Goal: Communication & Community: Answer question/provide support

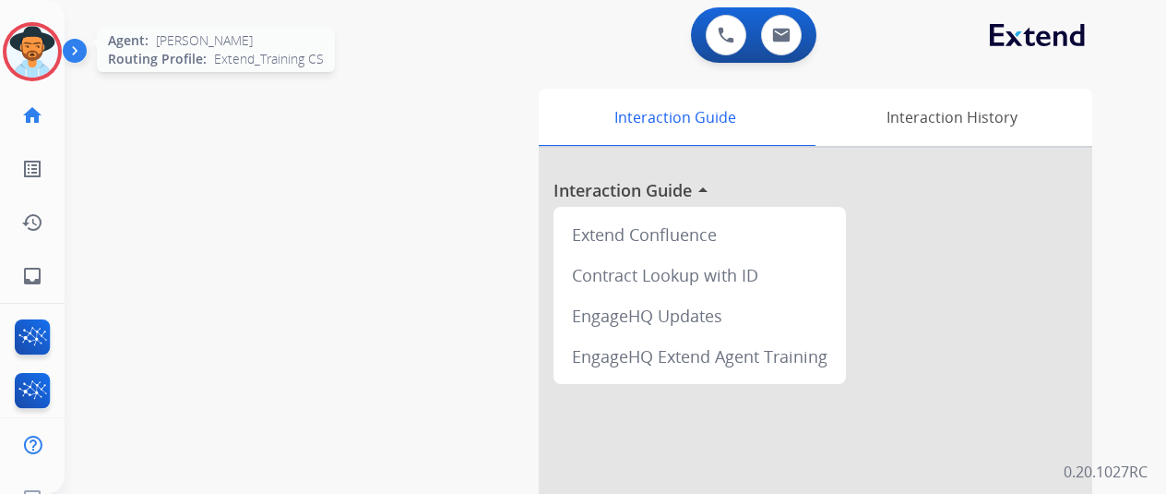
click at [35, 45] on img at bounding box center [32, 52] width 52 height 52
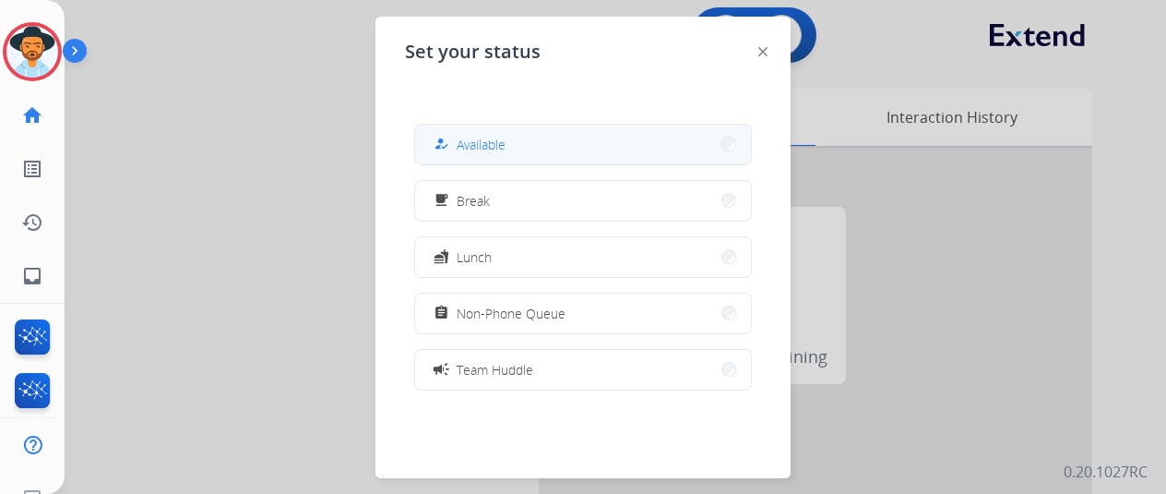
click at [478, 138] on span "Available" at bounding box center [481, 144] width 49 height 19
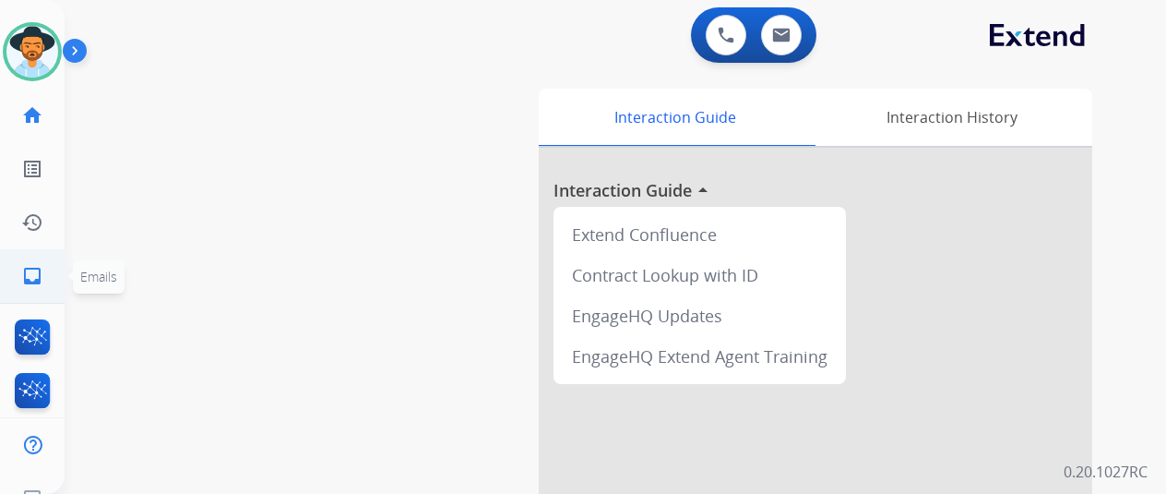
click at [38, 274] on mat-icon "inbox" at bounding box center [32, 276] width 22 height 22
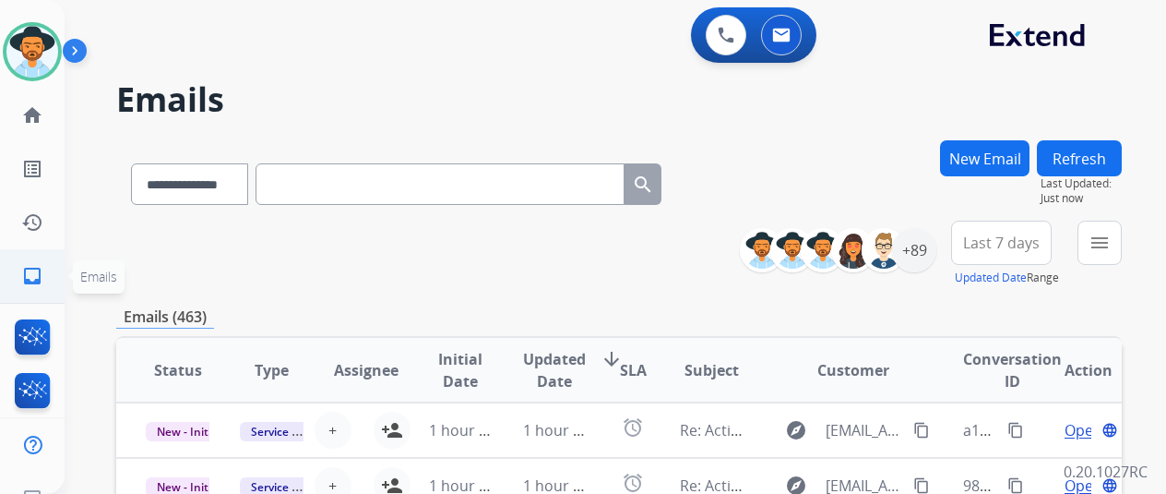
click at [30, 272] on mat-icon "inbox" at bounding box center [32, 276] width 22 height 22
click at [1111, 245] on mat-icon "menu" at bounding box center [1100, 243] width 22 height 22
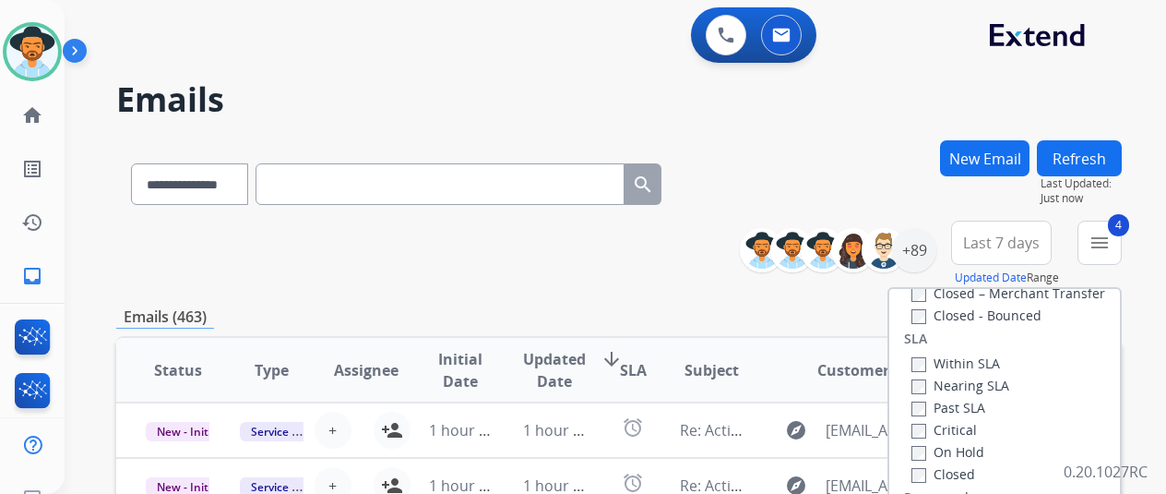
scroll to position [277, 0]
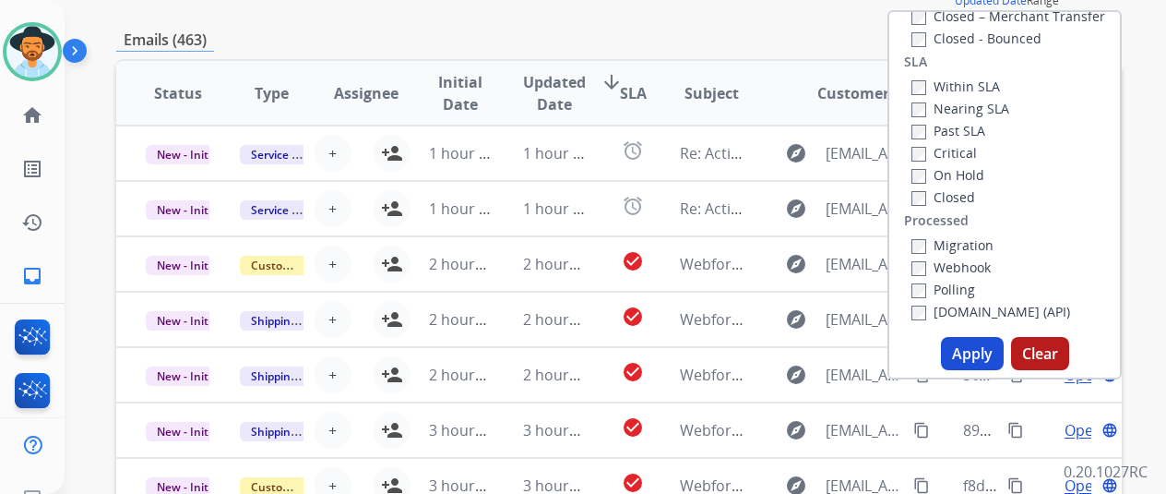
click at [976, 353] on button "Apply" at bounding box center [972, 353] width 63 height 33
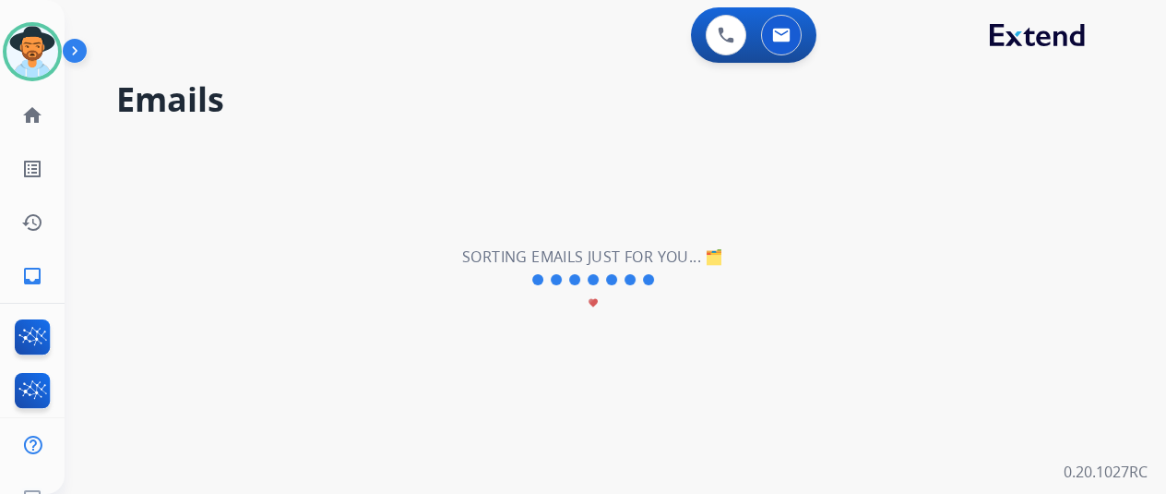
scroll to position [0, 0]
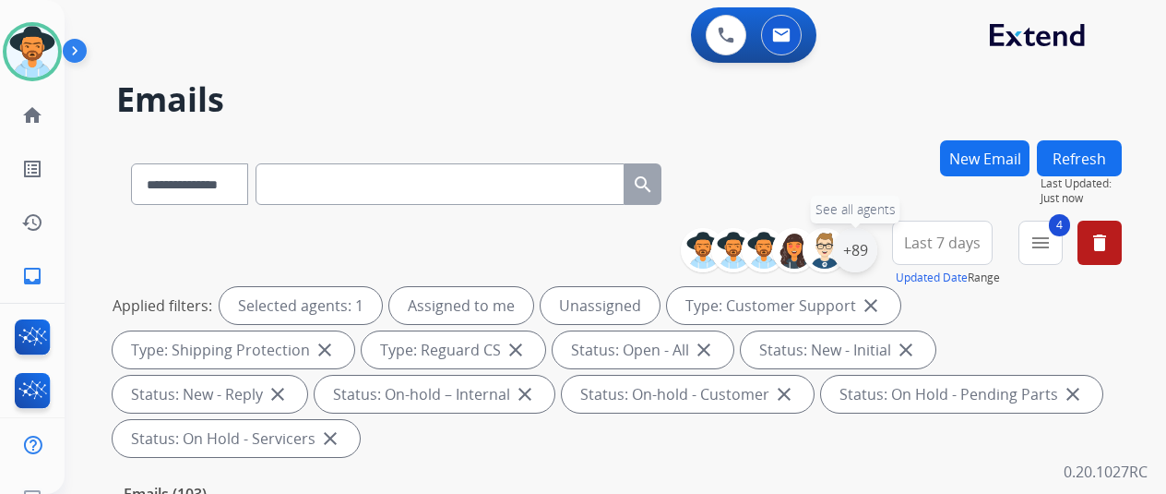
click at [865, 248] on div "+89" at bounding box center [855, 250] width 44 height 44
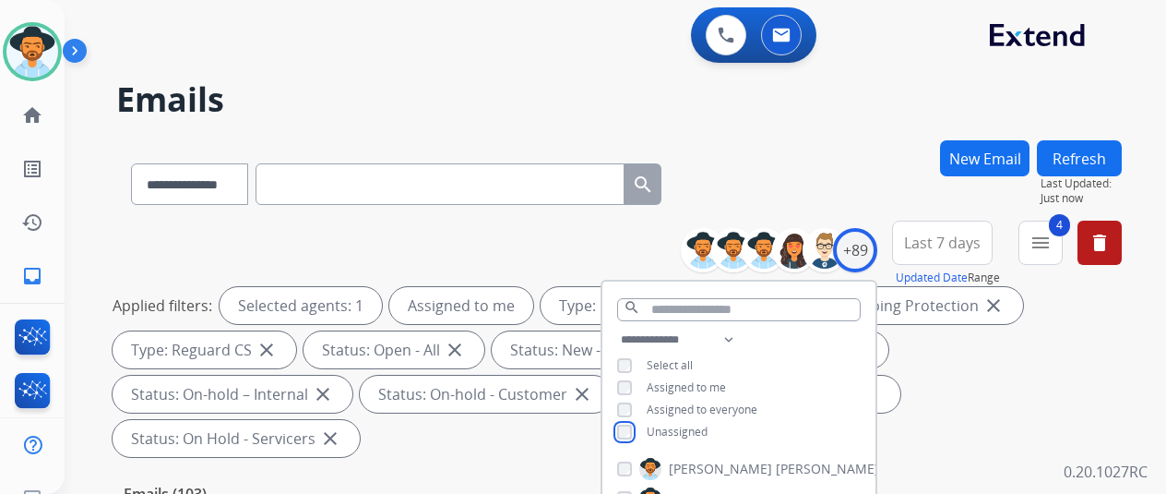
scroll to position [277, 0]
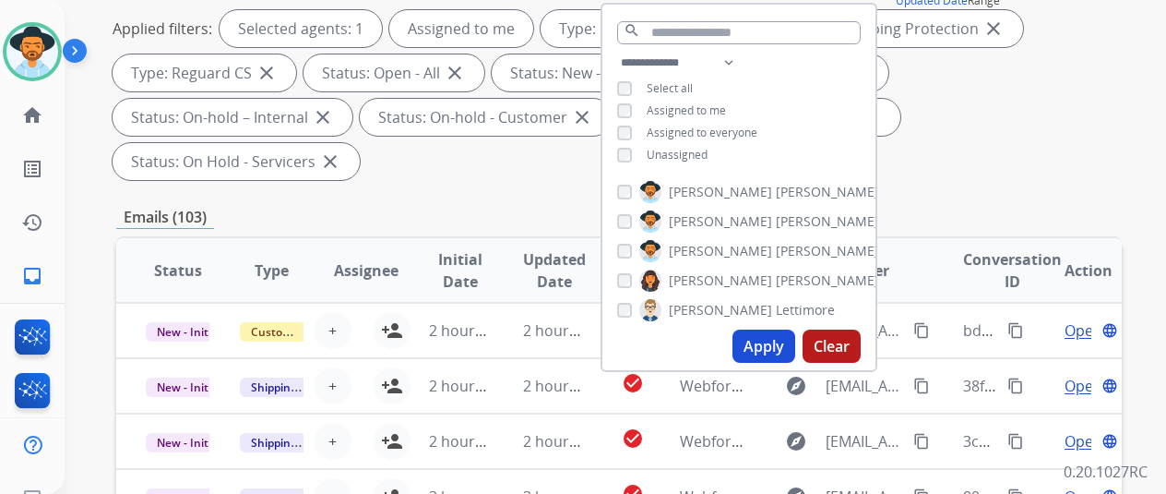
click at [768, 337] on button "Apply" at bounding box center [764, 345] width 63 height 33
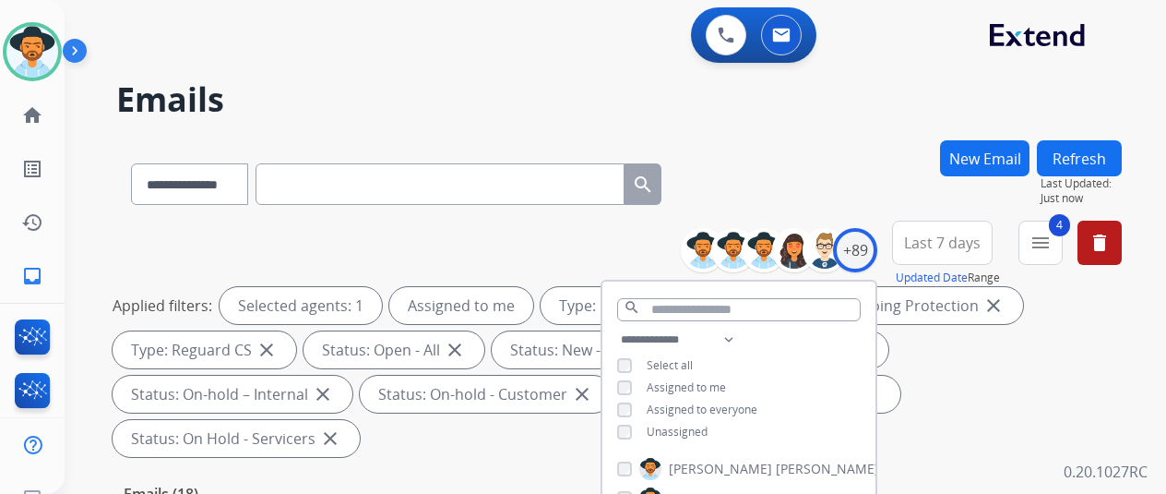
click at [862, 152] on div "**********" at bounding box center [619, 180] width 1006 height 80
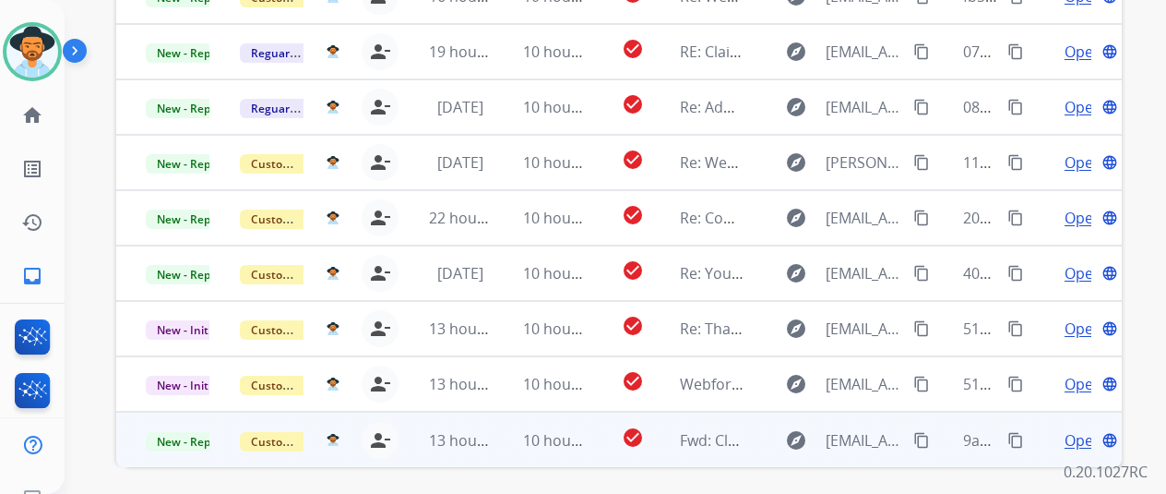
scroll to position [674, 0]
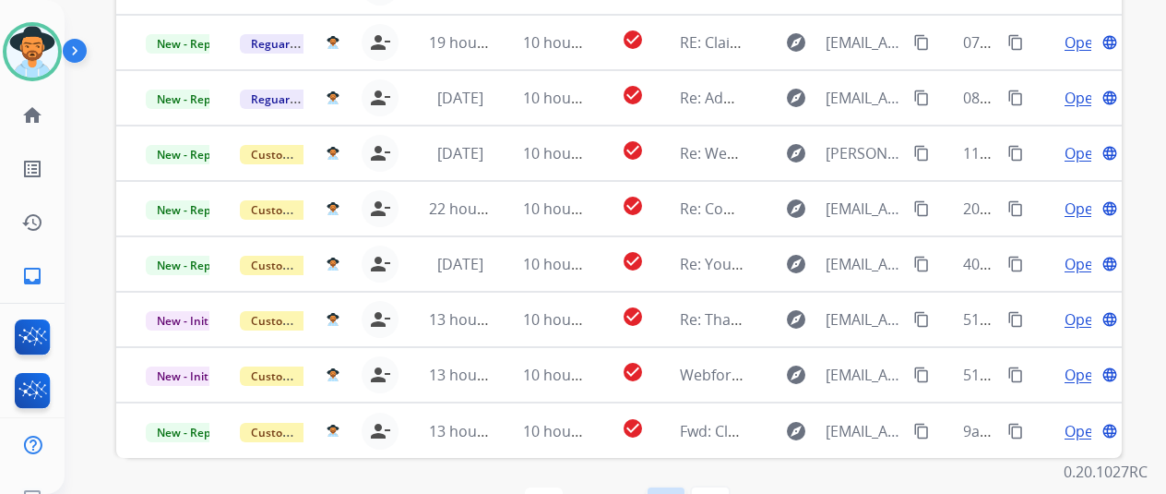
select select "*"
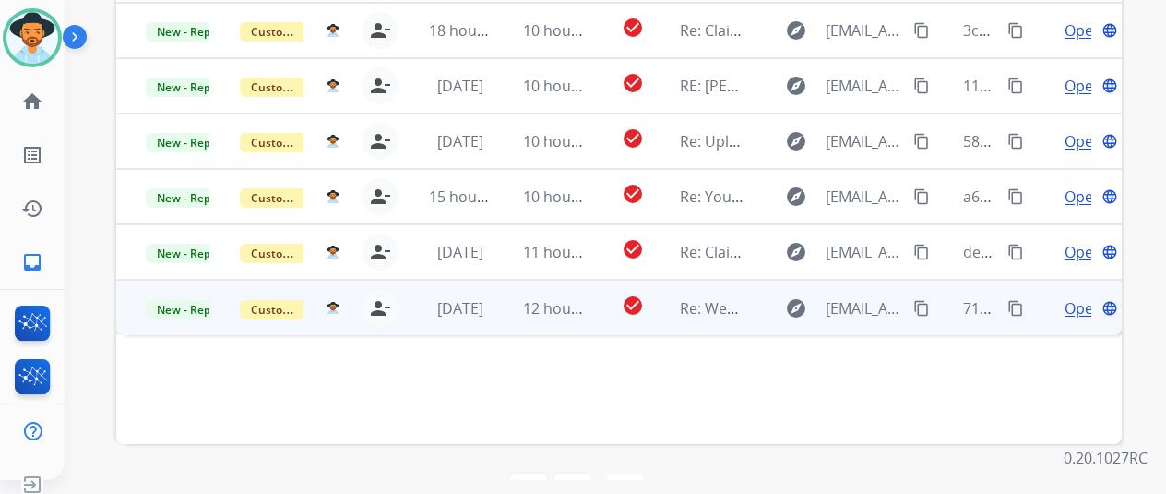
scroll to position [22, 0]
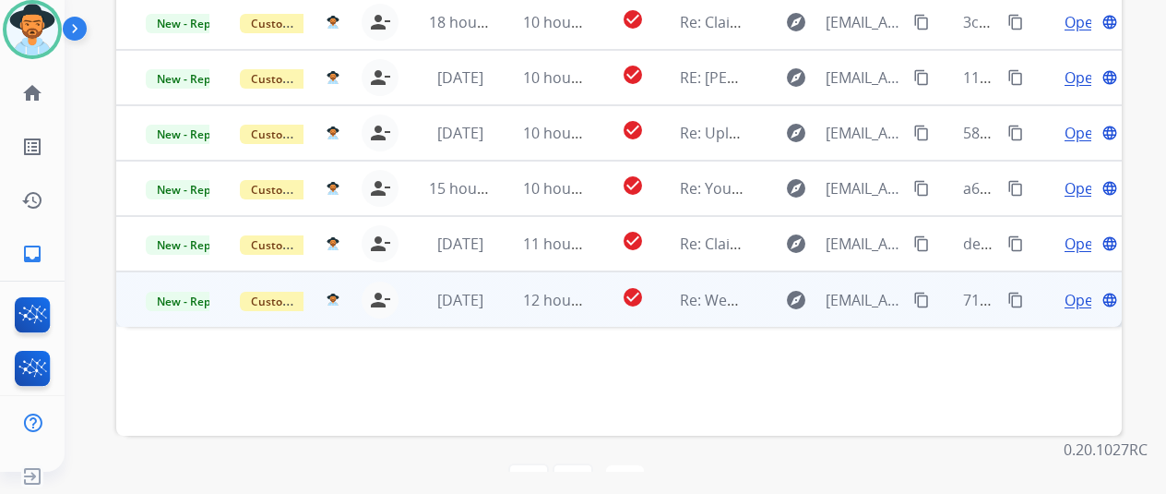
drag, startPoint x: 1081, startPoint y: 256, endPoint x: 1051, endPoint y: 252, distance: 29.8
click at [1080, 289] on span "Open" at bounding box center [1084, 300] width 38 height 22
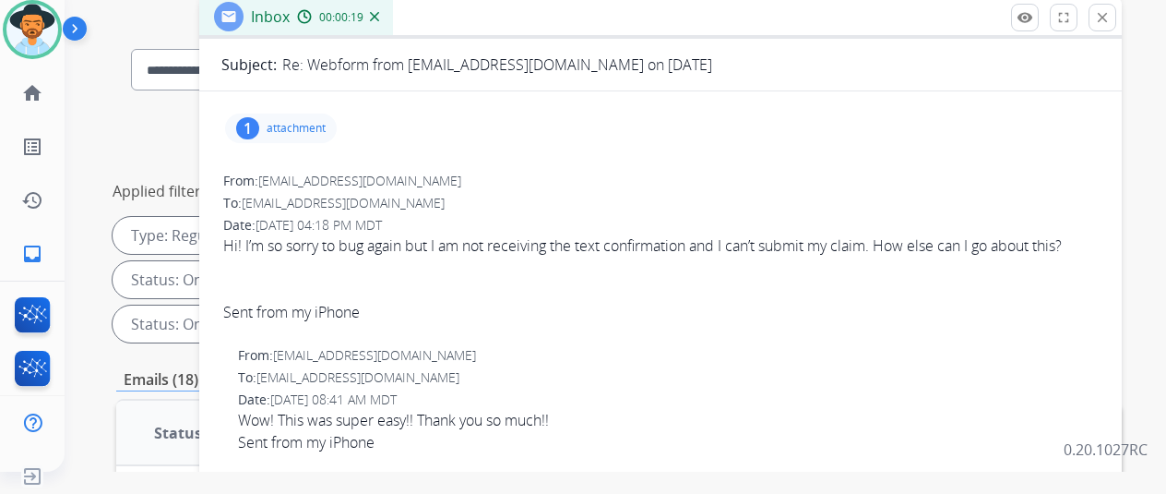
scroll to position [92, 0]
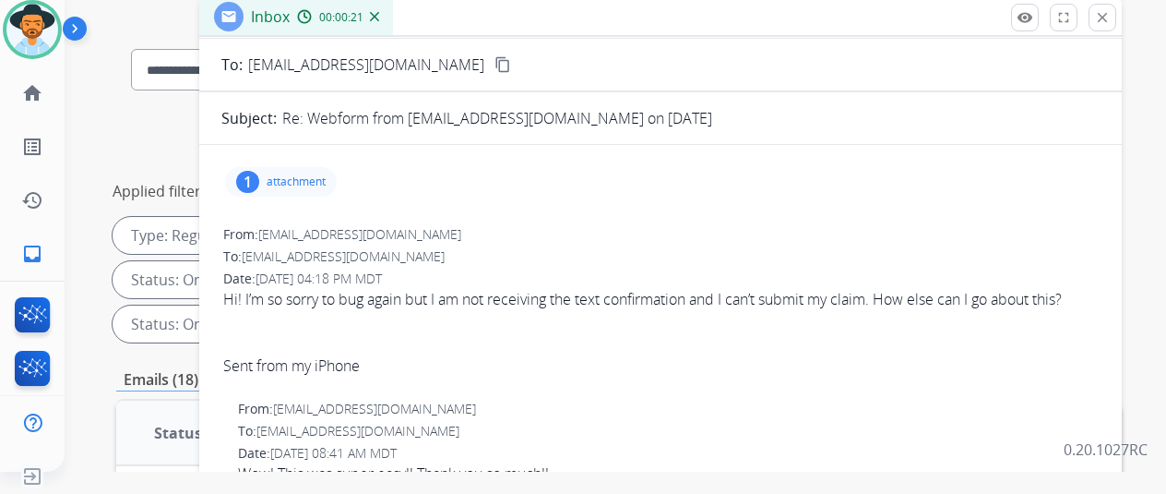
click at [259, 178] on div "1" at bounding box center [247, 182] width 23 height 22
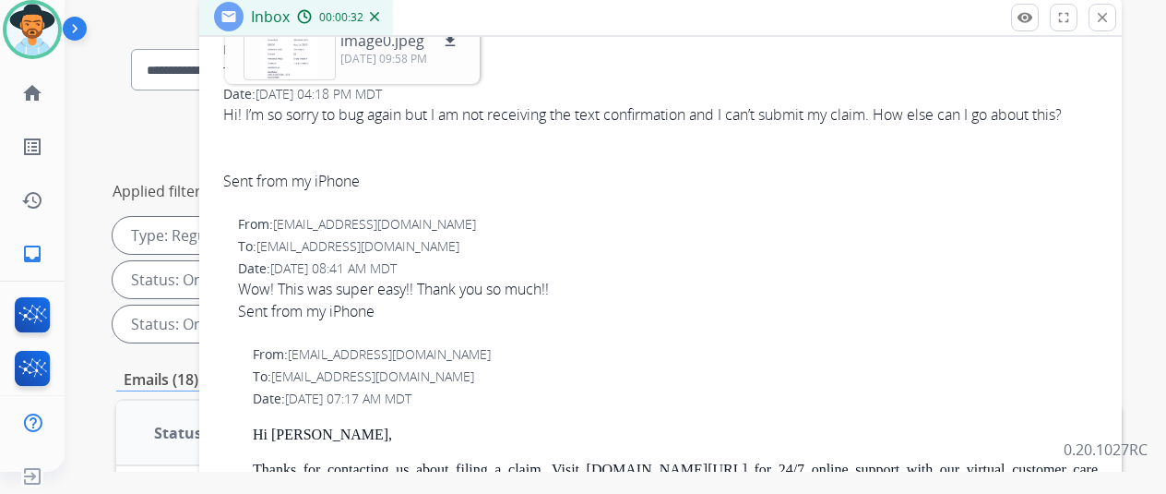
scroll to position [0, 0]
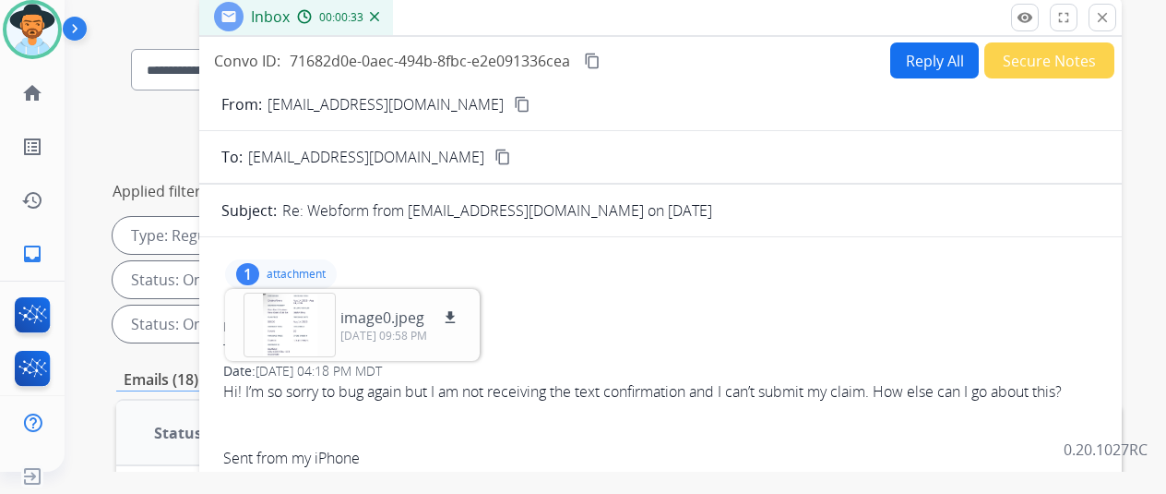
click at [514, 97] on mat-icon "content_copy" at bounding box center [522, 104] width 17 height 17
click at [921, 55] on button "Reply All" at bounding box center [935, 60] width 89 height 36
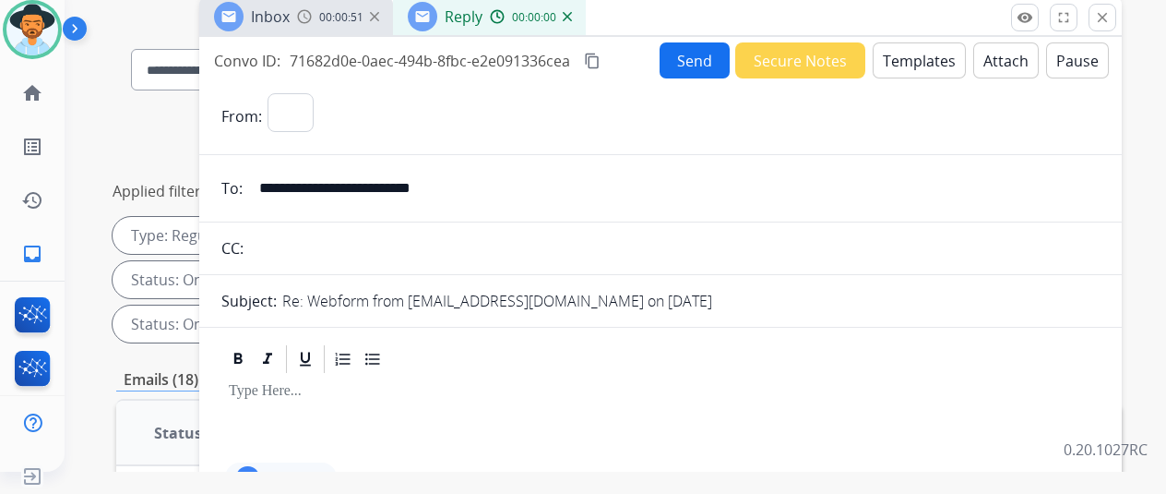
select select "**********"
click at [924, 58] on button "Templates" at bounding box center [919, 60] width 93 height 36
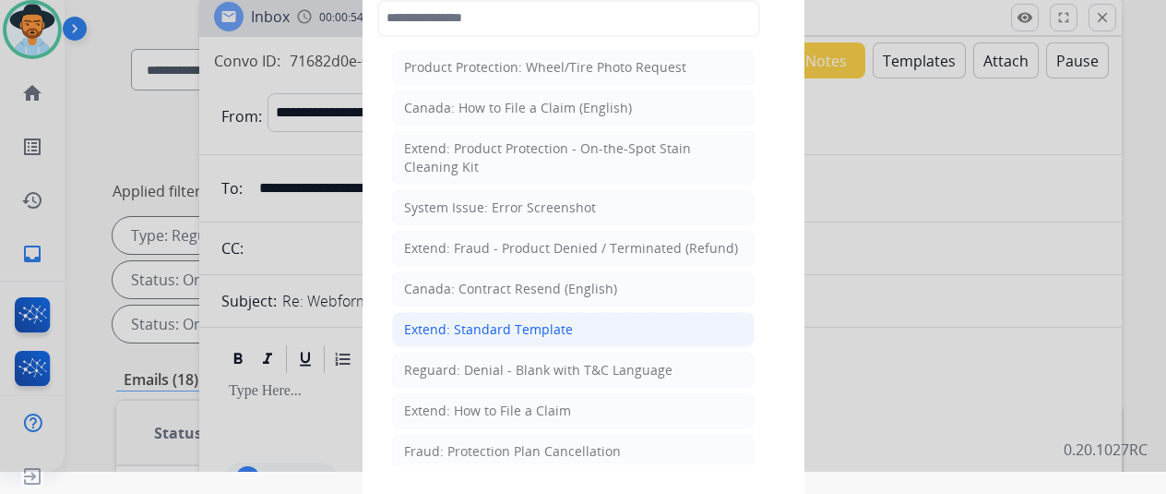
click at [482, 320] on div "Extend: Standard Template" at bounding box center [488, 329] width 169 height 18
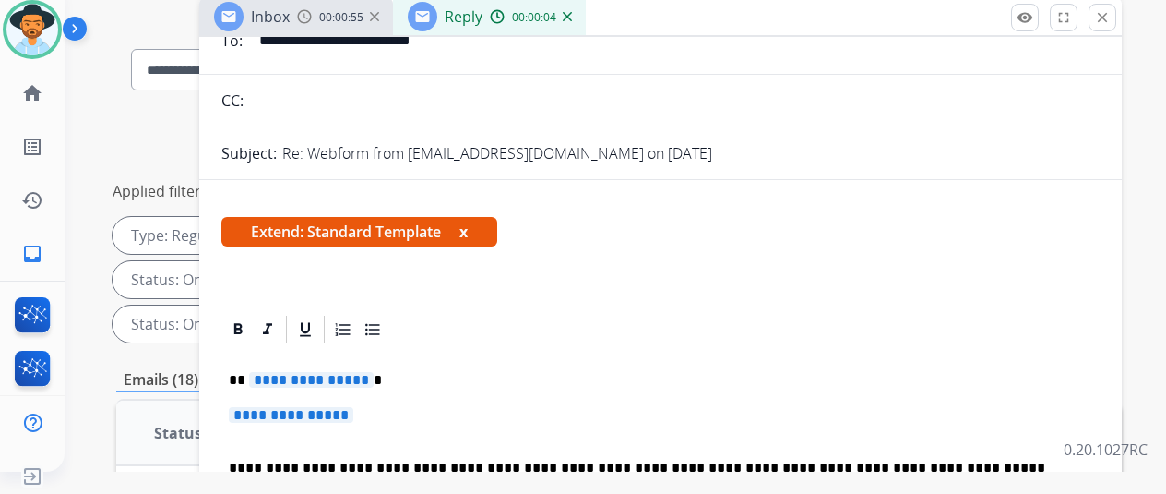
scroll to position [277, 0]
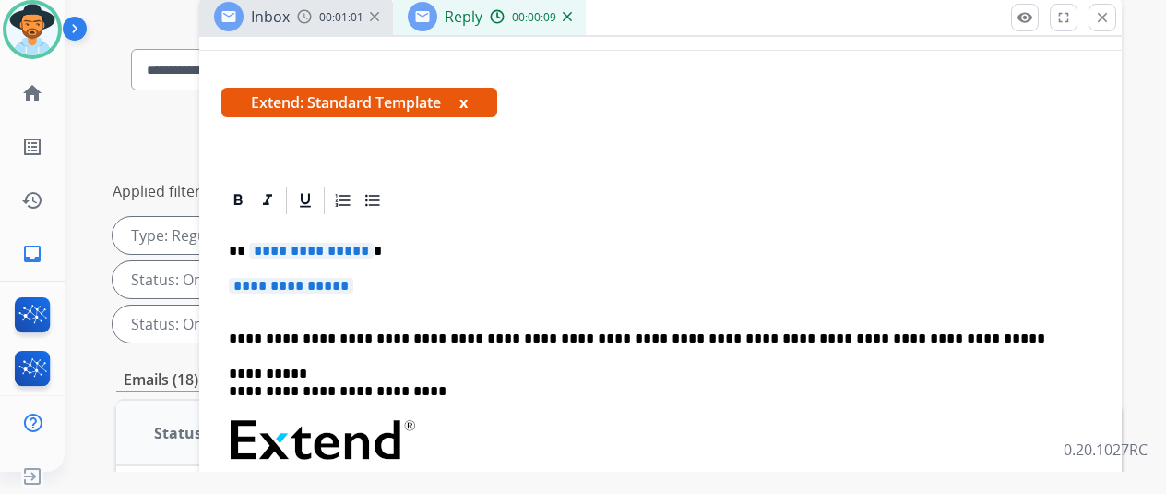
click at [374, 248] on span "**********" at bounding box center [311, 251] width 125 height 16
click at [353, 287] on span "**********" at bounding box center [291, 286] width 125 height 16
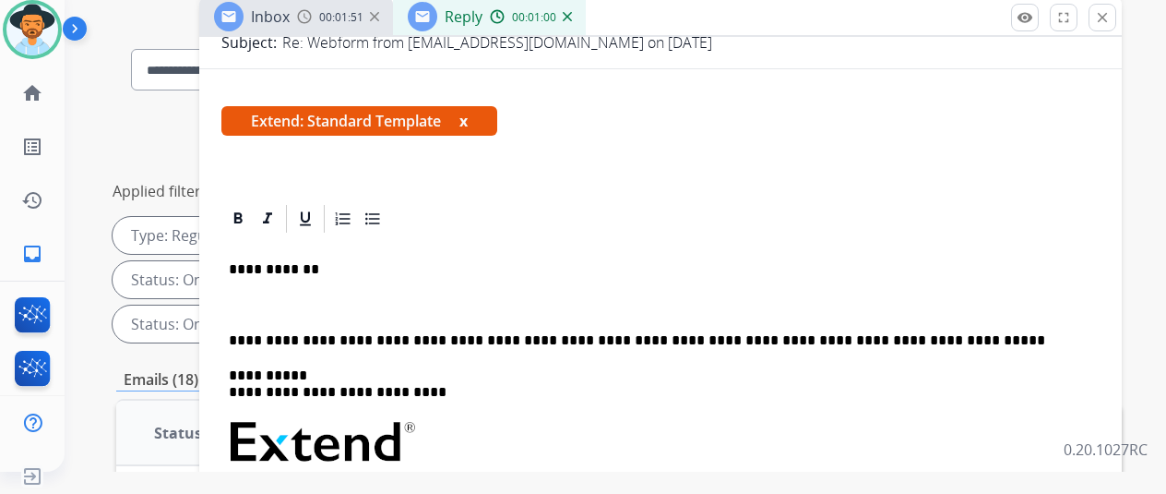
scroll to position [185, 0]
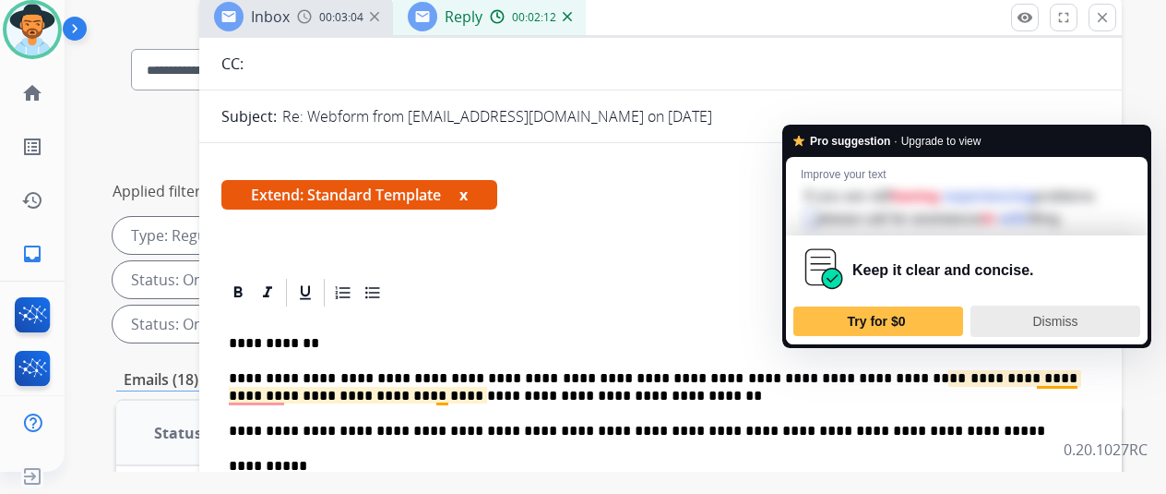
click at [1038, 329] on span "Dismiss" at bounding box center [1056, 321] width 45 height 15
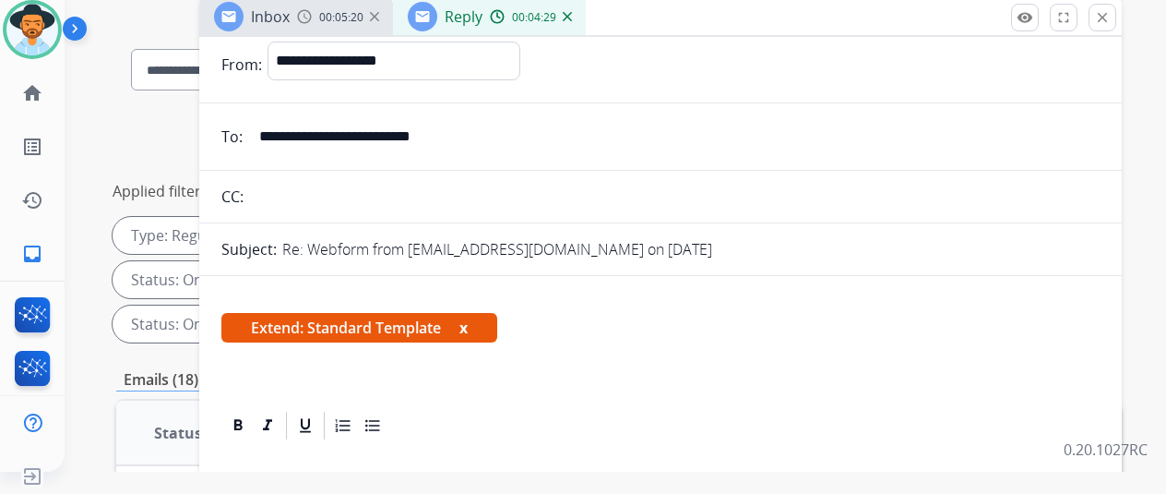
scroll to position [0, 0]
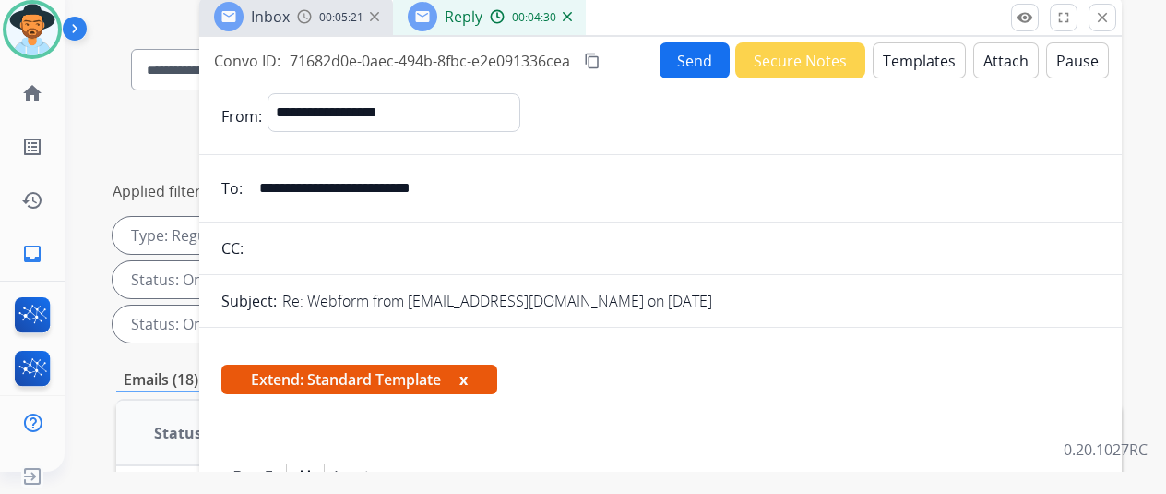
click at [708, 55] on button "Send" at bounding box center [695, 60] width 70 height 36
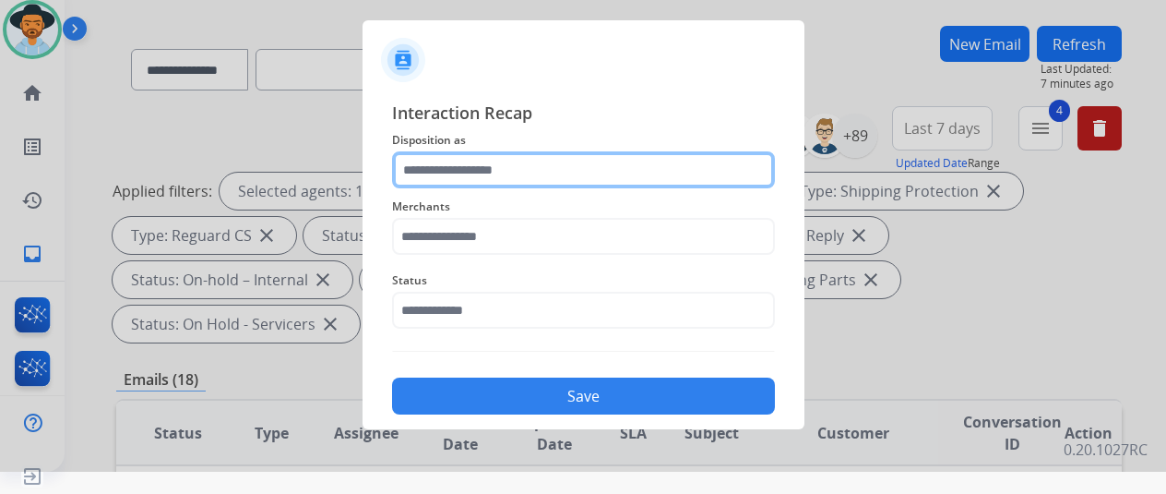
click at [466, 180] on input "text" at bounding box center [583, 169] width 383 height 37
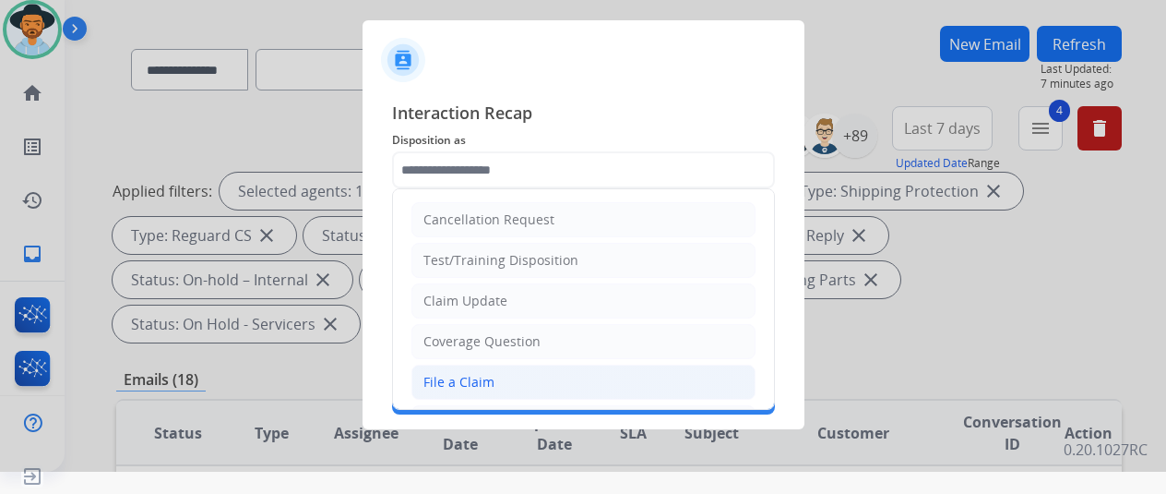
drag, startPoint x: 459, startPoint y: 377, endPoint x: 458, endPoint y: 367, distance: 9.3
click at [459, 376] on div "File a Claim" at bounding box center [459, 382] width 71 height 18
type input "**********"
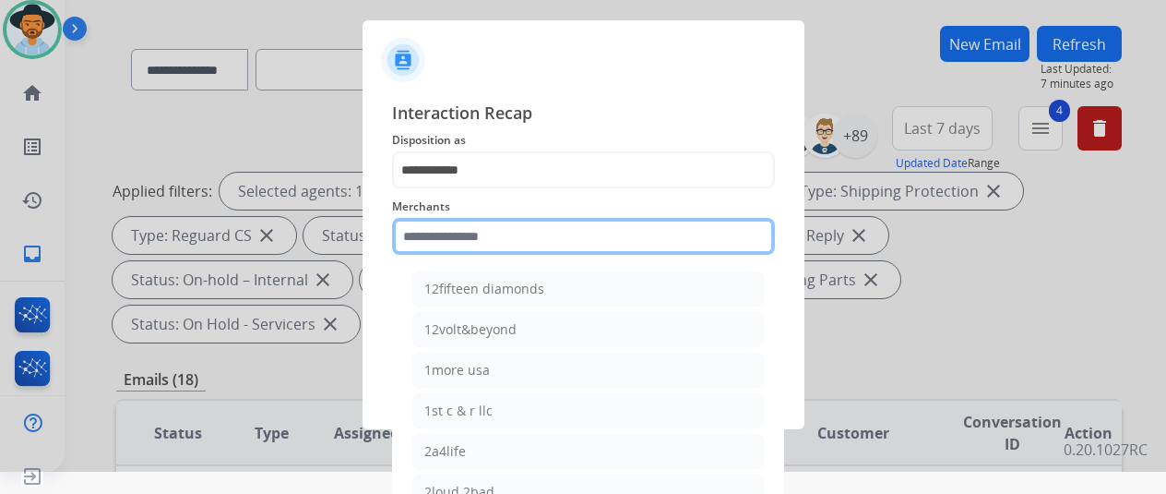
click at [464, 237] on input "text" at bounding box center [583, 236] width 383 height 37
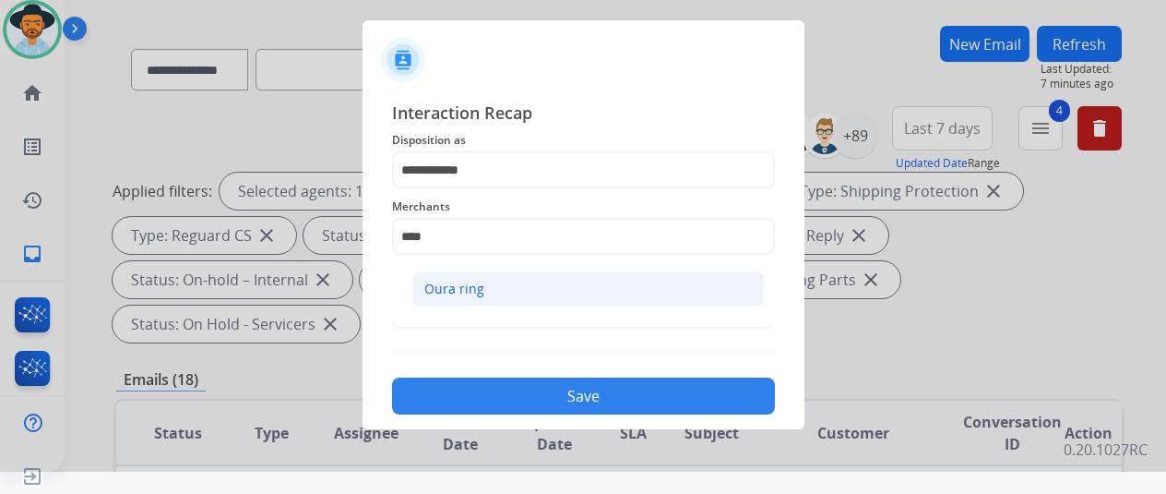
click at [523, 298] on li "Oura ring" at bounding box center [589, 288] width 352 height 35
type input "*********"
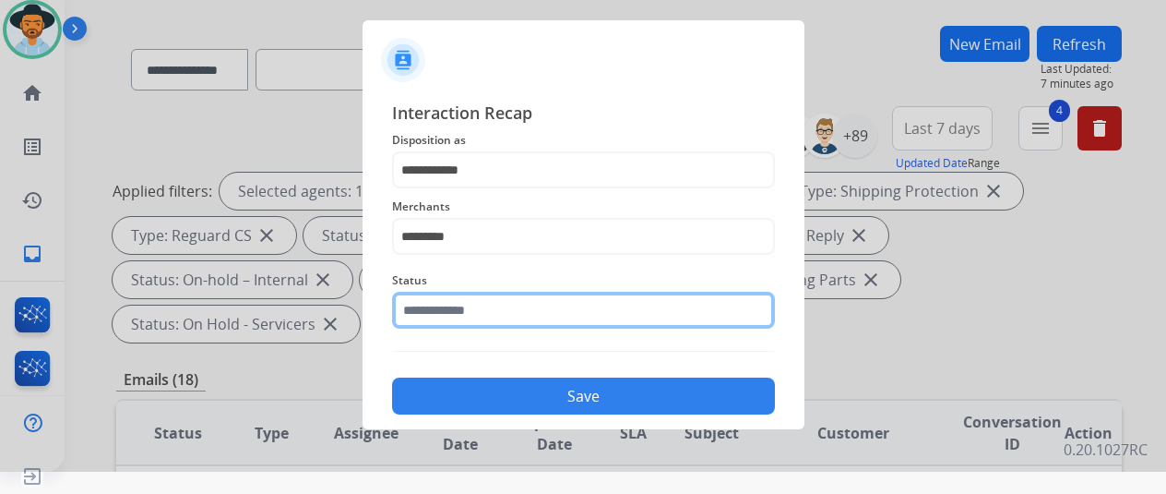
click at [502, 309] on input "text" at bounding box center [583, 310] width 383 height 37
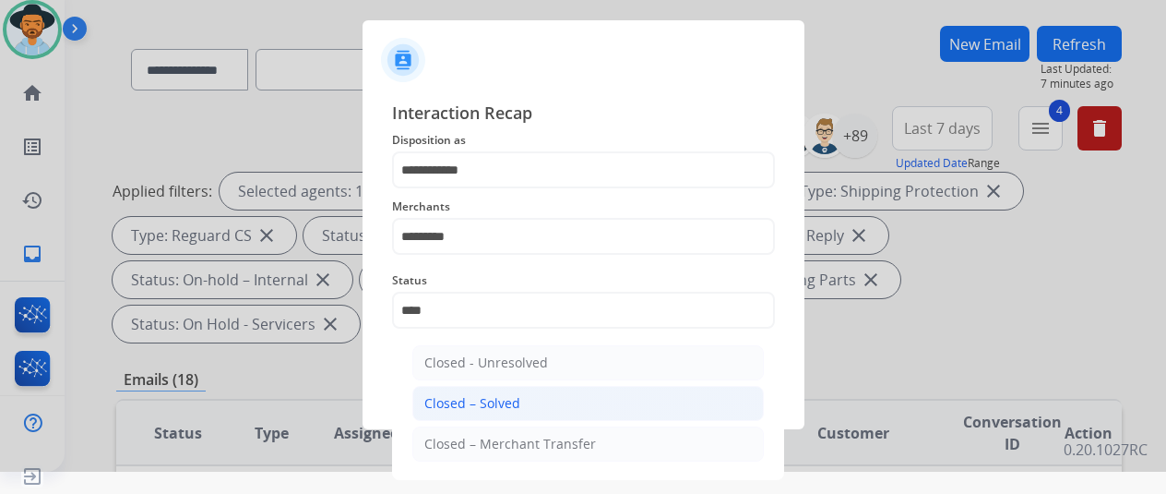
click at [487, 401] on div "Closed – Solved" at bounding box center [473, 403] width 96 height 18
type input "**********"
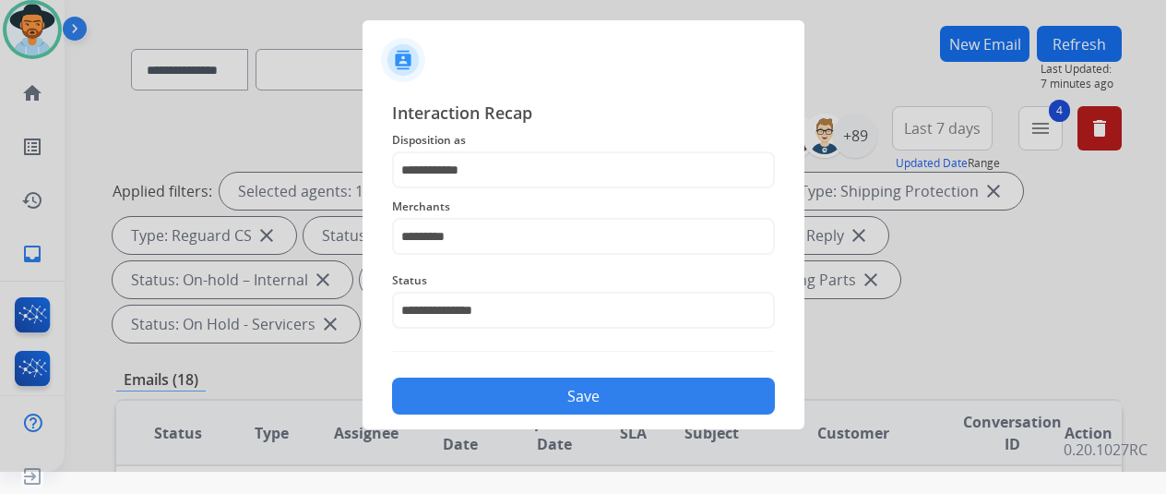
click at [502, 409] on button "Save" at bounding box center [583, 395] width 383 height 37
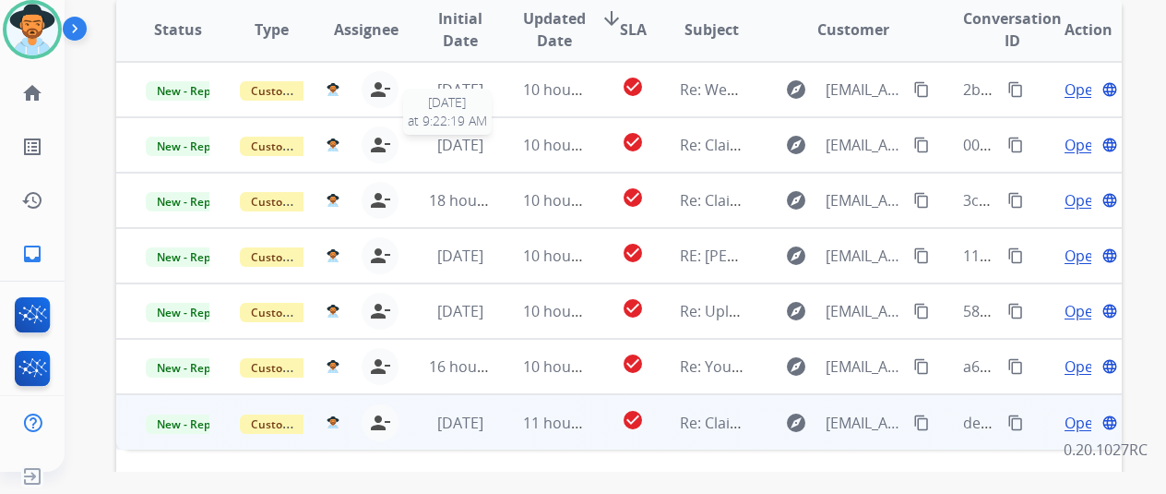
scroll to position [674, 0]
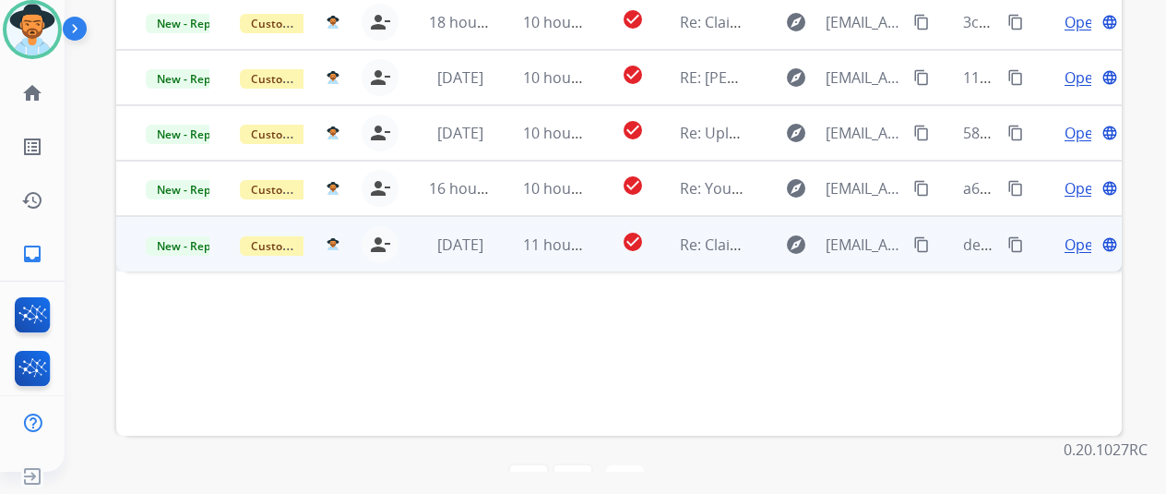
click at [1072, 233] on span "Open" at bounding box center [1084, 244] width 38 height 22
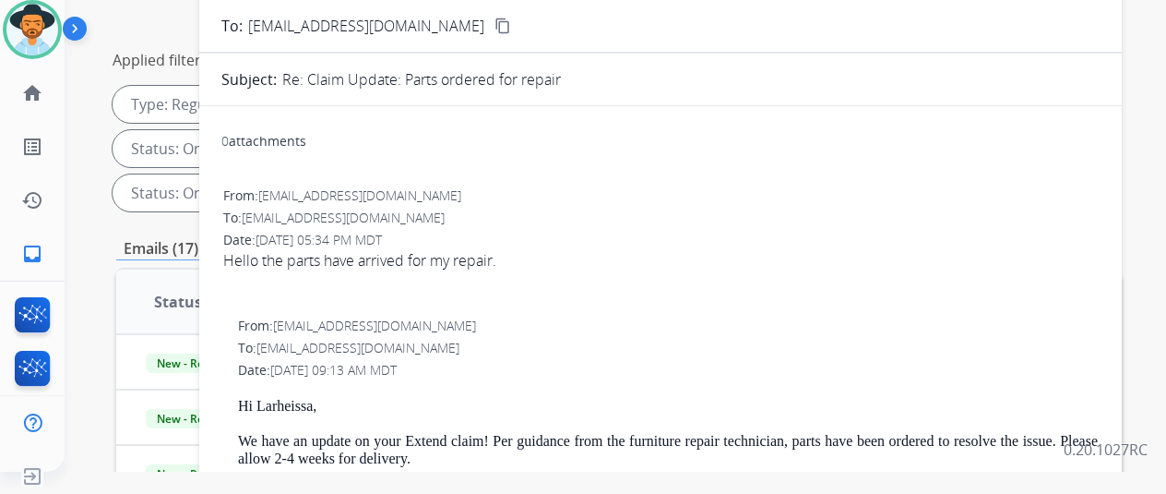
scroll to position [120, 0]
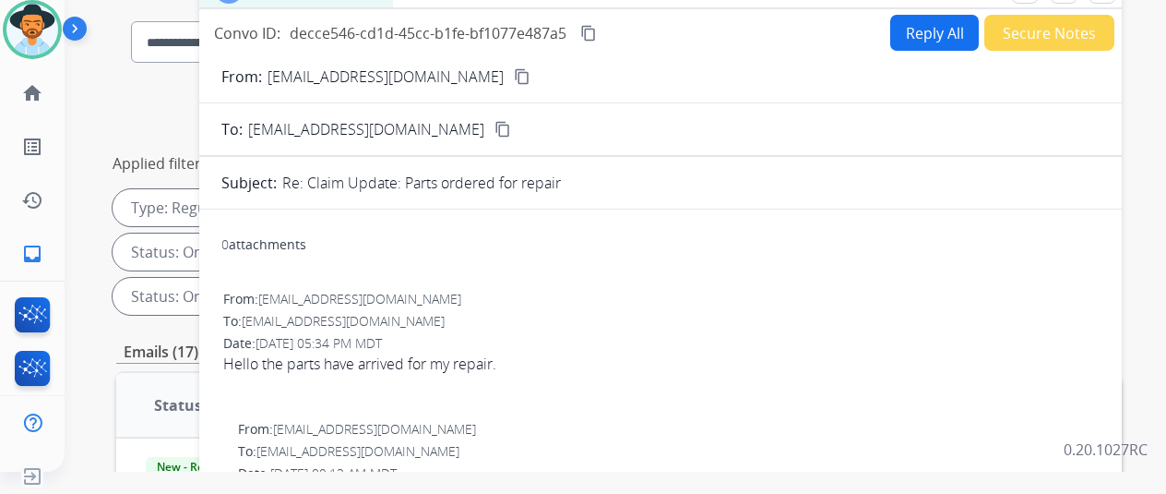
click at [514, 77] on mat-icon "content_copy" at bounding box center [522, 76] width 17 height 17
click at [597, 26] on mat-icon "content_copy" at bounding box center [588, 33] width 17 height 17
click at [910, 28] on button "Reply All" at bounding box center [935, 33] width 89 height 36
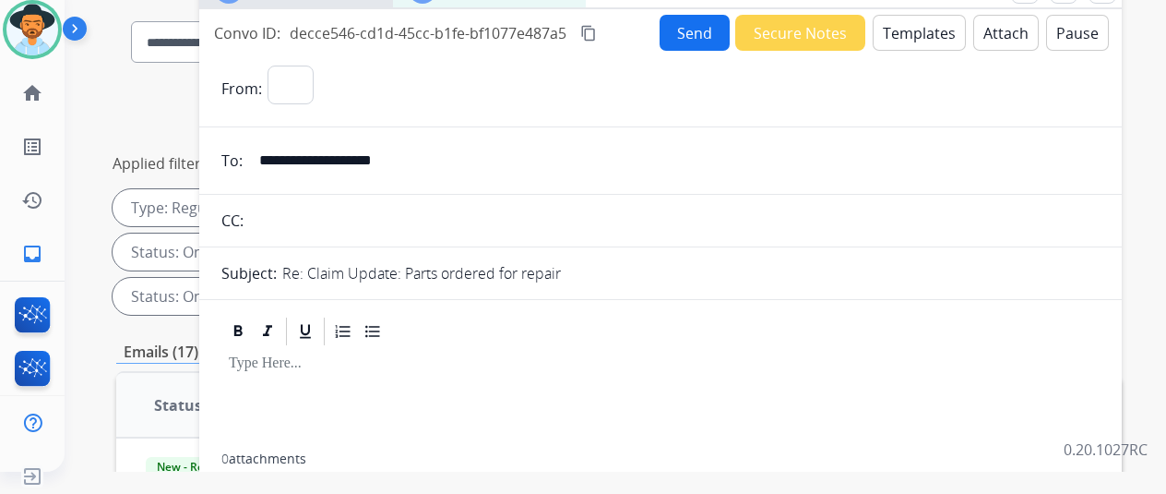
select select "**********"
click at [925, 24] on button "Templates" at bounding box center [919, 33] width 93 height 36
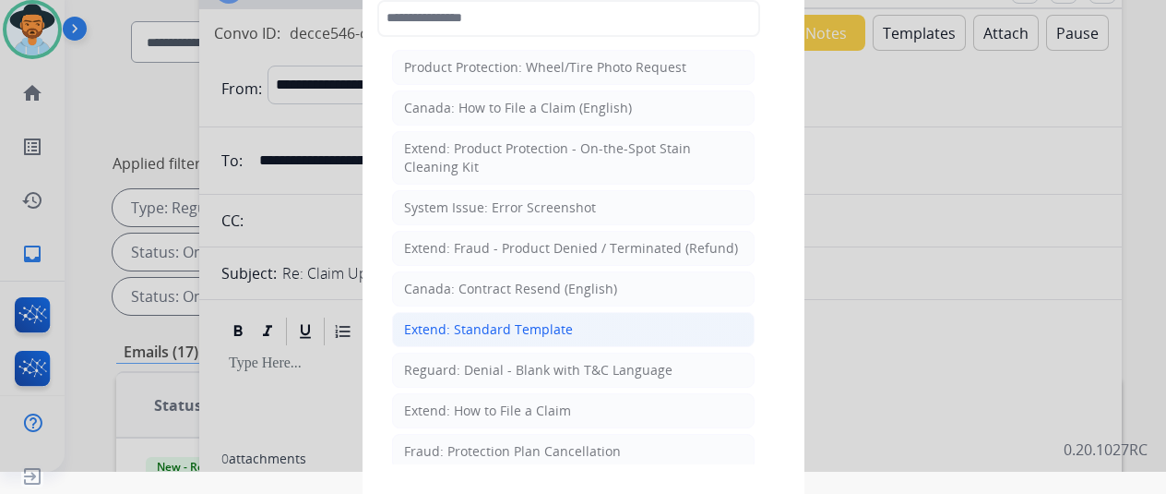
click at [484, 320] on div "Extend: Standard Template" at bounding box center [488, 329] width 169 height 18
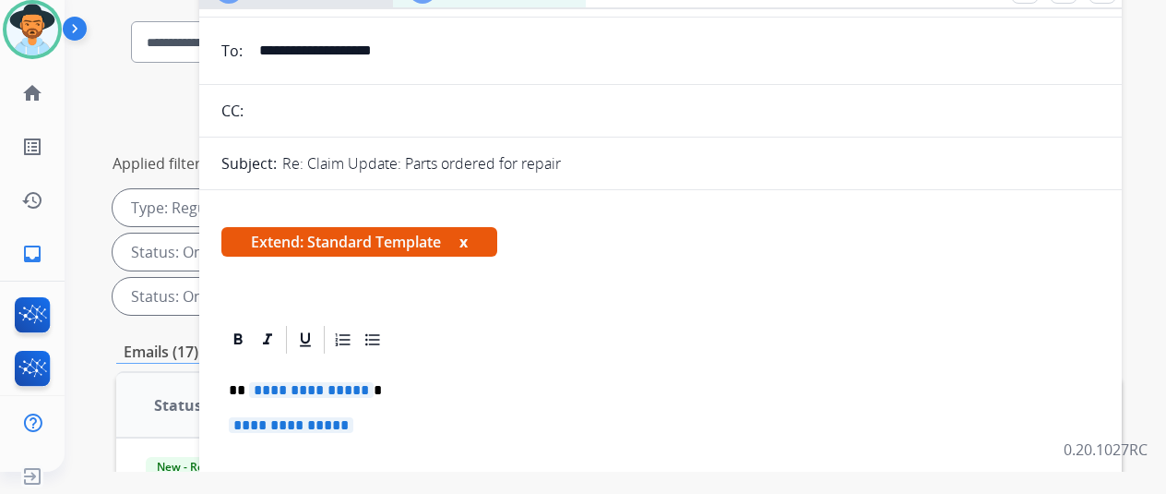
scroll to position [277, 0]
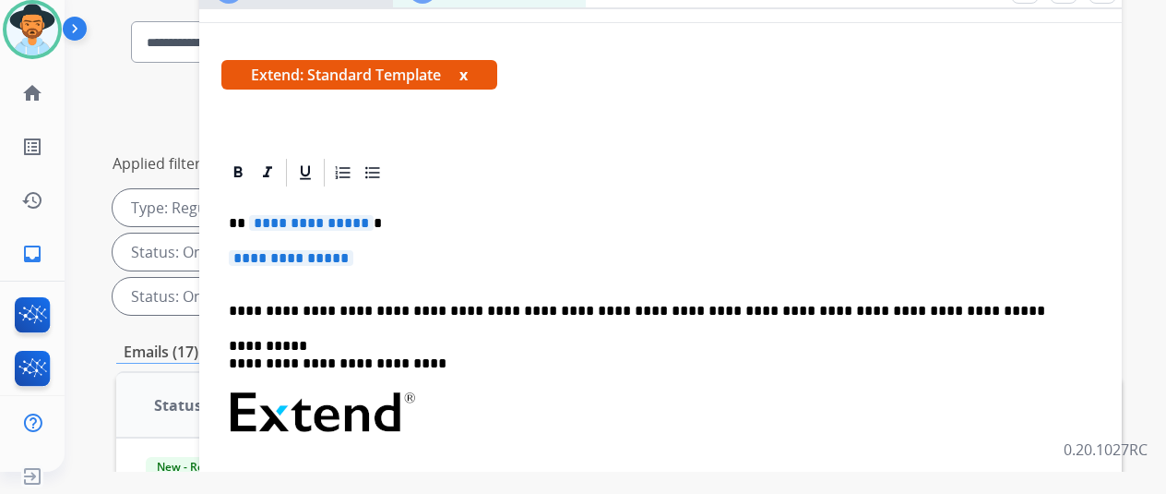
click at [370, 217] on span "**********" at bounding box center [311, 223] width 125 height 16
click at [353, 256] on span "**********" at bounding box center [291, 258] width 125 height 16
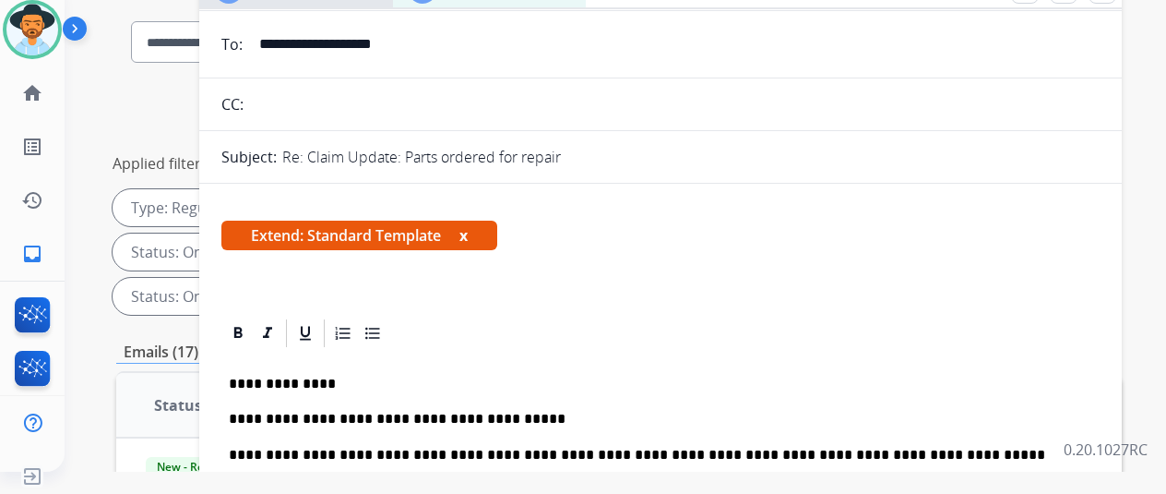
scroll to position [0, 0]
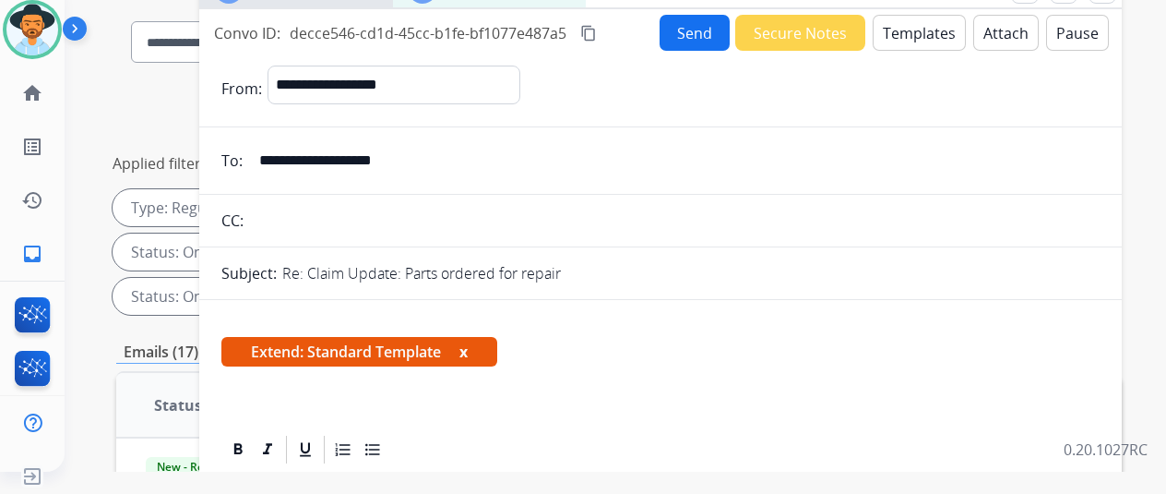
click at [688, 30] on button "Send" at bounding box center [695, 33] width 70 height 36
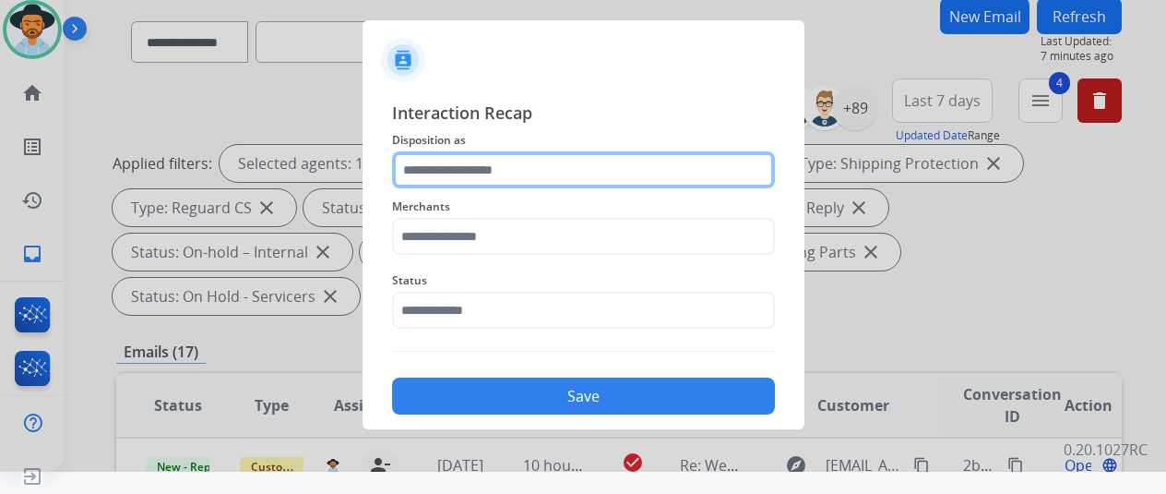
click at [433, 167] on input "text" at bounding box center [583, 169] width 383 height 37
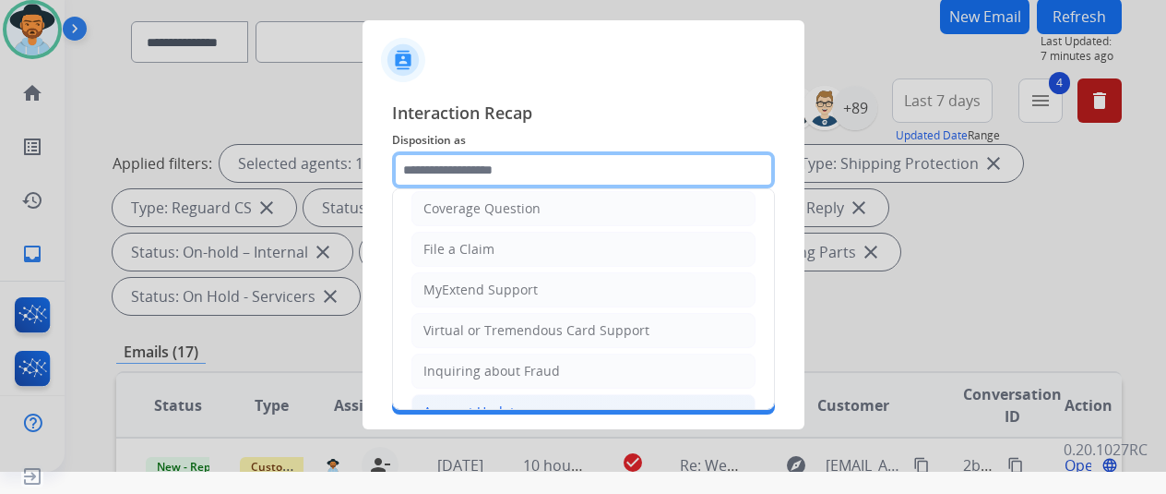
scroll to position [277, 0]
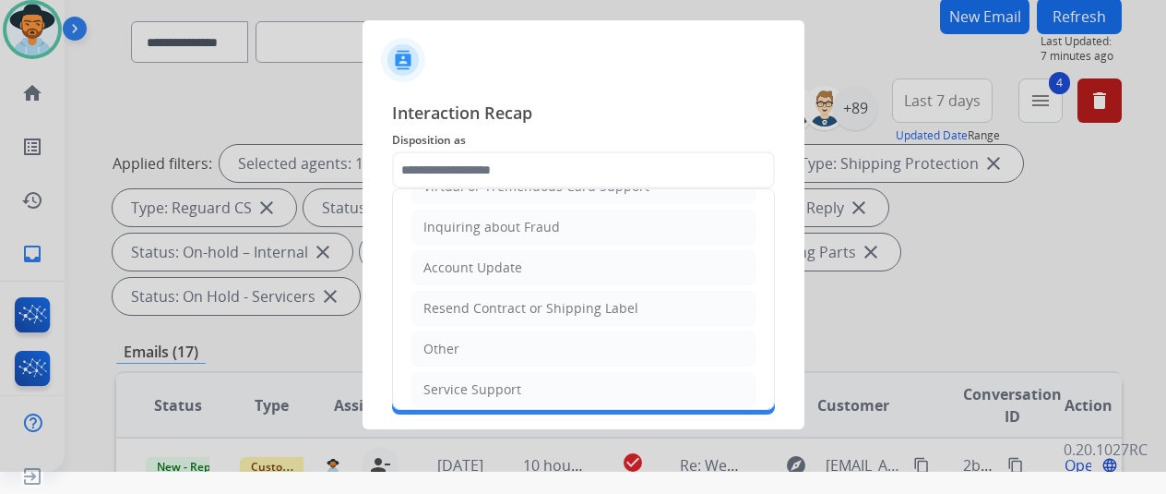
click at [463, 381] on div "Service Support" at bounding box center [473, 389] width 98 height 18
type input "**********"
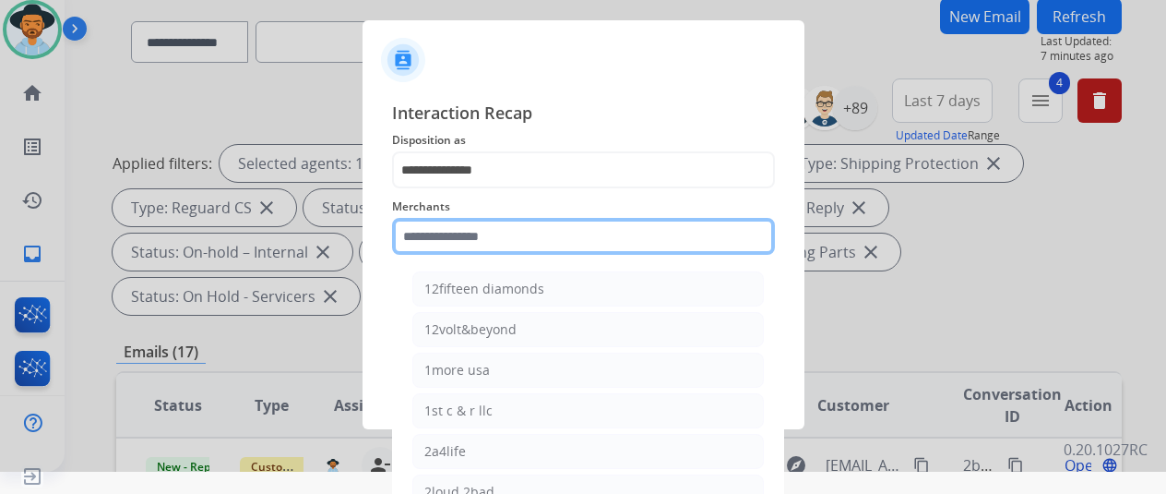
click at [414, 227] on input "text" at bounding box center [583, 236] width 383 height 37
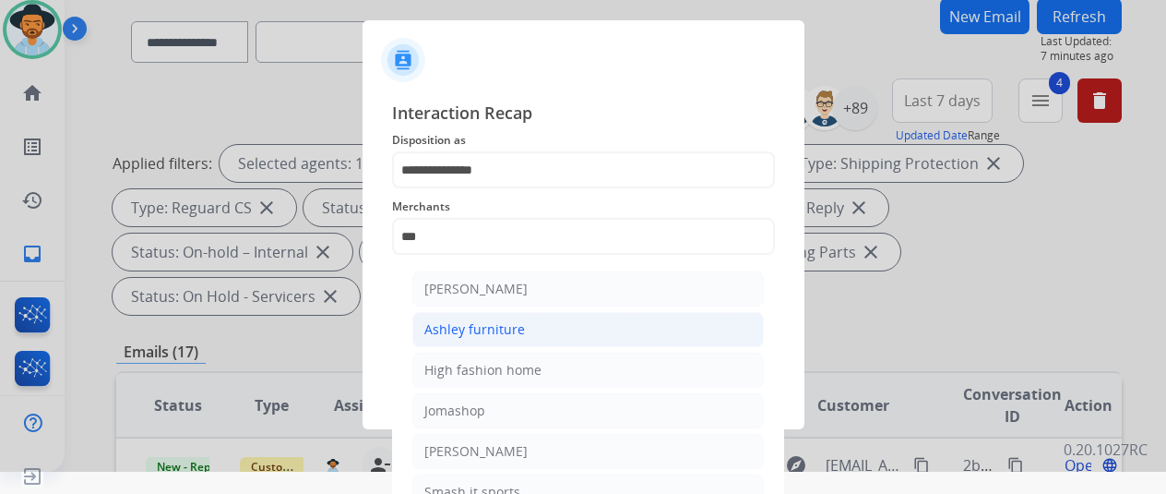
click at [480, 331] on div "Ashley furniture" at bounding box center [475, 329] width 101 height 18
type input "**********"
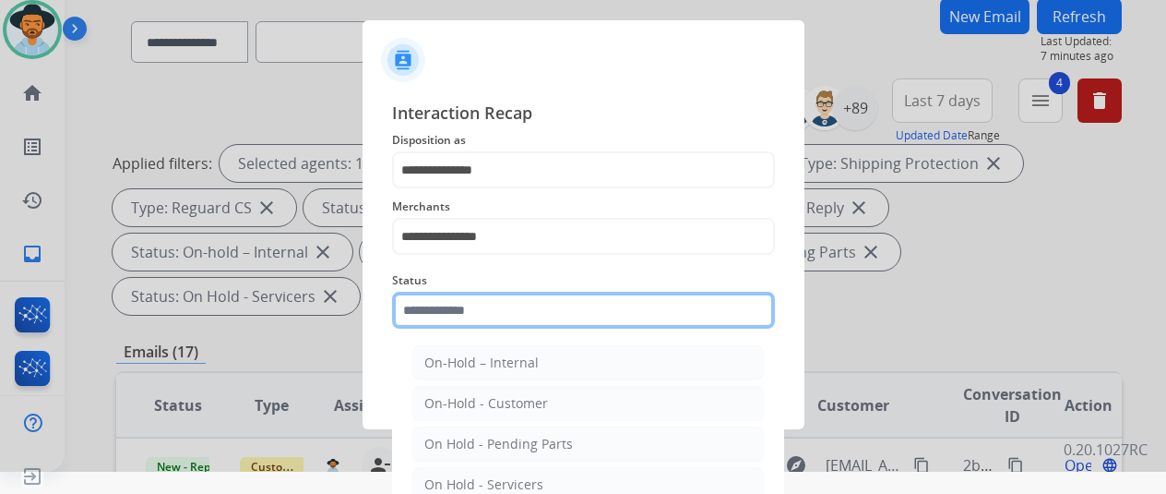
click at [467, 308] on input "text" at bounding box center [583, 310] width 383 height 37
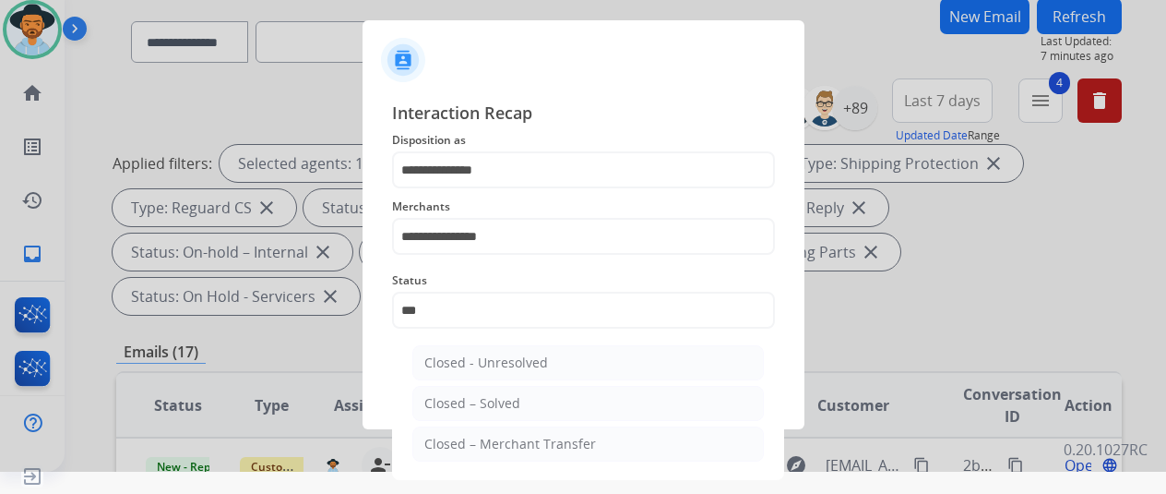
drag, startPoint x: 448, startPoint y: 392, endPoint x: 454, endPoint y: 382, distance: 11.6
click at [452, 387] on li "Closed – Solved" at bounding box center [589, 403] width 352 height 35
type input "**********"
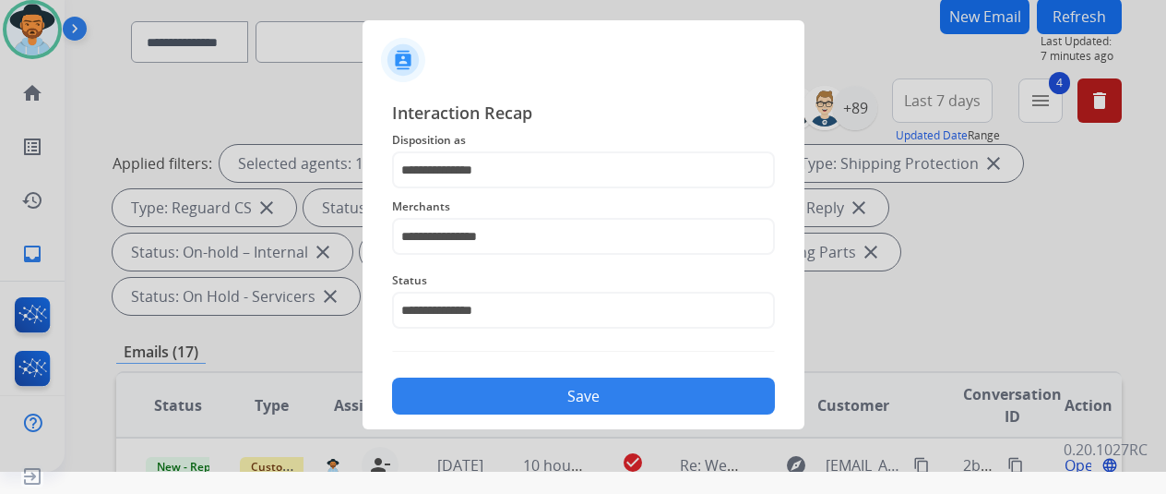
click at [481, 401] on button "Save" at bounding box center [583, 395] width 383 height 37
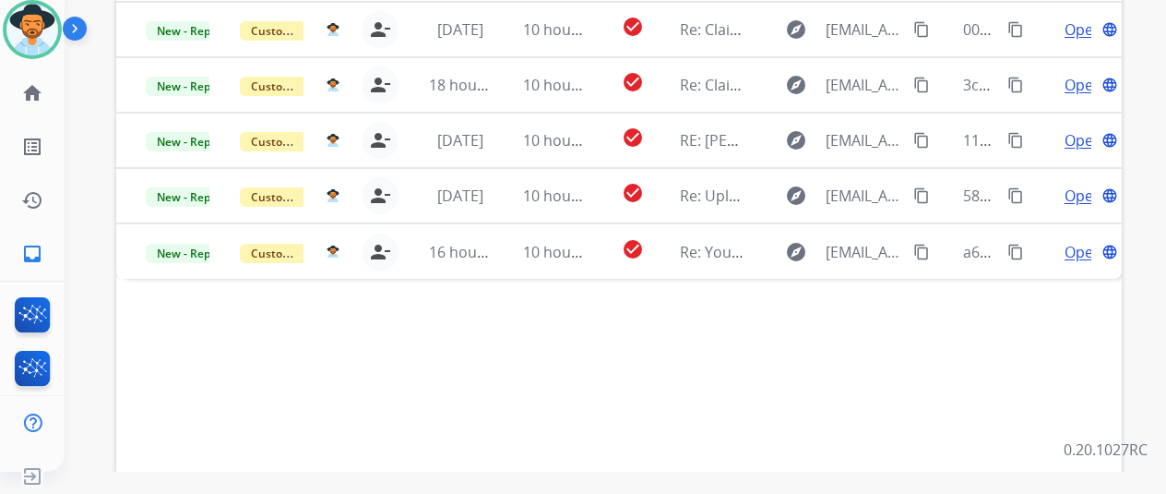
scroll to position [674, 0]
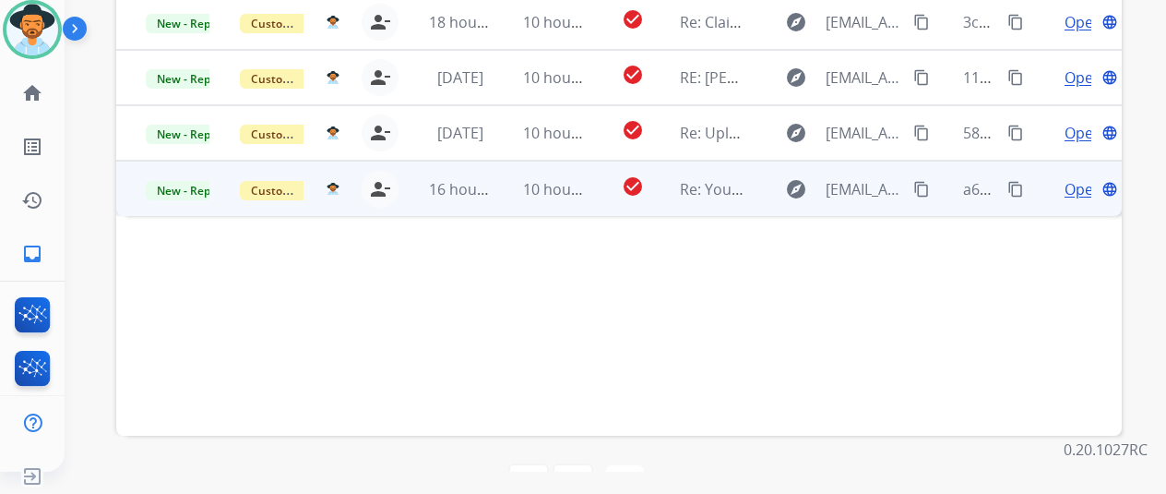
click at [1080, 178] on span "Open" at bounding box center [1084, 189] width 38 height 22
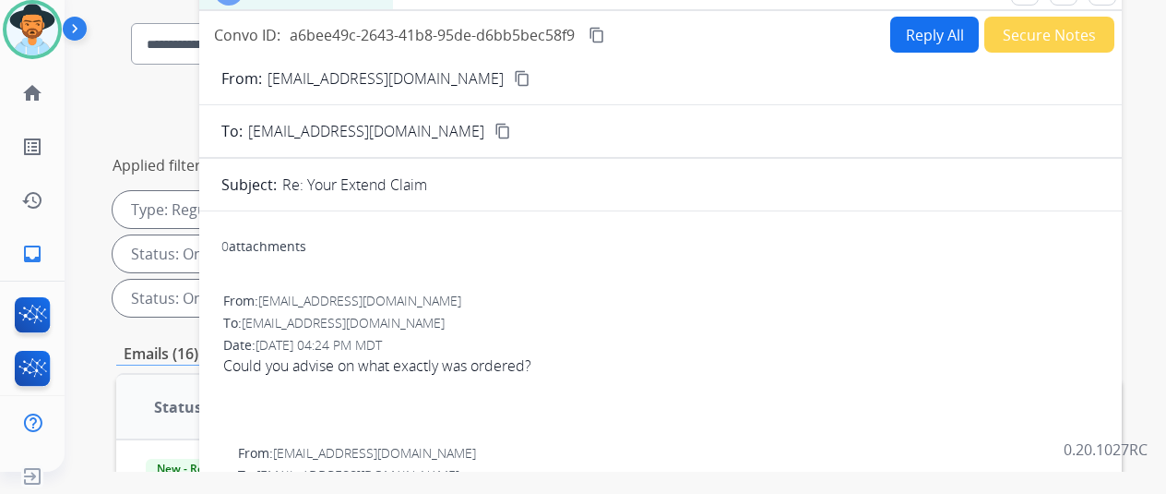
scroll to position [0, 0]
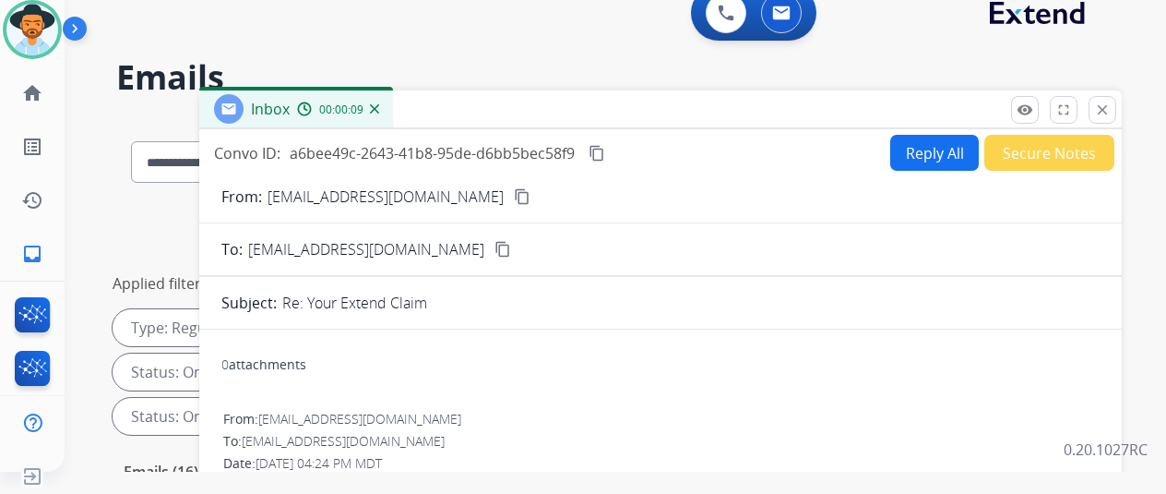
click at [519, 197] on mat-icon "content_copy" at bounding box center [522, 196] width 17 height 17
click at [379, 108] on img at bounding box center [374, 108] width 9 height 9
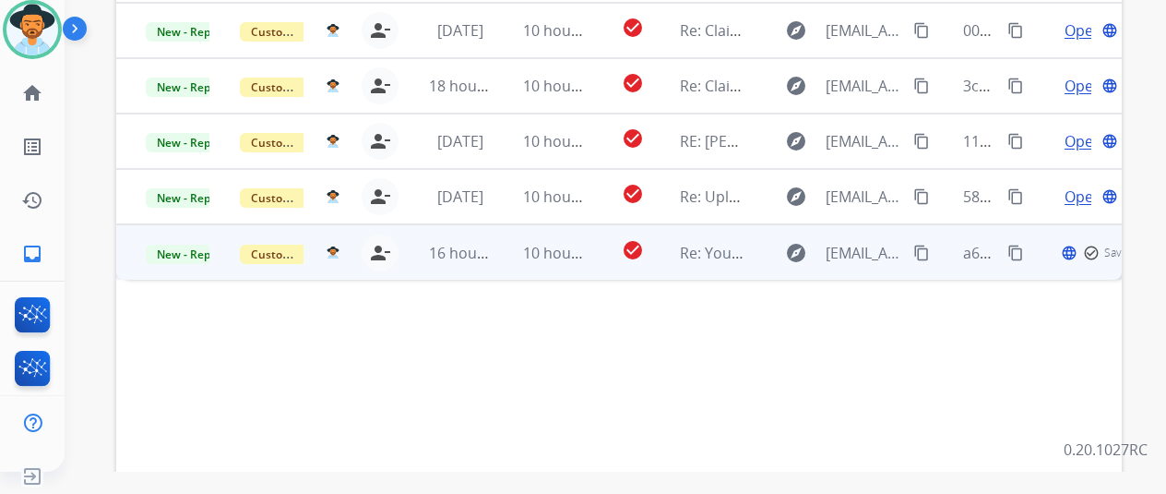
scroll to position [581, 0]
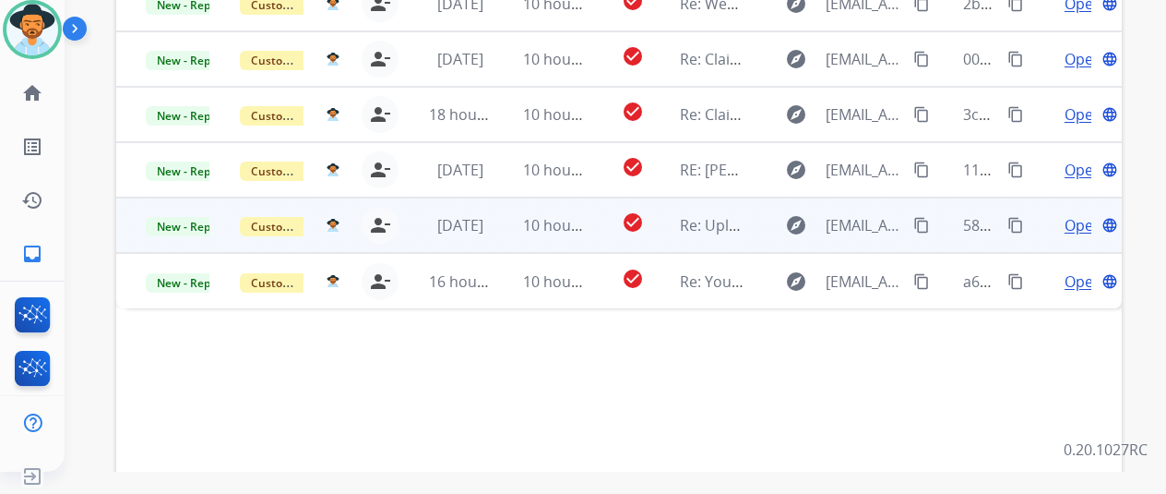
click at [1072, 214] on span "Open" at bounding box center [1084, 225] width 38 height 22
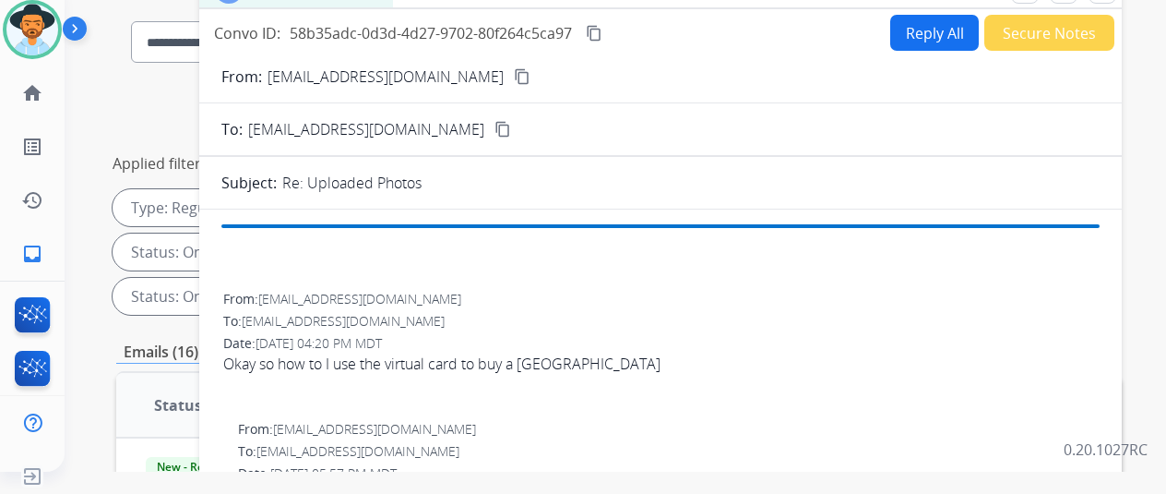
scroll to position [28, 0]
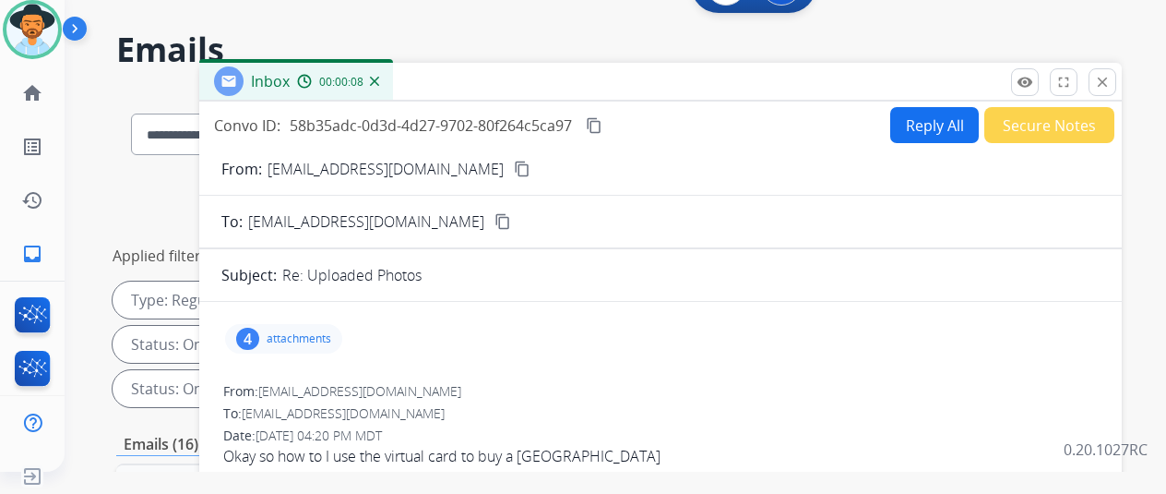
click at [259, 329] on div "4" at bounding box center [247, 339] width 23 height 22
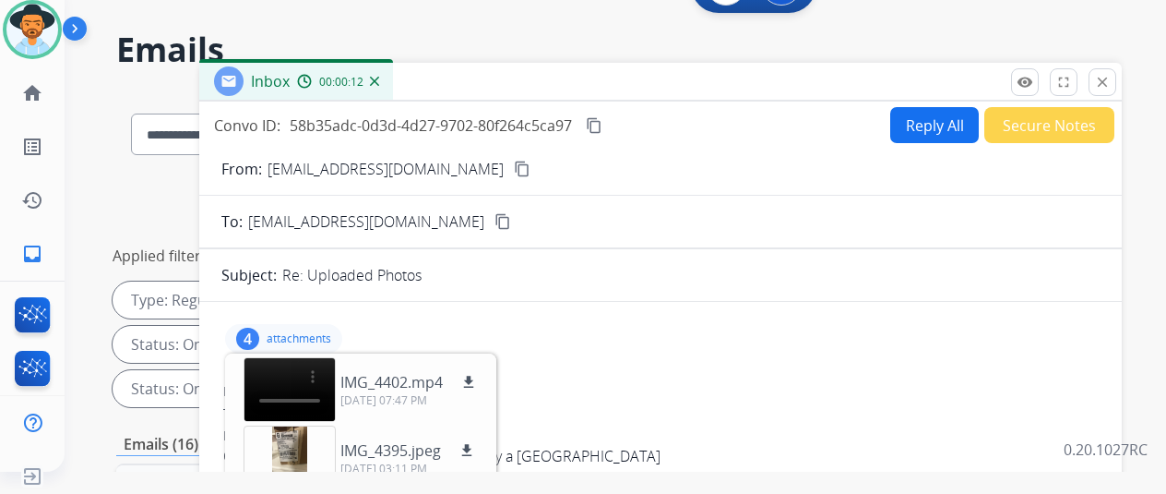
click at [514, 168] on mat-icon "content_copy" at bounding box center [522, 169] width 17 height 17
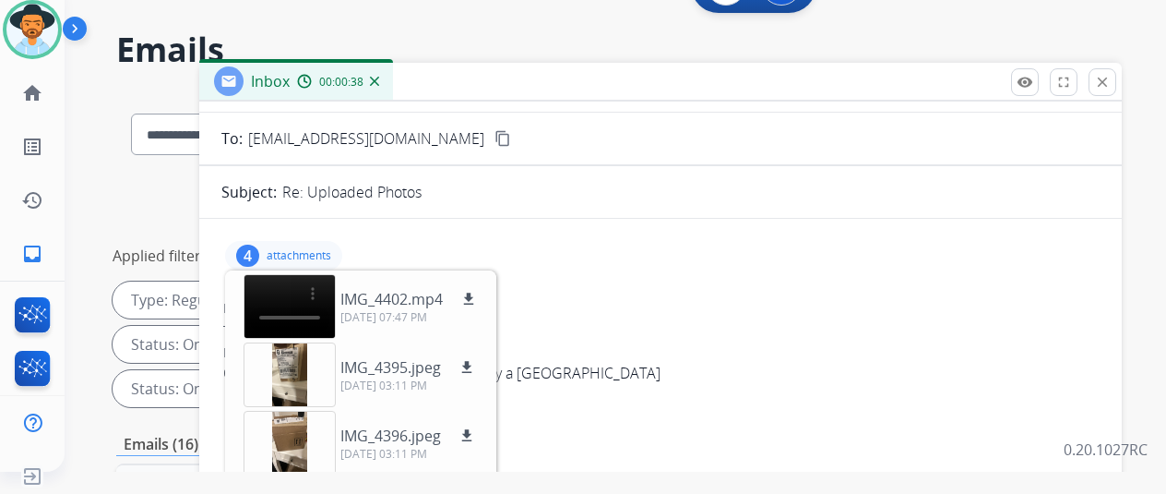
scroll to position [0, 0]
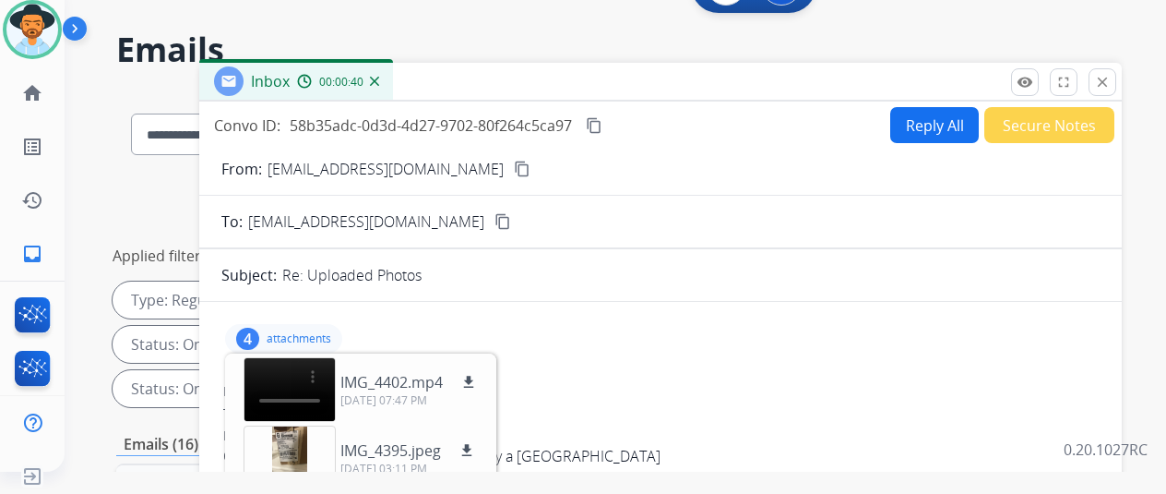
click at [259, 331] on div "4" at bounding box center [247, 339] width 23 height 22
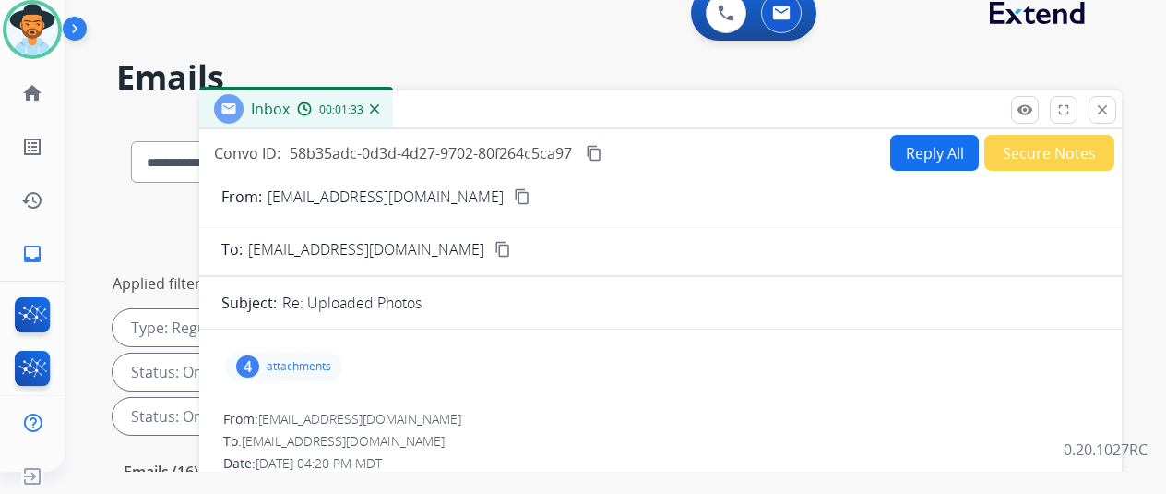
click at [603, 150] on mat-icon "content_copy" at bounding box center [594, 153] width 17 height 17
click at [259, 366] on div "4" at bounding box center [247, 366] width 23 height 22
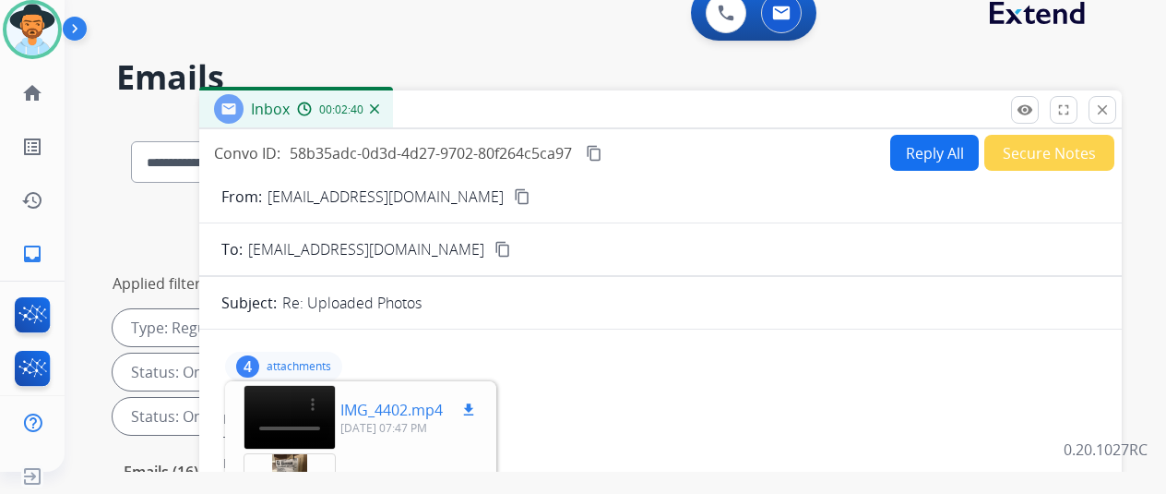
click at [285, 401] on video at bounding box center [290, 417] width 92 height 65
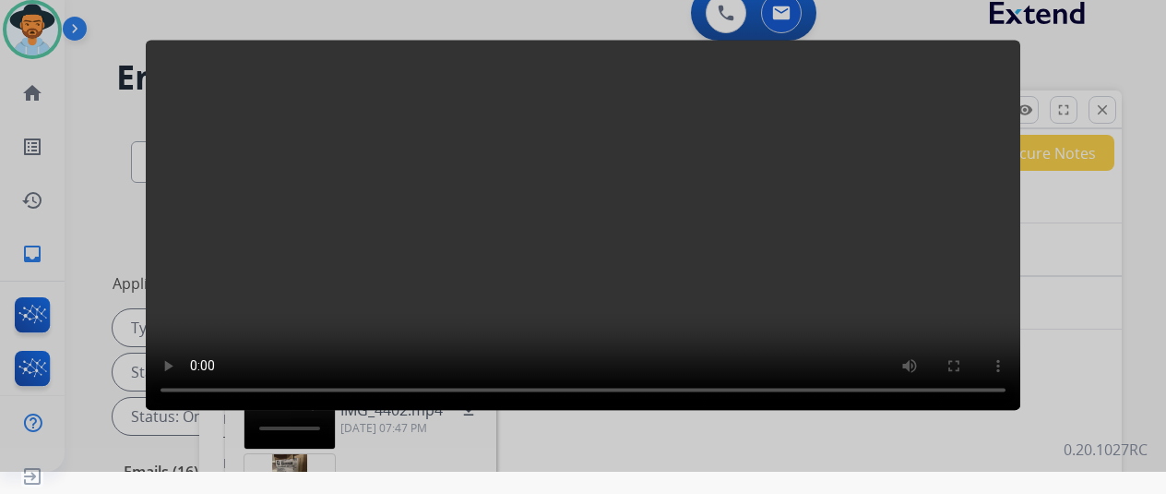
click at [105, 140] on div at bounding box center [583, 225] width 1166 height 494
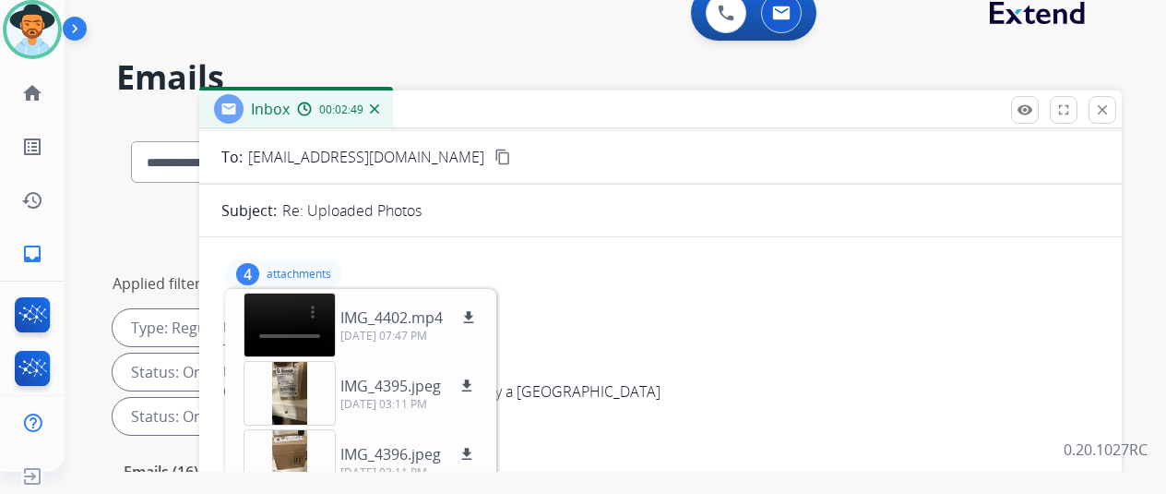
click at [259, 270] on div "4" at bounding box center [247, 274] width 23 height 22
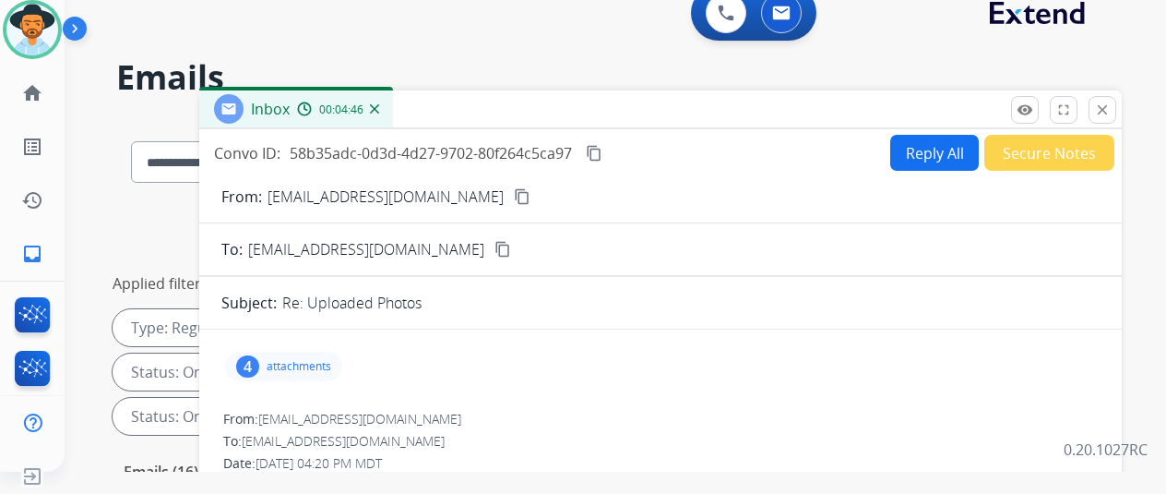
click at [932, 145] on button "Reply All" at bounding box center [935, 153] width 89 height 36
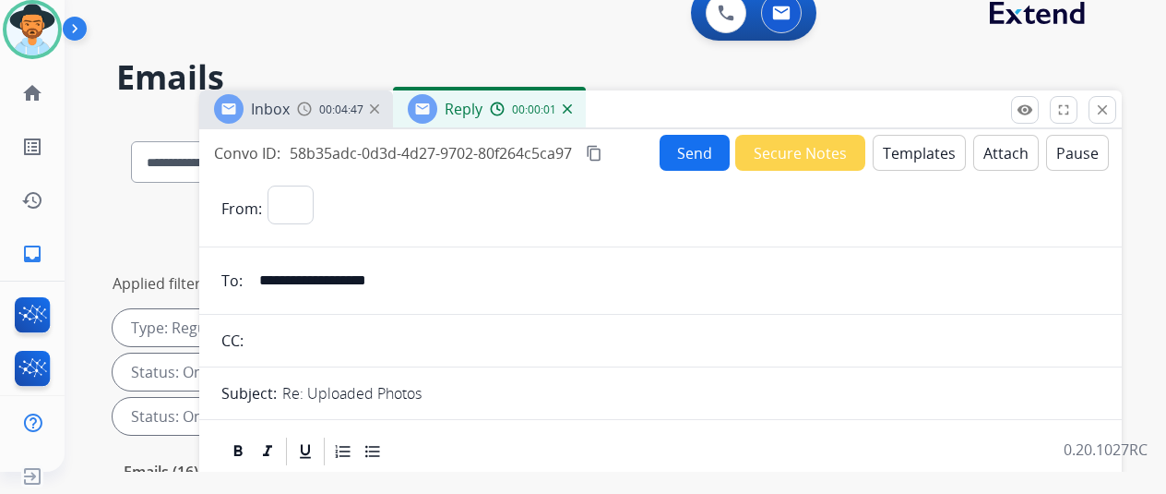
click at [917, 146] on button "Templates" at bounding box center [919, 153] width 93 height 36
select select "**********"
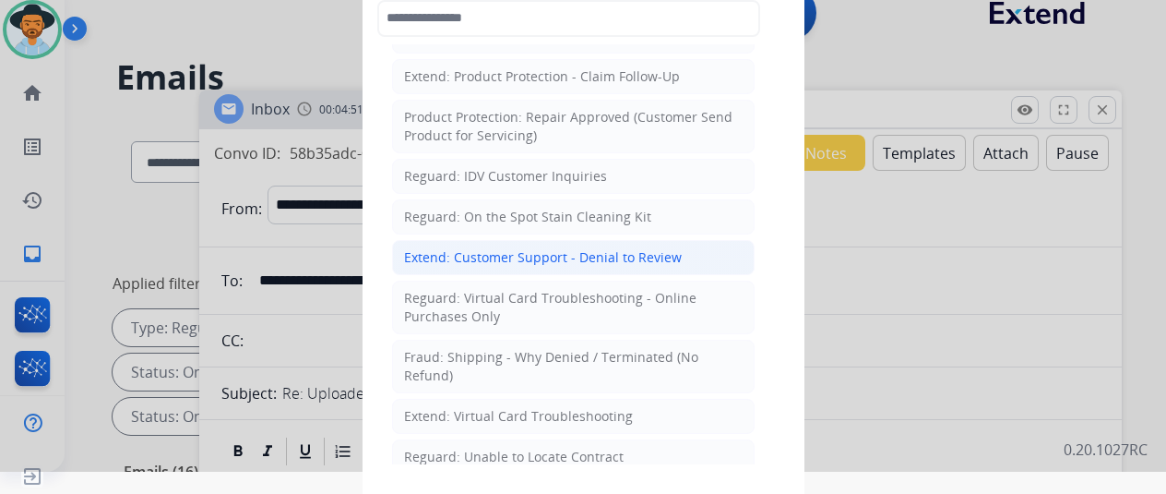
scroll to position [1200, 0]
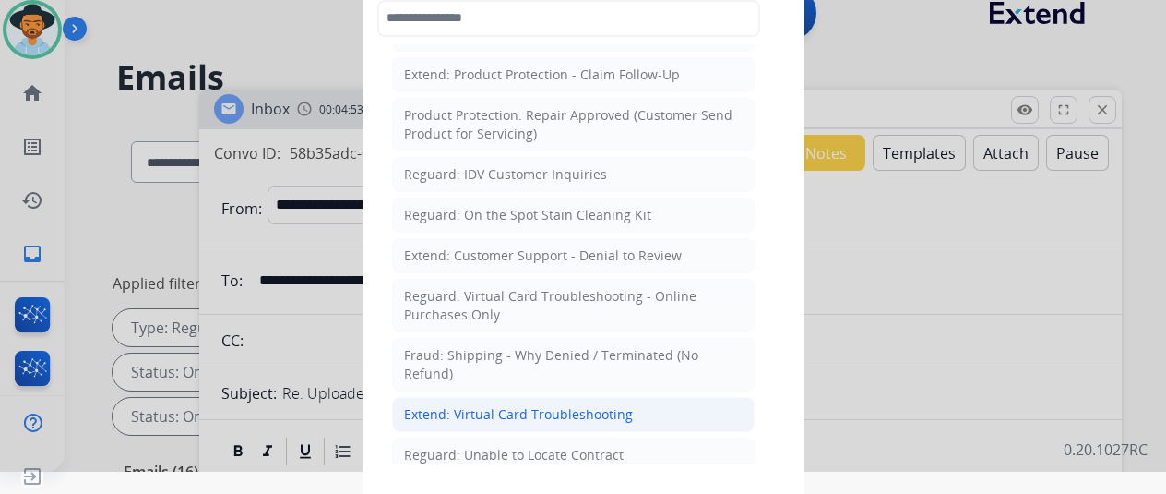
click at [426, 405] on div "Extend: Virtual Card Troubleshooting" at bounding box center [518, 414] width 229 height 18
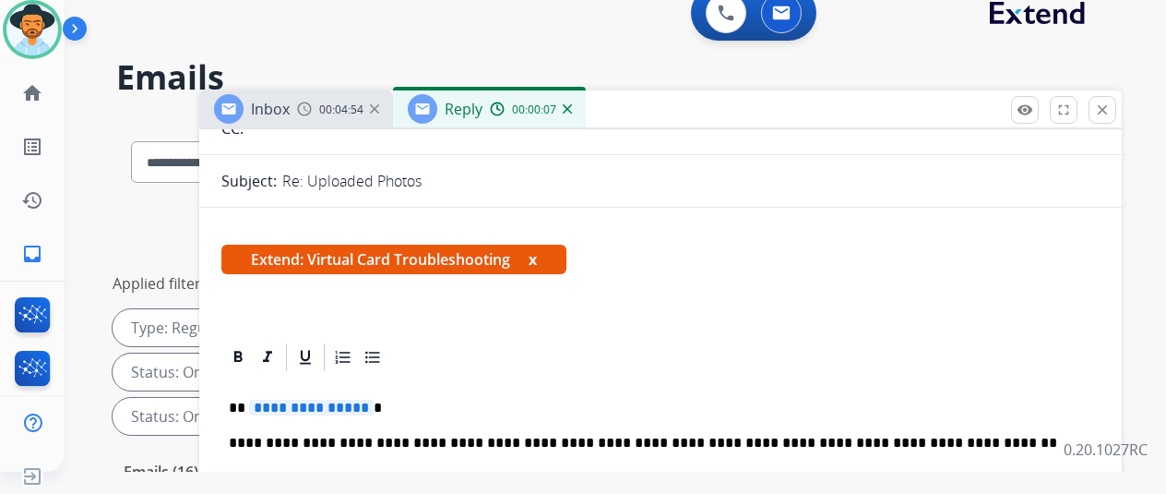
scroll to position [369, 0]
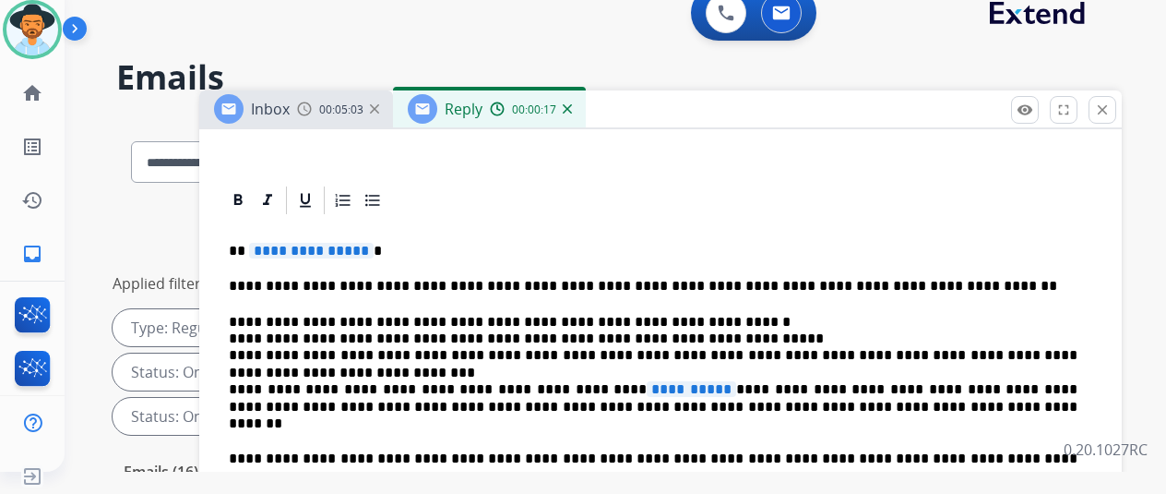
click at [374, 251] on span "**********" at bounding box center [311, 251] width 125 height 16
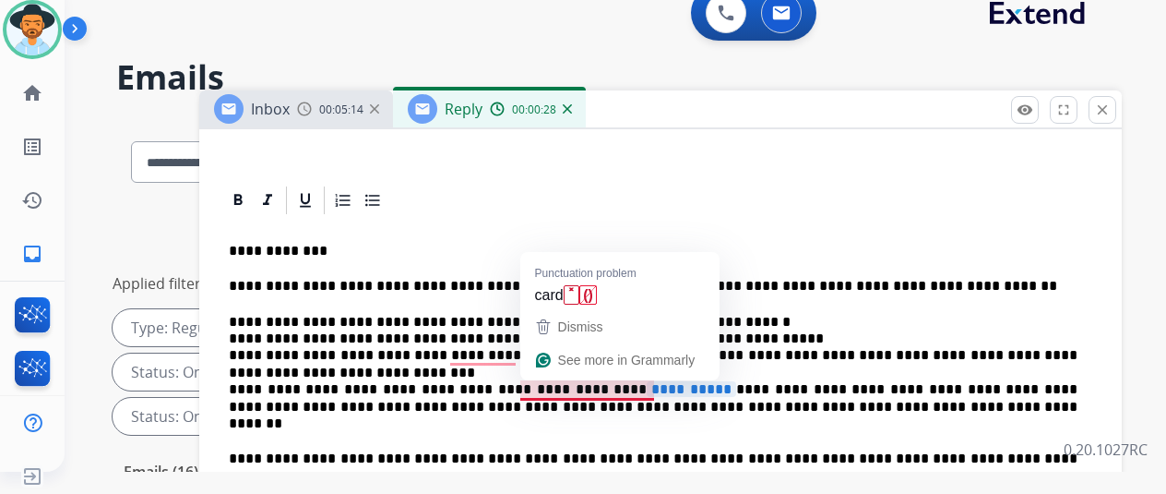
click at [655, 390] on span "**********" at bounding box center [692, 389] width 90 height 16
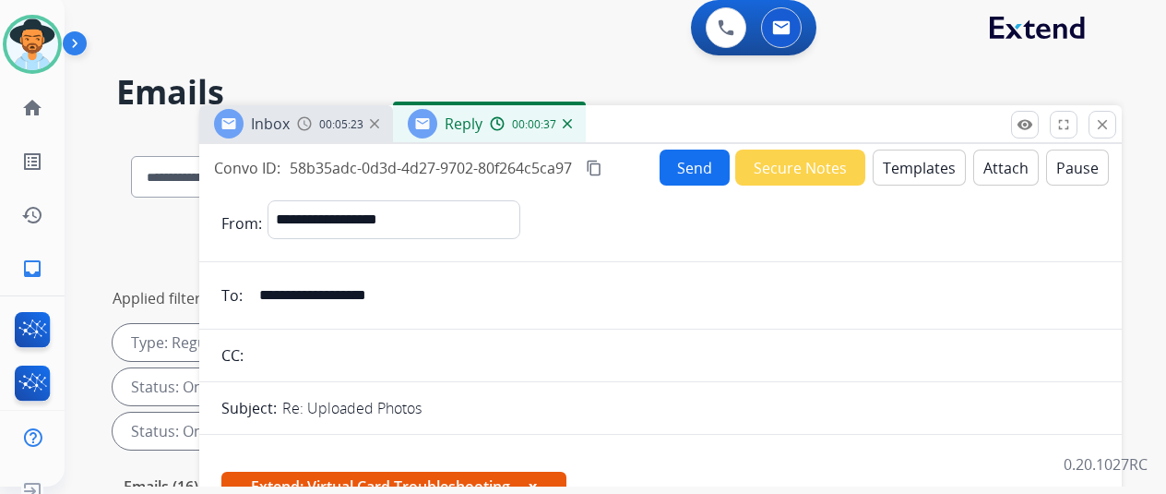
scroll to position [0, 0]
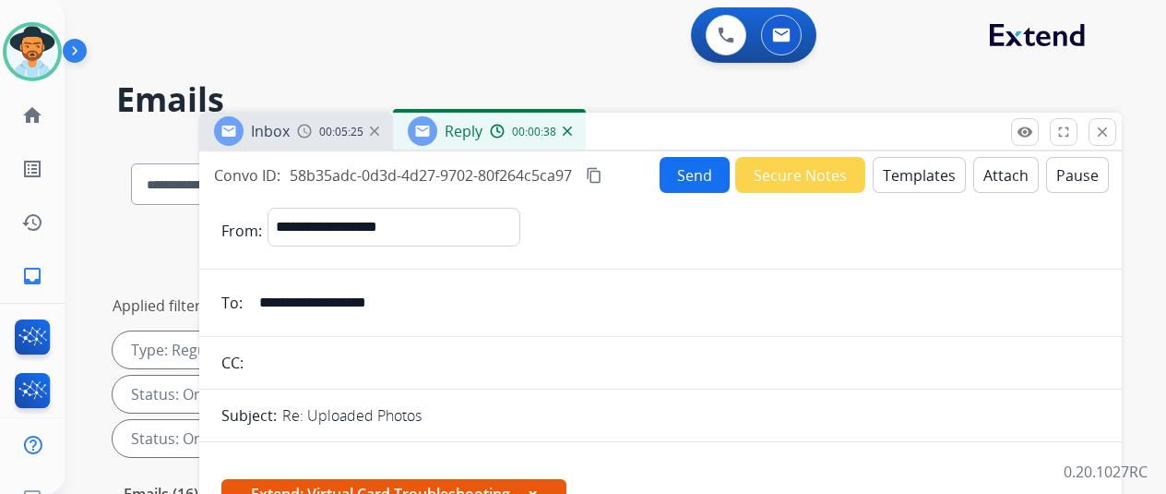
click at [700, 169] on button "Send" at bounding box center [695, 175] width 70 height 36
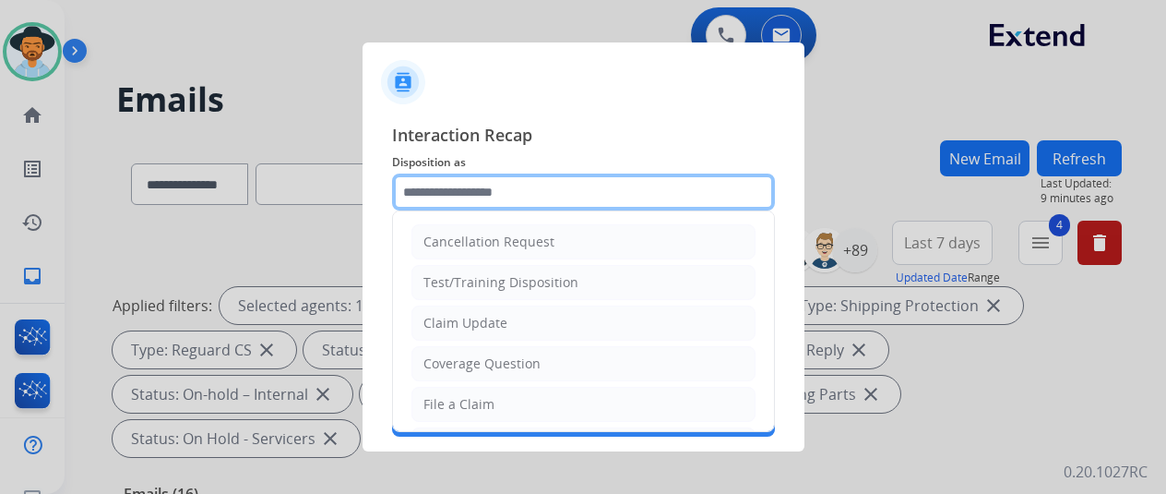
click at [446, 189] on input "text" at bounding box center [583, 191] width 383 height 37
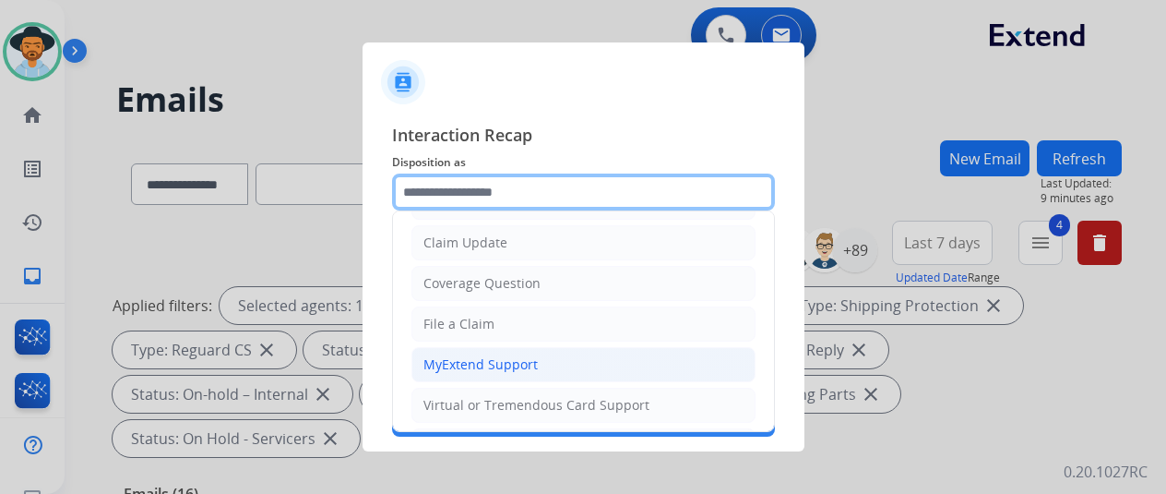
scroll to position [185, 0]
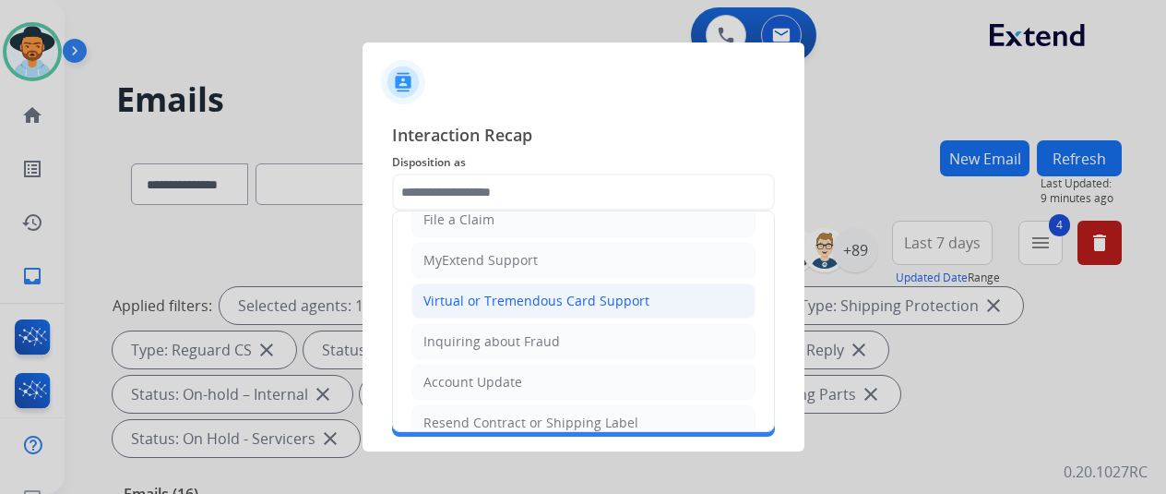
click at [503, 292] on div "Virtual or Tremendous Card Support" at bounding box center [537, 301] width 226 height 18
type input "**********"
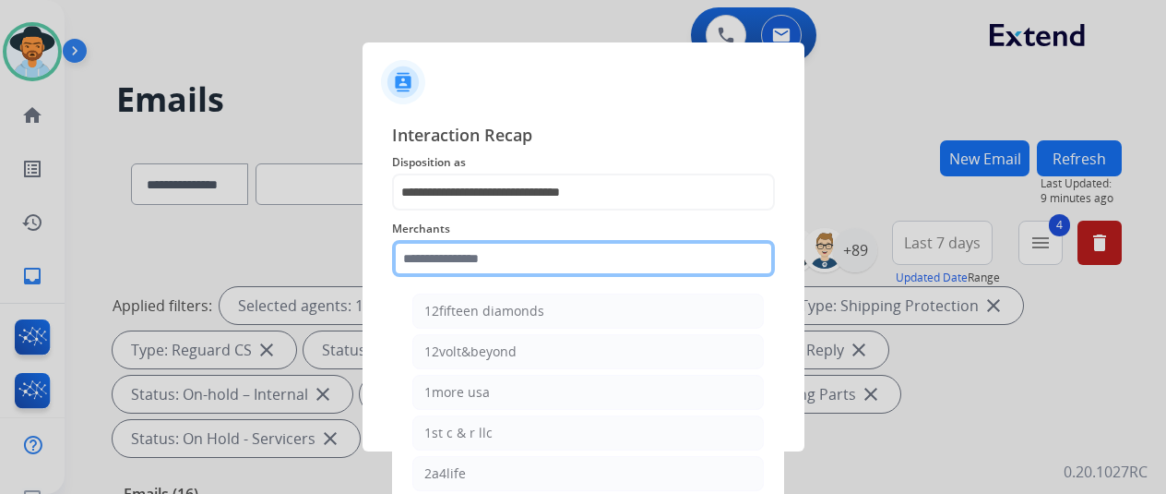
click at [433, 259] on input "text" at bounding box center [583, 258] width 383 height 37
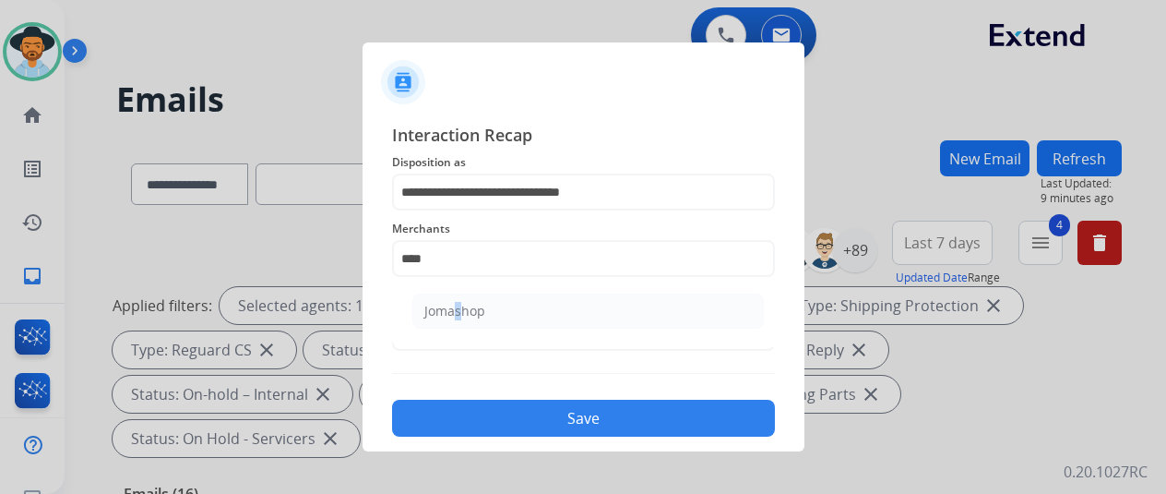
click at [450, 308] on div "Jomashop" at bounding box center [455, 311] width 61 height 18
type input "********"
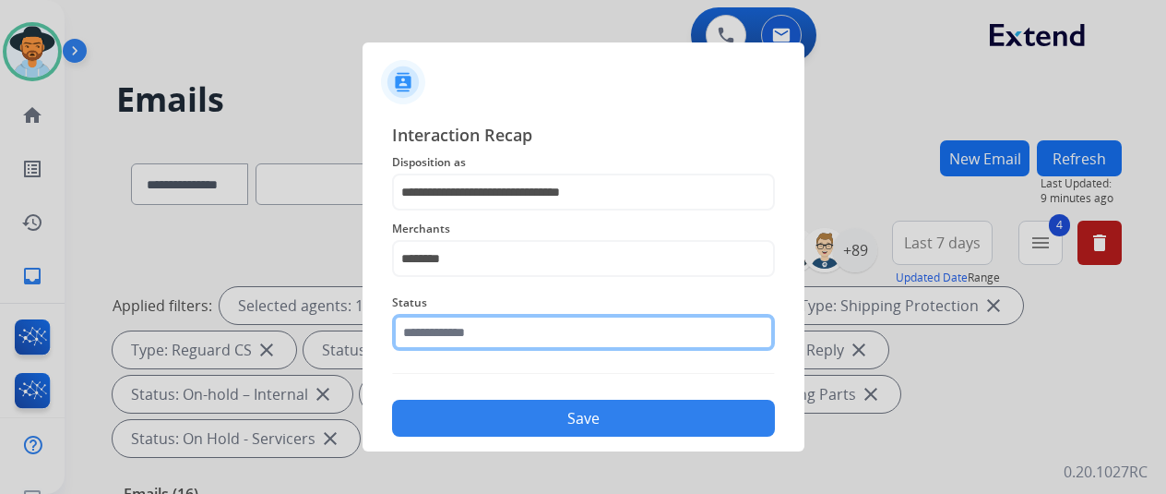
click at [429, 331] on input "text" at bounding box center [583, 332] width 383 height 37
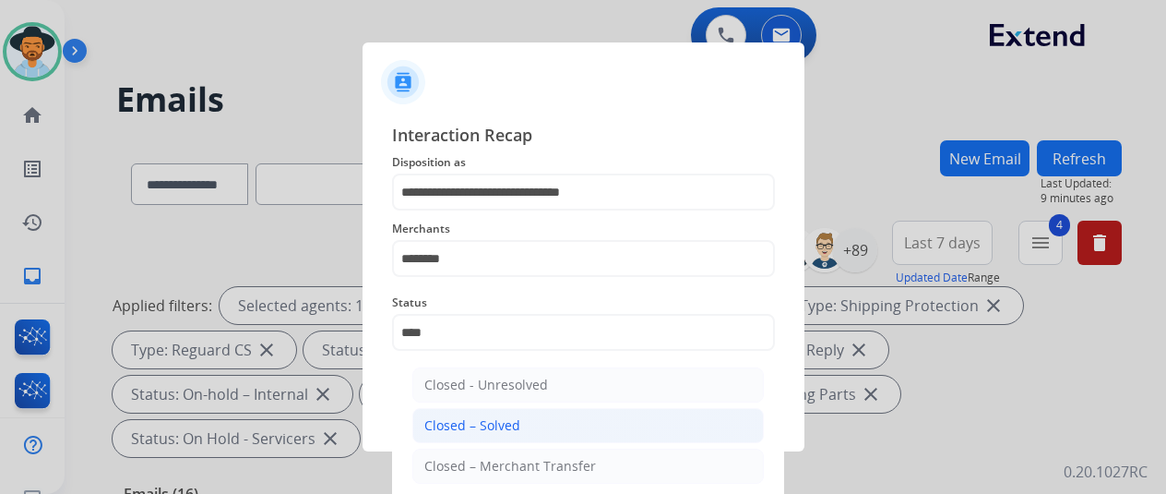
click at [495, 425] on div "Closed – Solved" at bounding box center [473, 425] width 96 height 18
type input "**********"
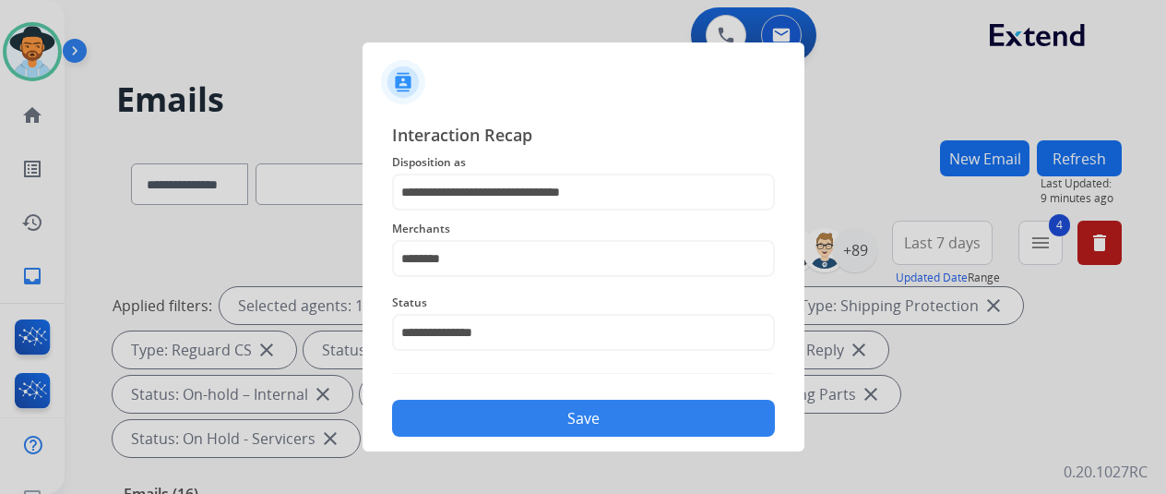
click at [492, 424] on button "Save" at bounding box center [583, 418] width 383 height 37
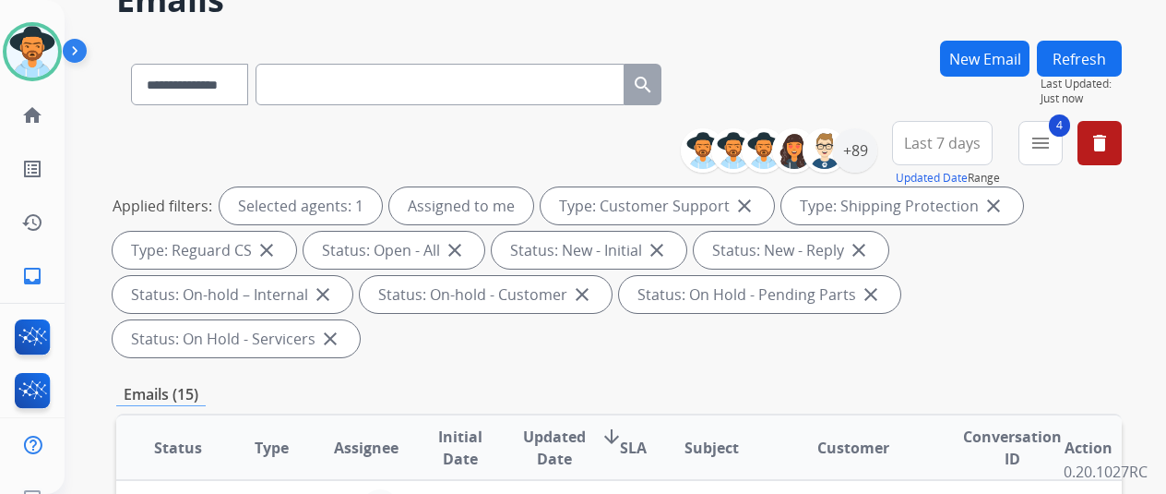
scroll to position [369, 0]
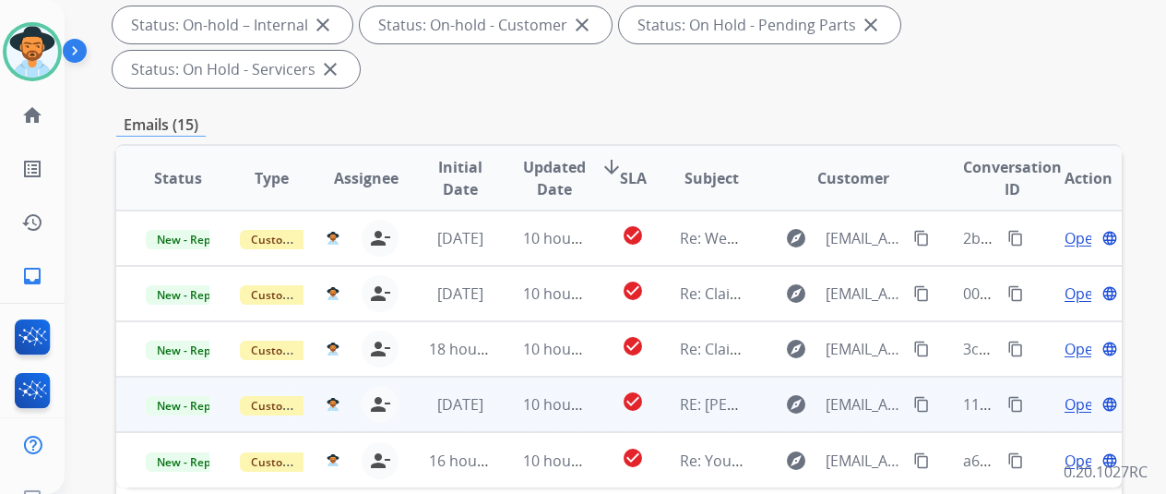
click at [1073, 393] on span "Open" at bounding box center [1084, 404] width 38 height 22
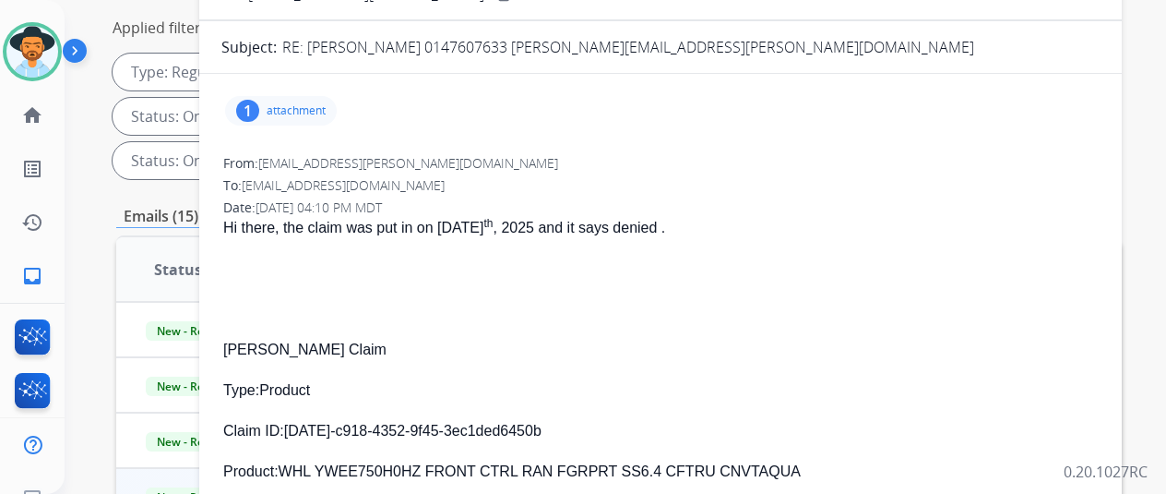
scroll to position [92, 0]
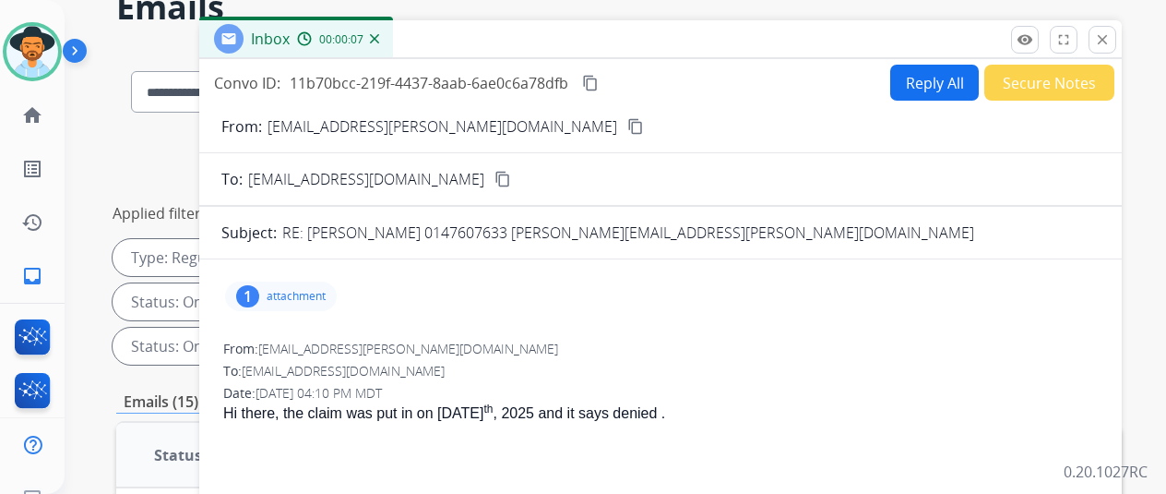
click at [628, 125] on mat-icon "content_copy" at bounding box center [636, 126] width 17 height 17
click at [259, 296] on div "1" at bounding box center [247, 296] width 23 height 22
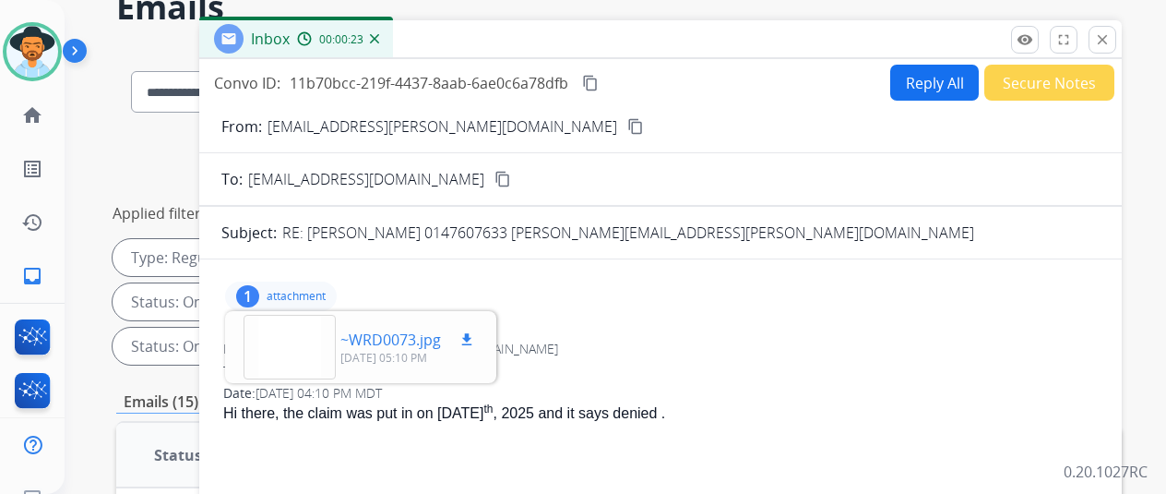
click at [306, 348] on div at bounding box center [290, 347] width 92 height 65
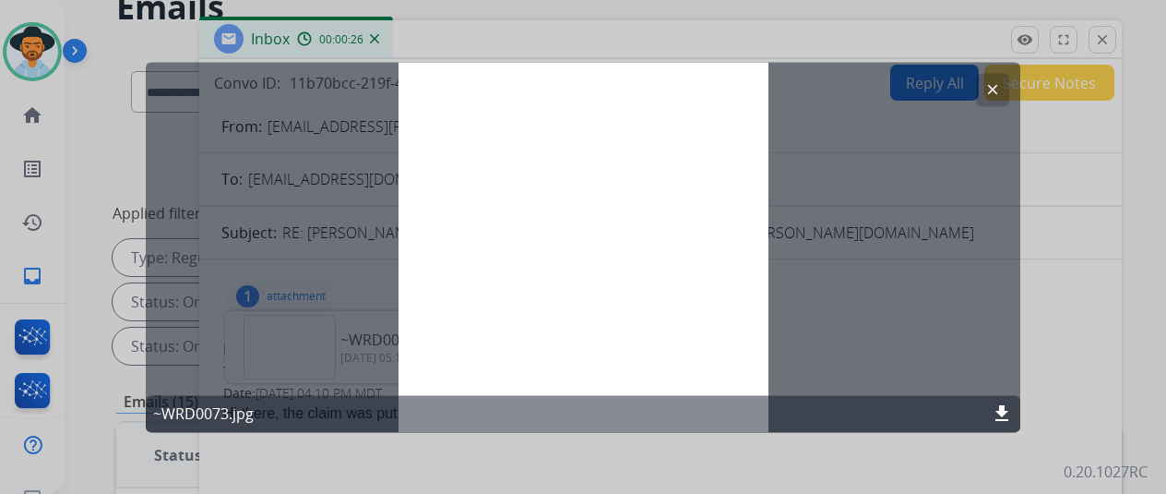
click at [995, 409] on mat-icon "download" at bounding box center [1002, 413] width 22 height 22
click at [995, 90] on mat-icon "clear" at bounding box center [993, 89] width 17 height 17
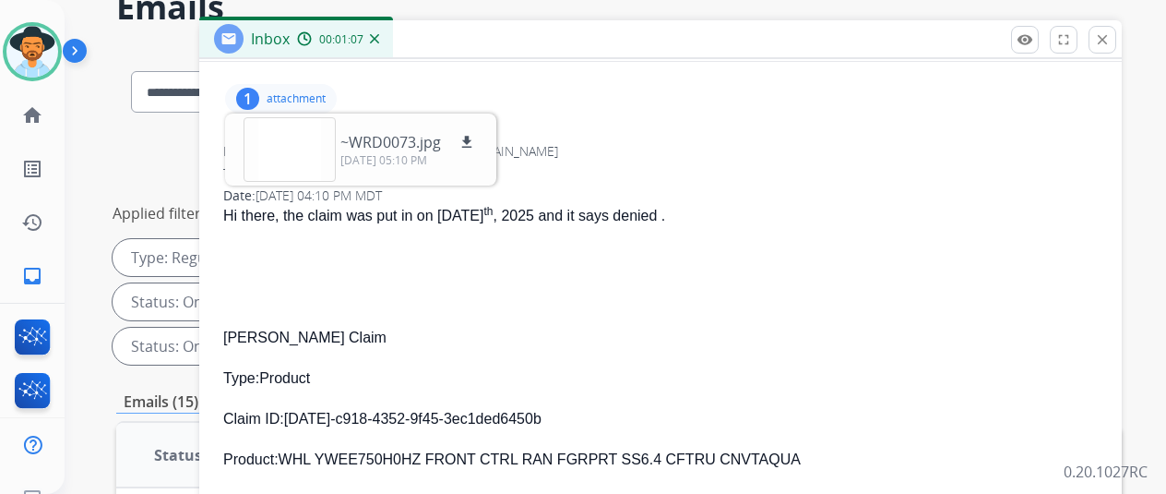
scroll to position [185, 0]
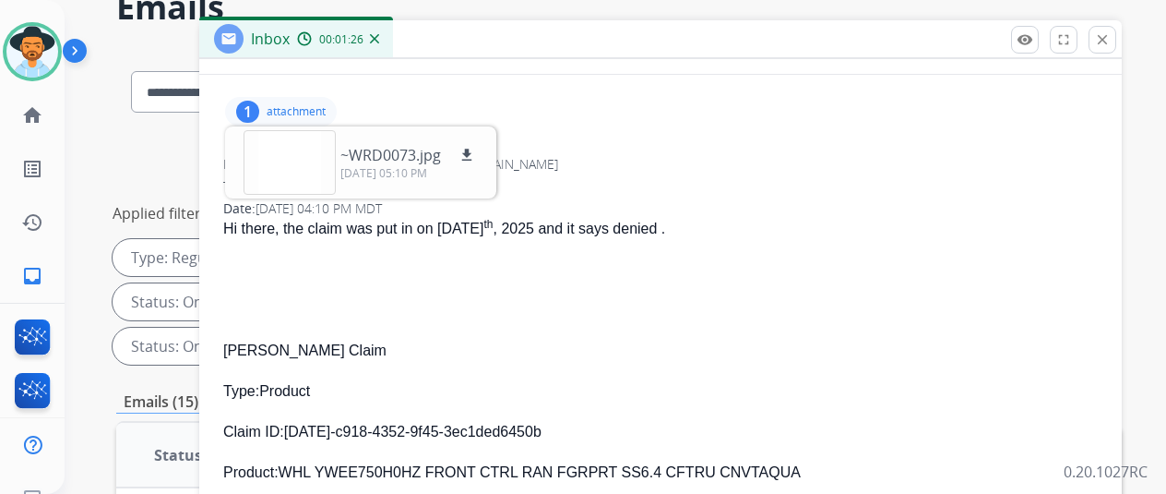
drag, startPoint x: 573, startPoint y: 429, endPoint x: 301, endPoint y: 425, distance: 272.3
click at [301, 425] on p "Claim ID: 15dec741-c918-4352-9f45-3ec1ded6450b" at bounding box center [660, 432] width 875 height 22
copy p "15dec741-c918-4352-9f45-3ec1ded6450b"
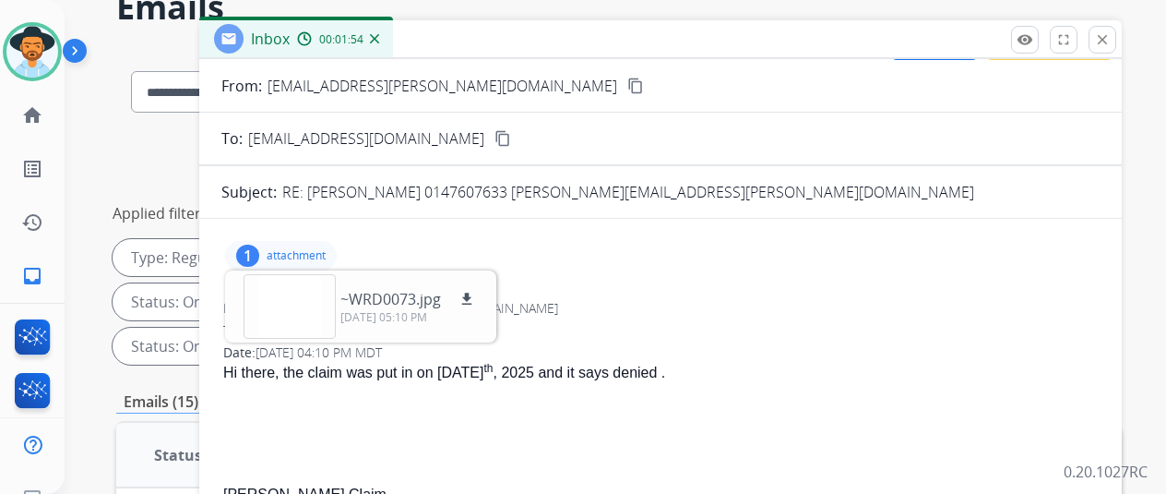
scroll to position [0, 0]
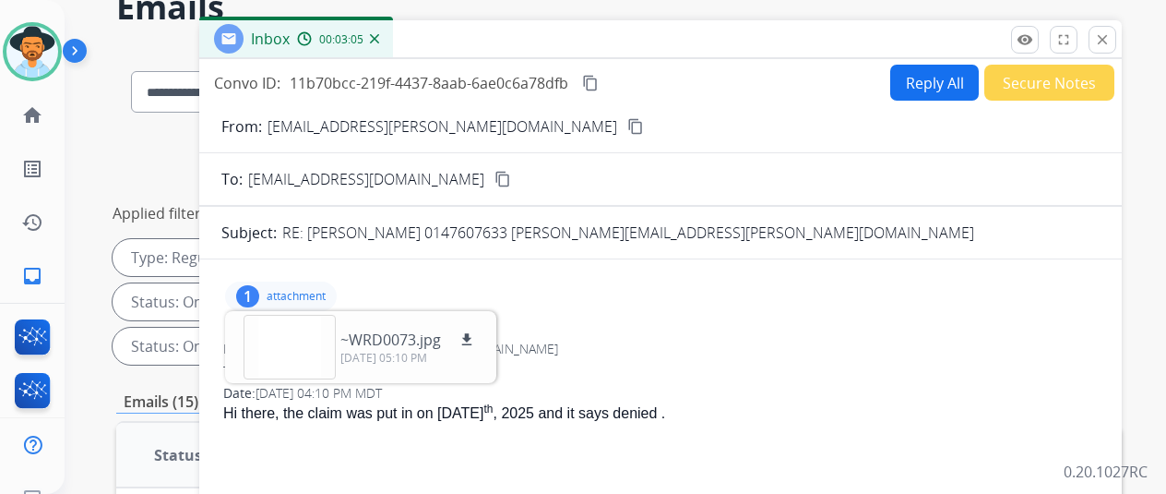
click at [599, 78] on mat-icon "content_copy" at bounding box center [590, 83] width 17 height 17
click at [938, 77] on button "Reply All" at bounding box center [935, 83] width 89 height 36
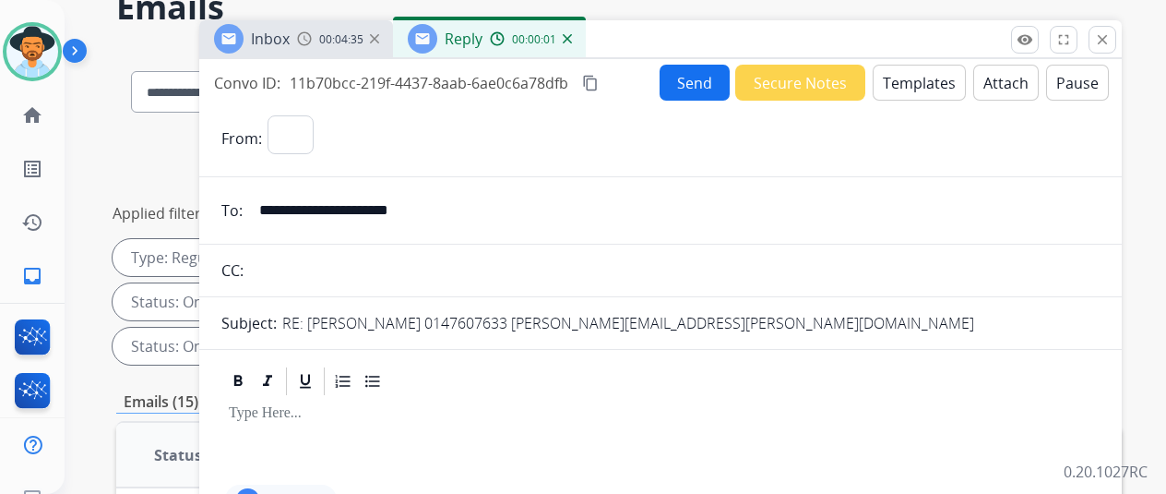
select select "**********"
click at [903, 80] on button "Templates" at bounding box center [919, 83] width 93 height 36
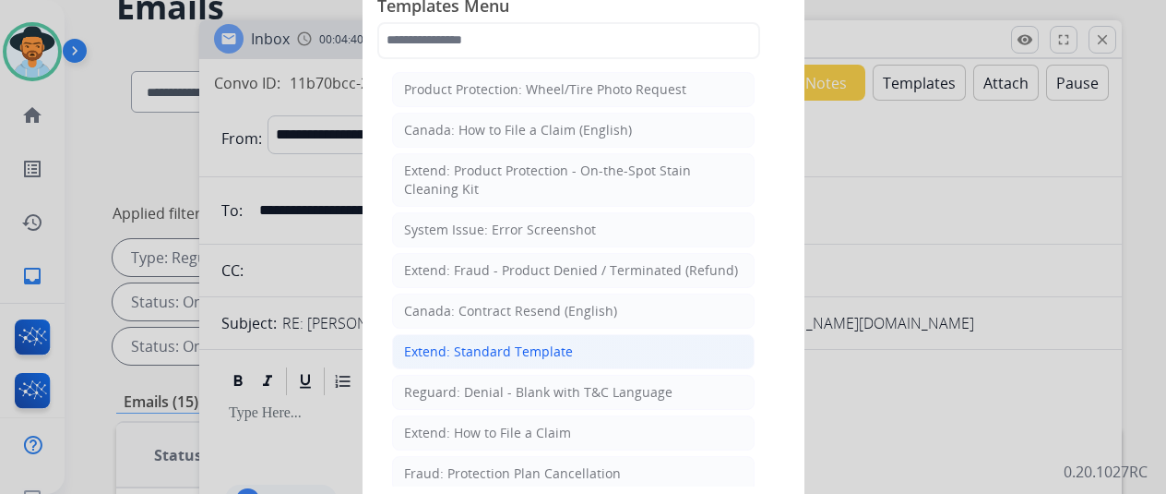
click at [468, 345] on div "Extend: Standard Template" at bounding box center [488, 351] width 169 height 18
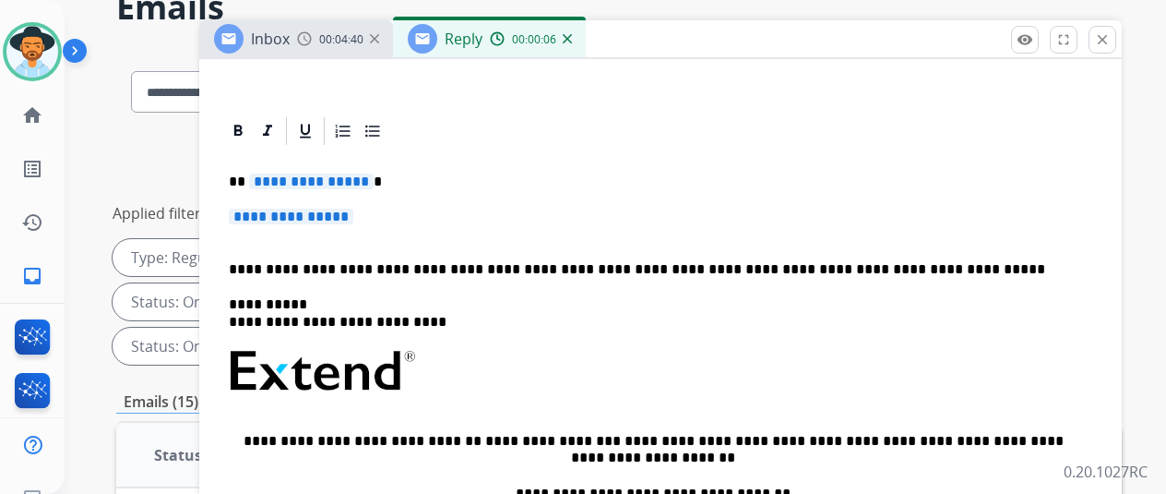
scroll to position [369, 0]
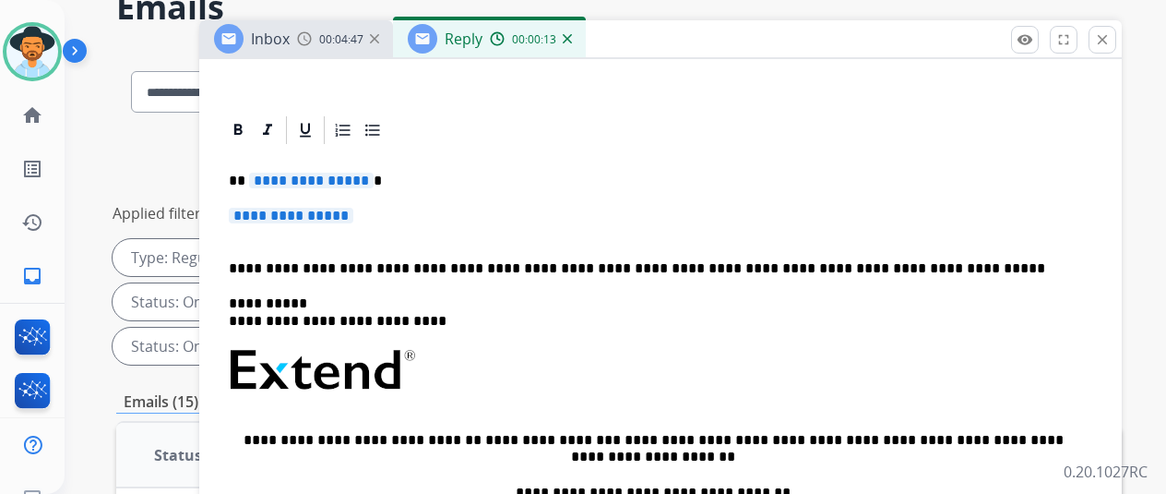
click at [372, 178] on span "**********" at bounding box center [311, 181] width 125 height 16
click at [353, 215] on span "**********" at bounding box center [291, 216] width 125 height 16
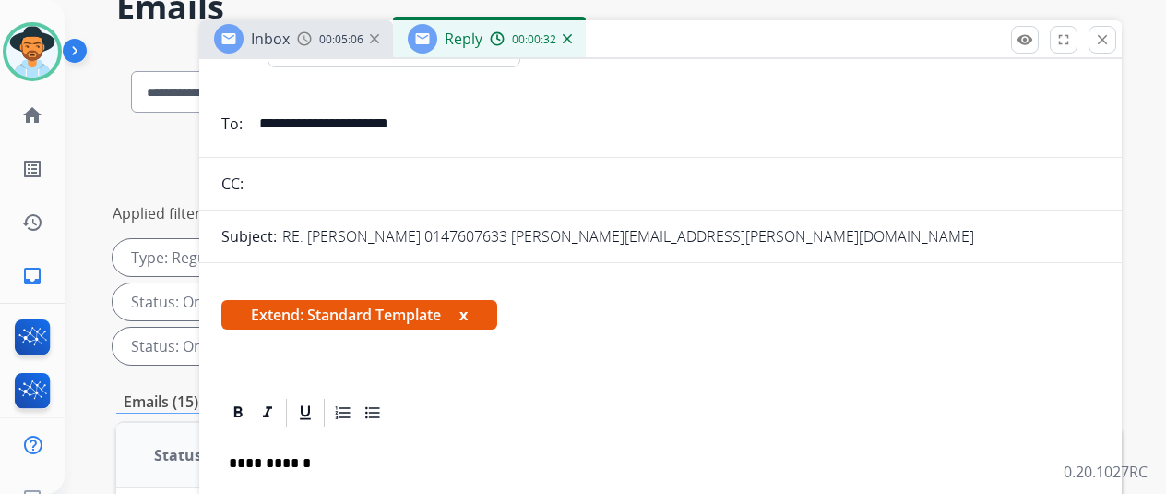
scroll to position [0, 0]
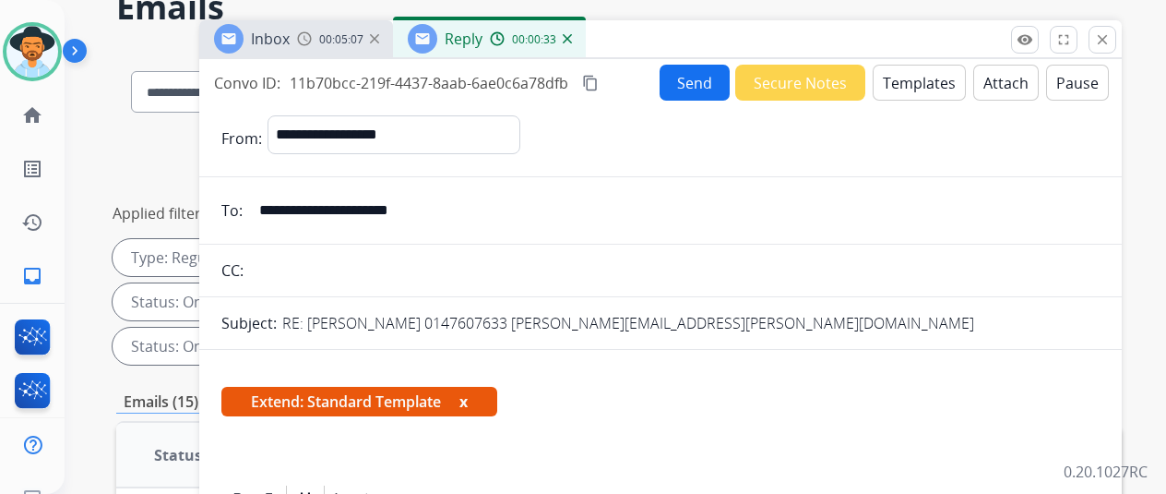
click at [715, 78] on button "Send" at bounding box center [695, 83] width 70 height 36
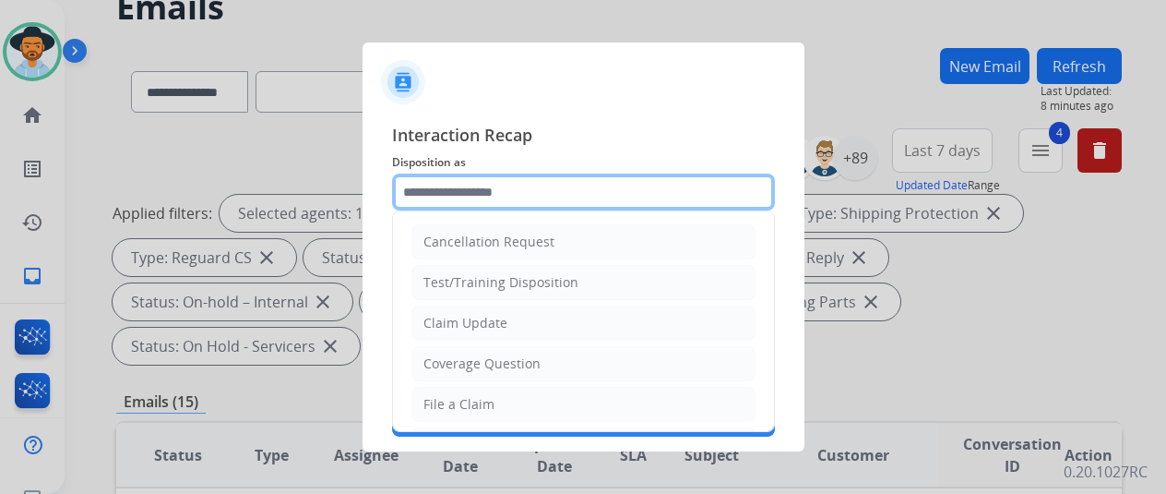
click at [447, 186] on input "text" at bounding box center [583, 191] width 383 height 37
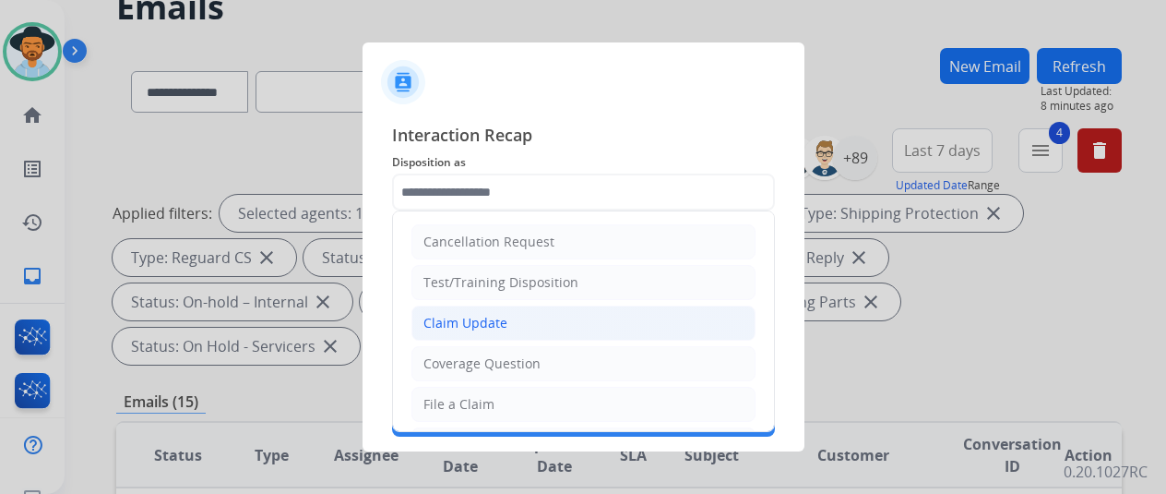
click at [465, 319] on div "Claim Update" at bounding box center [466, 323] width 84 height 18
type input "**********"
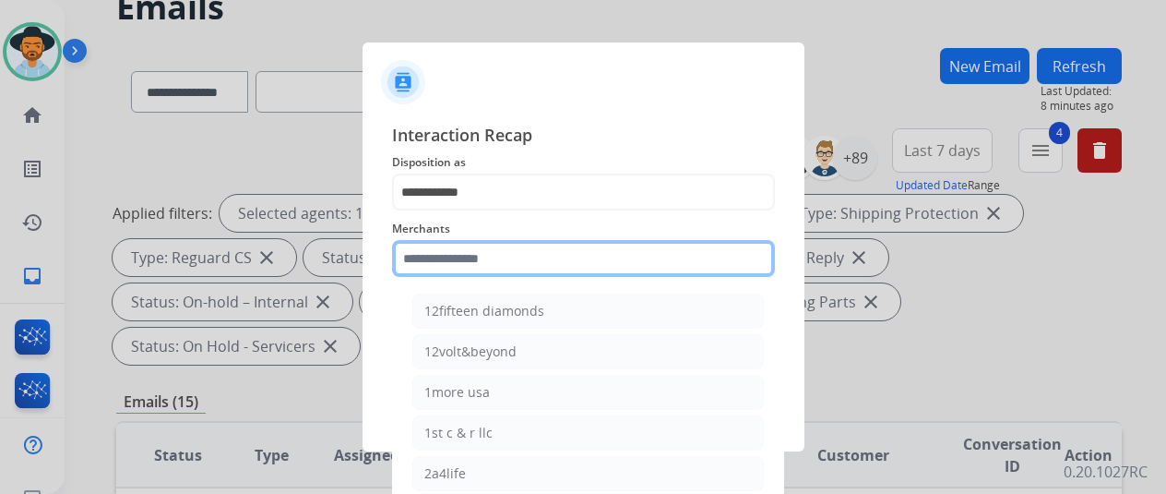
click at [439, 252] on input "text" at bounding box center [583, 258] width 383 height 37
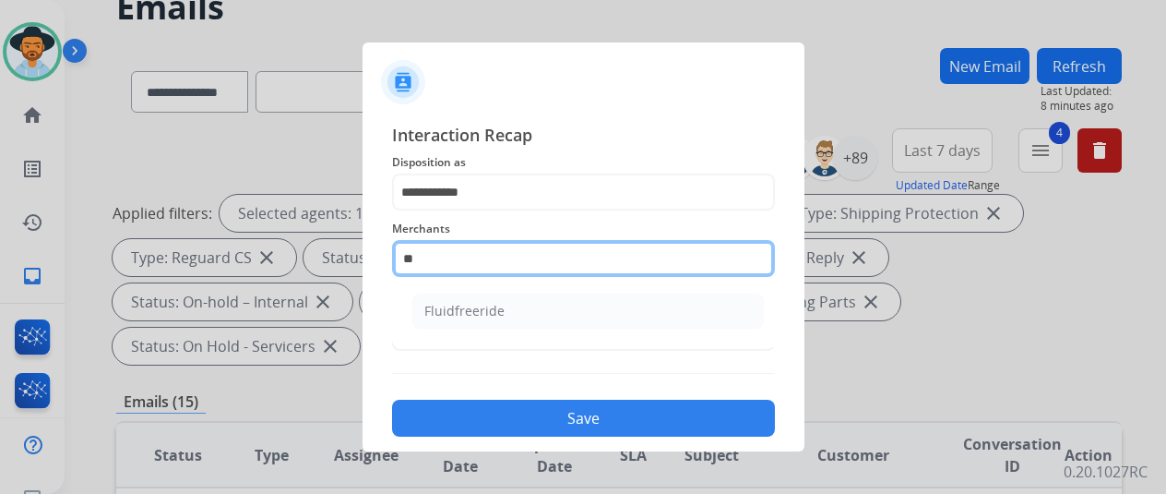
type input "*"
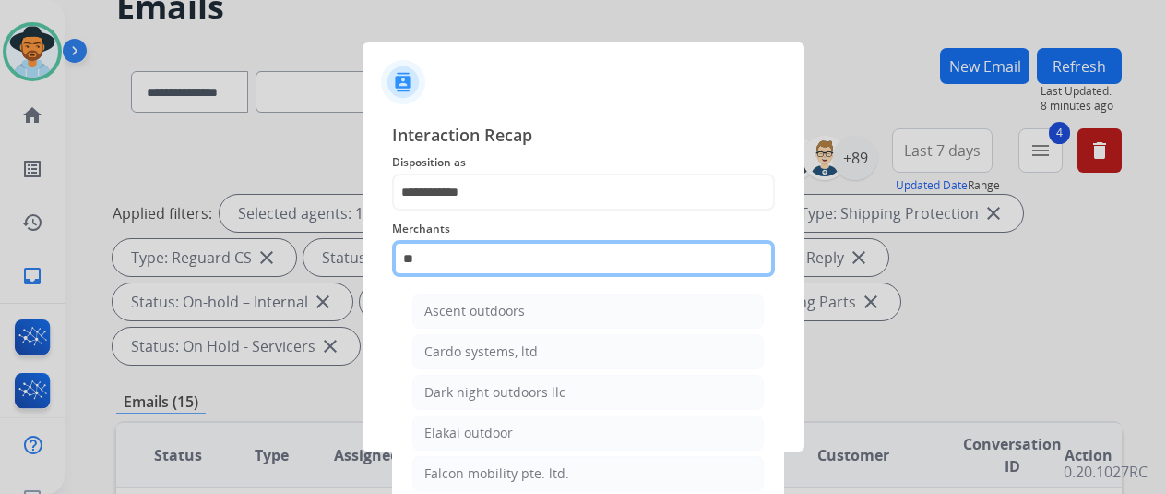
type input "*"
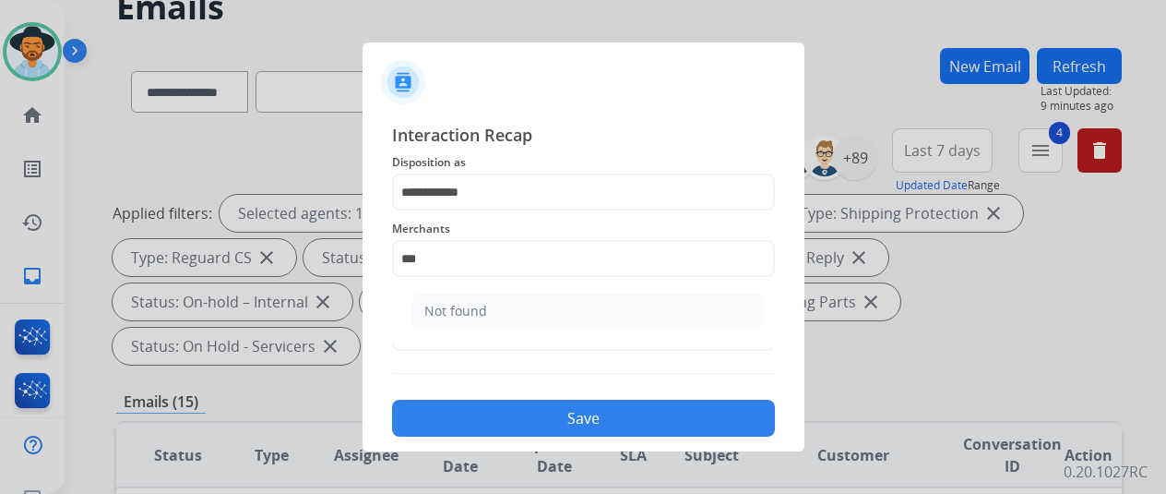
click at [459, 304] on div "Not found" at bounding box center [456, 311] width 63 height 18
type input "*********"
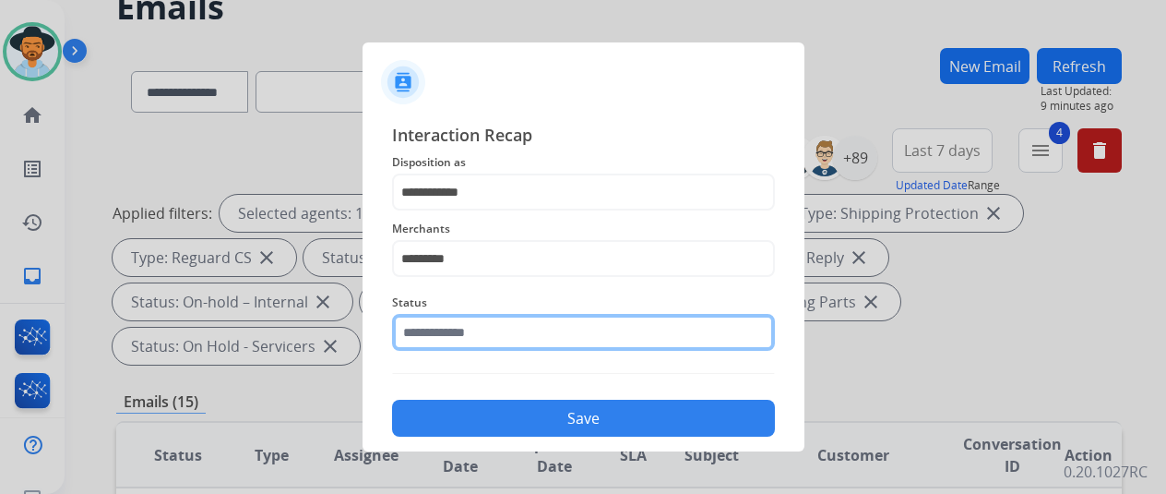
click at [458, 341] on input "text" at bounding box center [583, 332] width 383 height 37
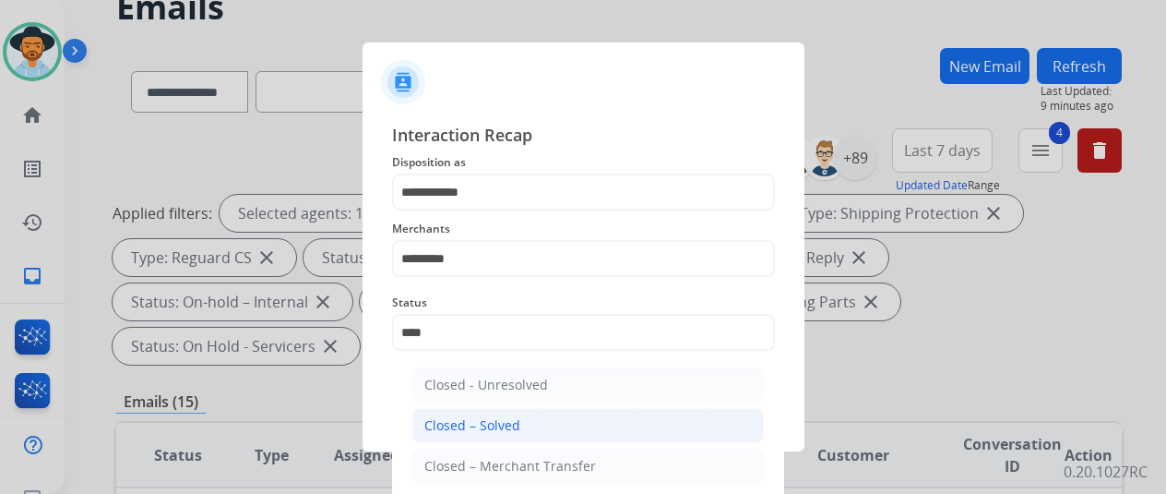
click at [501, 428] on div "Closed – Solved" at bounding box center [473, 425] width 96 height 18
type input "**********"
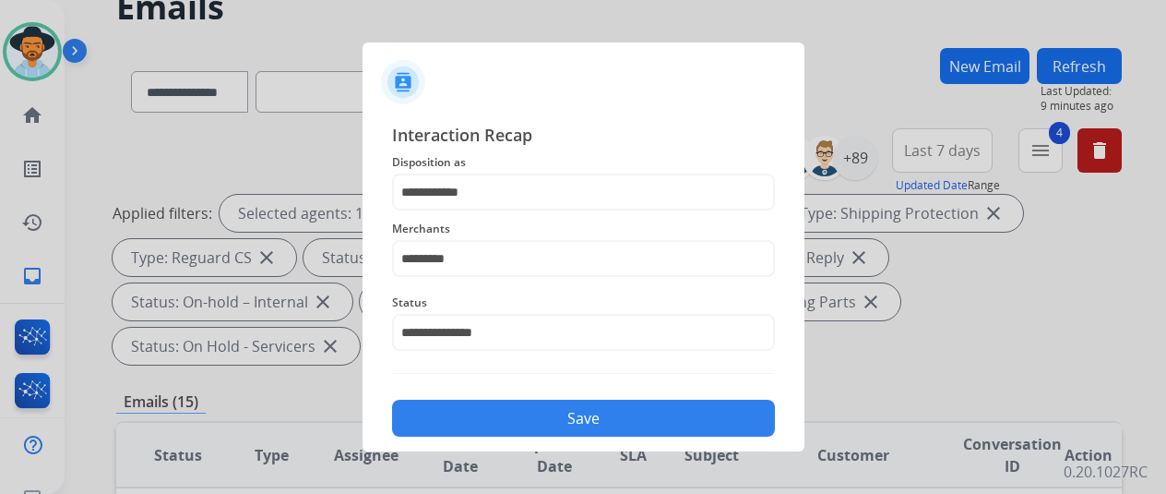
click at [501, 425] on button "Save" at bounding box center [583, 418] width 383 height 37
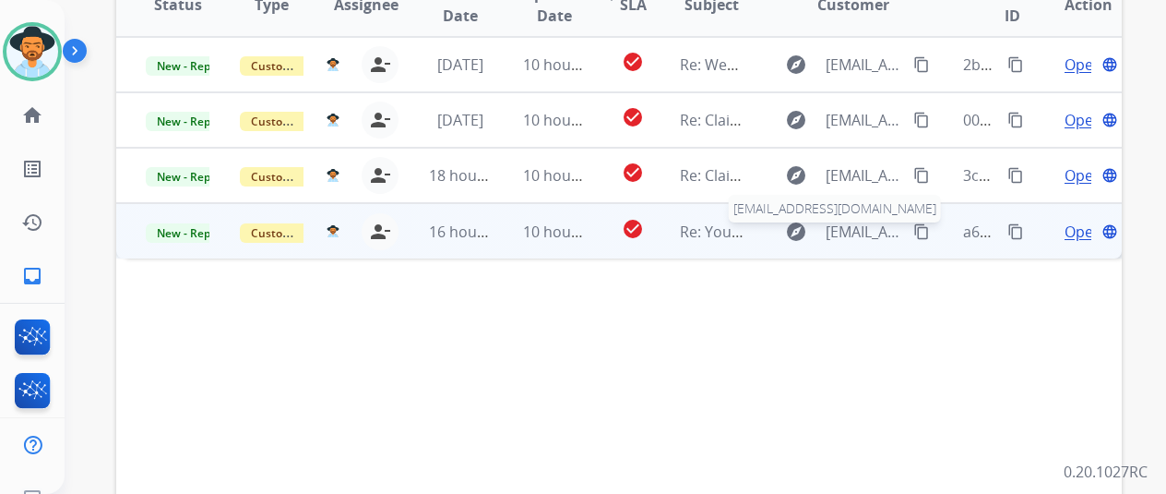
scroll to position [369, 0]
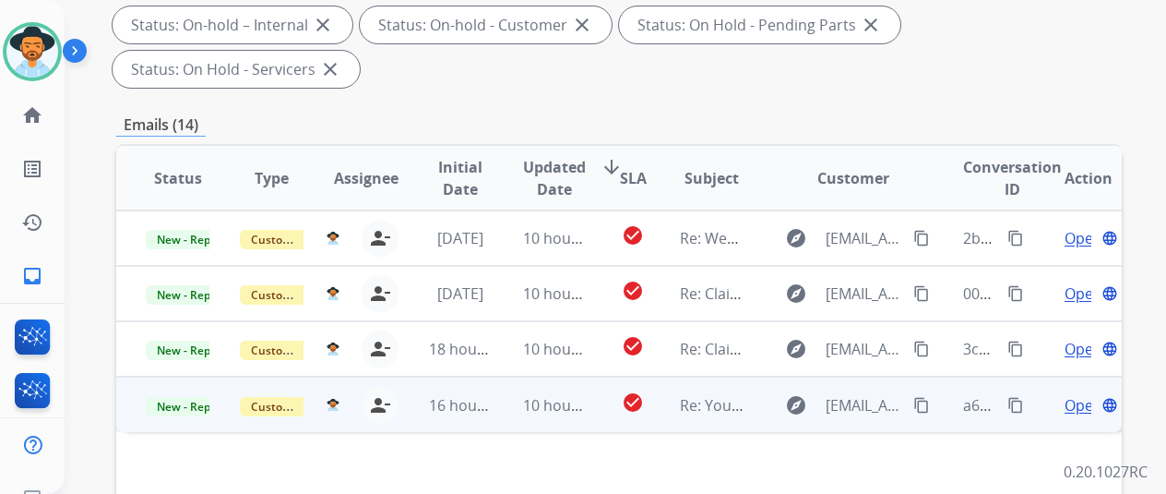
click at [1082, 394] on span "Open" at bounding box center [1084, 405] width 38 height 22
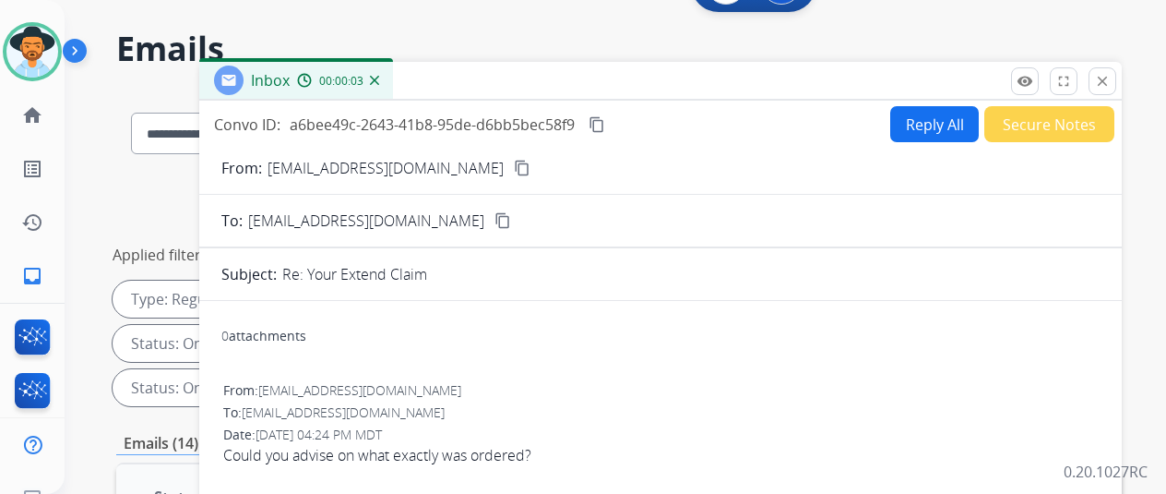
scroll to position [0, 0]
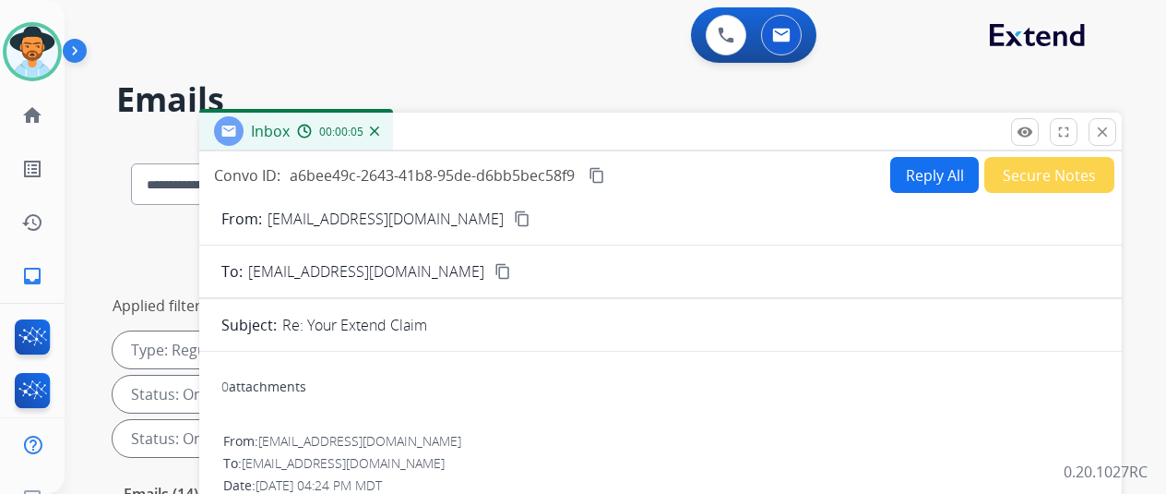
click at [379, 131] on img at bounding box center [374, 130] width 9 height 9
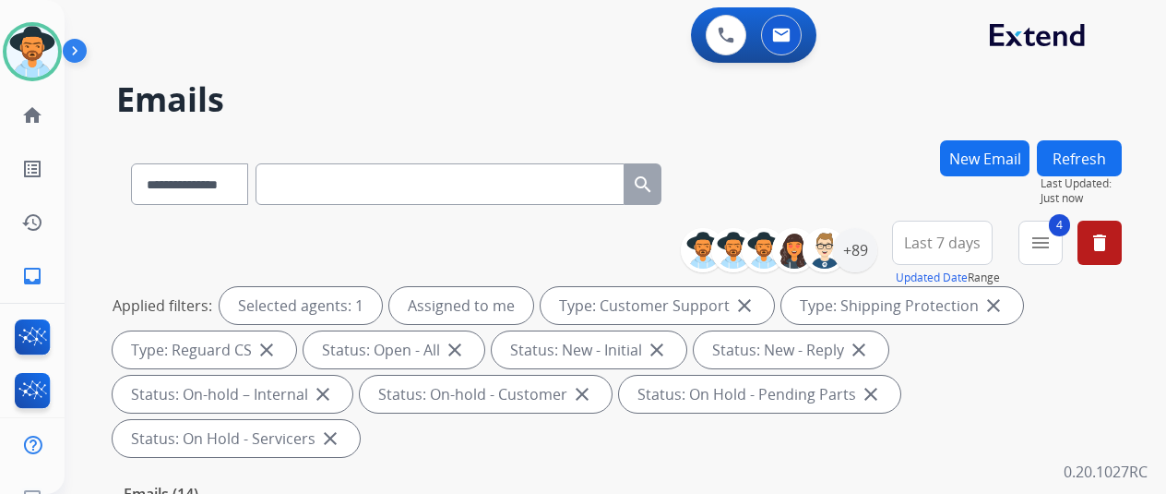
scroll to position [369, 0]
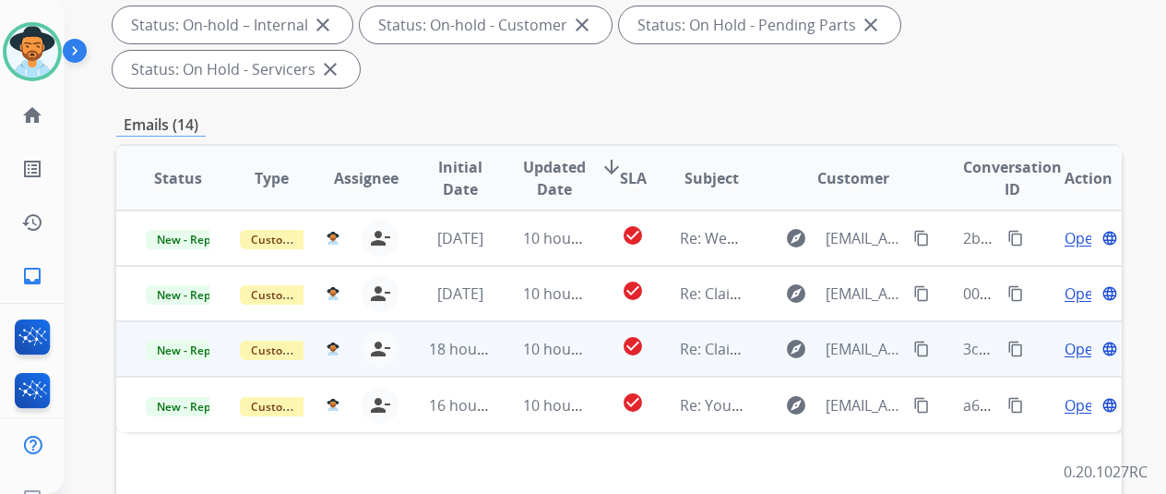
click at [1076, 338] on span "Open" at bounding box center [1084, 349] width 38 height 22
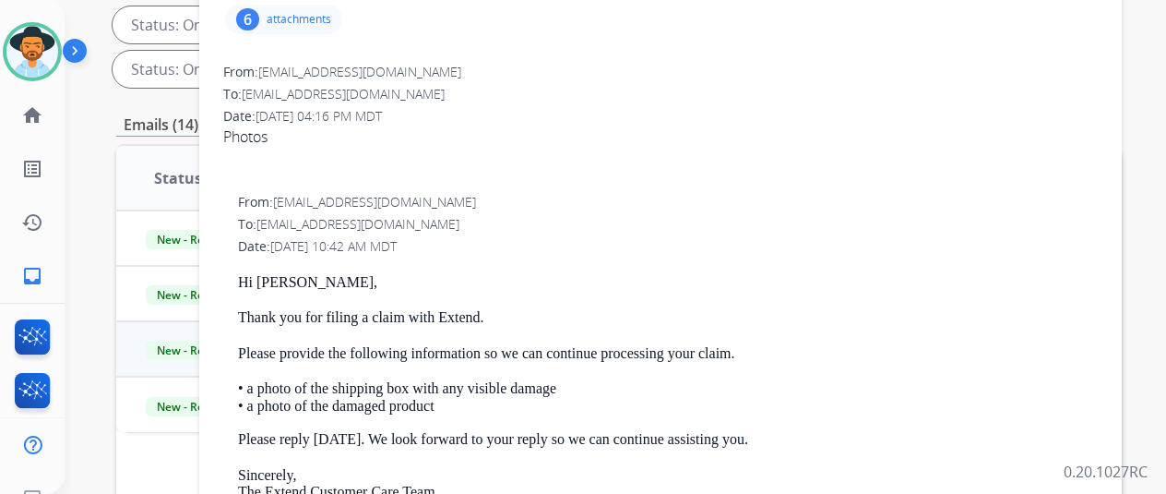
scroll to position [0, 0]
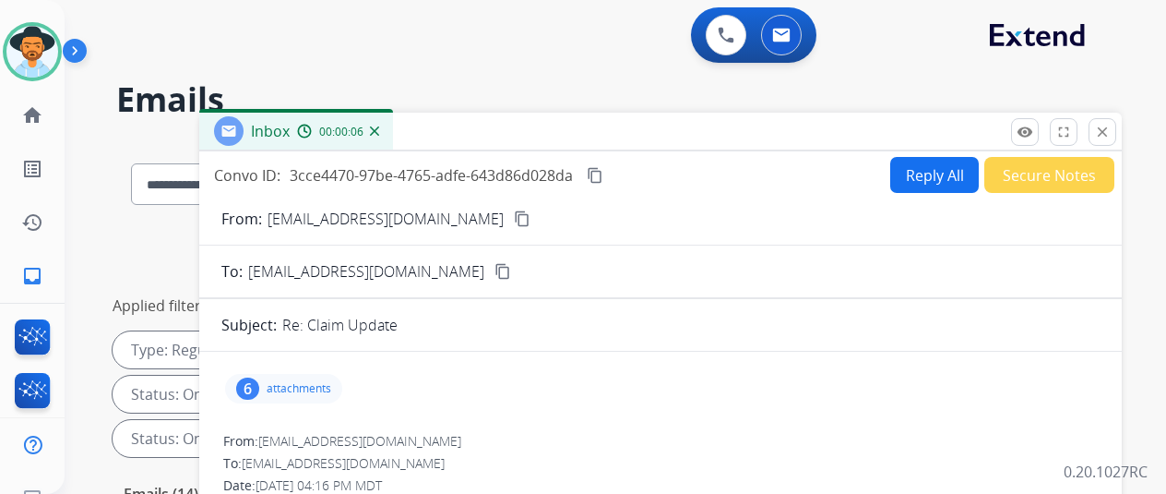
click at [514, 219] on mat-icon "content_copy" at bounding box center [522, 218] width 17 height 17
click at [604, 173] on mat-icon "content_copy" at bounding box center [595, 175] width 17 height 17
click at [259, 381] on div "6" at bounding box center [247, 388] width 23 height 22
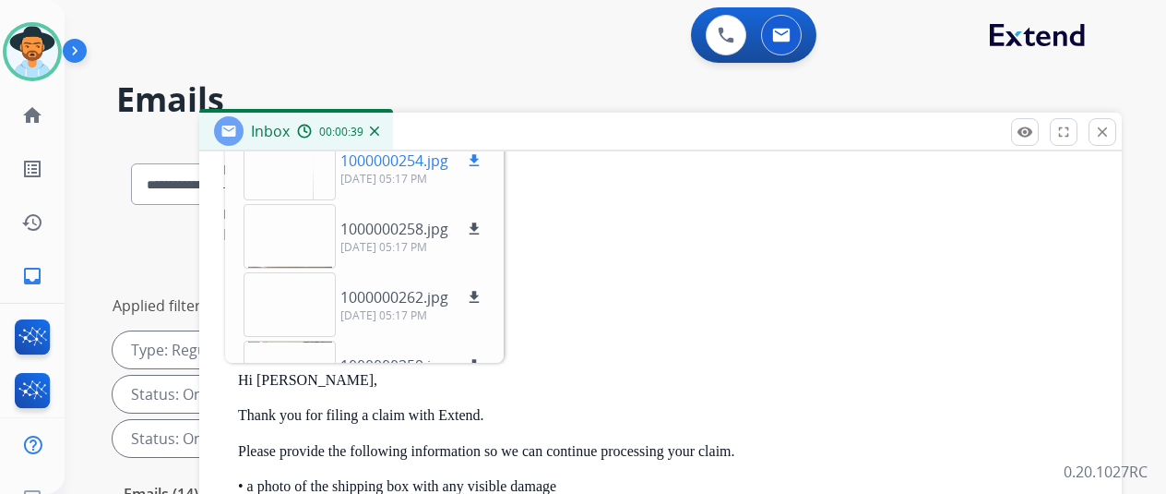
scroll to position [150, 0]
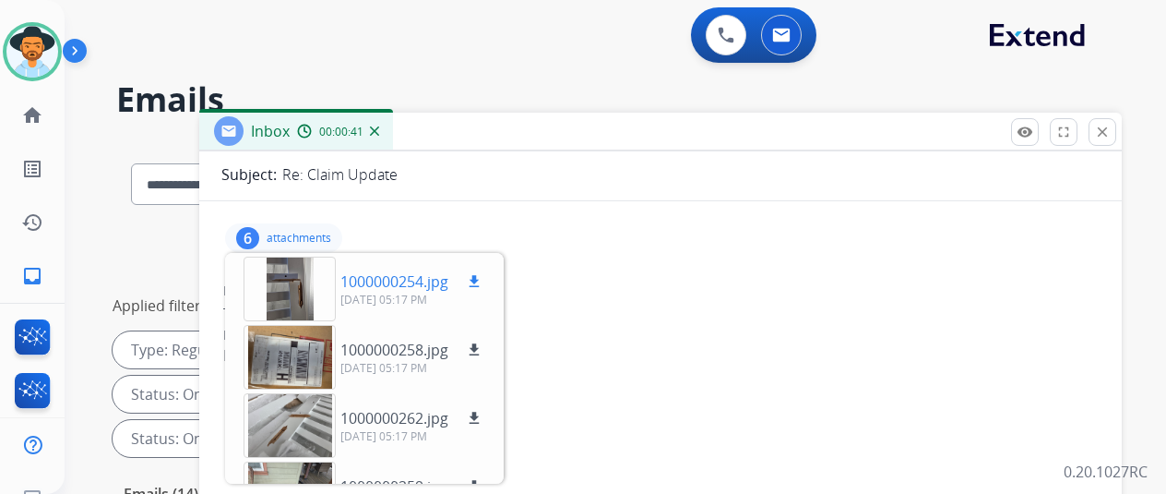
click at [483, 274] on mat-icon "download" at bounding box center [474, 281] width 17 height 17
click at [483, 346] on mat-icon "download" at bounding box center [474, 349] width 17 height 17
click at [483, 413] on mat-icon "download" at bounding box center [474, 418] width 17 height 17
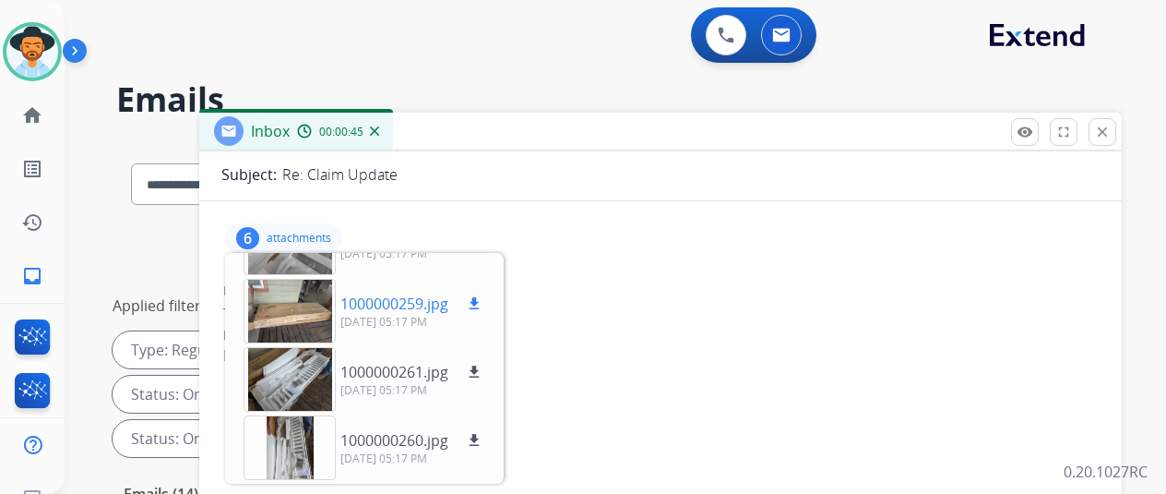
scroll to position [90, 0]
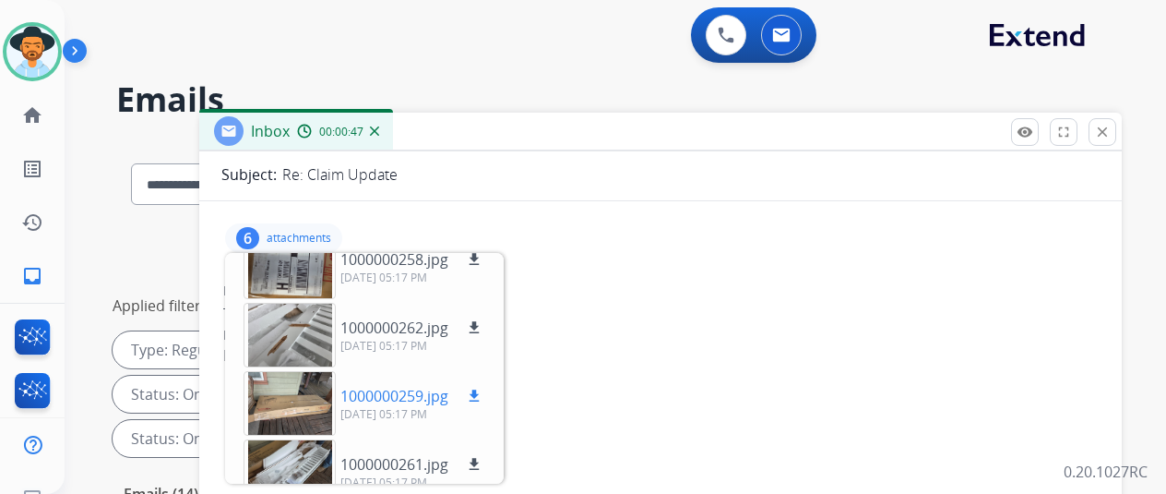
click at [483, 389] on mat-icon "download" at bounding box center [474, 396] width 17 height 17
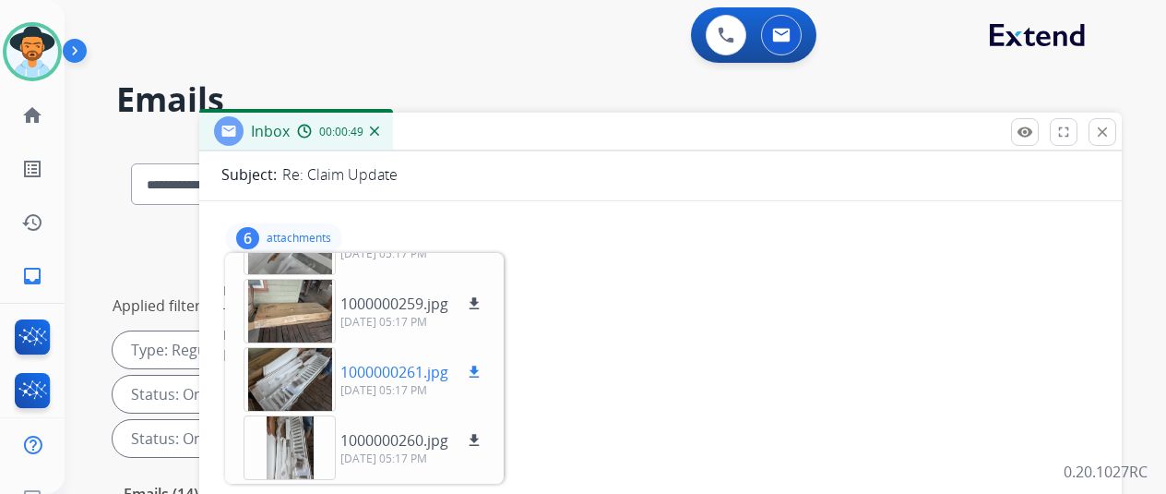
click at [483, 367] on mat-icon "download" at bounding box center [474, 372] width 17 height 17
click at [483, 438] on mat-icon "download" at bounding box center [474, 440] width 17 height 17
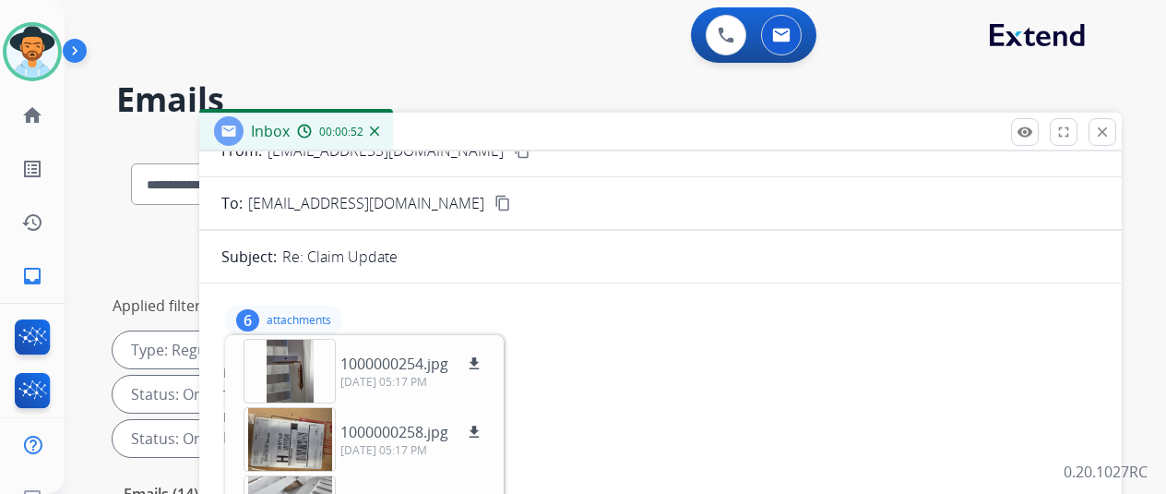
scroll to position [0, 0]
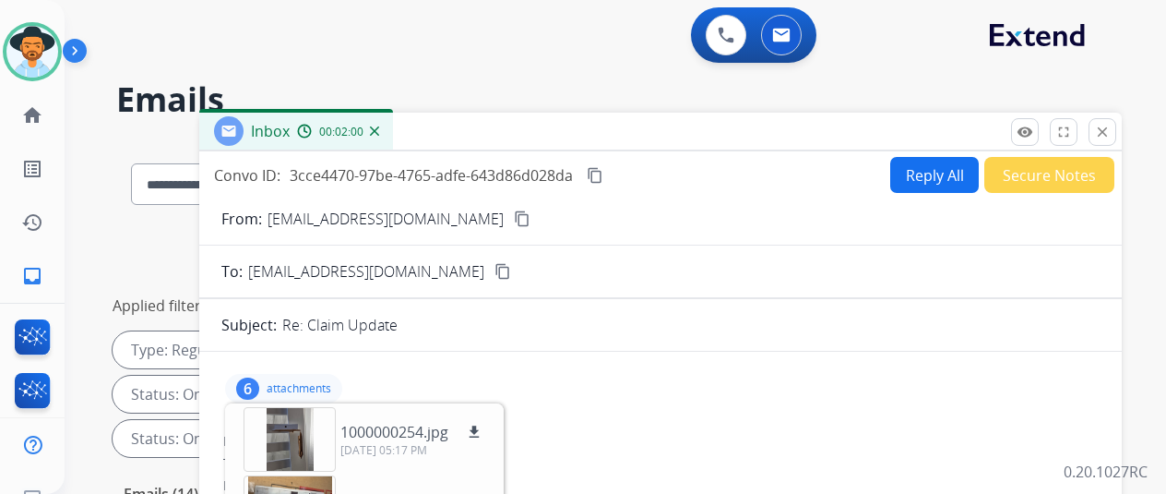
click at [934, 168] on button "Reply All" at bounding box center [935, 175] width 89 height 36
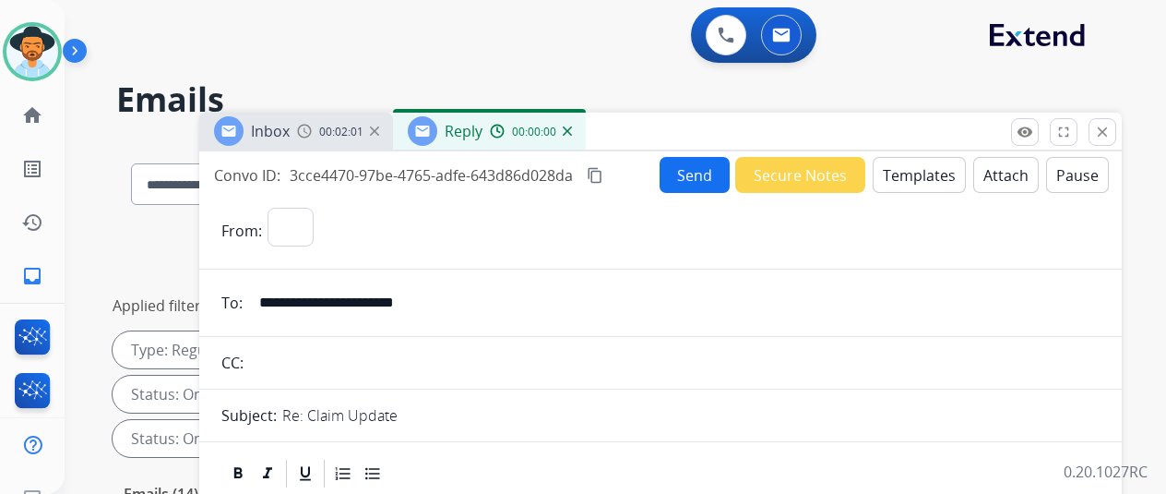
select select "**********"
click at [910, 166] on button "Templates" at bounding box center [919, 175] width 93 height 36
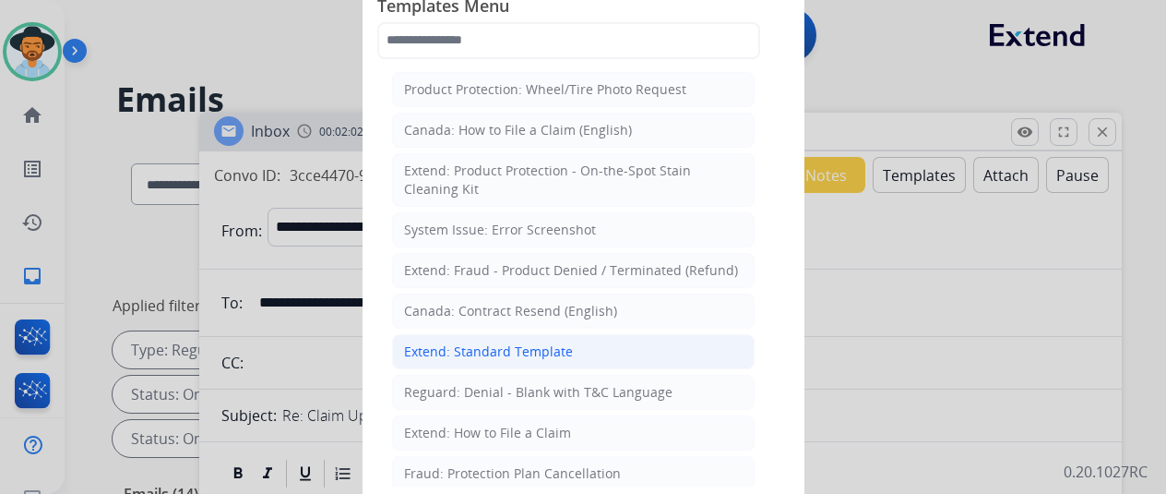
click at [481, 342] on div "Extend: Standard Template" at bounding box center [488, 351] width 169 height 18
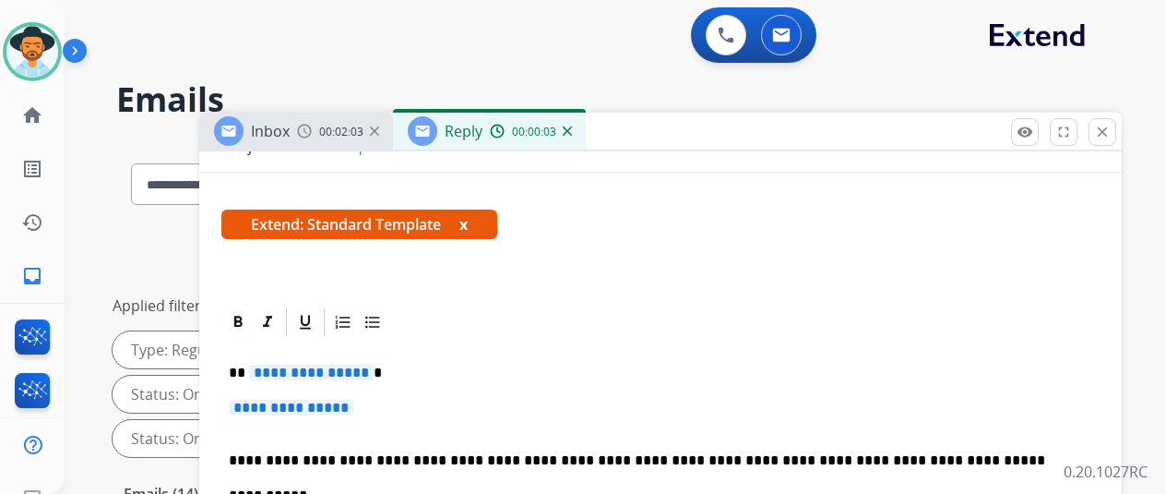
scroll to position [277, 0]
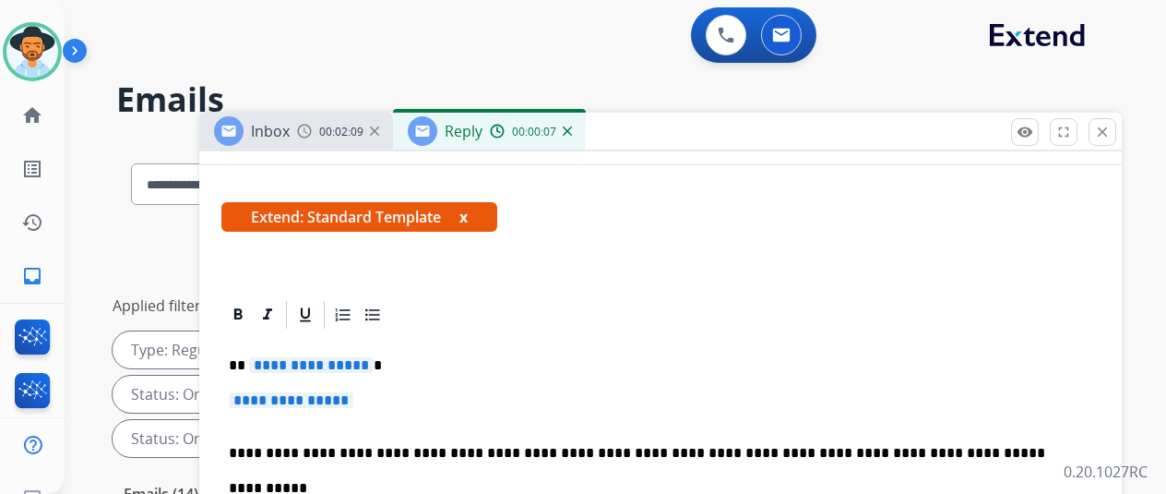
click at [373, 363] on span "**********" at bounding box center [311, 365] width 125 height 16
click at [353, 398] on span "**********" at bounding box center [291, 400] width 125 height 16
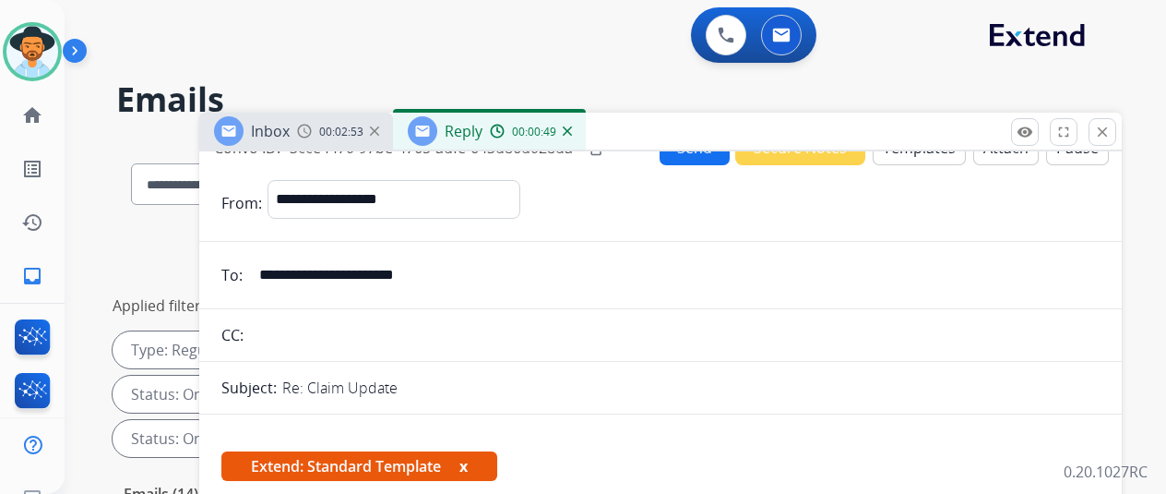
scroll to position [0, 0]
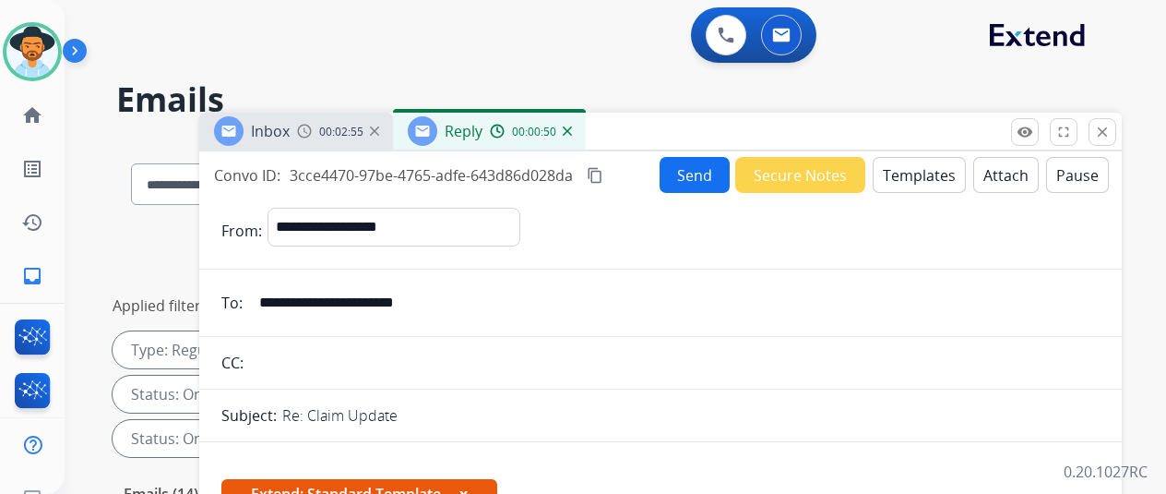
click at [686, 174] on button "Send" at bounding box center [695, 175] width 70 height 36
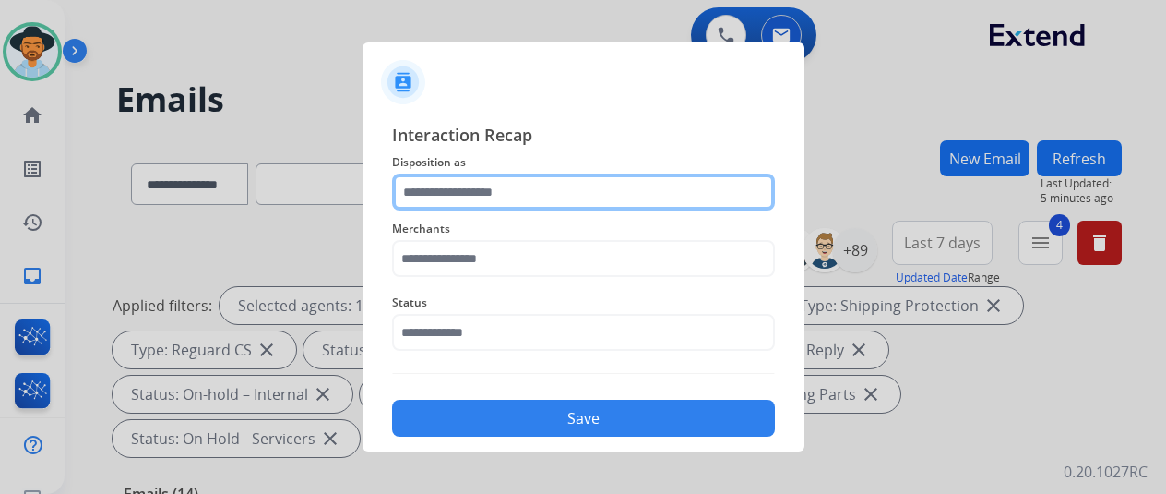
click at [458, 181] on input "text" at bounding box center [583, 191] width 383 height 37
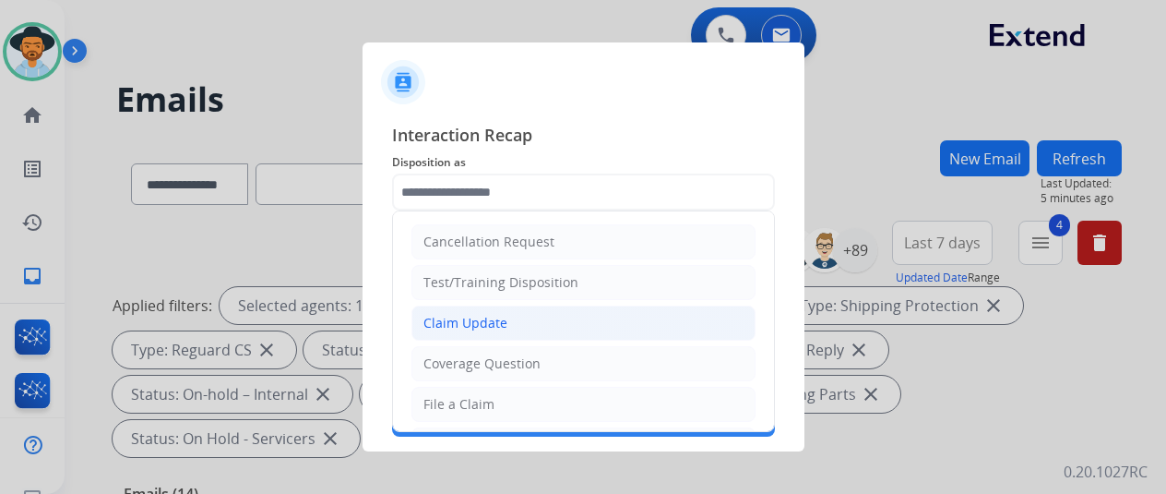
click at [511, 327] on li "Claim Update" at bounding box center [584, 322] width 344 height 35
type input "**********"
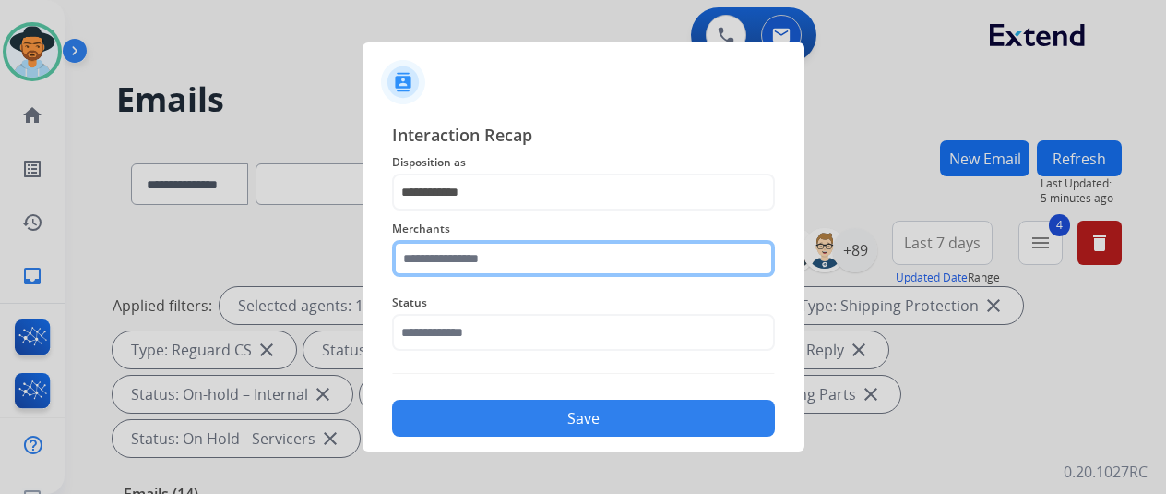
click at [443, 264] on input "text" at bounding box center [583, 258] width 383 height 37
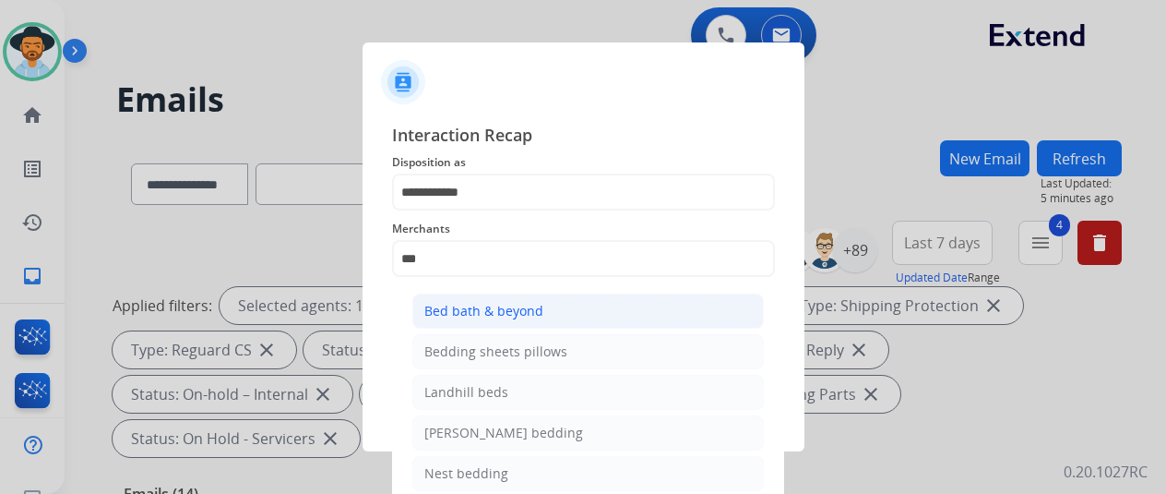
click at [468, 304] on div "Bed bath & beyond" at bounding box center [484, 311] width 119 height 18
type input "**********"
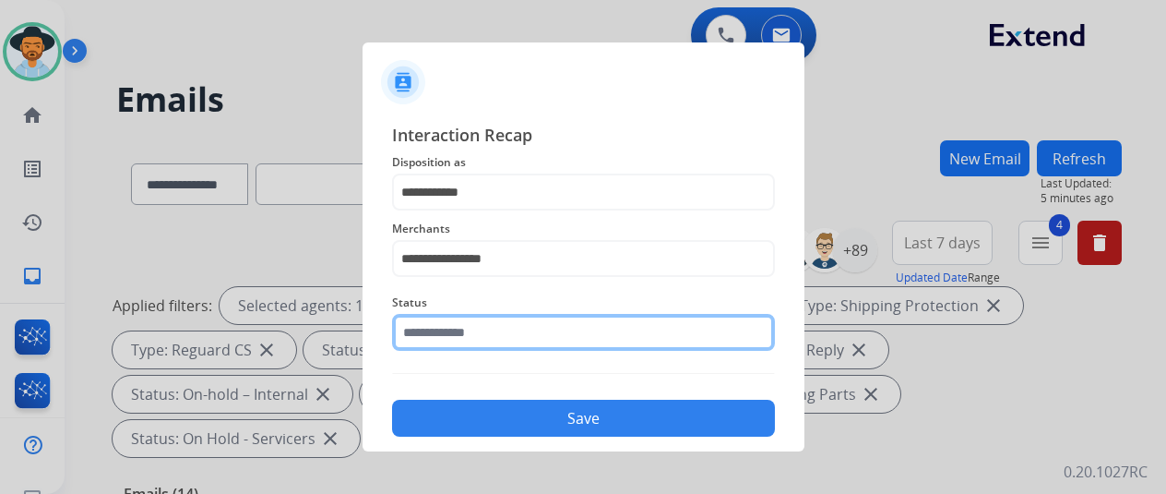
click at [452, 332] on input "text" at bounding box center [583, 332] width 383 height 37
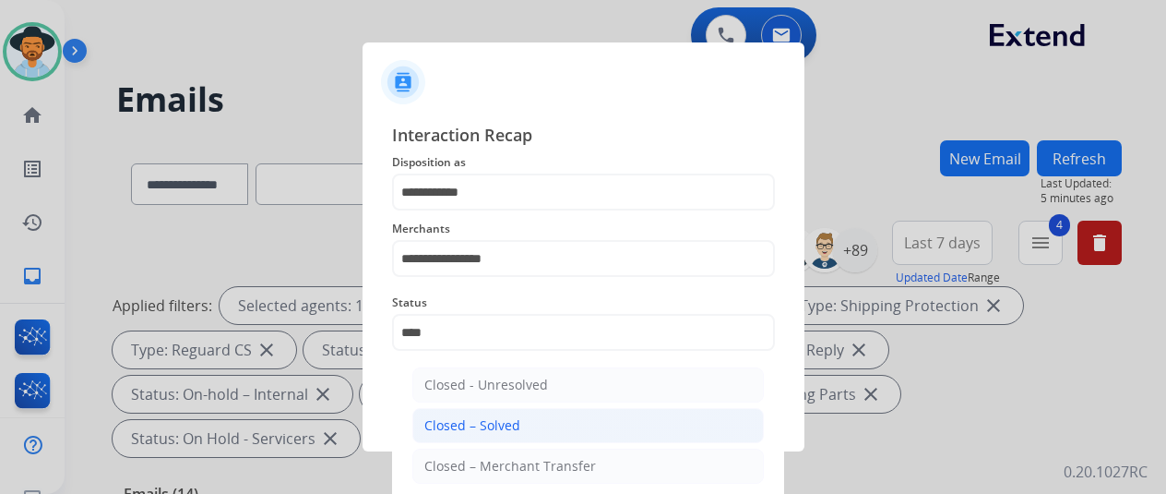
click at [502, 422] on div "Closed – Solved" at bounding box center [473, 425] width 96 height 18
type input "**********"
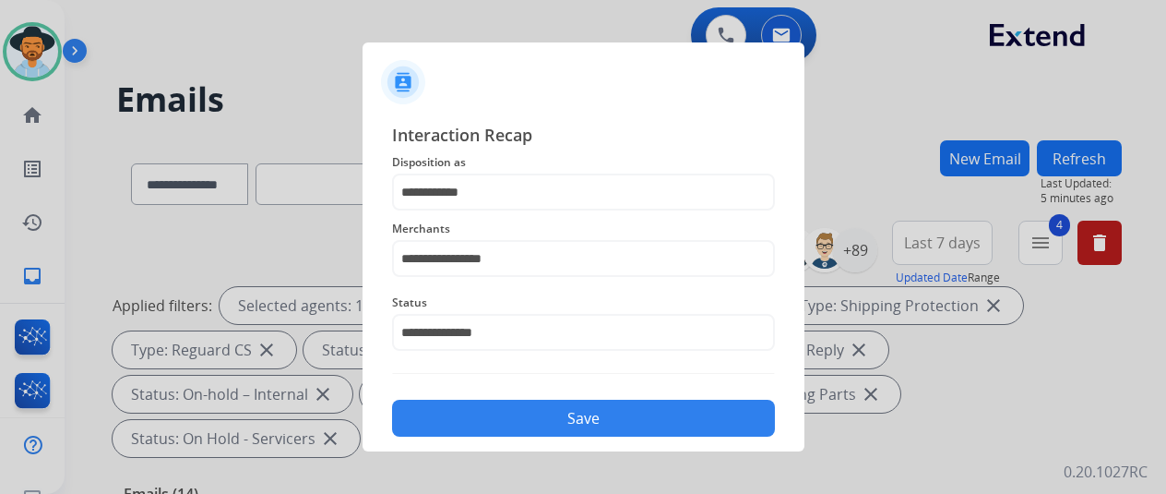
click at [491, 425] on button "Save" at bounding box center [583, 418] width 383 height 37
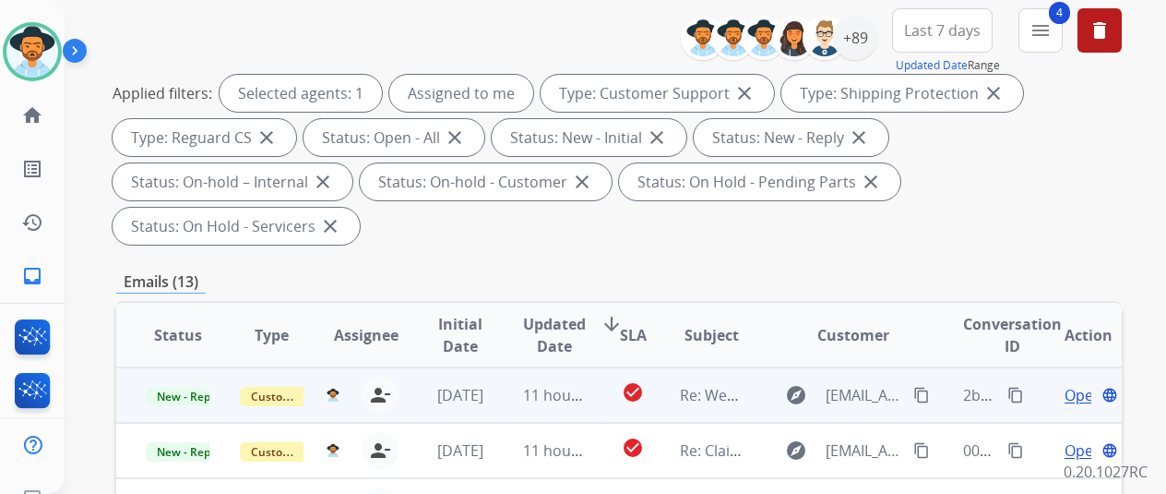
scroll to position [305, 0]
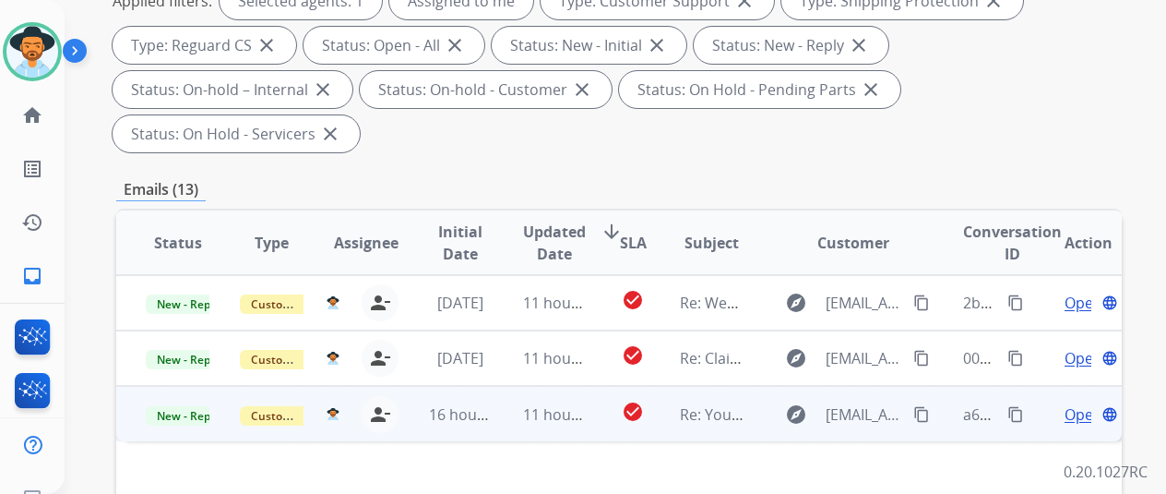
click at [1074, 403] on span "Open" at bounding box center [1084, 414] width 38 height 22
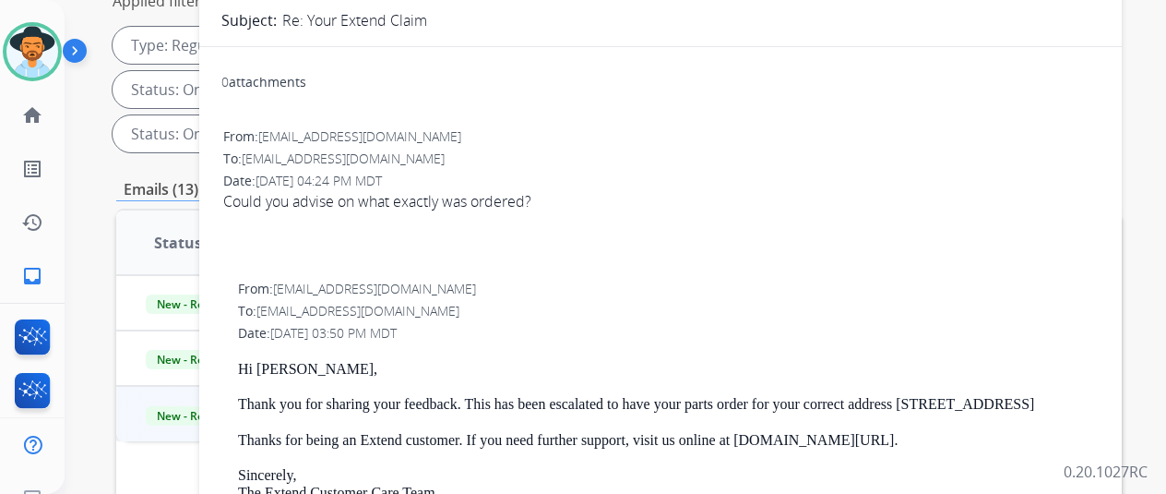
scroll to position [28, 0]
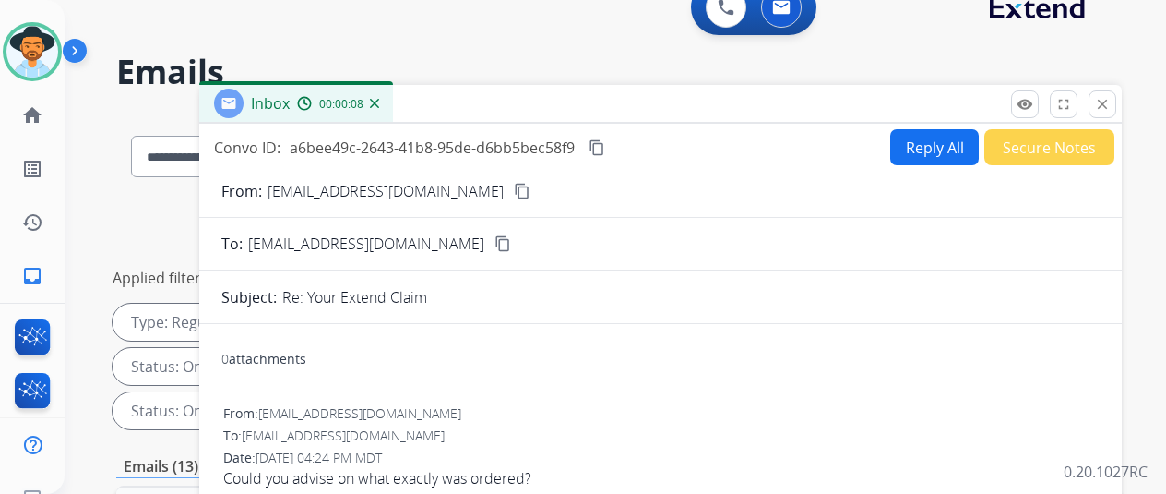
click at [379, 102] on img at bounding box center [374, 103] width 9 height 9
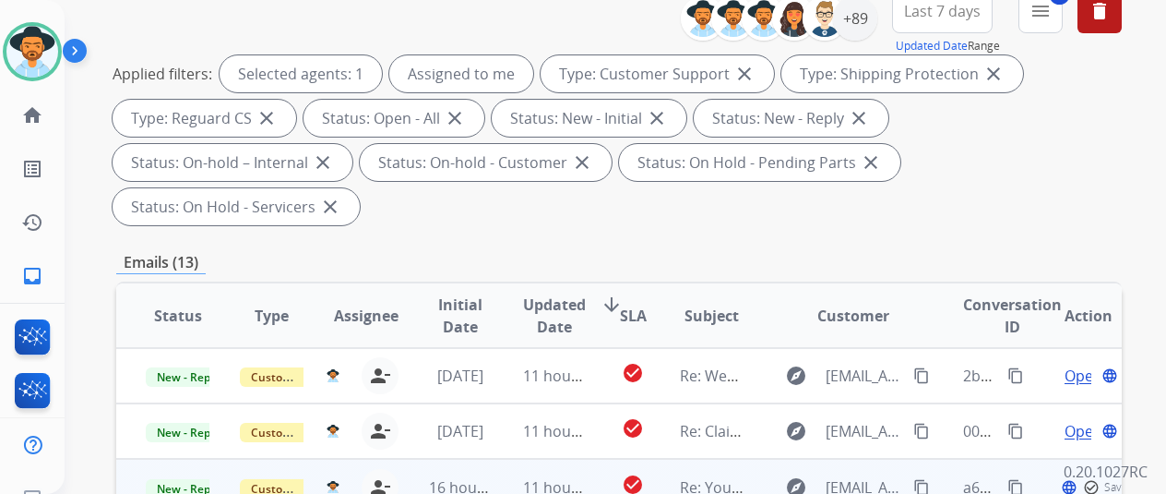
scroll to position [397, 0]
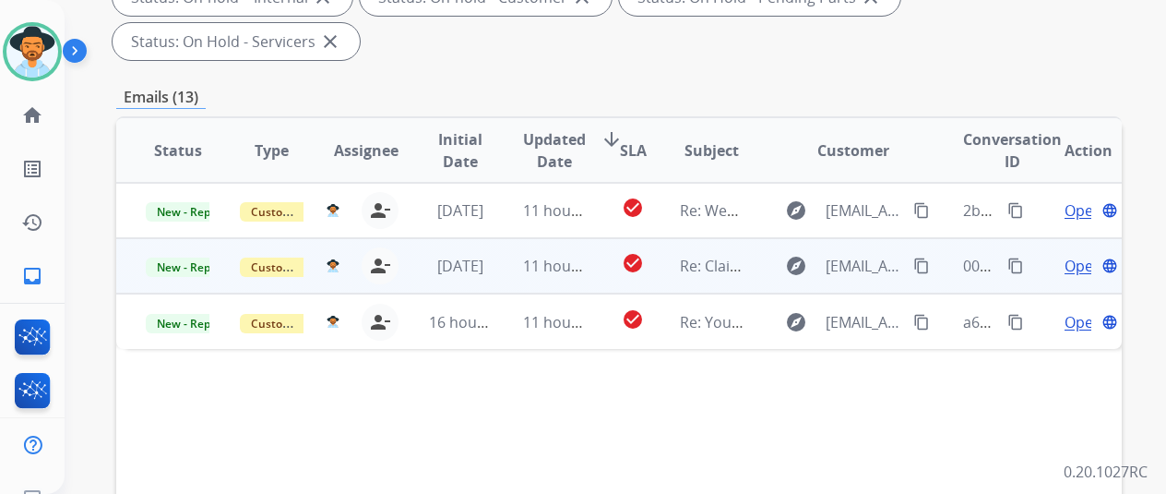
click at [1081, 255] on span "Open" at bounding box center [1084, 266] width 38 height 22
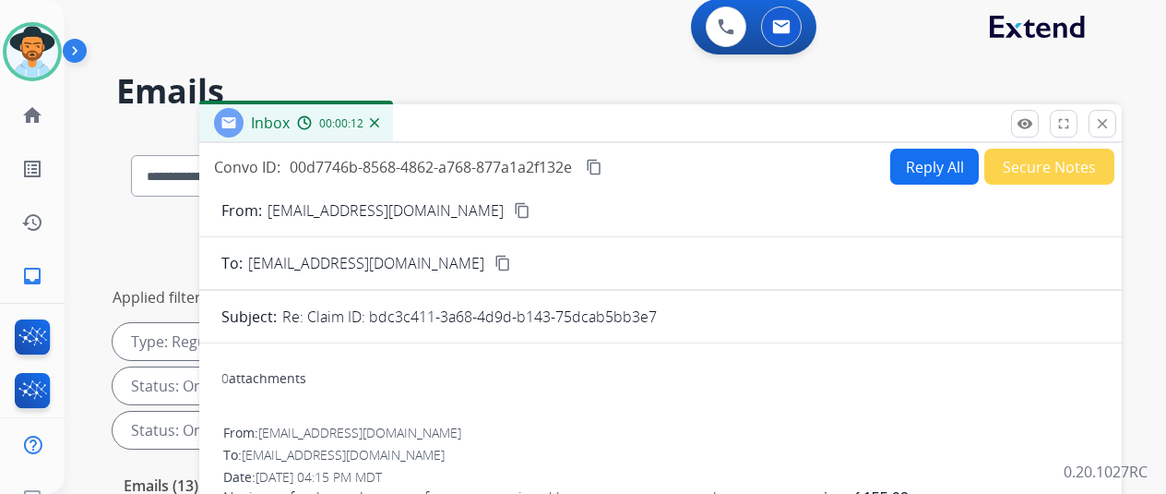
scroll to position [0, 0]
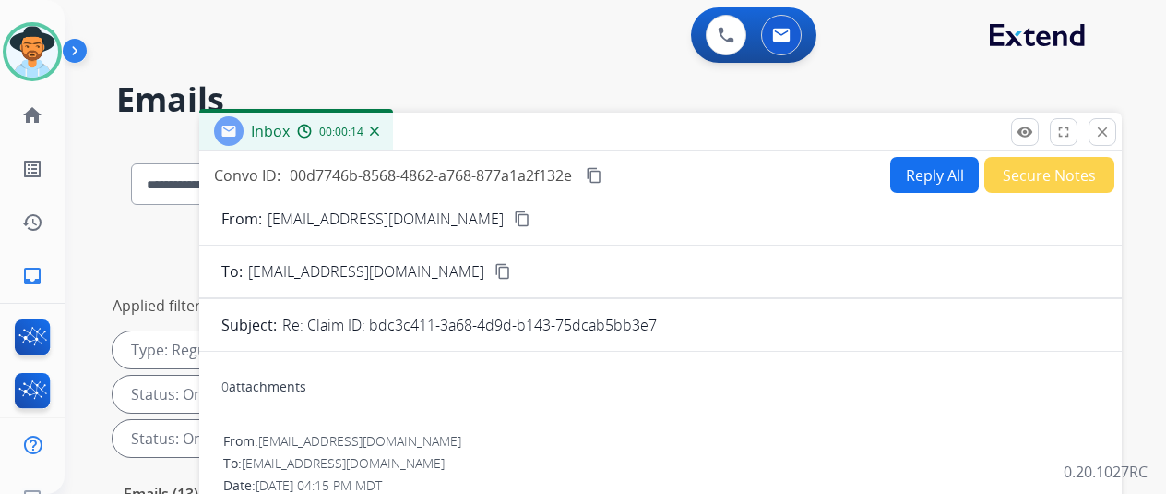
click at [514, 217] on mat-icon "content_copy" at bounding box center [522, 218] width 17 height 17
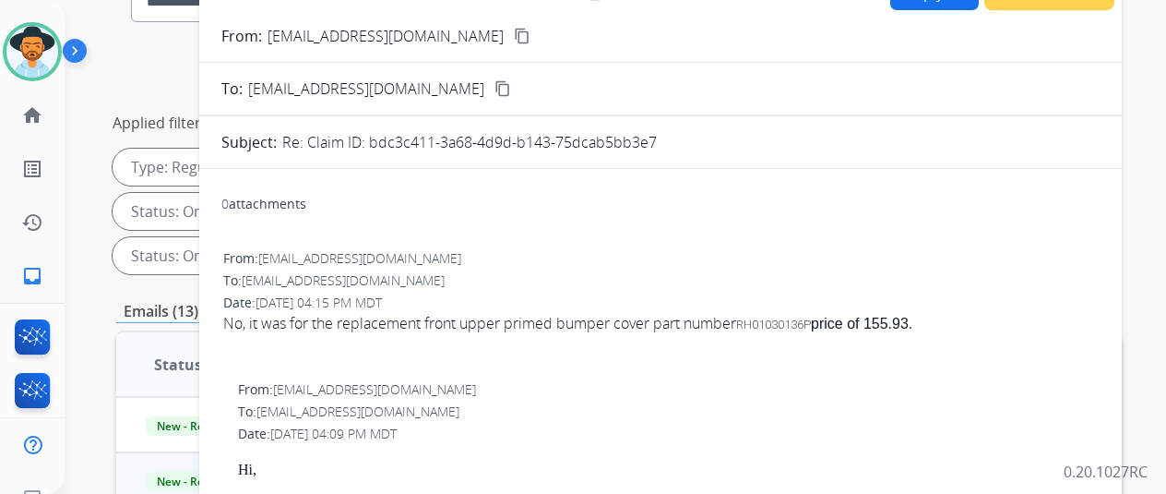
scroll to position [92, 0]
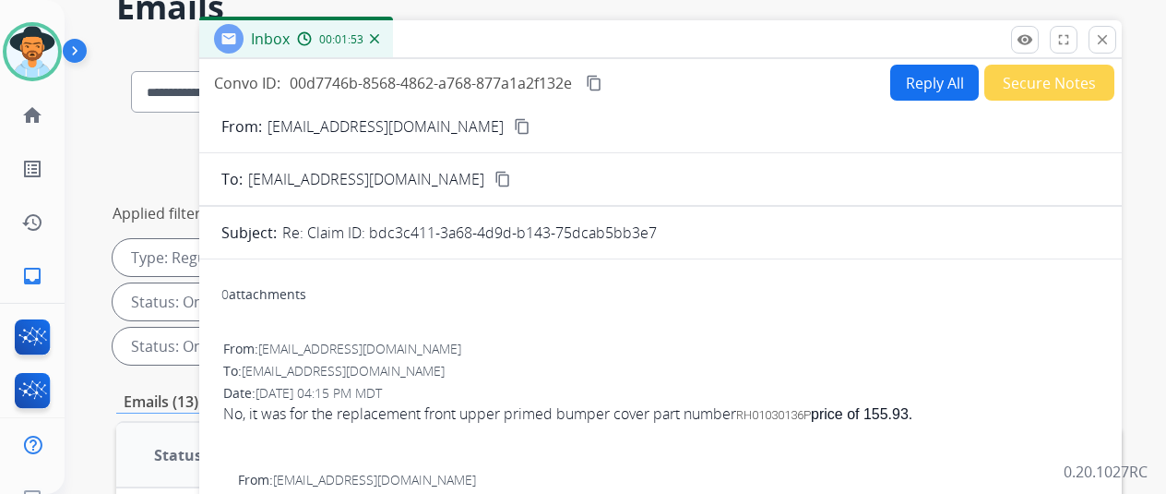
click at [603, 79] on mat-icon "content_copy" at bounding box center [594, 83] width 17 height 17
click at [915, 75] on button "Reply All" at bounding box center [935, 83] width 89 height 36
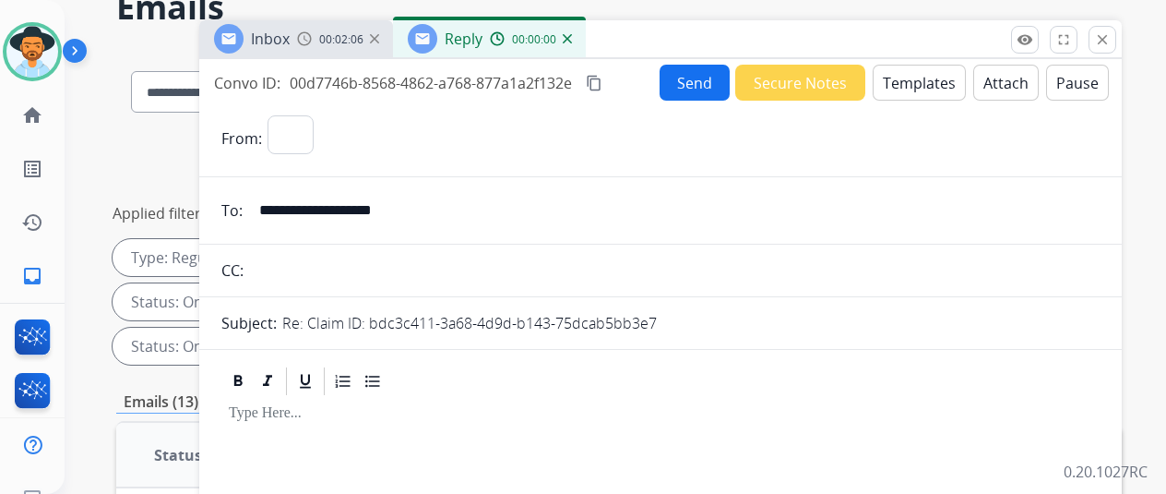
select select "**********"
click at [914, 75] on button "Templates" at bounding box center [919, 83] width 93 height 36
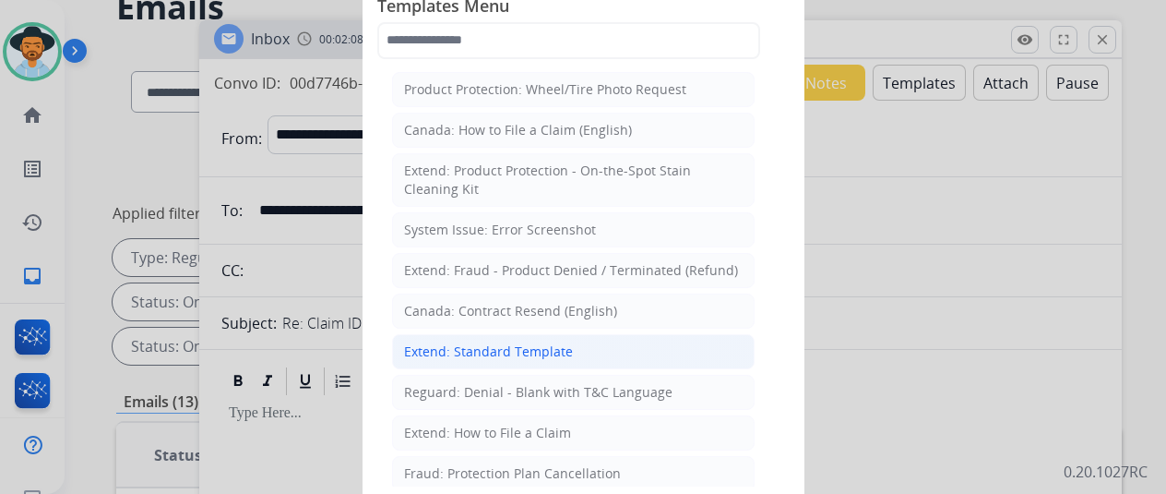
click at [482, 342] on div "Extend: Standard Template" at bounding box center [488, 351] width 169 height 18
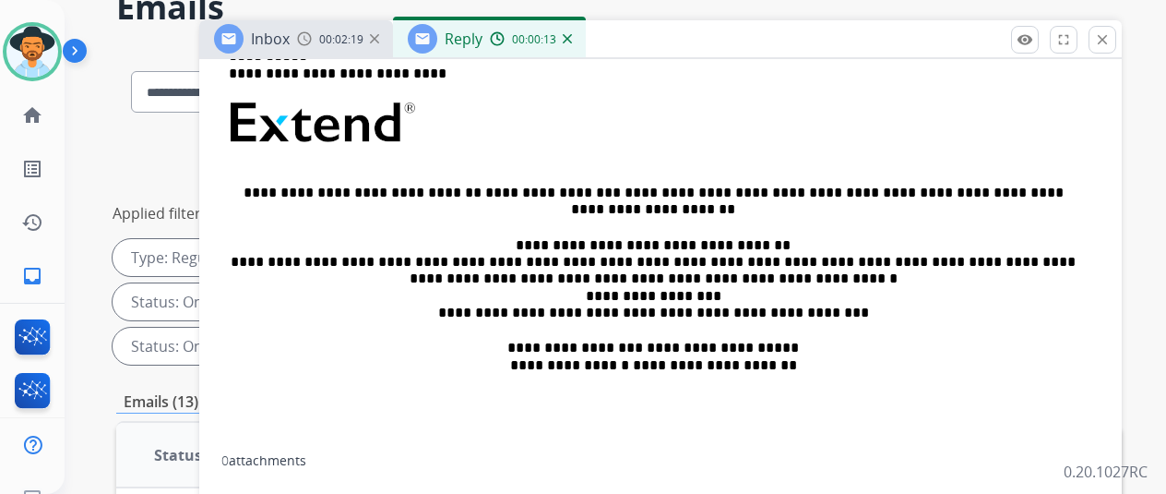
scroll to position [369, 0]
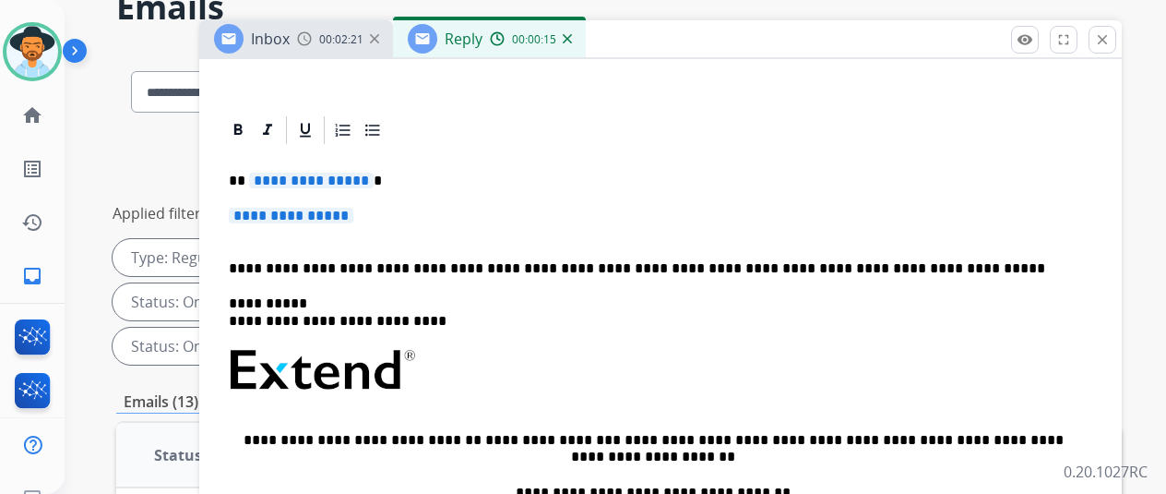
click at [373, 178] on span "**********" at bounding box center [311, 181] width 125 height 16
click at [353, 211] on span "**********" at bounding box center [291, 216] width 125 height 16
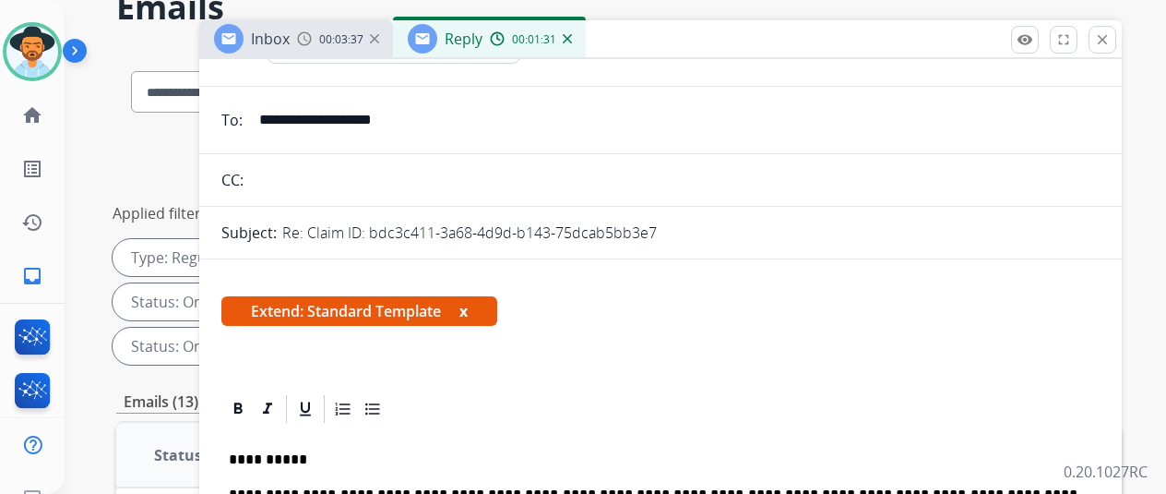
scroll to position [0, 0]
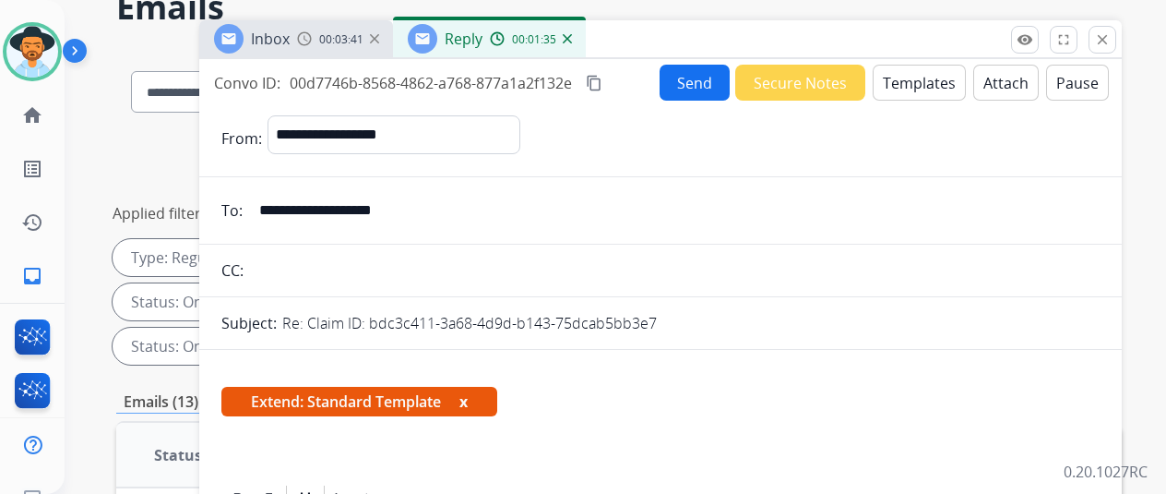
click at [698, 81] on button "Send" at bounding box center [695, 83] width 70 height 36
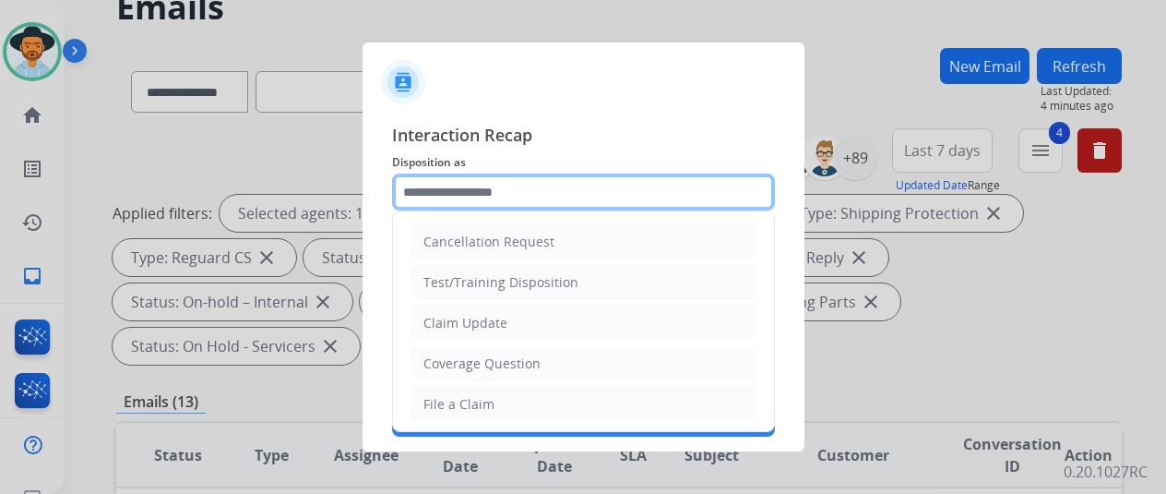
click at [415, 195] on input "text" at bounding box center [583, 191] width 383 height 37
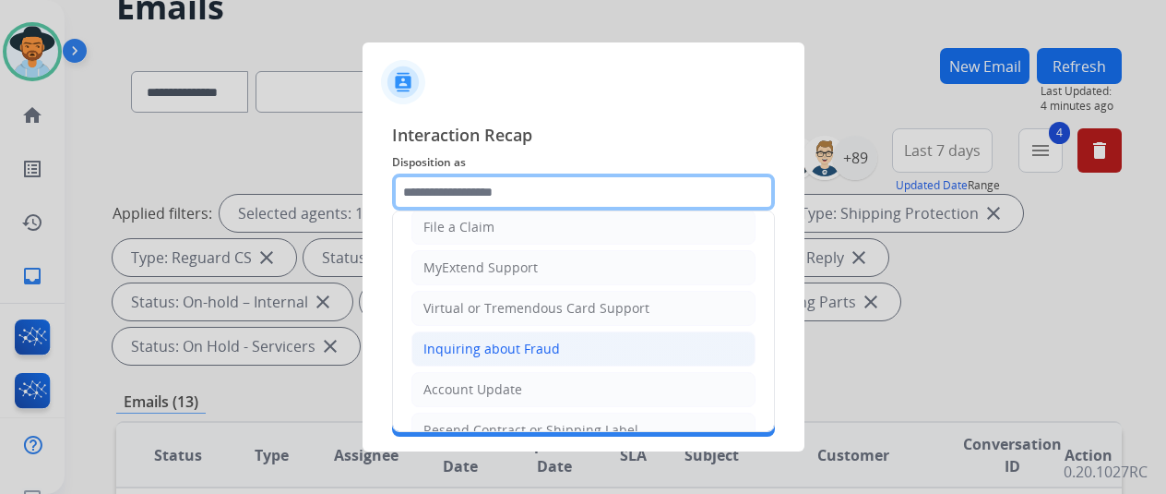
scroll to position [185, 0]
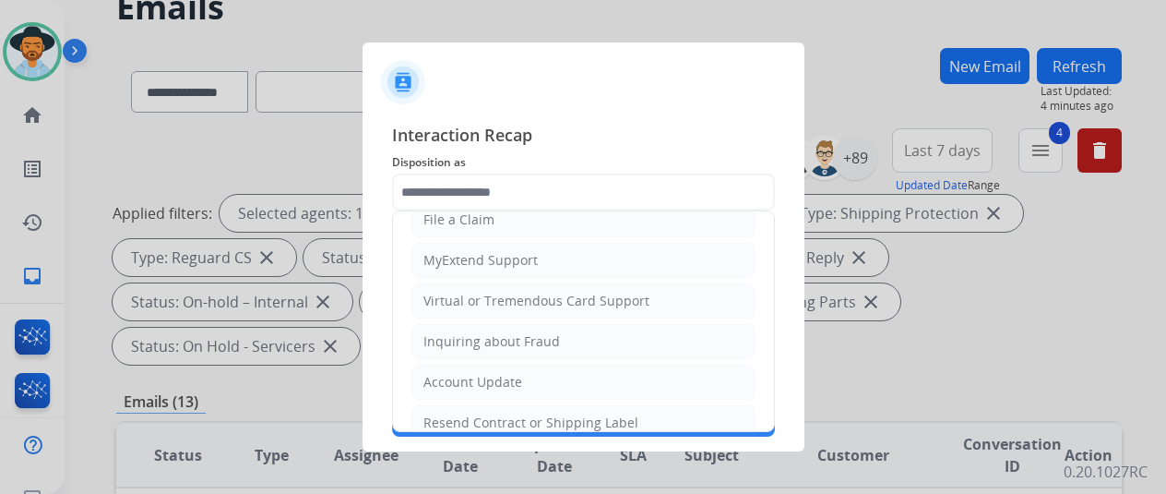
drag, startPoint x: 448, startPoint y: 414, endPoint x: 467, endPoint y: 361, distance: 56.6
click at [448, 413] on div "Resend Contract or Shipping Label" at bounding box center [531, 422] width 215 height 18
type input "**********"
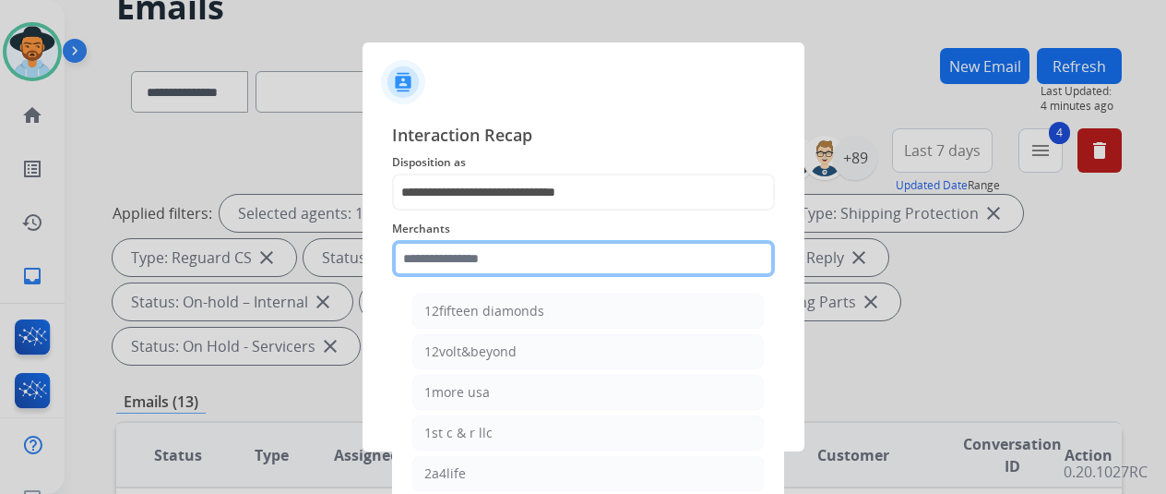
drag, startPoint x: 443, startPoint y: 264, endPoint x: 454, endPoint y: 252, distance: 16.3
click at [443, 265] on input "text" at bounding box center [583, 258] width 383 height 37
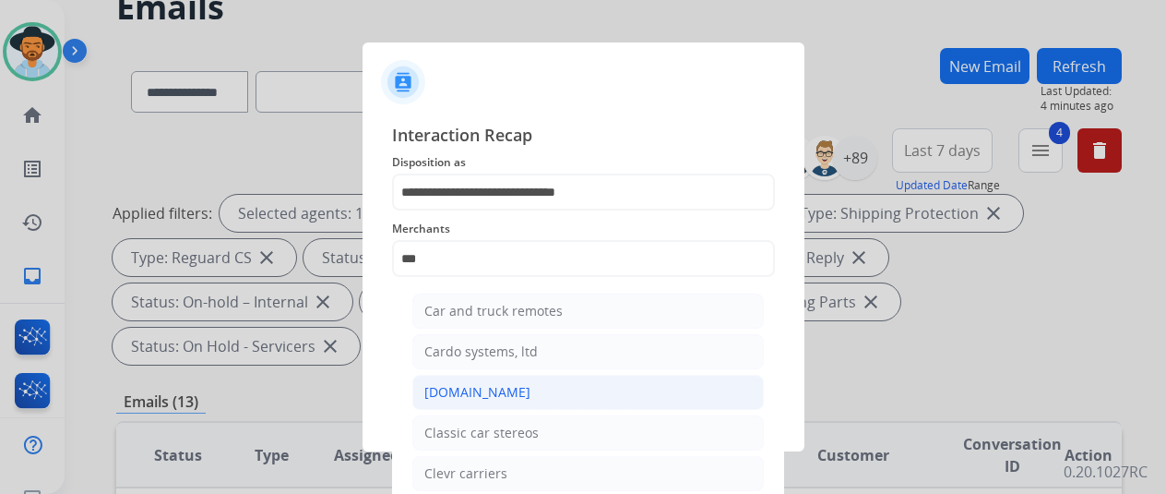
click at [477, 383] on div "[DOMAIN_NAME]" at bounding box center [478, 392] width 106 height 18
type input "**********"
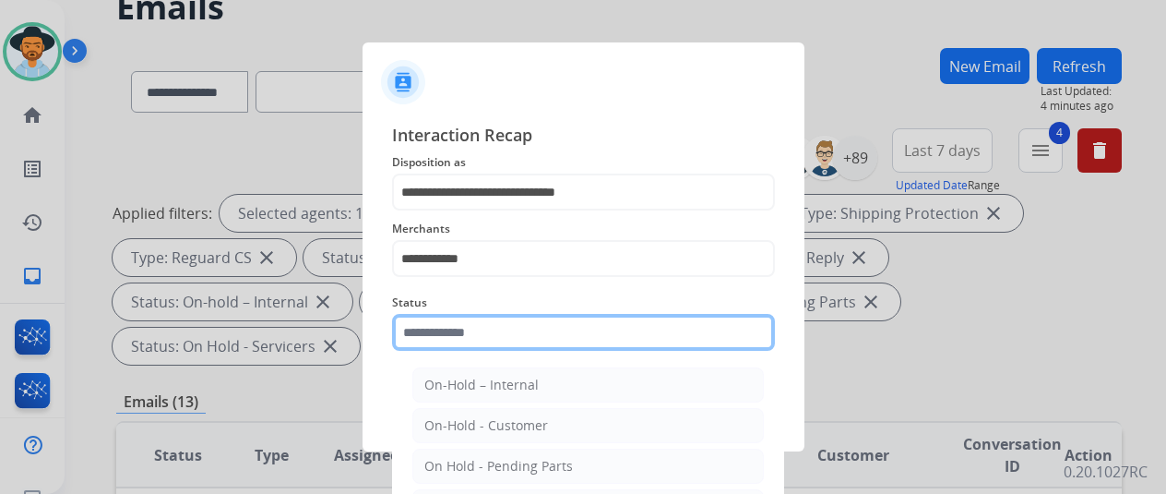
click at [471, 340] on input "text" at bounding box center [583, 332] width 383 height 37
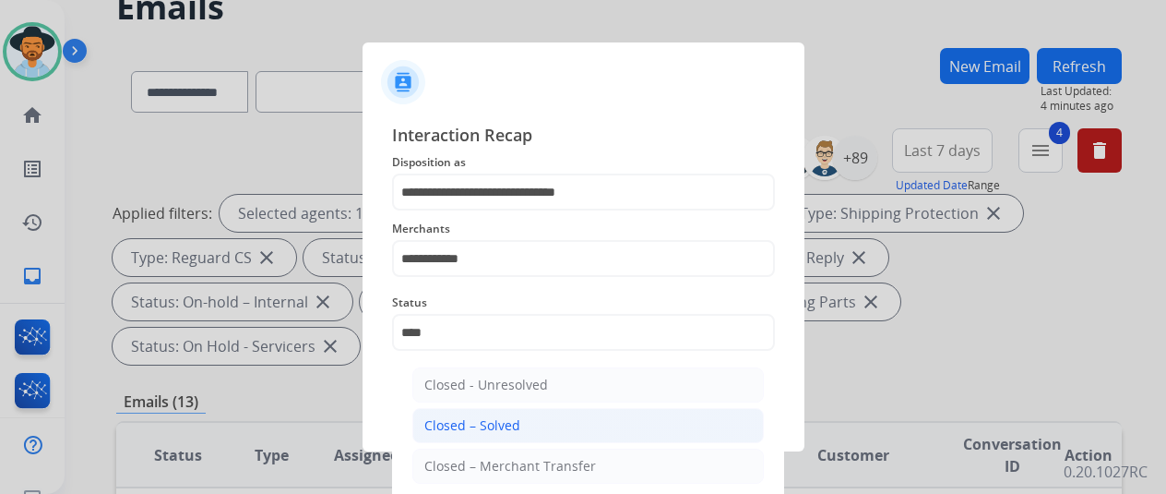
click at [484, 428] on div "Closed – Solved" at bounding box center [473, 425] width 96 height 18
type input "**********"
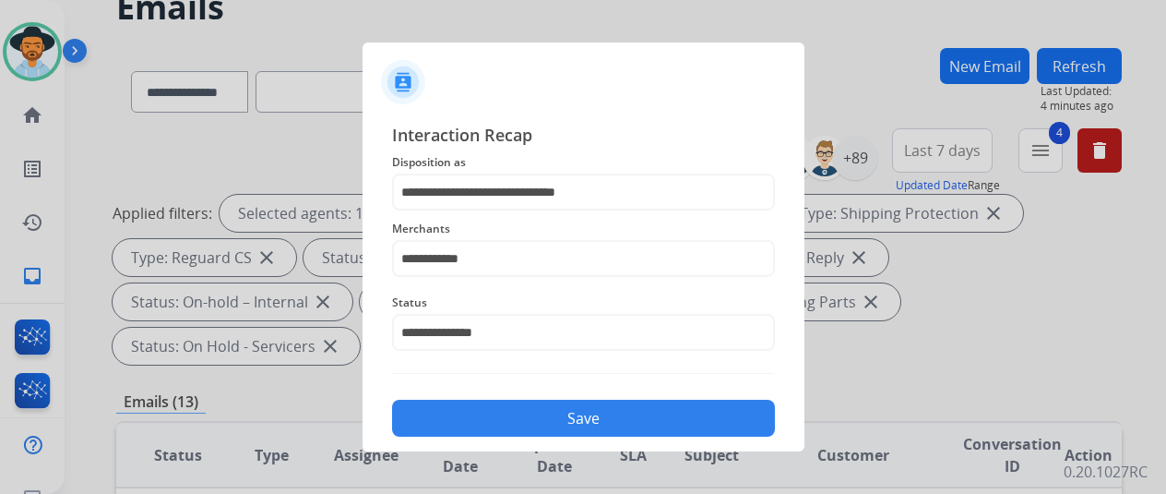
click at [523, 419] on button "Save" at bounding box center [583, 418] width 383 height 37
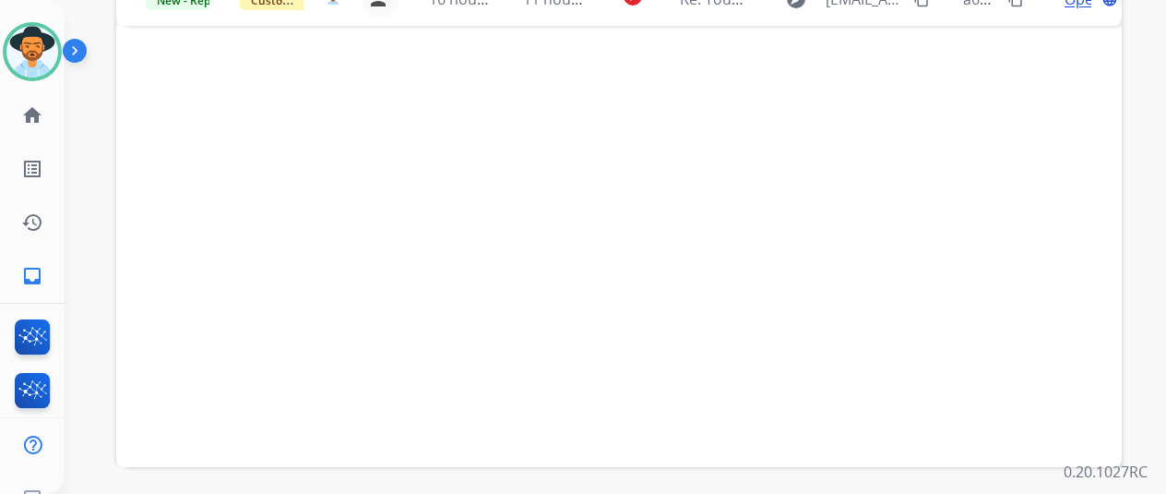
scroll to position [674, 0]
select select "*"
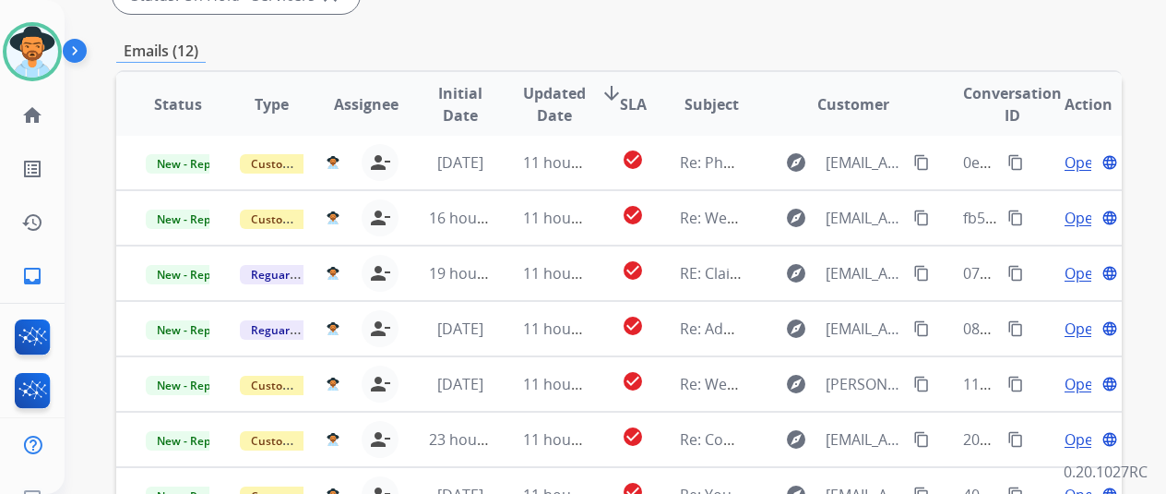
scroll to position [646, 0]
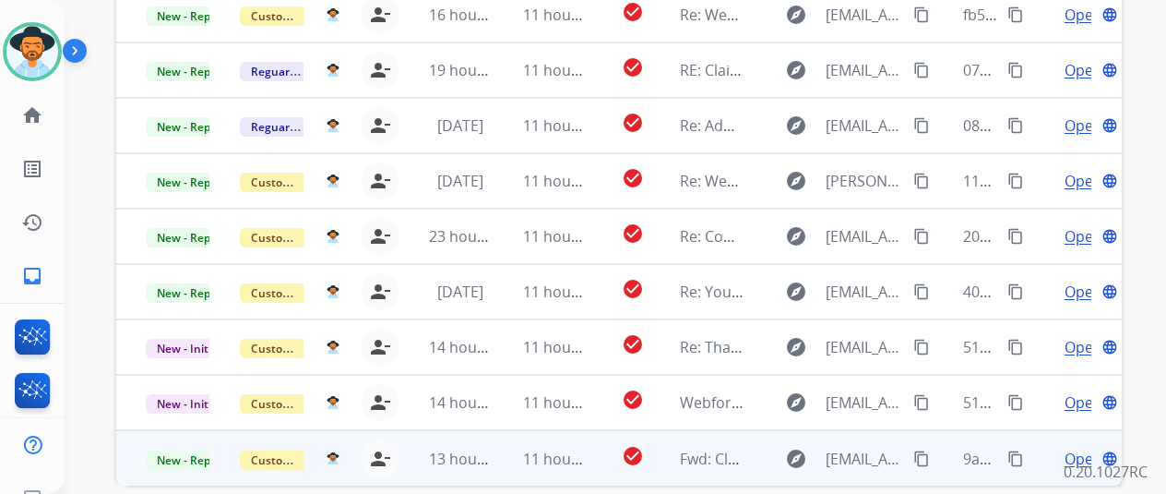
click at [1077, 448] on span "Open" at bounding box center [1084, 459] width 38 height 22
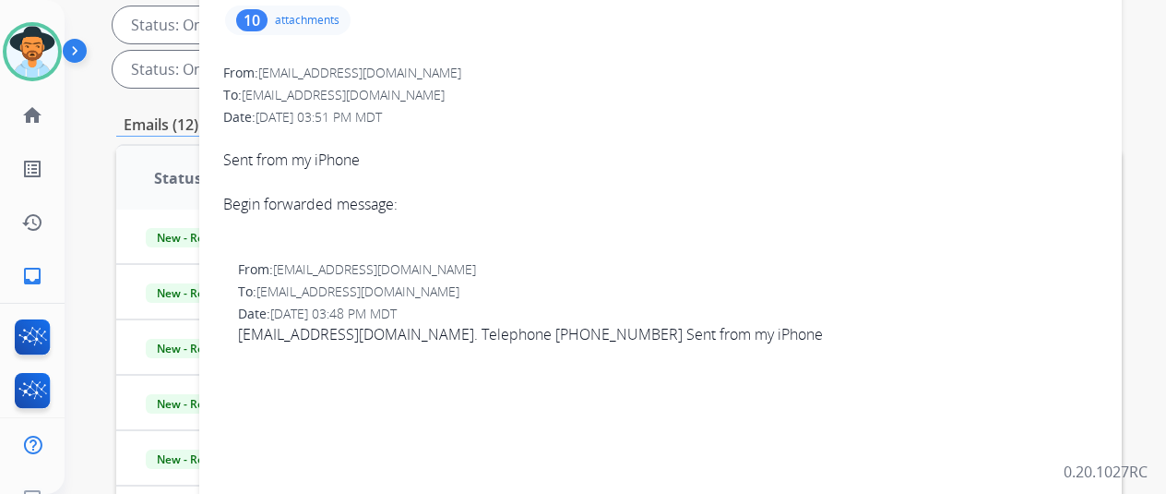
scroll to position [0, 0]
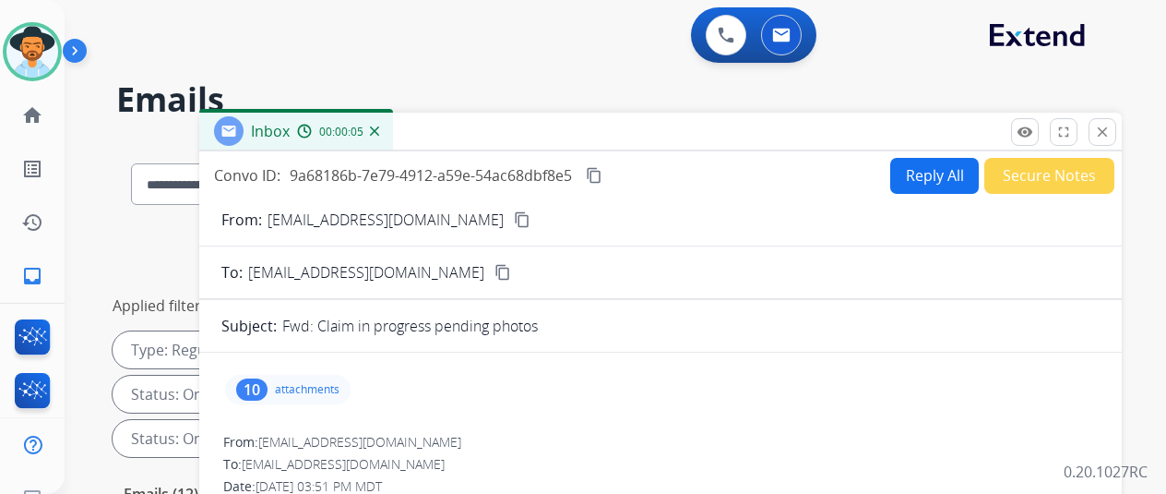
drag, startPoint x: 504, startPoint y: 220, endPoint x: 506, endPoint y: 204, distance: 15.8
click at [514, 219] on mat-icon "content_copy" at bounding box center [522, 219] width 17 height 17
click at [268, 384] on div "10" at bounding box center [251, 389] width 31 height 22
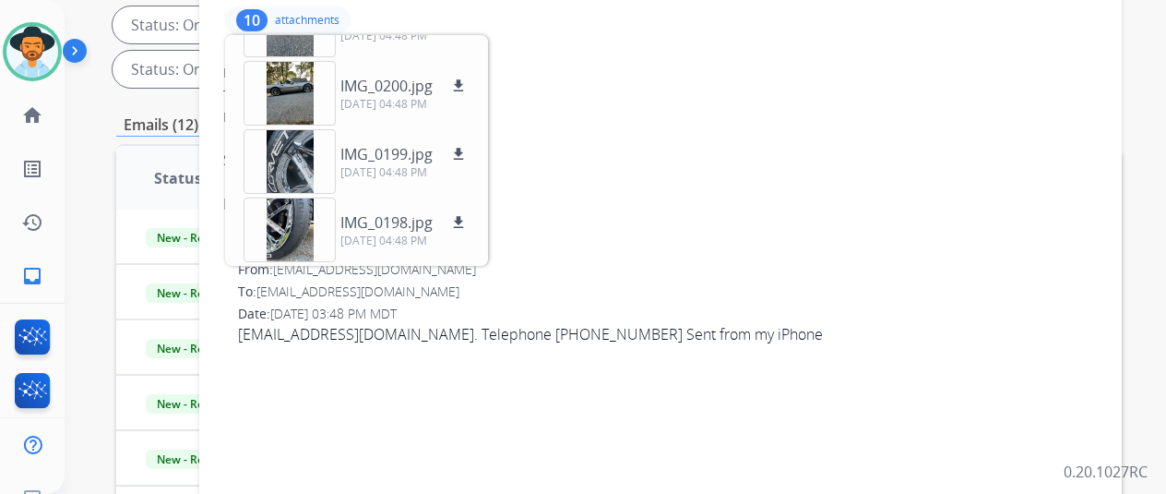
scroll to position [92, 0]
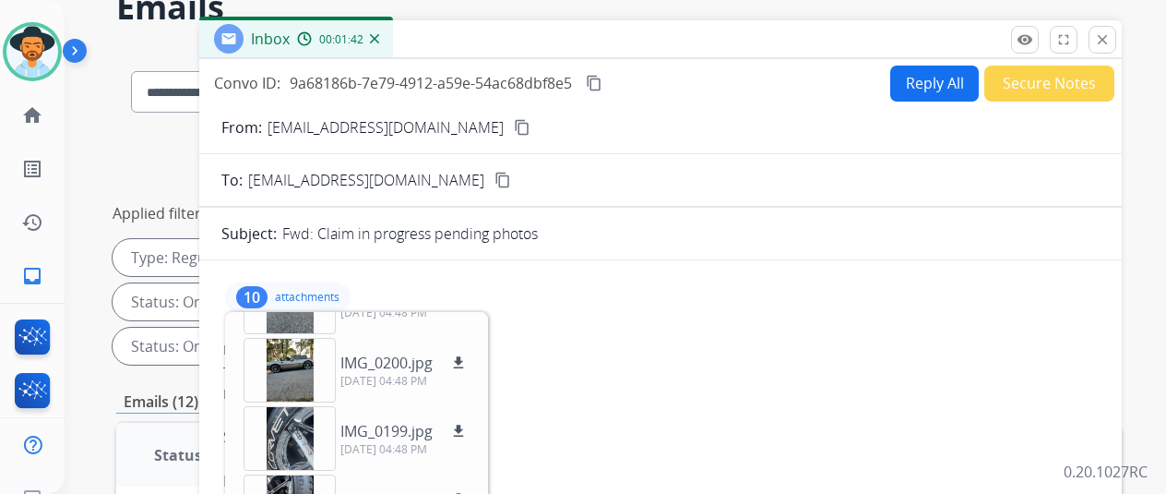
click at [603, 78] on mat-icon "content_copy" at bounding box center [594, 83] width 17 height 17
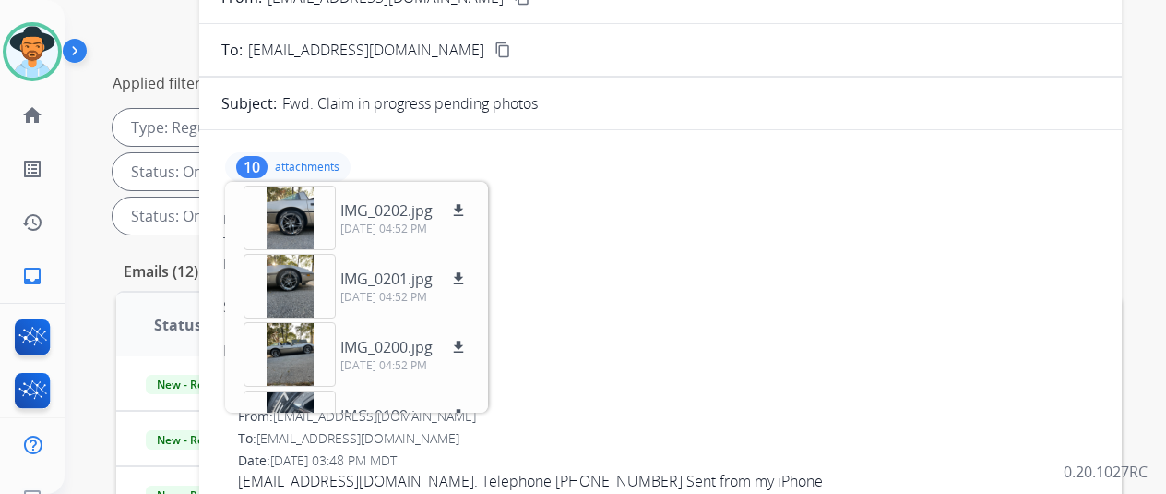
scroll to position [277, 0]
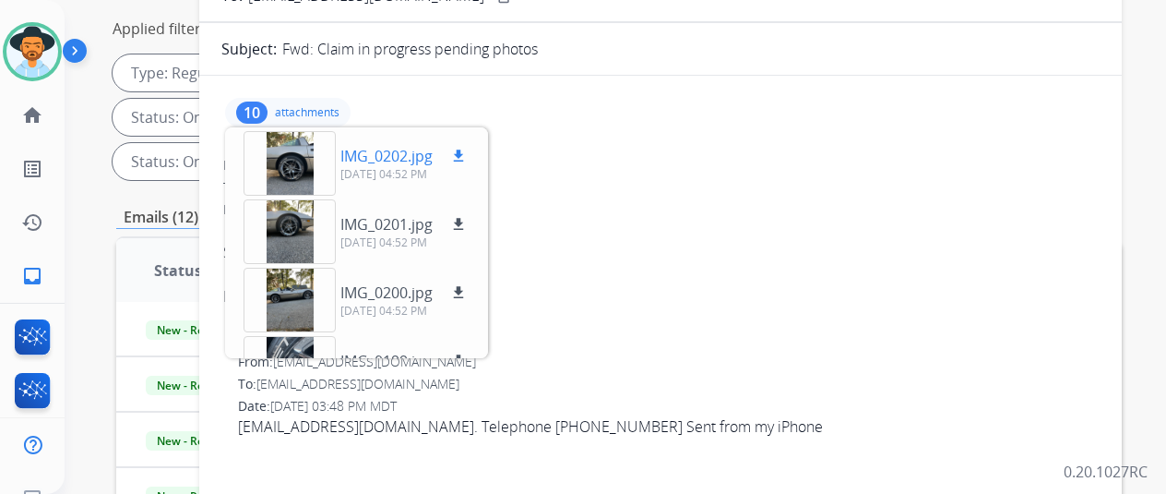
click at [467, 149] on mat-icon "download" at bounding box center [458, 156] width 17 height 17
click at [467, 220] on mat-icon "download" at bounding box center [458, 224] width 17 height 17
click at [467, 292] on mat-icon "download" at bounding box center [458, 292] width 17 height 17
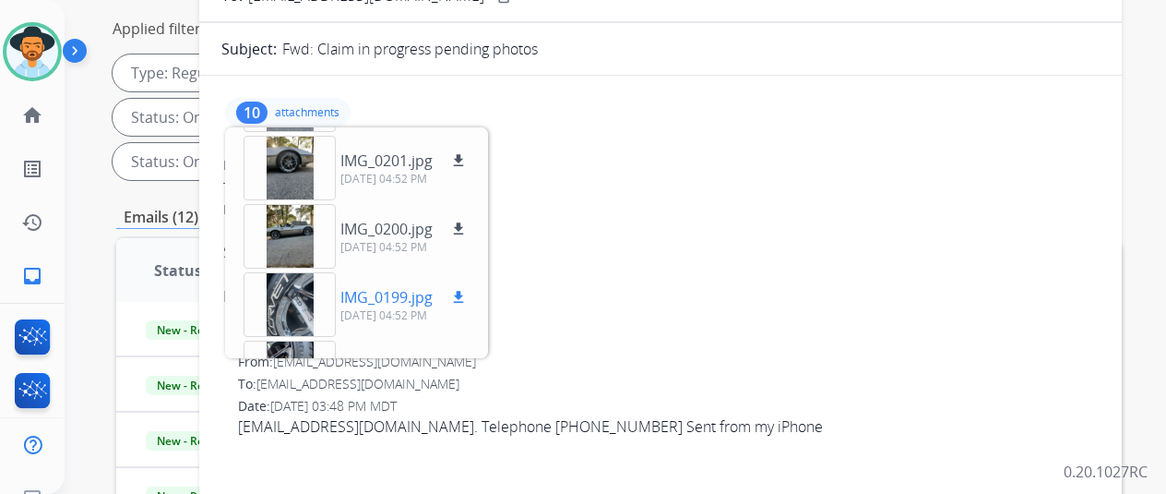
scroll to position [92, 0]
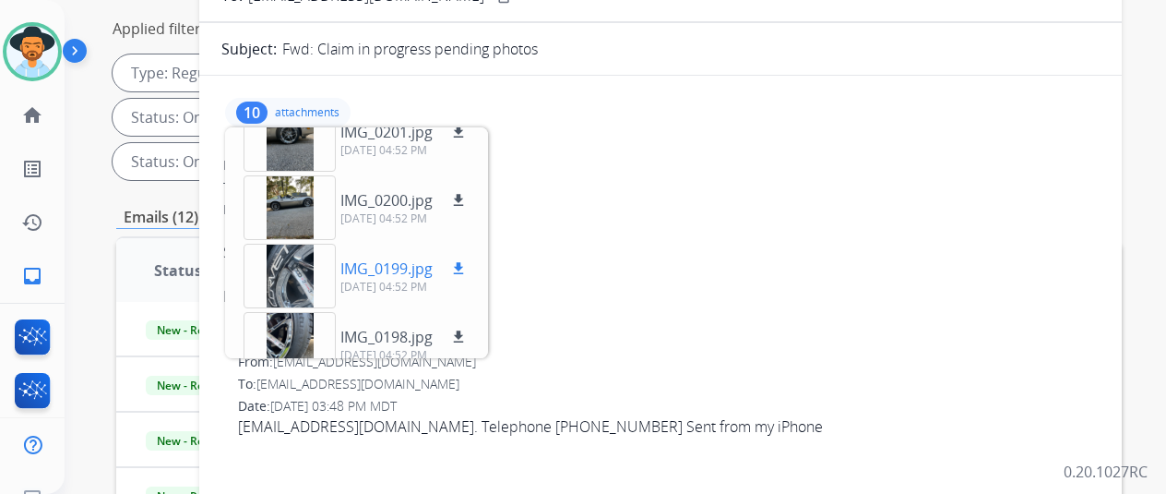
click at [467, 267] on mat-icon "download" at bounding box center [458, 268] width 17 height 17
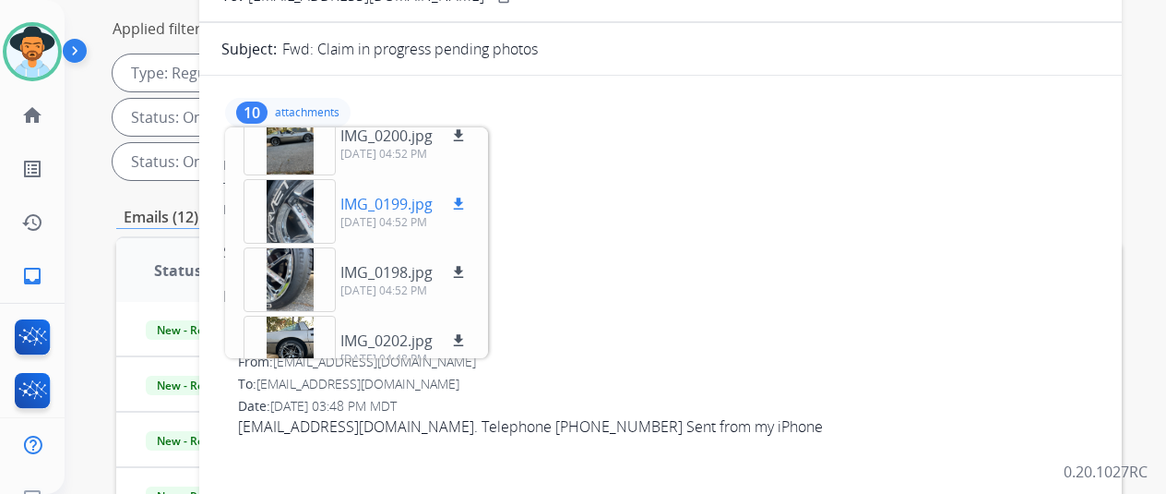
scroll to position [185, 0]
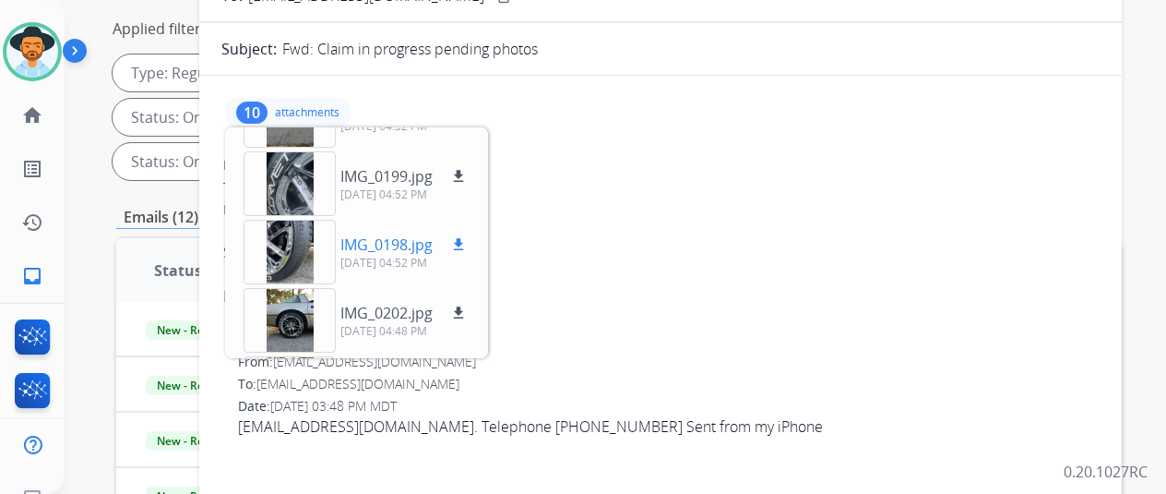
click at [467, 241] on mat-icon "download" at bounding box center [458, 244] width 17 height 17
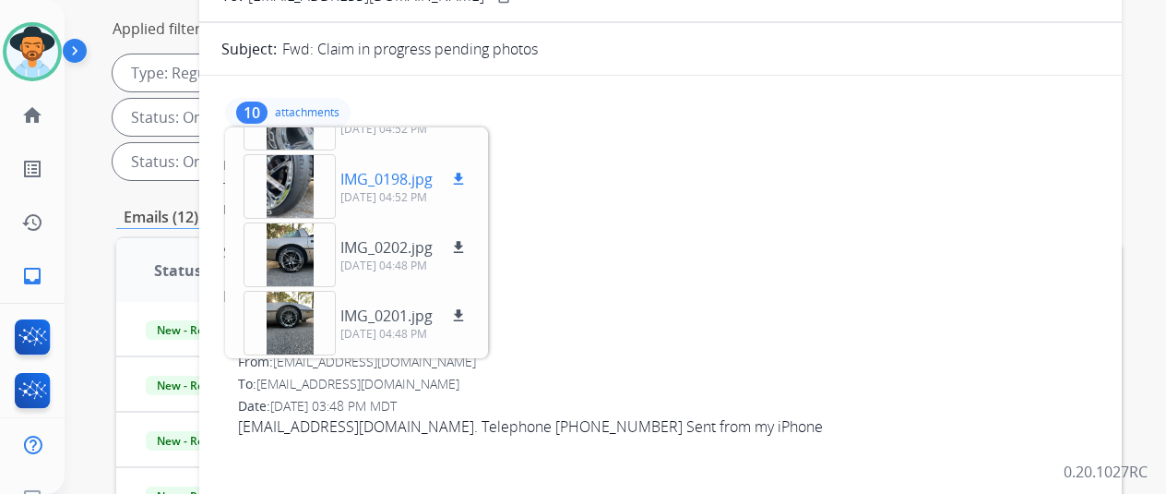
scroll to position [277, 0]
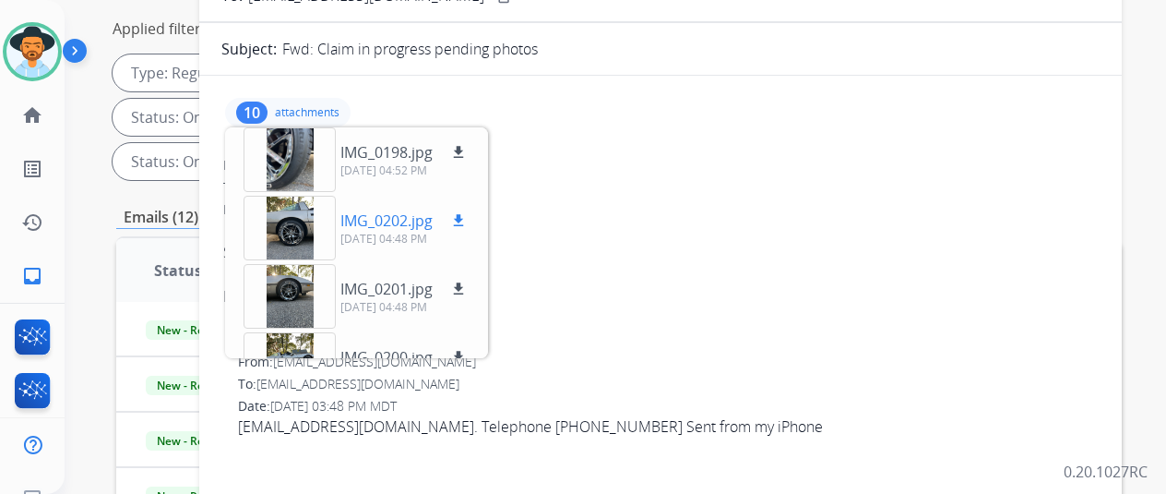
click at [467, 215] on mat-icon "download" at bounding box center [458, 220] width 17 height 17
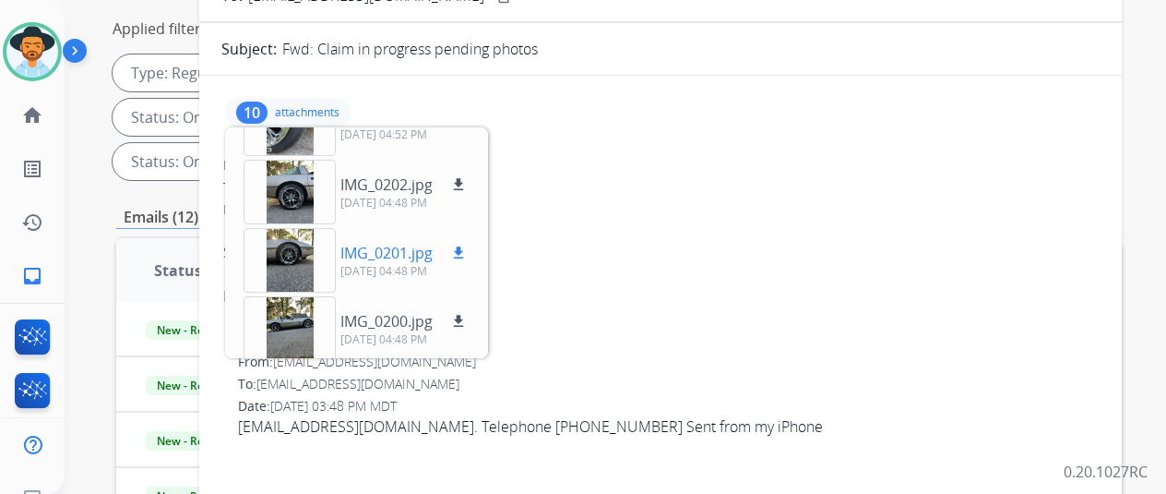
scroll to position [369, 0]
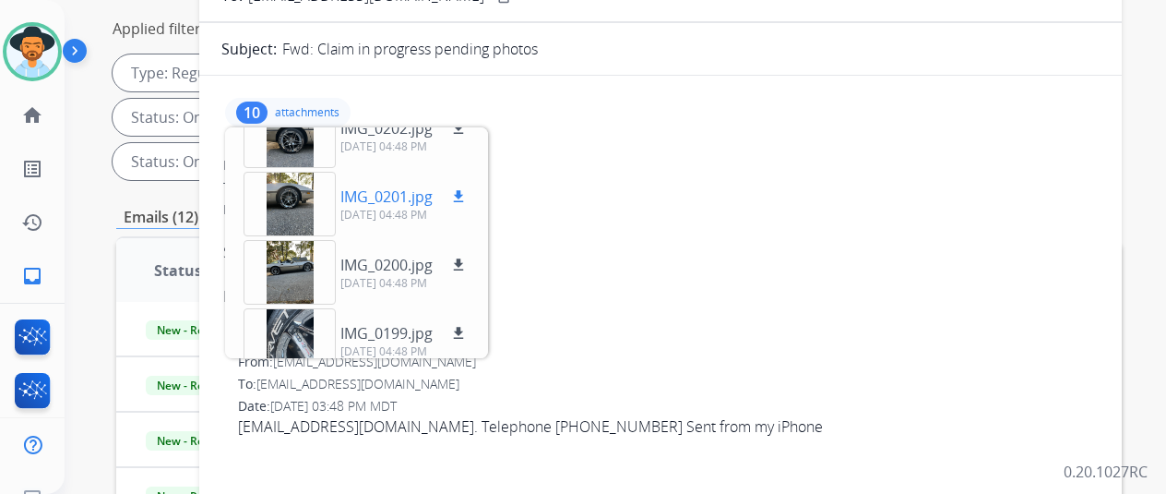
click at [467, 197] on mat-icon "download" at bounding box center [458, 196] width 17 height 17
click at [467, 258] on mat-icon "download" at bounding box center [458, 265] width 17 height 17
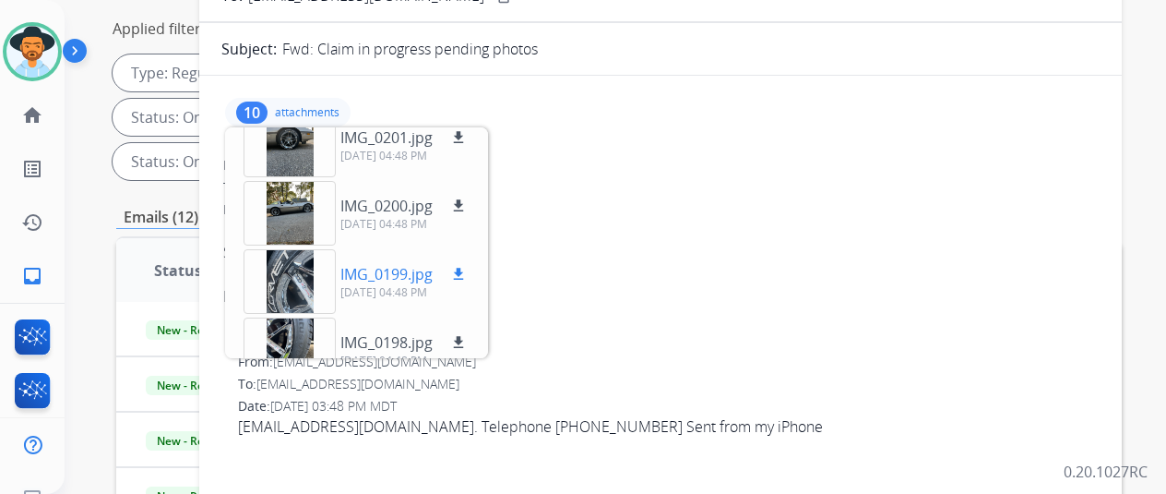
scroll to position [456, 0]
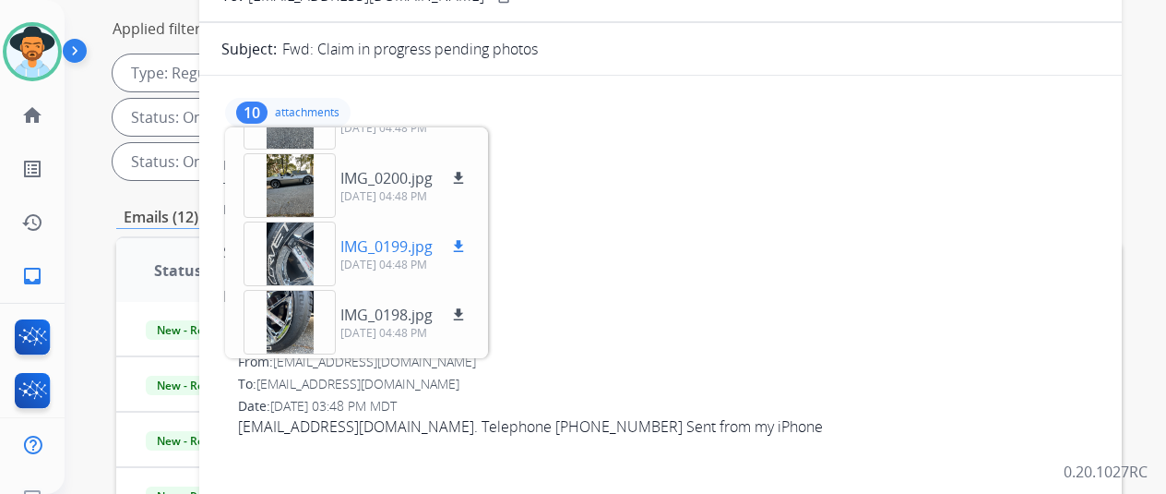
click at [467, 241] on mat-icon "download" at bounding box center [458, 246] width 17 height 17
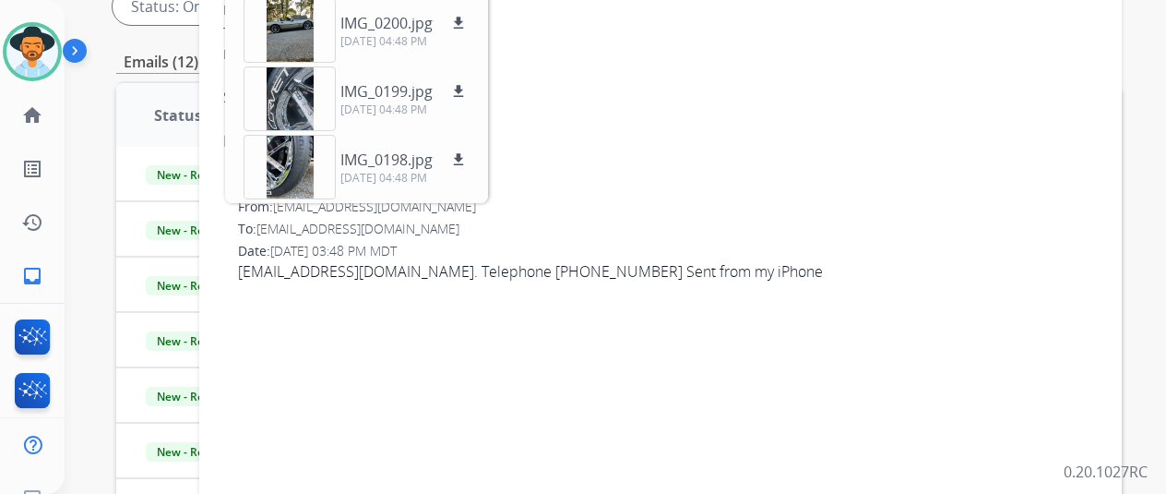
scroll to position [461, 0]
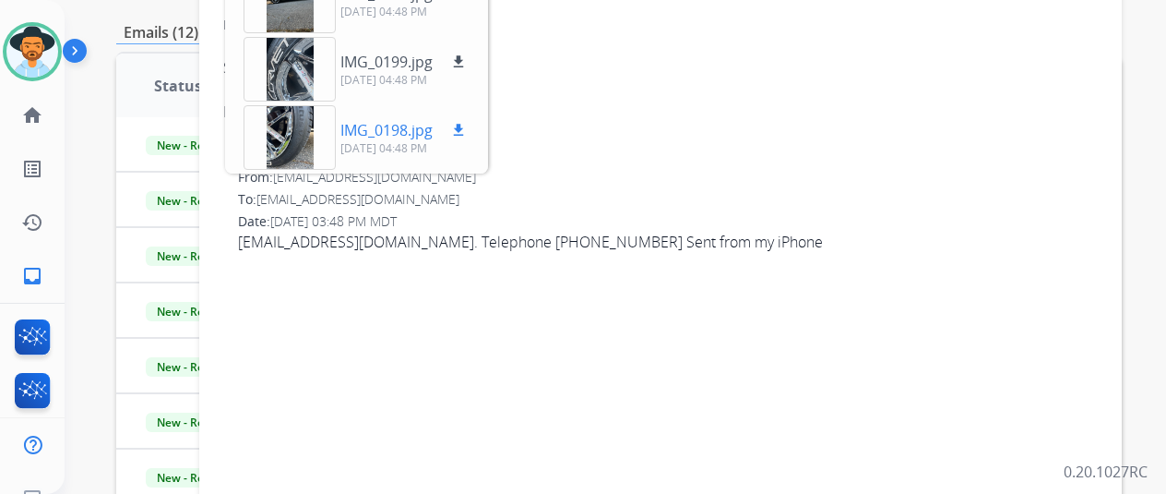
click at [467, 125] on mat-icon "download" at bounding box center [458, 130] width 17 height 17
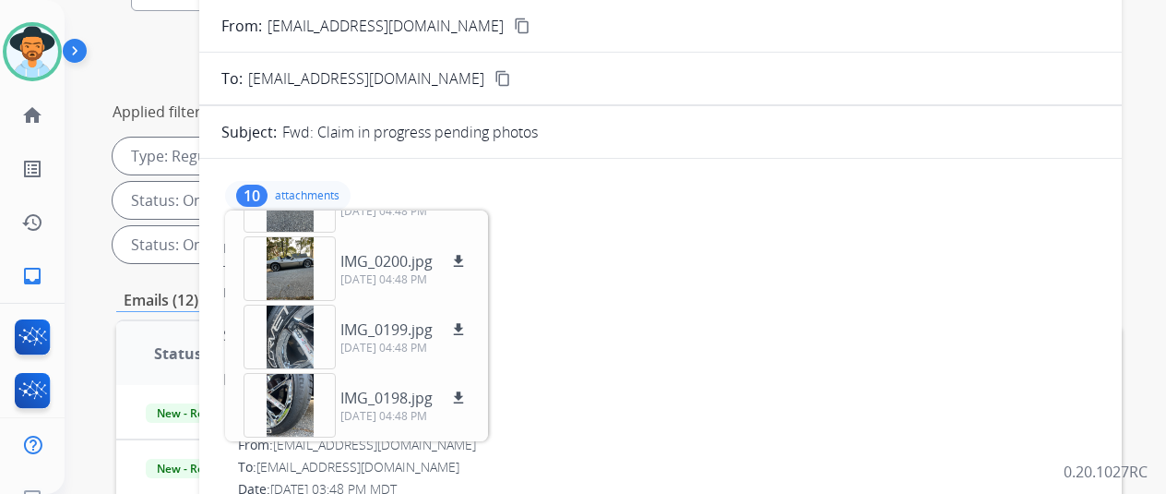
scroll to position [0, 0]
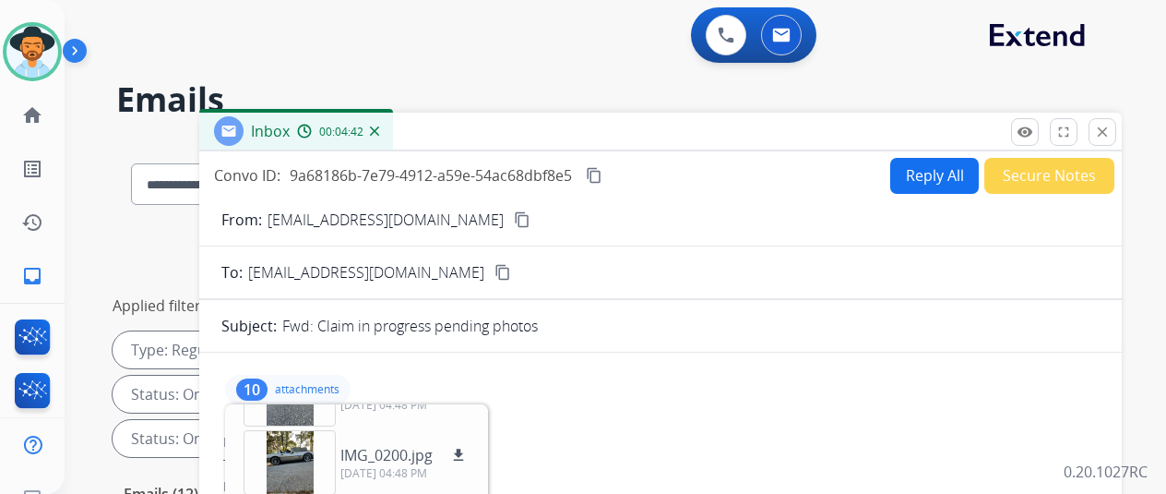
click at [922, 172] on button "Reply All" at bounding box center [935, 176] width 89 height 36
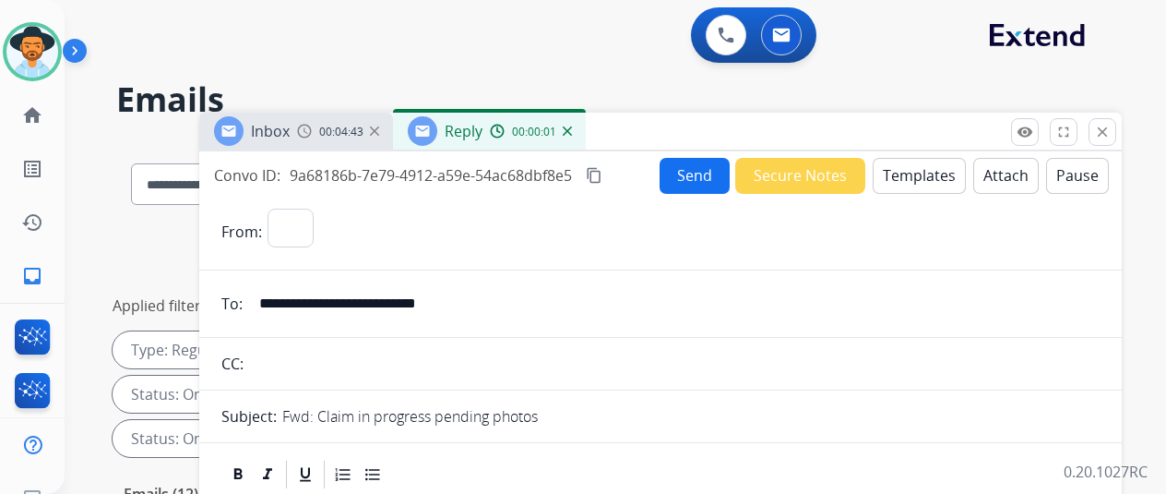
click at [919, 173] on button "Templates" at bounding box center [919, 176] width 93 height 36
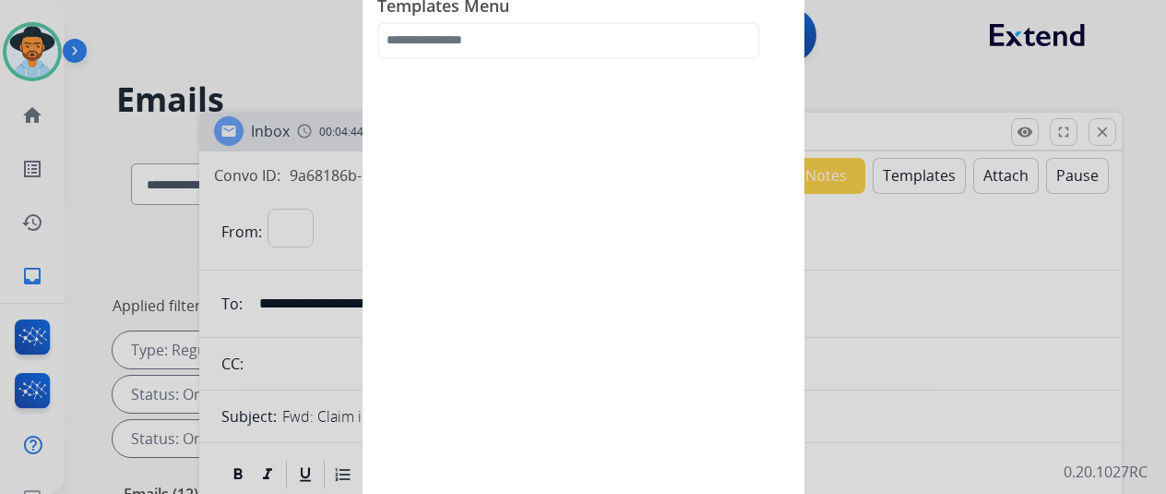
select select "**********"
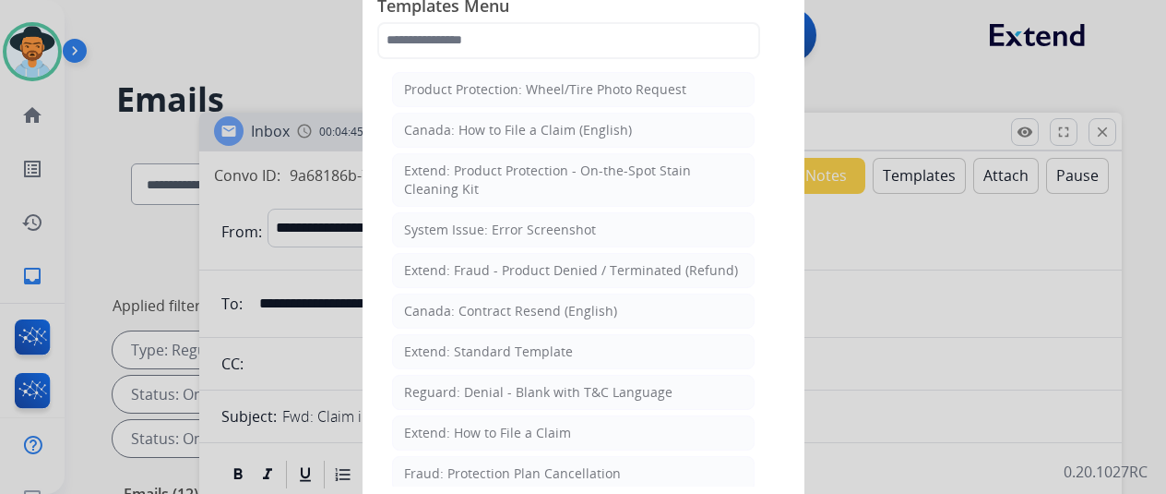
drag, startPoint x: 471, startPoint y: 346, endPoint x: 436, endPoint y: 265, distance: 88.5
click at [471, 342] on div "Extend: Standard Template" at bounding box center [488, 351] width 169 height 18
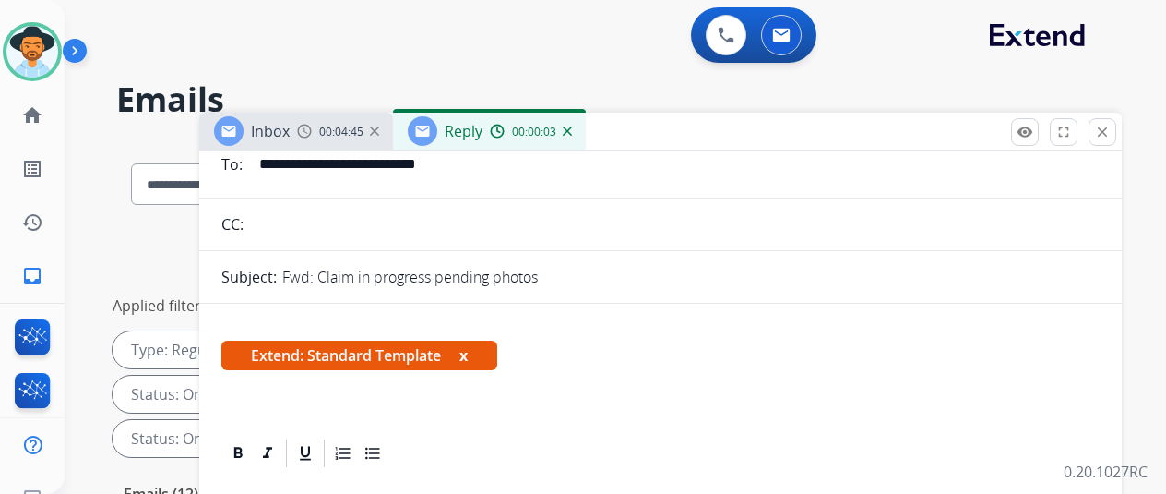
scroll to position [369, 0]
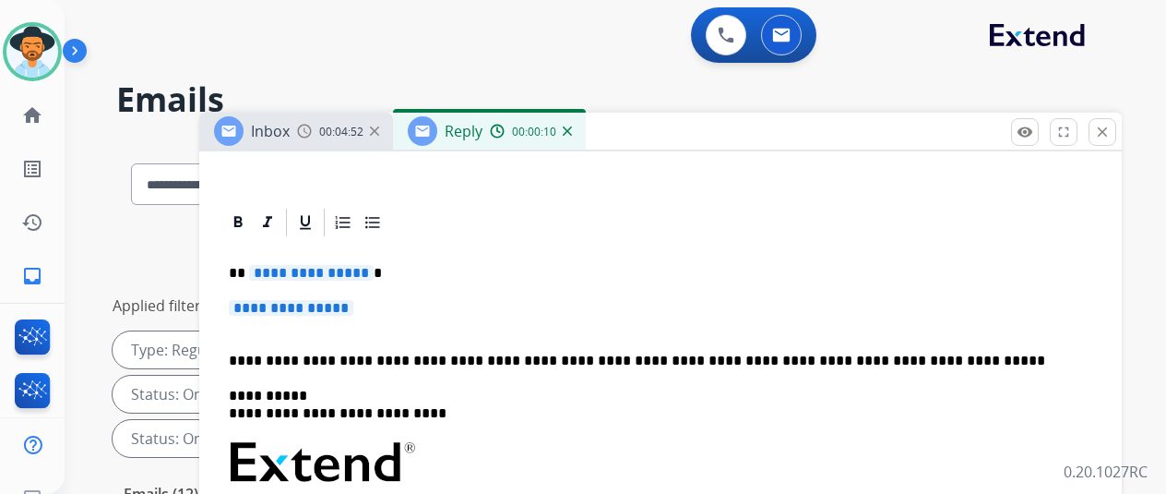
click at [374, 276] on span "**********" at bounding box center [311, 273] width 125 height 16
click at [353, 305] on span "**********" at bounding box center [291, 308] width 125 height 16
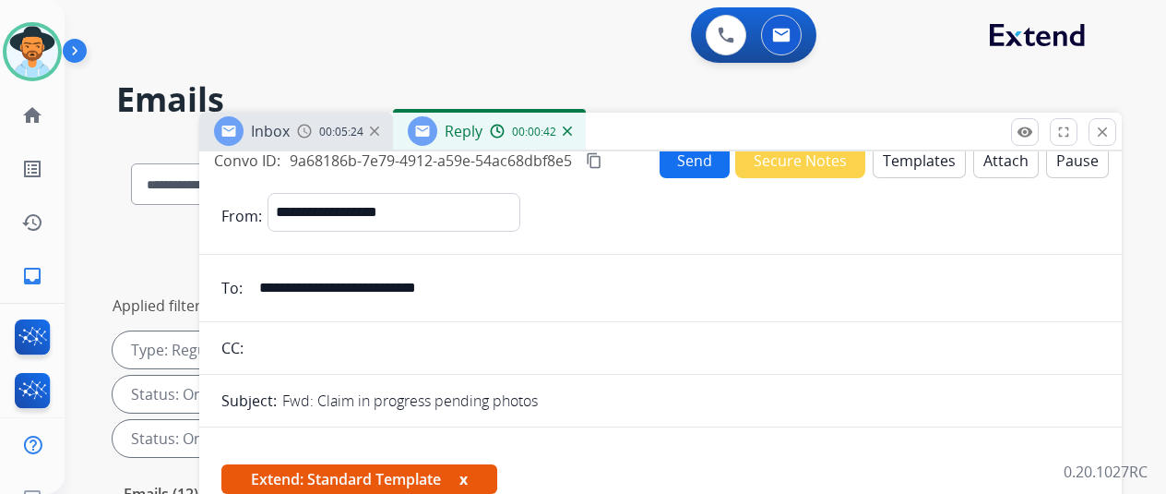
scroll to position [0, 0]
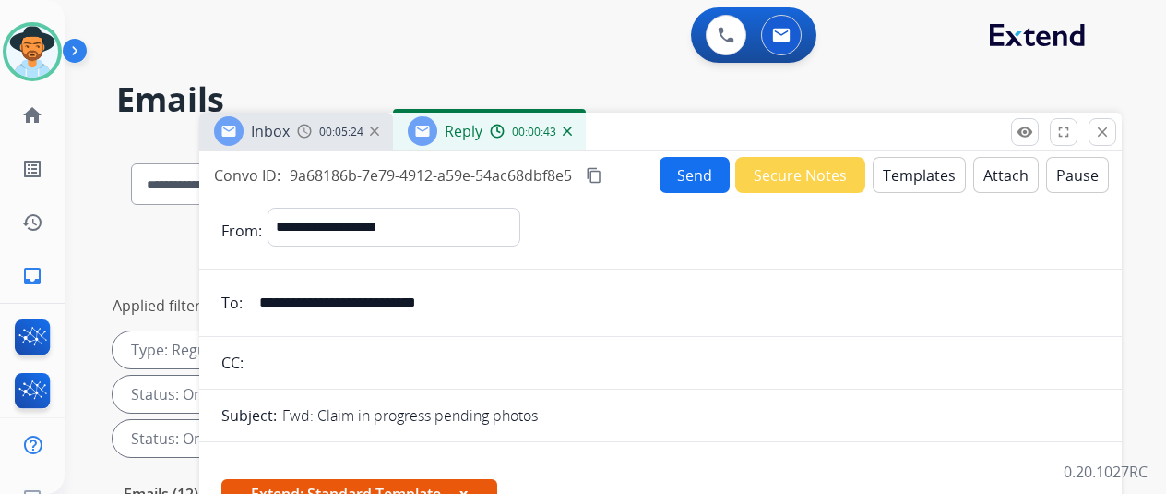
click at [702, 171] on button "Send" at bounding box center [695, 175] width 70 height 36
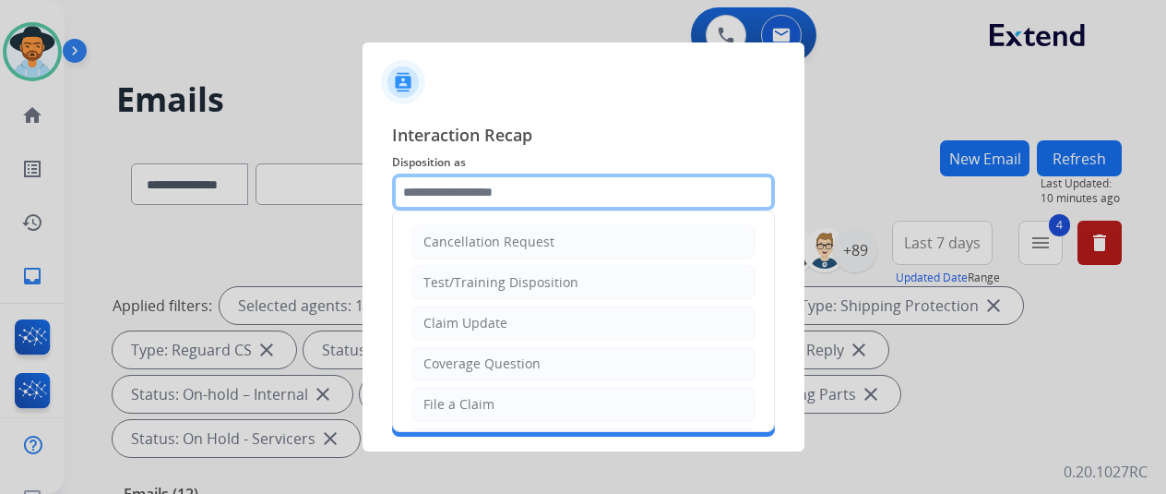
click at [472, 190] on input "text" at bounding box center [583, 191] width 383 height 37
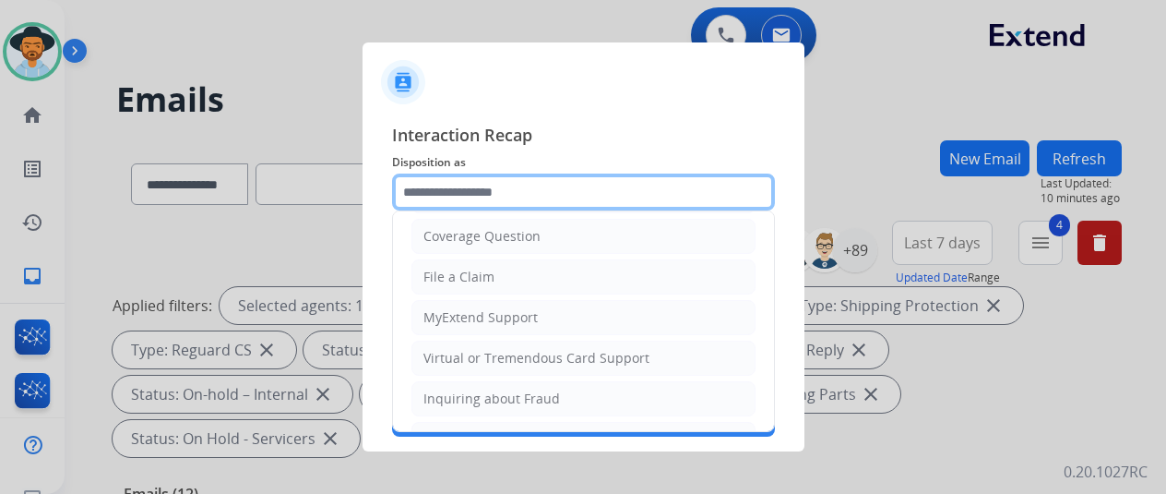
scroll to position [277, 0]
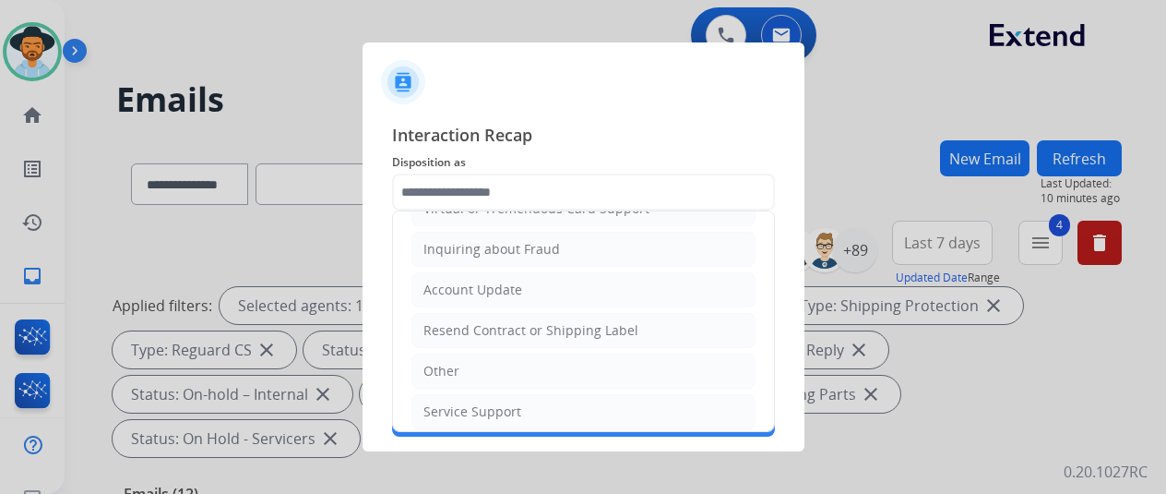
drag, startPoint x: 455, startPoint y: 363, endPoint x: 460, endPoint y: 317, distance: 46.4
click at [455, 362] on div "Other" at bounding box center [442, 371] width 36 height 18
type input "*****"
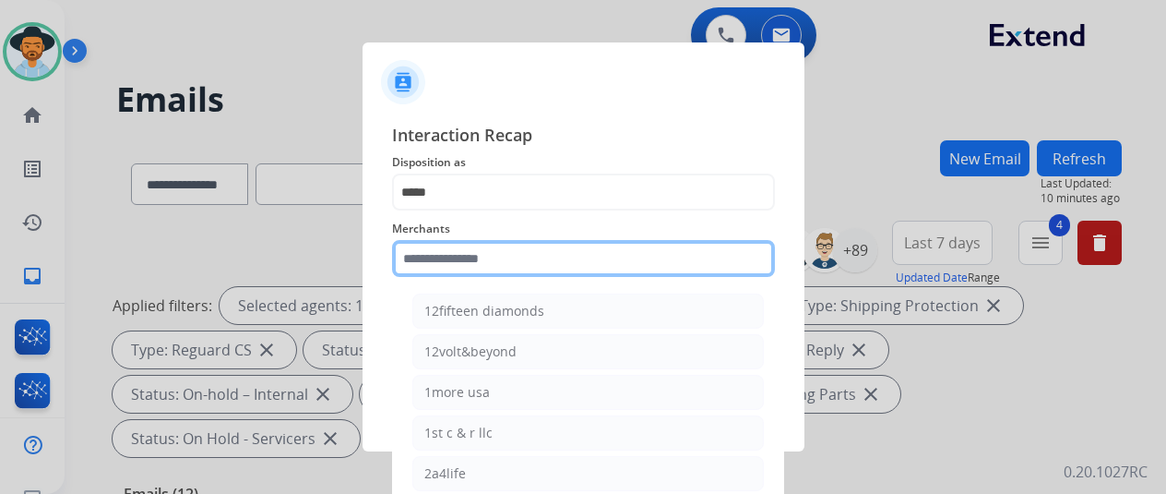
click at [456, 253] on input "text" at bounding box center [583, 258] width 383 height 37
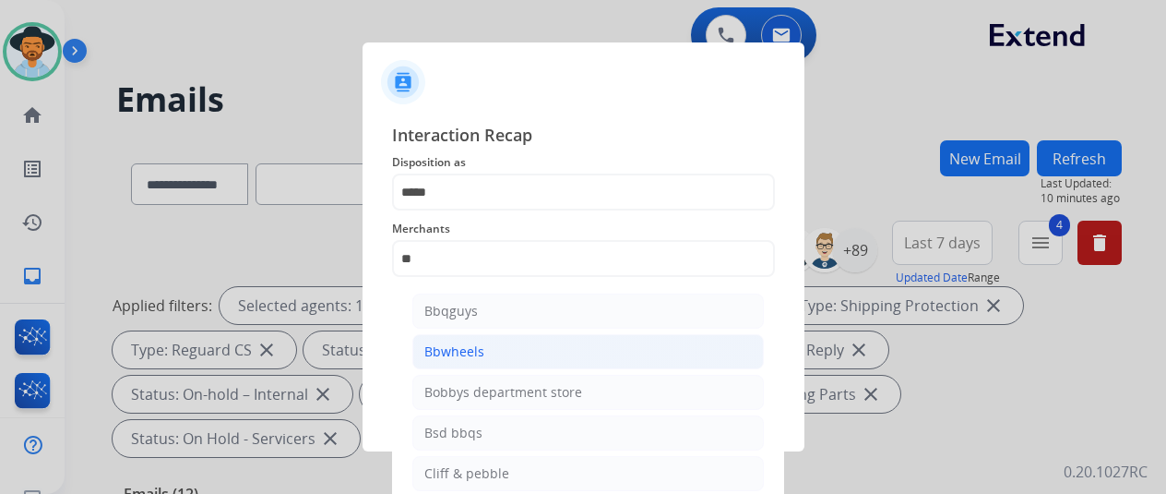
click at [461, 346] on div "Bbwheels" at bounding box center [455, 351] width 60 height 18
type input "********"
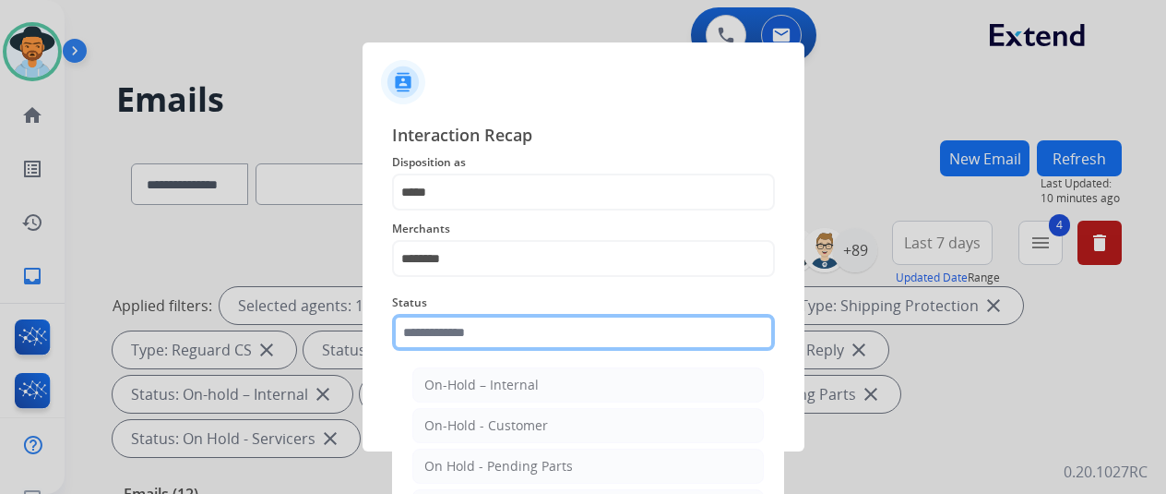
click at [466, 334] on input "text" at bounding box center [583, 332] width 383 height 37
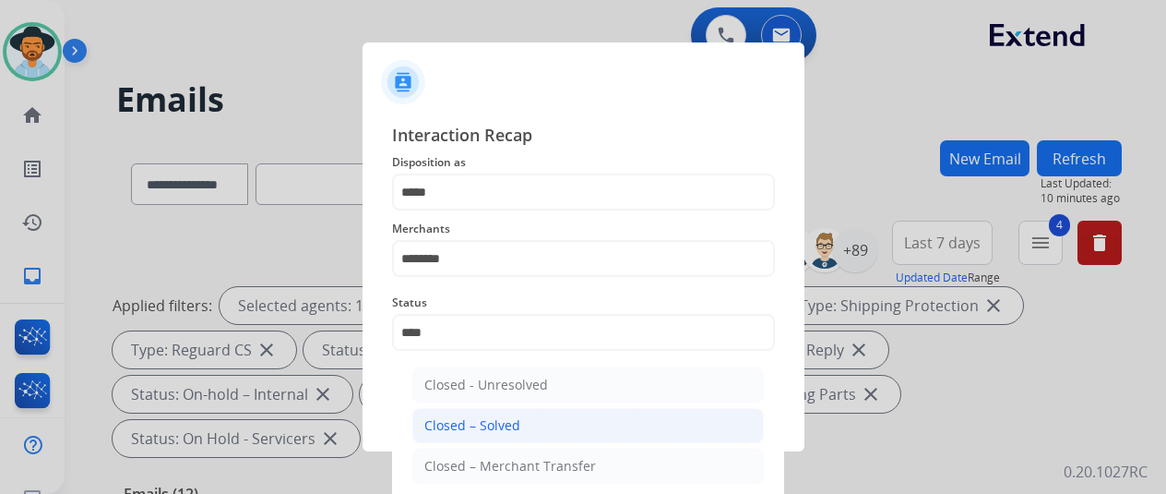
click at [506, 422] on div "Closed – Solved" at bounding box center [473, 425] width 96 height 18
type input "**********"
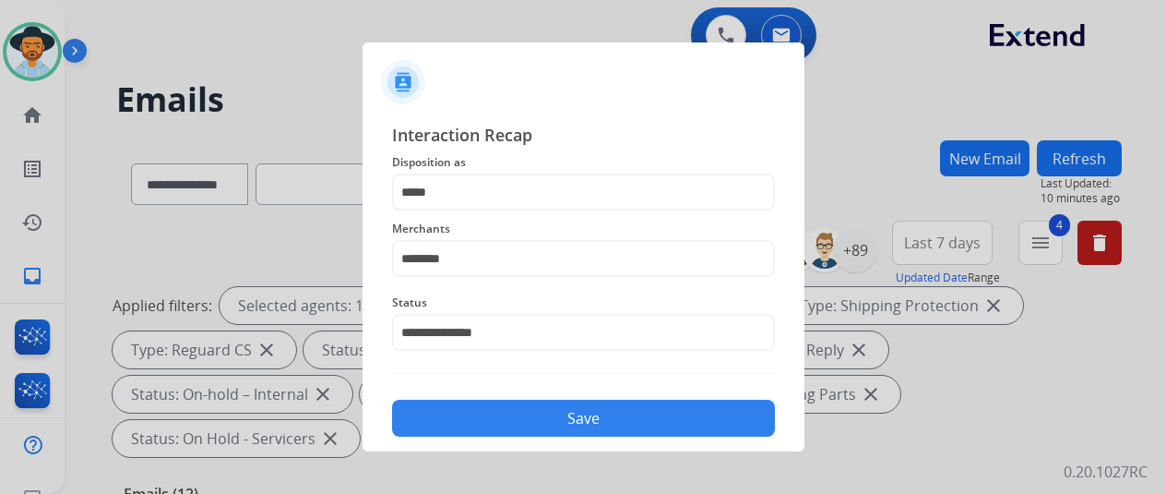
click at [508, 424] on button "Save" at bounding box center [583, 418] width 383 height 37
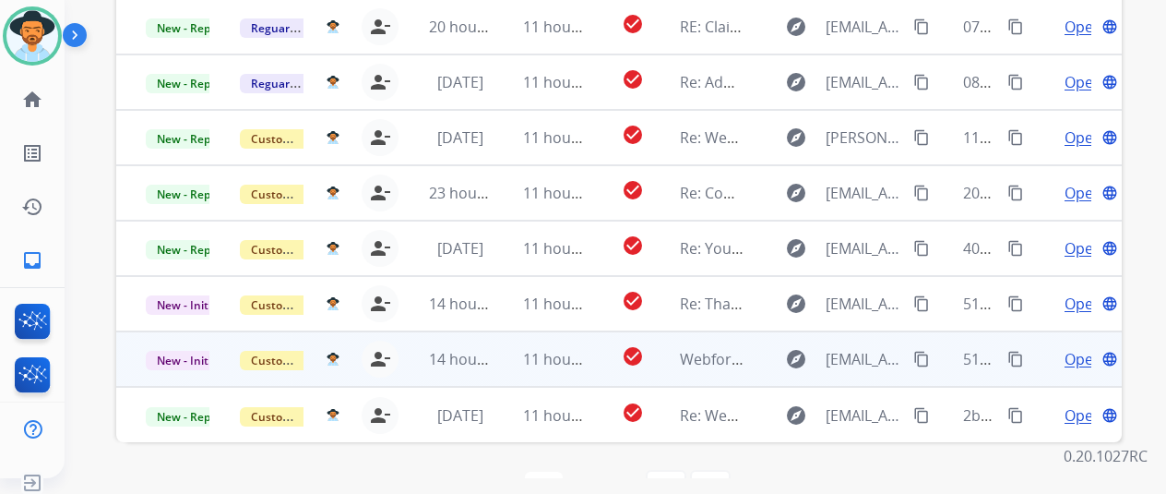
scroll to position [22, 0]
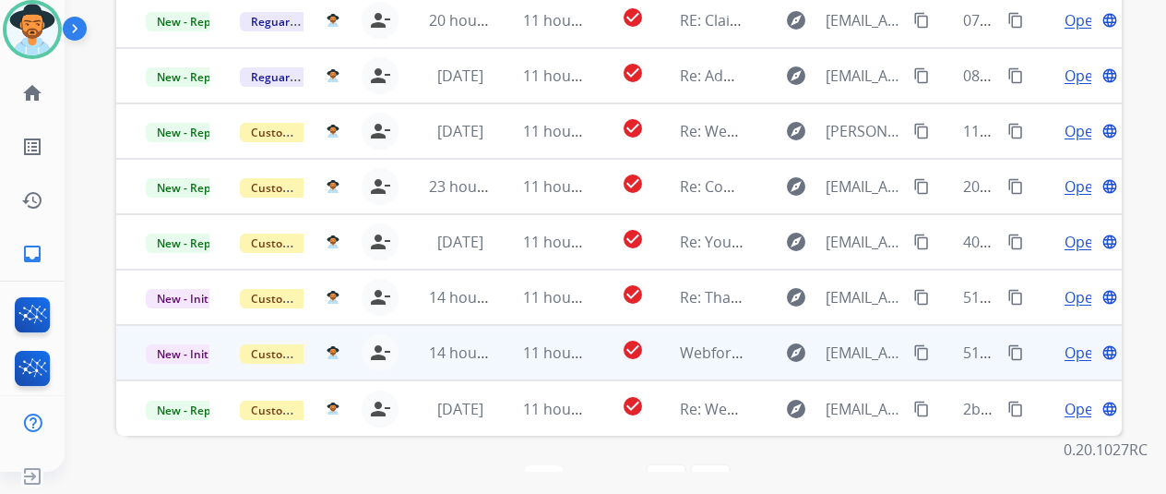
click at [1077, 341] on span "Open" at bounding box center [1084, 352] width 38 height 22
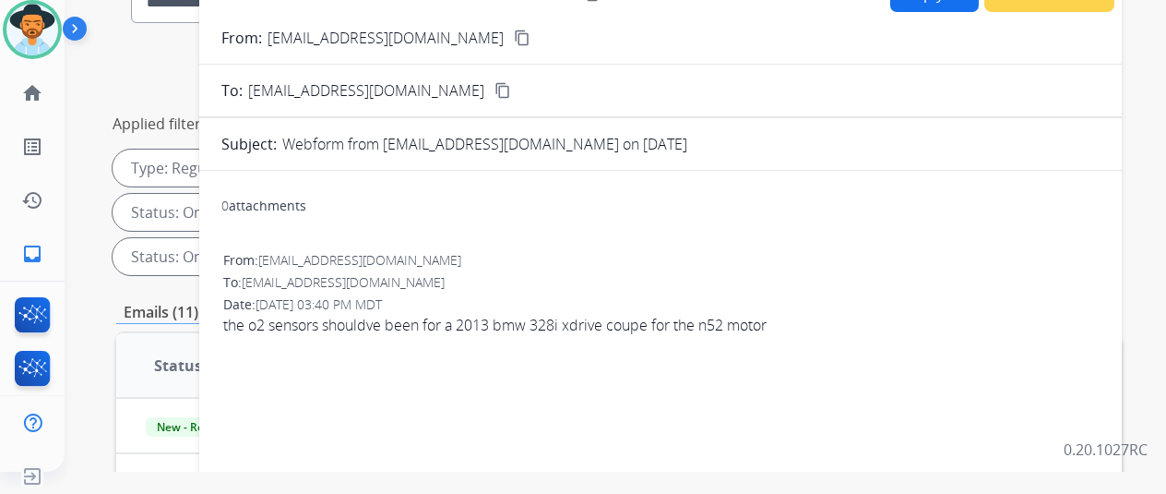
scroll to position [28, 0]
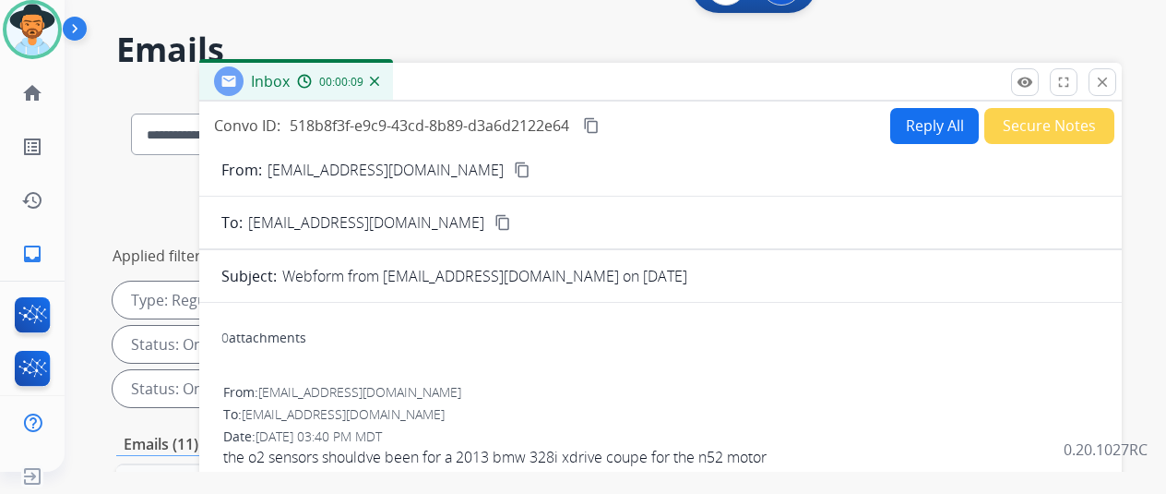
click at [514, 167] on mat-icon "content_copy" at bounding box center [522, 169] width 17 height 17
click at [928, 123] on button "Reply All" at bounding box center [935, 126] width 89 height 36
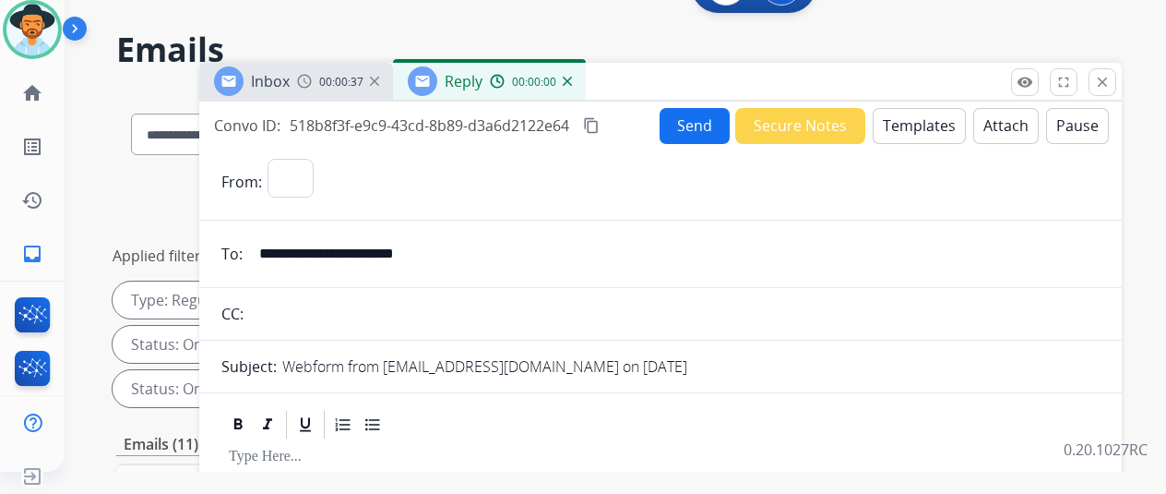
select select "**********"
click at [904, 119] on button "Templates" at bounding box center [919, 126] width 93 height 36
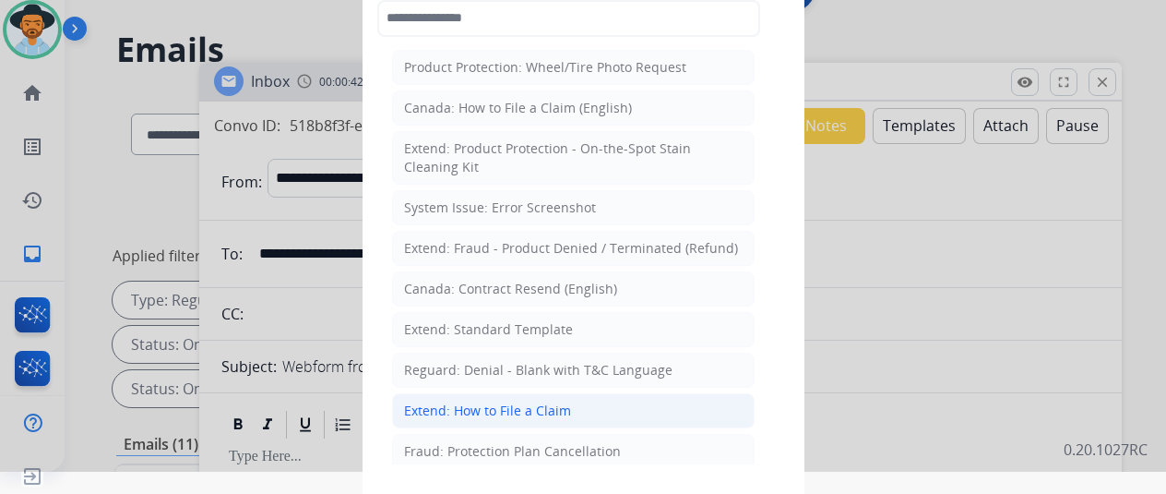
click at [423, 401] on div "Extend: How to File a Claim" at bounding box center [487, 410] width 167 height 18
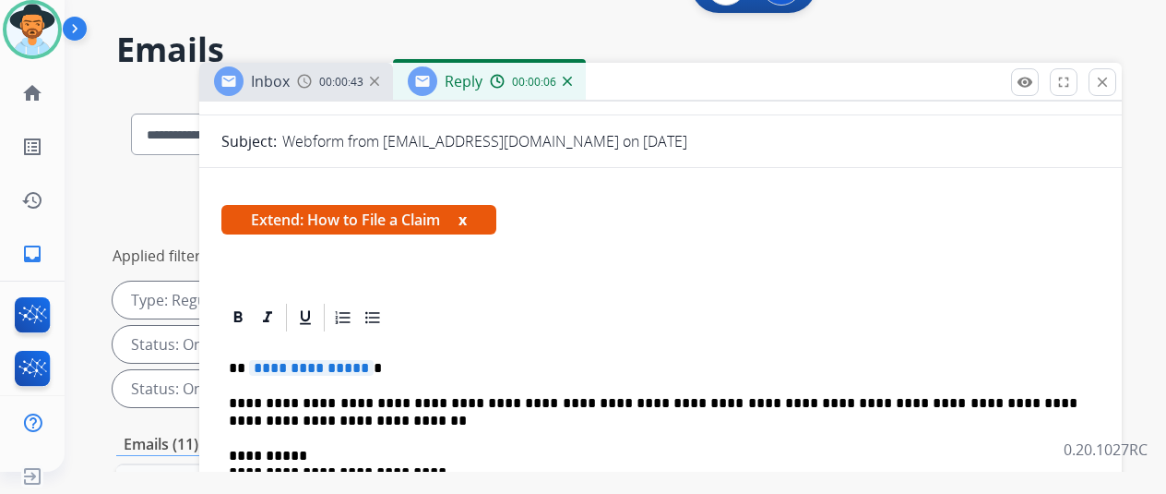
scroll to position [335, 0]
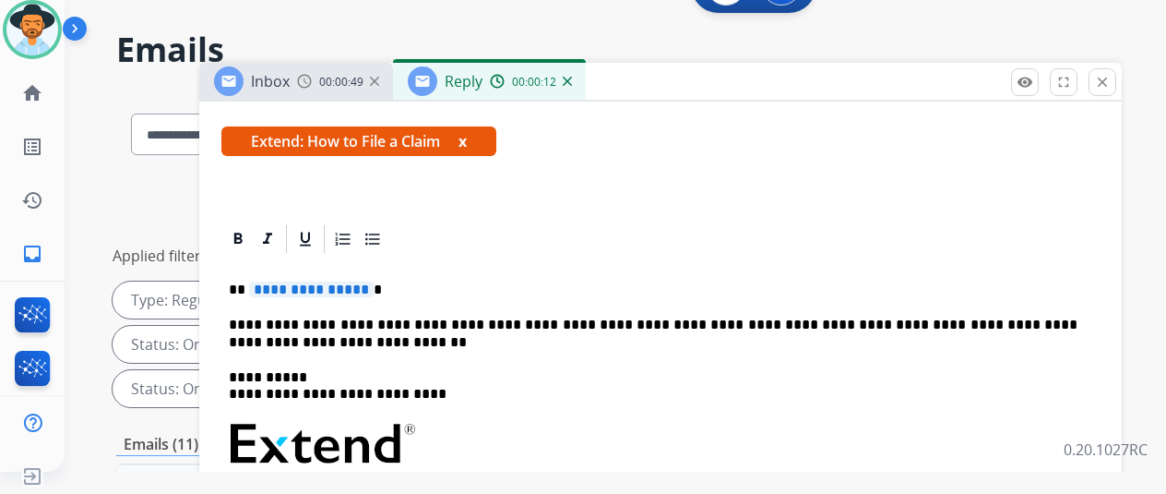
click at [371, 281] on span "**********" at bounding box center [311, 289] width 125 height 16
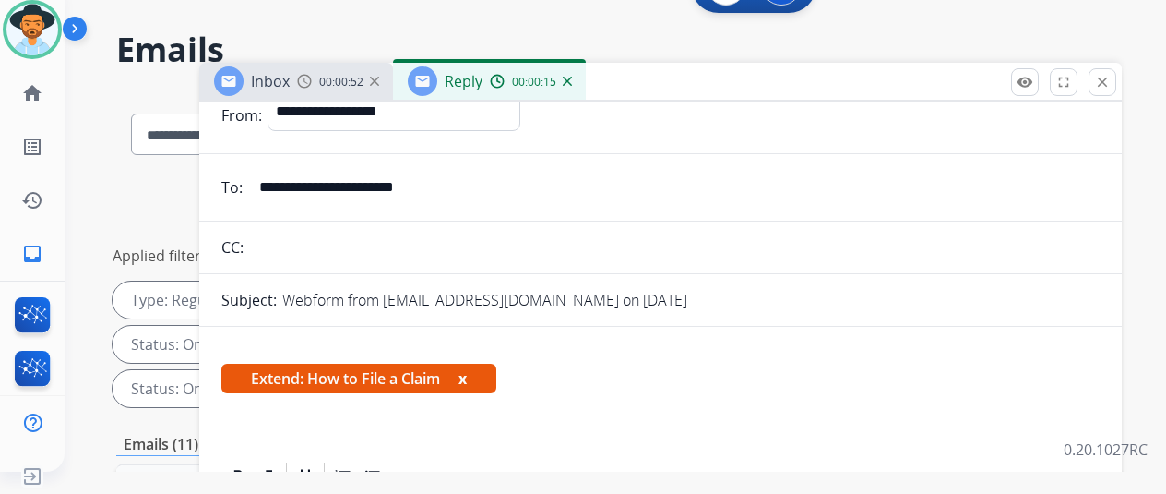
scroll to position [0, 0]
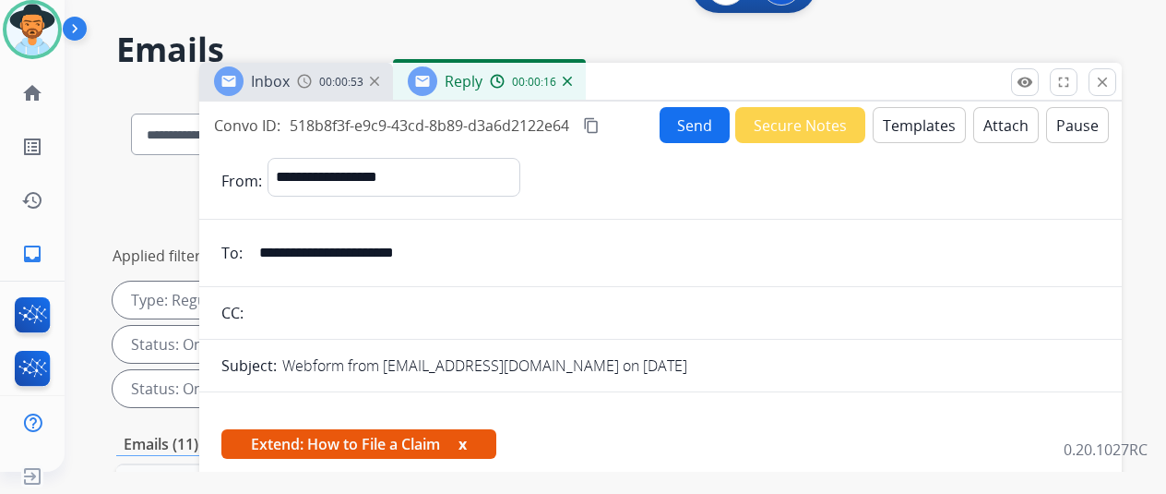
click at [709, 114] on button "Send" at bounding box center [695, 125] width 70 height 36
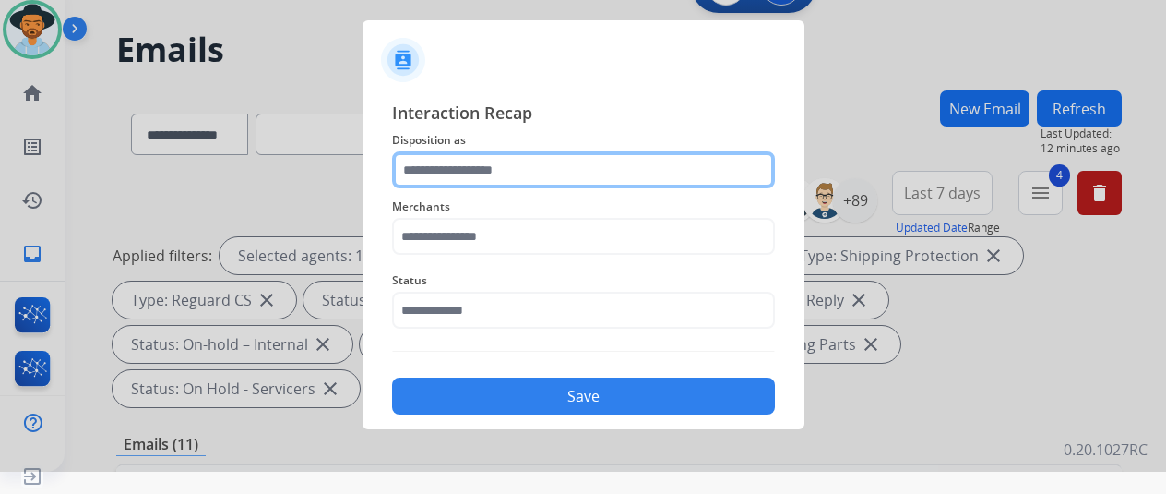
click at [445, 161] on input "text" at bounding box center [583, 169] width 383 height 37
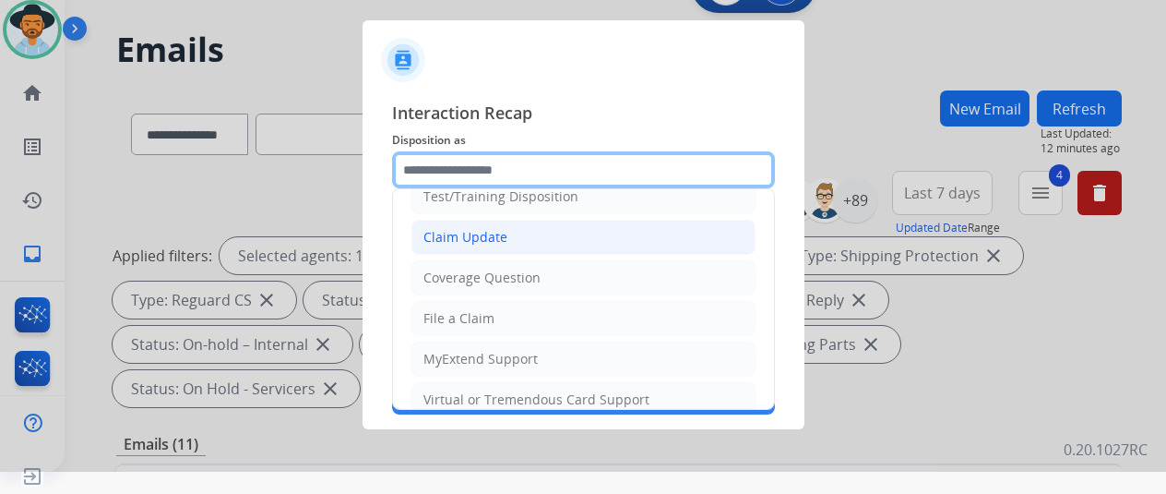
scroll to position [92, 0]
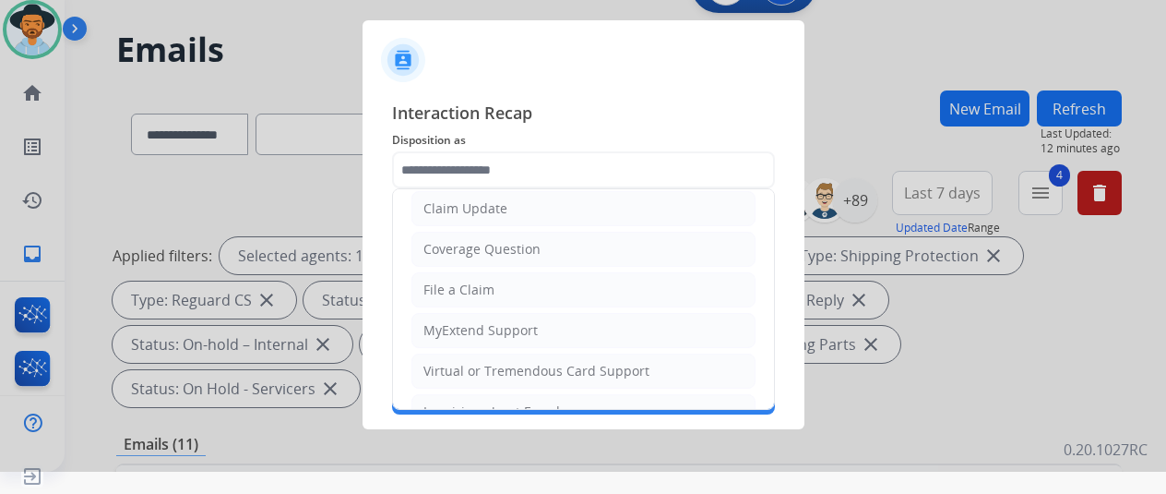
click at [449, 272] on li "File a Claim" at bounding box center [584, 289] width 344 height 35
type input "**********"
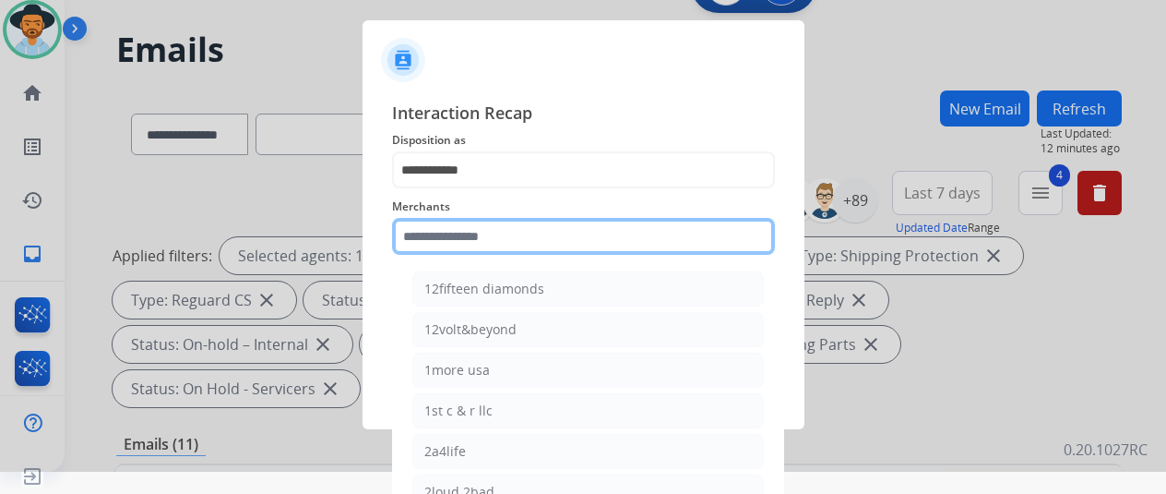
click at [417, 246] on input "text" at bounding box center [583, 236] width 383 height 37
type input "*"
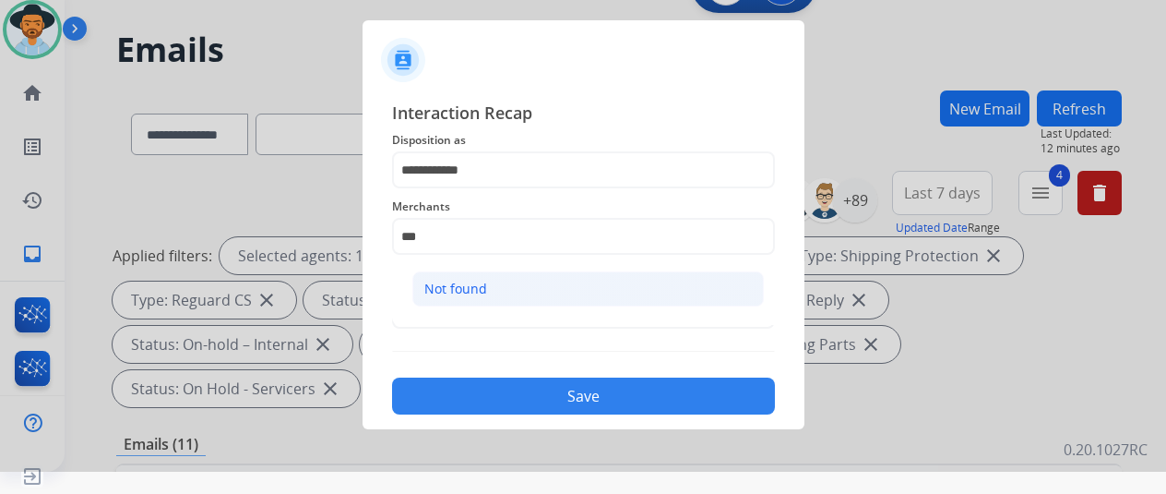
click at [476, 277] on li "Not found" at bounding box center [589, 288] width 352 height 35
type input "*********"
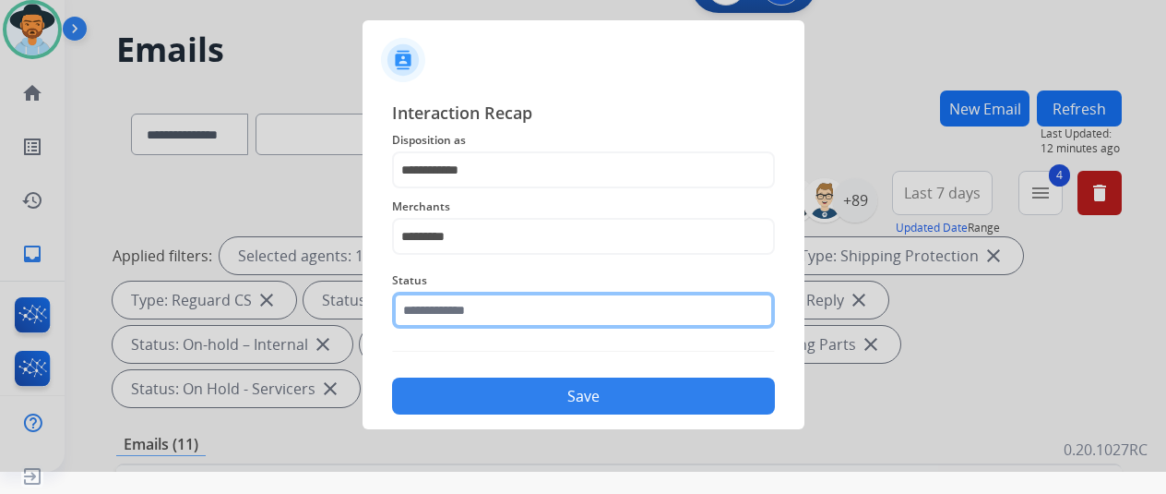
click at [459, 305] on input "text" at bounding box center [583, 310] width 383 height 37
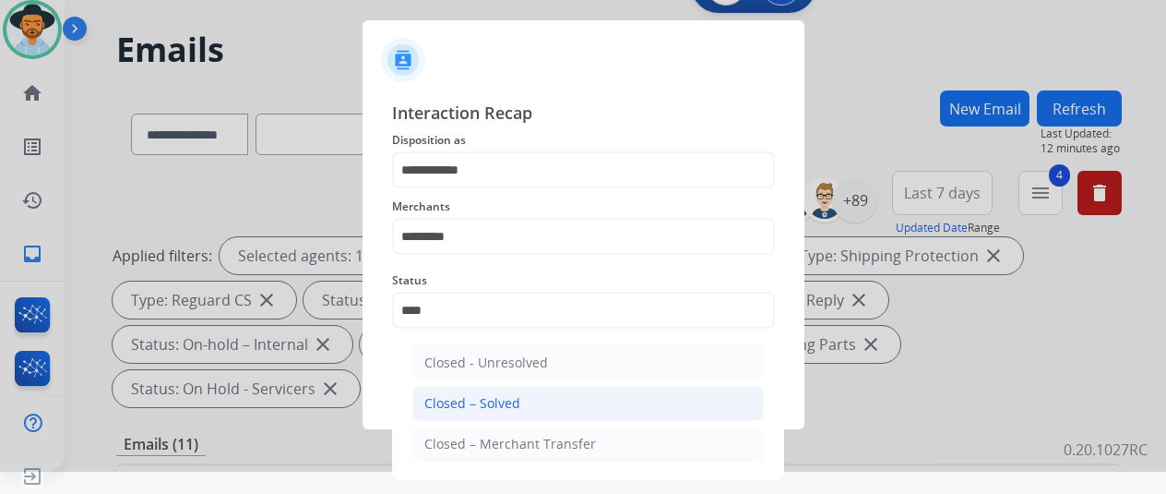
click at [477, 401] on div "Closed – Solved" at bounding box center [473, 403] width 96 height 18
type input "**********"
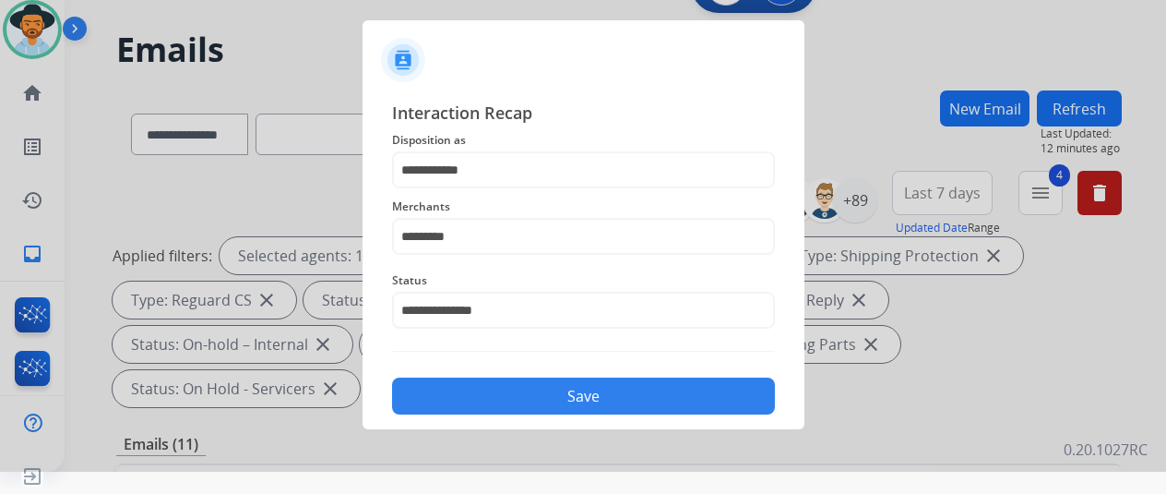
click at [477, 400] on button "Save" at bounding box center [583, 395] width 383 height 37
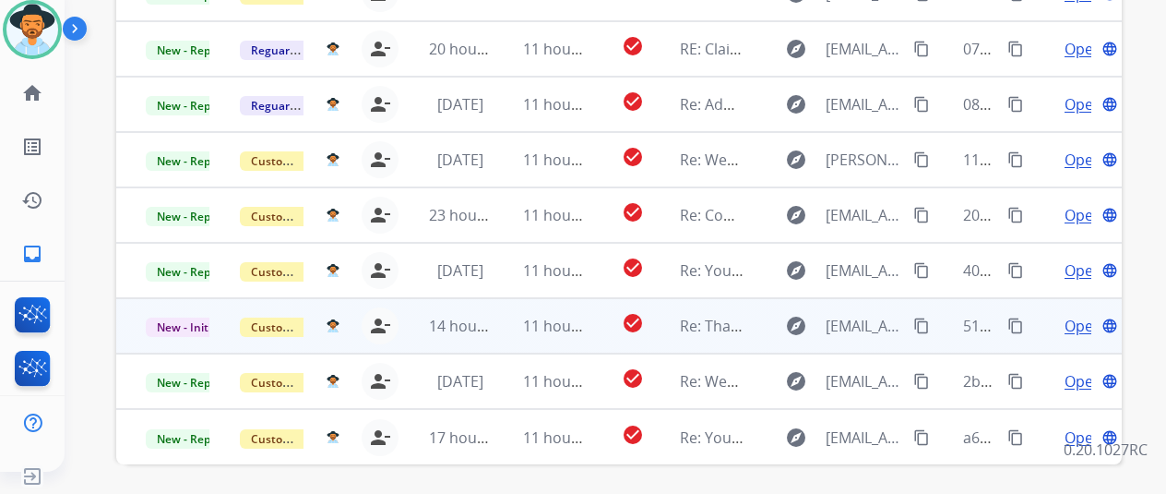
scroll to position [646, 0]
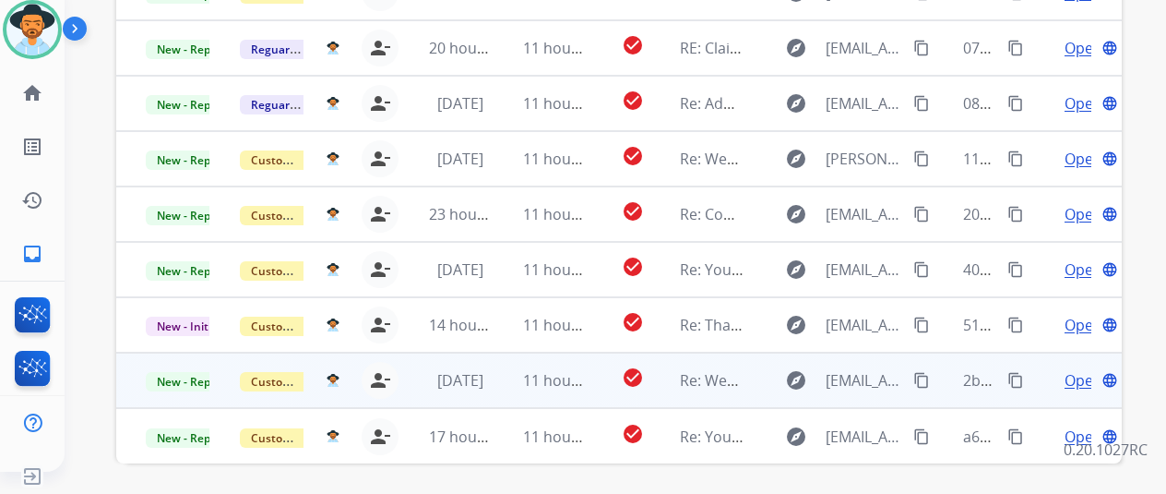
click at [1085, 369] on span "Open" at bounding box center [1084, 380] width 38 height 22
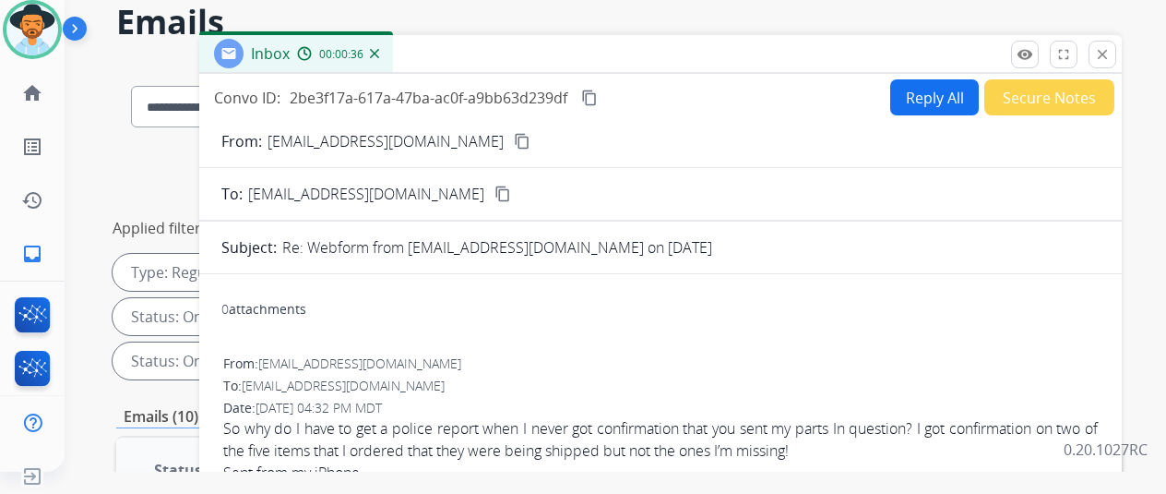
scroll to position [0, 0]
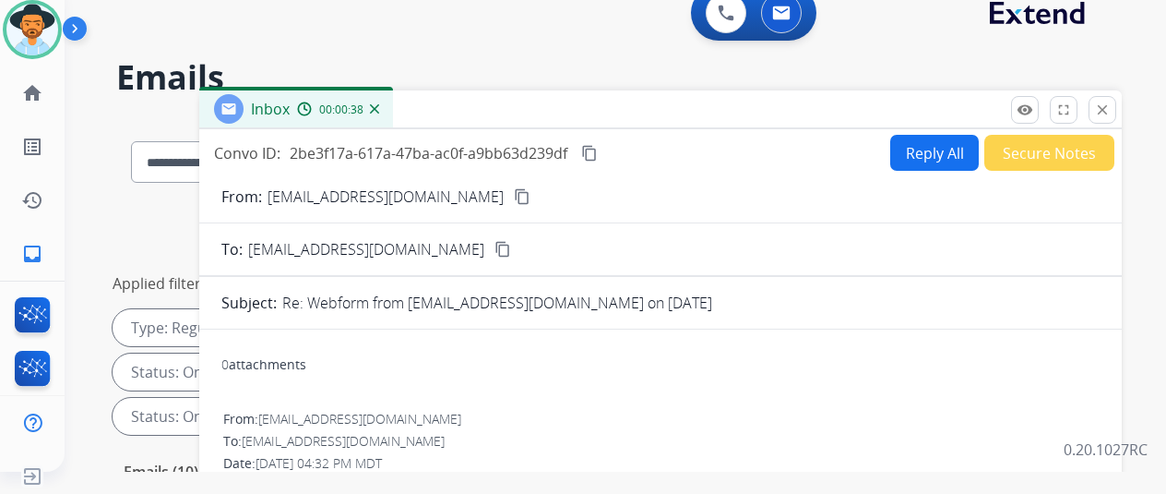
click at [514, 195] on mat-icon "content_copy" at bounding box center [522, 196] width 17 height 17
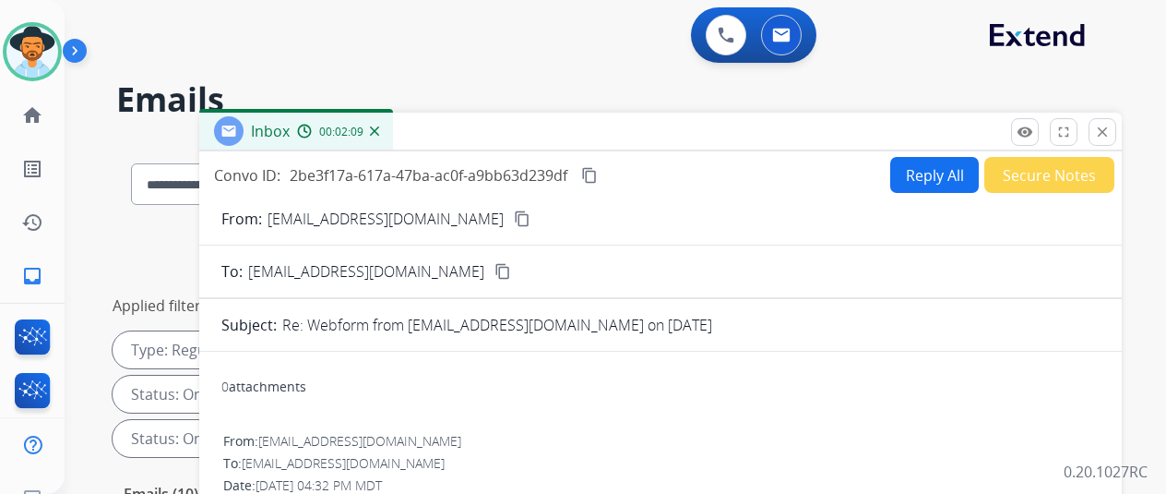
click at [598, 169] on mat-icon "content_copy" at bounding box center [589, 175] width 17 height 17
click at [940, 167] on button "Reply All" at bounding box center [935, 175] width 89 height 36
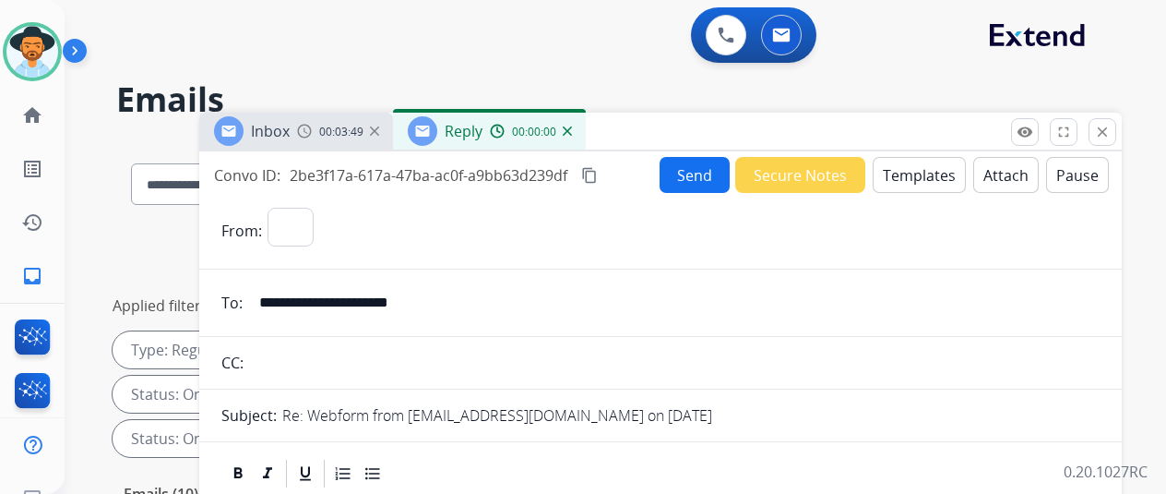
select select "**********"
click at [915, 160] on button "Templates" at bounding box center [919, 175] width 93 height 36
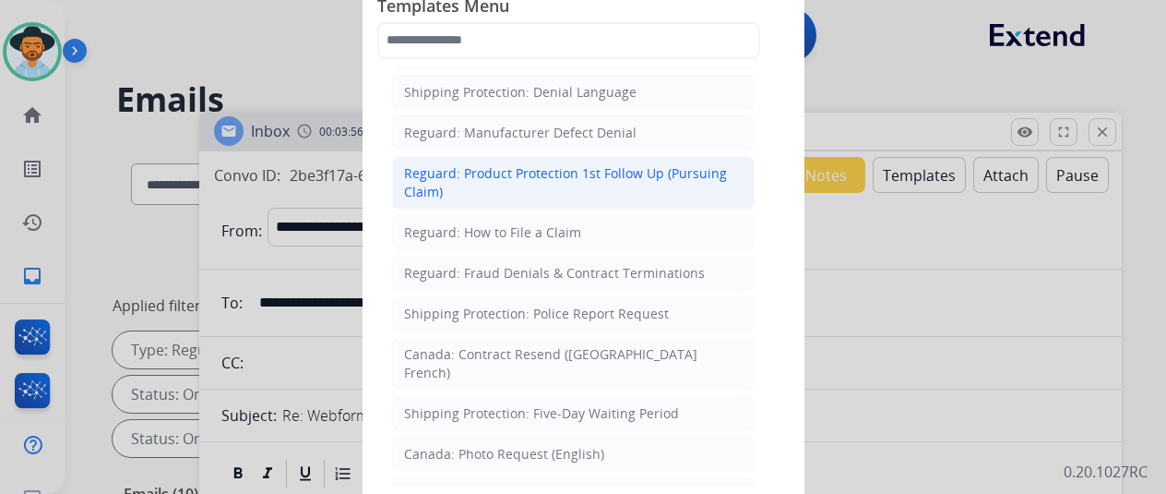
scroll to position [1846, 0]
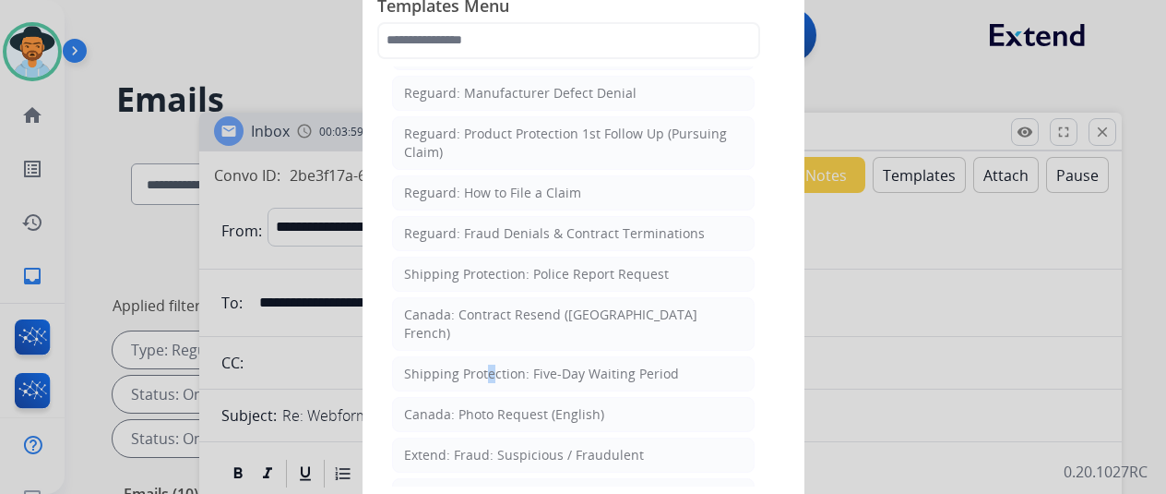
click at [484, 365] on div "Shipping Protection: Five-Day Waiting Period" at bounding box center [541, 374] width 275 height 18
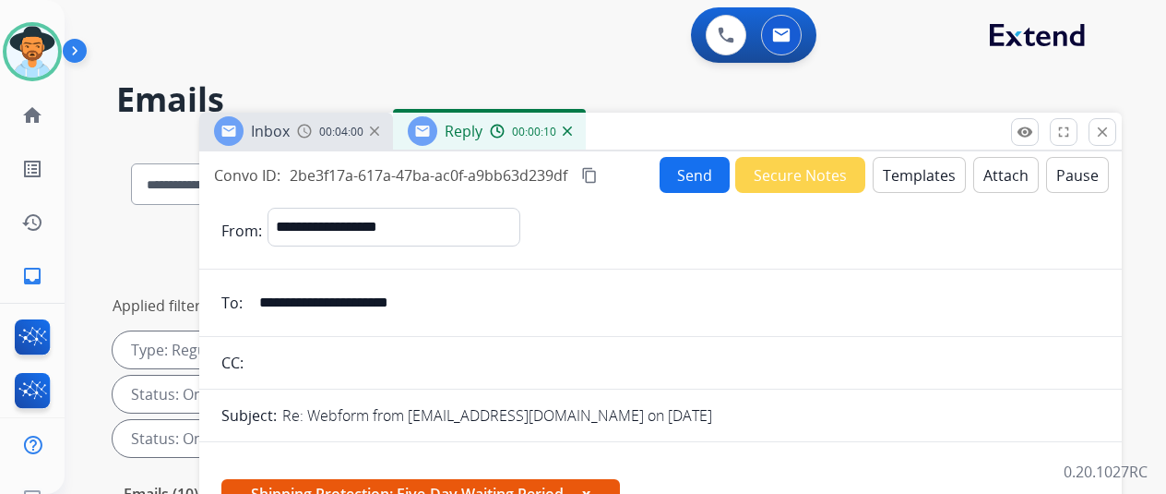
scroll to position [277, 0]
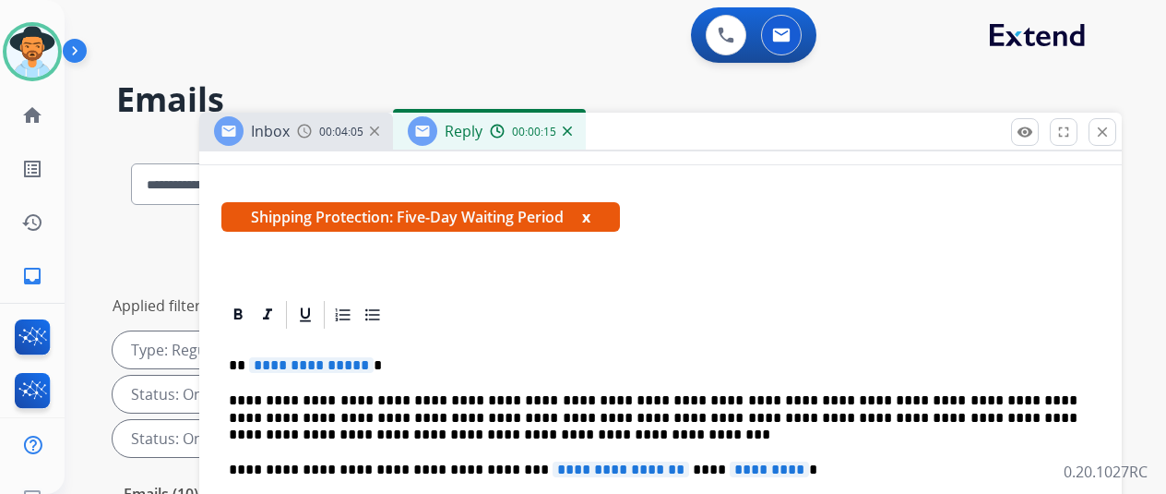
click at [373, 365] on span "**********" at bounding box center [311, 365] width 125 height 16
click at [664, 470] on span "**********" at bounding box center [621, 469] width 137 height 16
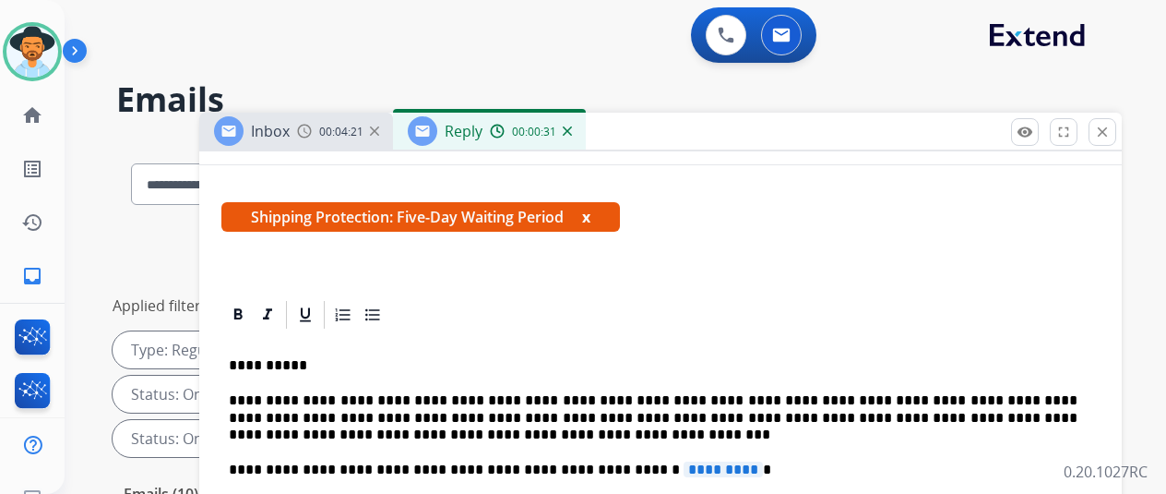
click at [705, 466] on span "*********" at bounding box center [723, 469] width 79 height 16
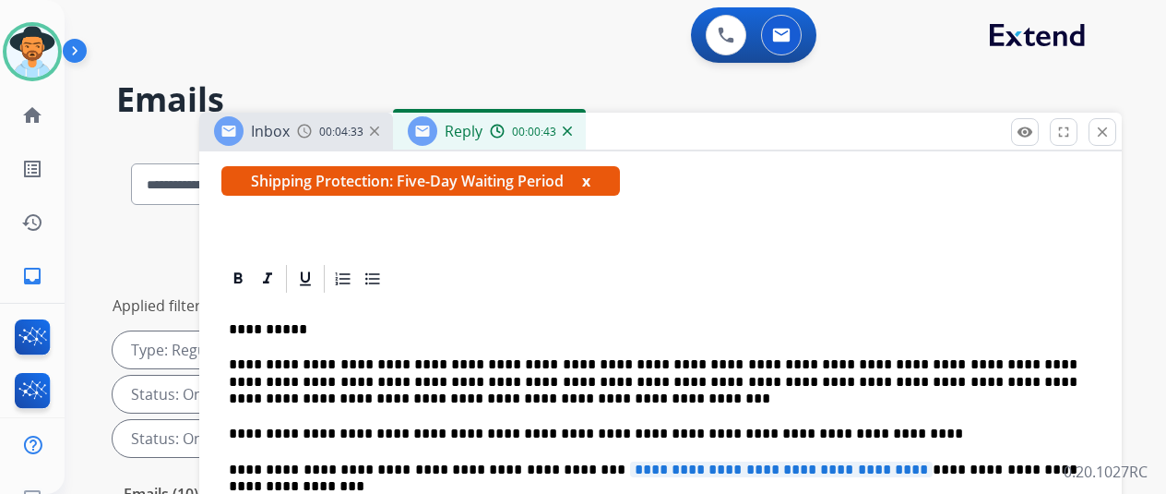
scroll to position [369, 0]
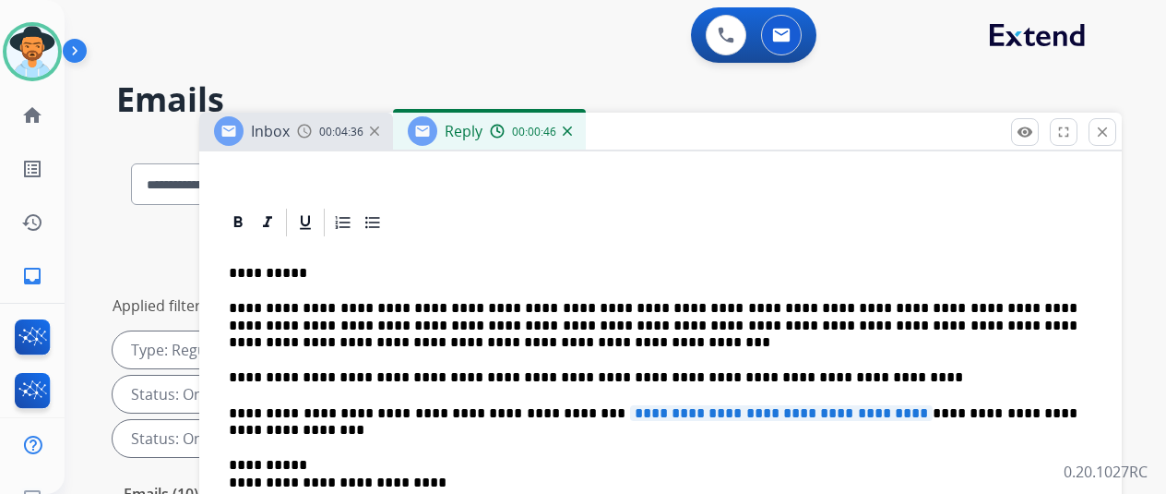
click at [900, 412] on span "**********" at bounding box center [781, 413] width 303 height 16
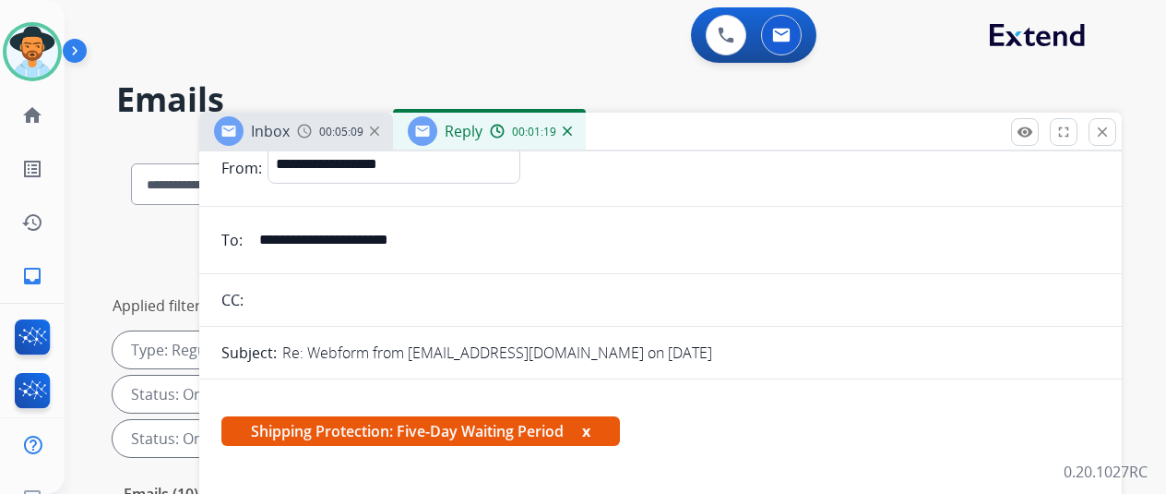
scroll to position [0, 0]
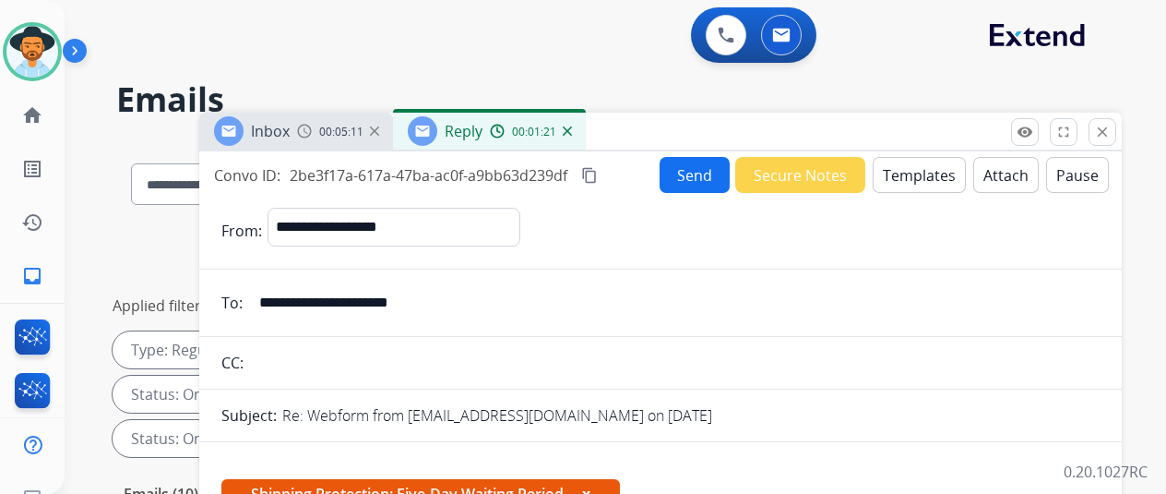
click at [705, 173] on button "Send" at bounding box center [695, 175] width 70 height 36
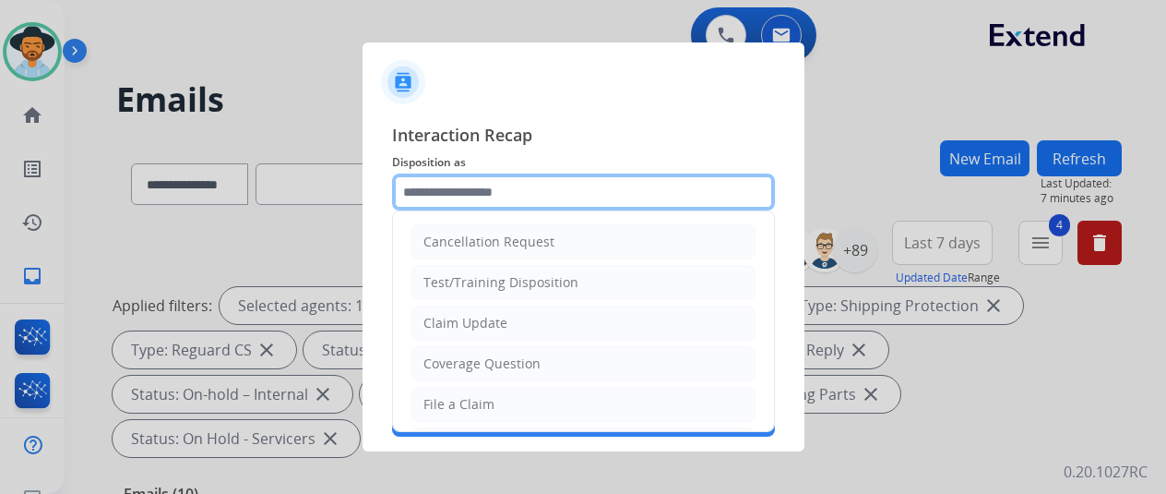
click at [454, 185] on input "text" at bounding box center [583, 191] width 383 height 37
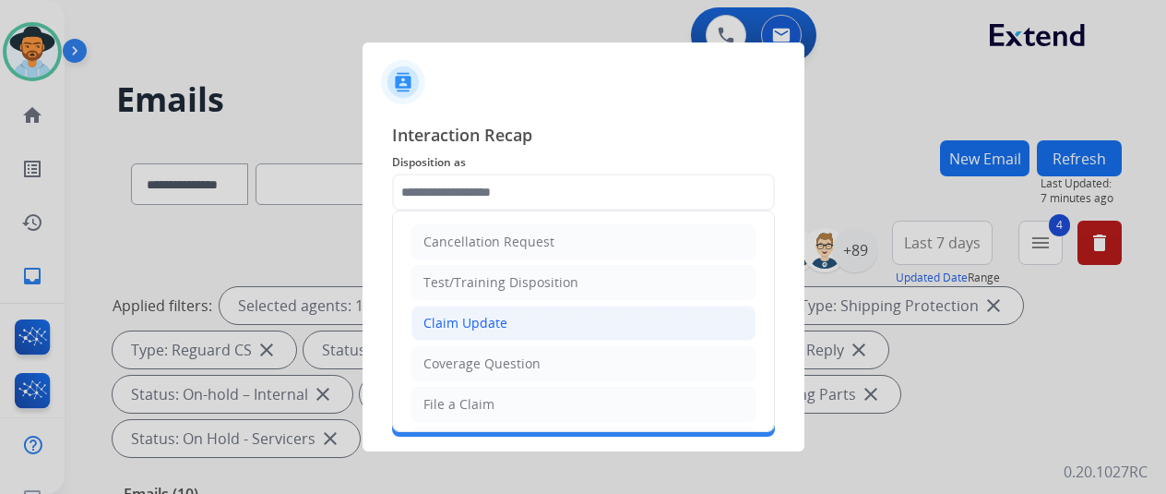
click at [441, 314] on div "Claim Update" at bounding box center [466, 323] width 84 height 18
type input "**********"
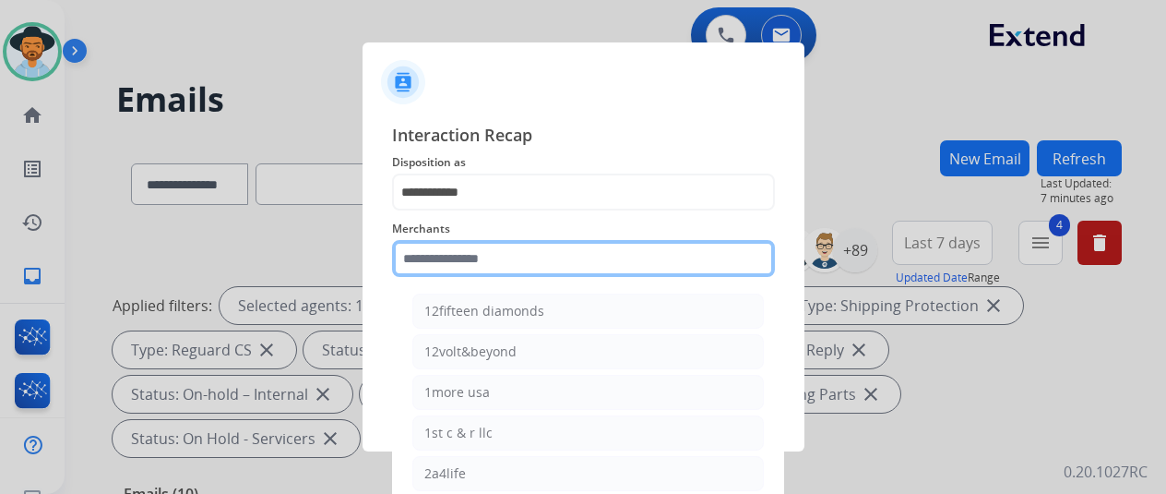
click at [518, 263] on input "text" at bounding box center [583, 258] width 383 height 37
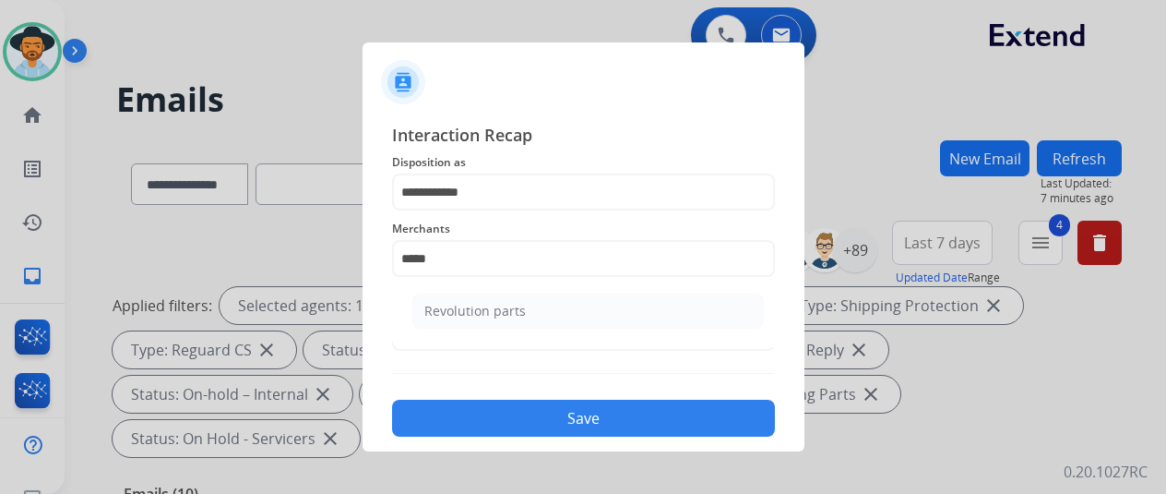
click at [466, 300] on li "Revolution parts" at bounding box center [589, 310] width 352 height 35
type input "**********"
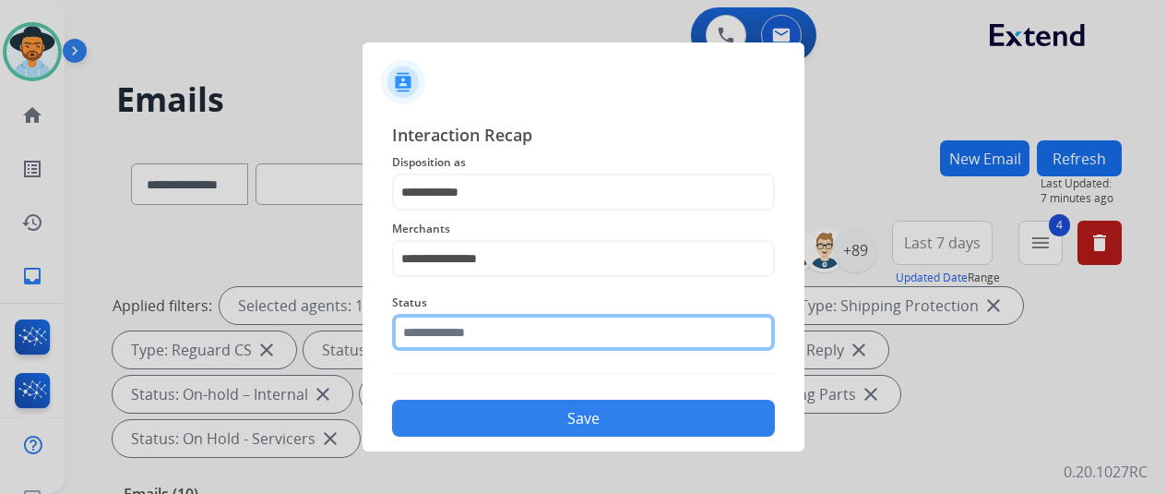
drag, startPoint x: 448, startPoint y: 331, endPoint x: 461, endPoint y: 328, distance: 13.4
click at [448, 331] on input "text" at bounding box center [583, 332] width 383 height 37
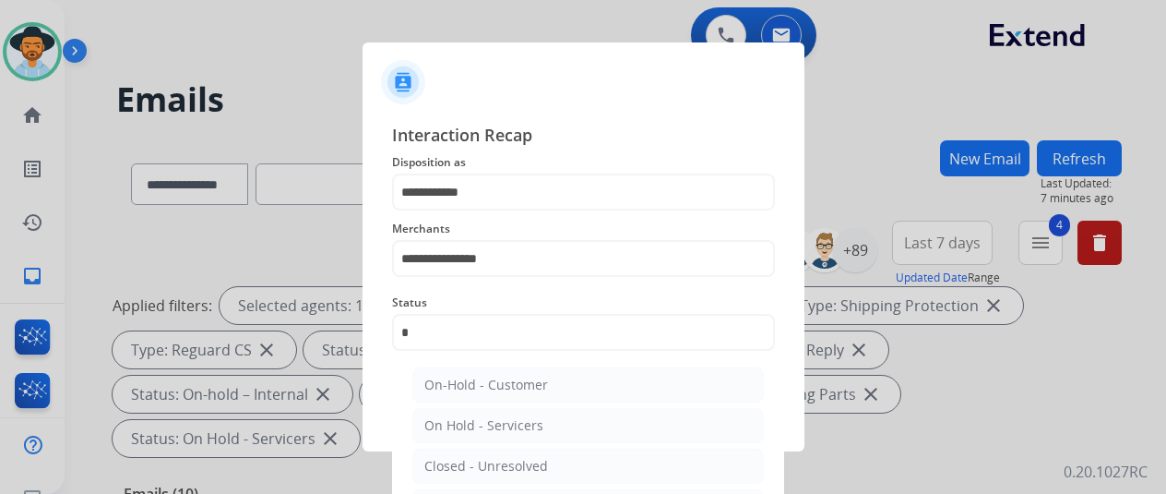
select select "**********"
click at [515, 422] on div "Closed – Solved" at bounding box center [473, 425] width 96 height 18
type input "**********"
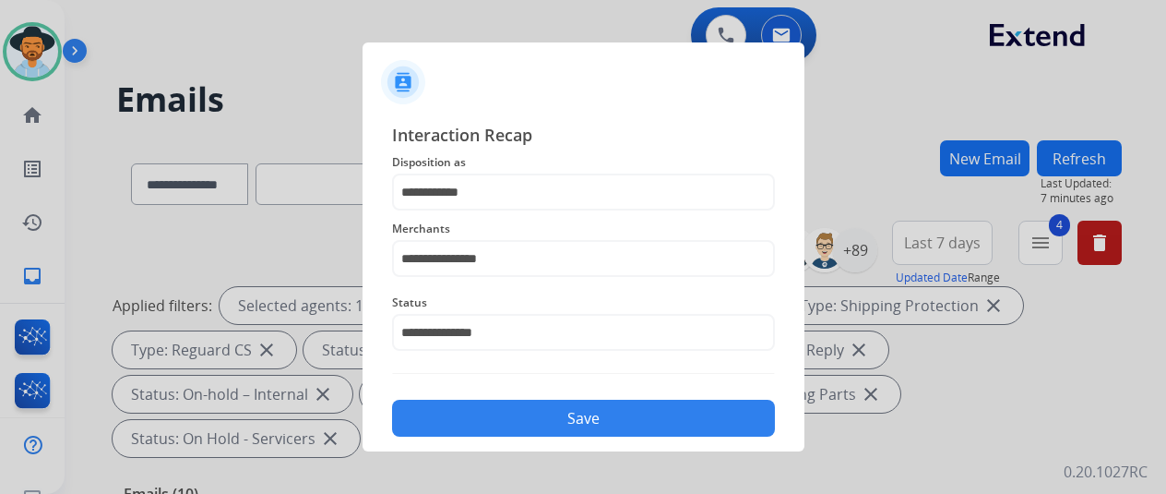
click at [515, 422] on button "Save" at bounding box center [583, 418] width 383 height 37
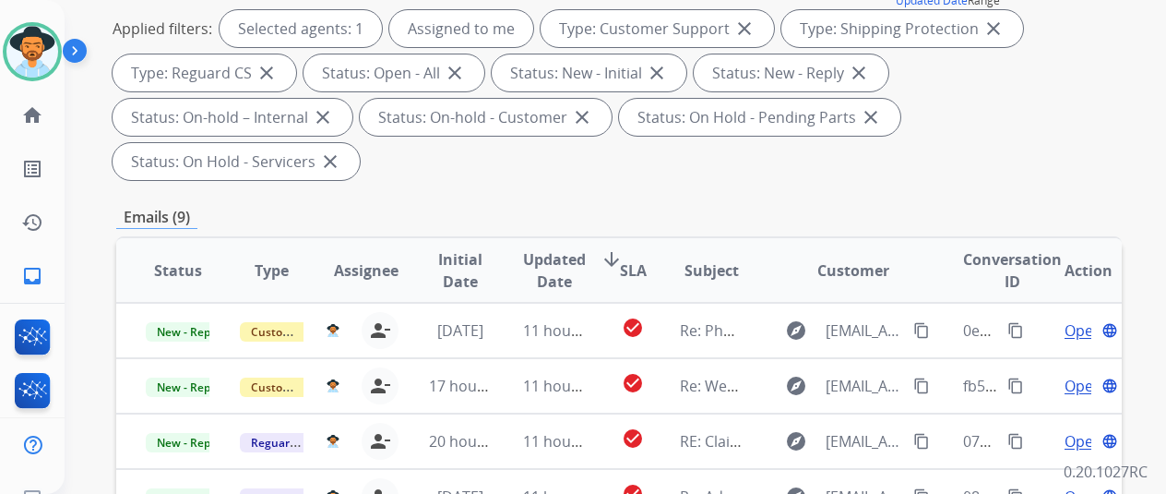
scroll to position [554, 0]
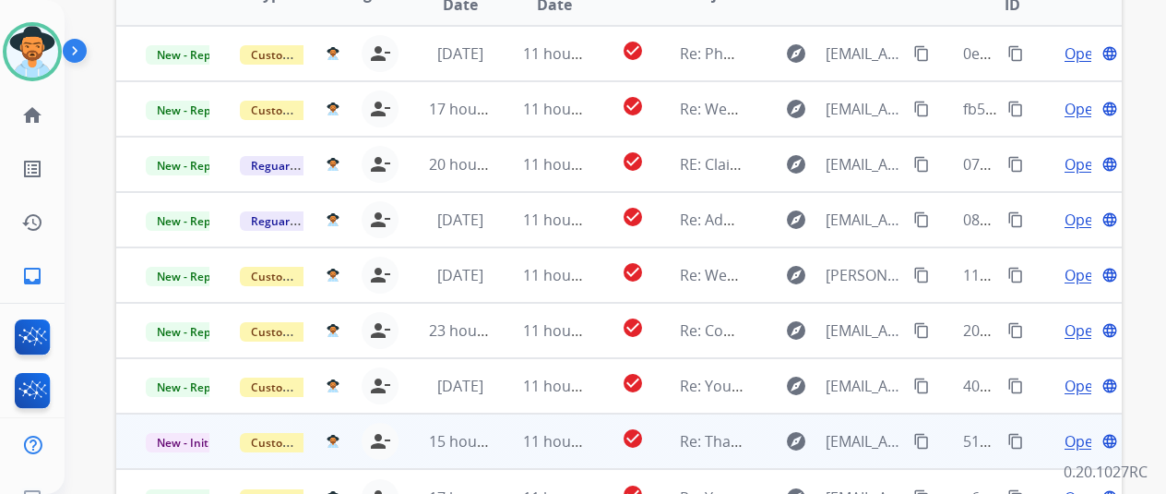
click at [1083, 430] on span "Open" at bounding box center [1084, 441] width 38 height 22
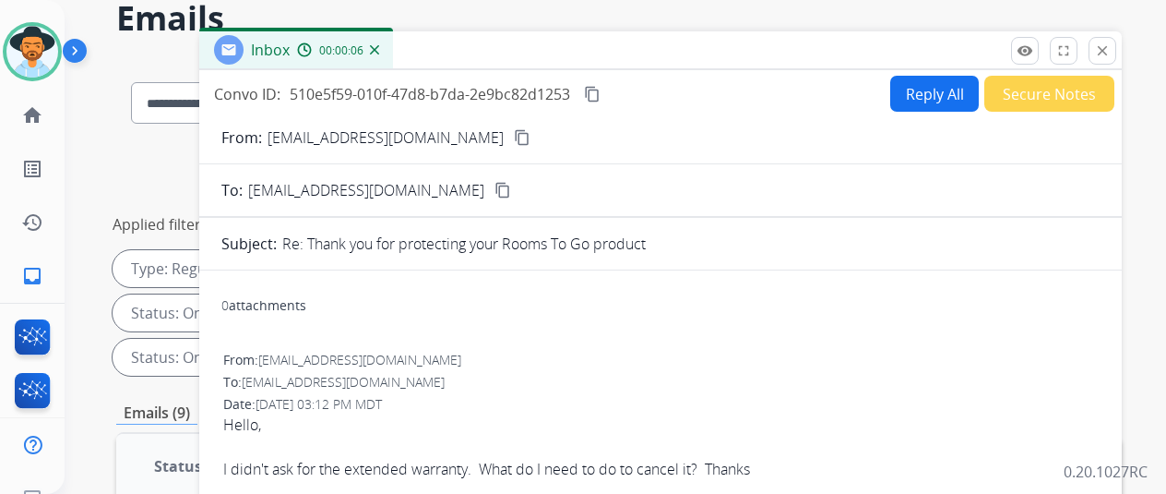
scroll to position [0, 0]
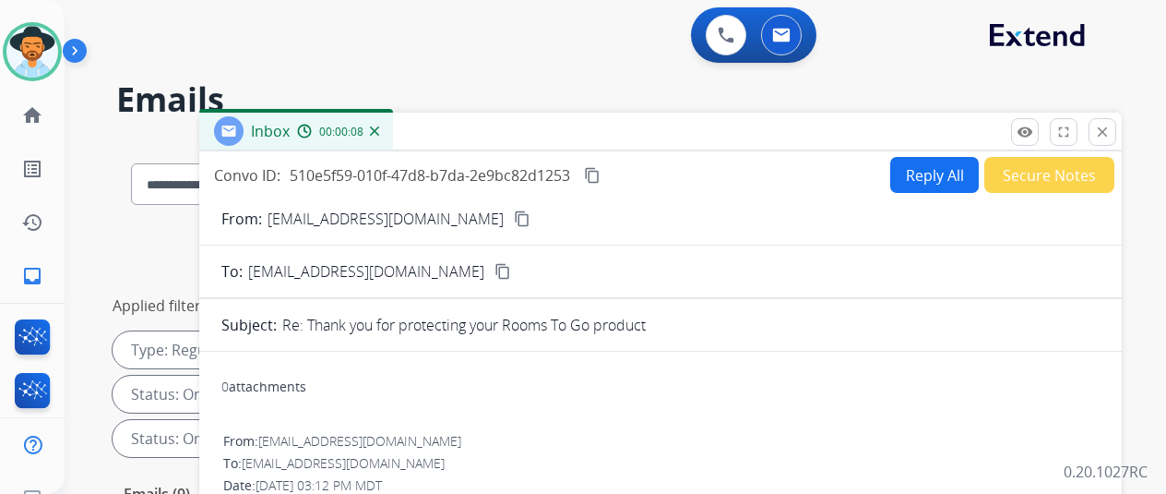
click at [514, 217] on mat-icon "content_copy" at bounding box center [522, 218] width 17 height 17
click at [601, 173] on mat-icon "content_copy" at bounding box center [592, 175] width 17 height 17
click at [932, 166] on button "Reply All" at bounding box center [935, 175] width 89 height 36
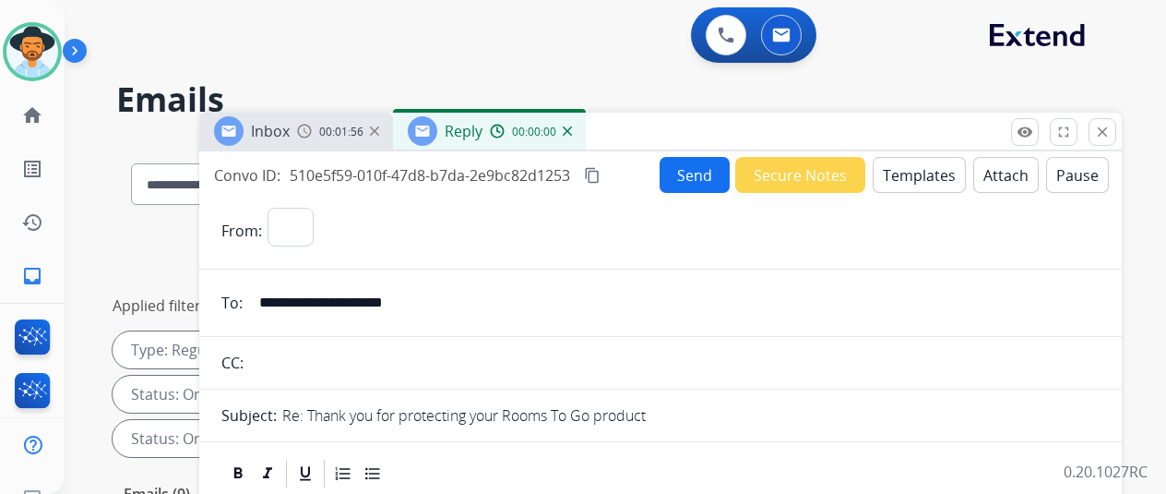
select select "**********"
click at [930, 163] on button "Templates" at bounding box center [919, 175] width 93 height 36
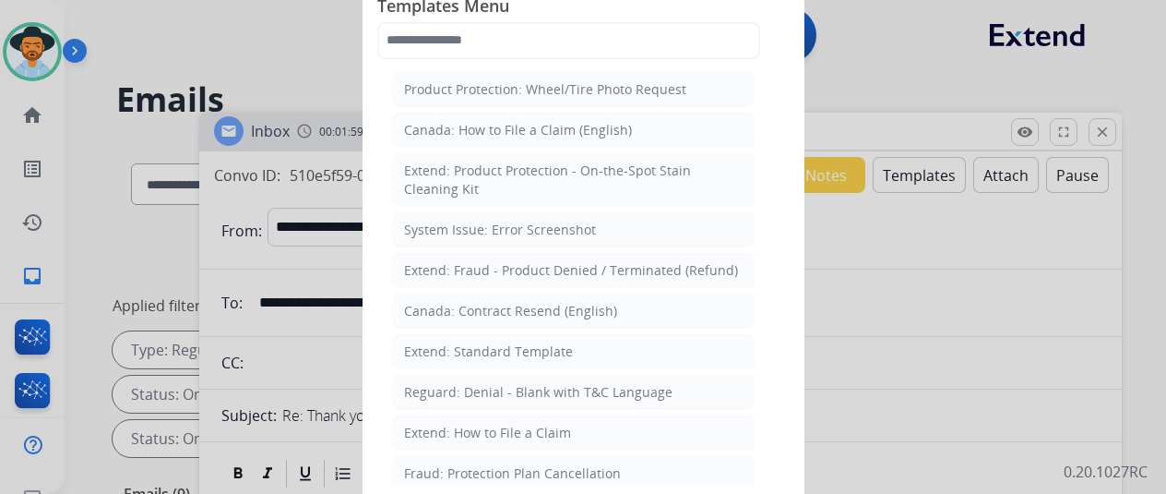
click at [480, 342] on div "Extend: Standard Template" at bounding box center [488, 351] width 169 height 18
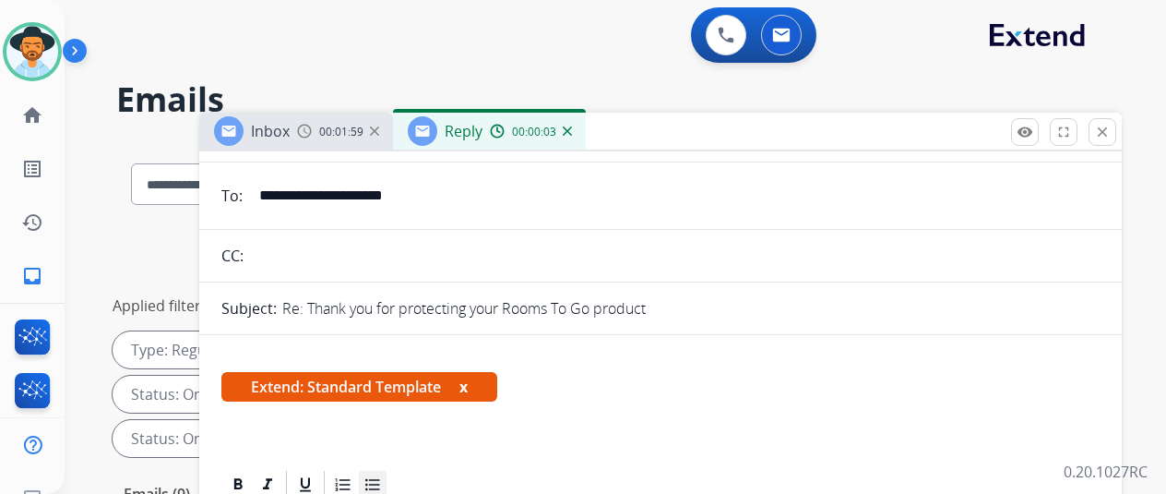
scroll to position [369, 0]
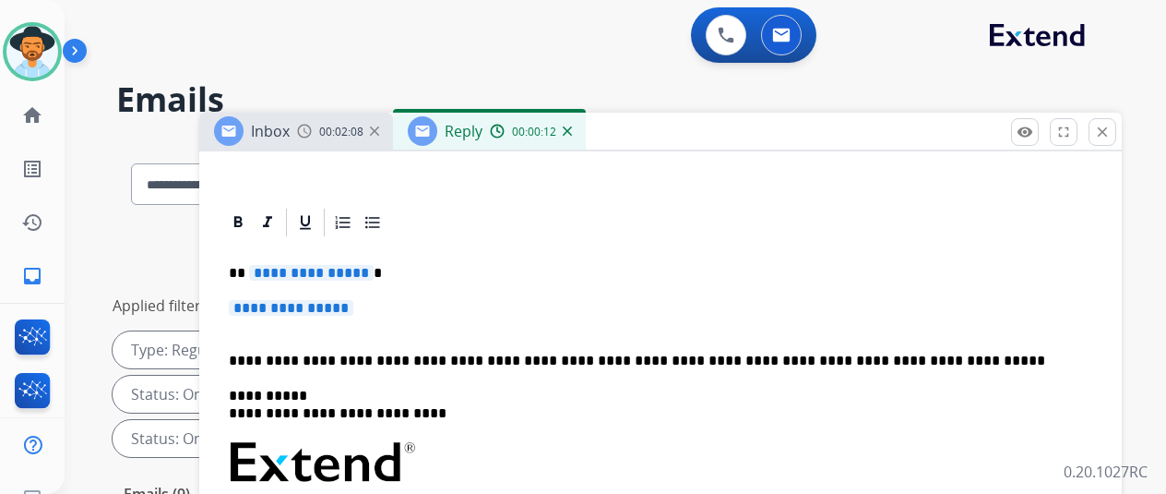
click at [373, 274] on span "**********" at bounding box center [311, 273] width 125 height 16
click at [353, 306] on span "**********" at bounding box center [291, 308] width 125 height 16
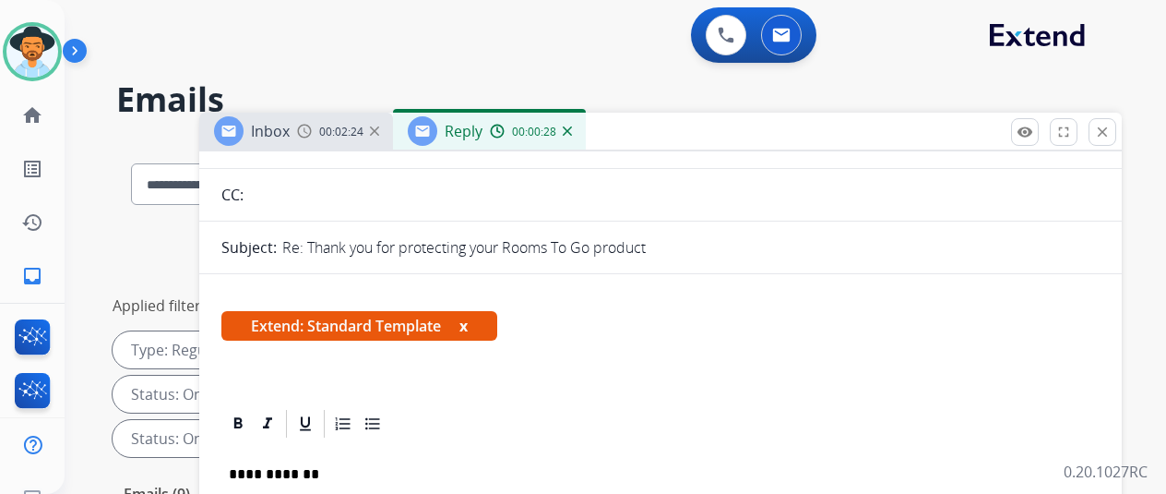
scroll to position [0, 0]
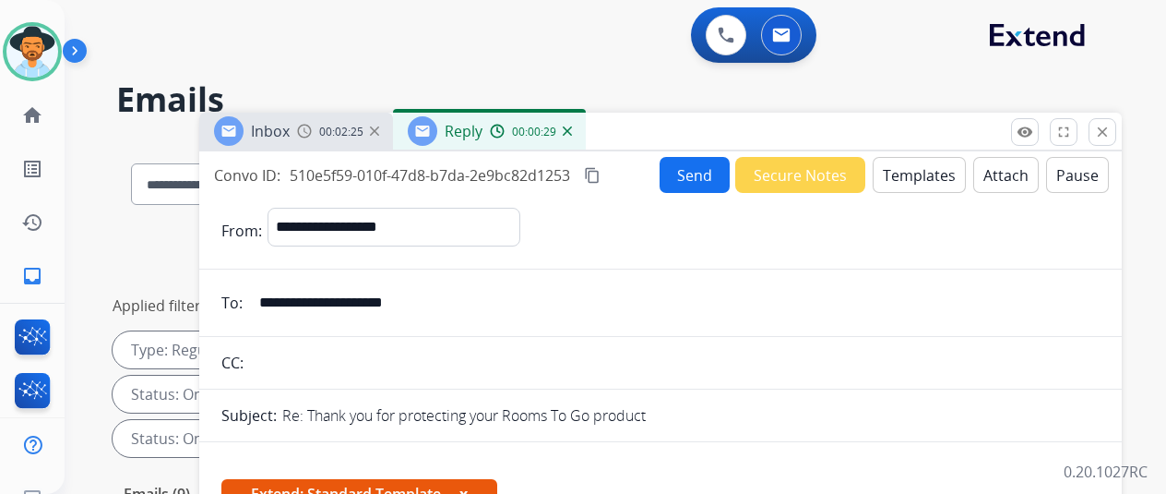
click at [695, 169] on button "Send" at bounding box center [695, 175] width 70 height 36
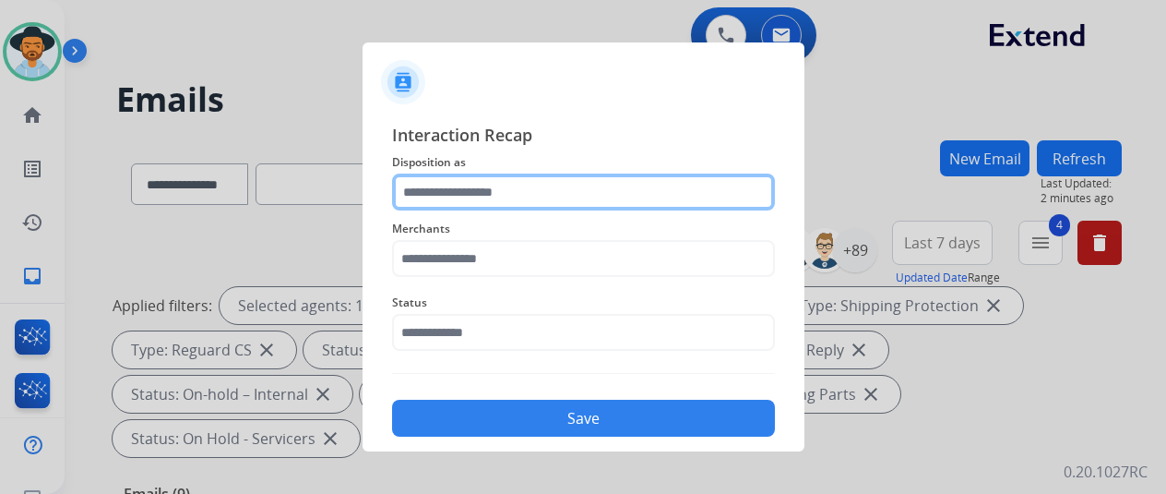
click at [447, 185] on input "text" at bounding box center [583, 191] width 383 height 37
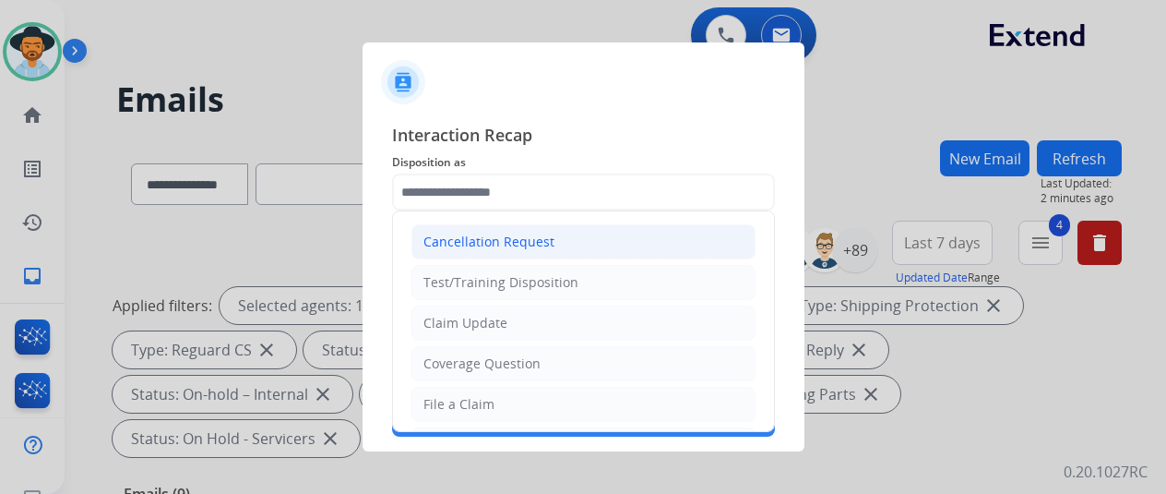
click at [468, 245] on div "Cancellation Request" at bounding box center [489, 242] width 131 height 18
type input "**********"
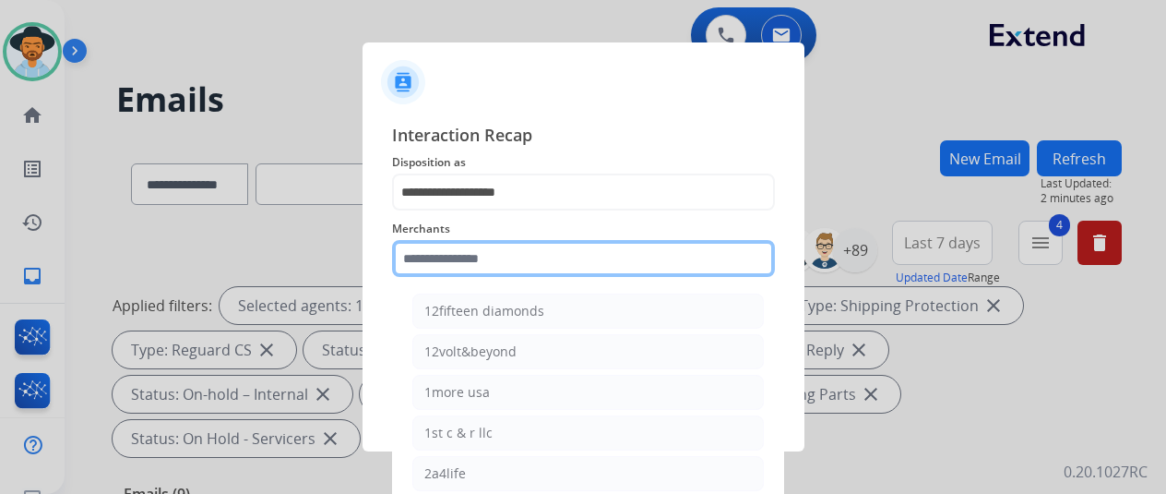
click at [441, 262] on input "text" at bounding box center [583, 258] width 383 height 37
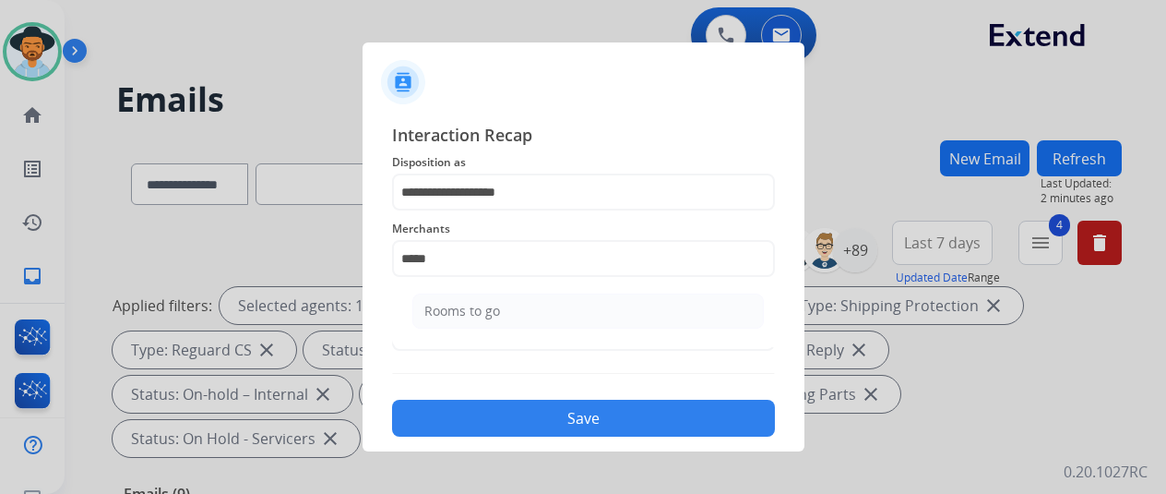
click at [478, 315] on div "Rooms to go" at bounding box center [463, 311] width 76 height 18
type input "**********"
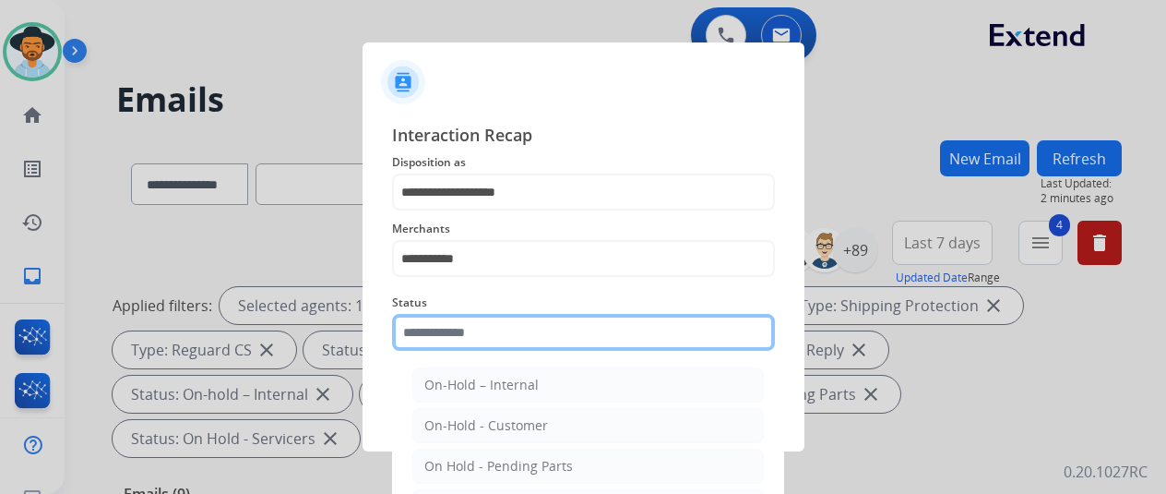
click at [458, 334] on input "text" at bounding box center [583, 332] width 383 height 37
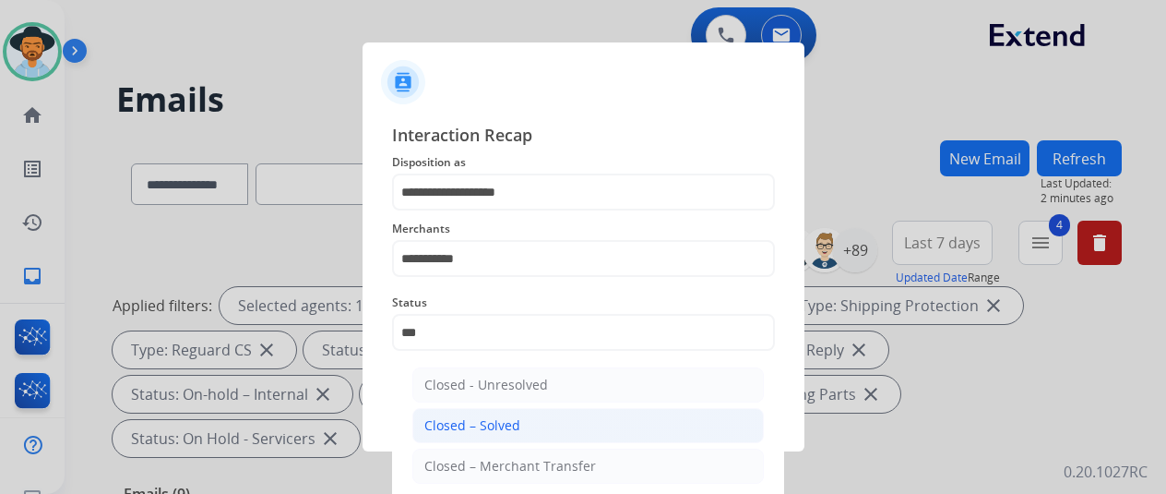
click at [485, 421] on div "Closed – Solved" at bounding box center [473, 425] width 96 height 18
type input "**********"
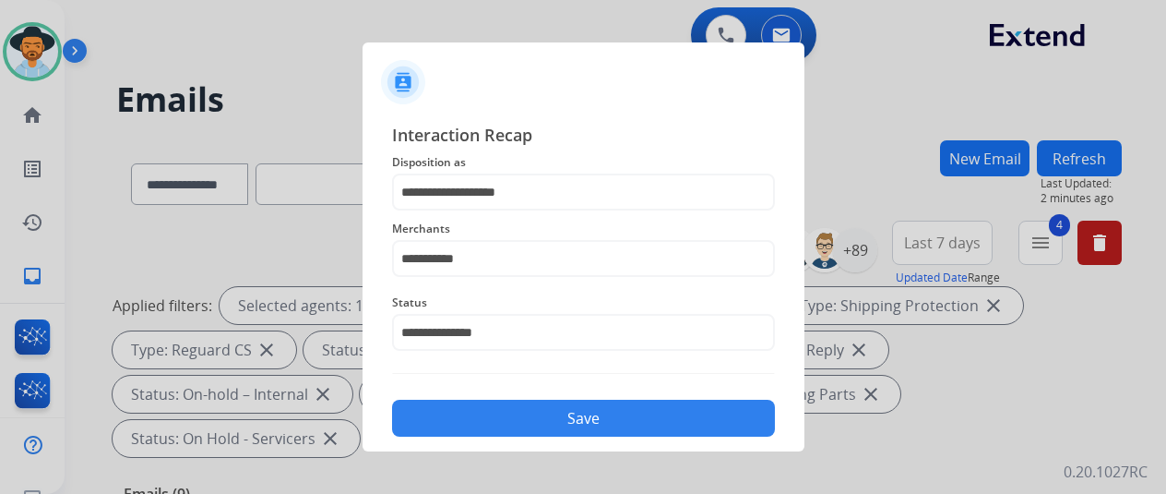
click at [491, 413] on button "Save" at bounding box center [583, 418] width 383 height 37
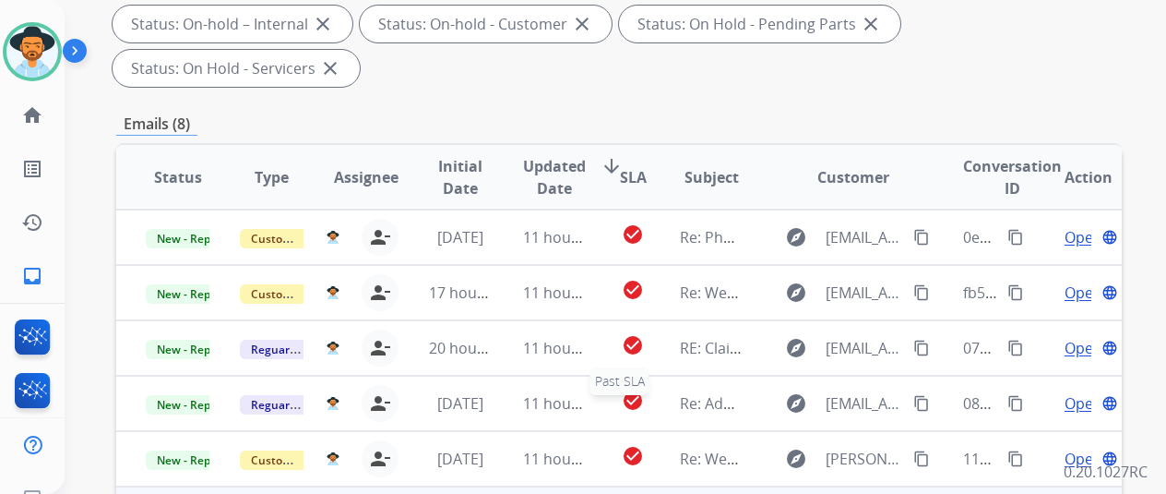
scroll to position [554, 0]
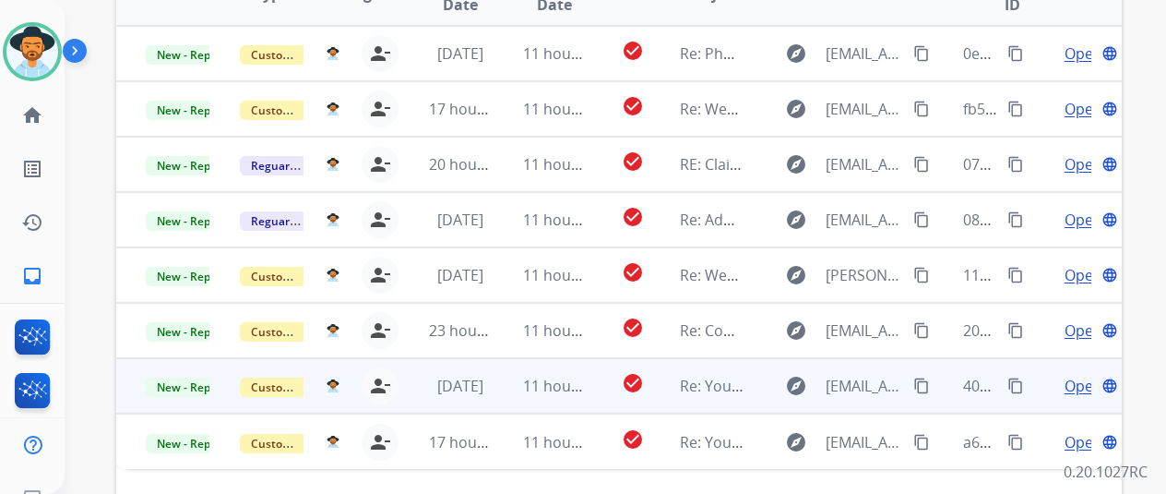
click at [1072, 375] on span "Open" at bounding box center [1084, 386] width 38 height 22
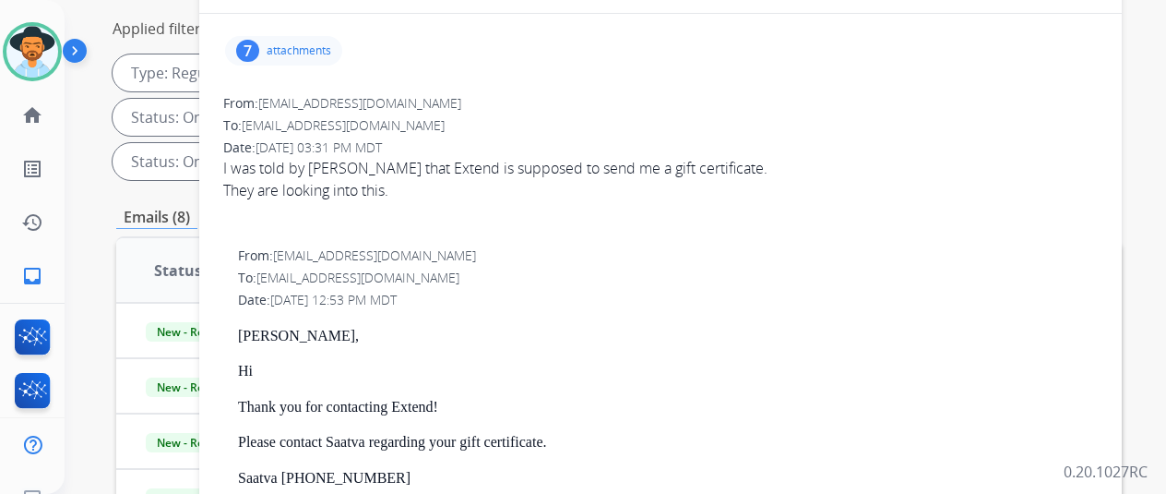
scroll to position [0, 0]
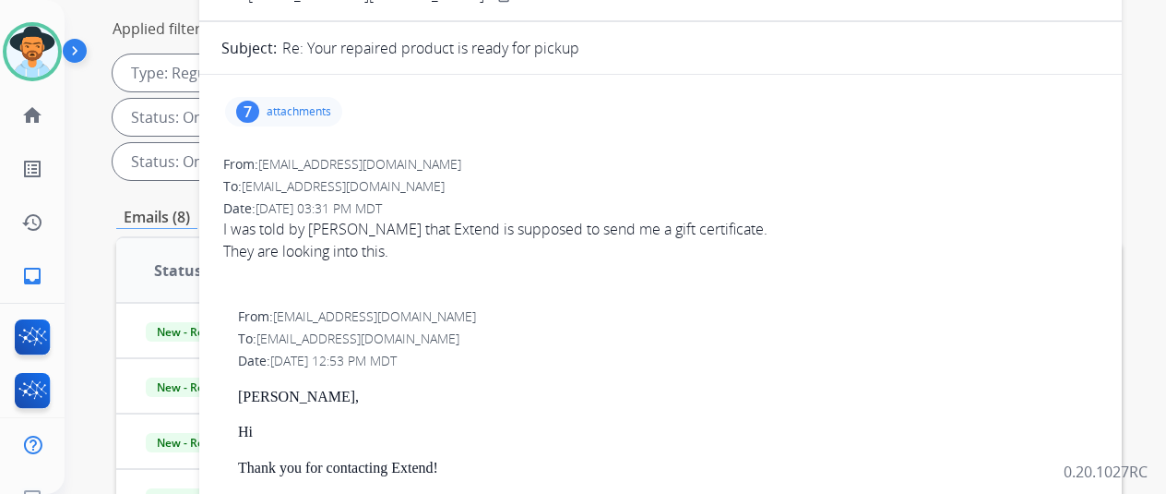
click at [259, 110] on div "7" at bounding box center [247, 112] width 23 height 22
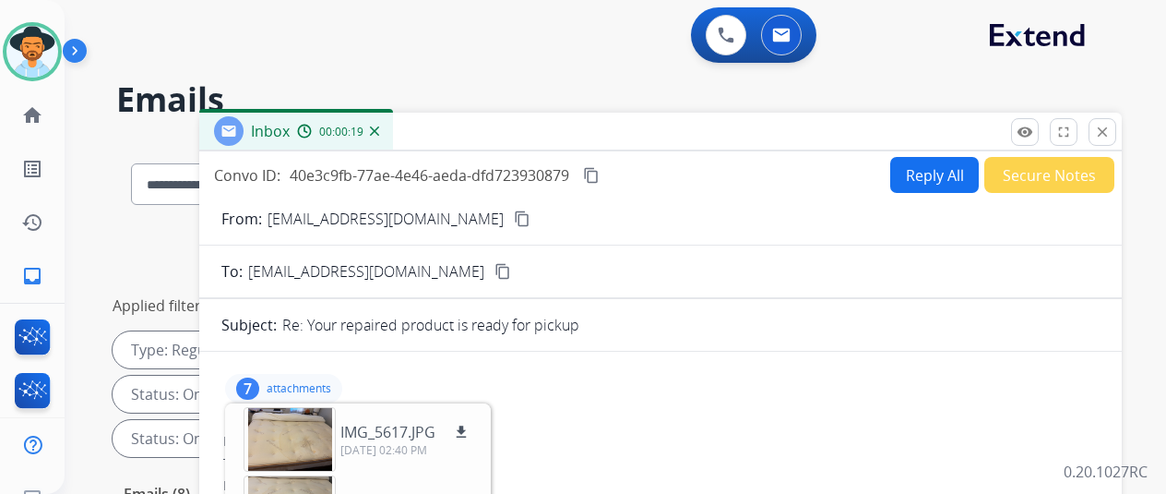
click at [514, 218] on mat-icon "content_copy" at bounding box center [522, 218] width 17 height 17
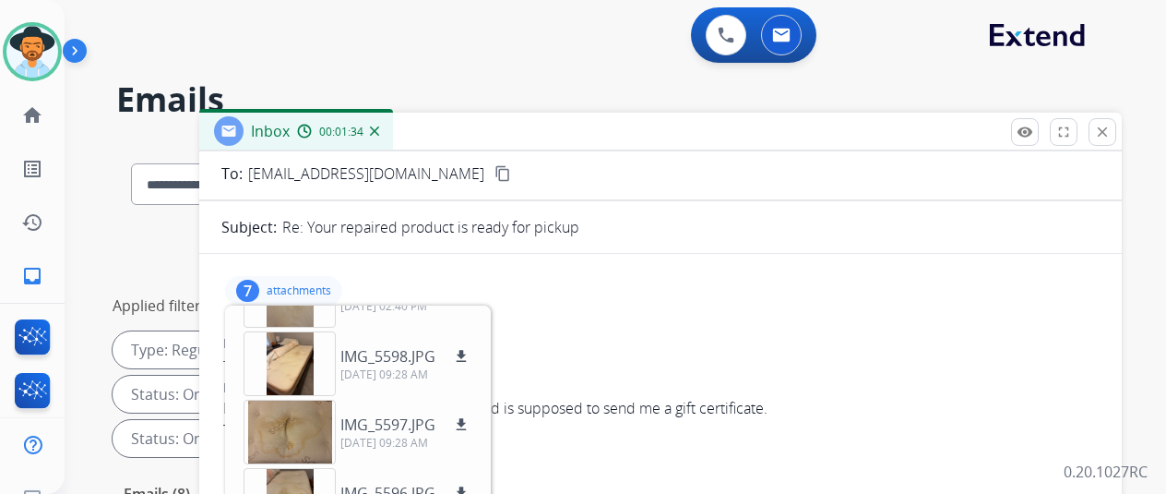
scroll to position [92, 0]
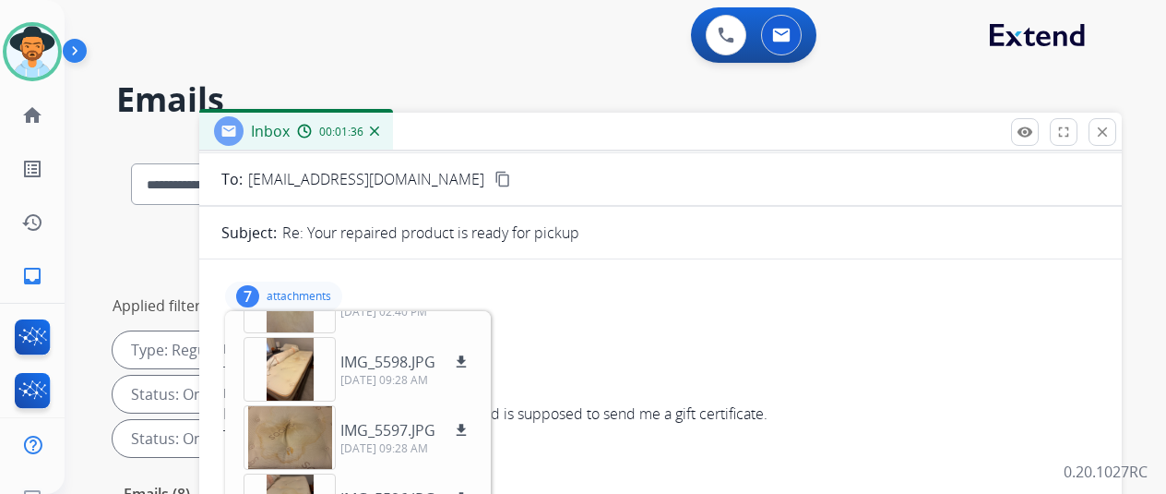
click at [258, 289] on div "7" at bounding box center [247, 296] width 23 height 22
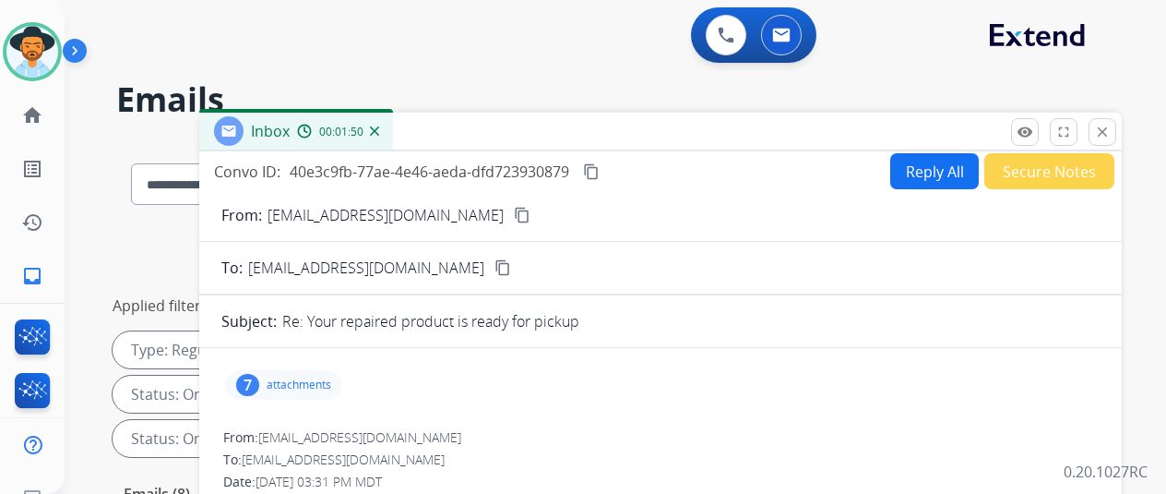
scroll to position [0, 0]
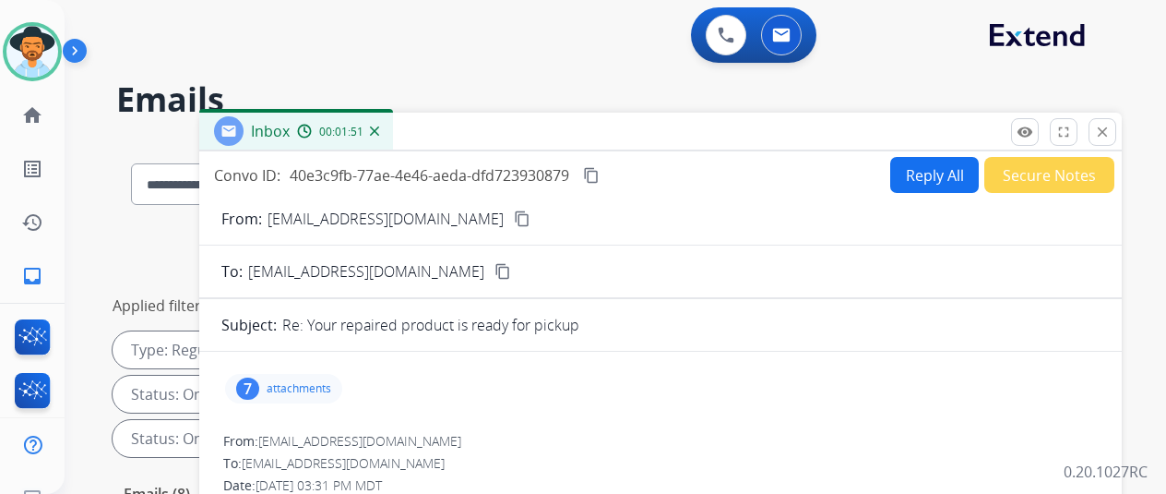
click at [917, 166] on button "Reply All" at bounding box center [935, 175] width 89 height 36
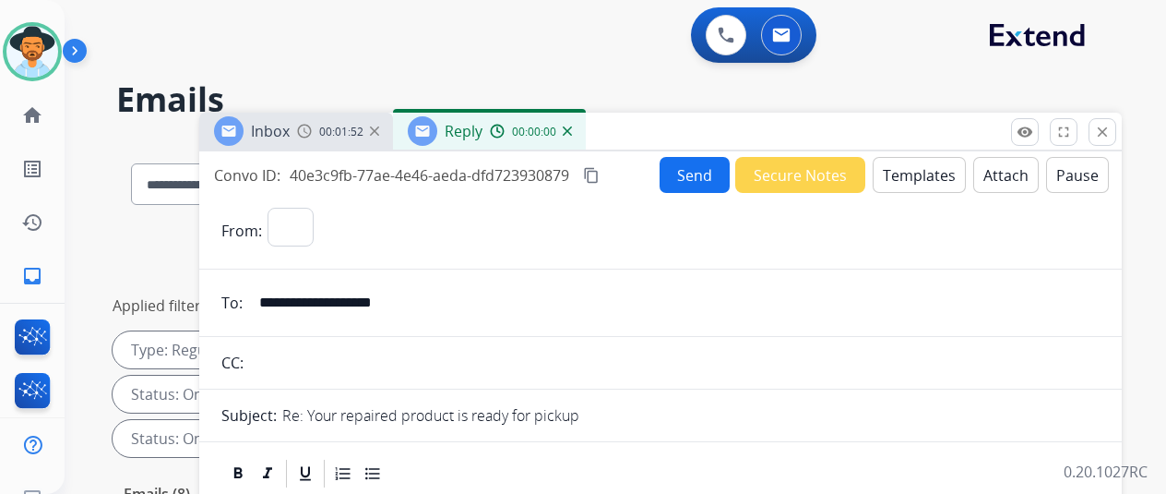
select select "**********"
click at [905, 171] on button "Templates" at bounding box center [919, 175] width 93 height 36
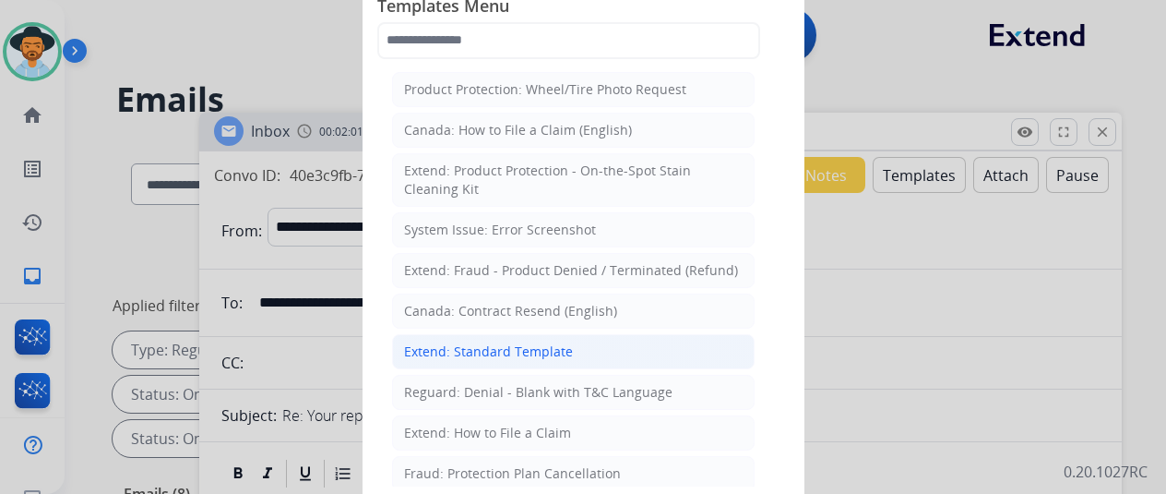
click at [503, 353] on div "Extend: Standard Template" at bounding box center [488, 351] width 169 height 18
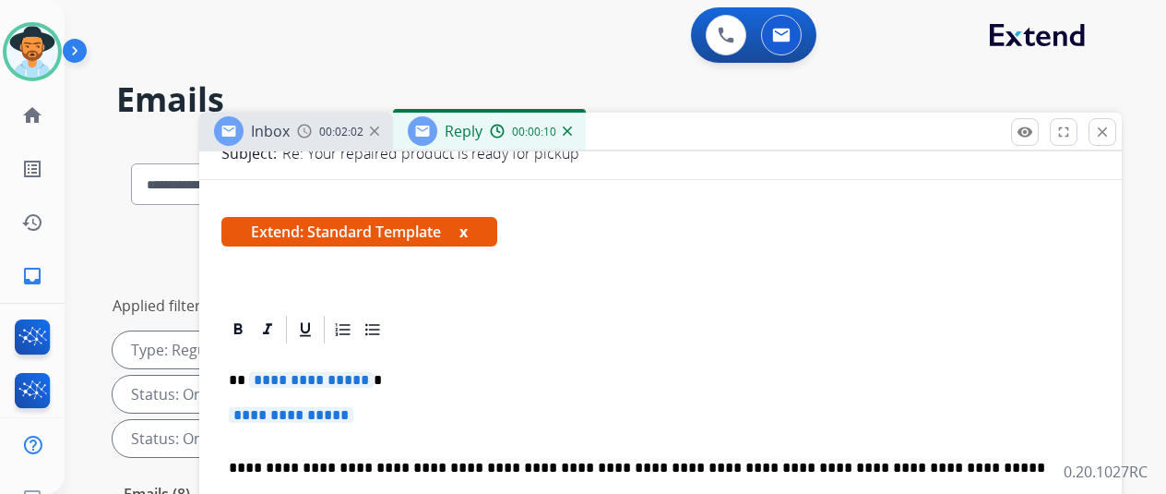
scroll to position [277, 0]
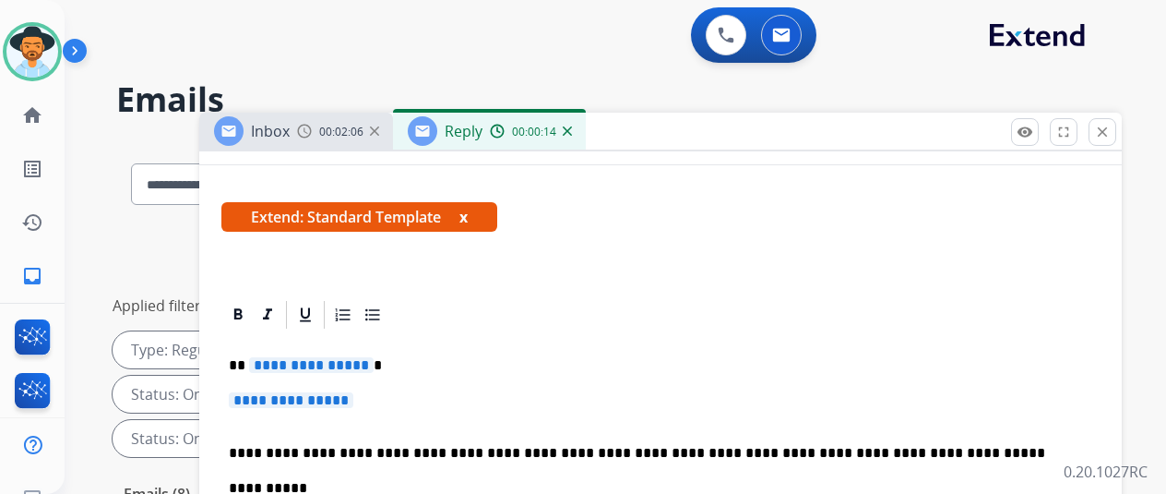
click at [369, 365] on span "**********" at bounding box center [311, 365] width 125 height 16
click at [353, 401] on span "**********" at bounding box center [291, 400] width 125 height 16
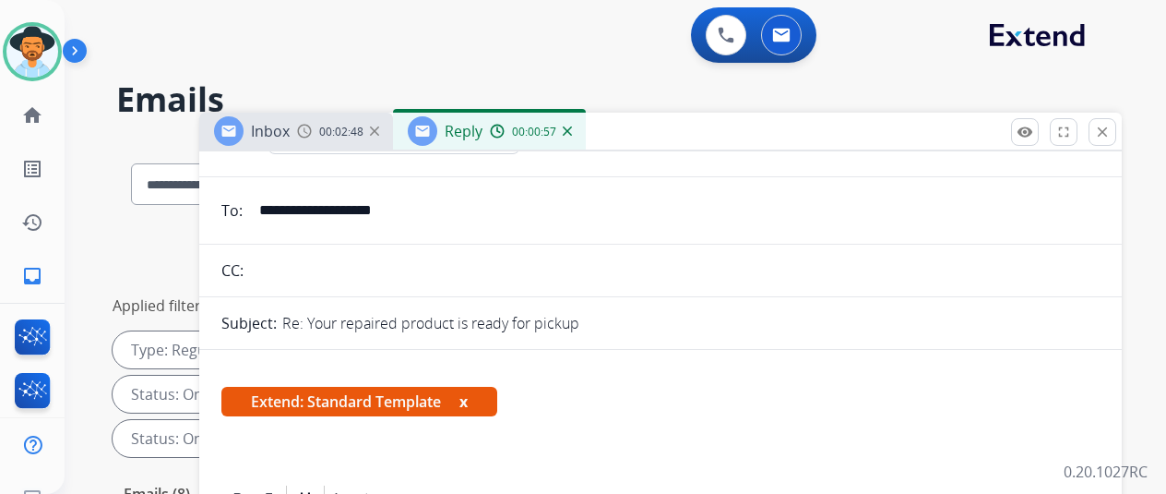
scroll to position [0, 0]
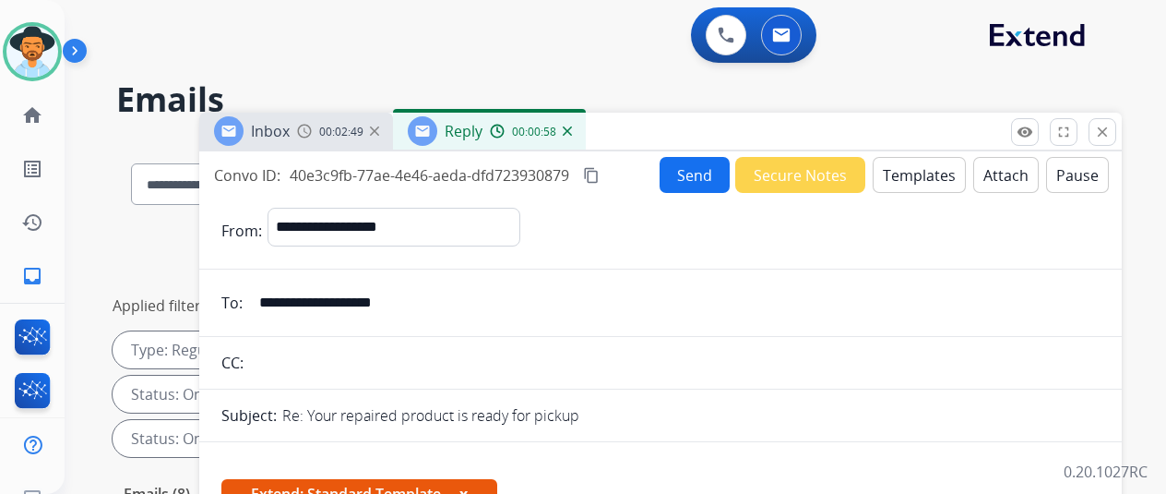
click at [600, 173] on mat-icon "content_copy" at bounding box center [591, 175] width 17 height 17
click at [572, 129] on img at bounding box center [567, 130] width 9 height 9
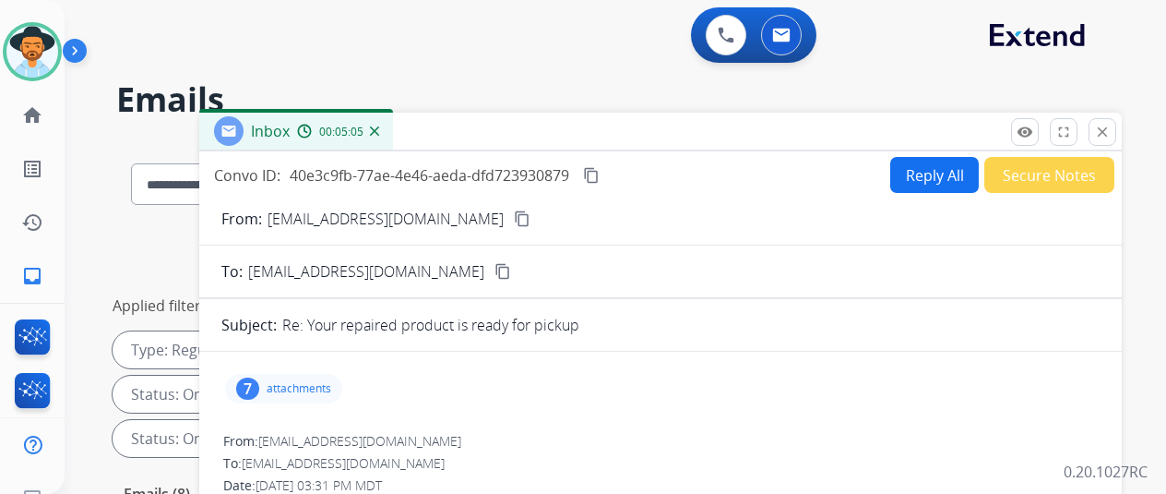
click at [379, 128] on img at bounding box center [374, 130] width 9 height 9
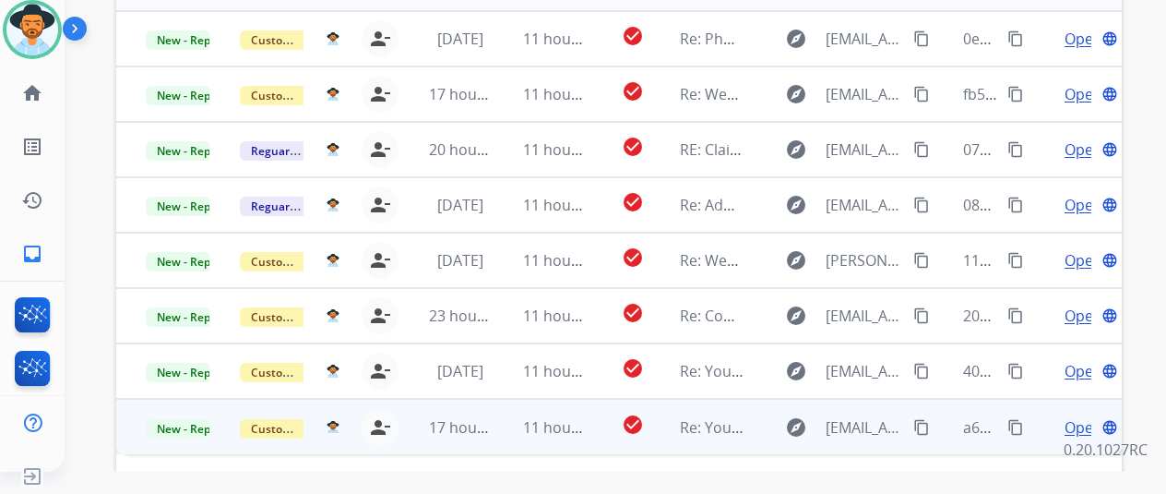
scroll to position [489, 0]
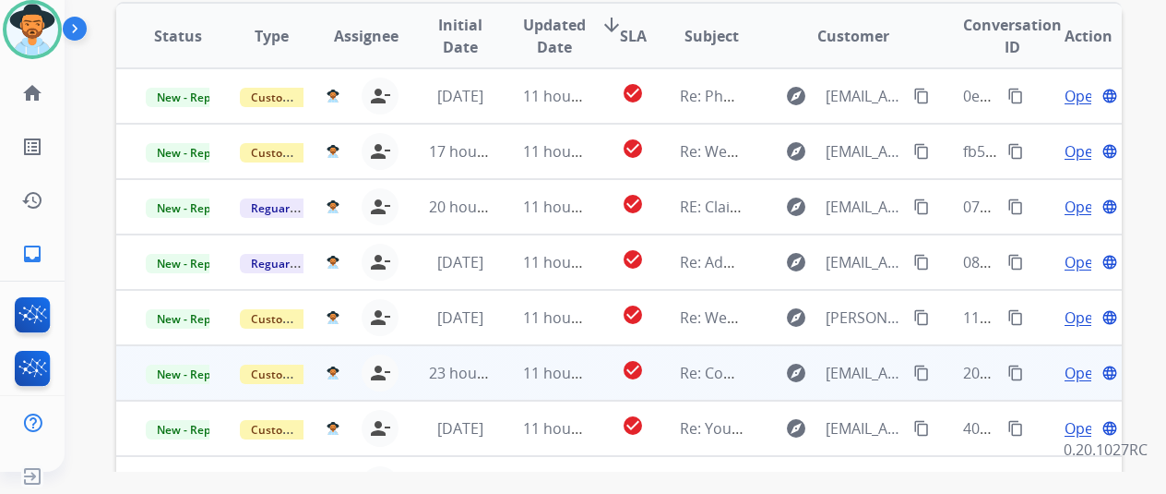
click at [1076, 362] on span "Open" at bounding box center [1084, 373] width 38 height 22
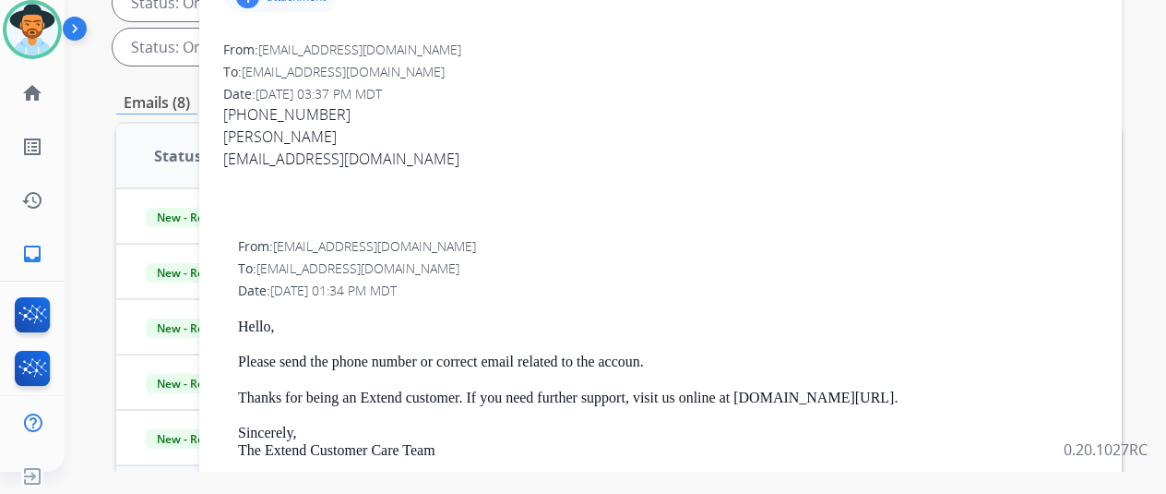
scroll to position [212, 0]
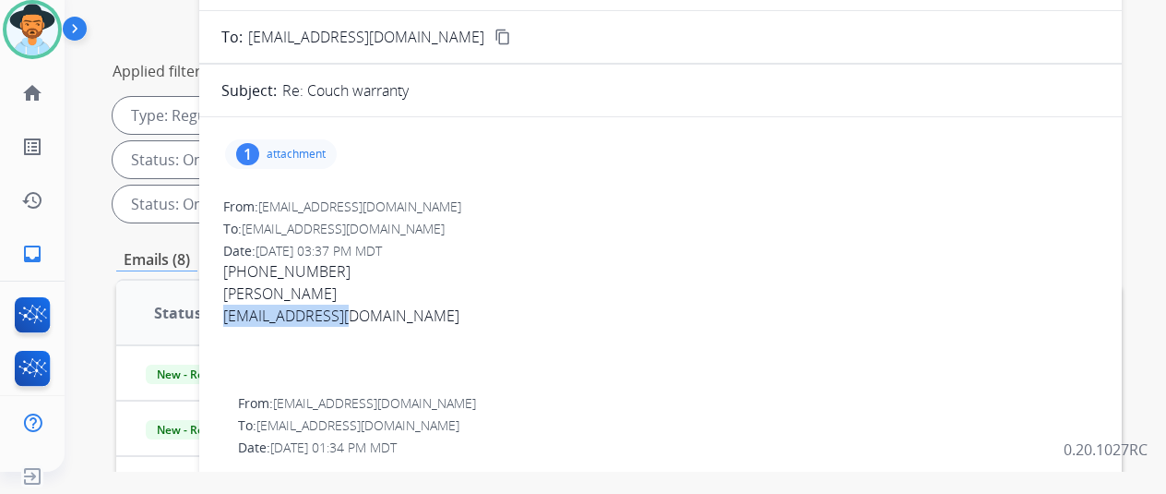
drag, startPoint x: 364, startPoint y: 311, endPoint x: 234, endPoint y: 322, distance: 129.7
copy link "Fjtoro@yahoo.com"
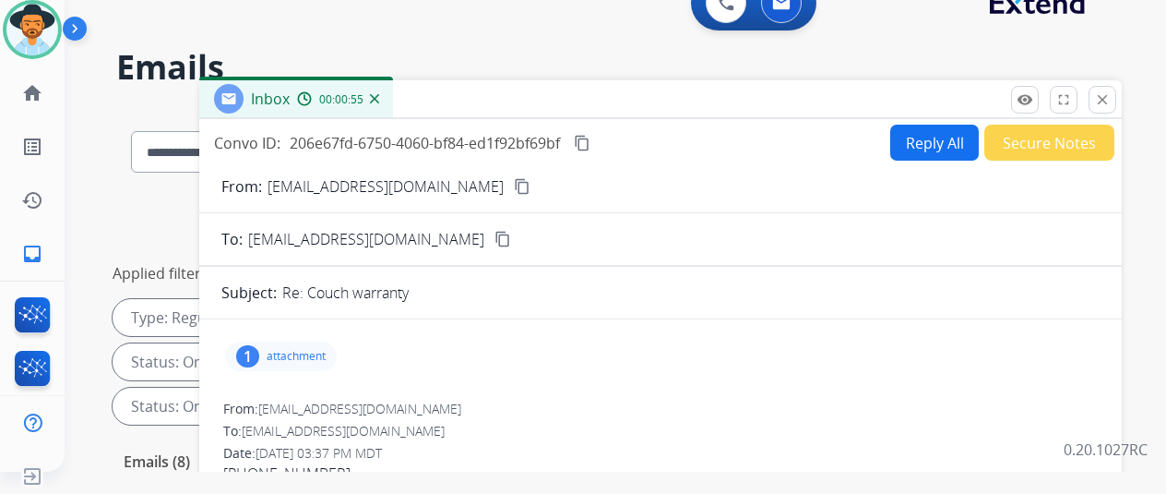
scroll to position [0, 0]
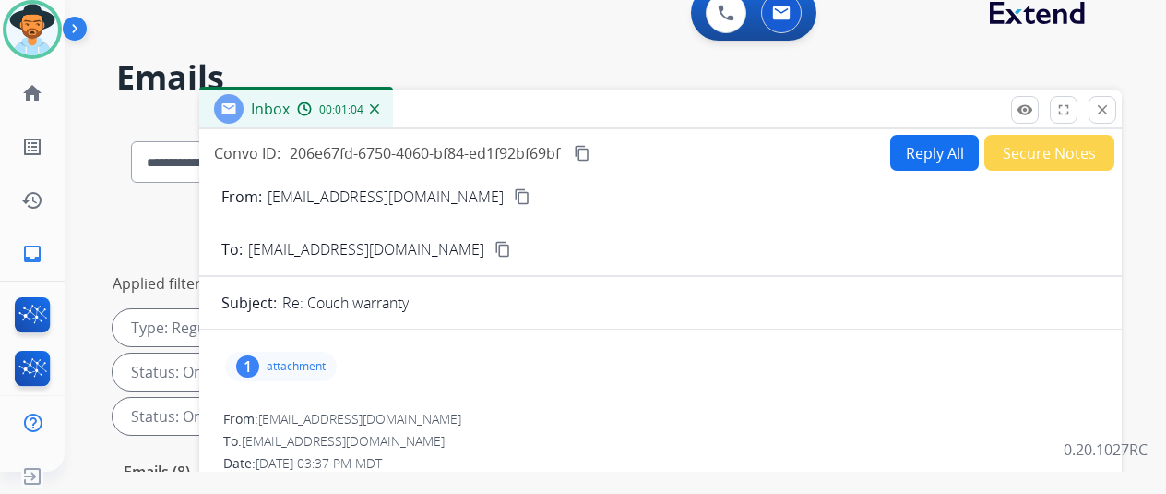
click at [591, 145] on mat-icon "content_copy" at bounding box center [582, 153] width 17 height 17
click at [936, 144] on button "Reply All" at bounding box center [935, 153] width 89 height 36
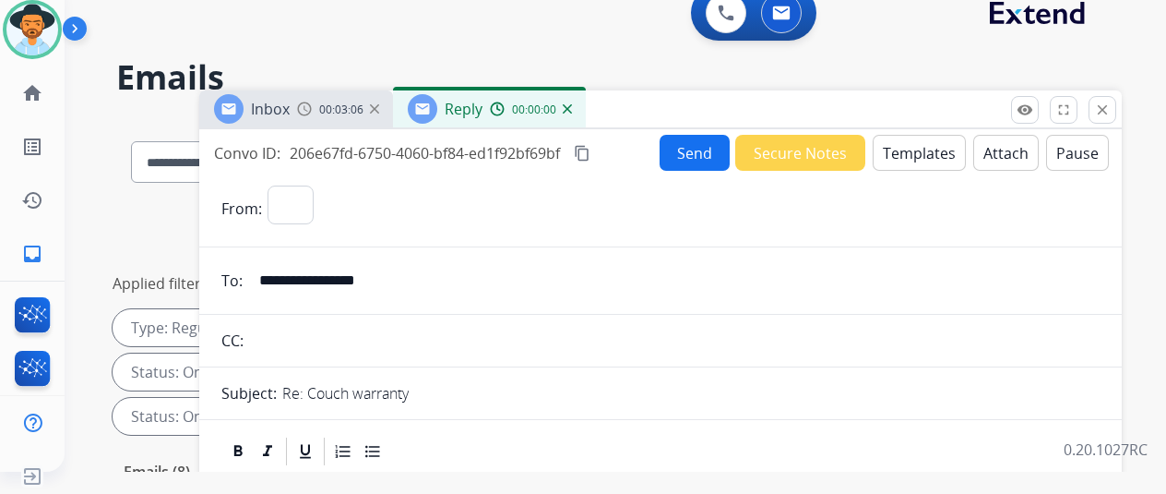
select select "**********"
click at [912, 136] on button "Templates" at bounding box center [919, 153] width 93 height 36
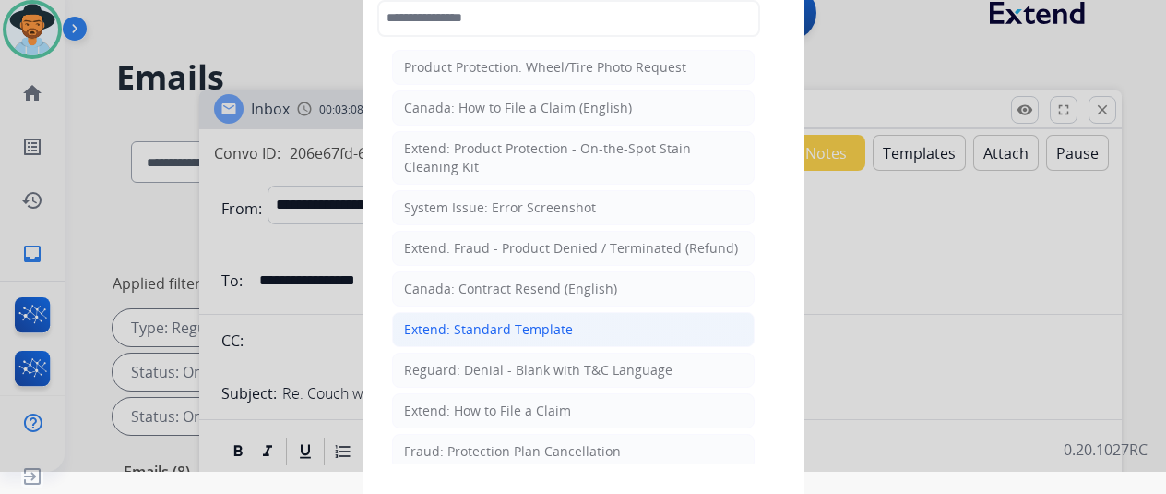
click at [508, 329] on div "Extend: Standard Template" at bounding box center [488, 329] width 169 height 18
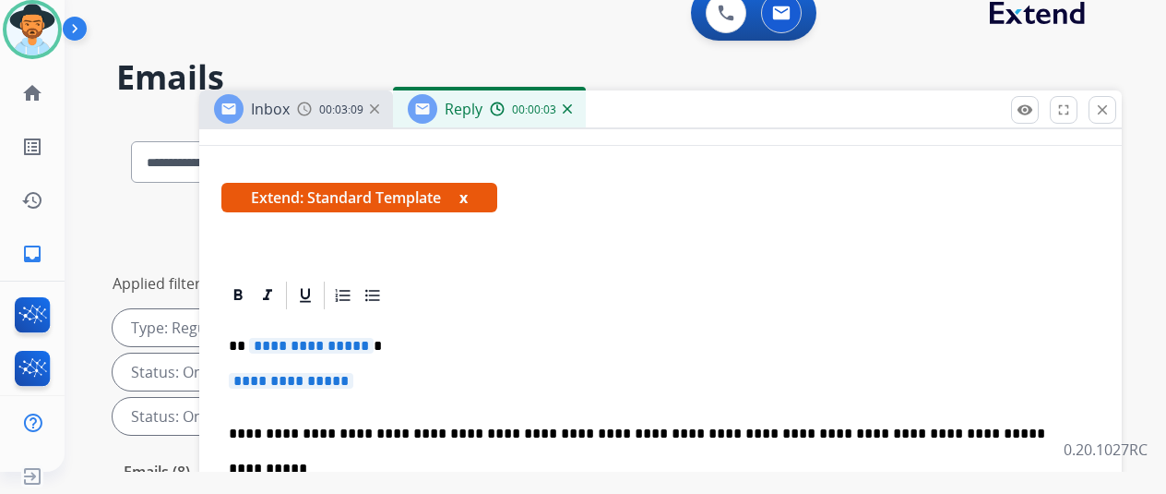
scroll to position [277, 0]
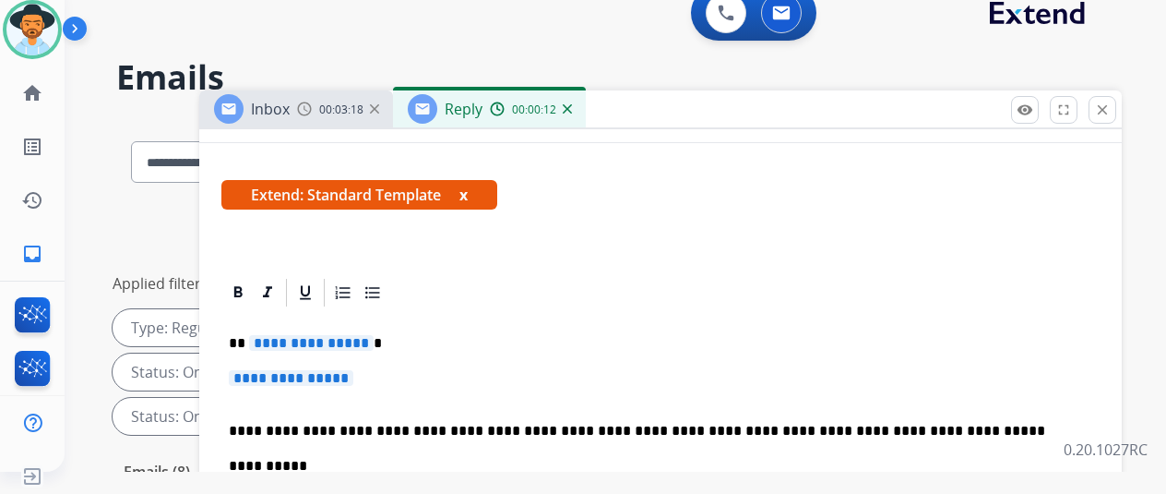
click at [371, 341] on span "**********" at bounding box center [311, 343] width 125 height 16
click at [353, 380] on span "**********" at bounding box center [291, 378] width 125 height 16
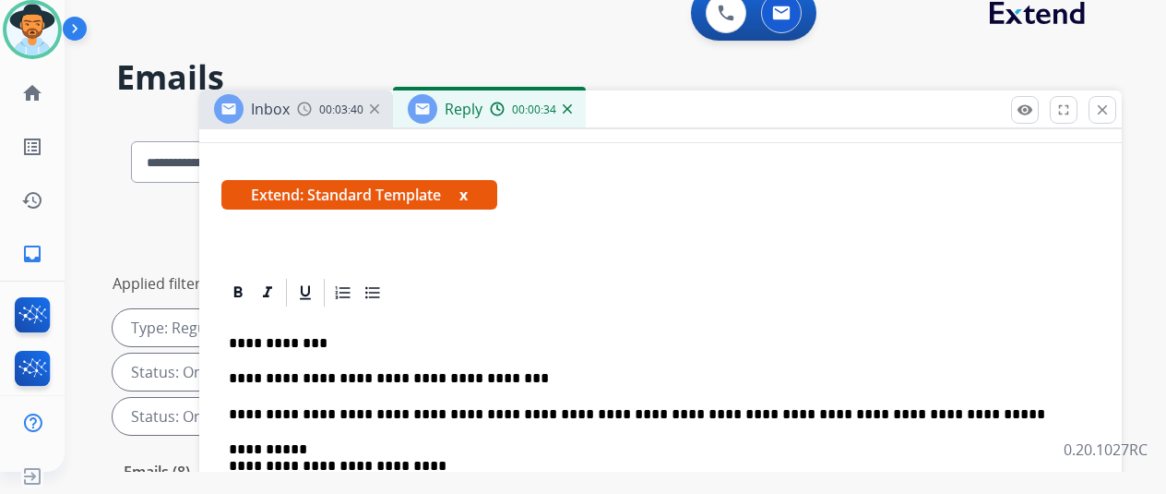
scroll to position [0, 0]
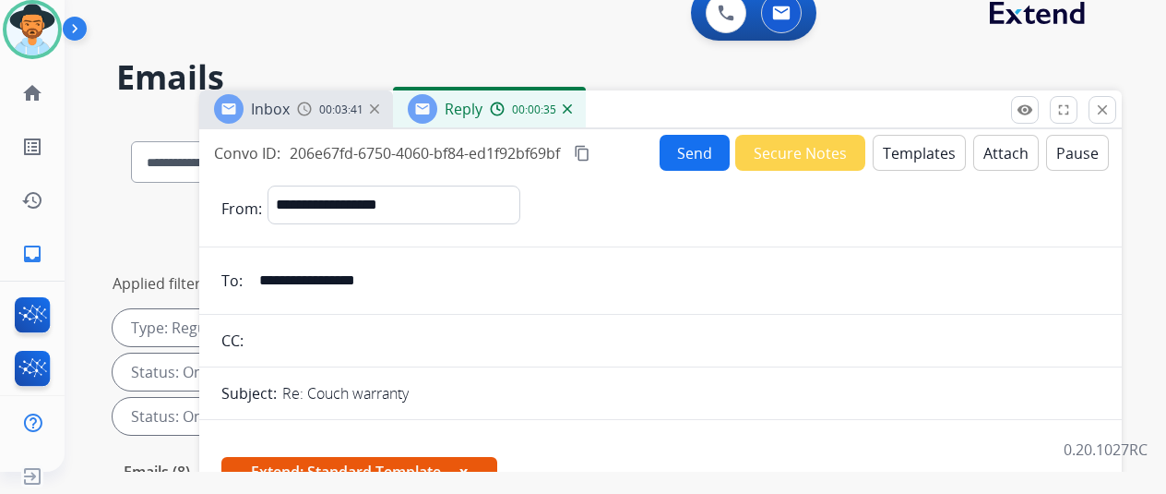
click at [700, 150] on button "Send" at bounding box center [695, 153] width 70 height 36
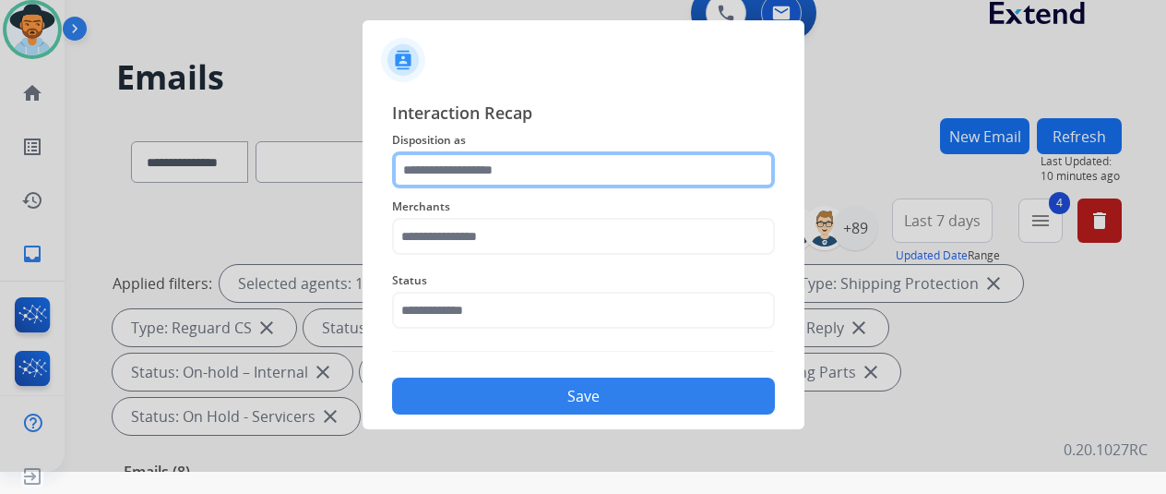
click at [436, 176] on input "text" at bounding box center [583, 169] width 383 height 37
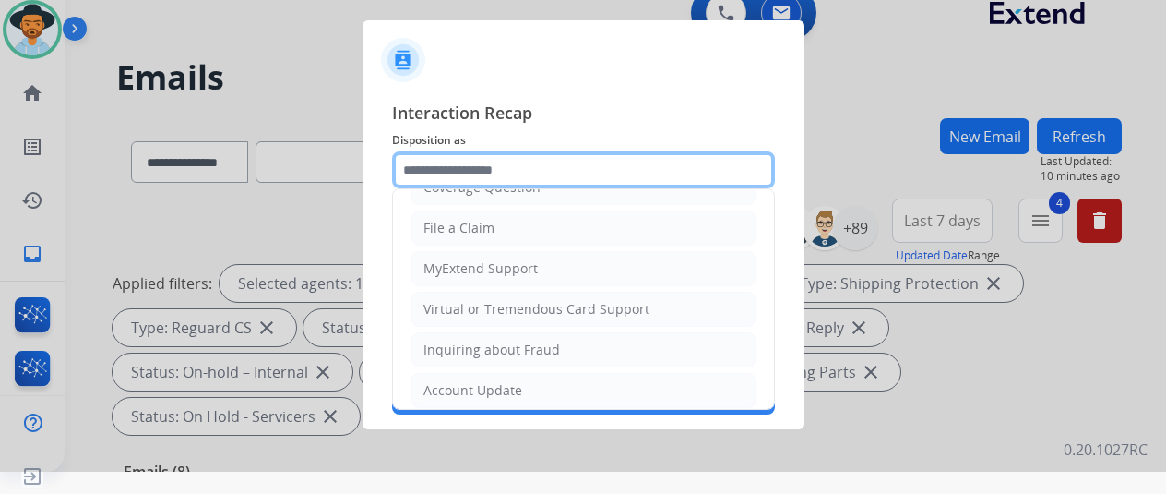
scroll to position [280, 0]
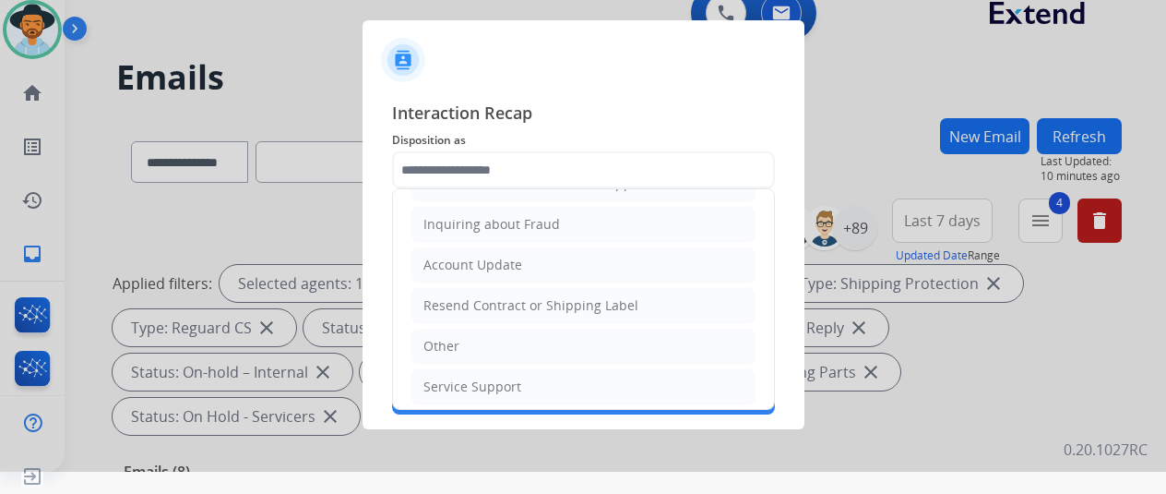
drag, startPoint x: 462, startPoint y: 380, endPoint x: 460, endPoint y: 363, distance: 17.8
click at [462, 378] on div "Service Support" at bounding box center [473, 386] width 98 height 18
type input "**********"
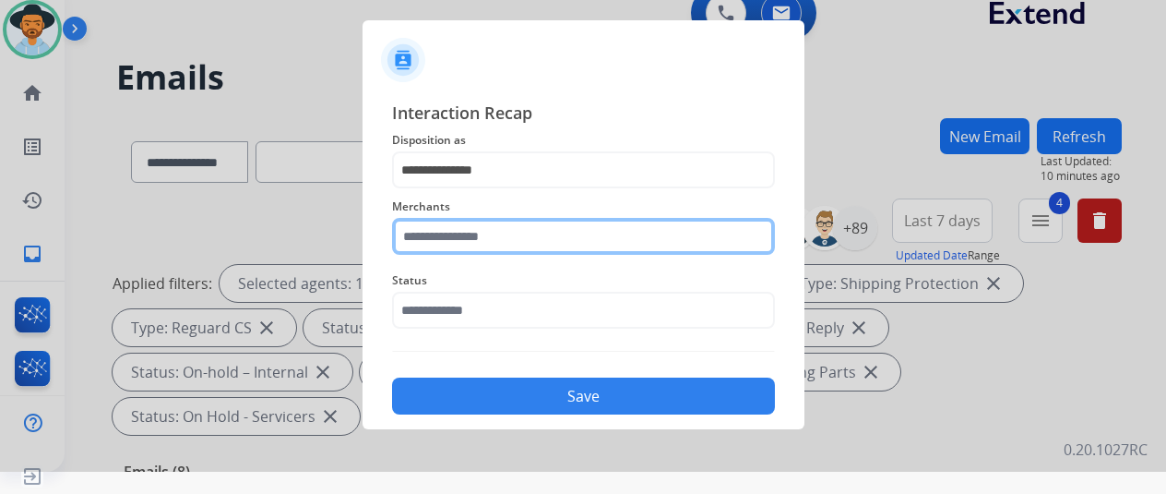
click at [437, 241] on input "text" at bounding box center [583, 236] width 383 height 37
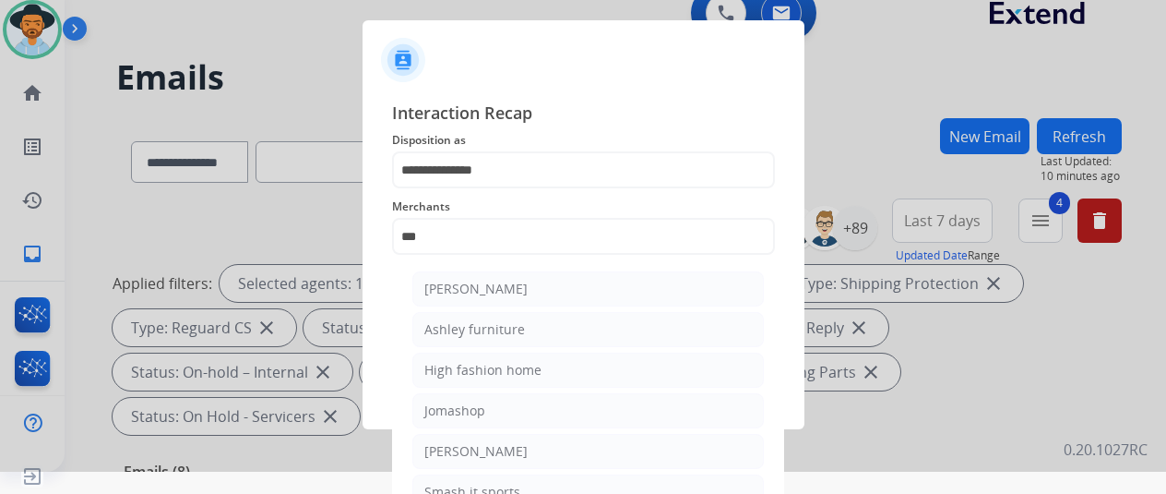
click at [509, 324] on div "Ashley furniture" at bounding box center [475, 329] width 101 height 18
type input "**********"
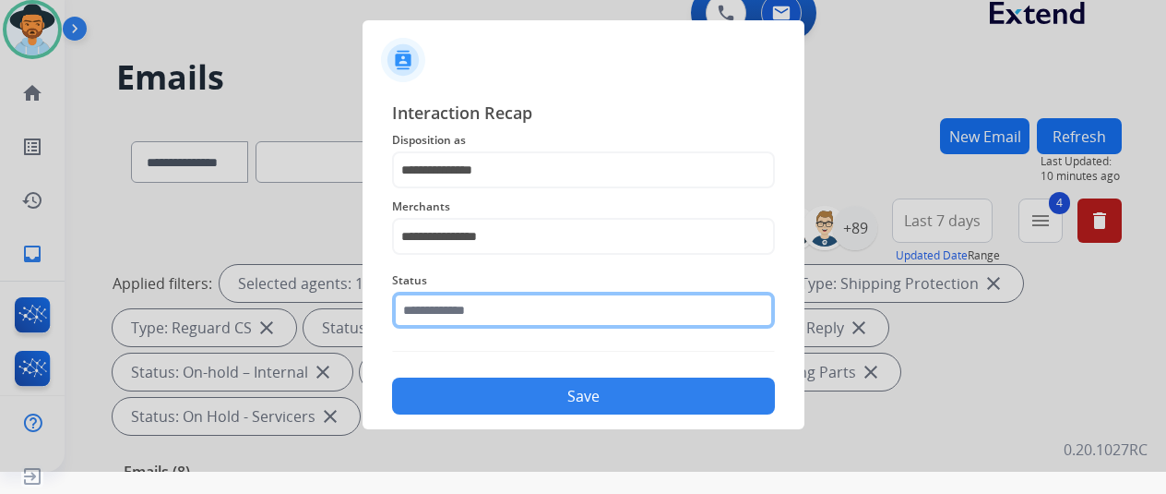
click at [503, 315] on input "text" at bounding box center [583, 310] width 383 height 37
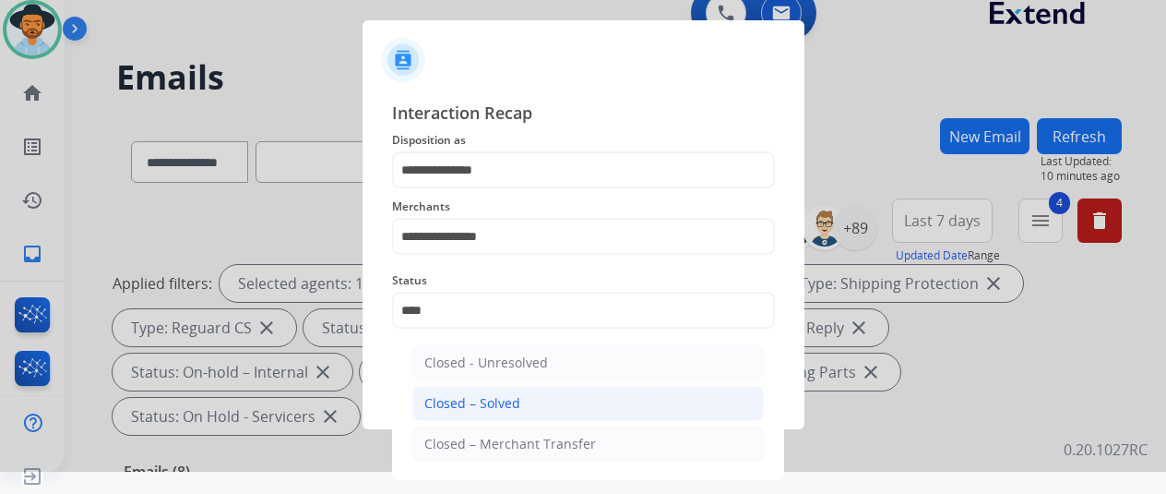
click at [449, 398] on div "Closed – Solved" at bounding box center [473, 403] width 96 height 18
type input "**********"
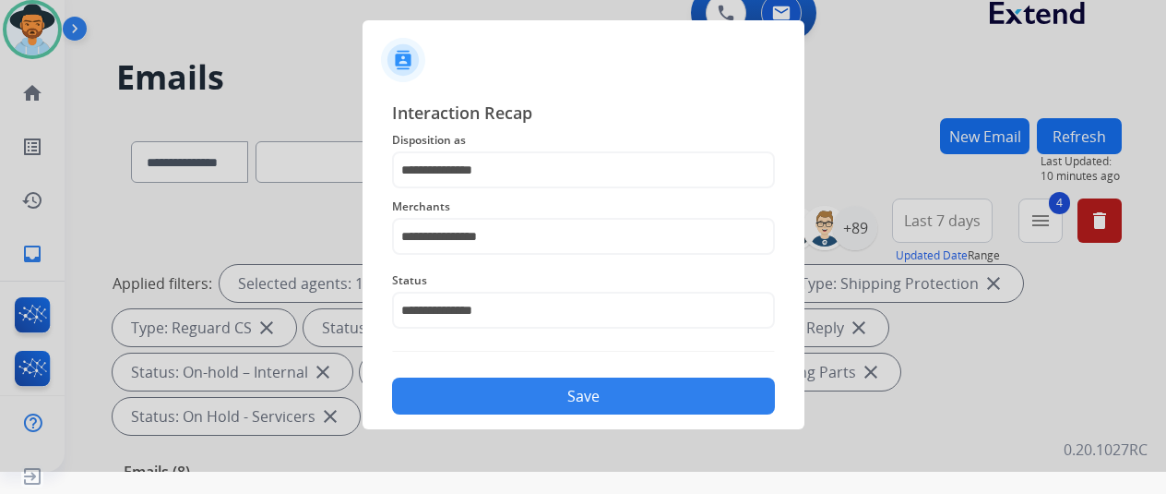
click at [449, 398] on button "Save" at bounding box center [583, 395] width 383 height 37
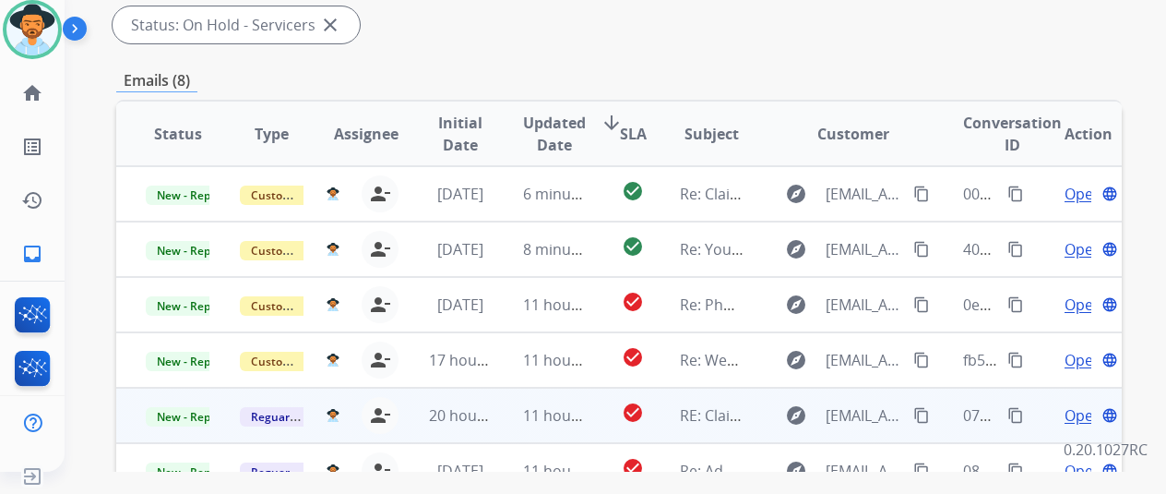
scroll to position [554, 0]
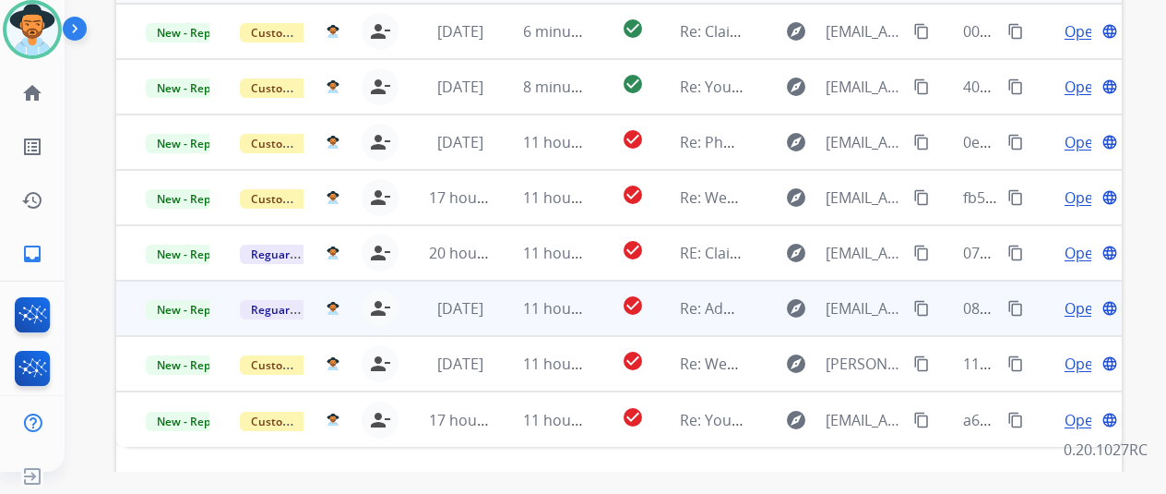
click at [1076, 297] on span "Open" at bounding box center [1084, 308] width 38 height 22
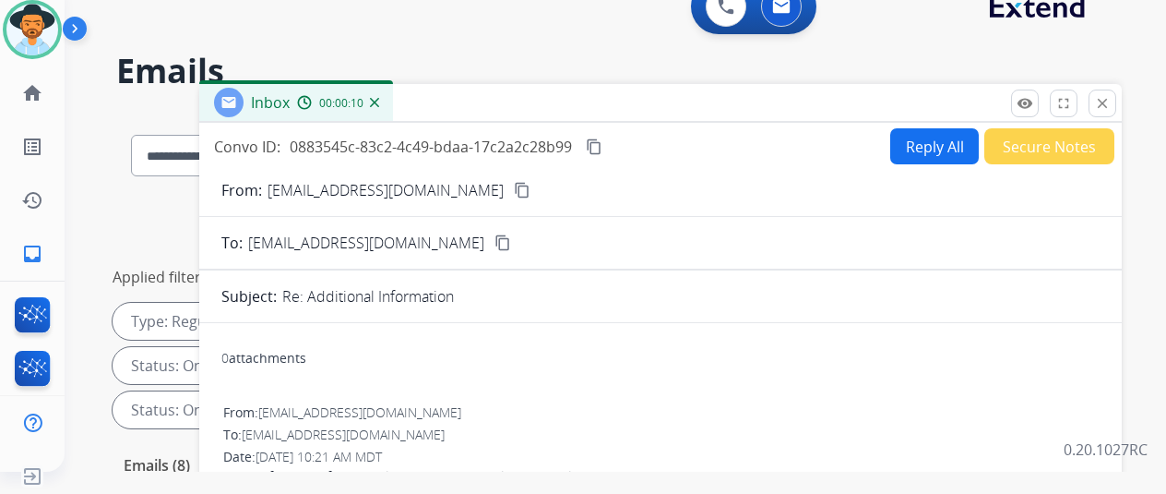
scroll to position [0, 0]
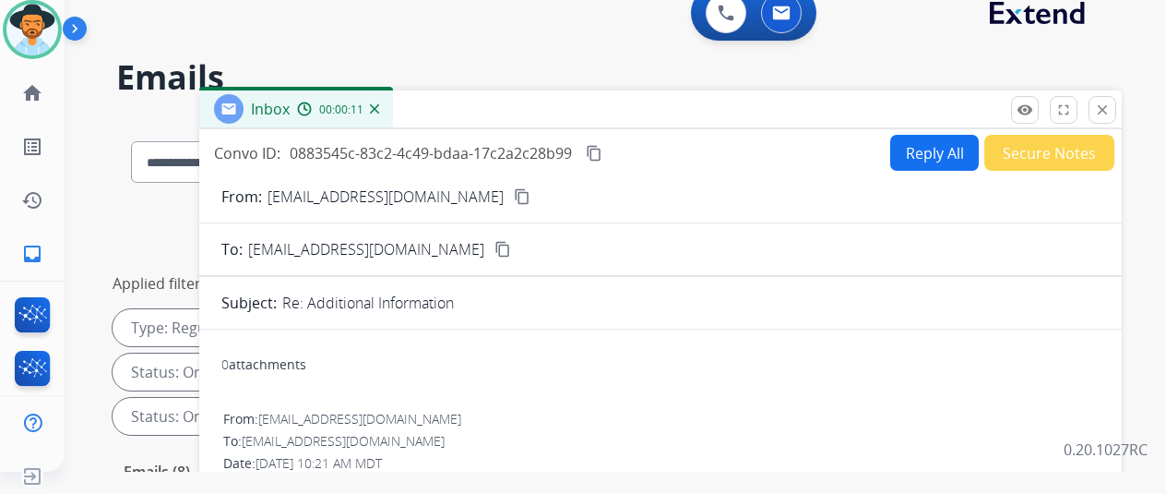
drag, startPoint x: 448, startPoint y: 200, endPoint x: 463, endPoint y: 178, distance: 27.1
click at [514, 200] on mat-icon "content_copy" at bounding box center [522, 196] width 17 height 17
click at [932, 146] on button "Reply All" at bounding box center [935, 153] width 89 height 36
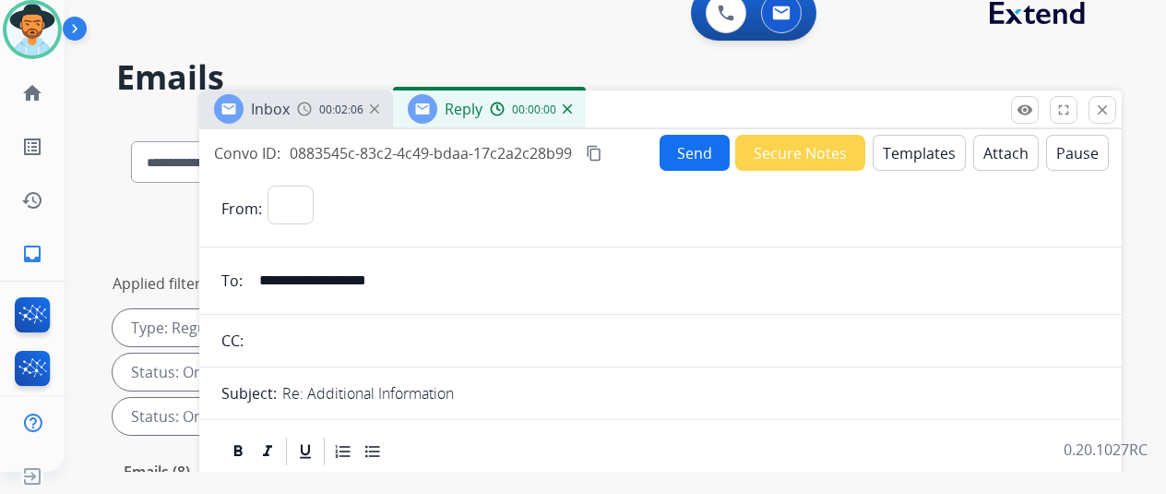
select select "**********"
click at [926, 150] on button "Templates" at bounding box center [919, 153] width 93 height 36
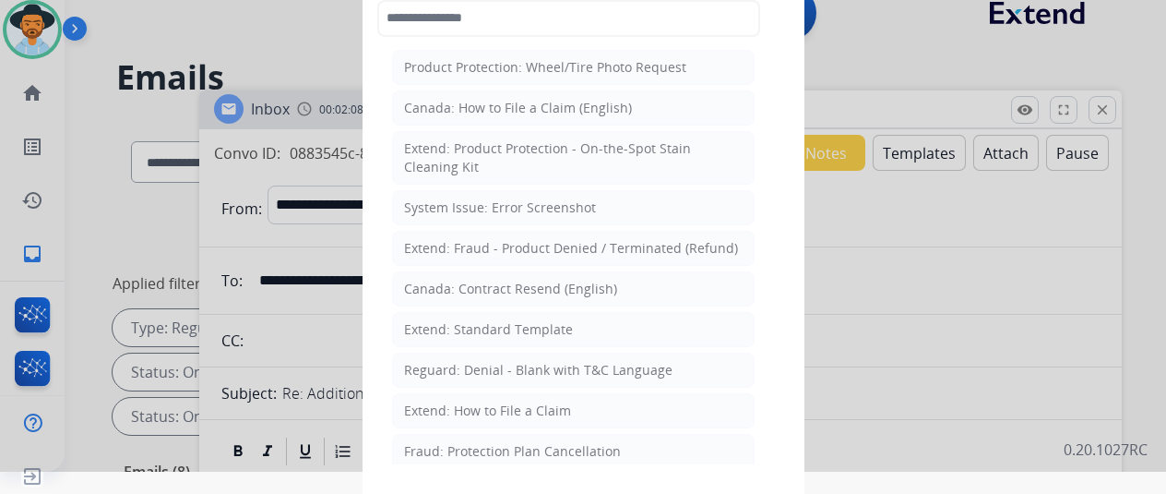
drag, startPoint x: 495, startPoint y: 329, endPoint x: 496, endPoint y: 317, distance: 13.1
click at [496, 328] on div "Extend: Standard Template" at bounding box center [488, 329] width 169 height 18
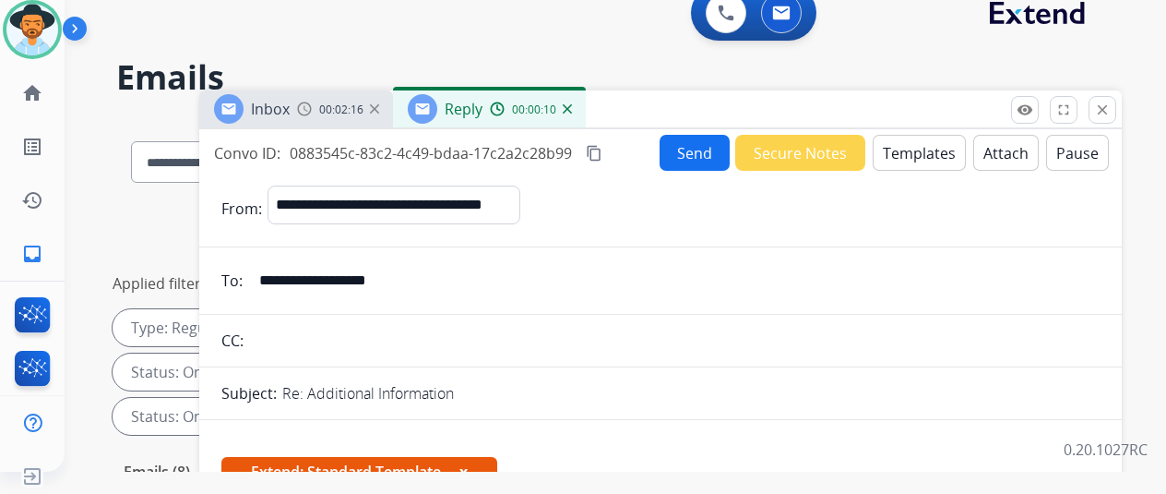
click at [603, 146] on mat-icon "content_copy" at bounding box center [594, 153] width 17 height 17
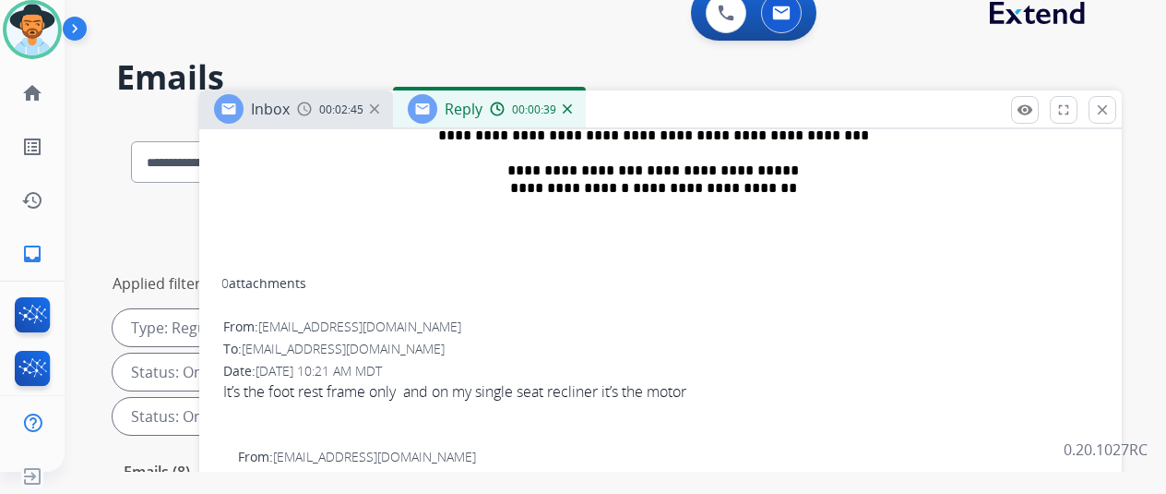
scroll to position [804, 0]
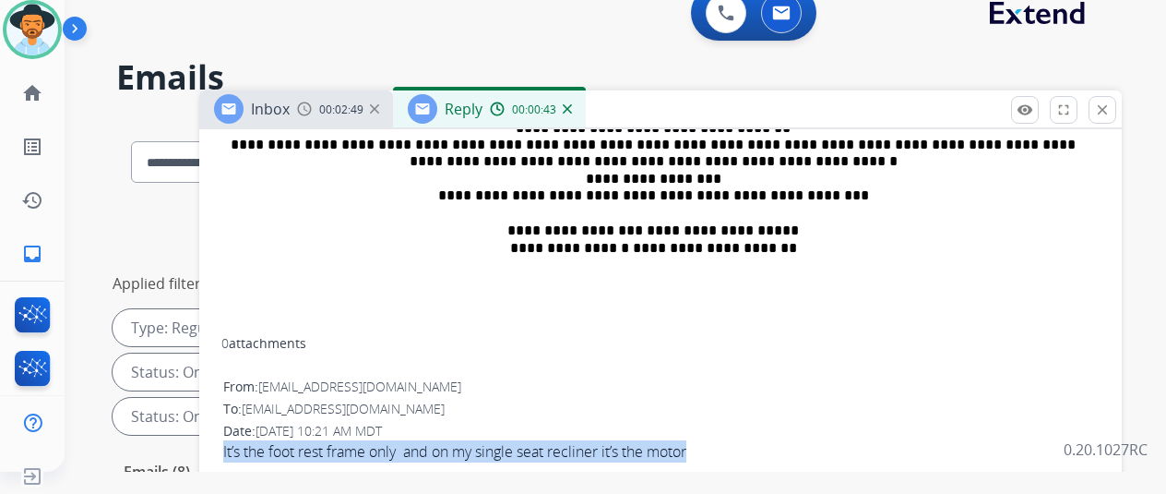
drag, startPoint x: 697, startPoint y: 453, endPoint x: 239, endPoint y: 449, distance: 457.7
click at [238, 448] on div "It’s the foot rest frame only and on my single seat recliner it’s the motor" at bounding box center [660, 451] width 875 height 22
copy div "It’s the foot rest frame only and on my single seat recliner it’s the motor"
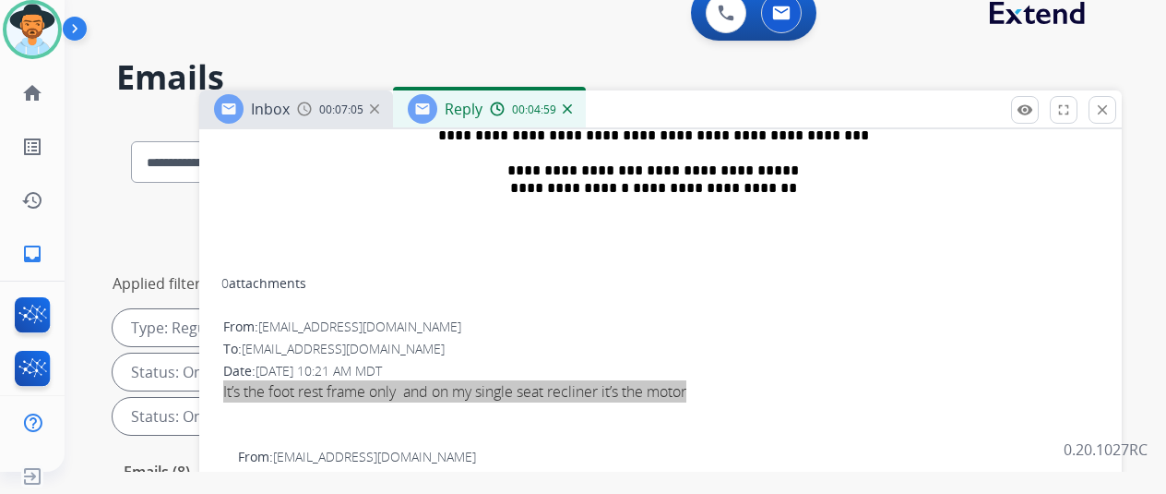
scroll to position [896, 0]
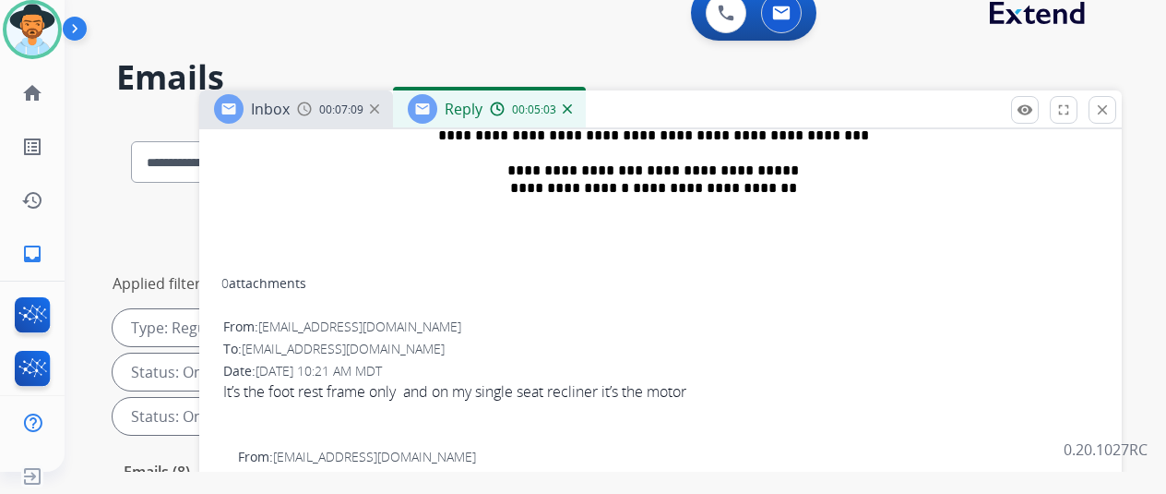
click at [715, 380] on div "It’s the foot rest frame only and on my single seat recliner it’s the motor" at bounding box center [660, 391] width 875 height 22
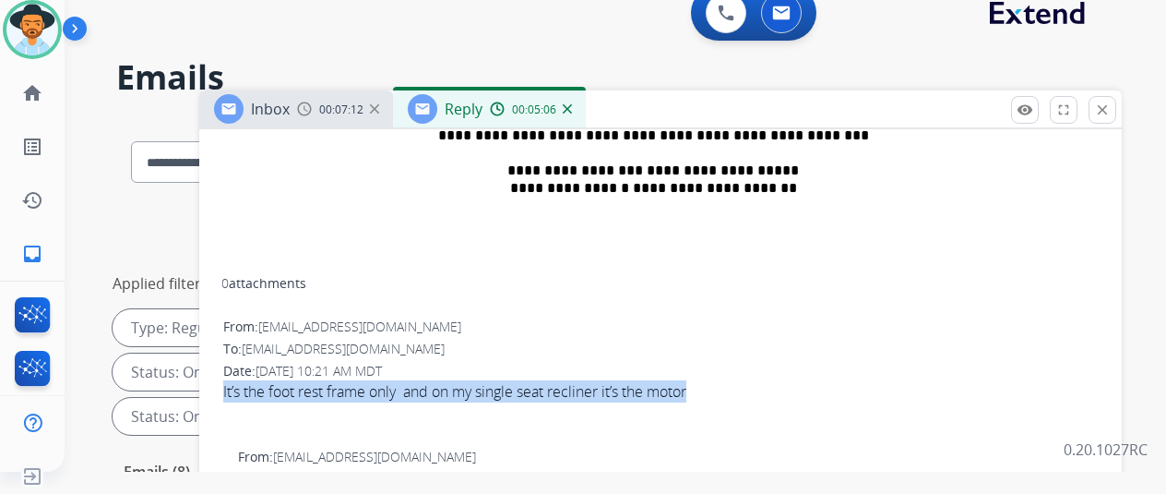
drag, startPoint x: 712, startPoint y: 359, endPoint x: 246, endPoint y: 365, distance: 466.1
click at [239, 380] on div "It’s the foot rest frame only and on my single seat recliner it’s the motor" at bounding box center [660, 391] width 875 height 22
copy div "It’s the foot rest frame only and on my single seat recliner it’s the motor"
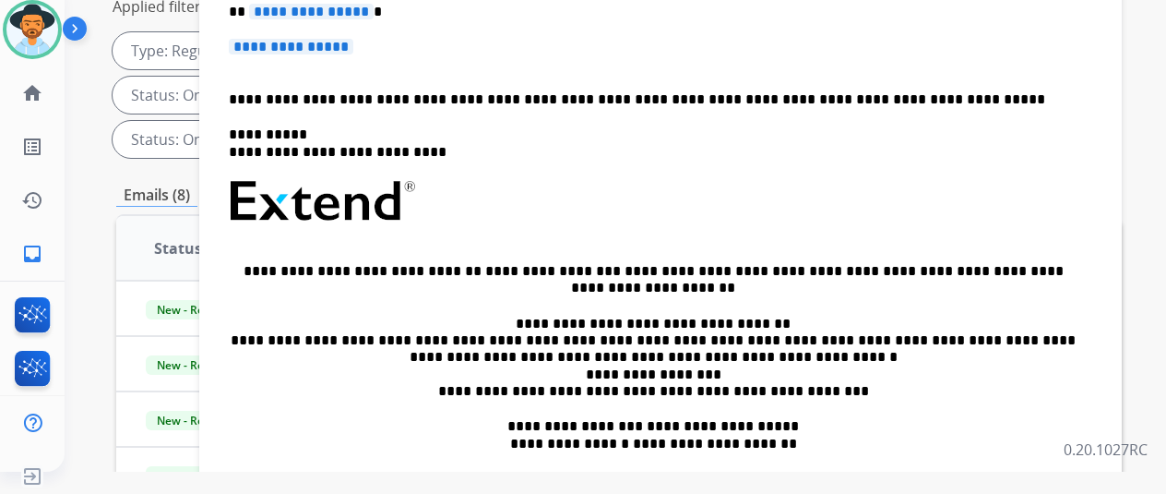
scroll to position [250, 0]
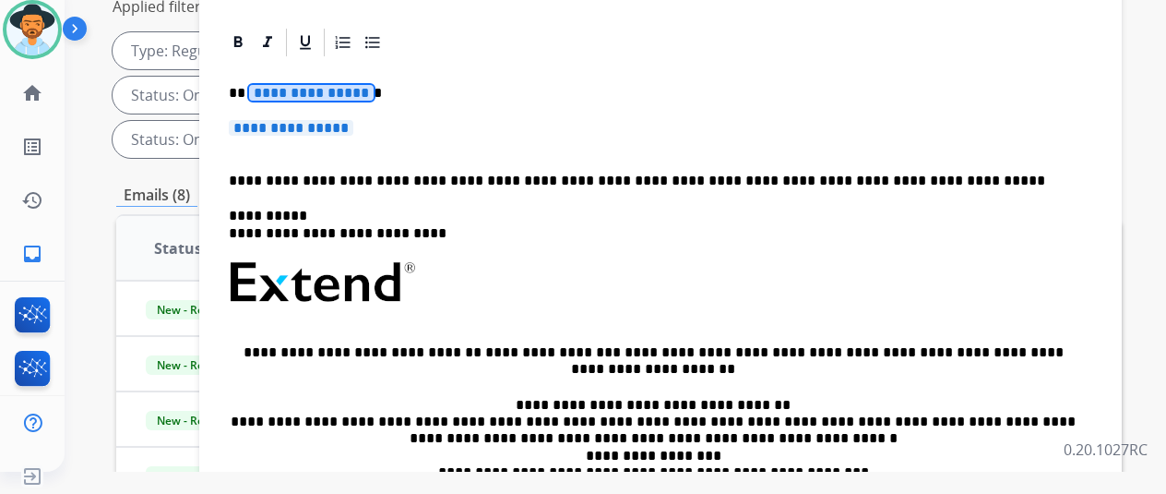
click at [369, 102] on div "**********" at bounding box center [660, 337] width 879 height 556
click at [373, 87] on span "**********" at bounding box center [311, 93] width 125 height 16
click at [353, 126] on span "**********" at bounding box center [291, 128] width 125 height 16
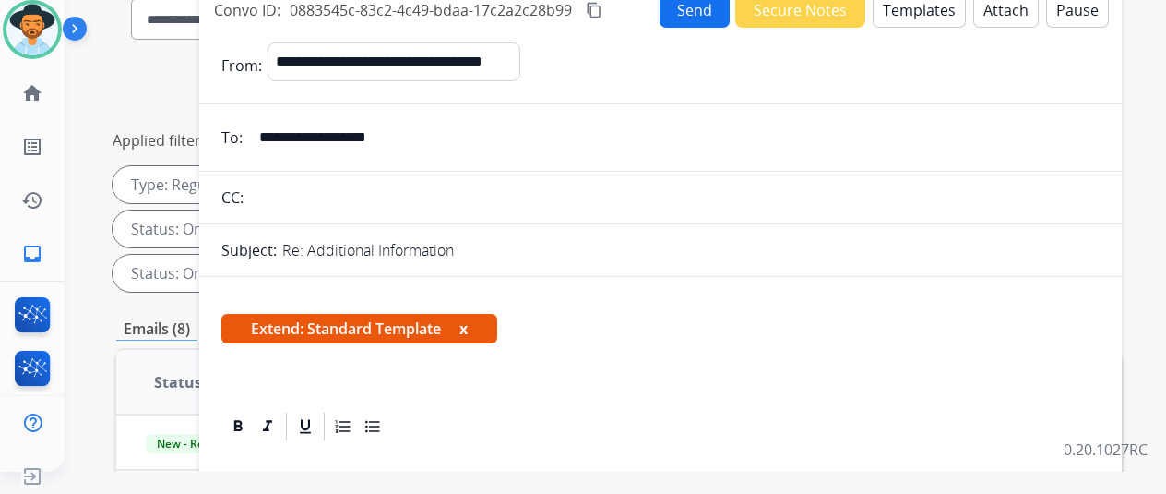
scroll to position [0, 0]
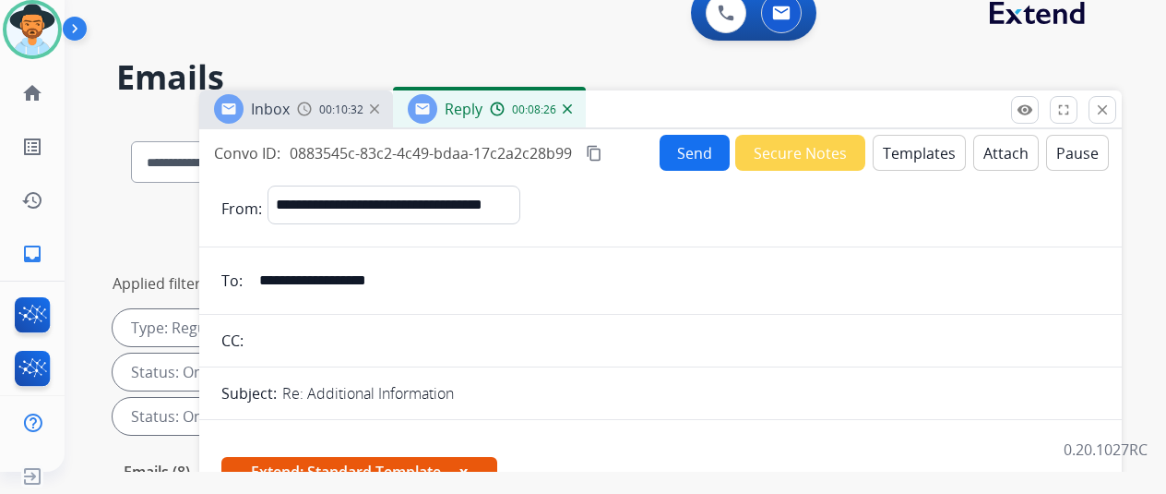
click at [699, 156] on button "Send" at bounding box center [695, 153] width 70 height 36
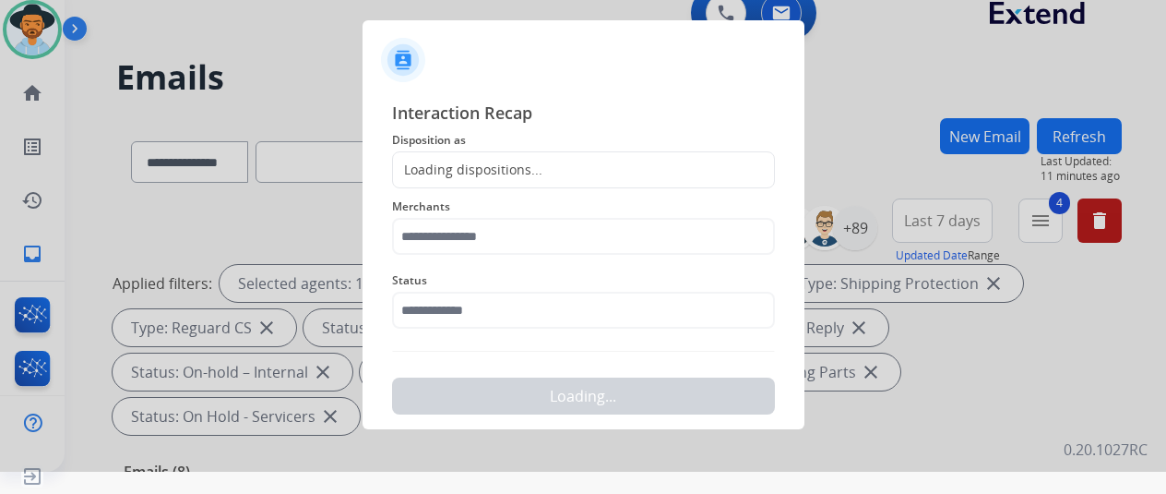
click at [431, 168] on div "Loading dispositions..." at bounding box center [467, 170] width 149 height 18
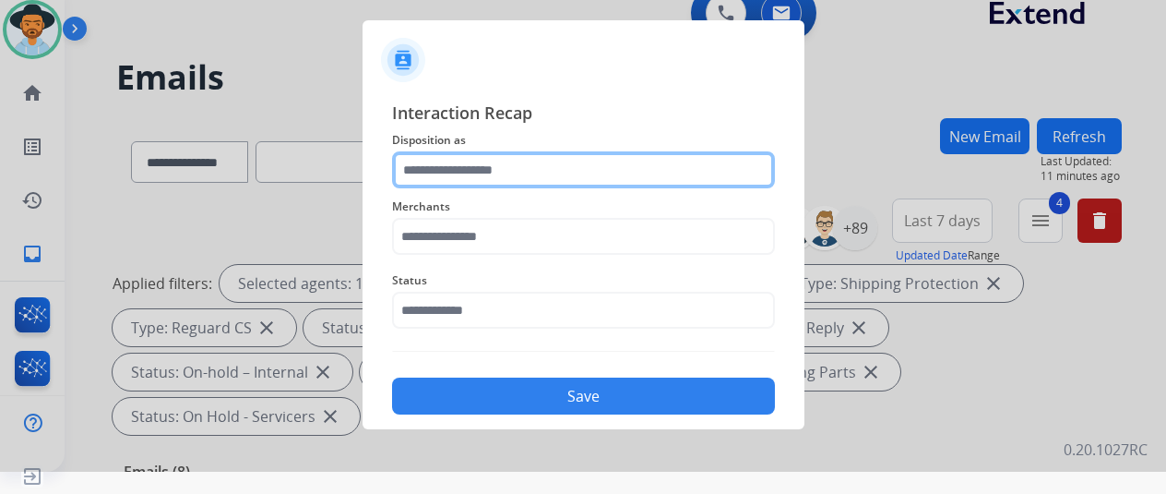
click at [431, 168] on input "text" at bounding box center [583, 169] width 383 height 37
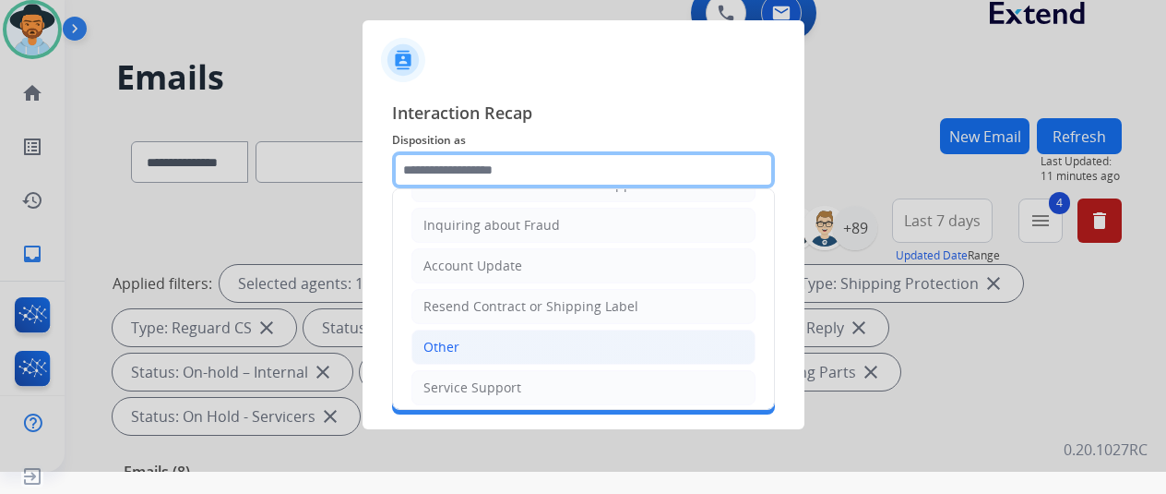
scroll to position [280, 0]
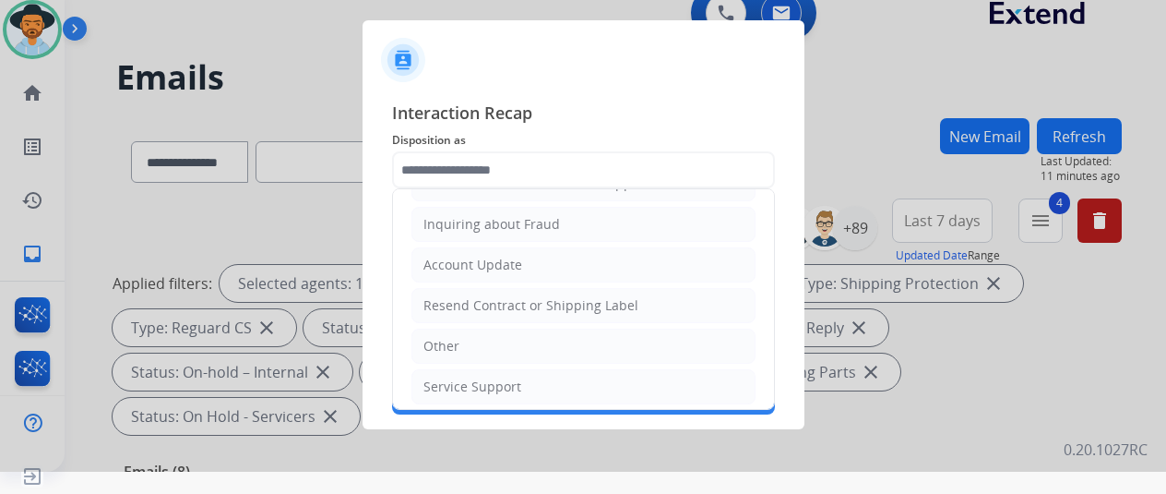
drag, startPoint x: 449, startPoint y: 381, endPoint x: 437, endPoint y: 306, distance: 75.9
click at [445, 377] on div "Service Support" at bounding box center [473, 386] width 98 height 18
type input "**********"
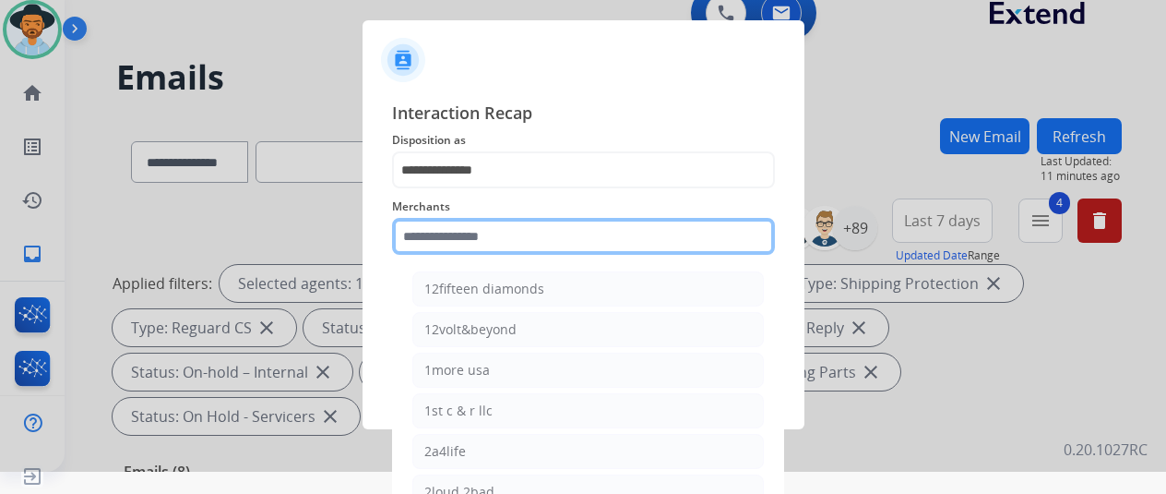
click at [439, 233] on input "text" at bounding box center [583, 236] width 383 height 37
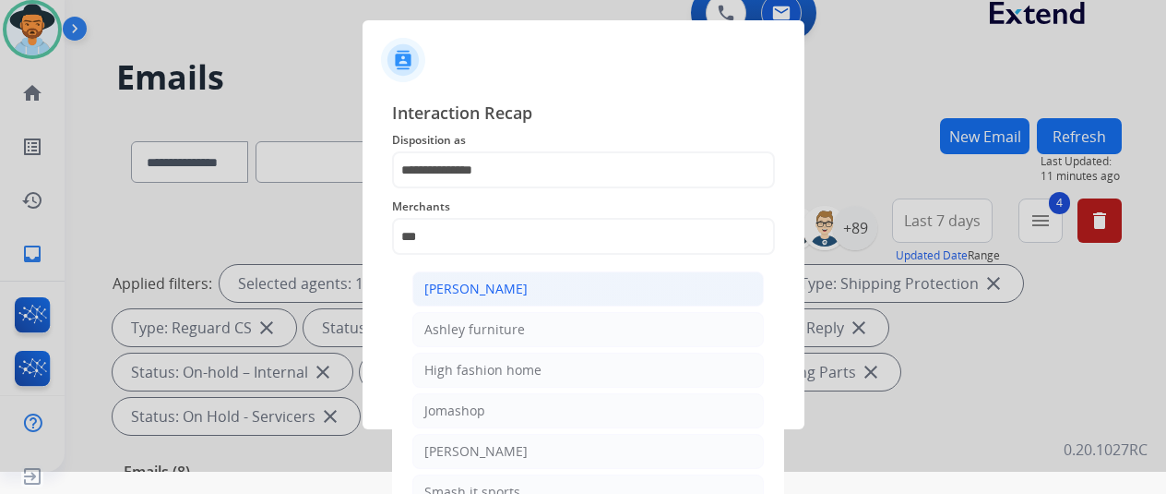
click at [503, 287] on div "[PERSON_NAME]" at bounding box center [476, 289] width 103 height 18
type input "**********"
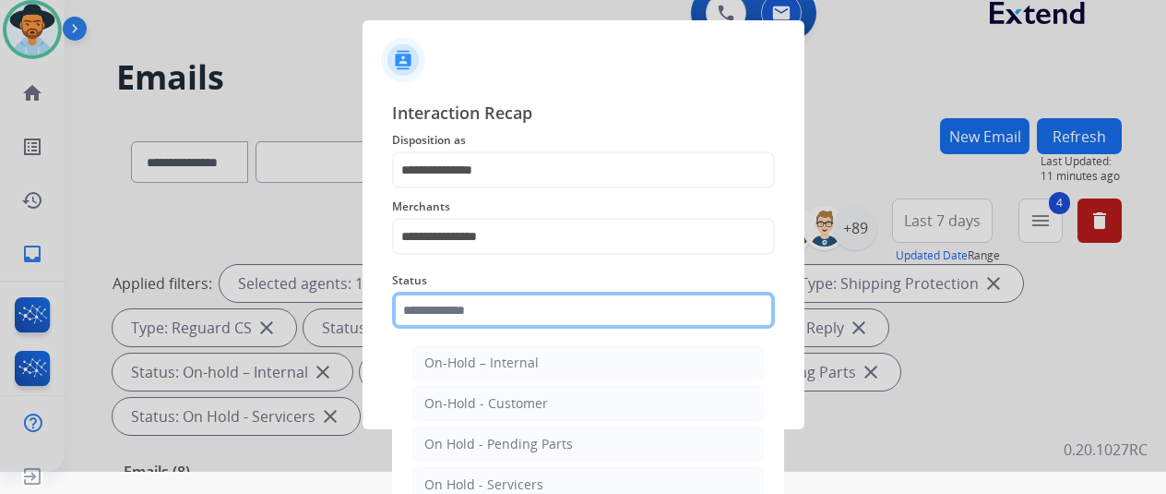
click at [465, 308] on input "text" at bounding box center [583, 310] width 383 height 37
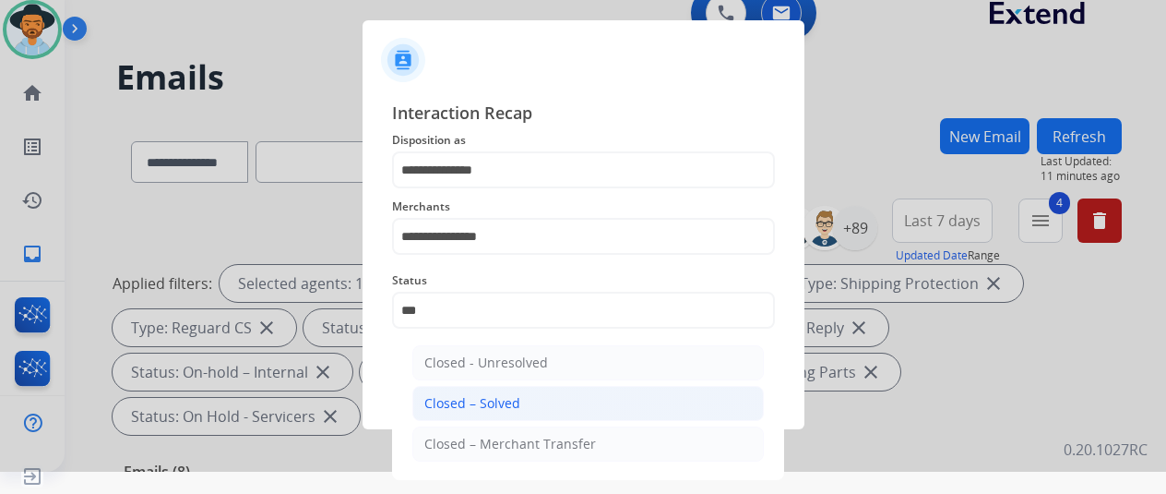
click at [498, 398] on div "Closed – Solved" at bounding box center [473, 403] width 96 height 18
type input "**********"
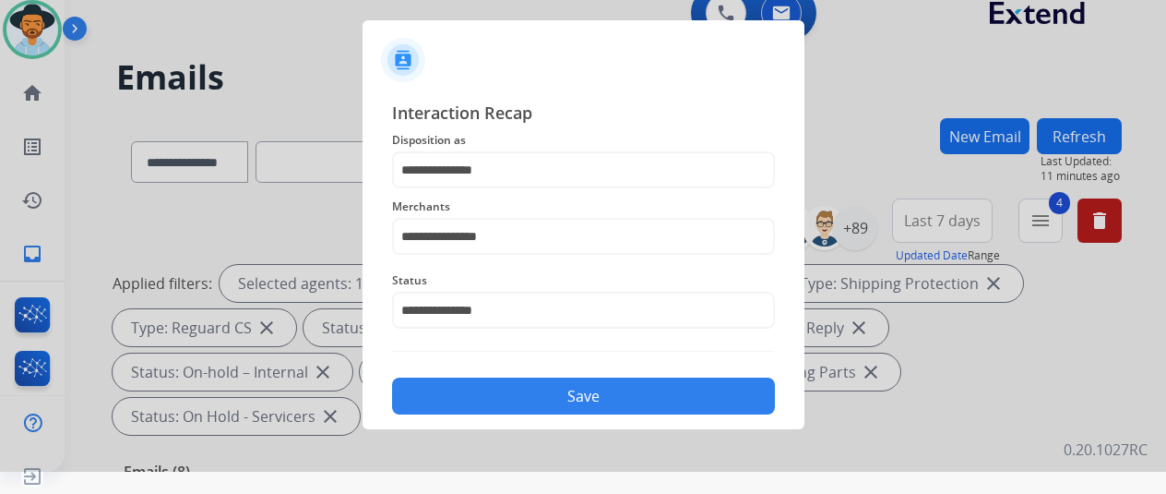
click at [508, 396] on button "Save" at bounding box center [583, 395] width 383 height 37
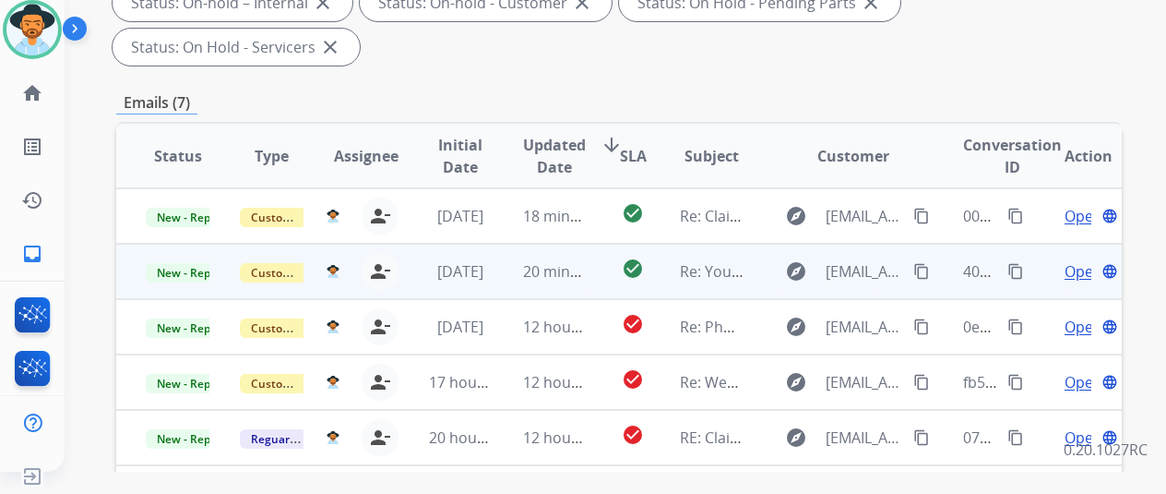
scroll to position [554, 0]
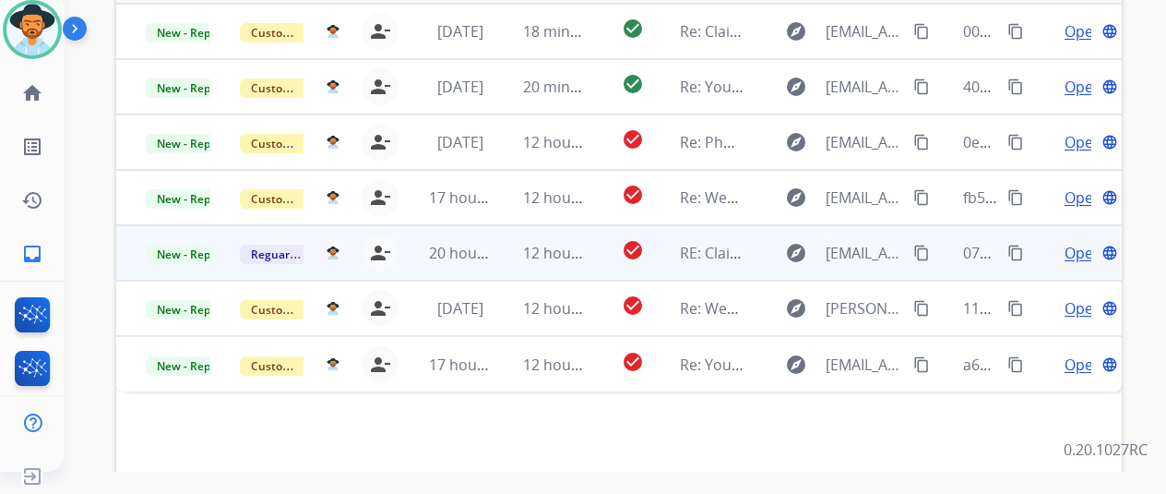
click at [1080, 242] on span "Open" at bounding box center [1084, 253] width 38 height 22
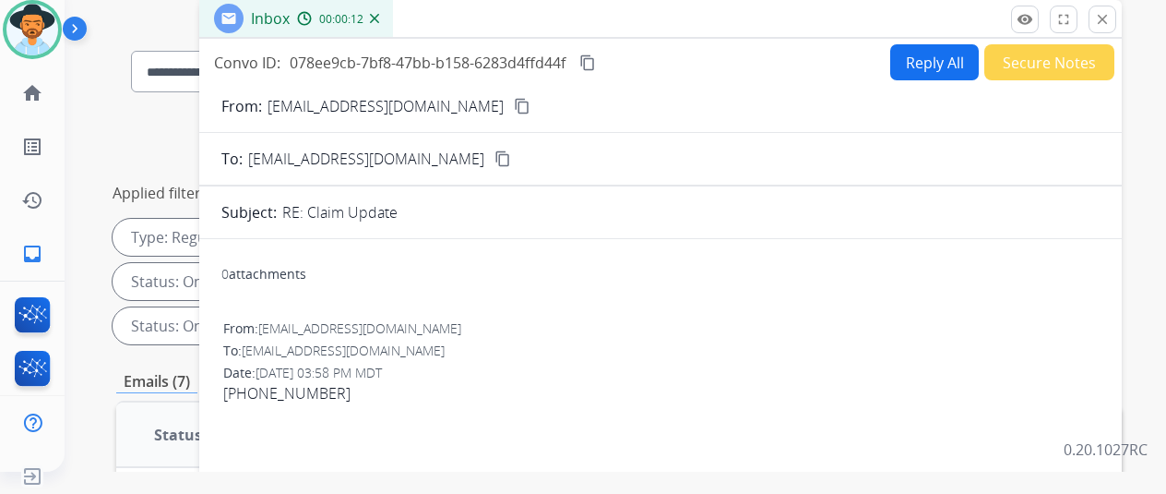
scroll to position [0, 0]
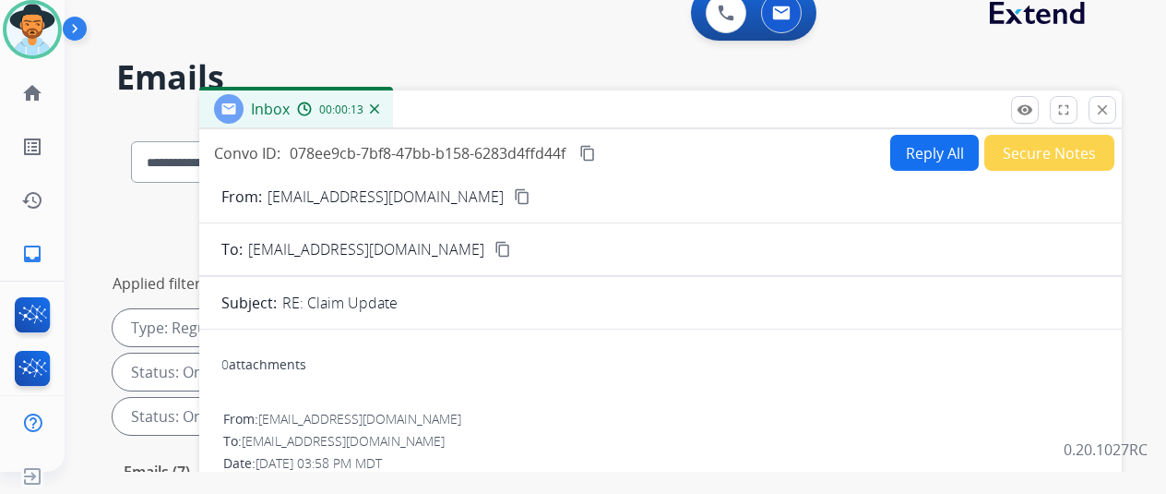
click at [514, 193] on mat-icon "content_copy" at bounding box center [522, 196] width 17 height 17
click at [596, 146] on mat-icon "content_copy" at bounding box center [588, 153] width 17 height 17
click at [927, 142] on button "Reply All" at bounding box center [935, 153] width 89 height 36
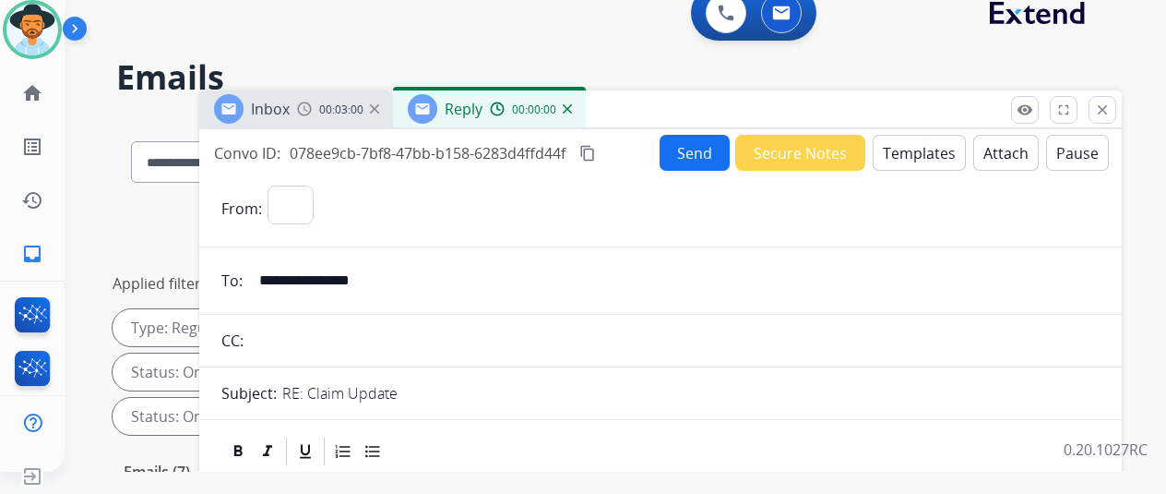
select select "**********"
click at [903, 147] on button "Templates" at bounding box center [919, 153] width 93 height 36
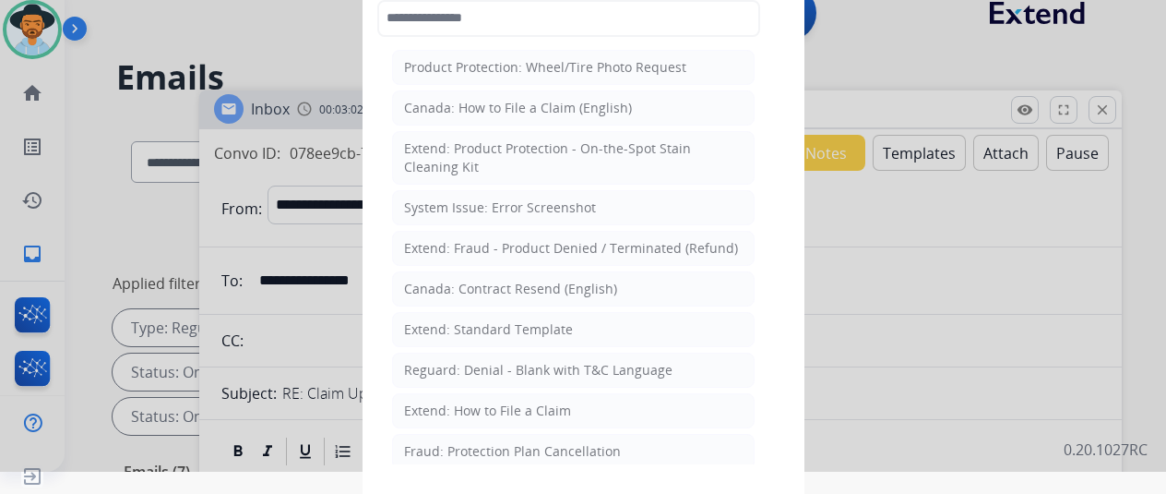
drag, startPoint x: 497, startPoint y: 326, endPoint x: 505, endPoint y: 316, distance: 12.6
click at [500, 328] on div "Extend: Standard Template" at bounding box center [488, 329] width 169 height 18
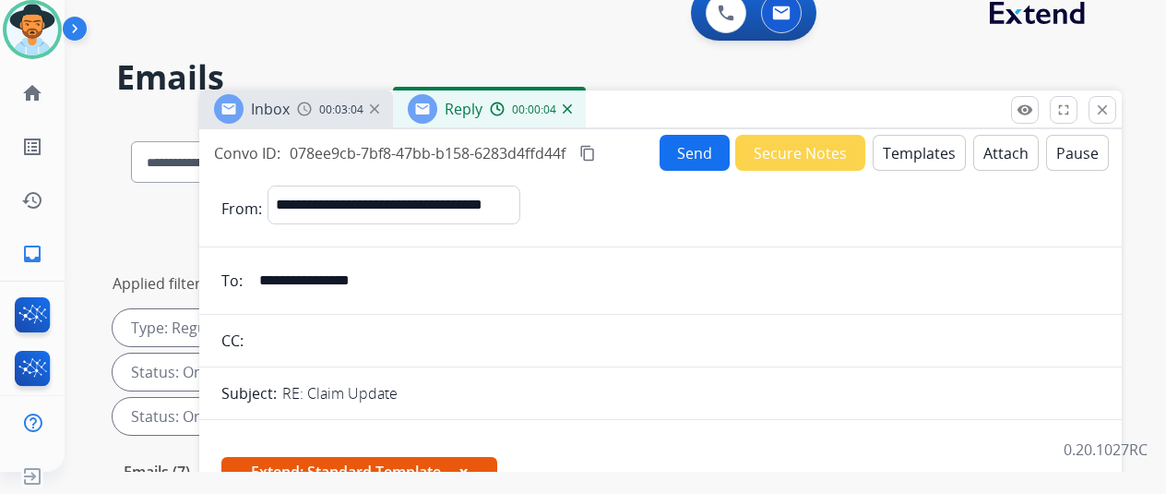
scroll to position [277, 0]
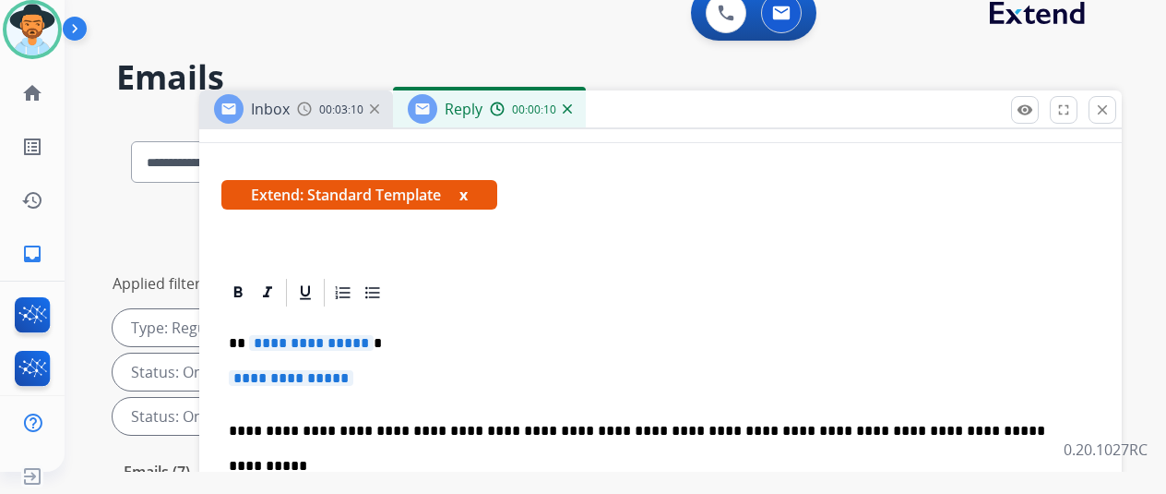
click at [373, 344] on span "**********" at bounding box center [311, 343] width 125 height 16
click at [353, 378] on span "**********" at bounding box center [291, 378] width 125 height 16
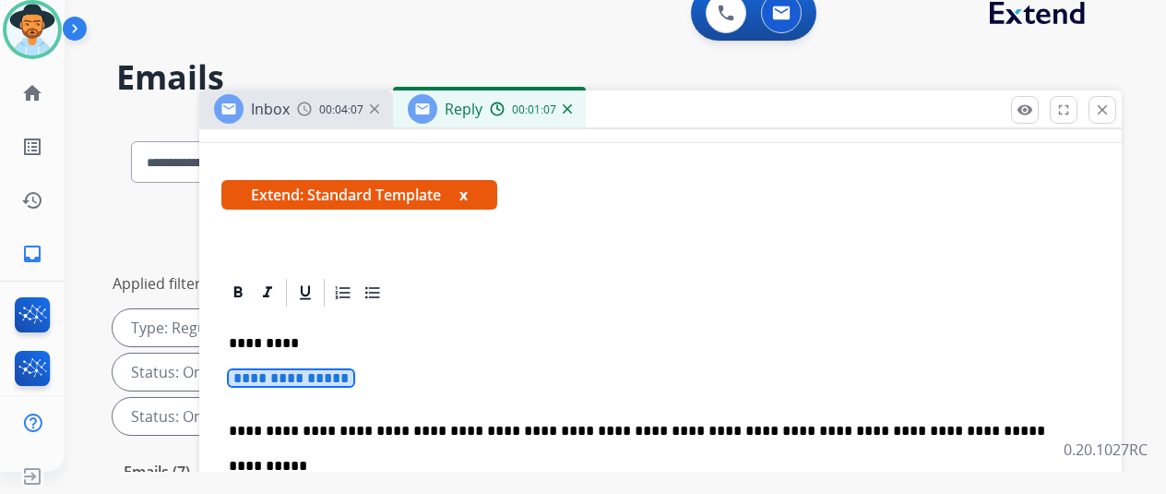
click at [353, 379] on span "**********" at bounding box center [291, 378] width 125 height 16
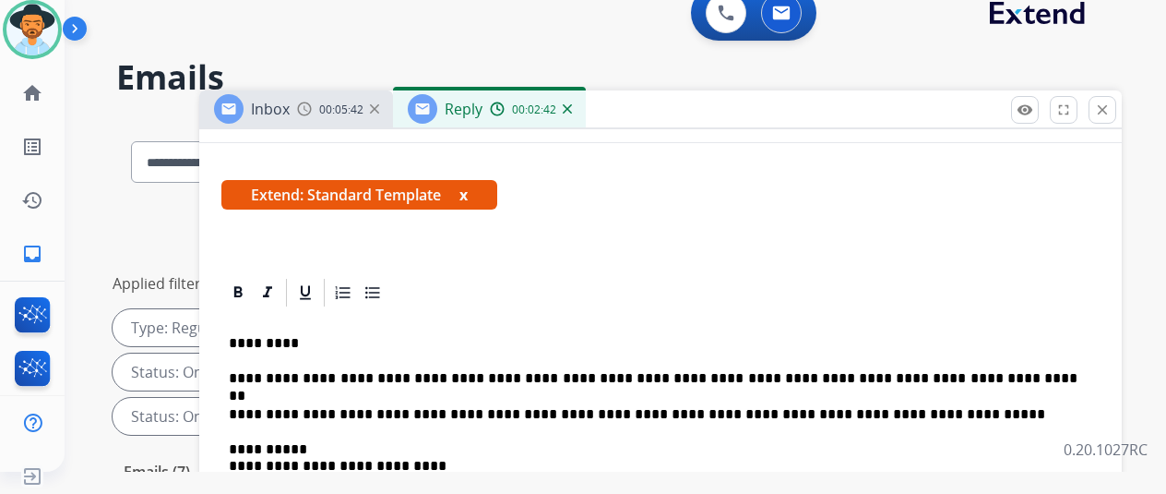
scroll to position [0, 0]
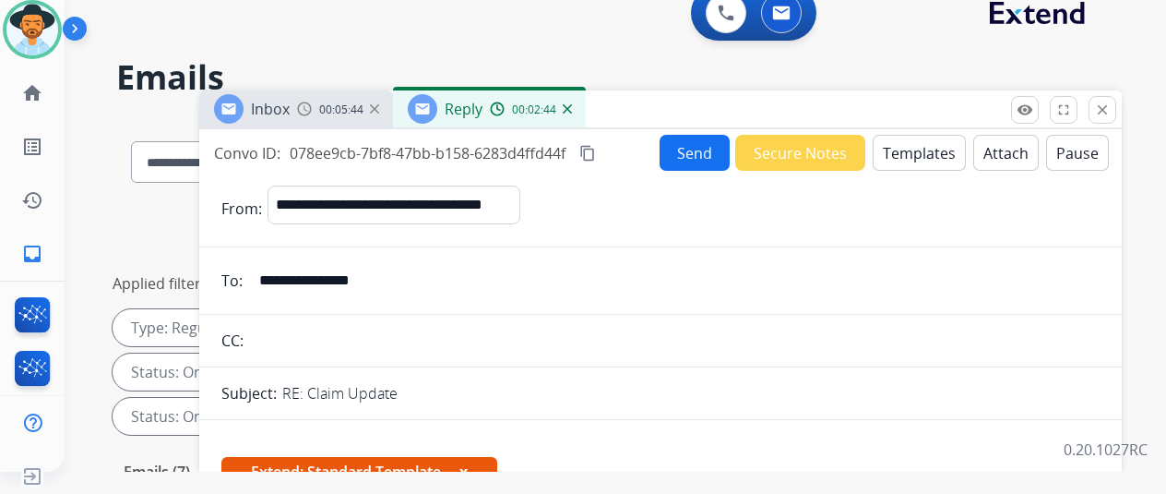
click at [680, 150] on button "Send" at bounding box center [695, 153] width 70 height 36
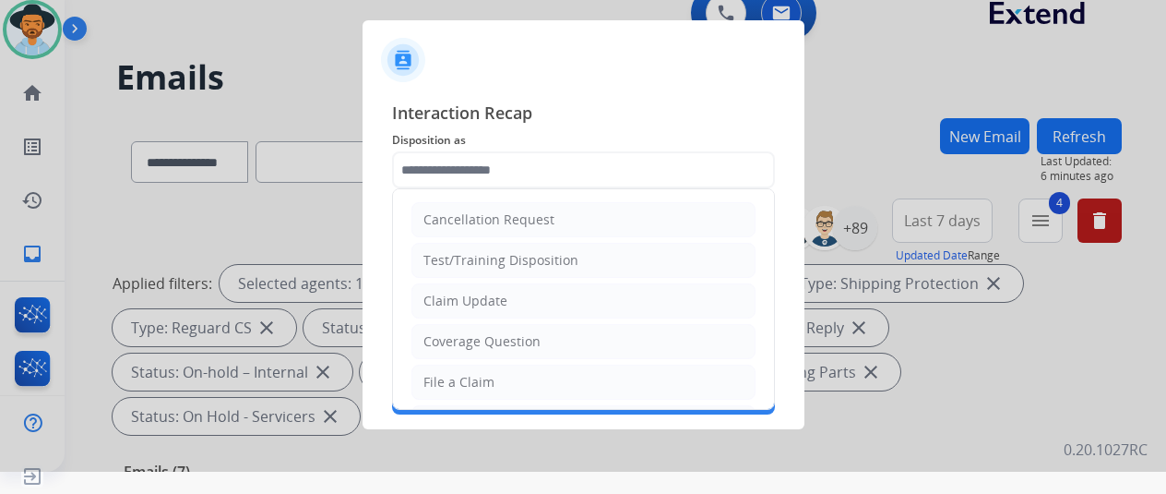
click at [460, 163] on input "text" at bounding box center [583, 169] width 383 height 37
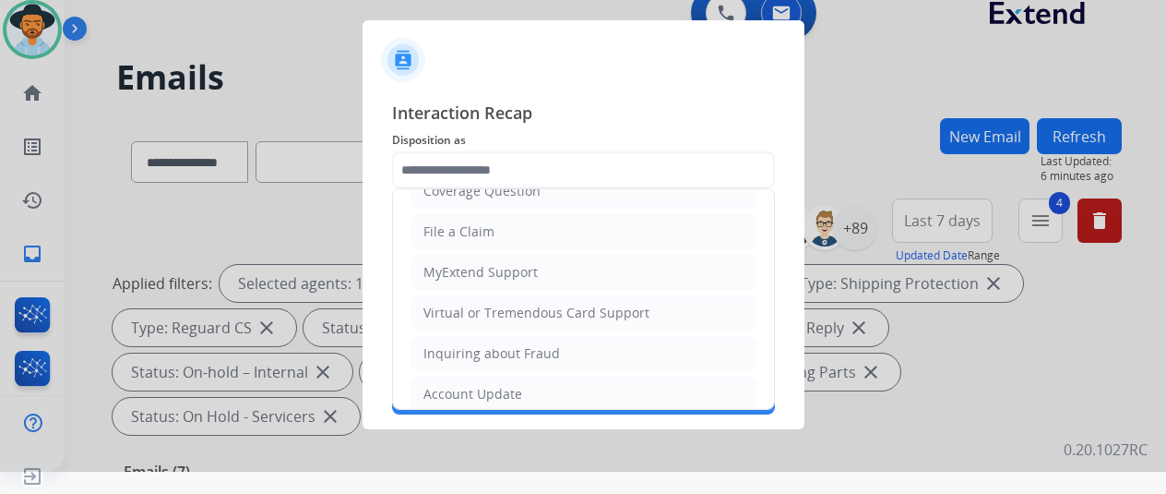
scroll to position [280, 0]
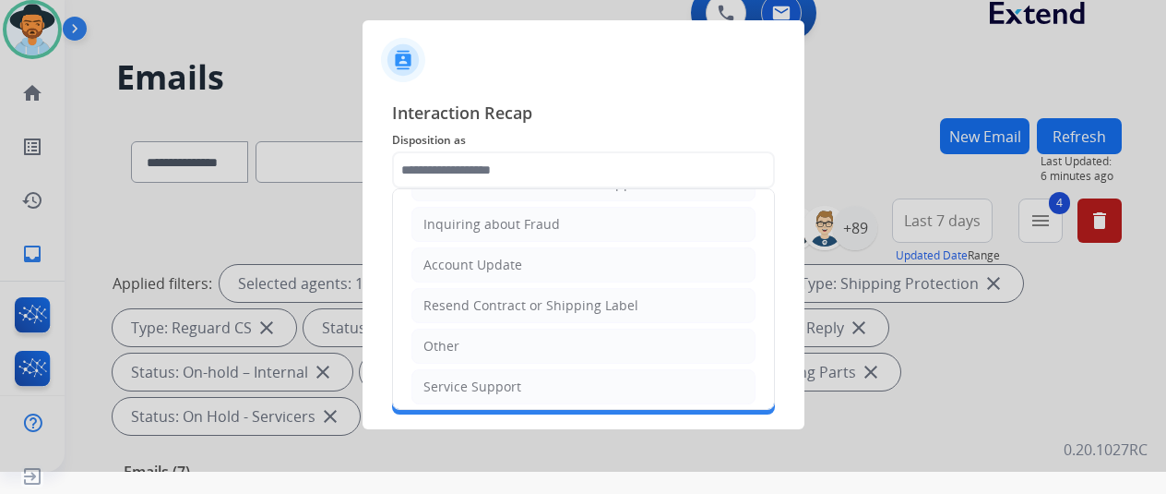
drag, startPoint x: 441, startPoint y: 383, endPoint x: 439, endPoint y: 365, distance: 18.5
click at [439, 377] on div "Service Support" at bounding box center [473, 386] width 98 height 18
type input "**********"
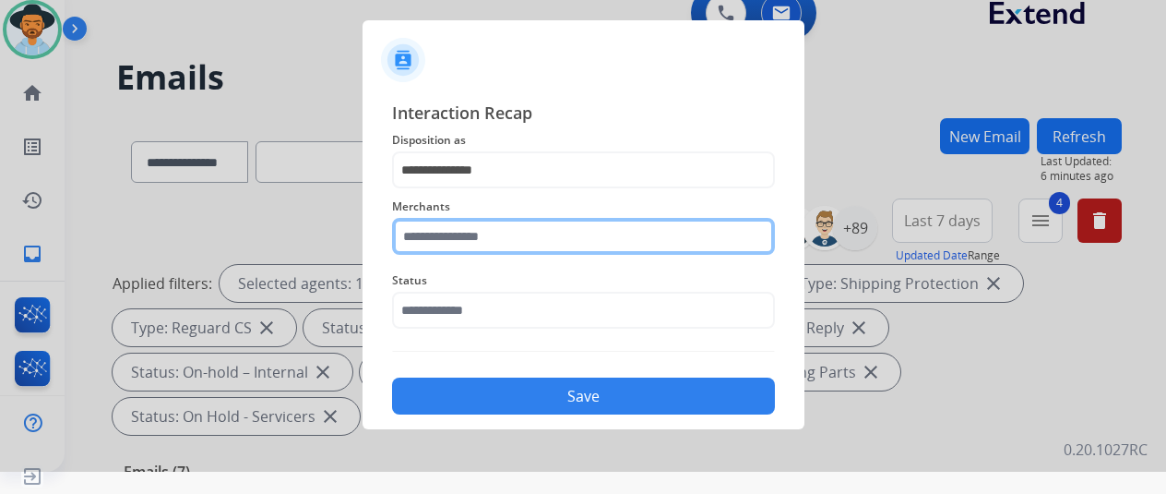
click at [448, 239] on input "text" at bounding box center [583, 236] width 383 height 37
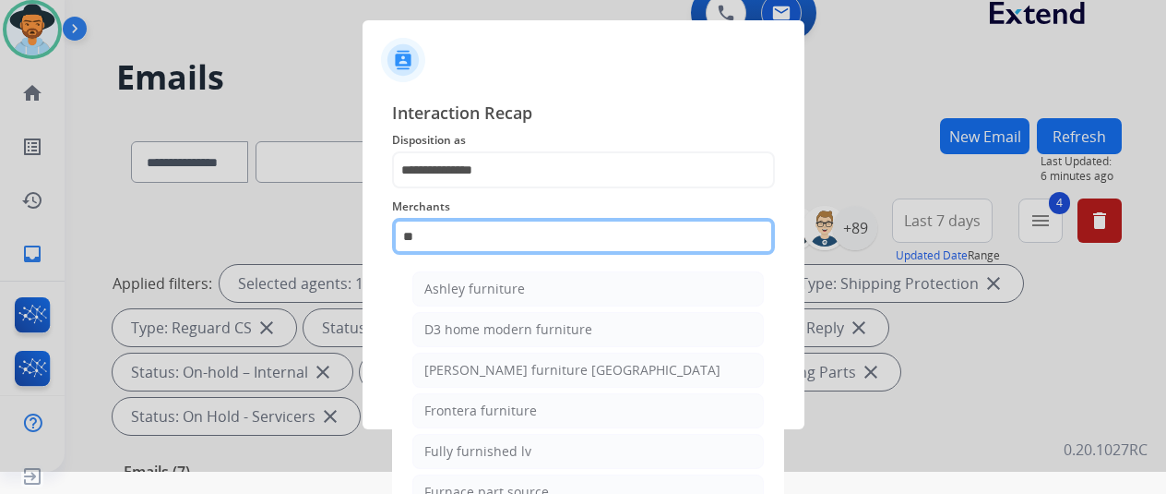
type input "*"
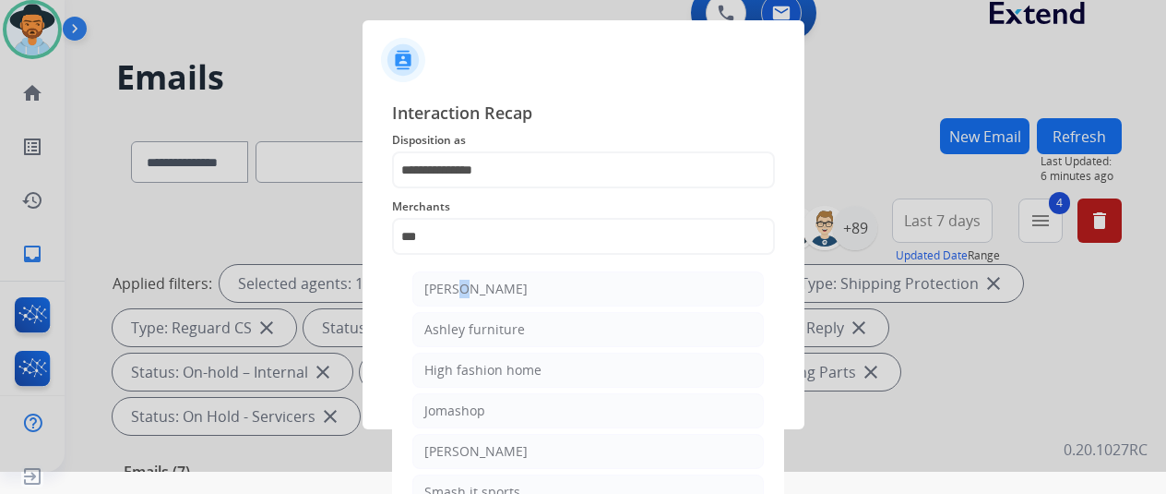
click at [453, 285] on div "[PERSON_NAME]" at bounding box center [476, 289] width 103 height 18
type input "**********"
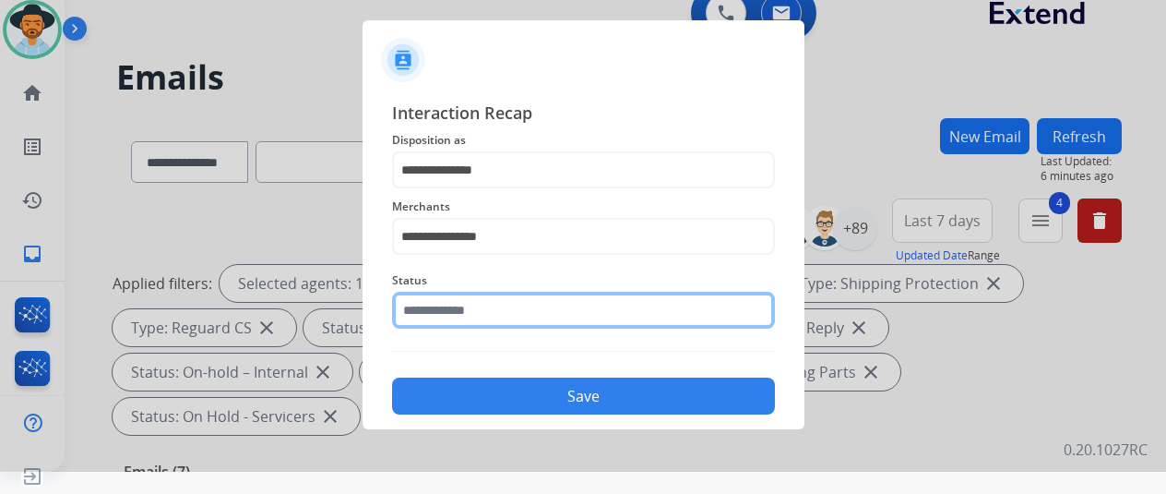
click at [506, 315] on input "text" at bounding box center [583, 310] width 383 height 37
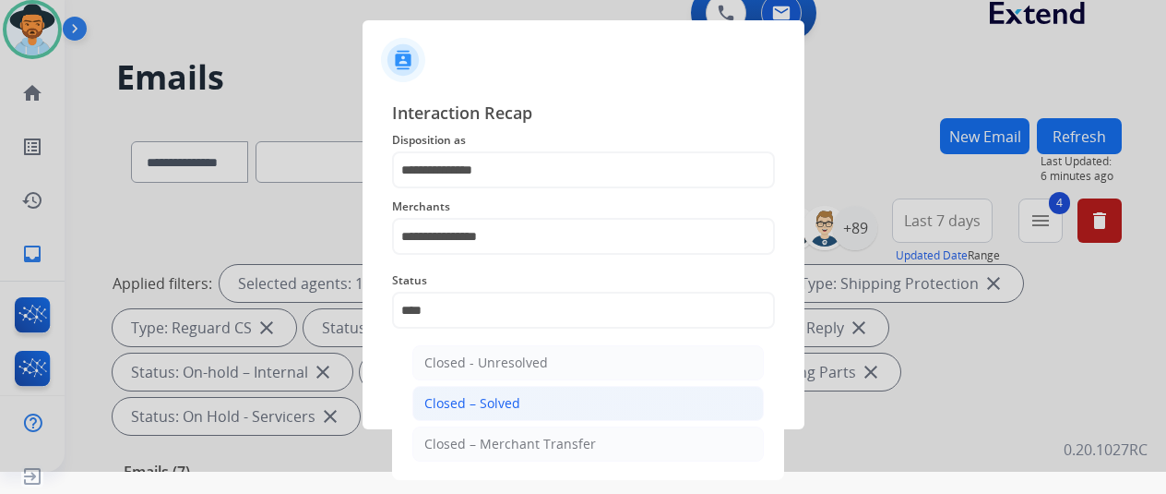
click at [522, 397] on li "Closed – Solved" at bounding box center [589, 403] width 352 height 35
type input "**********"
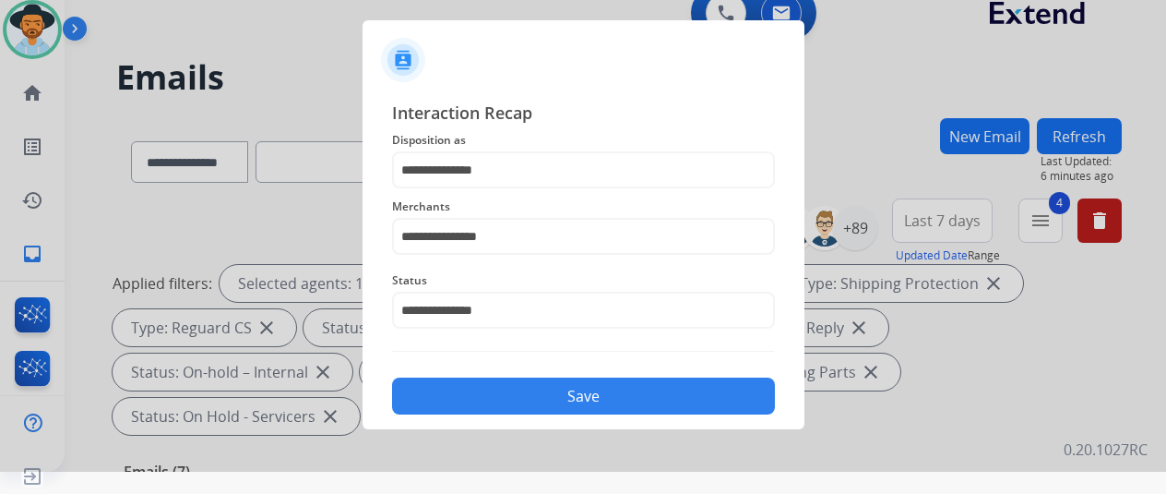
click at [528, 391] on button "Save" at bounding box center [583, 395] width 383 height 37
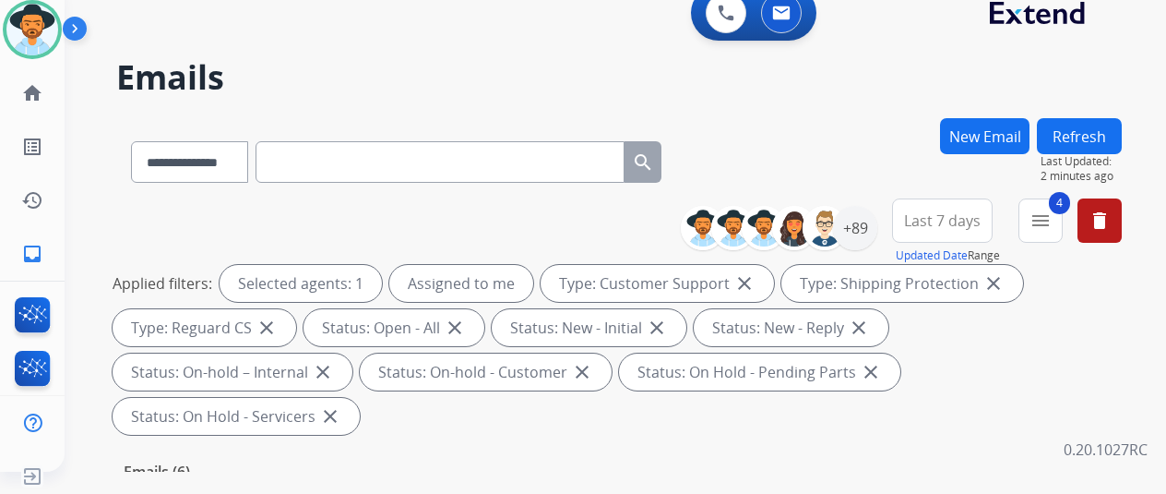
click at [330, 161] on input "text" at bounding box center [440, 162] width 369 height 42
click at [240, 159] on select "**********" at bounding box center [188, 162] width 115 height 42
select select "**********"
click at [131, 141] on select "**********" at bounding box center [188, 162] width 115 height 42
click at [1052, 220] on mat-icon "menu" at bounding box center [1041, 220] width 22 height 22
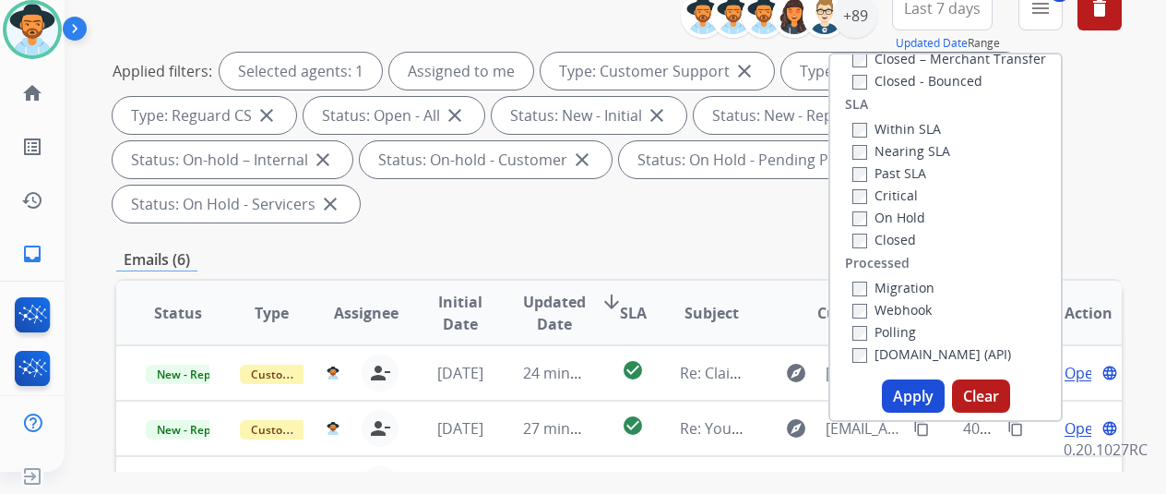
scroll to position [369, 0]
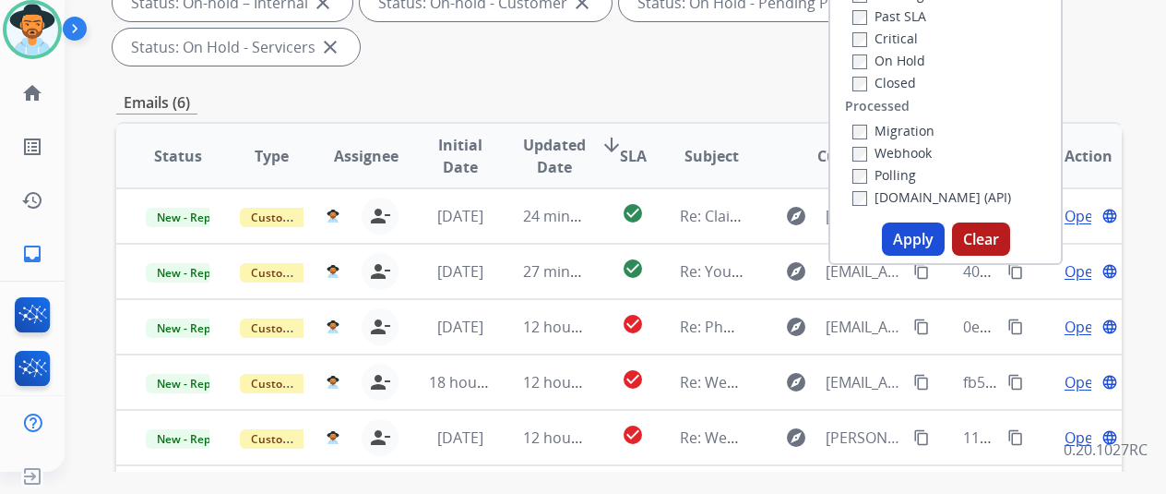
click at [928, 241] on button "Apply" at bounding box center [913, 238] width 63 height 33
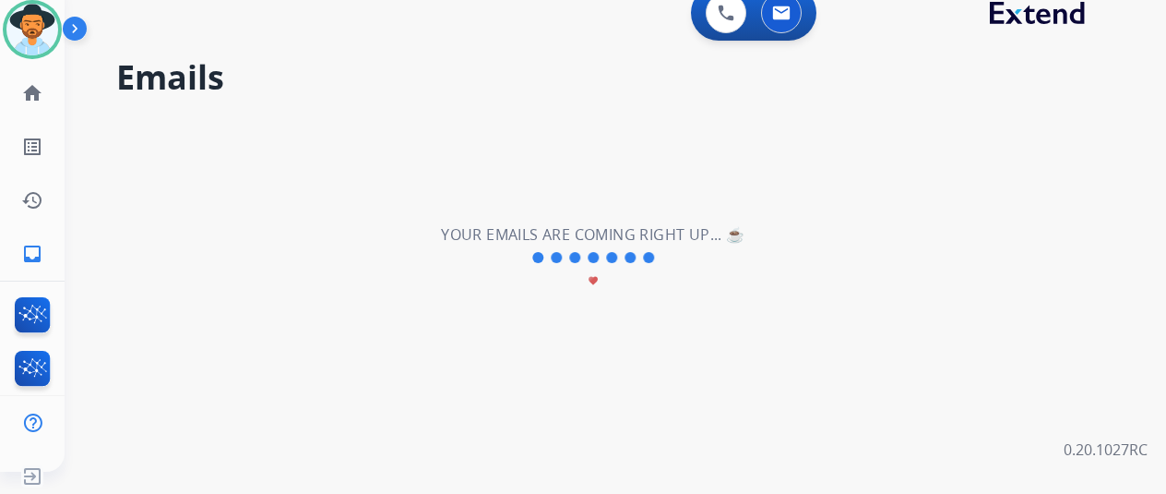
scroll to position [0, 0]
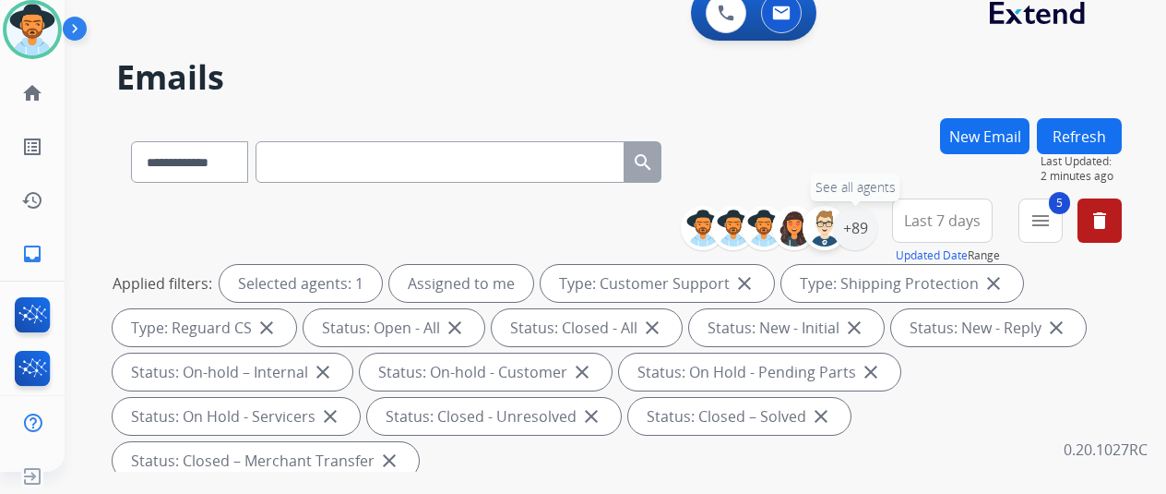
drag, startPoint x: 860, startPoint y: 224, endPoint x: 828, endPoint y: 221, distance: 32.5
click at [862, 224] on div "+89" at bounding box center [855, 228] width 44 height 44
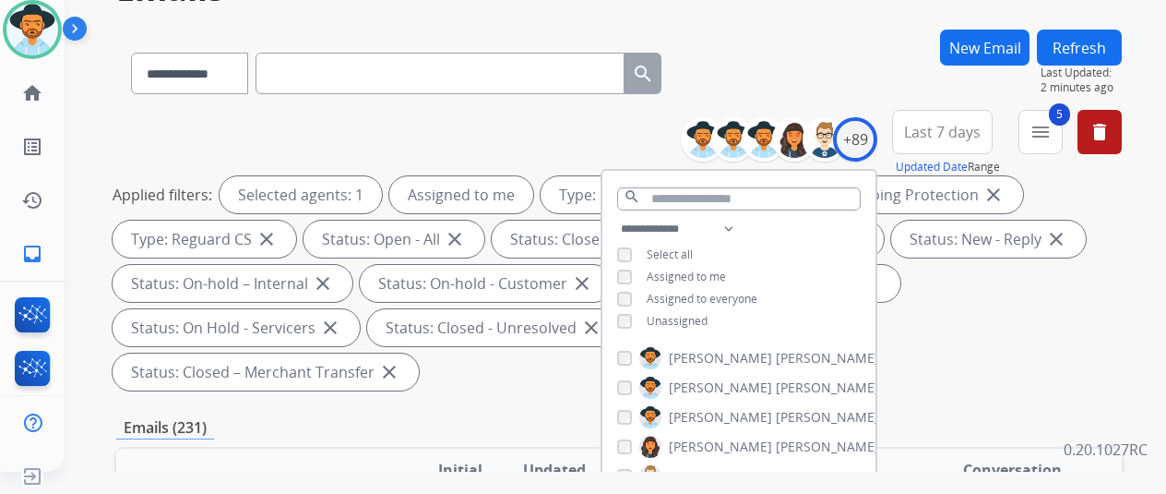
scroll to position [277, 0]
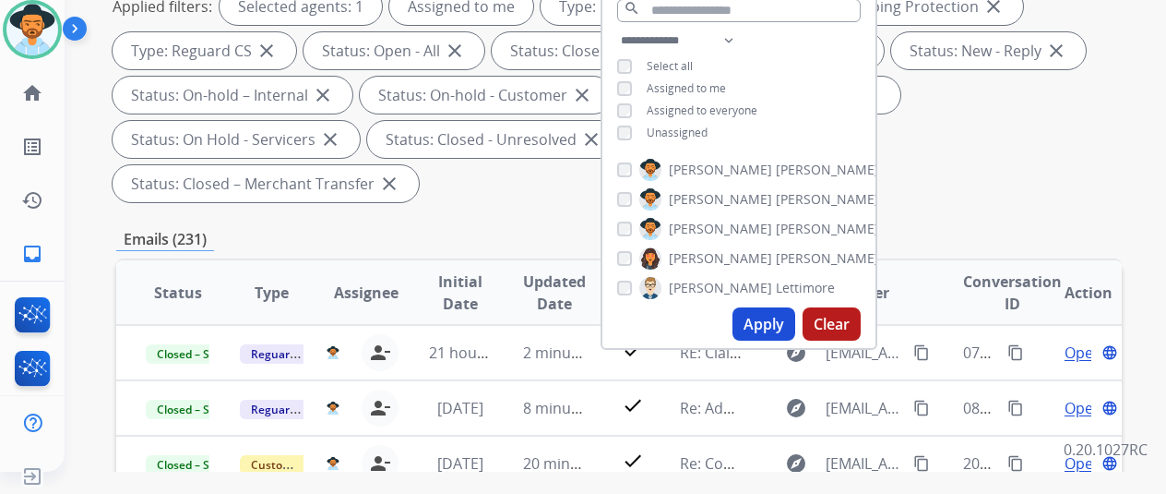
click at [757, 319] on button "Apply" at bounding box center [764, 323] width 63 height 33
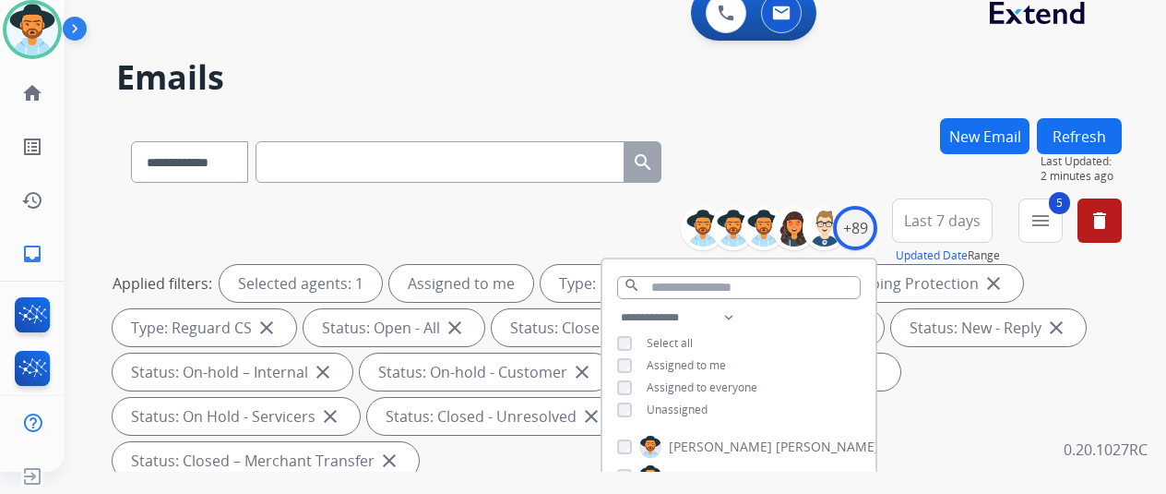
click at [857, 165] on div "**********" at bounding box center [619, 158] width 1006 height 80
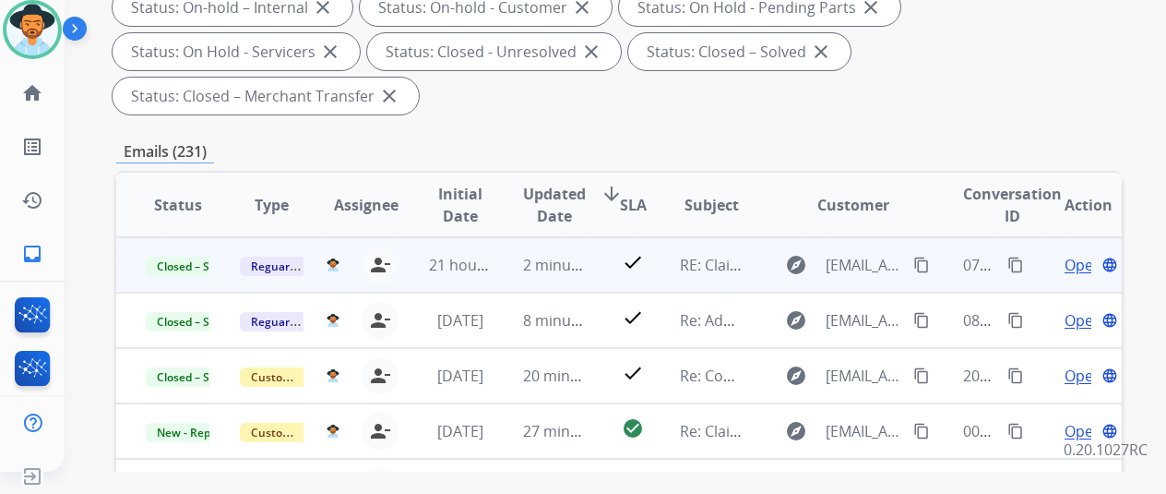
scroll to position [369, 0]
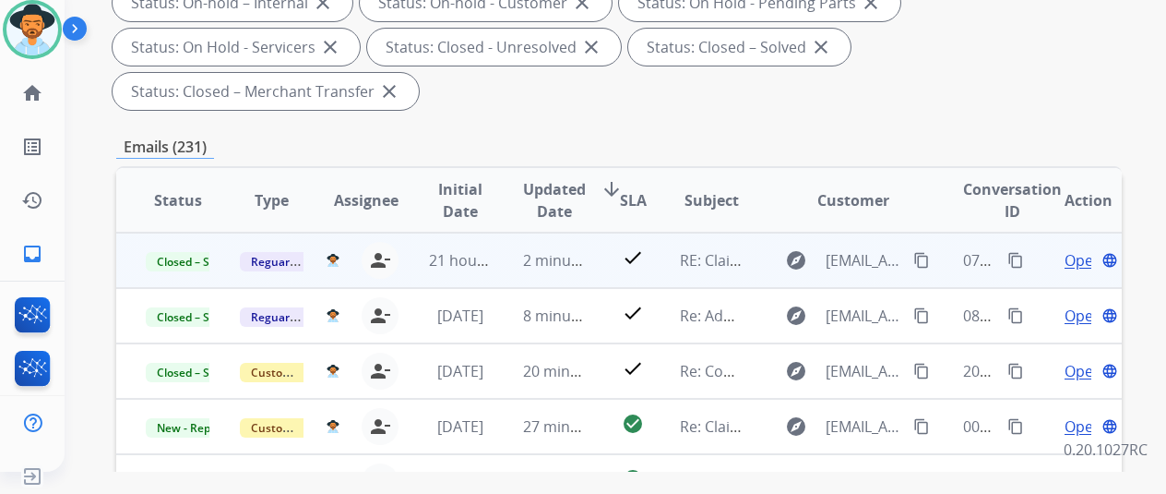
click at [1083, 261] on span "Open" at bounding box center [1084, 260] width 38 height 22
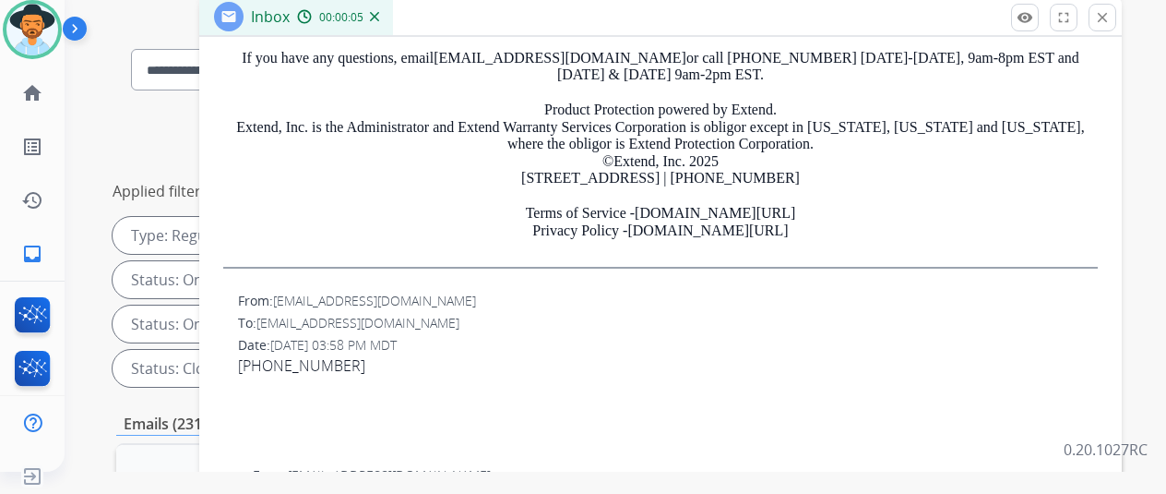
scroll to position [554, 0]
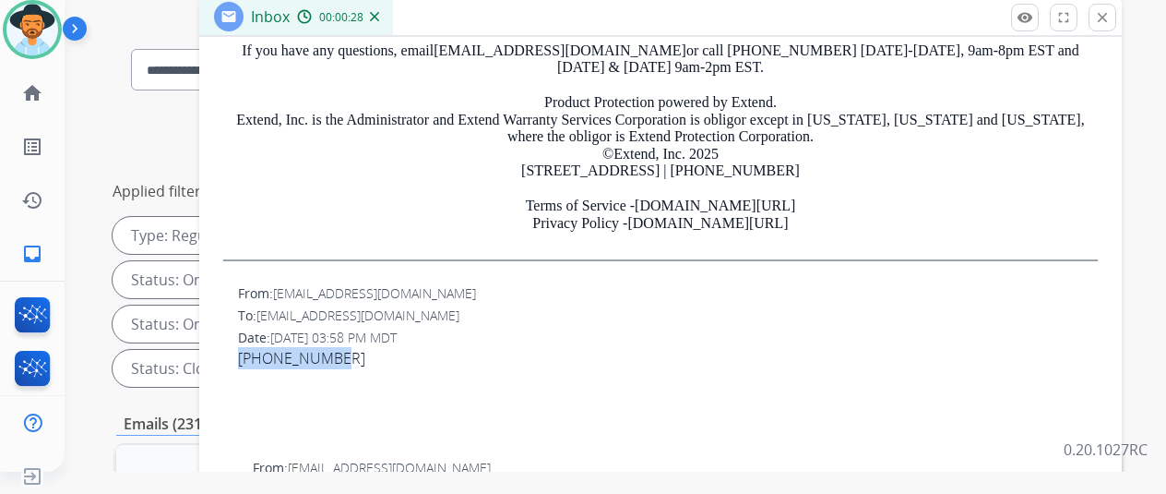
drag, startPoint x: 343, startPoint y: 353, endPoint x: 251, endPoint y: 351, distance: 92.3
click at [247, 354] on div "From: mr_057@yahoo.com To: customerservice@reguardprotection.com Date: 10/02/20…" at bounding box center [660, 367] width 879 height 170
copy div "650 267 9497"
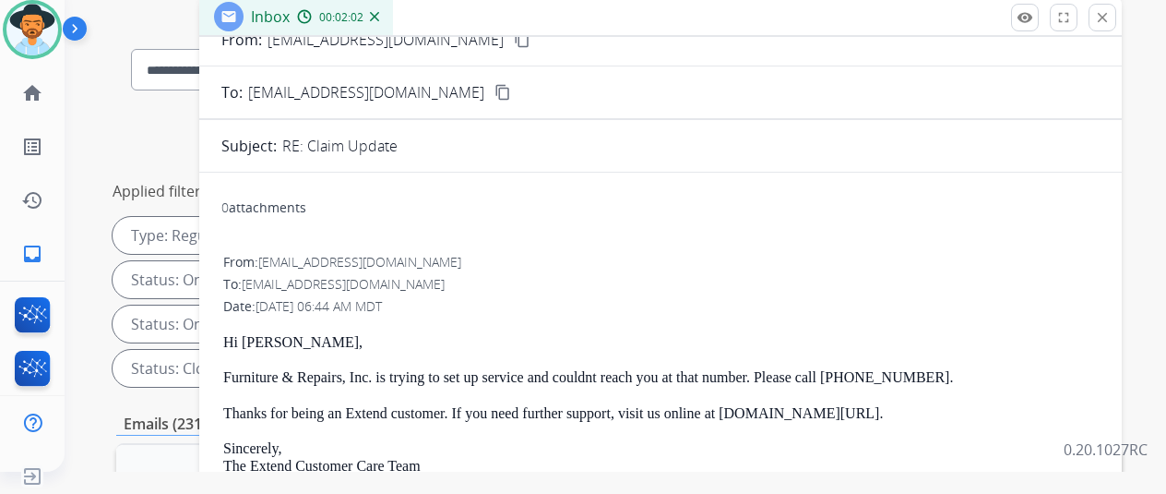
scroll to position [0, 0]
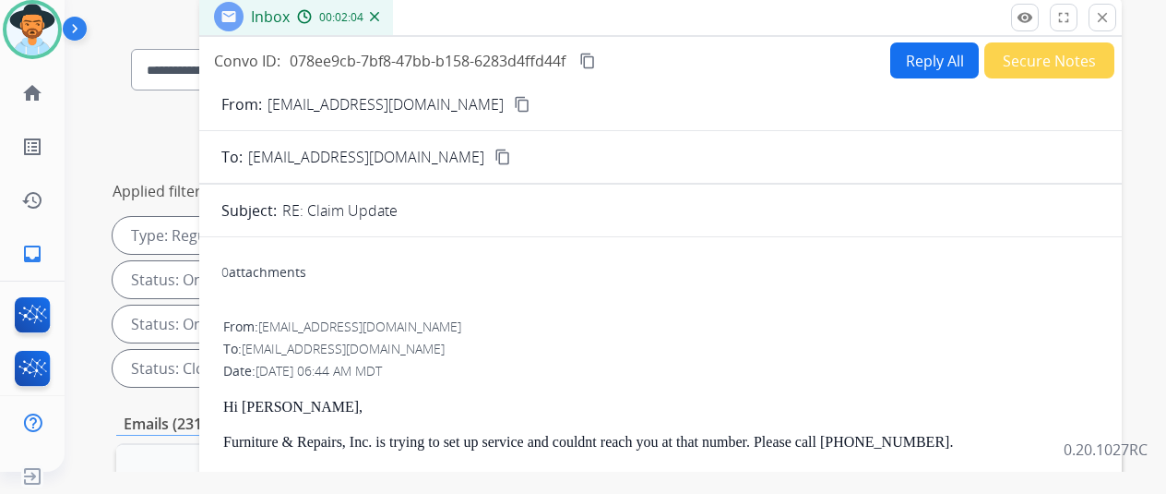
click at [379, 18] on img at bounding box center [374, 16] width 9 height 9
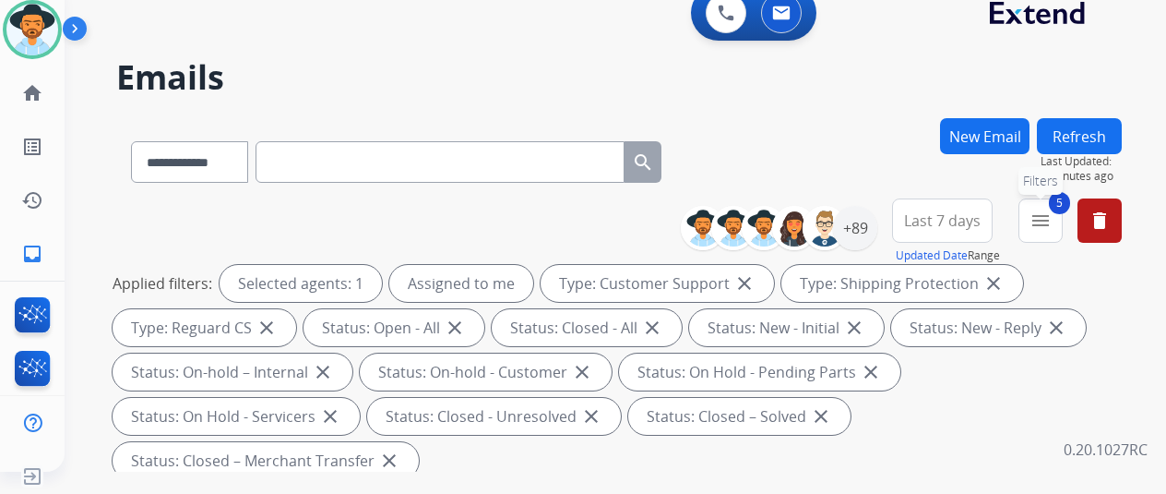
click at [1063, 221] on button "5 menu Filters" at bounding box center [1041, 220] width 44 height 44
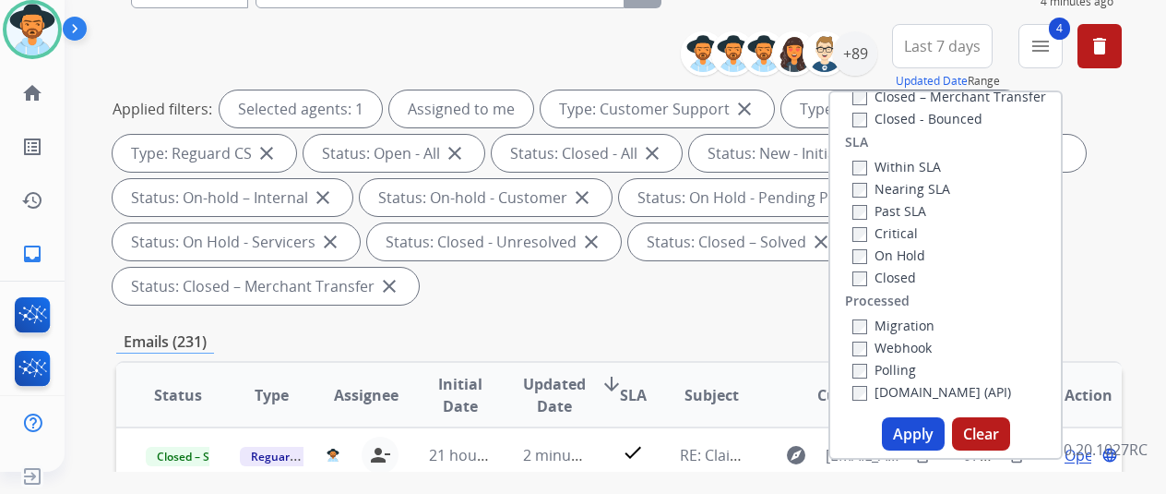
scroll to position [369, 0]
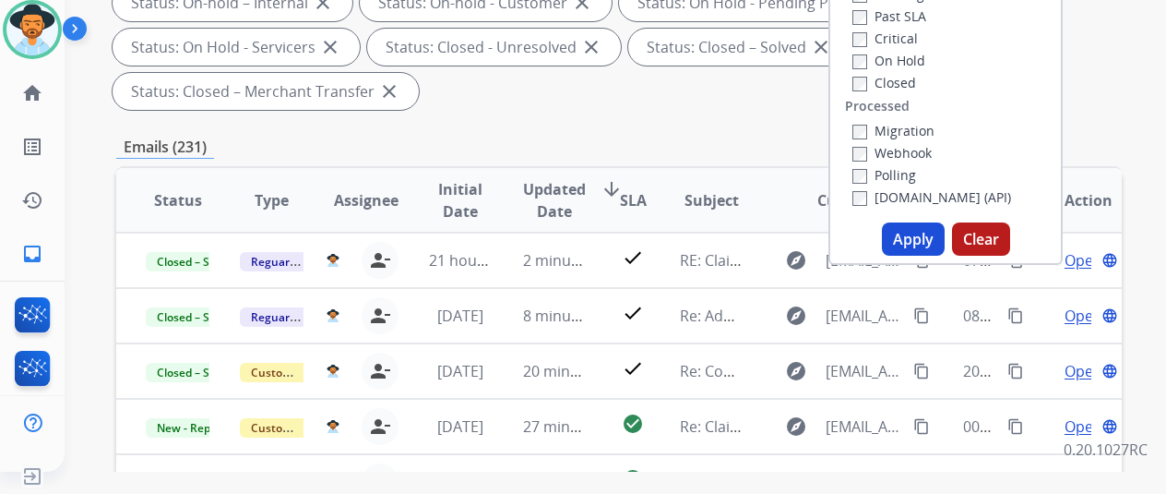
click at [927, 238] on button "Apply" at bounding box center [913, 238] width 63 height 33
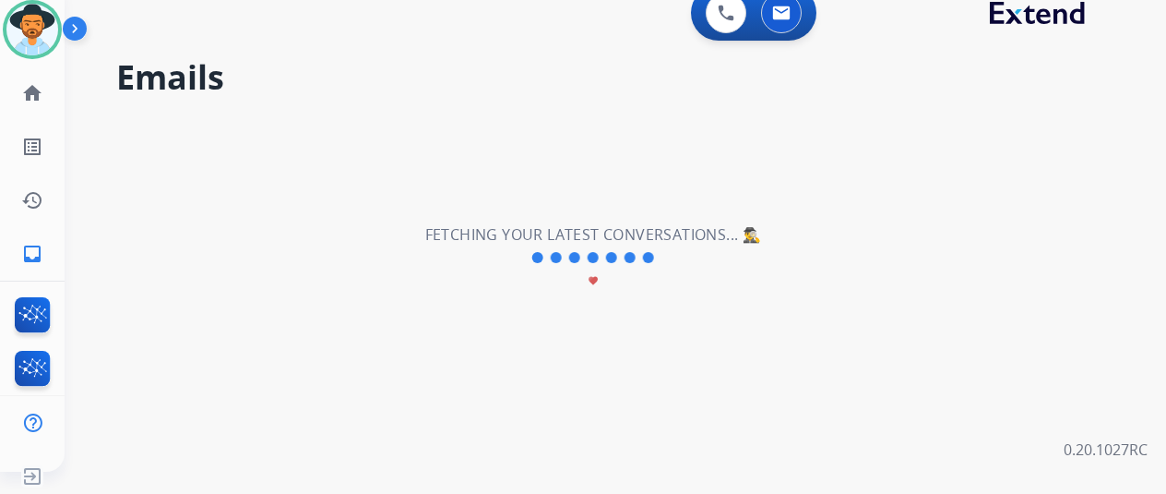
scroll to position [0, 0]
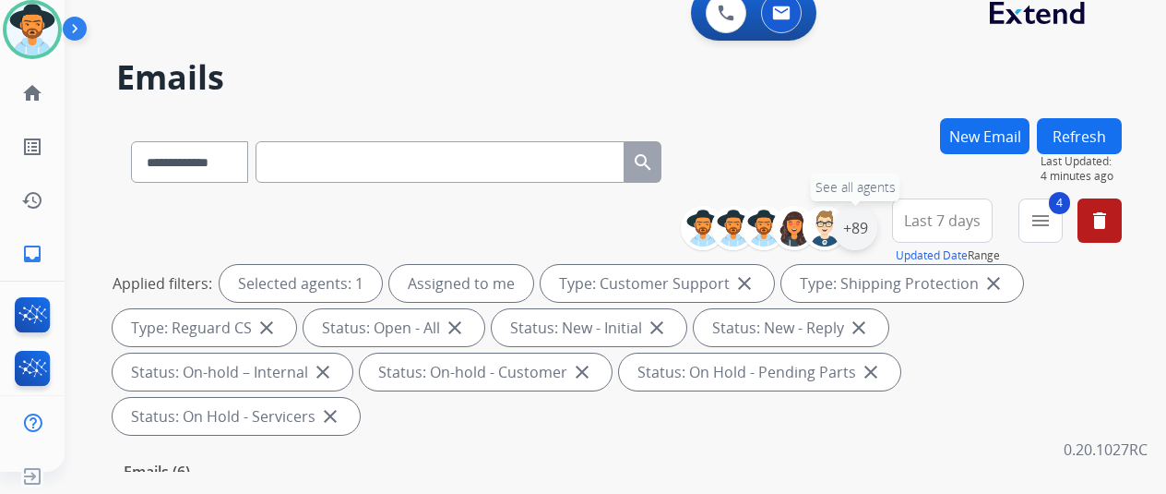
click at [864, 224] on div "+89" at bounding box center [855, 228] width 44 height 44
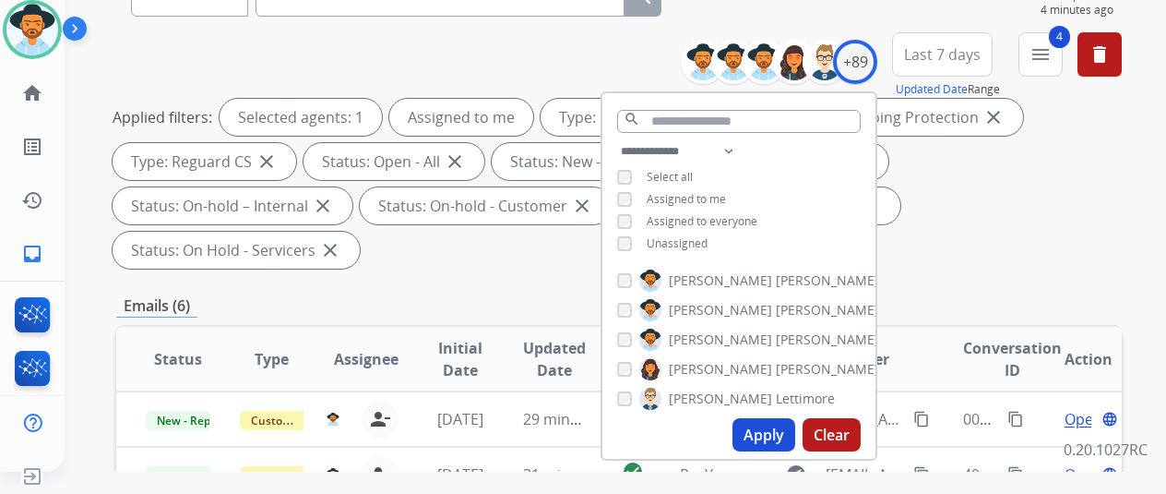
scroll to position [369, 0]
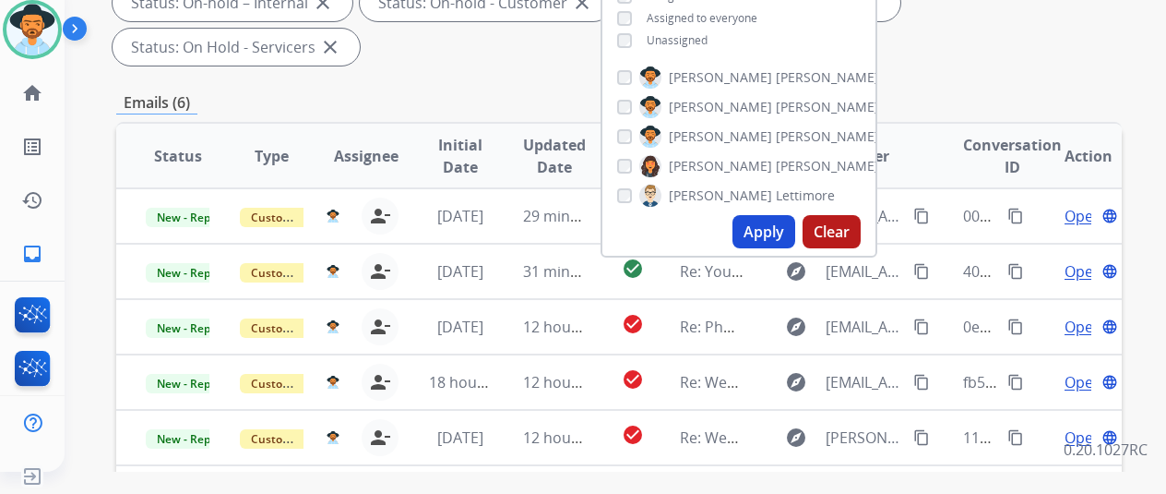
click at [774, 222] on button "Apply" at bounding box center [764, 231] width 63 height 33
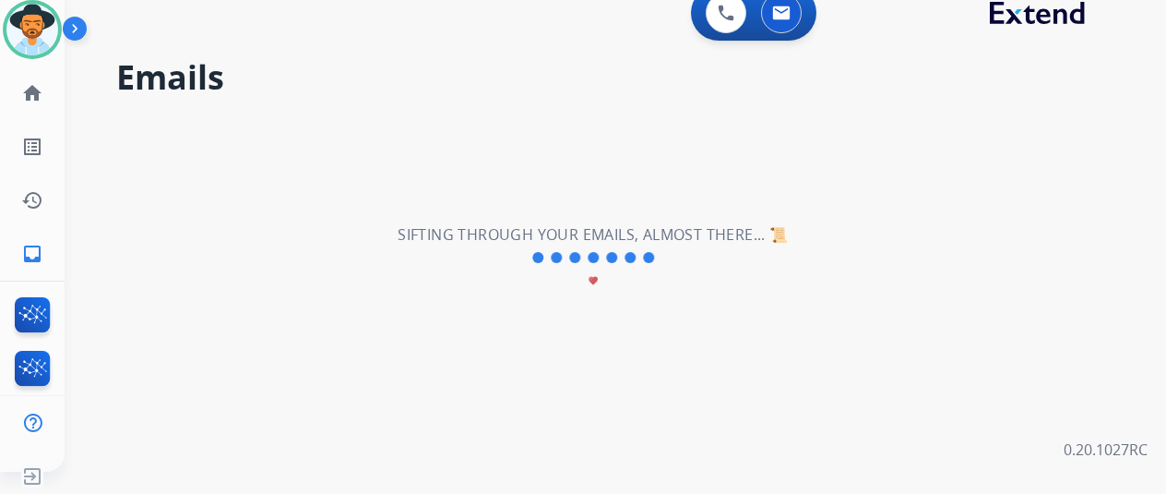
scroll to position [0, 0]
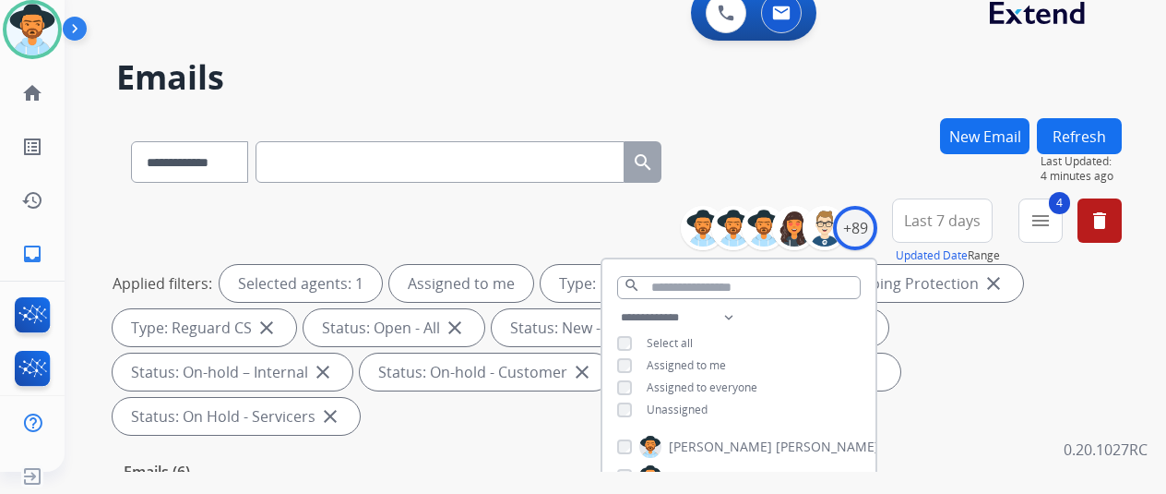
click at [834, 113] on div "**********" at bounding box center [594, 291] width 1058 height 494
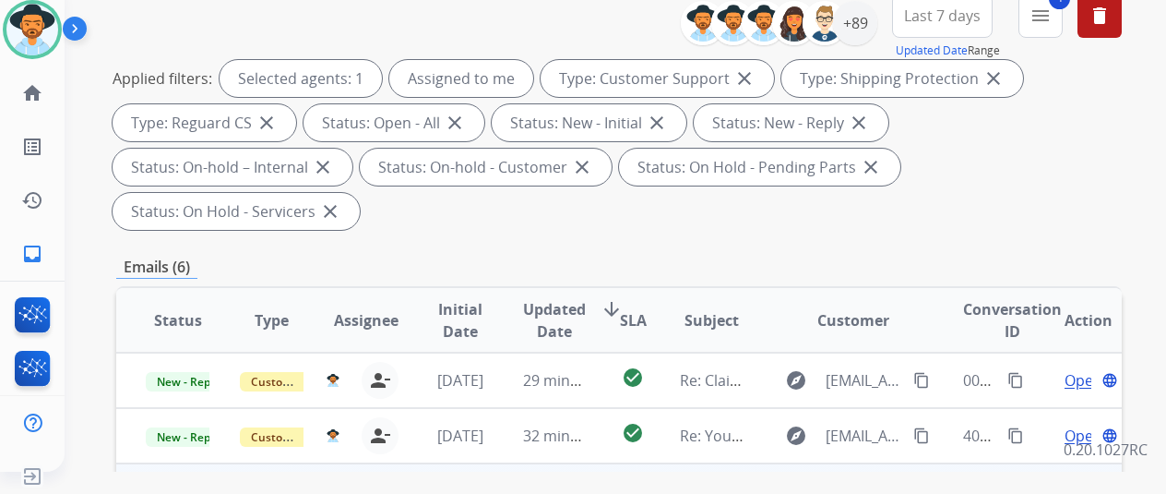
scroll to position [369, 0]
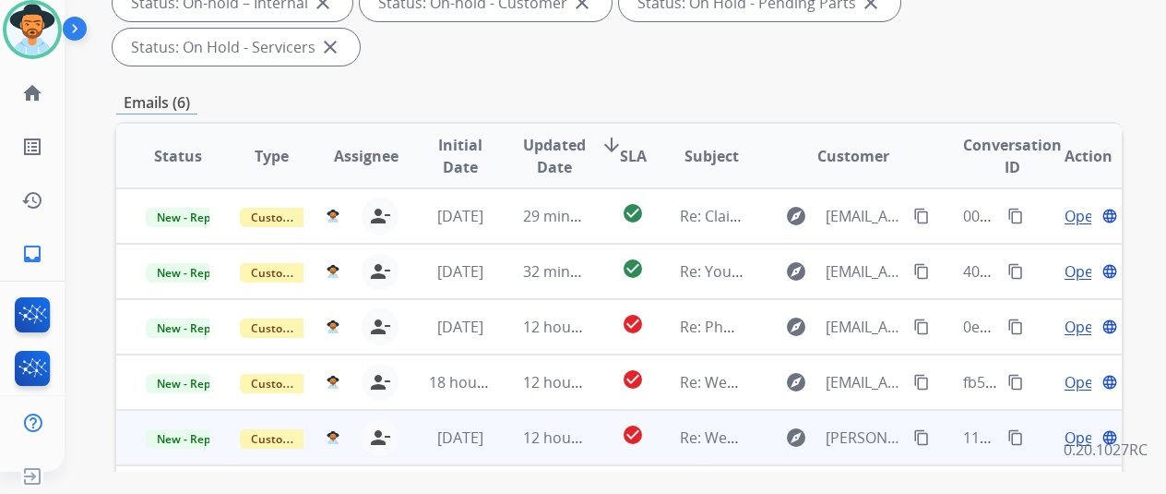
click at [1079, 426] on span "Open" at bounding box center [1084, 437] width 38 height 22
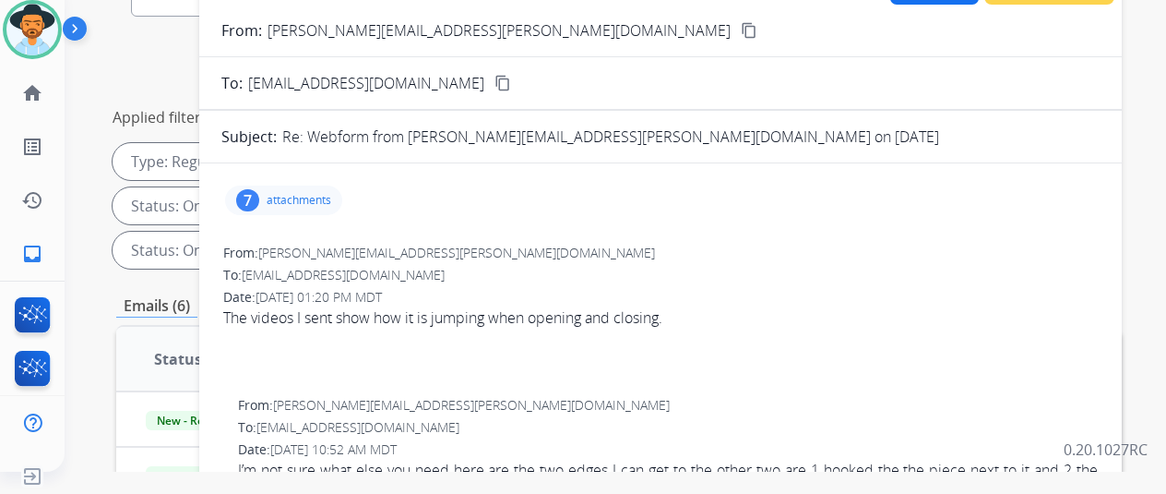
scroll to position [0, 0]
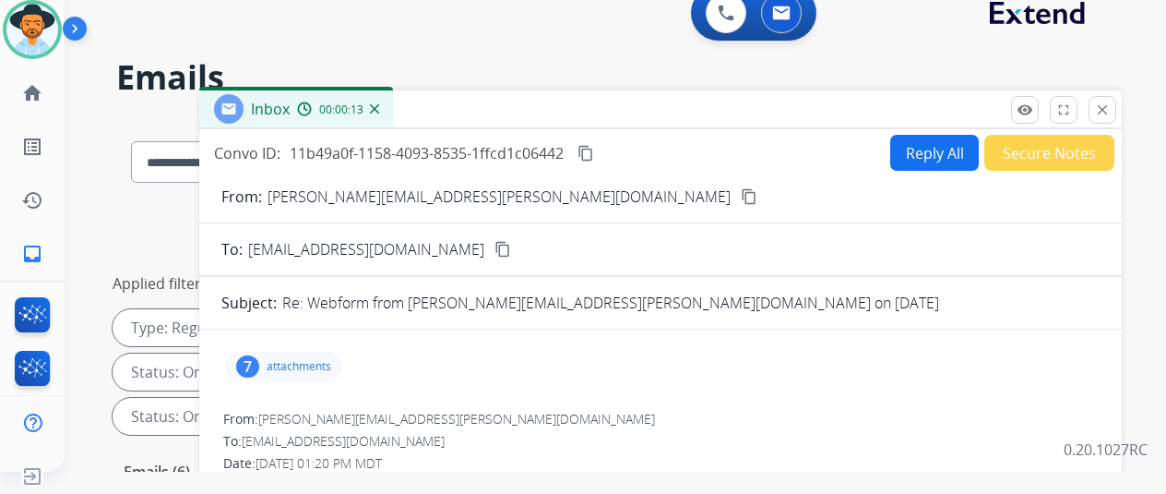
click at [741, 198] on mat-icon "content_copy" at bounding box center [749, 196] width 17 height 17
click at [259, 367] on div "7" at bounding box center [247, 366] width 23 height 22
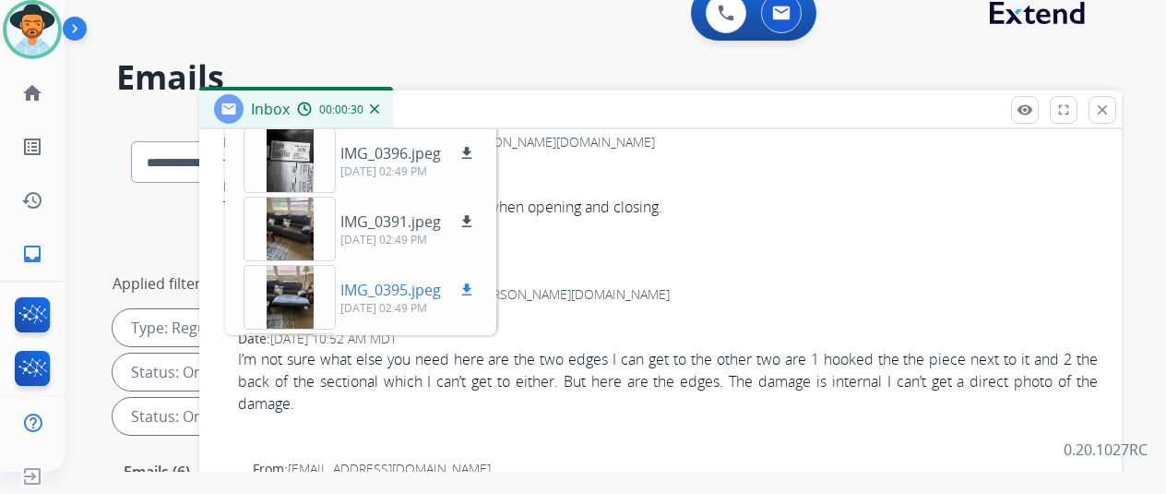
scroll to position [251, 0]
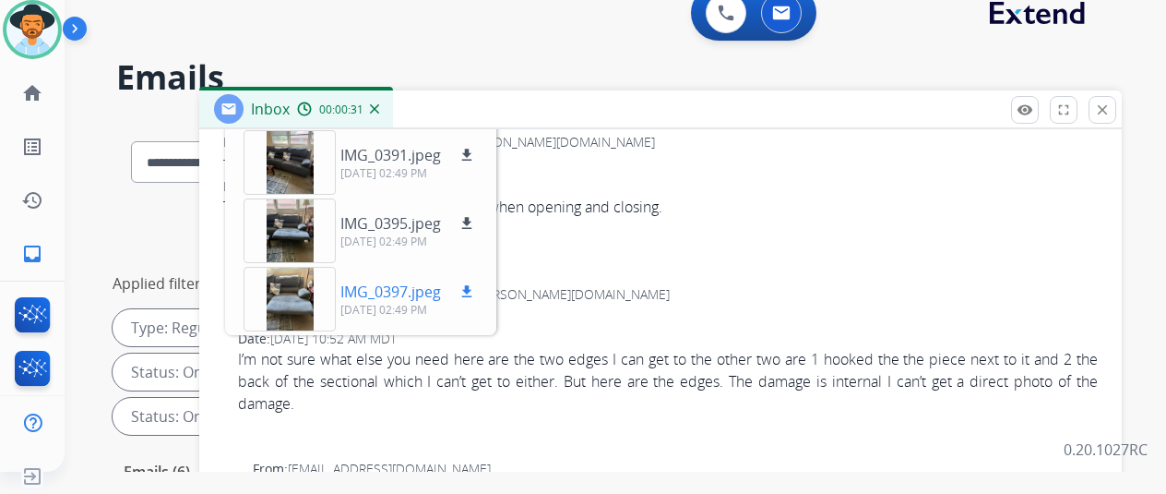
click at [475, 292] on mat-icon "download" at bounding box center [467, 291] width 17 height 17
click at [475, 216] on mat-icon "download" at bounding box center [467, 223] width 17 height 17
click at [475, 151] on mat-icon "download" at bounding box center [467, 155] width 17 height 17
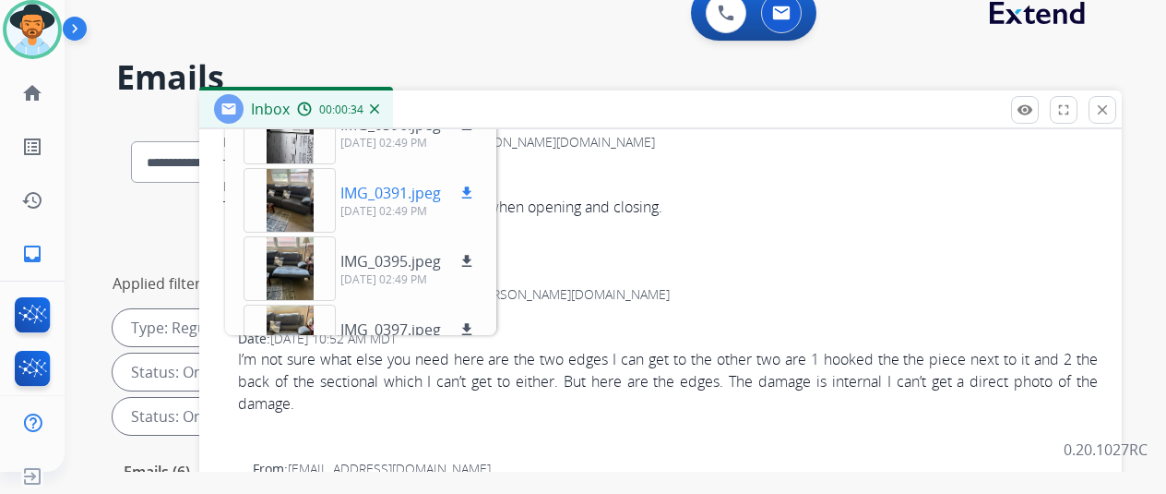
scroll to position [159, 0]
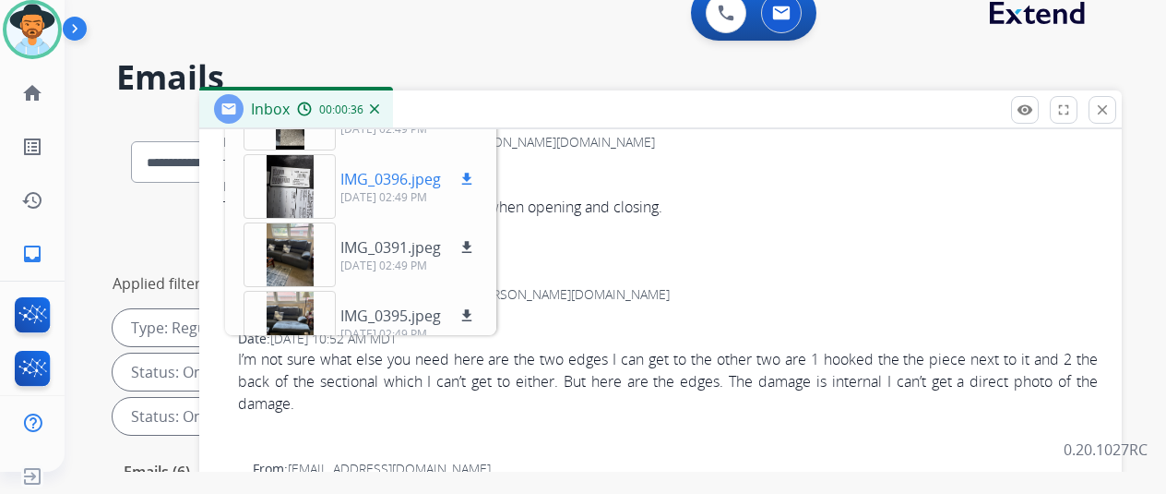
click at [475, 171] on mat-icon "download" at bounding box center [467, 179] width 17 height 17
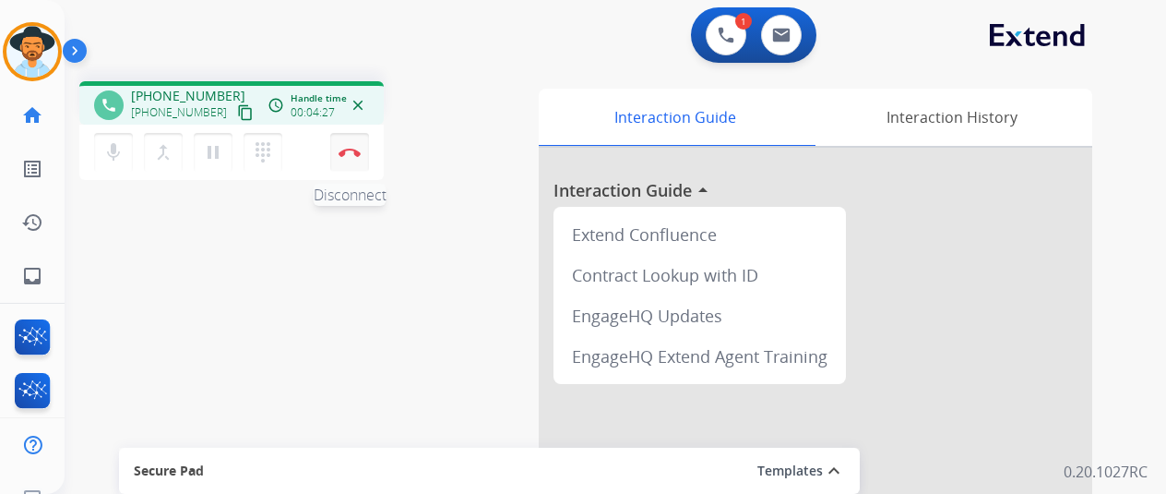
click at [356, 149] on img at bounding box center [350, 152] width 22 height 9
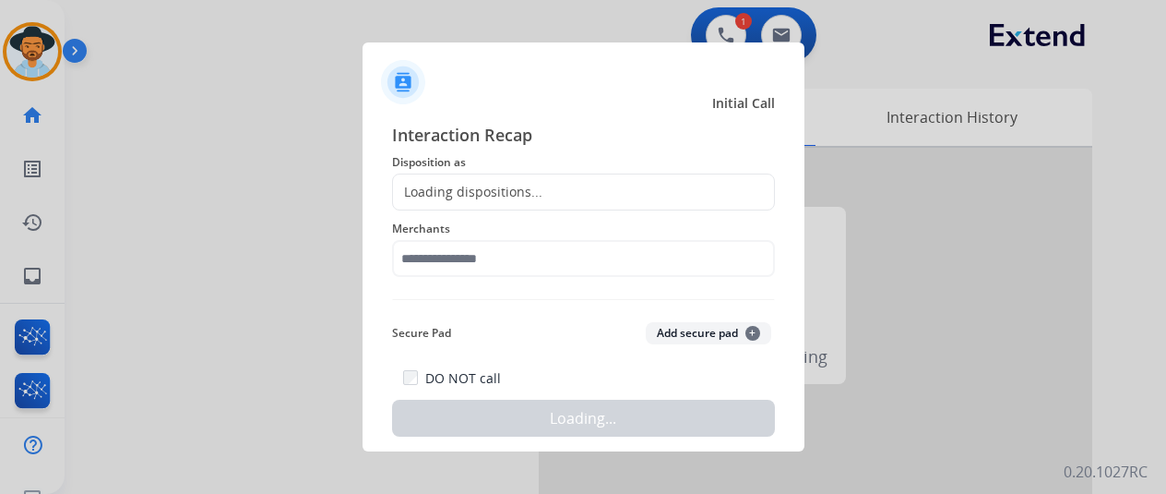
click at [440, 189] on div "Loading dispositions..." at bounding box center [467, 192] width 149 height 18
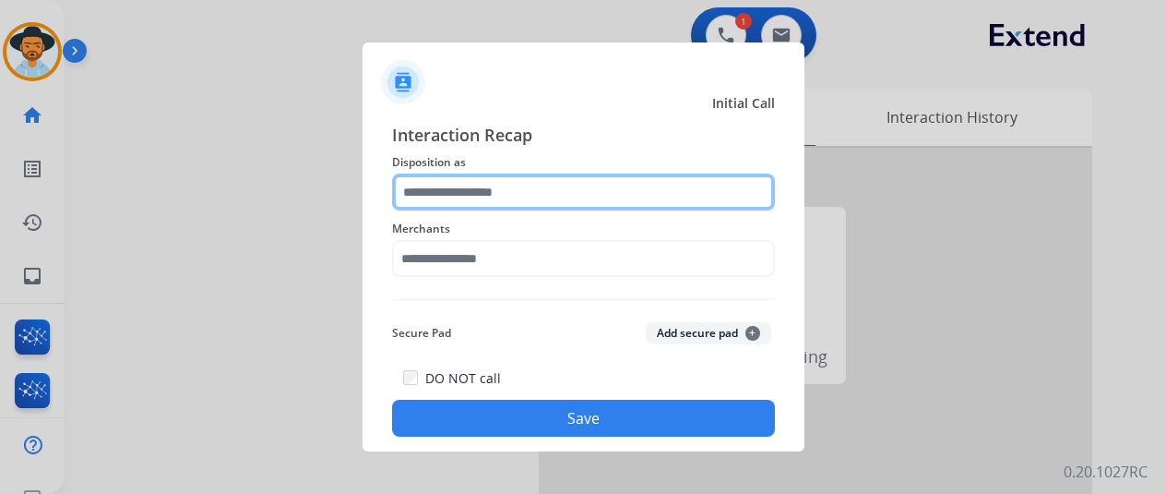
click at [441, 191] on input "text" at bounding box center [583, 191] width 383 height 37
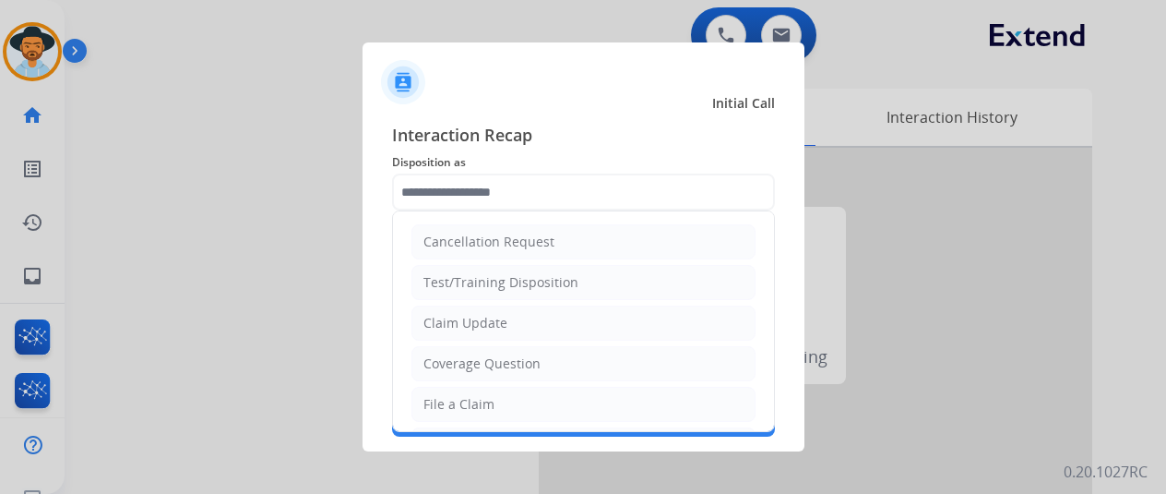
drag, startPoint x: 465, startPoint y: 396, endPoint x: 460, endPoint y: 322, distance: 74.0
click at [461, 387] on li "File a Claim" at bounding box center [584, 404] width 344 height 35
type input "**********"
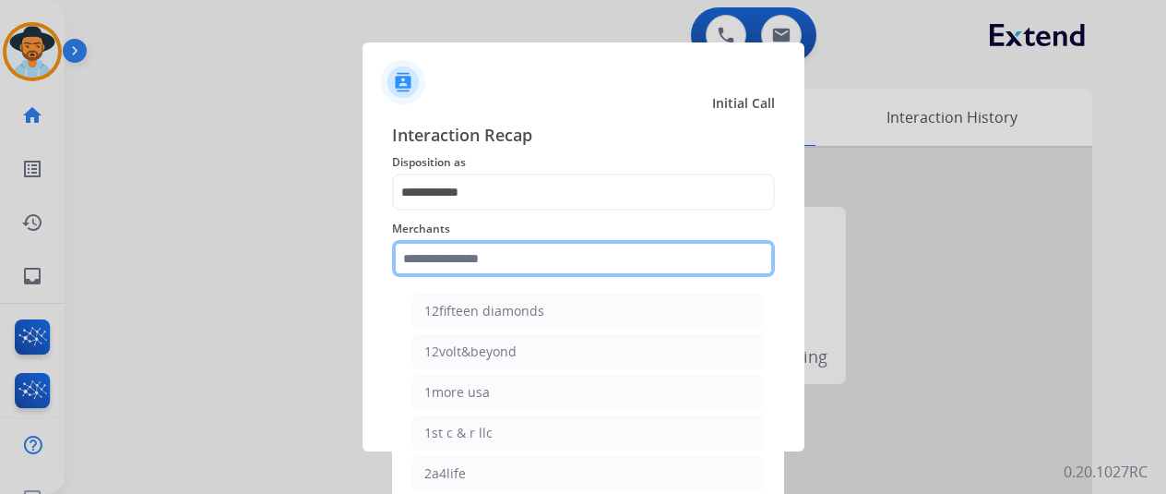
click at [457, 263] on input "text" at bounding box center [583, 258] width 383 height 37
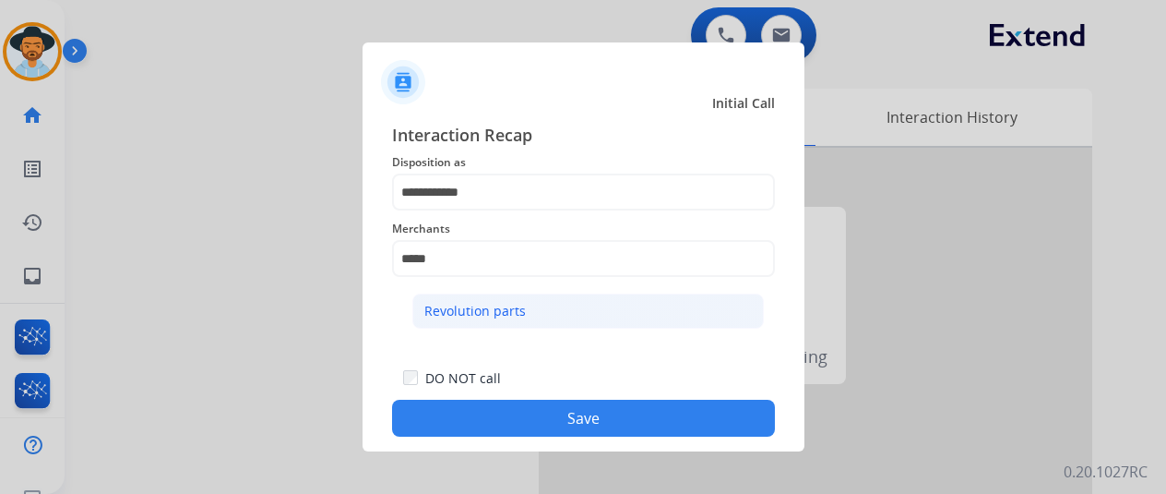
click at [476, 311] on div "Revolution parts" at bounding box center [476, 311] width 102 height 18
type input "**********"
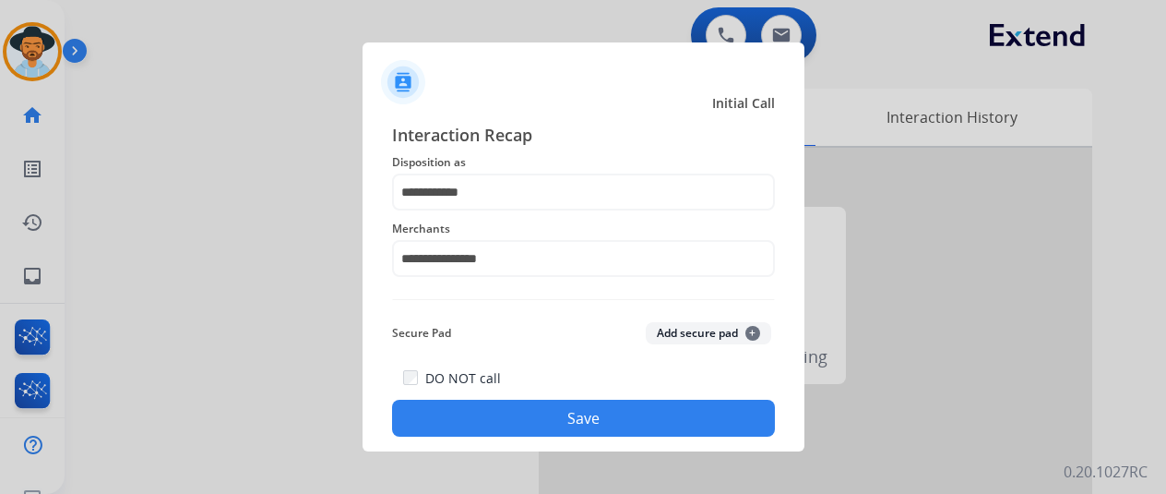
click at [521, 414] on button "Save" at bounding box center [583, 418] width 383 height 37
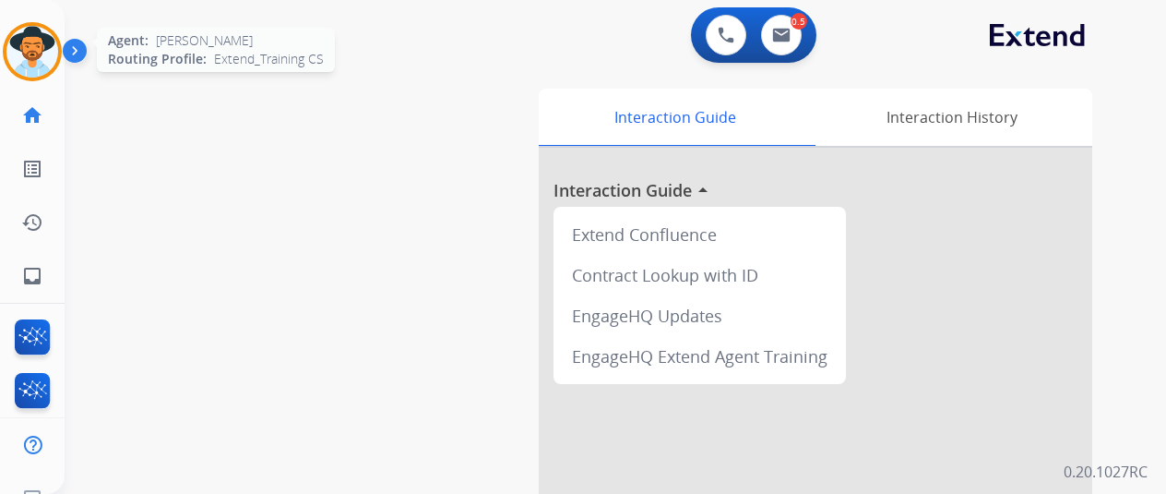
click at [35, 36] on img at bounding box center [32, 52] width 52 height 52
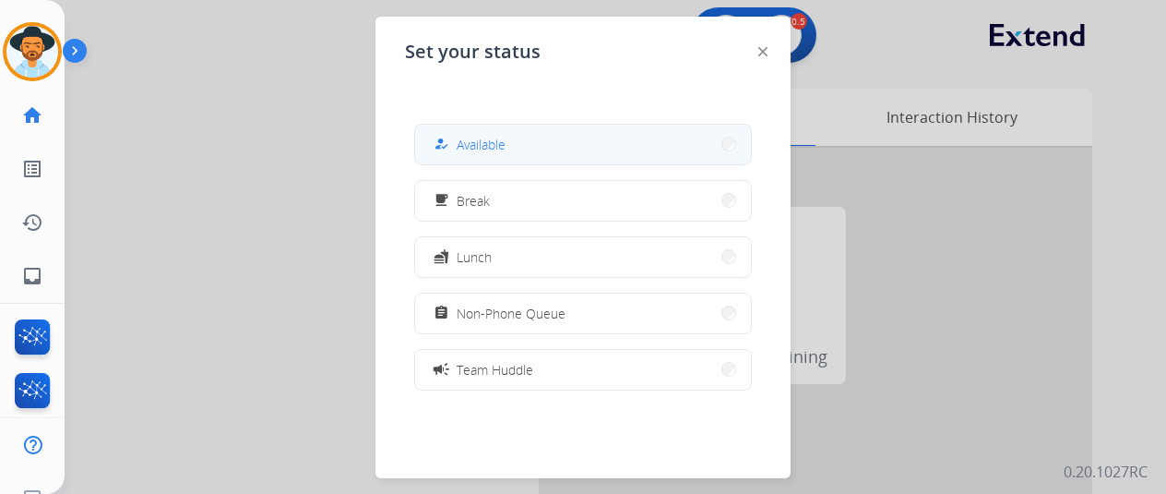
drag, startPoint x: 489, startPoint y: 149, endPoint x: 480, endPoint y: 129, distance: 21.5
click at [487, 148] on span "Available" at bounding box center [481, 144] width 49 height 19
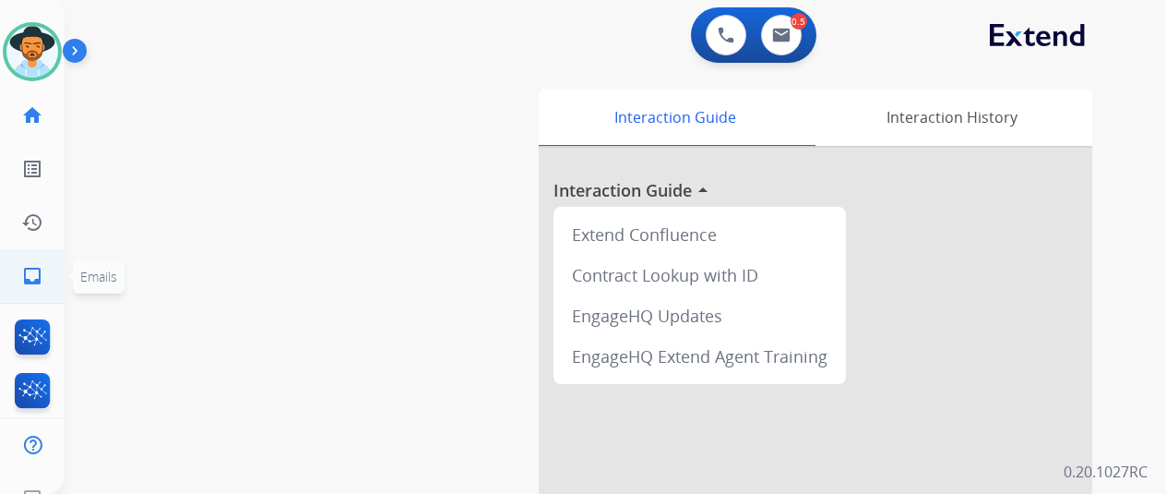
click at [27, 276] on mat-icon "inbox" at bounding box center [32, 276] width 22 height 22
select select "**********"
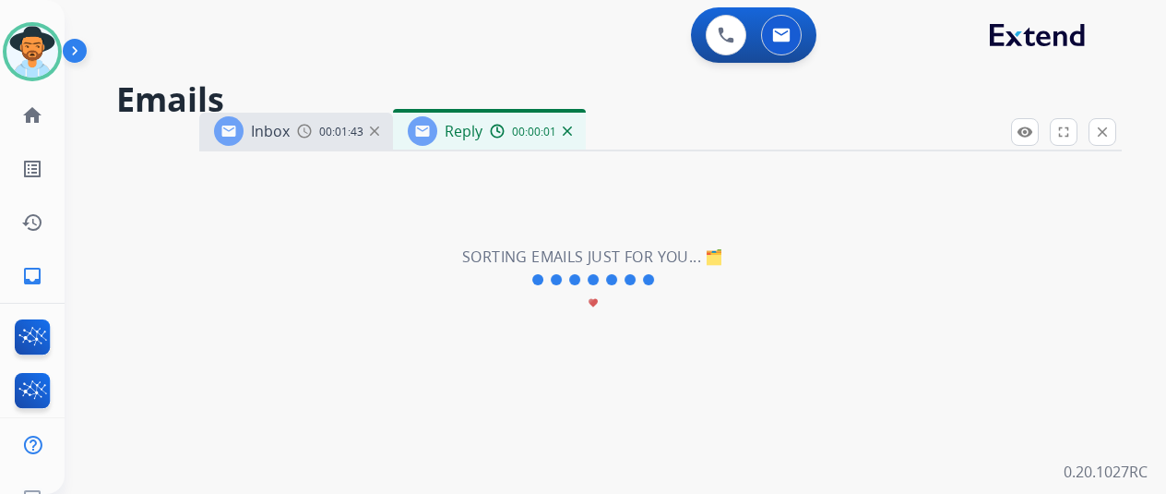
select select "**********"
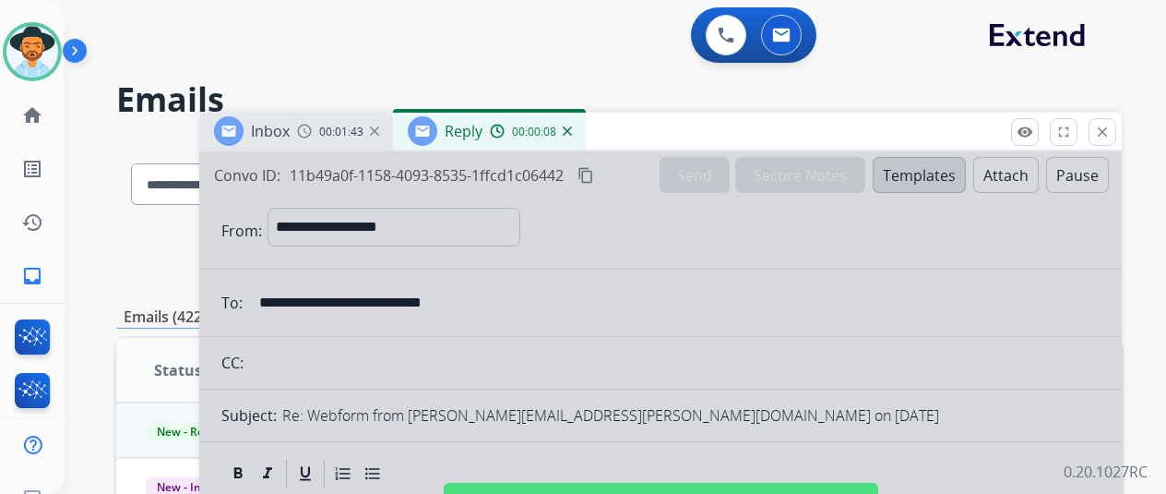
click at [607, 304] on div at bounding box center [660, 495] width 923 height 689
select select
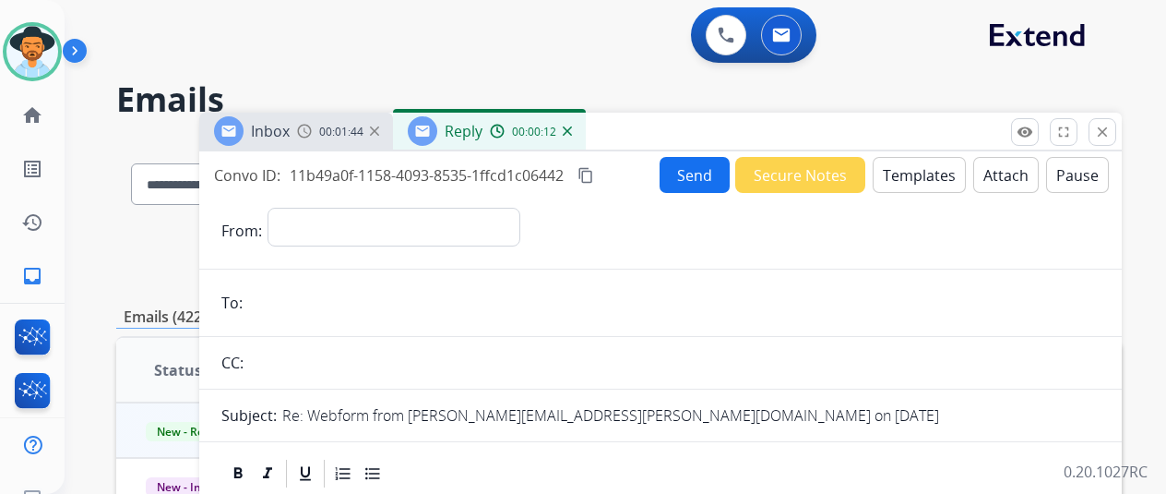
click at [572, 130] on img at bounding box center [567, 130] width 9 height 9
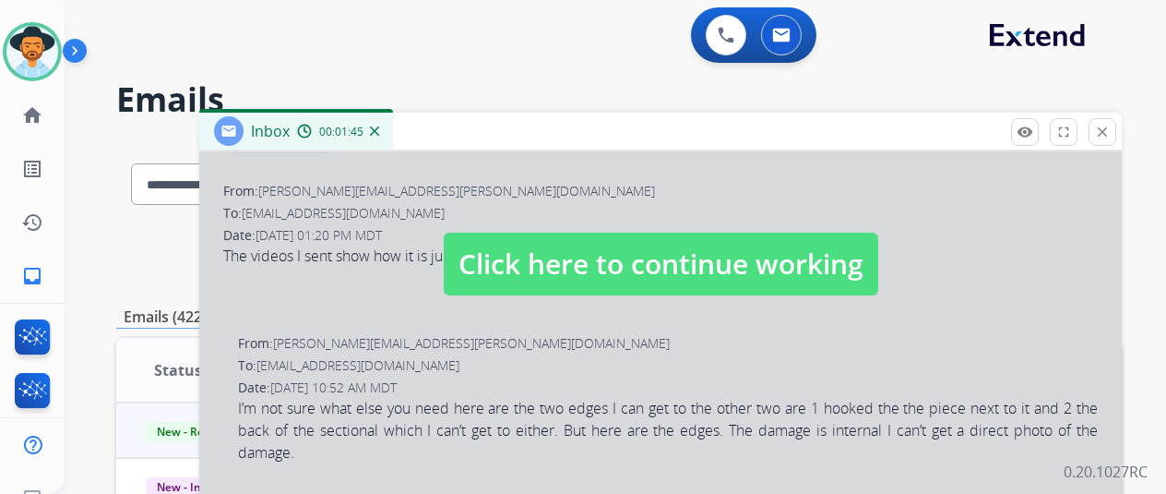
scroll to position [277, 0]
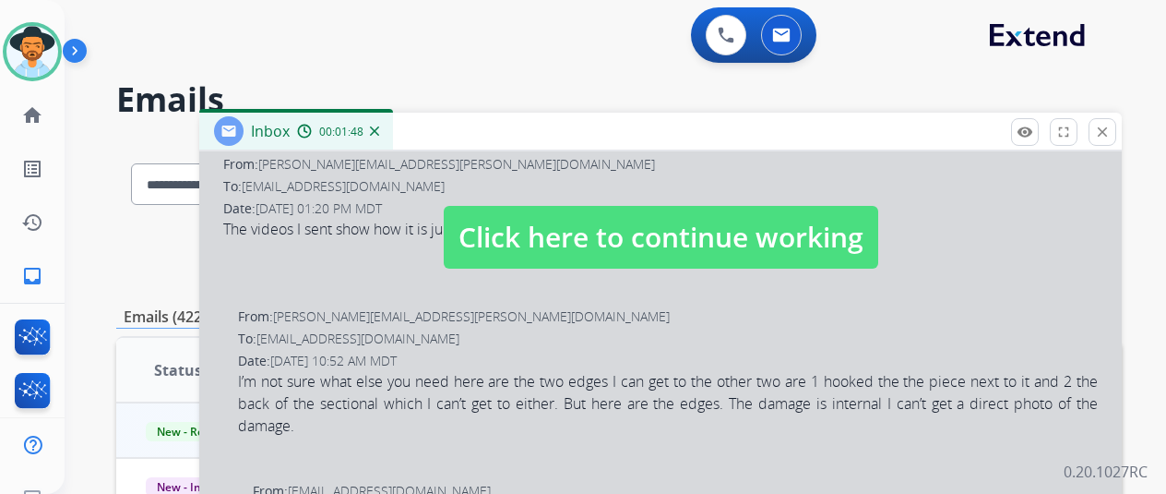
click at [487, 359] on div at bounding box center [660, 218] width 923 height 689
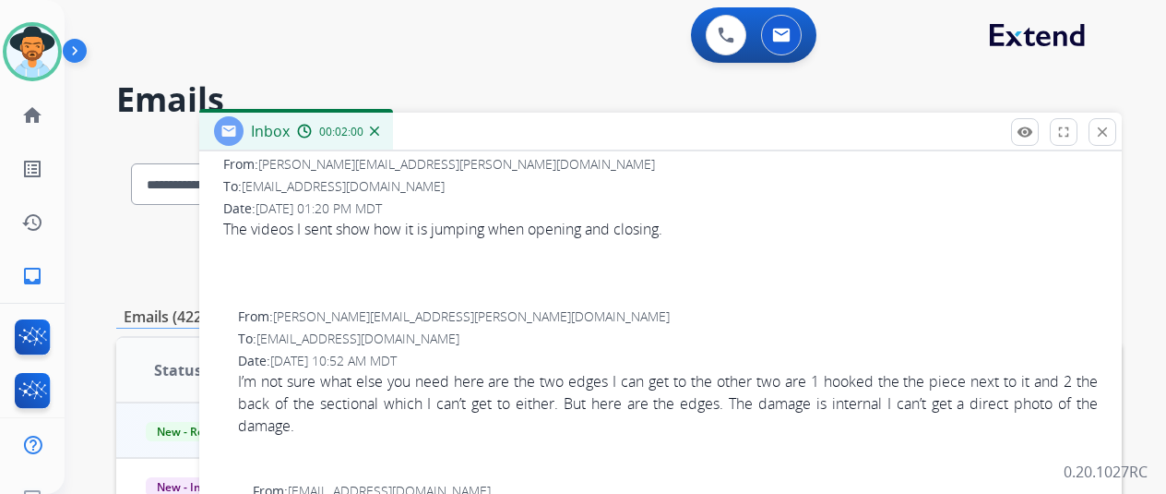
click at [393, 134] on div "Inbox 00:02:00" at bounding box center [296, 131] width 194 height 37
click at [379, 129] on img at bounding box center [374, 130] width 9 height 9
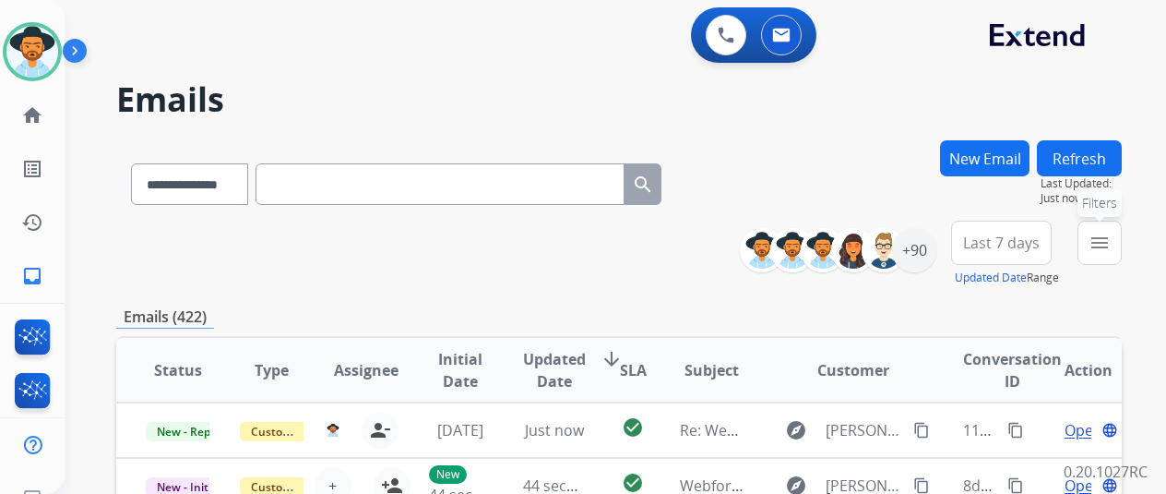
click at [1111, 235] on mat-icon "menu" at bounding box center [1100, 243] width 22 height 22
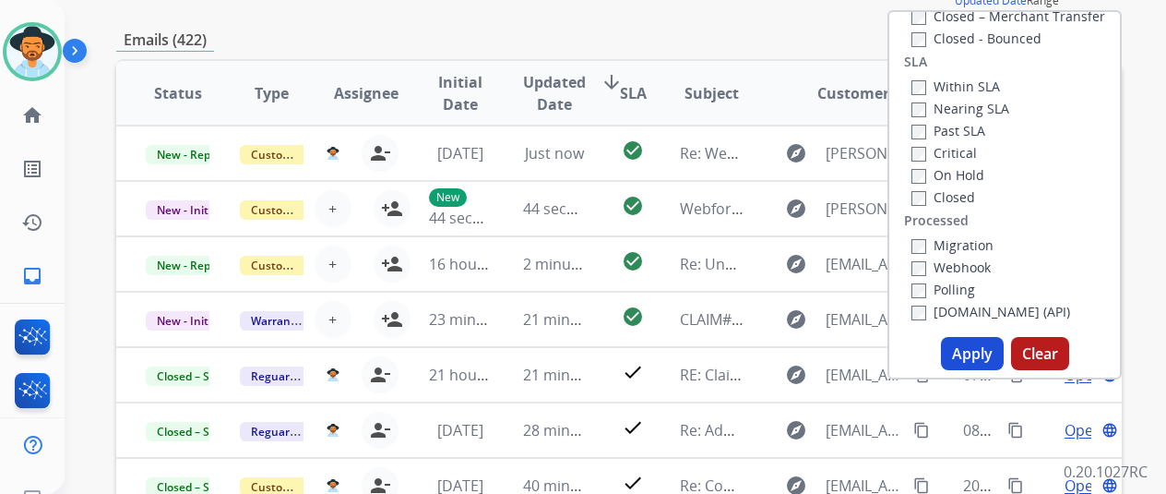
click at [974, 345] on button "Apply" at bounding box center [972, 353] width 63 height 33
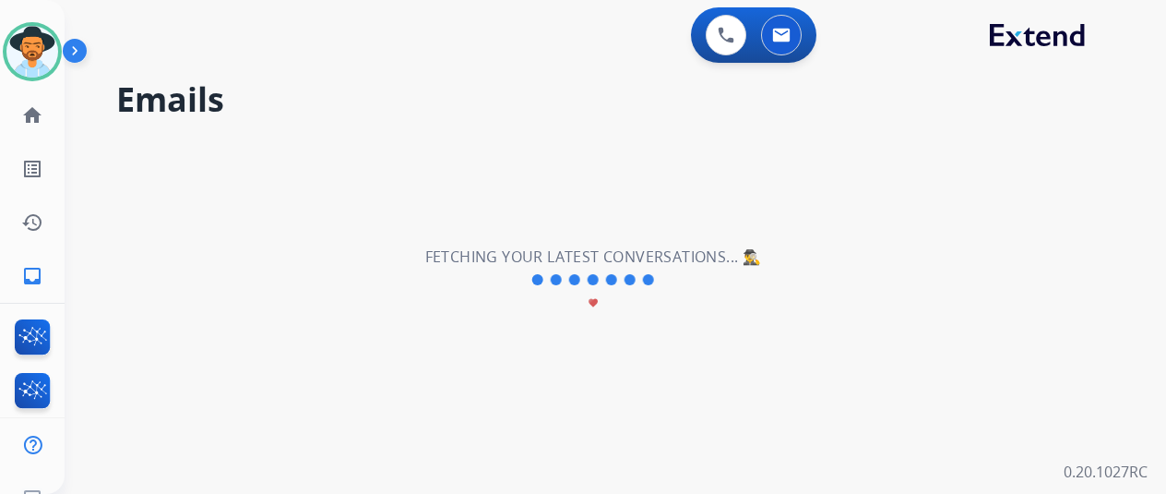
scroll to position [0, 0]
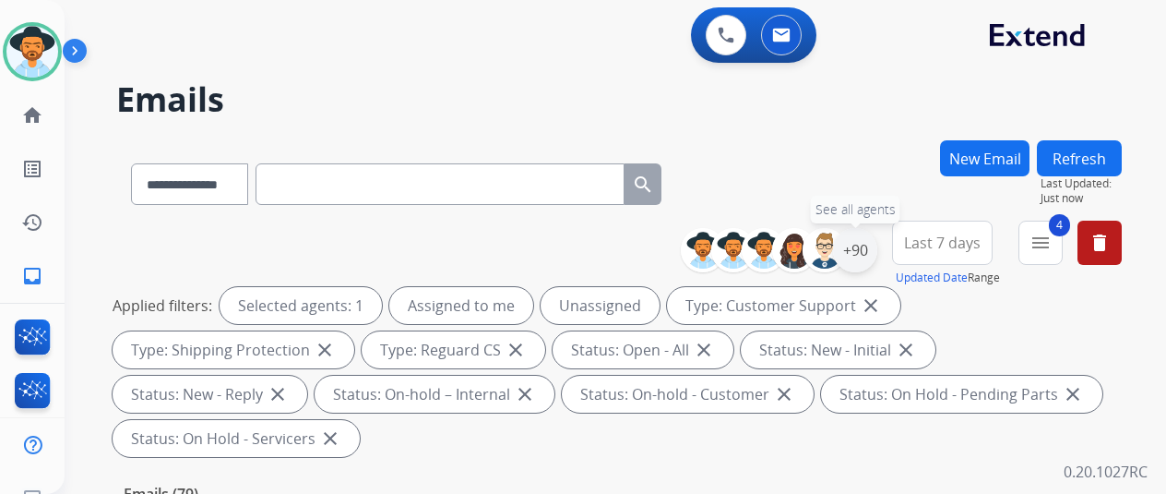
click at [868, 245] on div "+90" at bounding box center [855, 250] width 44 height 44
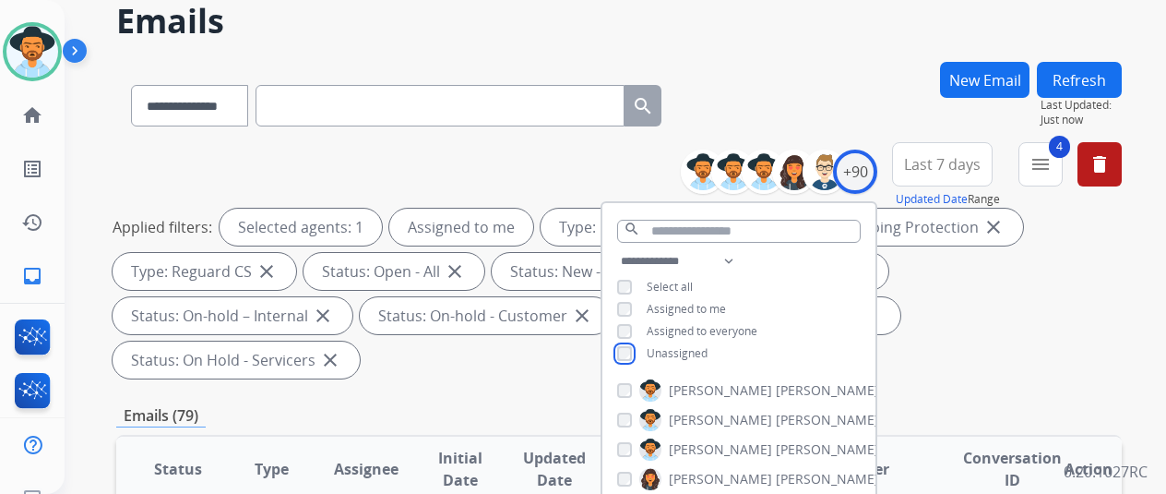
scroll to position [185, 0]
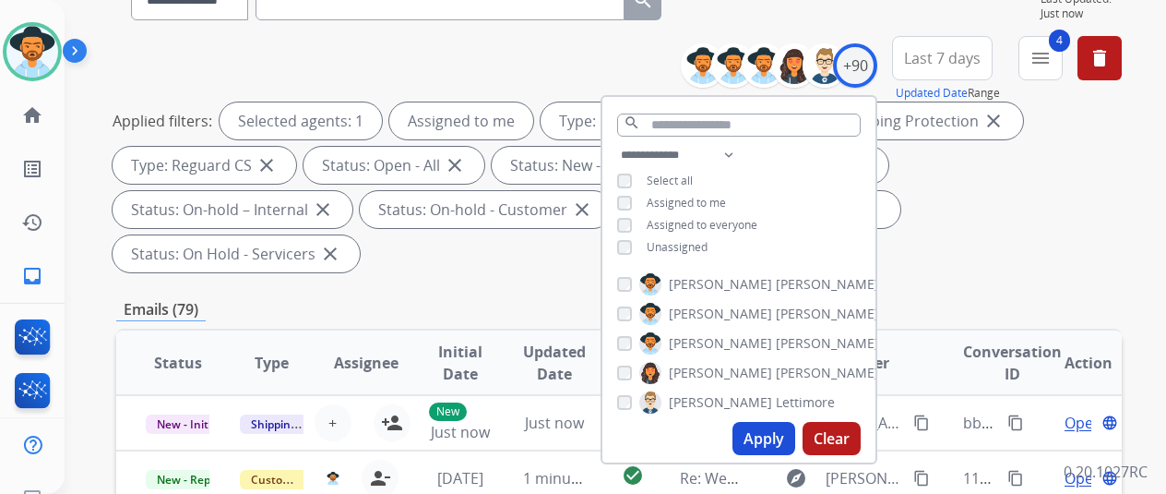
drag, startPoint x: 770, startPoint y: 434, endPoint x: 781, endPoint y: 410, distance: 26.4
click at [771, 434] on button "Apply" at bounding box center [764, 438] width 63 height 33
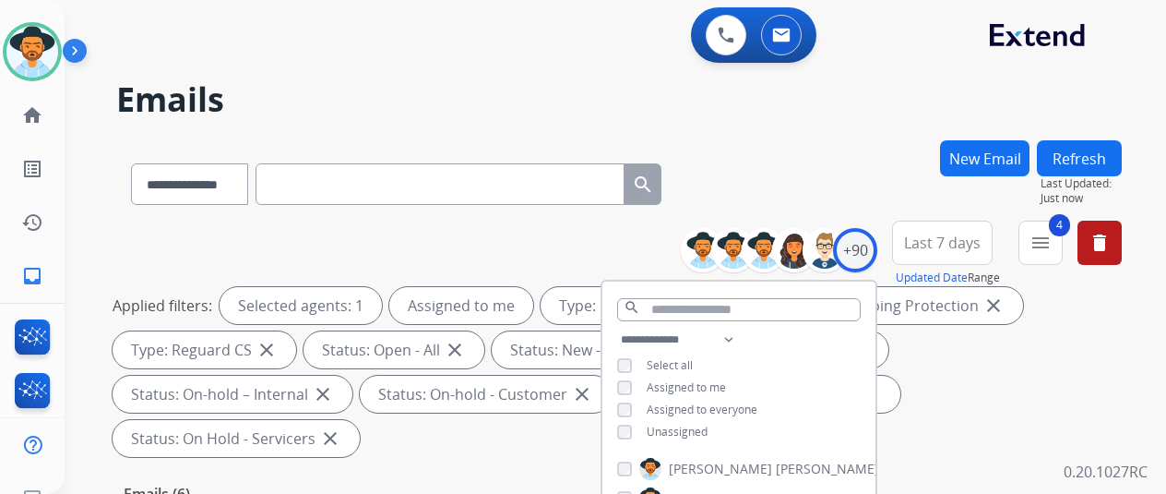
click at [865, 174] on div "**********" at bounding box center [619, 180] width 1006 height 80
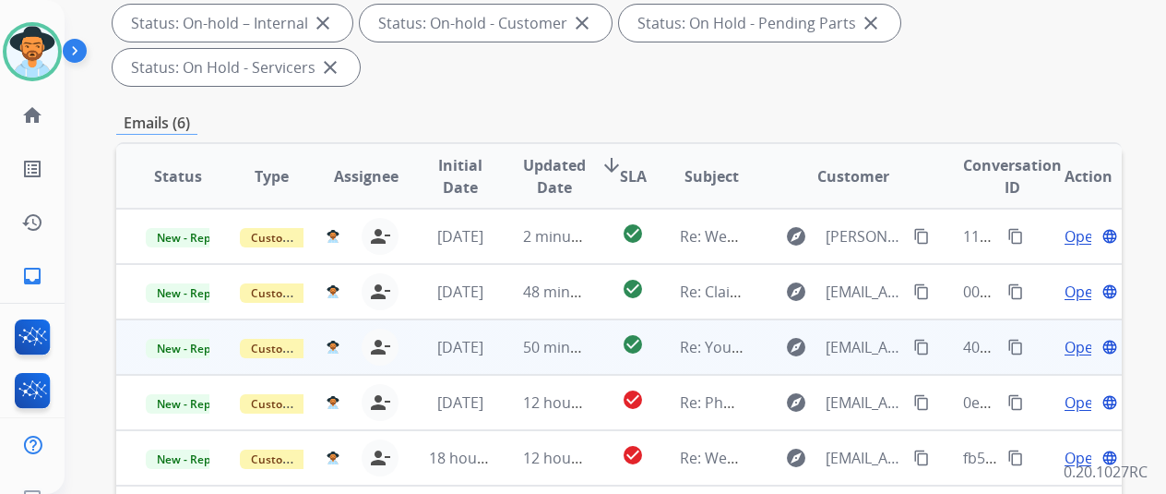
scroll to position [461, 0]
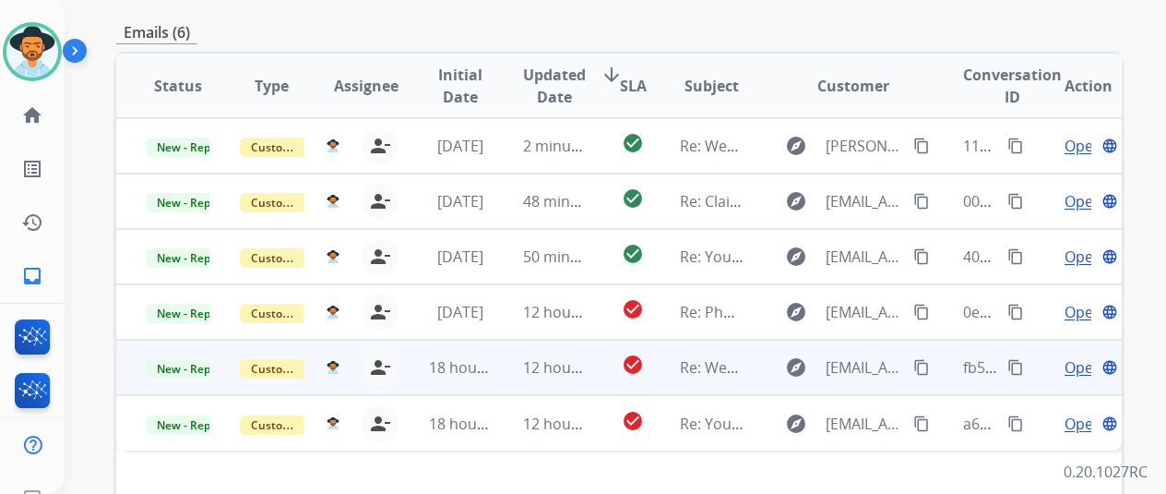
click at [1082, 356] on span "Open" at bounding box center [1084, 367] width 38 height 22
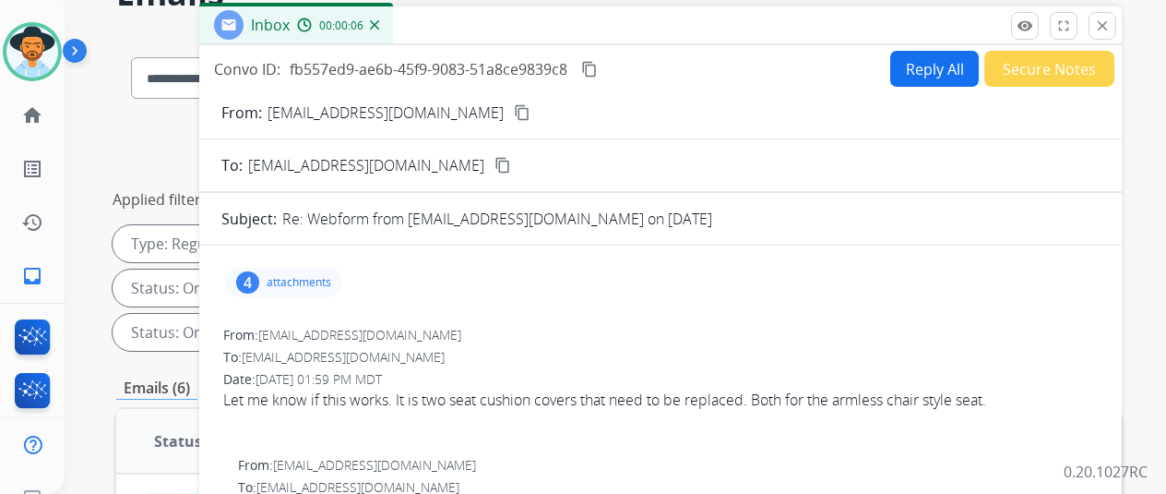
scroll to position [92, 0]
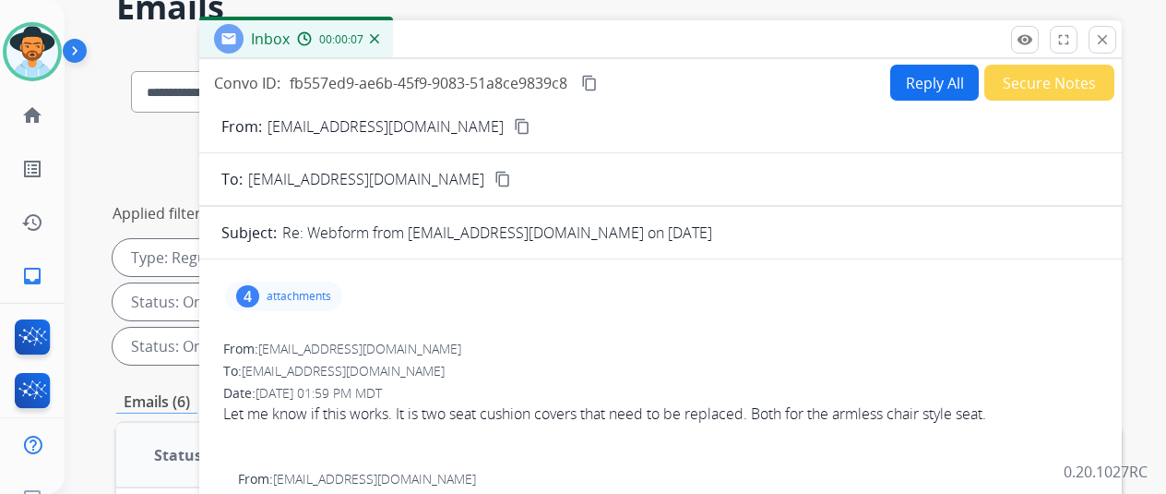
click at [514, 126] on mat-icon "content_copy" at bounding box center [522, 126] width 17 height 17
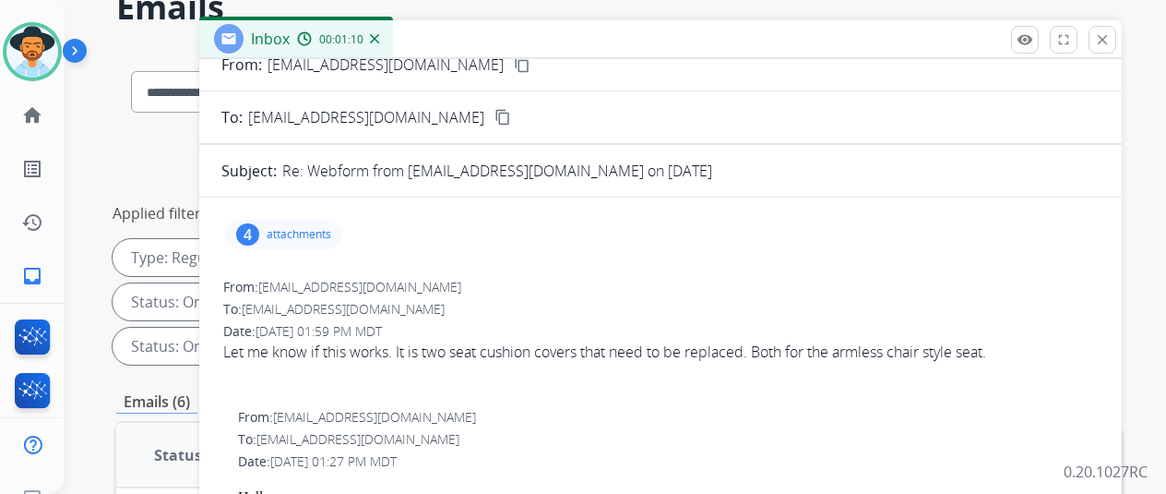
scroll to position [0, 0]
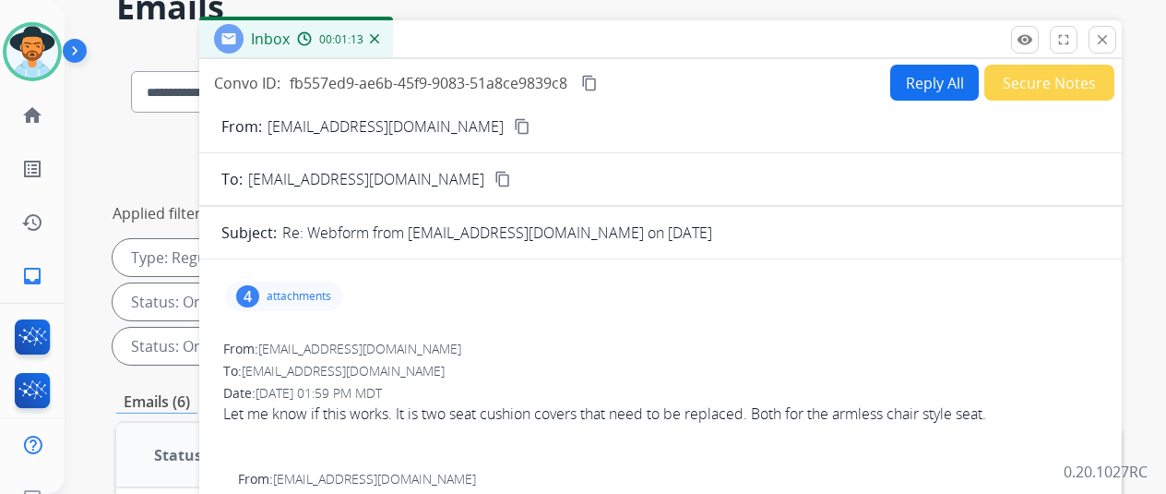
click at [259, 293] on div "4" at bounding box center [247, 296] width 23 height 22
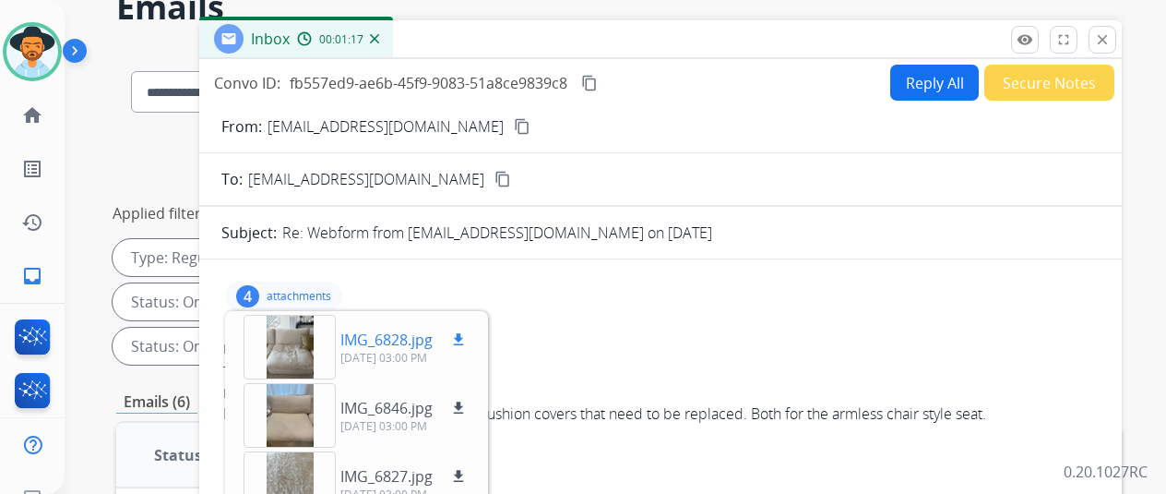
click at [306, 333] on div at bounding box center [290, 347] width 92 height 65
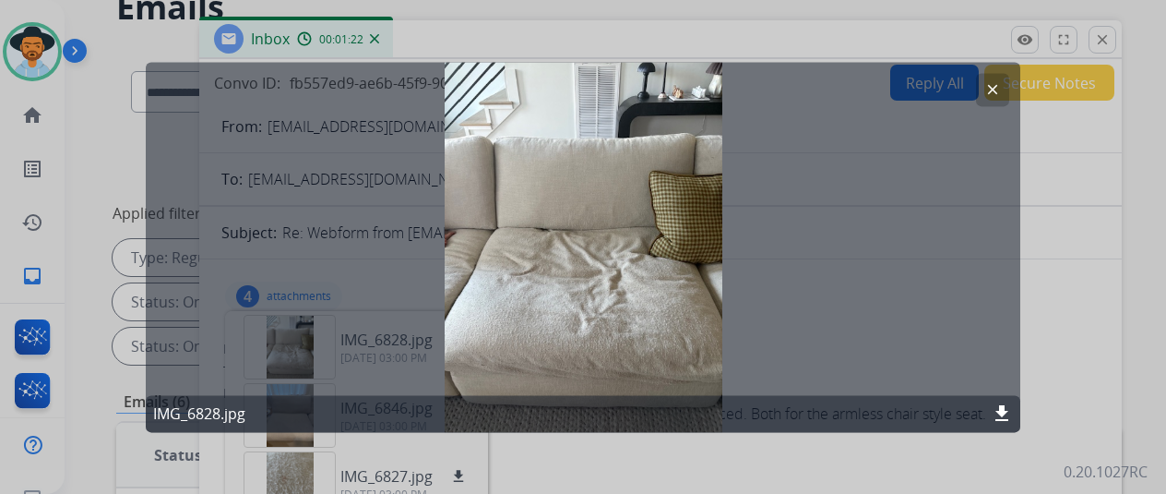
click at [993, 86] on mat-icon "clear" at bounding box center [993, 89] width 17 height 17
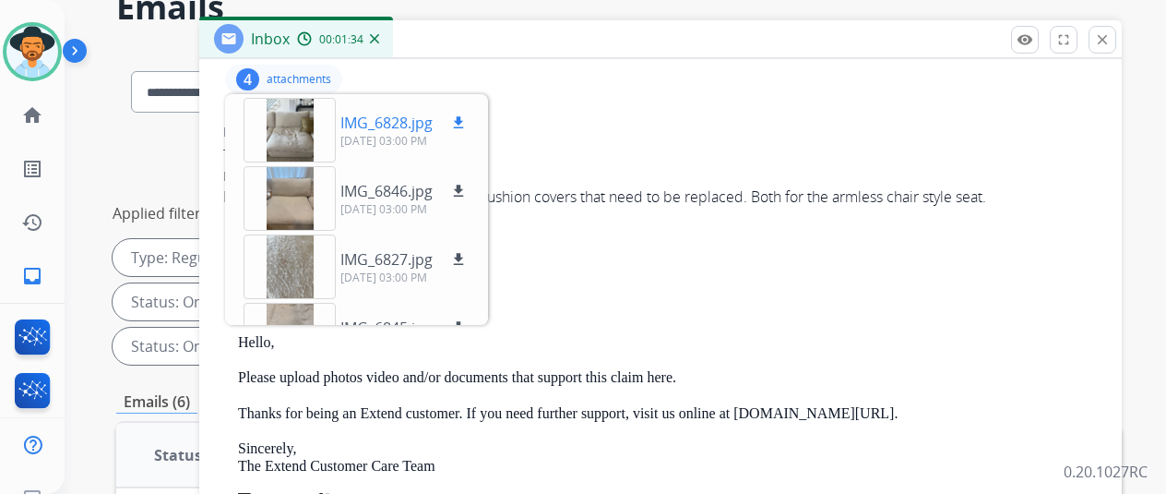
click at [301, 101] on div at bounding box center [290, 130] width 92 height 65
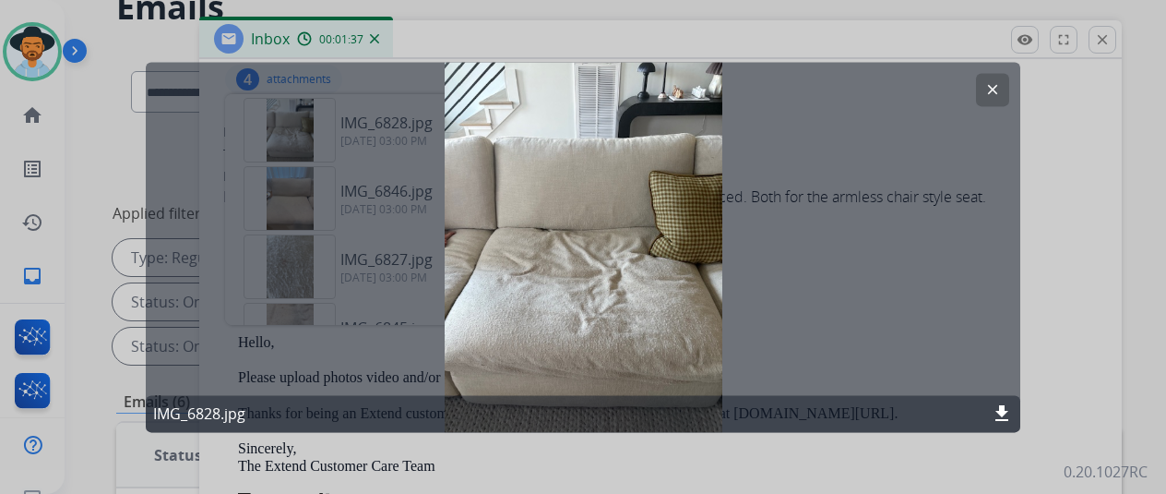
click at [293, 157] on div "clear IMG_6828.jpg download" at bounding box center [583, 247] width 875 height 370
click at [993, 90] on mat-icon "clear" at bounding box center [993, 89] width 17 height 17
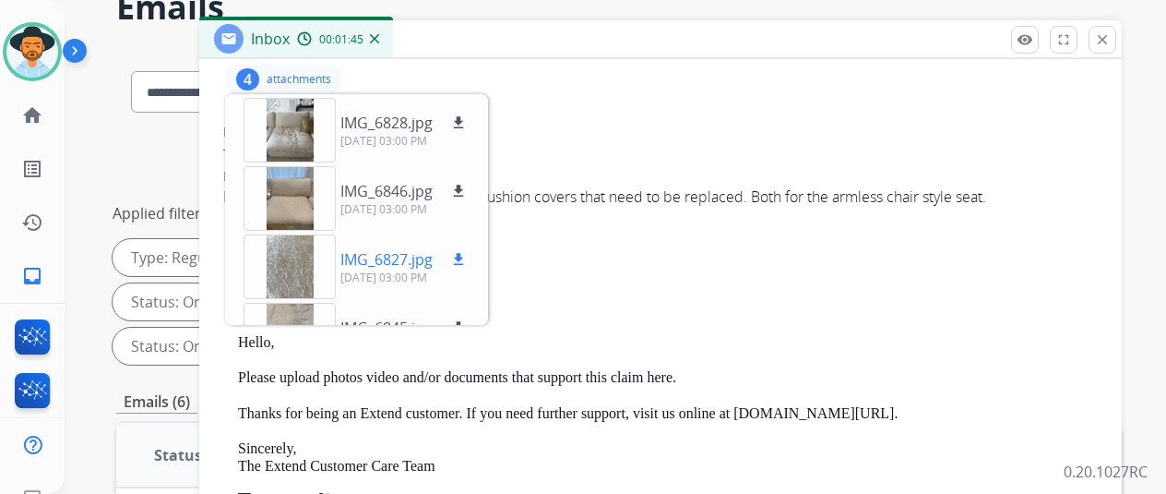
click at [305, 234] on div at bounding box center [290, 266] width 92 height 65
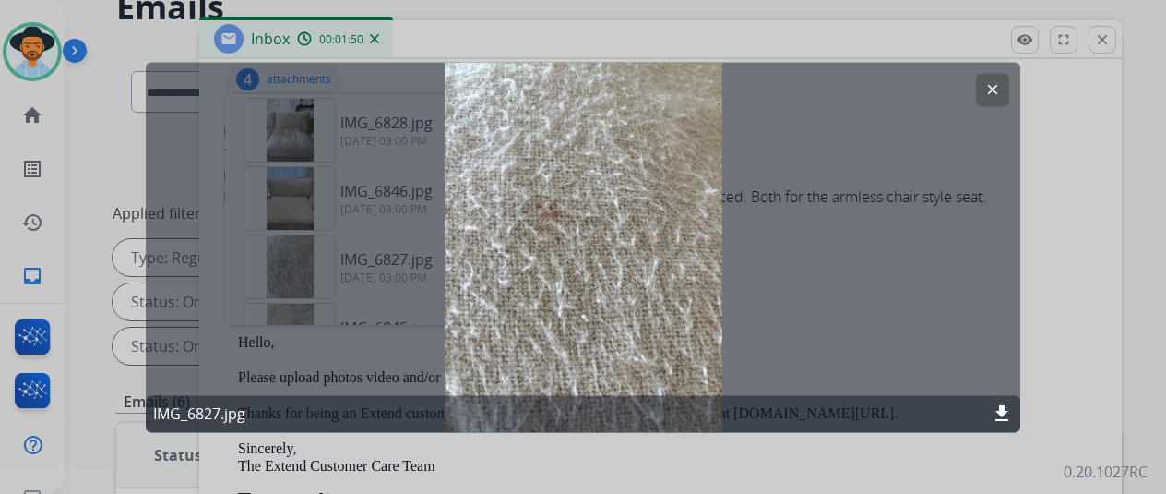
click at [997, 82] on mat-icon "clear" at bounding box center [993, 89] width 17 height 17
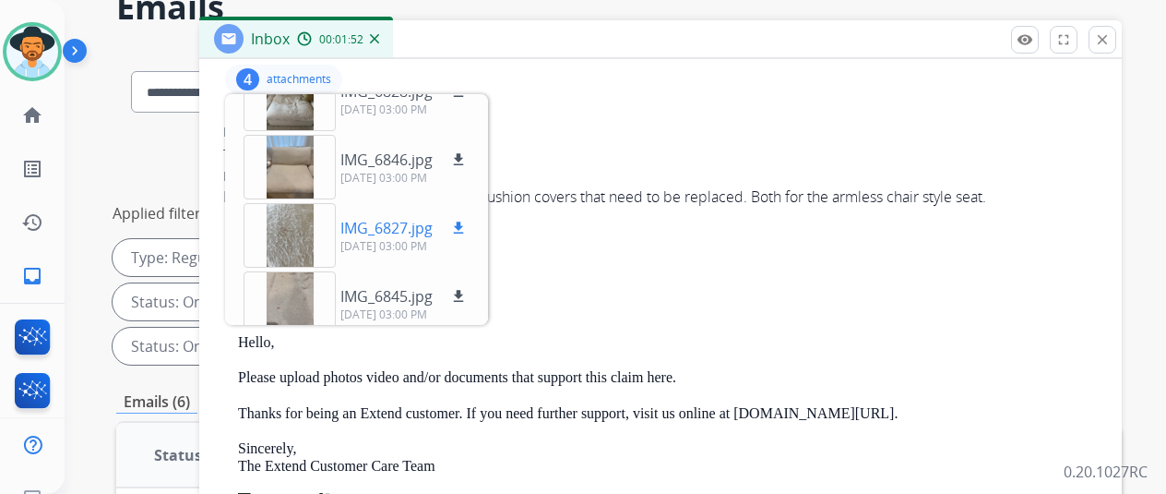
scroll to position [46, 0]
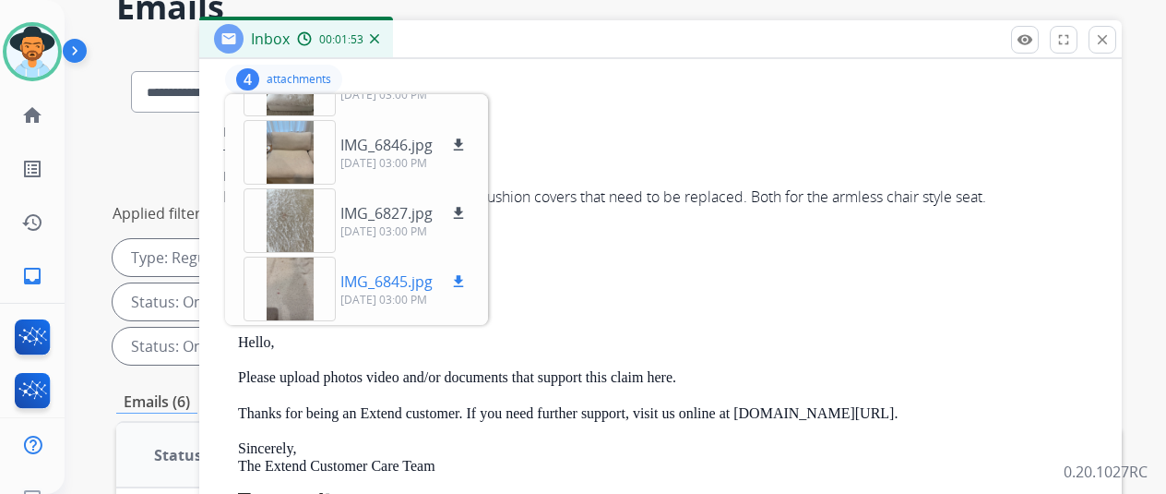
click at [301, 257] on div at bounding box center [290, 289] width 92 height 65
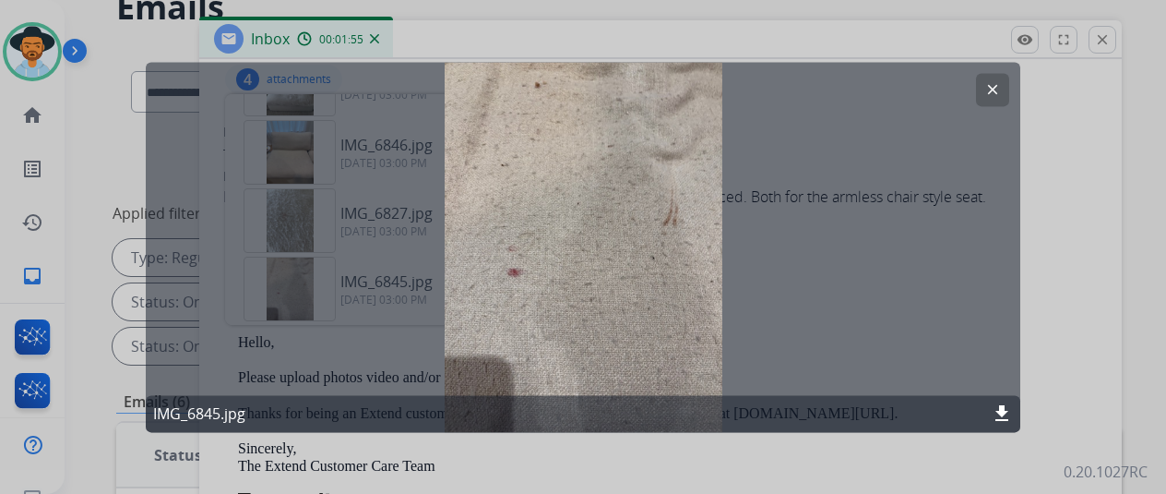
click at [995, 87] on mat-icon "clear" at bounding box center [993, 89] width 17 height 17
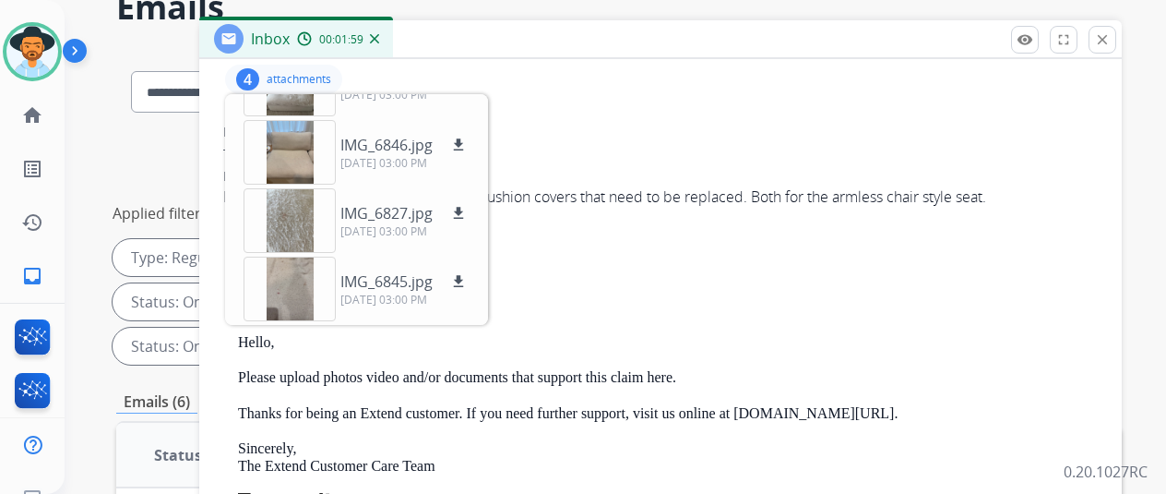
click at [657, 275] on div "To: burke2510@gmail.com" at bounding box center [668, 284] width 860 height 18
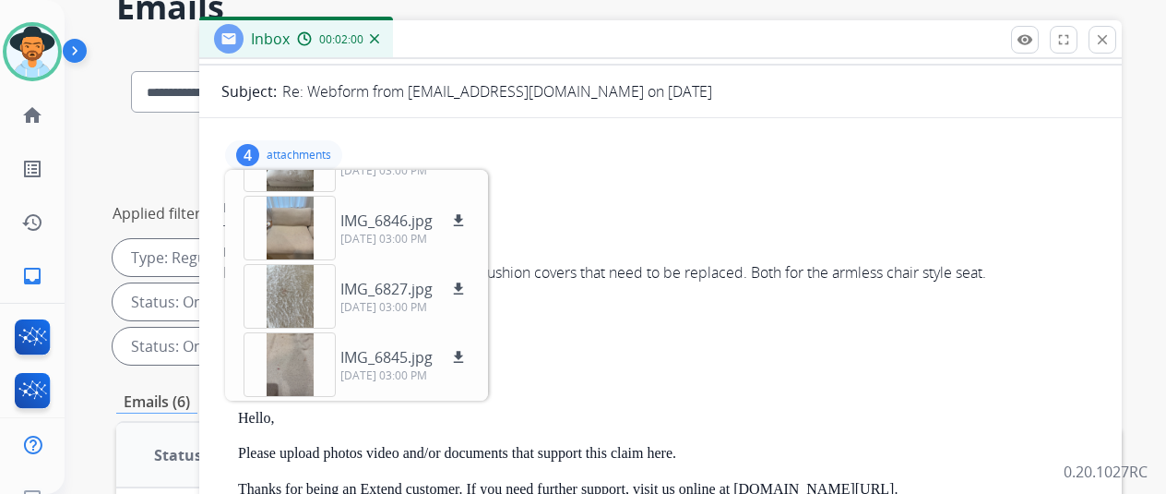
scroll to position [0, 0]
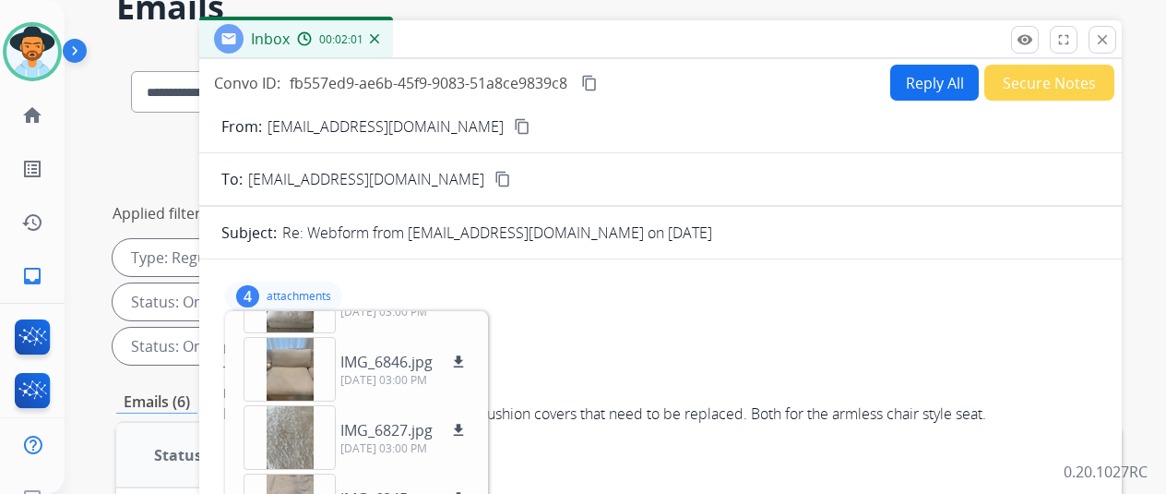
click at [259, 288] on div "4" at bounding box center [247, 296] width 23 height 22
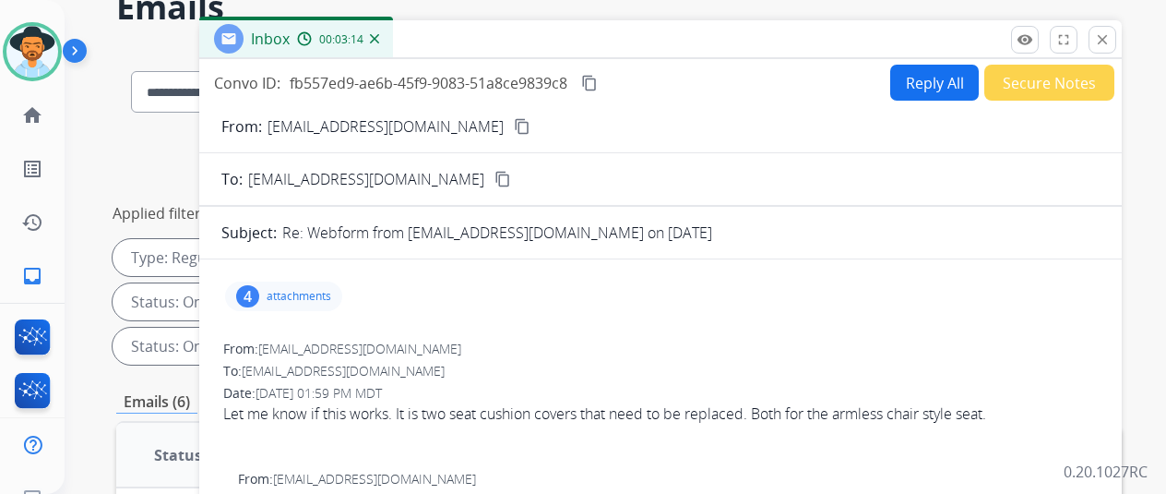
click at [933, 78] on button "Reply All" at bounding box center [935, 83] width 89 height 36
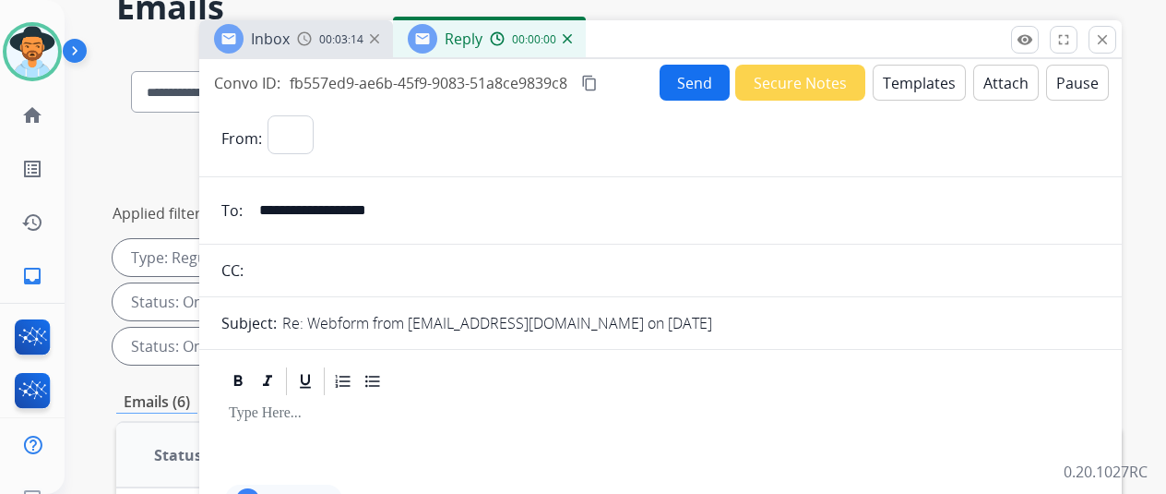
select select "**********"
click at [919, 75] on button "Templates" at bounding box center [919, 83] width 93 height 36
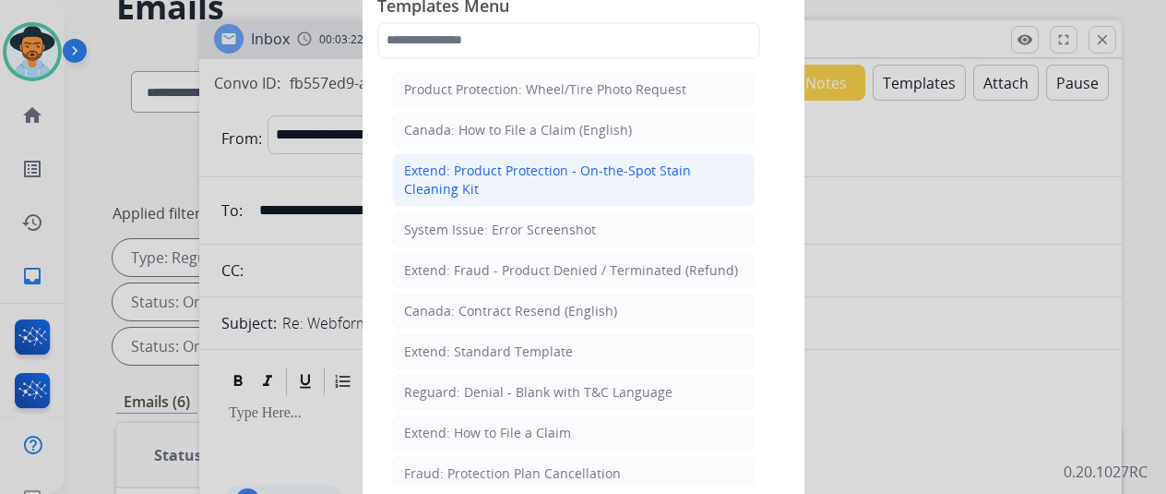
click at [563, 183] on div "Extend: Product Protection - On-the-Spot Stain Cleaning Kit" at bounding box center [573, 179] width 339 height 37
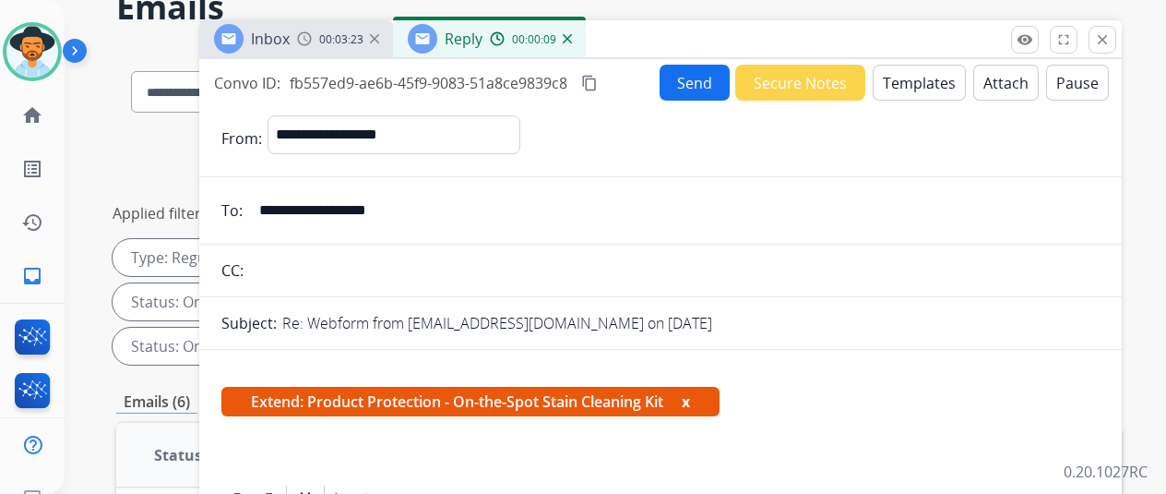
scroll to position [369, 0]
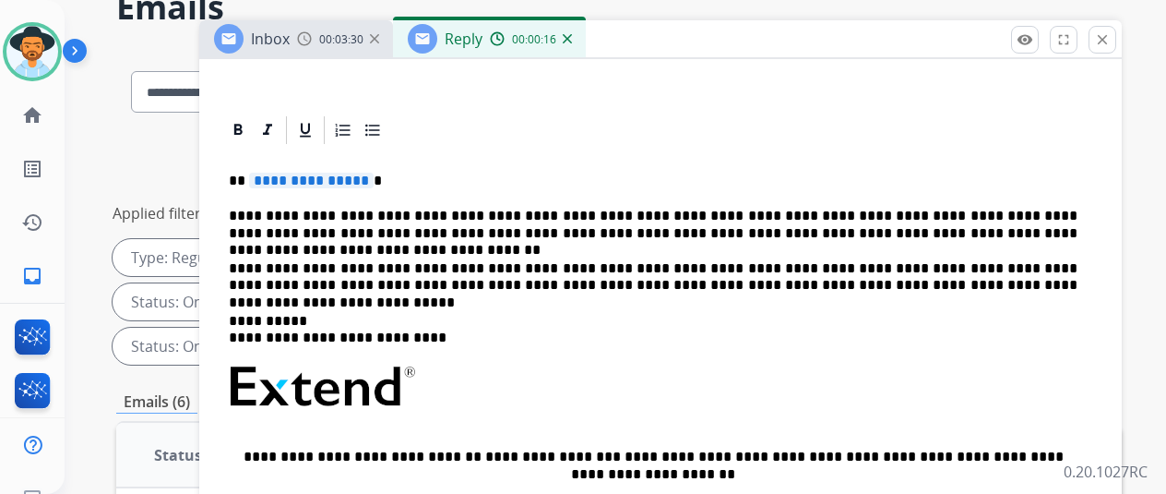
click at [372, 183] on span "**********" at bounding box center [311, 181] width 125 height 16
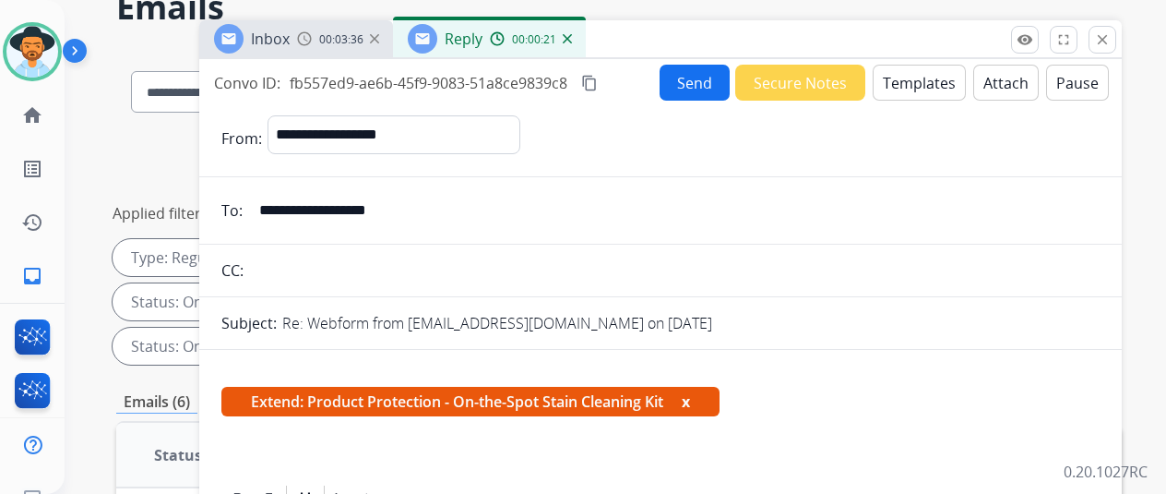
click at [697, 75] on button "Send" at bounding box center [695, 83] width 70 height 36
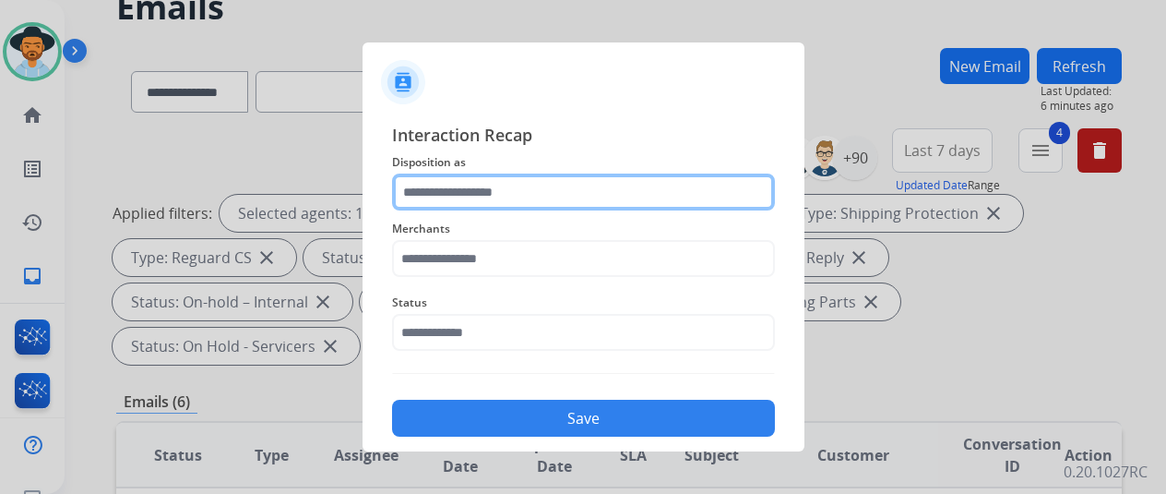
click at [457, 190] on input "text" at bounding box center [583, 191] width 383 height 37
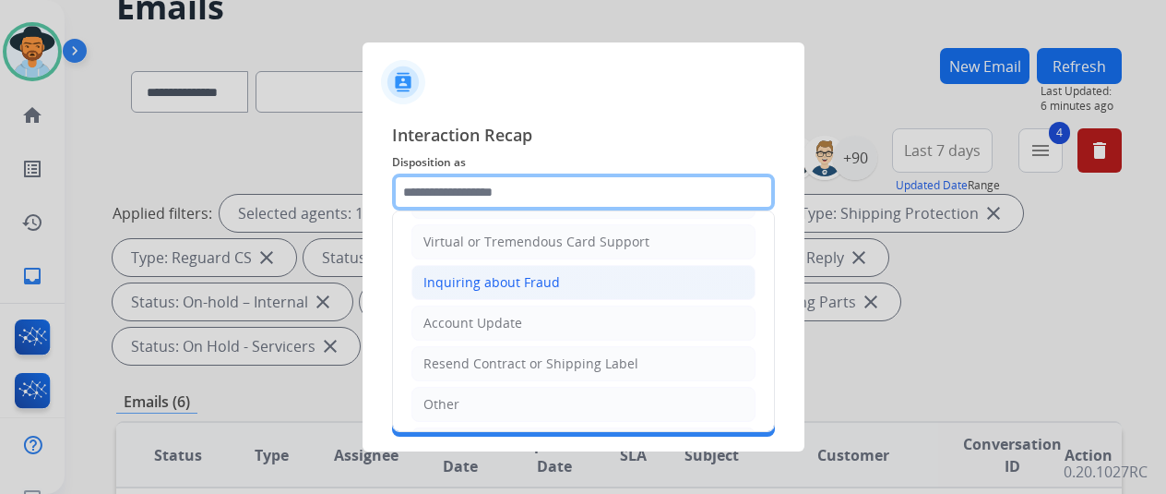
scroll to position [277, 0]
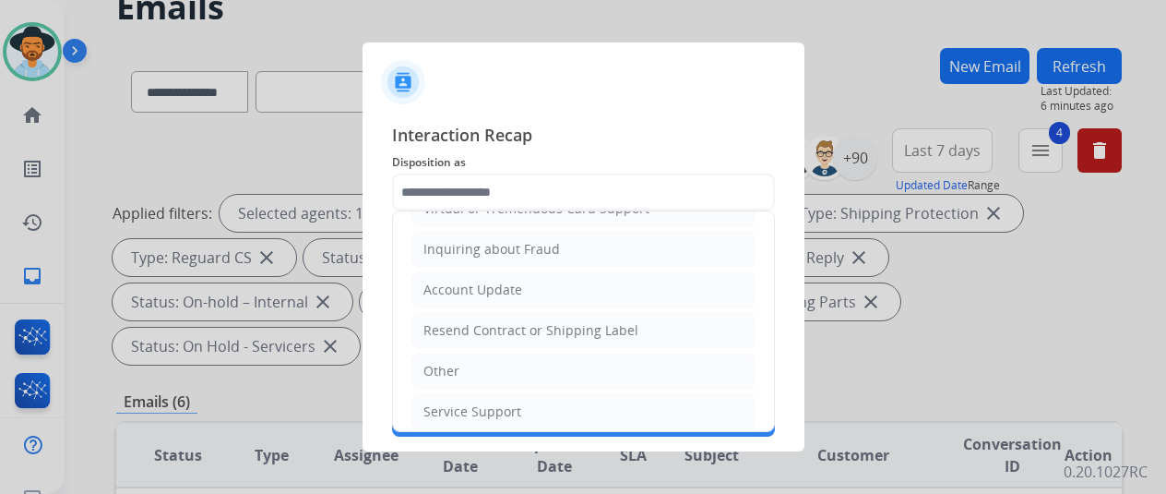
drag, startPoint x: 448, startPoint y: 370, endPoint x: 440, endPoint y: 341, distance: 30.4
click at [442, 364] on div "Other" at bounding box center [442, 371] width 36 height 18
type input "*****"
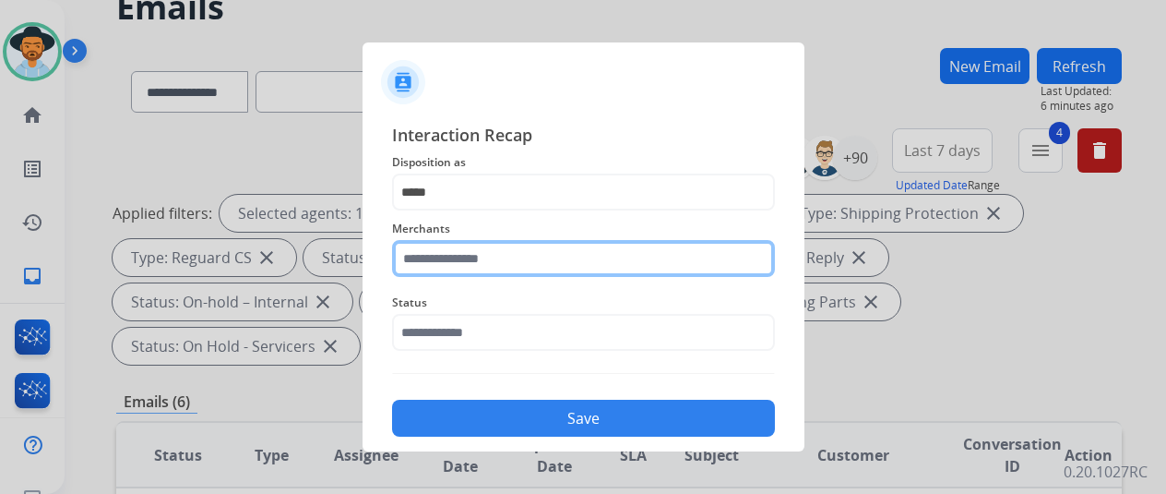
drag, startPoint x: 442, startPoint y: 257, endPoint x: 423, endPoint y: 253, distance: 19.9
click at [429, 257] on input "text" at bounding box center [583, 258] width 383 height 37
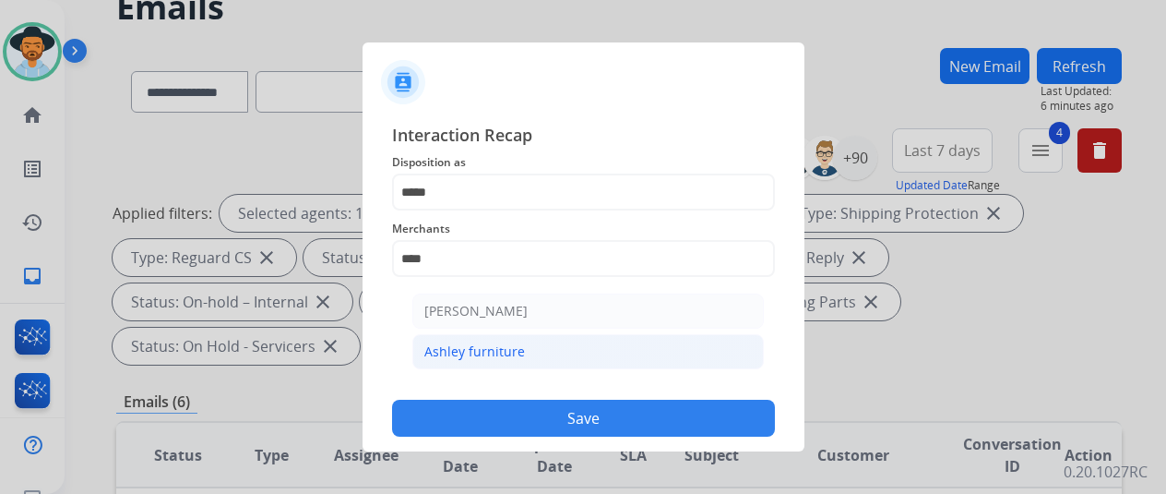
click at [521, 353] on li "Ashley furniture" at bounding box center [589, 351] width 352 height 35
type input "**********"
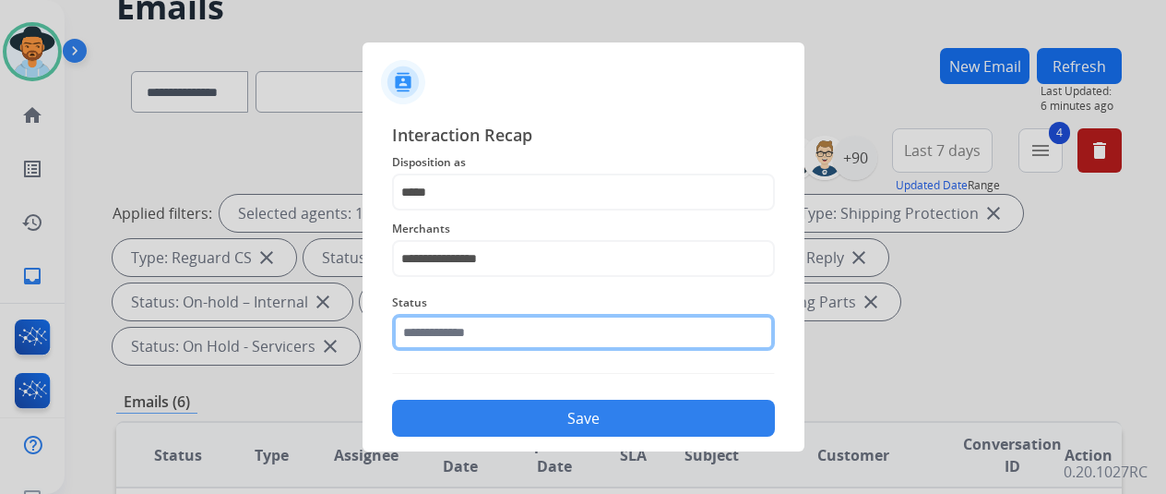
drag, startPoint x: 508, startPoint y: 336, endPoint x: 506, endPoint y: 323, distance: 13.2
click at [508, 337] on input "text" at bounding box center [583, 332] width 383 height 37
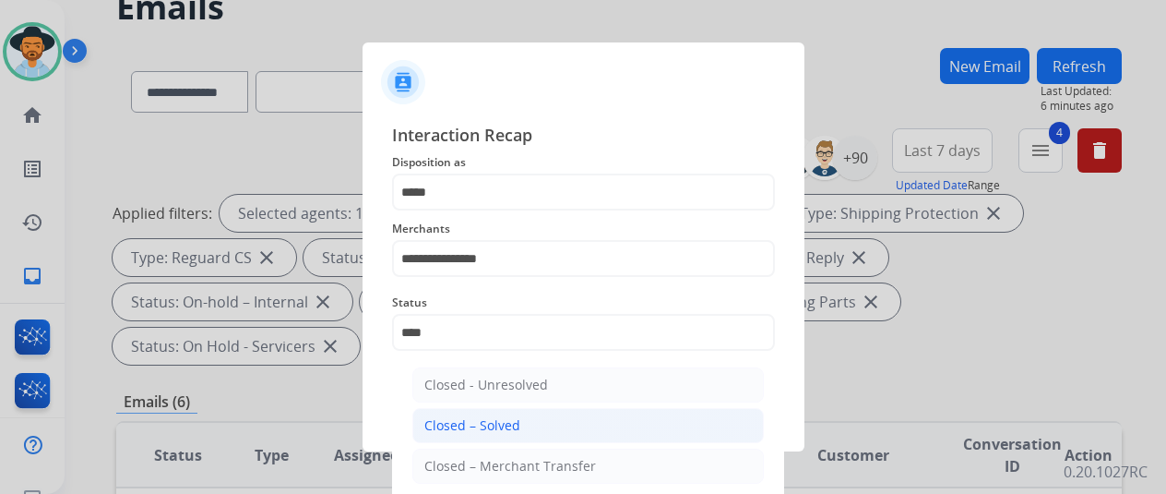
click at [517, 431] on div "Closed – Solved" at bounding box center [473, 425] width 96 height 18
type input "**********"
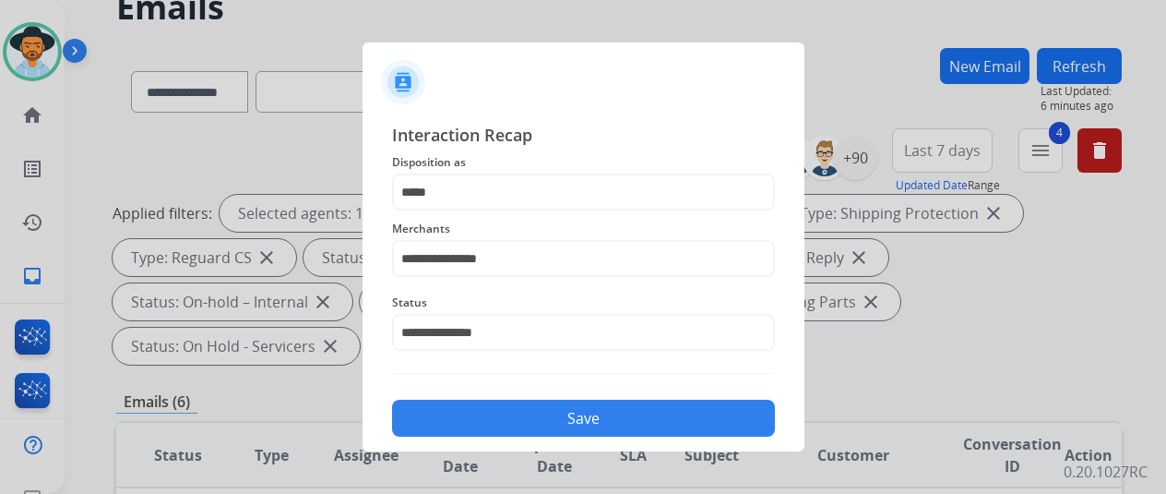
click at [517, 419] on button "Save" at bounding box center [583, 418] width 383 height 37
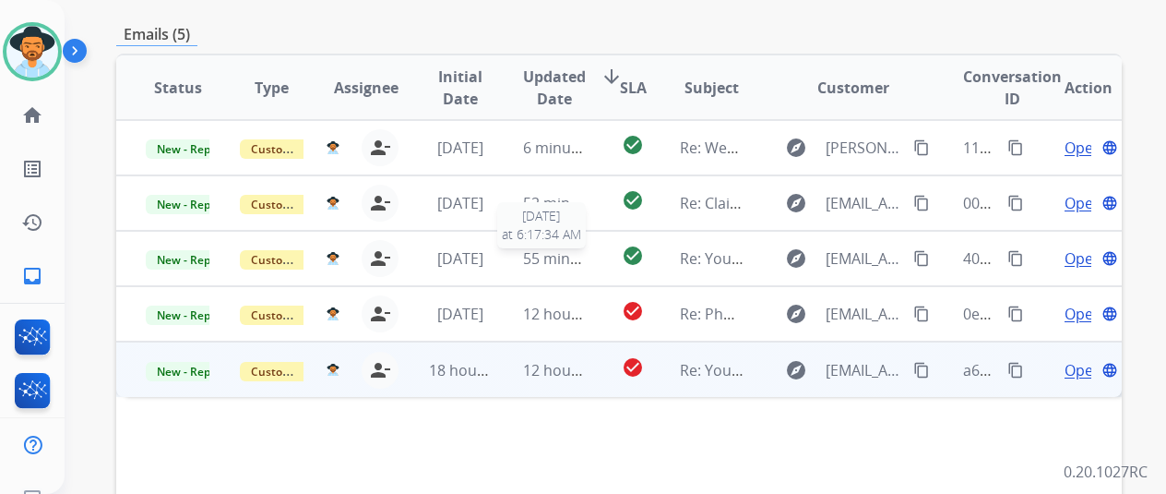
scroll to position [461, 0]
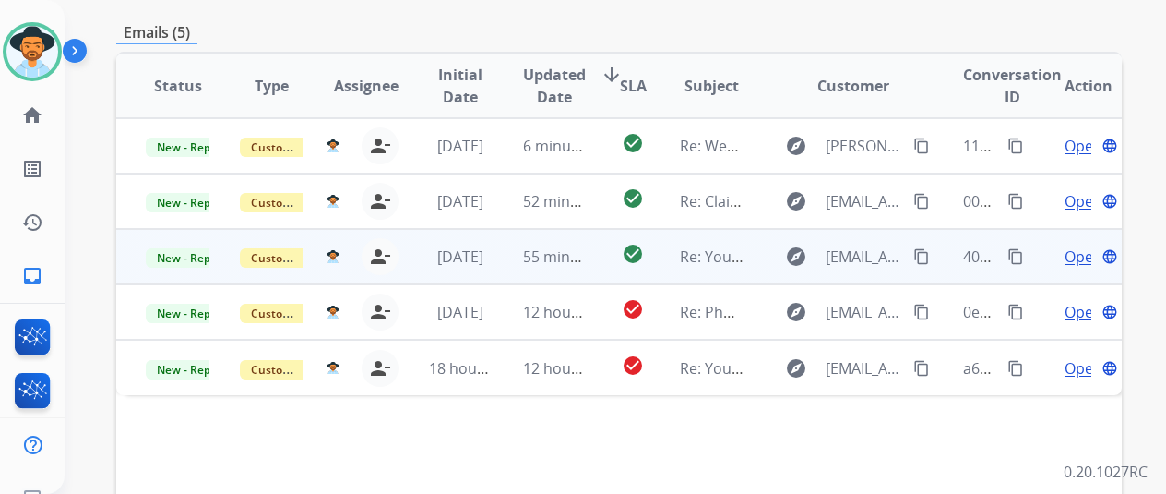
click at [1086, 245] on span "Open" at bounding box center [1084, 256] width 38 height 22
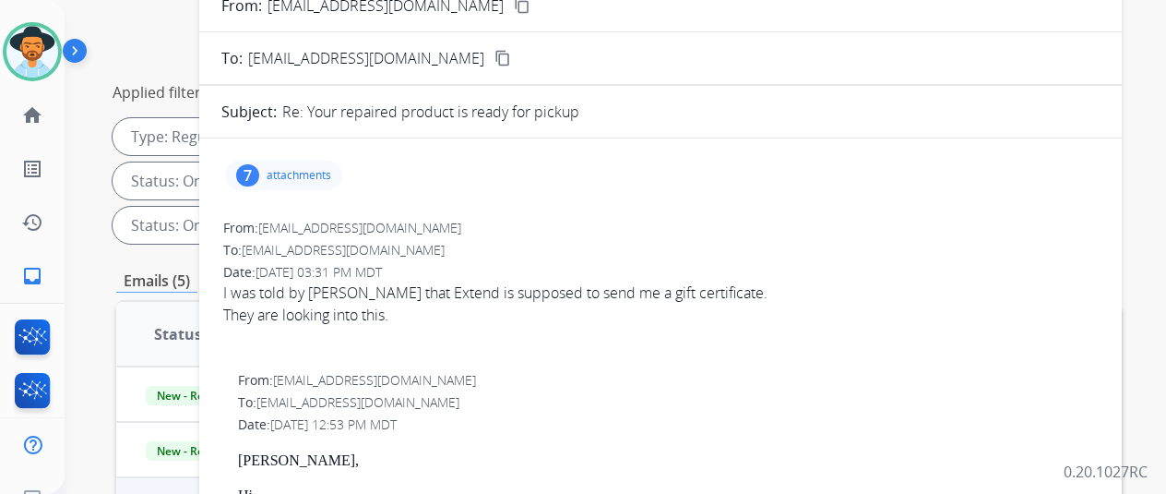
scroll to position [185, 0]
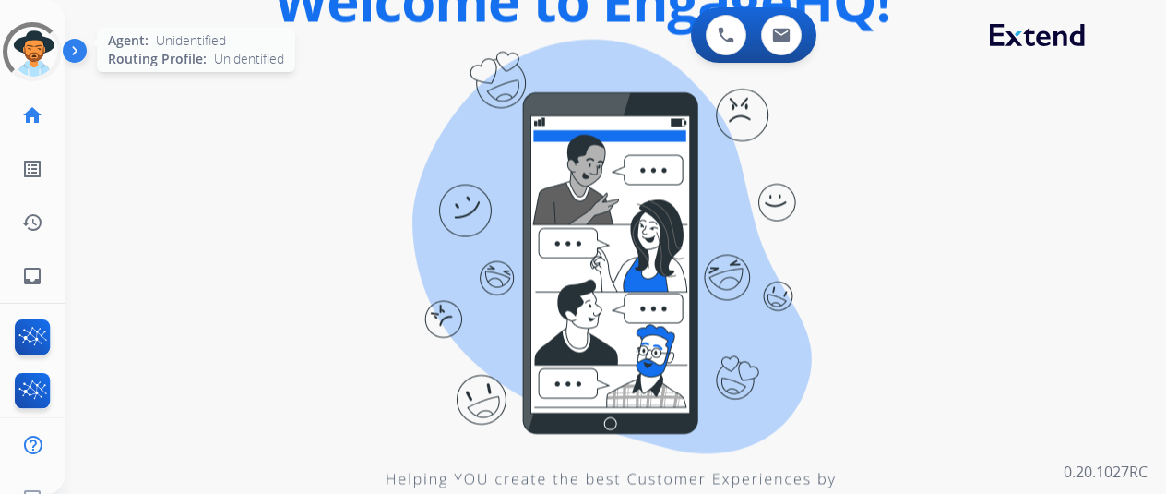
click at [39, 40] on div at bounding box center [32, 51] width 83 height 83
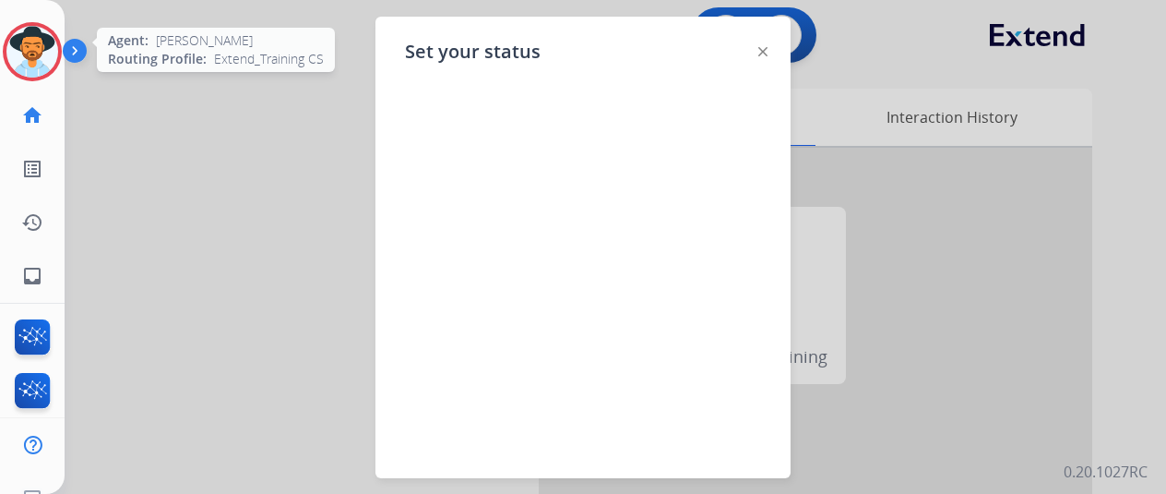
click at [24, 38] on img at bounding box center [32, 52] width 52 height 52
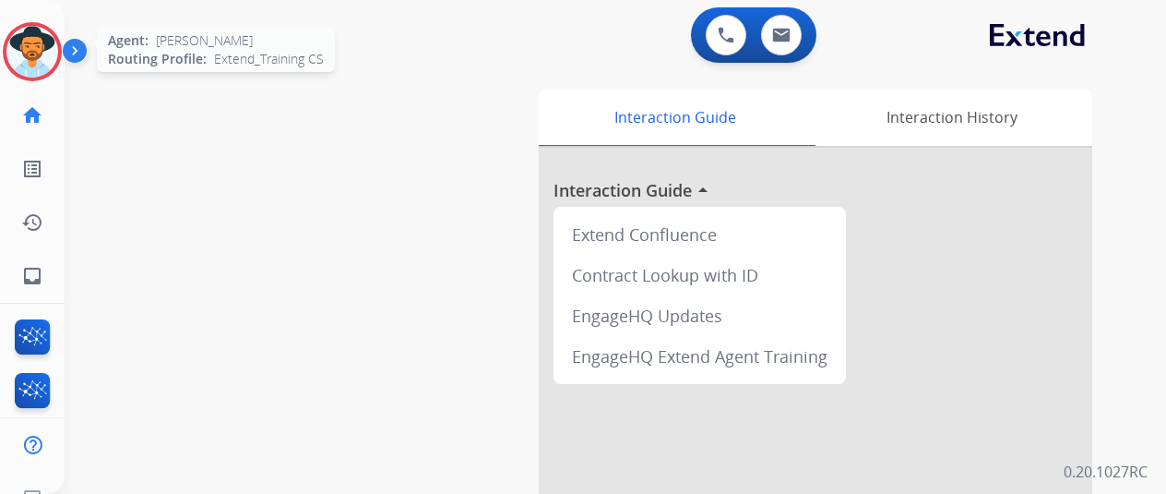
click at [22, 42] on img at bounding box center [32, 52] width 52 height 52
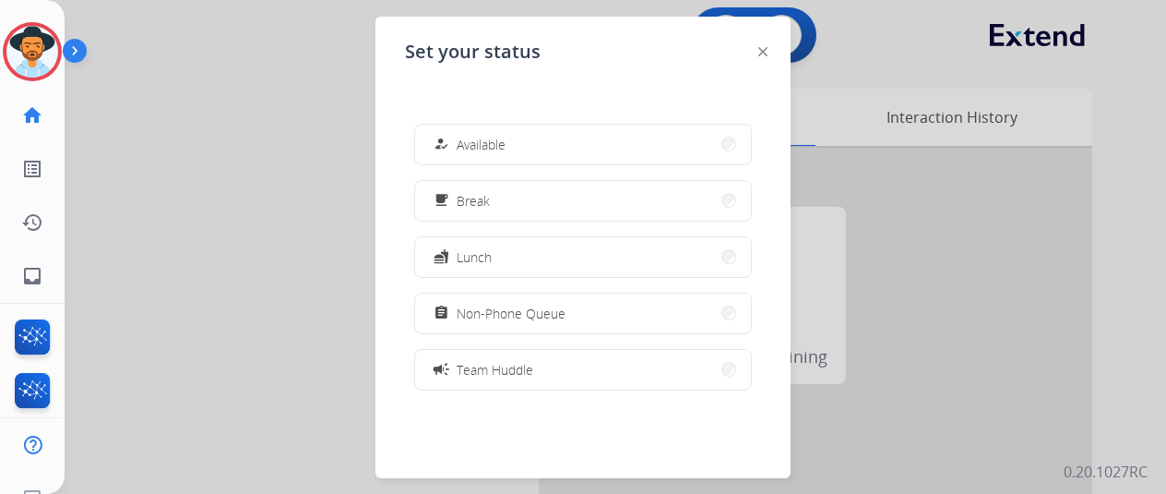
click at [538, 147] on button "how_to_reg Available" at bounding box center [583, 145] width 336 height 40
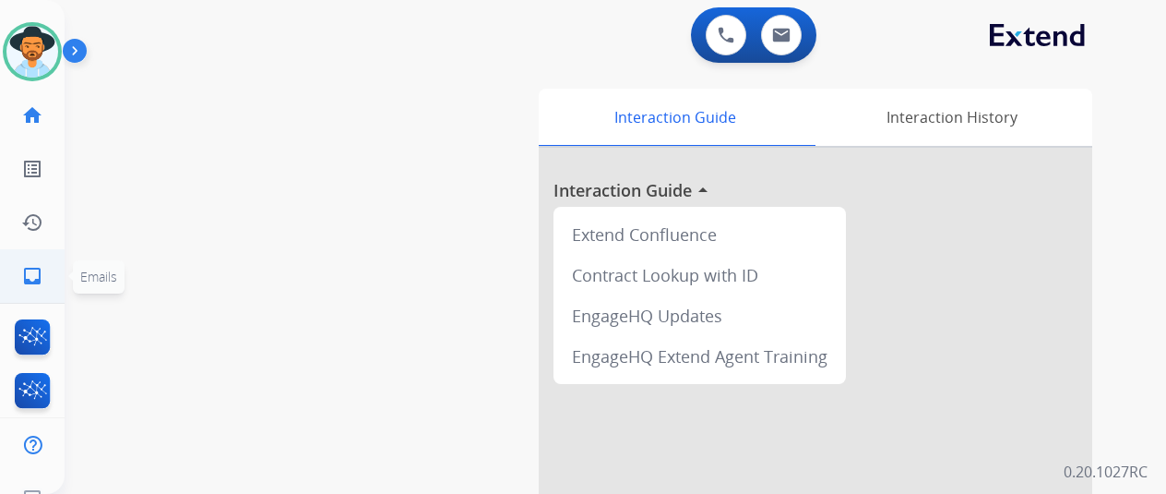
click at [28, 269] on mat-icon "inbox" at bounding box center [32, 276] width 22 height 22
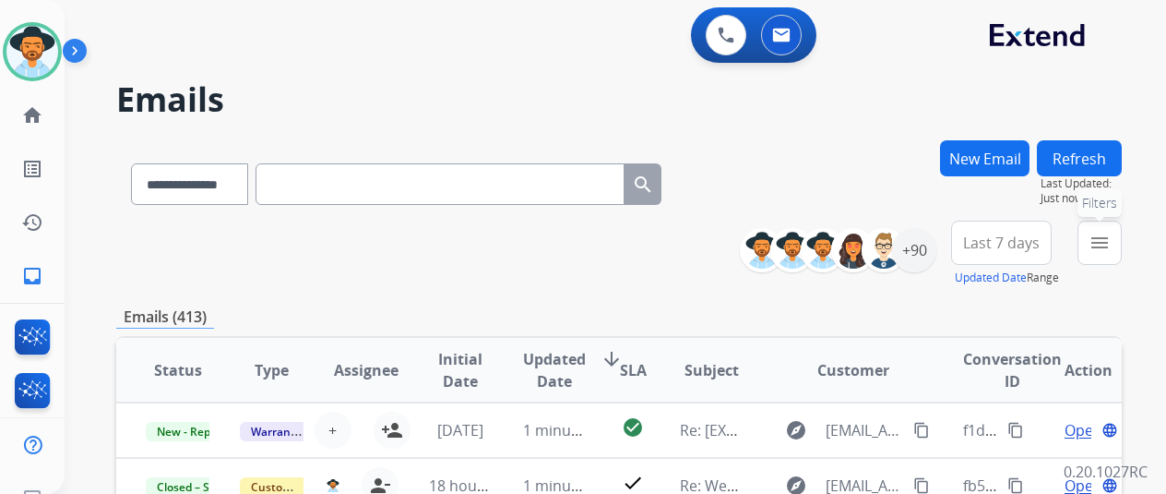
click at [1111, 245] on mat-icon "menu" at bounding box center [1100, 243] width 22 height 22
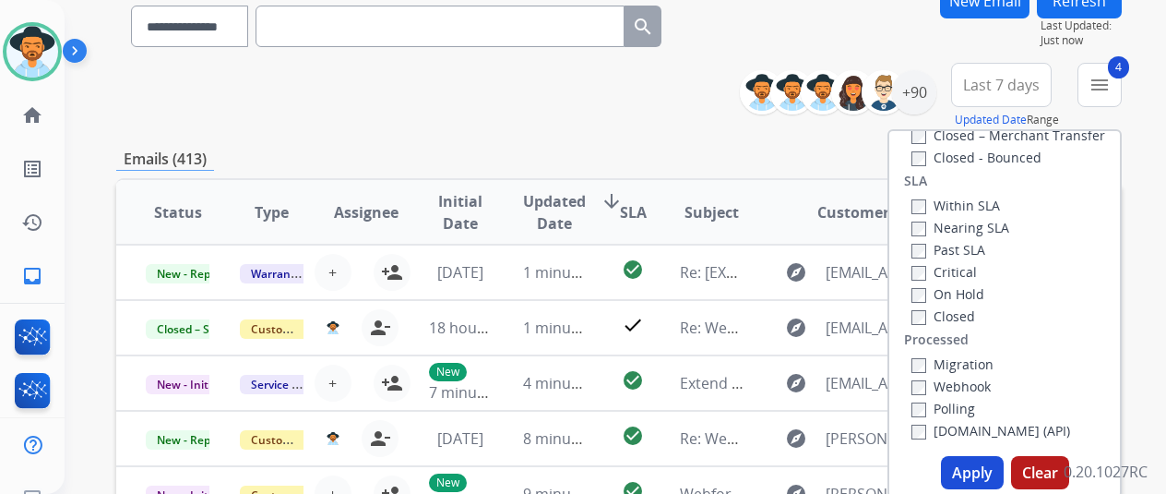
scroll to position [277, 0]
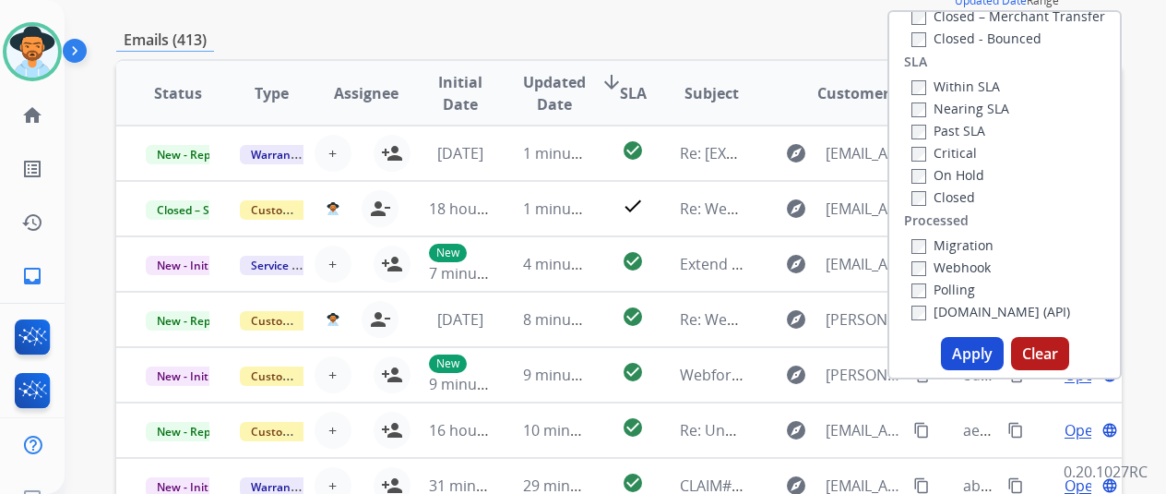
click at [966, 355] on button "Apply" at bounding box center [972, 353] width 63 height 33
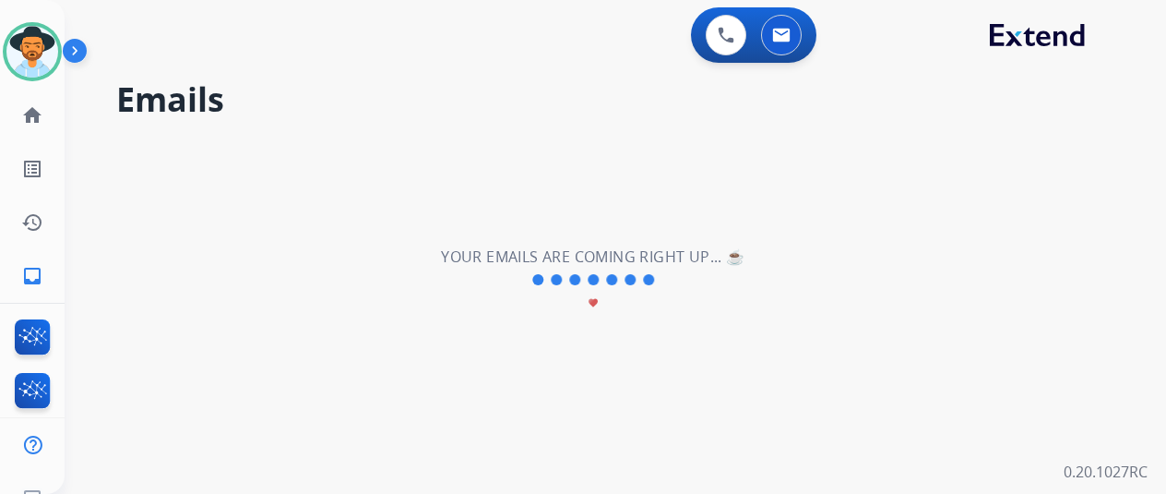
scroll to position [0, 0]
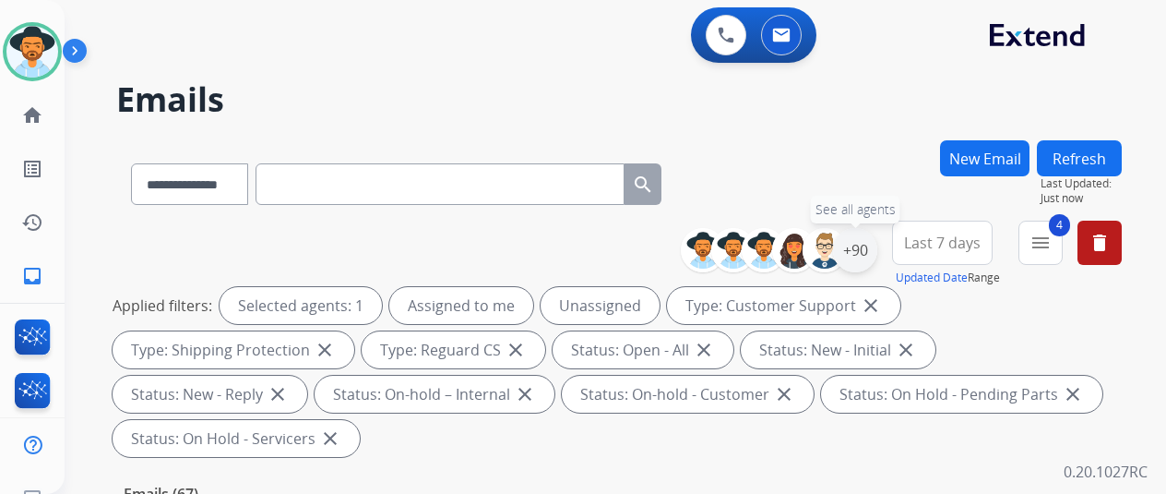
click at [875, 247] on div "+90" at bounding box center [855, 250] width 44 height 44
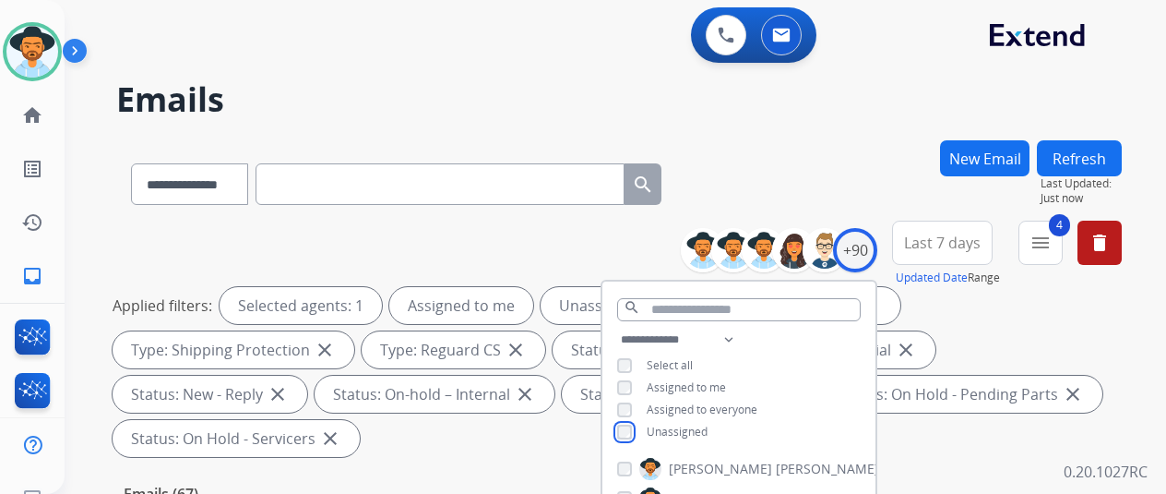
click at [647, 429] on div "Unassigned" at bounding box center [662, 432] width 90 height 15
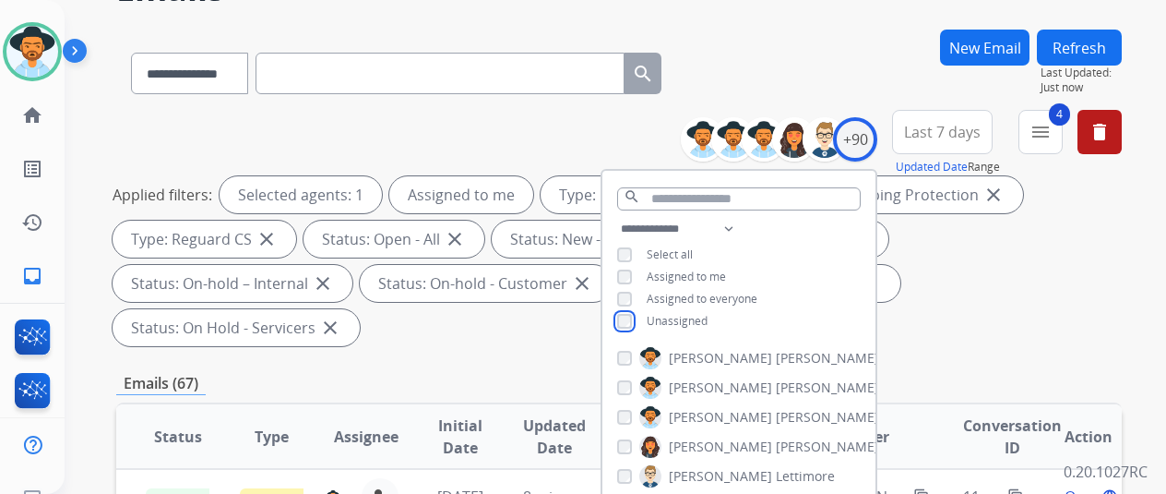
scroll to position [369, 0]
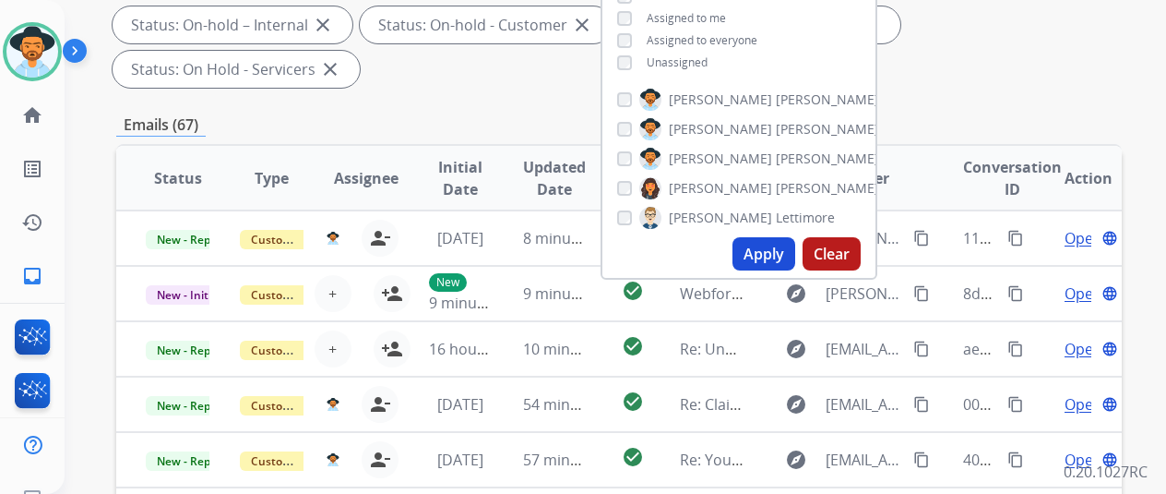
click at [762, 253] on button "Apply" at bounding box center [764, 253] width 63 height 33
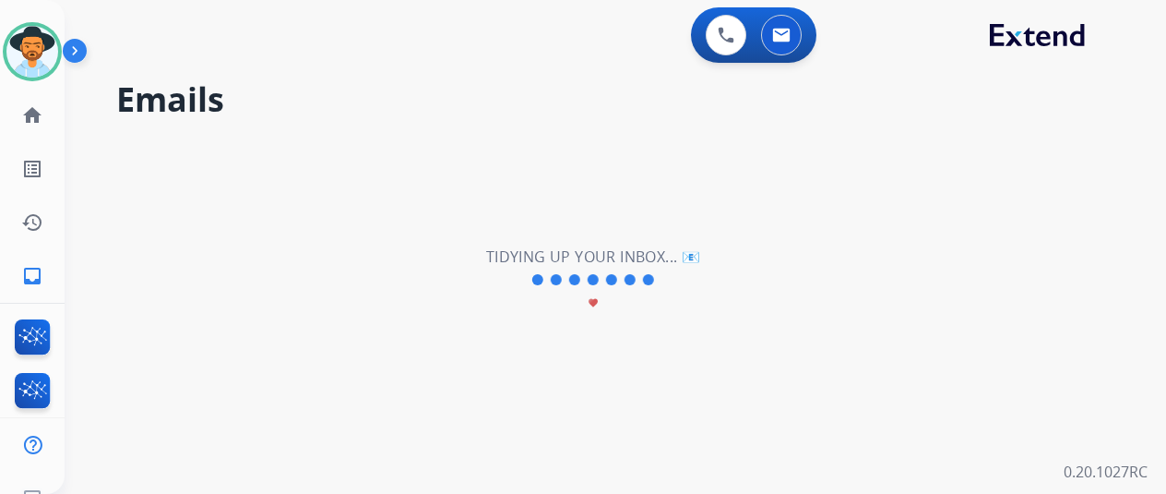
scroll to position [0, 0]
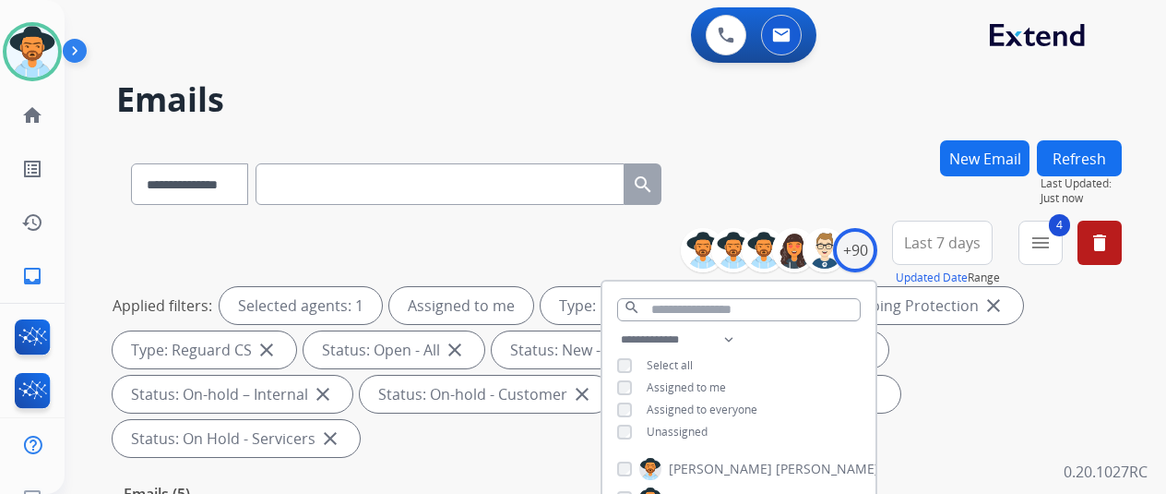
click at [801, 161] on div "**********" at bounding box center [619, 180] width 1006 height 80
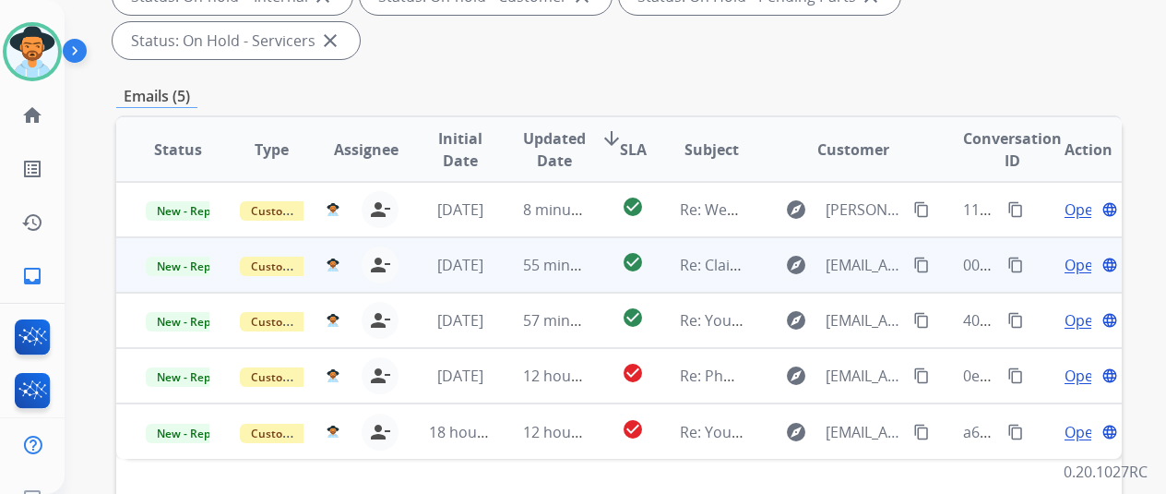
scroll to position [369, 0]
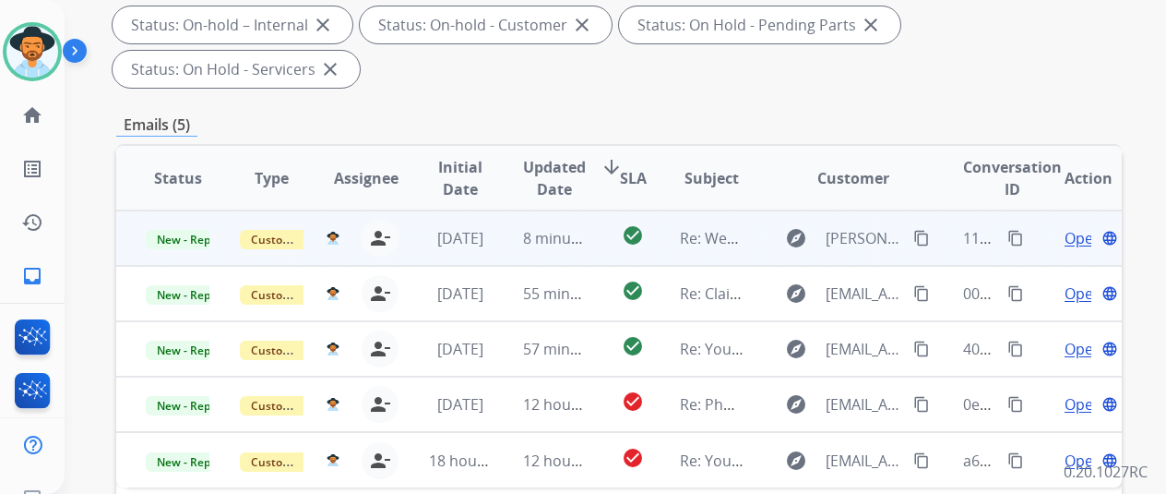
click at [1073, 227] on span "Open" at bounding box center [1084, 238] width 38 height 22
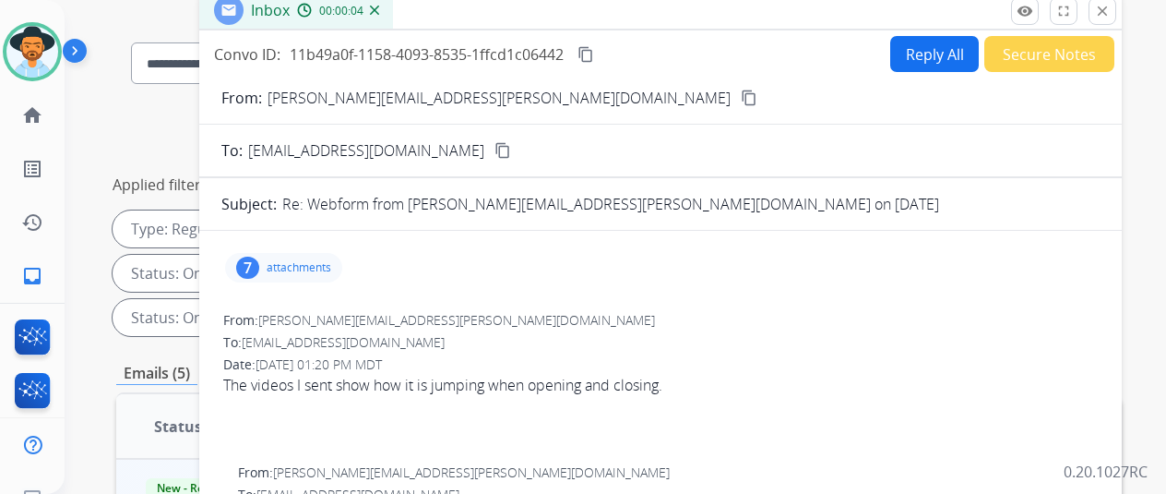
scroll to position [92, 0]
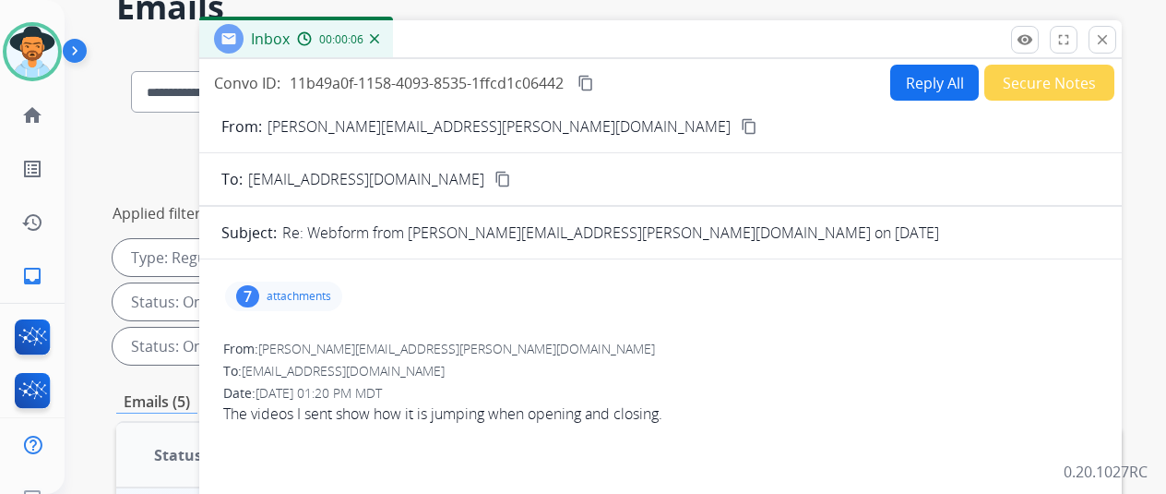
click at [741, 125] on mat-icon "content_copy" at bounding box center [749, 126] width 17 height 17
click at [927, 77] on button "Reply All" at bounding box center [935, 83] width 89 height 36
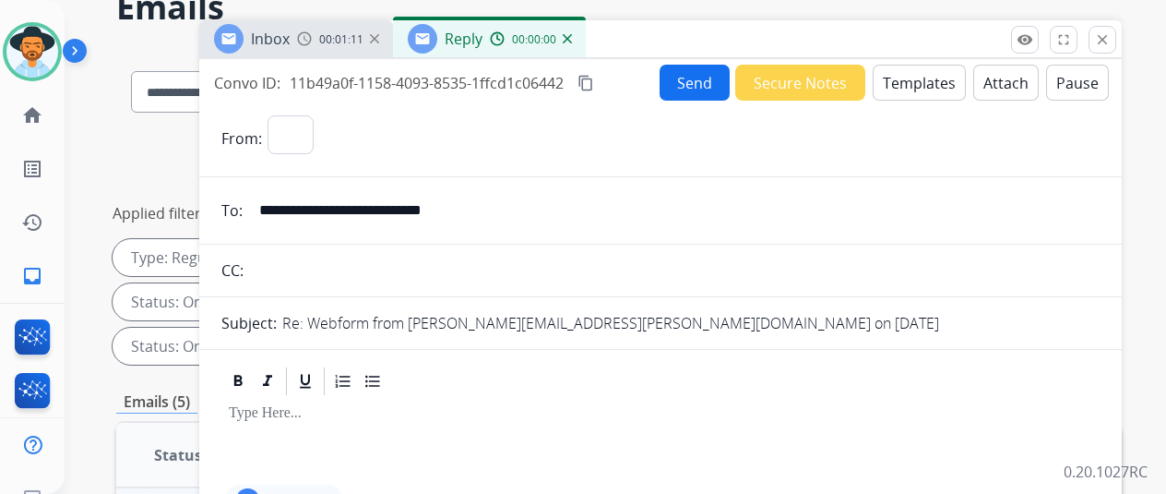
select select "**********"
click at [914, 78] on button "Templates" at bounding box center [919, 83] width 93 height 36
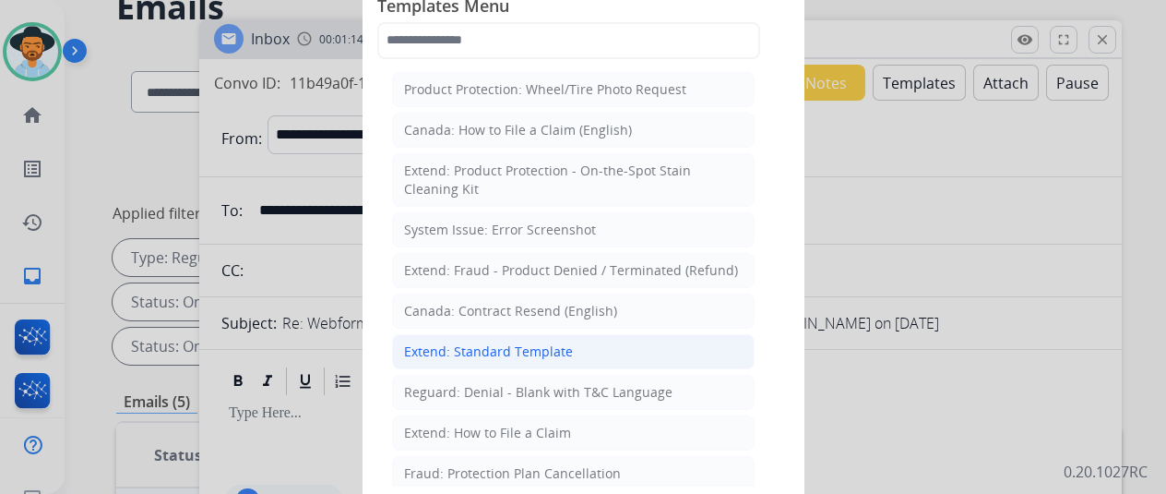
click at [458, 347] on div "Extend: Standard Template" at bounding box center [488, 351] width 169 height 18
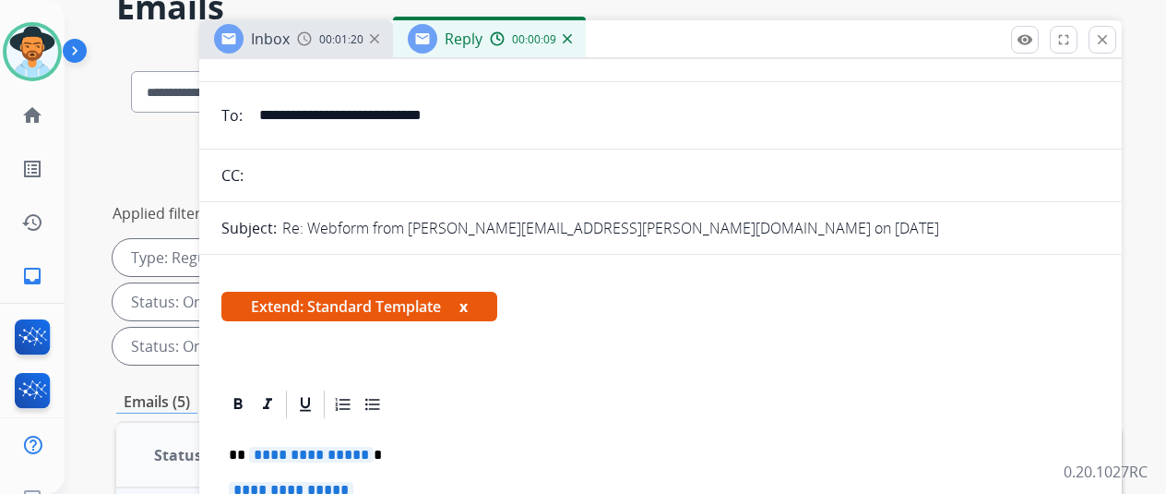
scroll to position [0, 0]
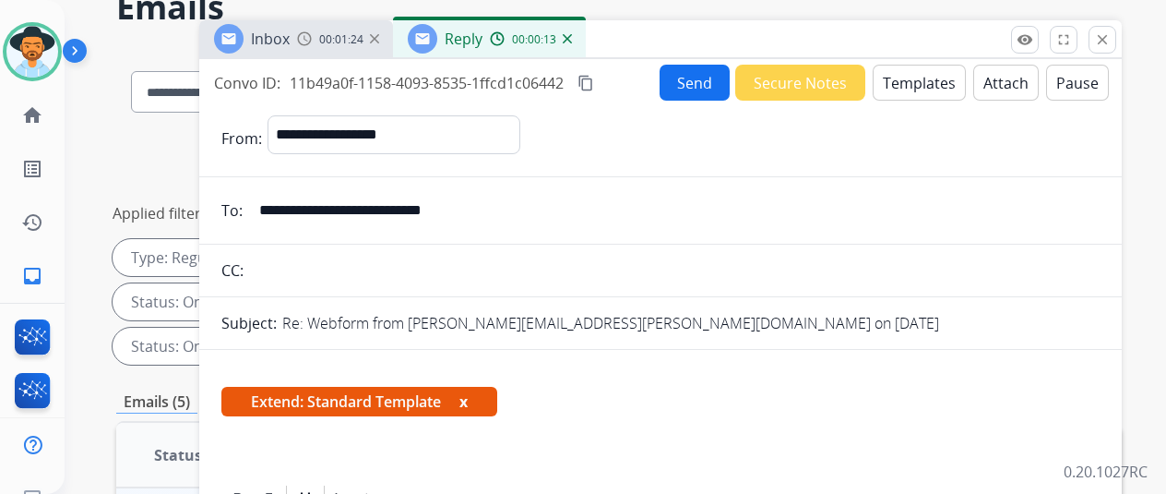
drag, startPoint x: 494, startPoint y: 214, endPoint x: 274, endPoint y: 202, distance: 220.0
click at [274, 202] on input "**********" at bounding box center [674, 210] width 852 height 37
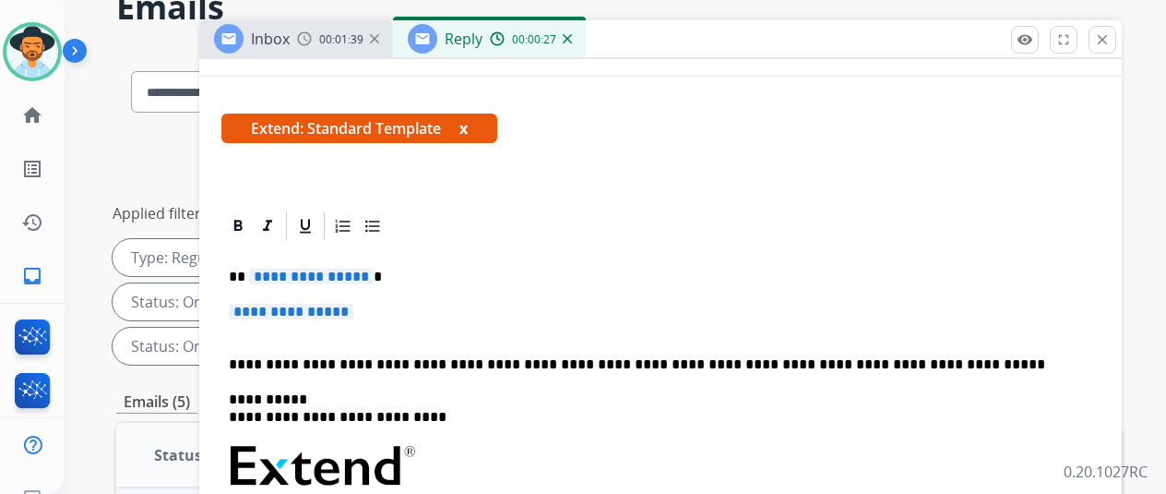
scroll to position [277, 0]
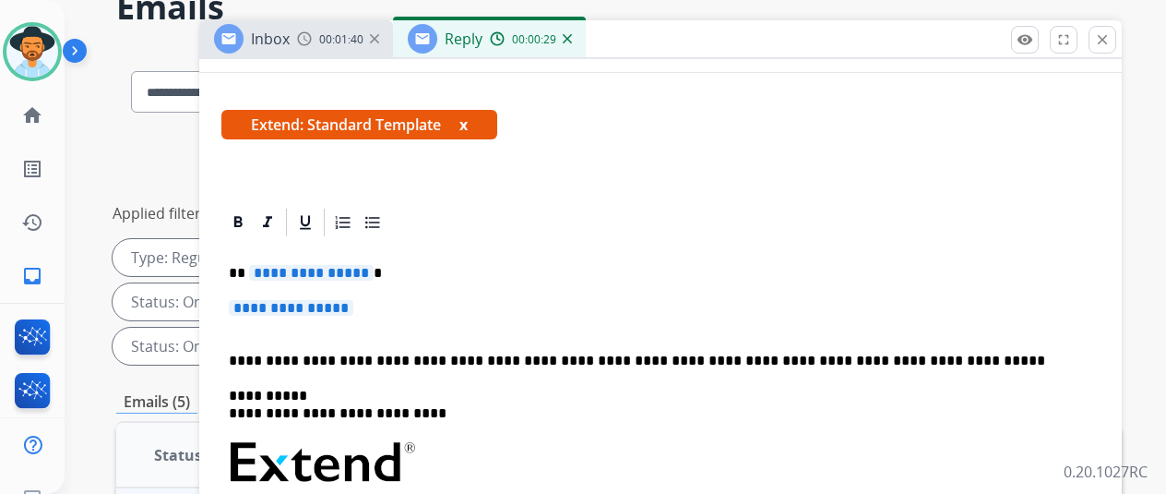
click at [373, 270] on span "**********" at bounding box center [311, 273] width 125 height 16
click at [353, 305] on span "**********" at bounding box center [291, 308] width 125 height 16
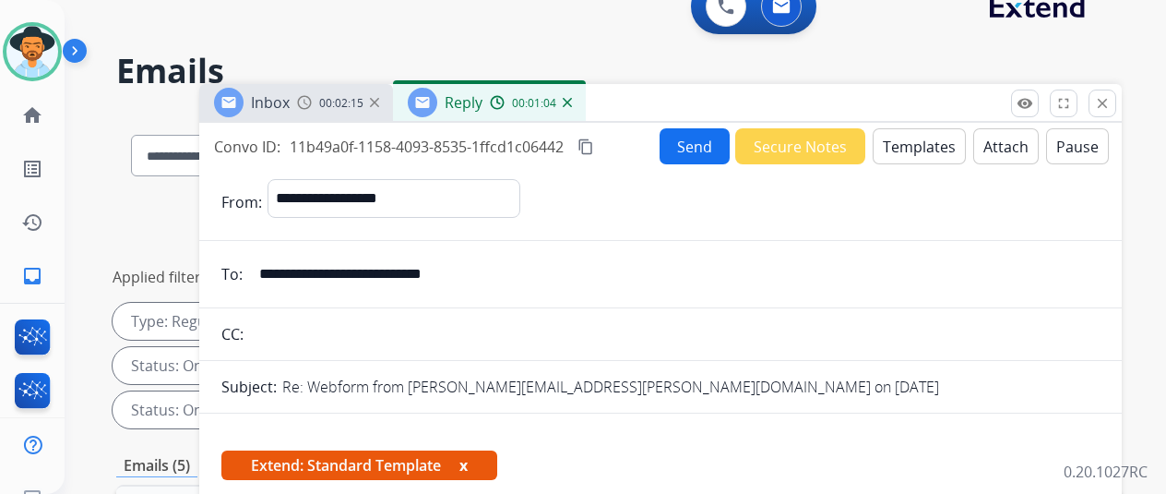
scroll to position [0, 0]
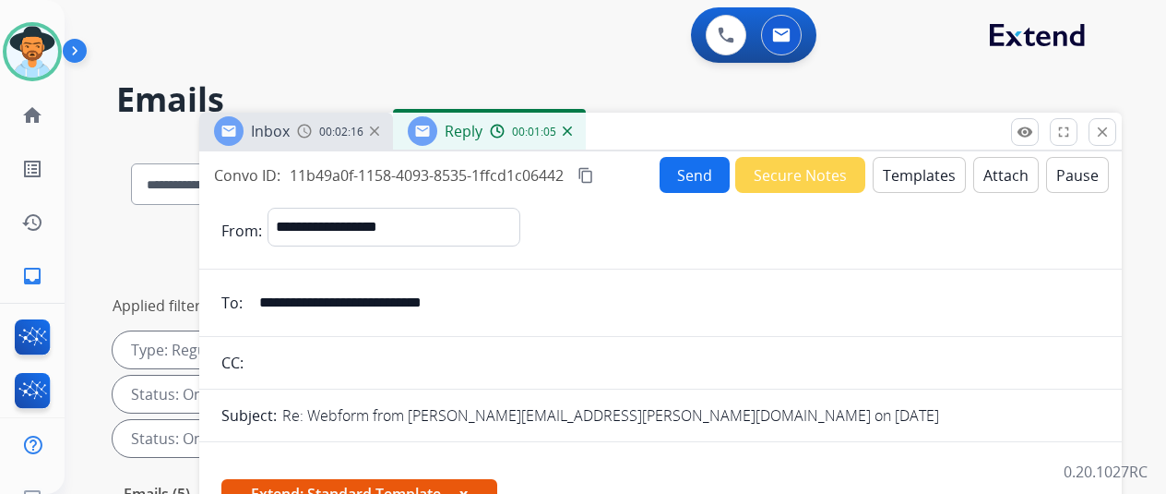
click at [695, 171] on button "Send" at bounding box center [695, 175] width 70 height 36
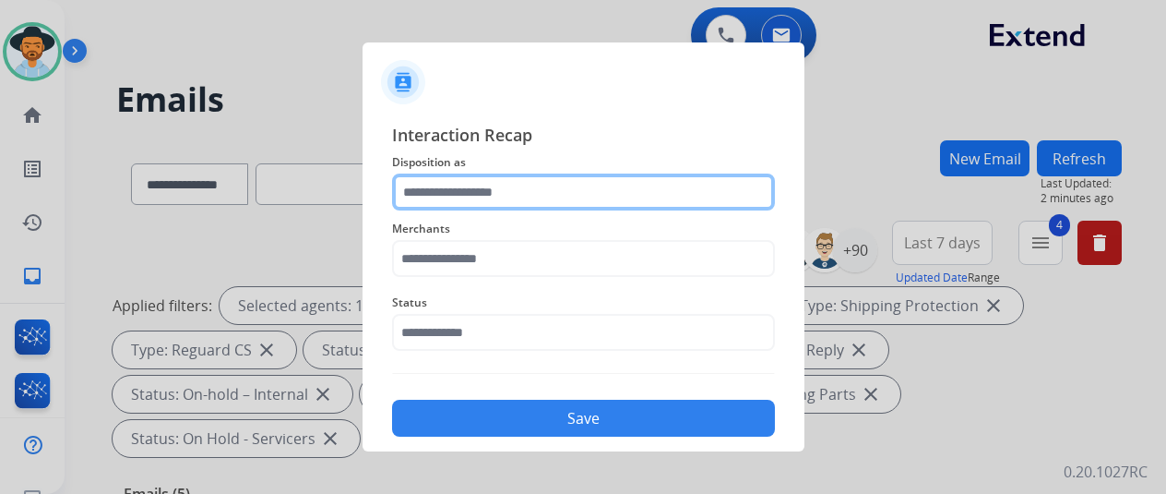
click at [443, 193] on input "text" at bounding box center [583, 191] width 383 height 37
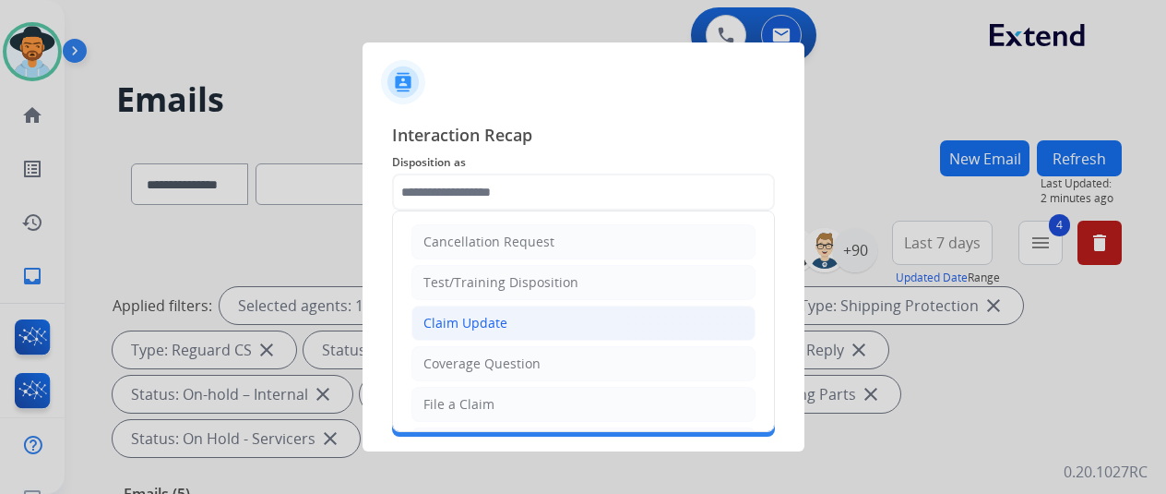
click at [475, 317] on div "Claim Update" at bounding box center [466, 323] width 84 height 18
type input "**********"
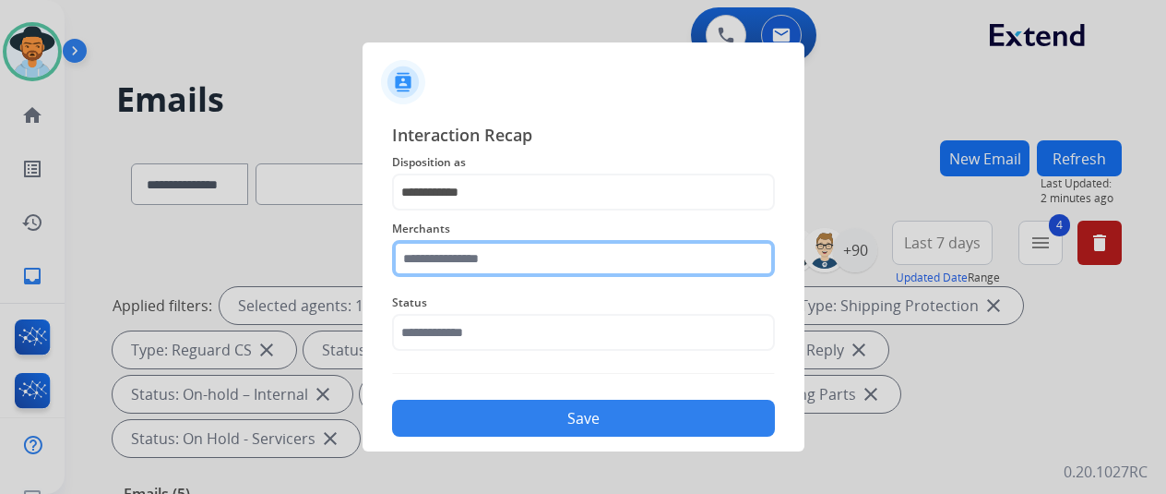
click at [448, 256] on input "text" at bounding box center [583, 258] width 383 height 37
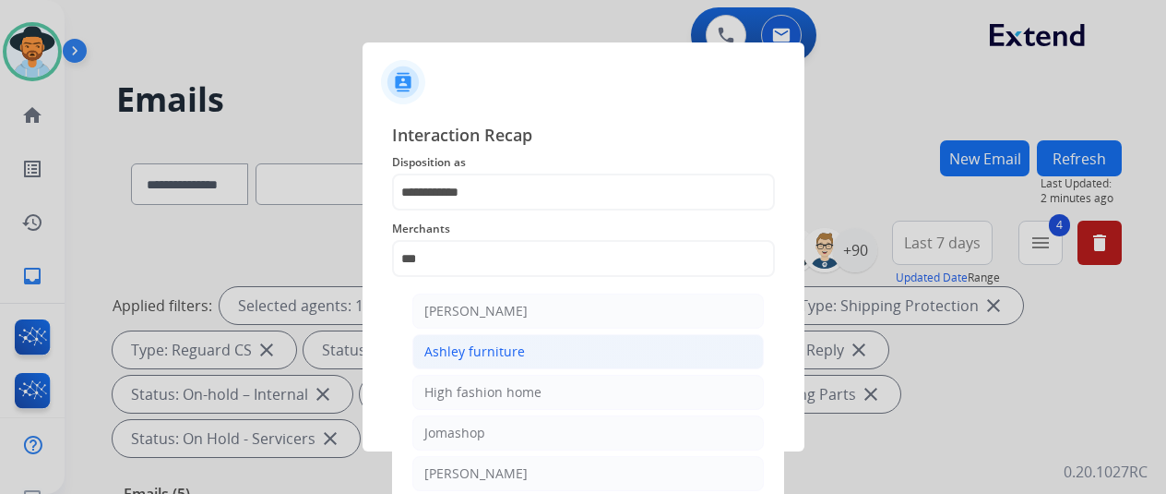
click at [465, 353] on div "Ashley furniture" at bounding box center [475, 351] width 101 height 18
type input "**********"
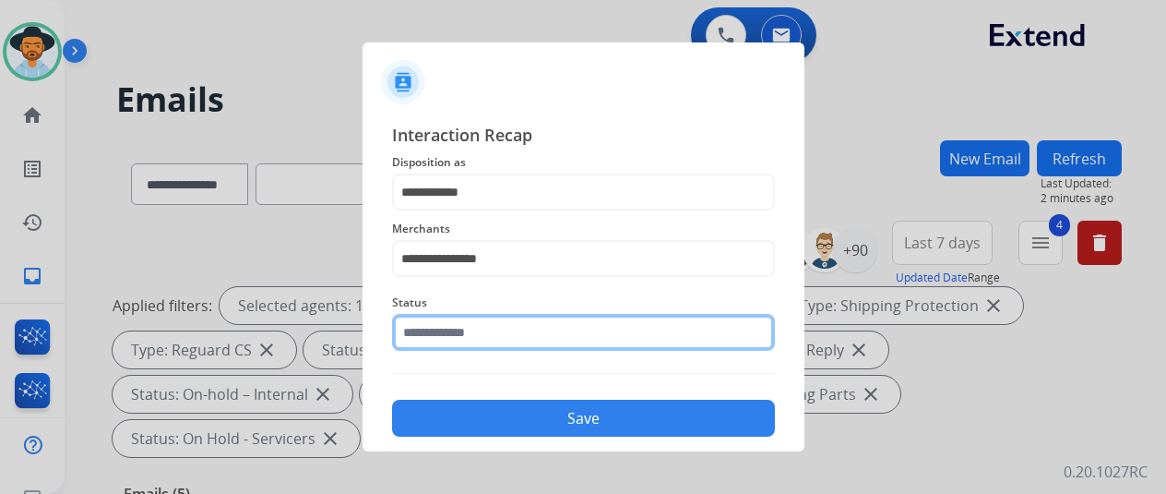
click at [469, 337] on input "text" at bounding box center [583, 332] width 383 height 37
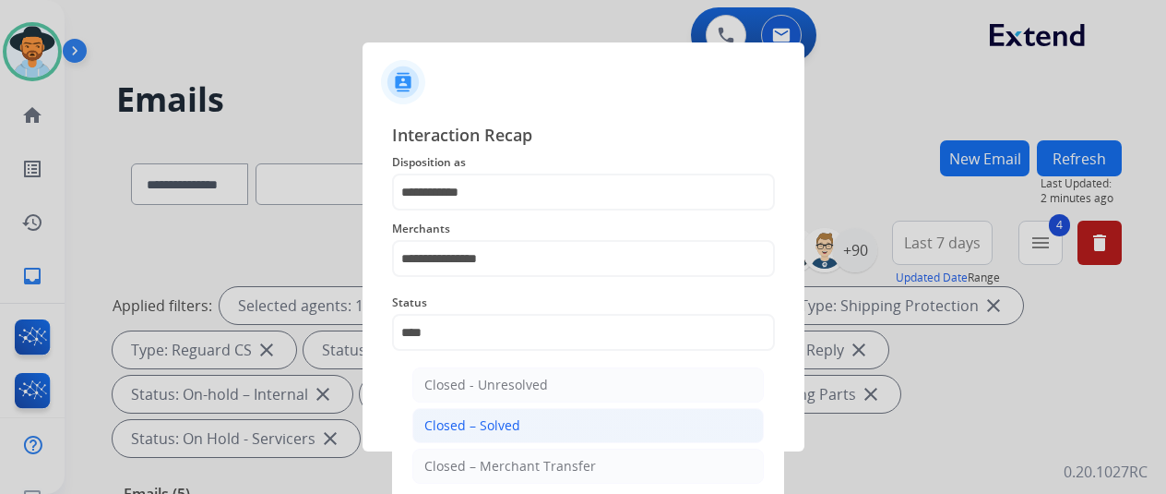
click at [578, 423] on li "Closed – Solved" at bounding box center [589, 425] width 352 height 35
type input "**********"
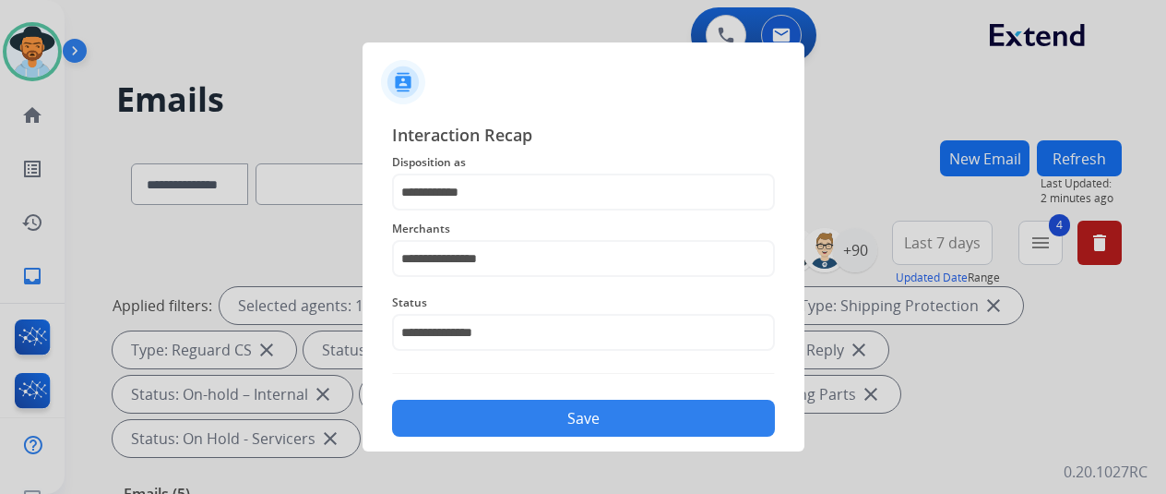
click at [557, 411] on button "Save" at bounding box center [583, 418] width 383 height 37
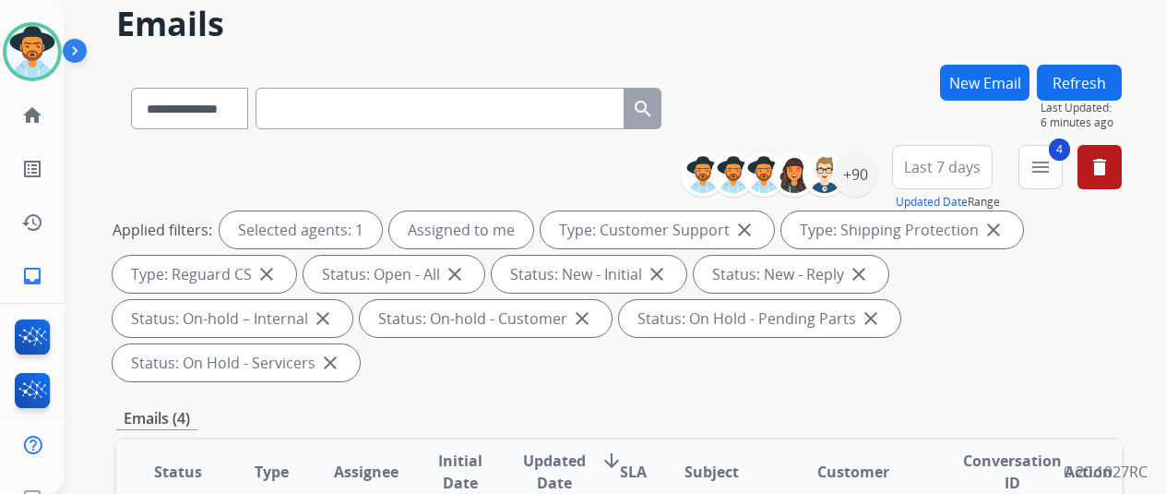
scroll to position [369, 0]
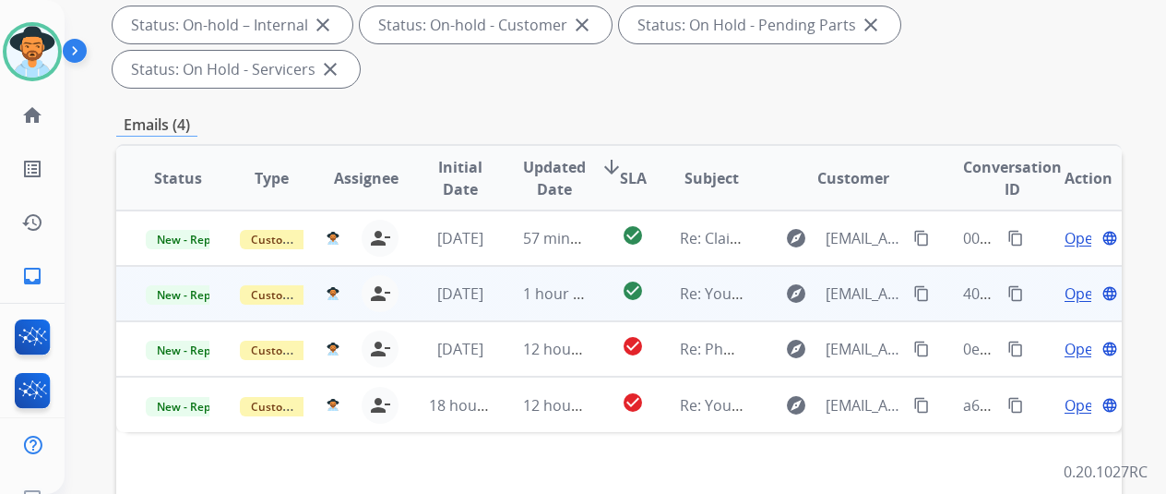
click at [1085, 282] on span "Open" at bounding box center [1084, 293] width 38 height 22
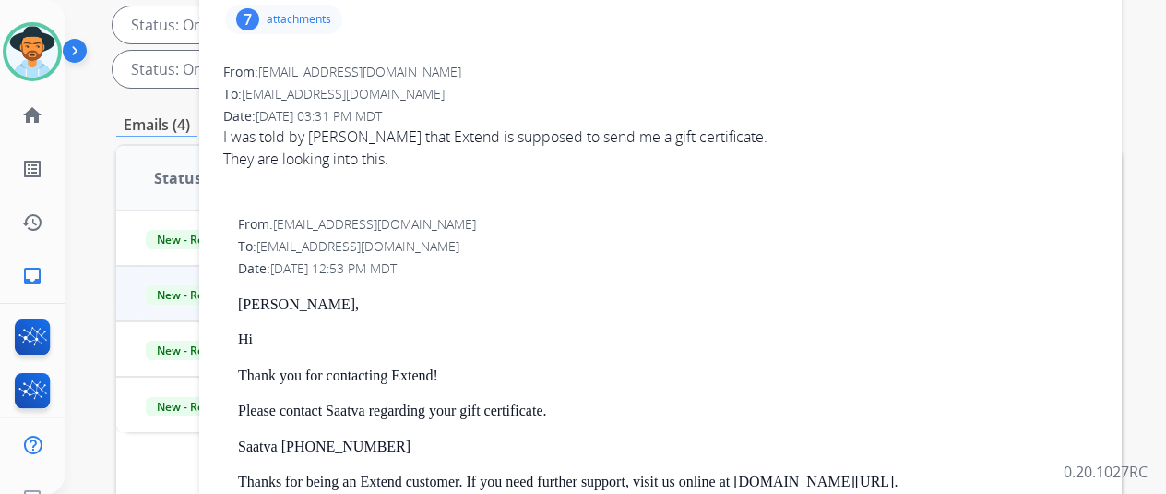
scroll to position [92, 0]
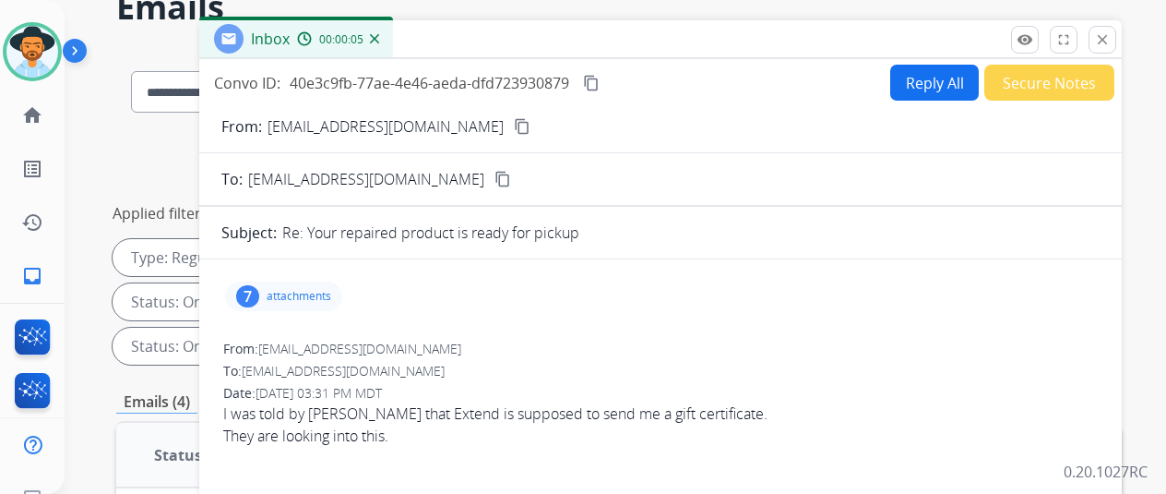
click at [379, 35] on img at bounding box center [374, 38] width 9 height 9
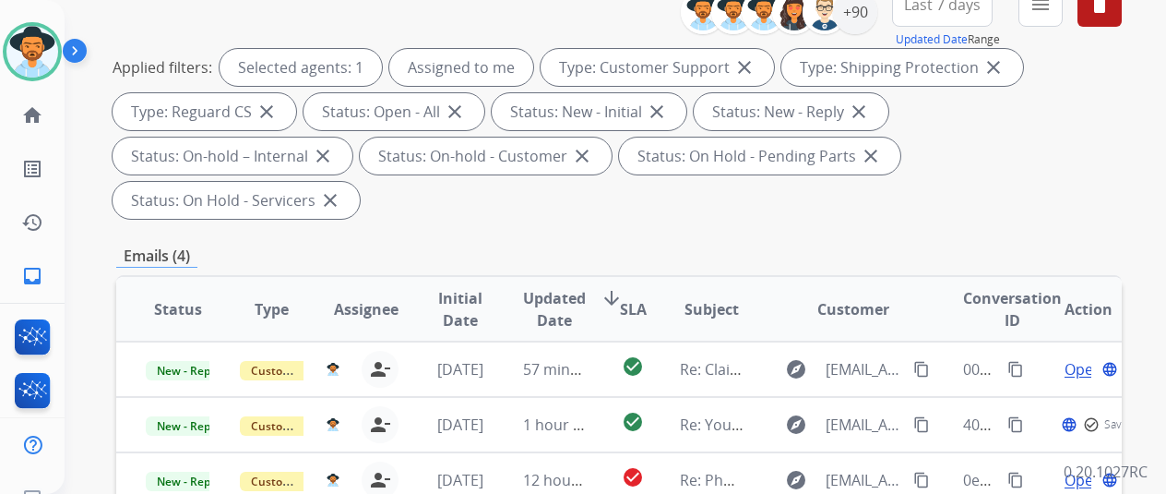
scroll to position [461, 0]
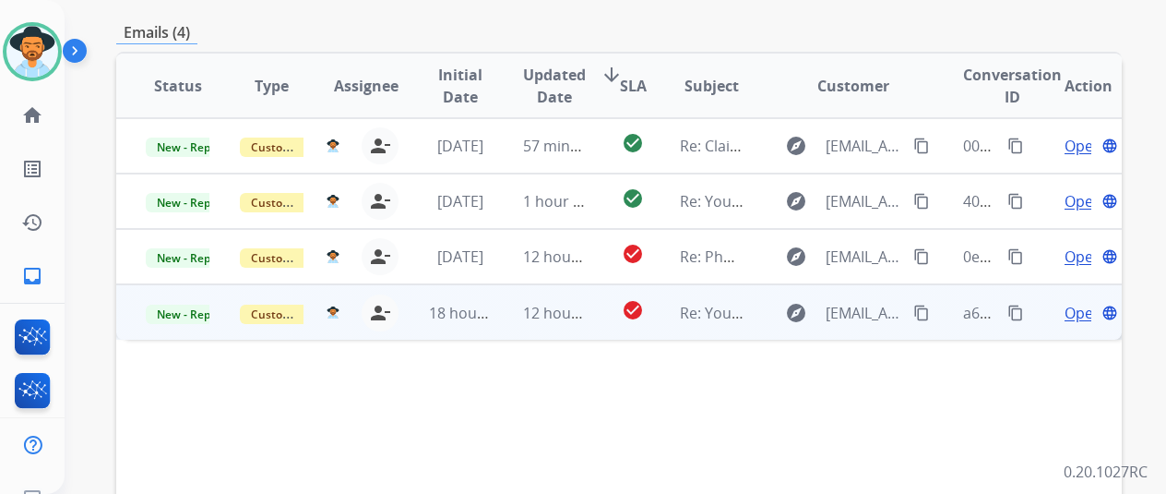
click at [1076, 302] on span "Open" at bounding box center [1084, 313] width 38 height 22
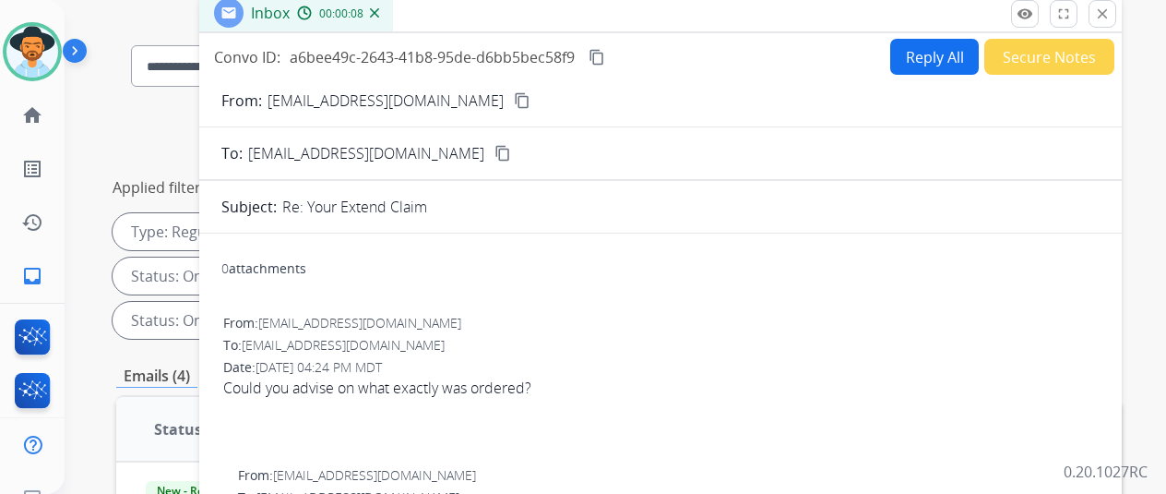
scroll to position [92, 0]
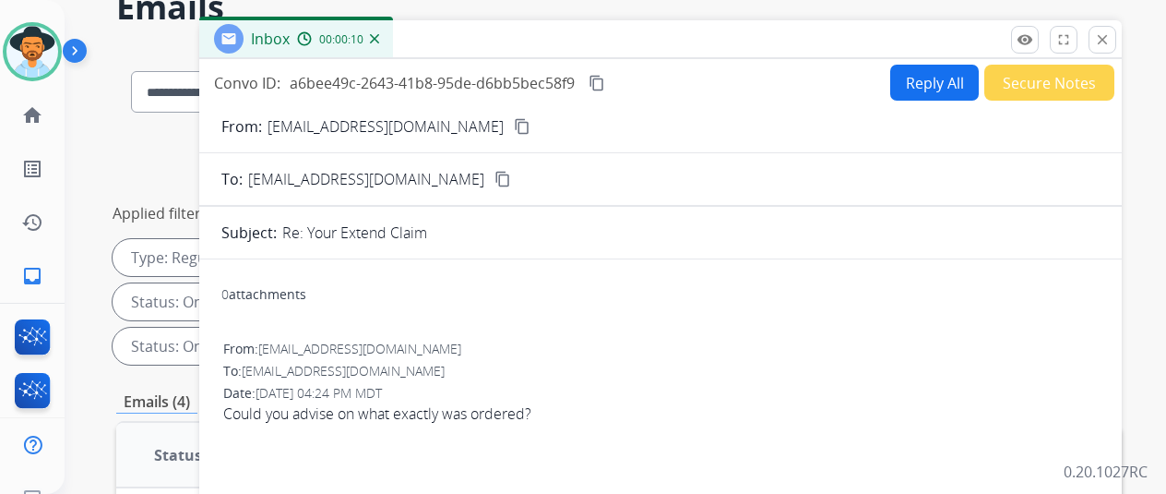
click at [524, 124] on mat-icon "content_copy" at bounding box center [522, 126] width 17 height 17
click at [379, 36] on img at bounding box center [374, 38] width 9 height 9
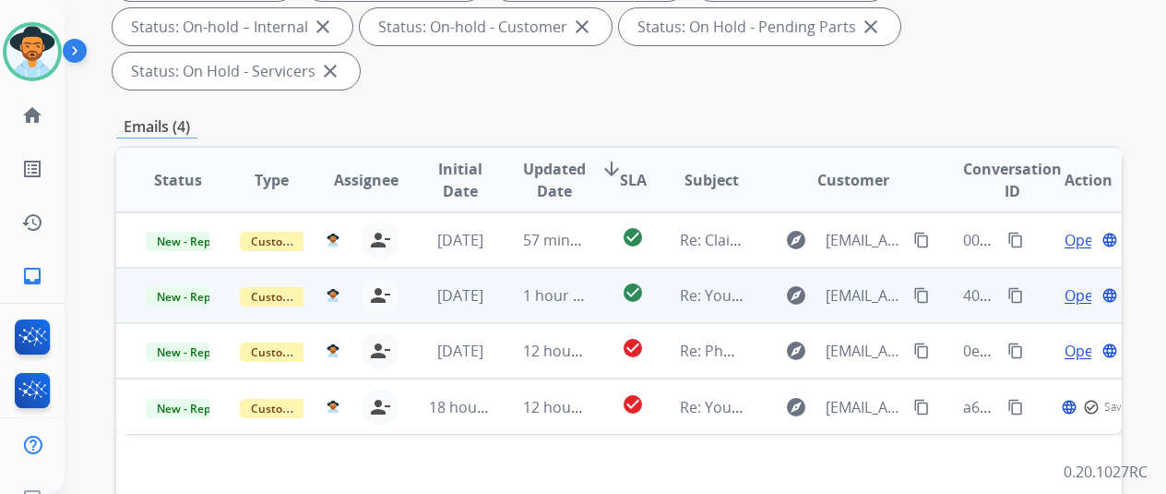
scroll to position [369, 0]
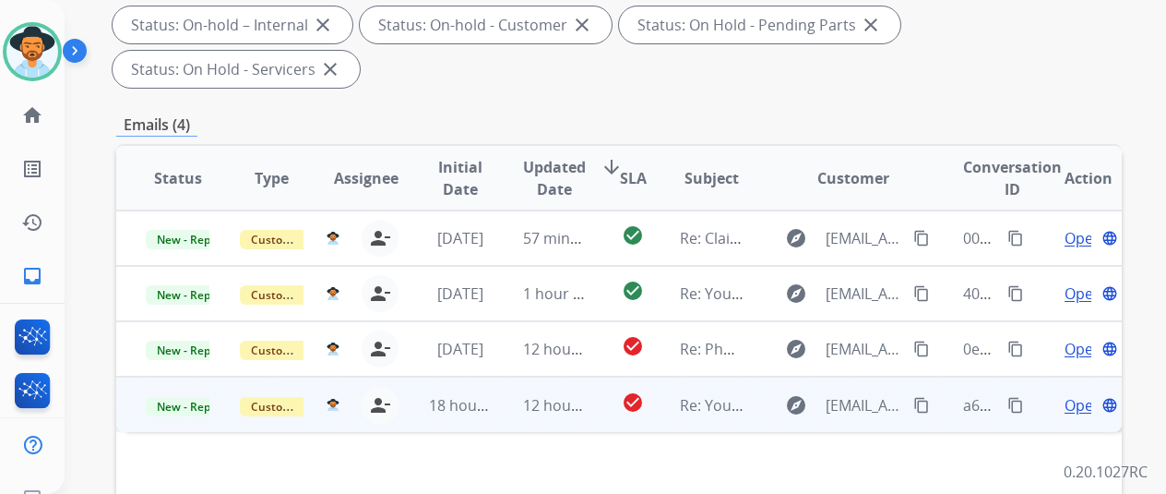
click at [1076, 394] on span "Open" at bounding box center [1084, 405] width 38 height 22
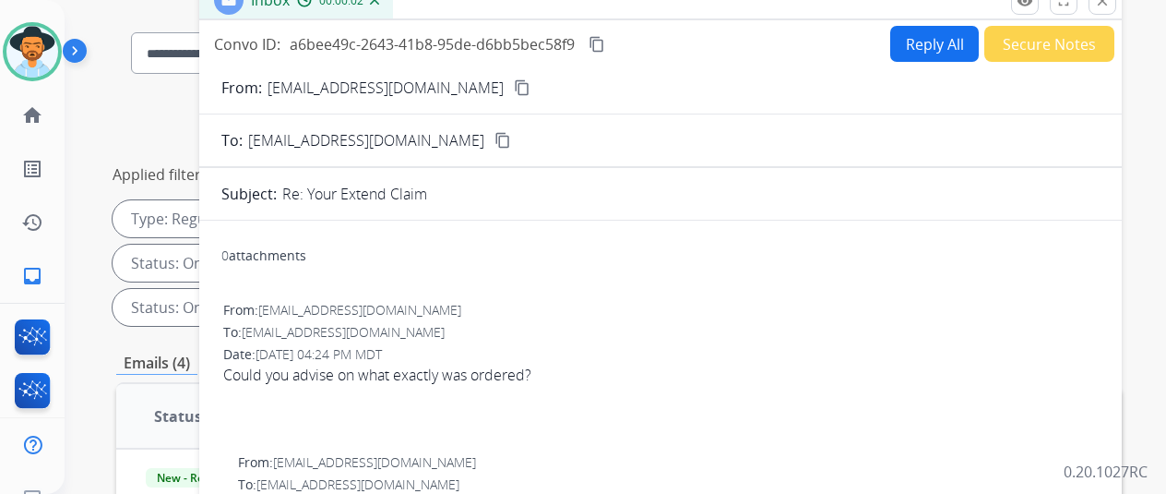
scroll to position [0, 0]
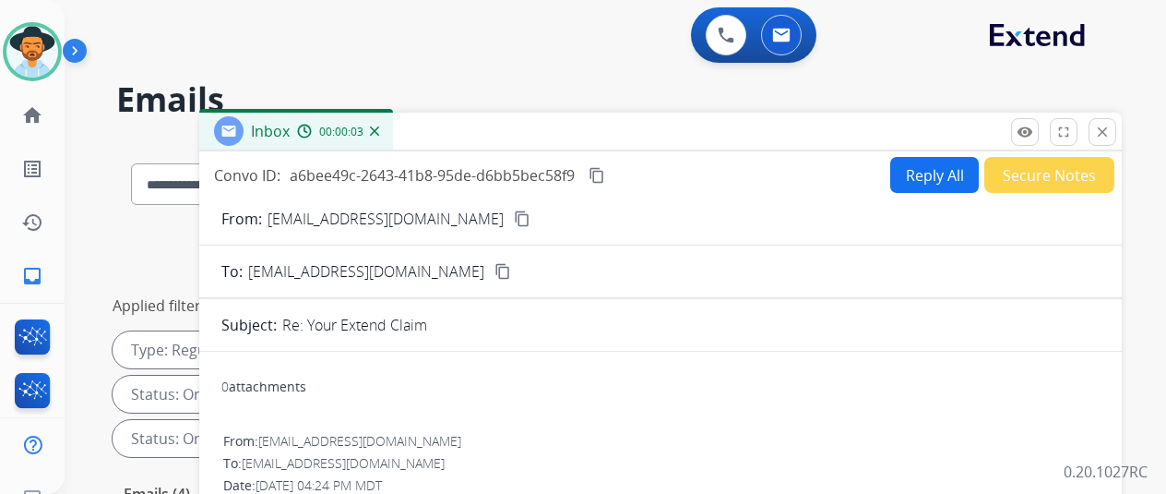
click at [379, 132] on img at bounding box center [374, 130] width 9 height 9
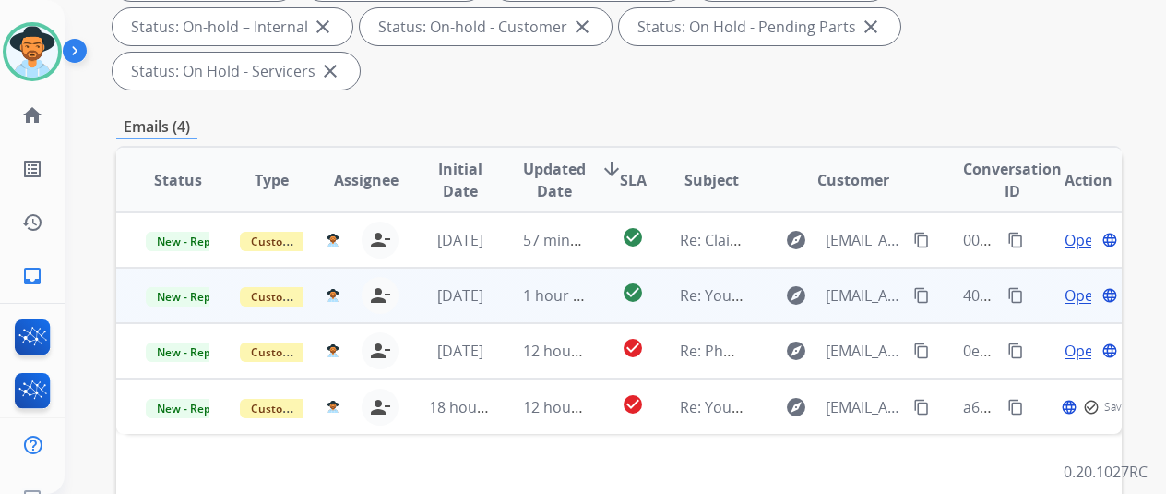
scroll to position [369, 0]
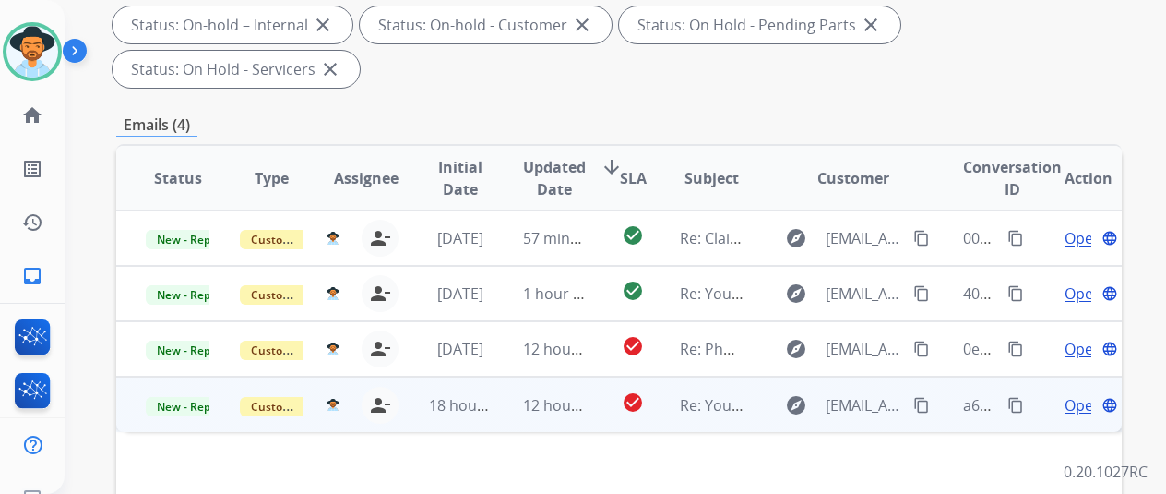
click at [1072, 394] on span "Open" at bounding box center [1084, 405] width 38 height 22
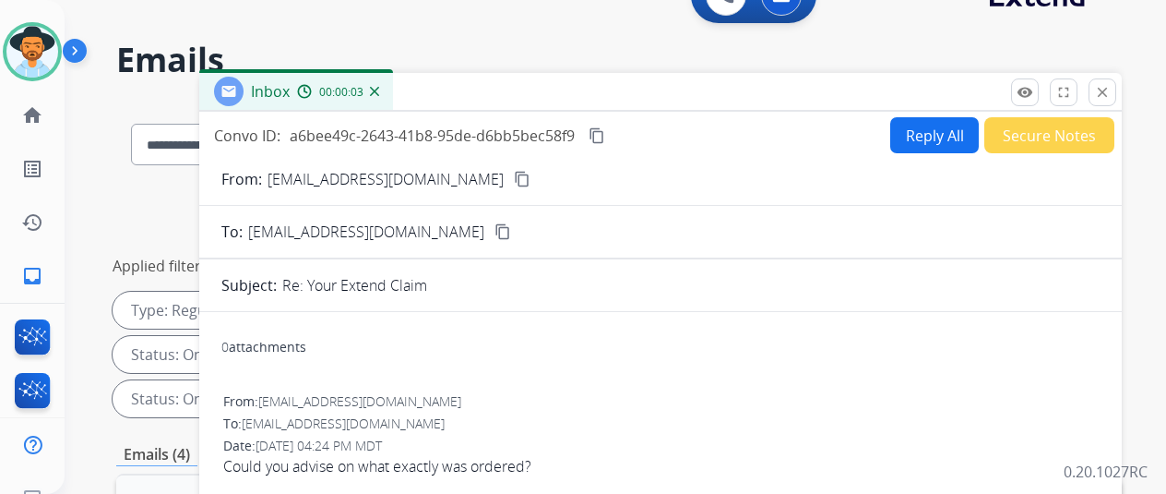
scroll to position [0, 0]
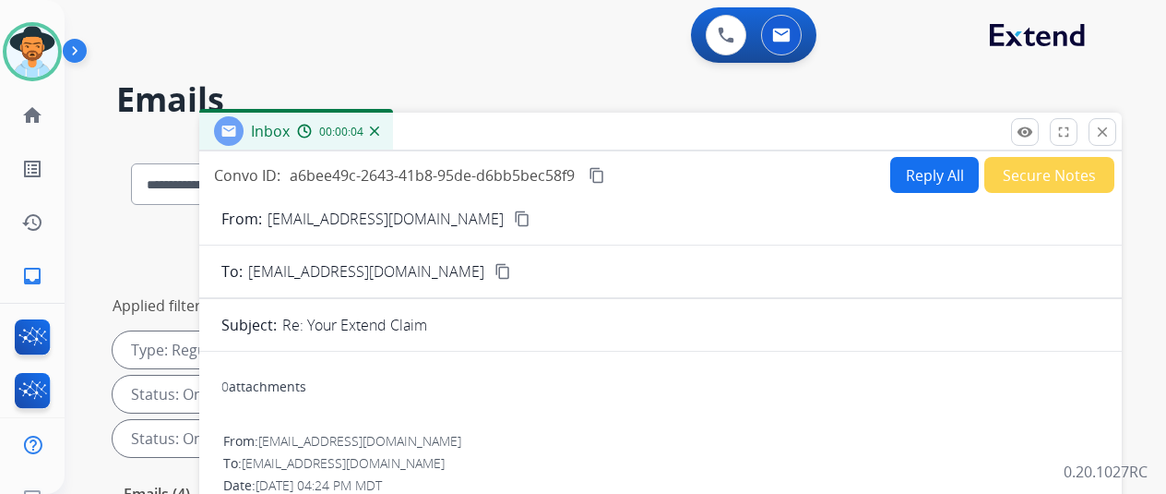
click at [379, 131] on img at bounding box center [374, 130] width 9 height 9
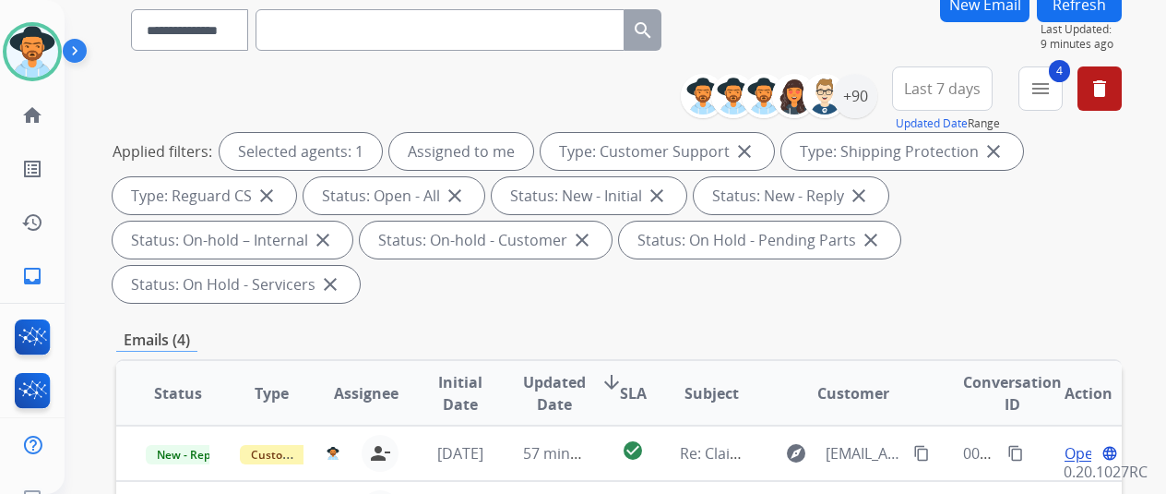
scroll to position [369, 0]
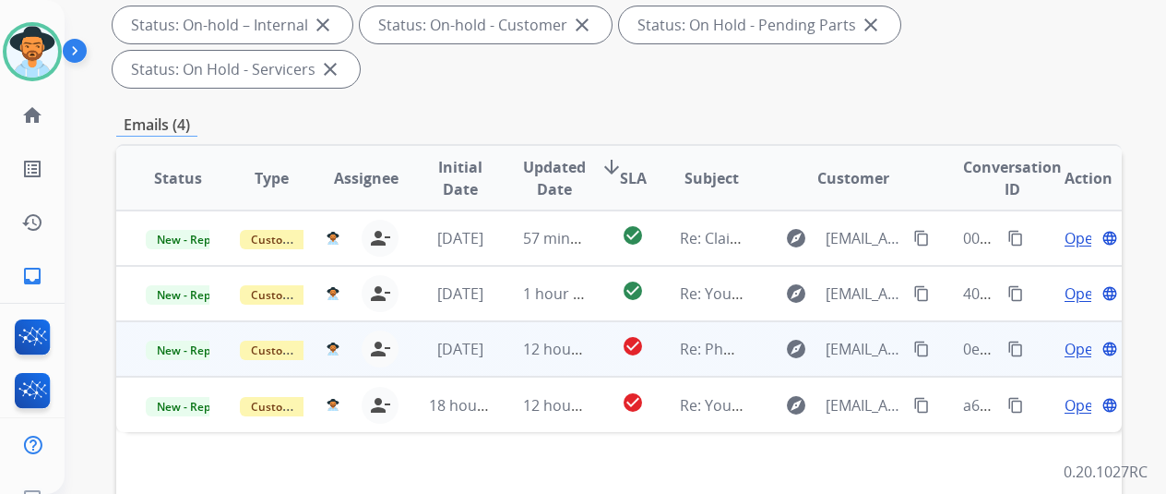
click at [1078, 338] on span "Open" at bounding box center [1084, 349] width 38 height 22
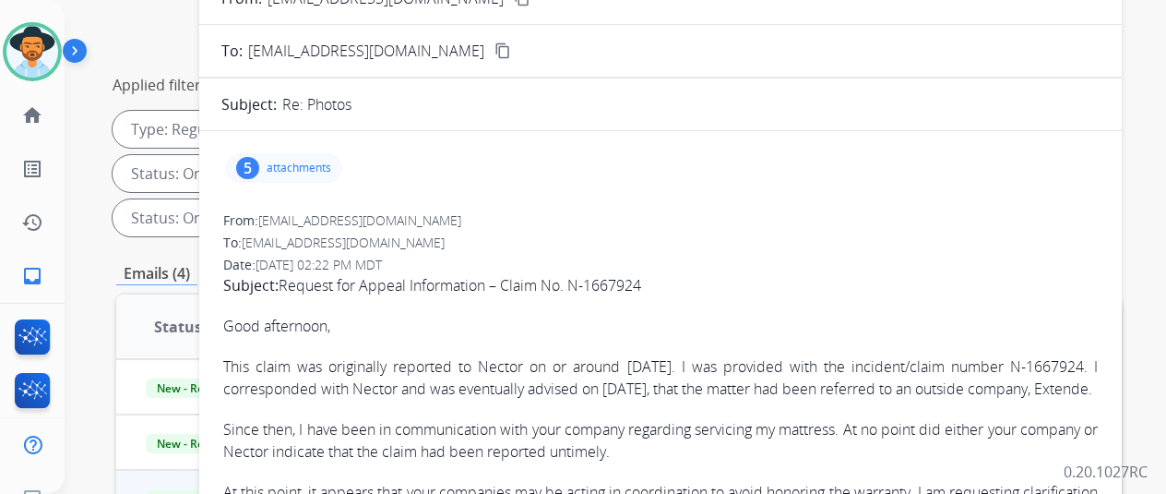
scroll to position [92, 0]
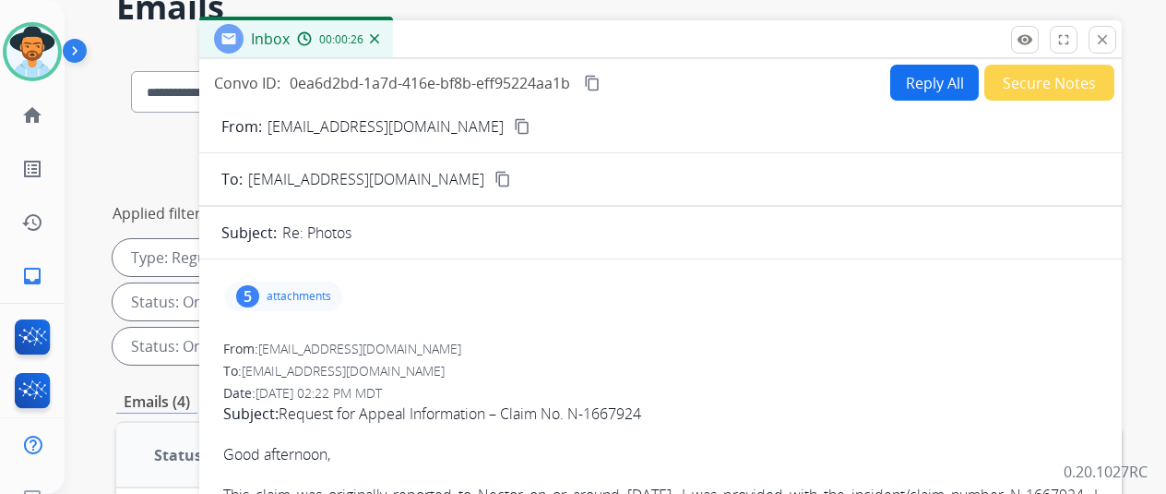
click at [514, 126] on mat-icon "content_copy" at bounding box center [522, 126] width 17 height 17
click at [268, 283] on div "5 attachments" at bounding box center [283, 296] width 117 height 30
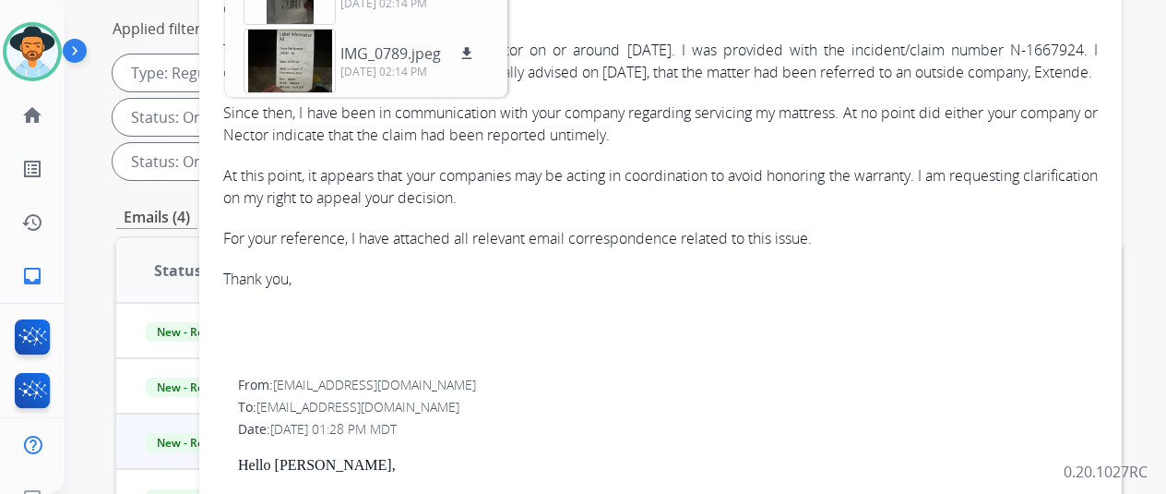
scroll to position [227, 0]
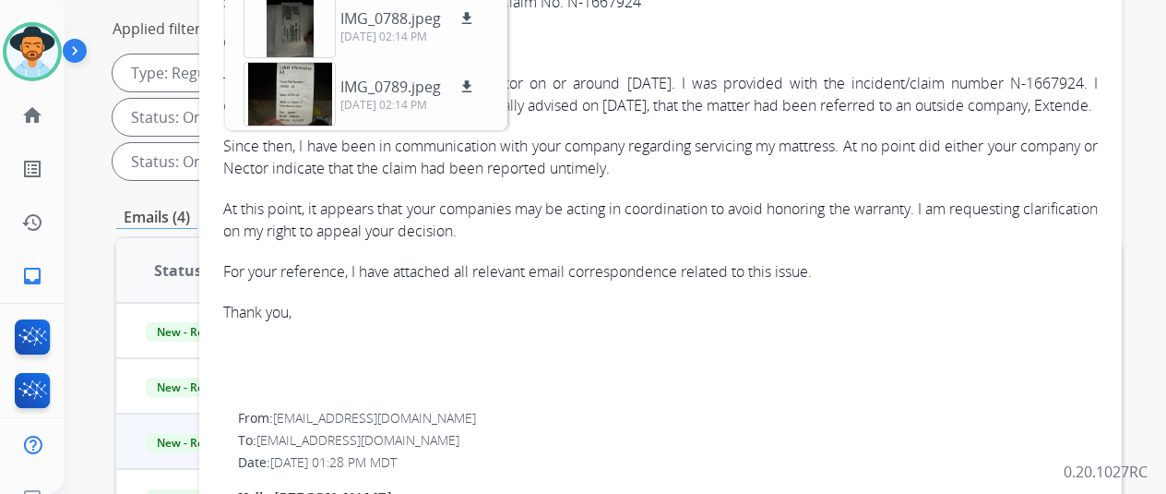
click at [529, 313] on div "Subject: Request for Appeal Information – Claim No. N-1667924 Good afternoon, T…" at bounding box center [660, 157] width 875 height 332
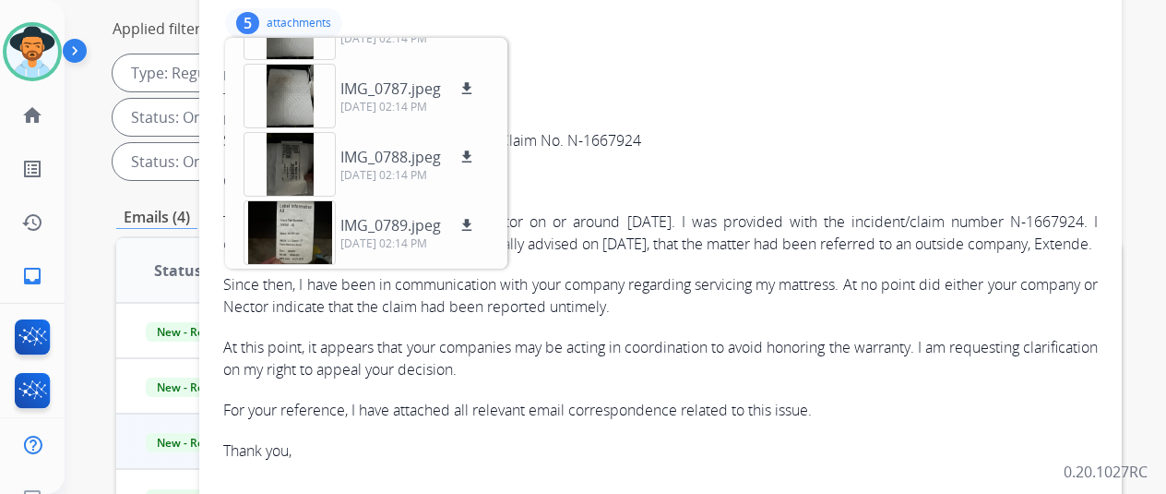
scroll to position [0, 0]
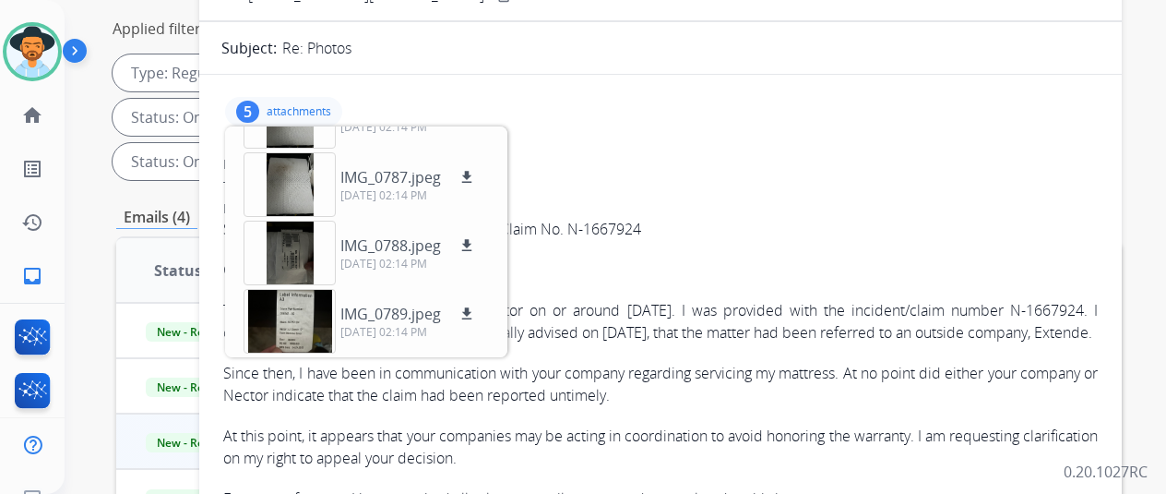
click at [259, 109] on div "5" at bounding box center [247, 112] width 23 height 22
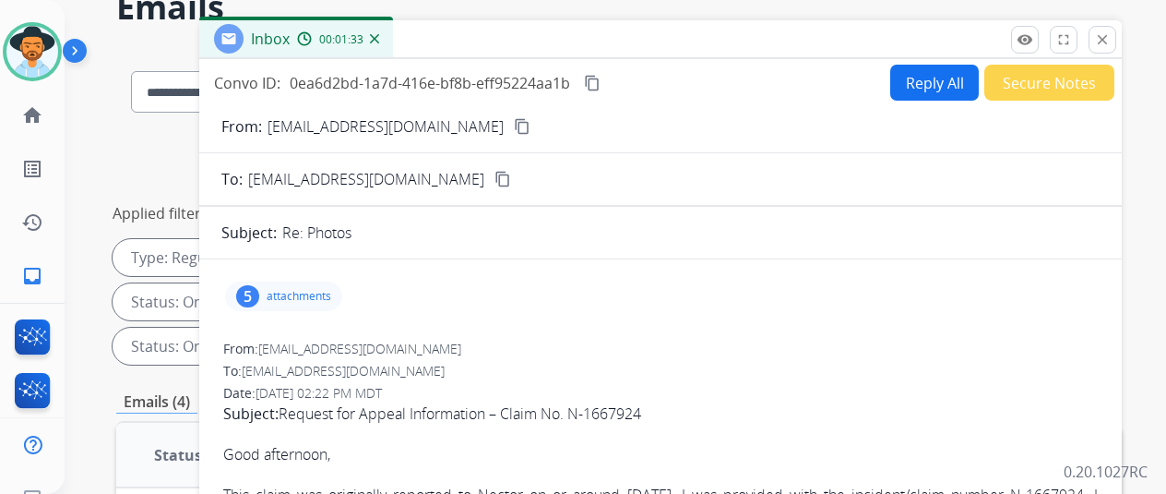
click at [514, 122] on mat-icon "content_copy" at bounding box center [522, 126] width 17 height 17
click at [946, 64] on div "Convo ID: 0ea6d2bd-1a7d-416e-bf8b-eff95224aa1b content_copy Reply All Secure No…" at bounding box center [660, 470] width 923 height 823
click at [926, 78] on button "Reply All" at bounding box center [935, 83] width 89 height 36
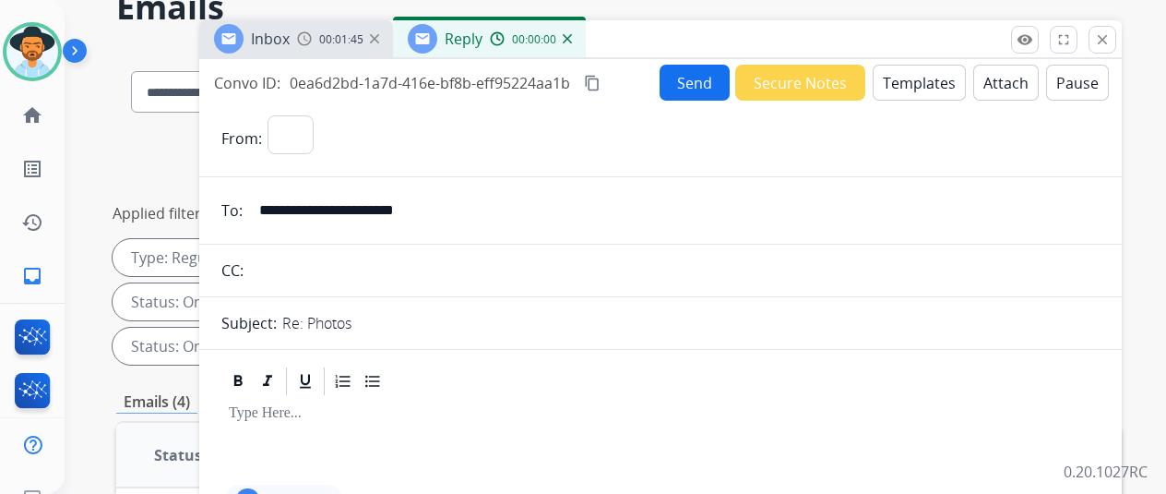
select select "**********"
click at [919, 73] on button "Templates" at bounding box center [919, 83] width 93 height 36
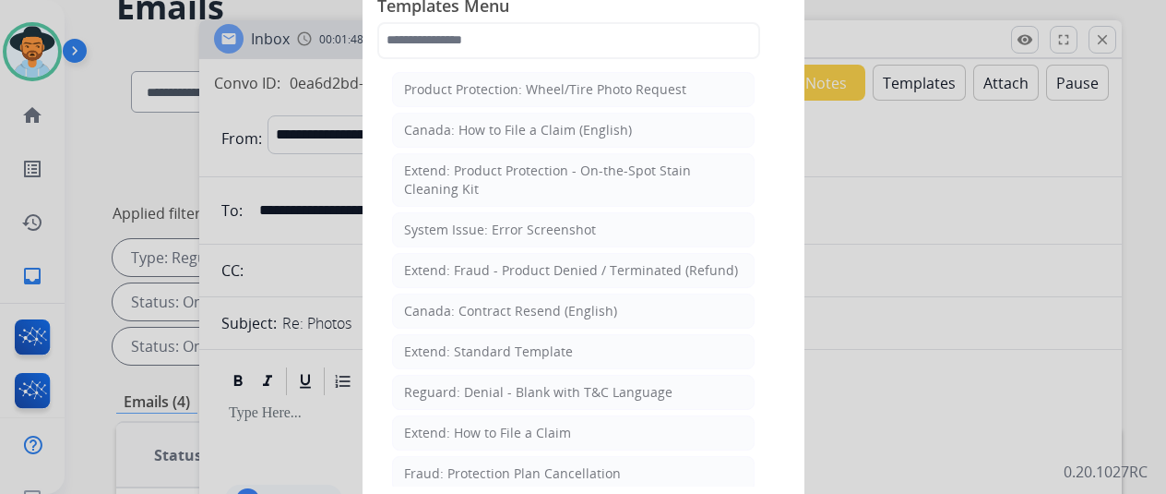
click at [938, 328] on div at bounding box center [583, 247] width 1166 height 494
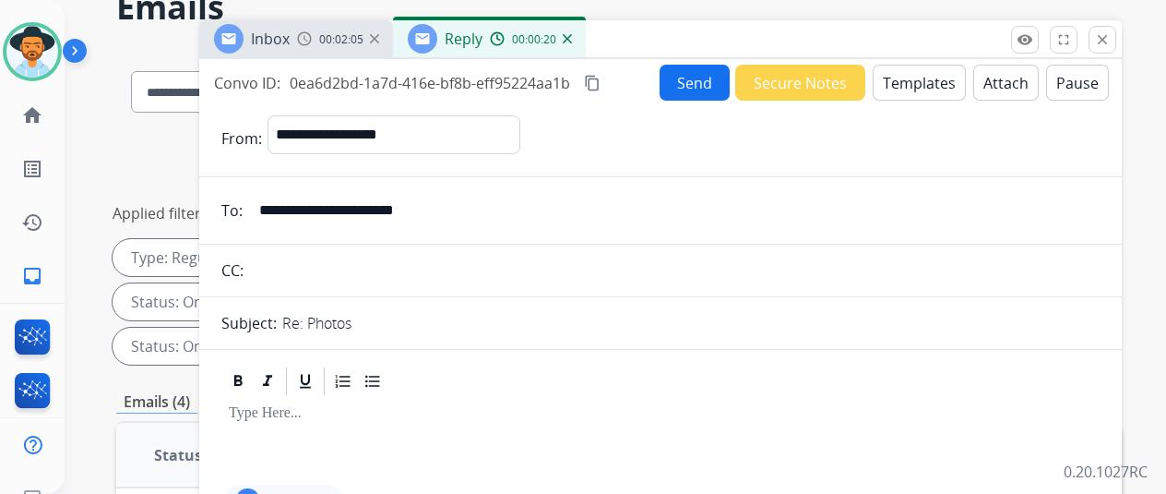
click at [917, 80] on button "Templates" at bounding box center [919, 83] width 93 height 36
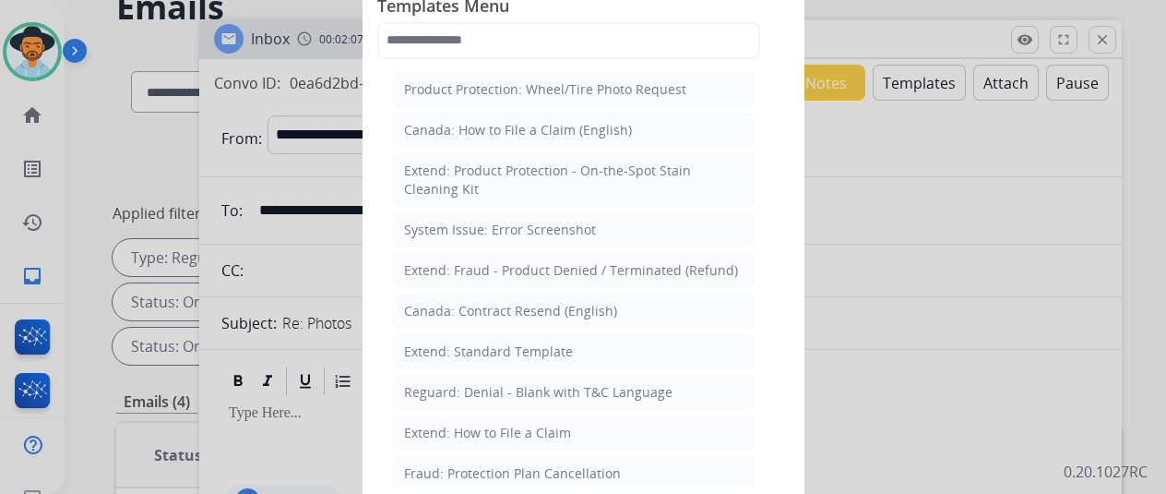
drag, startPoint x: 482, startPoint y: 341, endPoint x: 468, endPoint y: 321, distance: 24.6
click at [475, 337] on li "Extend: Standard Template" at bounding box center [573, 351] width 363 height 35
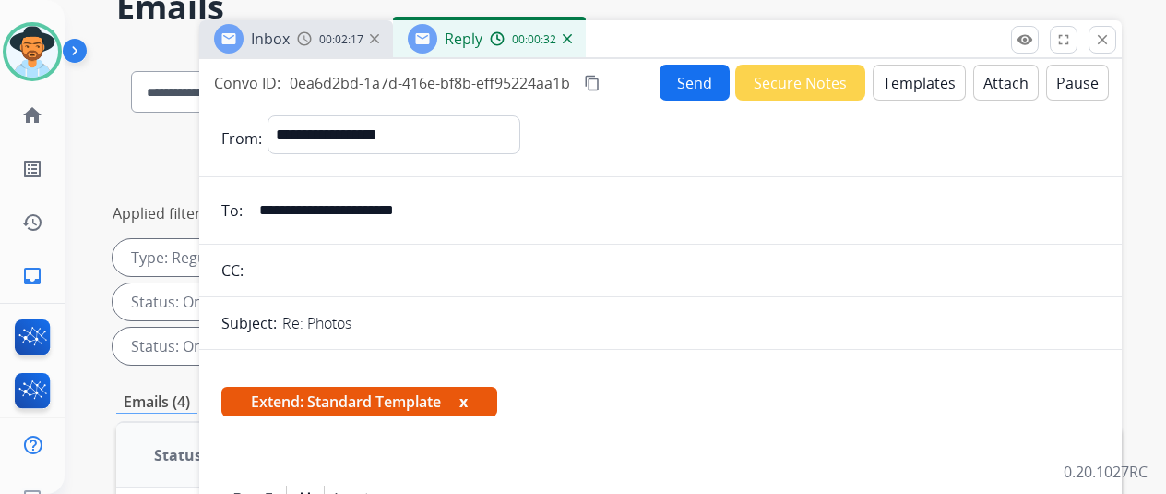
click at [911, 72] on button "Templates" at bounding box center [919, 83] width 93 height 36
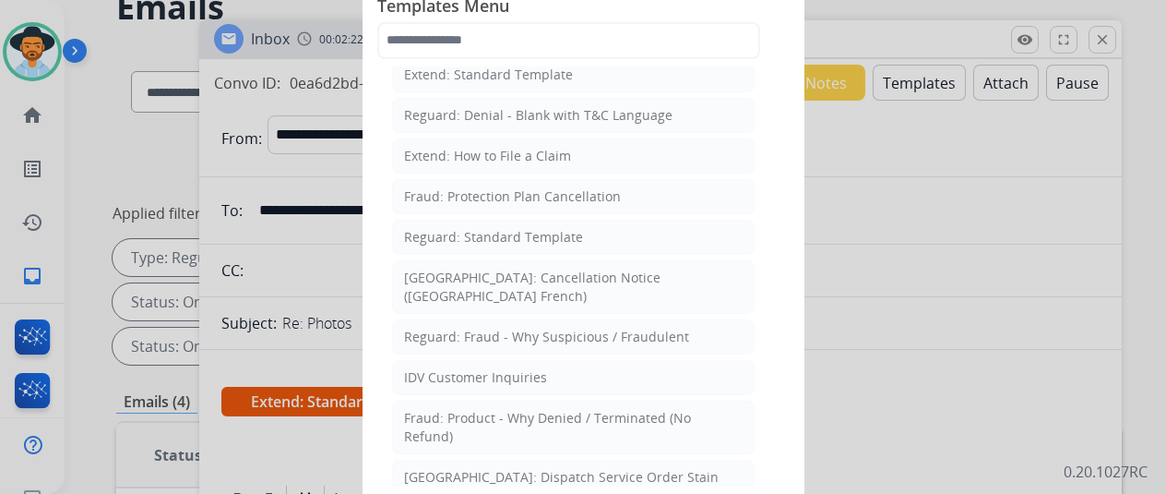
scroll to position [30, 0]
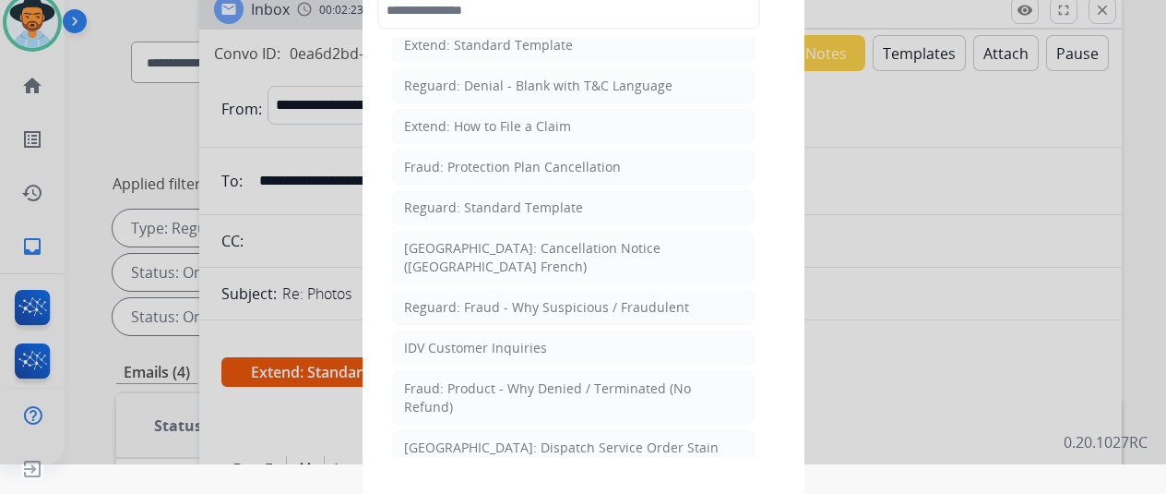
click at [897, 266] on div at bounding box center [583, 217] width 1166 height 494
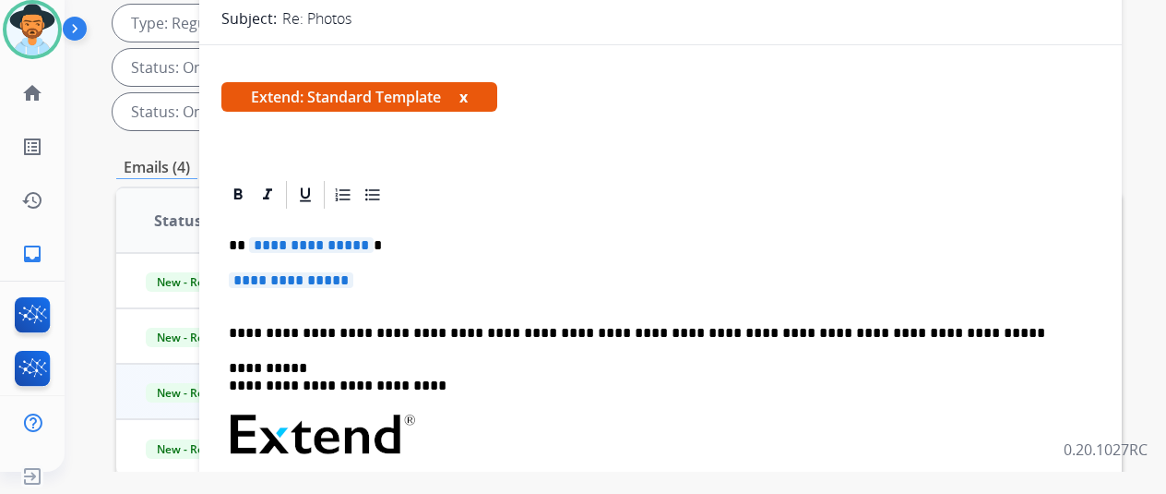
scroll to position [0, 0]
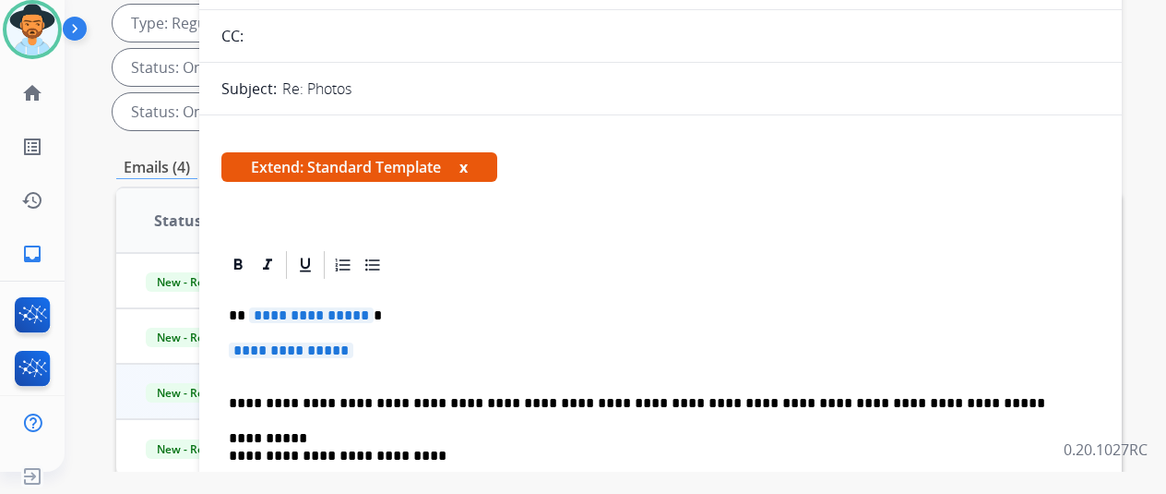
click at [468, 157] on button "x" at bounding box center [464, 167] width 8 height 22
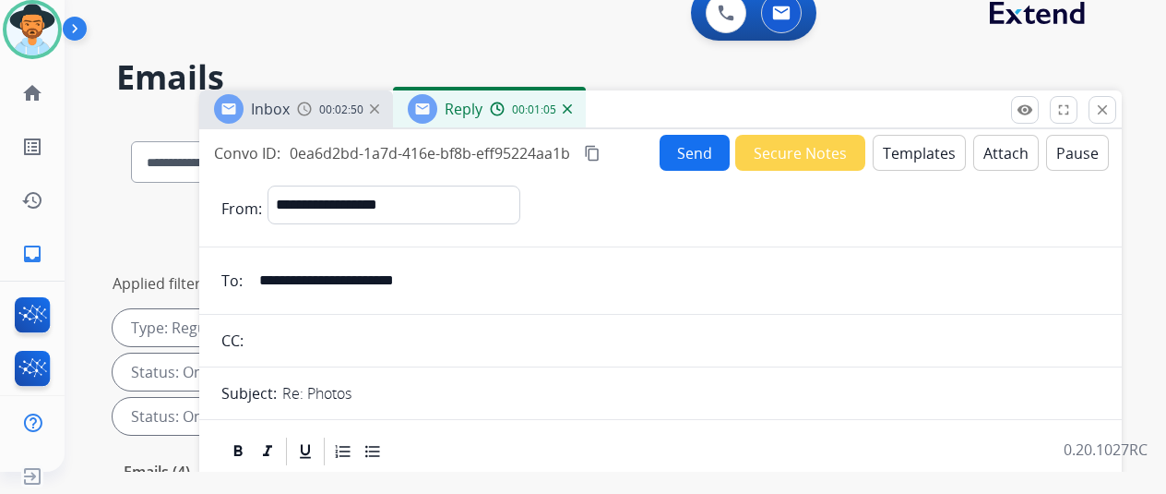
click at [918, 149] on button "Templates" at bounding box center [919, 153] width 93 height 36
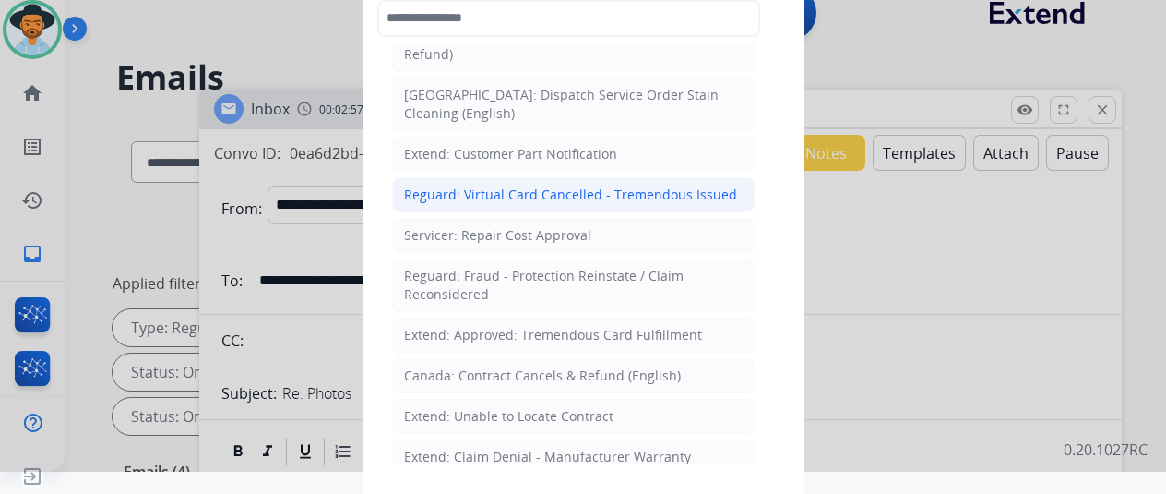
scroll to position [831, 0]
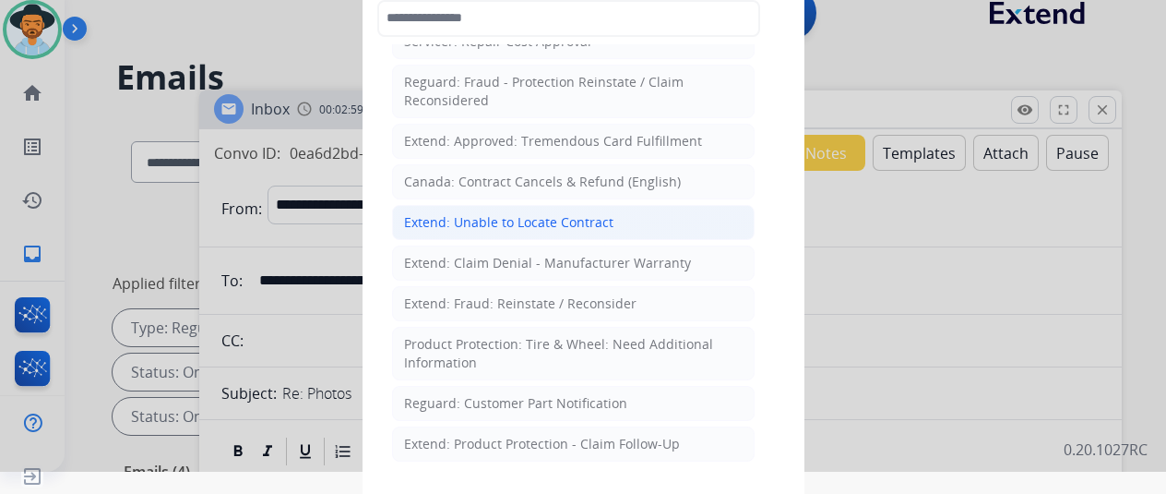
click at [544, 205] on li "Extend: Unable to Locate Contract" at bounding box center [573, 222] width 363 height 35
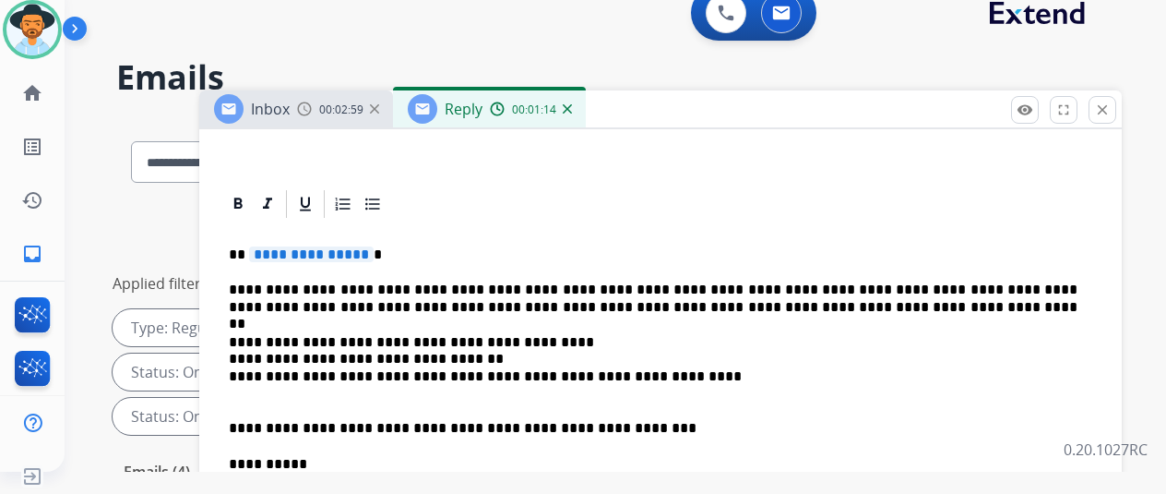
scroll to position [369, 0]
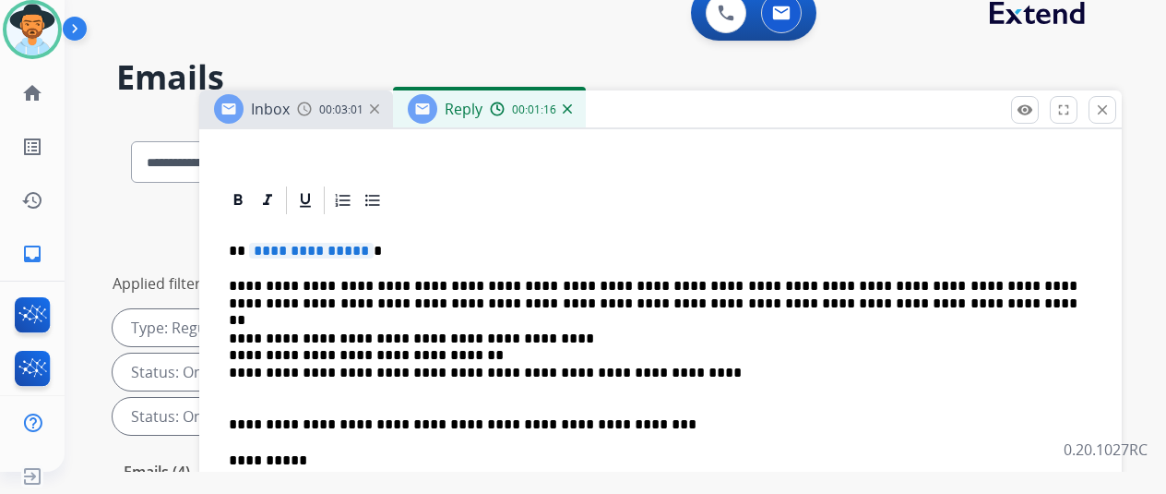
click at [373, 253] on span "**********" at bounding box center [311, 251] width 125 height 16
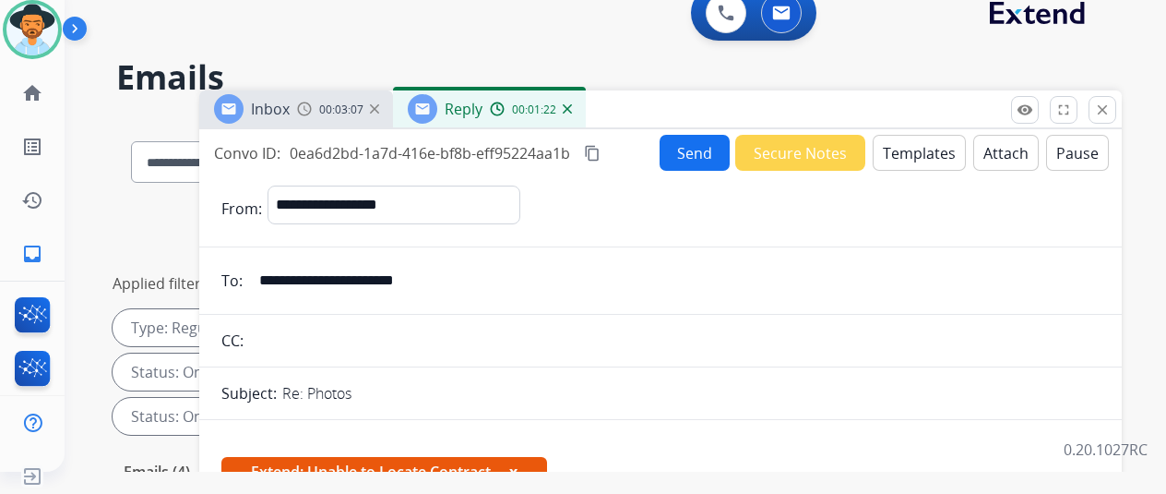
scroll to position [0, 0]
click at [690, 141] on button "Send" at bounding box center [695, 153] width 70 height 36
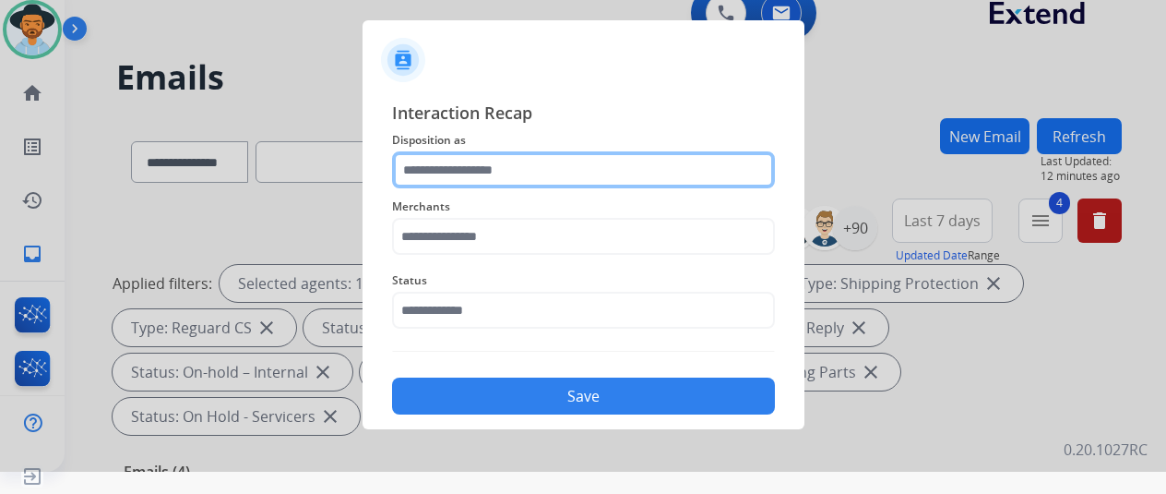
drag, startPoint x: 421, startPoint y: 166, endPoint x: 432, endPoint y: 158, distance: 13.8
click at [423, 166] on input "text" at bounding box center [583, 169] width 383 height 37
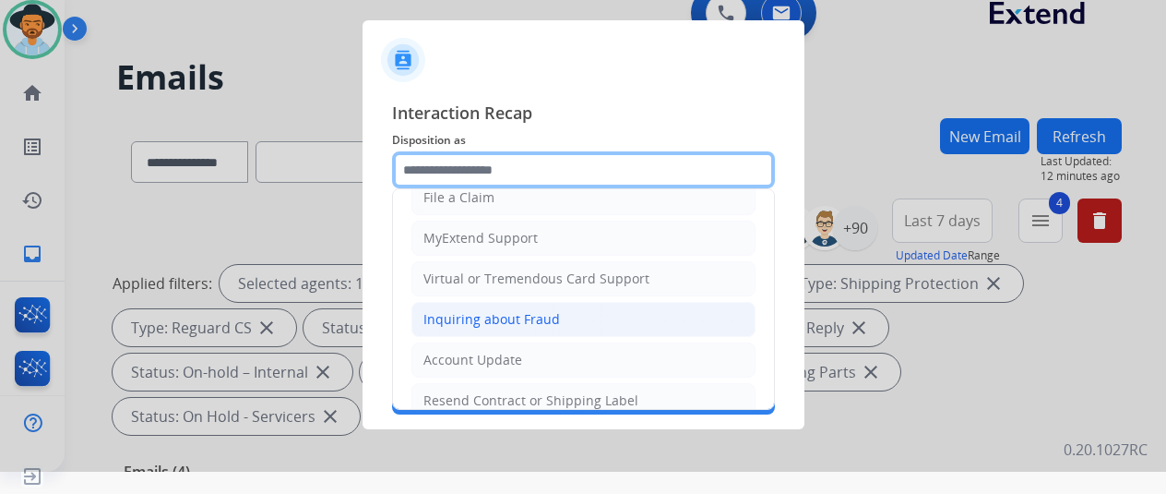
scroll to position [277, 0]
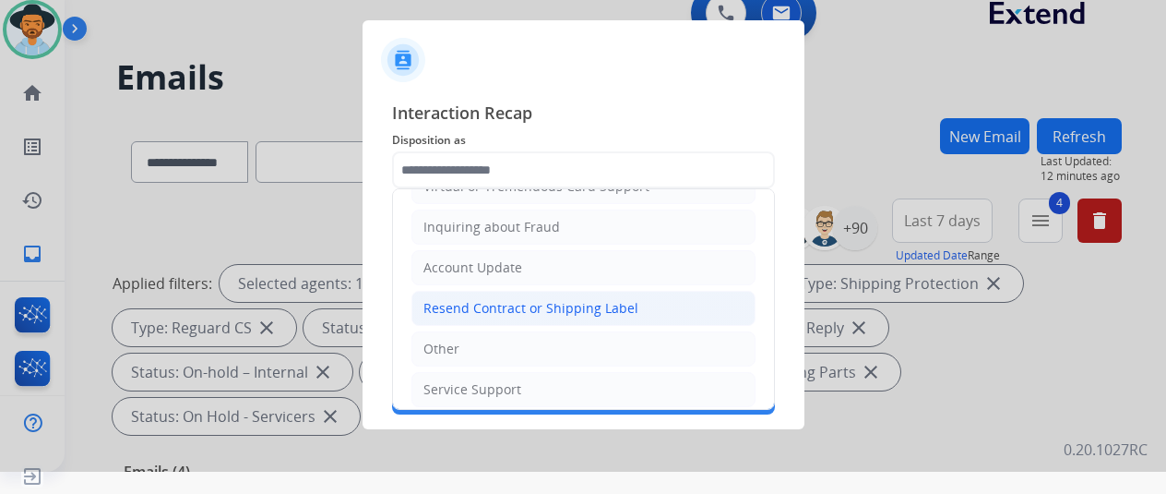
click at [476, 299] on div "Resend Contract or Shipping Label" at bounding box center [531, 308] width 215 height 18
type input "**********"
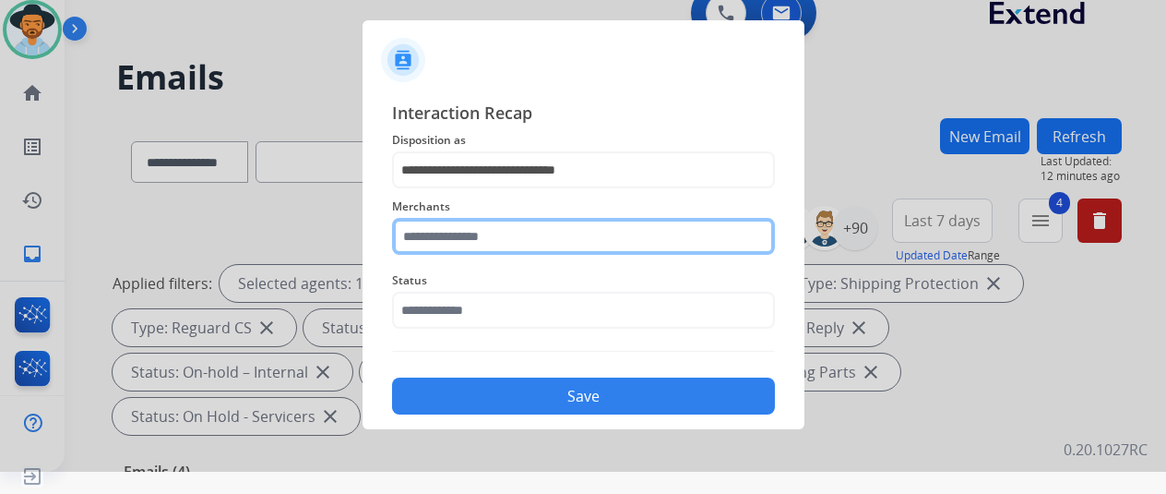
click at [454, 236] on input "text" at bounding box center [583, 236] width 383 height 37
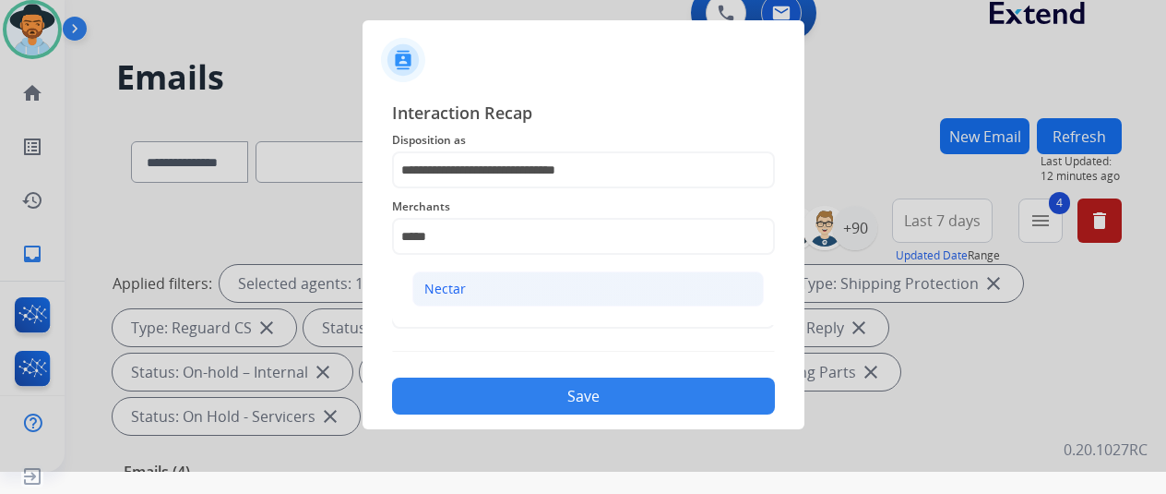
click at [474, 288] on li "Nectar" at bounding box center [589, 288] width 352 height 35
type input "******"
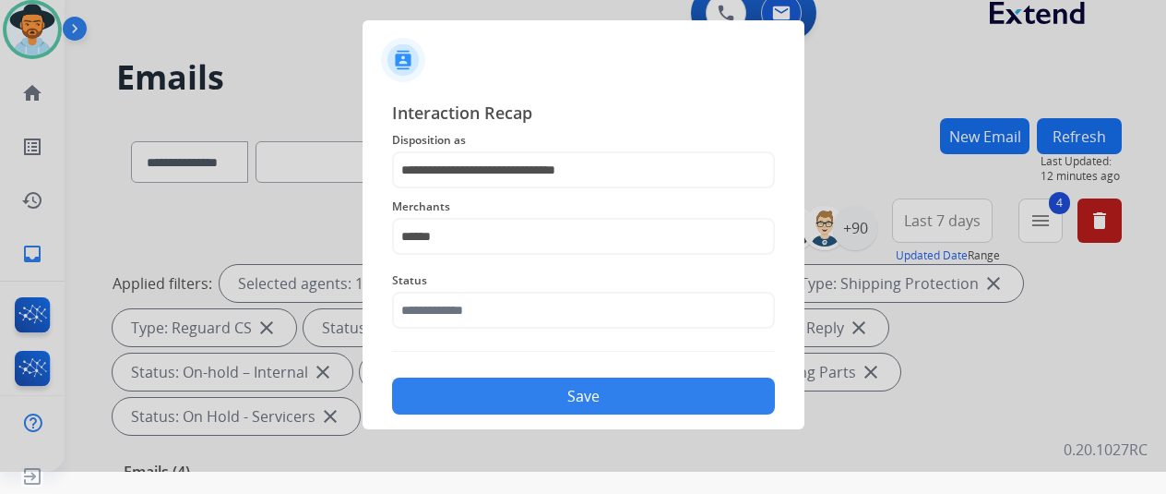
click at [490, 399] on button "Save" at bounding box center [583, 395] width 383 height 37
click at [448, 290] on span "Status Please select a Status" at bounding box center [583, 280] width 383 height 22
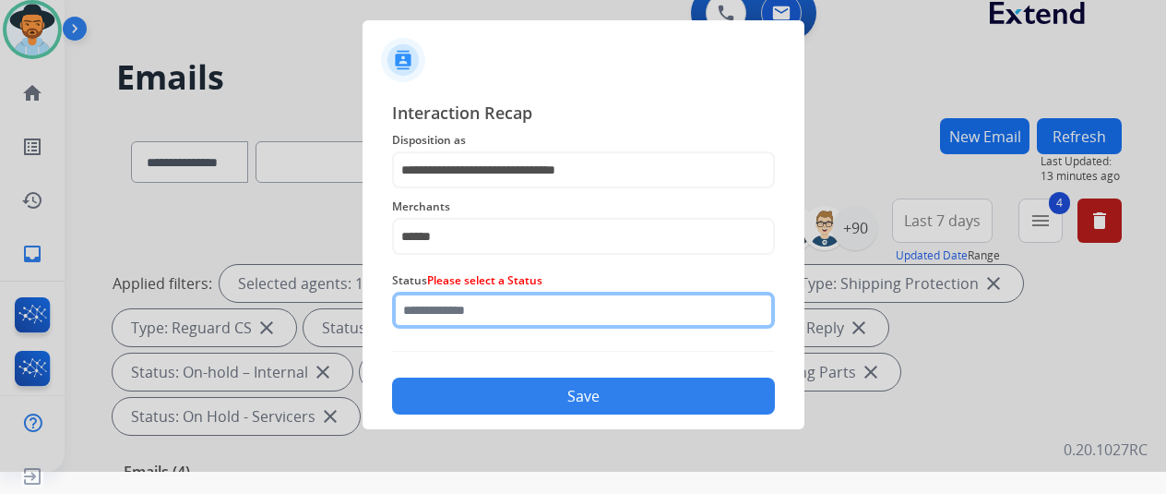
drag, startPoint x: 471, startPoint y: 324, endPoint x: 479, endPoint y: 318, distance: 10.0
click at [474, 322] on input "text" at bounding box center [583, 310] width 383 height 37
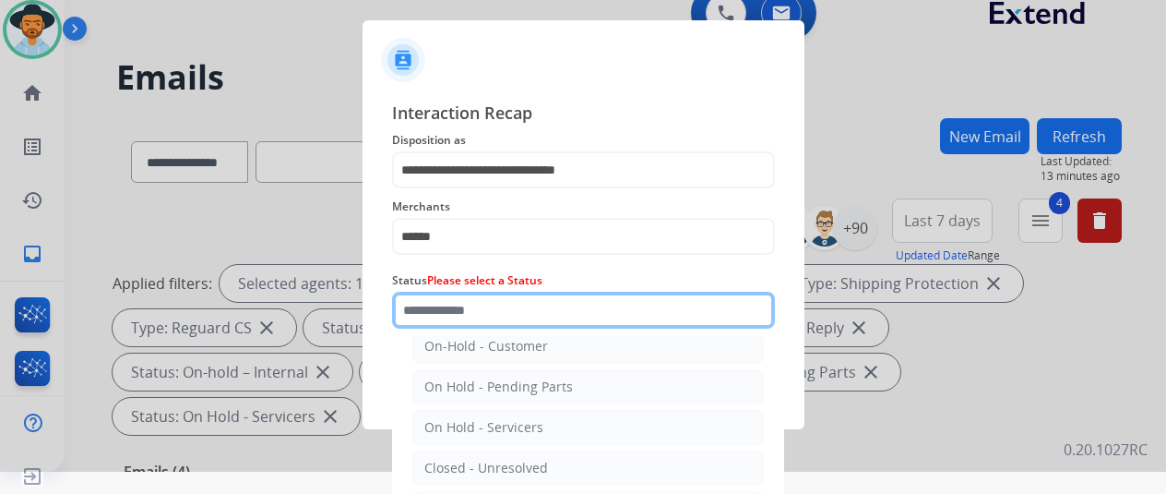
scroll to position [105, 0]
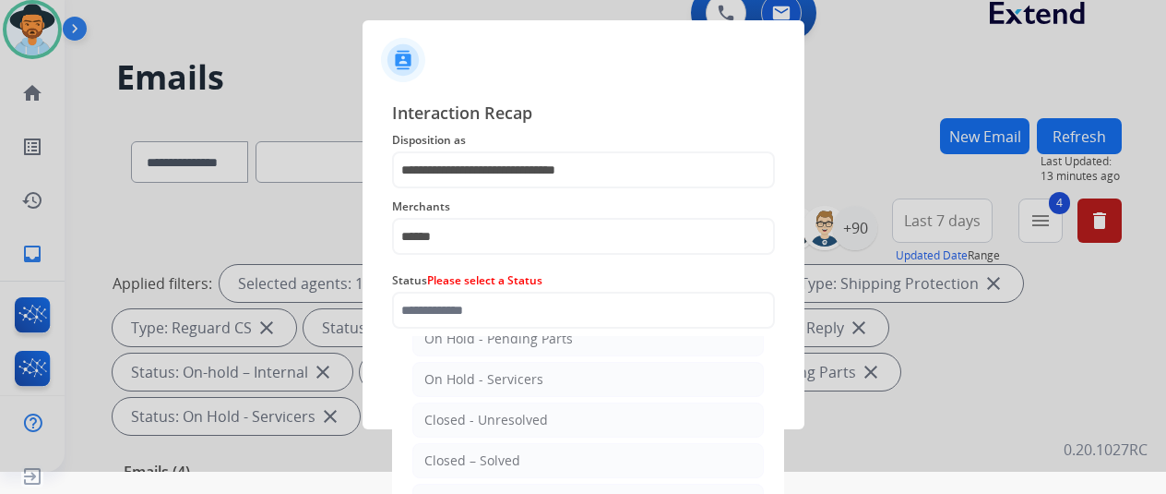
drag, startPoint x: 481, startPoint y: 458, endPoint x: 510, endPoint y: 403, distance: 61.9
click at [479, 452] on div "Closed – Solved" at bounding box center [473, 460] width 96 height 18
type input "**********"
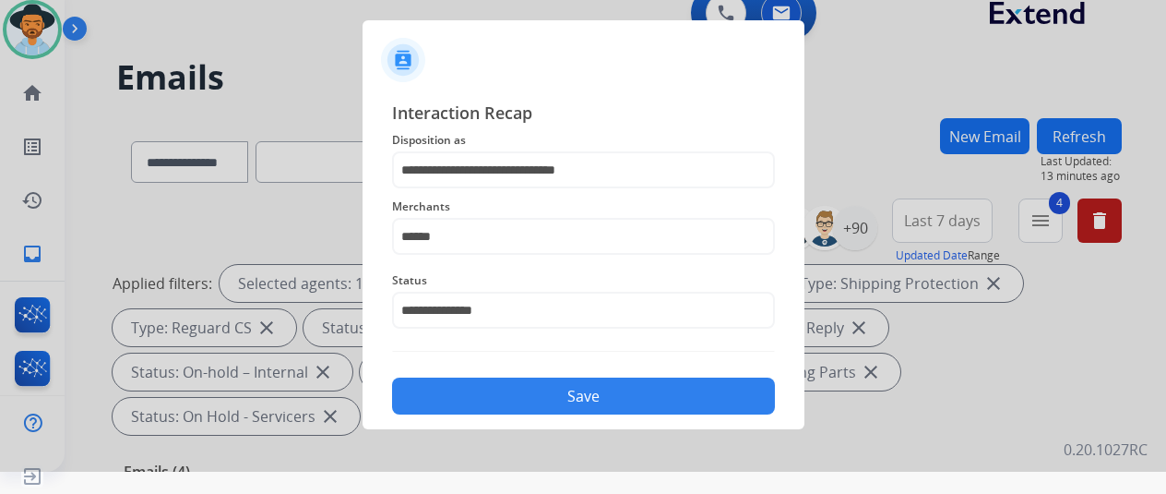
click at [544, 388] on button "Save" at bounding box center [583, 395] width 383 height 37
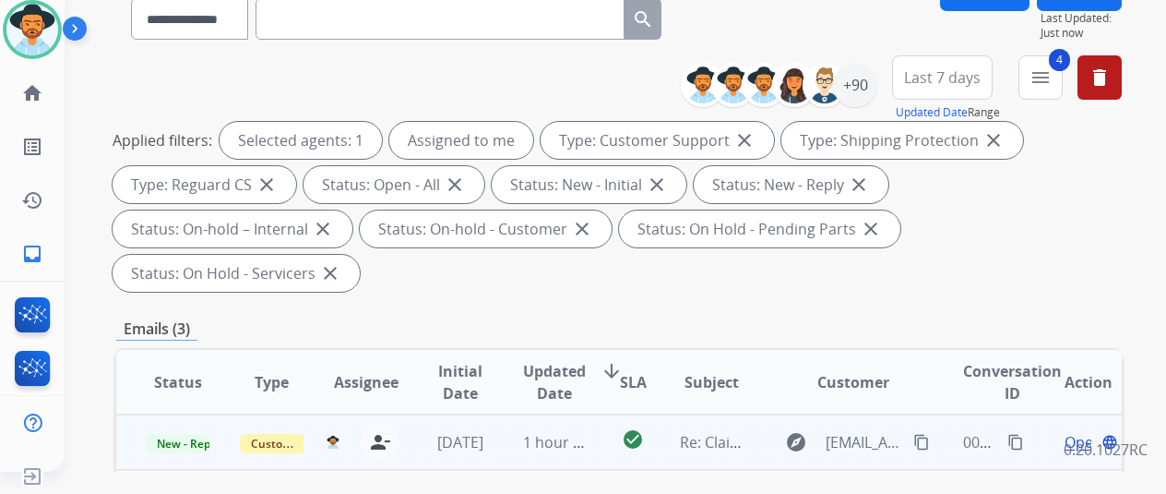
scroll to position [277, 0]
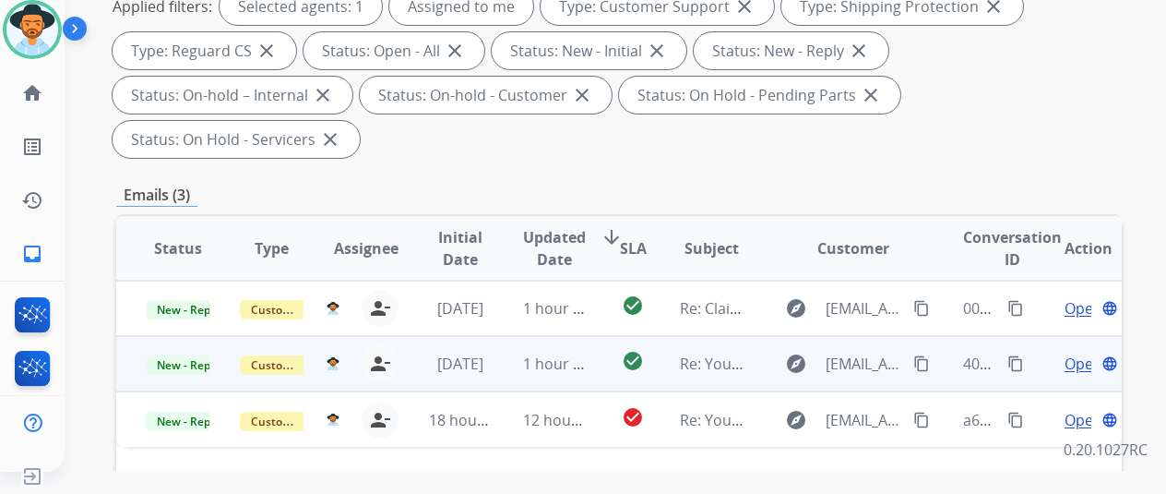
click at [1086, 353] on span "Open" at bounding box center [1084, 364] width 38 height 22
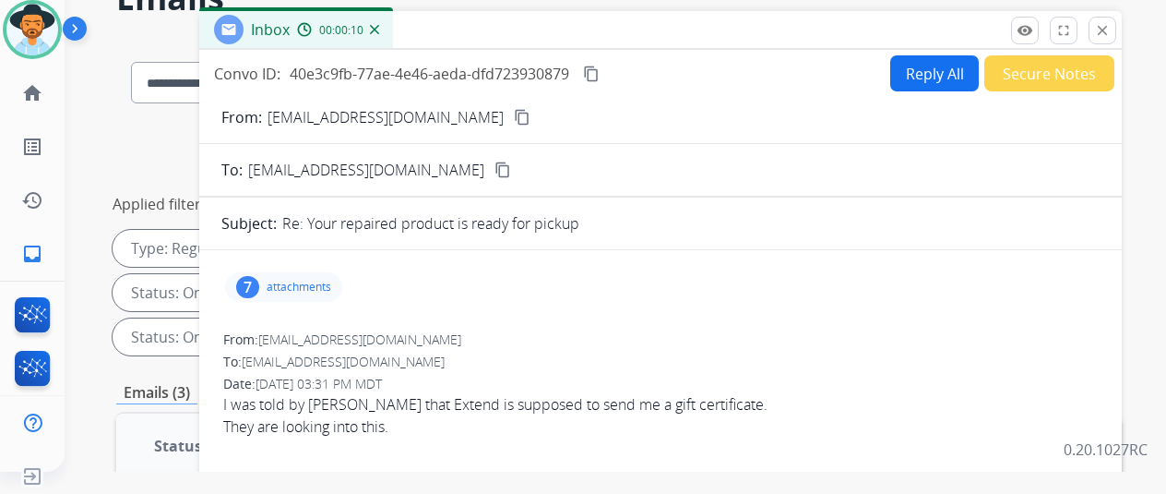
scroll to position [0, 0]
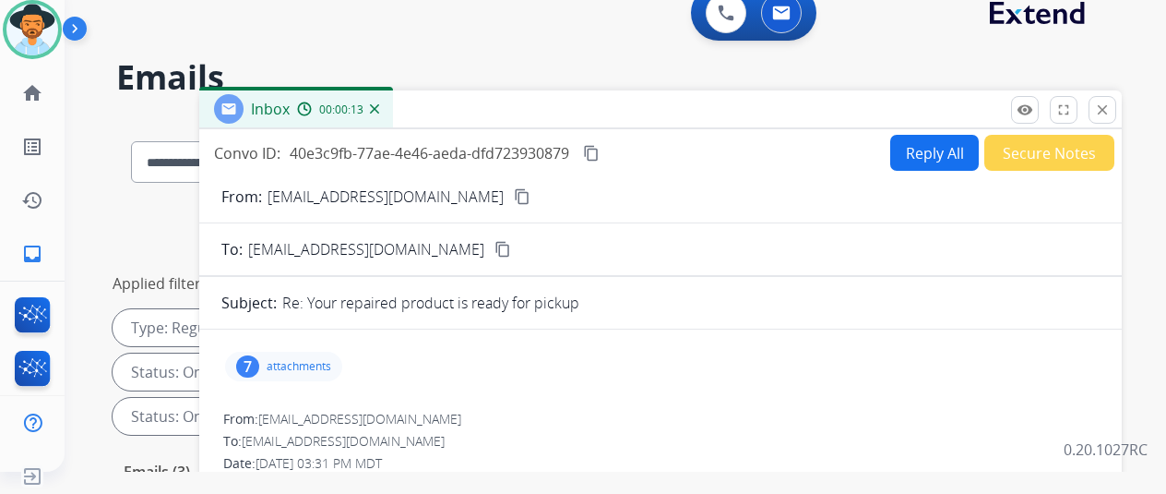
drag, startPoint x: 456, startPoint y: 194, endPoint x: 496, endPoint y: 123, distance: 81.8
click at [514, 191] on mat-icon "content_copy" at bounding box center [522, 196] width 17 height 17
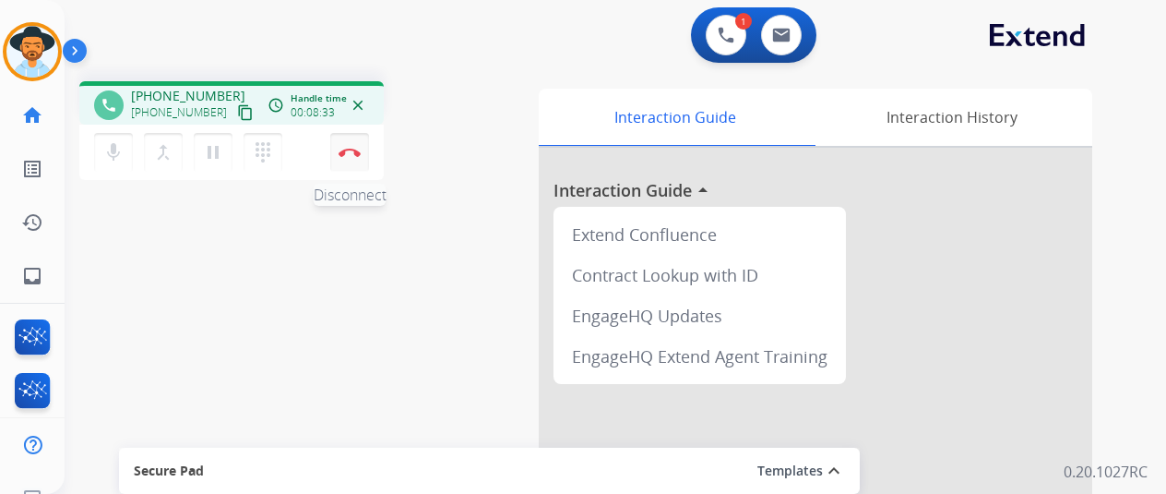
click at [345, 147] on button "Disconnect" at bounding box center [349, 152] width 39 height 39
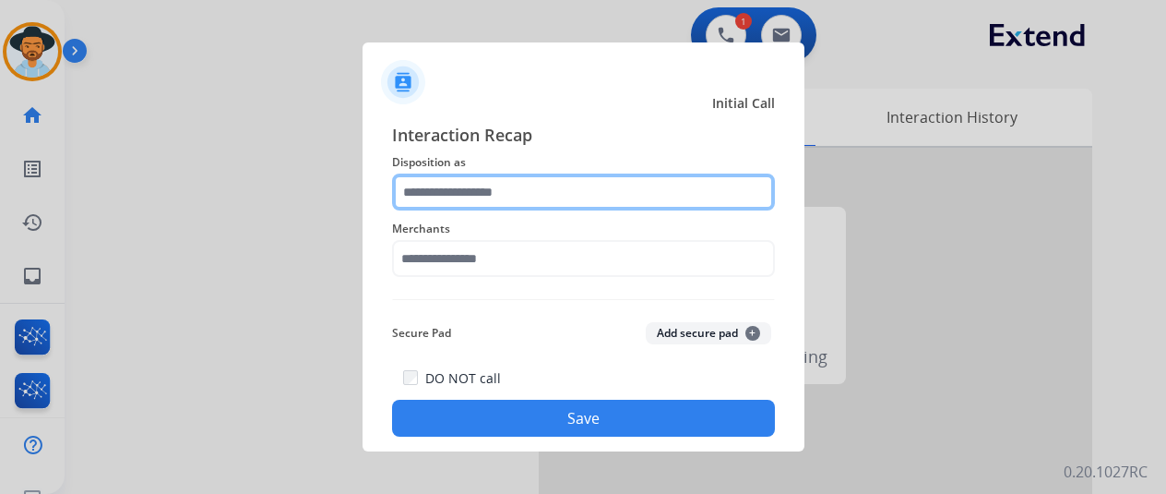
click at [484, 195] on input "text" at bounding box center [583, 191] width 383 height 37
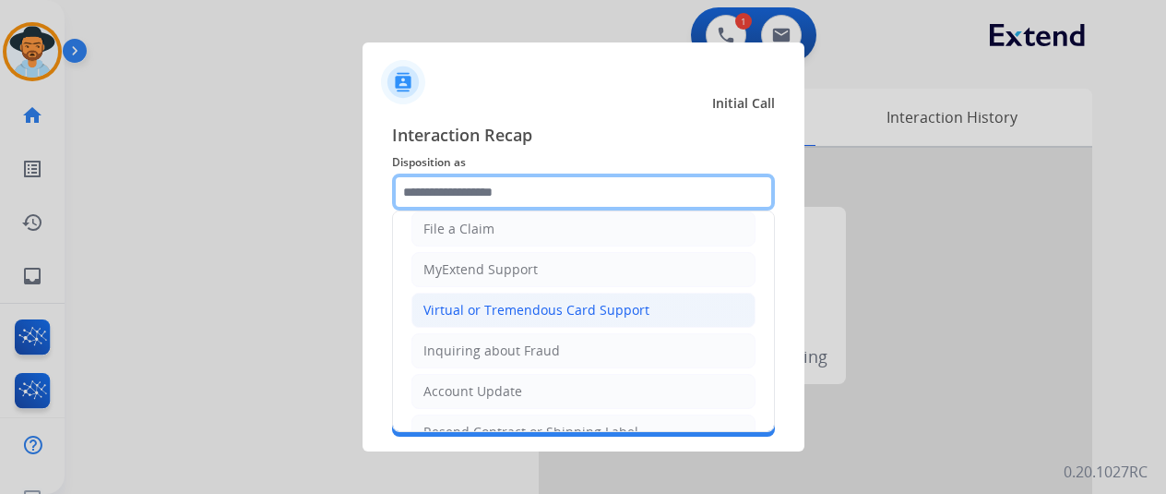
scroll to position [185, 0]
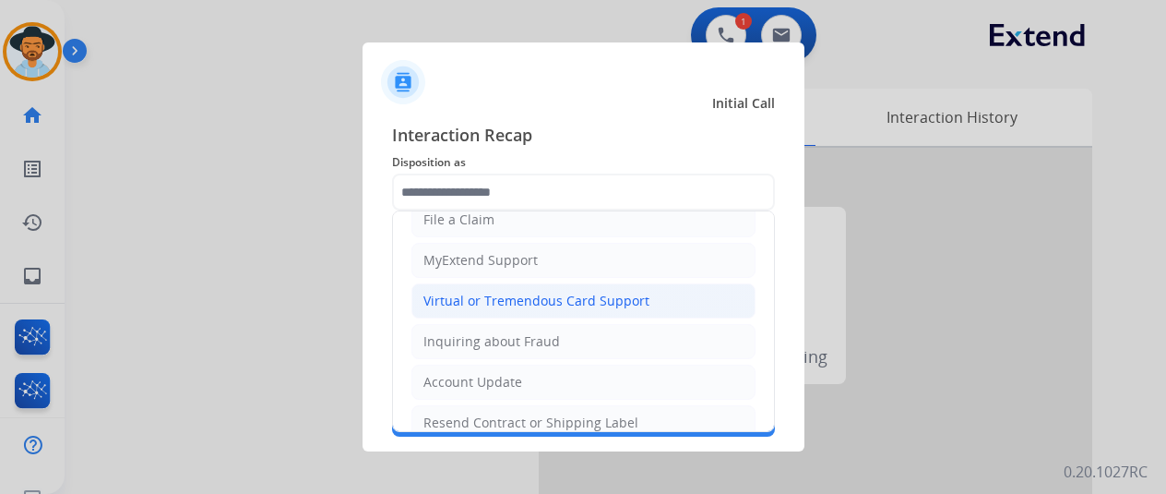
click at [492, 292] on div "Virtual or Tremendous Card Support" at bounding box center [537, 301] width 226 height 18
type input "**********"
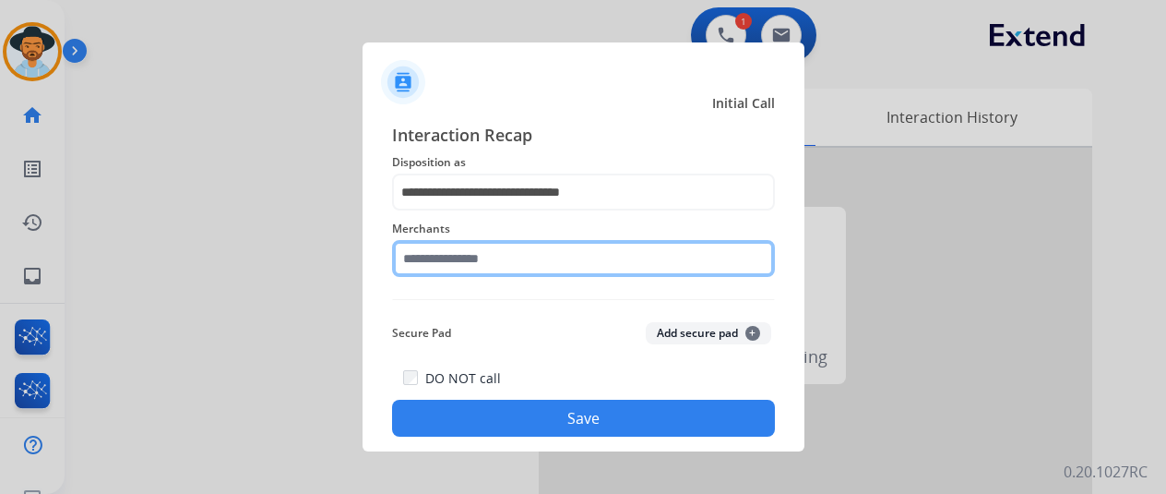
click at [434, 254] on input "text" at bounding box center [583, 258] width 383 height 37
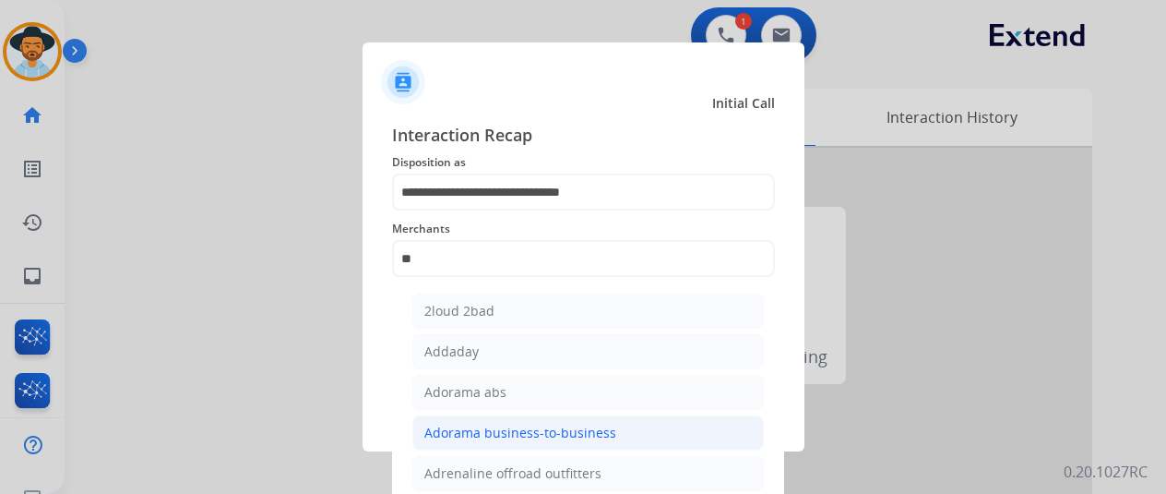
click at [469, 425] on div "Adorama business-to-business" at bounding box center [521, 433] width 192 height 18
type input "**********"
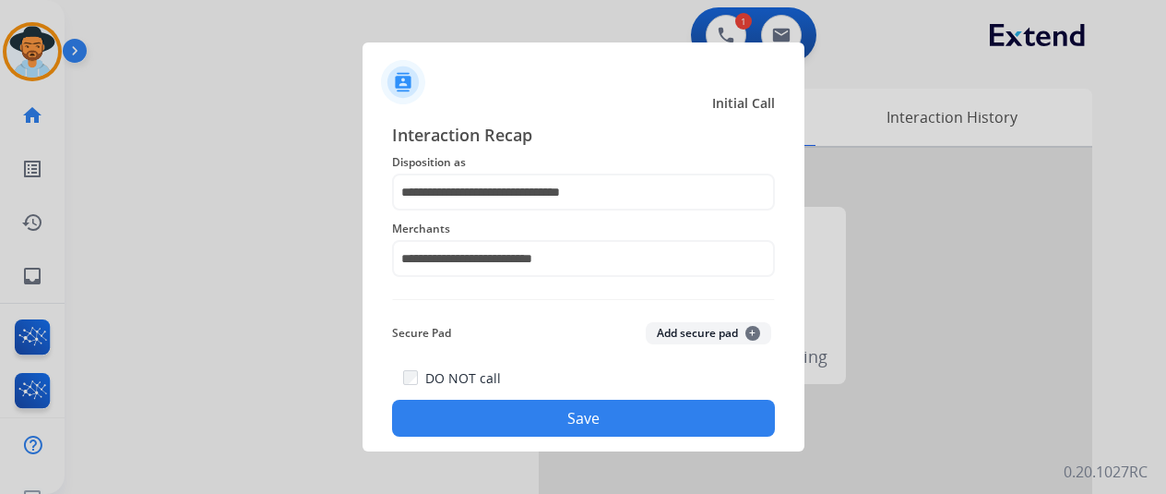
click at [537, 415] on button "Save" at bounding box center [583, 418] width 383 height 37
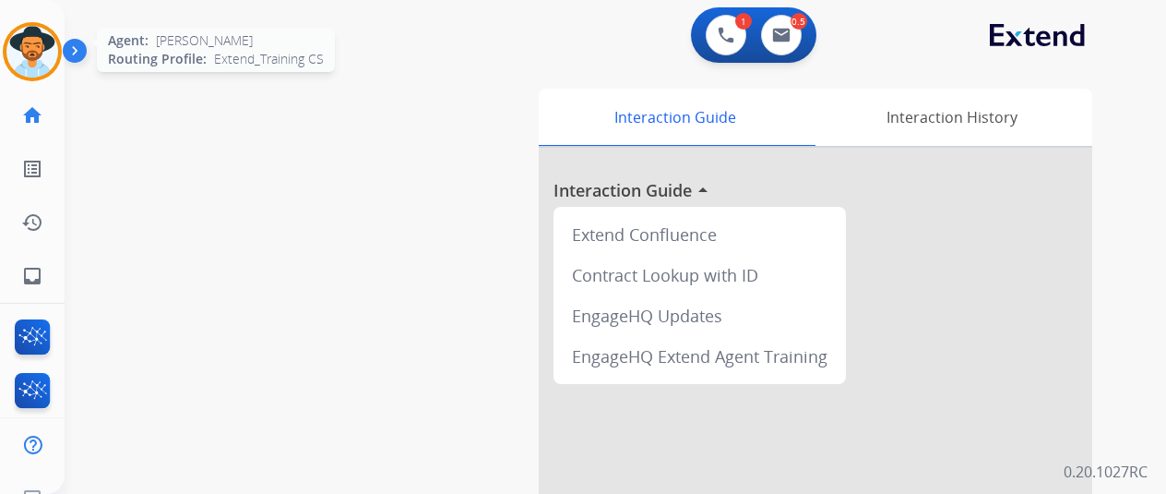
drag, startPoint x: 25, startPoint y: 50, endPoint x: 59, endPoint y: 47, distance: 34.3
click at [25, 51] on img at bounding box center [32, 52] width 52 height 52
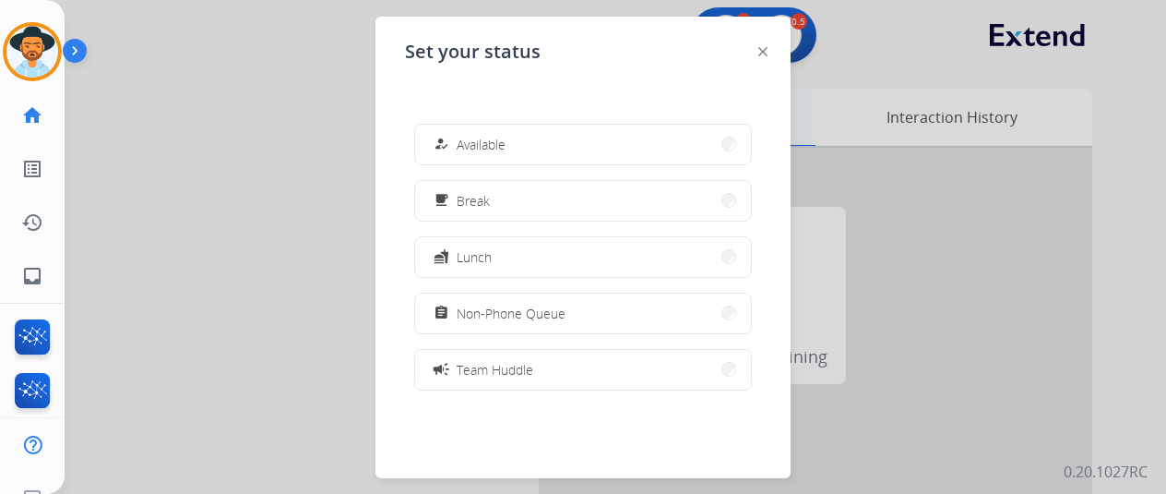
drag, startPoint x: 587, startPoint y: 147, endPoint x: 561, endPoint y: 119, distance: 37.9
click at [587, 148] on button "how_to_reg Available" at bounding box center [583, 145] width 336 height 40
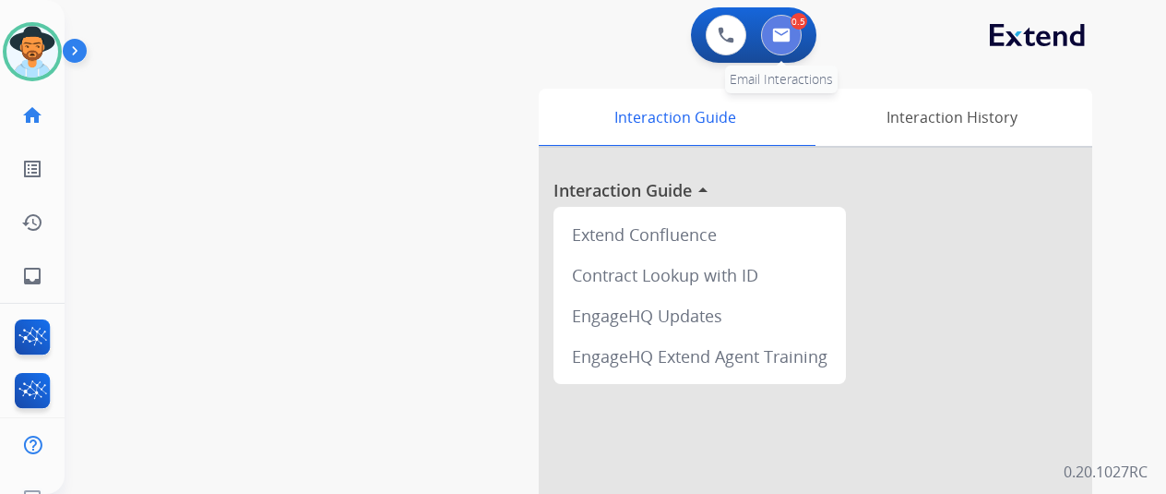
click at [781, 30] on img at bounding box center [781, 35] width 18 height 15
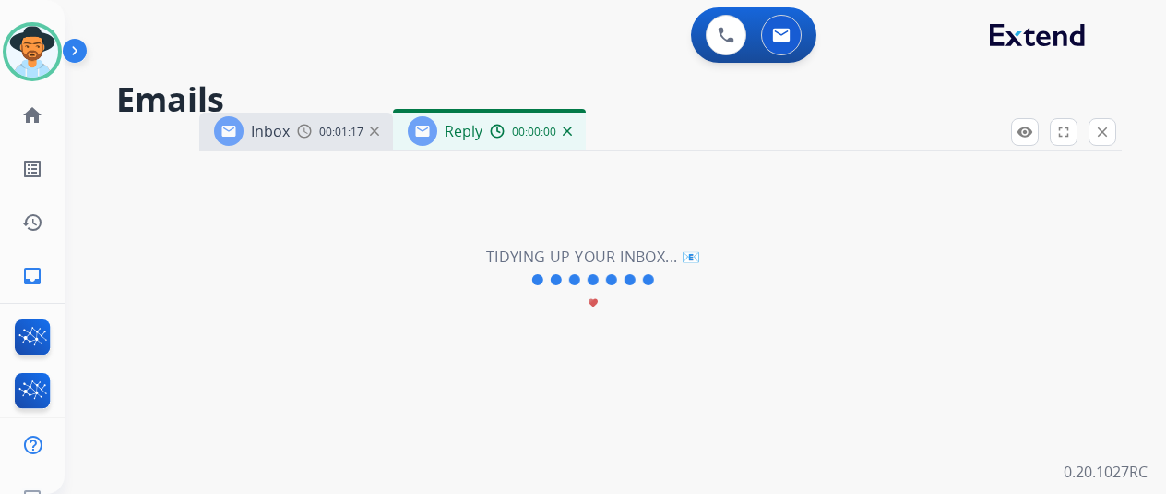
select select "**********"
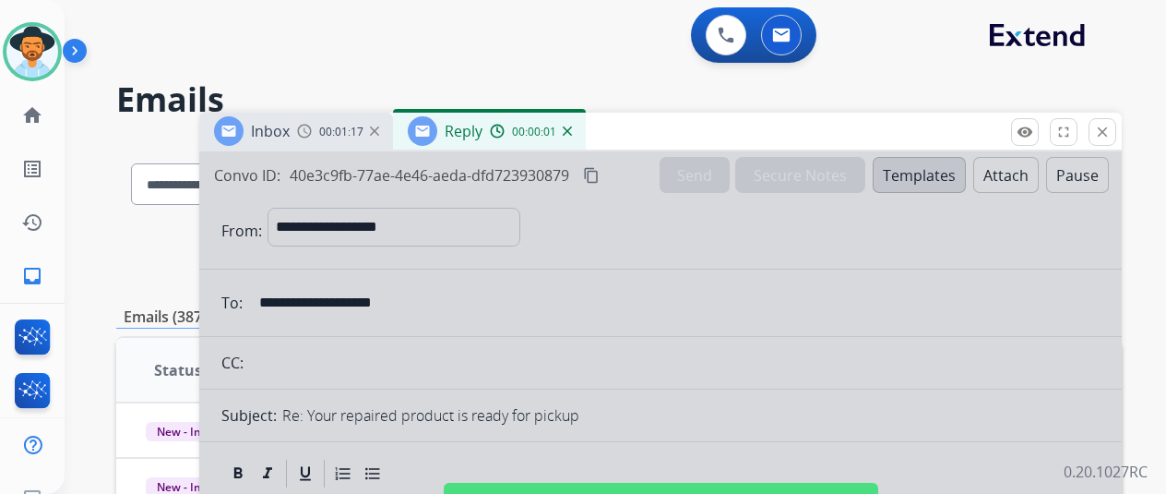
click at [572, 313] on div at bounding box center [660, 495] width 923 height 689
select select
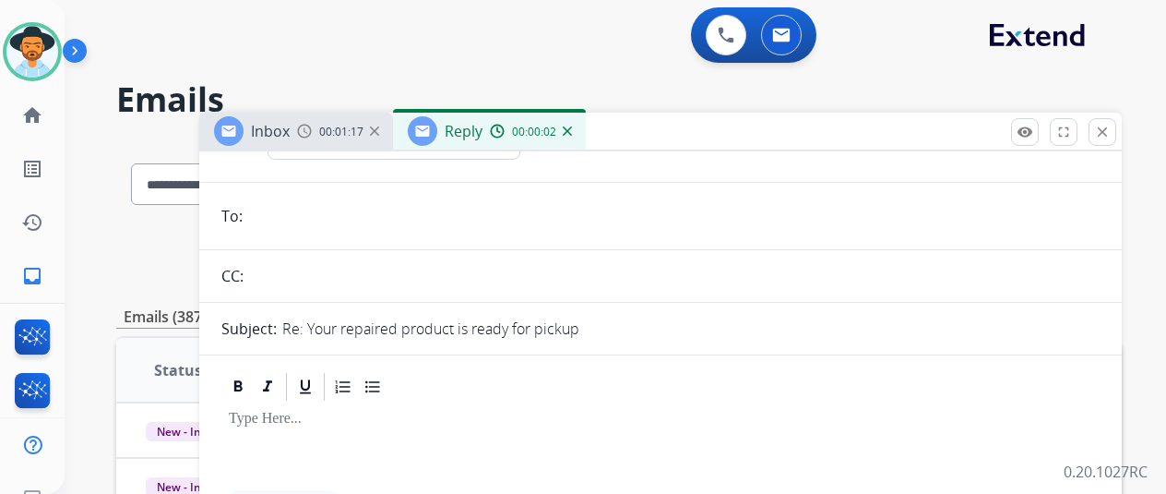
scroll to position [277, 0]
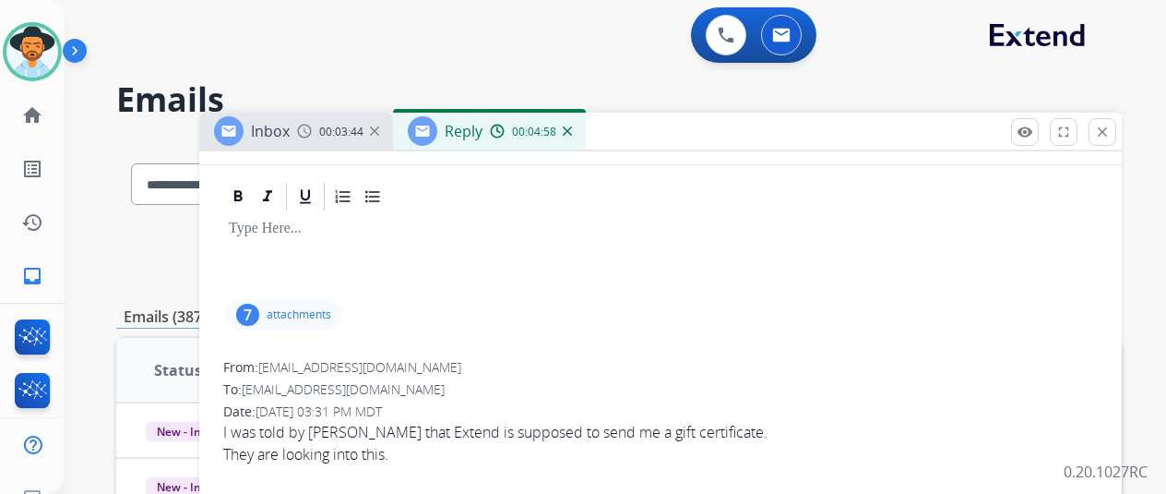
click at [572, 132] on img at bounding box center [567, 130] width 9 height 9
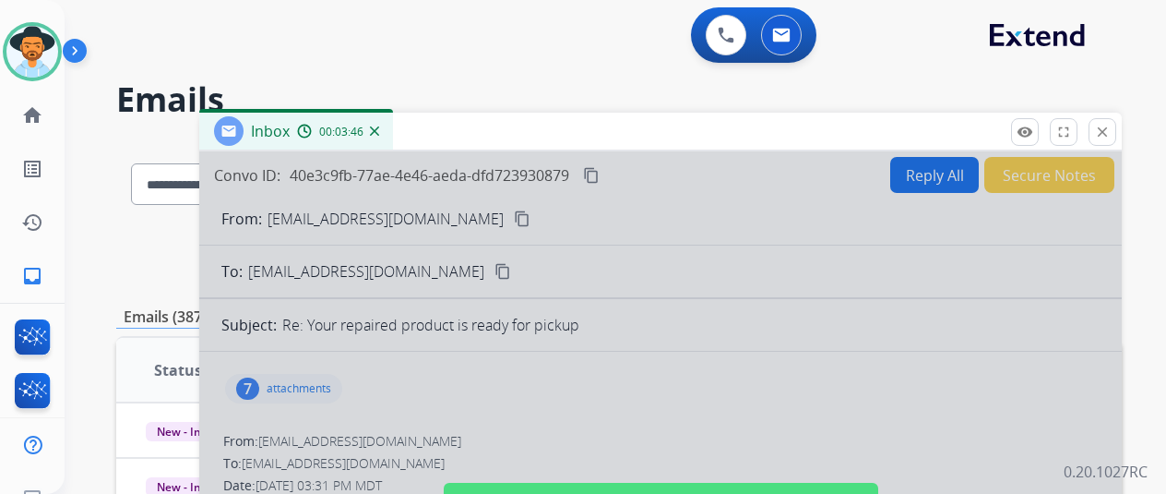
click at [379, 131] on img at bounding box center [374, 130] width 9 height 9
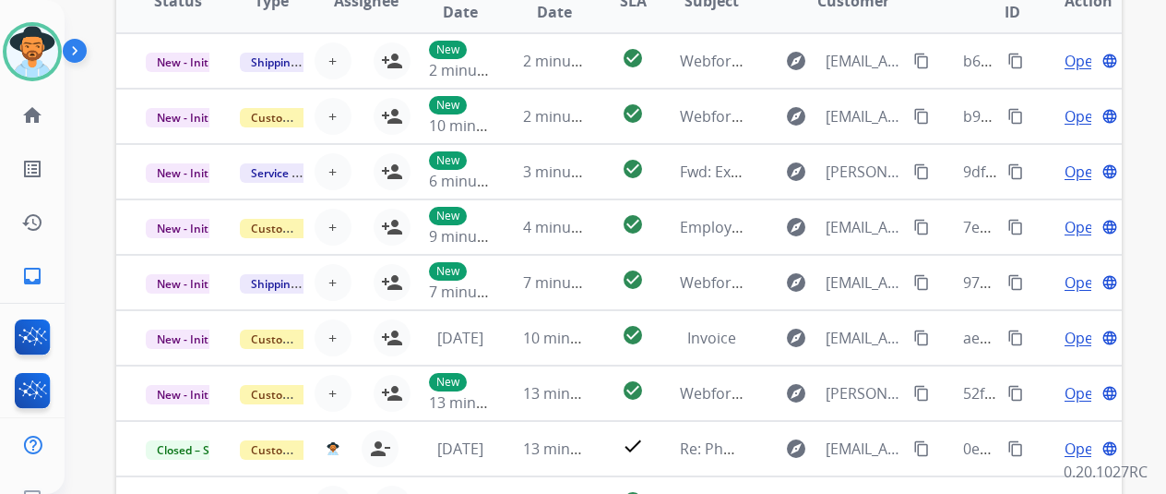
scroll to position [0, 0]
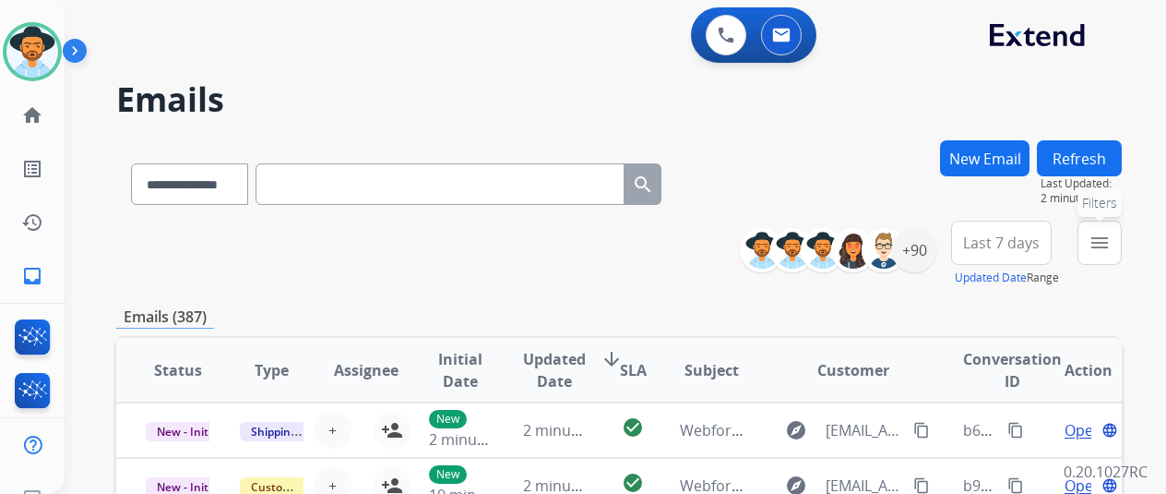
click at [1111, 239] on mat-icon "menu" at bounding box center [1100, 243] width 22 height 22
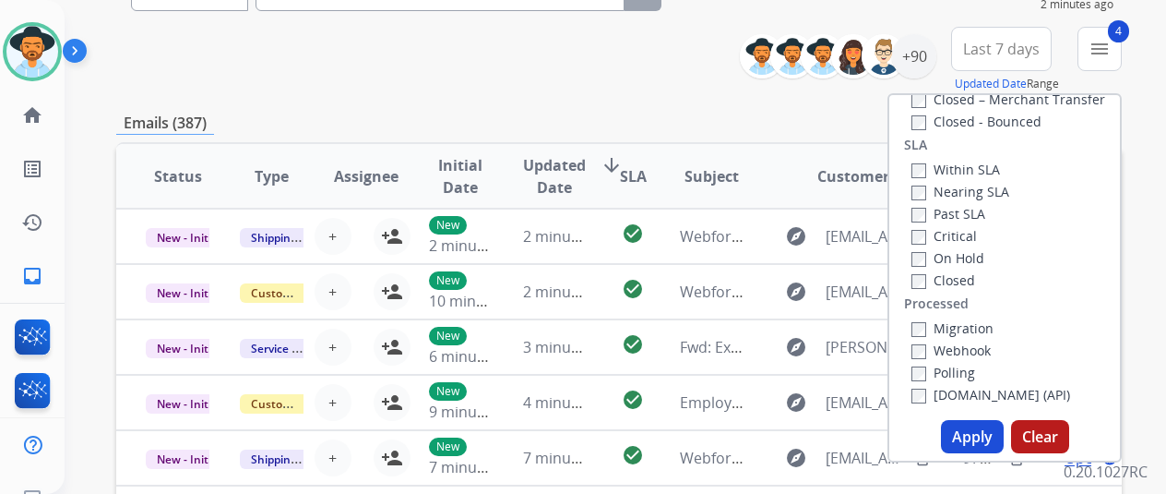
scroll to position [277, 0]
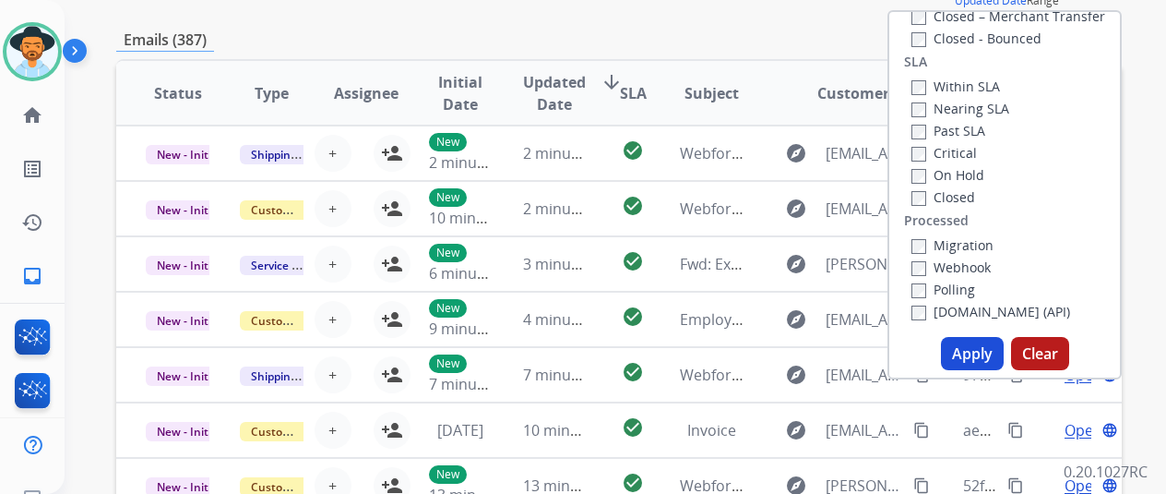
click at [975, 350] on button "Apply" at bounding box center [972, 353] width 63 height 33
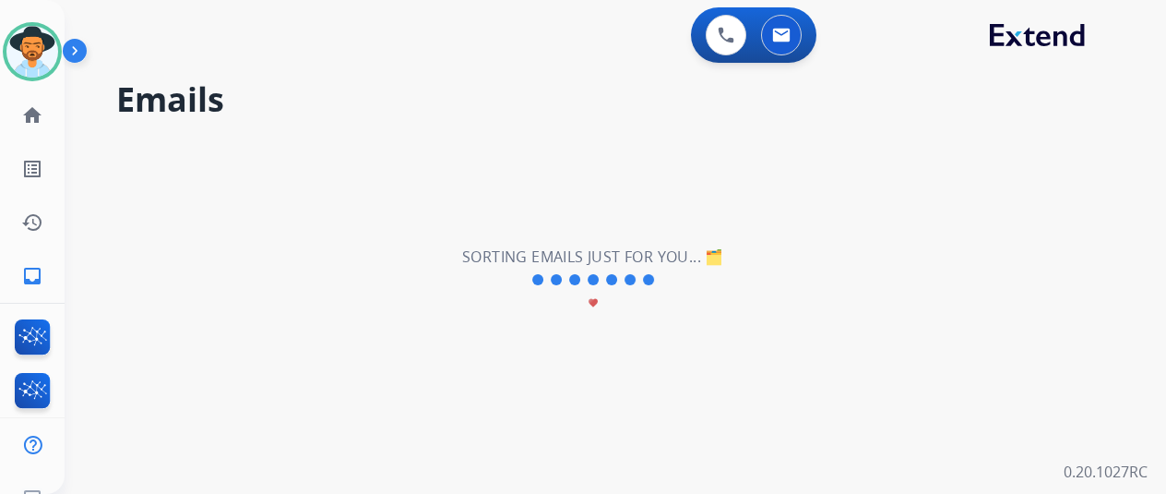
scroll to position [0, 0]
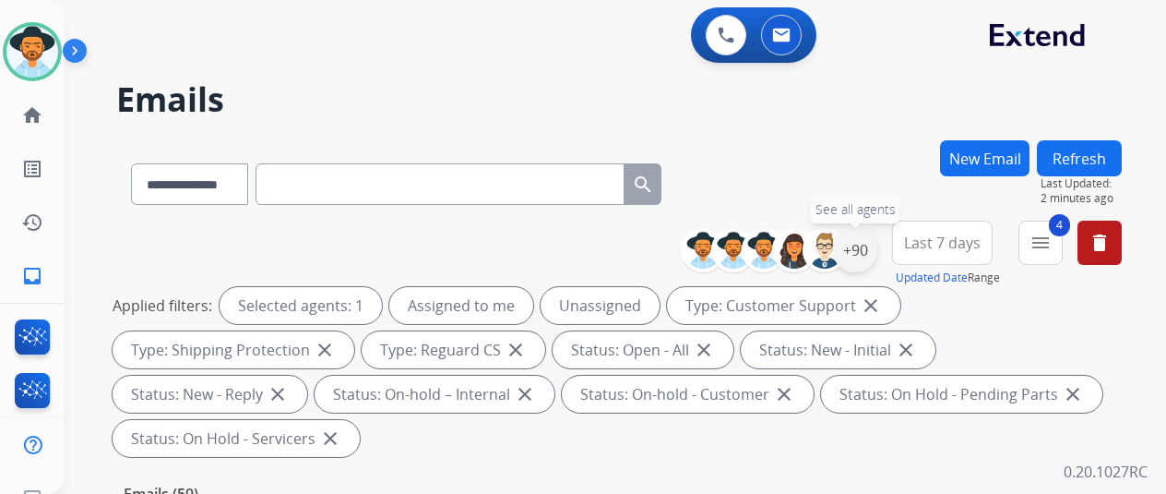
click at [873, 239] on div "+90" at bounding box center [855, 250] width 44 height 44
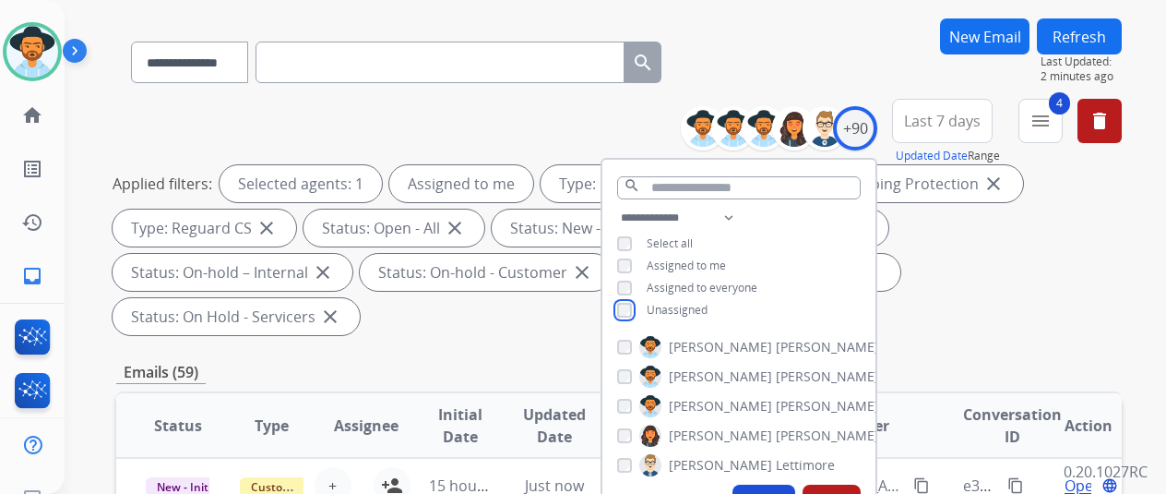
scroll to position [277, 0]
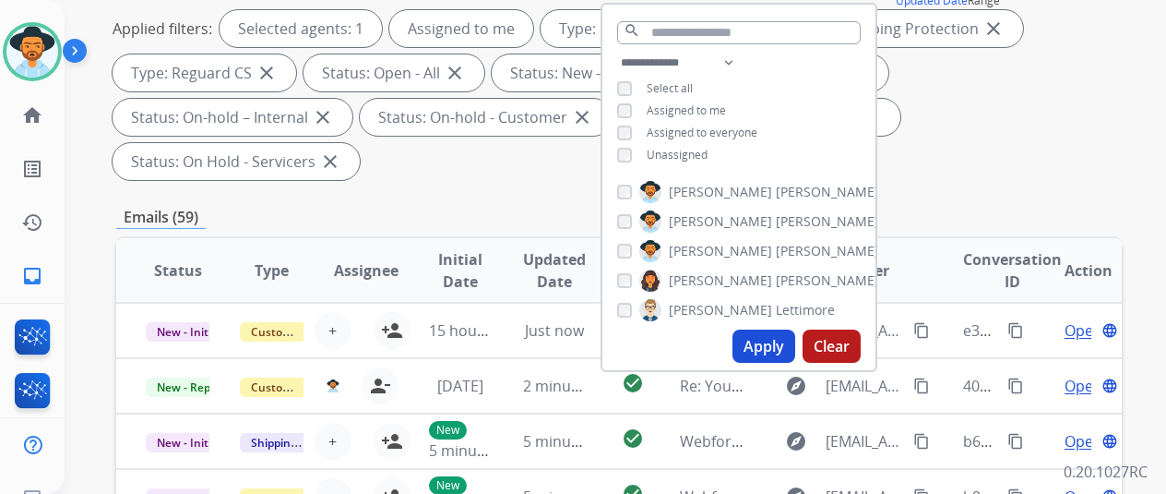
click at [779, 342] on button "Apply" at bounding box center [764, 345] width 63 height 33
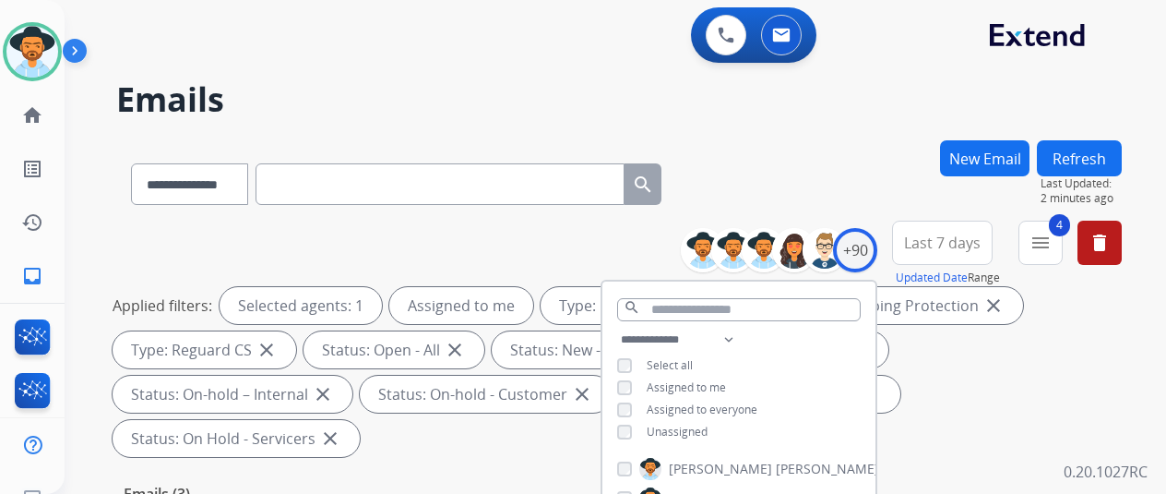
click at [867, 176] on div "**********" at bounding box center [619, 180] width 1006 height 80
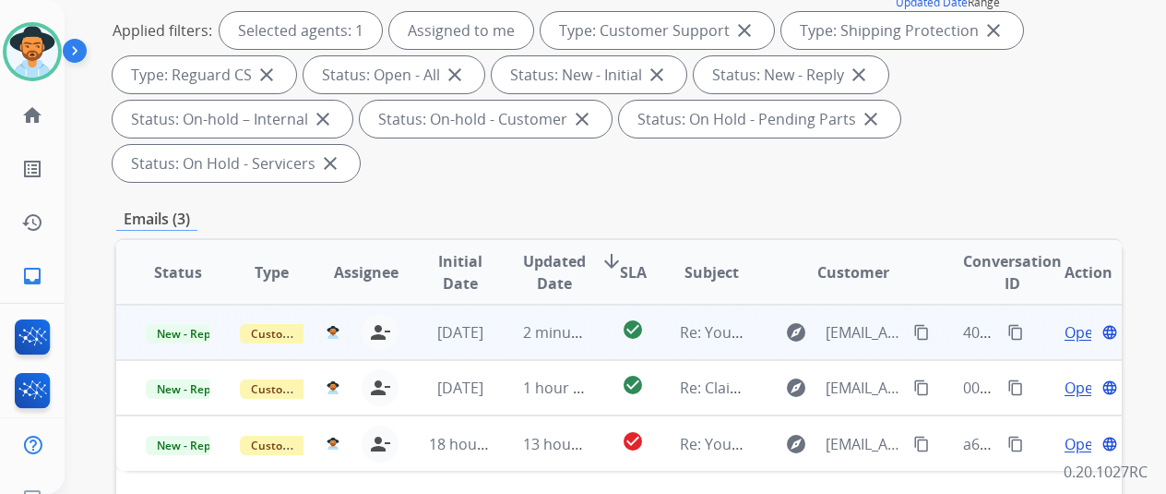
scroll to position [277, 0]
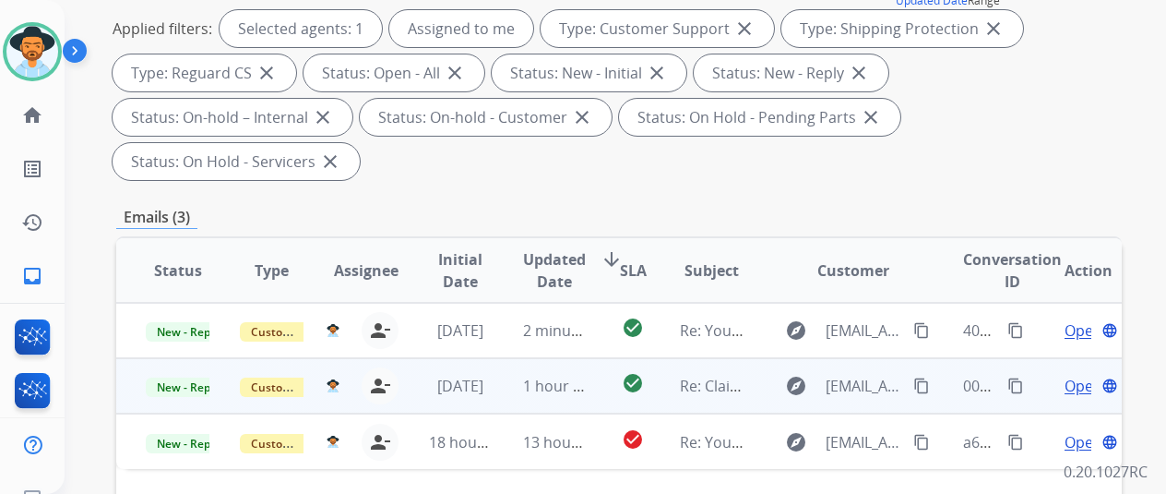
click at [1070, 375] on span "Open" at bounding box center [1084, 386] width 38 height 22
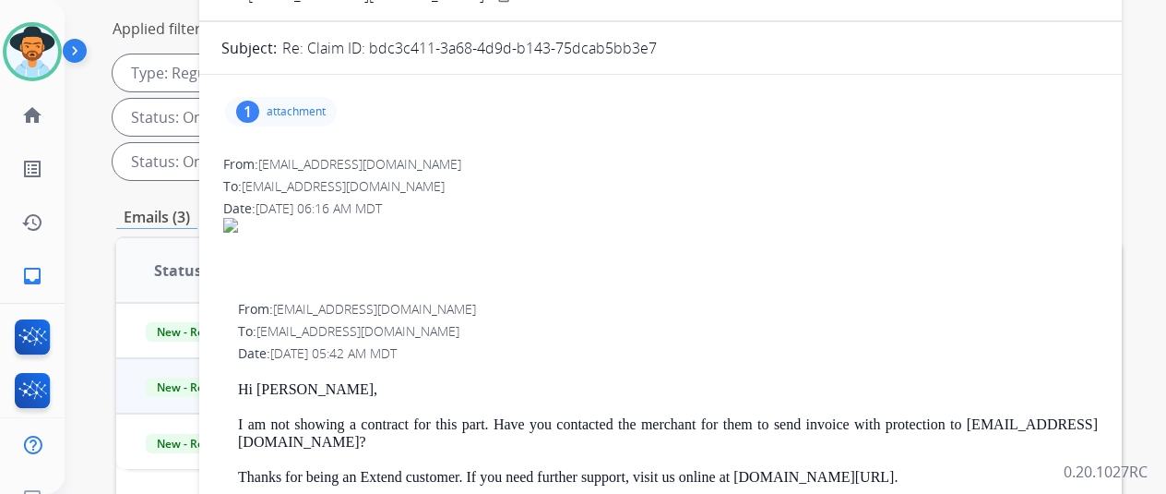
click at [259, 109] on div "1" at bounding box center [247, 112] width 23 height 22
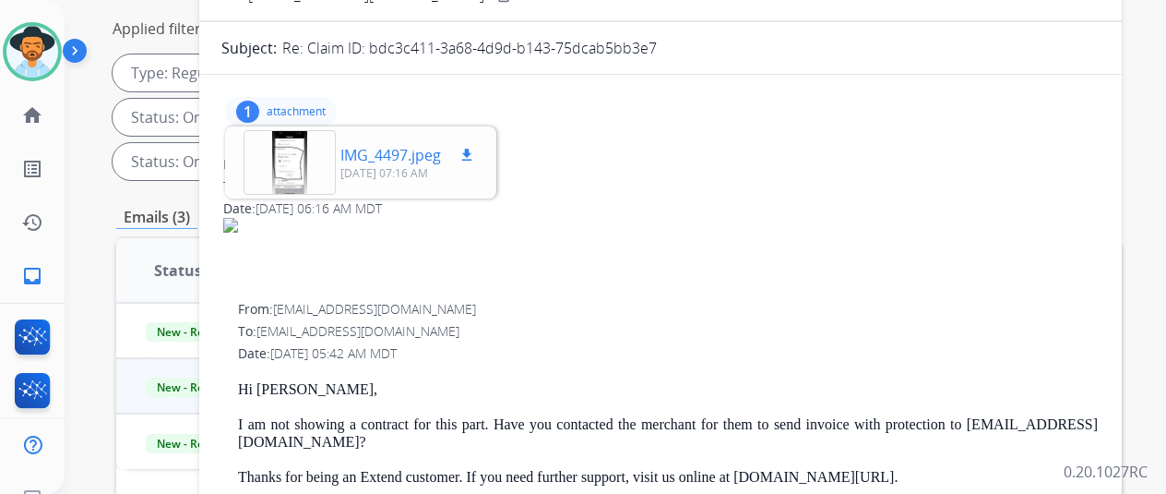
click at [290, 160] on div at bounding box center [290, 162] width 92 height 65
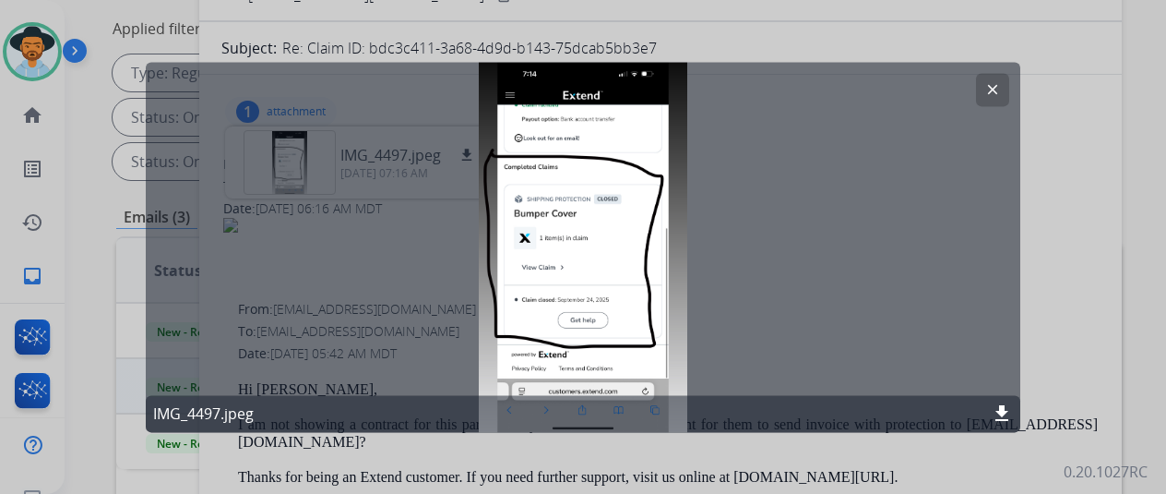
click at [992, 90] on mat-icon "clear" at bounding box center [993, 89] width 17 height 17
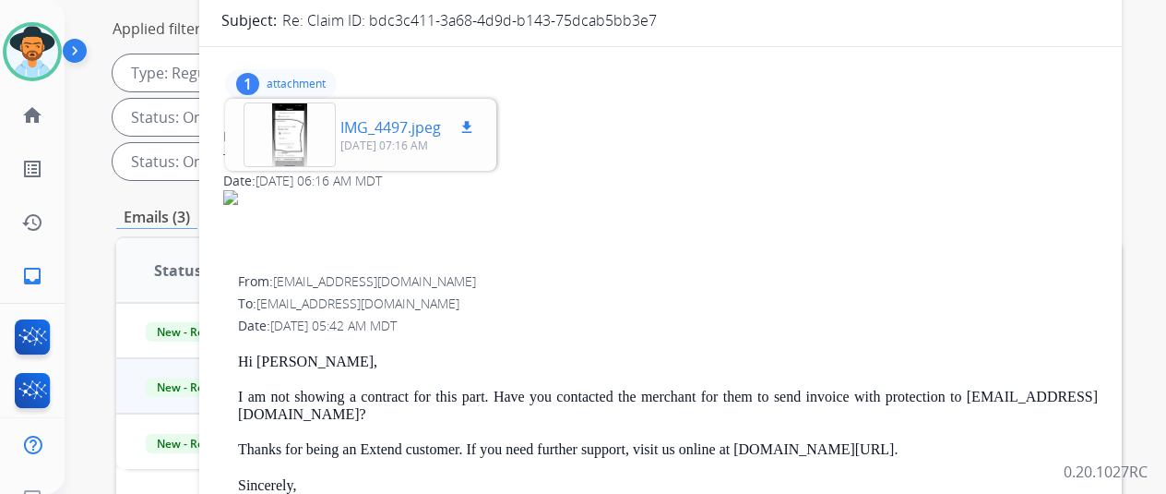
scroll to position [0, 0]
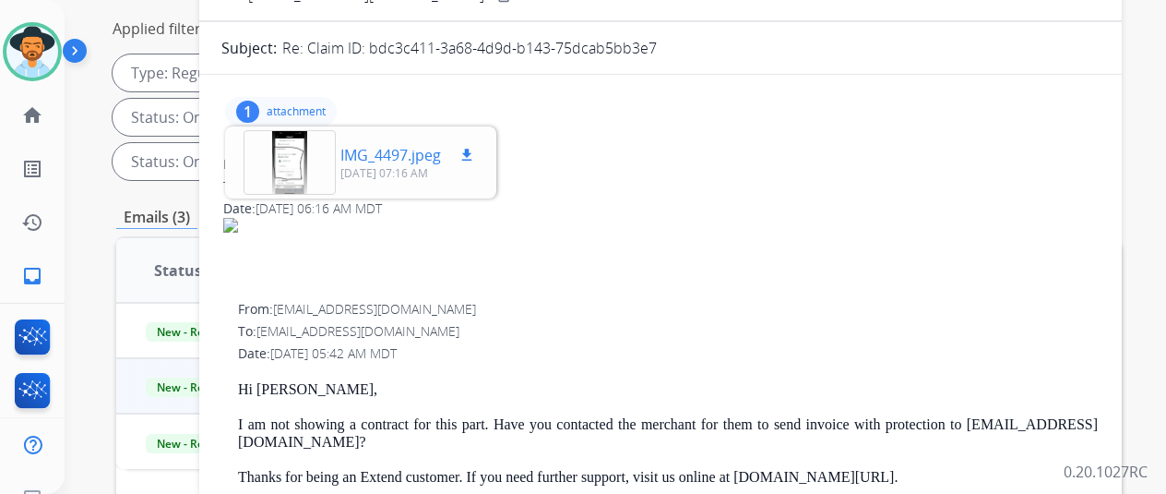
click at [305, 161] on div at bounding box center [290, 162] width 92 height 65
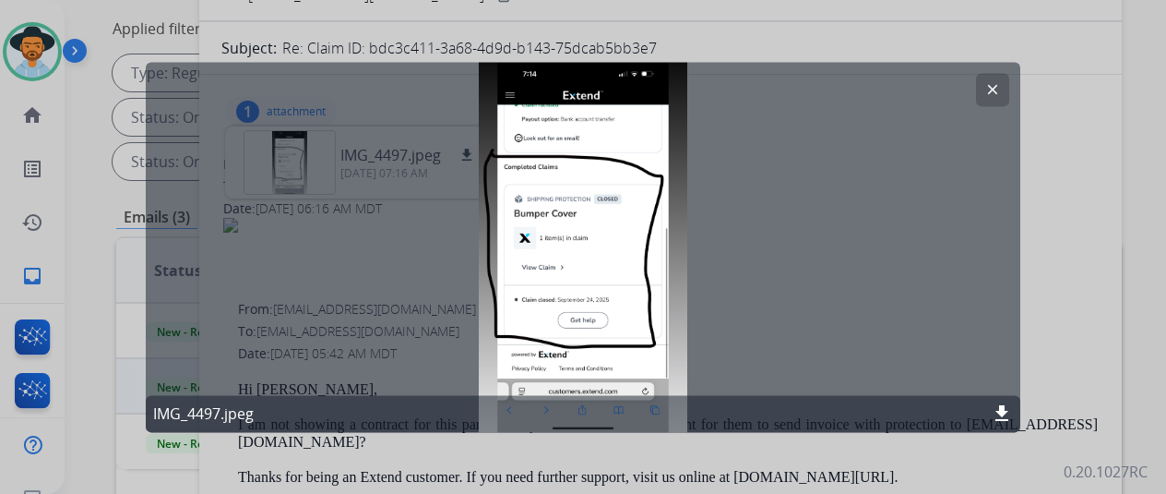
click at [999, 84] on mat-icon "clear" at bounding box center [993, 89] width 17 height 17
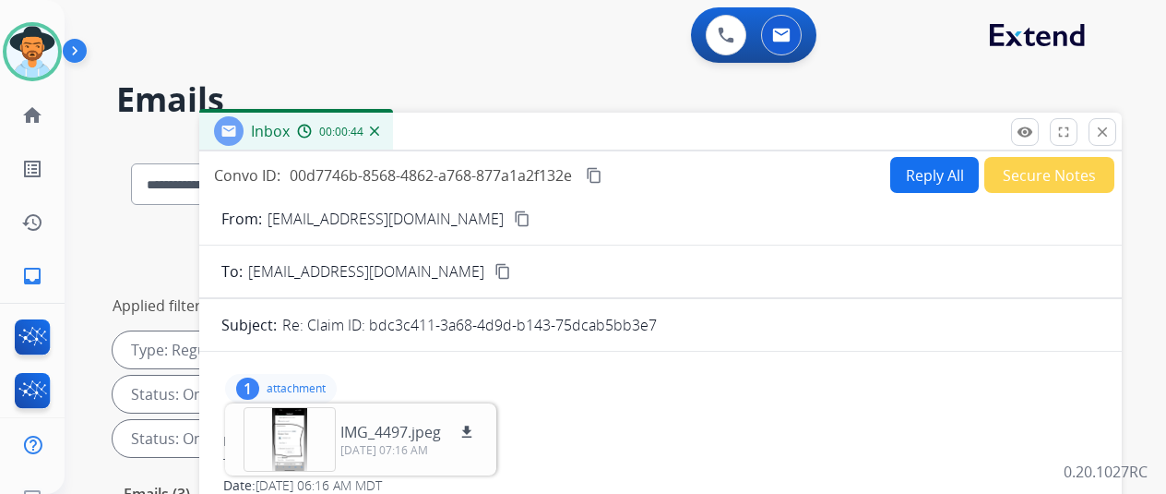
click at [514, 219] on mat-icon "content_copy" at bounding box center [522, 218] width 17 height 17
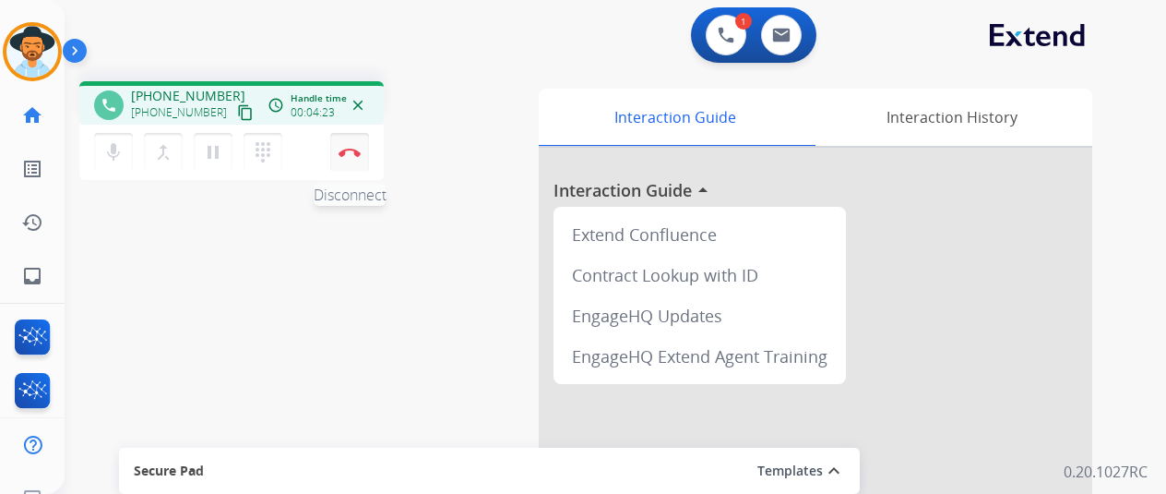
click at [351, 146] on button "Disconnect" at bounding box center [349, 152] width 39 height 39
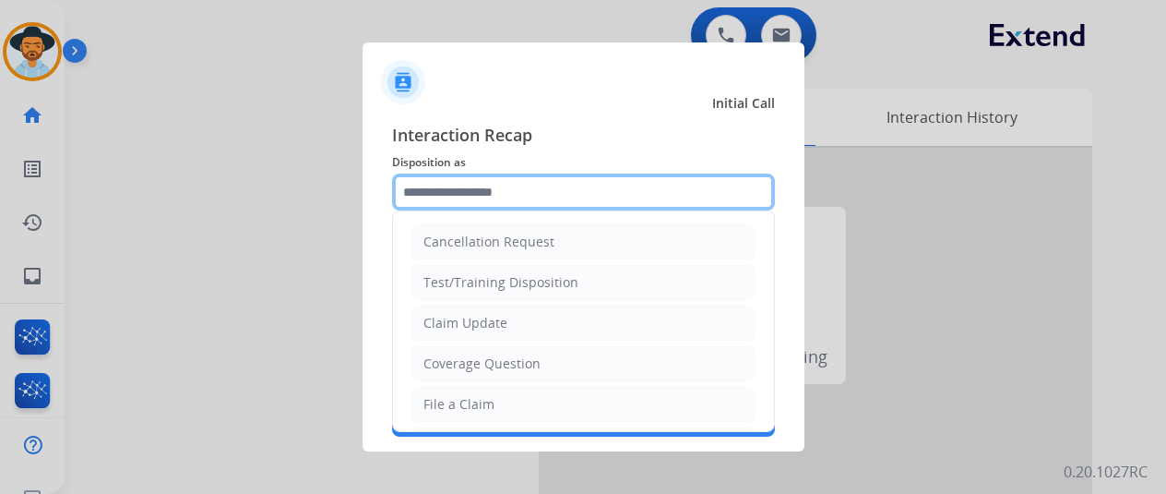
click at [408, 185] on input "text" at bounding box center [583, 191] width 383 height 37
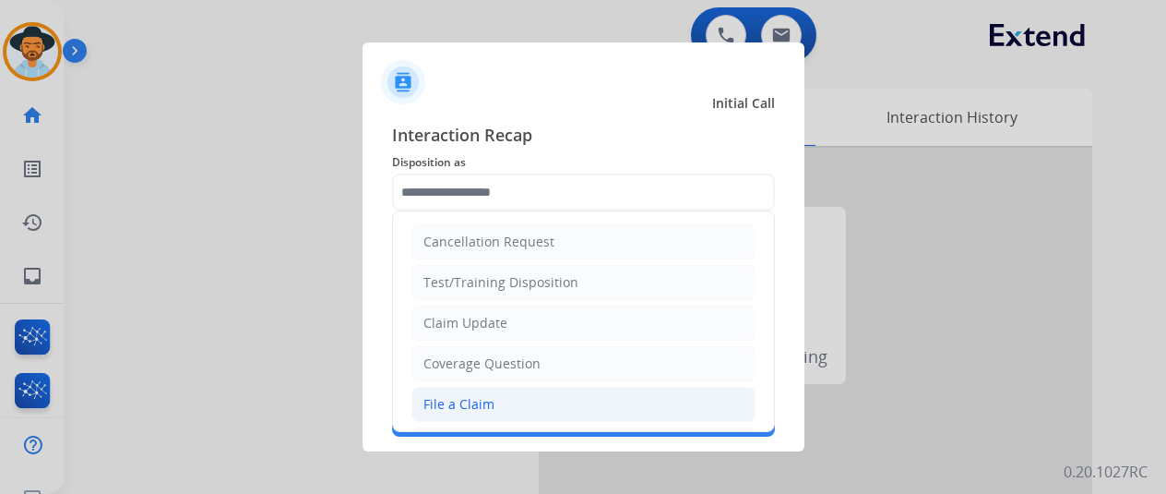
click at [453, 399] on div "File a Claim" at bounding box center [459, 404] width 71 height 18
type input "**********"
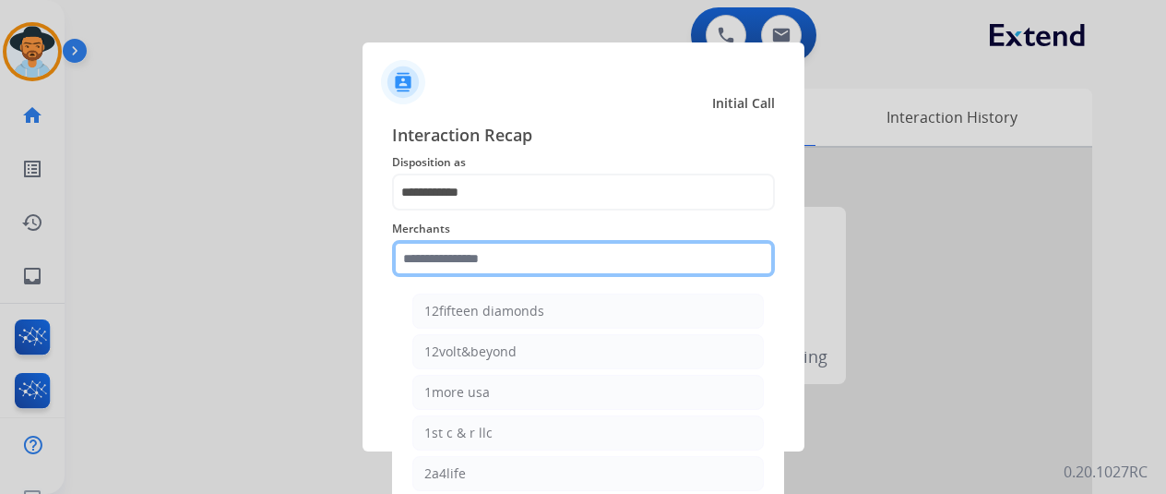
click at [428, 255] on input "text" at bounding box center [583, 258] width 383 height 37
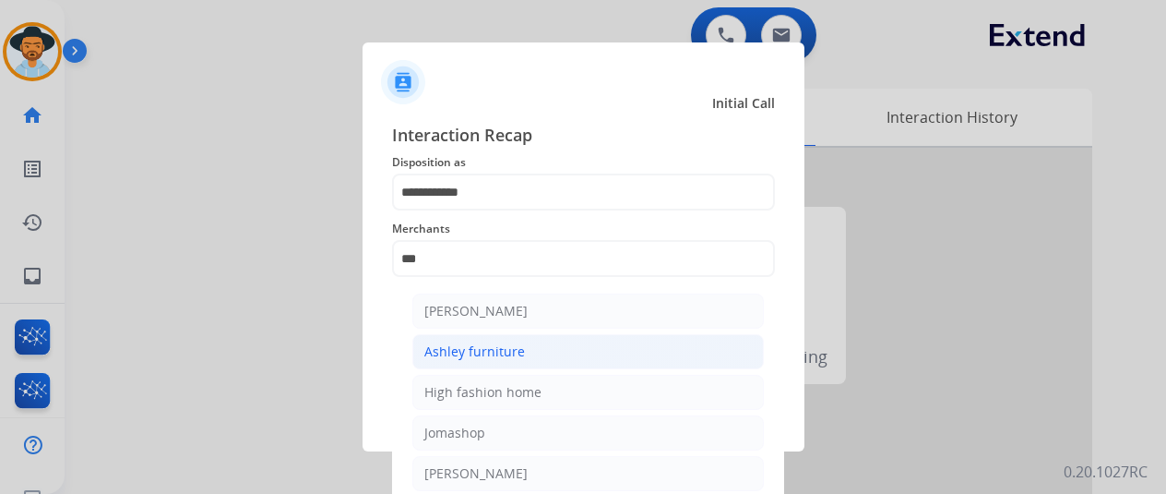
click at [486, 358] on div "Ashley furniture" at bounding box center [475, 351] width 101 height 18
type input "**********"
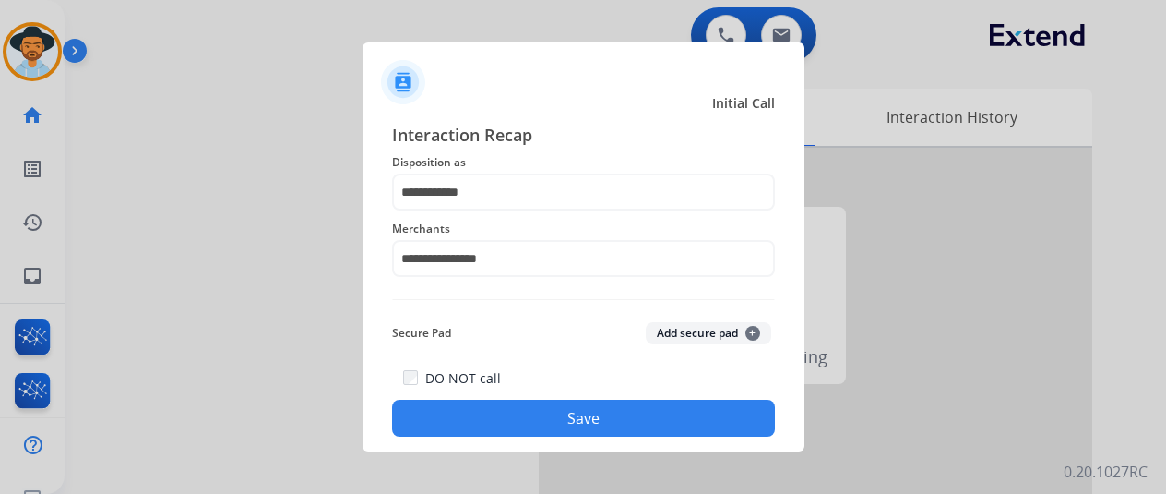
click at [572, 424] on button "Save" at bounding box center [583, 418] width 383 height 37
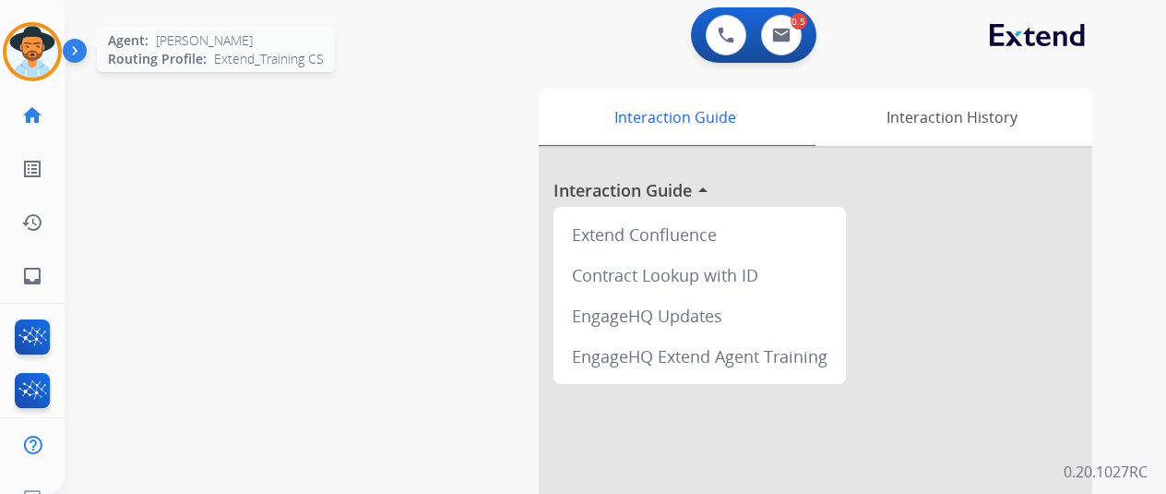
click at [33, 43] on img at bounding box center [32, 52] width 52 height 52
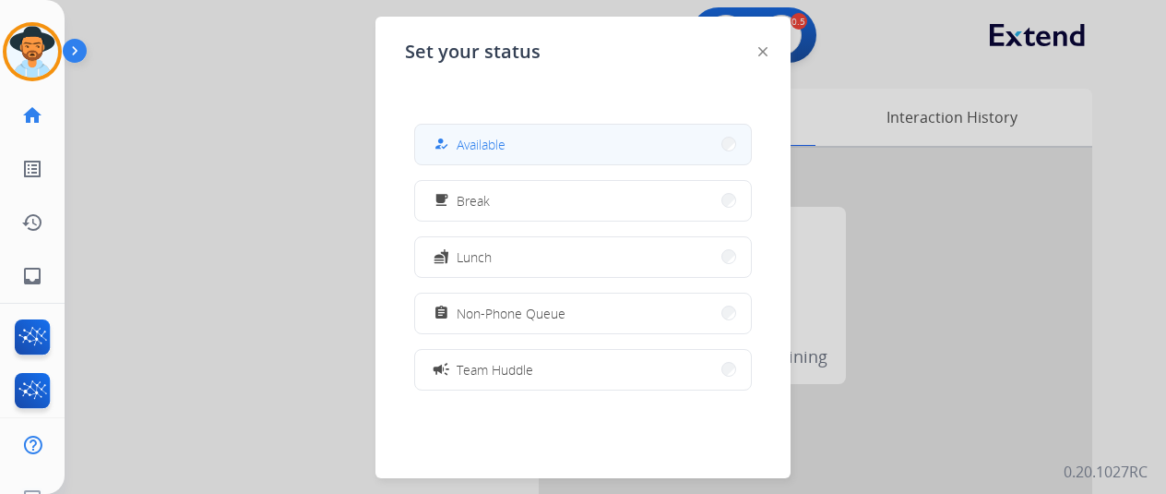
click at [471, 138] on span "Available" at bounding box center [481, 144] width 49 height 19
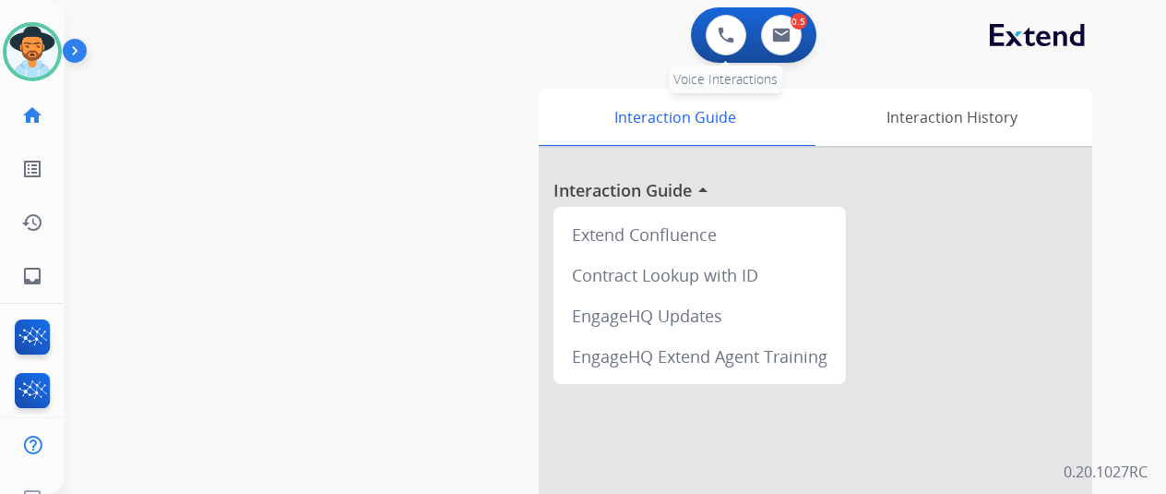
click at [753, 44] on div "0 Voice Interactions" at bounding box center [726, 35] width 55 height 41
click at [791, 25] on button at bounding box center [781, 35] width 41 height 41
select select "**********"
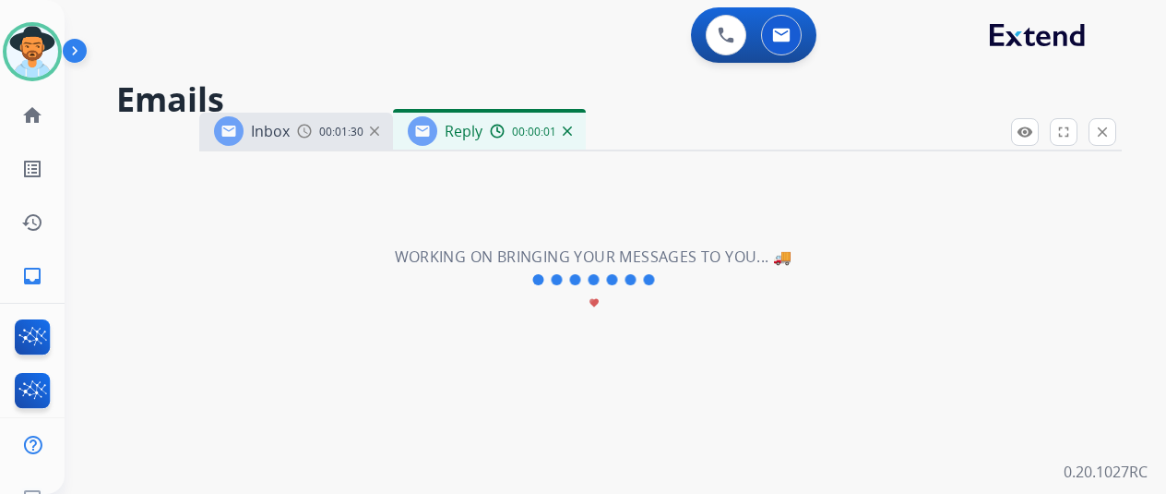
select select "**********"
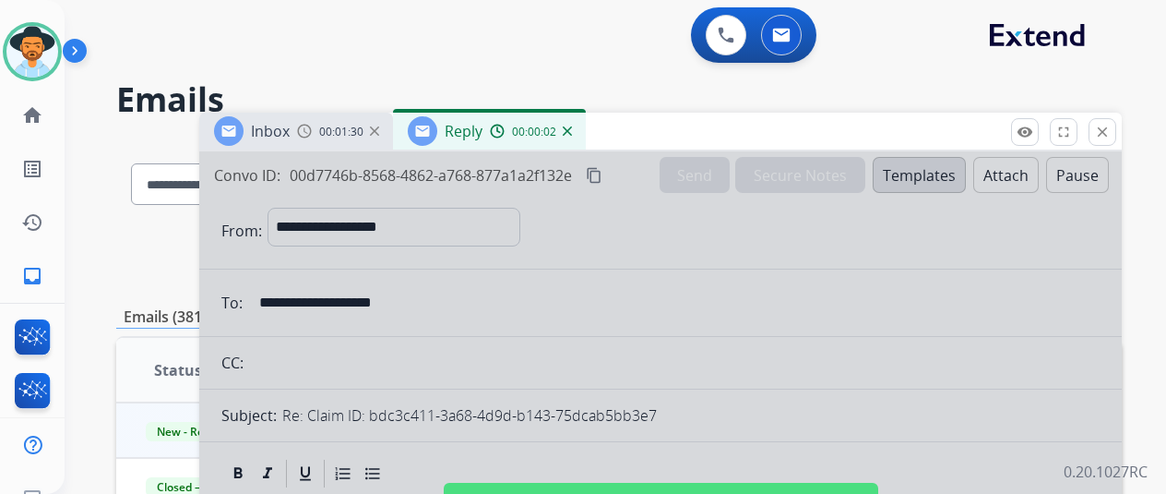
click at [572, 132] on img at bounding box center [567, 130] width 9 height 9
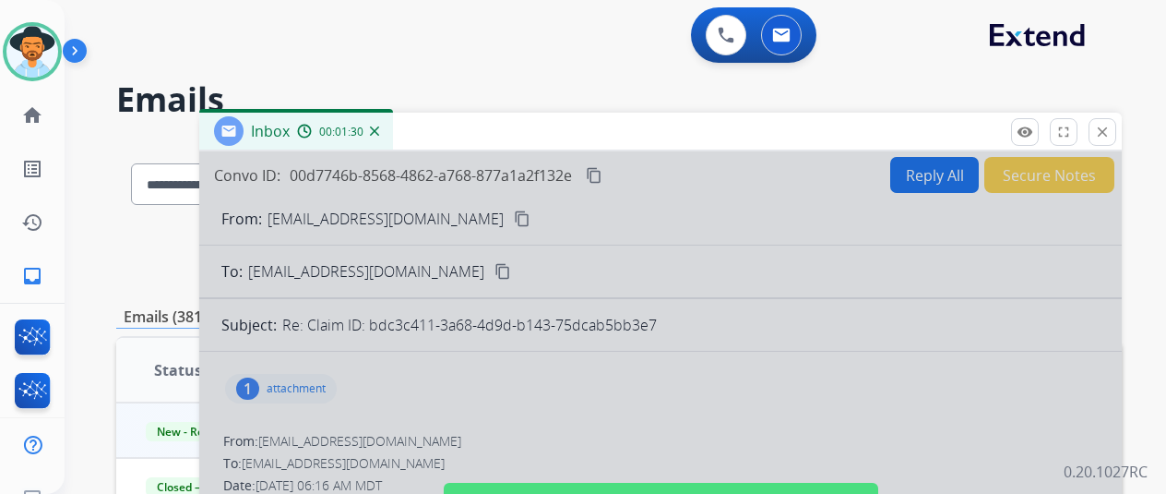
drag, startPoint x: 652, startPoint y: 368, endPoint x: 640, endPoint y: 356, distance: 17.0
click at [649, 368] on div at bounding box center [660, 495] width 923 height 689
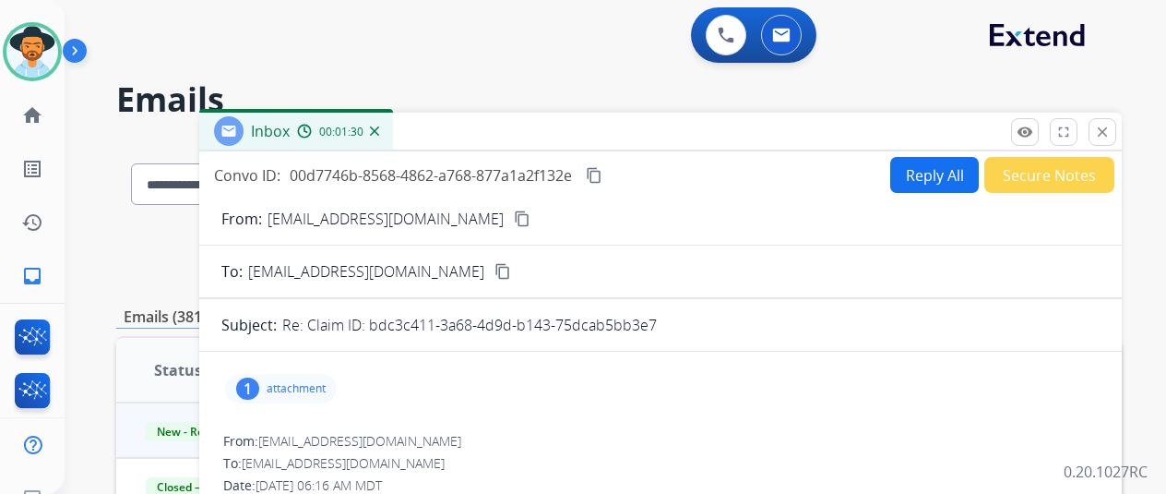
click at [928, 159] on button "Reply All" at bounding box center [935, 175] width 89 height 36
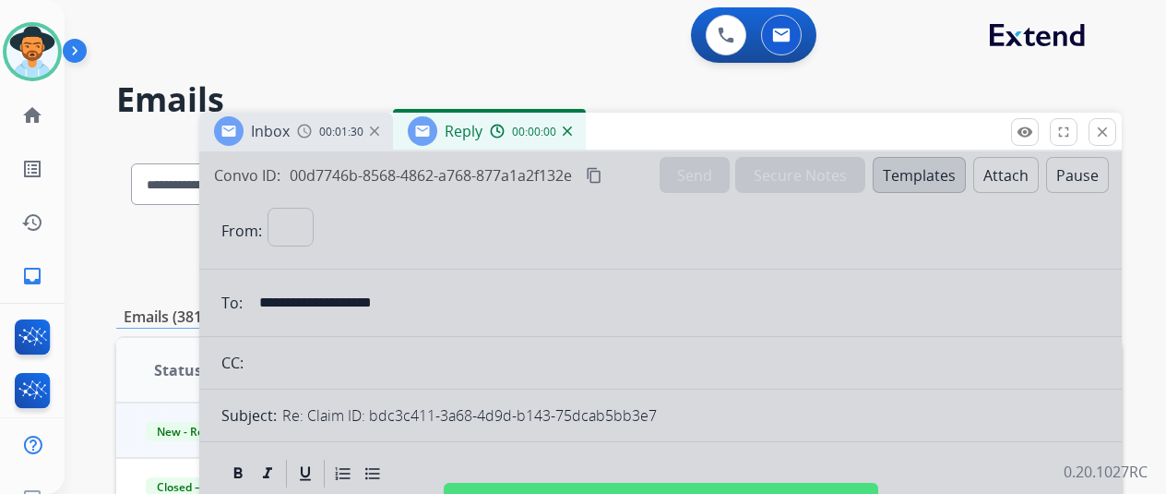
select select "**********"
click at [511, 299] on div at bounding box center [660, 495] width 923 height 689
select select
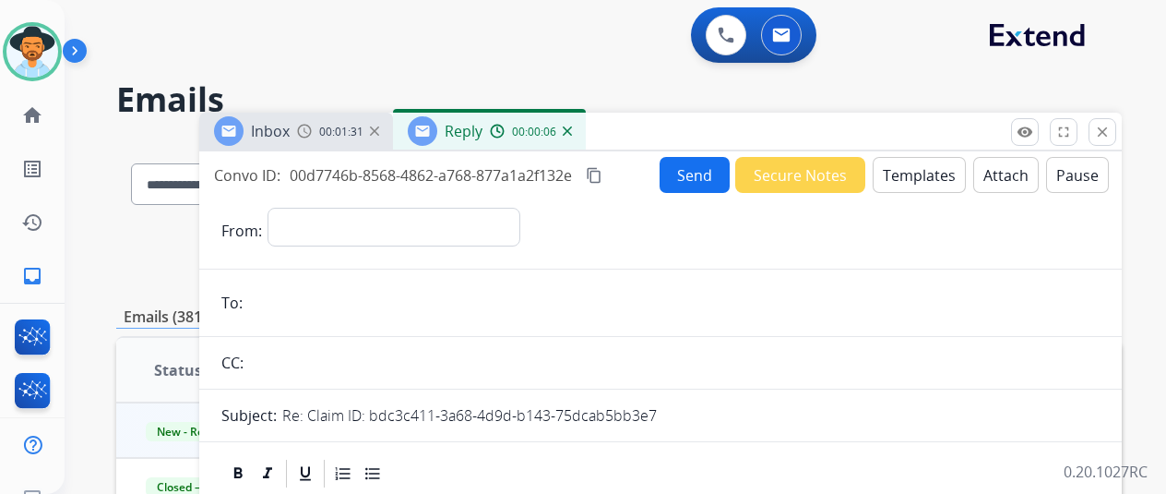
click at [572, 128] on img at bounding box center [567, 130] width 9 height 9
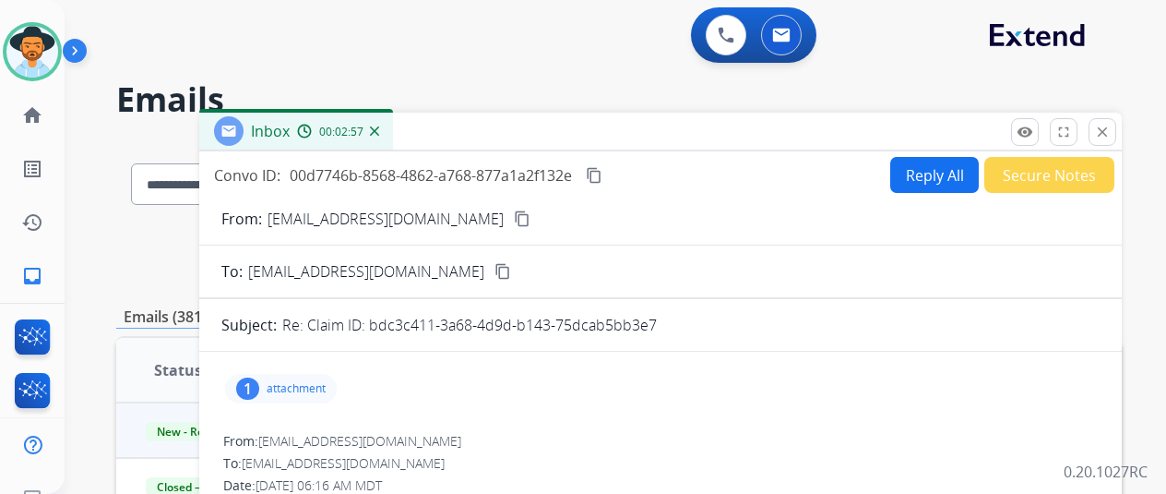
click at [923, 167] on button "Reply All" at bounding box center [935, 175] width 89 height 36
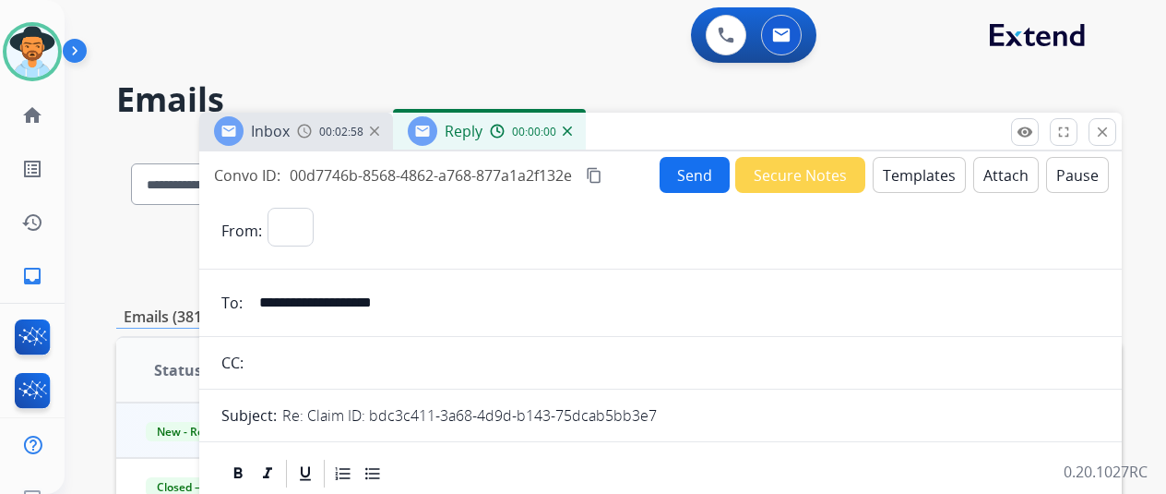
select select "**********"
click at [908, 171] on button "Templates" at bounding box center [919, 175] width 93 height 36
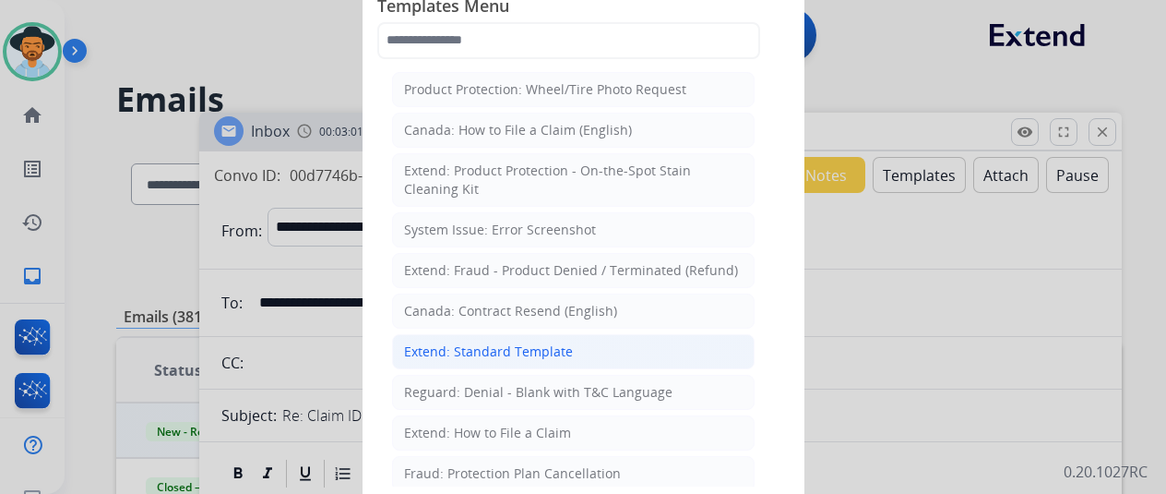
click at [455, 353] on div "Extend: Standard Template" at bounding box center [488, 351] width 169 height 18
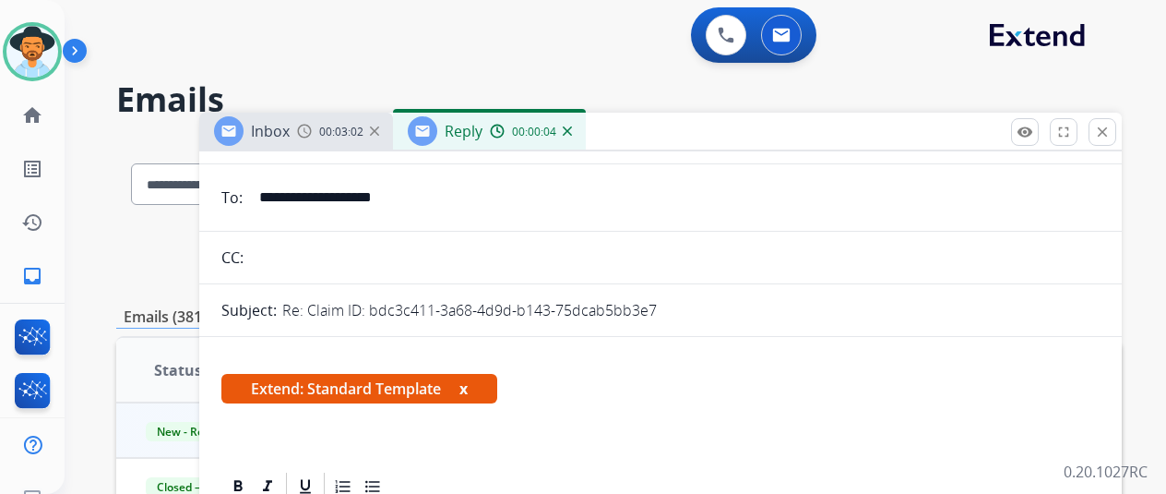
scroll to position [277, 0]
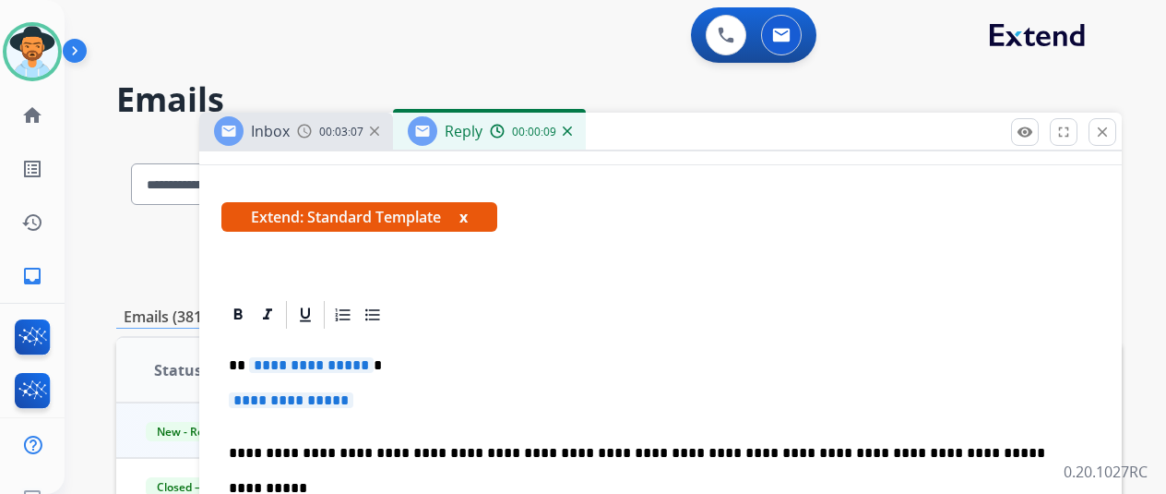
click at [374, 367] on span "**********" at bounding box center [311, 365] width 125 height 16
click at [353, 399] on span "**********" at bounding box center [291, 400] width 125 height 16
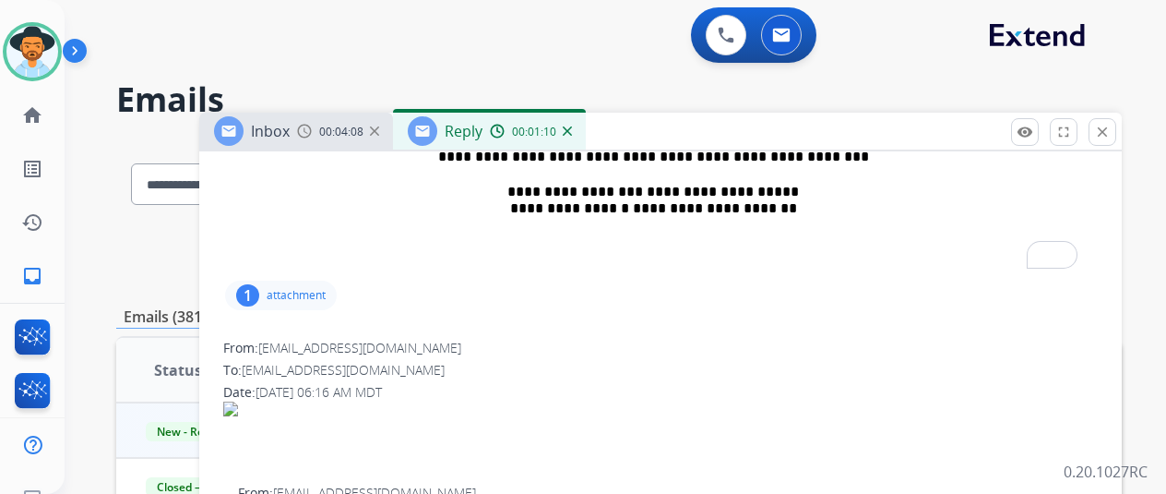
scroll to position [831, 0]
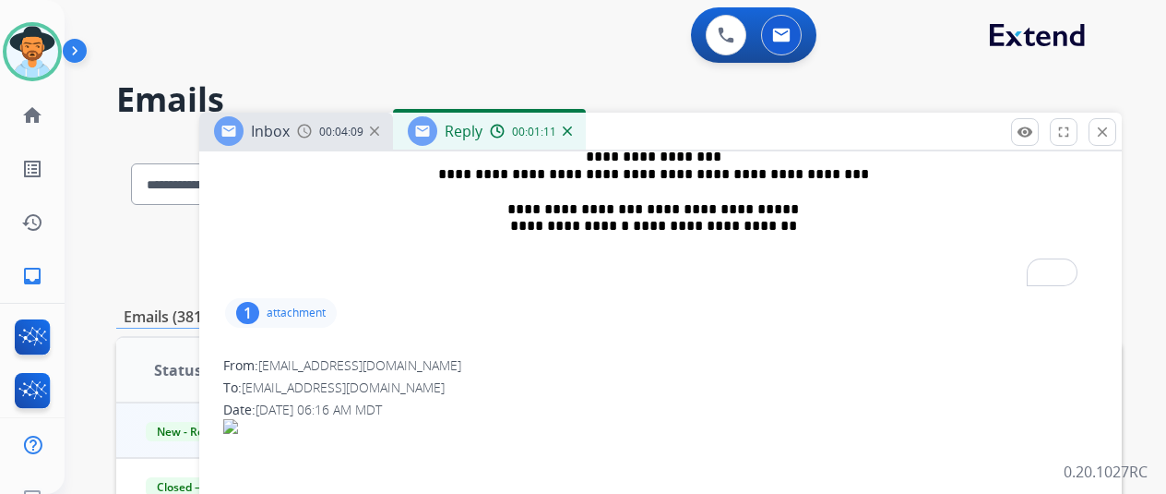
click at [259, 302] on div "1" at bounding box center [247, 313] width 23 height 22
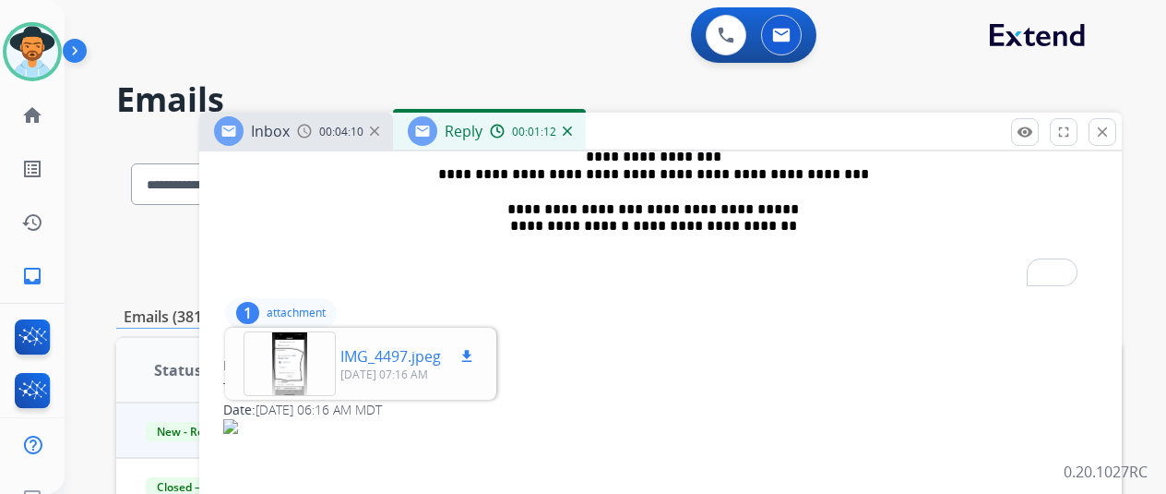
click at [292, 344] on div at bounding box center [290, 363] width 92 height 65
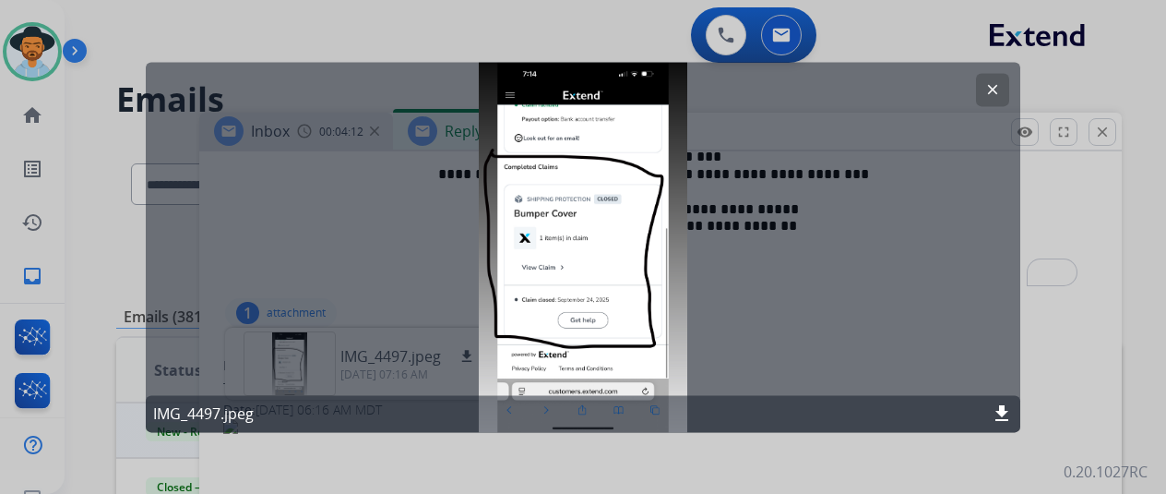
click at [993, 91] on mat-icon "clear" at bounding box center [993, 89] width 17 height 17
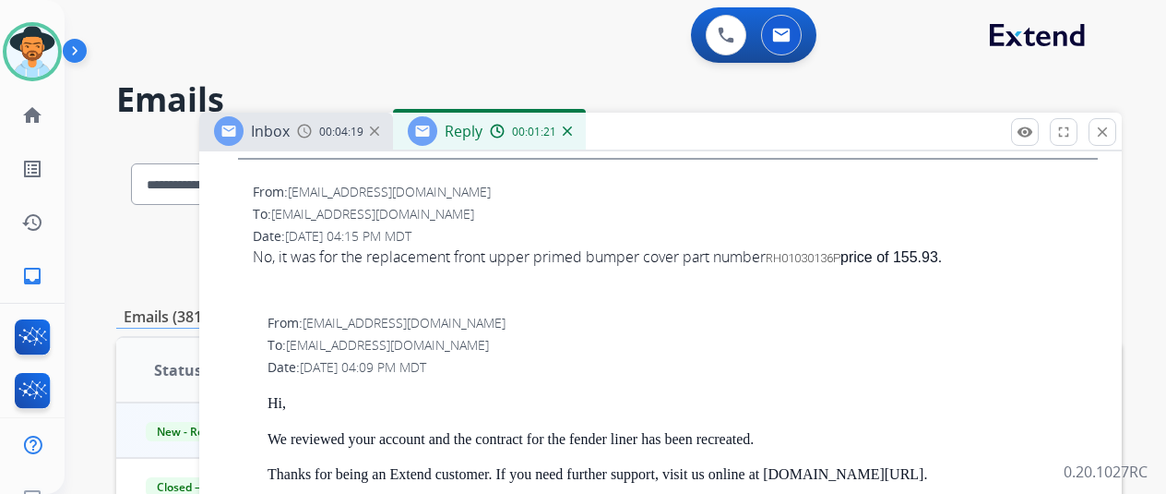
scroll to position [1477, 0]
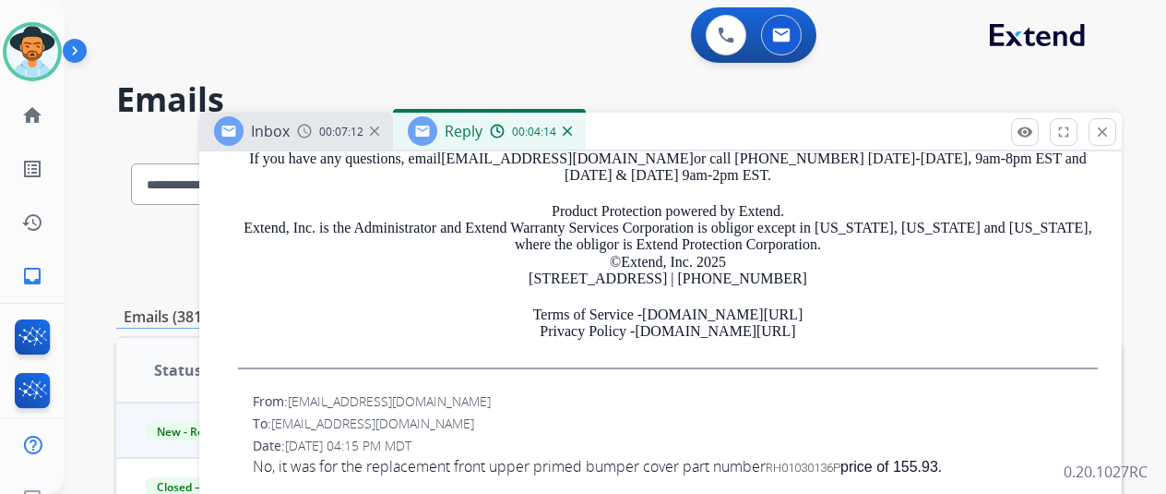
click at [572, 128] on img at bounding box center [567, 130] width 9 height 9
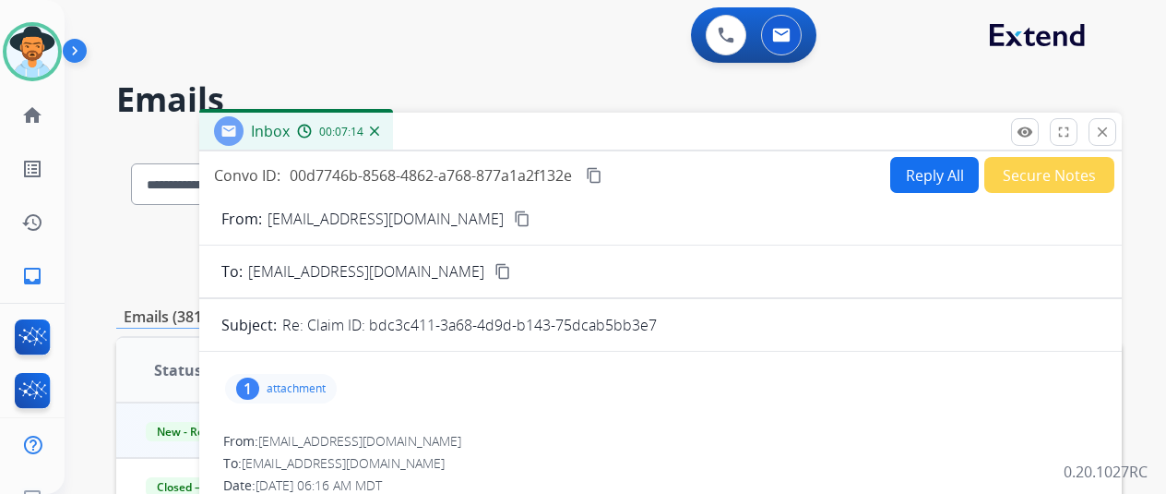
click at [379, 129] on img at bounding box center [374, 130] width 9 height 9
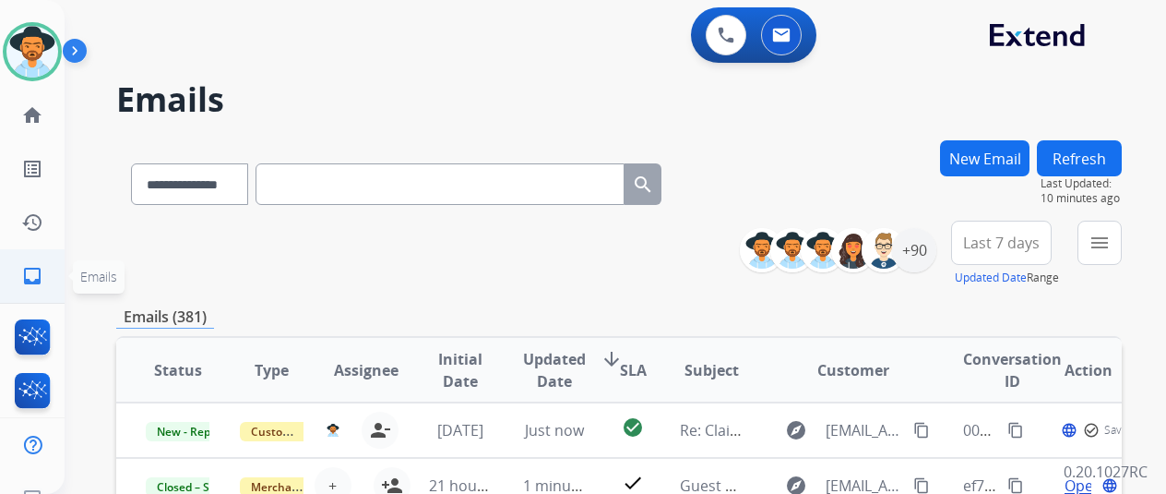
click at [24, 268] on mat-icon "inbox" at bounding box center [32, 276] width 22 height 22
click at [1122, 239] on button "menu Filters" at bounding box center [1100, 243] width 44 height 44
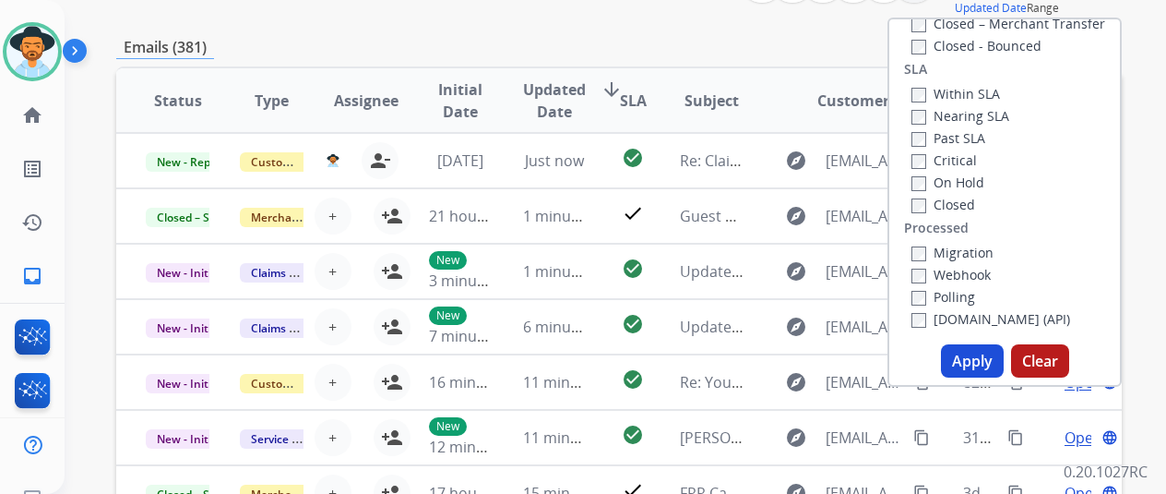
scroll to position [277, 0]
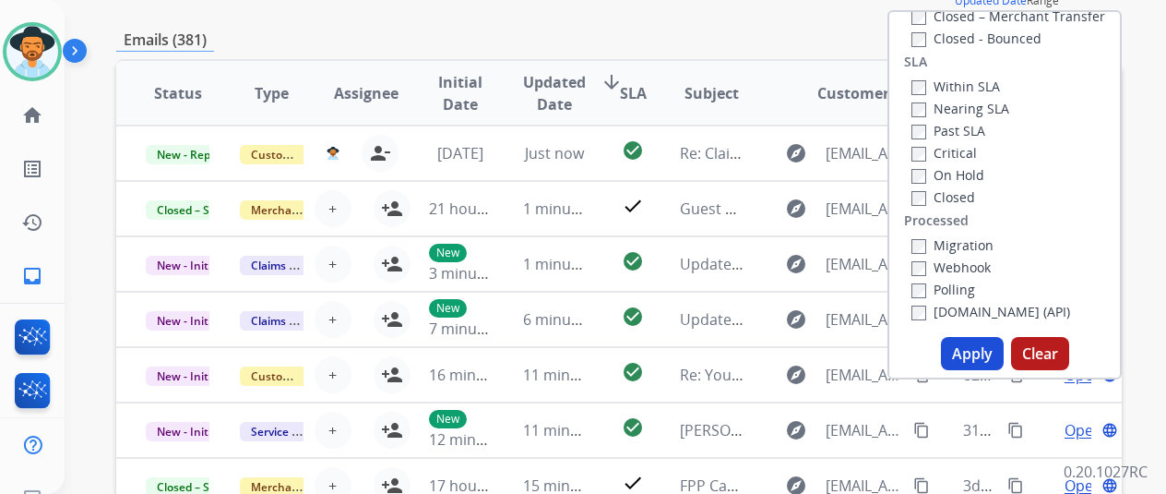
click at [985, 359] on button "Apply" at bounding box center [972, 353] width 63 height 33
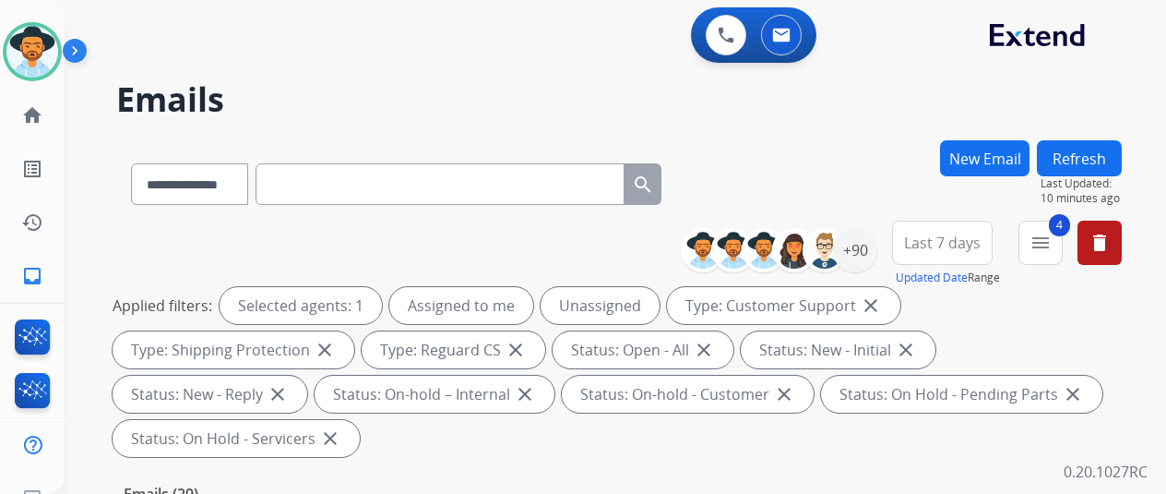
click at [847, 152] on div "**********" at bounding box center [619, 180] width 1006 height 80
click at [330, 180] on input "text" at bounding box center [440, 184] width 369 height 42
paste input "**********"
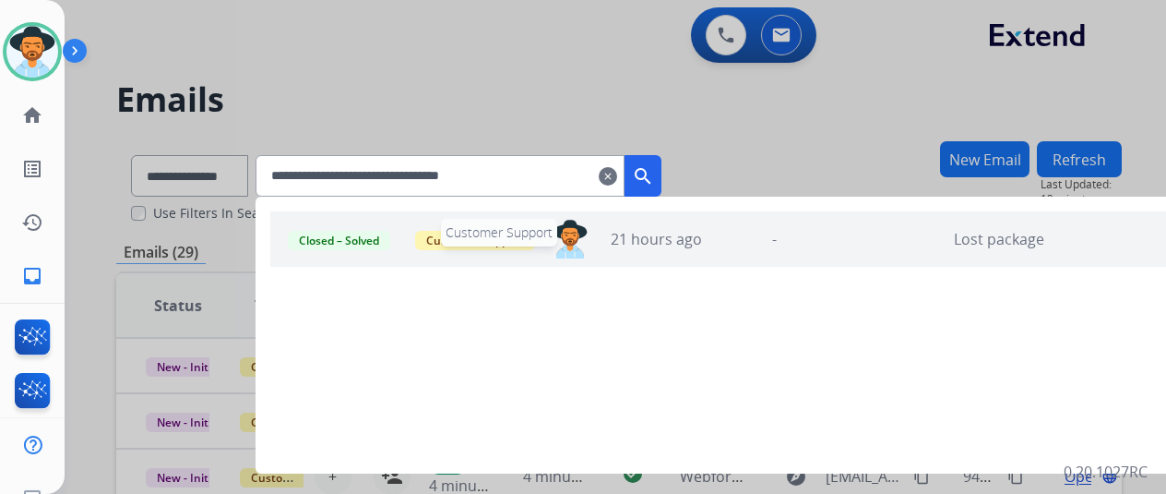
type input "**********"
click at [662, 160] on button "search" at bounding box center [643, 176] width 37 height 42
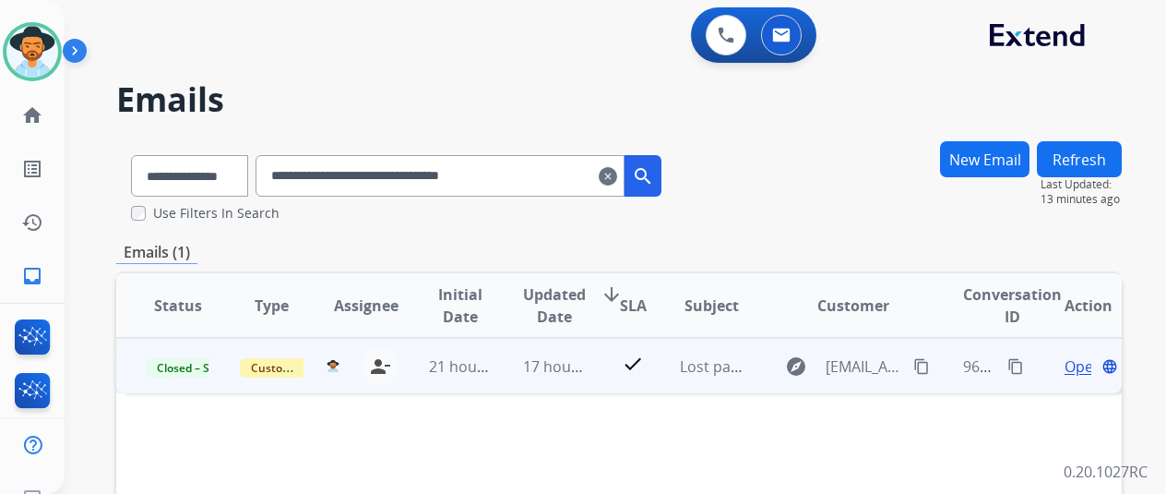
click at [1082, 365] on span "Open" at bounding box center [1084, 366] width 38 height 22
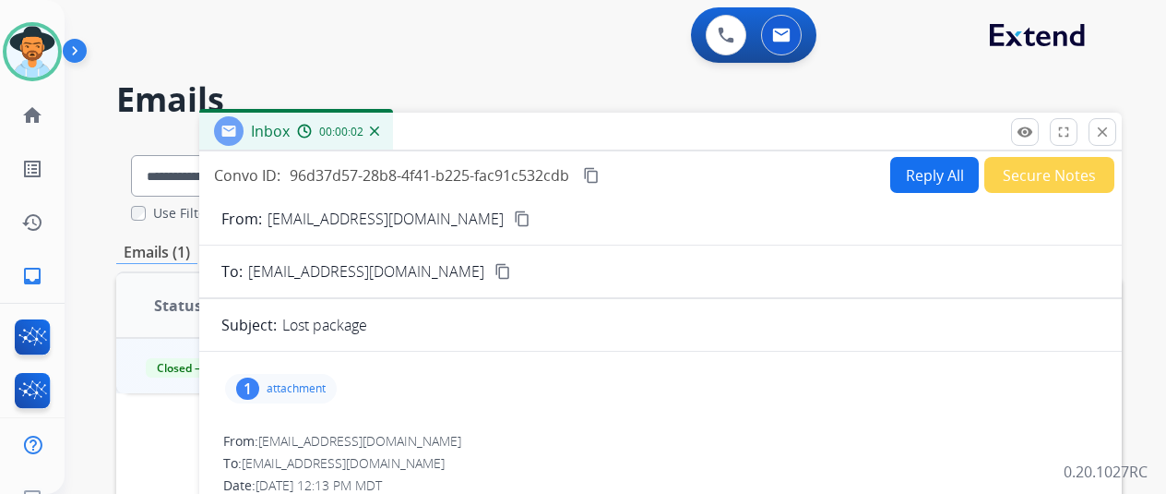
click at [259, 387] on div "1" at bounding box center [247, 388] width 23 height 22
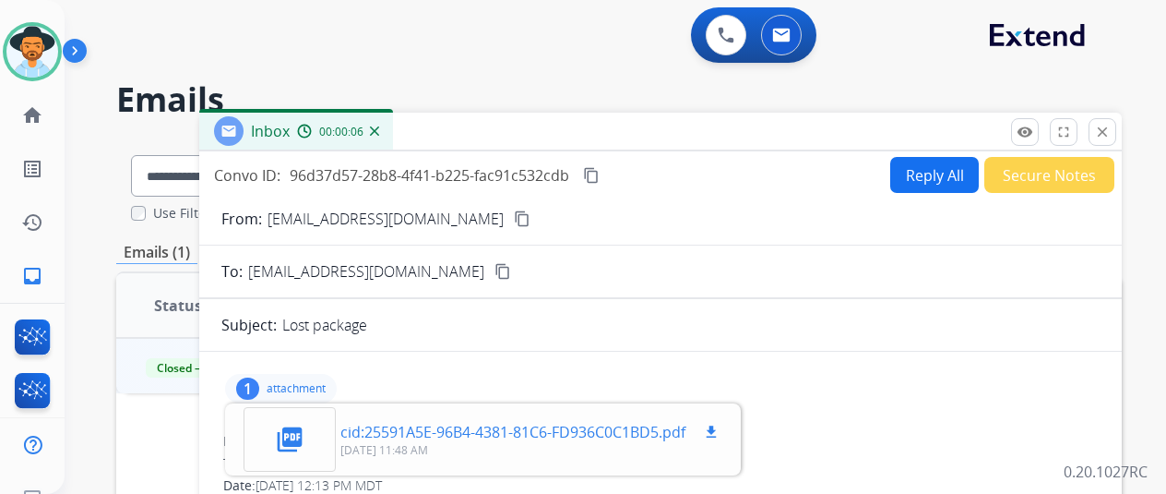
click at [720, 435] on mat-icon "download" at bounding box center [711, 432] width 17 height 17
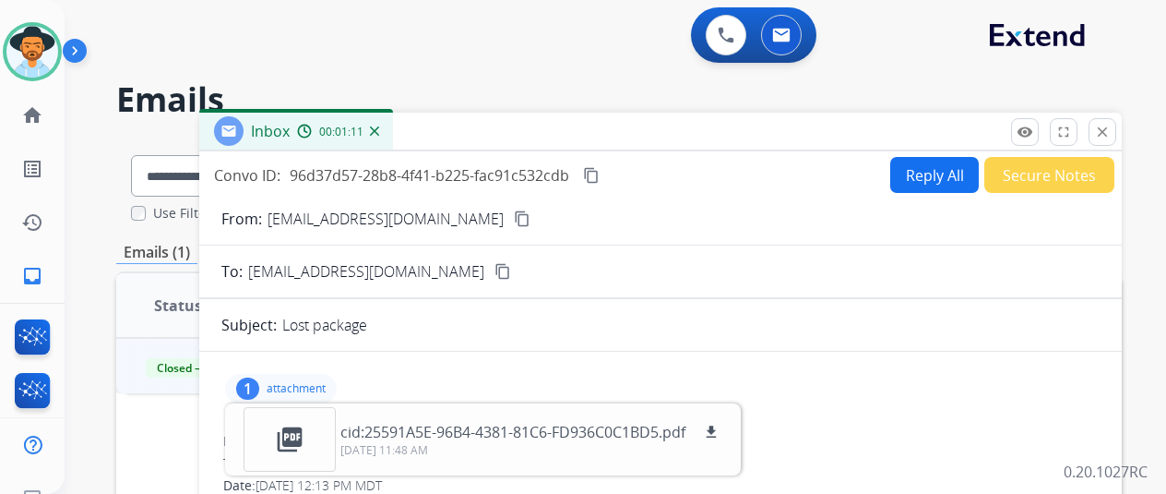
click at [379, 132] on img at bounding box center [374, 130] width 9 height 9
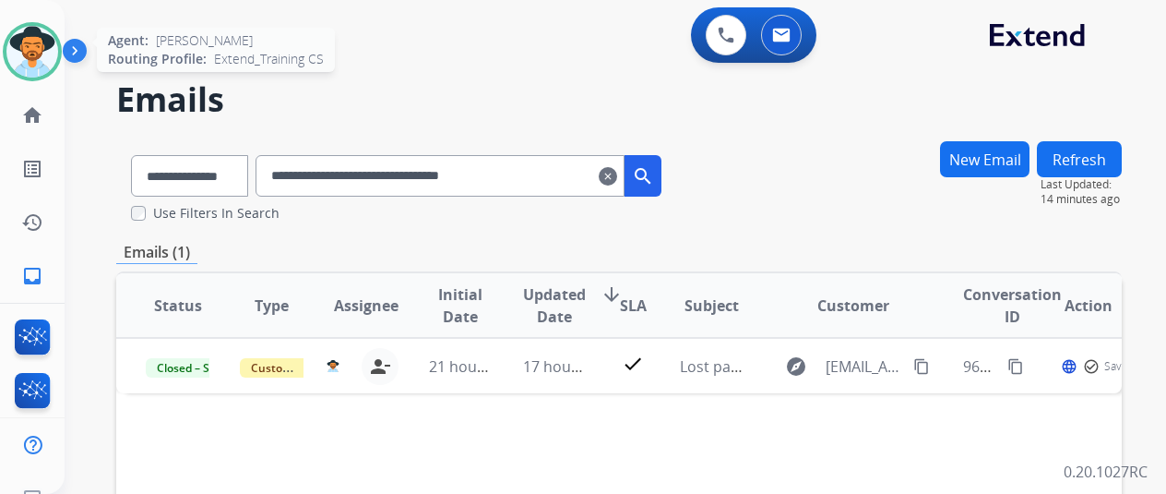
click at [39, 36] on img at bounding box center [32, 52] width 52 height 52
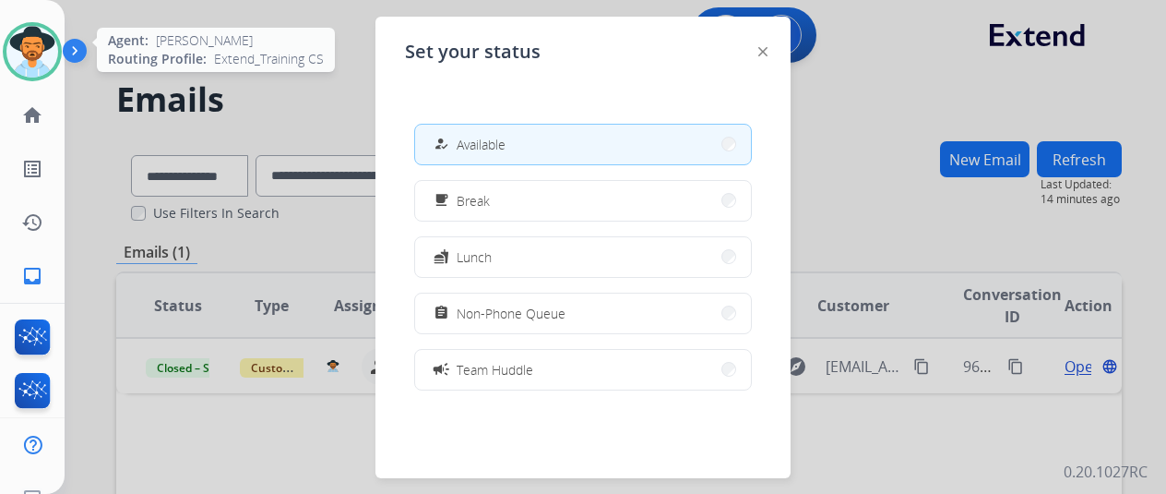
click at [17, 54] on img at bounding box center [32, 52] width 52 height 52
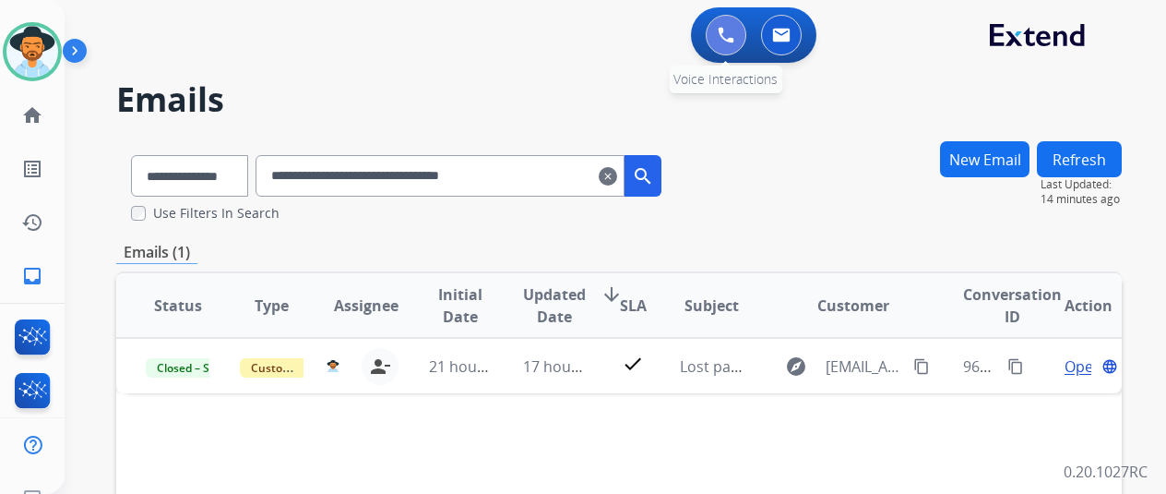
click at [735, 34] on img at bounding box center [726, 35] width 17 height 17
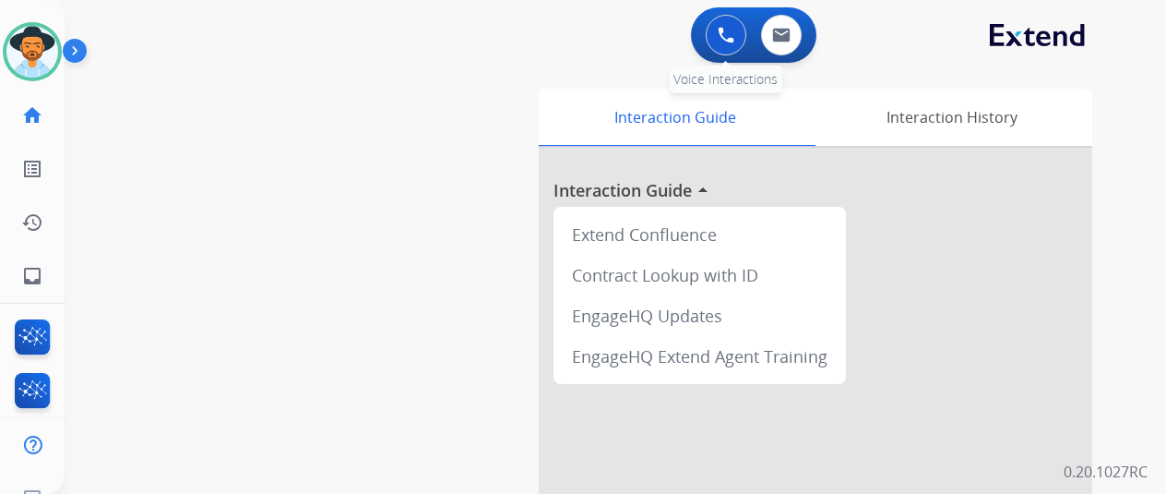
click at [725, 21] on button at bounding box center [726, 35] width 41 height 41
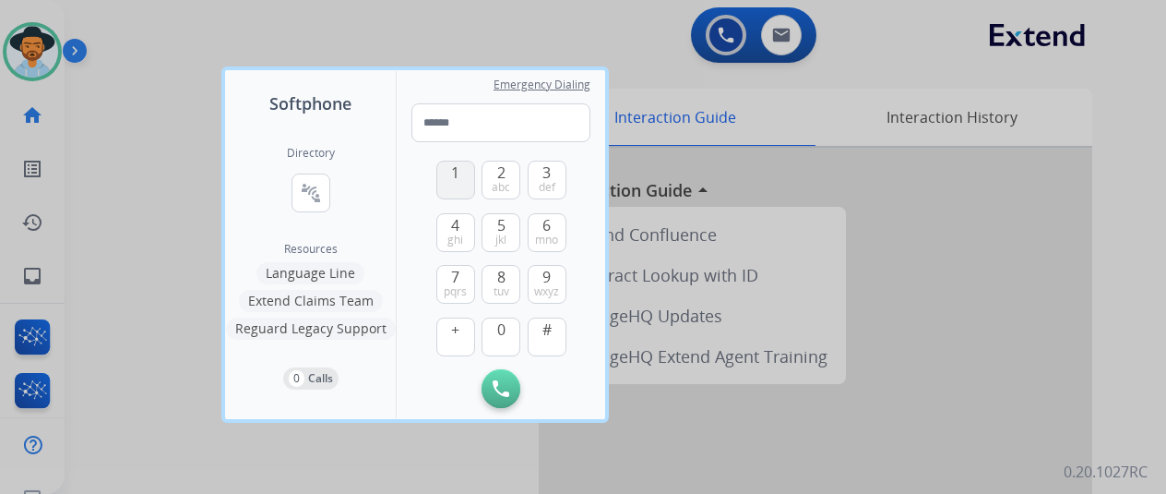
click at [454, 178] on span "1" at bounding box center [455, 172] width 8 height 22
drag, startPoint x: 493, startPoint y: 222, endPoint x: 447, endPoint y: 185, distance: 59.1
click at [487, 214] on button "5 jkl" at bounding box center [501, 232] width 39 height 39
click at [465, 179] on button "1" at bounding box center [456, 180] width 39 height 39
drag, startPoint x: 496, startPoint y: 324, endPoint x: 493, endPoint y: 295, distance: 28.7
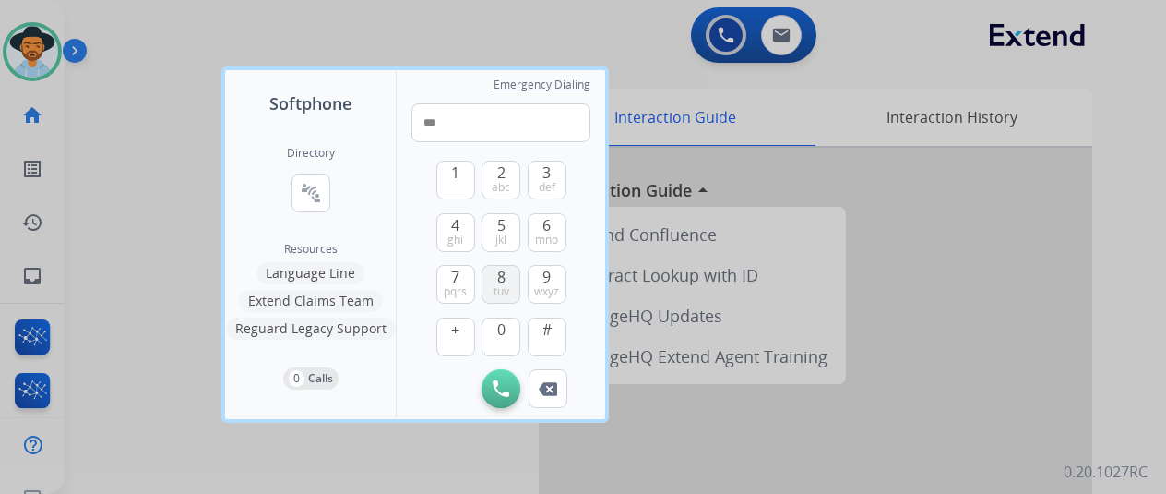
click at [493, 320] on button "0" at bounding box center [501, 336] width 39 height 39
drag, startPoint x: 511, startPoint y: 176, endPoint x: 519, endPoint y: 193, distance: 18.2
click at [512, 178] on button "2 abc" at bounding box center [501, 180] width 39 height 39
drag, startPoint x: 539, startPoint y: 281, endPoint x: 537, endPoint y: 214, distance: 67.4
click at [539, 272] on button "9 wxyz" at bounding box center [547, 284] width 39 height 39
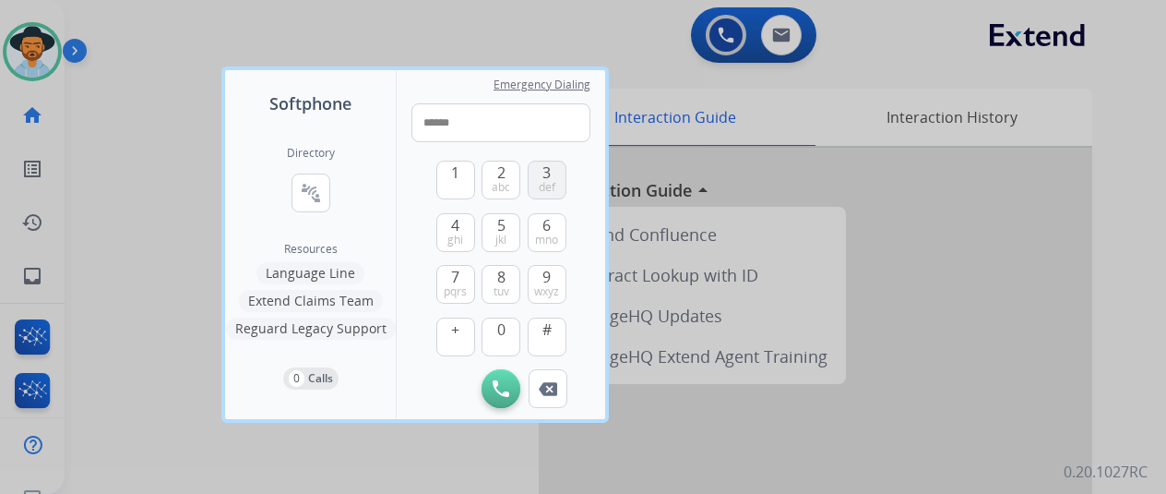
click at [549, 165] on span "3" at bounding box center [547, 172] width 8 height 22
click at [450, 286] on span "pqrs" at bounding box center [455, 291] width 23 height 15
click at [499, 333] on span "0" at bounding box center [501, 329] width 8 height 22
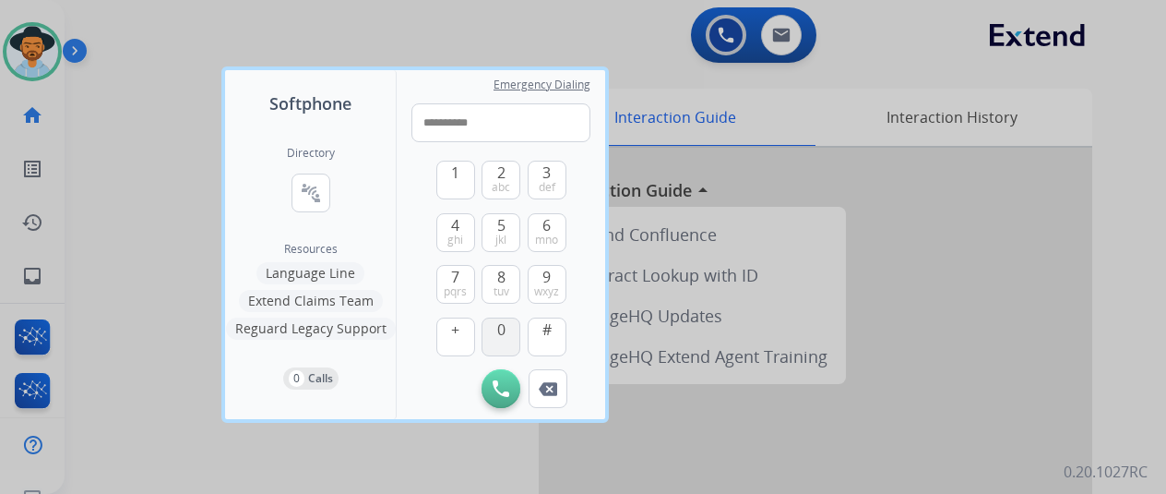
type input "**********"
click at [506, 387] on img at bounding box center [501, 388] width 17 height 17
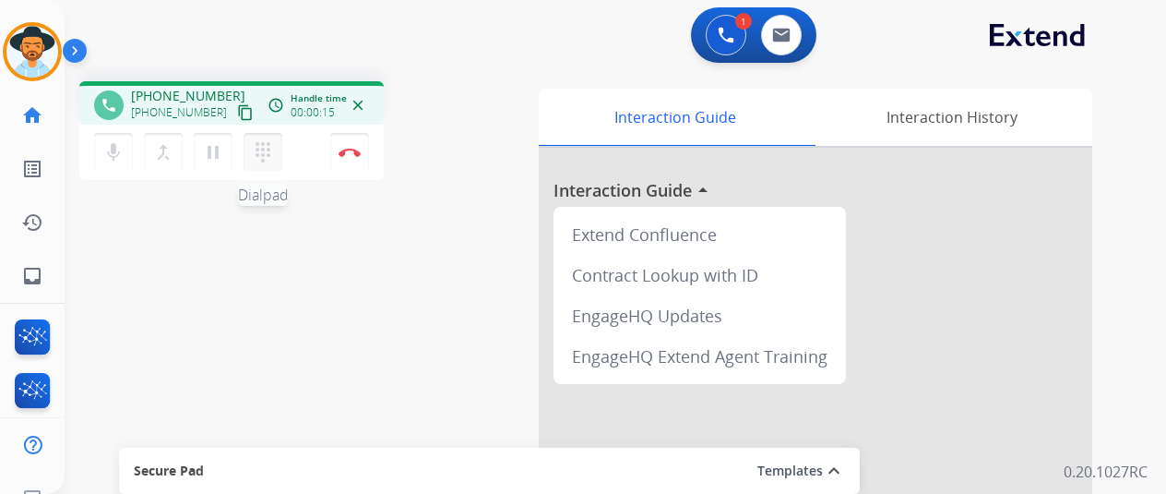
click at [273, 139] on button "dialpad Dialpad" at bounding box center [263, 152] width 39 height 39
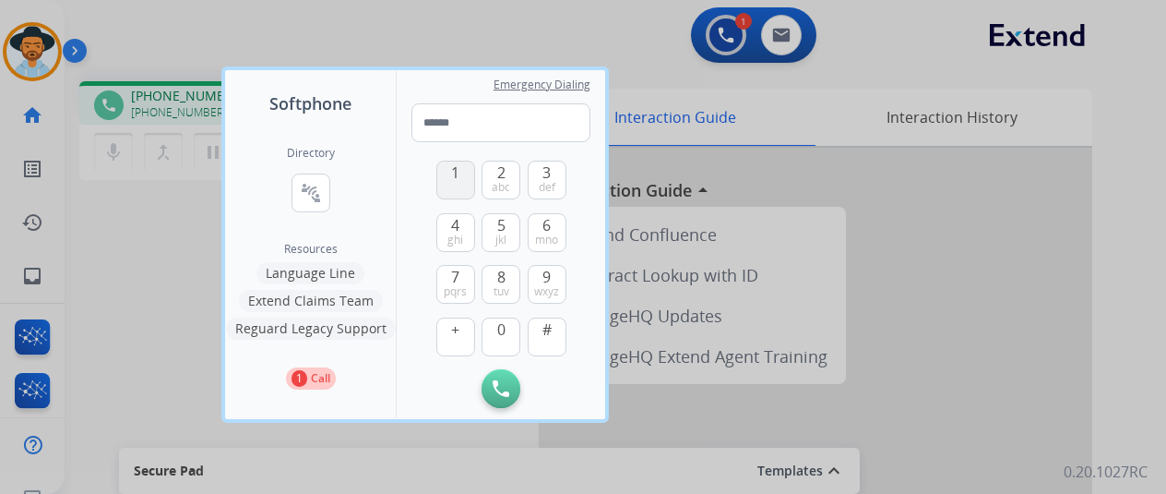
click at [454, 180] on span "1" at bounding box center [455, 172] width 8 height 22
click at [457, 171] on span "1" at bounding box center [455, 172] width 8 height 22
click at [460, 224] on button "4 ghi" at bounding box center [456, 232] width 39 height 39
type input "***"
click at [491, 383] on button "Initiate Call" at bounding box center [501, 388] width 39 height 39
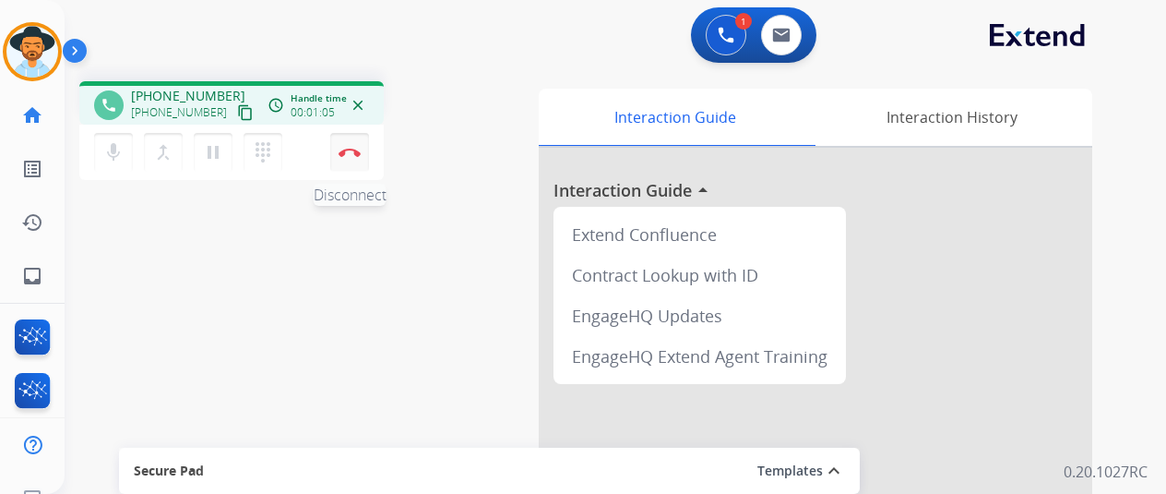
click at [353, 156] on img at bounding box center [350, 152] width 22 height 9
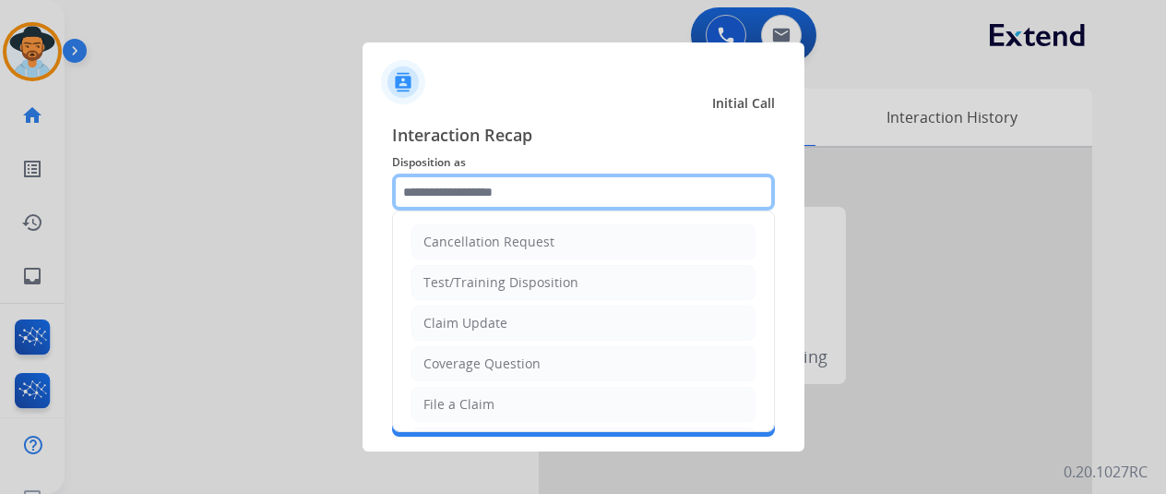
click at [497, 191] on input "text" at bounding box center [583, 191] width 383 height 37
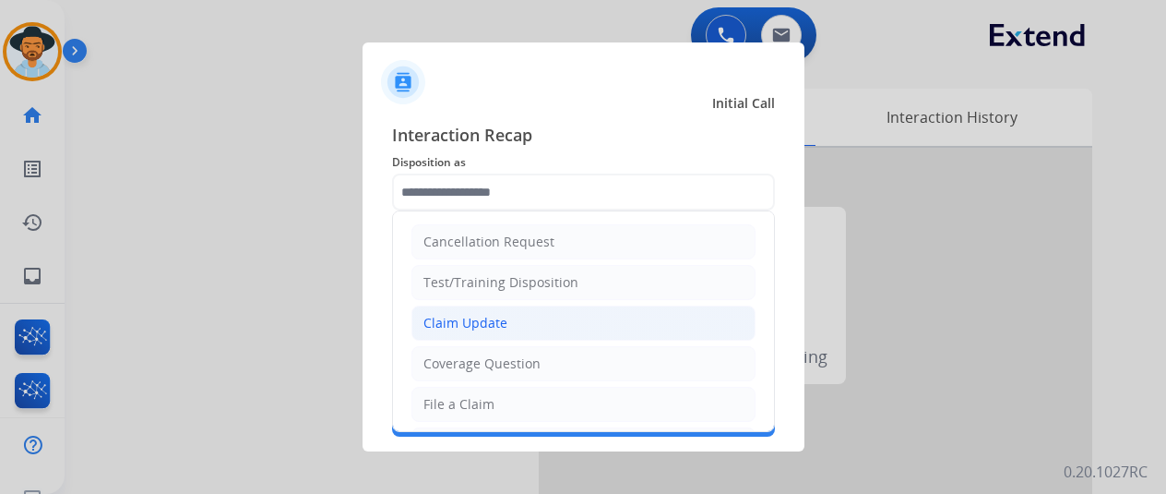
click at [470, 323] on div "Claim Update" at bounding box center [466, 323] width 84 height 18
type input "**********"
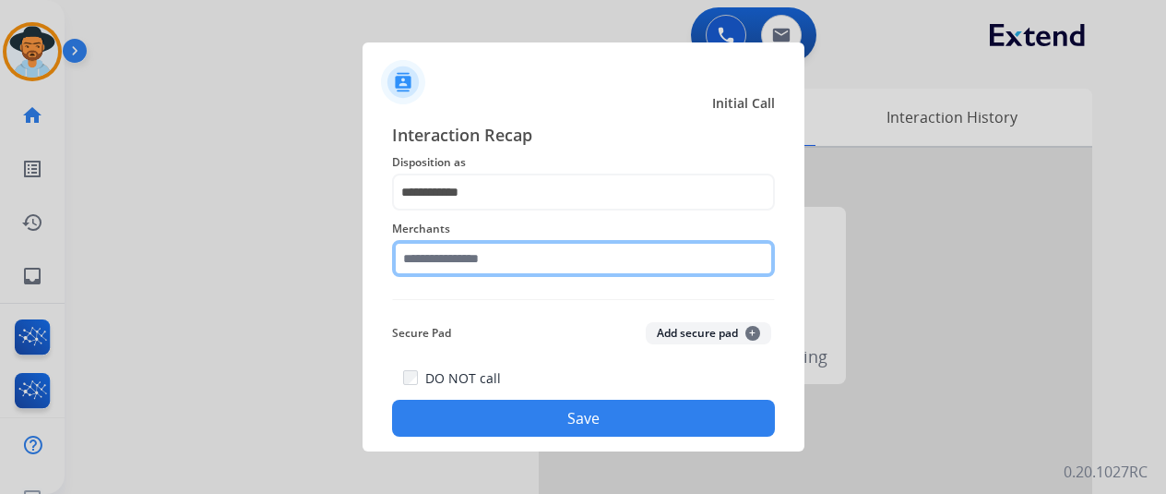
click at [440, 260] on input "text" at bounding box center [583, 258] width 383 height 37
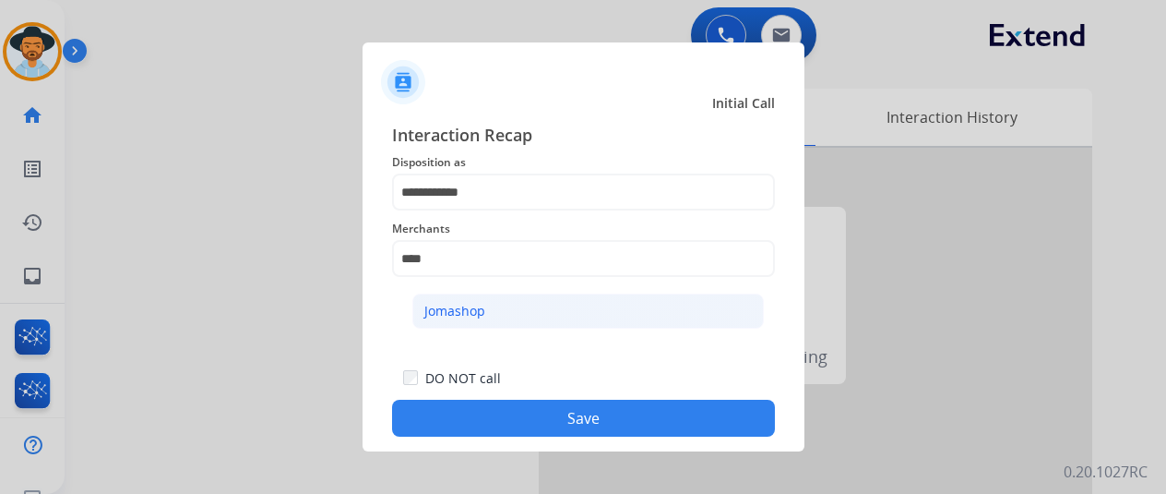
click at [446, 316] on div "Jomashop" at bounding box center [455, 311] width 61 height 18
type input "********"
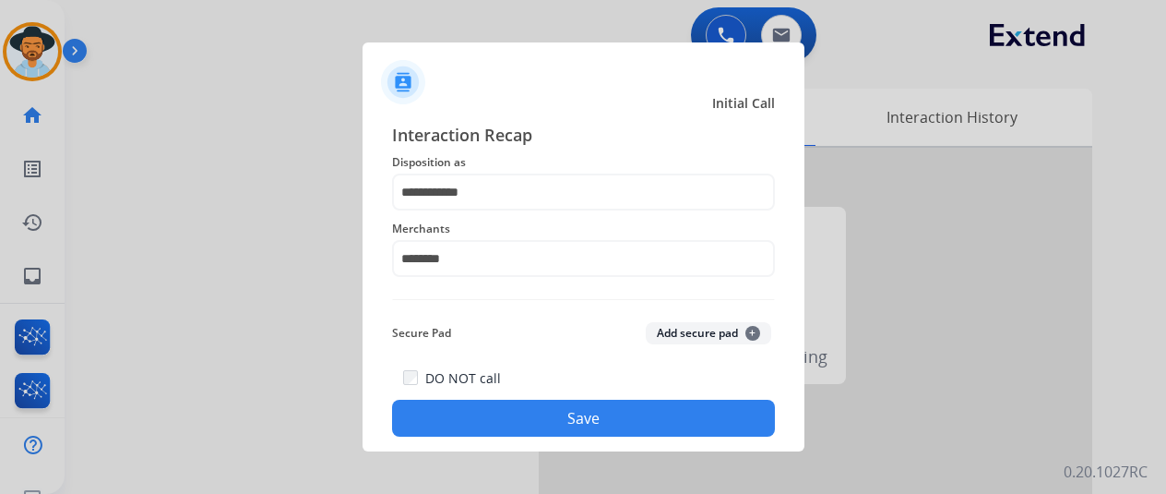
drag, startPoint x: 537, startPoint y: 420, endPoint x: 527, endPoint y: 413, distance: 12.6
click at [534, 418] on button "Save" at bounding box center [583, 418] width 383 height 37
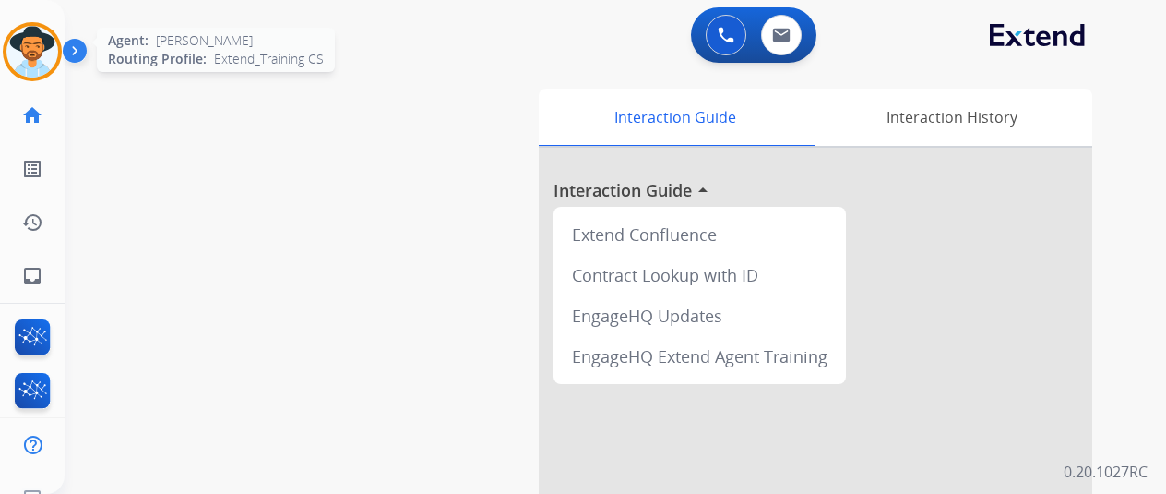
click at [41, 42] on img at bounding box center [32, 52] width 52 height 52
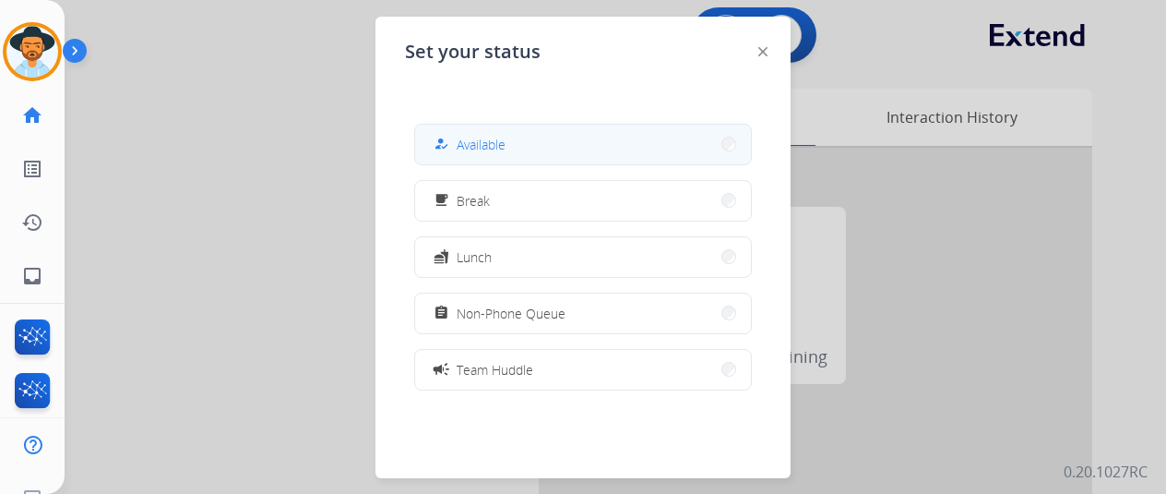
click at [487, 141] on span "Available" at bounding box center [481, 144] width 49 height 19
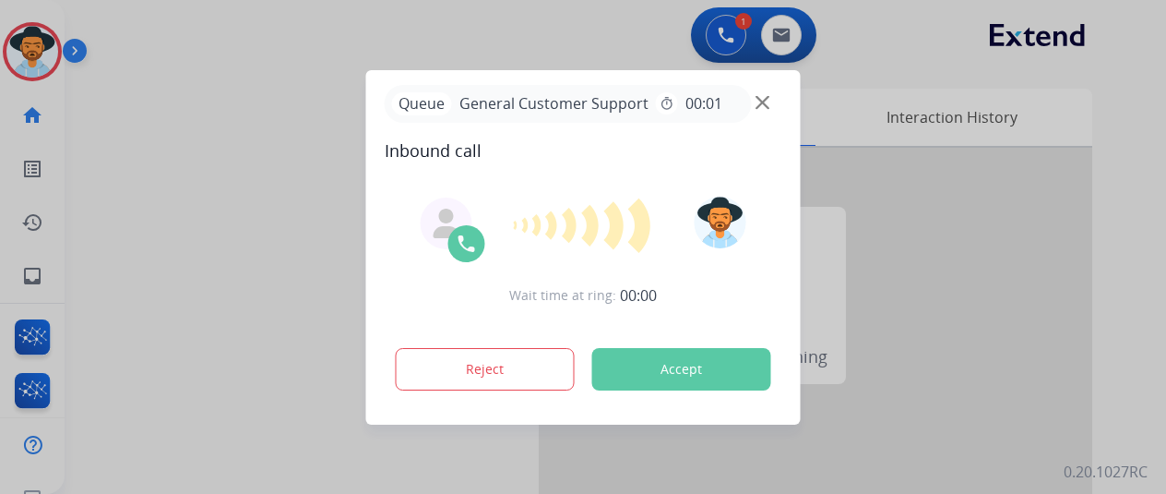
drag, startPoint x: 186, startPoint y: 168, endPoint x: 224, endPoint y: 25, distance: 148.0
click at [183, 132] on div at bounding box center [583, 247] width 1166 height 494
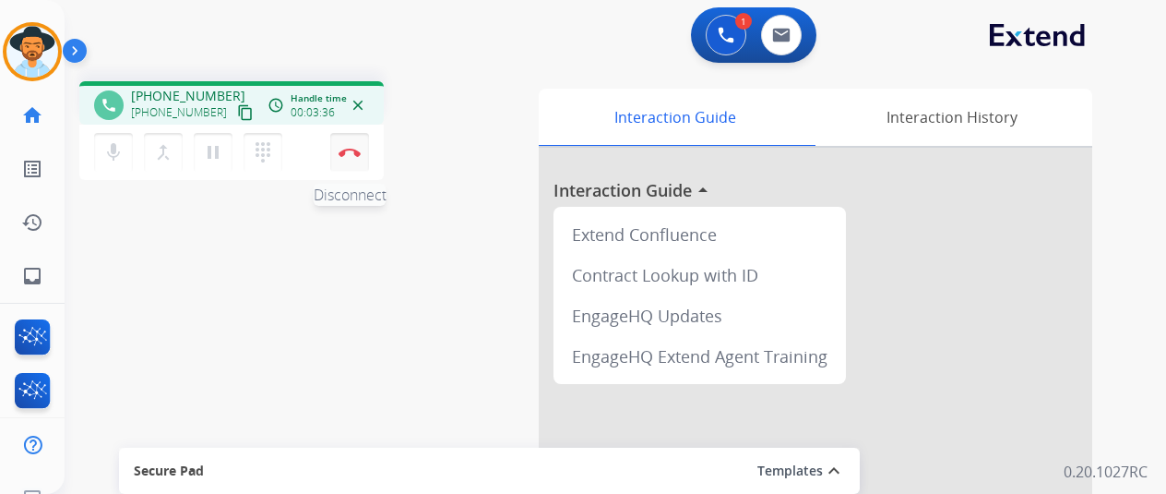
click at [351, 152] on img at bounding box center [350, 152] width 22 height 9
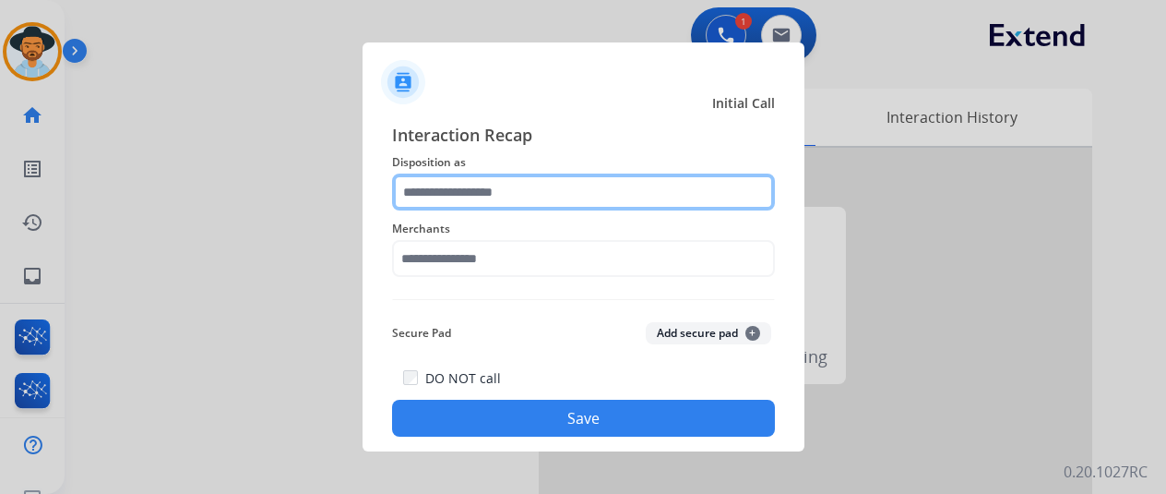
click at [444, 182] on input "text" at bounding box center [583, 191] width 383 height 37
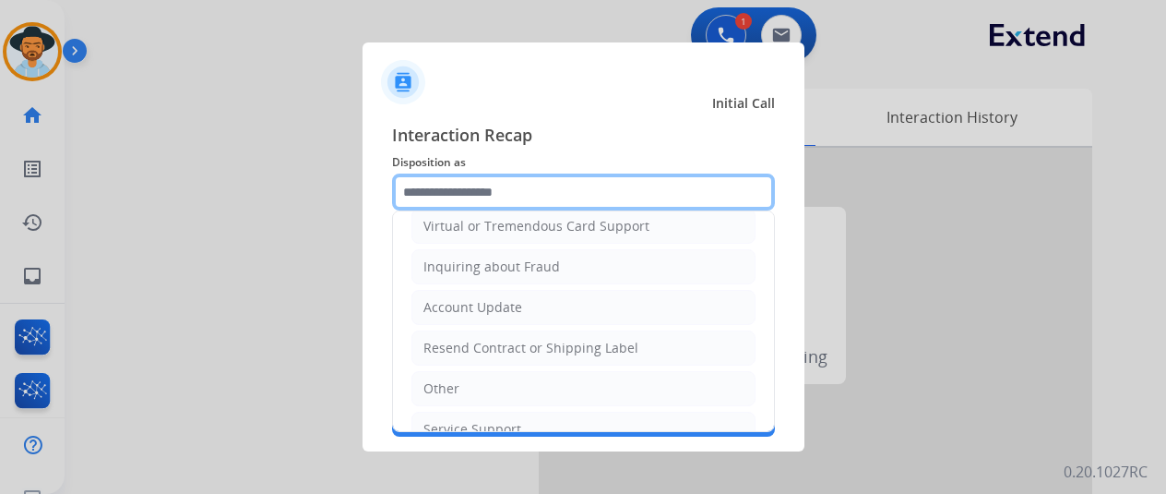
scroll to position [277, 0]
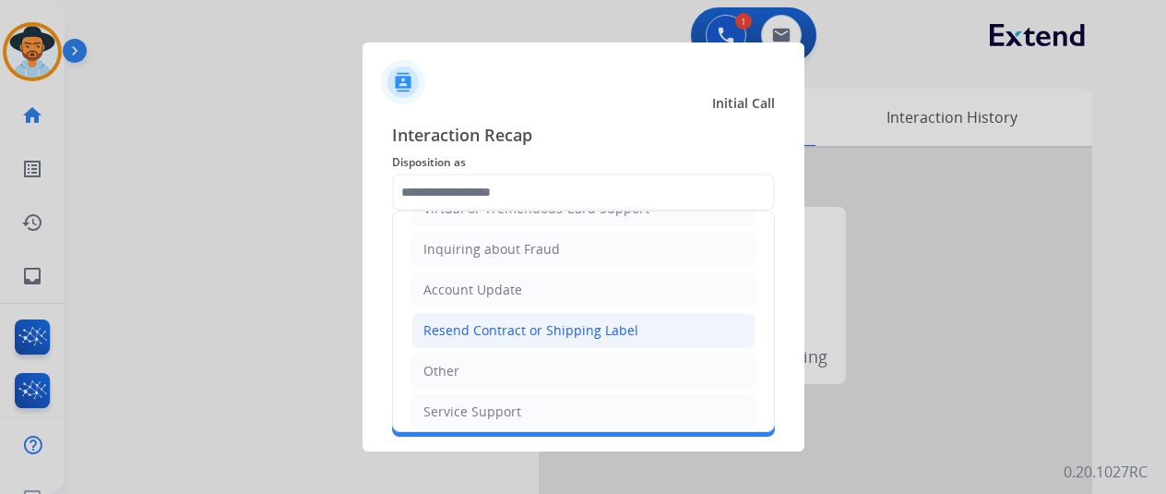
click at [471, 324] on div "Resend Contract or Shipping Label" at bounding box center [531, 330] width 215 height 18
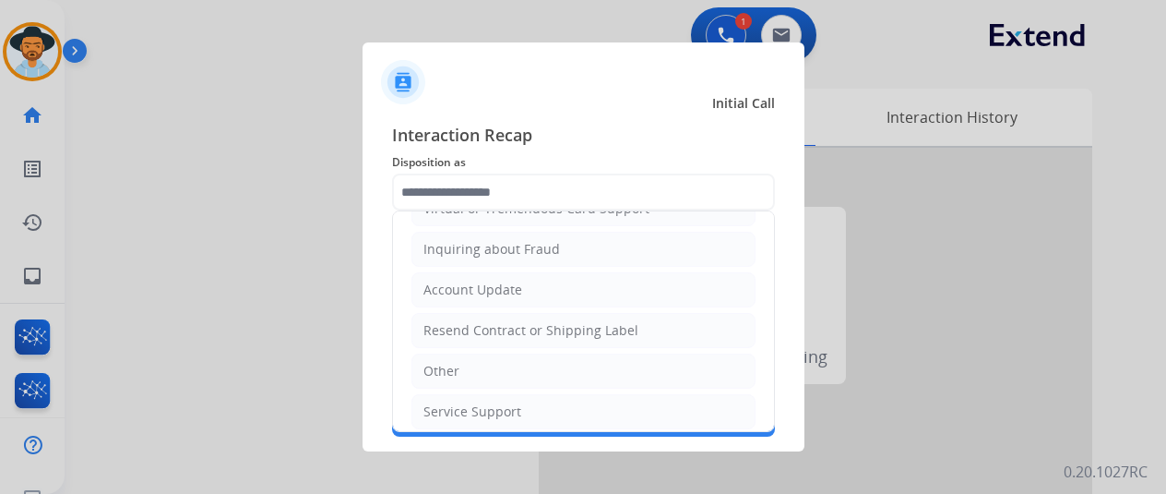
type input "**********"
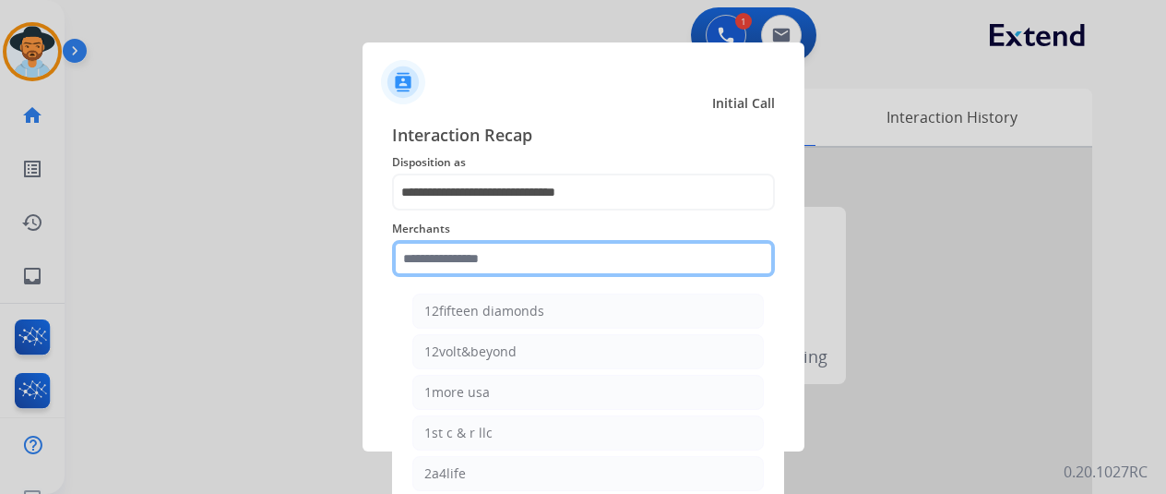
click at [465, 245] on input "text" at bounding box center [583, 258] width 383 height 37
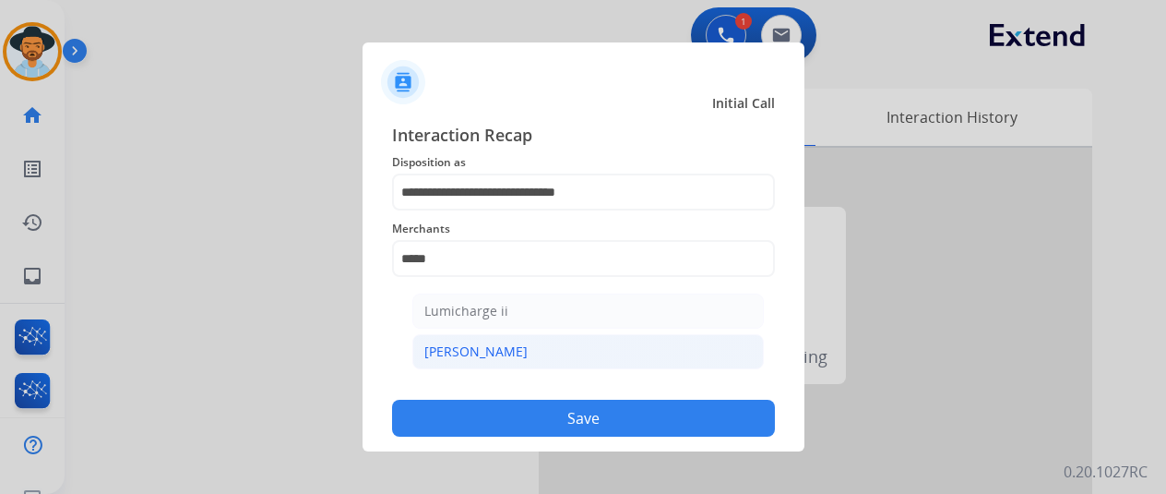
click at [482, 350] on li "[PERSON_NAME]" at bounding box center [589, 351] width 352 height 35
type input "********"
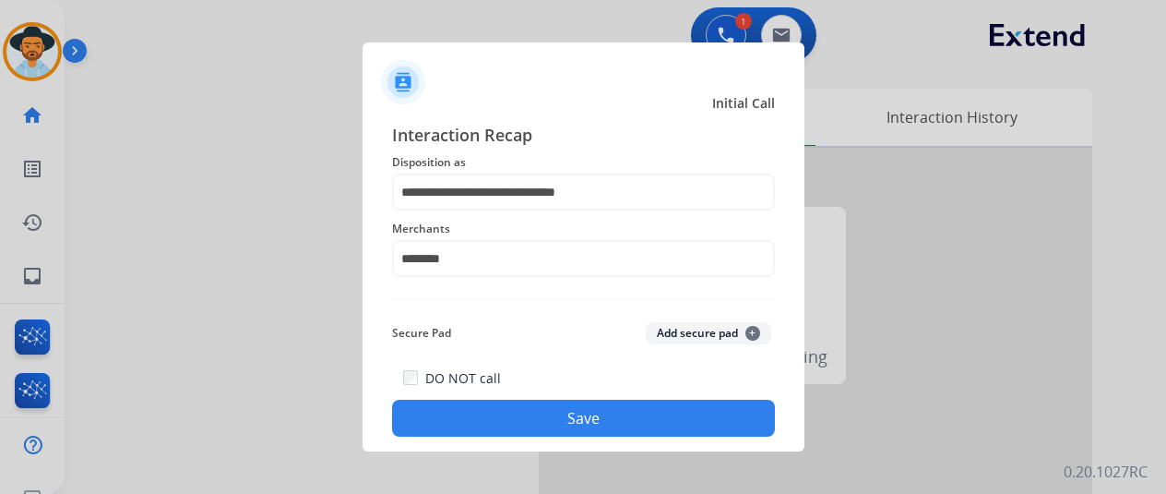
click at [496, 414] on button "Save" at bounding box center [583, 418] width 383 height 37
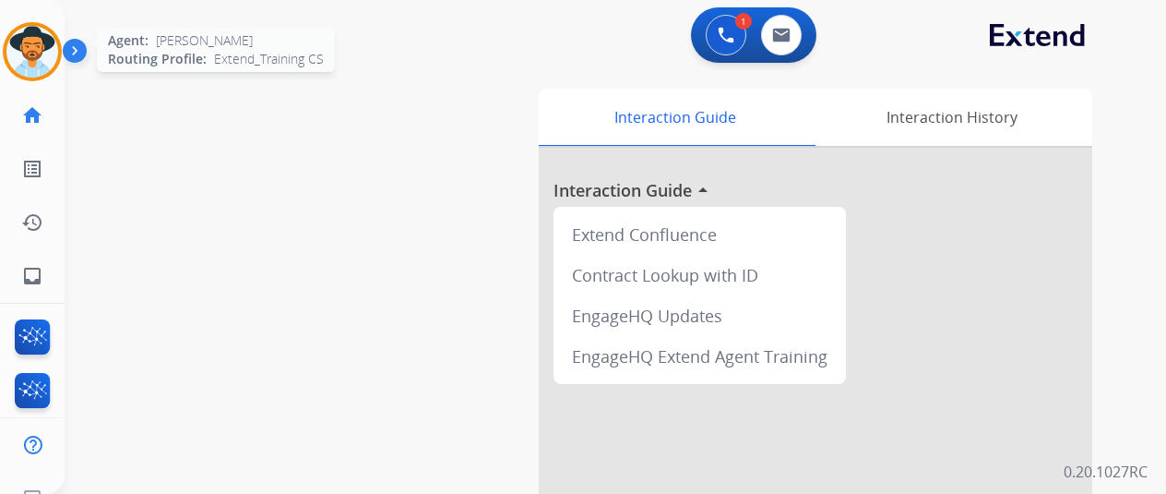
click at [33, 38] on img at bounding box center [32, 52] width 52 height 52
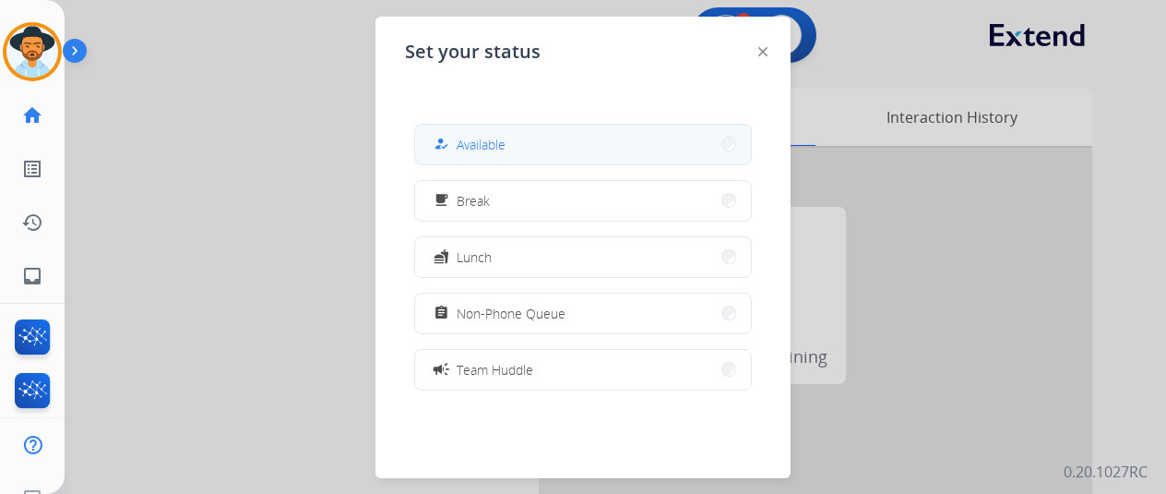
click at [462, 130] on button "how_to_reg Available" at bounding box center [583, 145] width 336 height 40
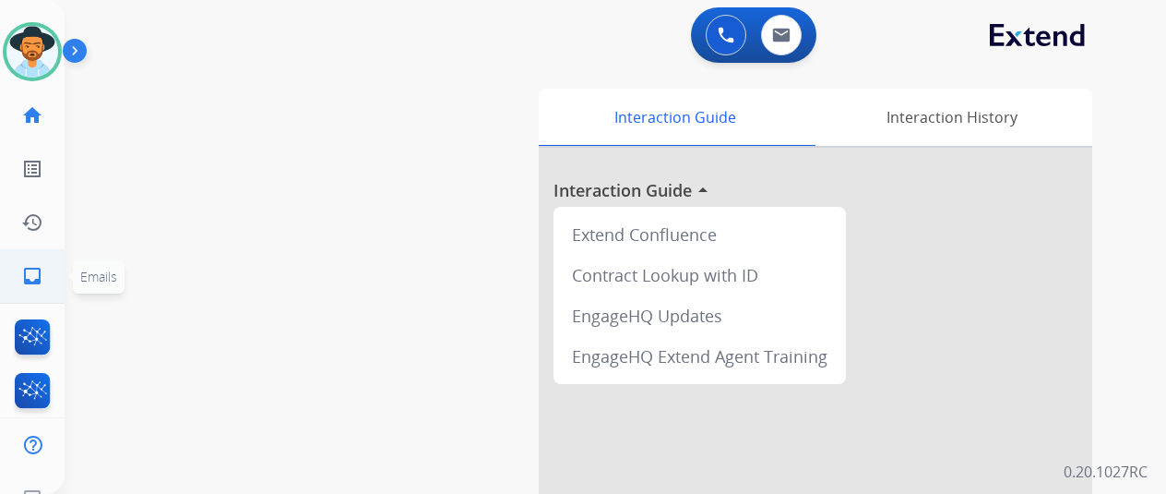
click at [41, 269] on mat-icon "inbox" at bounding box center [32, 276] width 22 height 22
select select "**********"
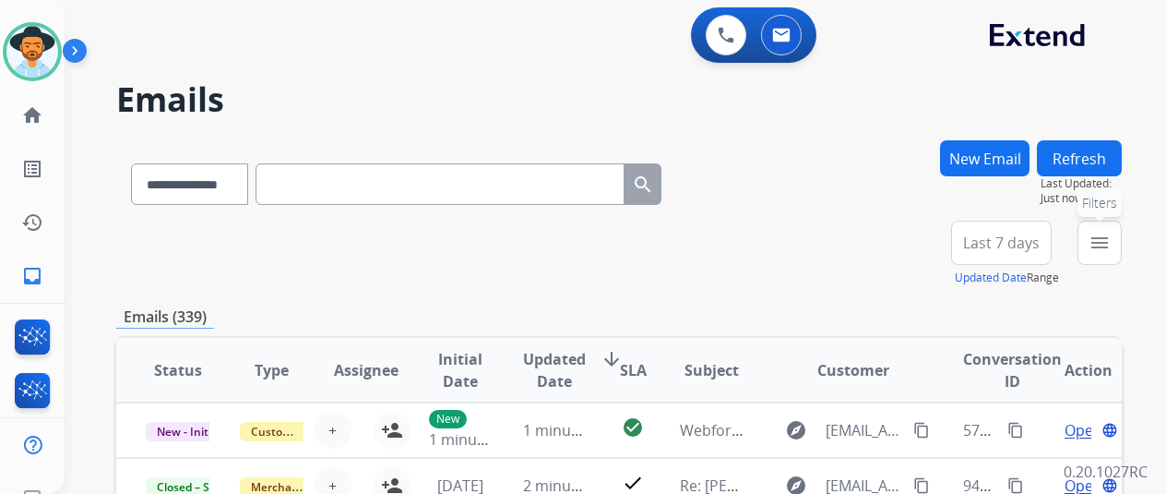
click at [1111, 244] on mat-icon "menu" at bounding box center [1100, 243] width 22 height 22
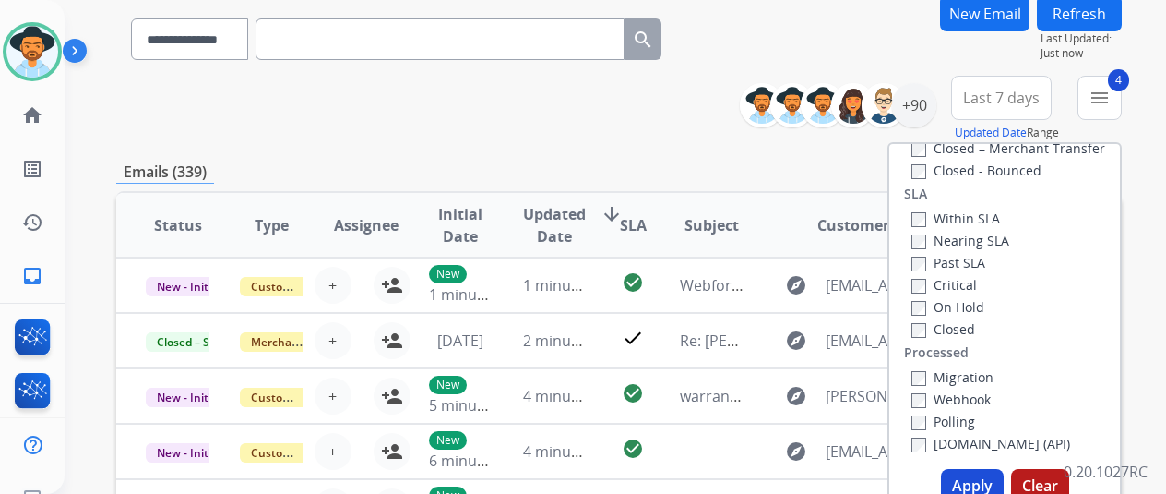
scroll to position [277, 0]
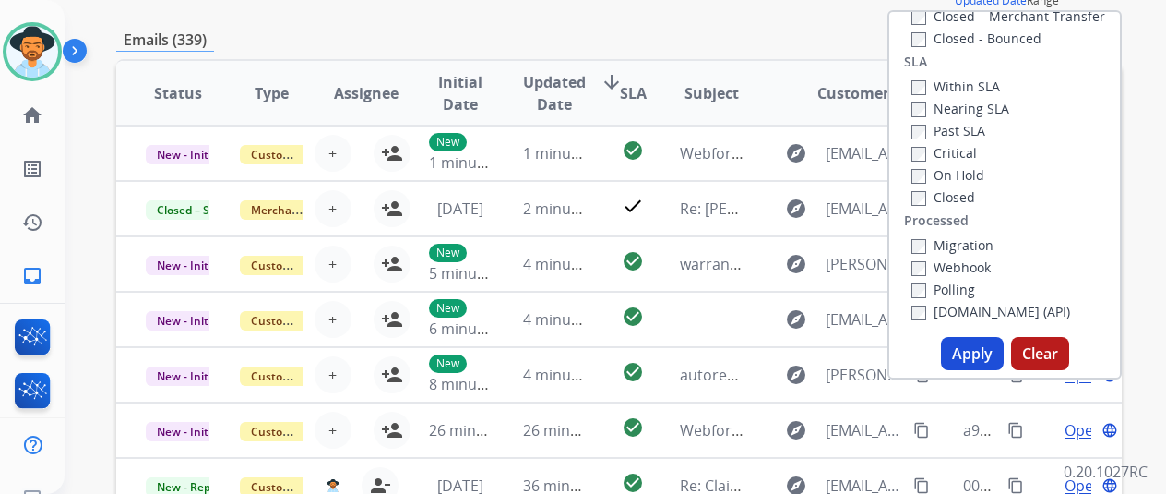
click at [980, 352] on button "Apply" at bounding box center [972, 353] width 63 height 33
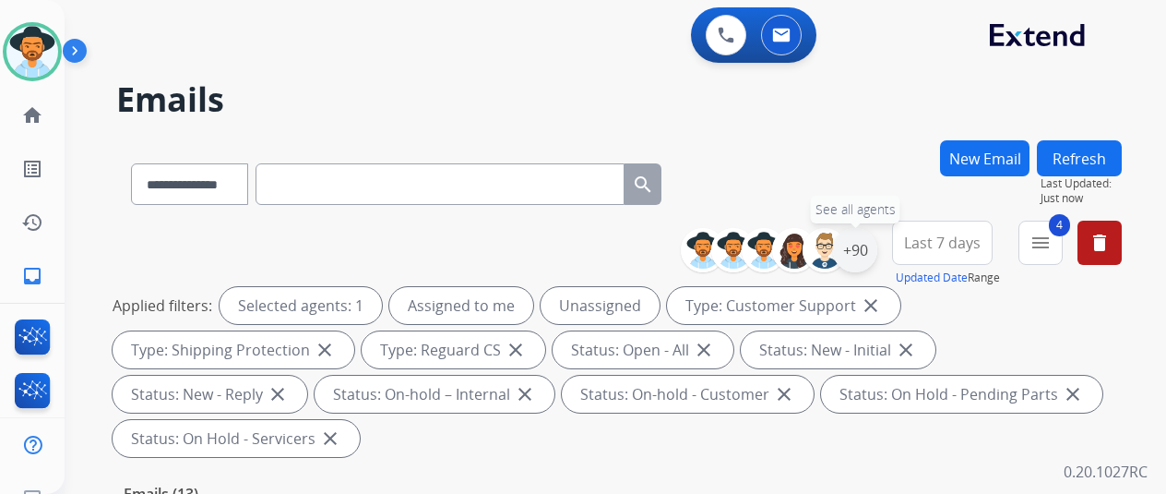
click at [870, 250] on div "+90" at bounding box center [855, 250] width 44 height 44
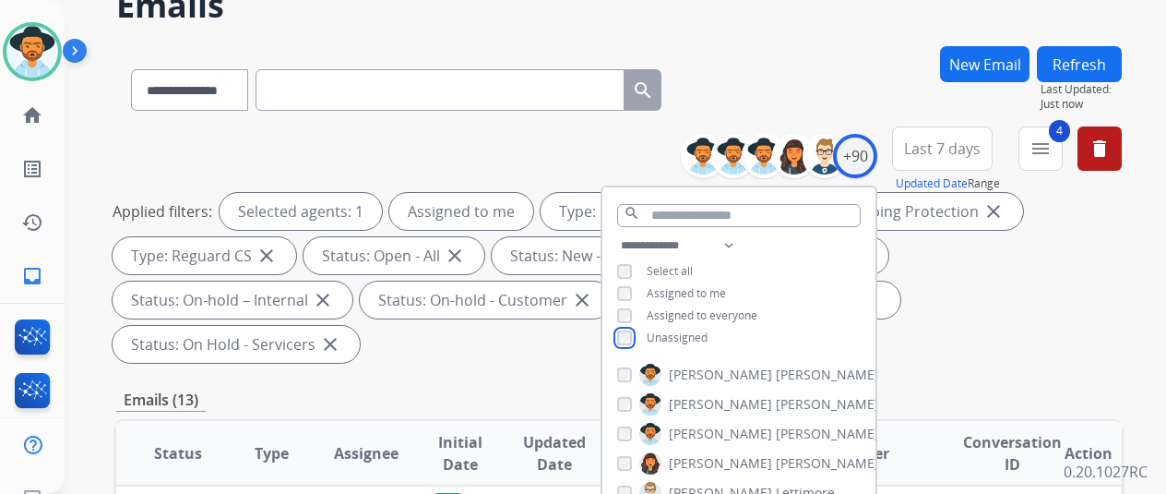
scroll to position [185, 0]
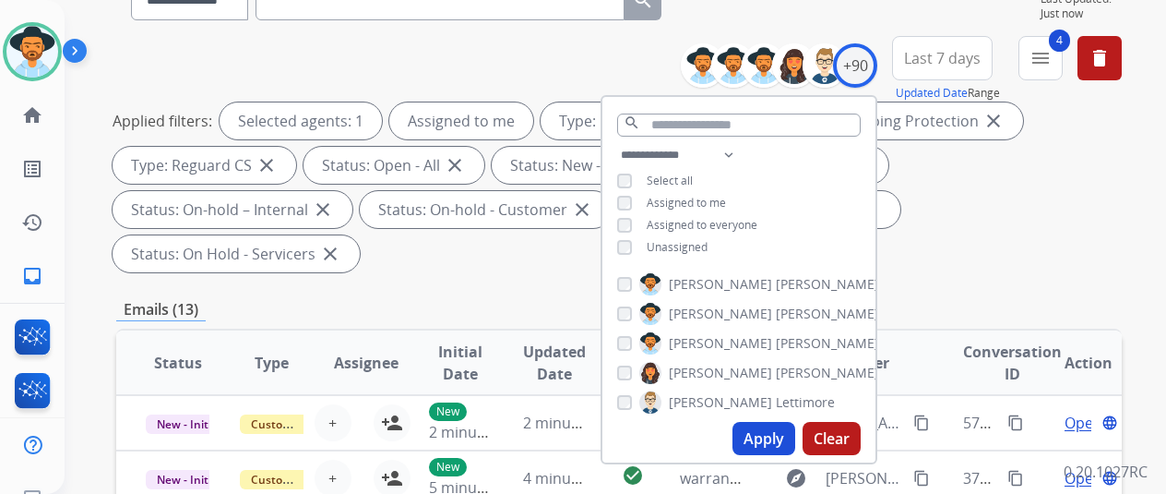
click at [775, 435] on button "Apply" at bounding box center [764, 438] width 63 height 33
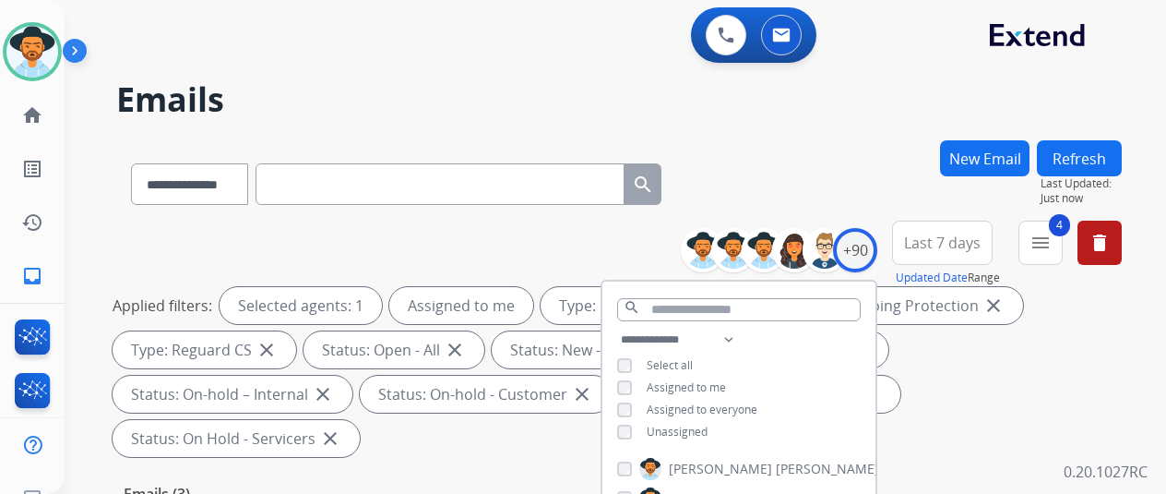
click at [867, 141] on div "**********" at bounding box center [619, 180] width 1006 height 80
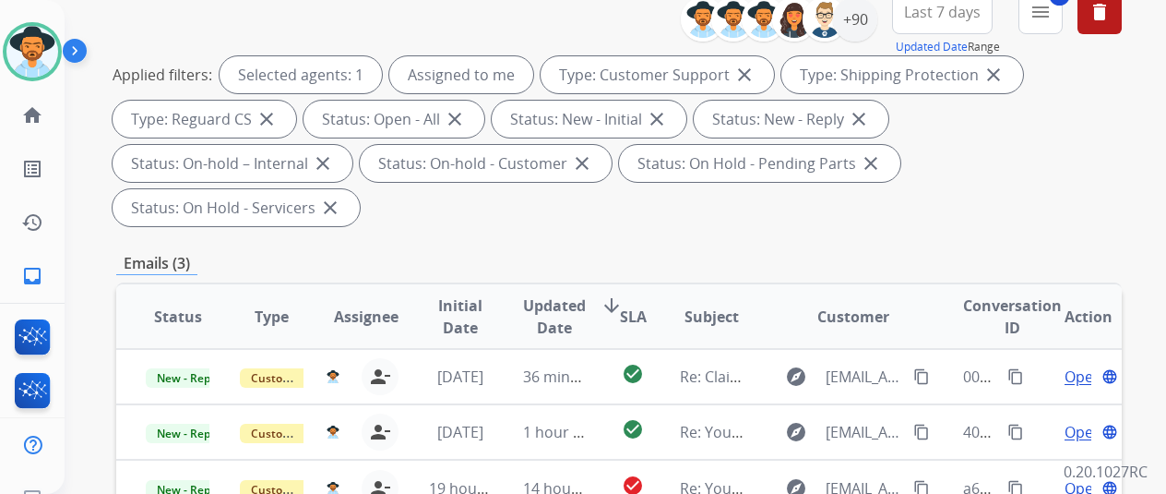
scroll to position [277, 0]
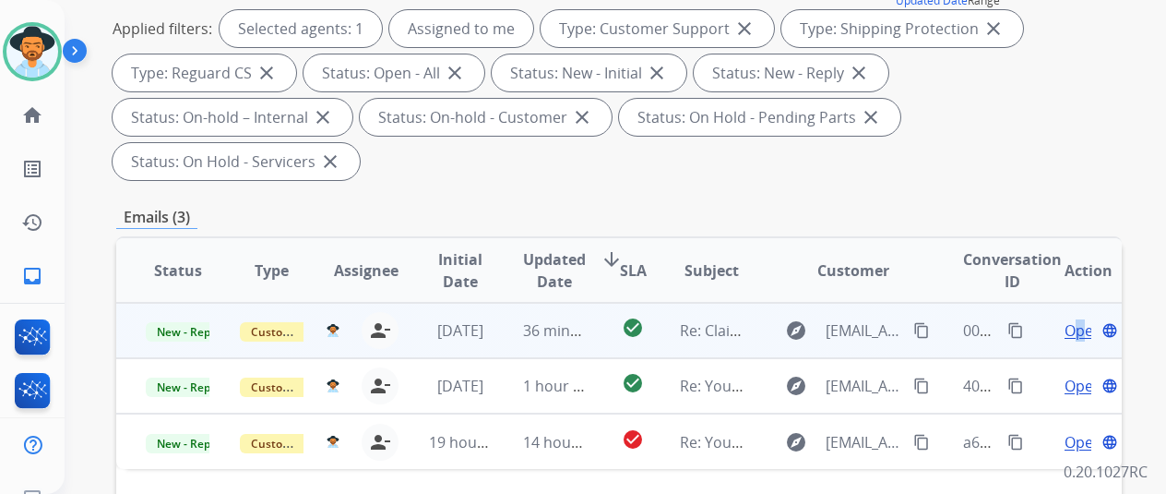
click at [1081, 319] on span "Open" at bounding box center [1084, 330] width 38 height 22
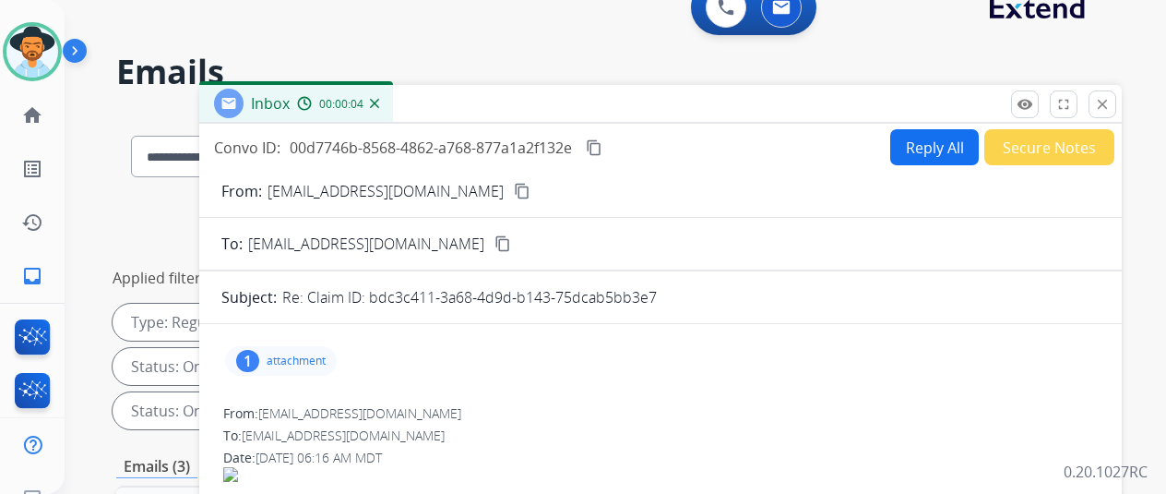
scroll to position [0, 0]
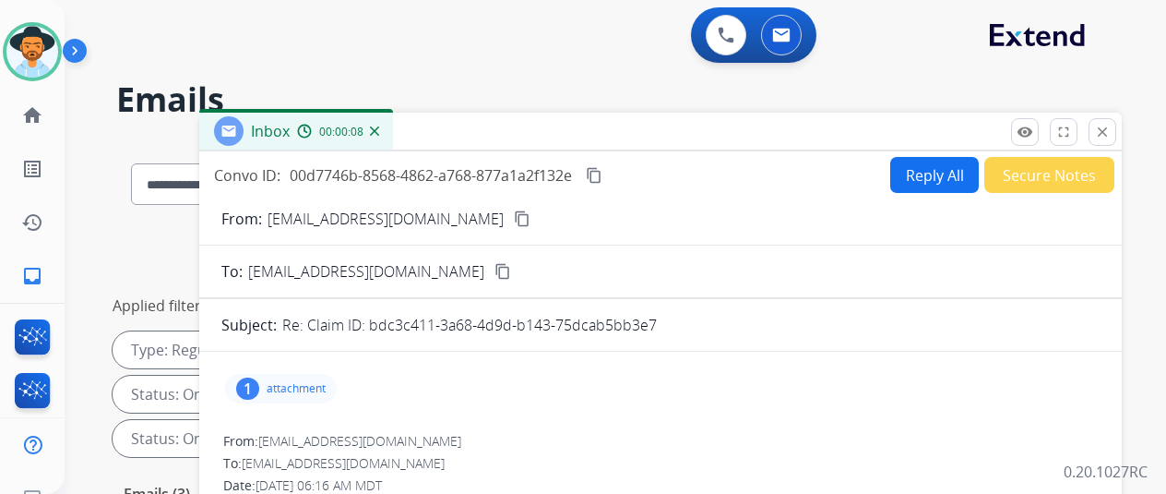
click at [379, 128] on img at bounding box center [374, 130] width 9 height 9
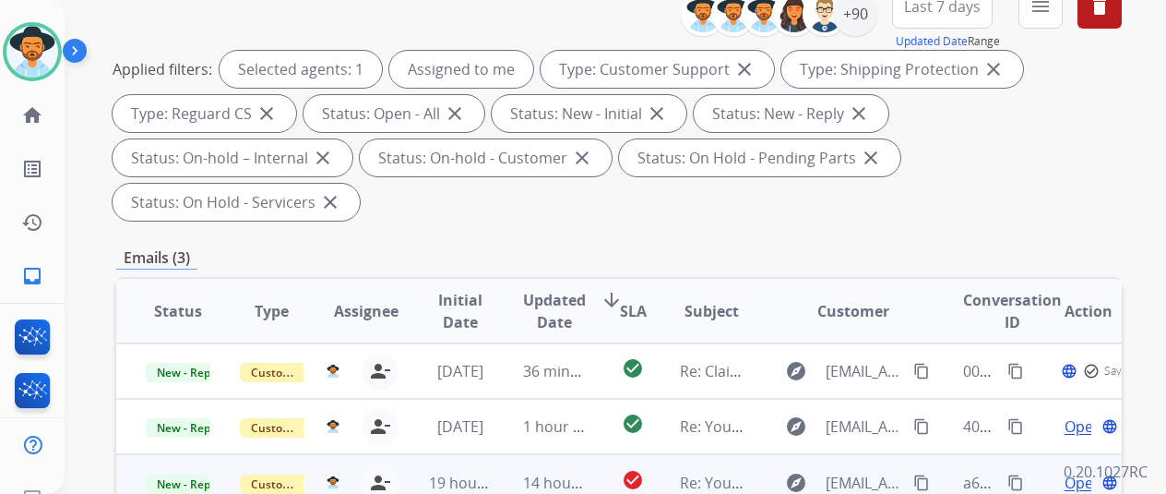
scroll to position [369, 0]
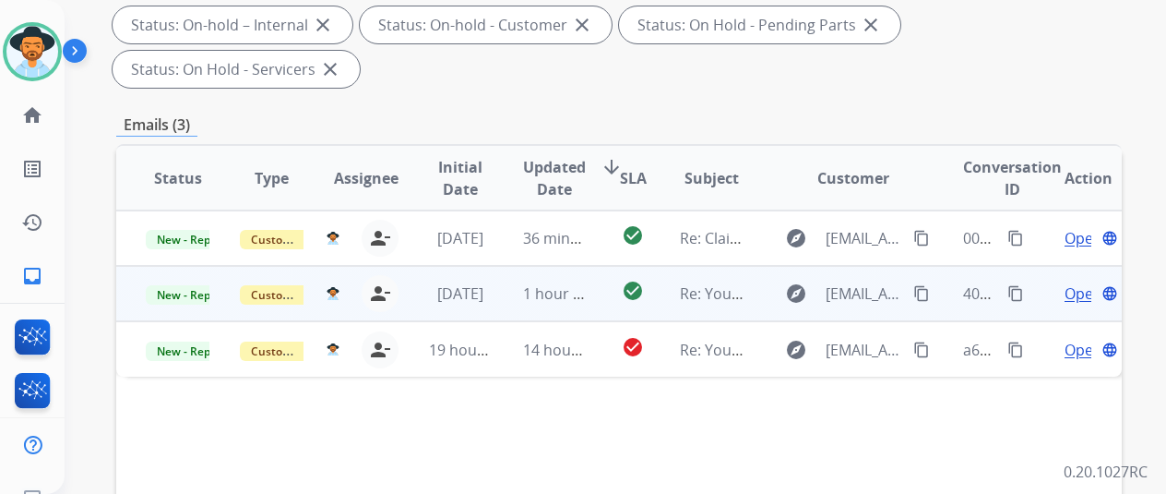
click at [1074, 282] on span "Open" at bounding box center [1084, 293] width 38 height 22
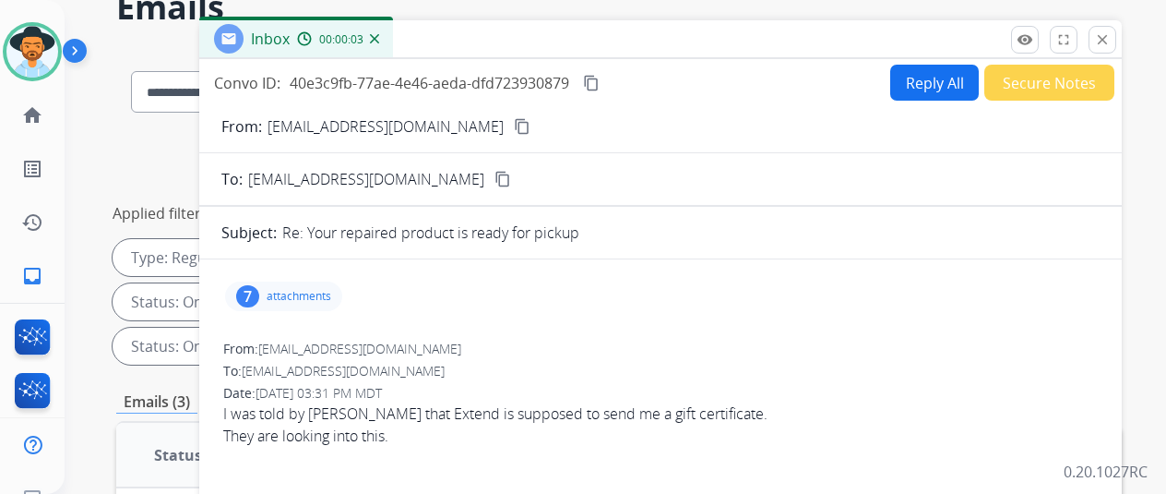
scroll to position [0, 0]
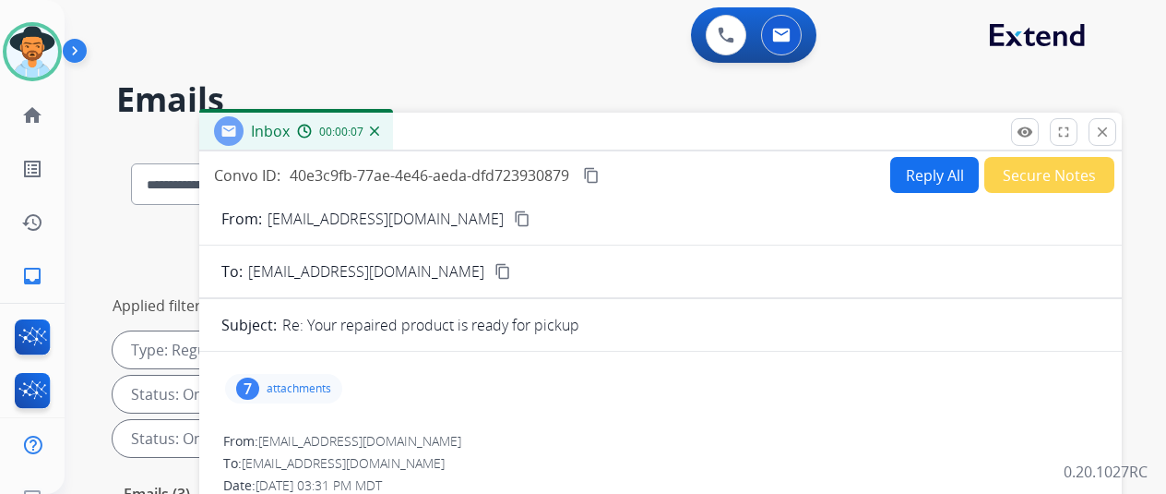
click at [379, 130] on img at bounding box center [374, 130] width 9 height 9
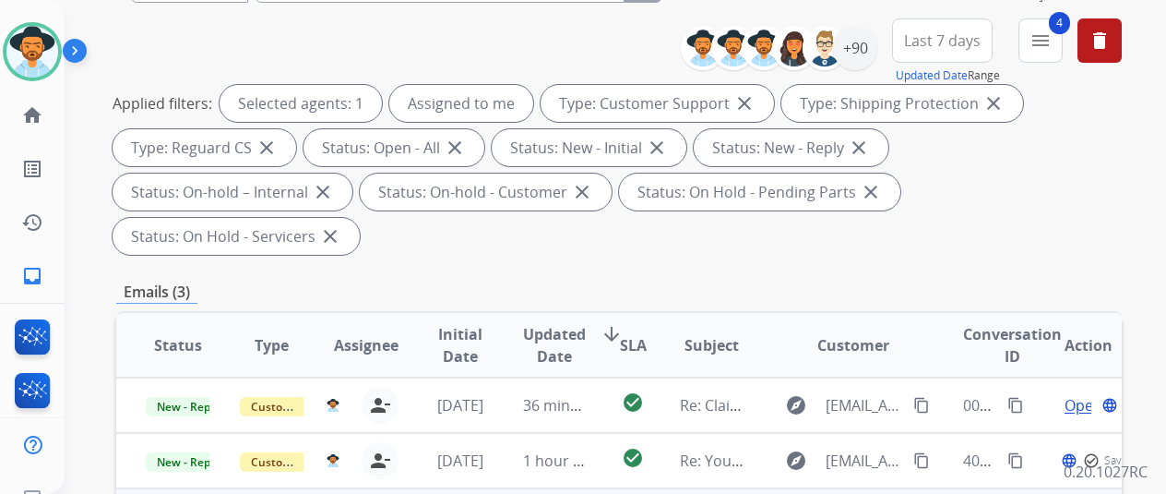
scroll to position [369, 0]
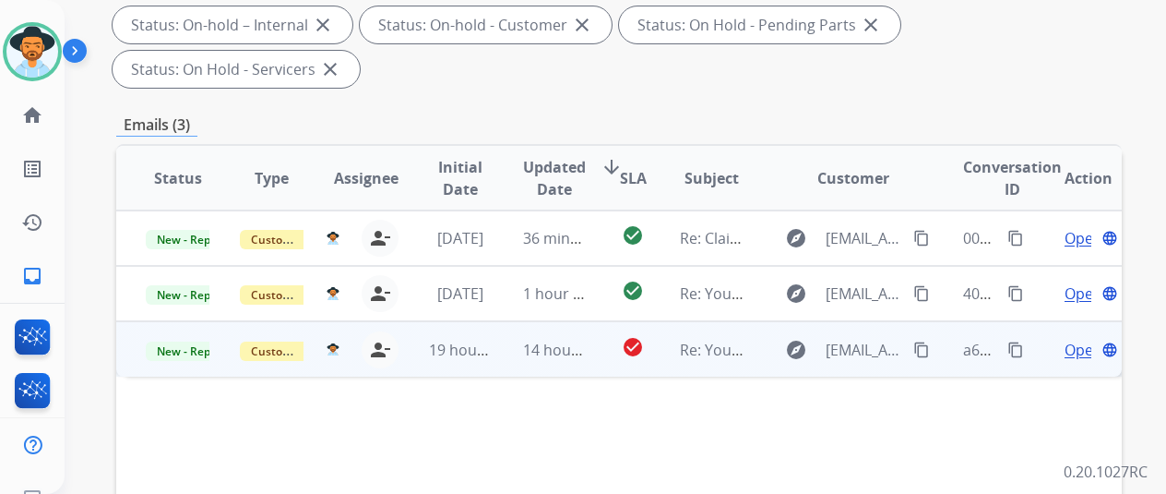
click at [1072, 339] on span "Open" at bounding box center [1084, 350] width 38 height 22
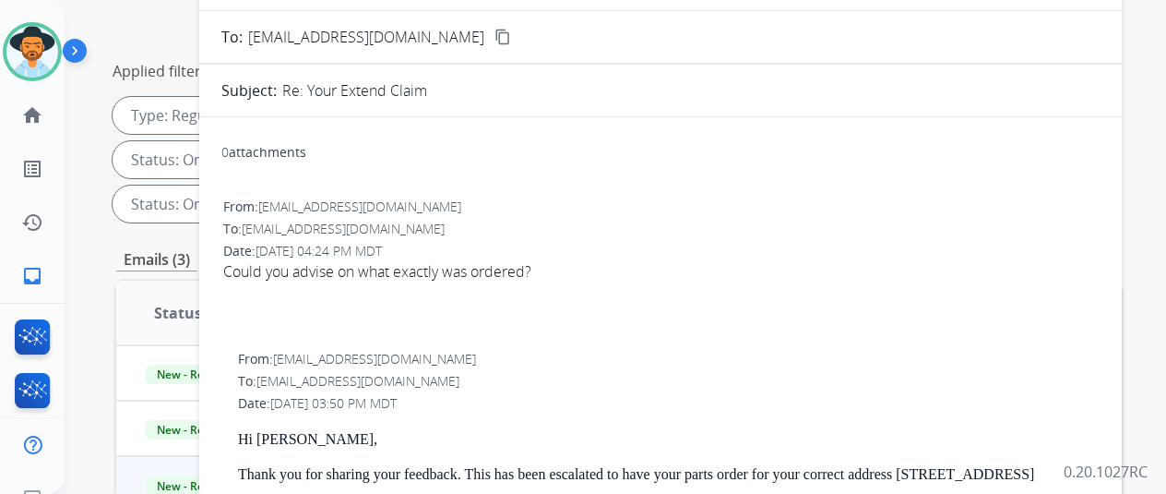
scroll to position [0, 0]
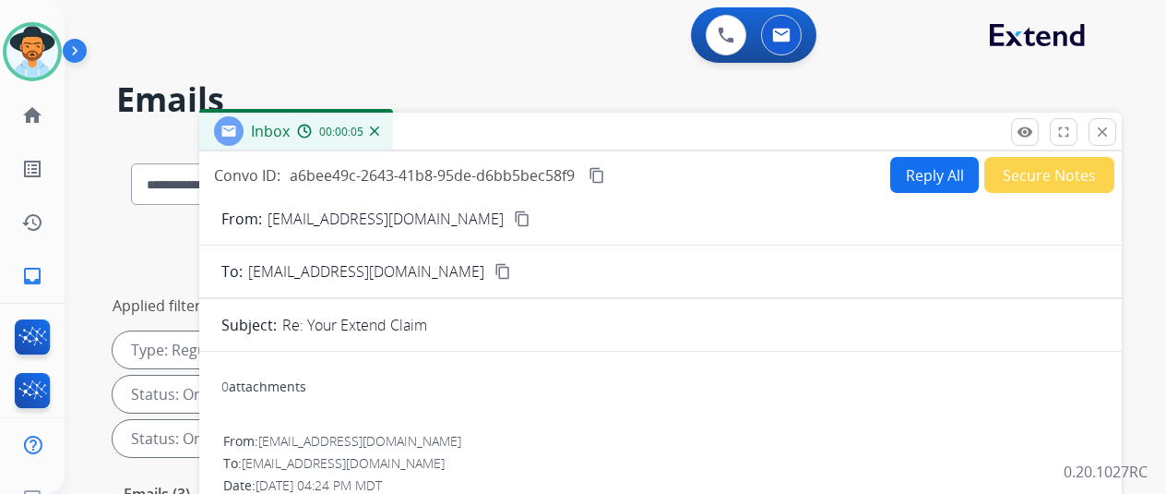
click at [379, 128] on img at bounding box center [374, 130] width 9 height 9
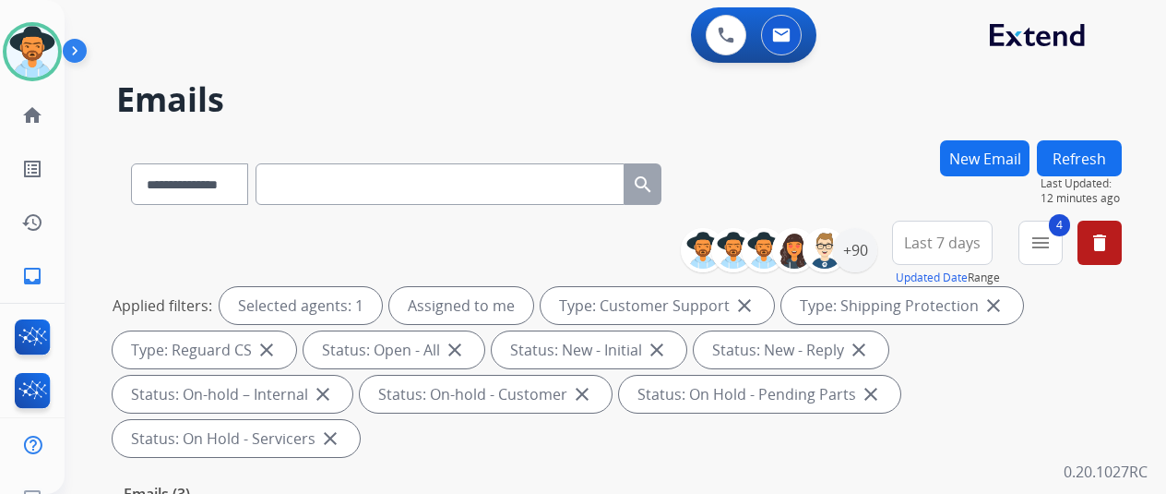
click at [594, 80] on div "**********" at bounding box center [594, 313] width 1058 height 494
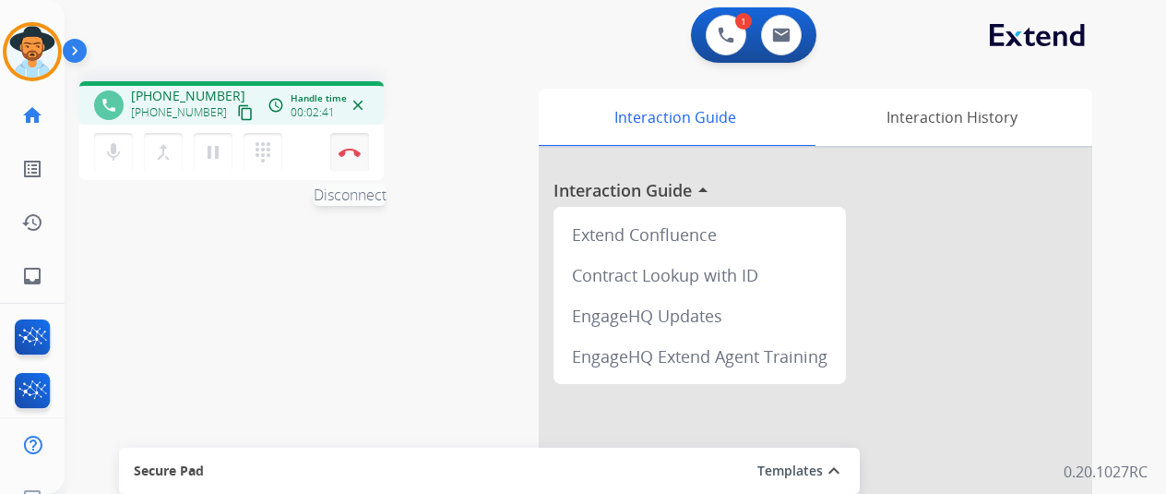
click at [348, 149] on img at bounding box center [350, 152] width 22 height 9
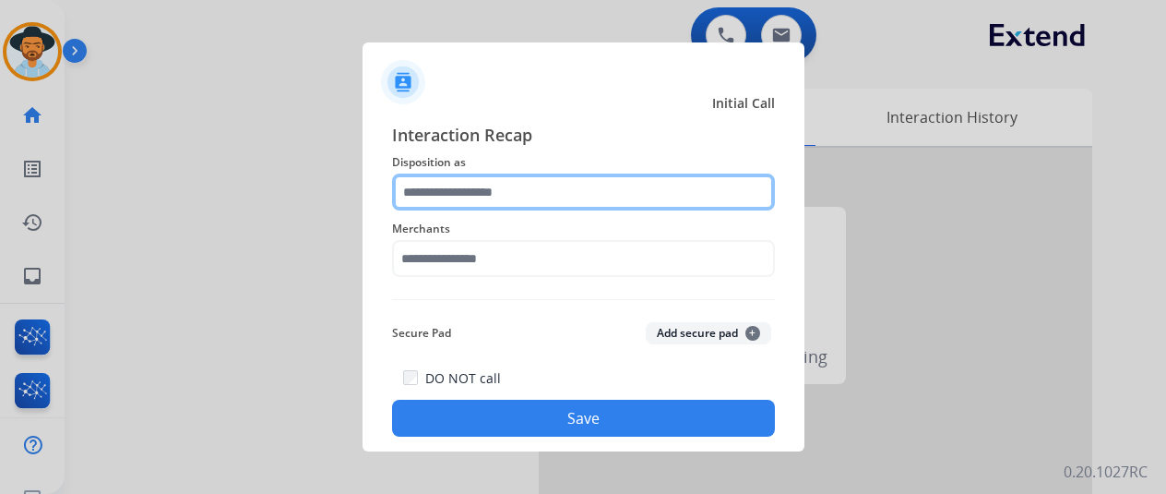
click at [459, 196] on input "text" at bounding box center [583, 191] width 383 height 37
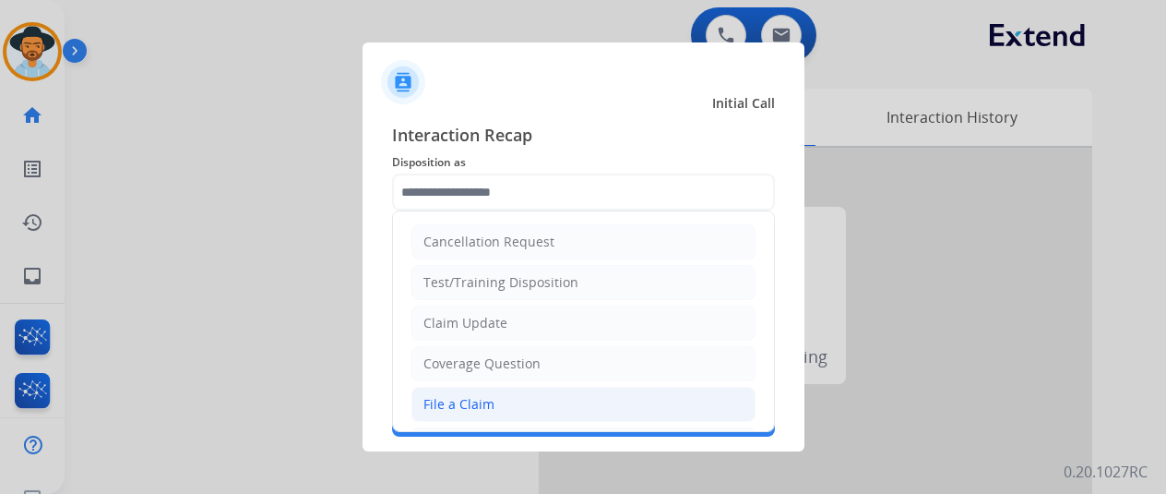
click at [476, 399] on div "File a Claim" at bounding box center [459, 404] width 71 height 18
type input "**********"
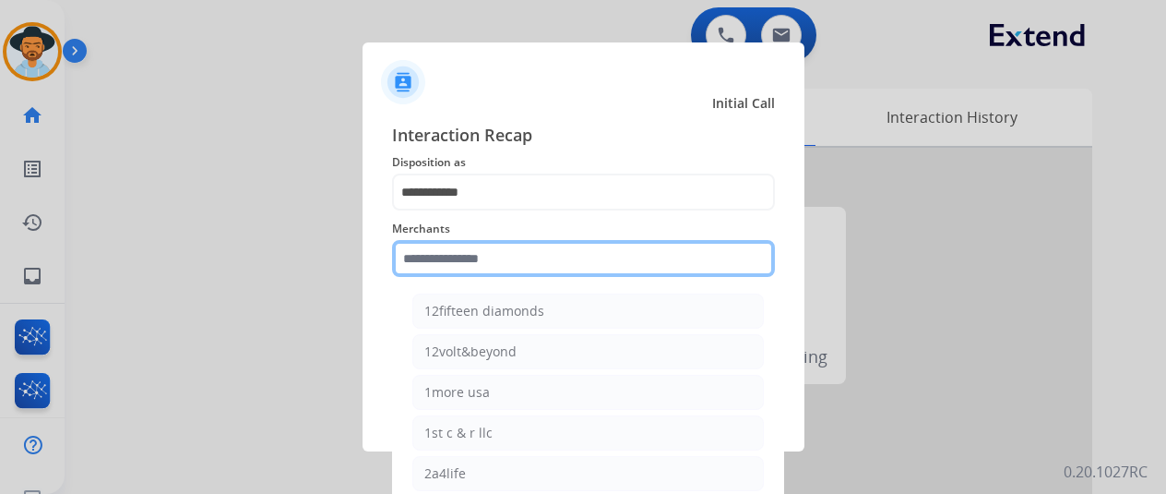
click at [414, 273] on input "text" at bounding box center [583, 258] width 383 height 37
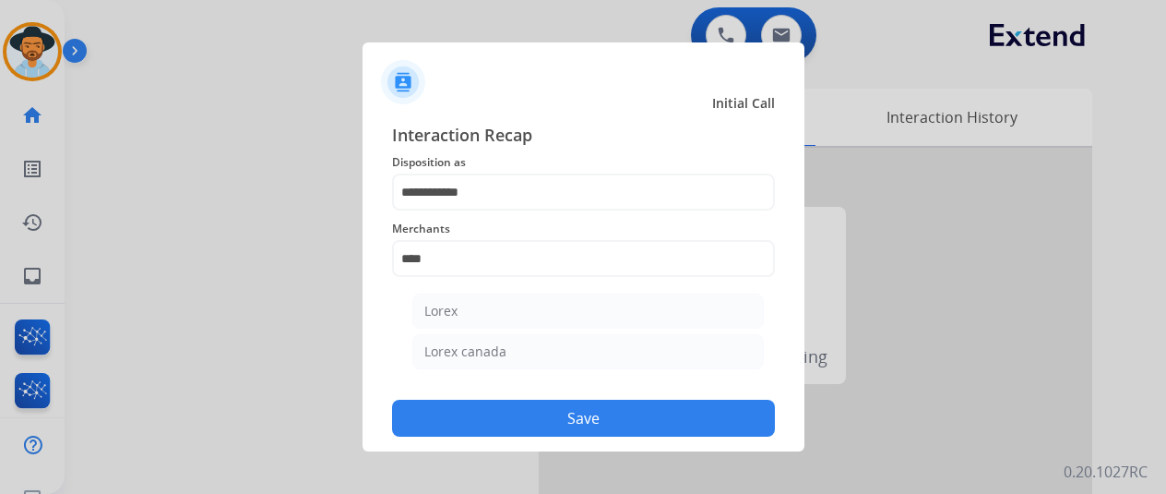
click at [466, 311] on li "Lorex" at bounding box center [589, 310] width 352 height 35
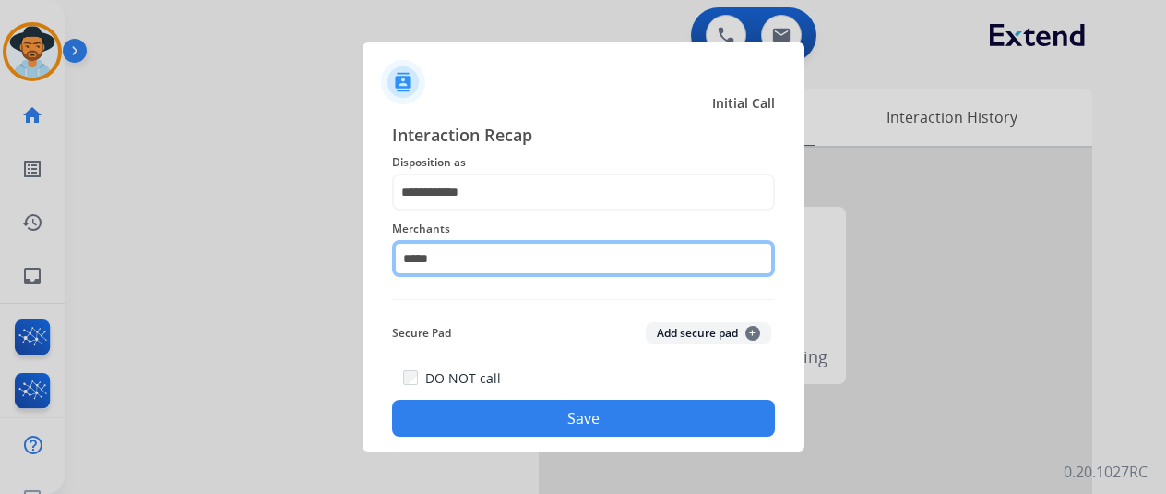
click at [450, 260] on input "*****" at bounding box center [583, 258] width 383 height 37
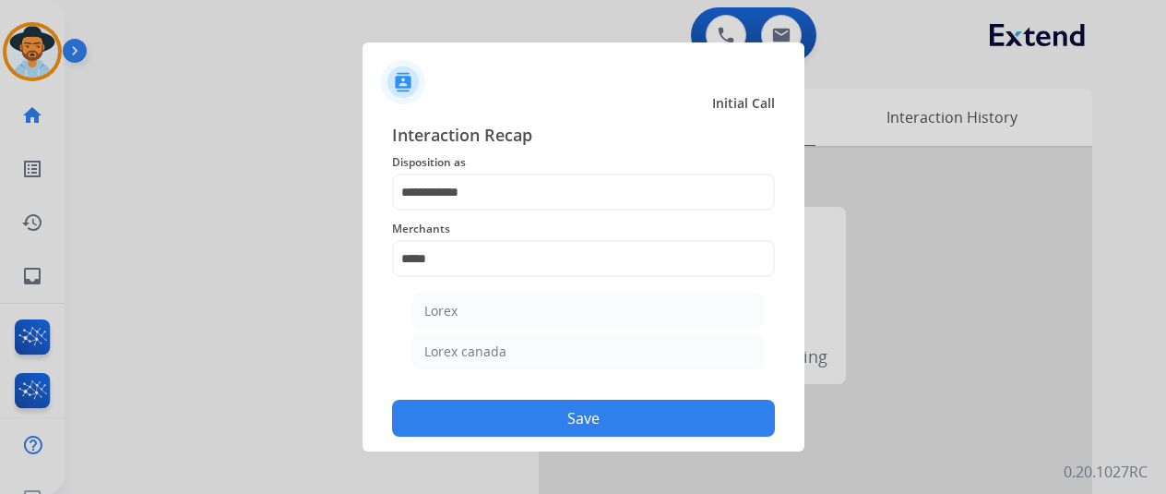
drag, startPoint x: 471, startPoint y: 361, endPoint x: 472, endPoint y: 351, distance: 10.3
click at [471, 360] on li "Lorex canada" at bounding box center [589, 351] width 352 height 35
type input "**********"
click at [504, 405] on button "Save" at bounding box center [583, 418] width 383 height 37
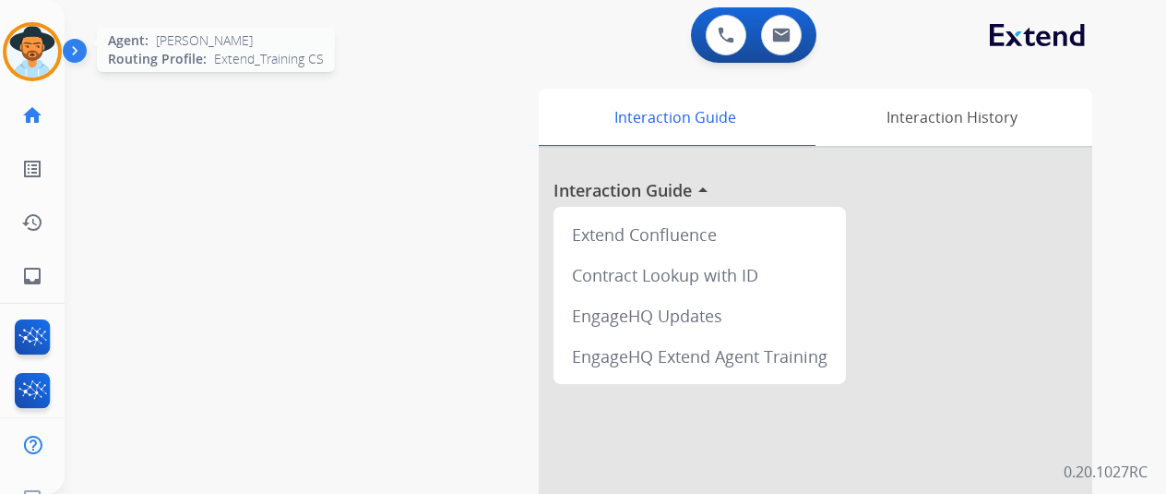
click at [41, 47] on img at bounding box center [32, 52] width 52 height 52
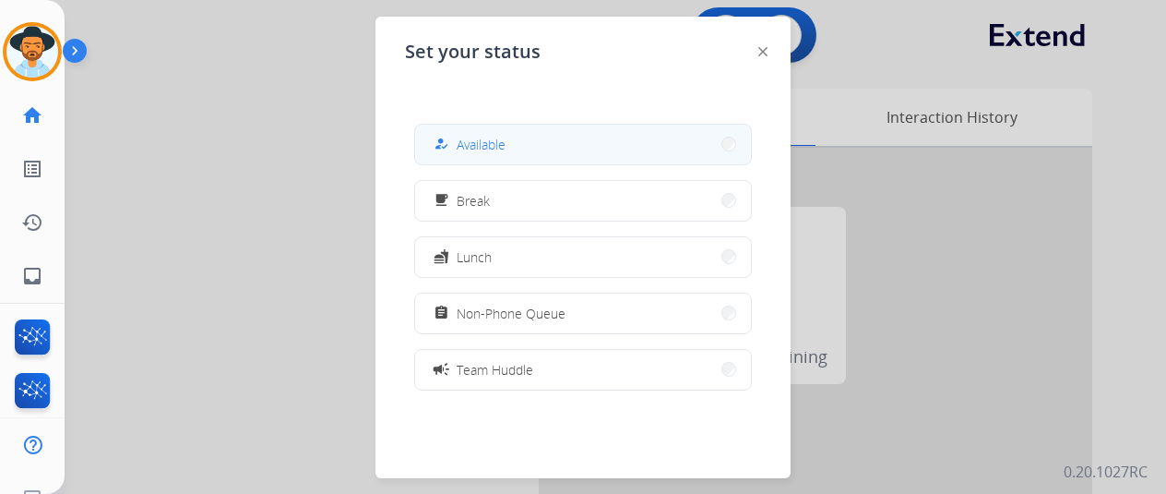
click at [485, 141] on span "Available" at bounding box center [481, 144] width 49 height 19
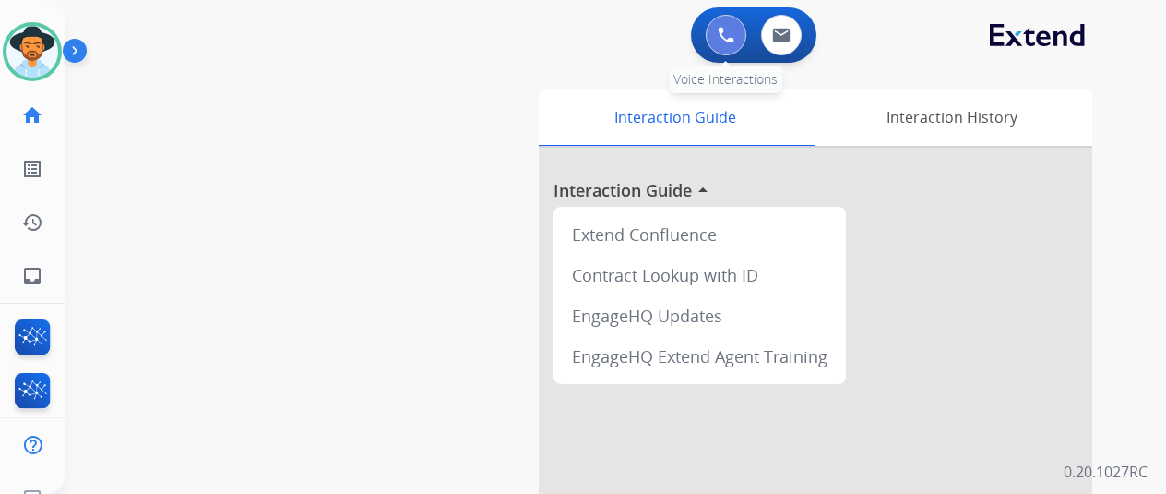
click at [735, 32] on img at bounding box center [726, 35] width 17 height 17
click at [733, 27] on img at bounding box center [726, 35] width 17 height 17
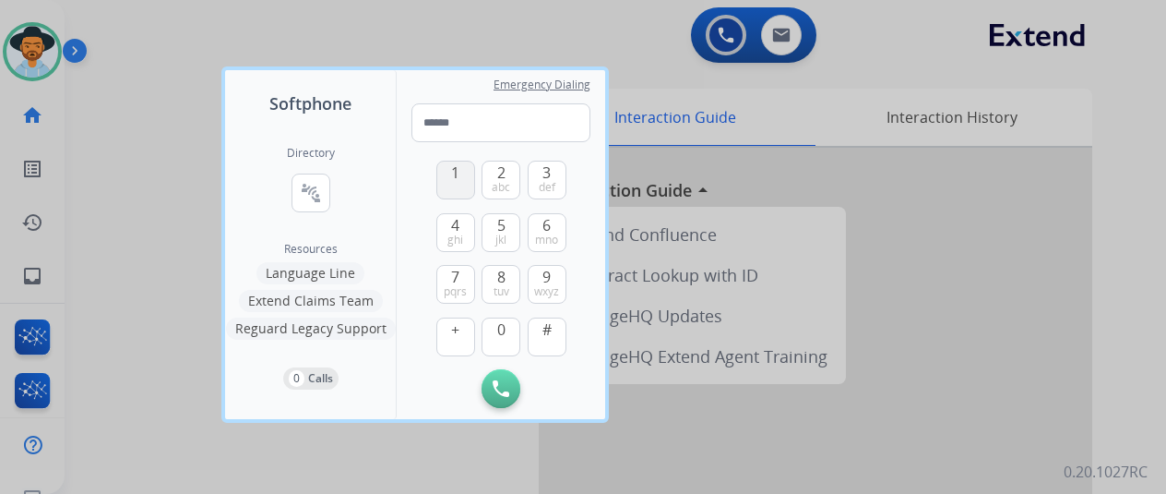
click at [457, 173] on span "1" at bounding box center [455, 172] width 8 height 22
click at [504, 224] on button "5 jkl" at bounding box center [501, 232] width 39 height 39
click at [456, 175] on span "1" at bounding box center [455, 172] width 8 height 22
click at [497, 334] on span "0" at bounding box center [501, 329] width 8 height 22
drag, startPoint x: 496, startPoint y: 170, endPoint x: 522, endPoint y: 190, distance: 33.6
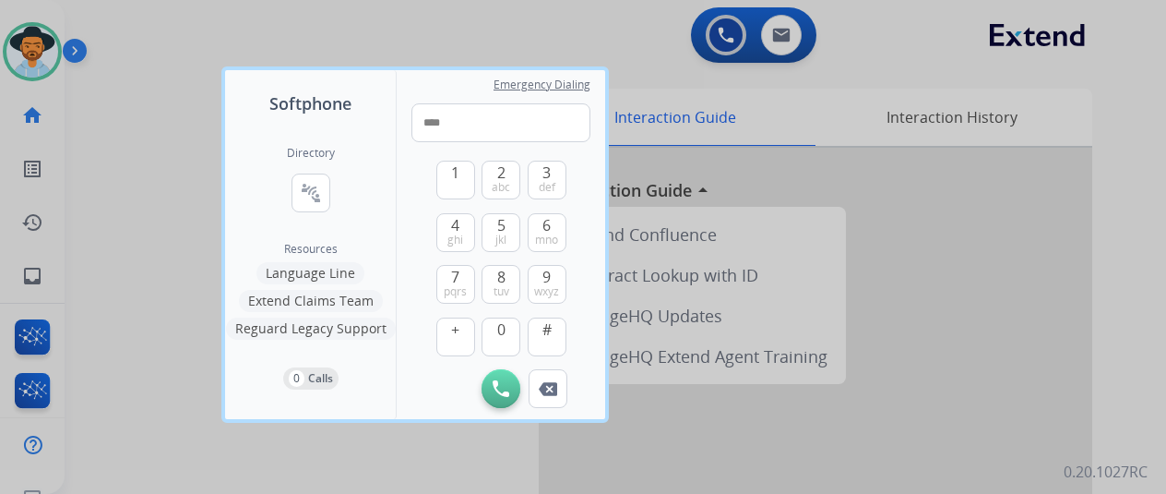
click at [496, 171] on button "2 abc" at bounding box center [501, 180] width 39 height 39
drag, startPoint x: 541, startPoint y: 281, endPoint x: 532, endPoint y: 257, distance: 26.6
click at [540, 281] on button "9 wxyz" at bounding box center [547, 284] width 39 height 39
click at [546, 172] on span "3" at bounding box center [547, 172] width 8 height 22
click at [460, 281] on button "7 pqrs" at bounding box center [456, 284] width 39 height 39
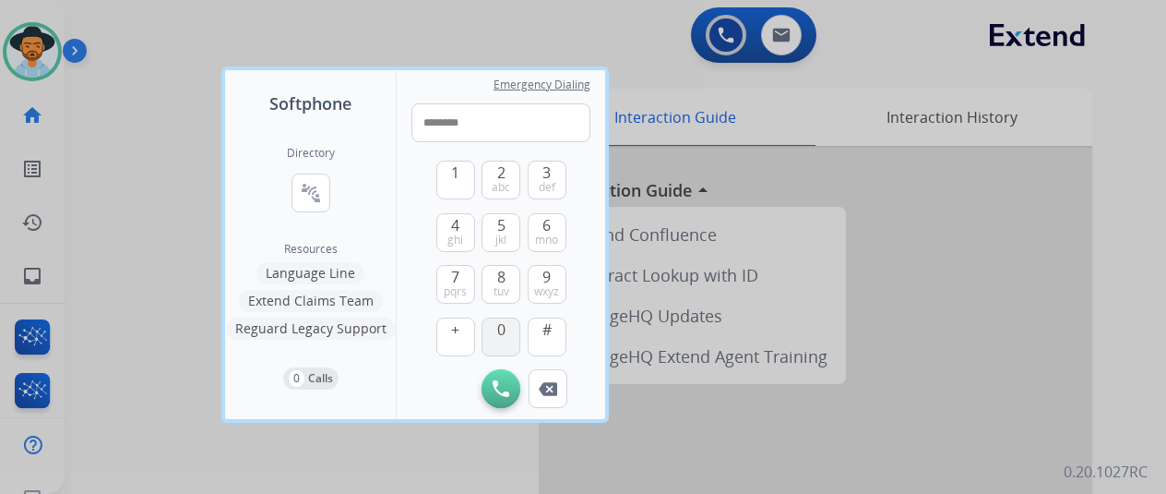
click at [497, 333] on span "0" at bounding box center [501, 329] width 8 height 22
type input "**********"
click at [496, 385] on img at bounding box center [501, 388] width 17 height 17
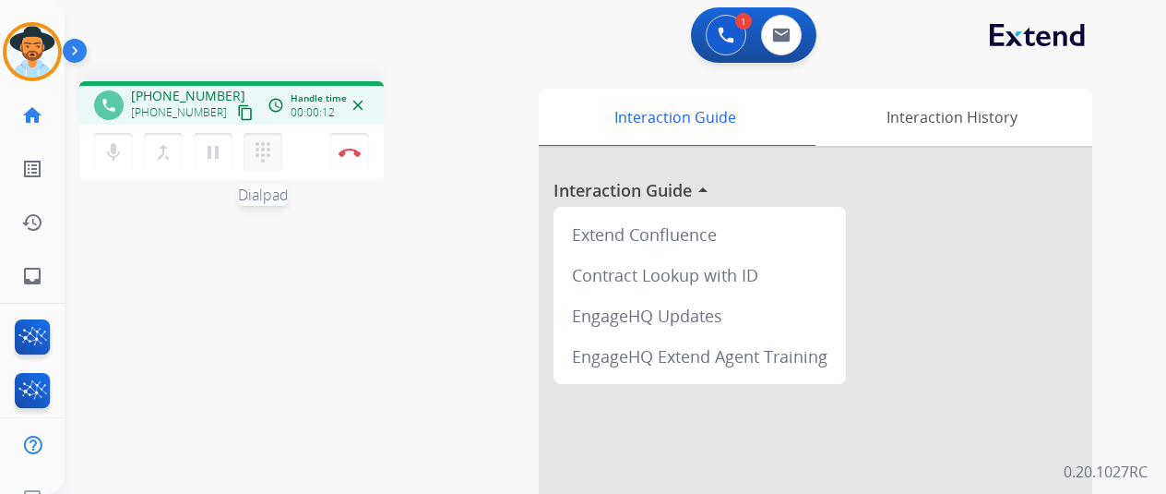
click at [262, 144] on mat-icon "dialpad" at bounding box center [263, 152] width 22 height 22
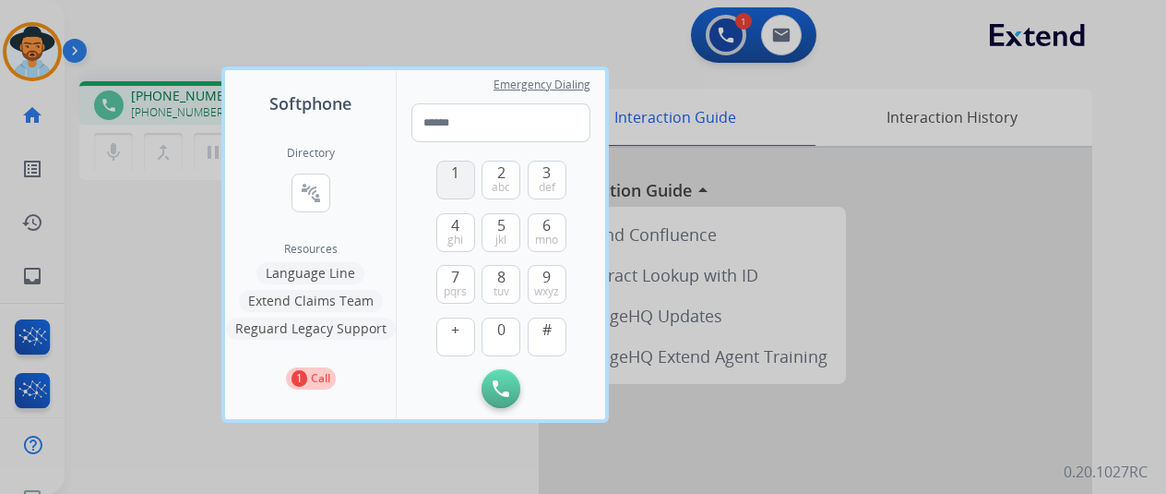
click at [455, 174] on span "1" at bounding box center [455, 172] width 8 height 22
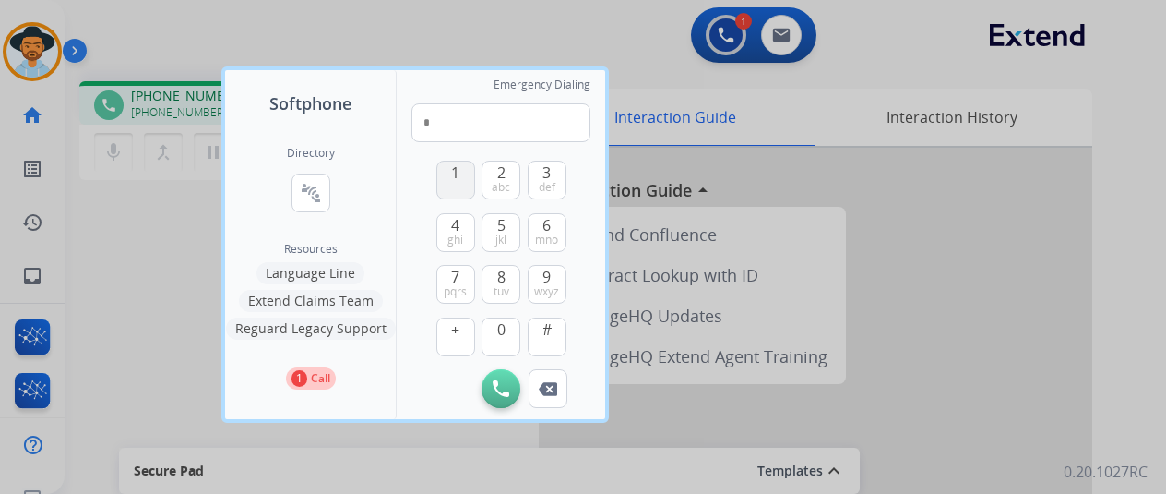
click at [451, 179] on span "1" at bounding box center [455, 172] width 8 height 22
type input "**"
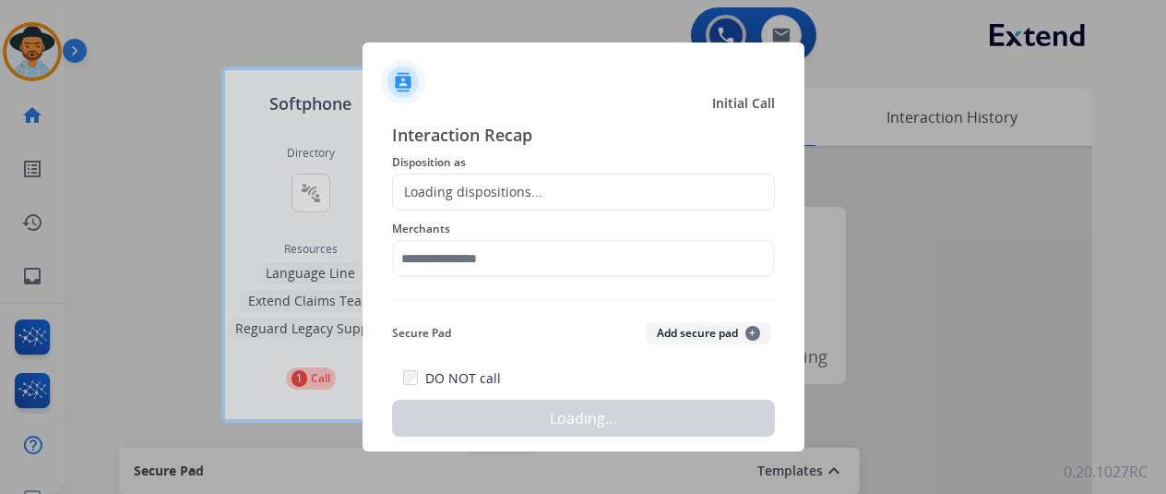
click at [507, 384] on div "Softphone Directory connect_without_contact Resource Directory Resources Langua…" at bounding box center [583, 247] width 1166 height 494
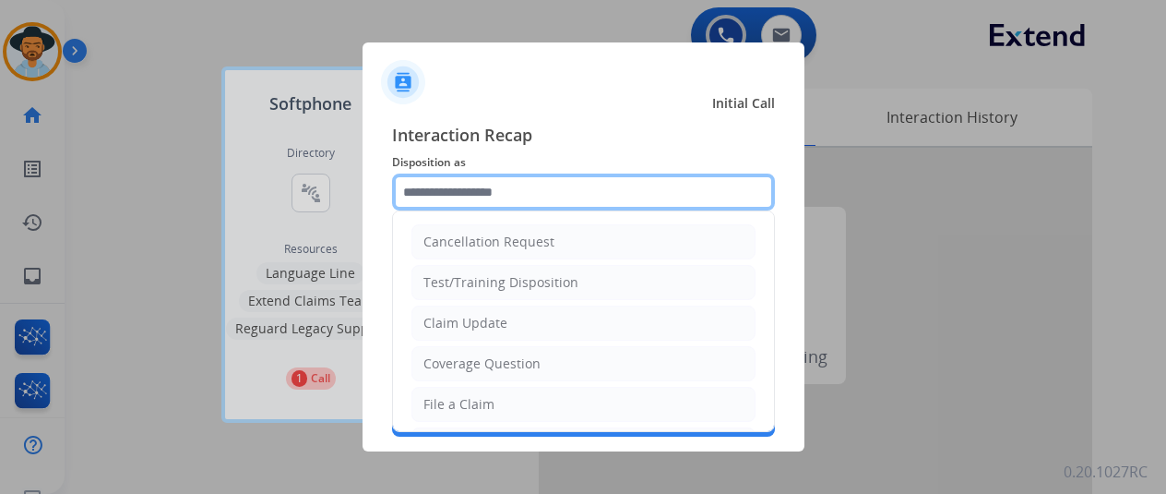
click at [459, 187] on input "text" at bounding box center [583, 191] width 383 height 37
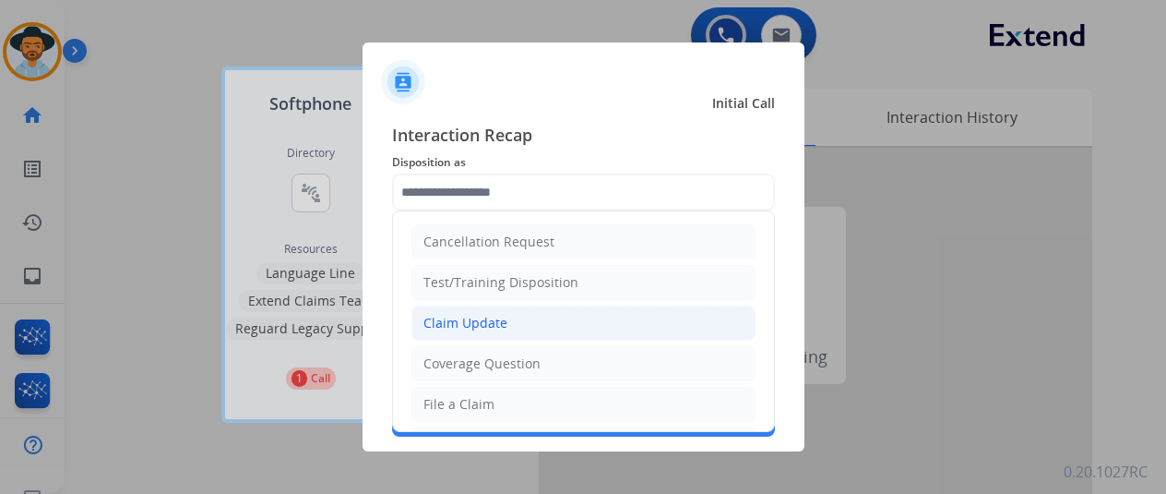
click at [457, 315] on div "Claim Update" at bounding box center [466, 323] width 84 height 18
type input "**********"
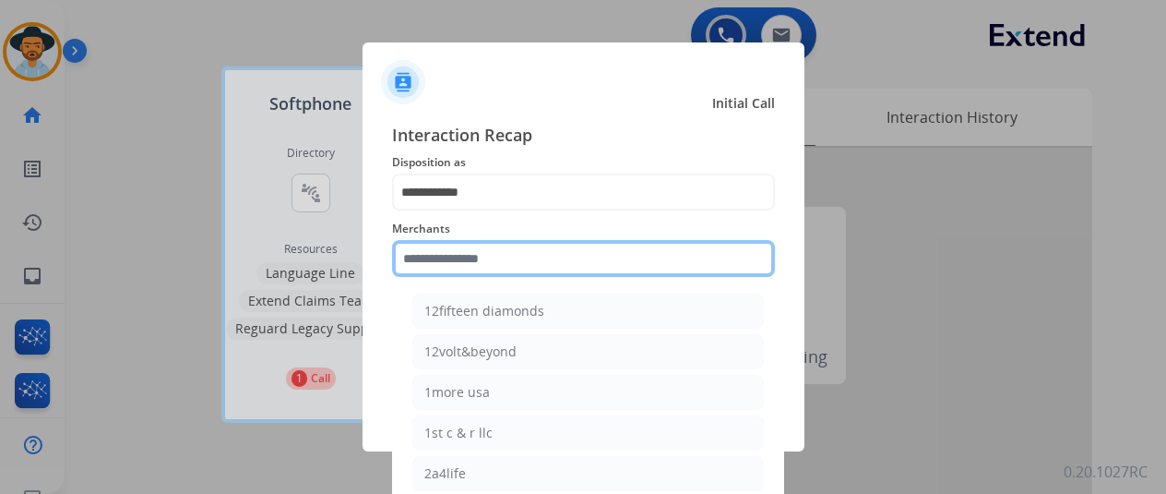
click at [438, 253] on input "text" at bounding box center [583, 258] width 383 height 37
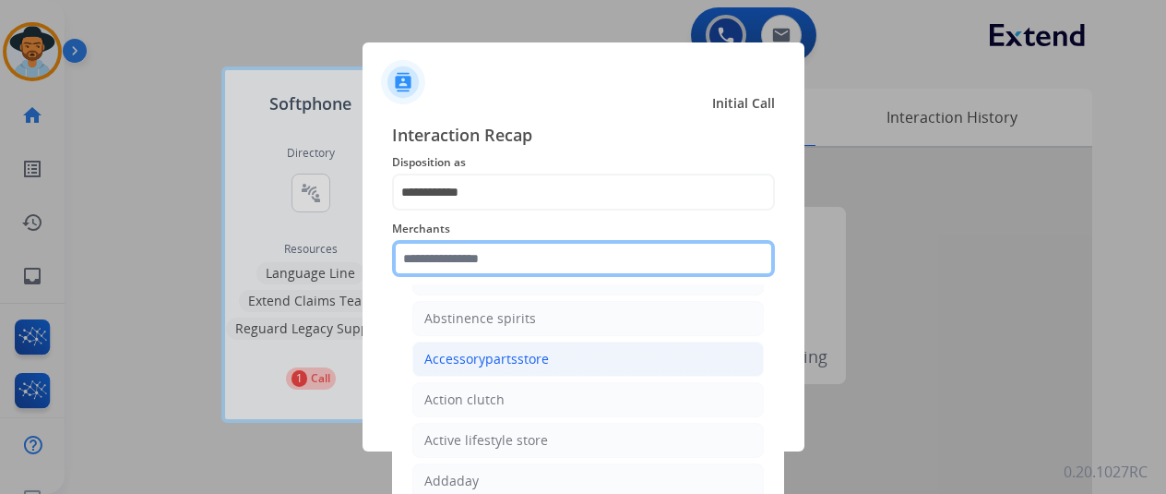
scroll to position [369, 0]
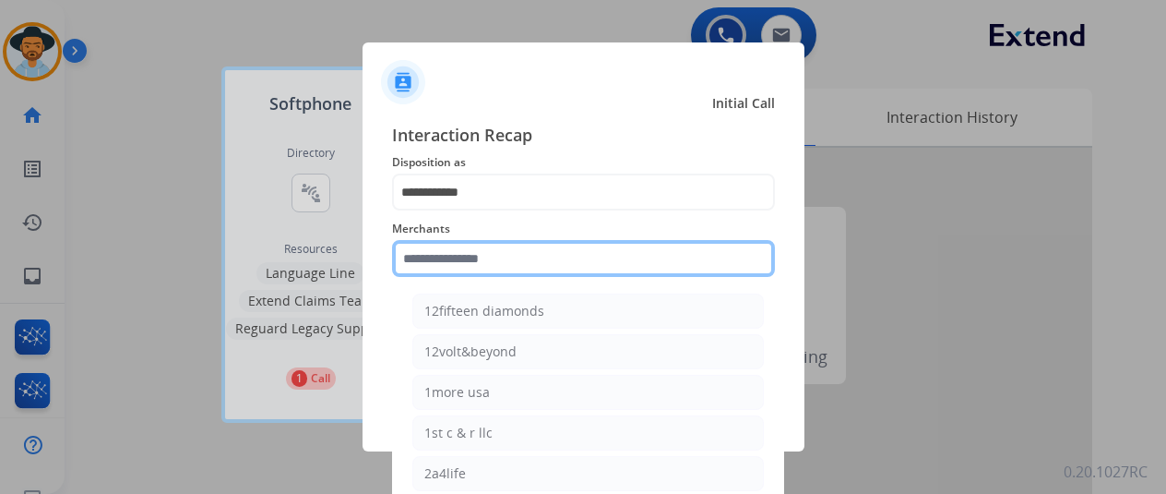
click at [458, 253] on input "text" at bounding box center [583, 258] width 383 height 37
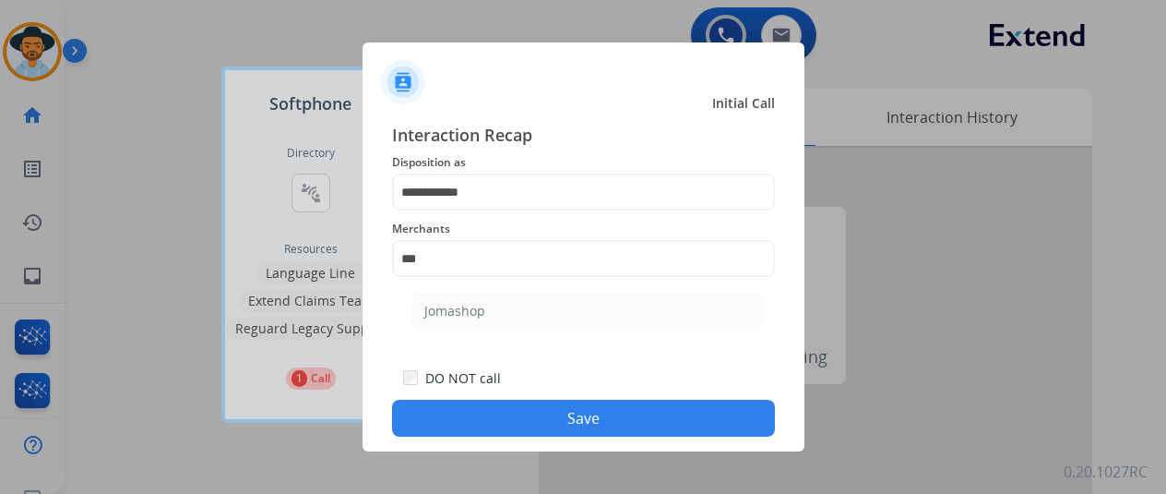
click at [484, 304] on li "Jomashop" at bounding box center [589, 310] width 352 height 35
type input "********"
click at [574, 421] on button "Save" at bounding box center [583, 418] width 383 height 37
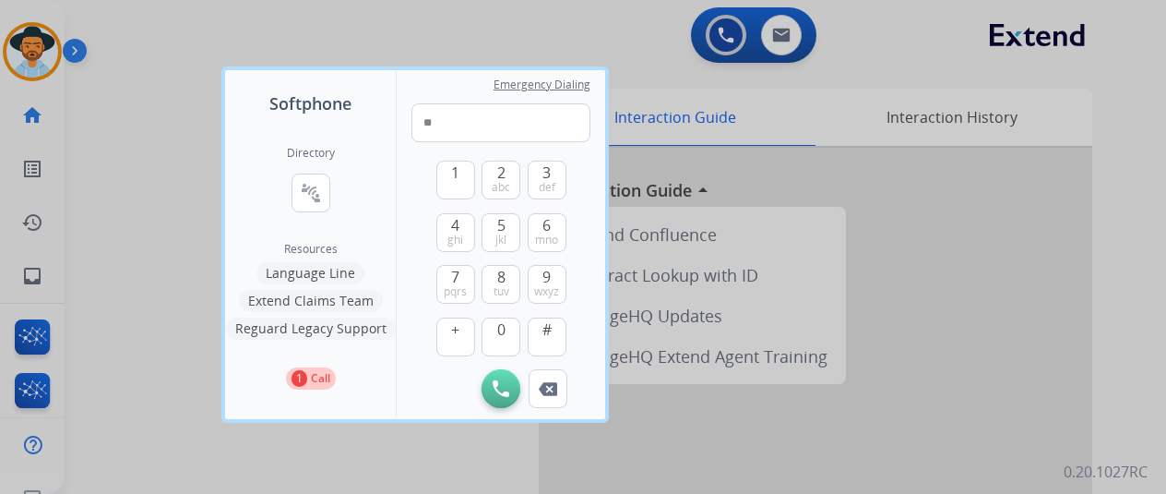
click at [37, 50] on div at bounding box center [583, 247] width 1166 height 494
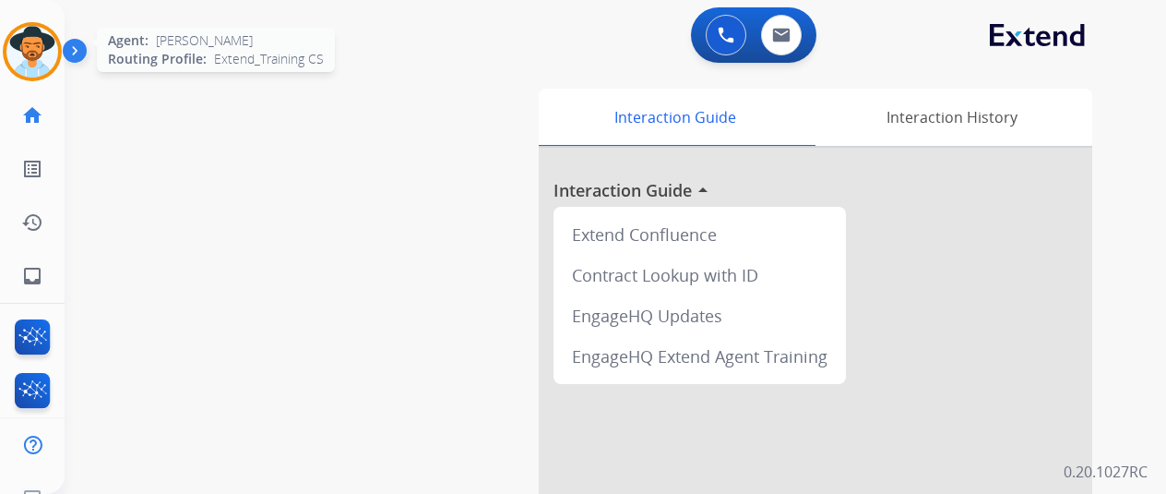
click at [31, 32] on img at bounding box center [32, 52] width 52 height 52
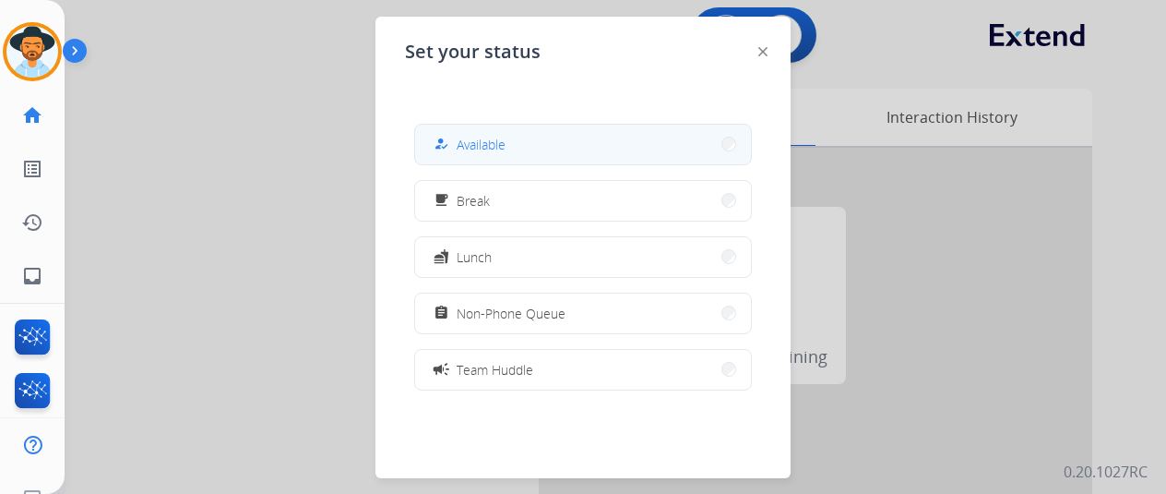
click at [533, 135] on button "how_to_reg Available" at bounding box center [583, 145] width 336 height 40
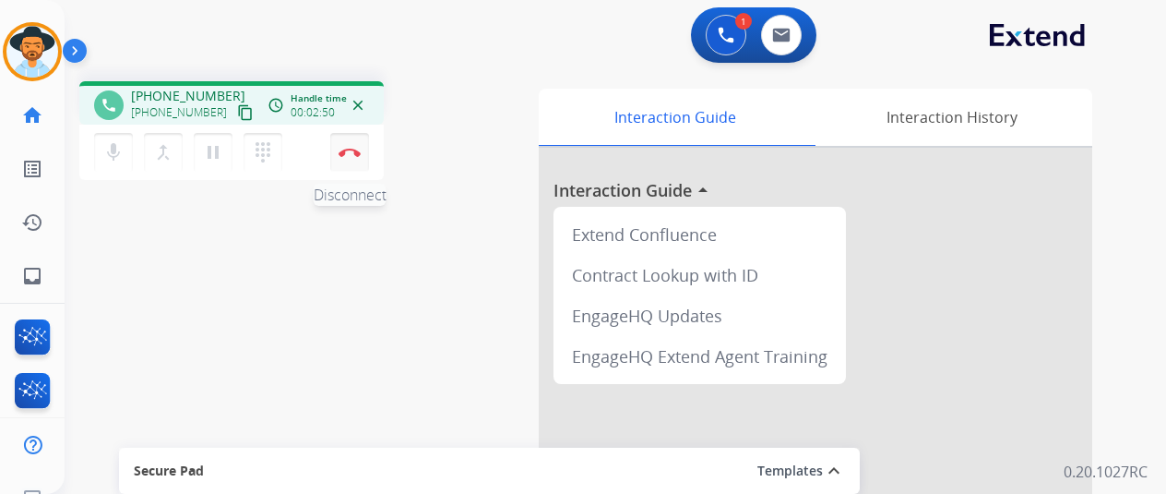
click at [352, 149] on img at bounding box center [350, 152] width 22 height 9
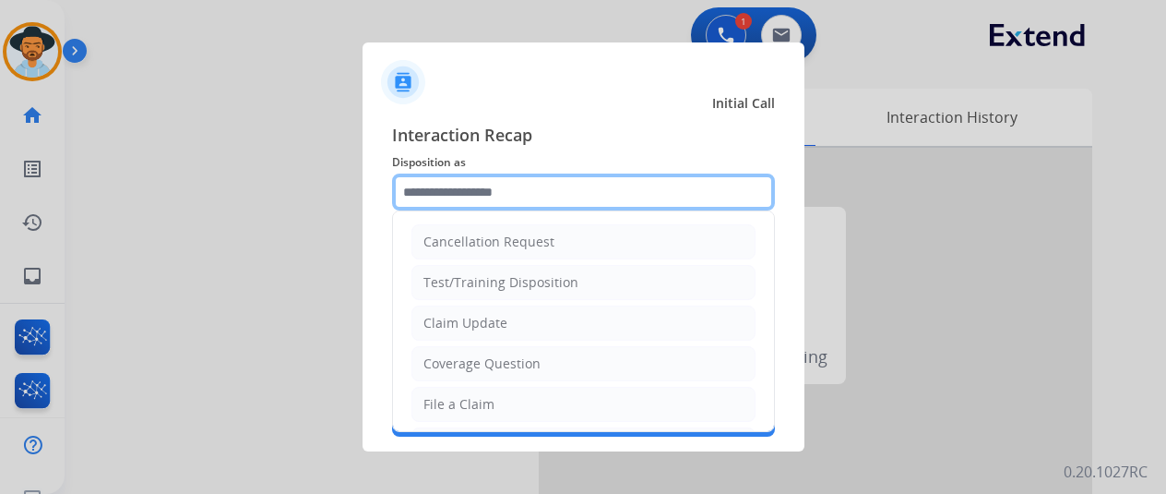
click at [450, 194] on input "text" at bounding box center [583, 191] width 383 height 37
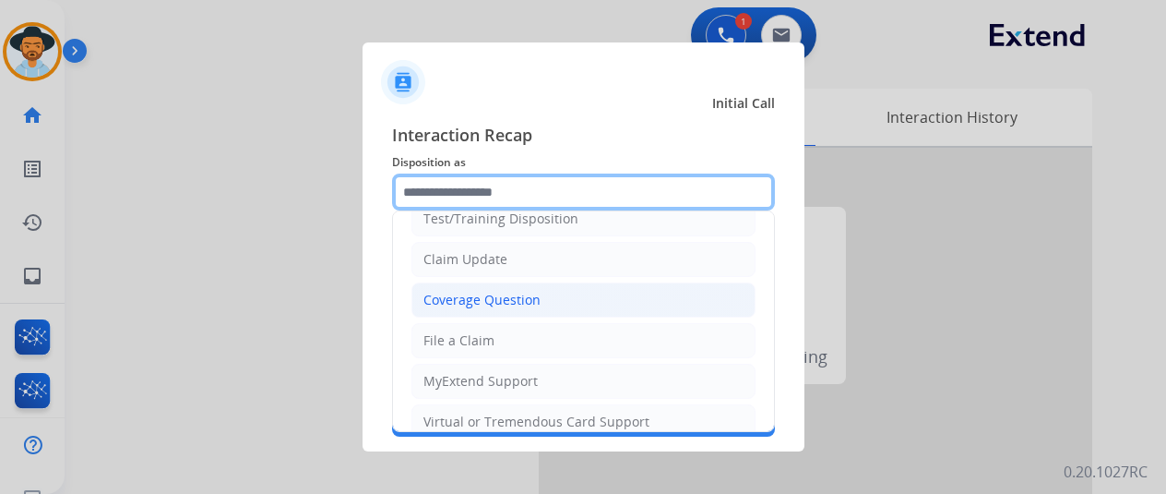
scroll to position [92, 0]
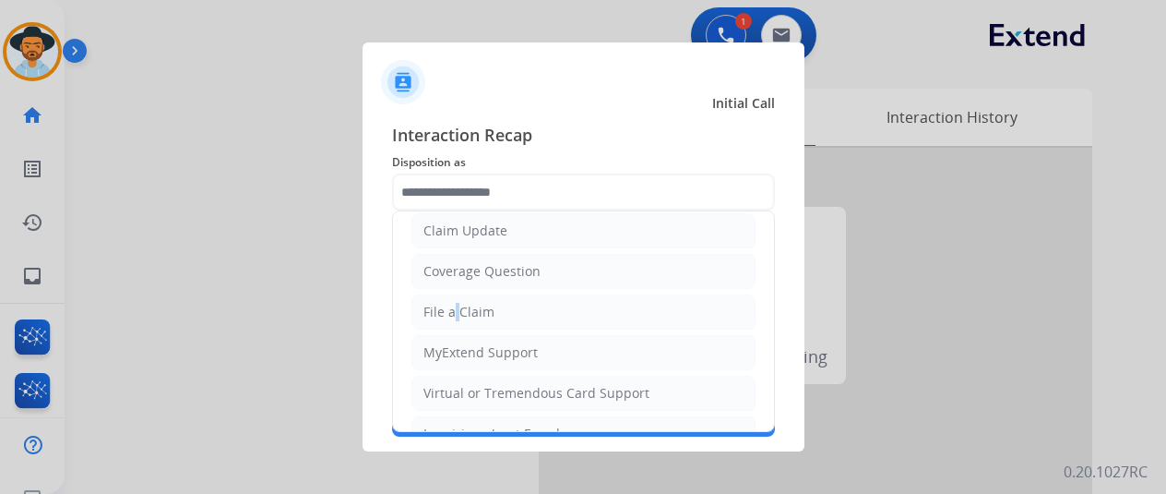
click at [446, 308] on div "File a Claim" at bounding box center [459, 312] width 71 height 18
type input "**********"
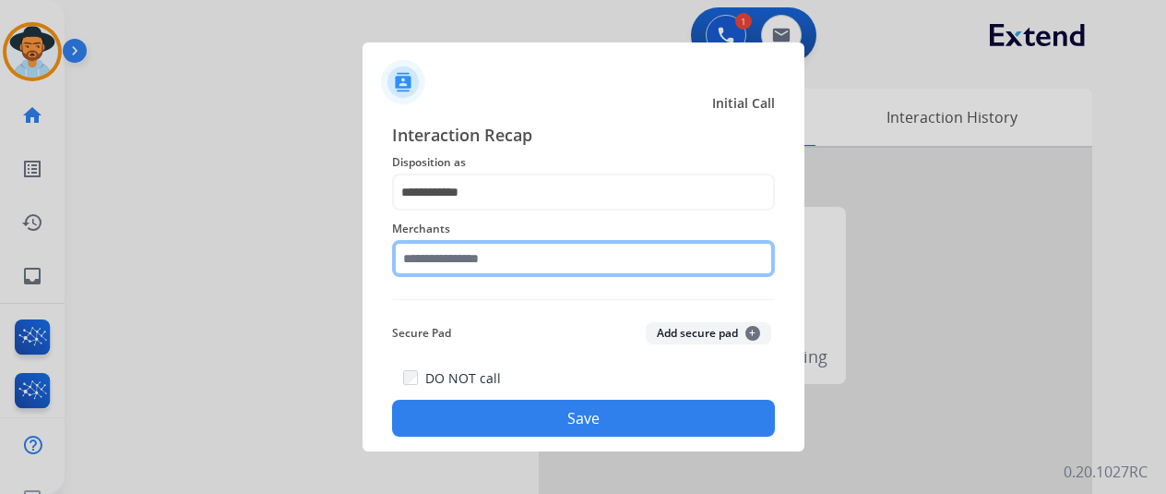
click at [436, 261] on input "text" at bounding box center [583, 258] width 383 height 37
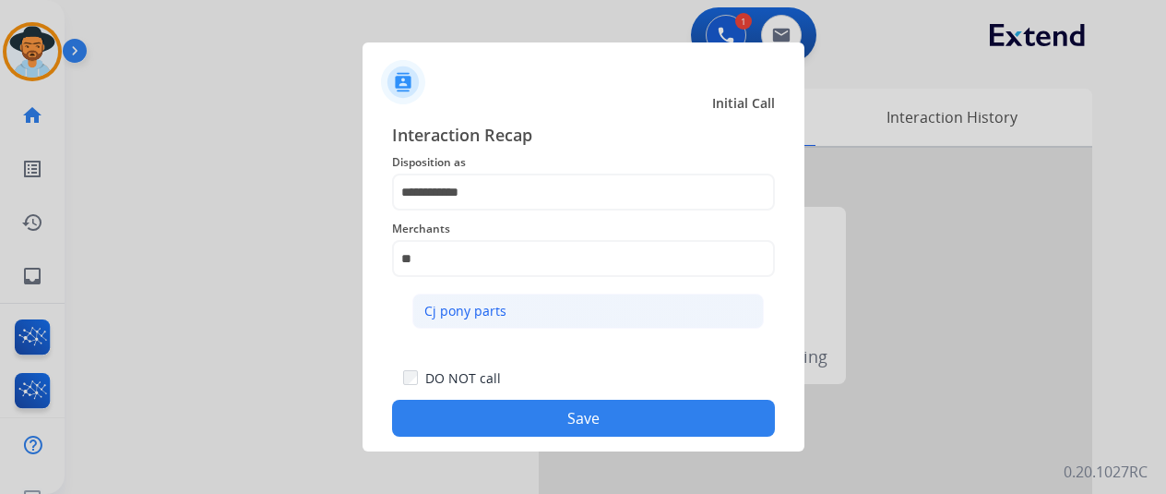
click at [528, 311] on li "Cj pony parts" at bounding box center [589, 310] width 352 height 35
type input "**********"
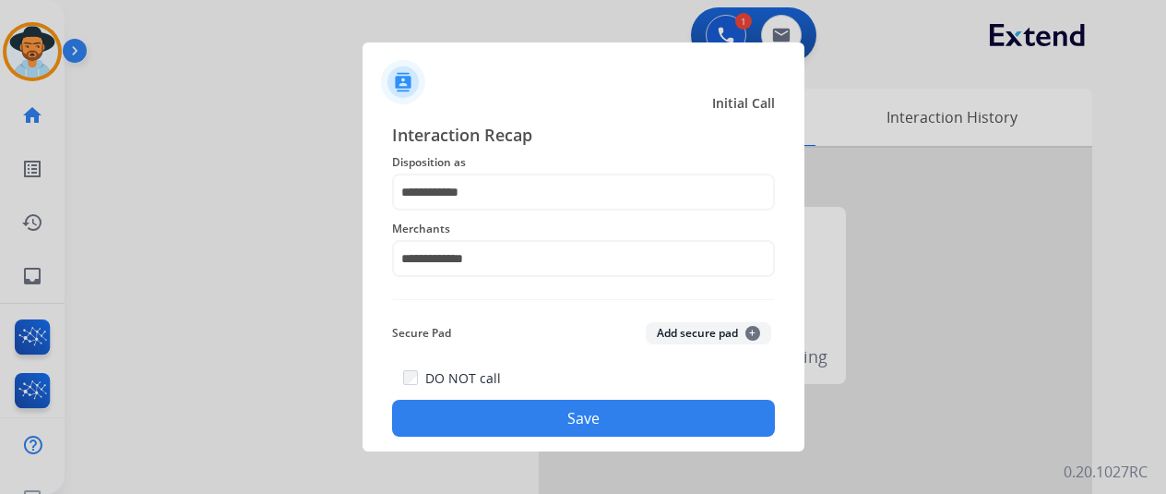
click at [585, 425] on button "Save" at bounding box center [583, 418] width 383 height 37
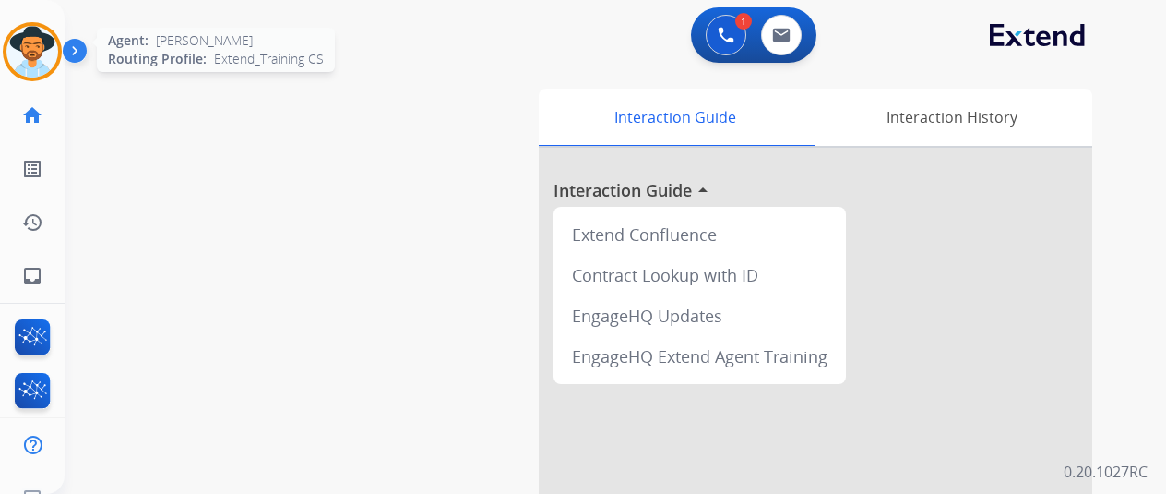
click at [20, 43] on img at bounding box center [32, 52] width 52 height 52
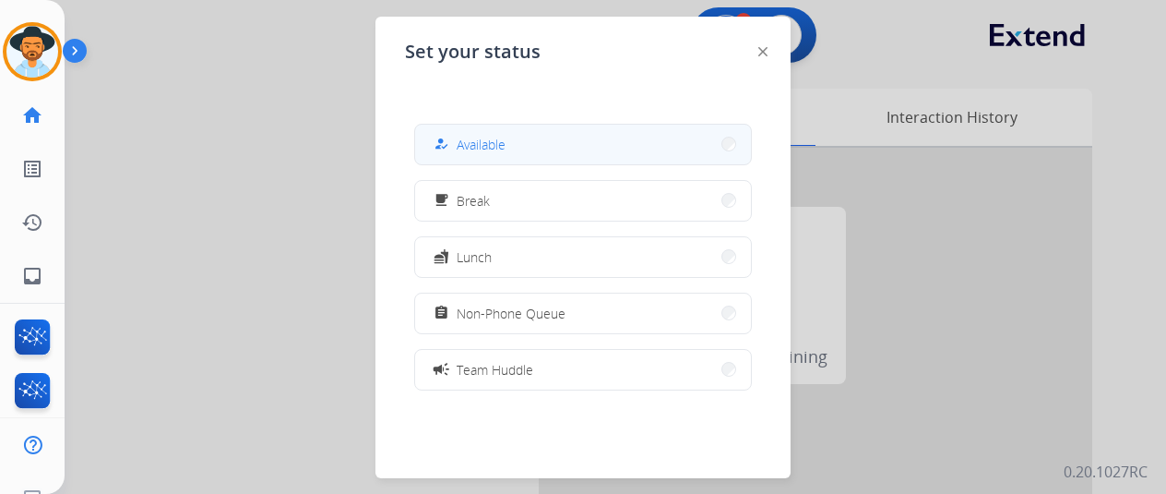
click at [534, 145] on button "how_to_reg Available" at bounding box center [583, 145] width 336 height 40
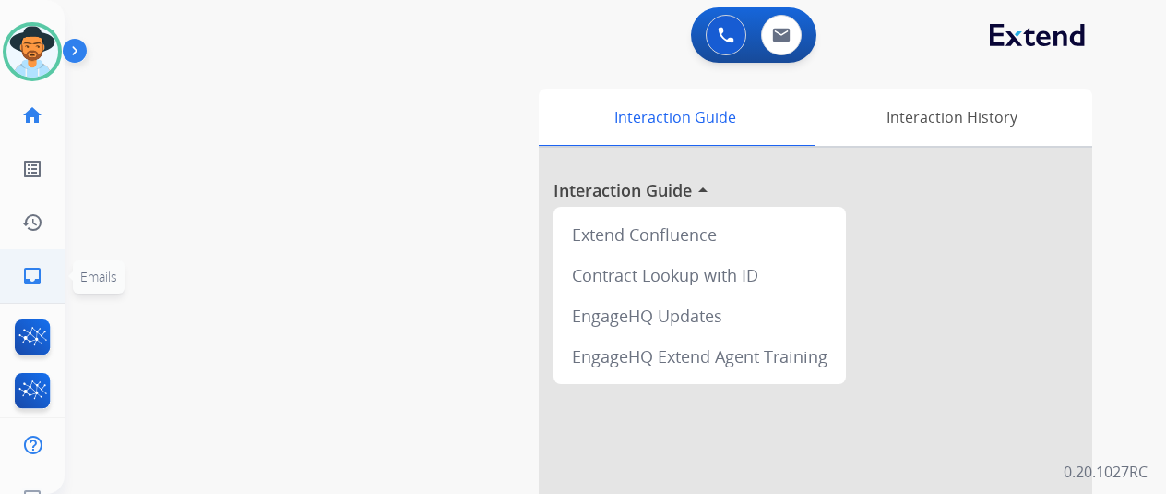
click at [30, 276] on mat-icon "inbox" at bounding box center [32, 276] width 22 height 22
select select "**********"
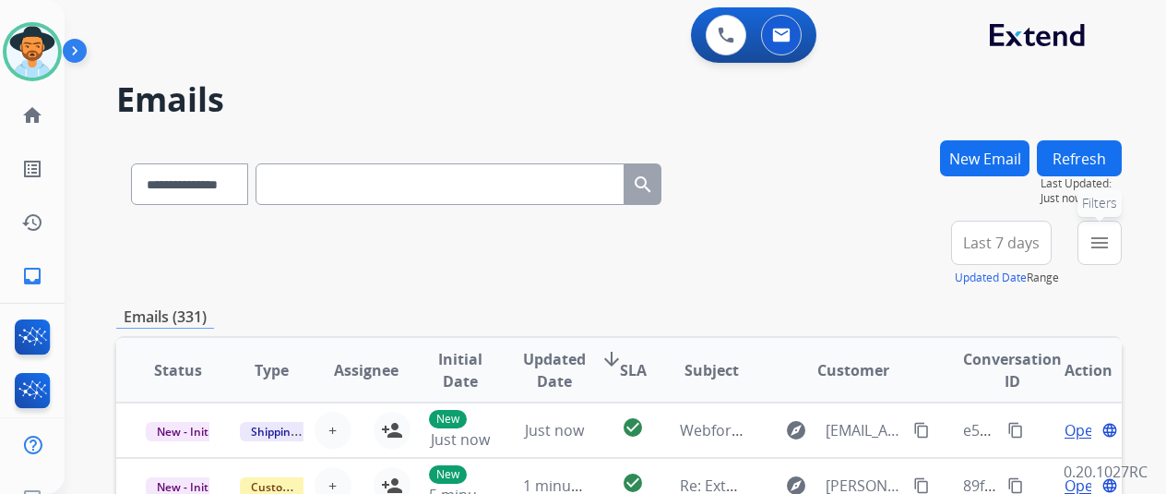
click at [1122, 236] on button "menu Filters" at bounding box center [1100, 243] width 44 height 44
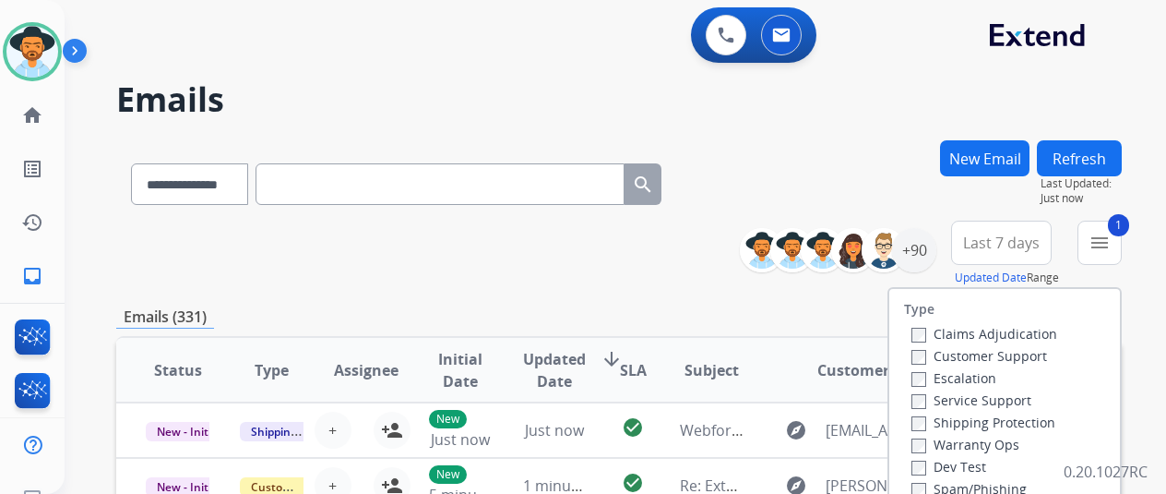
click at [927, 423] on label "Shipping Protection" at bounding box center [984, 422] width 144 height 18
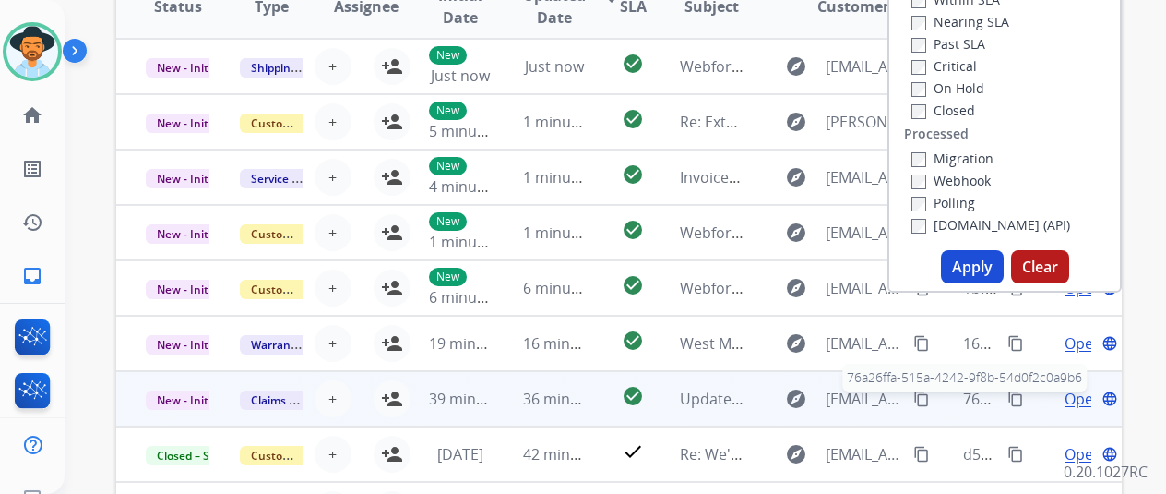
scroll to position [369, 0]
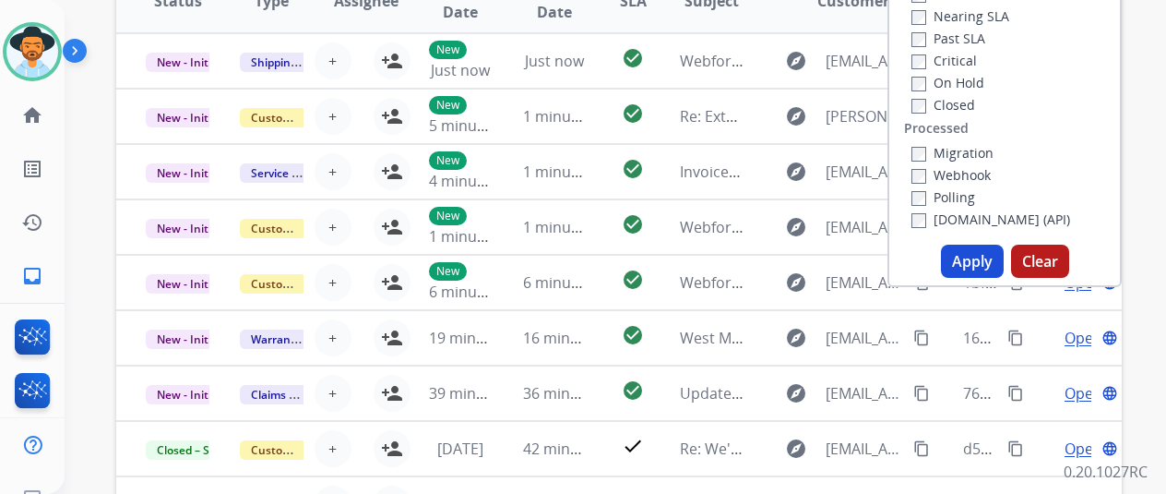
click at [984, 263] on button "Apply" at bounding box center [972, 261] width 63 height 33
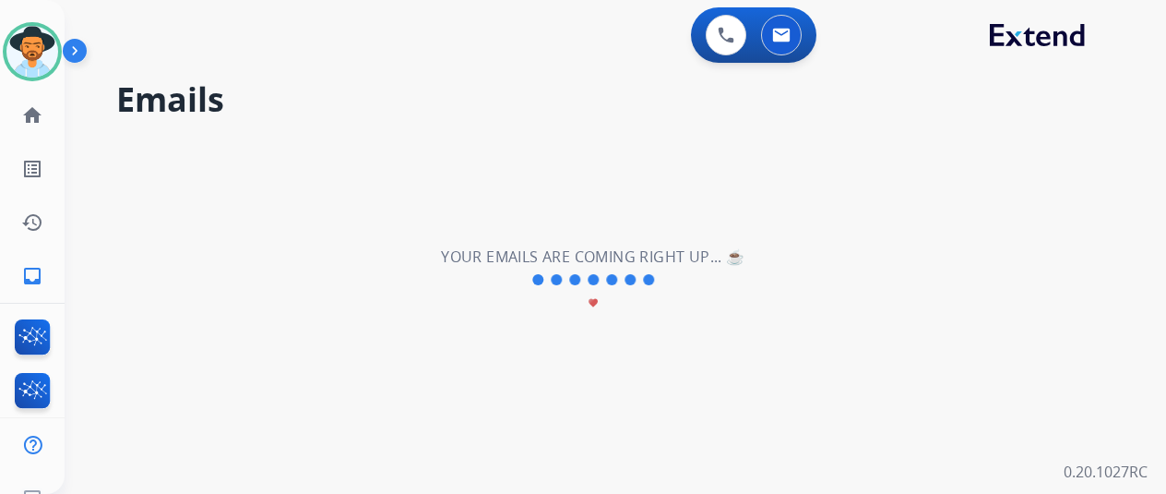
scroll to position [0, 0]
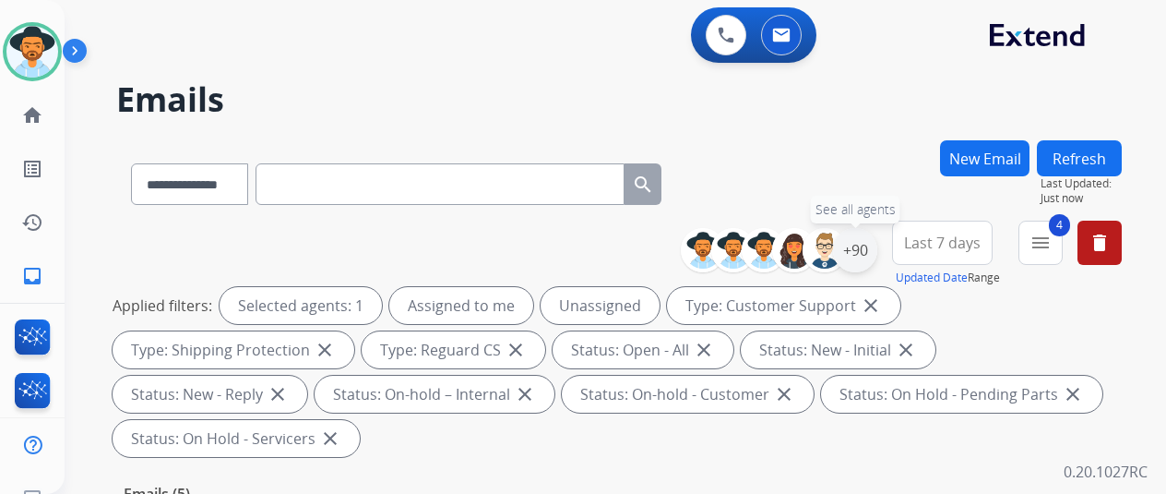
click at [869, 245] on div "+90" at bounding box center [855, 250] width 44 height 44
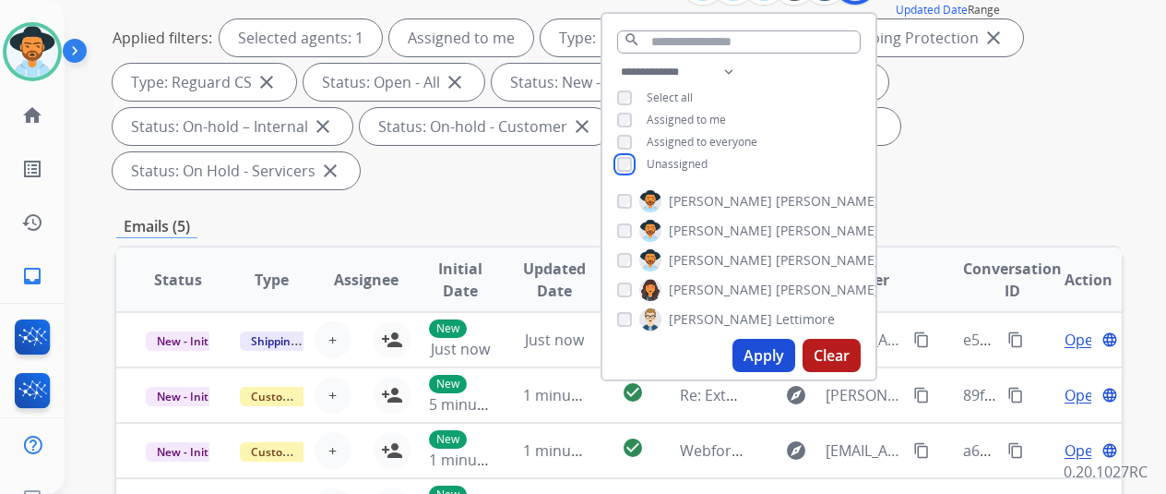
scroll to position [277, 0]
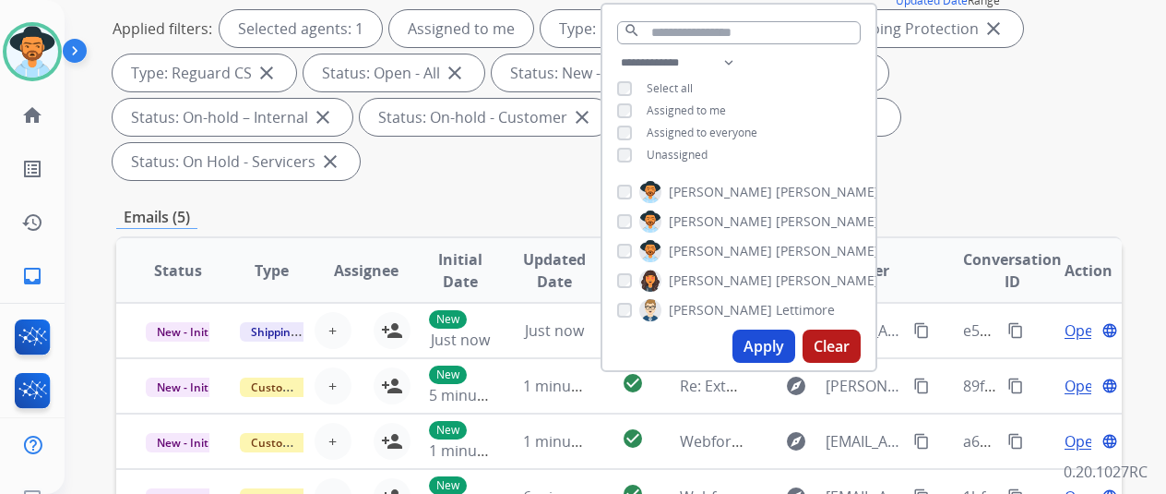
click at [771, 348] on button "Apply" at bounding box center [764, 345] width 63 height 33
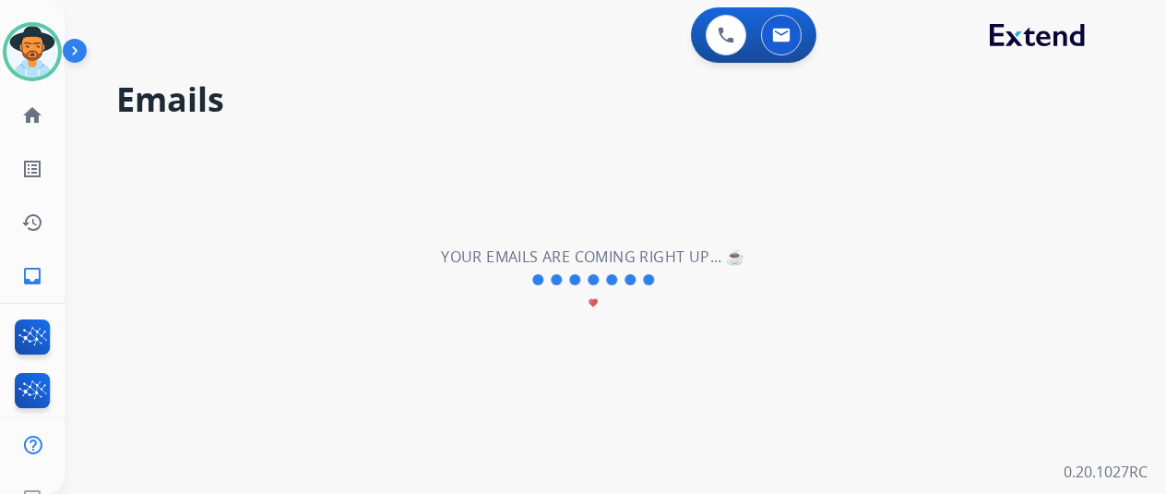
scroll to position [0, 0]
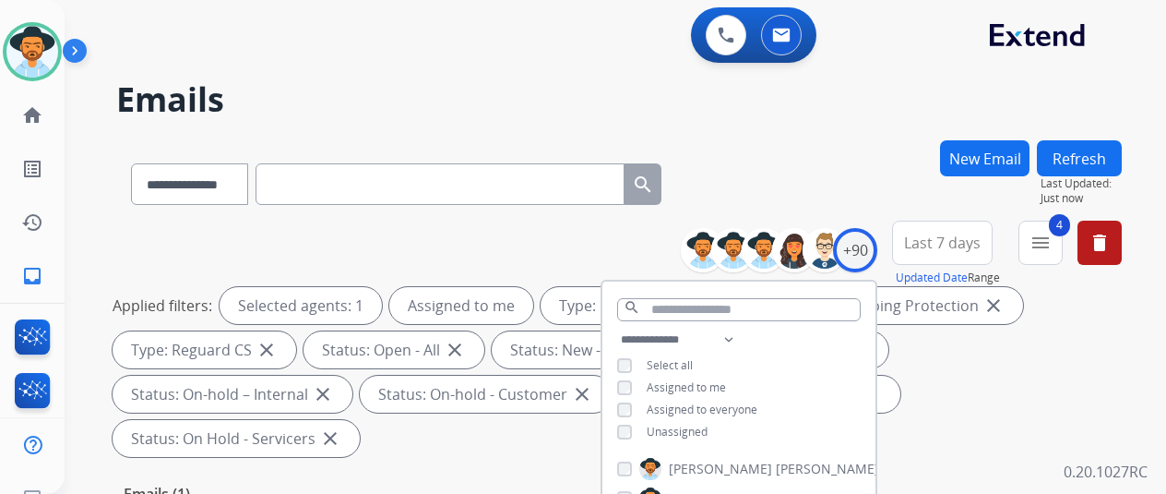
click at [826, 128] on div "**********" at bounding box center [594, 313] width 1058 height 494
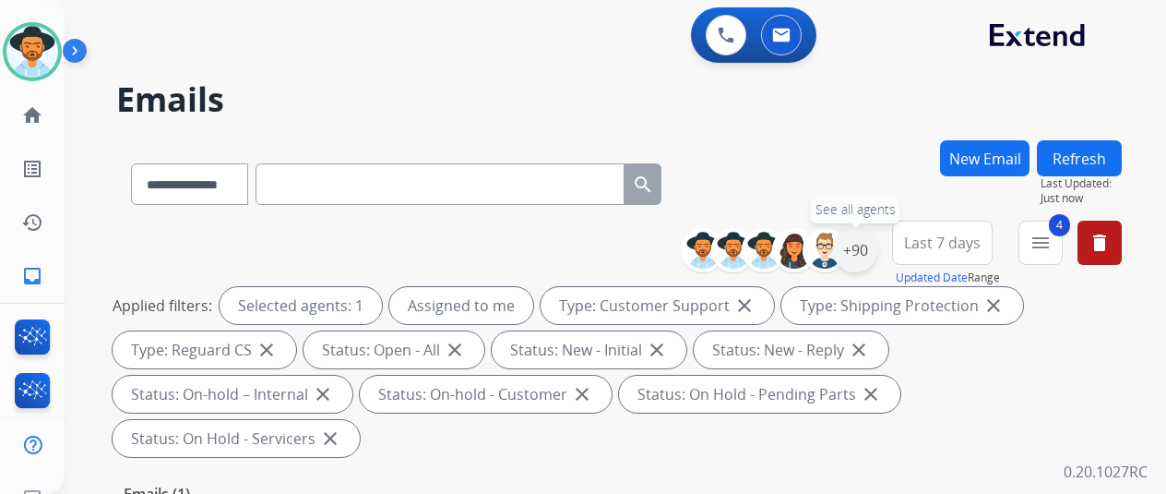
click at [871, 252] on div "+90" at bounding box center [855, 250] width 44 height 44
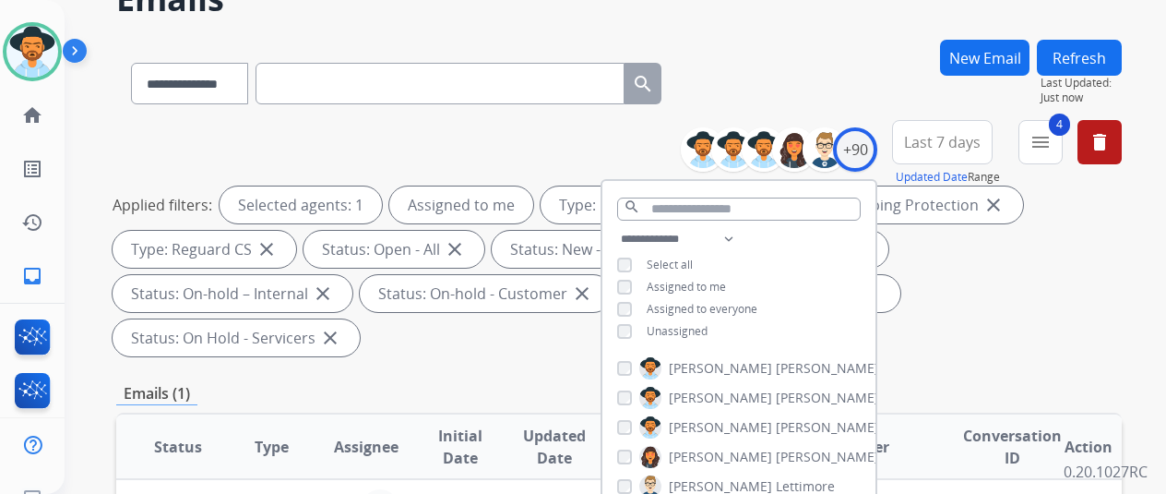
scroll to position [277, 0]
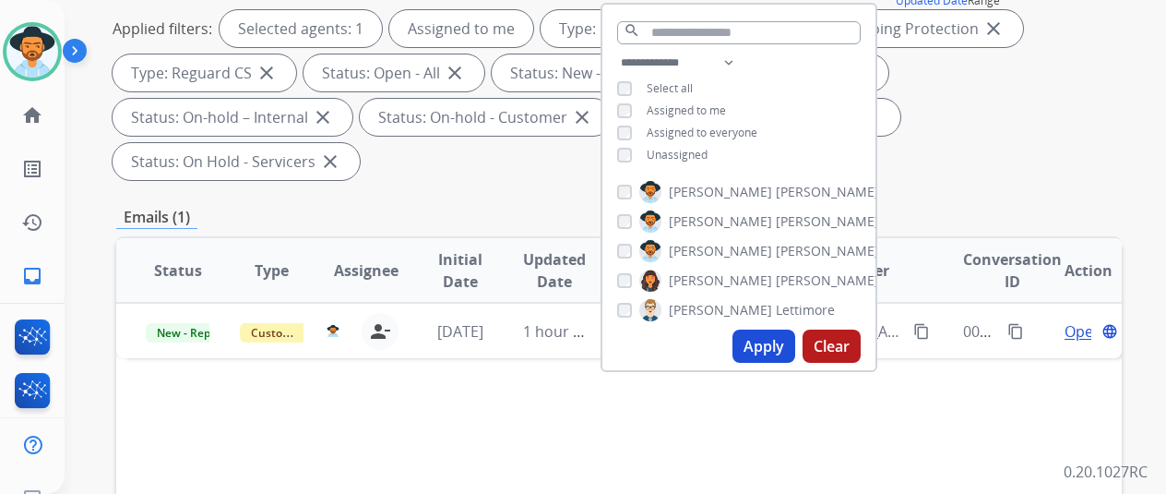
click at [768, 355] on button "Apply" at bounding box center [764, 345] width 63 height 33
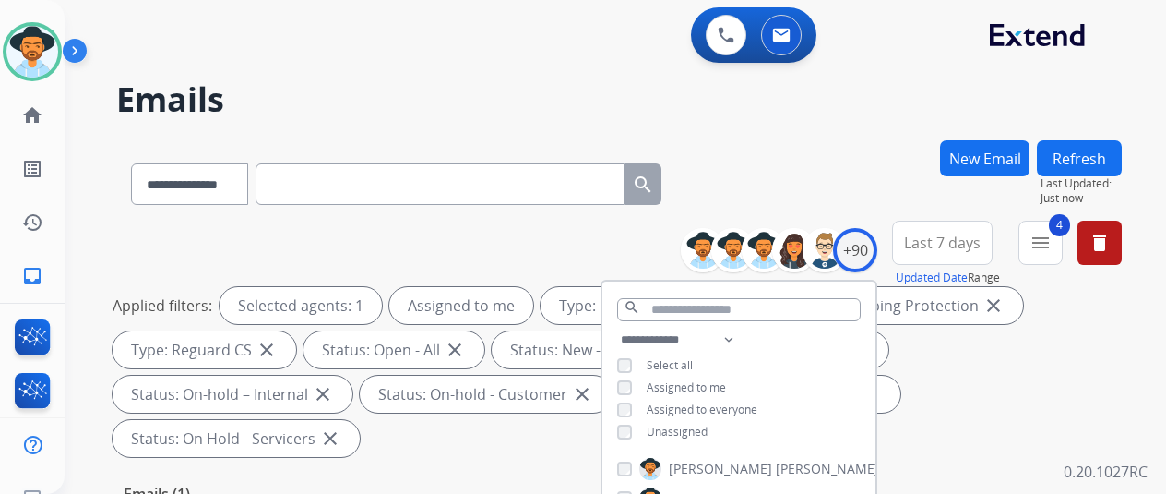
click at [790, 157] on div "**********" at bounding box center [619, 180] width 1006 height 80
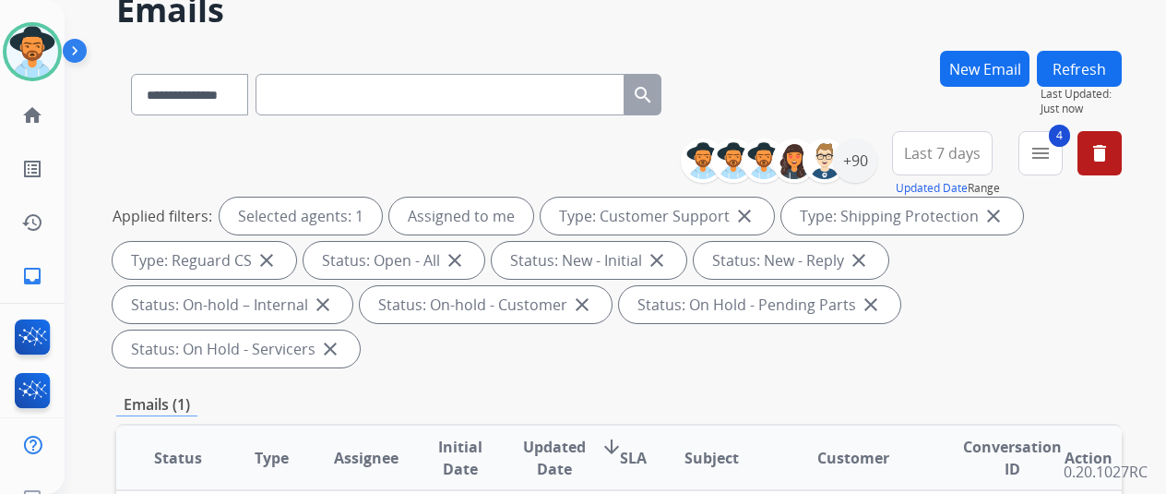
scroll to position [277, 0]
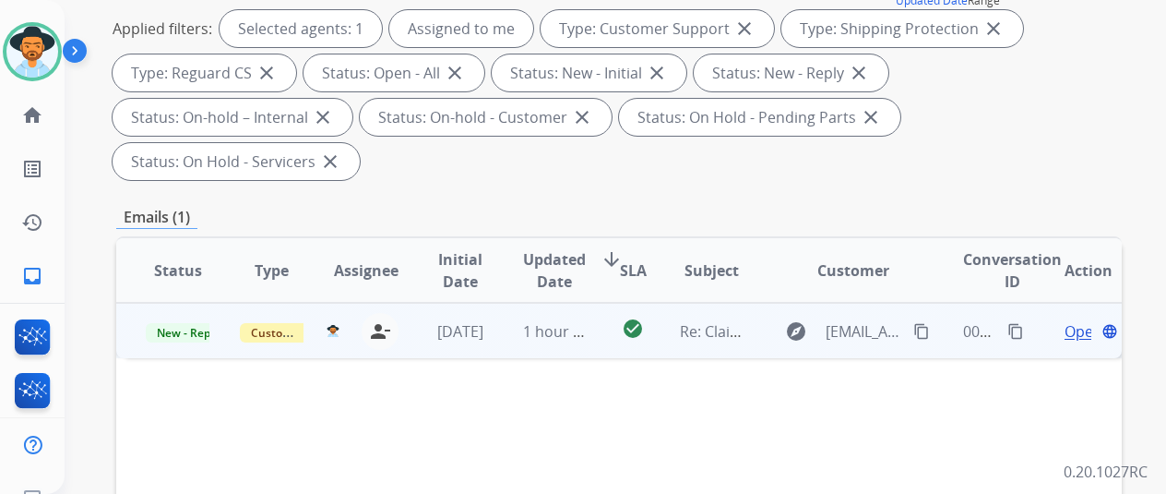
click at [1074, 320] on span "Open" at bounding box center [1084, 331] width 38 height 22
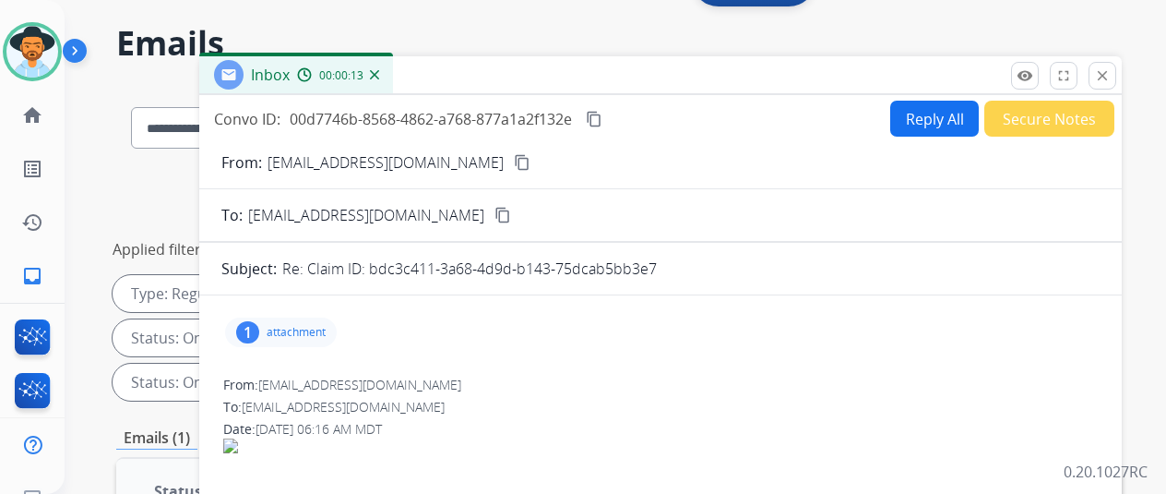
scroll to position [0, 0]
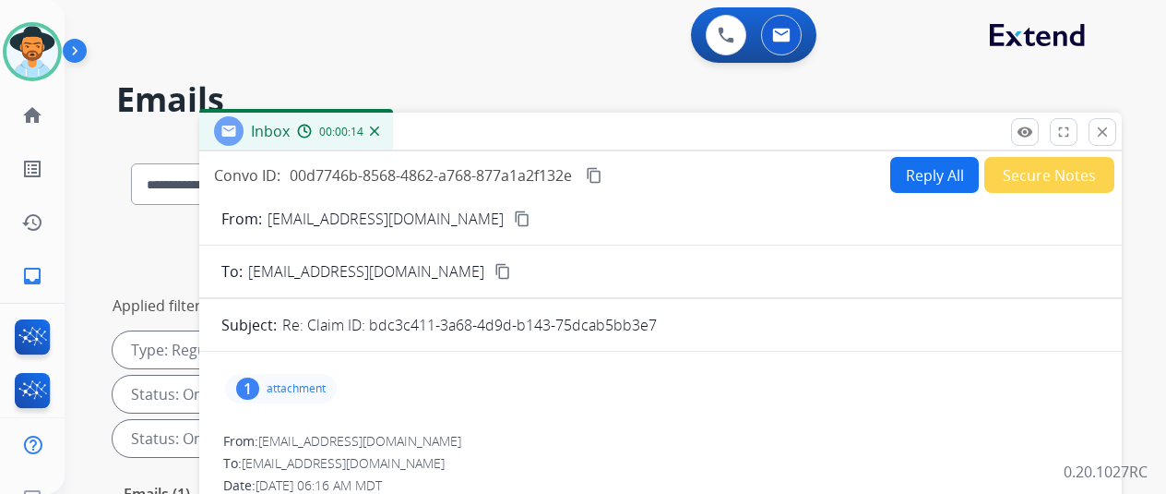
click at [530, 32] on div "0 Voice Interactions 0 Email Interactions" at bounding box center [604, 36] width 1035 height 59
click at [1111, 132] on mat-icon "close" at bounding box center [1102, 132] width 17 height 17
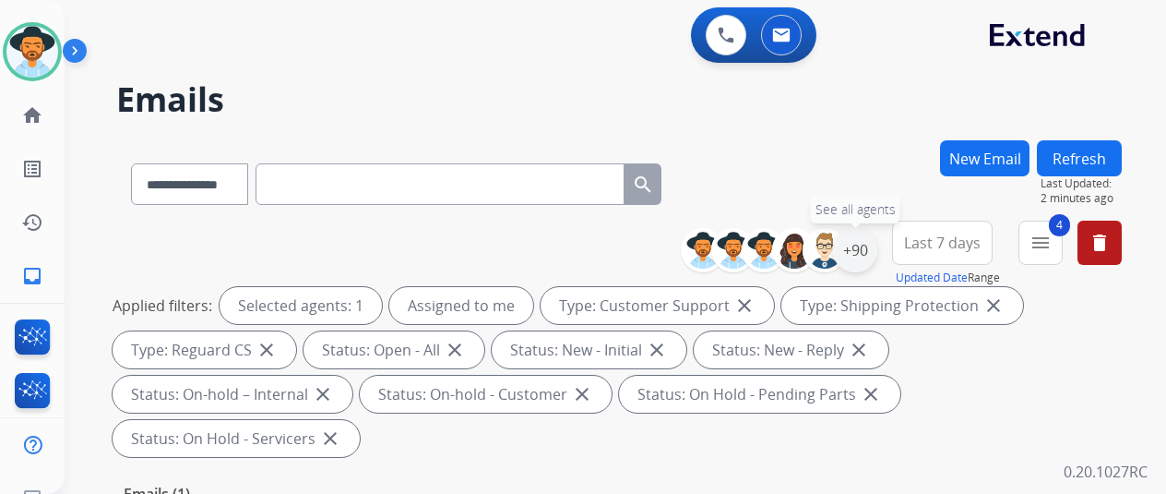
click at [869, 245] on div "+90" at bounding box center [855, 250] width 44 height 44
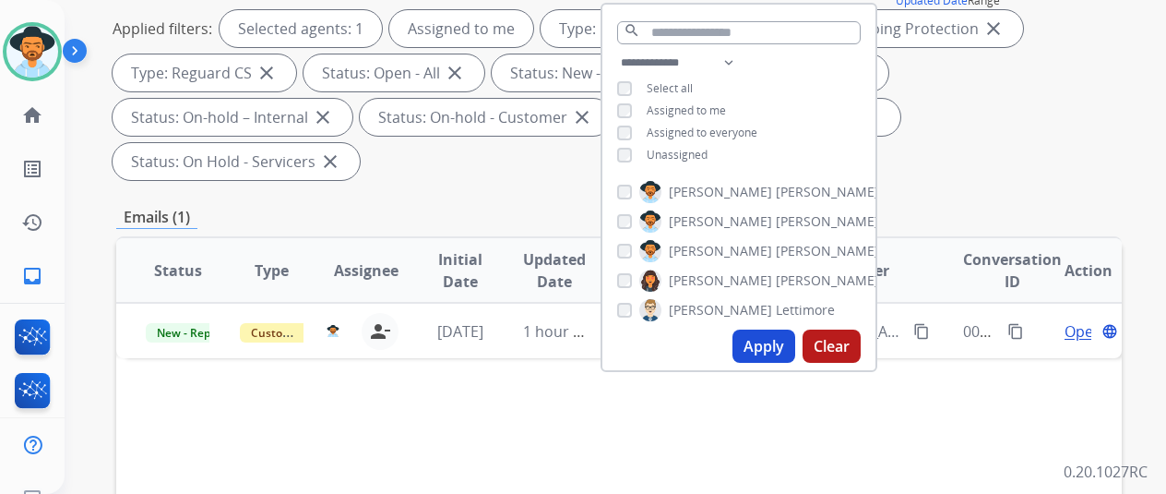
click at [775, 345] on button "Apply" at bounding box center [764, 345] width 63 height 33
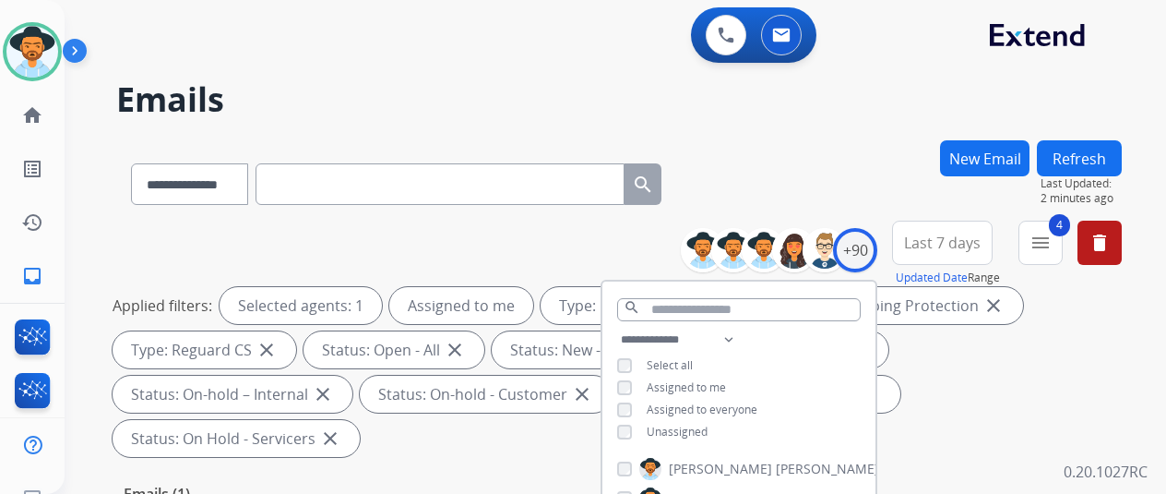
click at [795, 124] on div "**********" at bounding box center [594, 313] width 1058 height 494
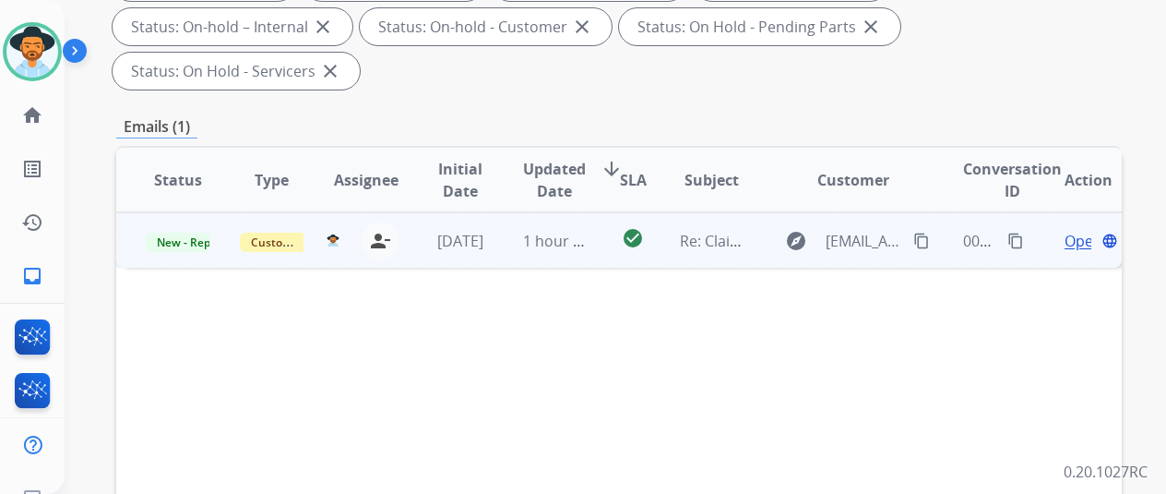
scroll to position [369, 0]
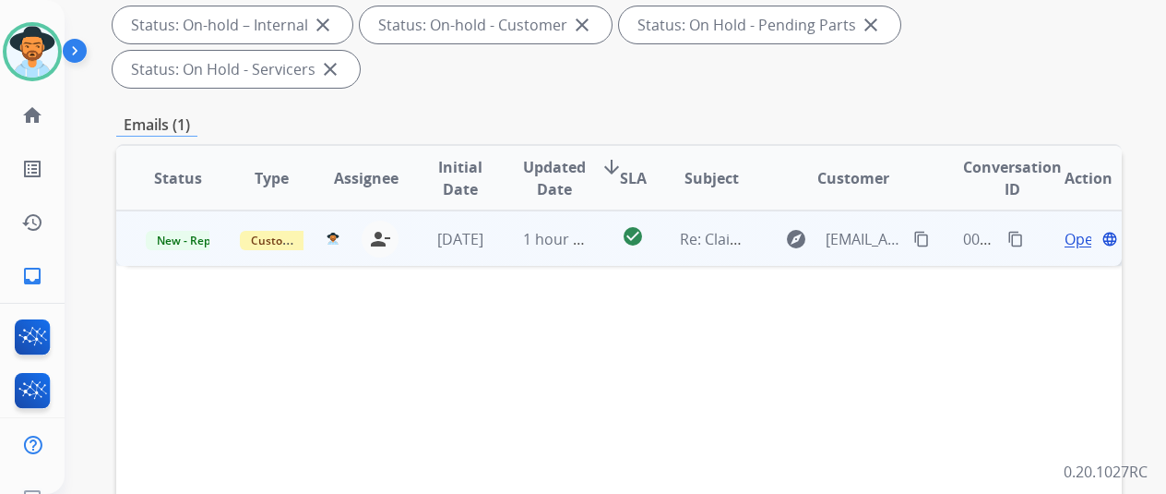
click at [1083, 228] on span "Open" at bounding box center [1084, 239] width 38 height 22
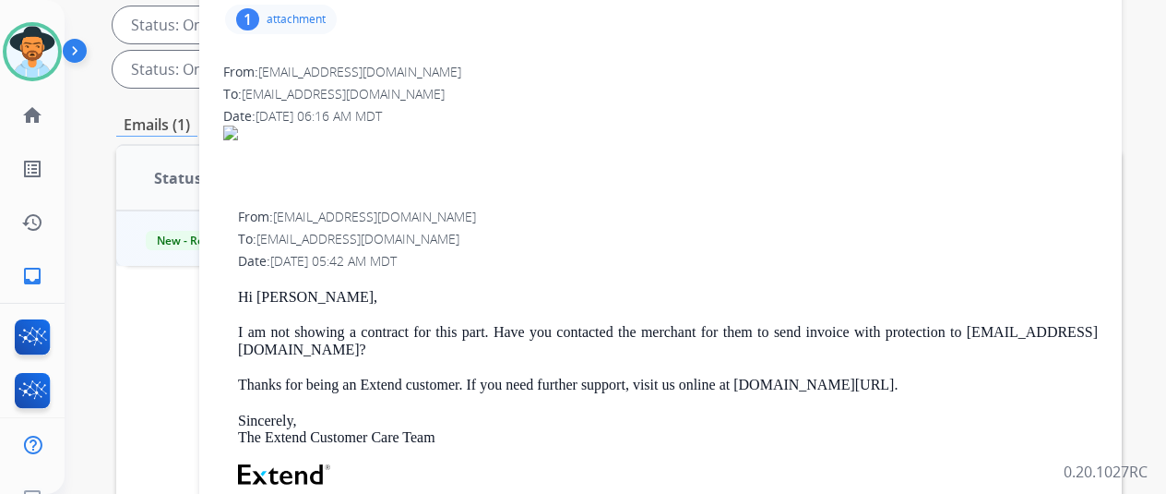
scroll to position [0, 0]
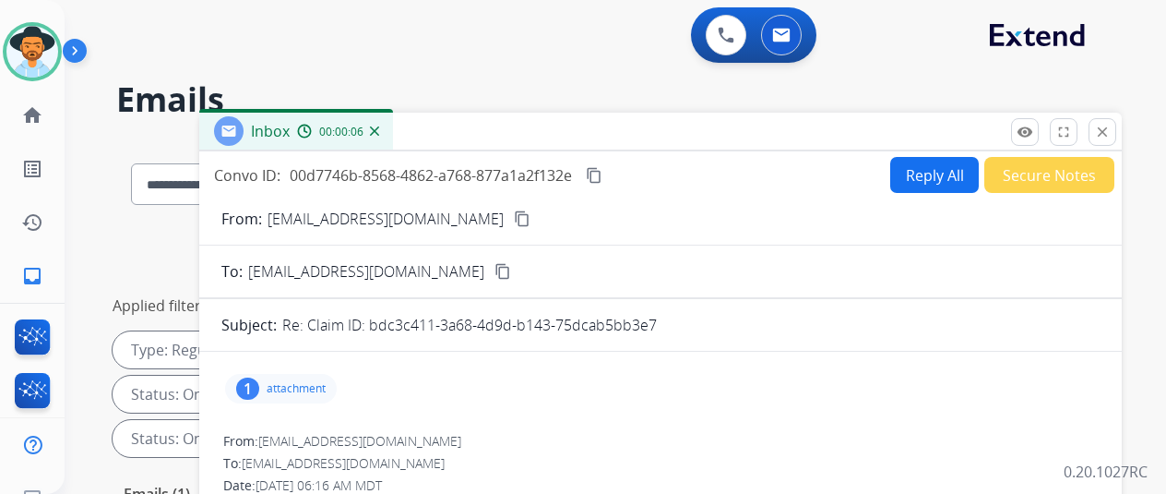
click at [379, 130] on img at bounding box center [374, 130] width 9 height 9
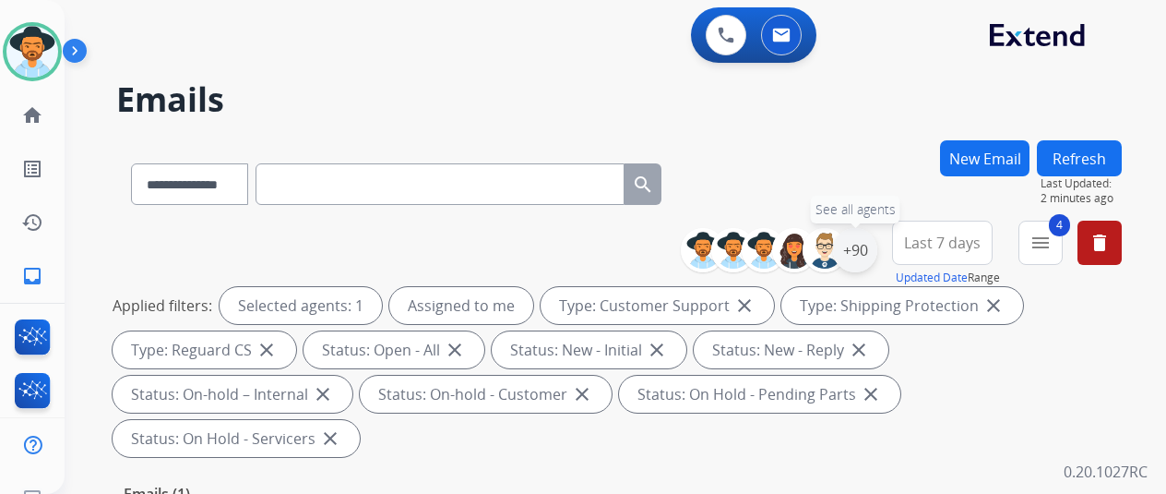
click at [873, 242] on div "+90" at bounding box center [855, 250] width 44 height 44
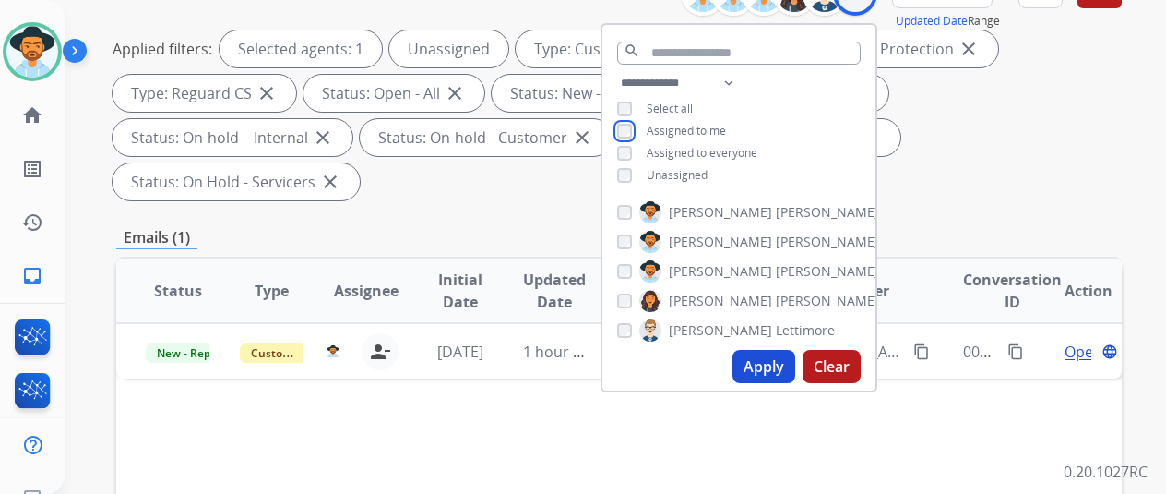
scroll to position [277, 0]
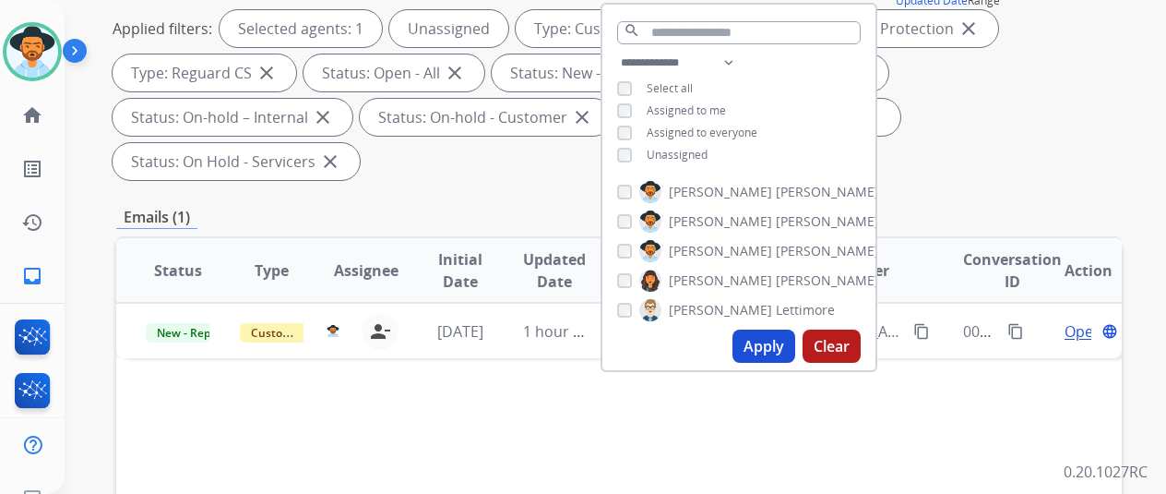
click at [753, 341] on button "Apply" at bounding box center [764, 345] width 63 height 33
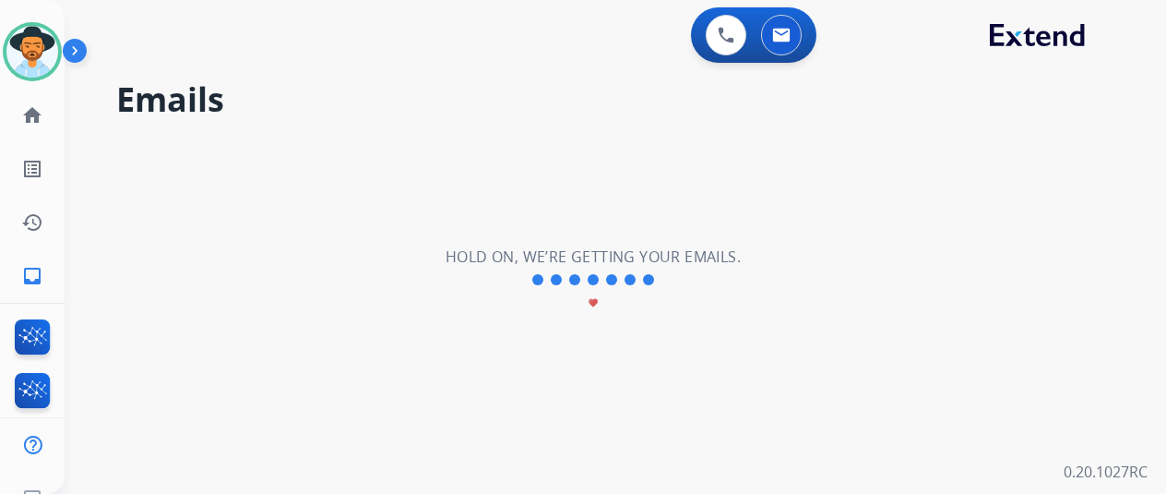
scroll to position [0, 0]
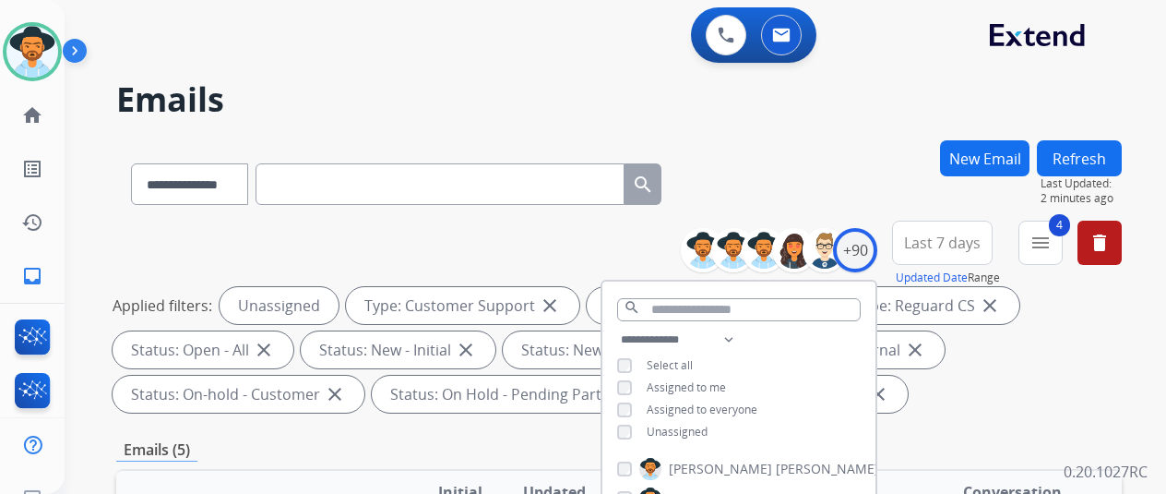
click at [751, 132] on div "**********" at bounding box center [594, 313] width 1058 height 494
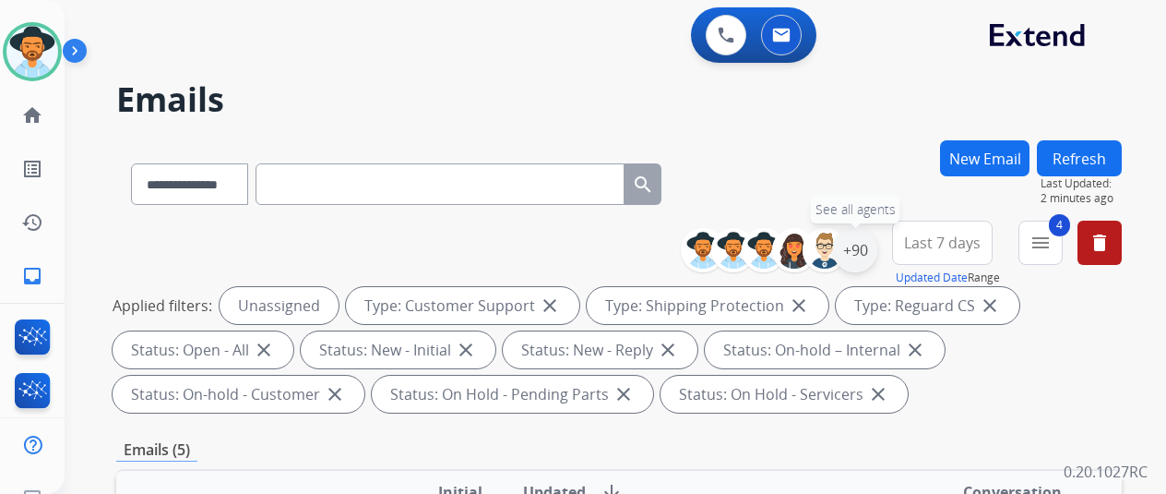
click at [868, 252] on div "+90" at bounding box center [855, 250] width 44 height 44
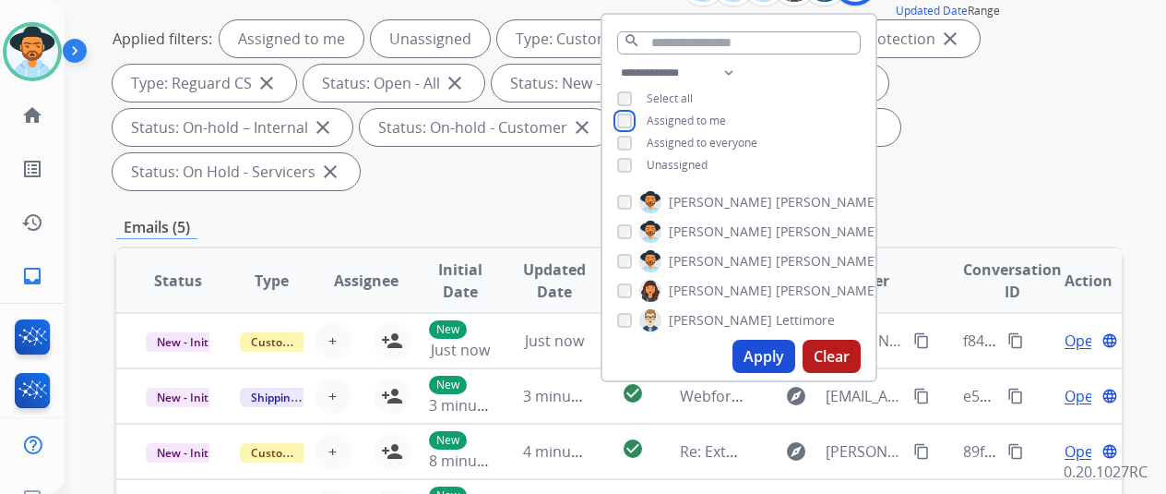
scroll to position [277, 0]
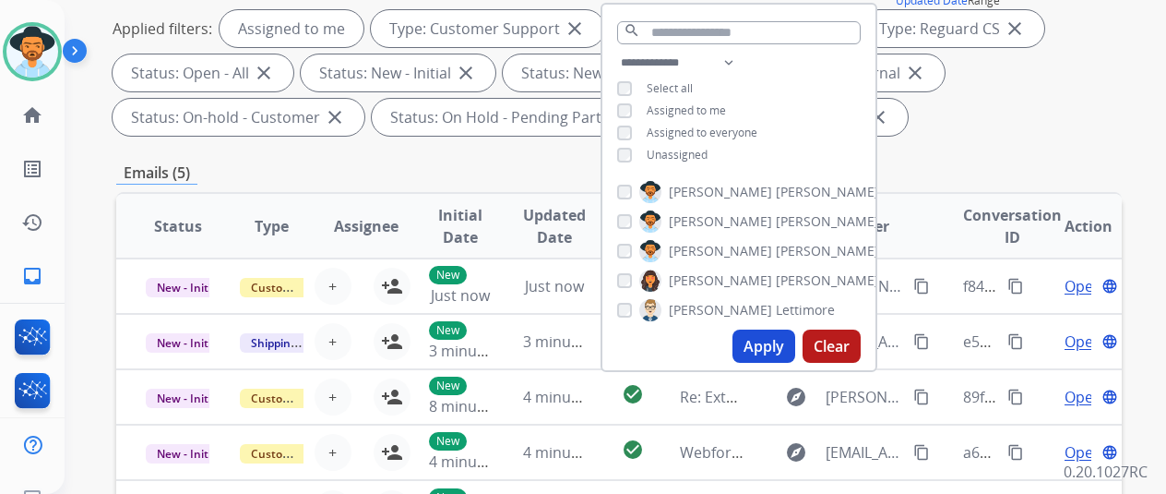
click at [761, 337] on button "Apply" at bounding box center [764, 345] width 63 height 33
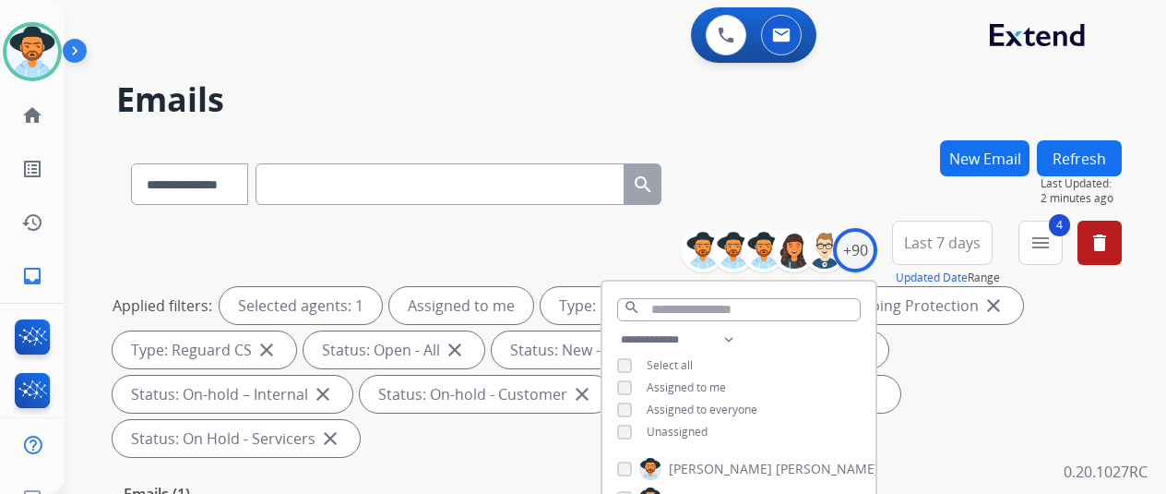
click at [808, 161] on div "**********" at bounding box center [619, 180] width 1006 height 80
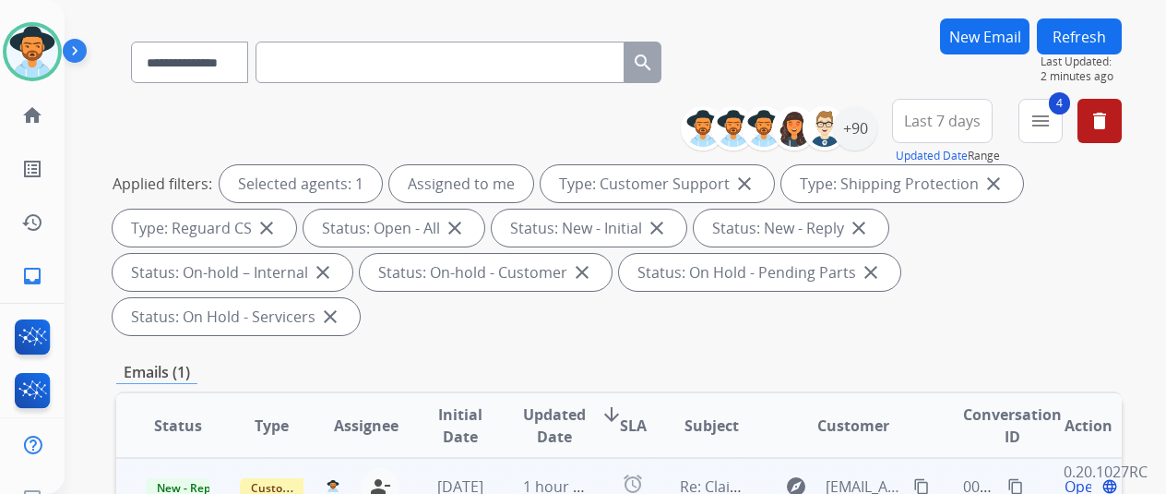
scroll to position [277, 0]
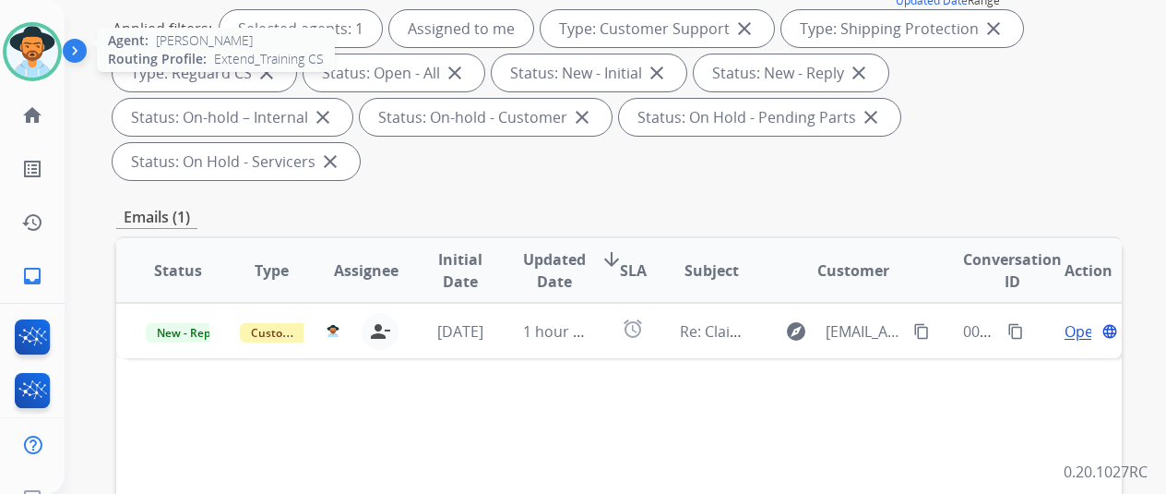
click at [18, 33] on img at bounding box center [32, 52] width 52 height 52
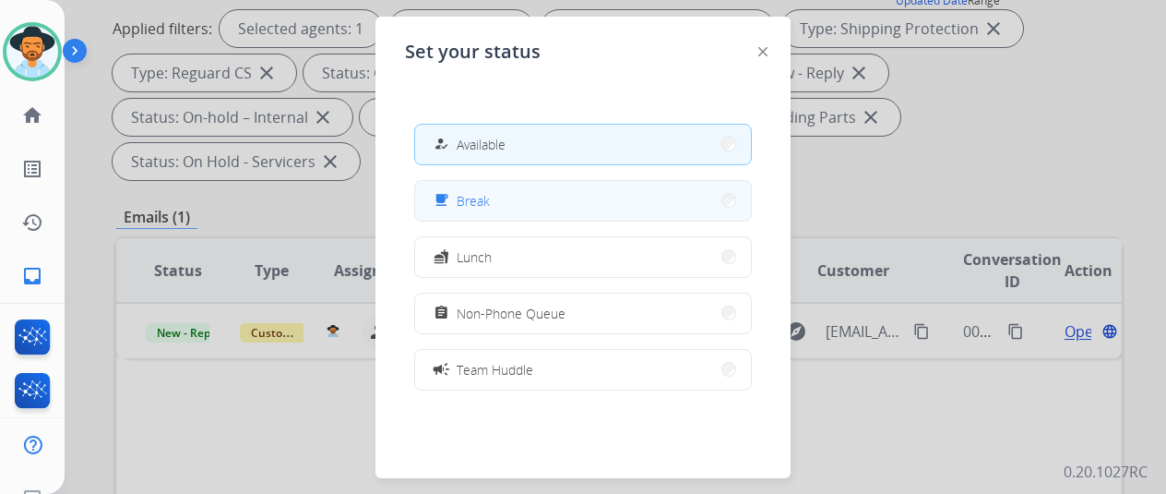
click at [495, 193] on button "free_breakfast Break" at bounding box center [583, 201] width 336 height 40
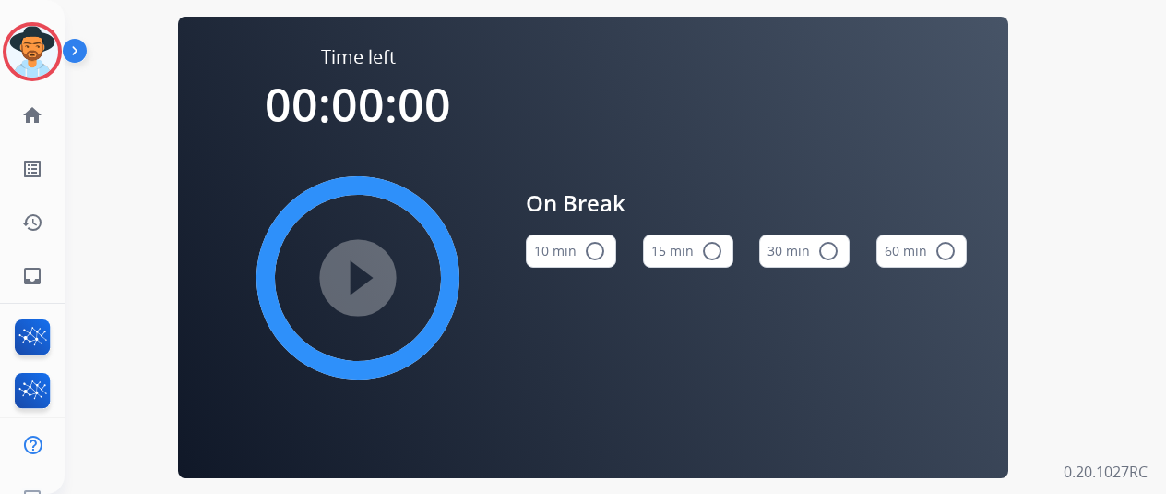
click at [368, 276] on div "play_circle_filled" at bounding box center [358, 277] width 277 height 277
click at [600, 254] on mat-icon "radio_button_unchecked" at bounding box center [595, 251] width 22 height 22
click at [363, 273] on mat-icon "play_circle_filled" at bounding box center [358, 278] width 22 height 22
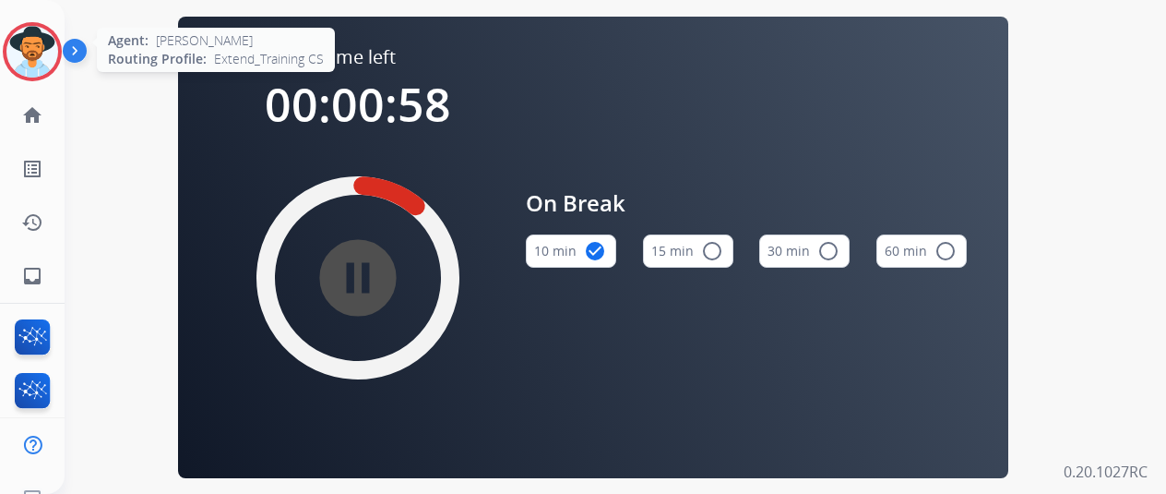
click at [37, 53] on img at bounding box center [32, 52] width 52 height 52
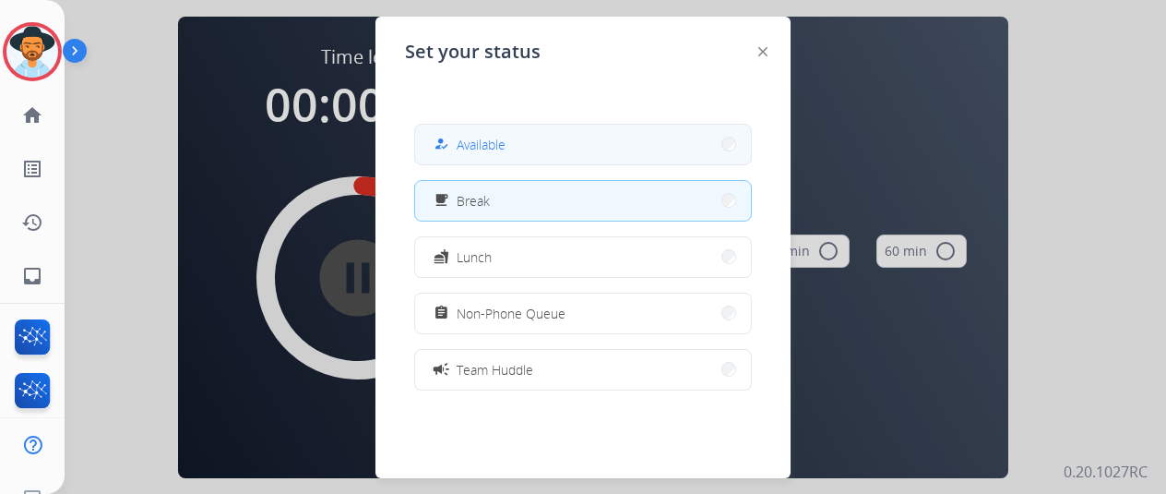
click at [500, 147] on span "Available" at bounding box center [481, 144] width 49 height 19
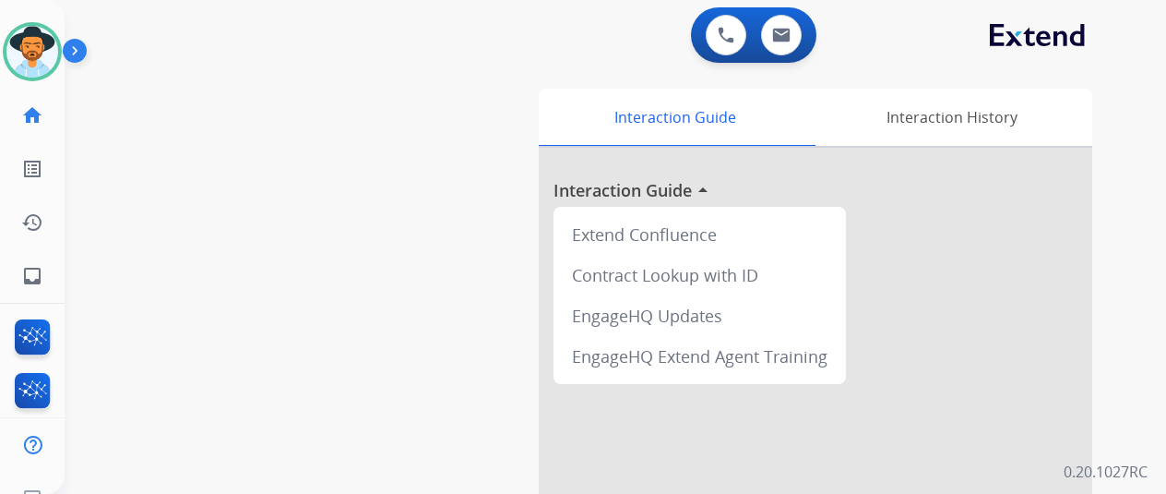
click at [888, 36] on div "0 Voice Interactions 0 Email Interactions" at bounding box center [604, 36] width 1035 height 59
click at [29, 277] on mat-icon "inbox" at bounding box center [32, 276] width 22 height 22
select select "**********"
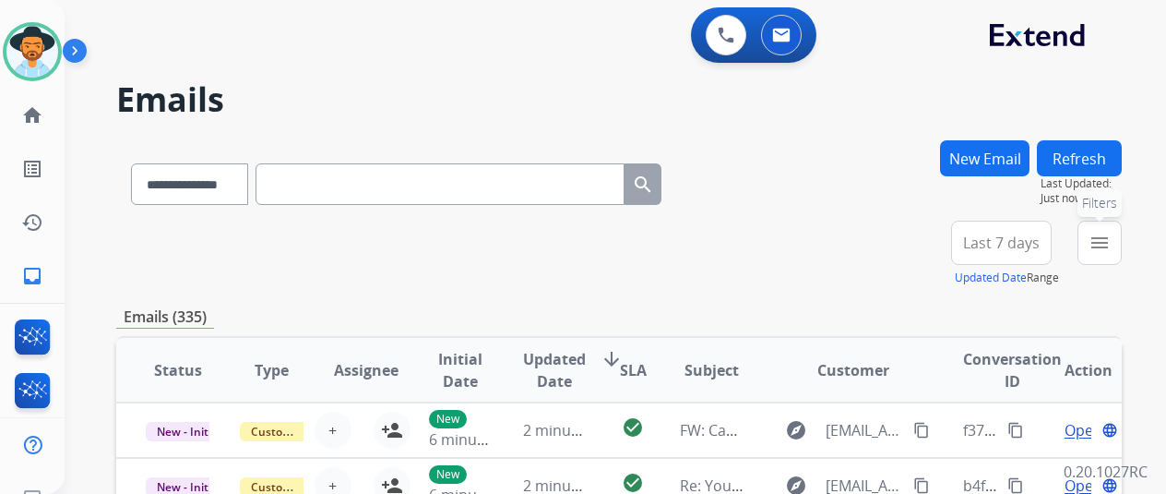
drag, startPoint x: 1112, startPoint y: 228, endPoint x: 1099, endPoint y: 242, distance: 18.9
click at [1107, 236] on button "menu Filters" at bounding box center [1100, 243] width 44 height 44
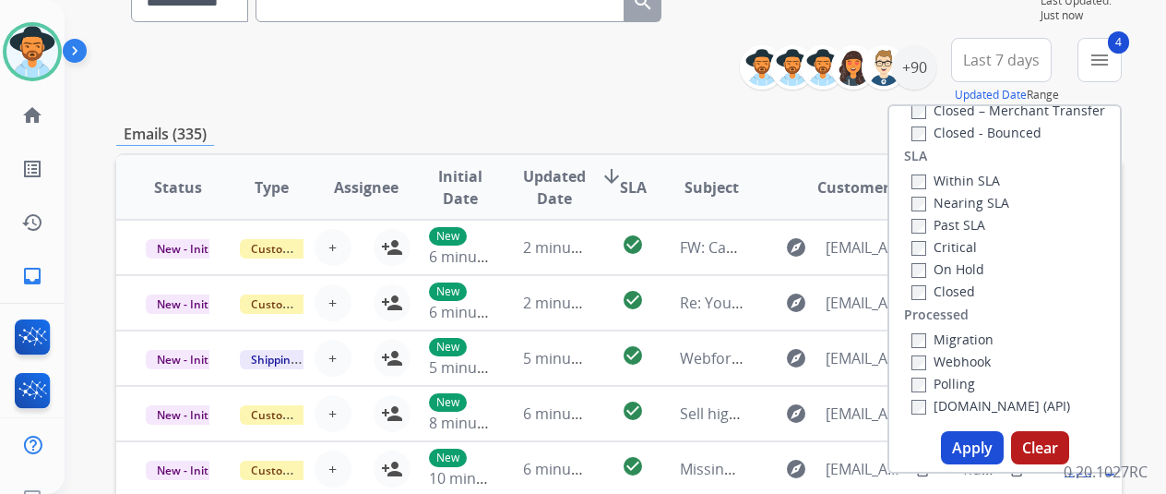
scroll to position [185, 0]
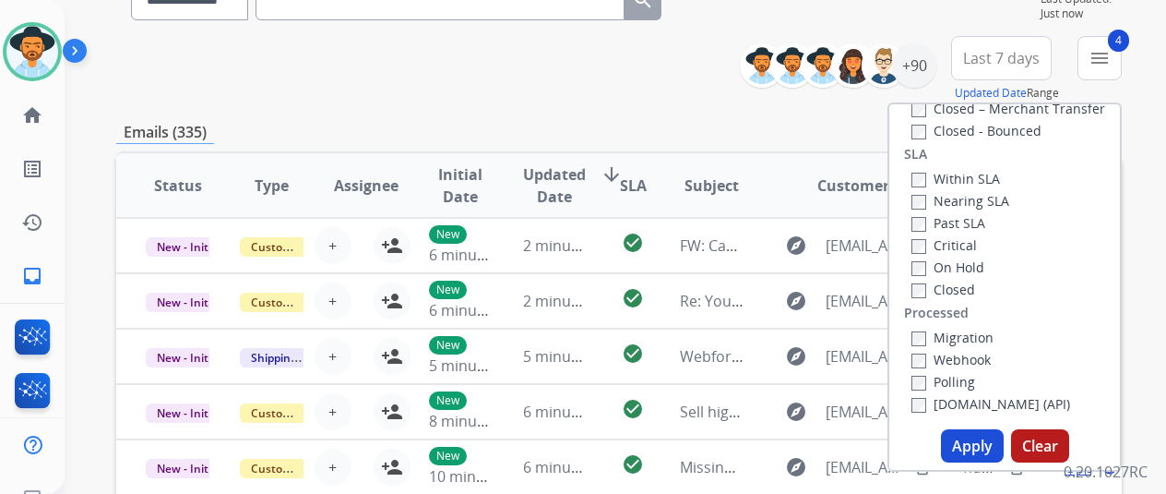
click at [975, 437] on button "Apply" at bounding box center [972, 445] width 63 height 33
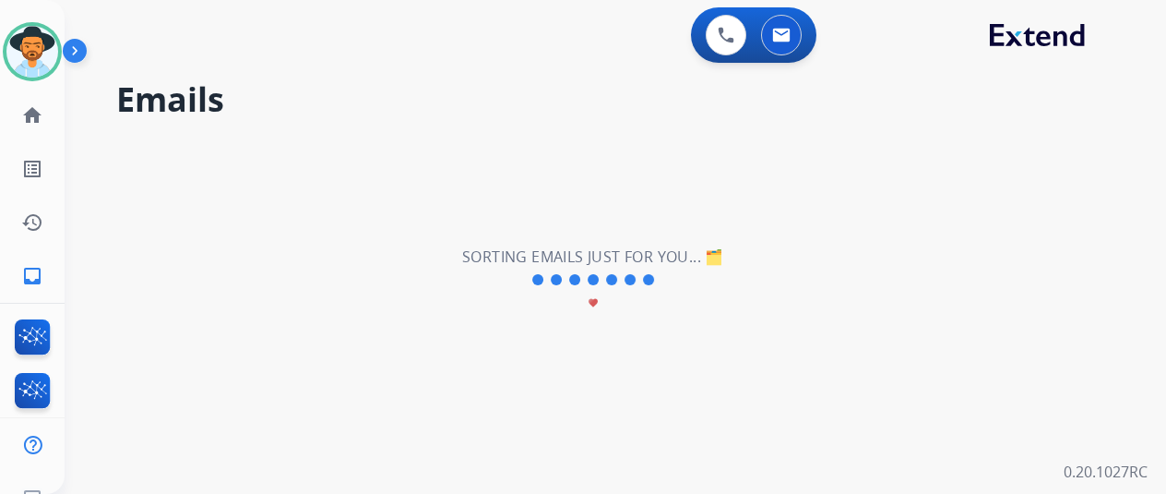
scroll to position [0, 0]
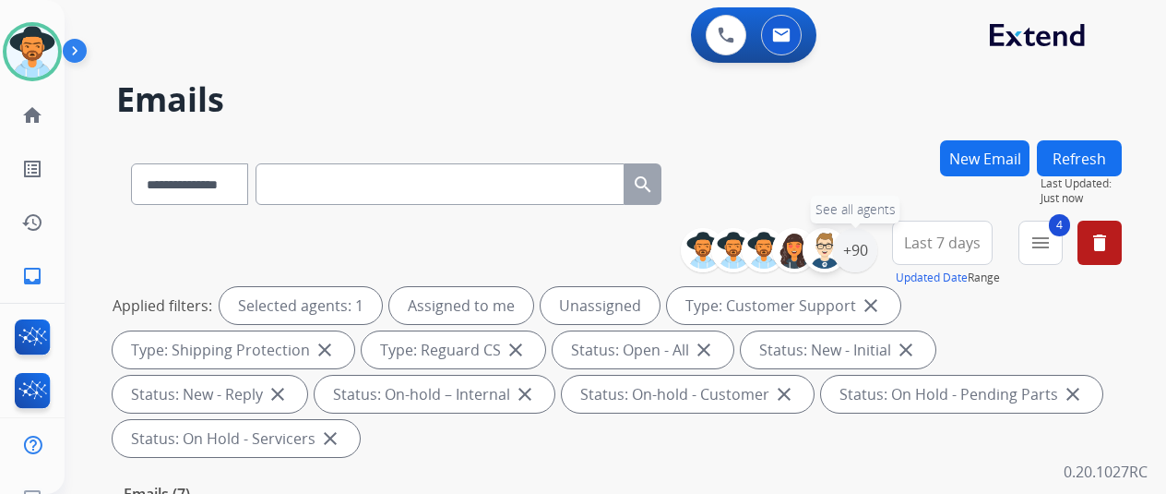
drag, startPoint x: 862, startPoint y: 252, endPoint x: 825, endPoint y: 250, distance: 37.0
click at [860, 252] on div "+90" at bounding box center [855, 250] width 44 height 44
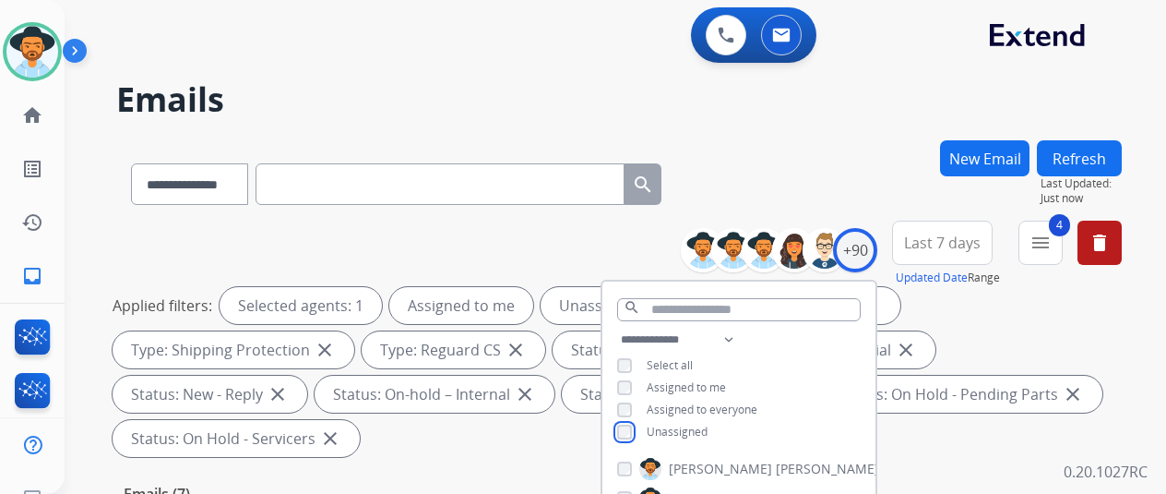
click at [639, 422] on div "**********" at bounding box center [739, 388] width 273 height 118
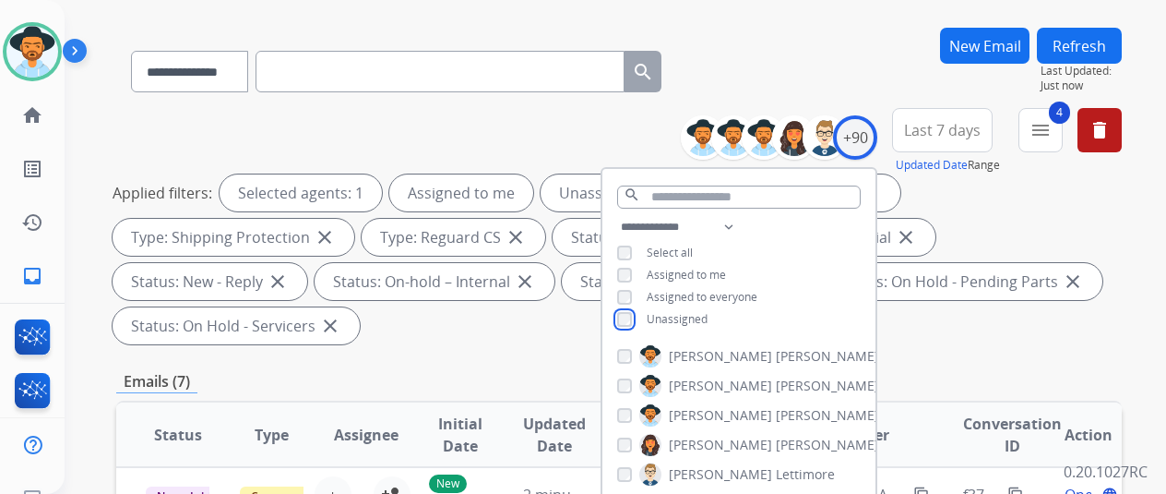
scroll to position [277, 0]
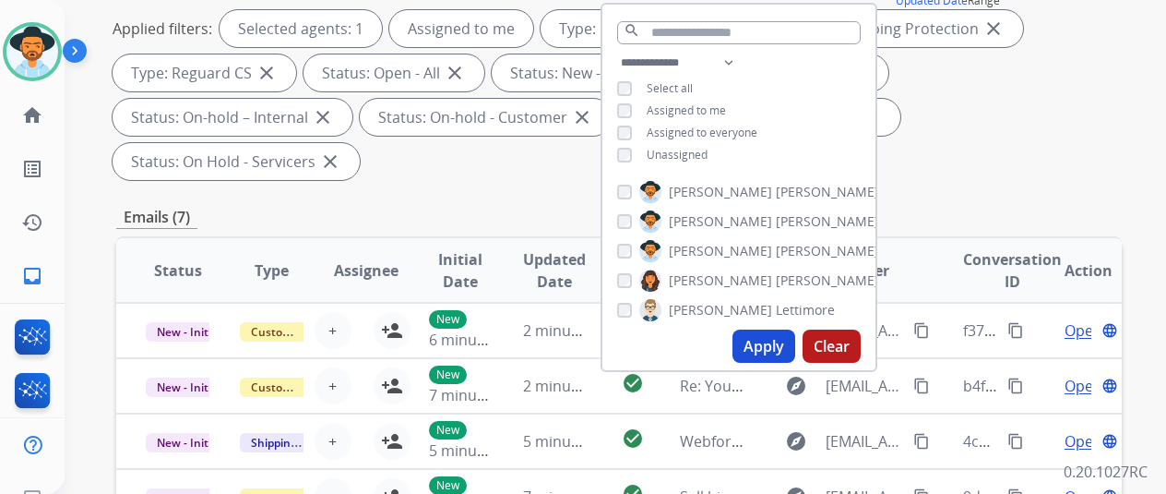
click at [774, 350] on button "Apply" at bounding box center [764, 345] width 63 height 33
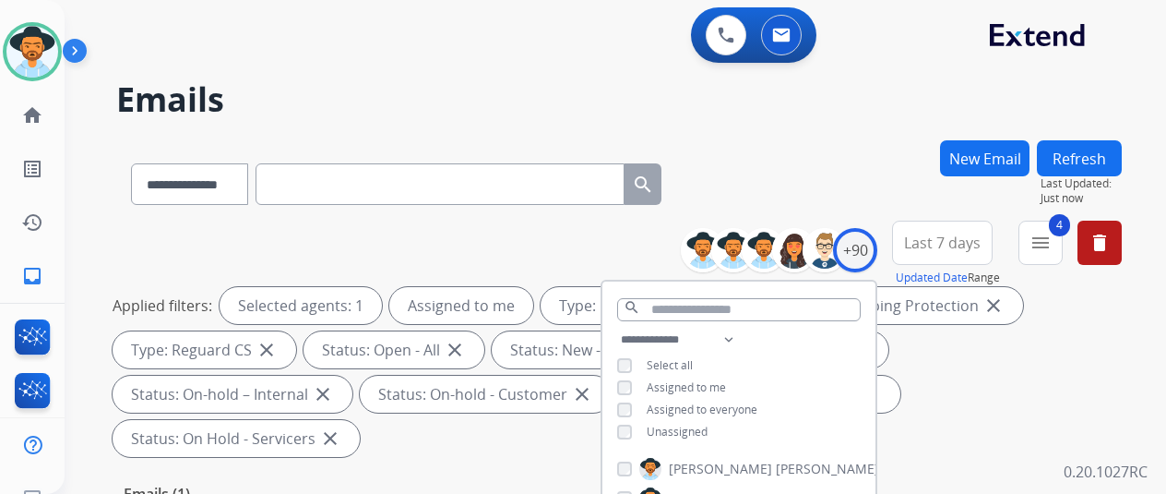
click at [843, 172] on div "**********" at bounding box center [619, 180] width 1006 height 80
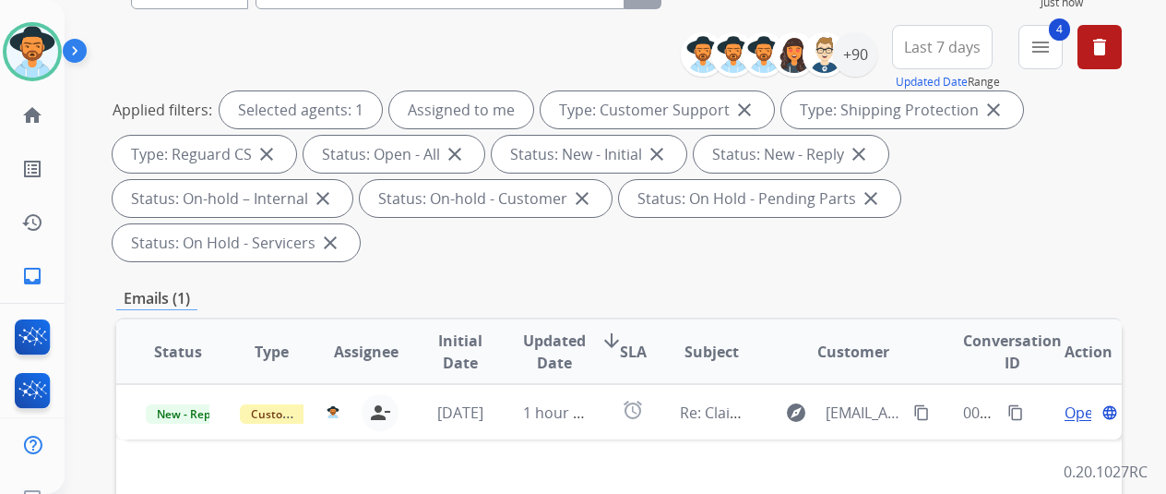
scroll to position [369, 0]
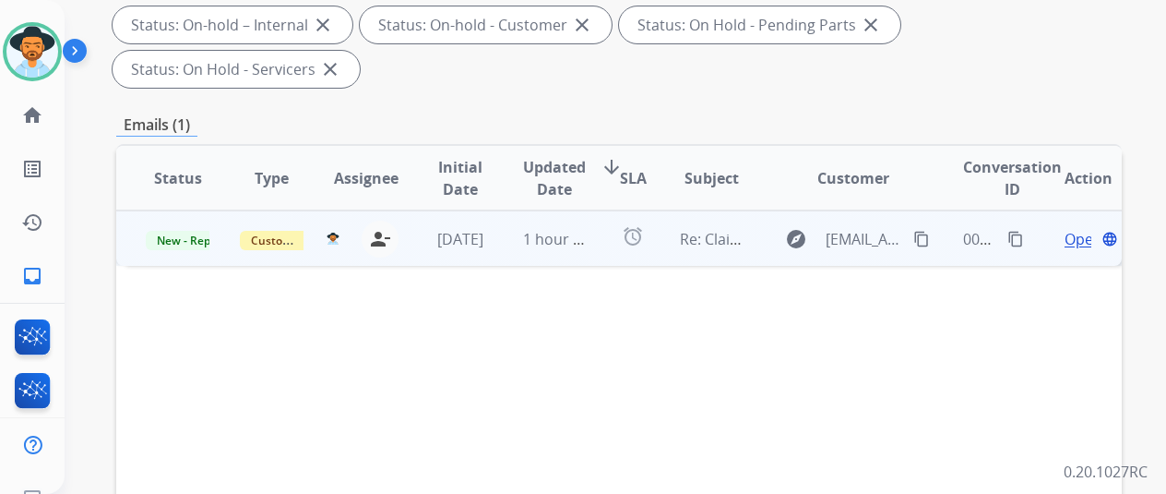
click at [1072, 228] on span "Open" at bounding box center [1084, 239] width 38 height 22
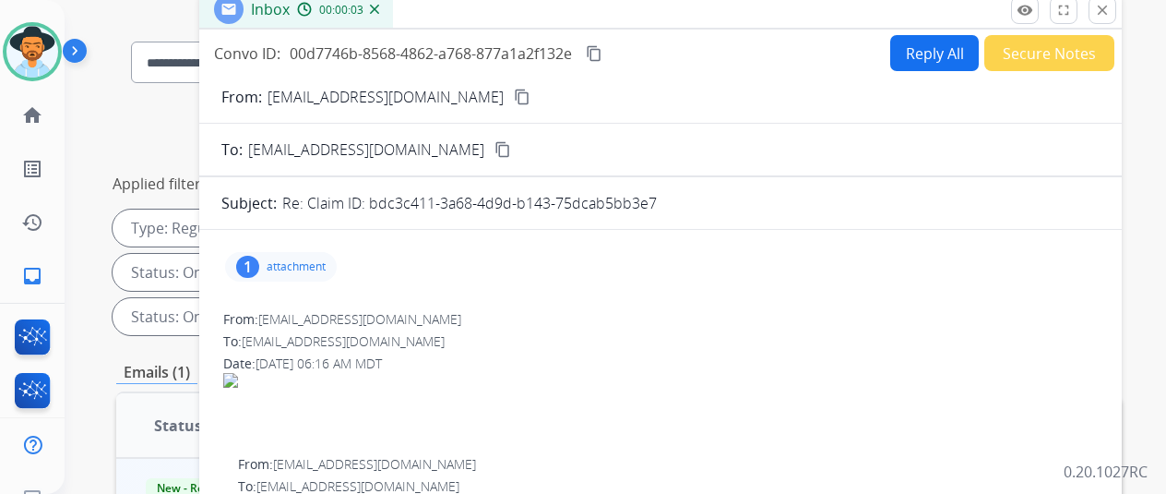
scroll to position [0, 0]
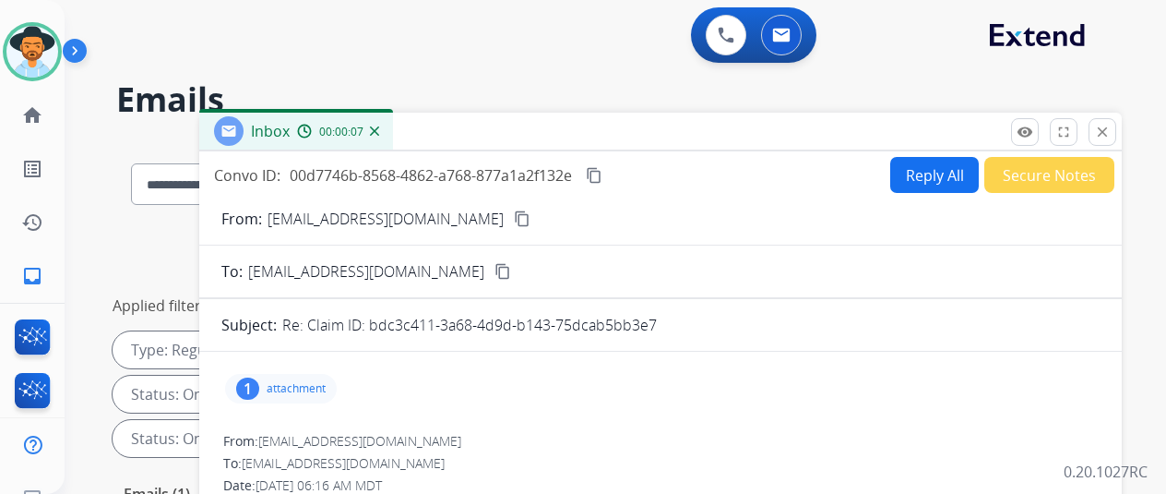
click at [926, 171] on button "Reply All" at bounding box center [935, 175] width 89 height 36
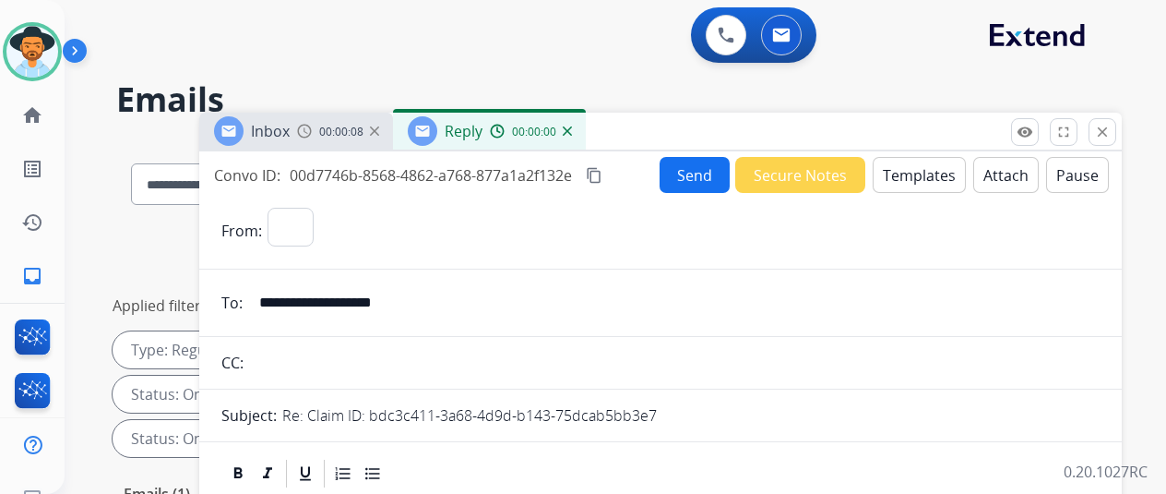
select select "**********"
drag, startPoint x: 917, startPoint y: 165, endPoint x: 910, endPoint y: 147, distance: 19.9
click at [913, 173] on button "Templates" at bounding box center [919, 175] width 93 height 36
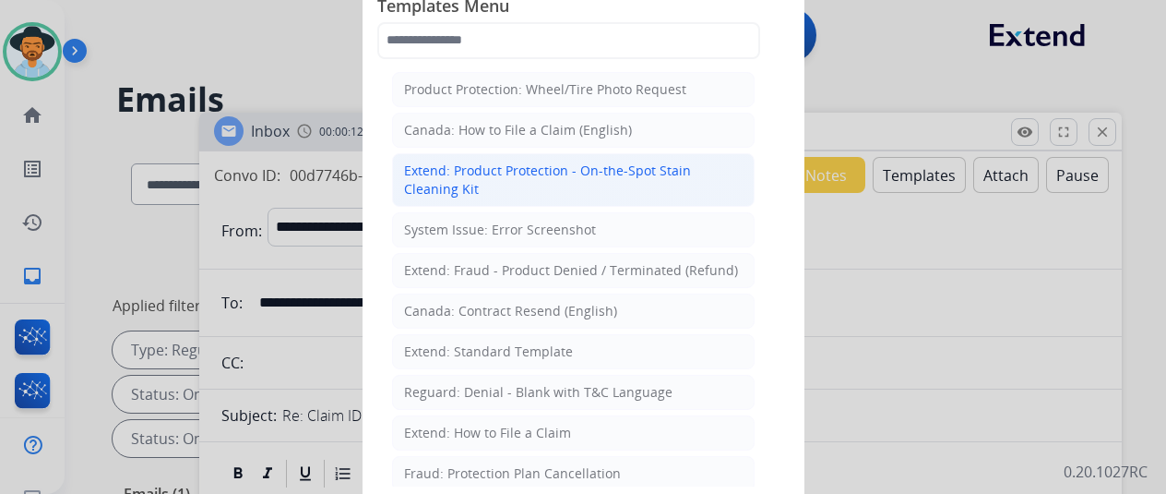
drag, startPoint x: 450, startPoint y: 346, endPoint x: 423, endPoint y: 169, distance: 179.3
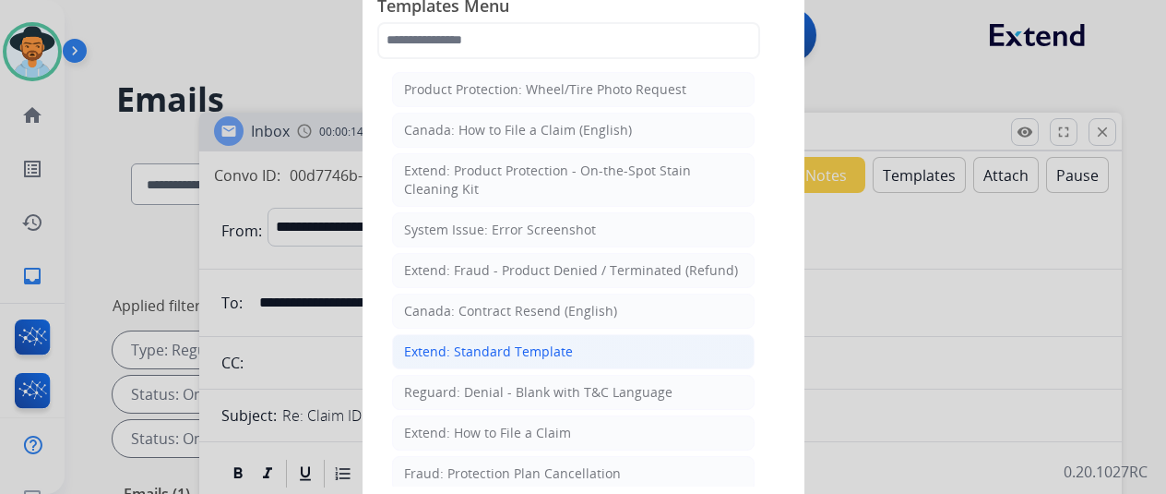
click at [470, 346] on div "Extend: Standard Template" at bounding box center [488, 351] width 169 height 18
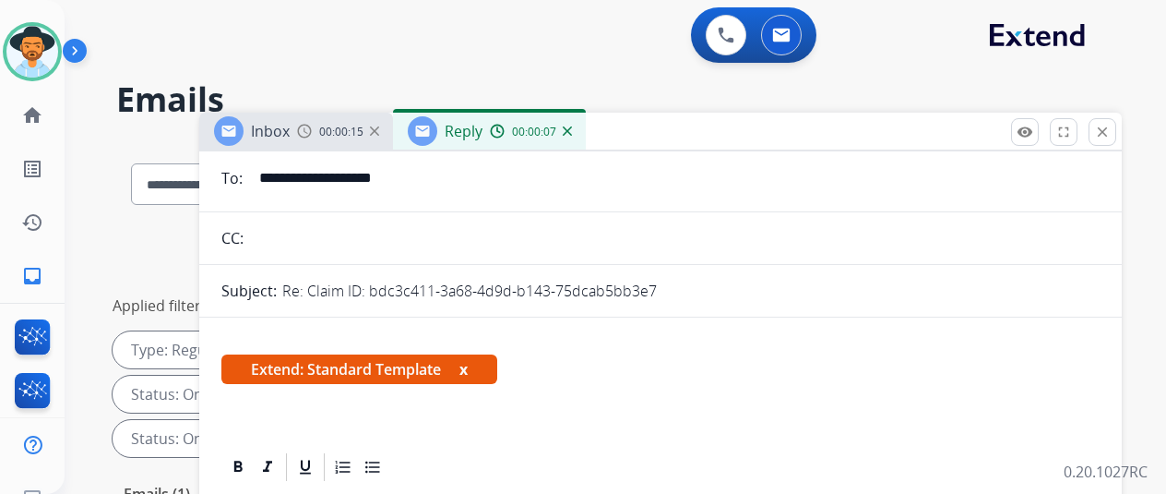
scroll to position [277, 0]
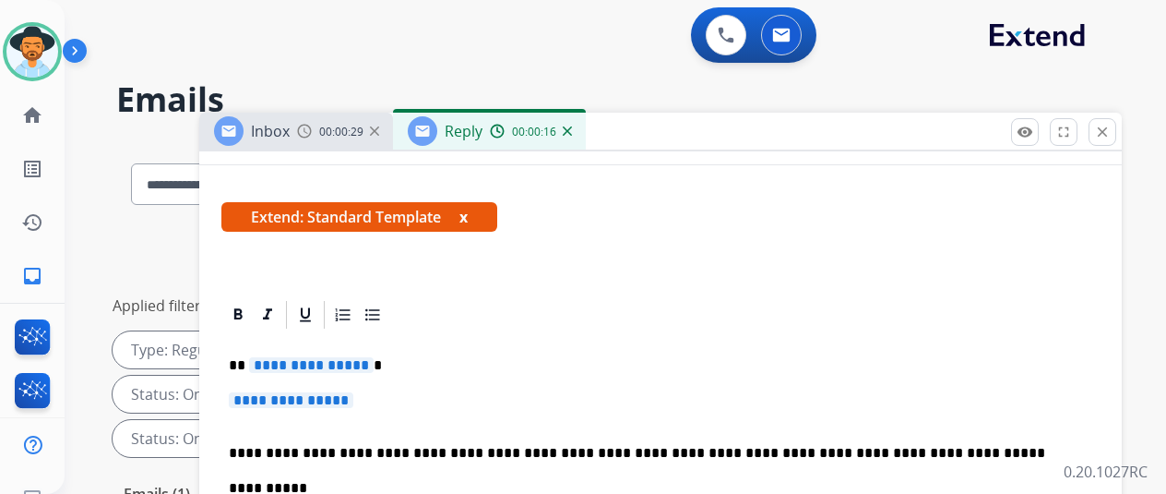
click at [373, 364] on span "**********" at bounding box center [311, 365] width 125 height 16
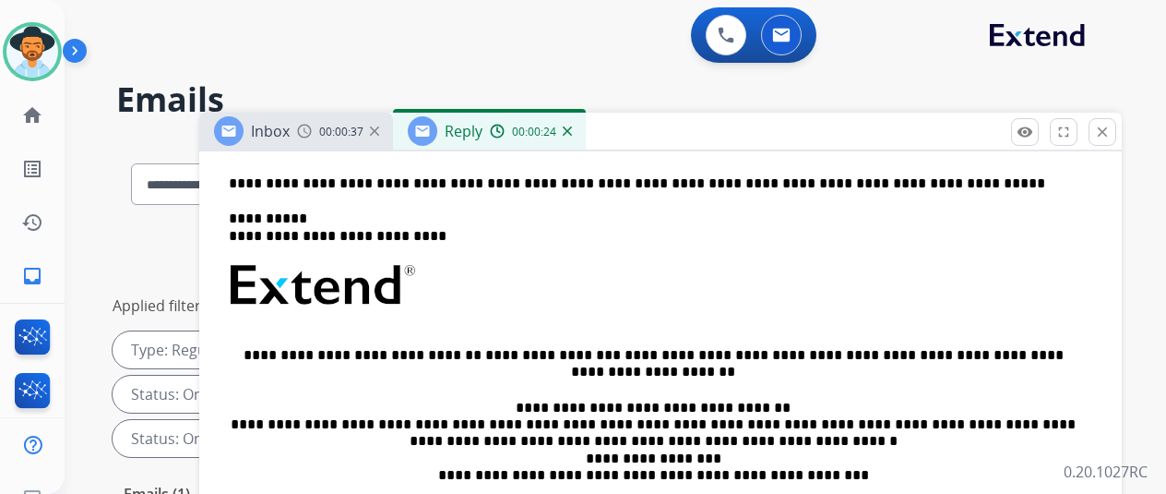
scroll to position [369, 0]
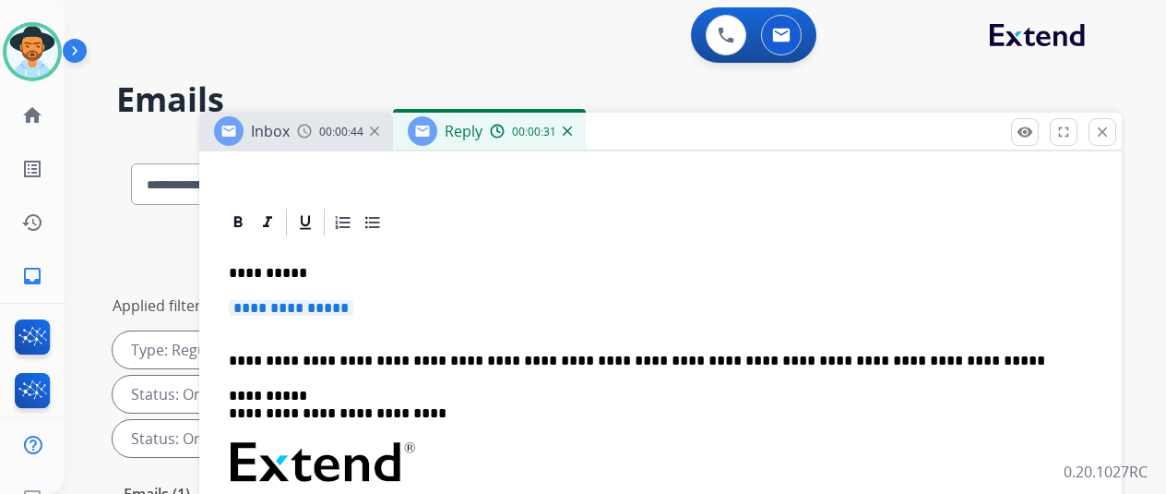
click at [353, 306] on span "**********" at bounding box center [291, 308] width 125 height 16
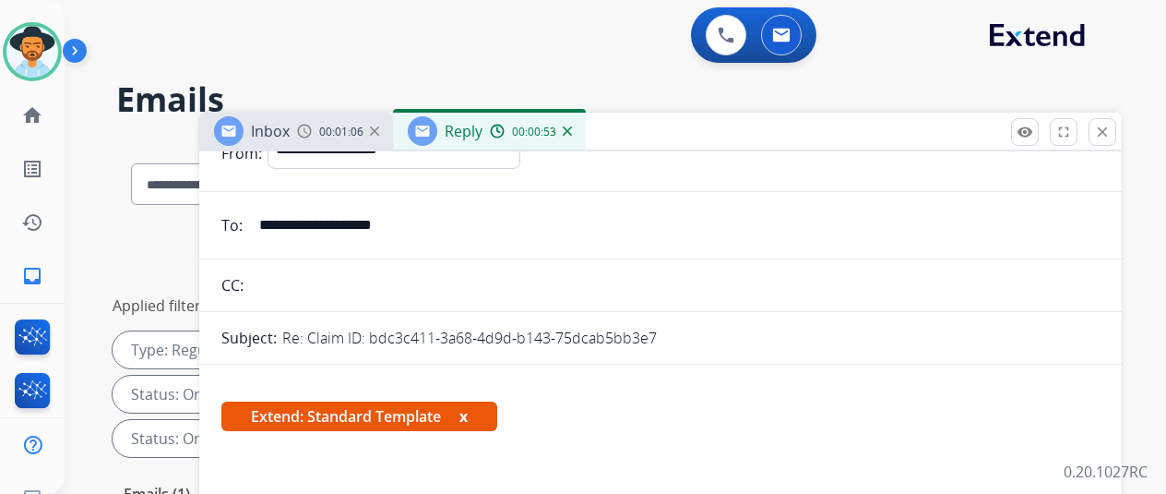
scroll to position [0, 0]
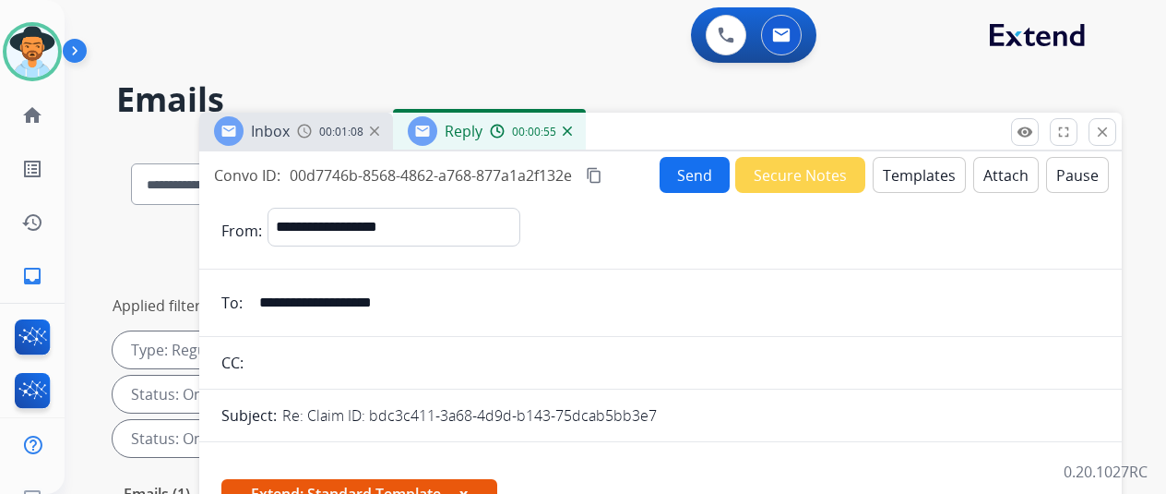
click at [694, 176] on button "Send" at bounding box center [695, 175] width 70 height 36
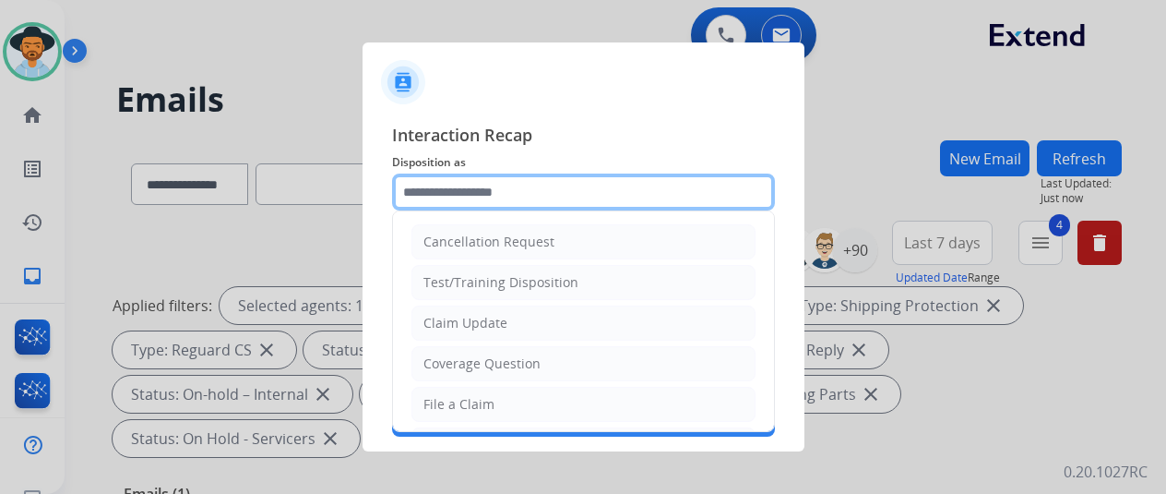
click at [415, 192] on input "text" at bounding box center [583, 191] width 383 height 37
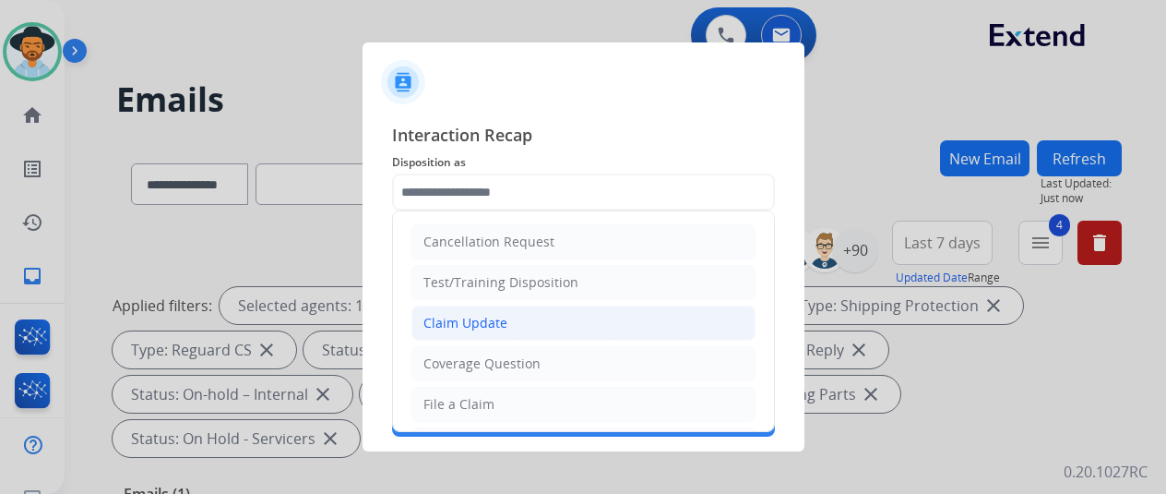
click at [506, 317] on li "Claim Update" at bounding box center [584, 322] width 344 height 35
type input "**********"
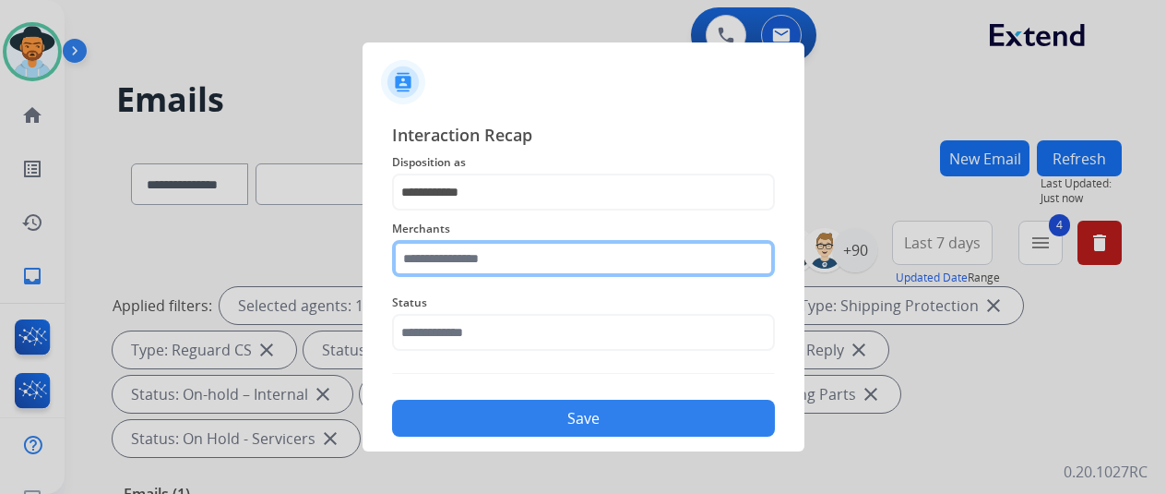
click at [485, 257] on input "text" at bounding box center [583, 258] width 383 height 37
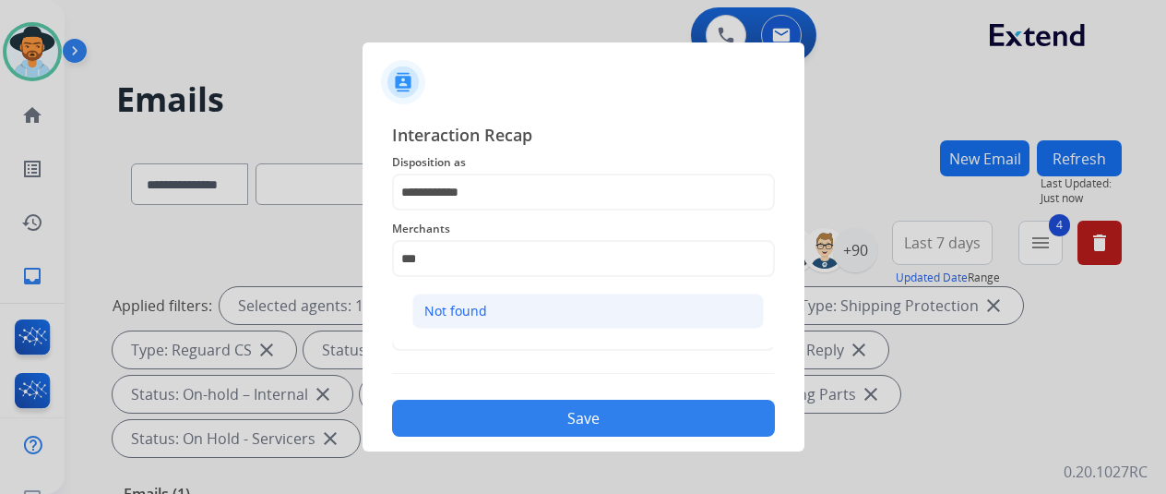
click at [444, 304] on div "Not found" at bounding box center [456, 311] width 63 height 18
type input "*********"
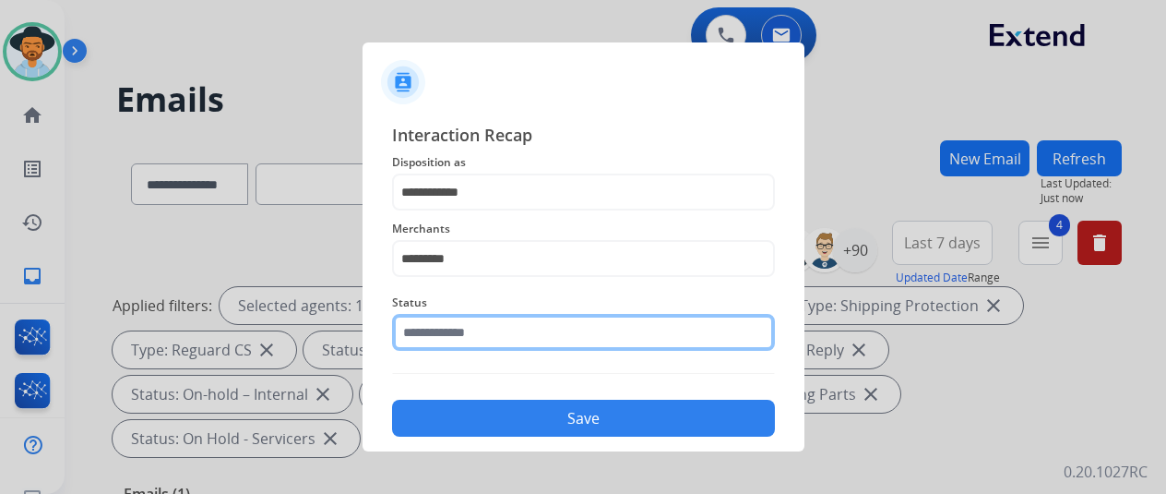
click at [451, 335] on input "text" at bounding box center [583, 332] width 383 height 37
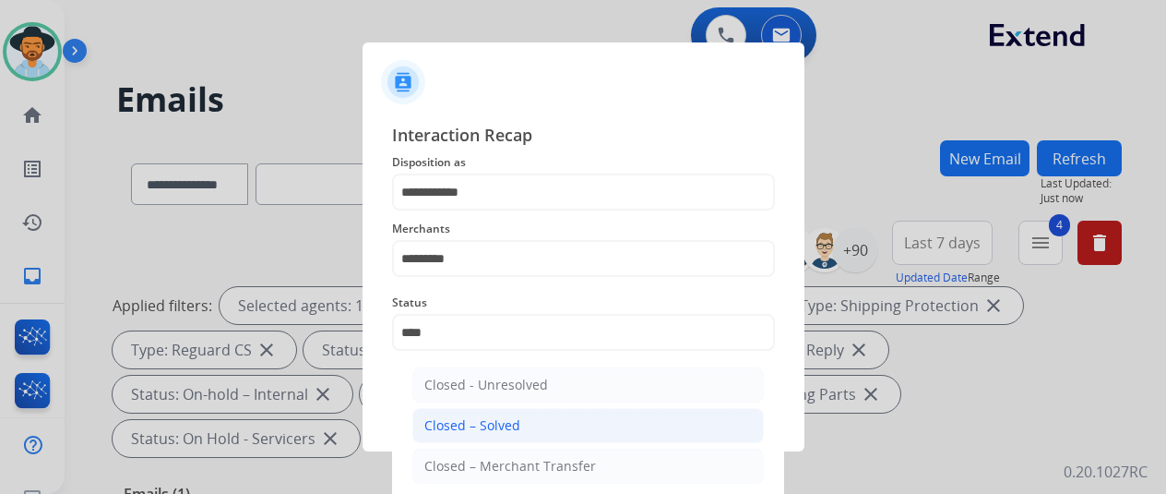
click at [450, 420] on div "Closed – Solved" at bounding box center [473, 425] width 96 height 18
type input "**********"
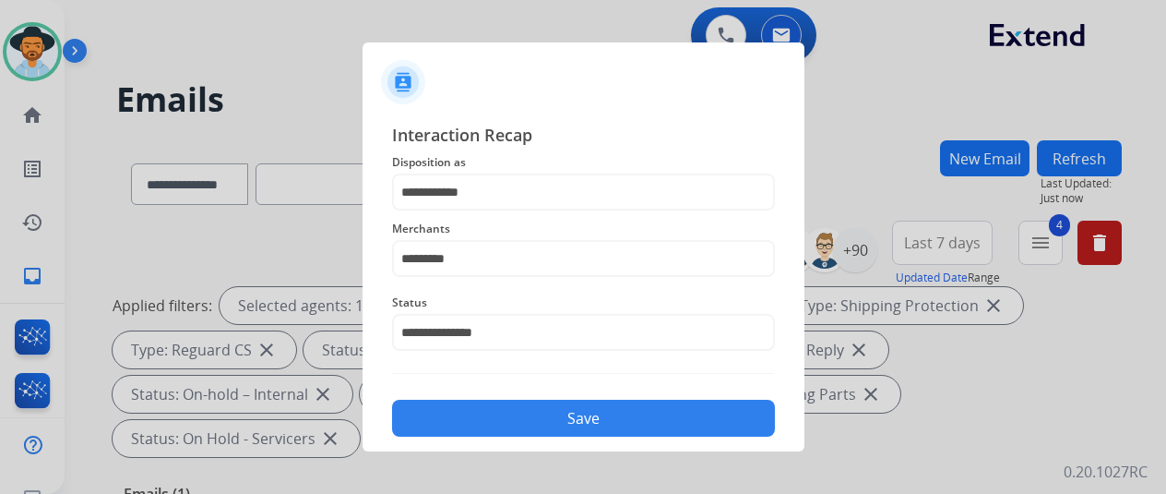
click at [541, 411] on button "Save" at bounding box center [583, 418] width 383 height 37
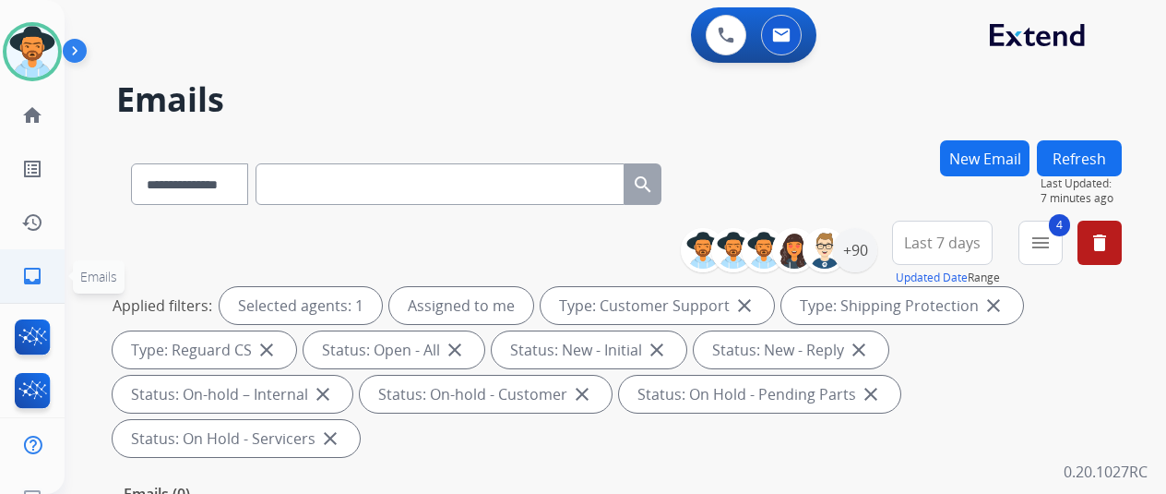
click at [39, 274] on mat-icon "inbox" at bounding box center [32, 276] width 22 height 22
click at [871, 249] on div "+90" at bounding box center [855, 250] width 44 height 44
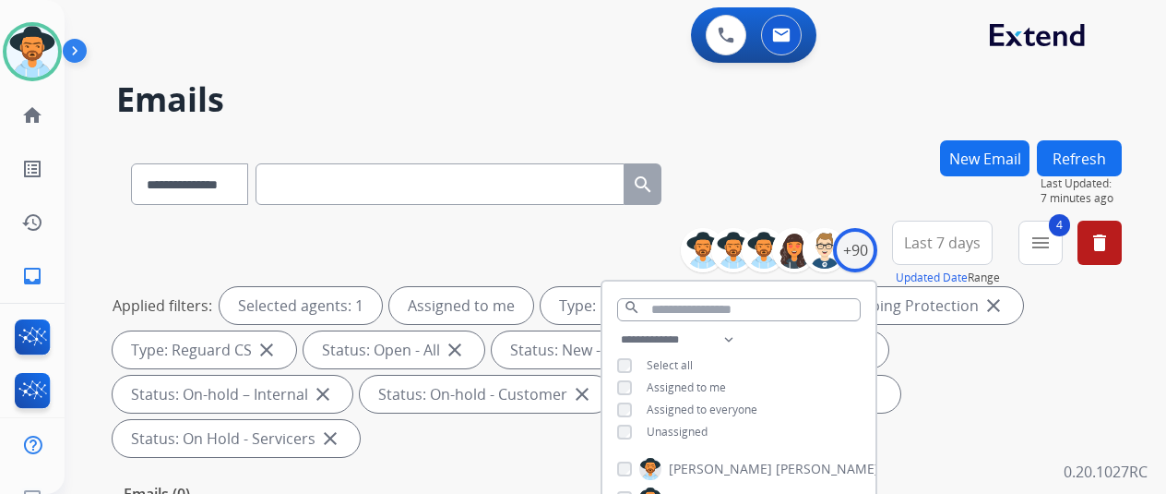
click at [819, 149] on div "**********" at bounding box center [619, 180] width 1006 height 80
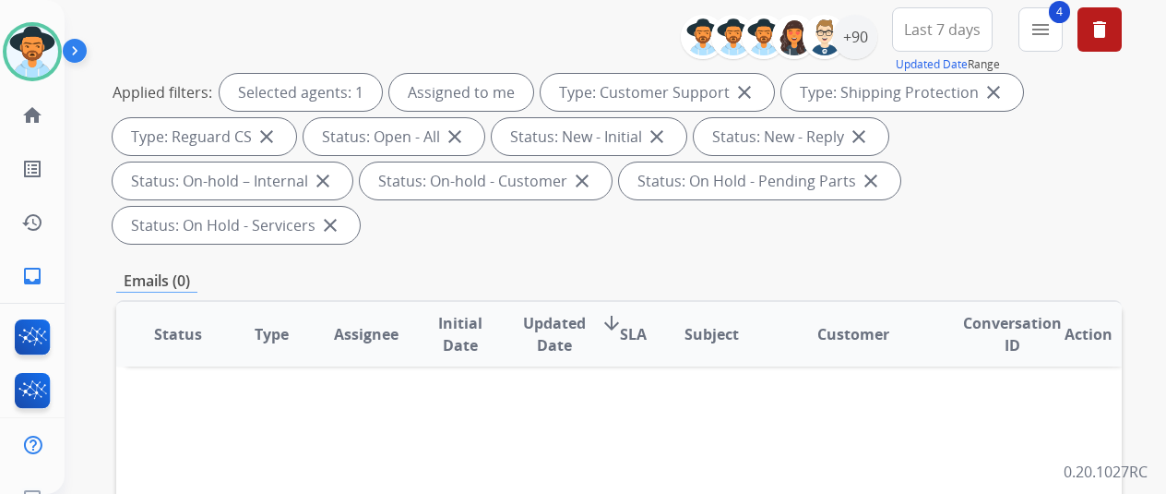
scroll to position [185, 0]
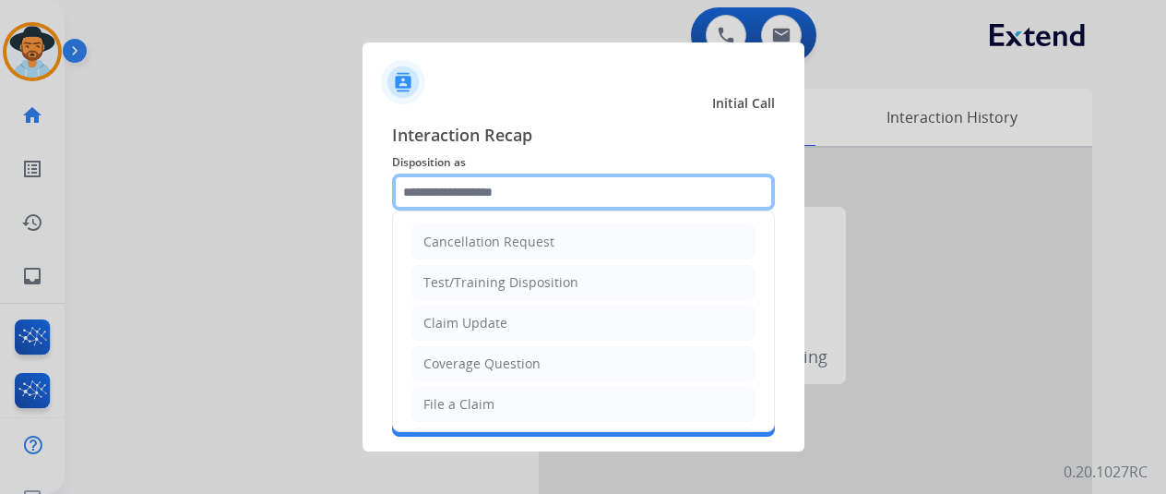
click at [437, 197] on input "text" at bounding box center [583, 191] width 383 height 37
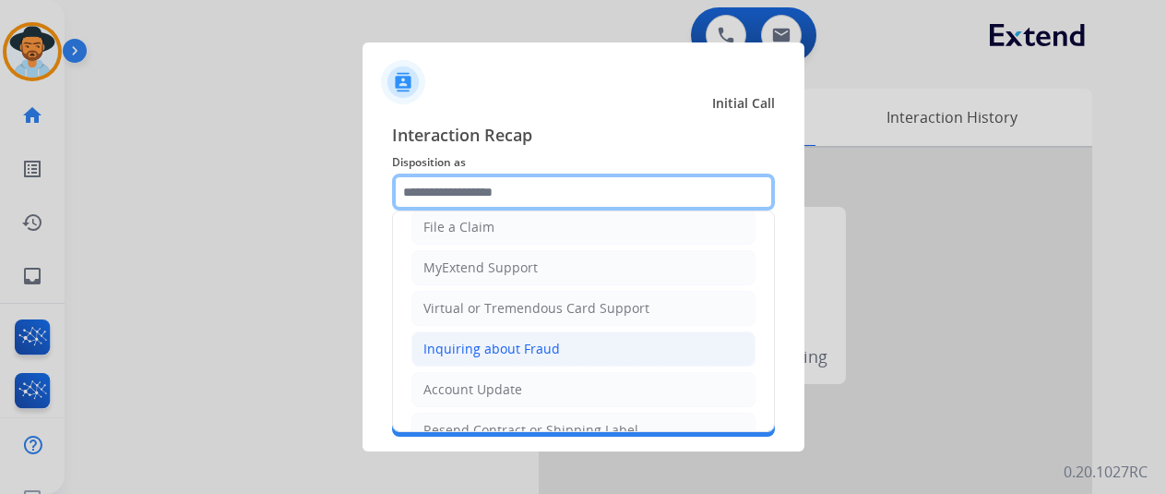
scroll to position [185, 0]
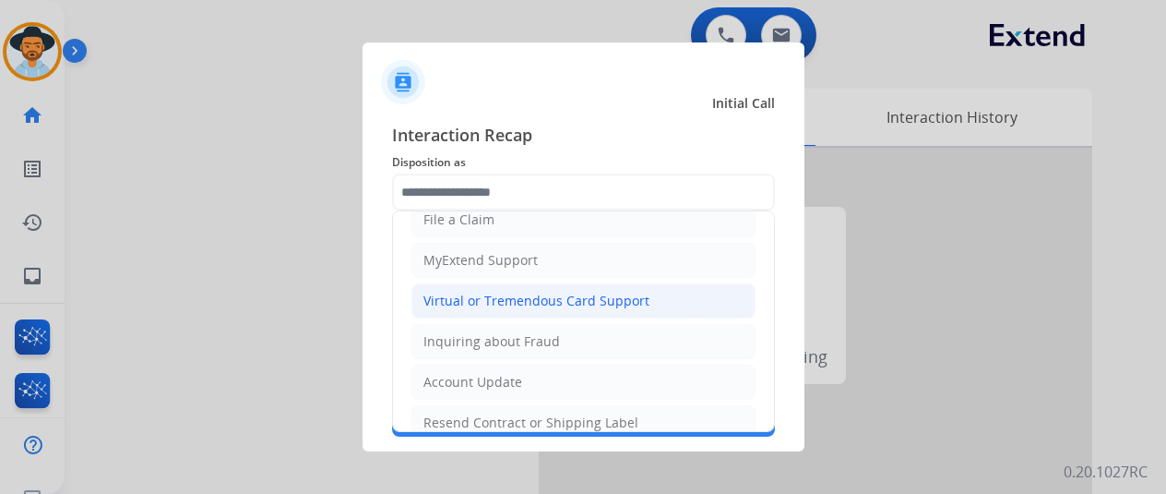
click at [476, 292] on div "Virtual or Tremendous Card Support" at bounding box center [537, 301] width 226 height 18
type input "**********"
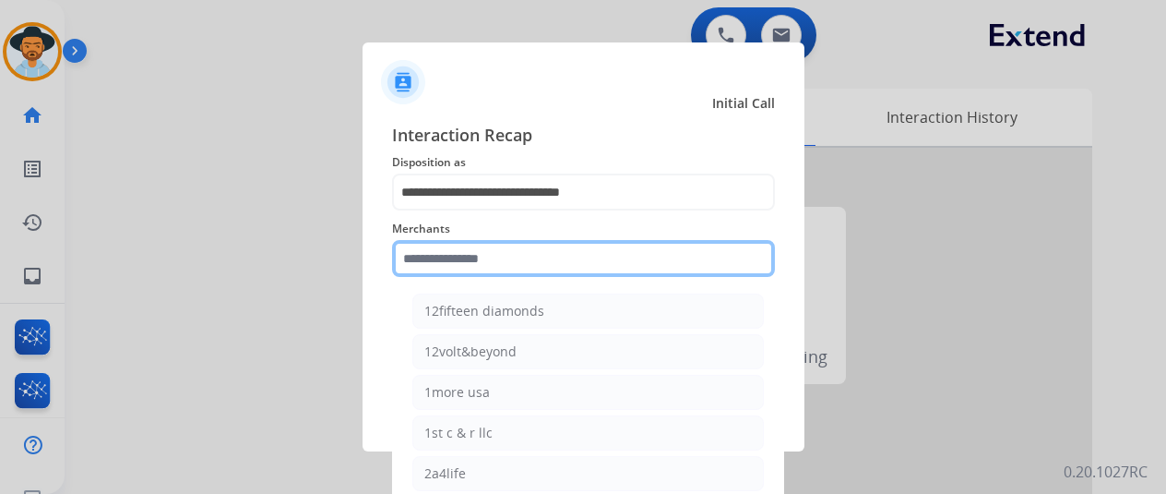
click at [416, 259] on input "text" at bounding box center [583, 258] width 383 height 37
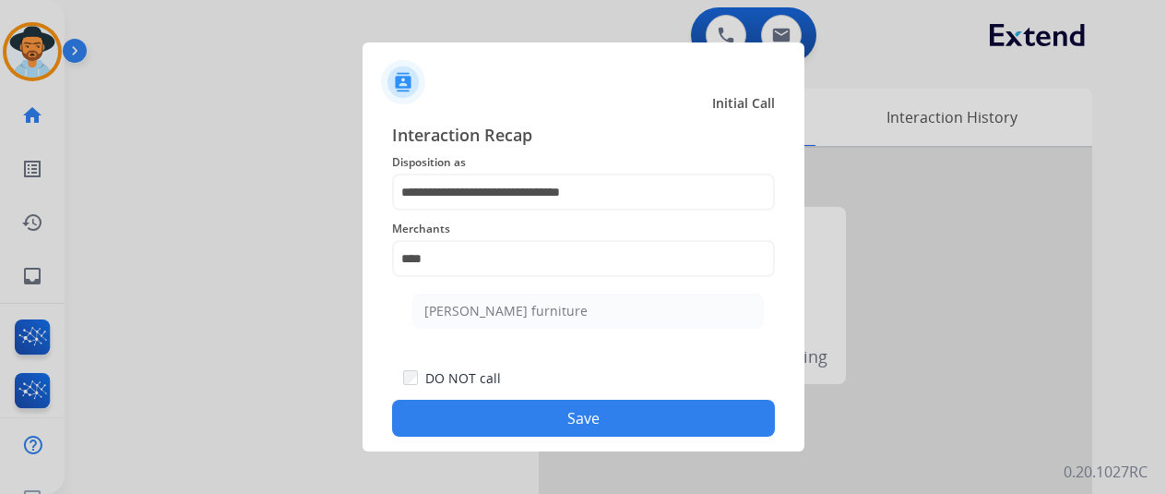
click at [480, 305] on div "[PERSON_NAME] furniture" at bounding box center [506, 311] width 163 height 18
type input "**********"
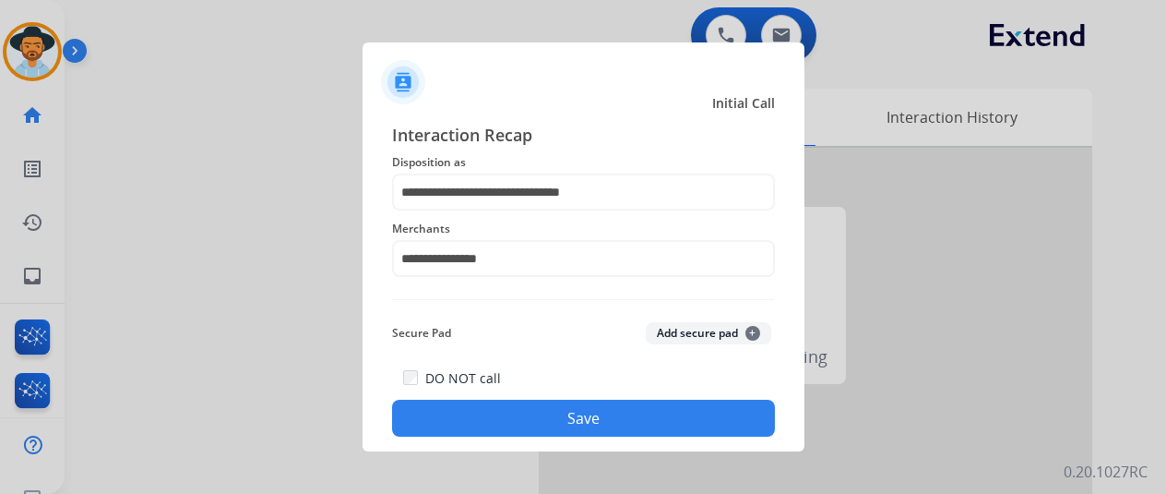
click at [568, 410] on button "Save" at bounding box center [583, 418] width 383 height 37
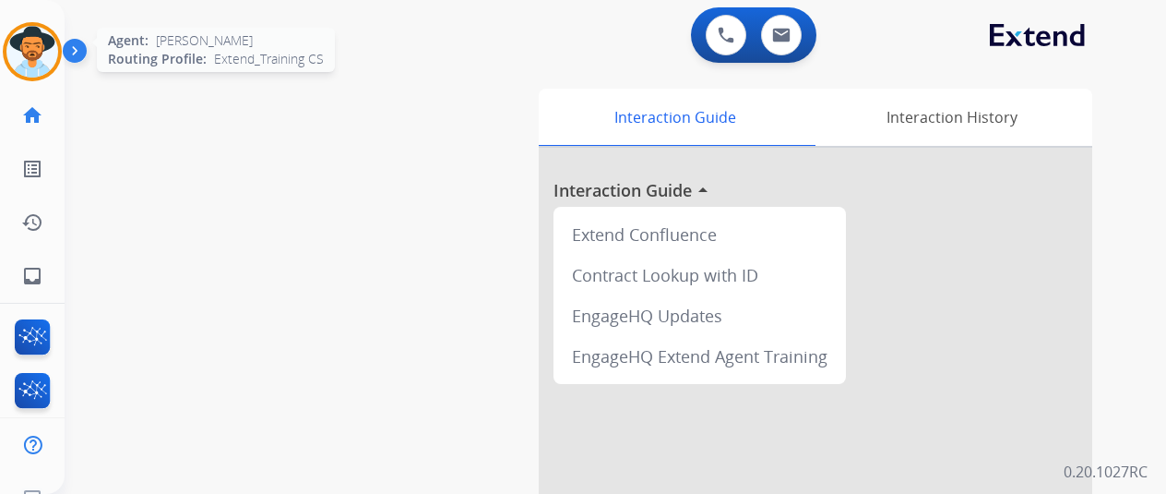
click at [42, 53] on img at bounding box center [32, 52] width 52 height 52
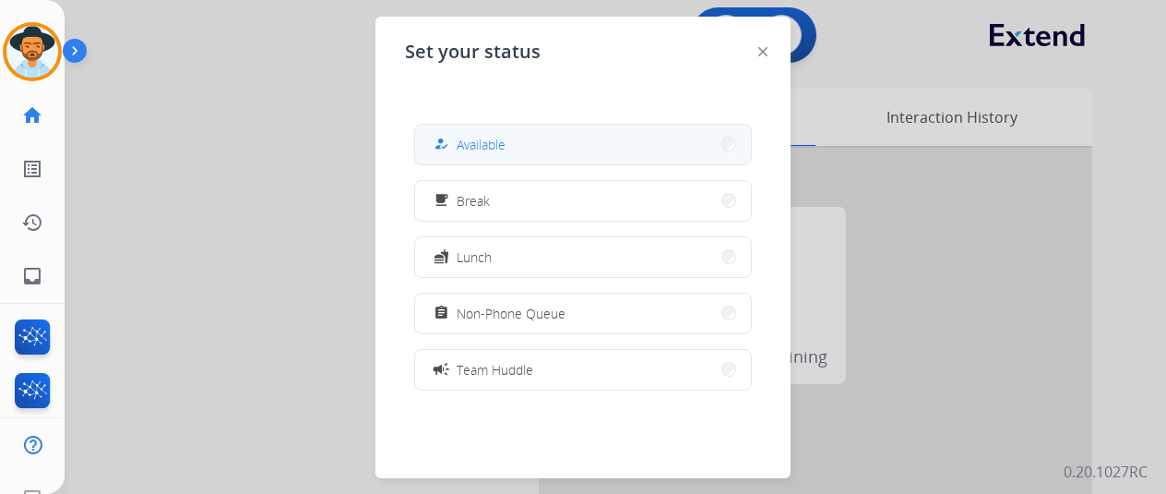
click at [472, 142] on span "Available" at bounding box center [481, 144] width 49 height 19
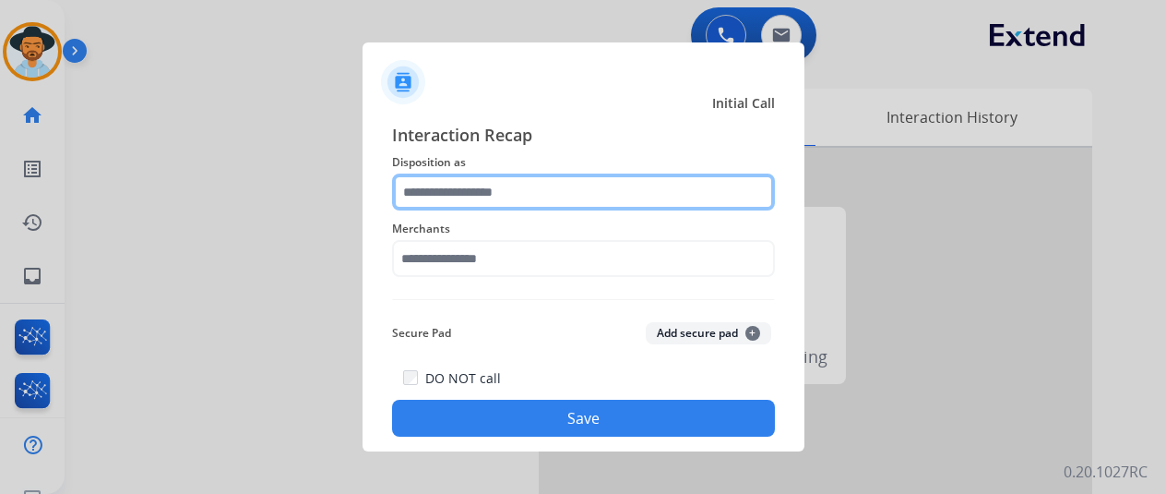
click at [462, 199] on input "text" at bounding box center [583, 191] width 383 height 37
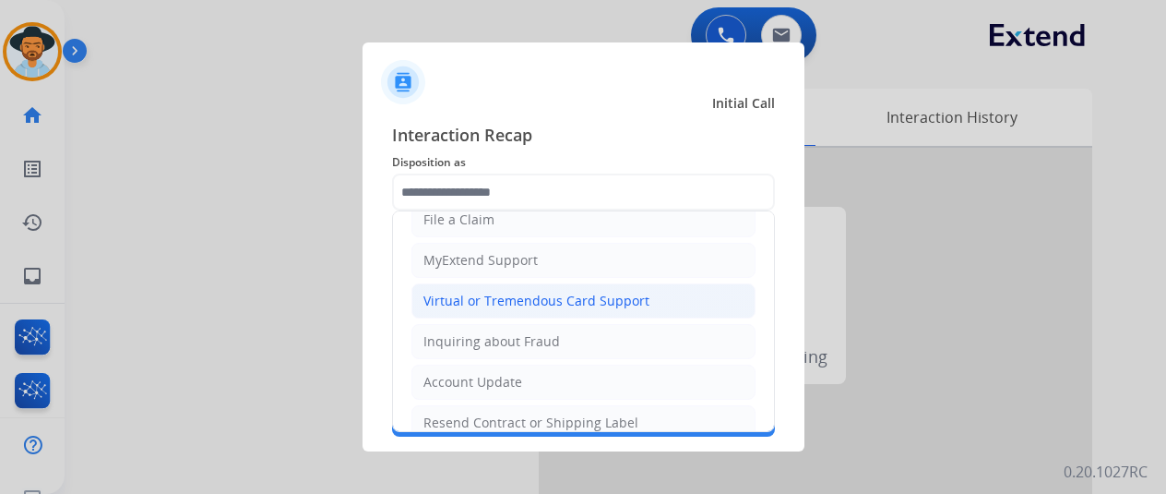
click at [490, 301] on div "Virtual or Tremendous Card Support" at bounding box center [537, 301] width 226 height 18
type input "**********"
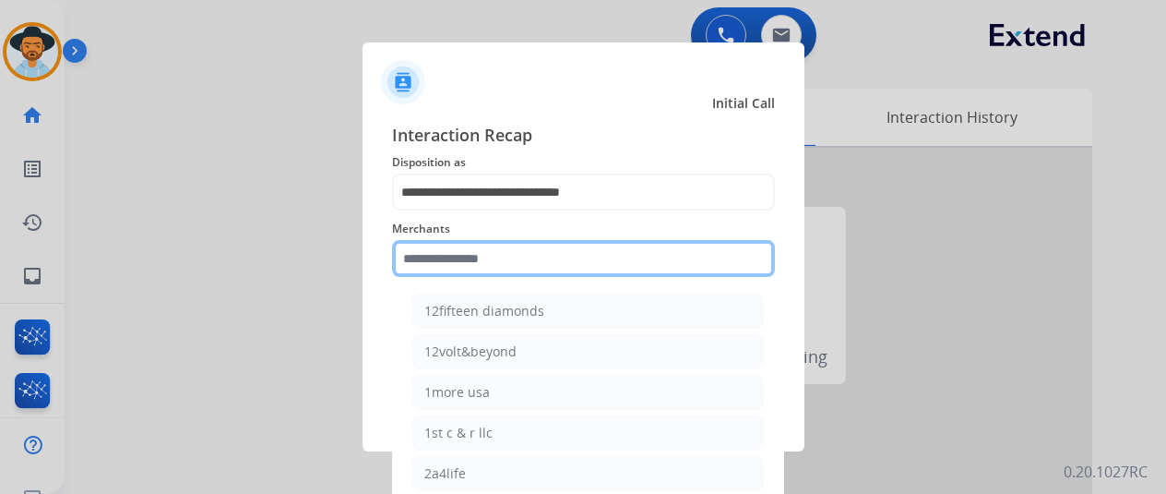
click at [469, 257] on input "text" at bounding box center [583, 258] width 383 height 37
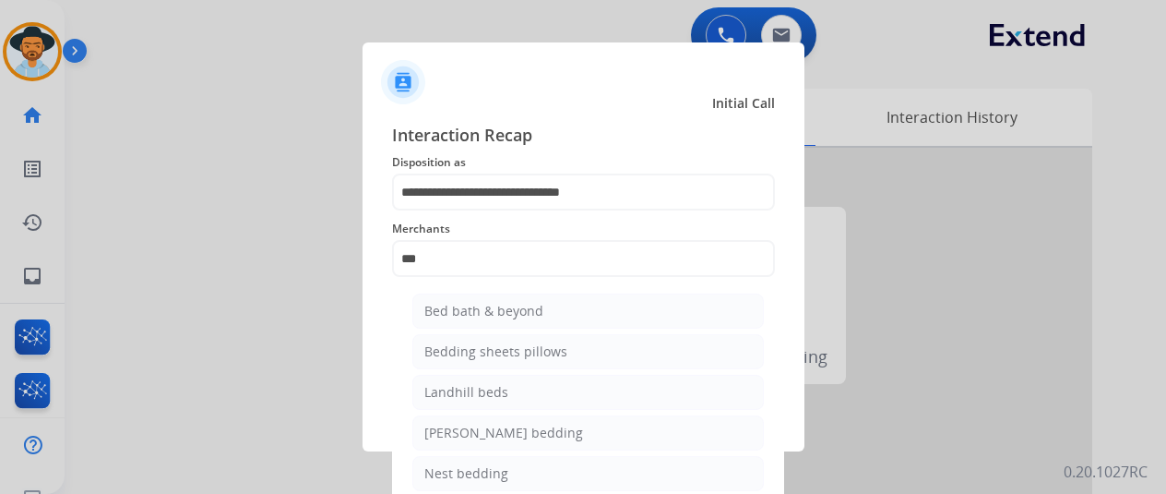
click at [486, 312] on div "Bed bath & beyond" at bounding box center [484, 311] width 119 height 18
type input "**********"
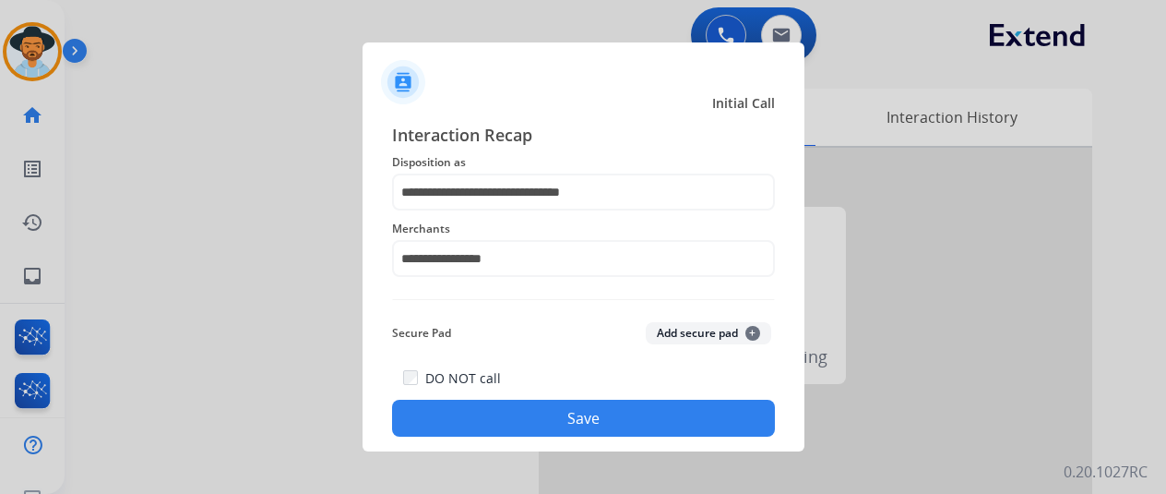
click at [543, 414] on button "Save" at bounding box center [583, 418] width 383 height 37
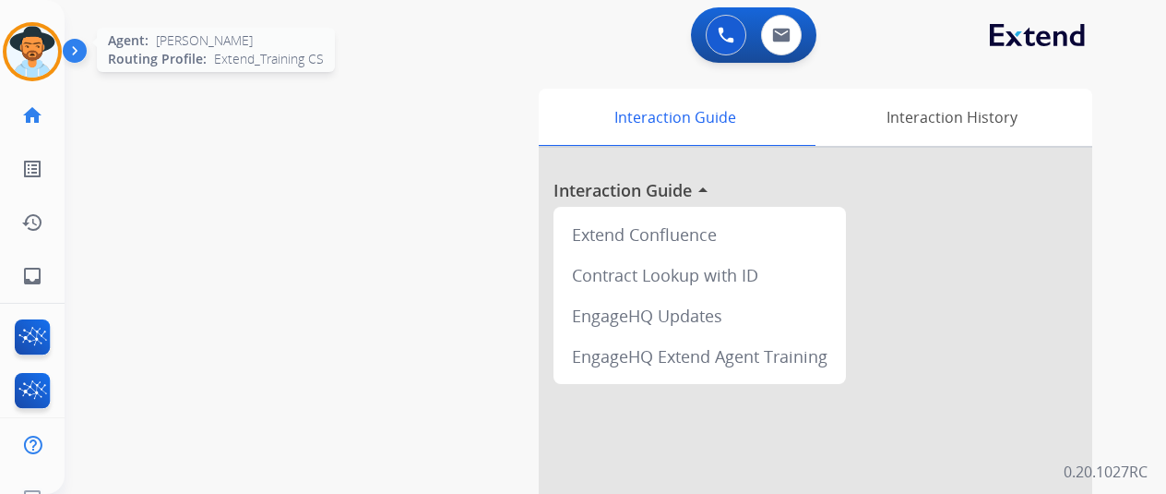
click at [33, 49] on img at bounding box center [32, 52] width 52 height 52
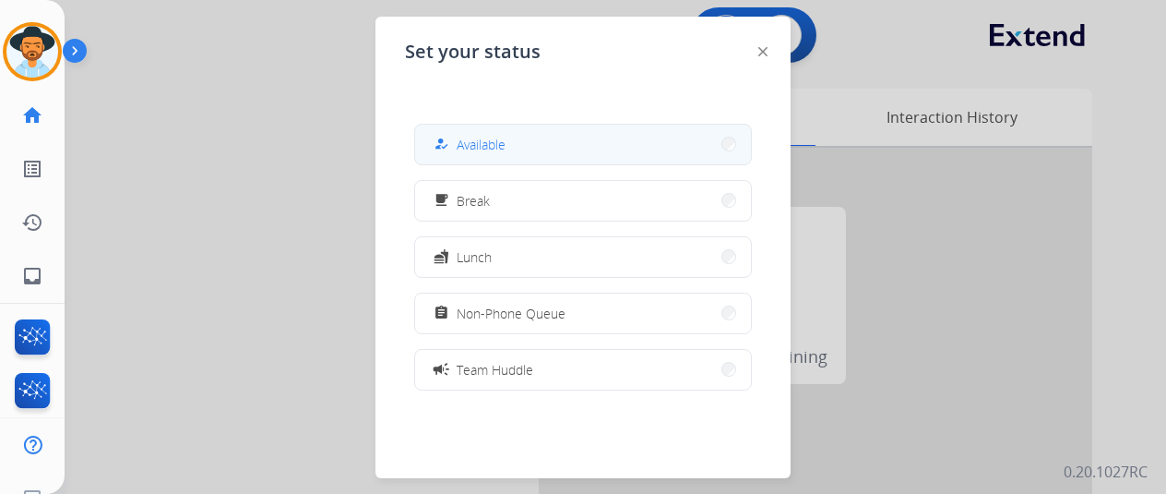
click at [466, 142] on span "Available" at bounding box center [481, 144] width 49 height 19
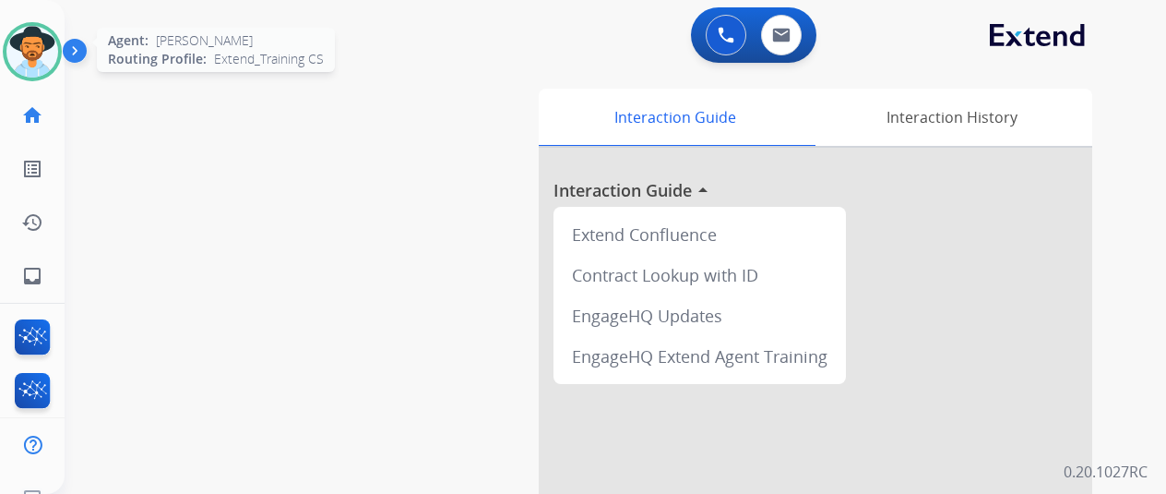
click at [47, 45] on img at bounding box center [32, 52] width 52 height 52
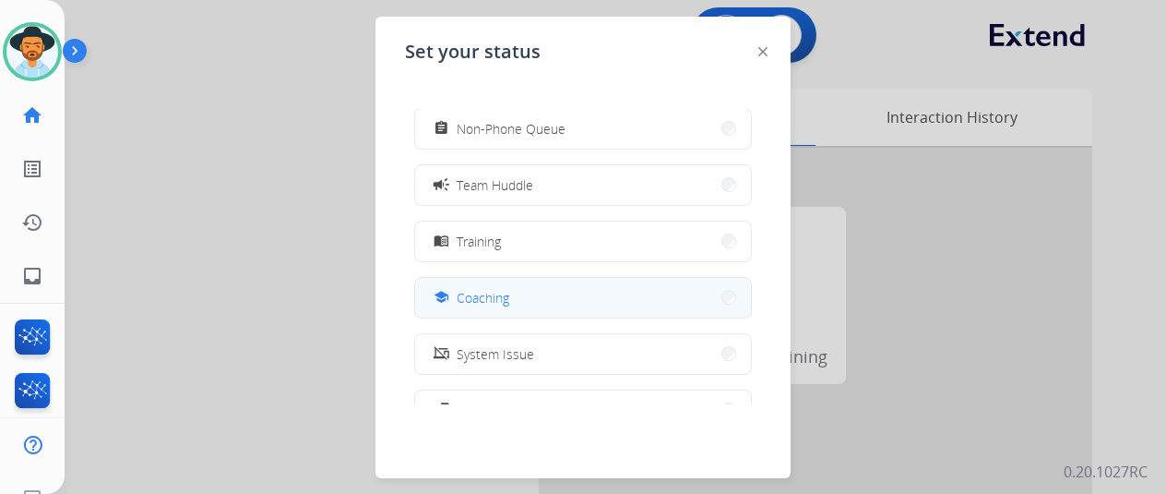
click at [512, 291] on button "school Coaching" at bounding box center [583, 298] width 336 height 40
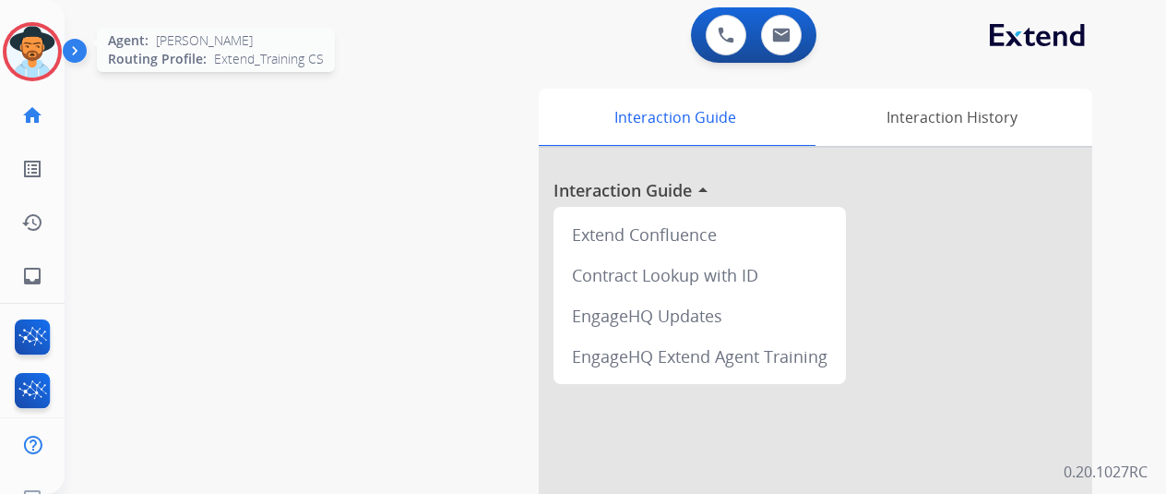
click at [35, 38] on img at bounding box center [32, 52] width 52 height 52
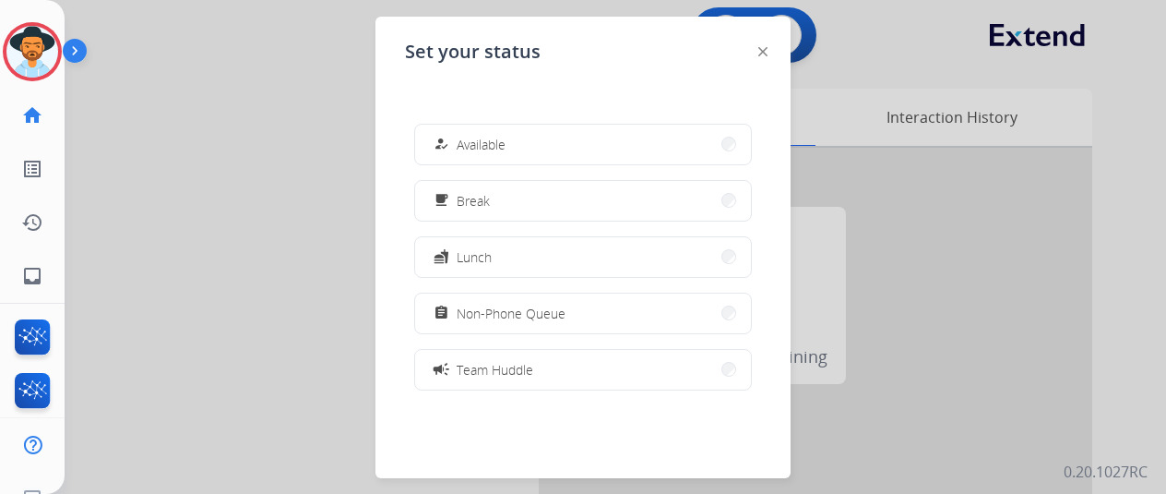
click at [472, 139] on span "Available" at bounding box center [481, 144] width 49 height 19
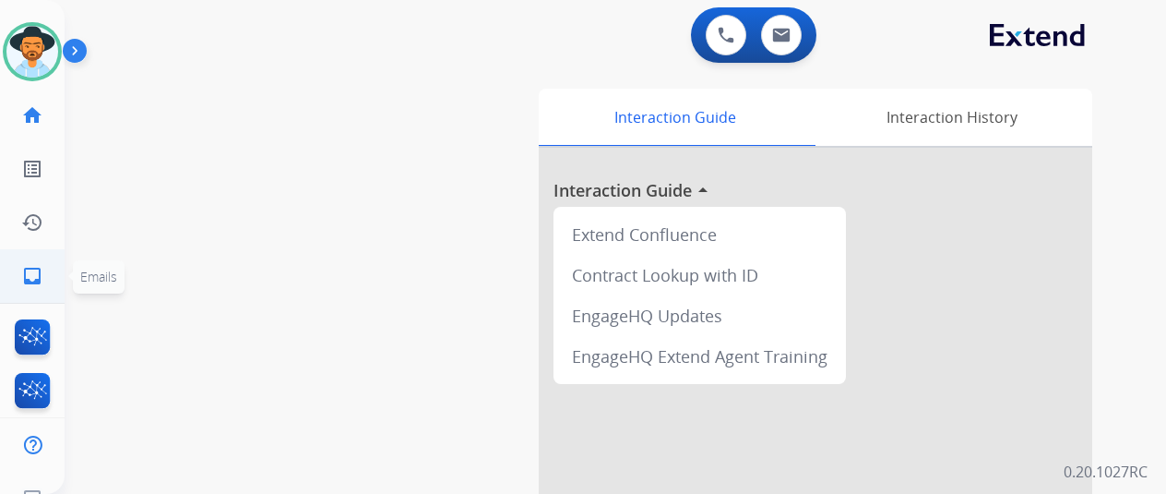
click at [33, 270] on mat-icon "inbox" at bounding box center [32, 276] width 22 height 22
select select "**********"
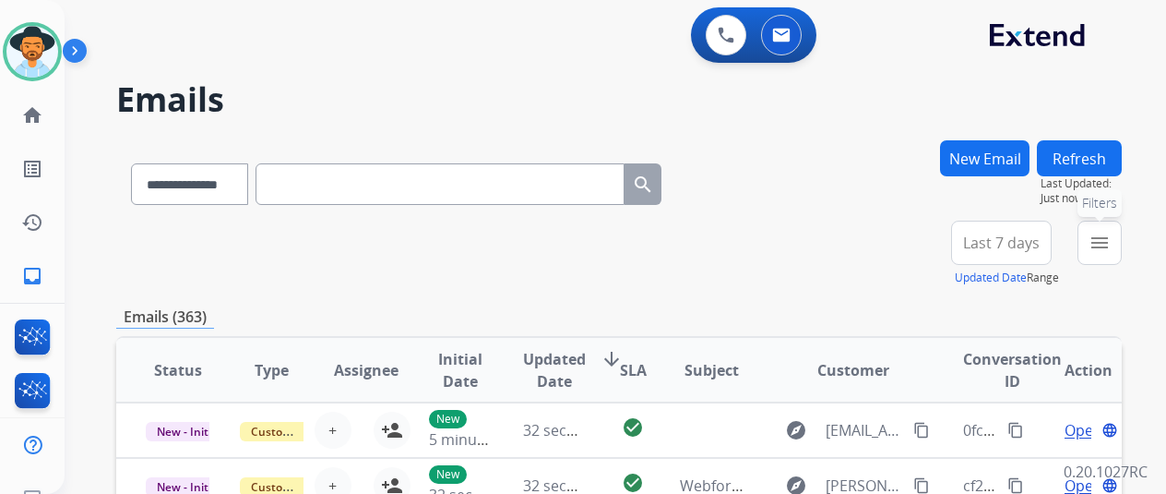
click at [1111, 247] on mat-icon "menu" at bounding box center [1100, 243] width 22 height 22
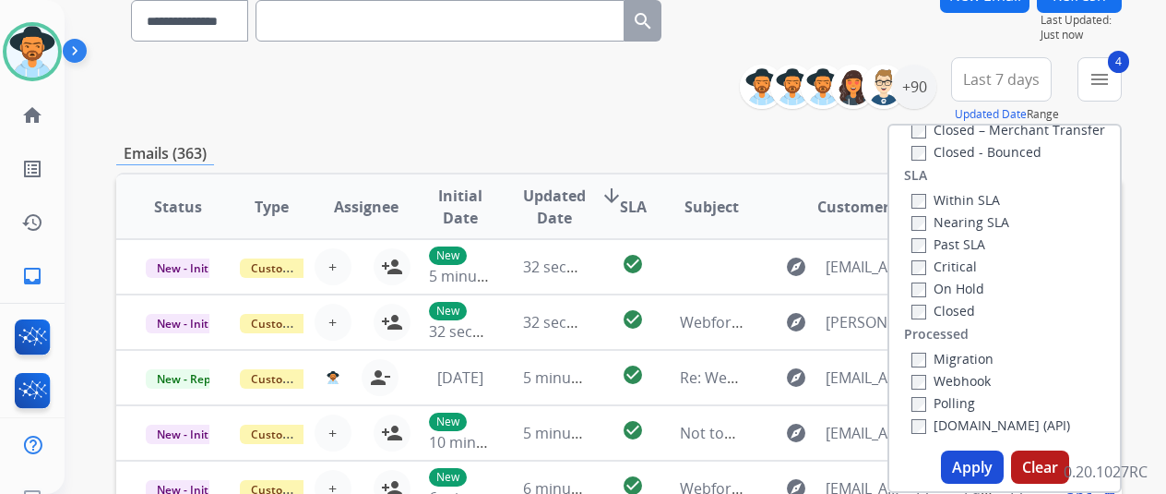
scroll to position [369, 0]
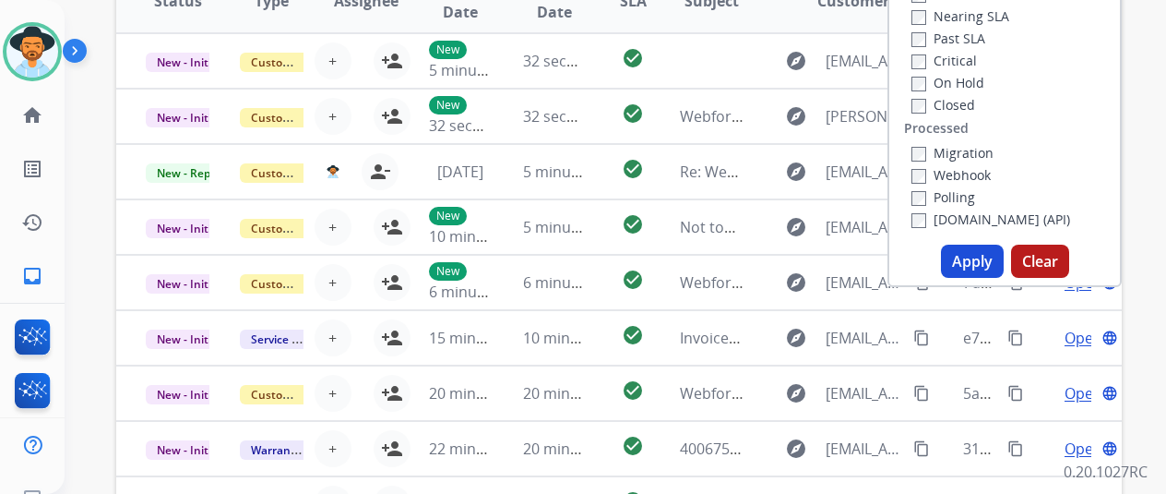
click at [972, 259] on button "Apply" at bounding box center [972, 261] width 63 height 33
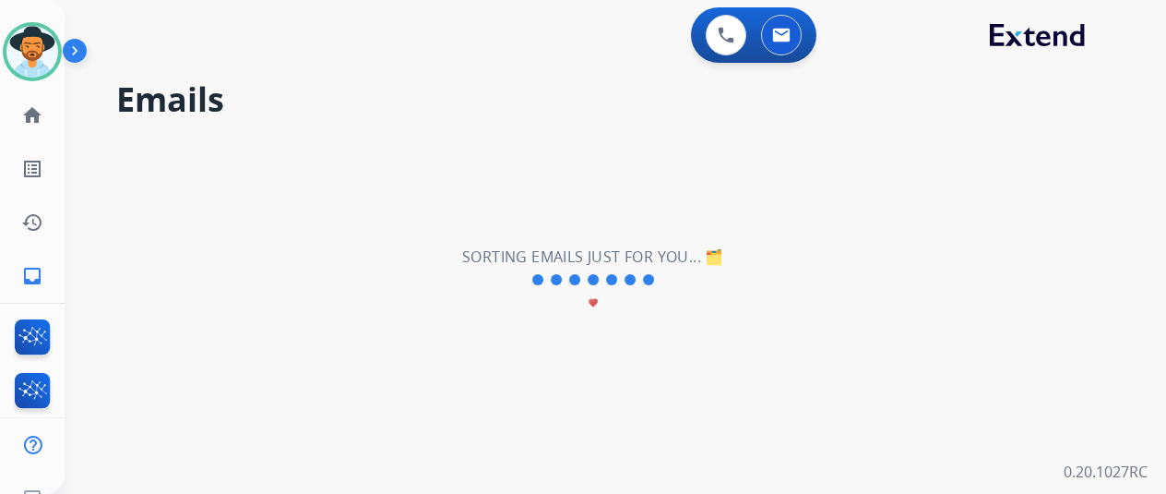
scroll to position [0, 0]
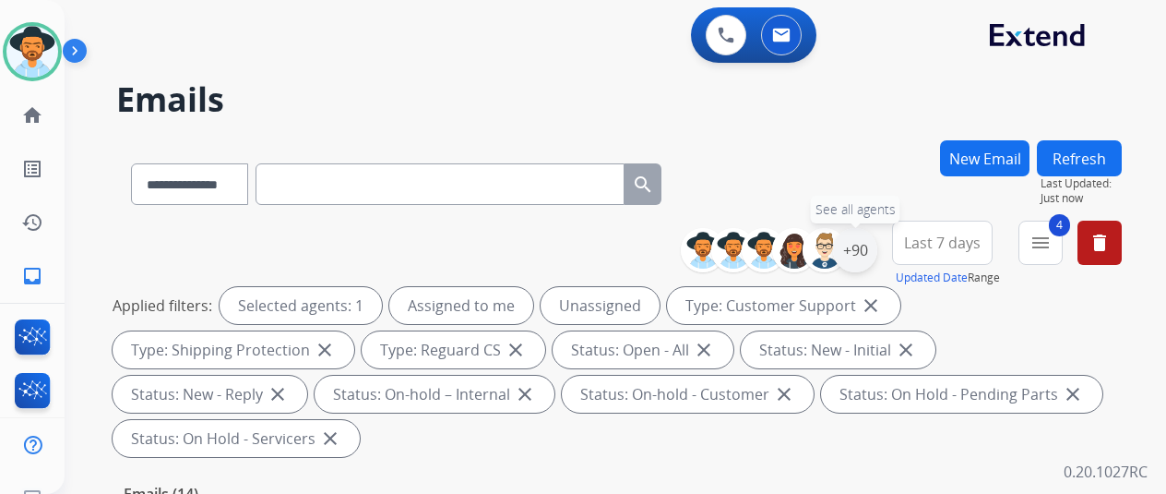
click at [875, 245] on div "+90" at bounding box center [855, 250] width 44 height 44
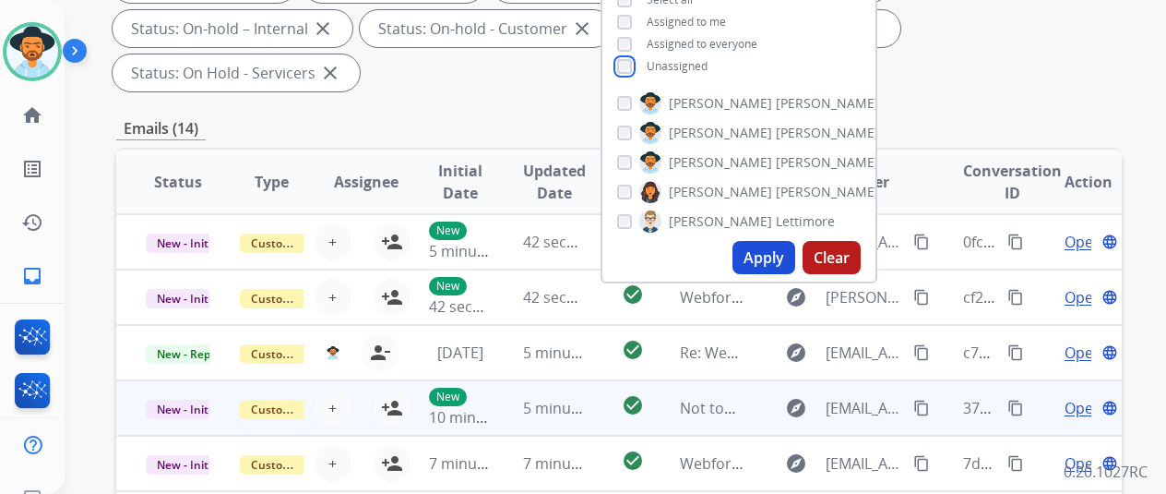
scroll to position [369, 0]
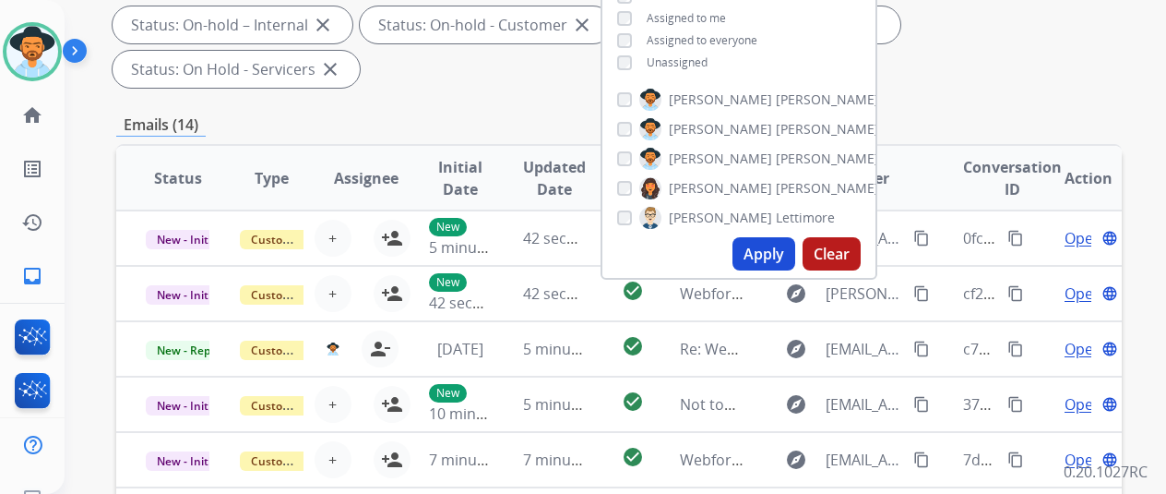
click at [779, 251] on button "Apply" at bounding box center [764, 253] width 63 height 33
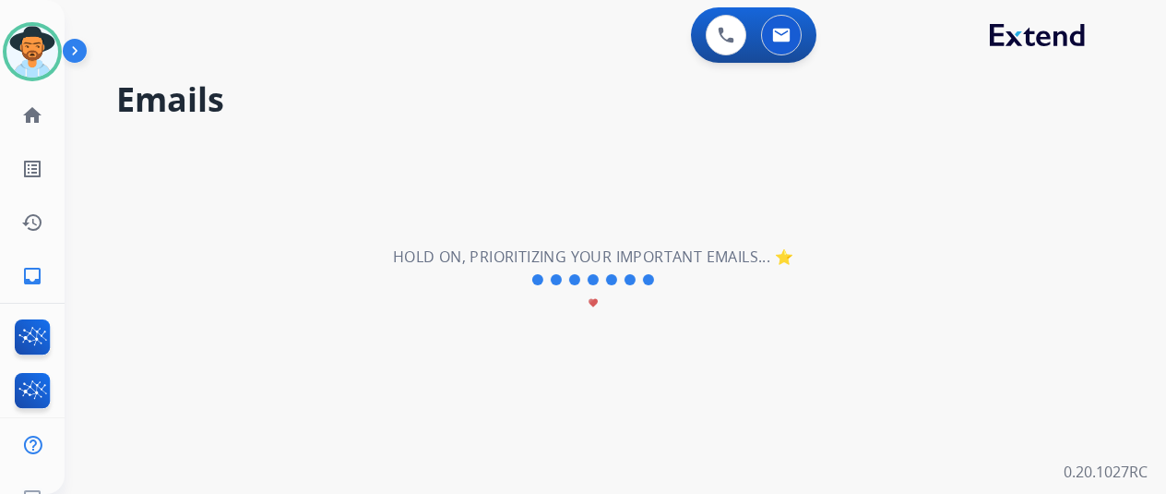
scroll to position [0, 0]
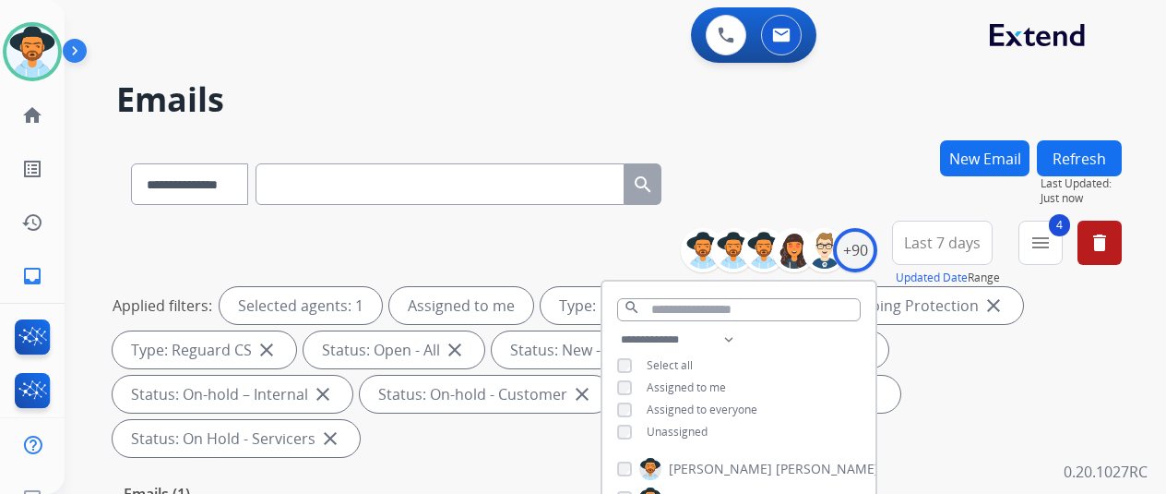
click at [819, 202] on div "**********" at bounding box center [619, 180] width 1006 height 80
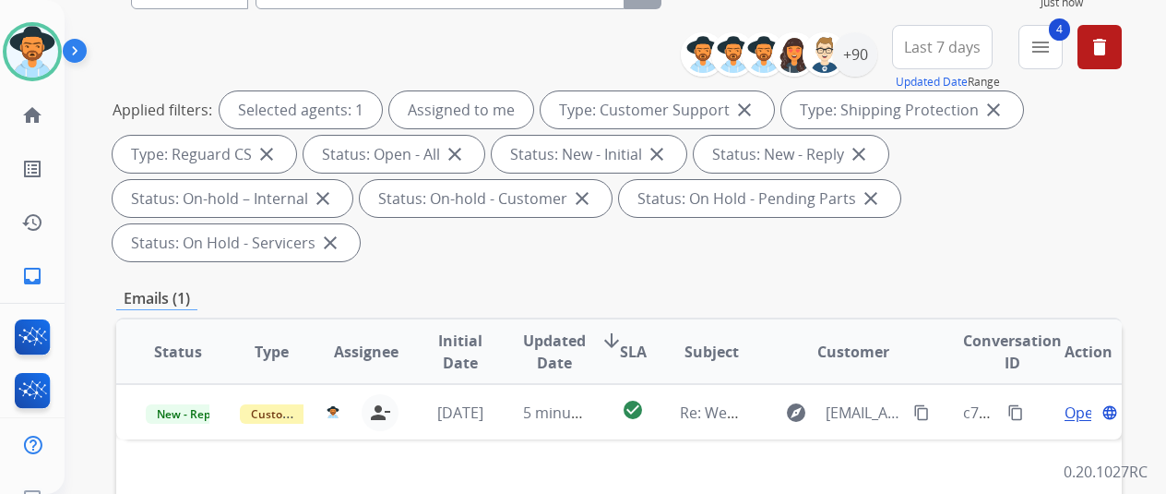
scroll to position [369, 0]
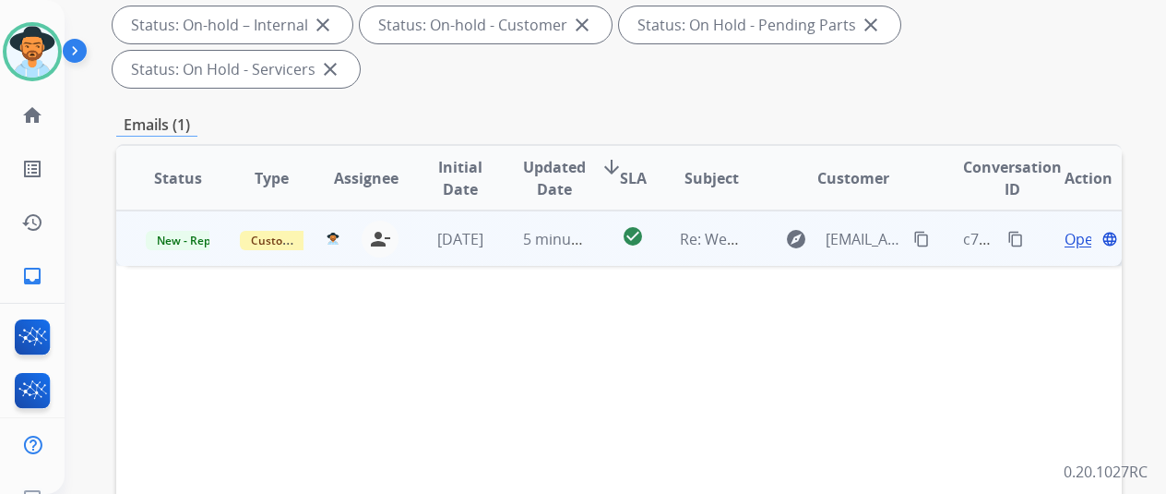
click at [1069, 228] on span "Open" at bounding box center [1084, 239] width 38 height 22
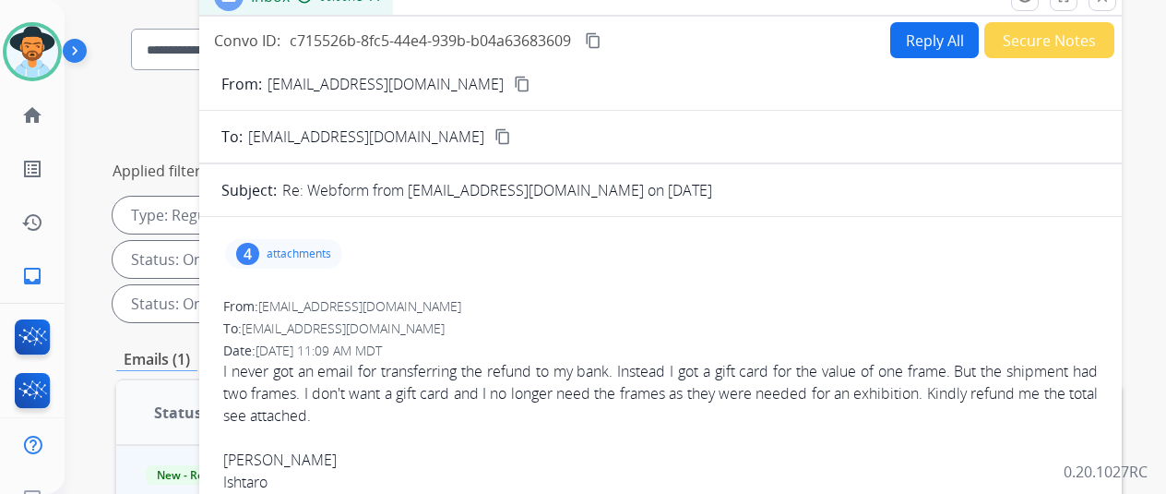
scroll to position [0, 0]
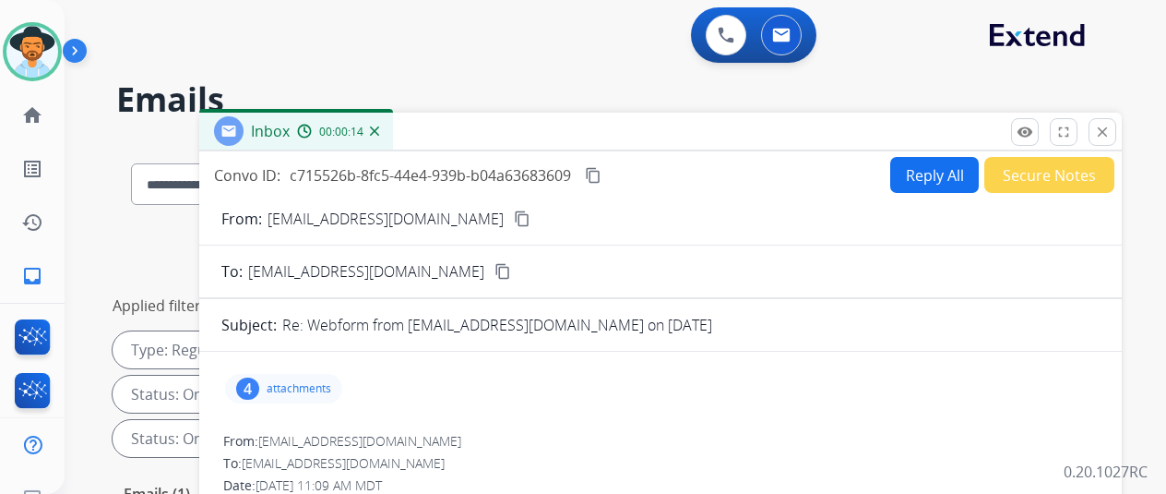
click at [514, 215] on mat-icon "content_copy" at bounding box center [522, 218] width 17 height 17
click at [930, 169] on button "Reply All" at bounding box center [935, 175] width 89 height 36
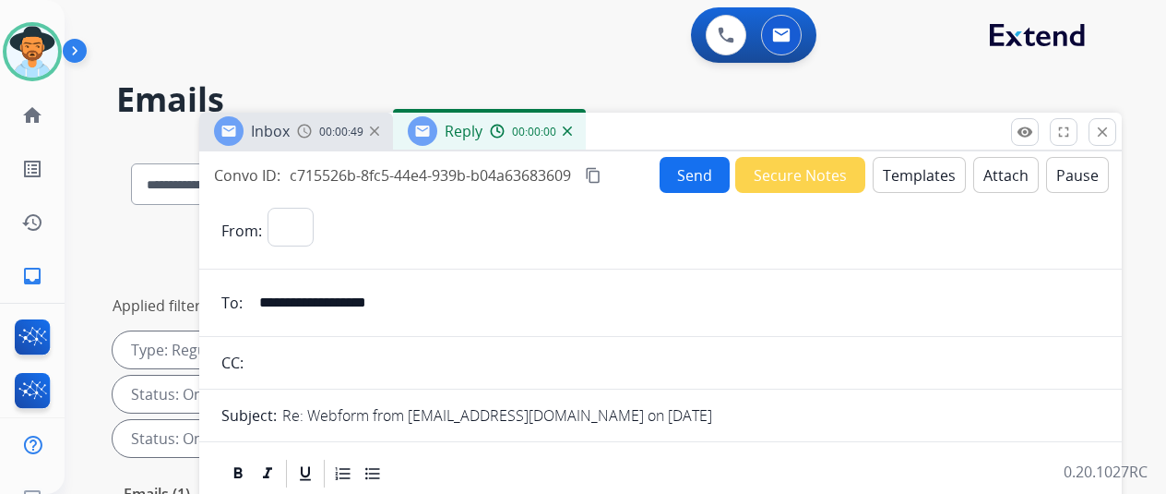
select select "**********"
click at [922, 171] on button "Templates" at bounding box center [919, 175] width 93 height 36
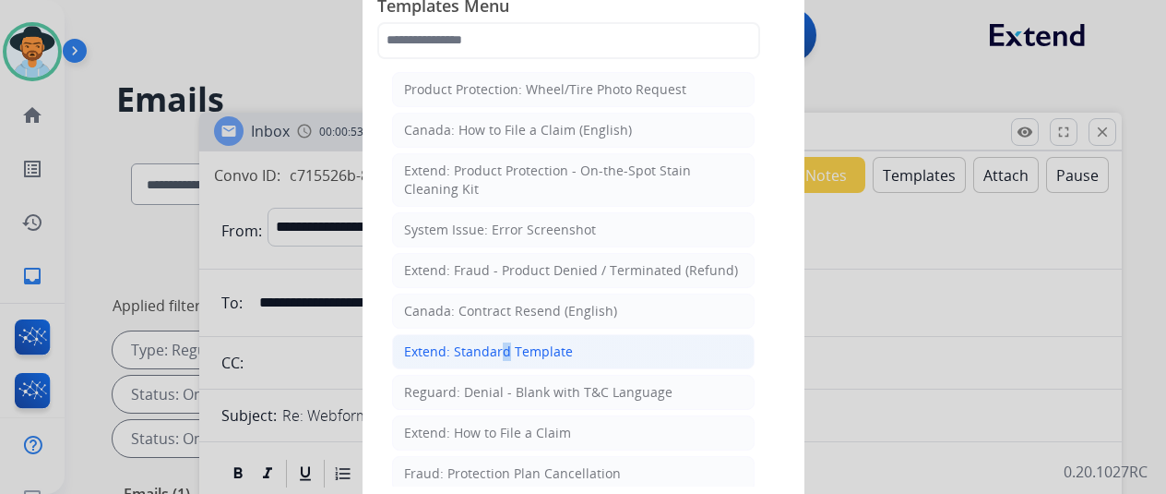
click at [494, 345] on div "Extend: Standard Template" at bounding box center [488, 351] width 169 height 18
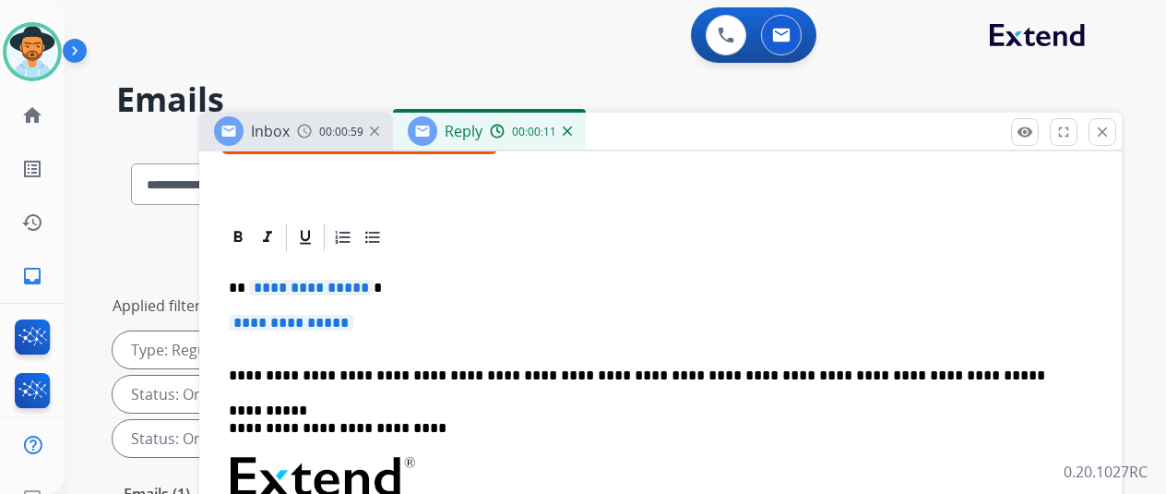
scroll to position [277, 0]
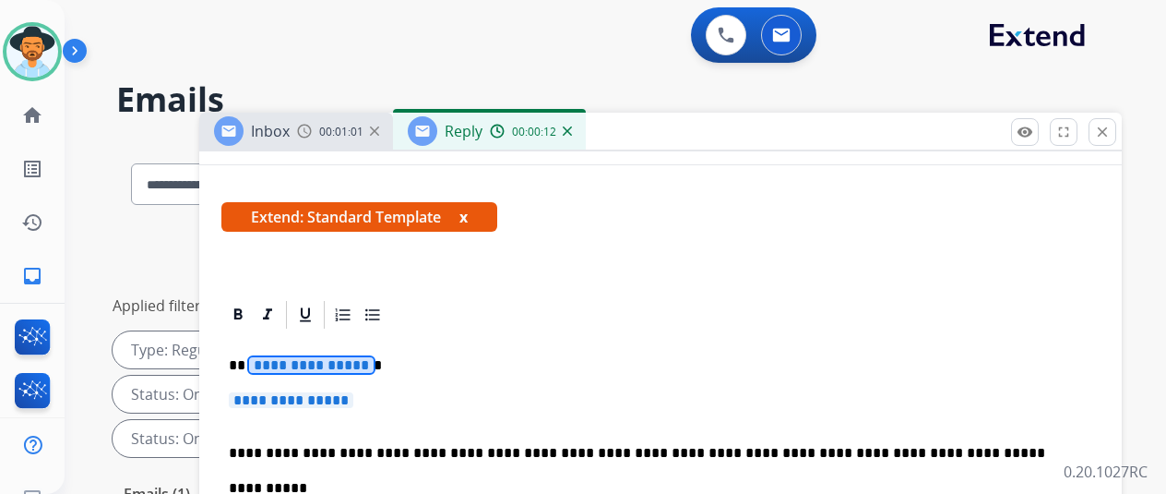
click at [367, 359] on span "**********" at bounding box center [311, 365] width 125 height 16
click at [353, 398] on span "**********" at bounding box center [291, 400] width 125 height 16
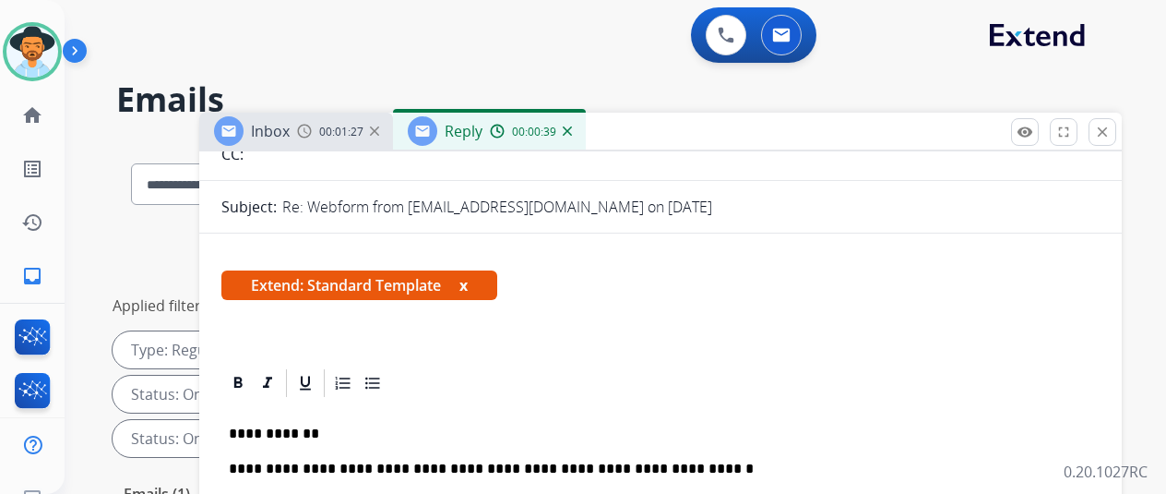
scroll to position [0, 0]
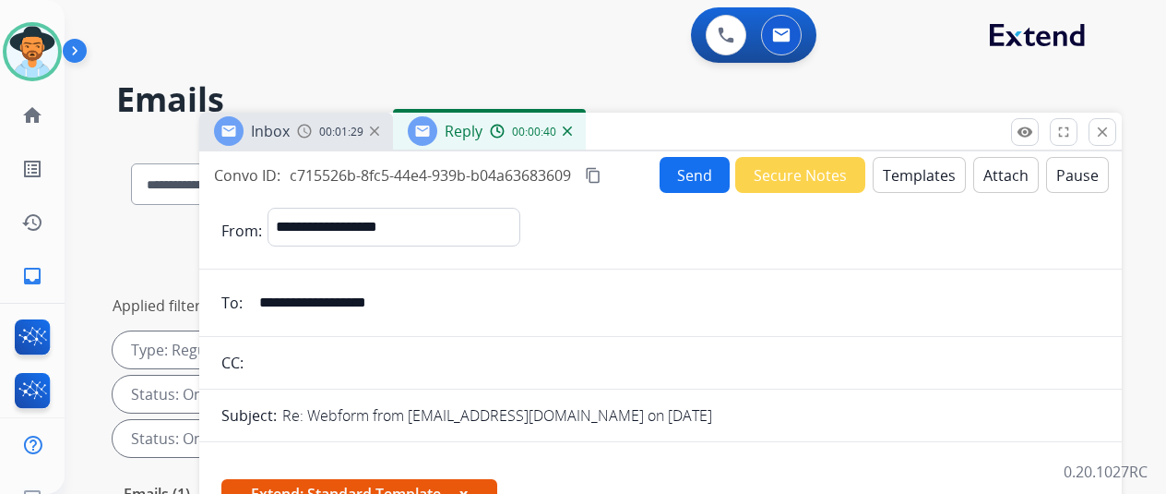
click at [700, 166] on button "Send" at bounding box center [695, 175] width 70 height 36
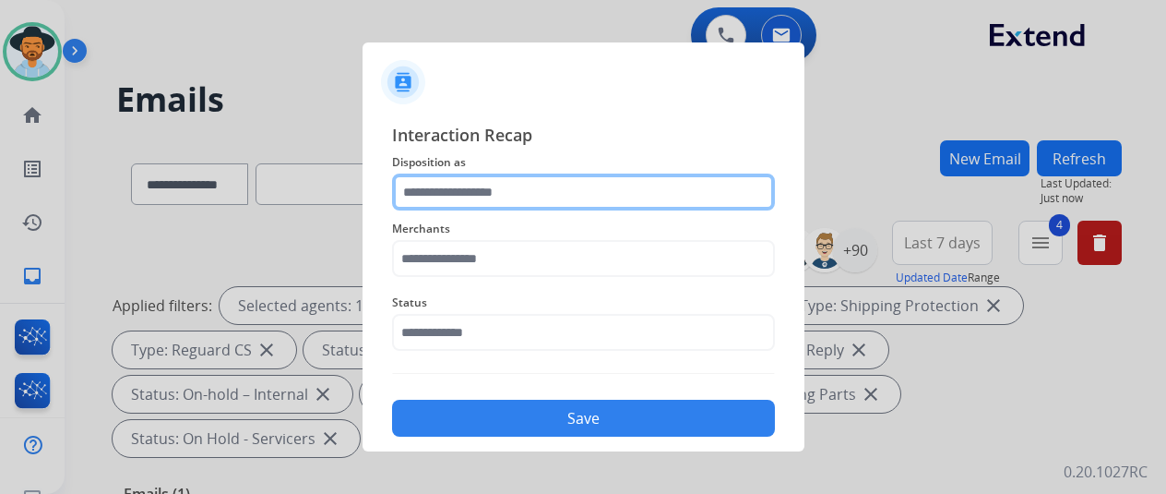
click at [486, 186] on input "text" at bounding box center [583, 191] width 383 height 37
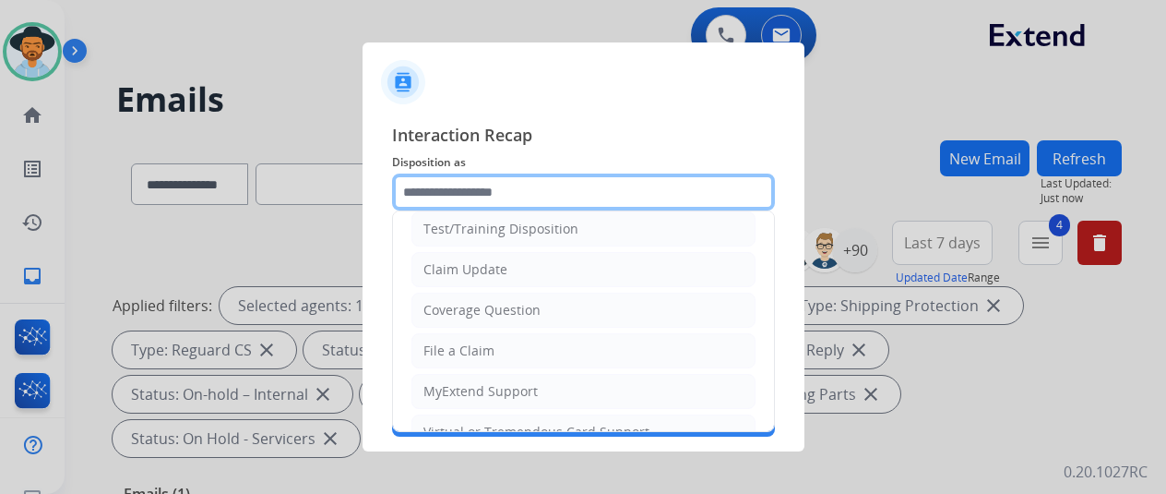
scroll to position [95, 0]
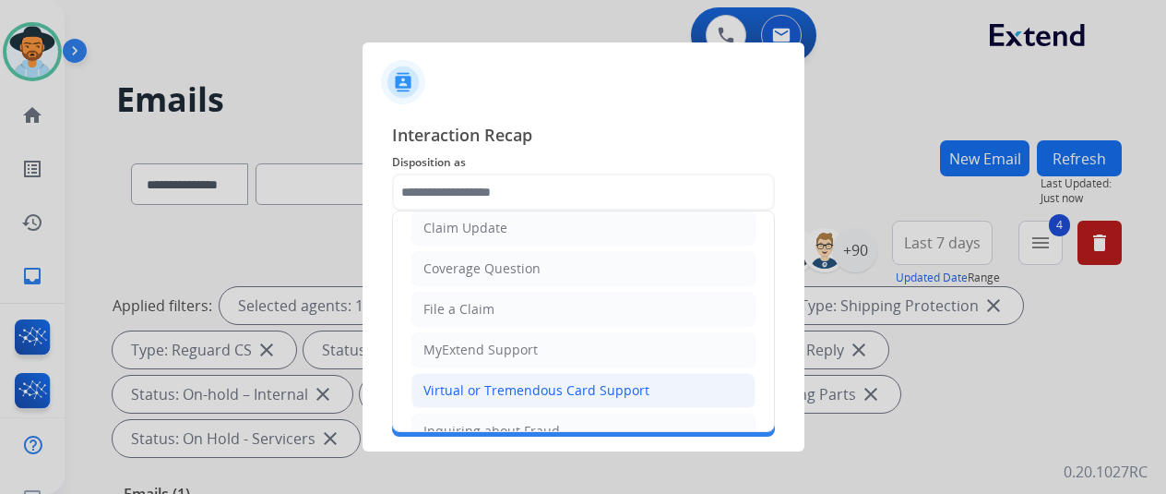
click at [472, 387] on div "Virtual or Tremendous Card Support" at bounding box center [537, 390] width 226 height 18
type input "**********"
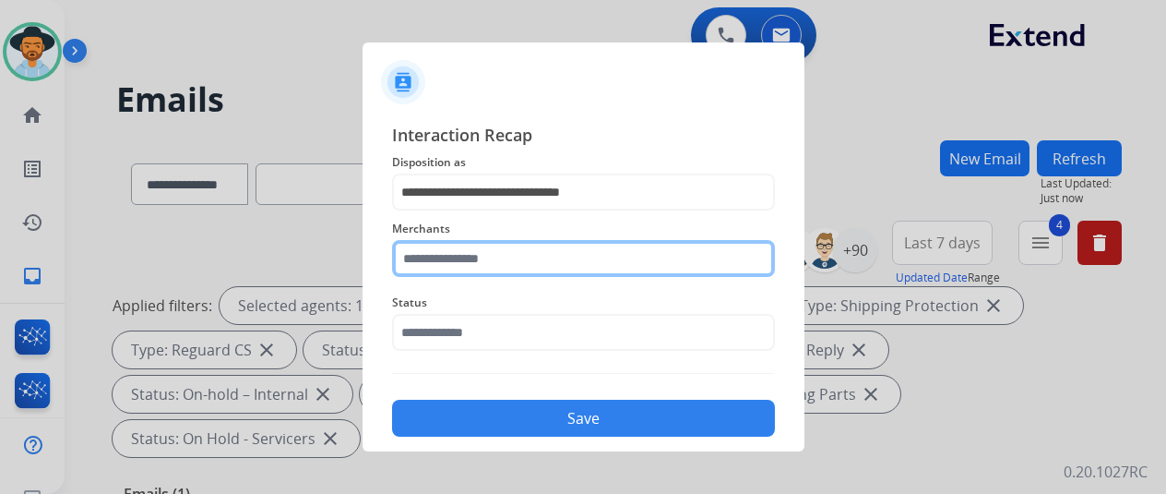
click at [413, 267] on input "text" at bounding box center [583, 258] width 383 height 37
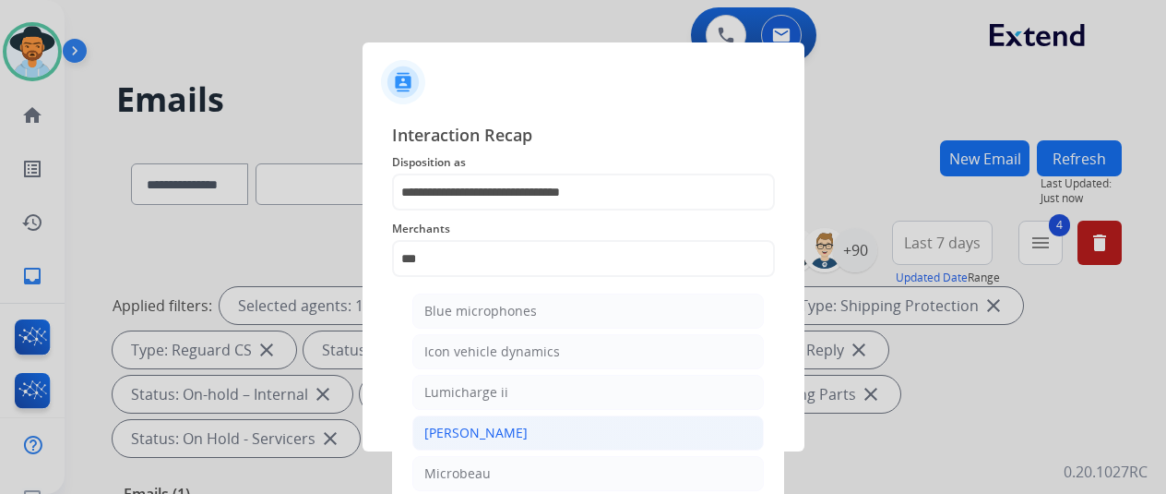
click at [439, 430] on div "[PERSON_NAME]" at bounding box center [476, 433] width 103 height 18
type input "********"
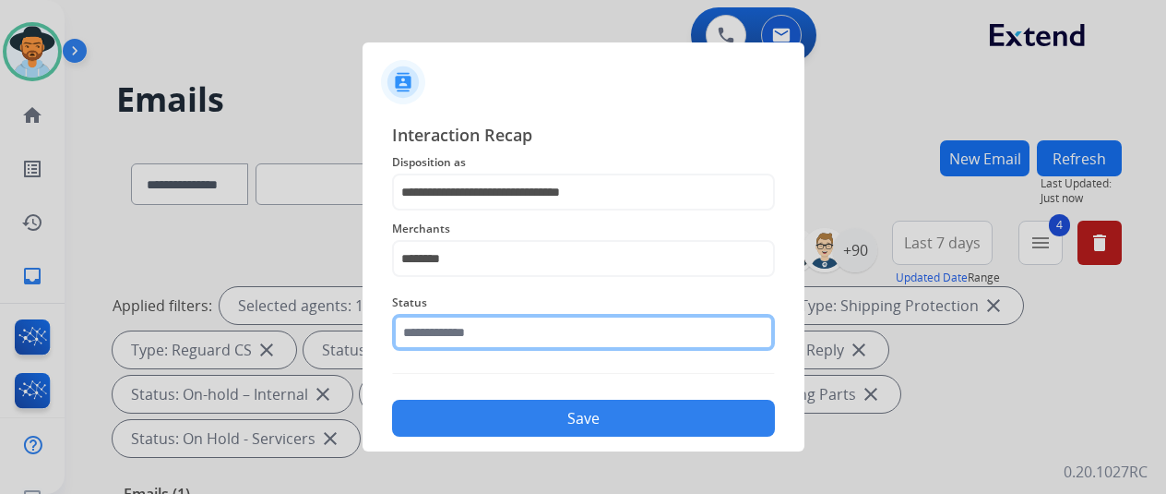
click at [447, 337] on input "text" at bounding box center [583, 332] width 383 height 37
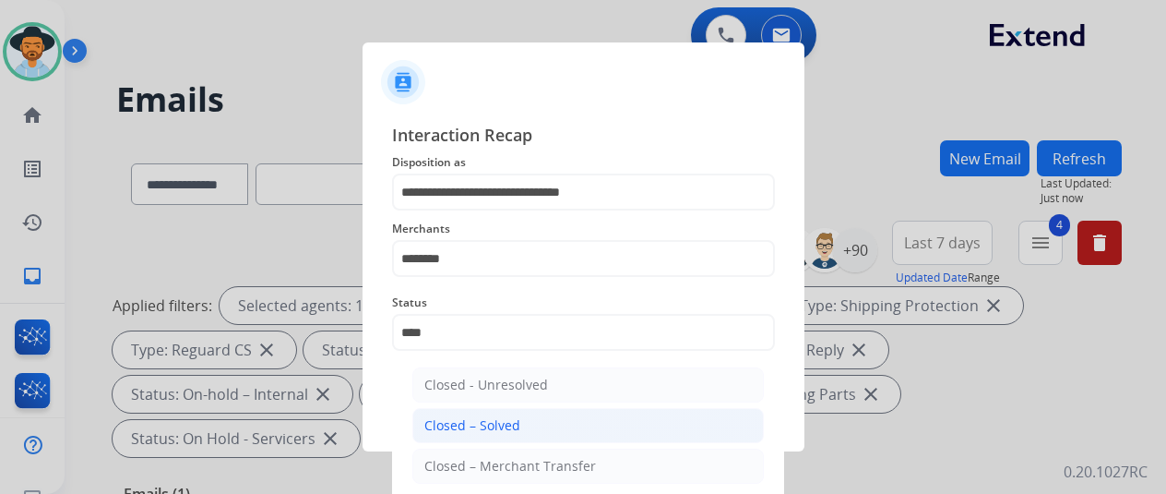
click at [452, 429] on div "Closed – Solved" at bounding box center [473, 425] width 96 height 18
type input "**********"
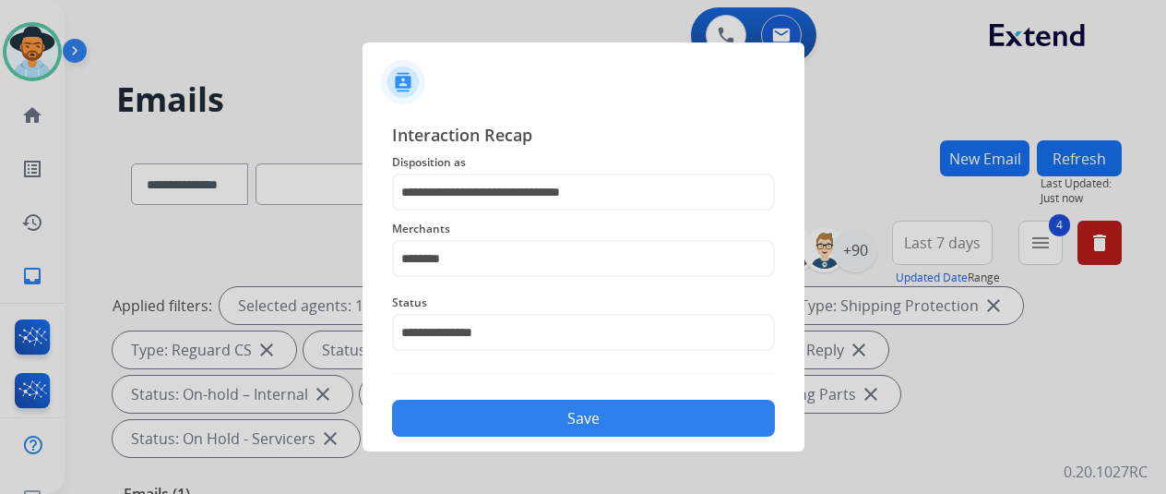
click at [483, 405] on button "Save" at bounding box center [583, 418] width 383 height 37
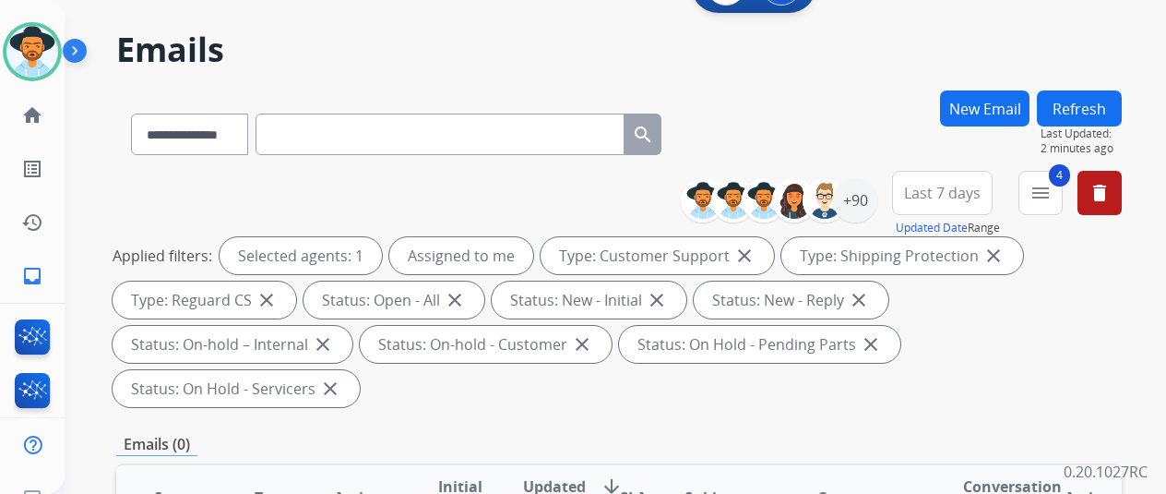
scroll to position [0, 0]
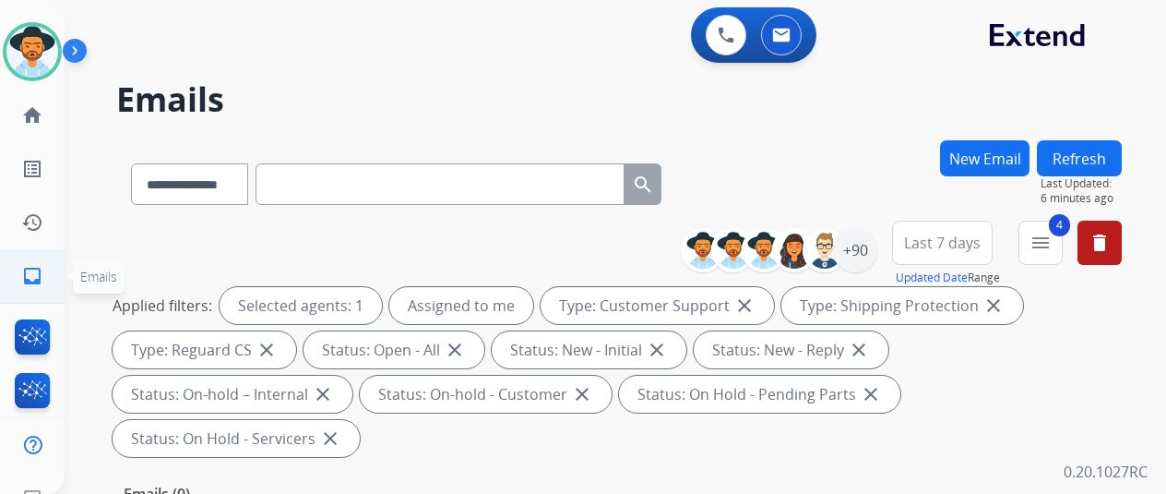
click at [31, 272] on mat-icon "inbox" at bounding box center [32, 276] width 22 height 22
click at [876, 260] on div "+90" at bounding box center [855, 250] width 44 height 44
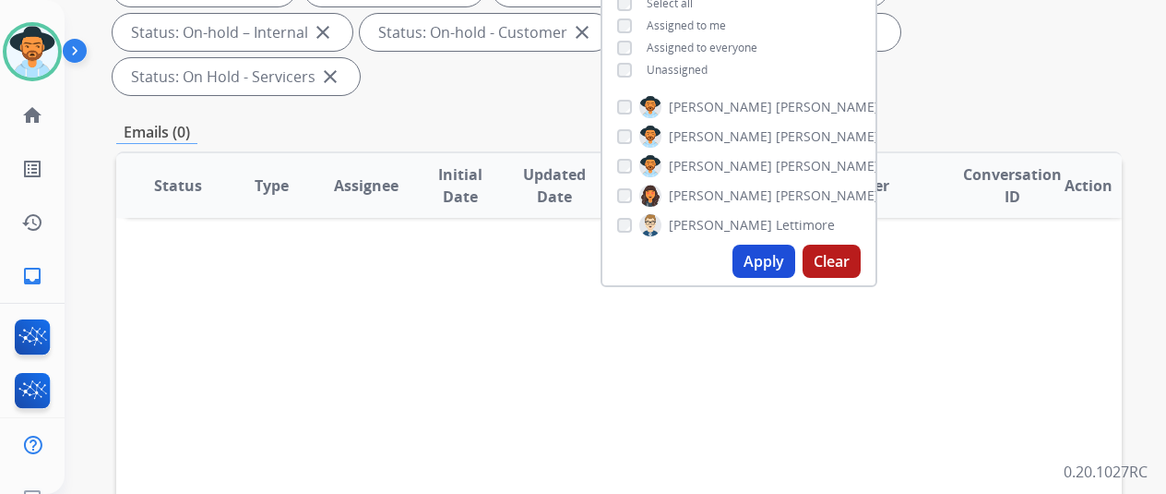
scroll to position [369, 0]
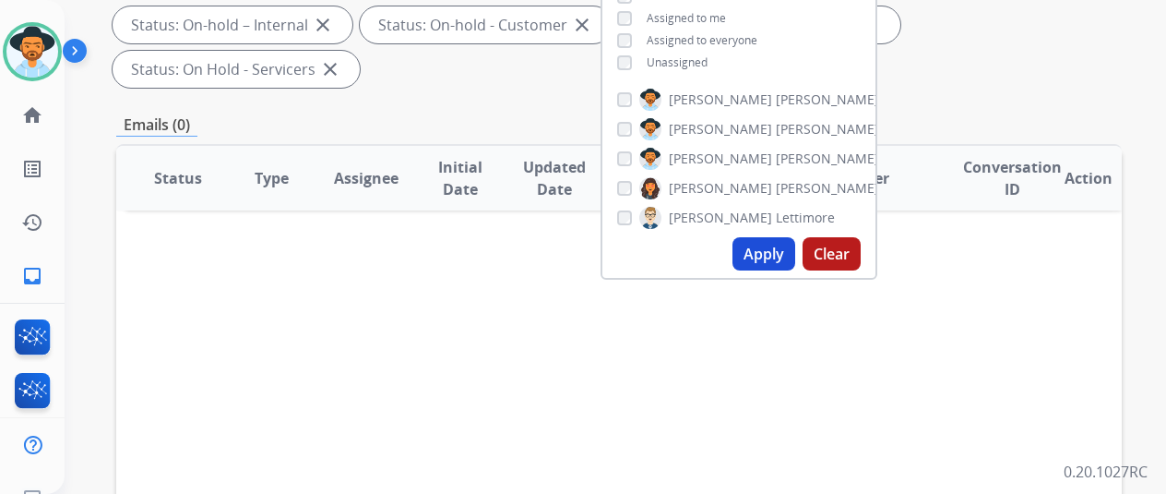
click at [757, 257] on button "Apply" at bounding box center [764, 253] width 63 height 33
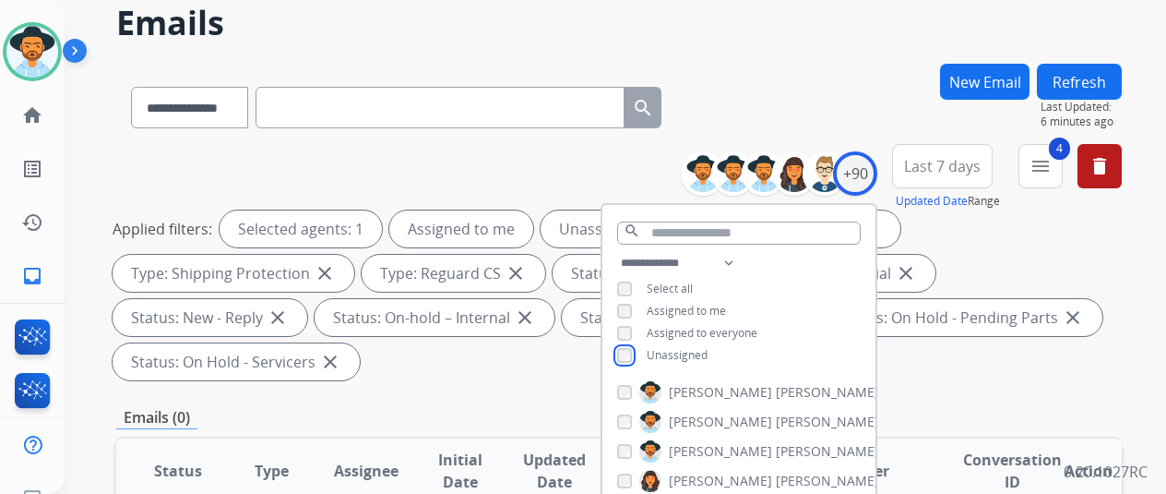
scroll to position [185, 0]
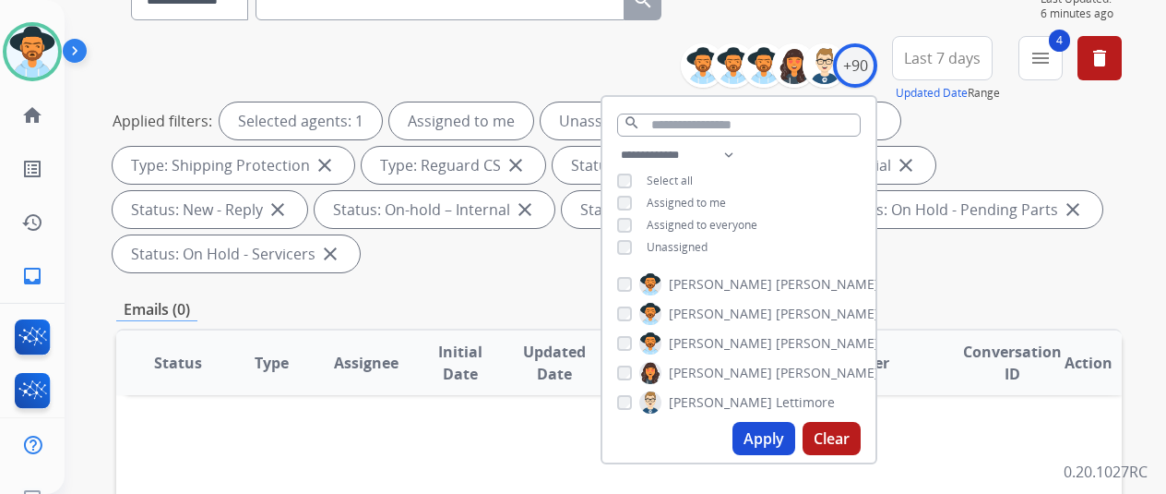
click at [784, 431] on button "Apply" at bounding box center [764, 438] width 63 height 33
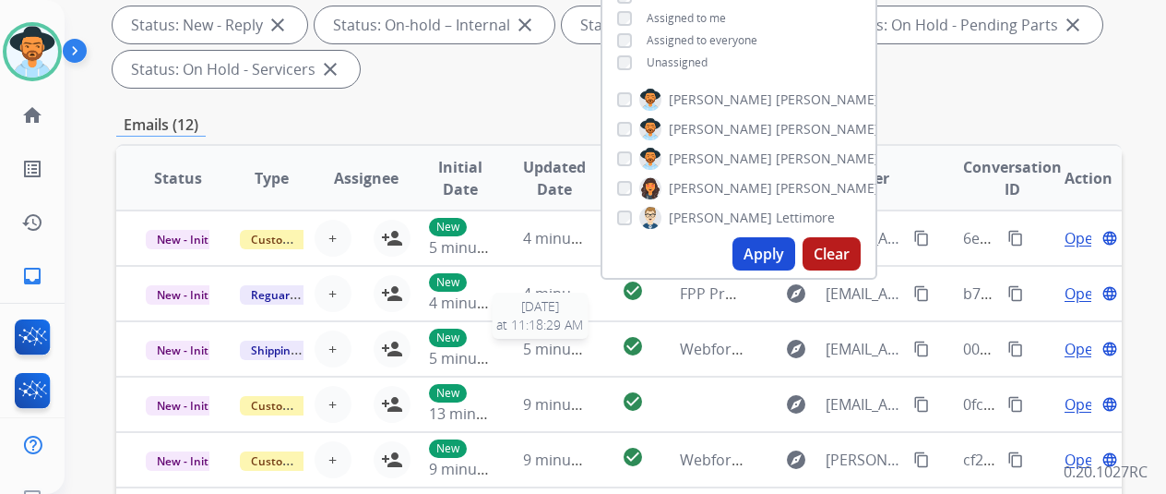
scroll to position [0, 0]
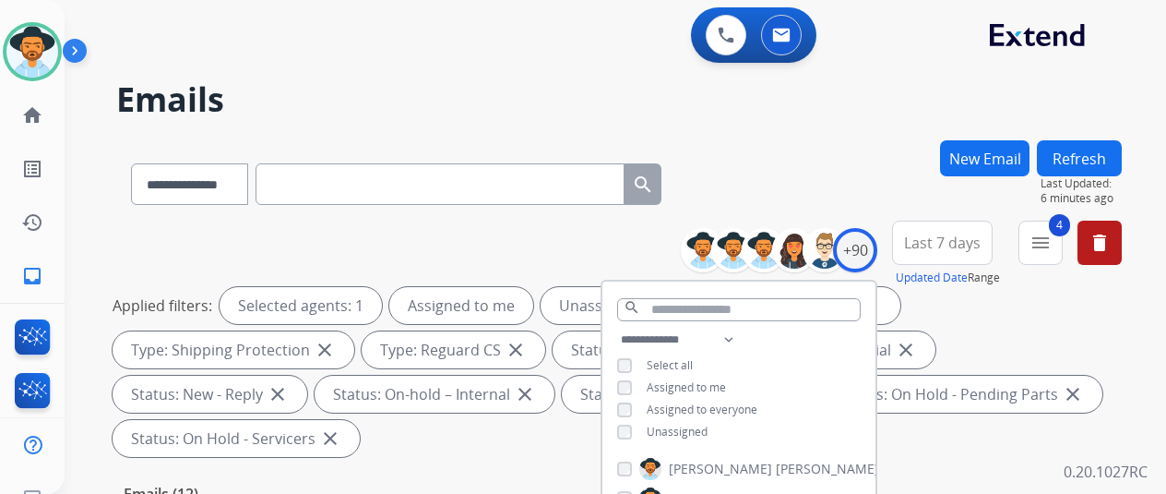
click at [768, 154] on div "**********" at bounding box center [619, 180] width 1006 height 80
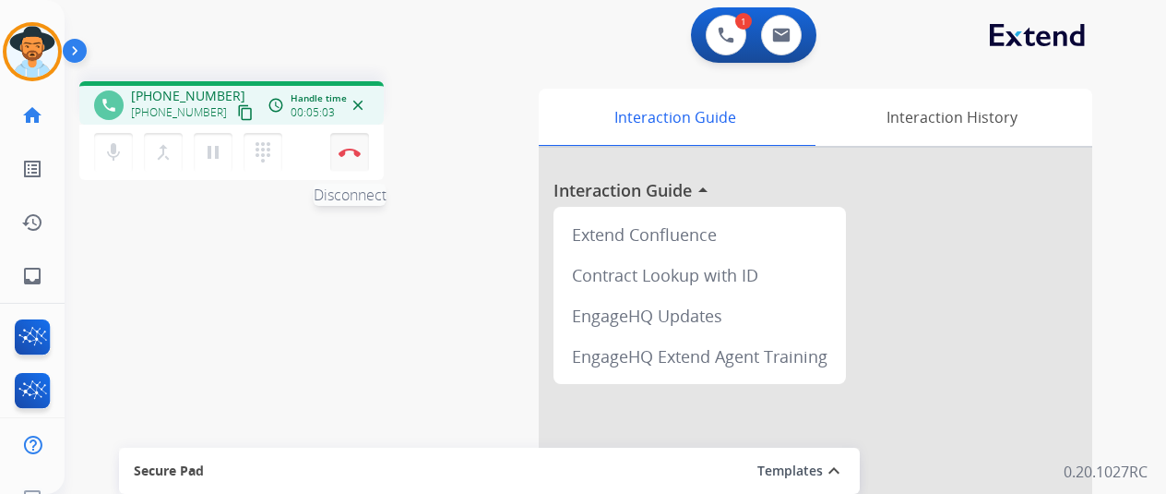
click at [348, 151] on img at bounding box center [350, 152] width 22 height 9
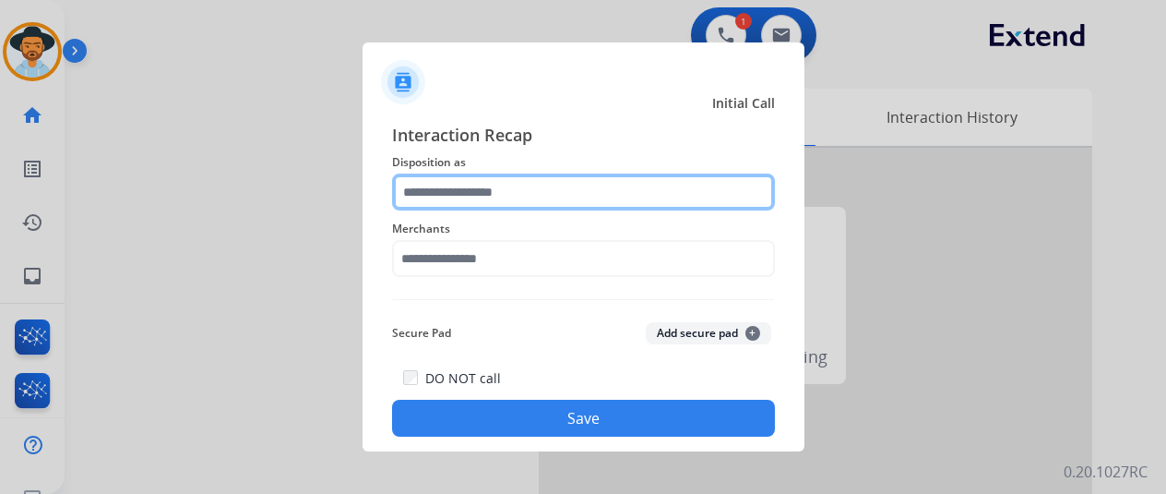
click at [482, 196] on input "text" at bounding box center [583, 191] width 383 height 37
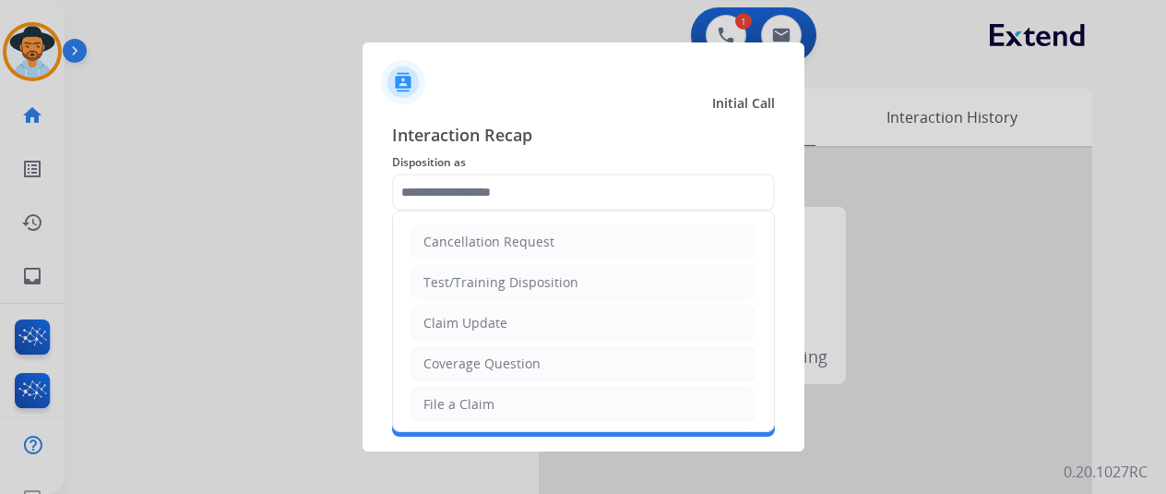
drag, startPoint x: 439, startPoint y: 389, endPoint x: 458, endPoint y: 281, distance: 109.5
click at [438, 389] on li "File a Claim" at bounding box center [584, 404] width 344 height 35
type input "**********"
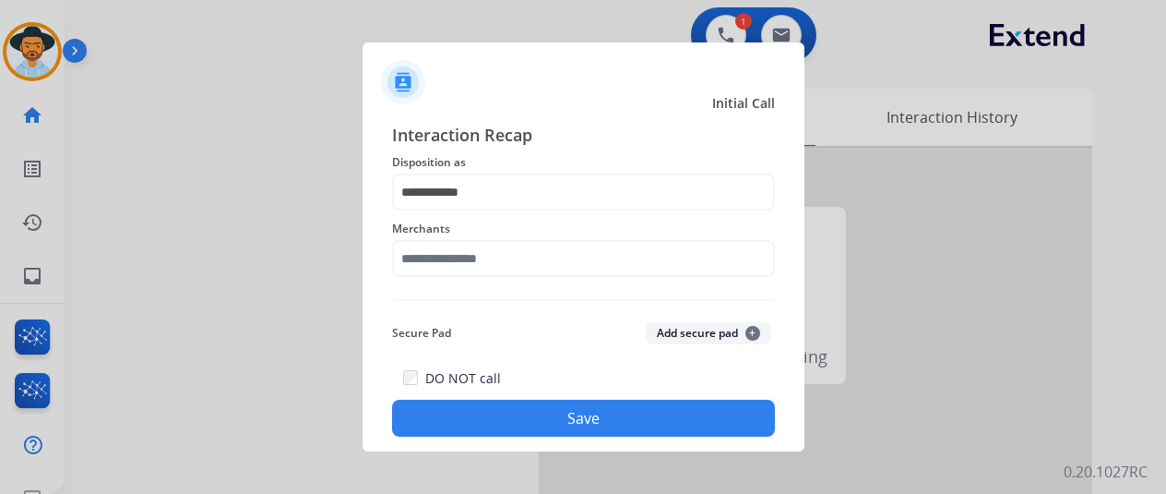
click at [458, 282] on div "Merchants" at bounding box center [583, 247] width 383 height 74
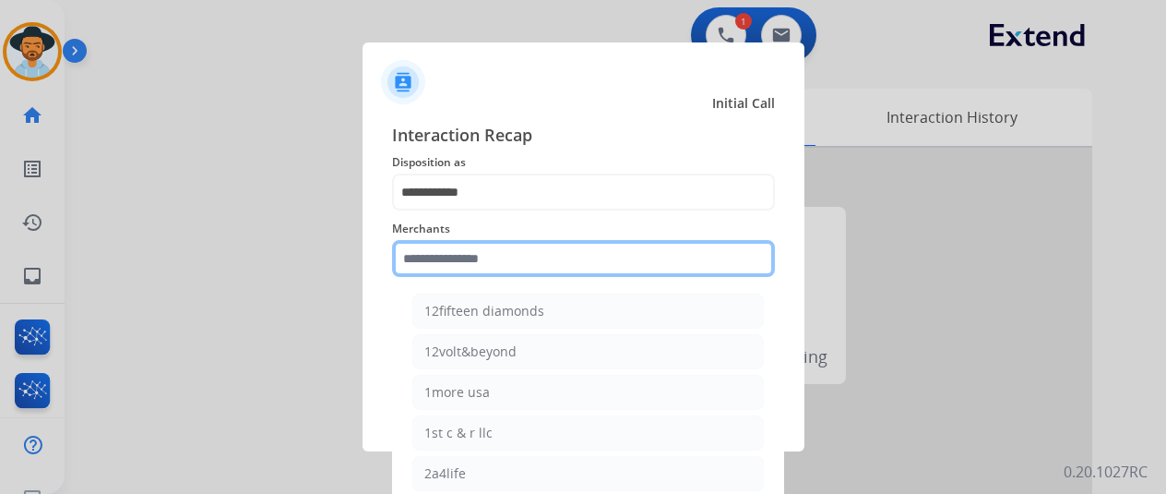
click at [453, 263] on input "text" at bounding box center [583, 258] width 383 height 37
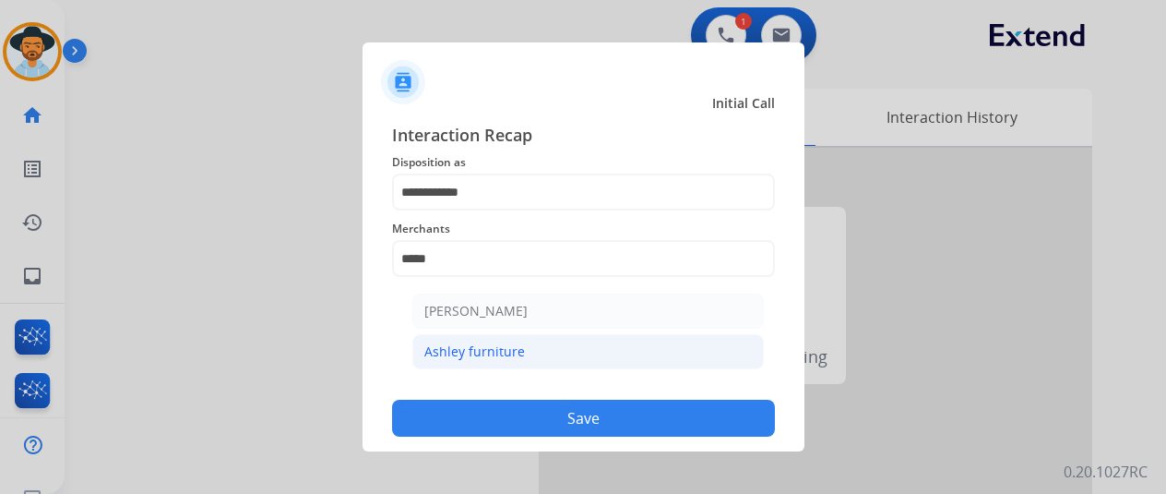
click at [518, 354] on div "Ashley furniture" at bounding box center [475, 351] width 101 height 18
type input "**********"
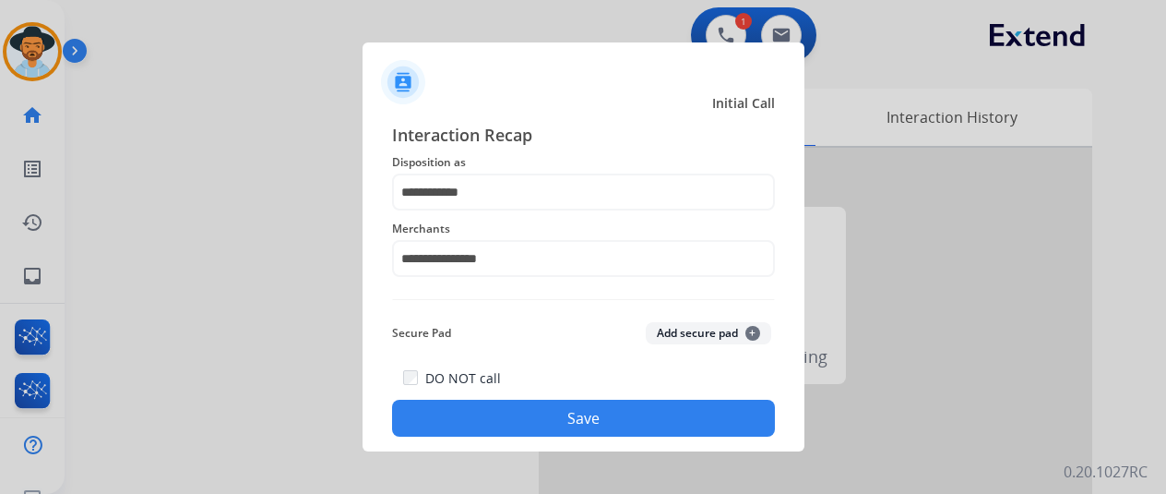
click at [534, 414] on button "Save" at bounding box center [583, 418] width 383 height 37
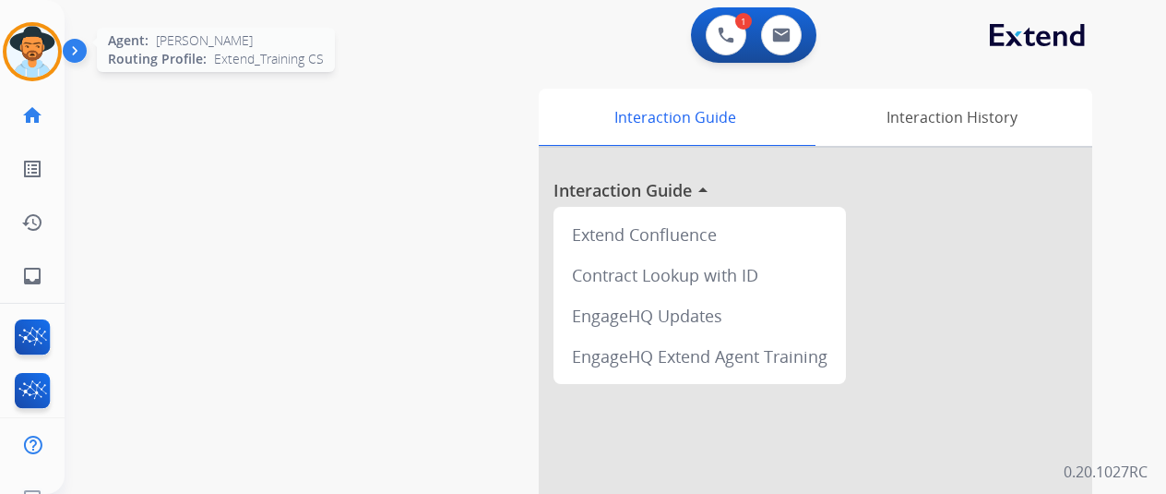
click at [30, 45] on img at bounding box center [32, 52] width 52 height 52
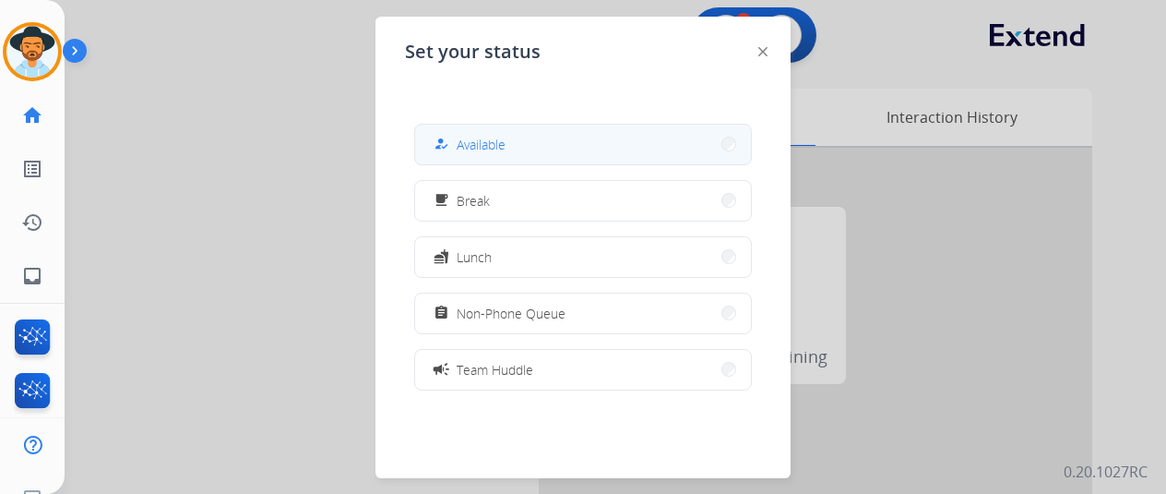
click at [549, 157] on button "how_to_reg Available" at bounding box center [583, 145] width 336 height 40
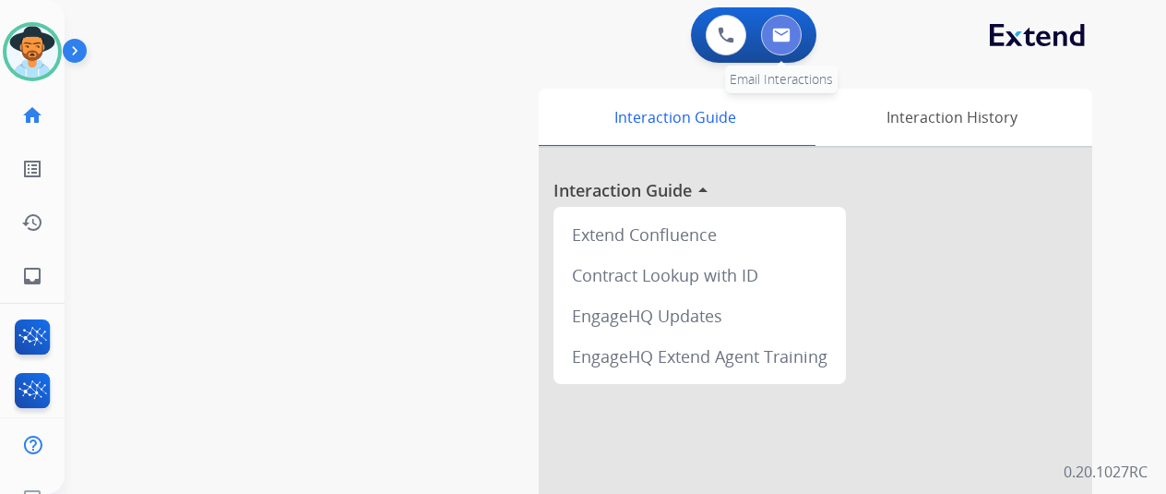
click at [788, 30] on img at bounding box center [781, 35] width 18 height 15
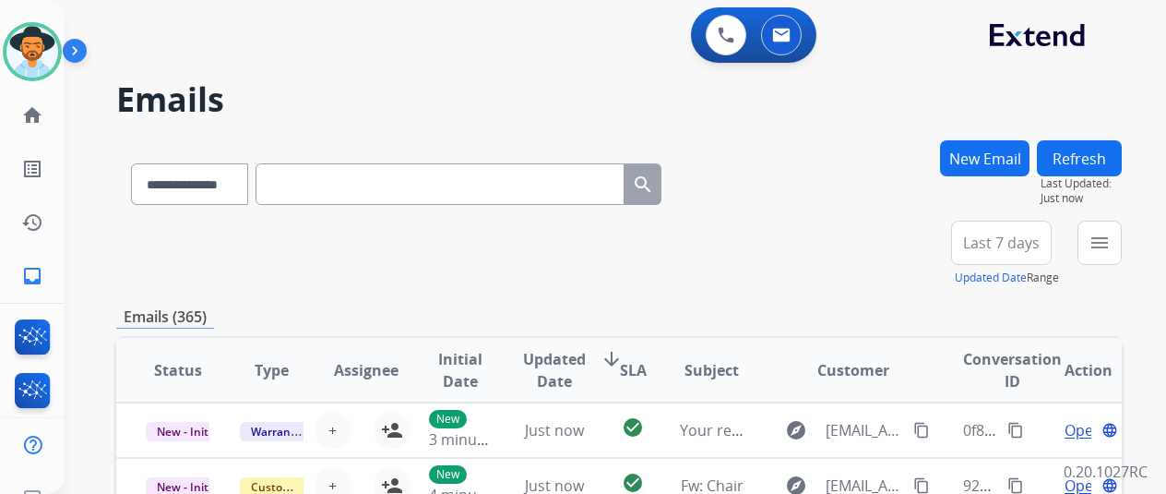
click at [986, 154] on button "New Email" at bounding box center [985, 158] width 90 height 36
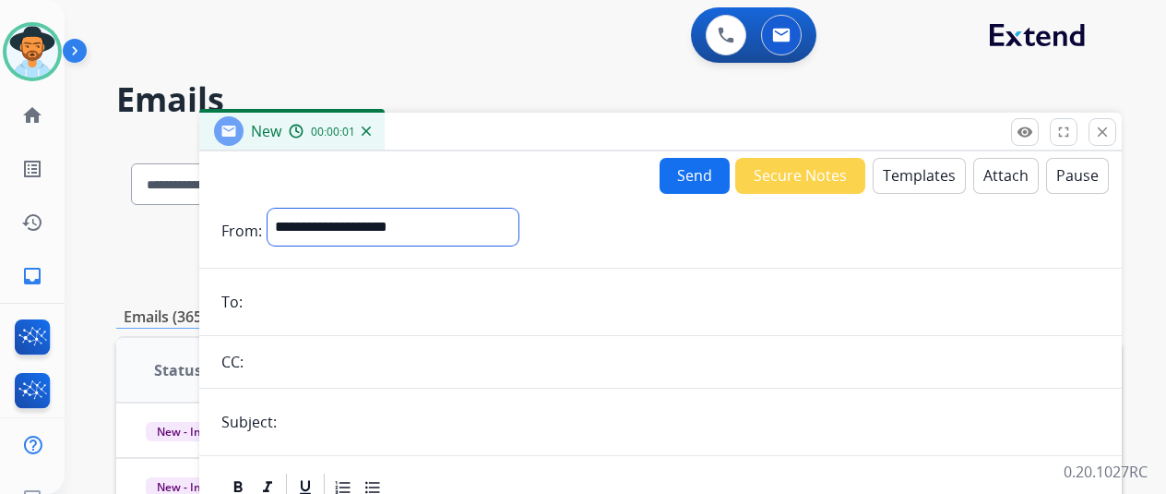
click at [373, 226] on select "**********" at bounding box center [393, 227] width 251 height 37
select select "**********"
click at [281, 209] on select "**********" at bounding box center [393, 227] width 251 height 37
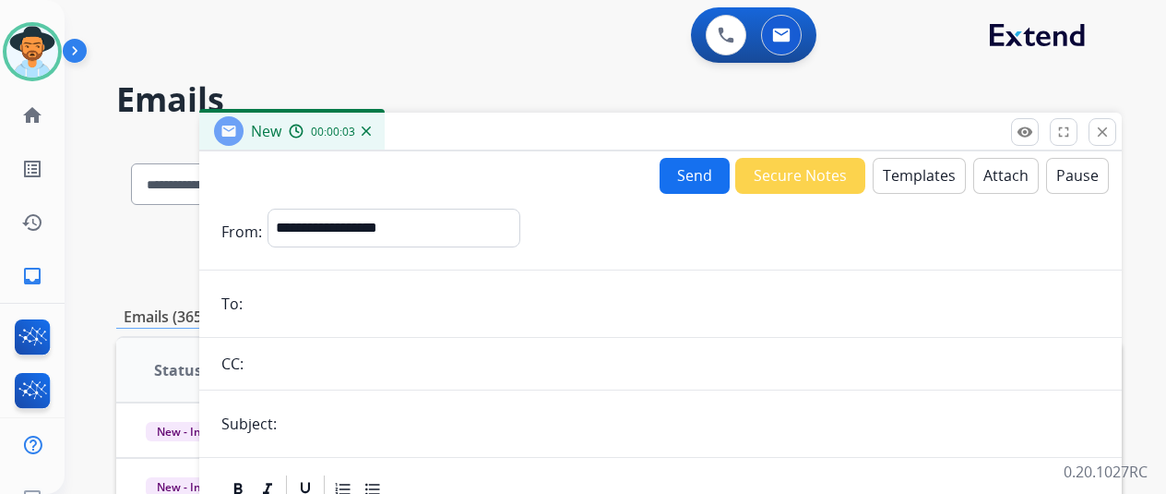
click at [288, 305] on input "email" at bounding box center [674, 303] width 852 height 37
paste input "**********"
type input "**********"
click at [921, 168] on button "Templates" at bounding box center [919, 176] width 93 height 36
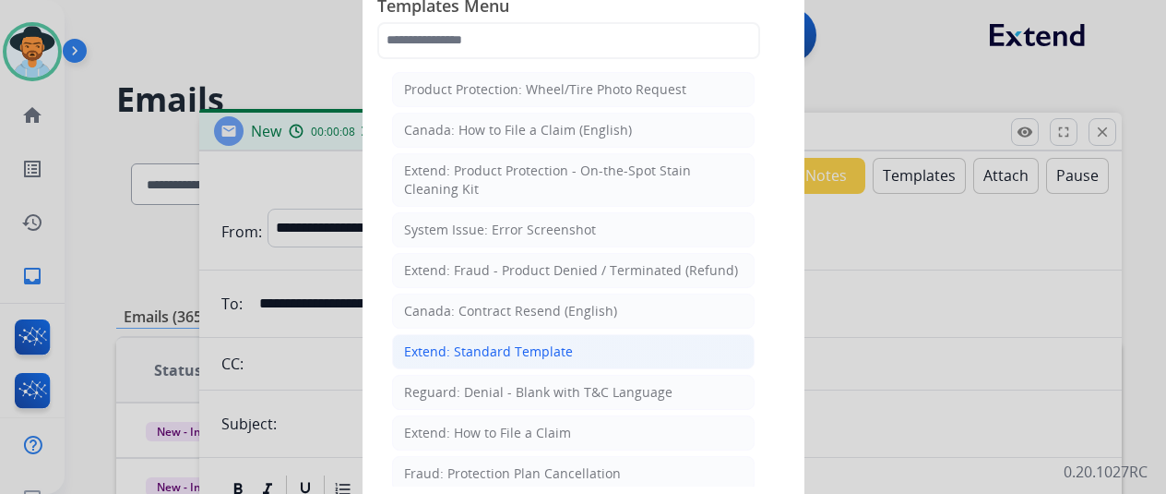
click at [480, 351] on div "Extend: Standard Template" at bounding box center [488, 351] width 169 height 18
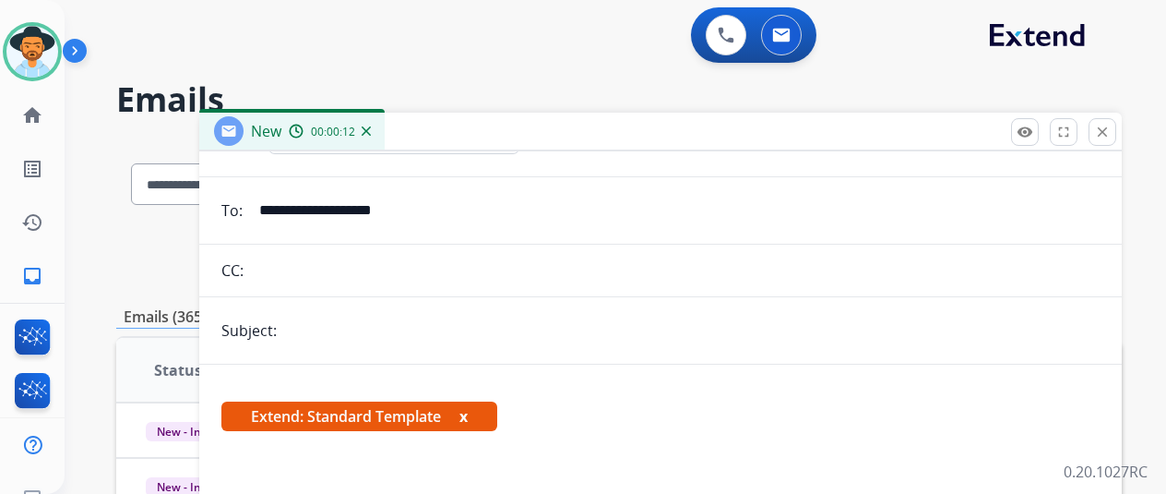
scroll to position [325, 0]
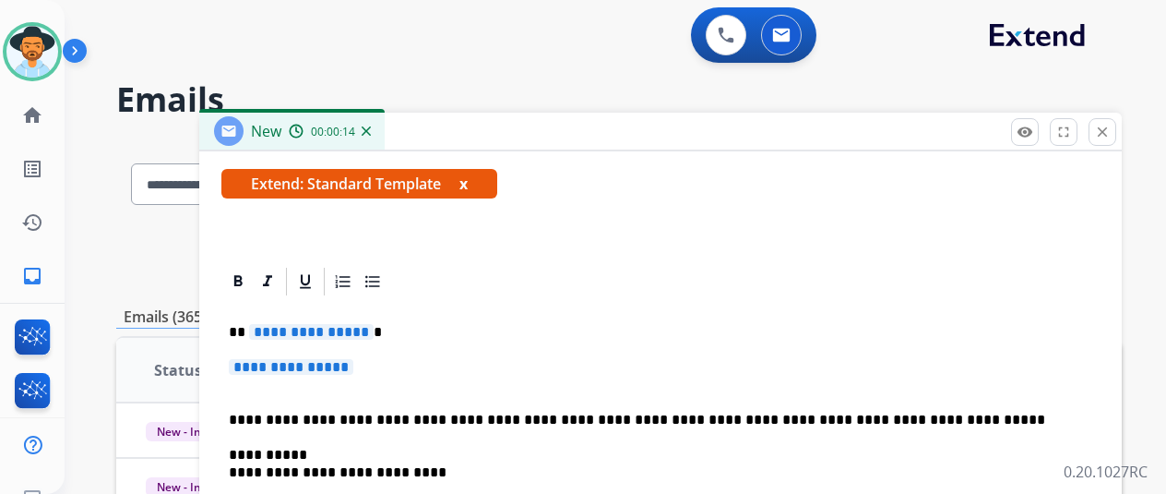
click at [374, 331] on span "**********" at bounding box center [311, 332] width 125 height 16
click at [353, 363] on span "**********" at bounding box center [291, 367] width 125 height 16
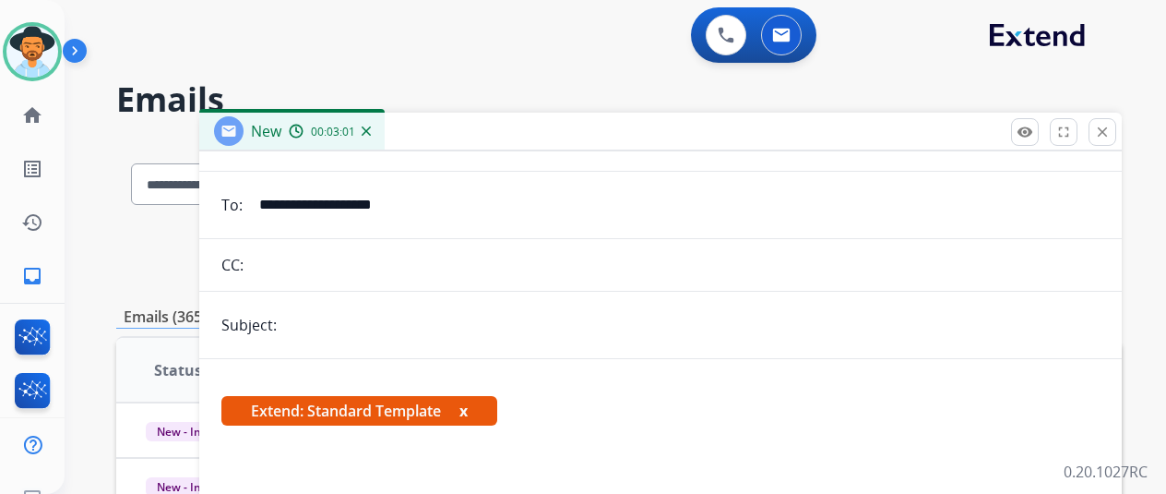
scroll to position [0, 0]
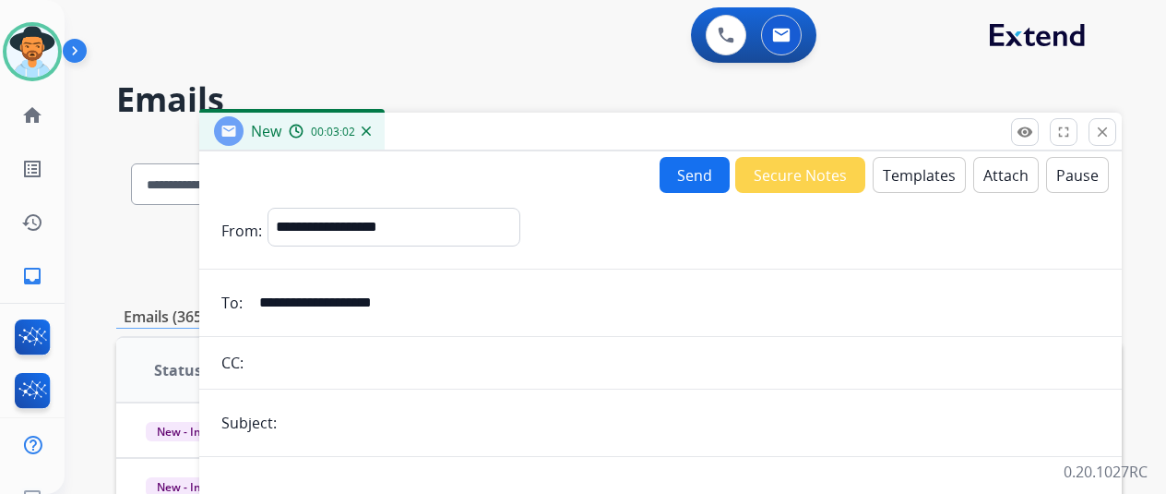
click at [692, 169] on button "Send" at bounding box center [695, 175] width 70 height 36
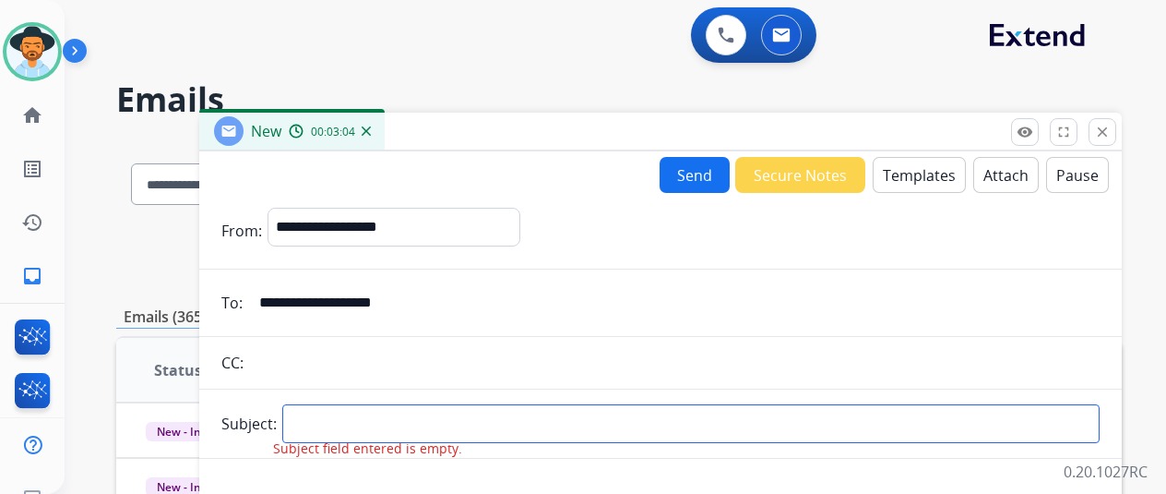
click at [317, 438] on div "Subject: Subject field entered is empty." at bounding box center [660, 423] width 923 height 39
type input "**********"
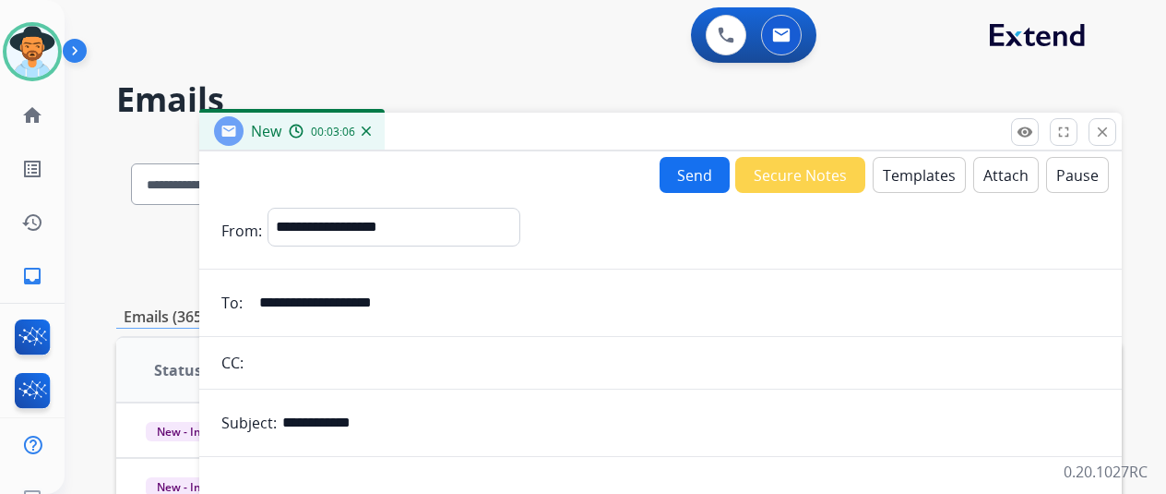
click at [703, 162] on button "Send" at bounding box center [695, 175] width 70 height 36
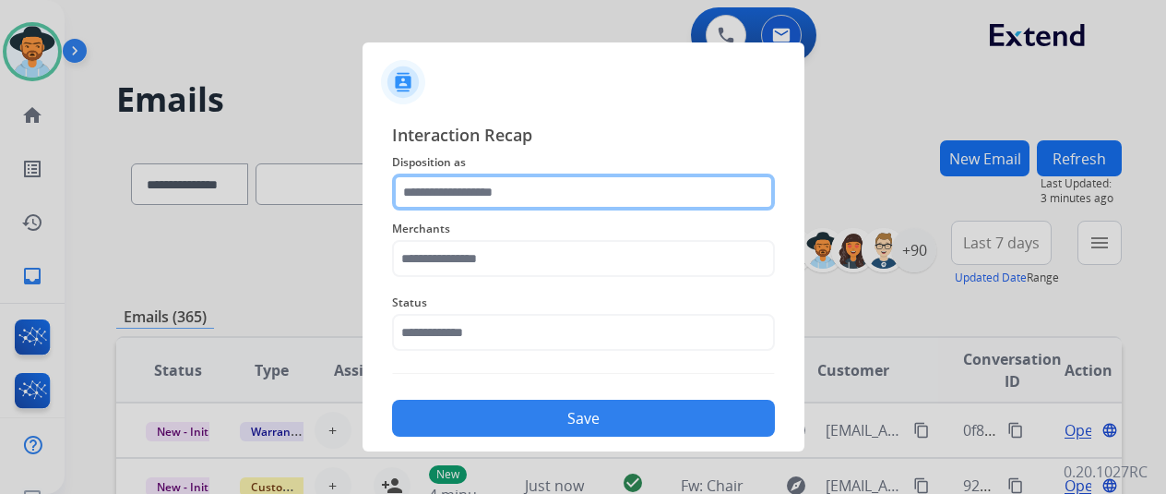
click at [425, 196] on input "text" at bounding box center [583, 191] width 383 height 37
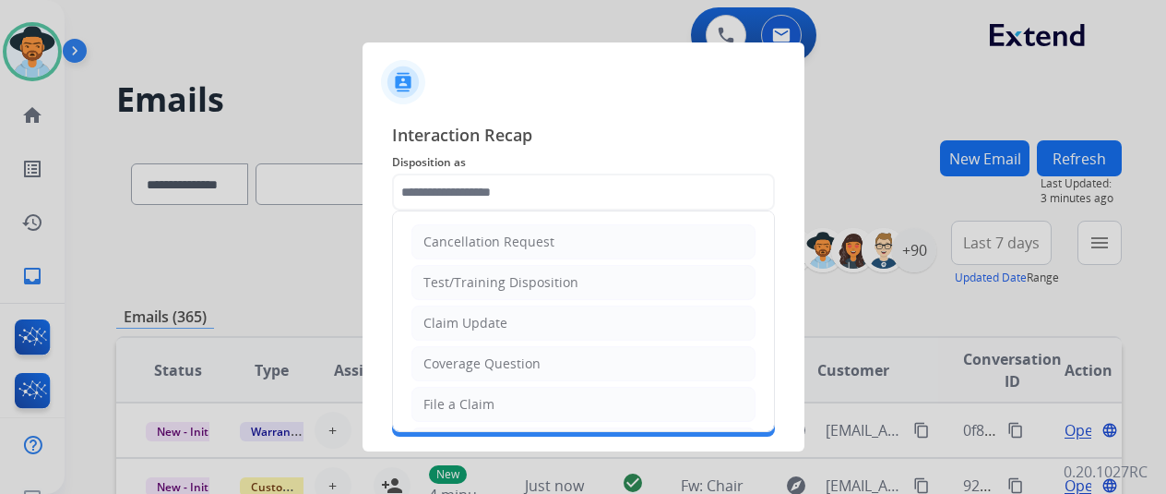
drag, startPoint x: 452, startPoint y: 326, endPoint x: 453, endPoint y: 293, distance: 33.2
click at [454, 322] on div "Claim Update" at bounding box center [466, 323] width 84 height 18
type input "**********"
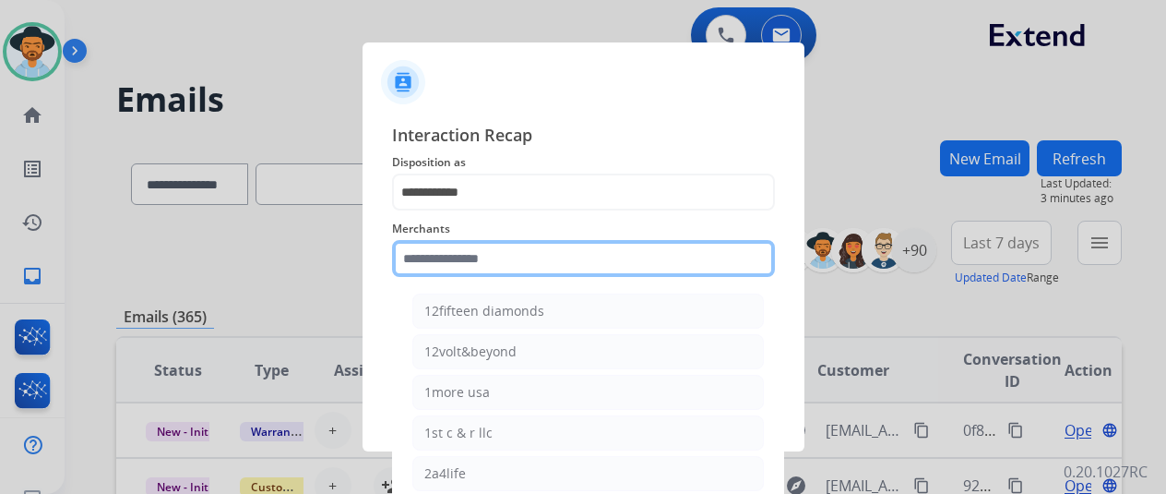
click at [436, 255] on input "text" at bounding box center [583, 258] width 383 height 37
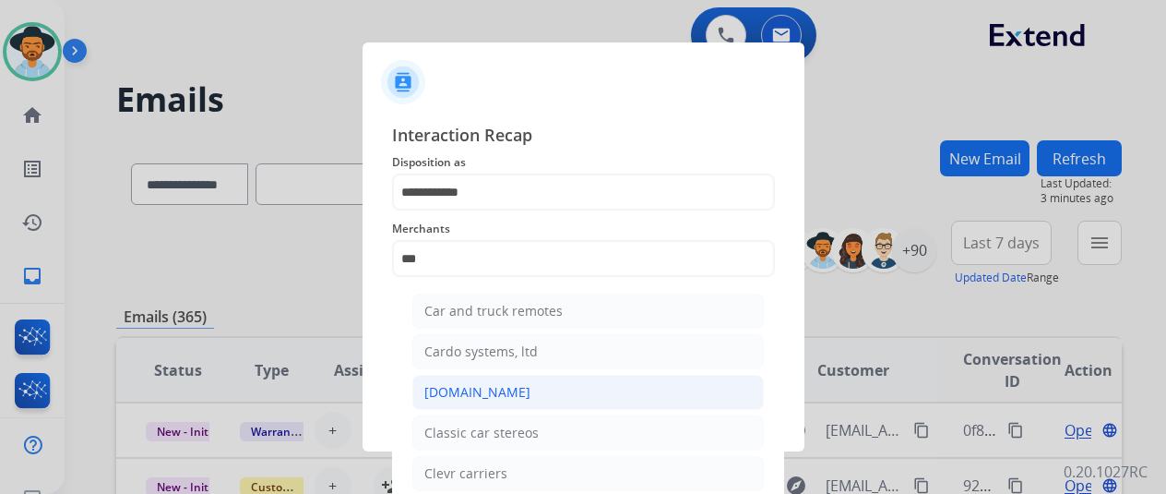
click at [465, 391] on div "[DOMAIN_NAME]" at bounding box center [478, 392] width 106 height 18
type input "**********"
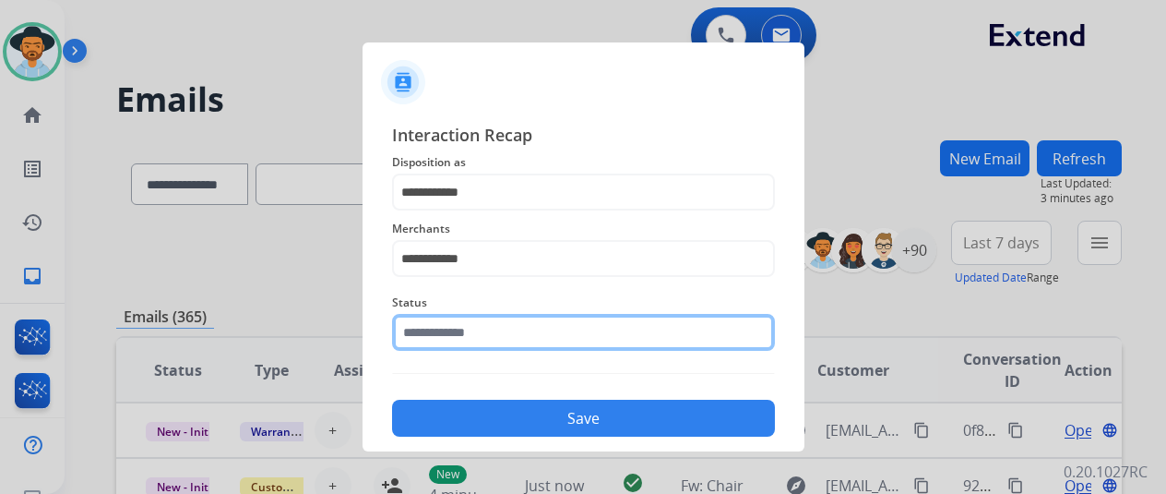
click at [491, 337] on input "text" at bounding box center [583, 332] width 383 height 37
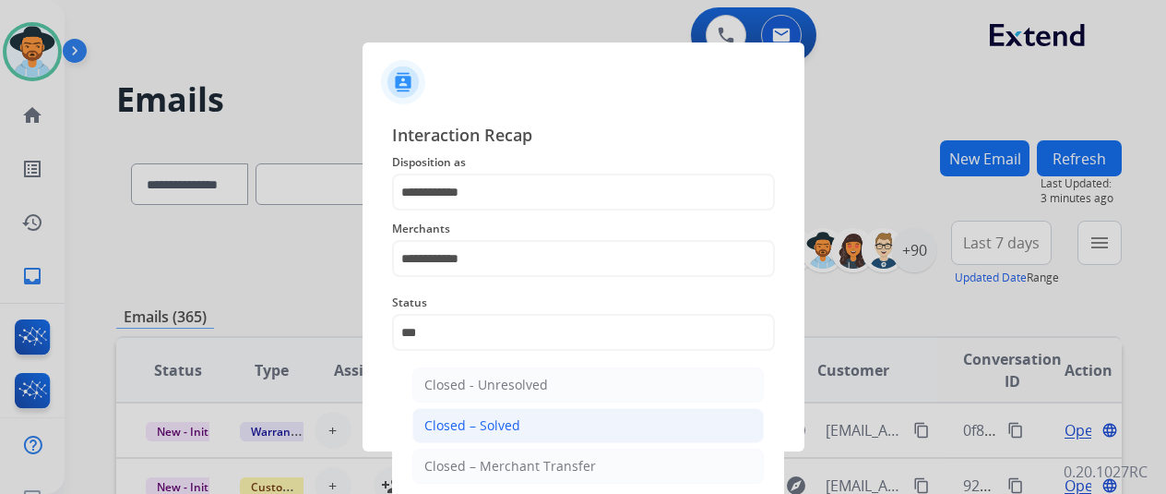
click at [485, 424] on div "Closed – Solved" at bounding box center [473, 425] width 96 height 18
type input "**********"
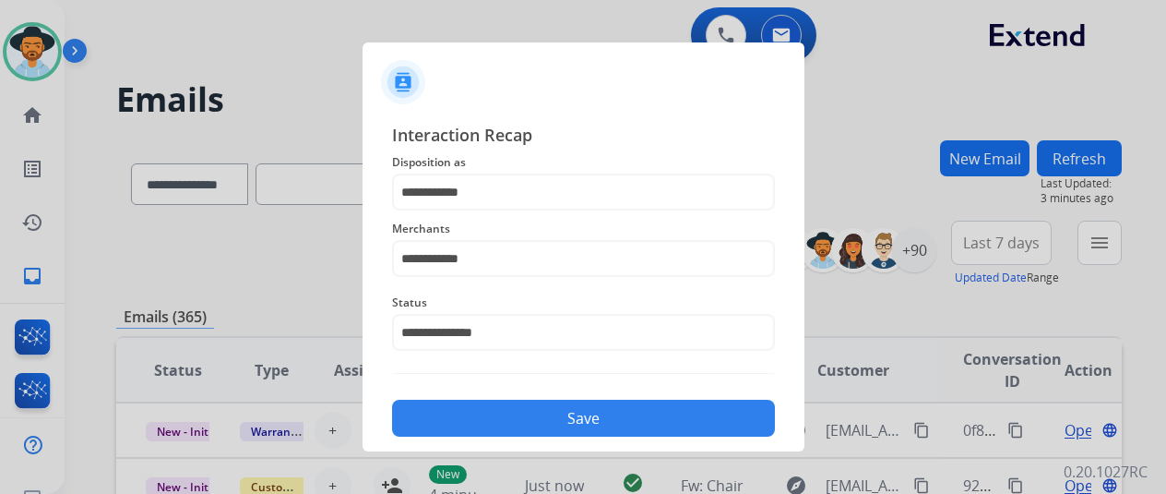
click at [484, 413] on button "Save" at bounding box center [583, 418] width 383 height 37
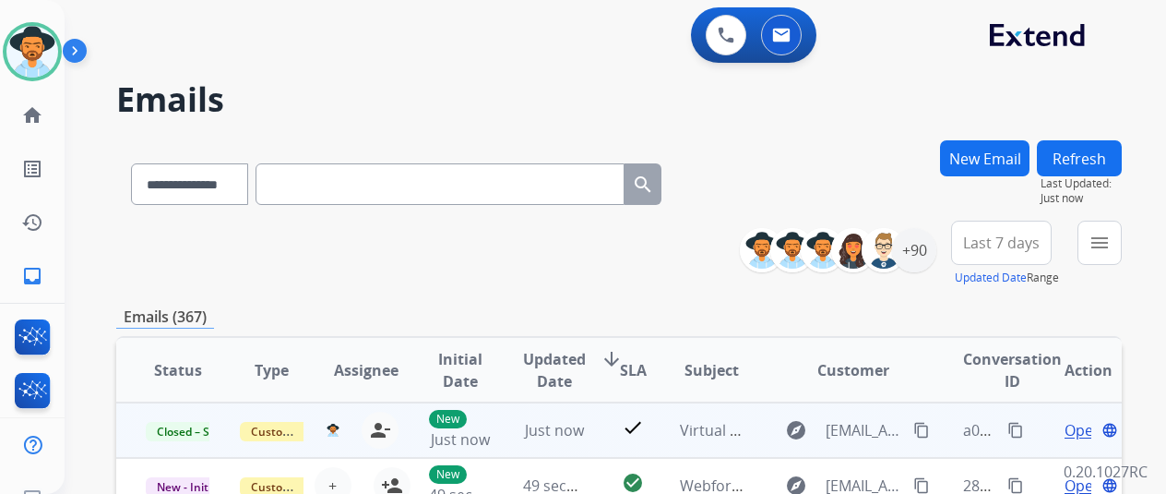
click at [1013, 431] on mat-icon "content_copy" at bounding box center [1016, 430] width 17 height 17
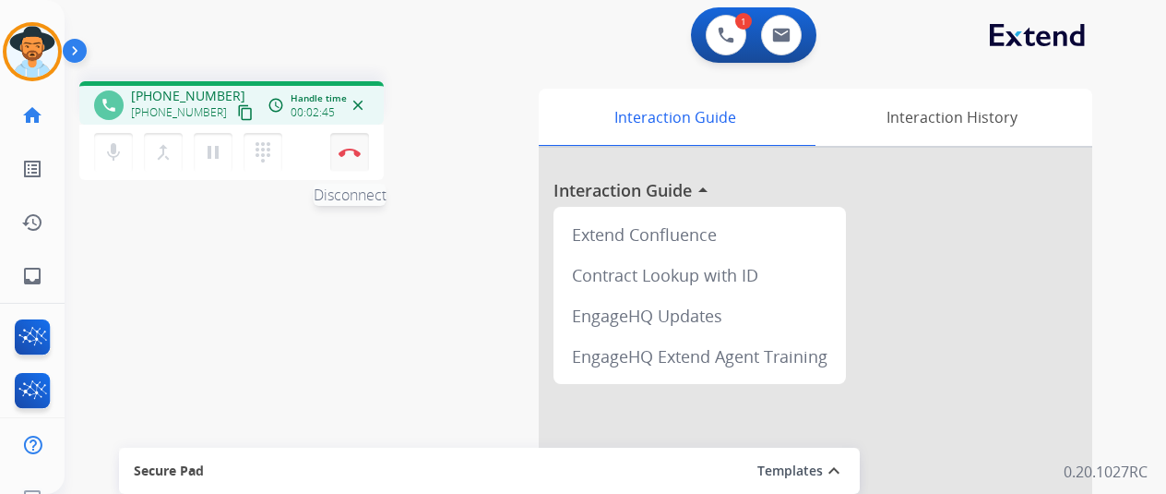
click at [345, 149] on img at bounding box center [350, 152] width 22 height 9
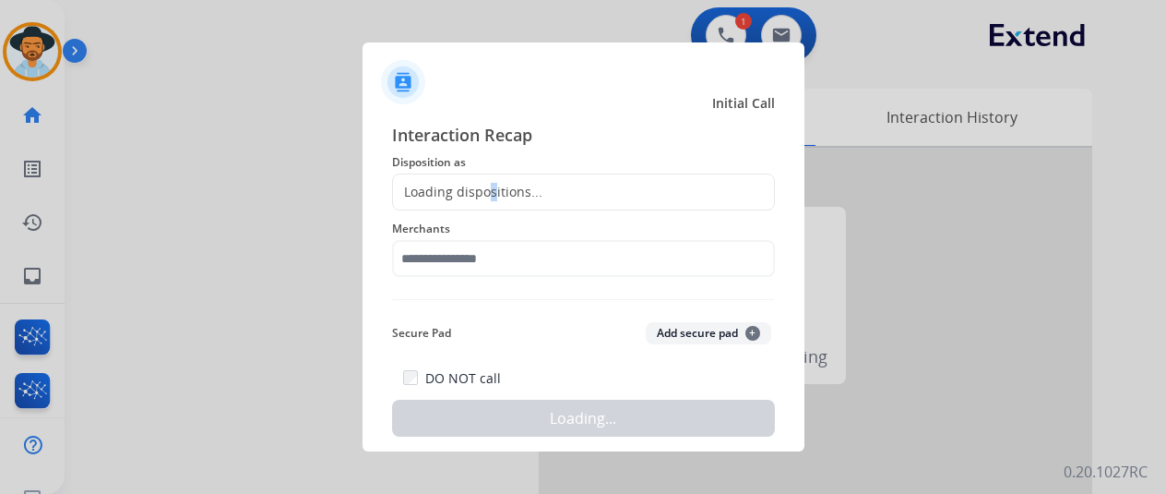
click at [489, 189] on div "Loading dispositions..." at bounding box center [467, 192] width 149 height 18
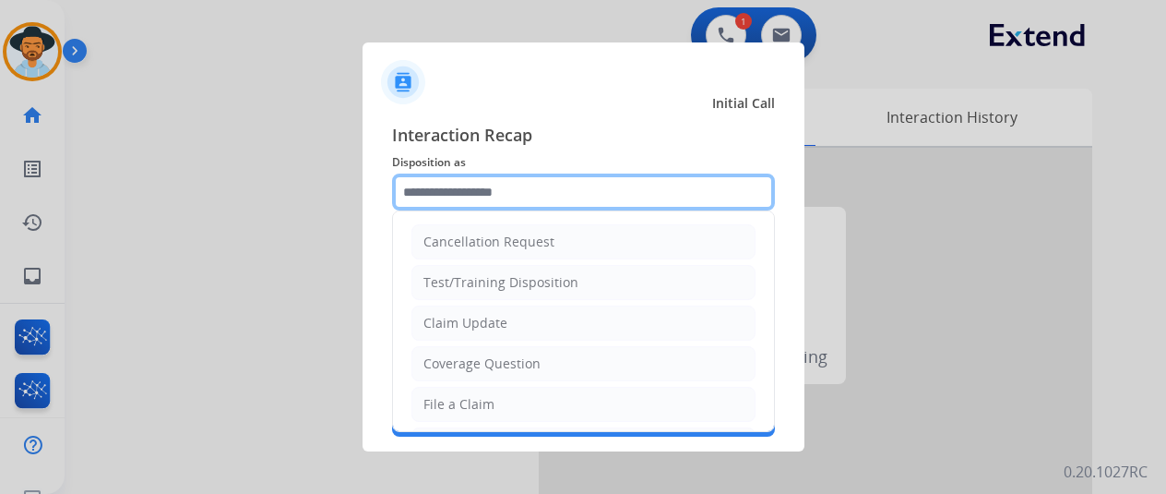
click at [484, 192] on input "text" at bounding box center [583, 191] width 383 height 37
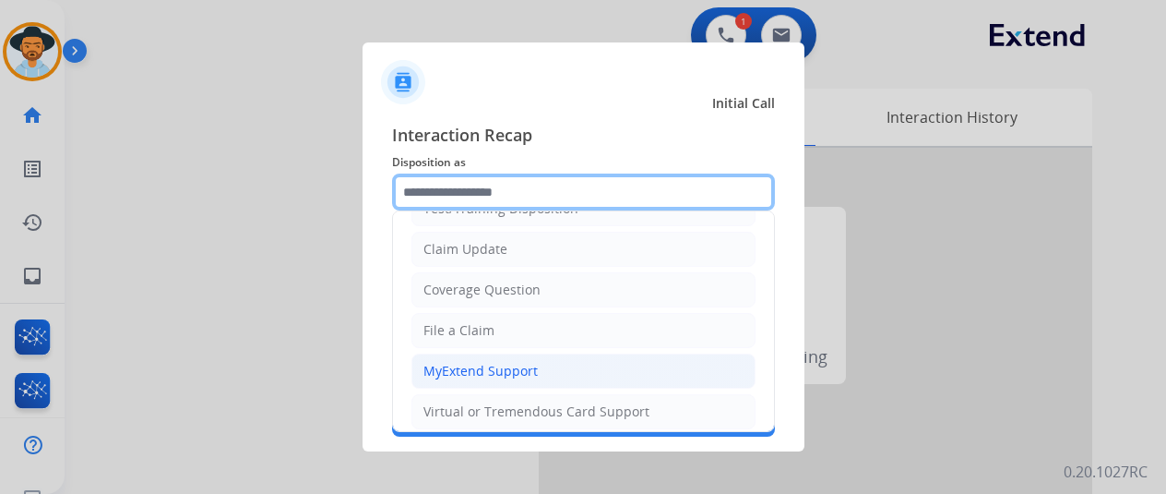
scroll to position [185, 0]
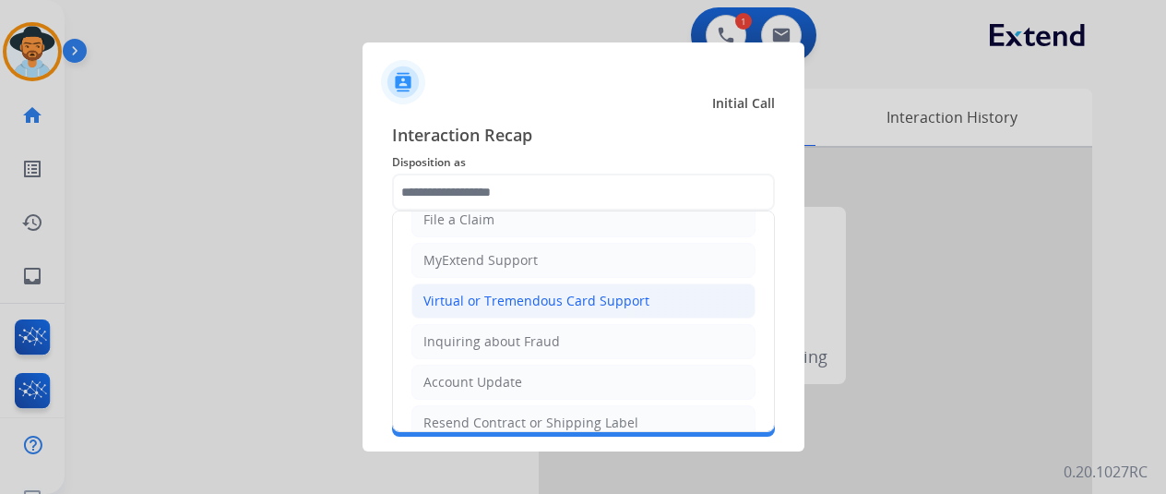
click at [482, 304] on div "Virtual or Tremendous Card Support" at bounding box center [537, 301] width 226 height 18
type input "**********"
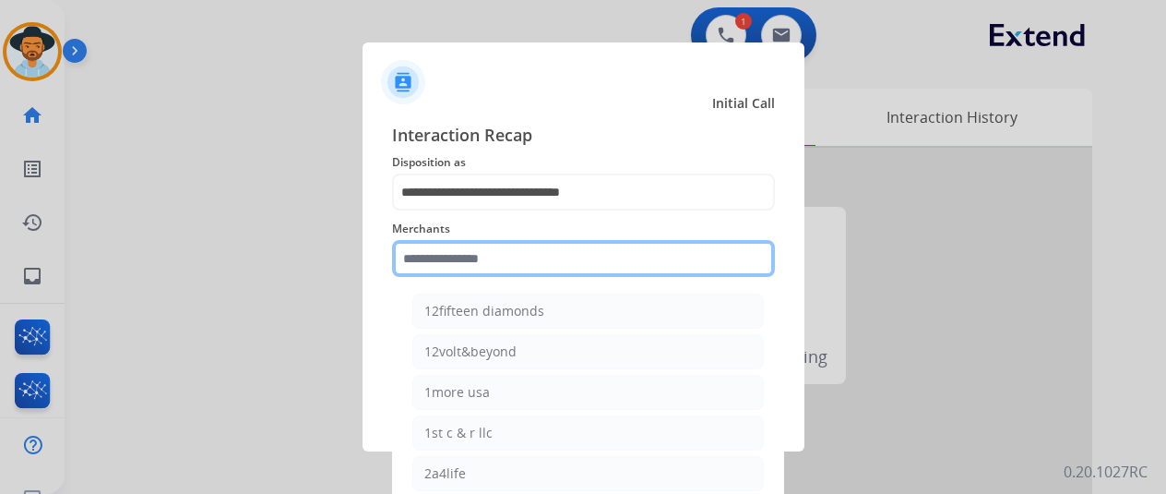
click at [458, 263] on input "text" at bounding box center [583, 258] width 383 height 37
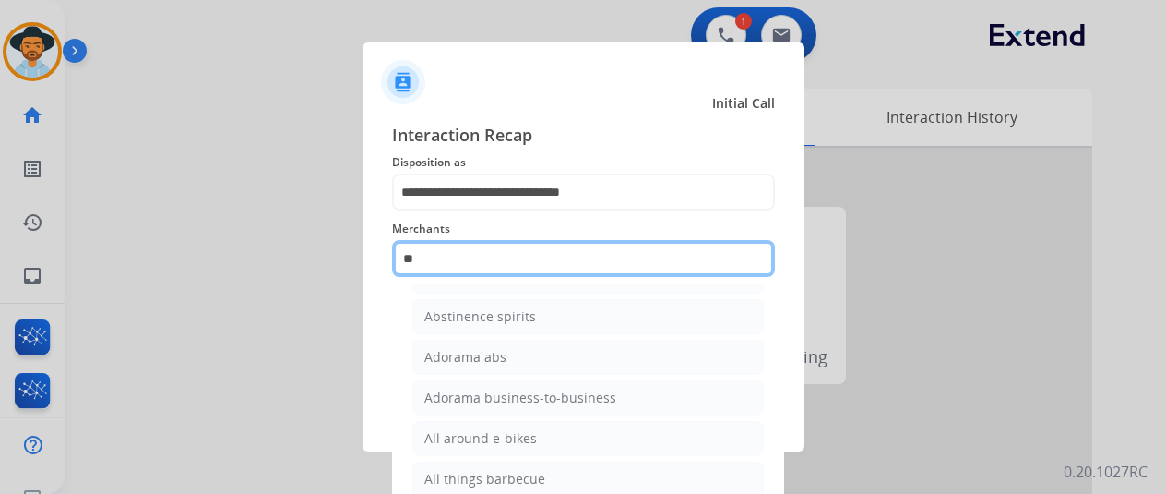
scroll to position [0, 0]
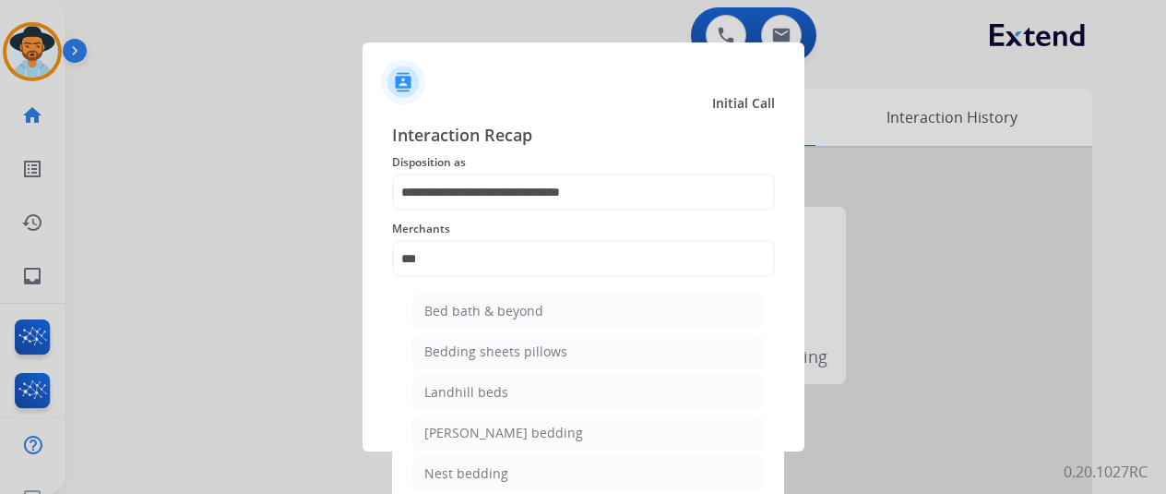
click at [489, 309] on div "Bed bath & beyond" at bounding box center [484, 311] width 119 height 18
type input "**********"
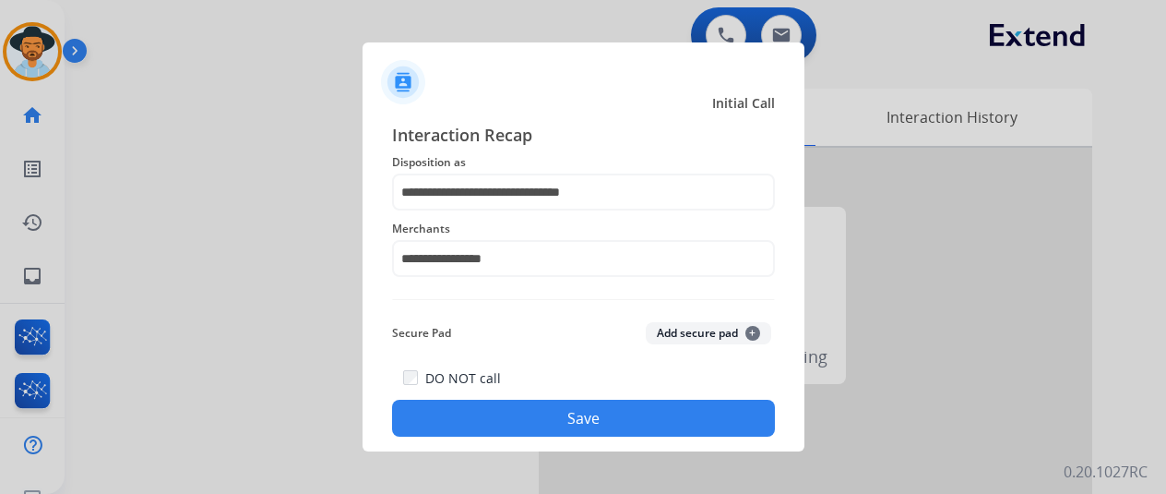
click at [556, 433] on button "Save" at bounding box center [583, 418] width 383 height 37
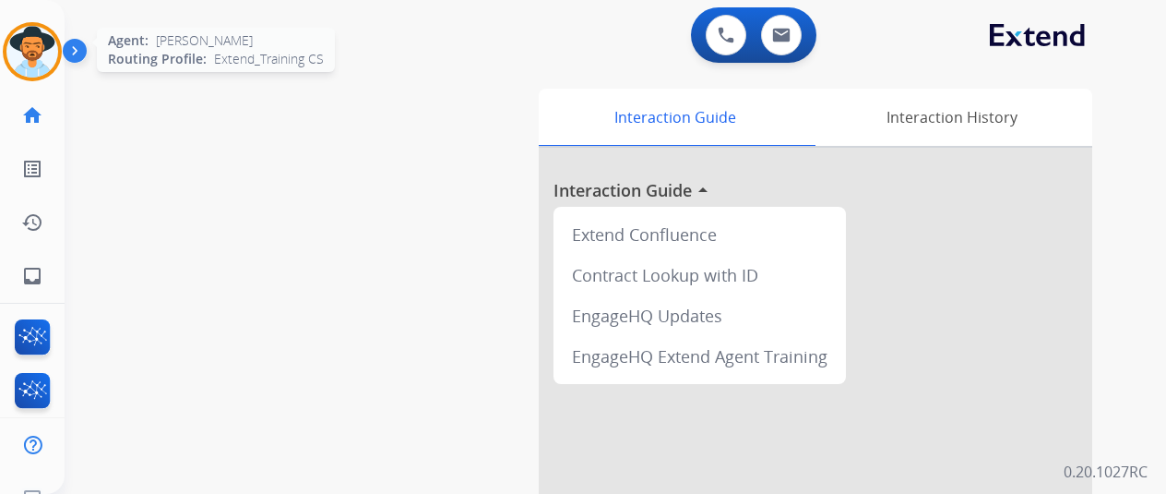
click at [44, 40] on img at bounding box center [32, 52] width 52 height 52
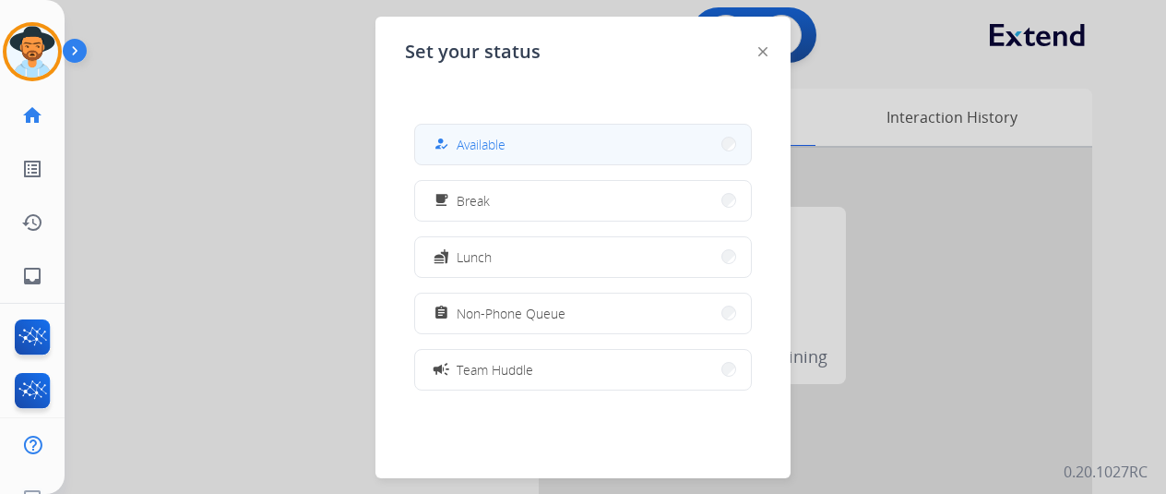
click at [463, 147] on span "Available" at bounding box center [481, 144] width 49 height 19
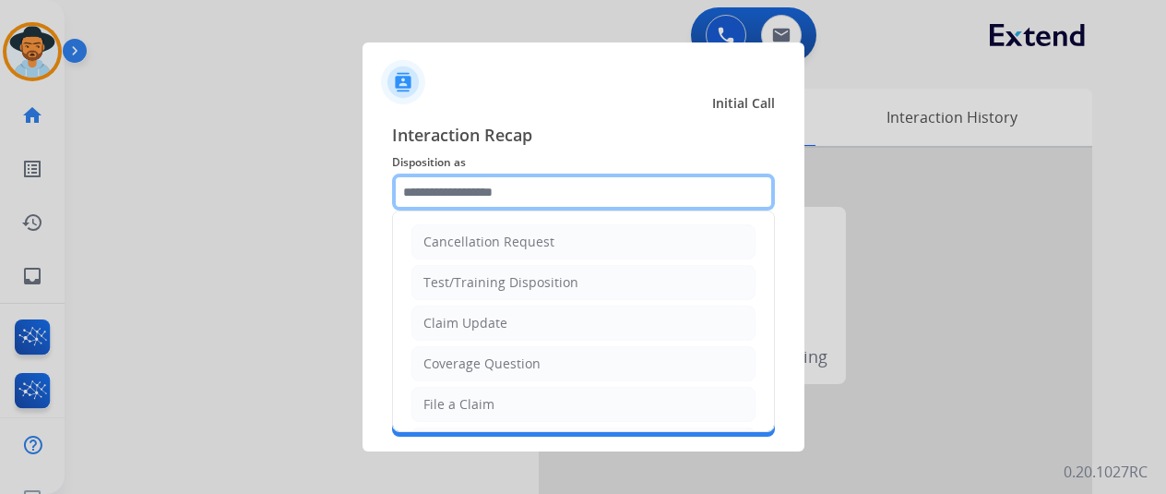
click at [438, 197] on input "text" at bounding box center [583, 191] width 383 height 37
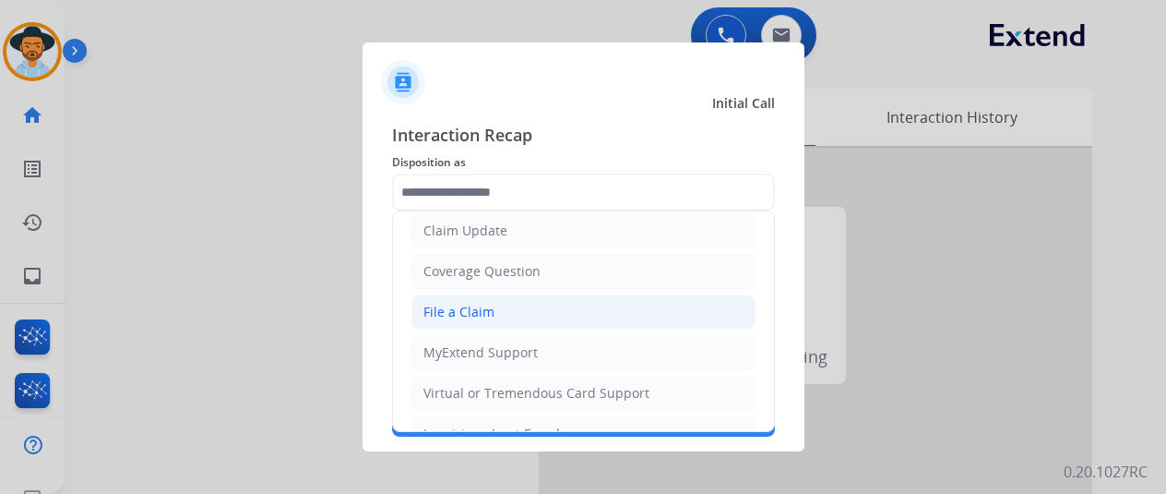
click at [457, 313] on div "File a Claim" at bounding box center [459, 312] width 71 height 18
type input "**********"
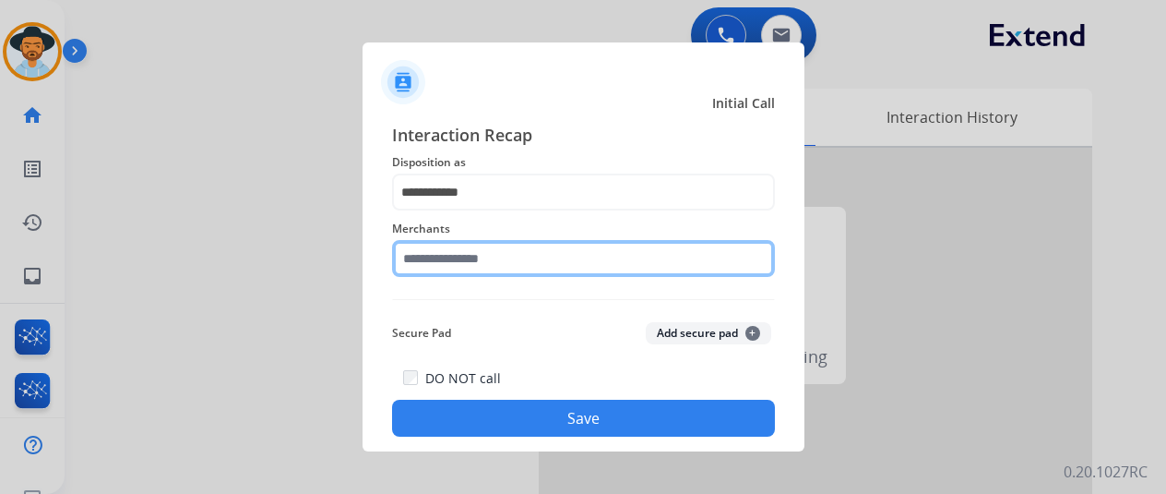
click at [465, 265] on input "text" at bounding box center [583, 258] width 383 height 37
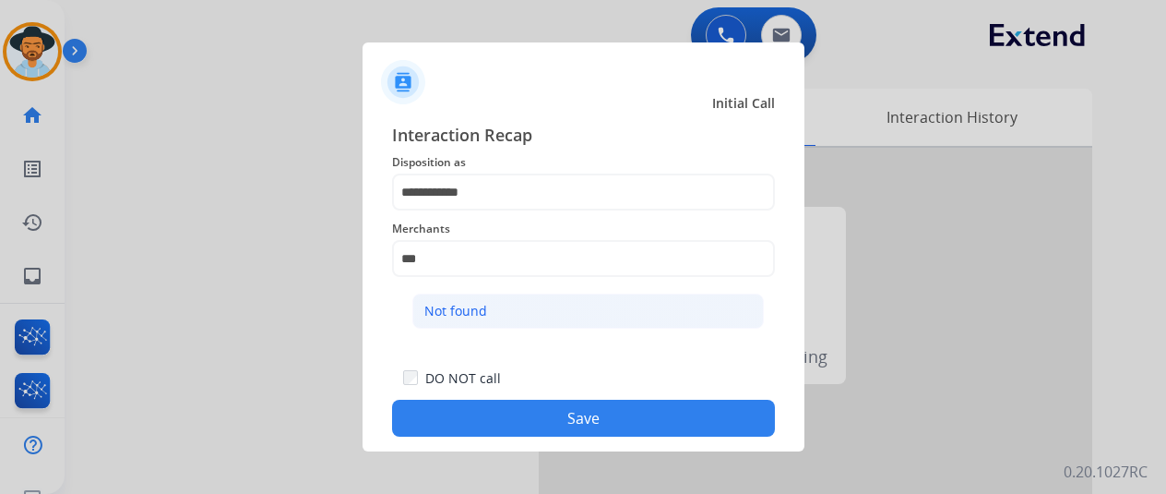
click at [475, 299] on li "Not found" at bounding box center [589, 310] width 352 height 35
type input "*********"
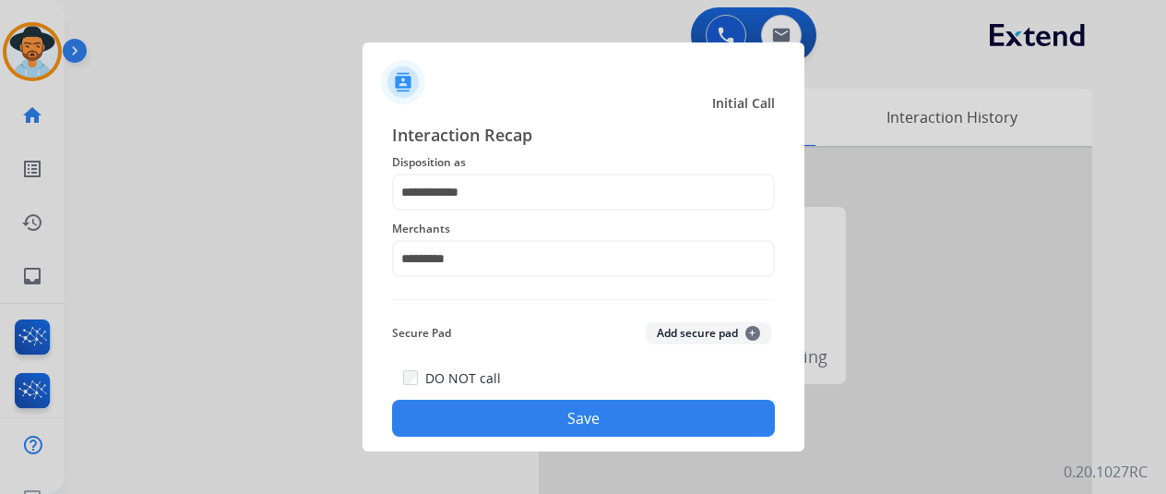
click at [570, 411] on button "Save" at bounding box center [583, 418] width 383 height 37
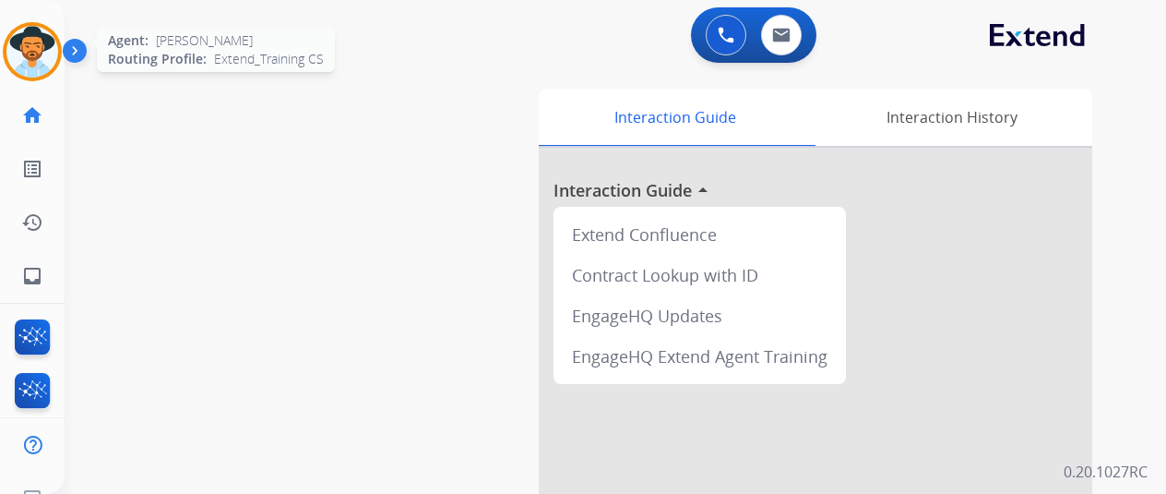
click at [20, 52] on img at bounding box center [32, 52] width 52 height 52
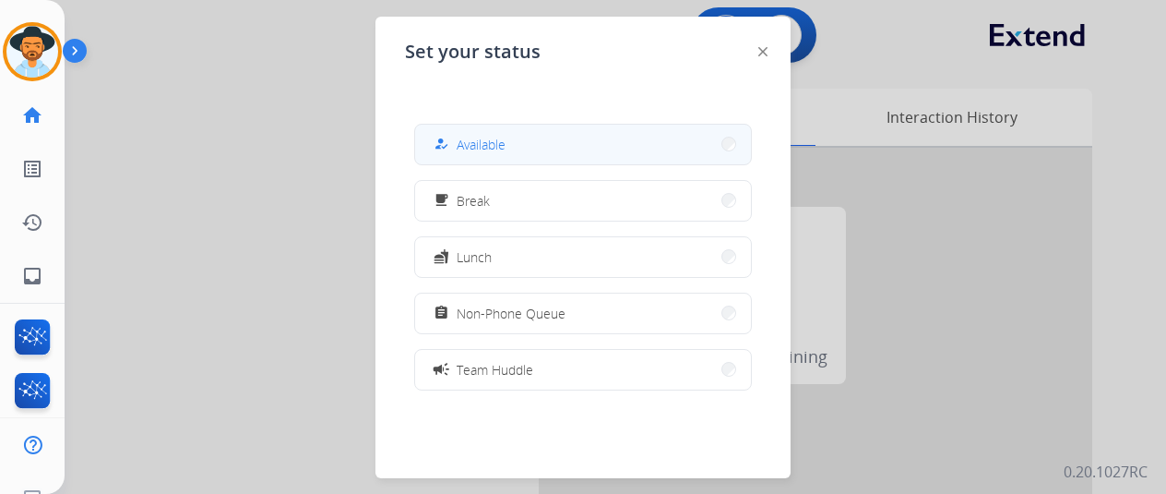
click at [495, 147] on span "Available" at bounding box center [481, 144] width 49 height 19
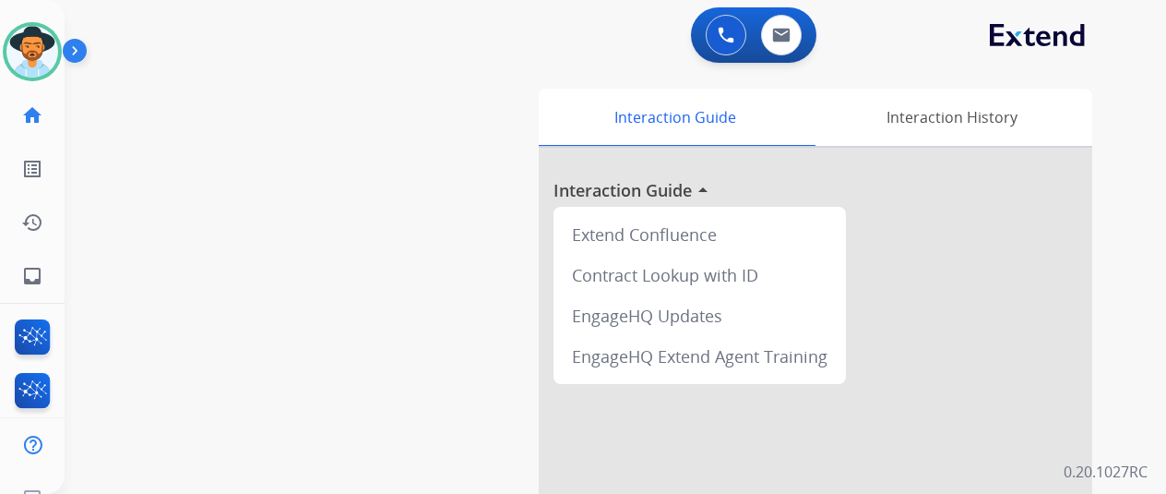
click at [268, 66] on div "0 Voice Interactions 0 Email Interactions swap_horiz Break voice bridge close_f…" at bounding box center [616, 247] width 1102 height 494
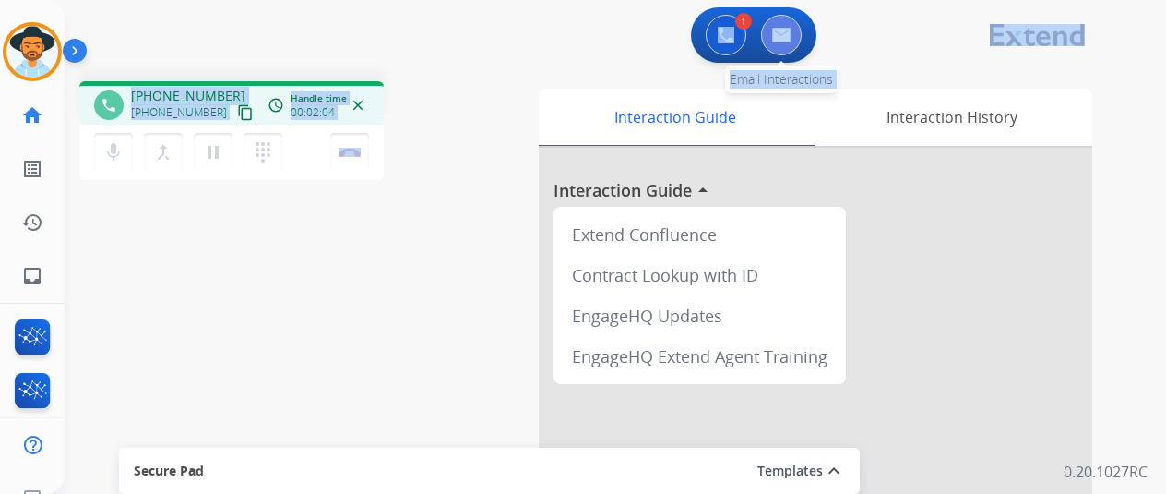
click at [791, 31] on img at bounding box center [781, 35] width 18 height 15
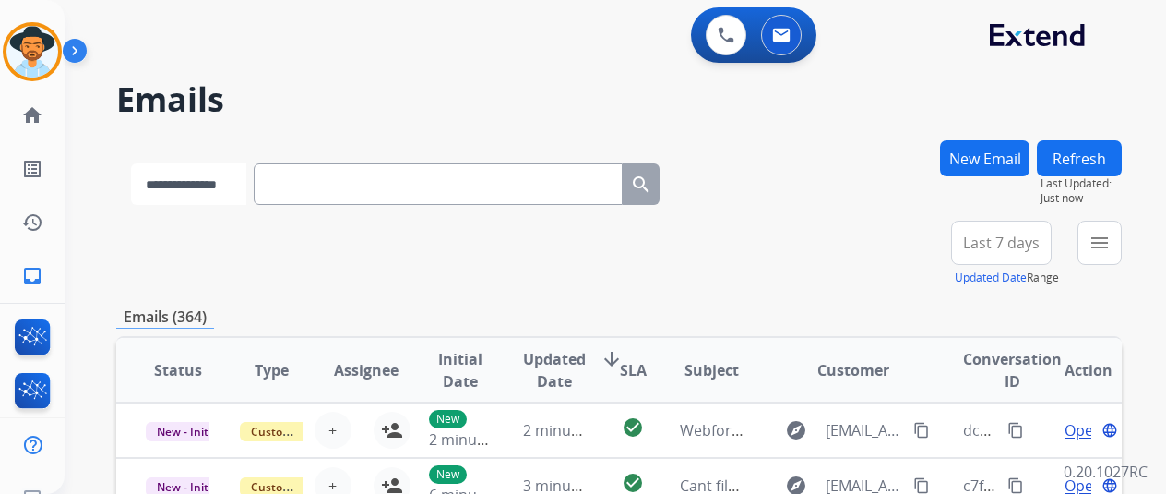
click at [229, 185] on select "**********" at bounding box center [188, 184] width 115 height 42
select select "**********"
click at [131, 163] on select "**********" at bounding box center [188, 184] width 115 height 42
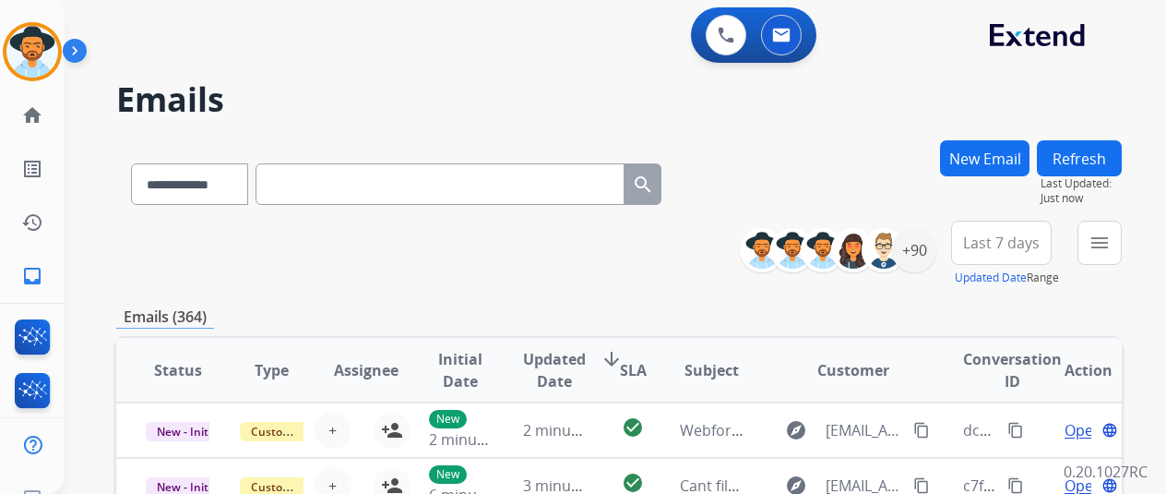
click at [305, 183] on input "text" at bounding box center [440, 184] width 369 height 42
paste input "**********"
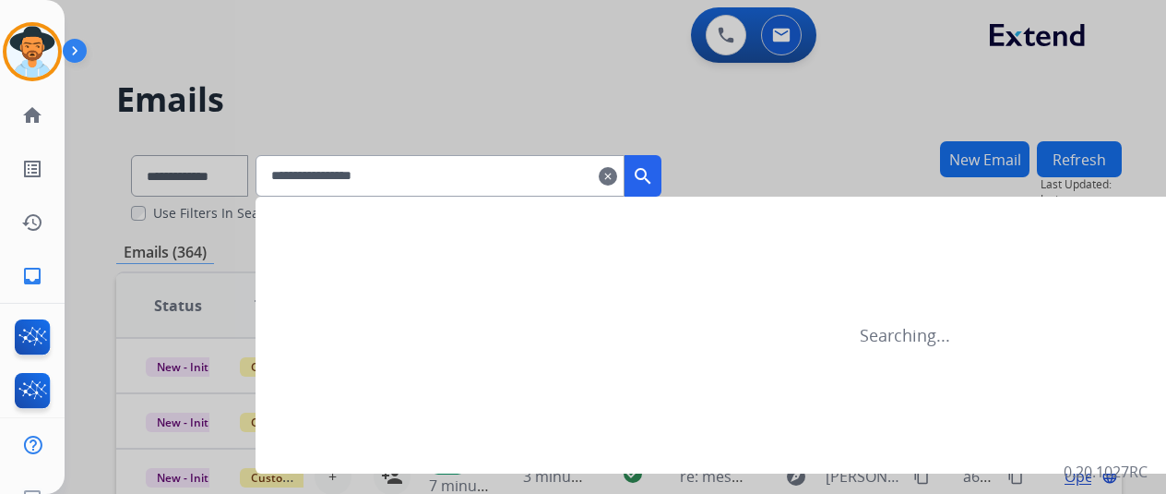
type input "**********"
click at [654, 166] on mat-icon "search" at bounding box center [643, 176] width 22 height 22
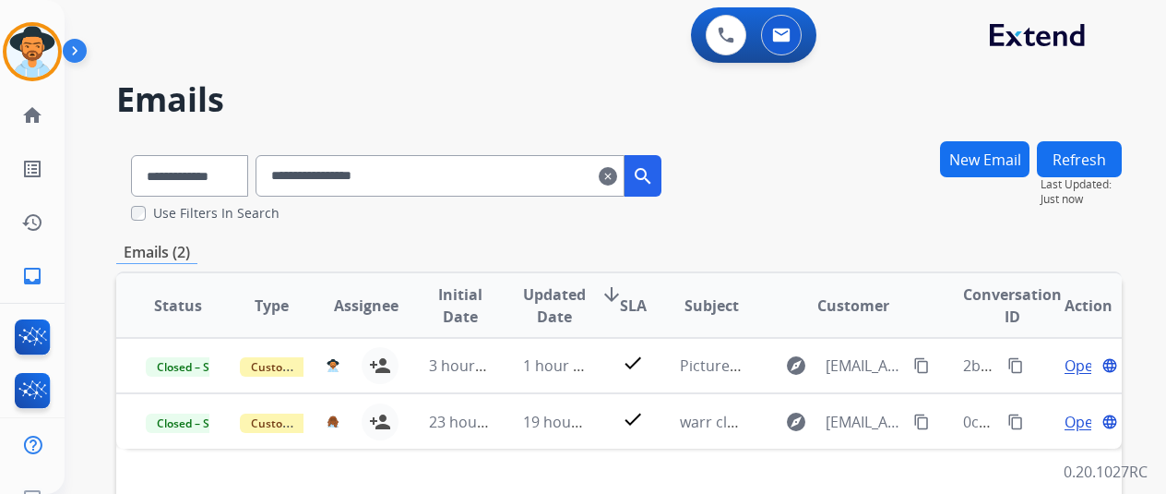
scroll to position [92, 0]
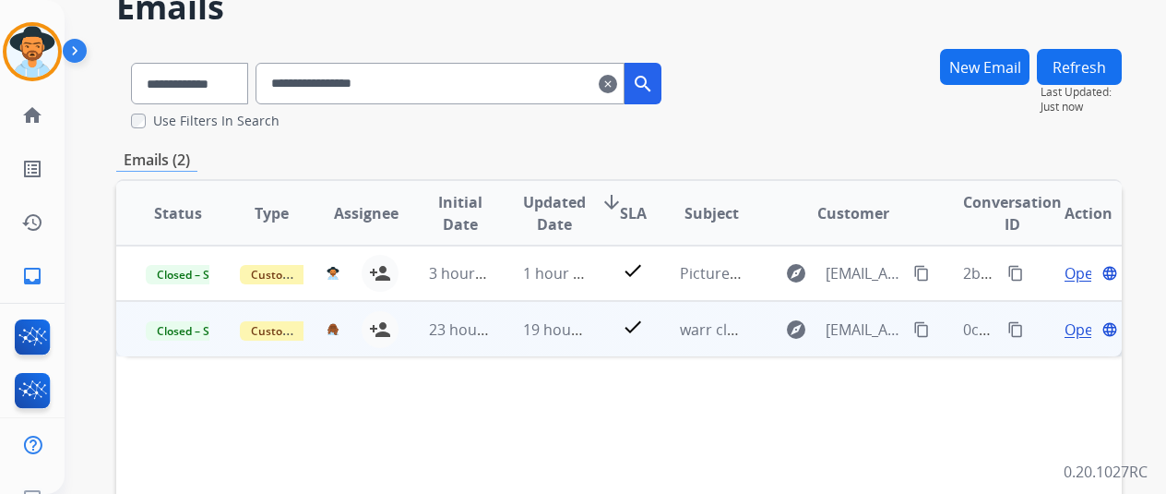
click at [1078, 333] on span "Open" at bounding box center [1084, 329] width 38 height 22
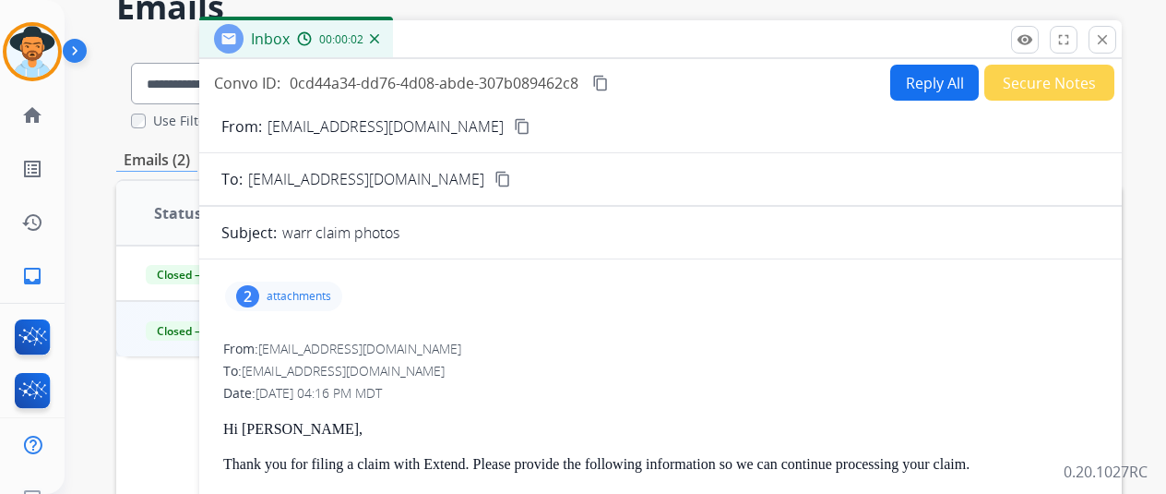
click at [259, 293] on div "2" at bounding box center [247, 296] width 23 height 22
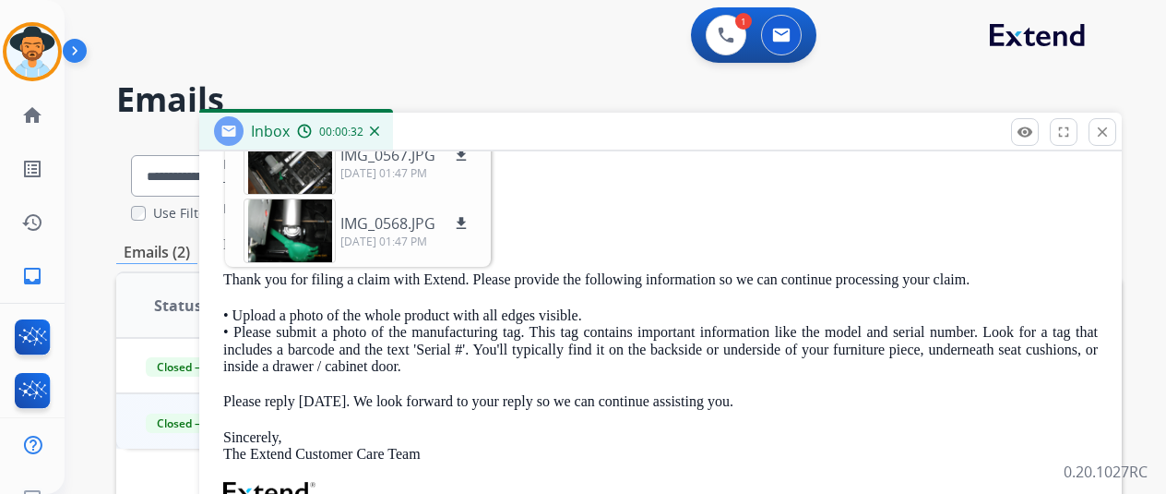
scroll to position [0, 0]
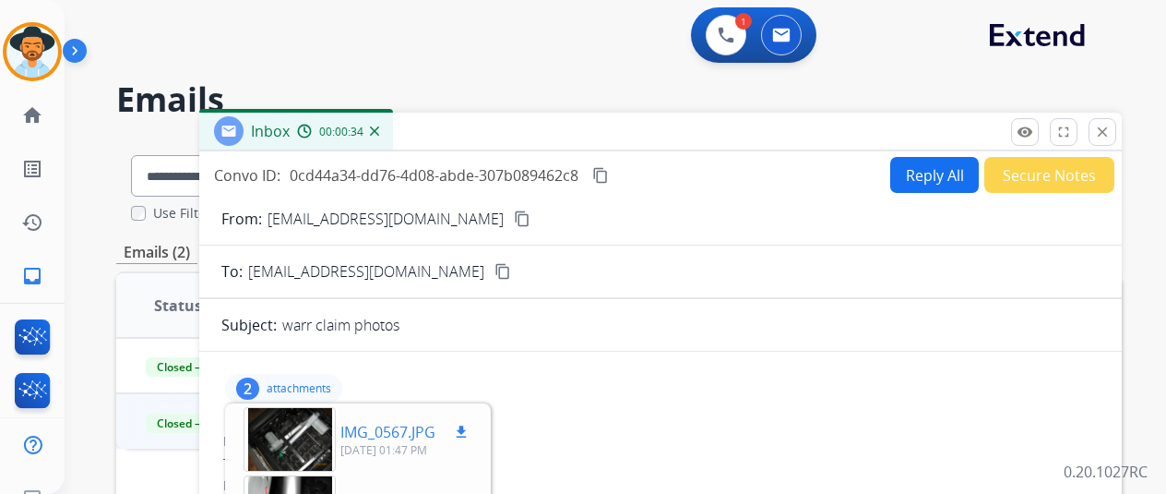
click at [470, 424] on mat-icon "download" at bounding box center [461, 432] width 17 height 17
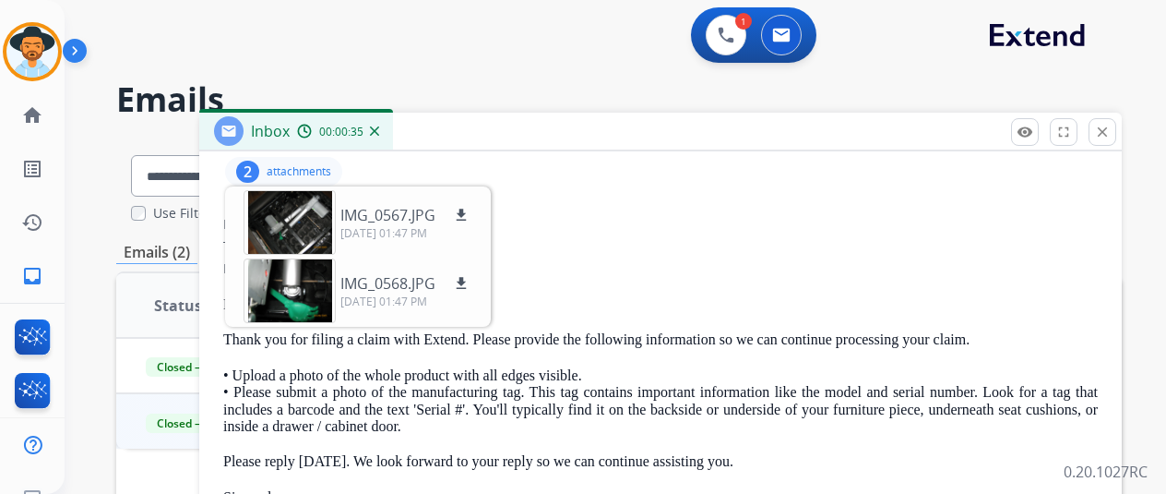
scroll to position [277, 0]
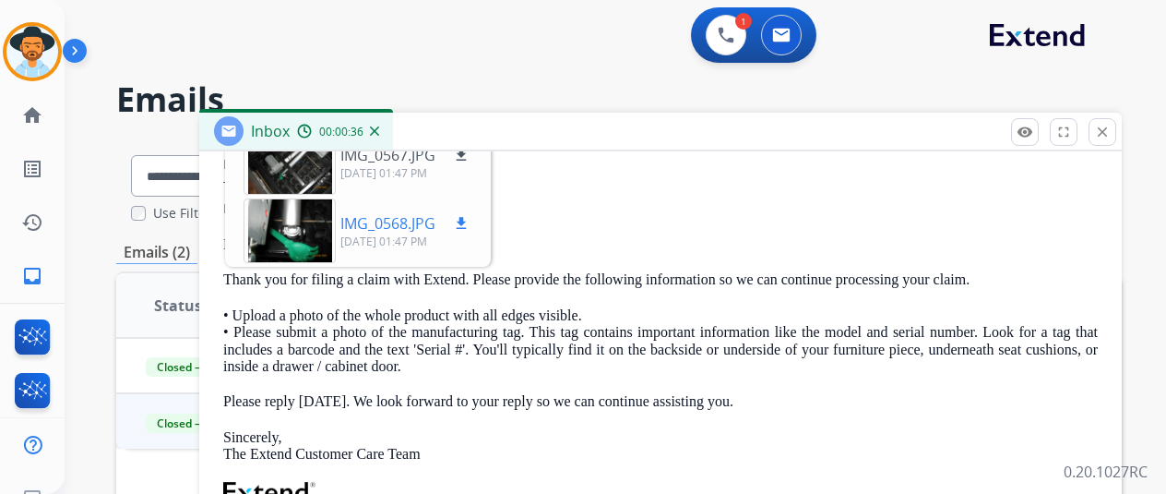
click at [470, 216] on mat-icon "download" at bounding box center [461, 223] width 17 height 17
click at [28, 44] on img at bounding box center [32, 52] width 52 height 52
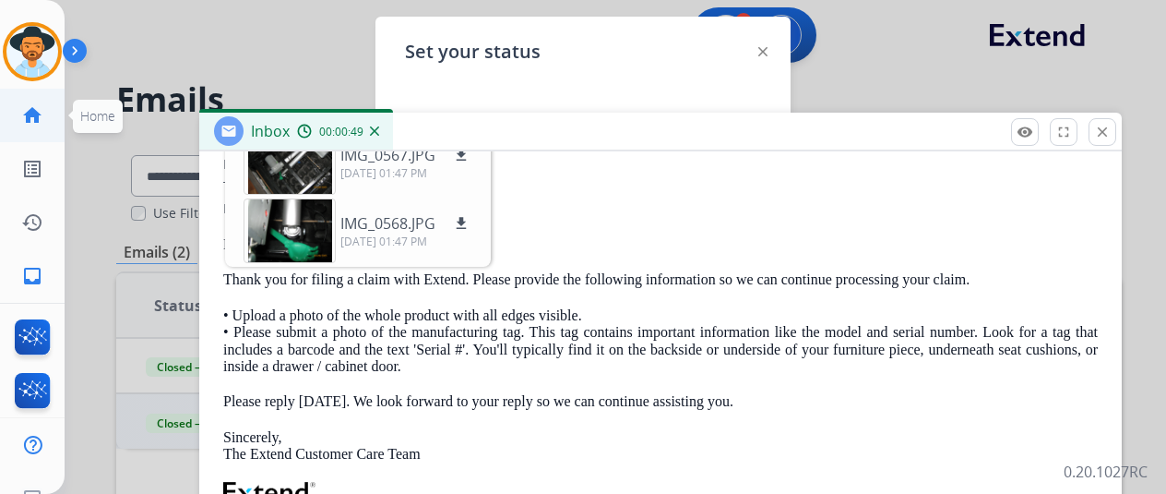
click at [31, 112] on mat-icon "home" at bounding box center [32, 115] width 22 height 22
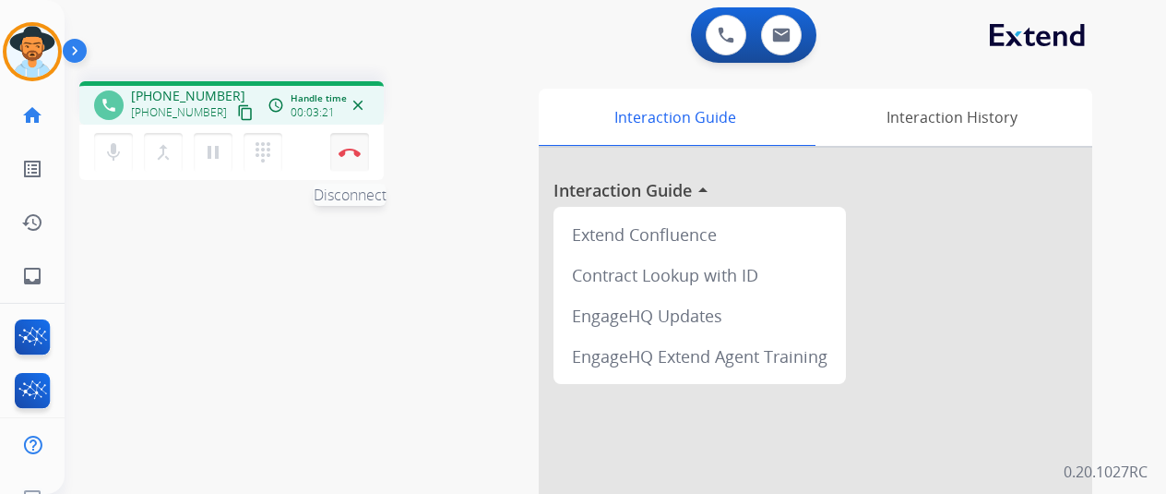
click at [349, 145] on button "Disconnect" at bounding box center [349, 152] width 39 height 39
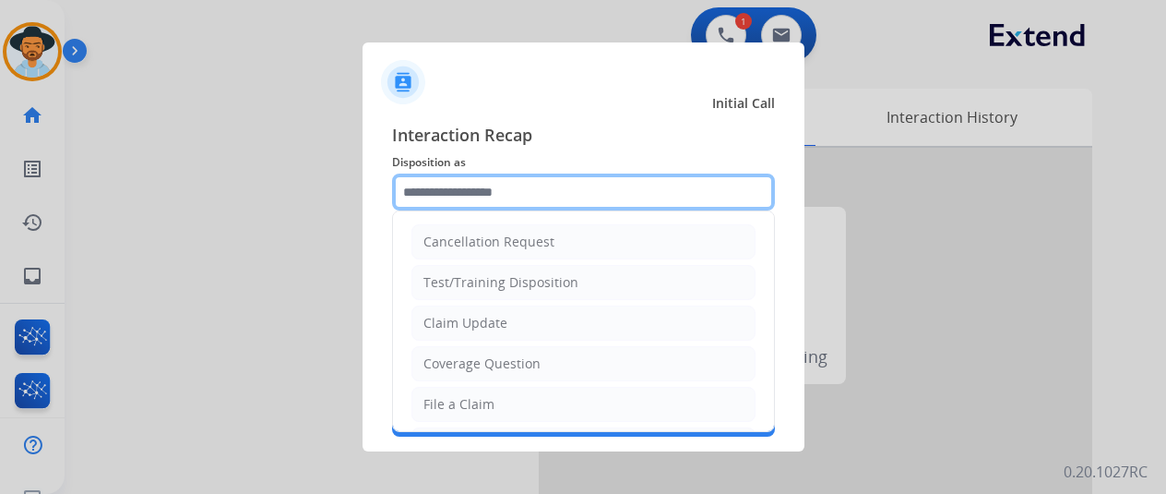
click at [439, 186] on input "text" at bounding box center [583, 191] width 383 height 37
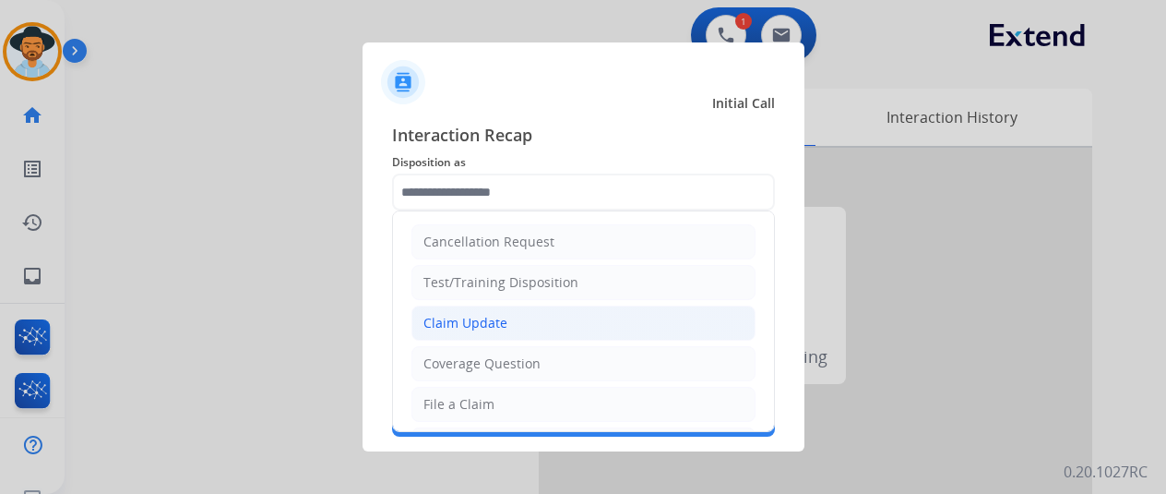
click at [485, 324] on div "Claim Update" at bounding box center [466, 323] width 84 height 18
type input "**********"
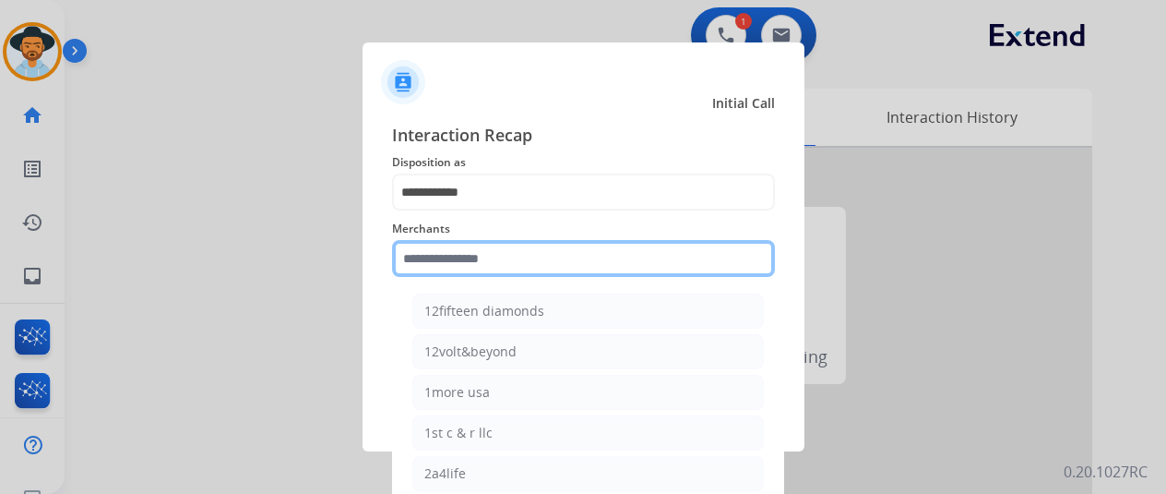
click at [463, 265] on input "text" at bounding box center [583, 258] width 383 height 37
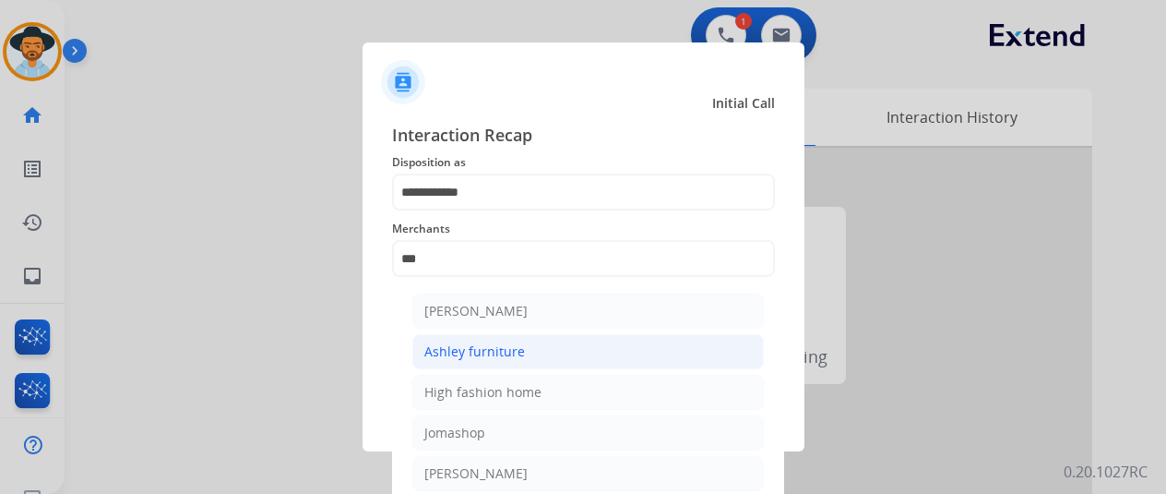
click at [476, 345] on div "Ashley furniture" at bounding box center [475, 351] width 101 height 18
type input "**********"
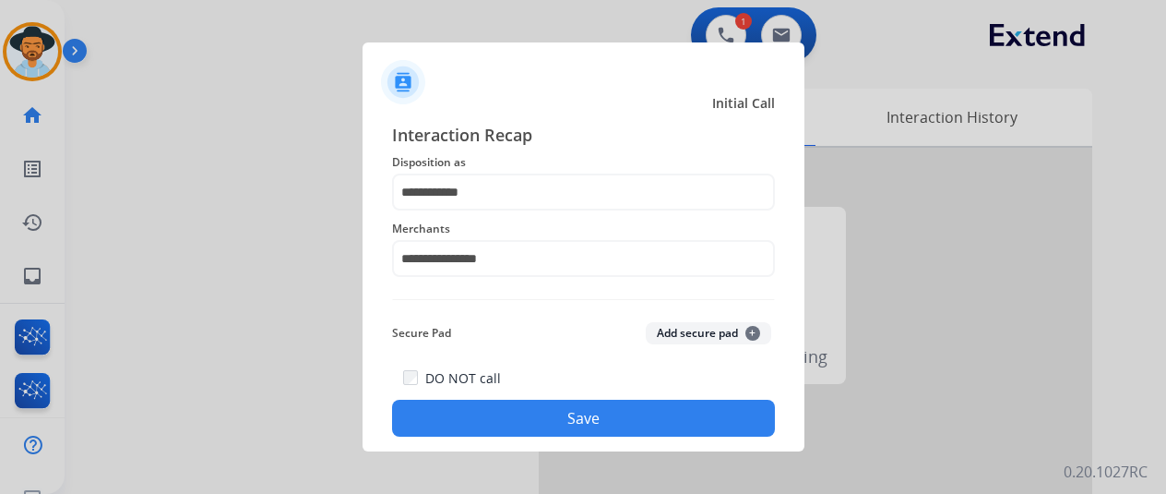
click at [530, 415] on button "Save" at bounding box center [583, 418] width 383 height 37
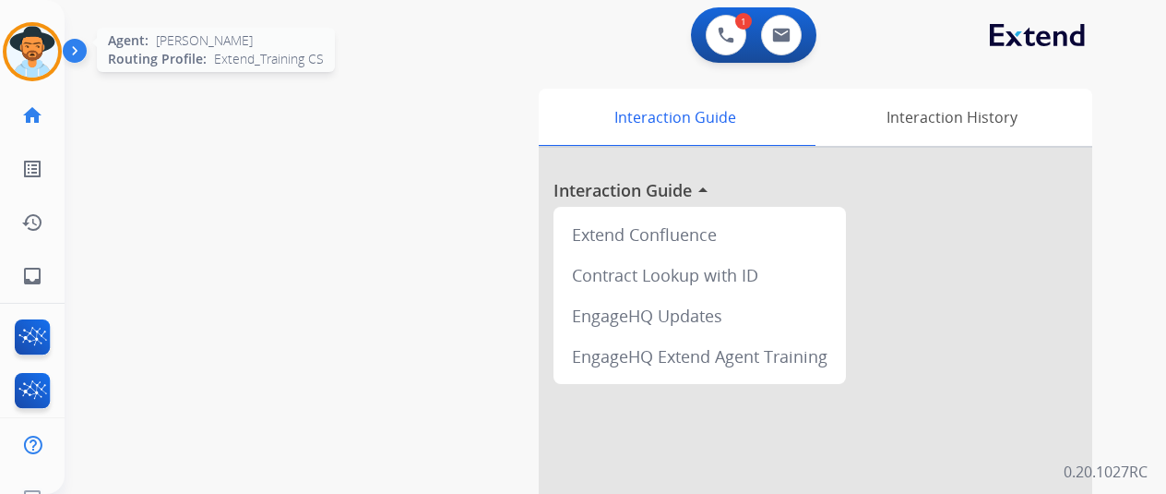
click at [28, 40] on img at bounding box center [32, 52] width 52 height 52
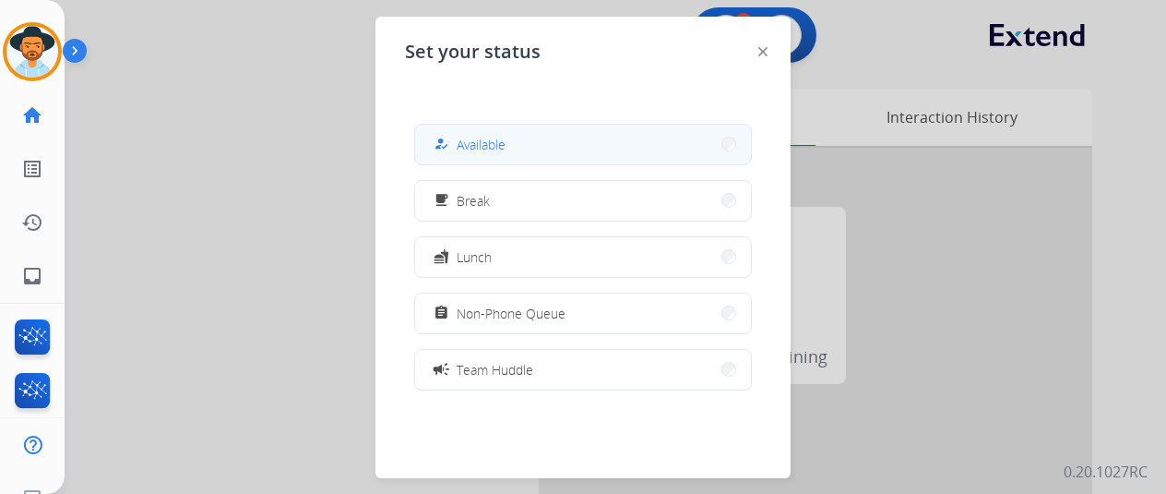
click at [557, 155] on button "how_to_reg Available" at bounding box center [583, 145] width 336 height 40
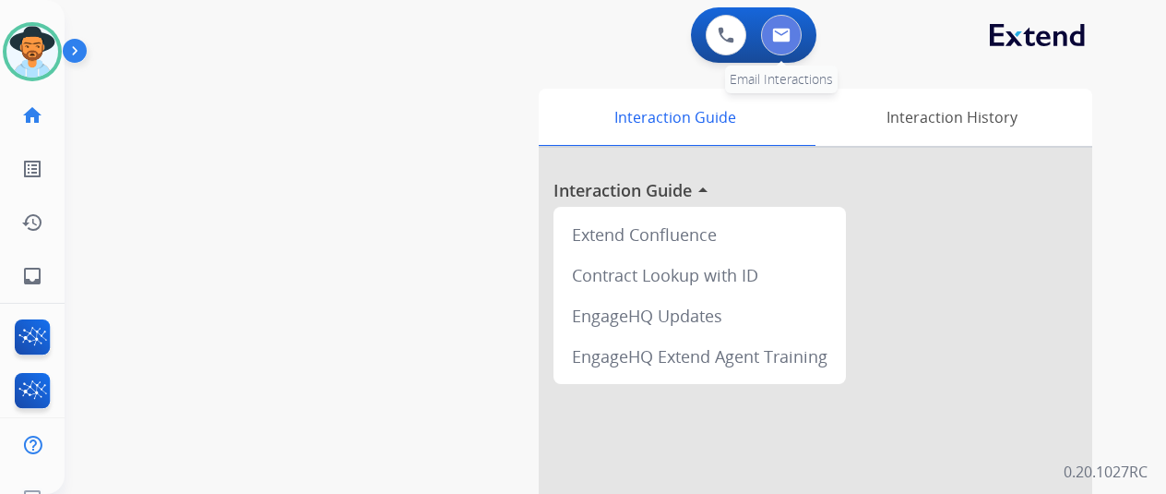
click at [791, 34] on img at bounding box center [781, 35] width 18 height 15
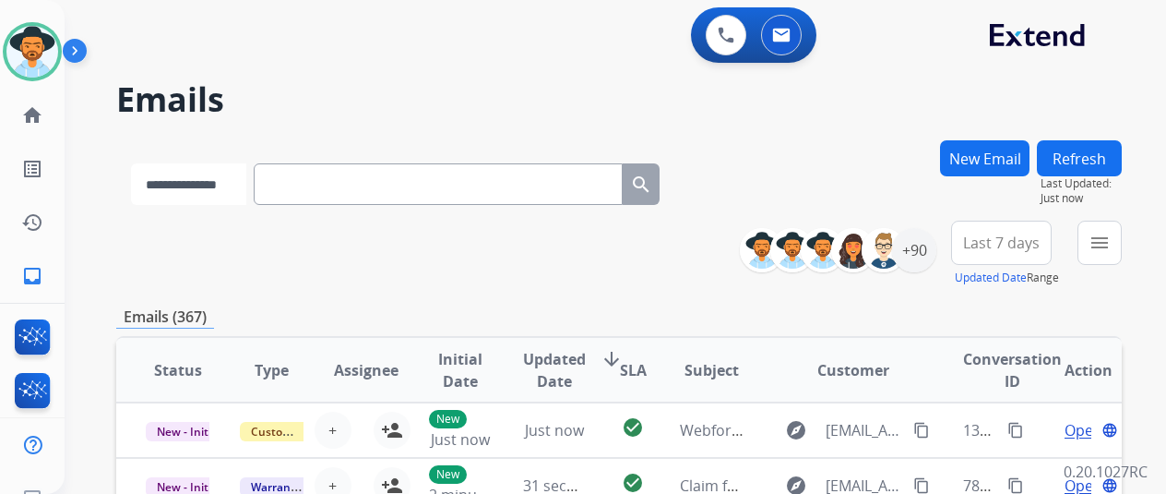
drag, startPoint x: 235, startPoint y: 179, endPoint x: 254, endPoint y: 185, distance: 19.3
click at [242, 182] on select "**********" at bounding box center [188, 184] width 115 height 42
select select "**********"
click at [131, 163] on select "**********" at bounding box center [188, 184] width 115 height 42
click at [331, 176] on input "text" at bounding box center [440, 184] width 369 height 42
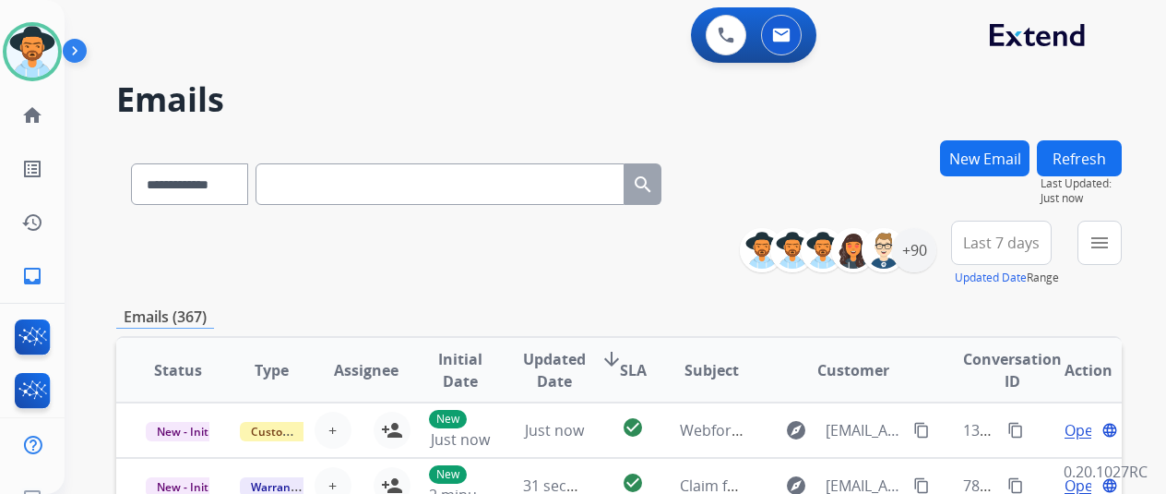
paste input "**********"
type input "**********"
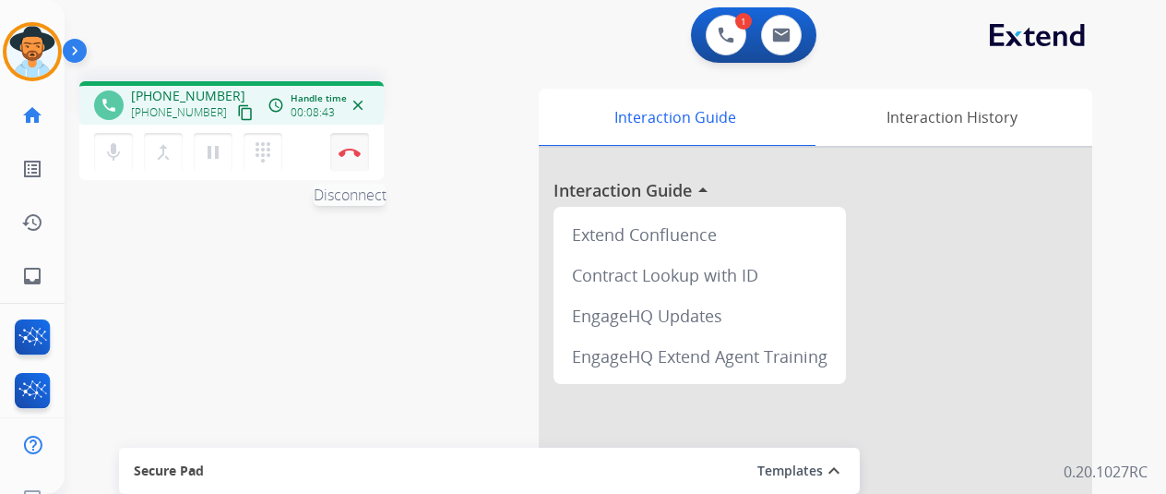
click at [349, 150] on img at bounding box center [350, 152] width 22 height 9
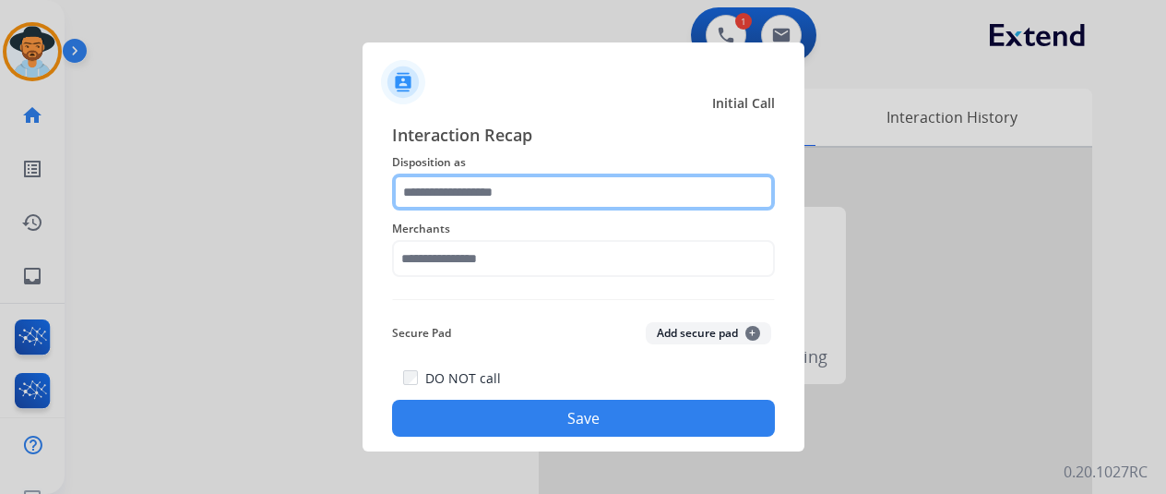
click at [458, 184] on input "text" at bounding box center [583, 191] width 383 height 37
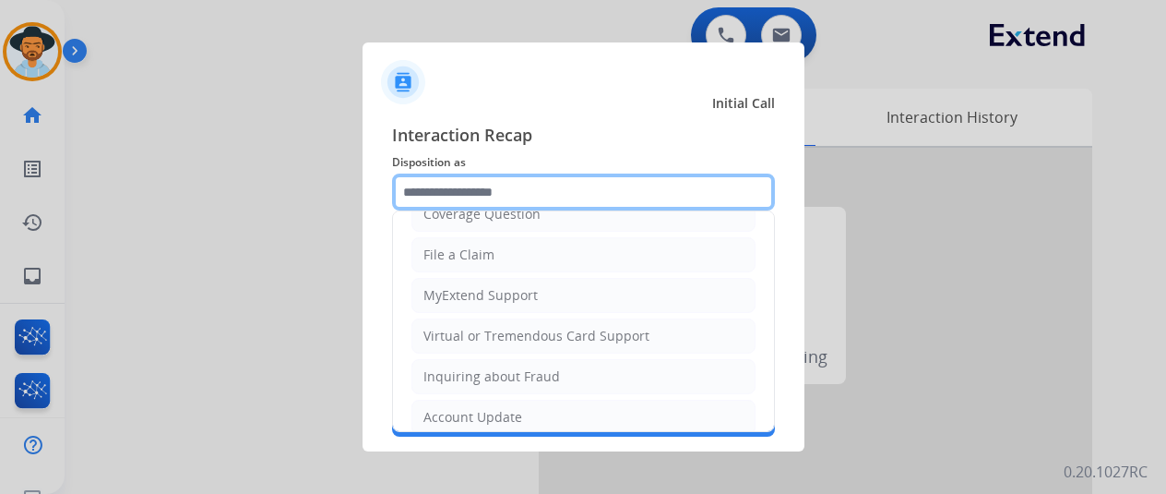
scroll to position [277, 0]
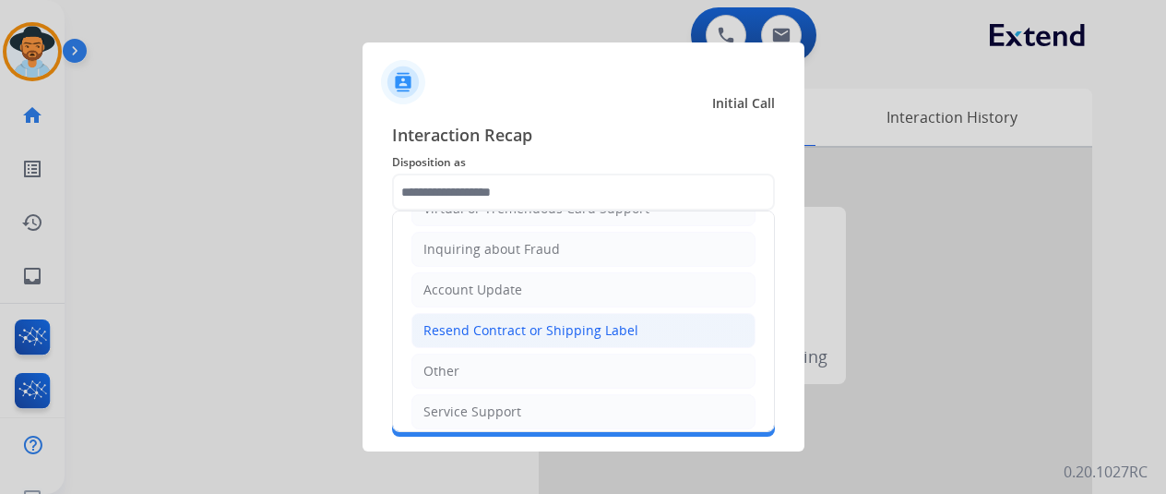
click at [470, 321] on div "Resend Contract or Shipping Label" at bounding box center [531, 330] width 215 height 18
type input "**********"
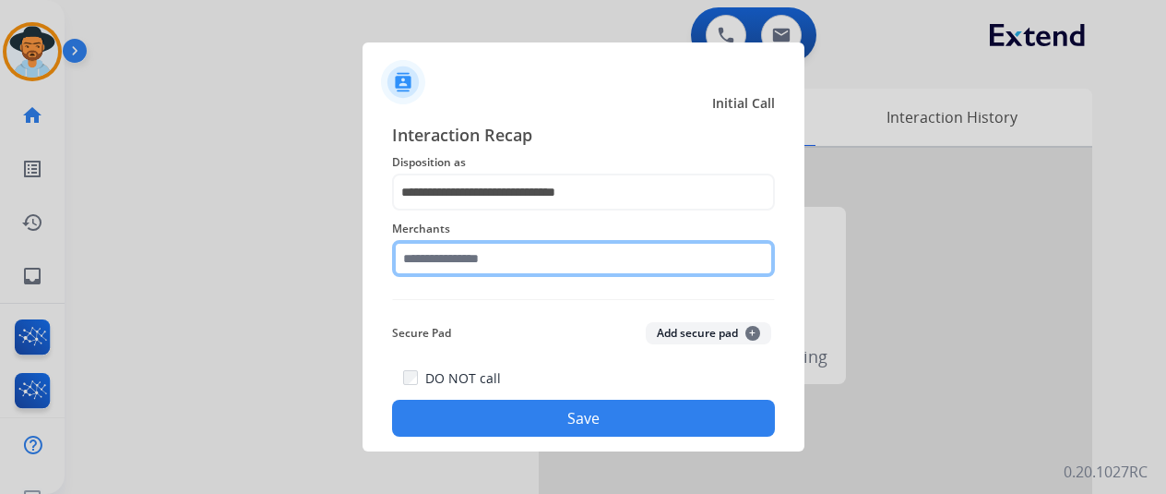
click at [472, 273] on input "text" at bounding box center [583, 258] width 383 height 37
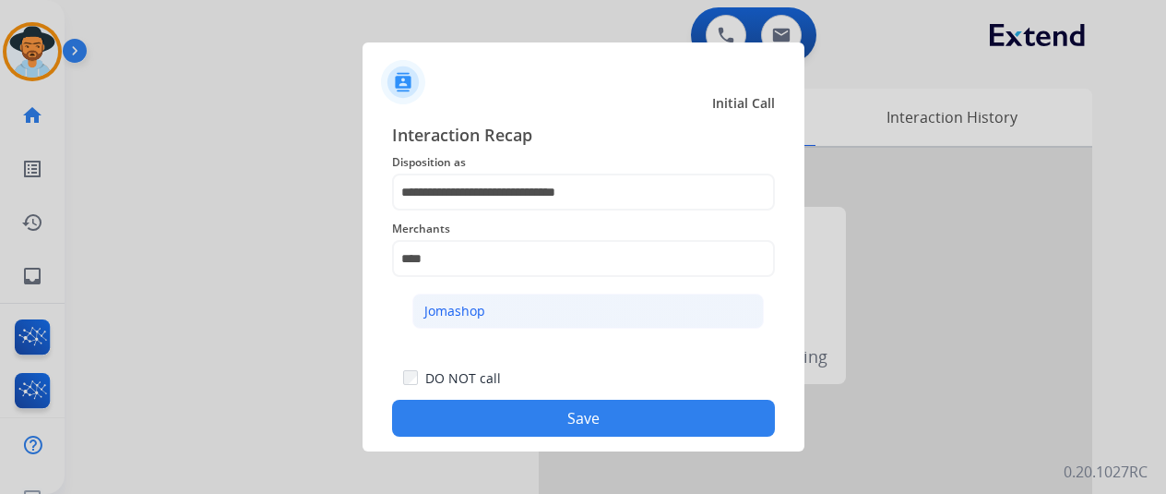
click at [468, 312] on div "Jomashop" at bounding box center [455, 311] width 61 height 18
type input "********"
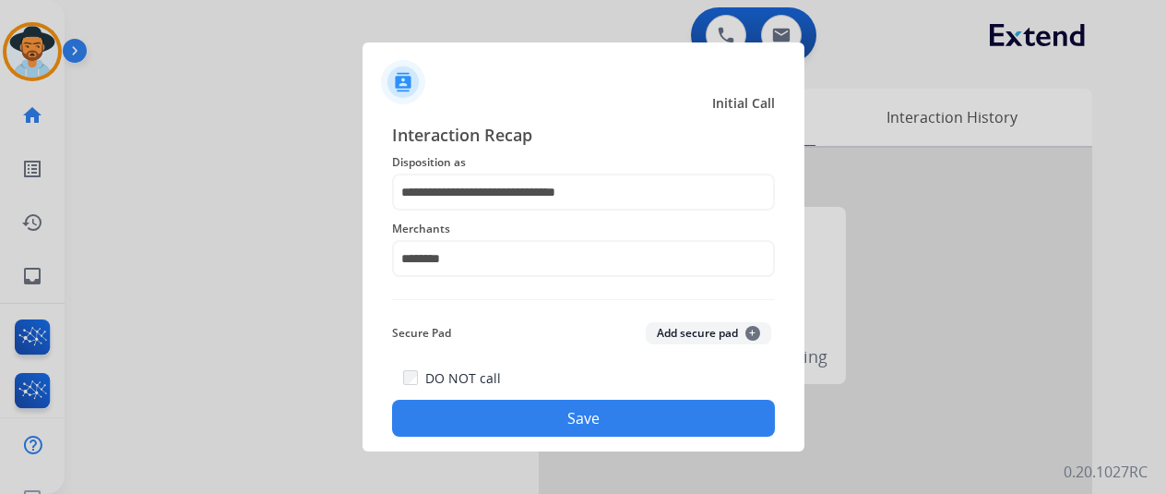
click at [486, 413] on button "Save" at bounding box center [583, 418] width 383 height 37
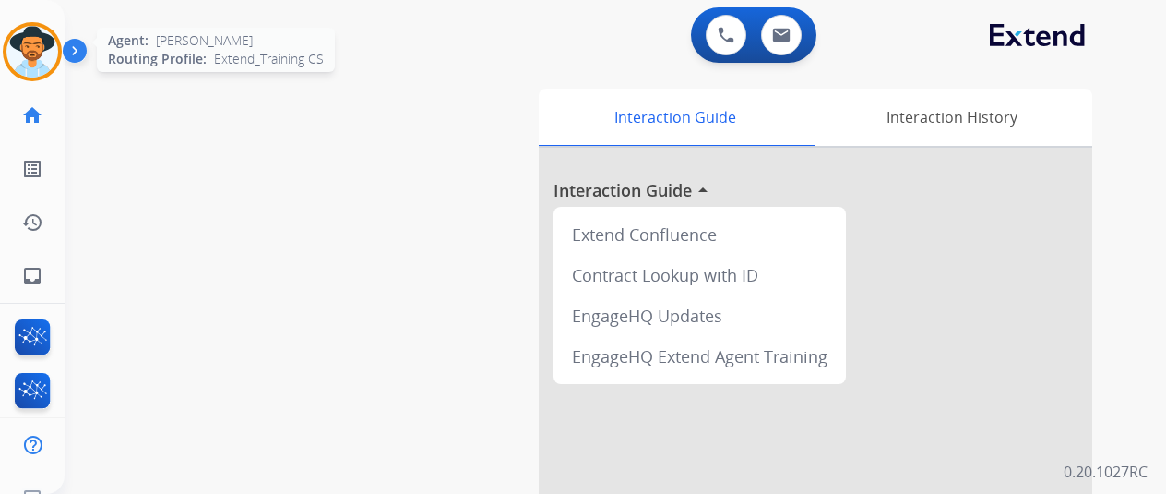
click at [46, 48] on img at bounding box center [32, 52] width 52 height 52
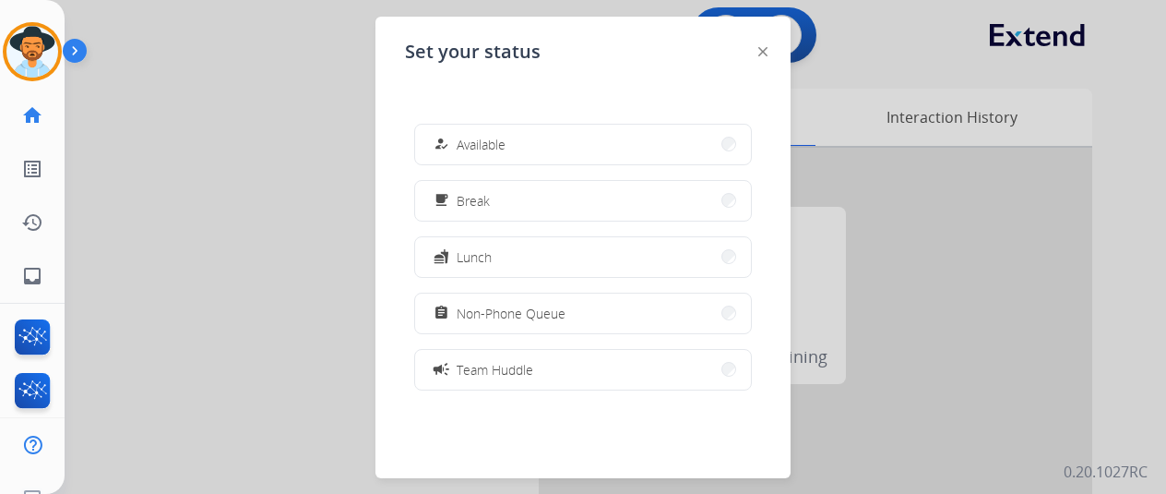
click at [470, 150] on span "Available" at bounding box center [481, 144] width 49 height 19
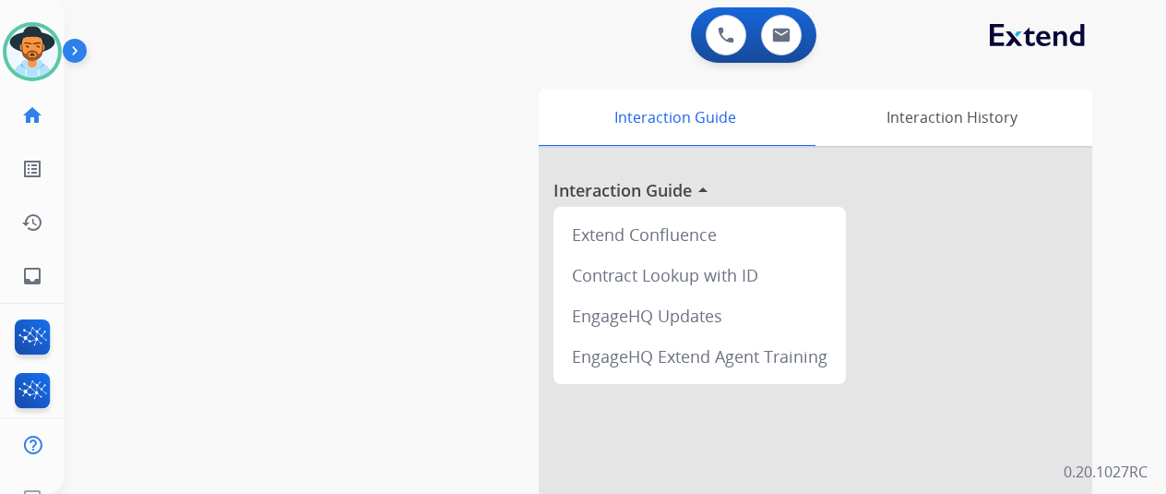
click at [199, 154] on div "swap_horiz Break voice bridge close_fullscreen Connect 3-Way Call merge_type Se…" at bounding box center [594, 451] width 1058 height 770
click at [28, 274] on mat-icon "inbox" at bounding box center [32, 276] width 22 height 22
select select "**********"
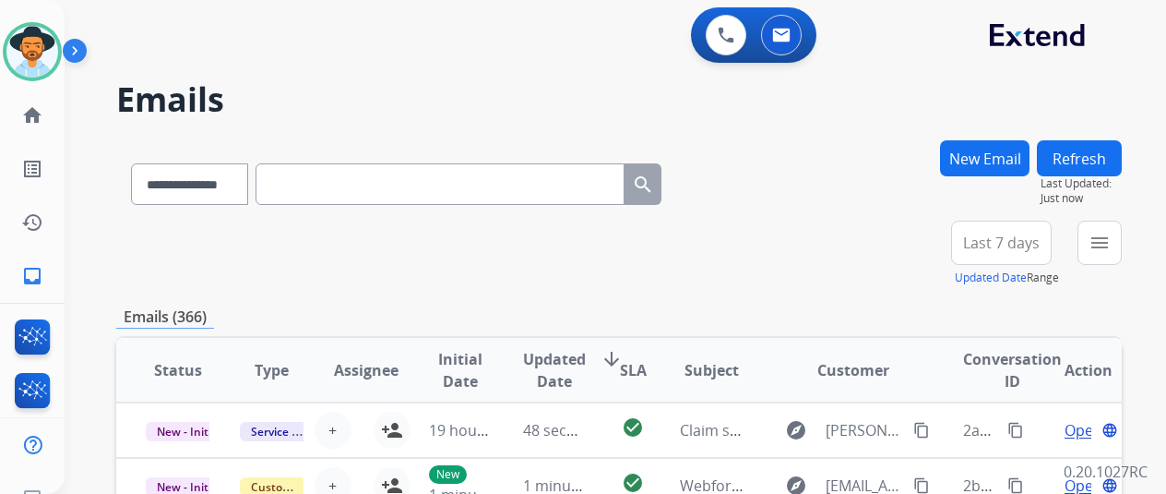
click at [293, 195] on input "text" at bounding box center [440, 184] width 369 height 42
paste input "**********"
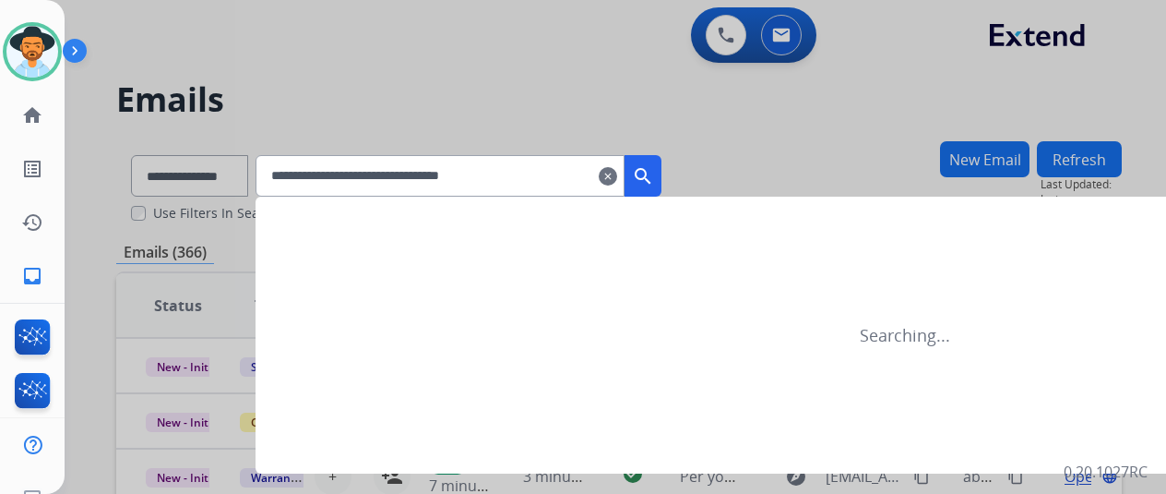
type input "**********"
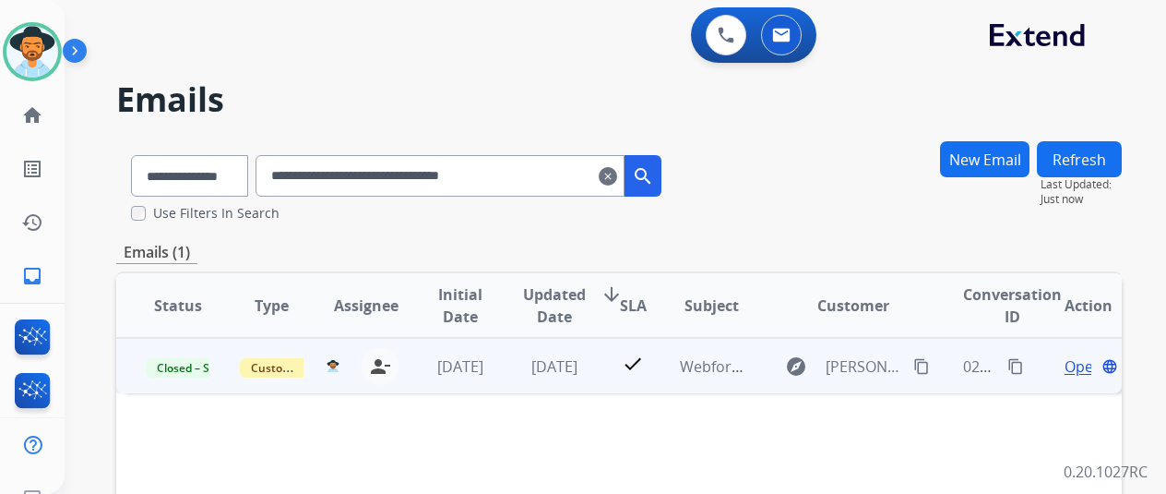
click at [1080, 369] on span "Open" at bounding box center [1084, 366] width 38 height 22
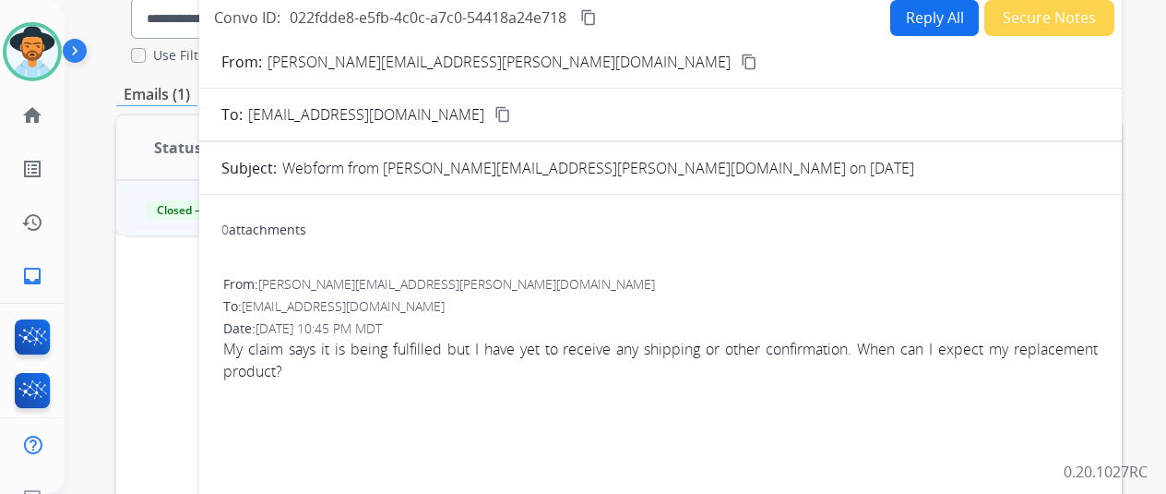
scroll to position [92, 0]
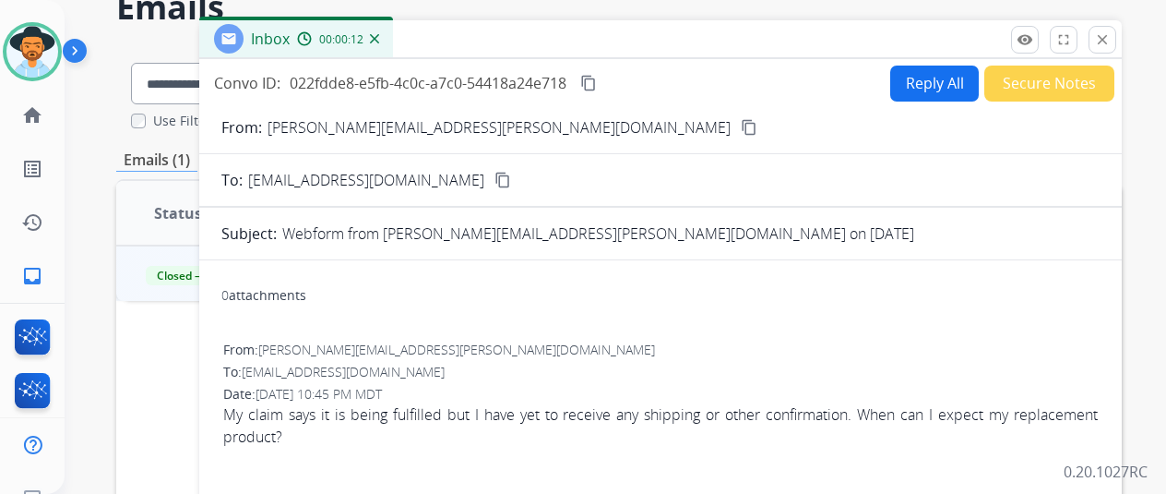
click at [741, 128] on mat-icon "content_copy" at bounding box center [749, 127] width 17 height 17
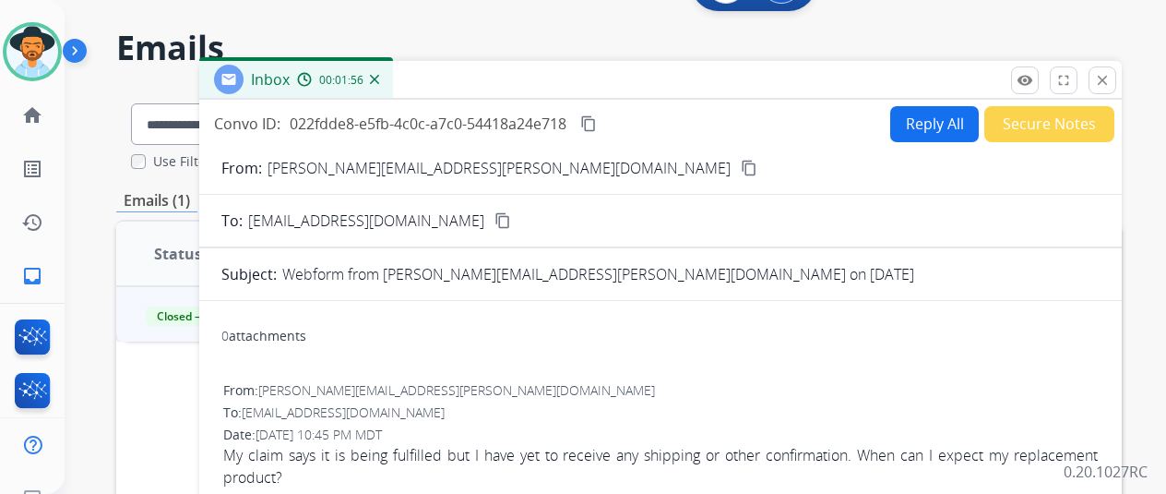
scroll to position [0, 0]
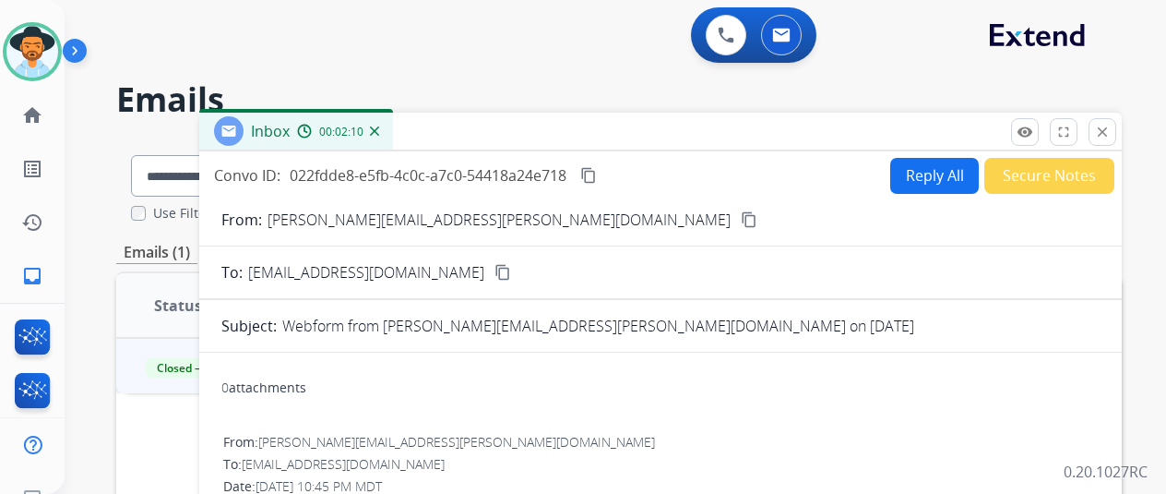
click at [379, 127] on img at bounding box center [374, 130] width 9 height 9
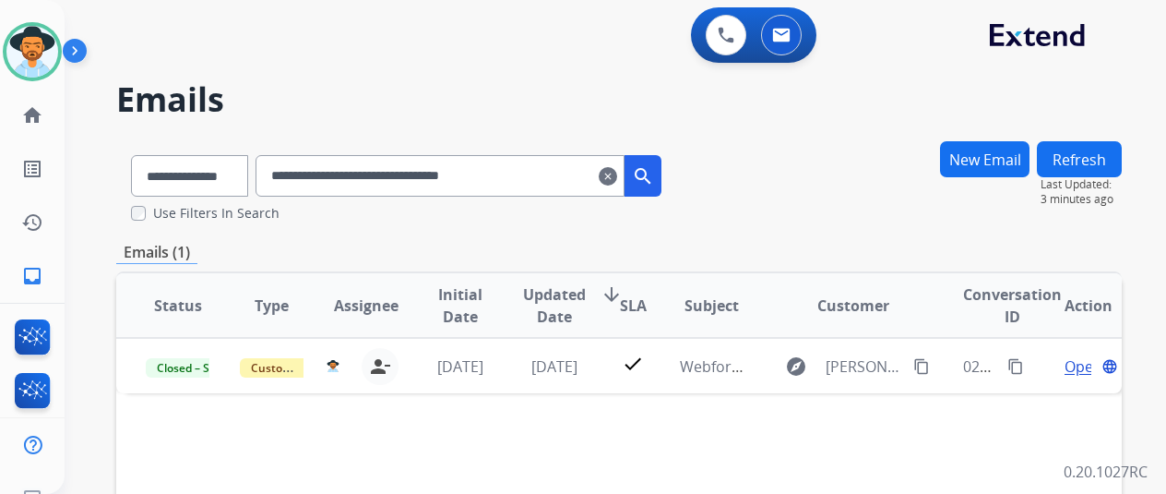
click at [617, 173] on mat-icon "clear" at bounding box center [608, 176] width 18 height 22
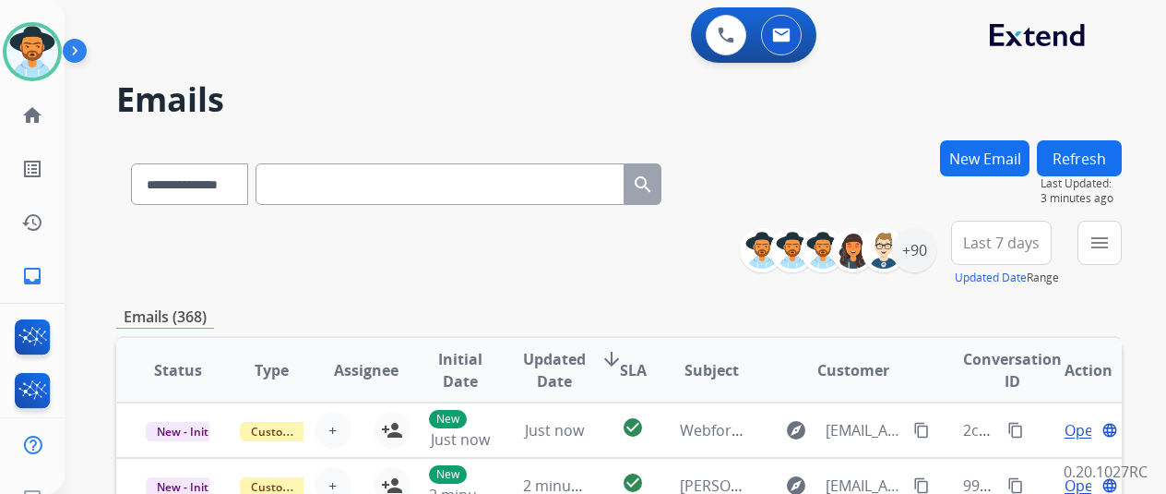
click at [317, 196] on input "text" at bounding box center [440, 184] width 369 height 42
paste input "**********"
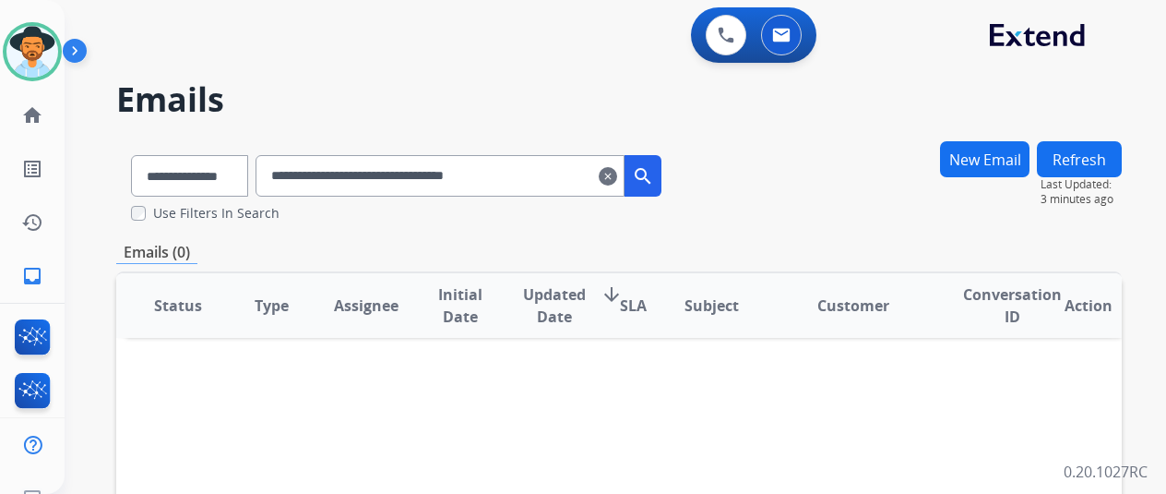
click at [654, 168] on mat-icon "search" at bounding box center [643, 176] width 22 height 22
click at [236, 169] on select "**********" at bounding box center [188, 176] width 115 height 42
click at [294, 173] on input "**********" at bounding box center [440, 176] width 369 height 42
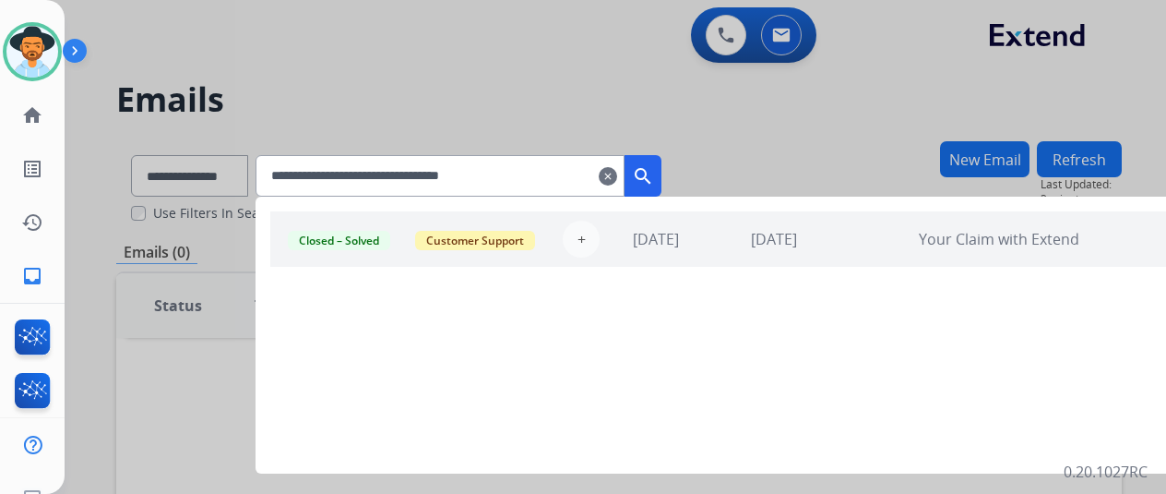
type input "**********"
click at [761, 233] on span "2 weeks ago" at bounding box center [774, 239] width 46 height 20
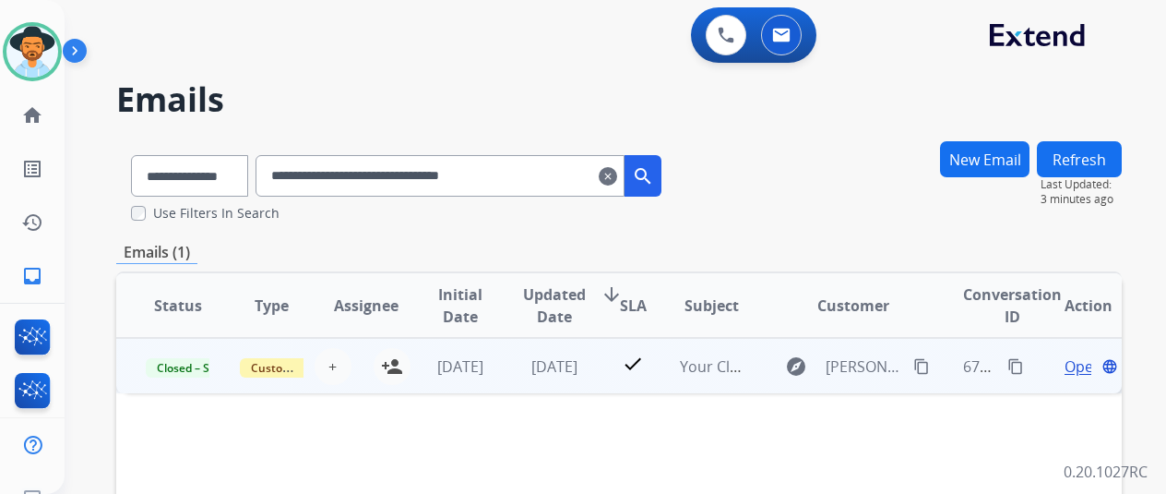
click at [1074, 368] on span "Open" at bounding box center [1084, 366] width 38 height 22
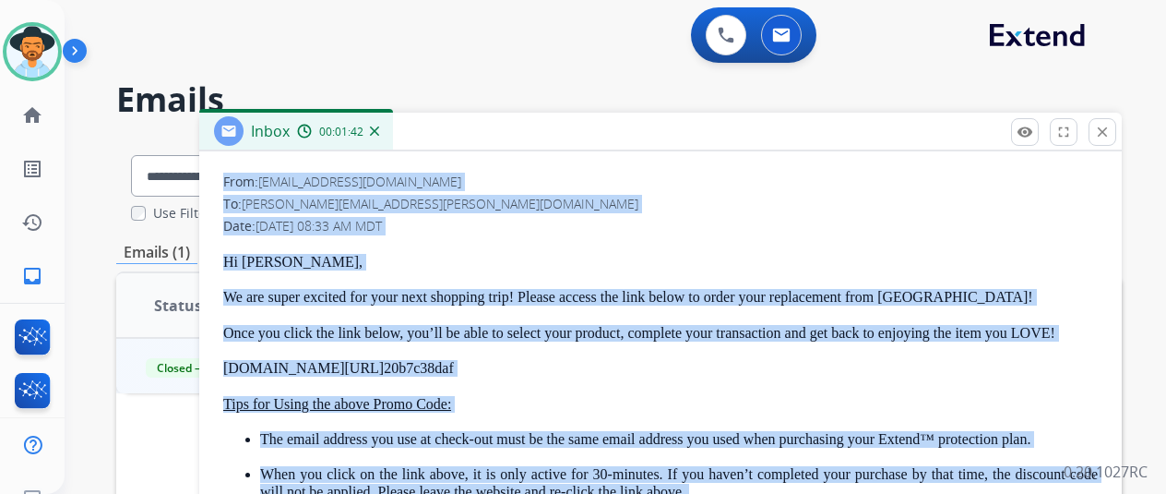
scroll to position [177, 0]
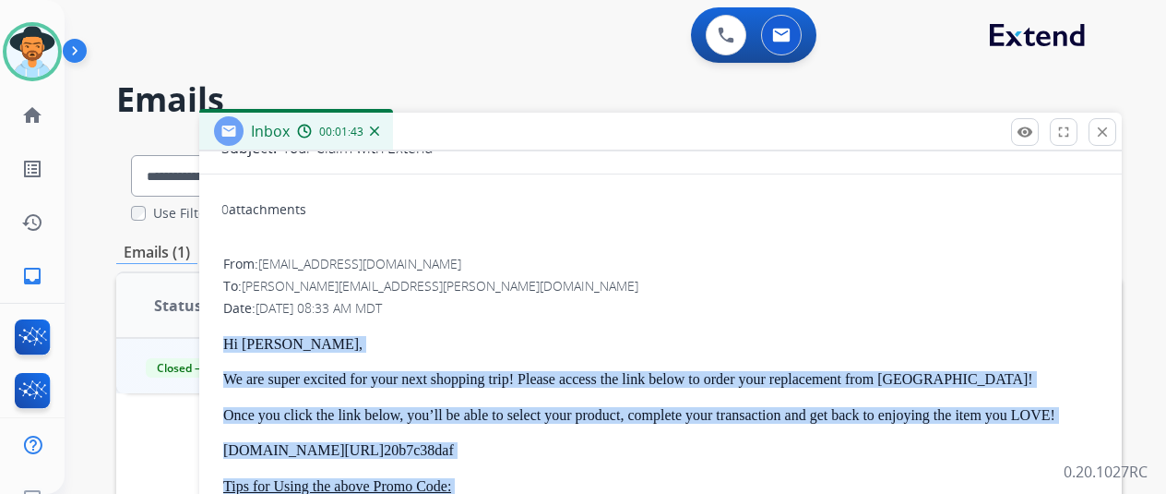
drag, startPoint x: 438, startPoint y: 470, endPoint x: 216, endPoint y: 341, distance: 257.2
copy div "Hi Sam, We are super excited for your next shopping trip! Please access the lin…"
click at [379, 130] on img at bounding box center [374, 130] width 9 height 9
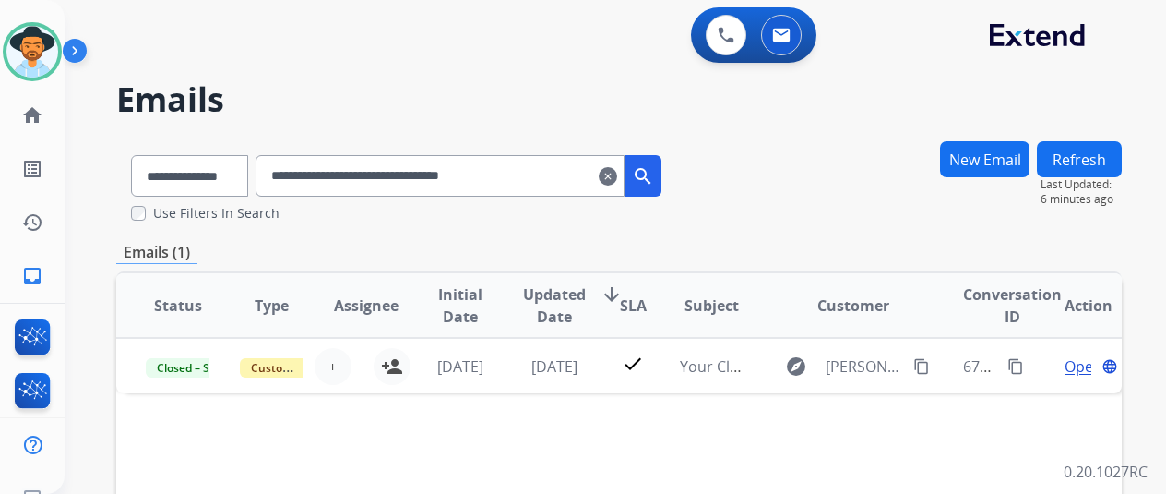
click at [617, 173] on mat-icon "clear" at bounding box center [608, 176] width 18 height 22
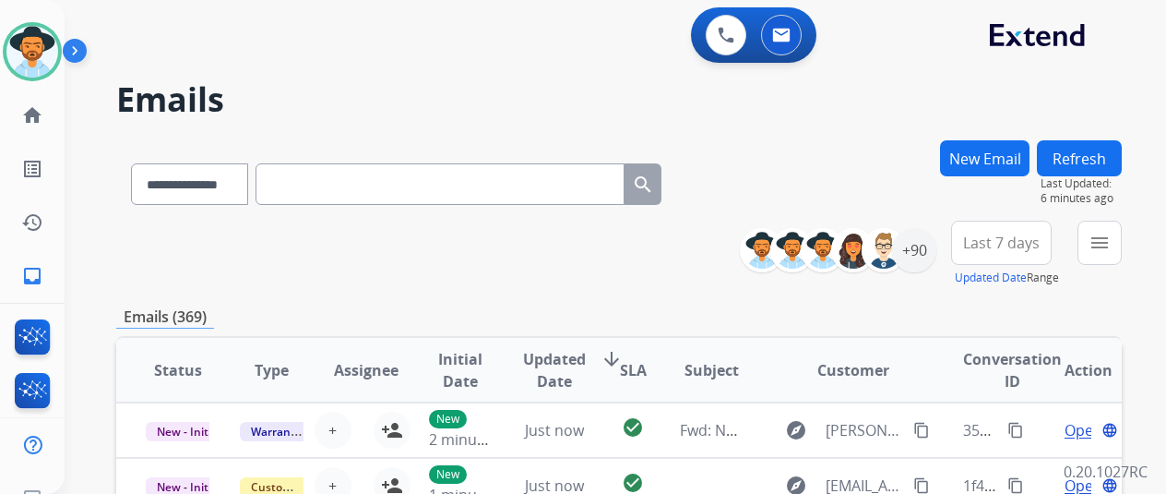
click at [295, 186] on input "text" at bounding box center [440, 184] width 369 height 42
paste input "**********"
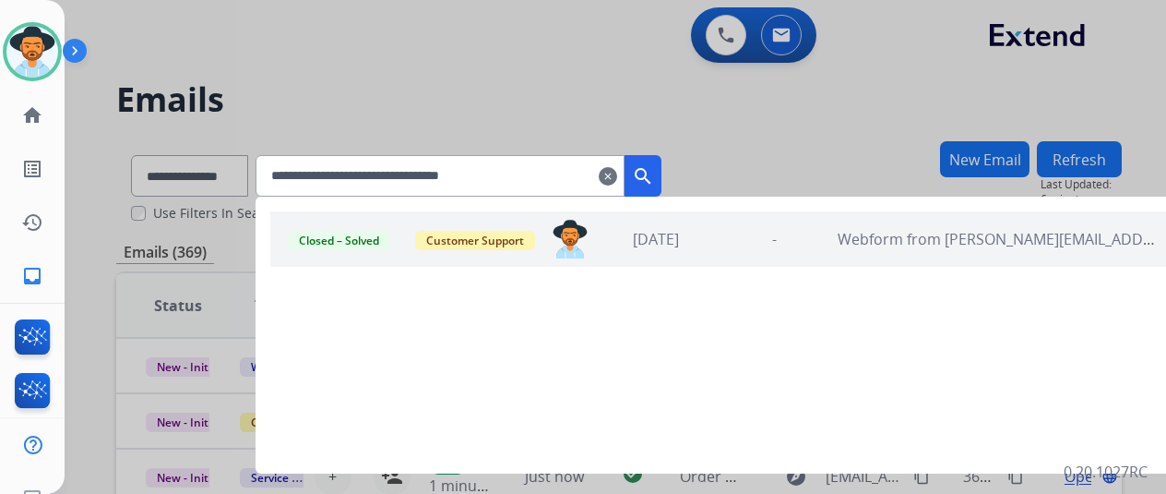
type input "**********"
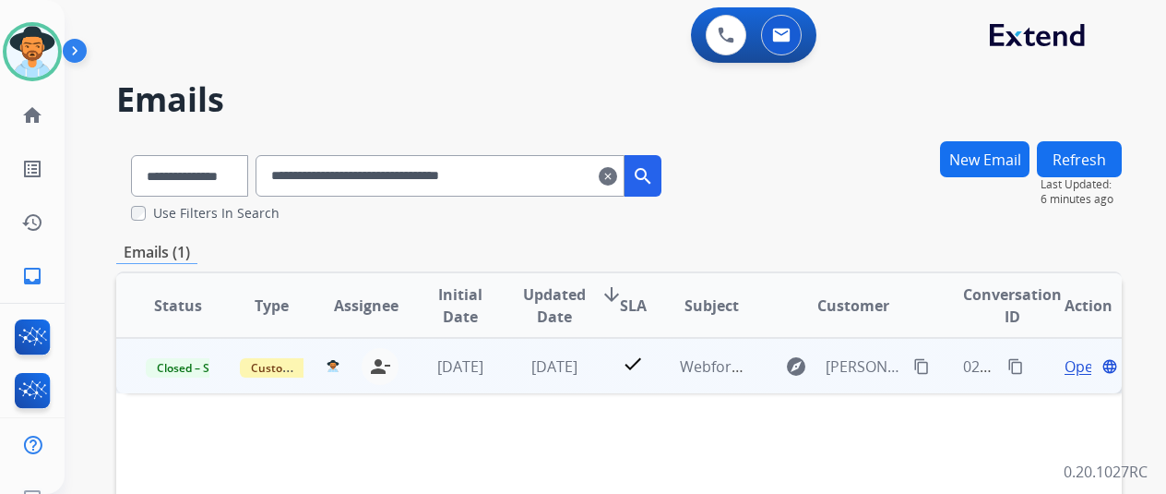
click at [1083, 365] on span "Open" at bounding box center [1084, 366] width 38 height 22
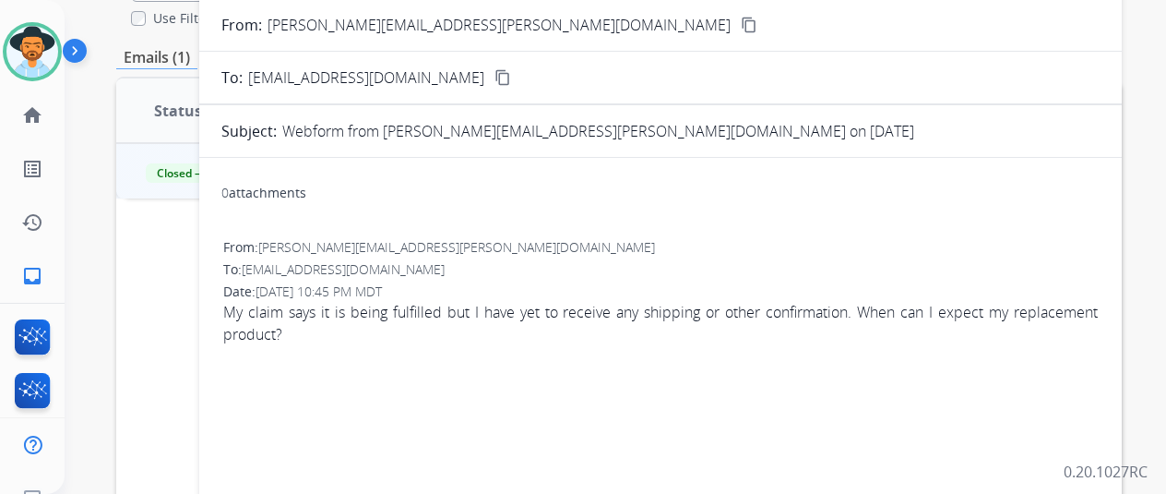
scroll to position [92, 0]
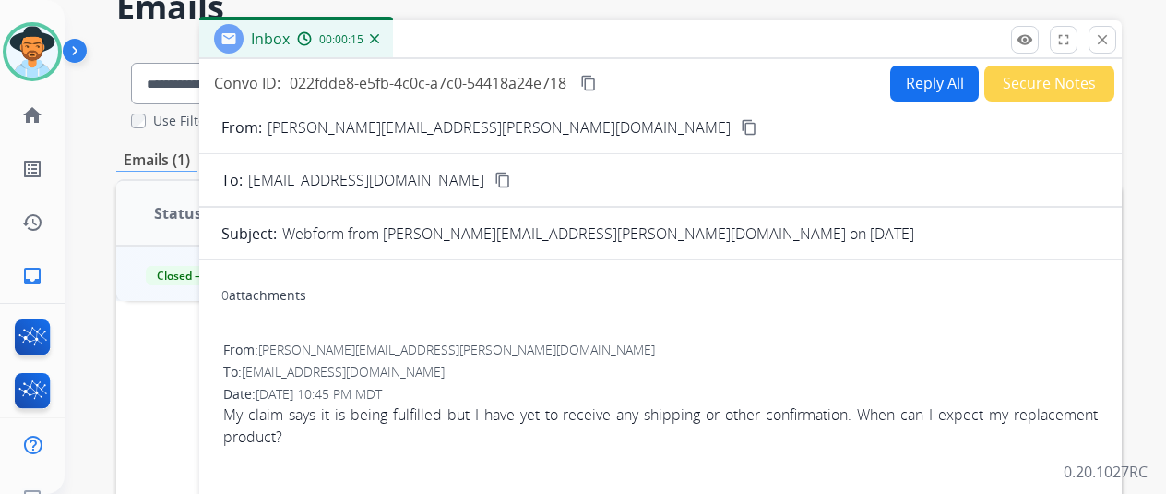
click at [914, 80] on button "Reply All" at bounding box center [935, 84] width 89 height 36
select select "**********"
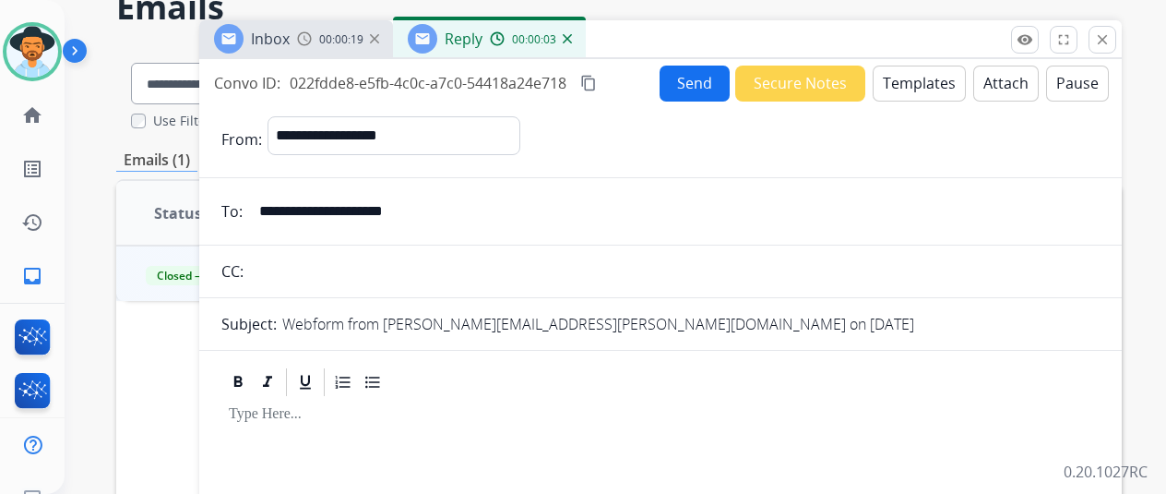
click at [925, 74] on button "Templates" at bounding box center [919, 84] width 93 height 36
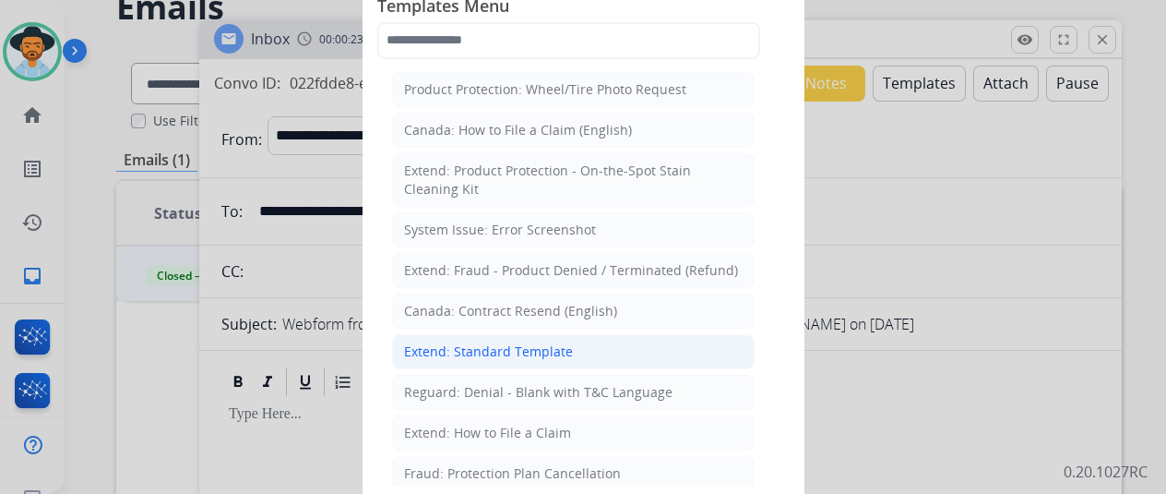
click at [437, 346] on div "Extend: Standard Template" at bounding box center [488, 351] width 169 height 18
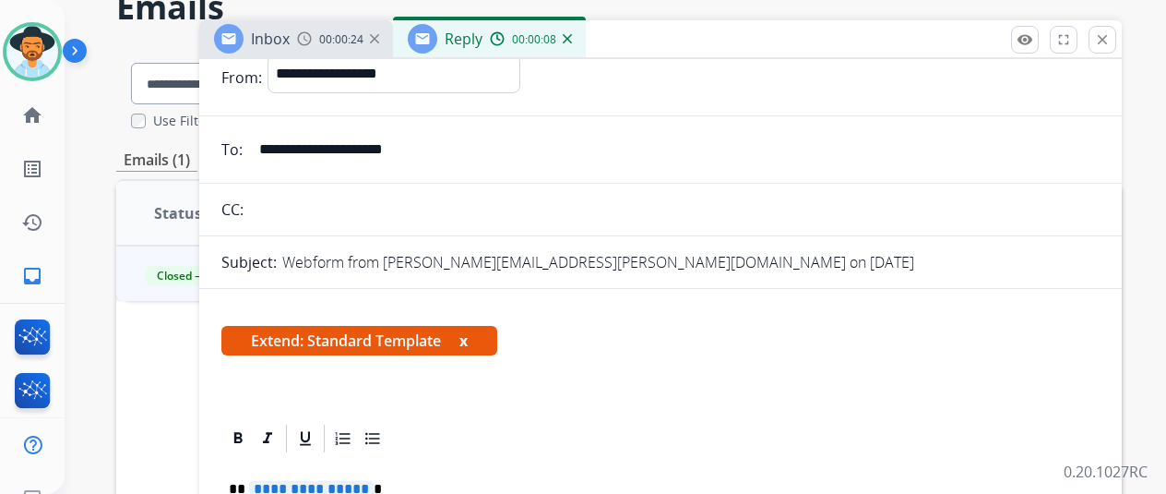
scroll to position [185, 0]
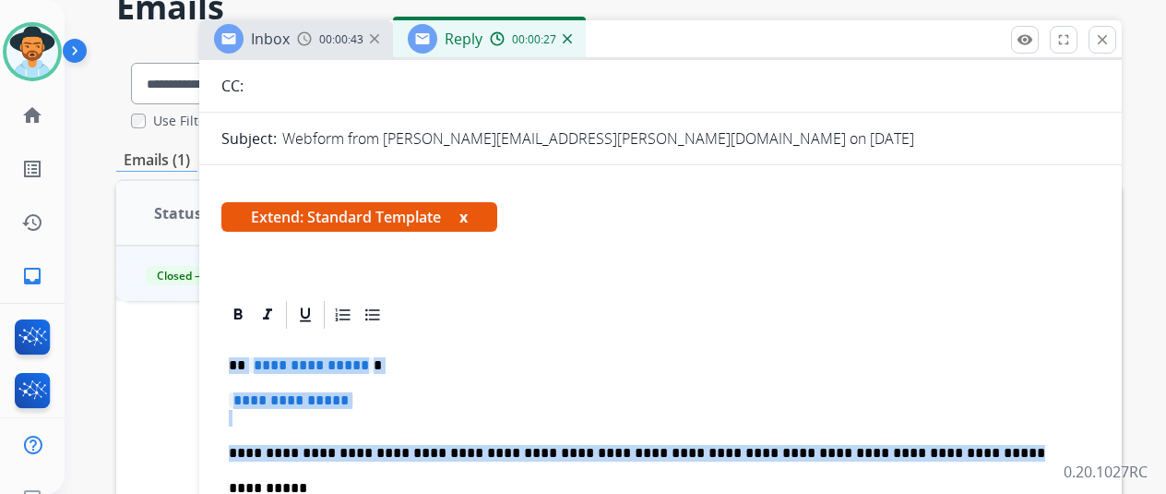
drag, startPoint x: 914, startPoint y: 451, endPoint x: 229, endPoint y: 361, distance: 690.7
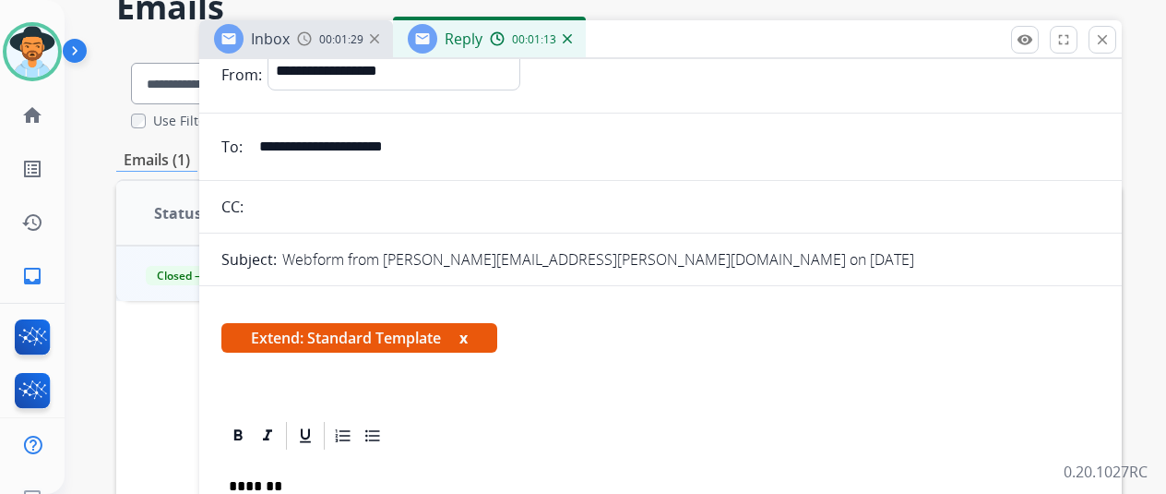
scroll to position [0, 0]
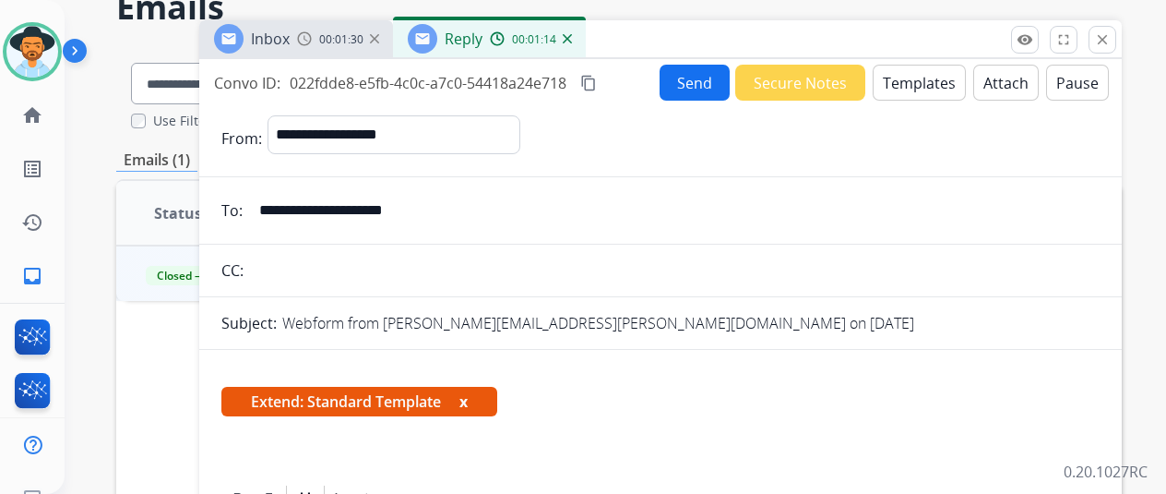
click at [597, 80] on mat-icon "content_copy" at bounding box center [588, 83] width 17 height 17
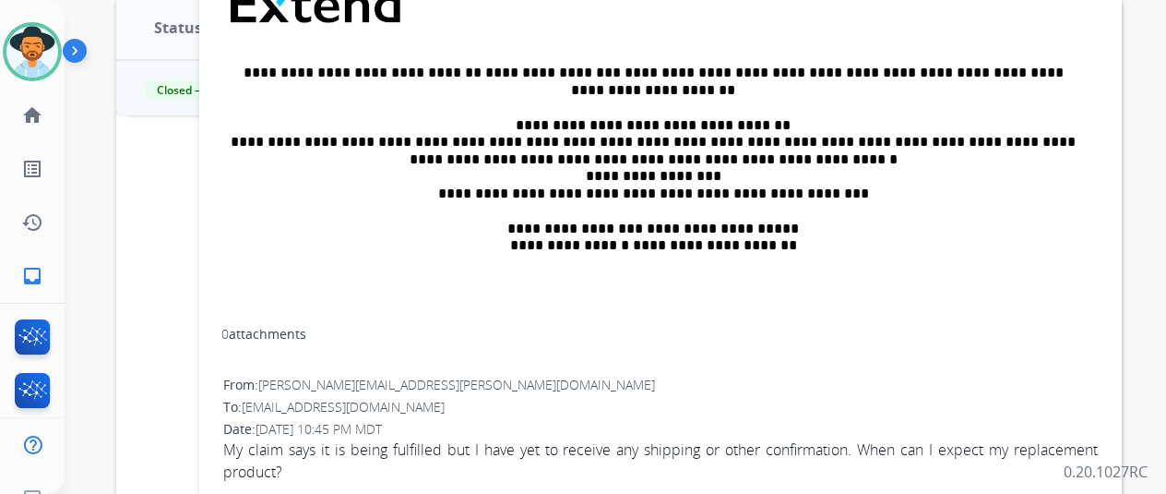
scroll to position [277, 0]
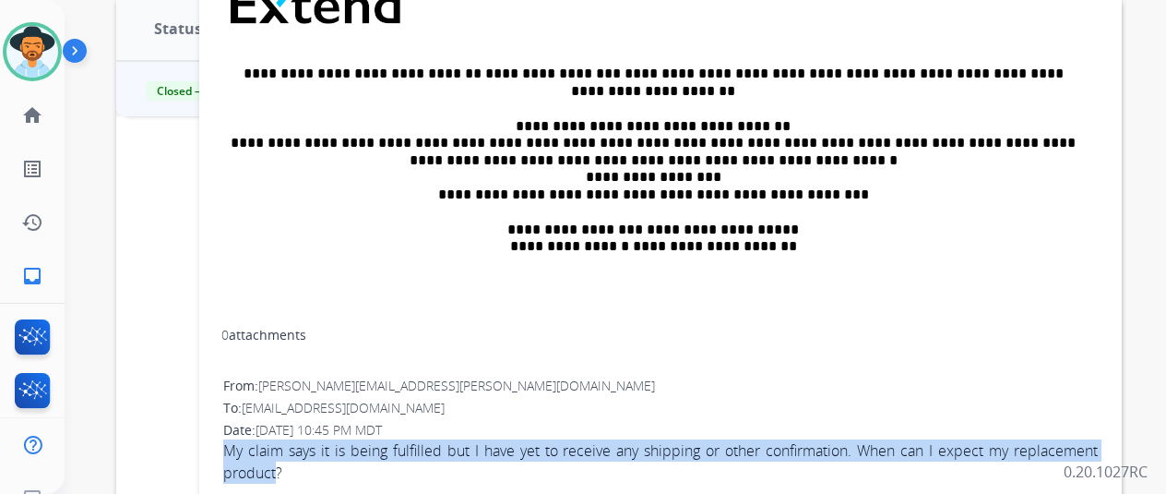
drag, startPoint x: 293, startPoint y: 467, endPoint x: 238, endPoint y: 450, distance: 57.8
click at [237, 449] on div "From: hyman.samuel@gmail.com To: support@extend.com Date: 09/23/2025 - 10:45 PM…" at bounding box center [660, 438] width 879 height 126
copy span "My claim says it is being fulfilled but I have yet to receive any shipping or o…"
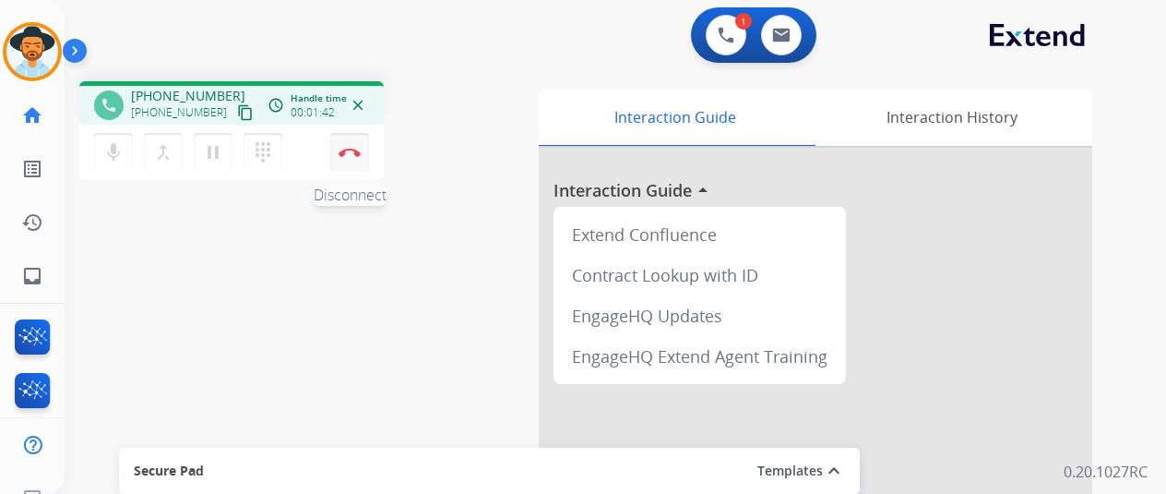
click at [345, 145] on button "Disconnect" at bounding box center [349, 152] width 39 height 39
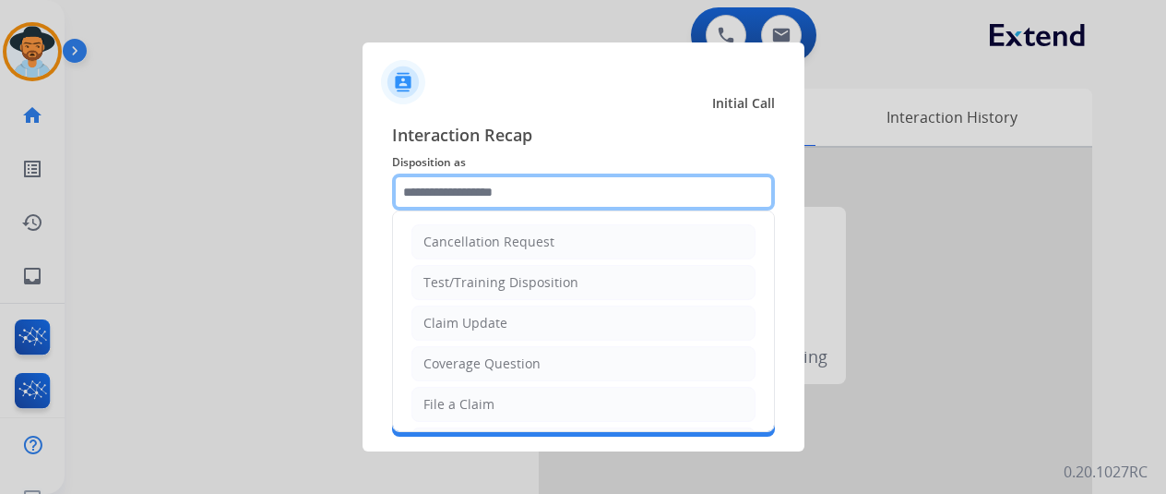
click at [418, 196] on input "text" at bounding box center [583, 191] width 383 height 37
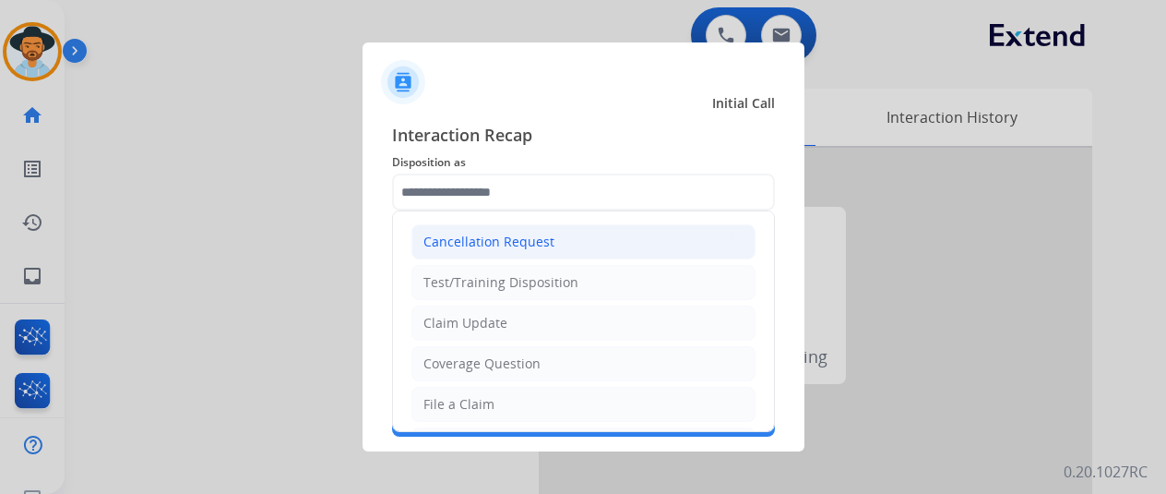
click at [447, 239] on div "Cancellation Request" at bounding box center [489, 242] width 131 height 18
type input "**********"
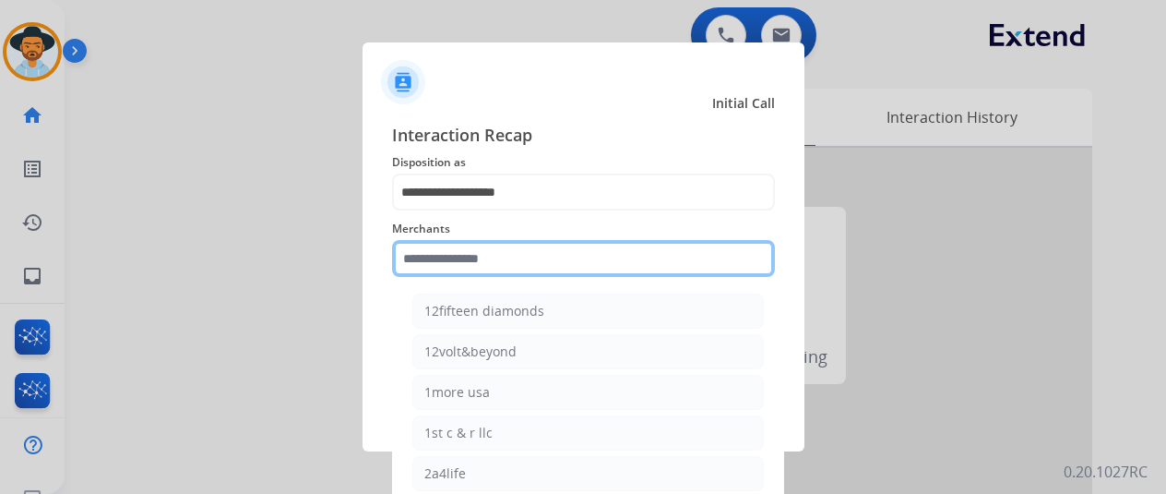
click at [430, 272] on input "text" at bounding box center [583, 258] width 383 height 37
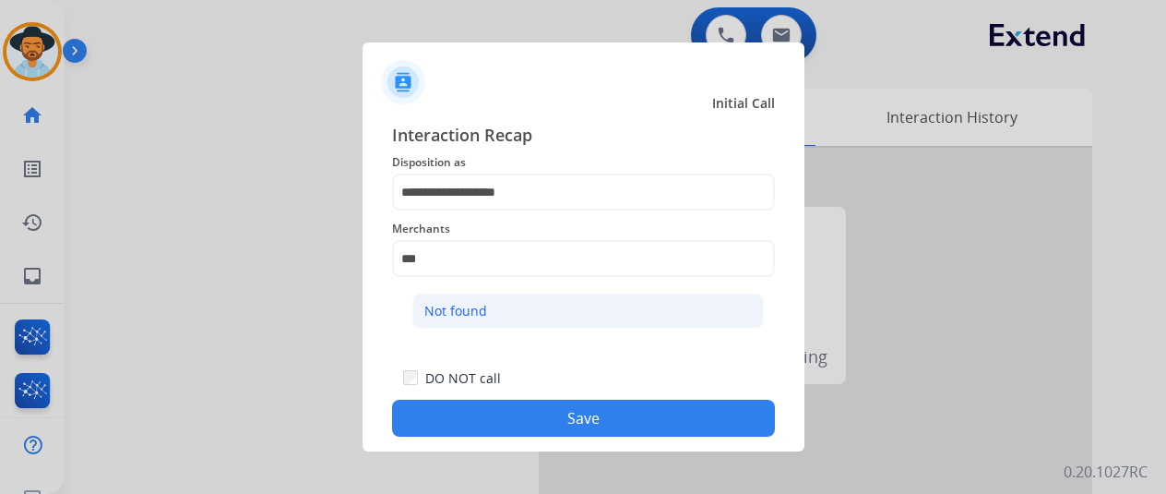
click at [457, 311] on div "Not found" at bounding box center [456, 311] width 63 height 18
type input "*********"
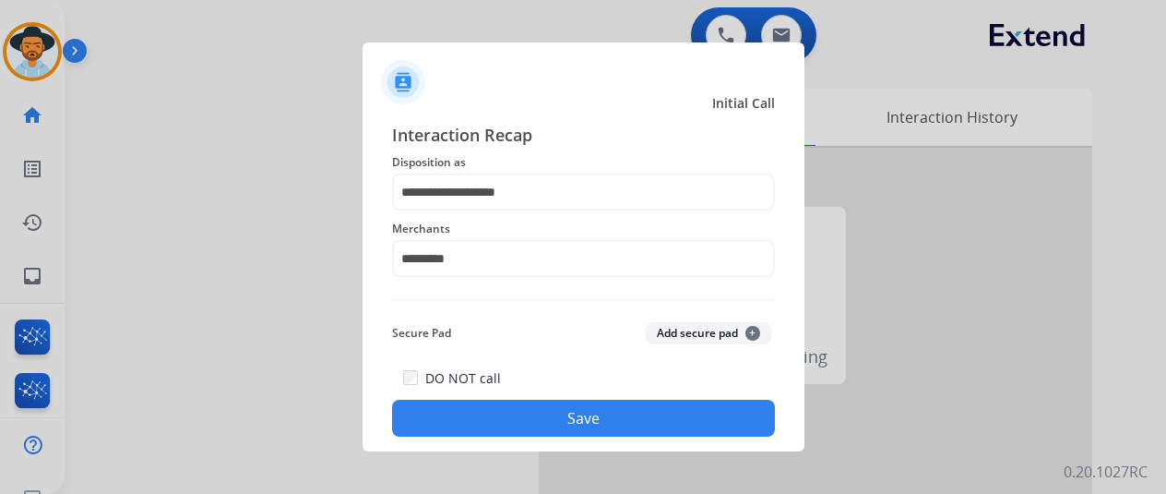
drag, startPoint x: 522, startPoint y: 421, endPoint x: 461, endPoint y: 358, distance: 87.5
click at [521, 421] on button "Save" at bounding box center [583, 418] width 383 height 37
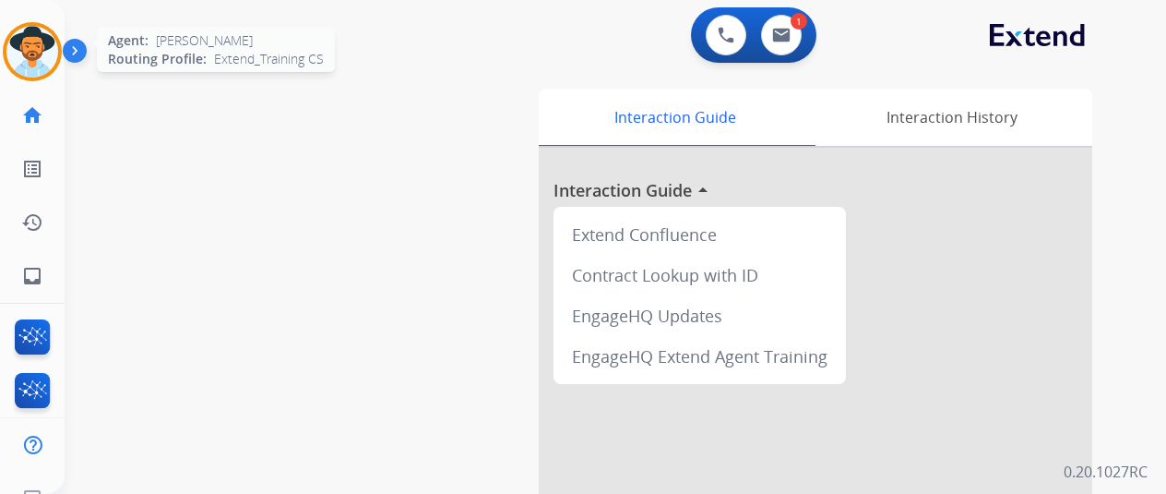
click at [22, 36] on img at bounding box center [32, 52] width 52 height 52
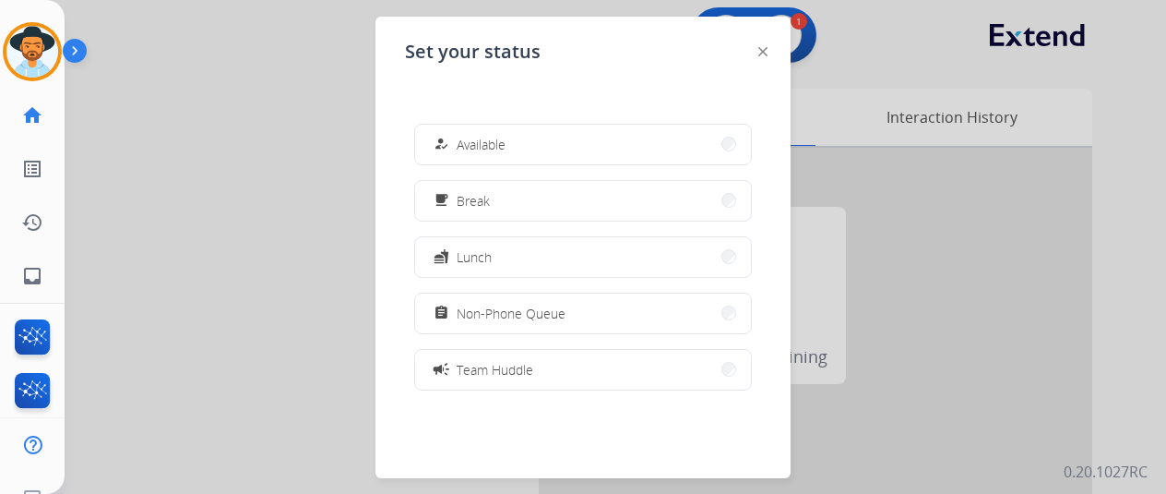
click at [464, 130] on button "how_to_reg Available" at bounding box center [583, 145] width 336 height 40
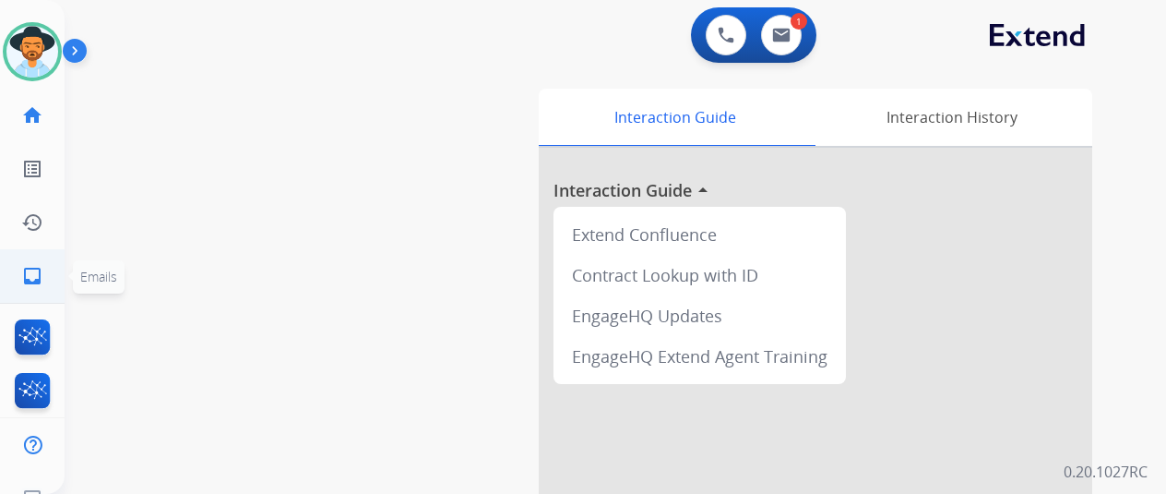
click at [31, 274] on mat-icon "inbox" at bounding box center [32, 276] width 22 height 22
select select "**********"
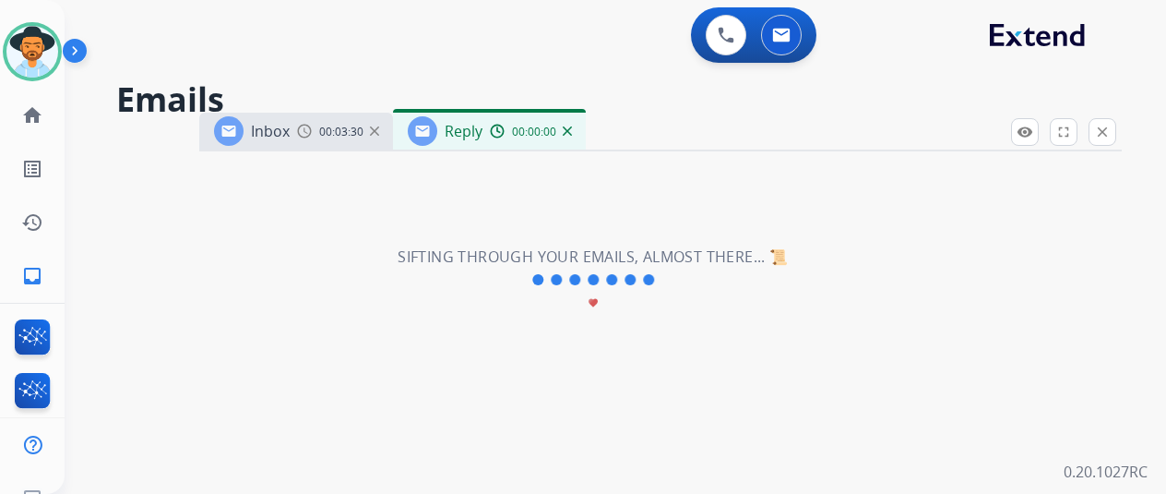
select select "**********"
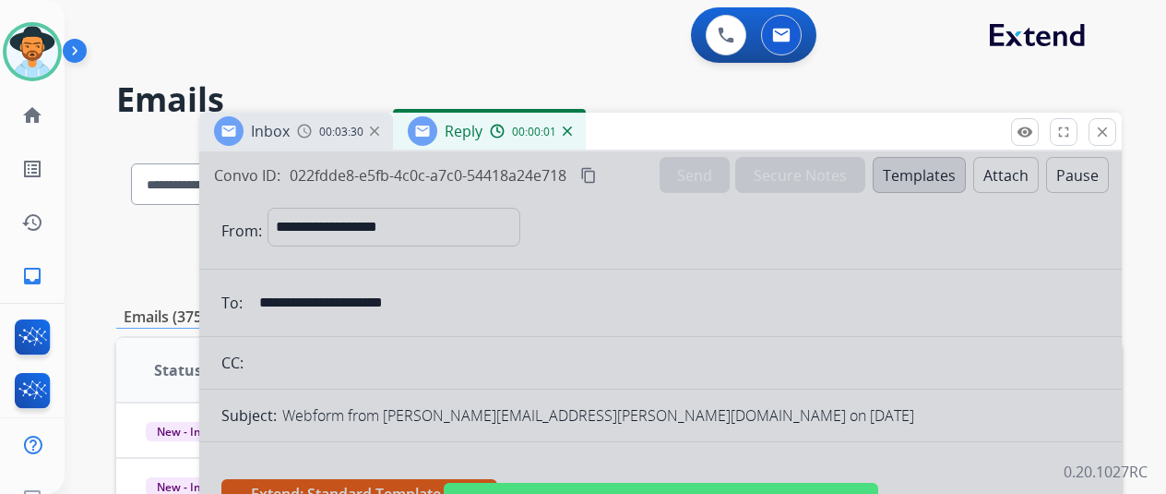
click at [546, 341] on div at bounding box center [660, 495] width 923 height 689
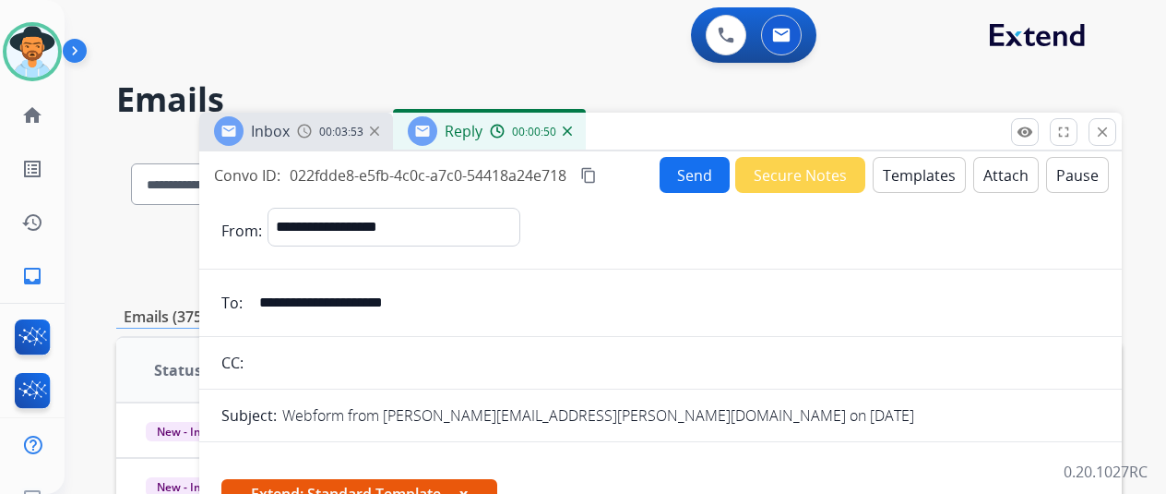
click at [597, 172] on mat-icon "content_copy" at bounding box center [588, 175] width 17 height 17
click at [707, 168] on button "Send" at bounding box center [695, 175] width 70 height 36
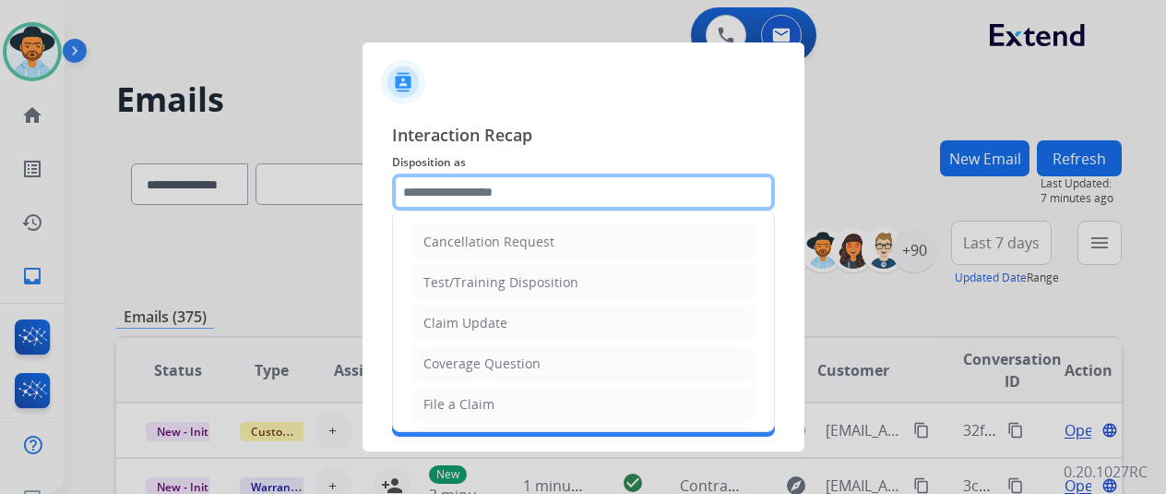
click at [423, 184] on input "text" at bounding box center [583, 191] width 383 height 37
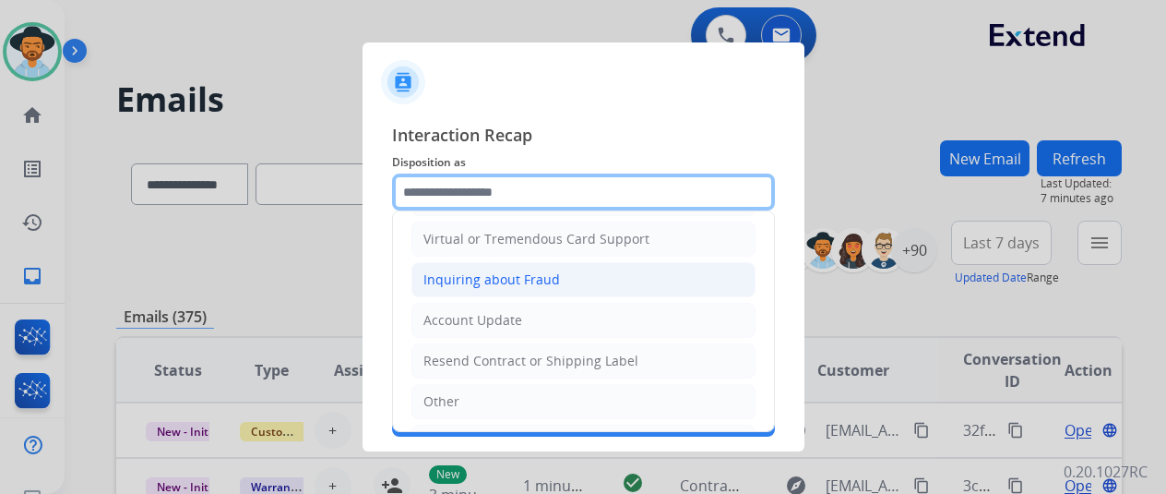
scroll to position [277, 0]
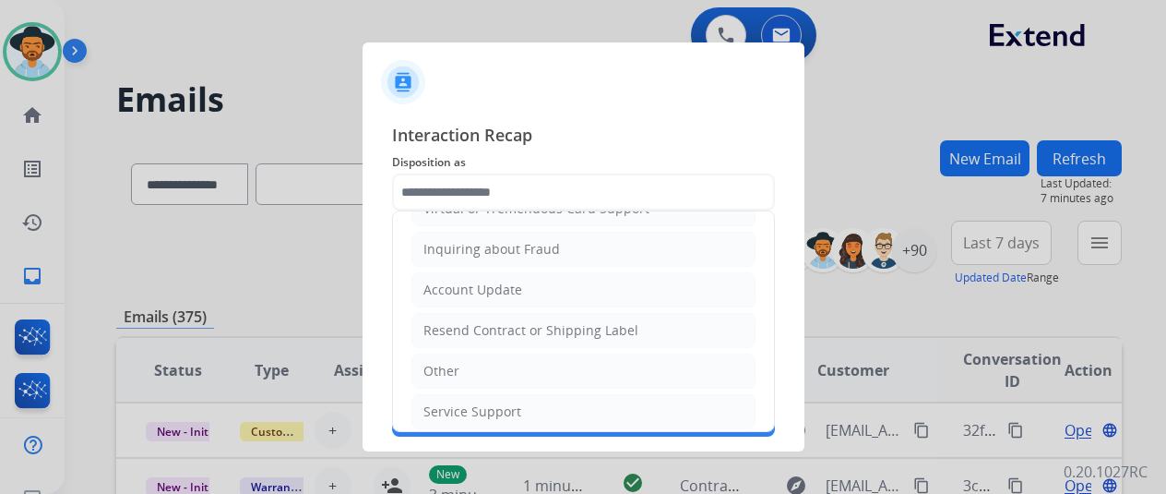
click at [466, 359] on li "Other" at bounding box center [584, 370] width 344 height 35
type input "*****"
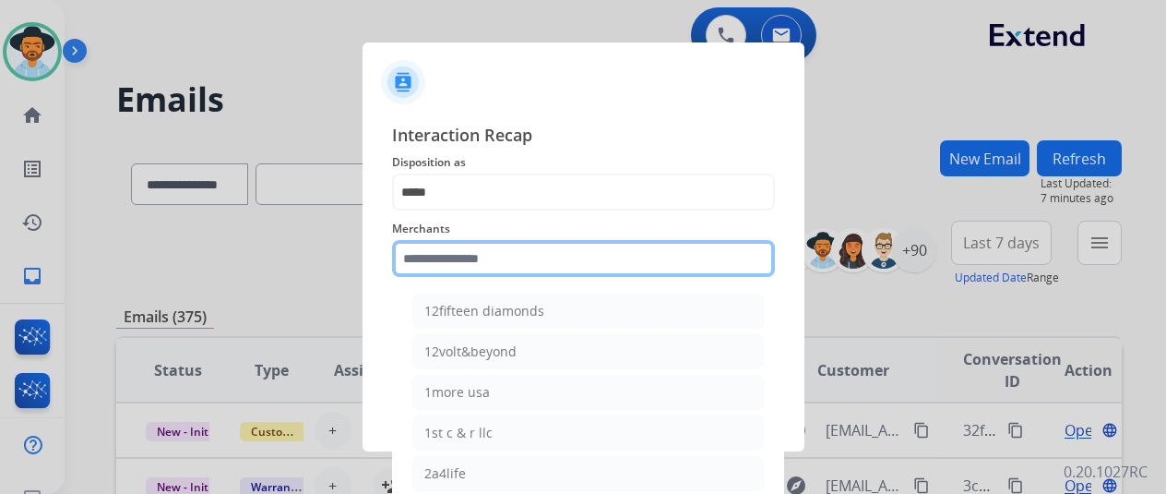
click at [462, 259] on input "text" at bounding box center [583, 258] width 383 height 37
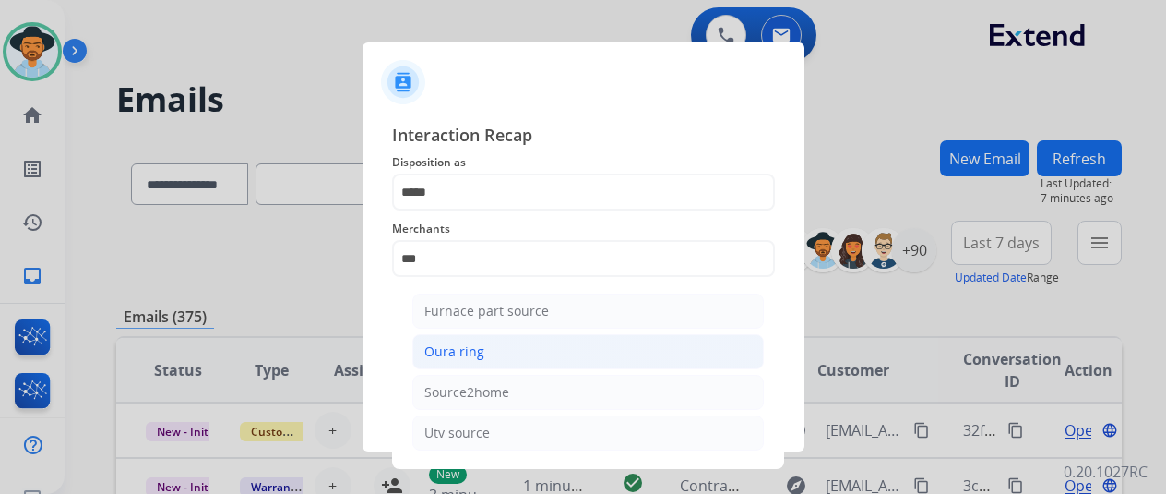
click at [450, 359] on div "Oura ring" at bounding box center [455, 351] width 60 height 18
type input "*********"
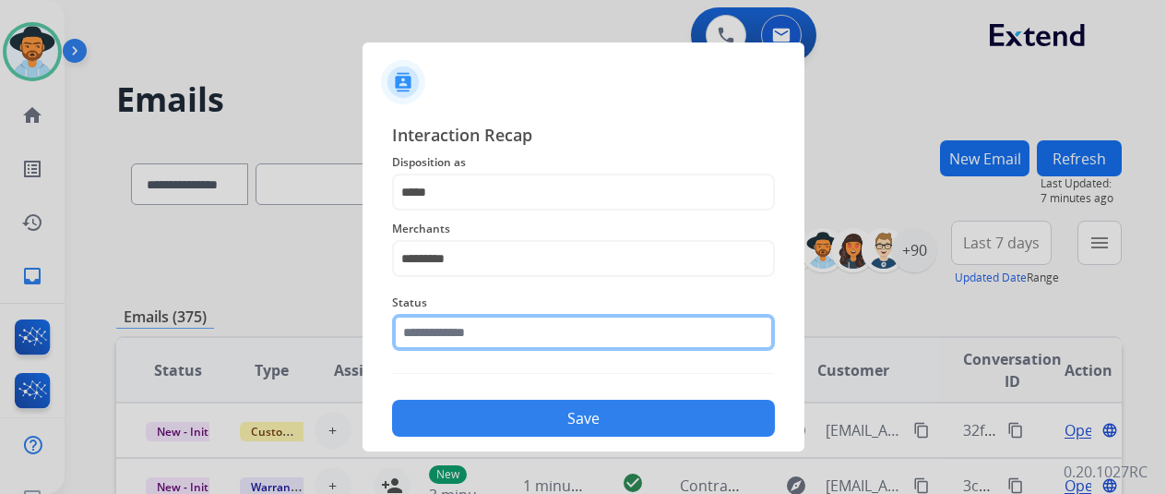
click at [453, 348] on input "text" at bounding box center [583, 332] width 383 height 37
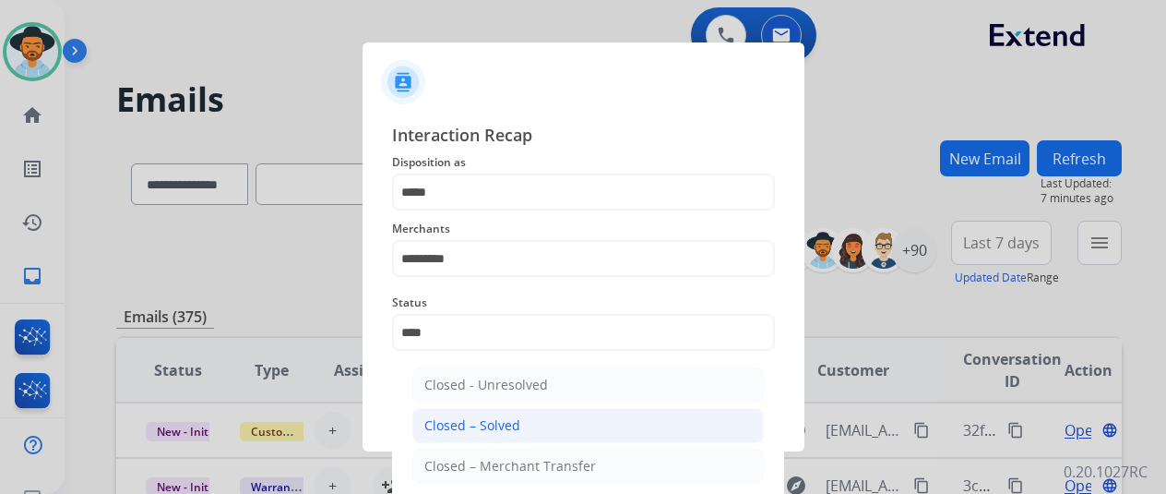
click at [443, 433] on div "Closed – Solved" at bounding box center [473, 425] width 96 height 18
type input "**********"
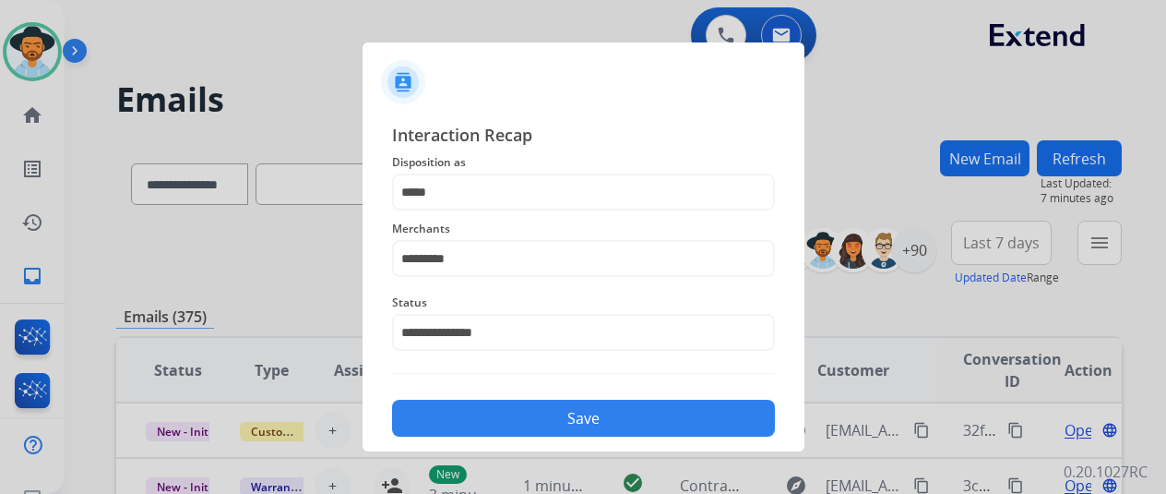
click at [473, 407] on button "Save" at bounding box center [583, 418] width 383 height 37
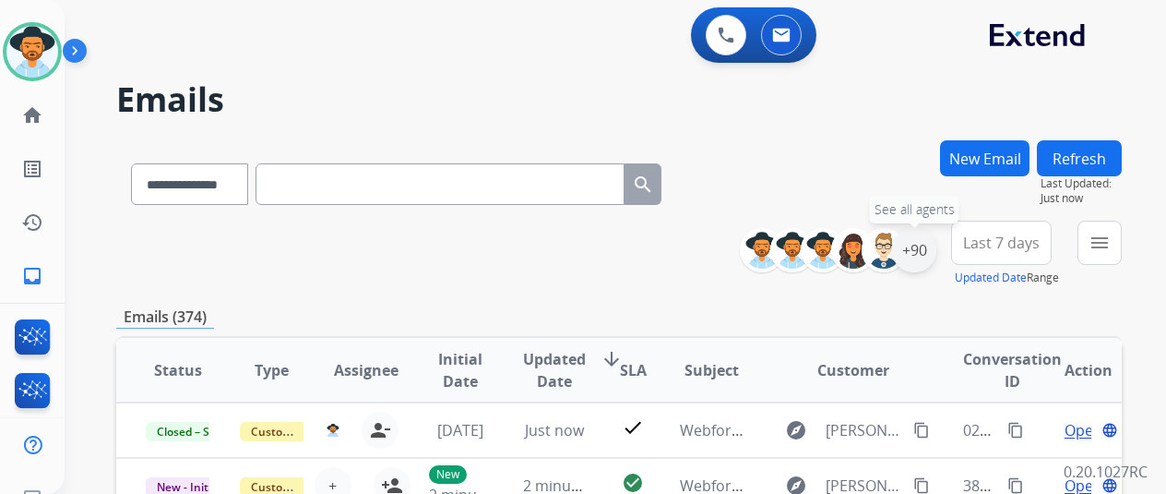
click at [927, 246] on div "+90" at bounding box center [914, 250] width 44 height 44
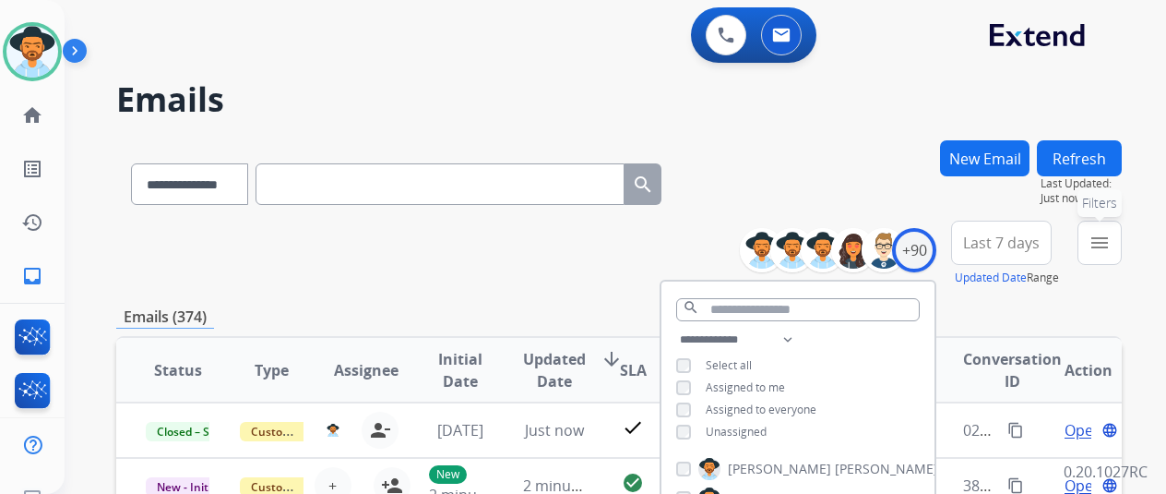
click at [1109, 243] on mat-icon "menu" at bounding box center [1100, 243] width 22 height 22
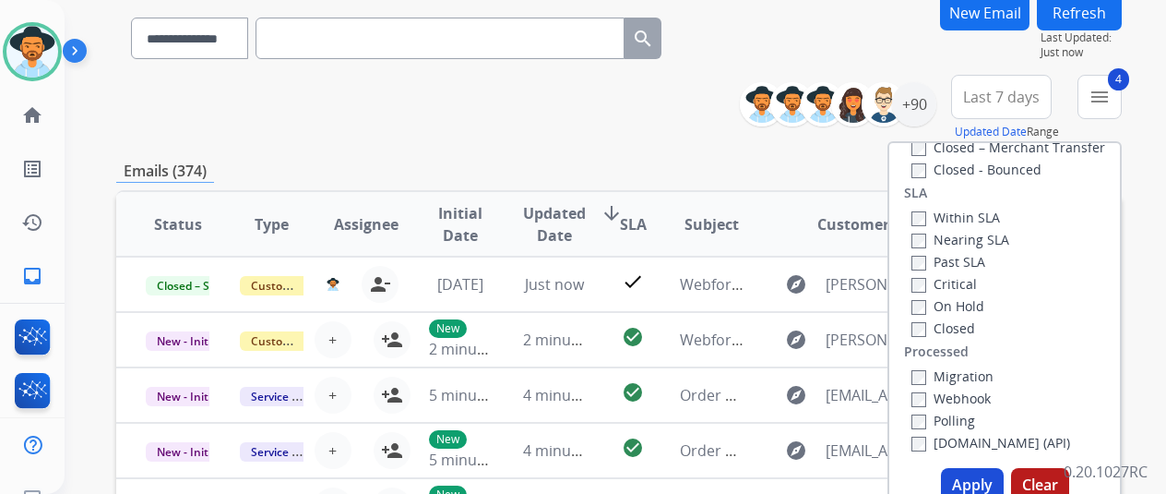
scroll to position [369, 0]
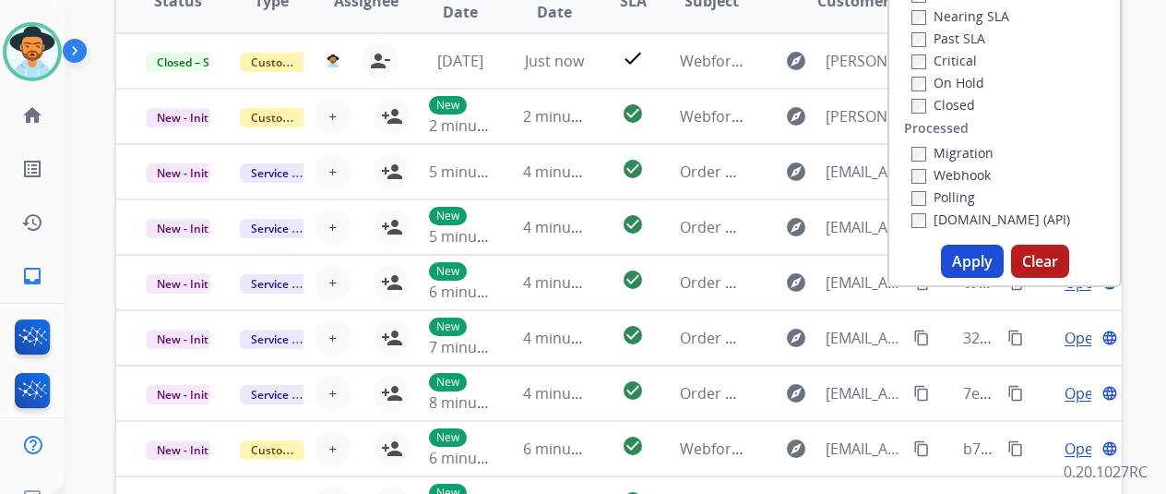
click at [980, 259] on button "Apply" at bounding box center [972, 261] width 63 height 33
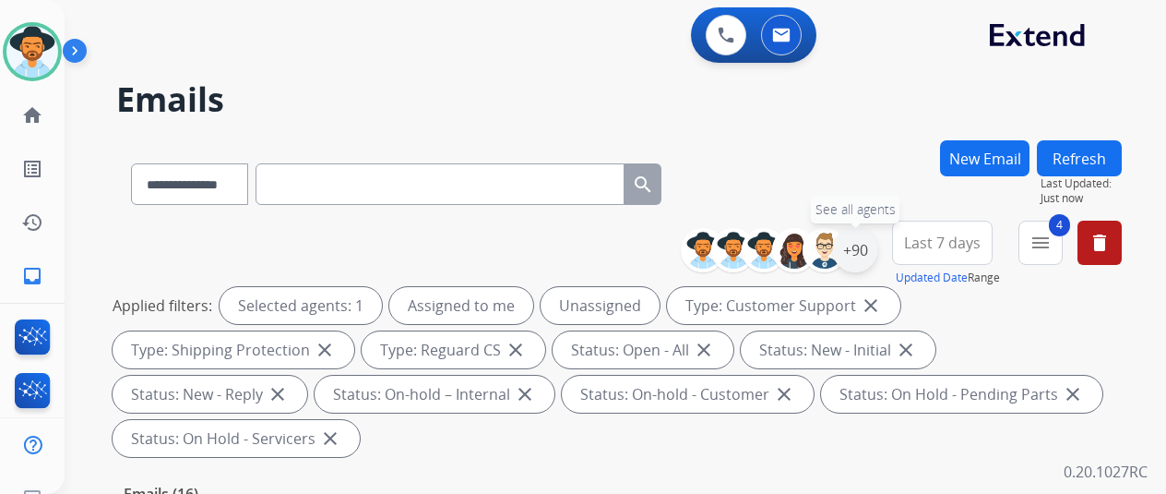
click at [873, 246] on div "+90" at bounding box center [855, 250] width 44 height 44
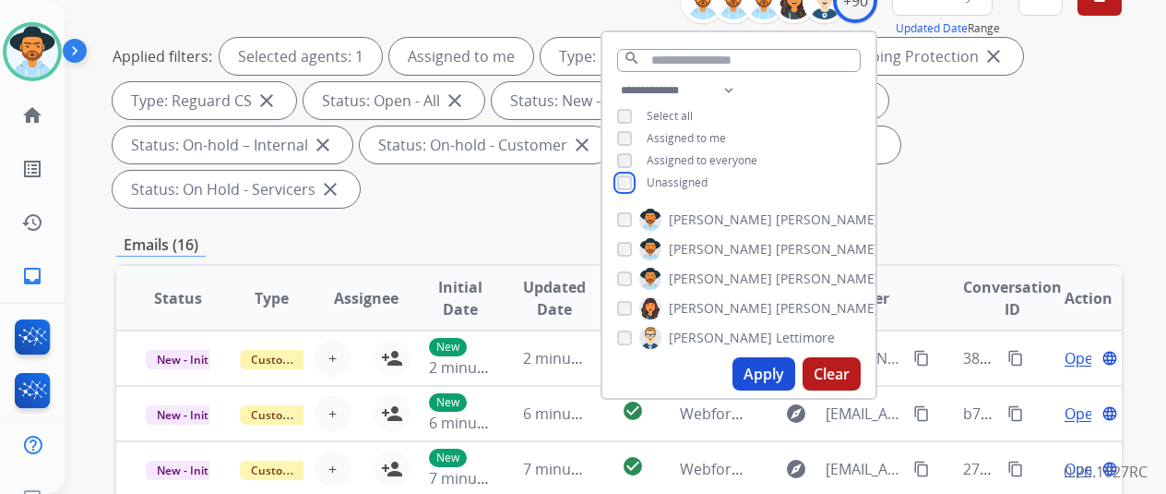
scroll to position [277, 0]
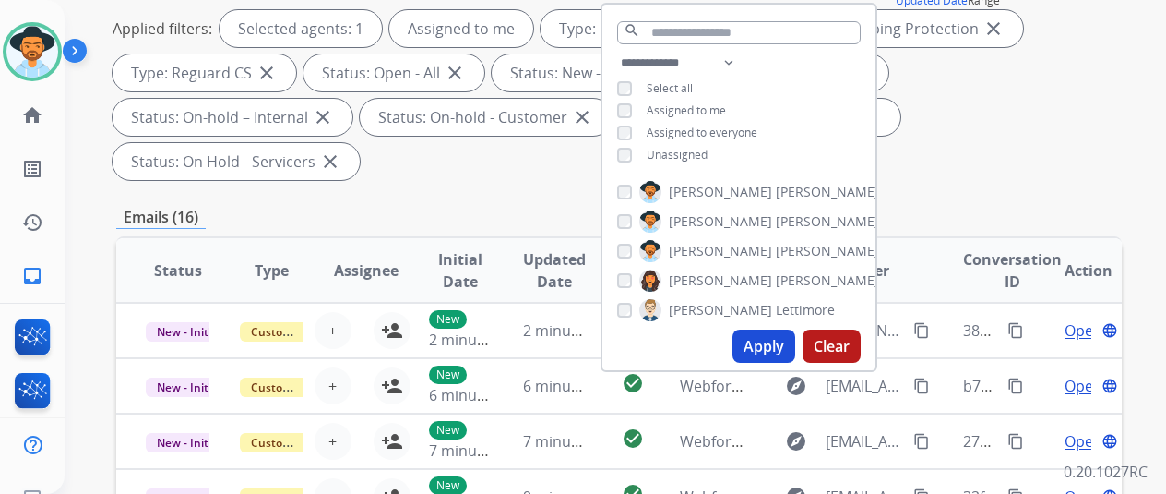
click at [775, 345] on button "Apply" at bounding box center [764, 345] width 63 height 33
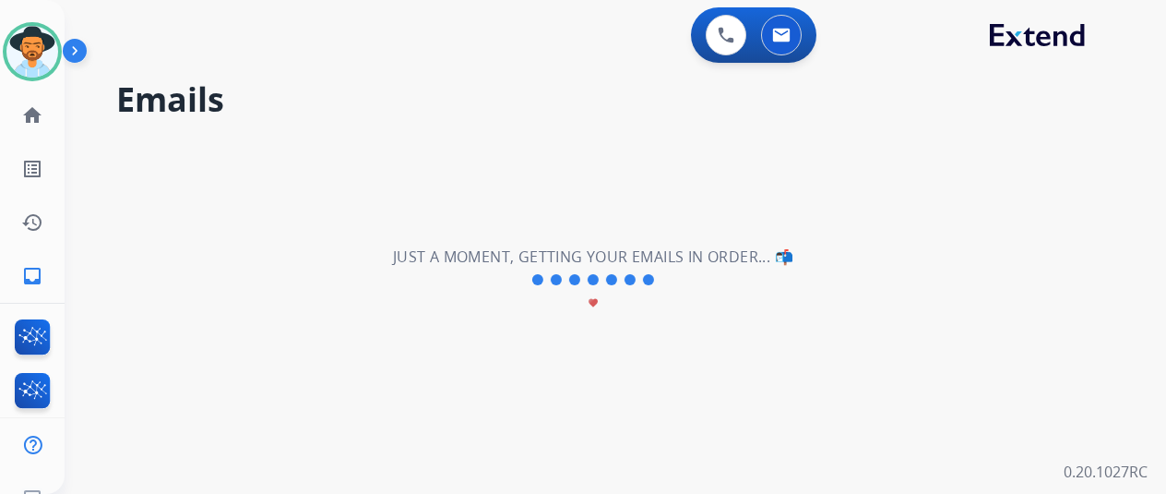
scroll to position [0, 0]
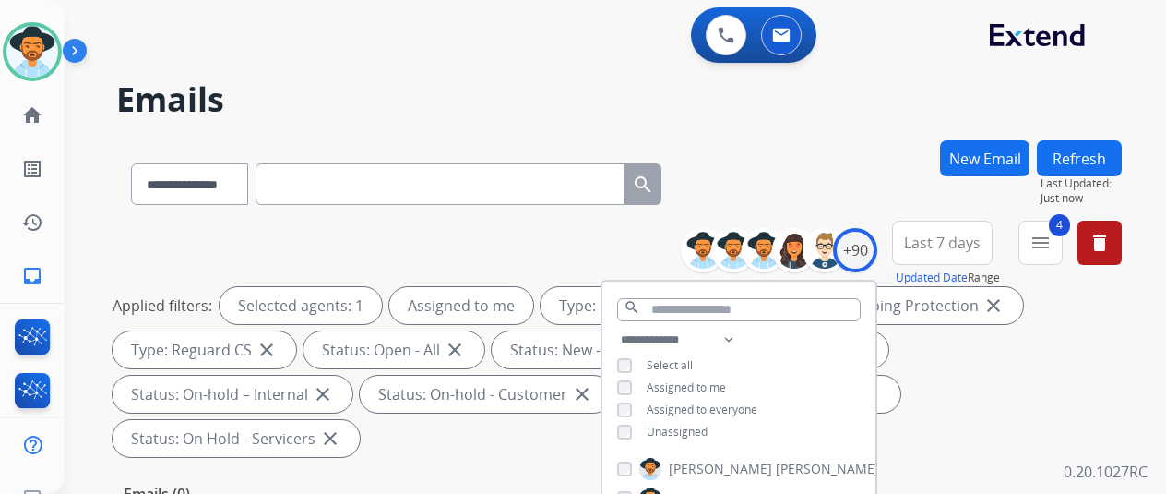
click at [853, 180] on div "**********" at bounding box center [619, 180] width 1006 height 80
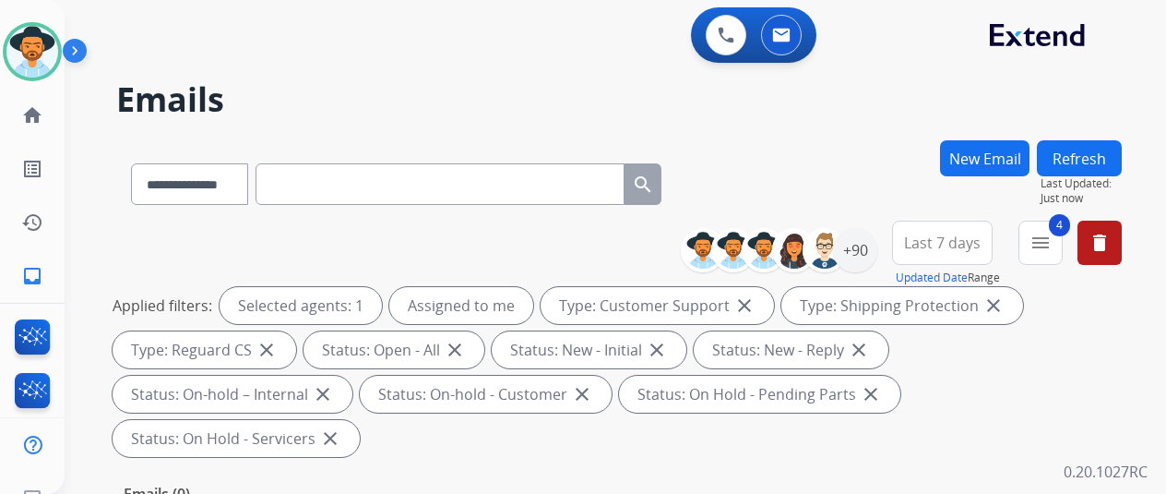
click at [832, 126] on div "**********" at bounding box center [594, 313] width 1058 height 494
drag, startPoint x: 305, startPoint y: 184, endPoint x: 314, endPoint y: 180, distance: 9.9
click at [308, 187] on input "text" at bounding box center [440, 184] width 369 height 42
paste input "**********"
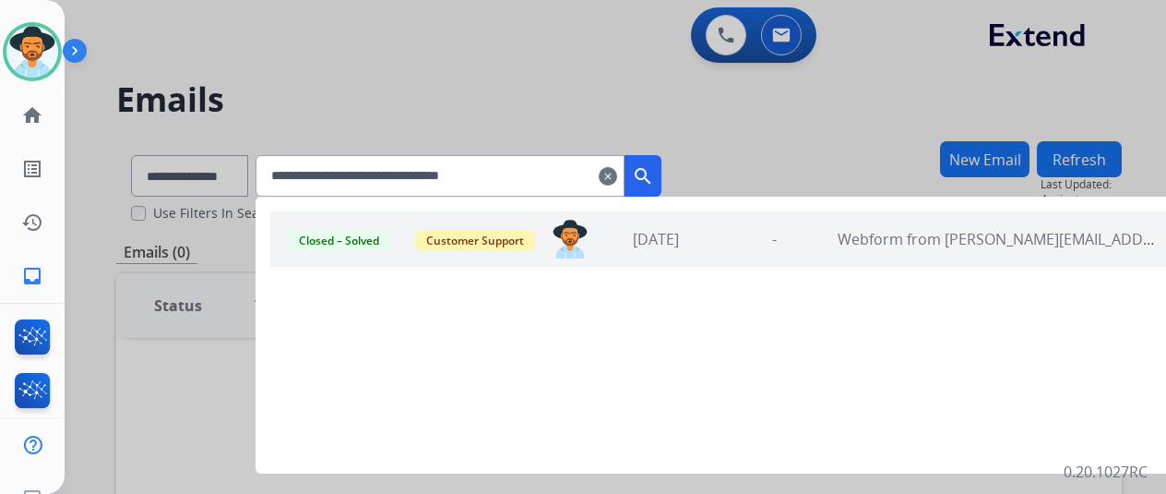
type input "**********"
click at [617, 174] on mat-icon "clear" at bounding box center [608, 176] width 18 height 22
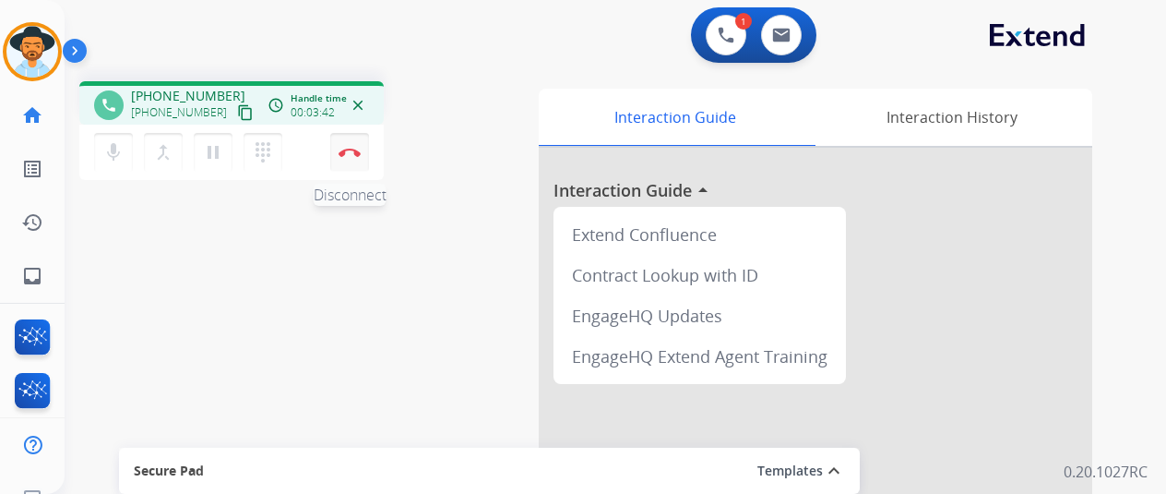
click at [355, 151] on img at bounding box center [350, 152] width 22 height 9
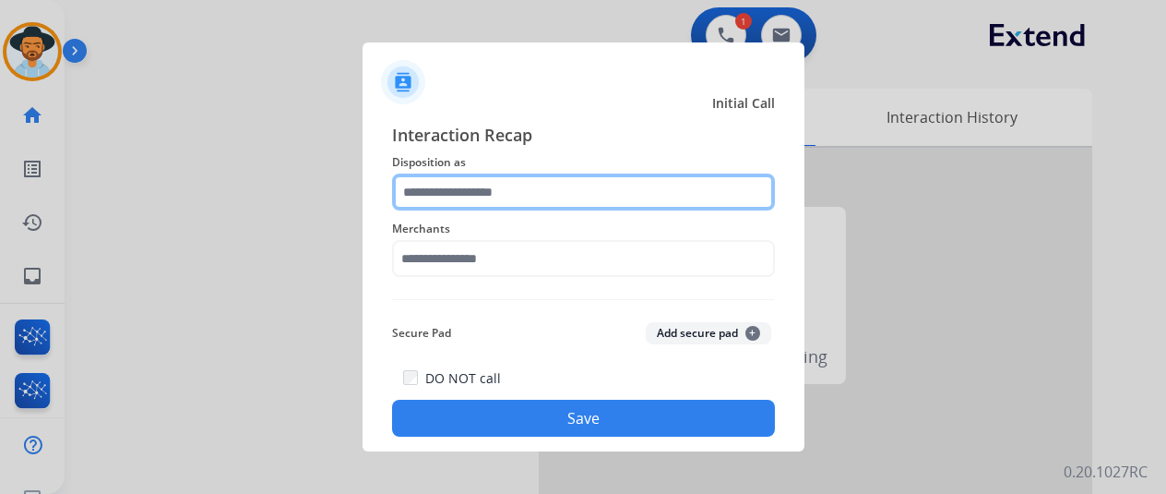
click at [437, 181] on input "text" at bounding box center [583, 191] width 383 height 37
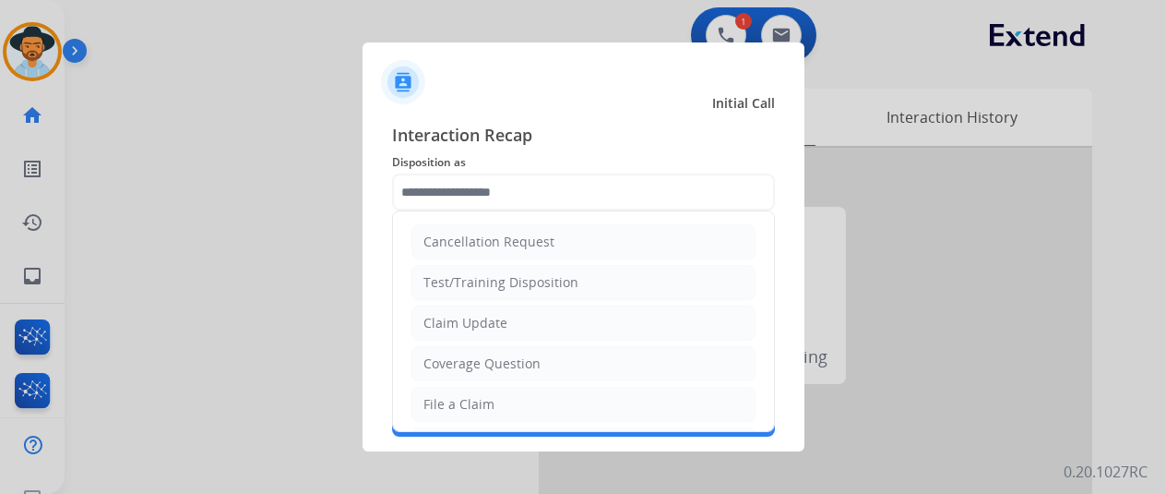
drag, startPoint x: 448, startPoint y: 398, endPoint x: 448, endPoint y: 389, distance: 9.3
click at [448, 396] on div "File a Claim" at bounding box center [459, 404] width 71 height 18
type input "**********"
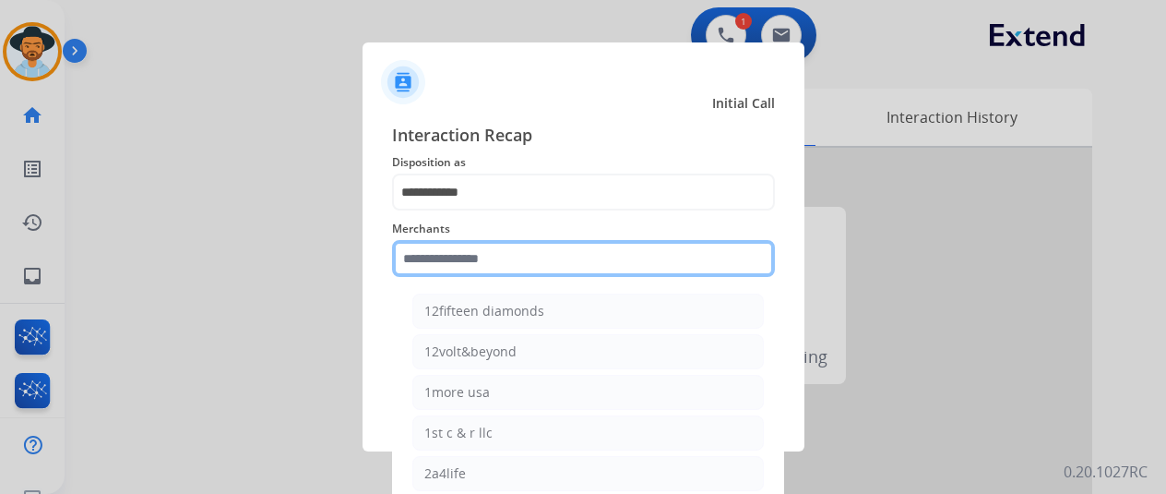
click at [425, 257] on input "text" at bounding box center [583, 258] width 383 height 37
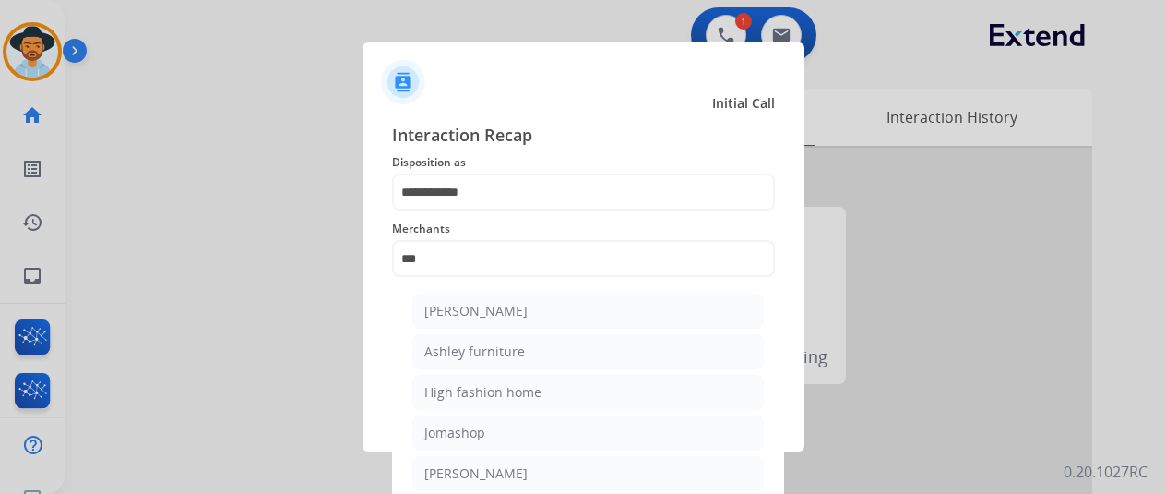
click at [480, 354] on div "Ashley furniture" at bounding box center [475, 351] width 101 height 18
type input "**********"
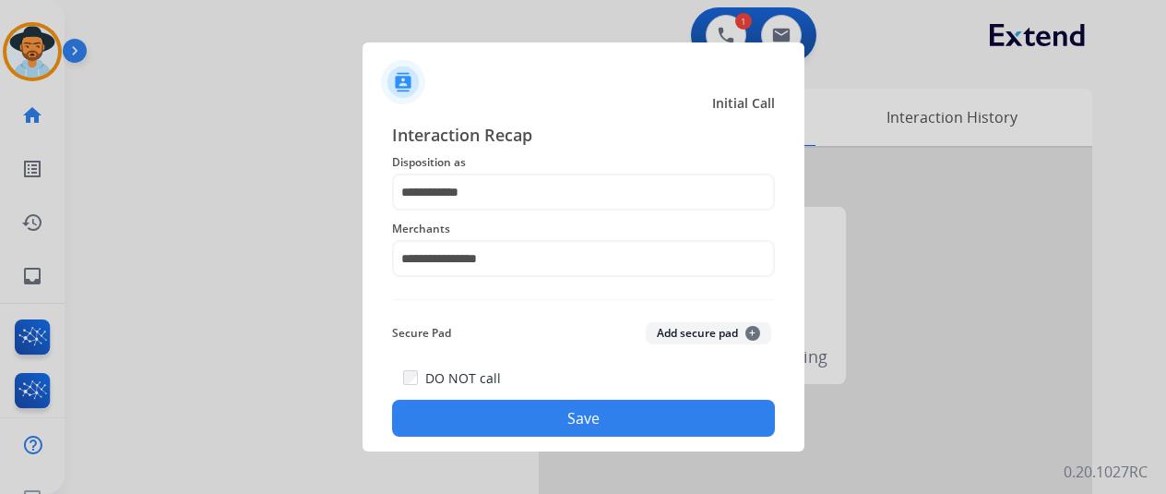
click at [556, 417] on button "Save" at bounding box center [583, 418] width 383 height 37
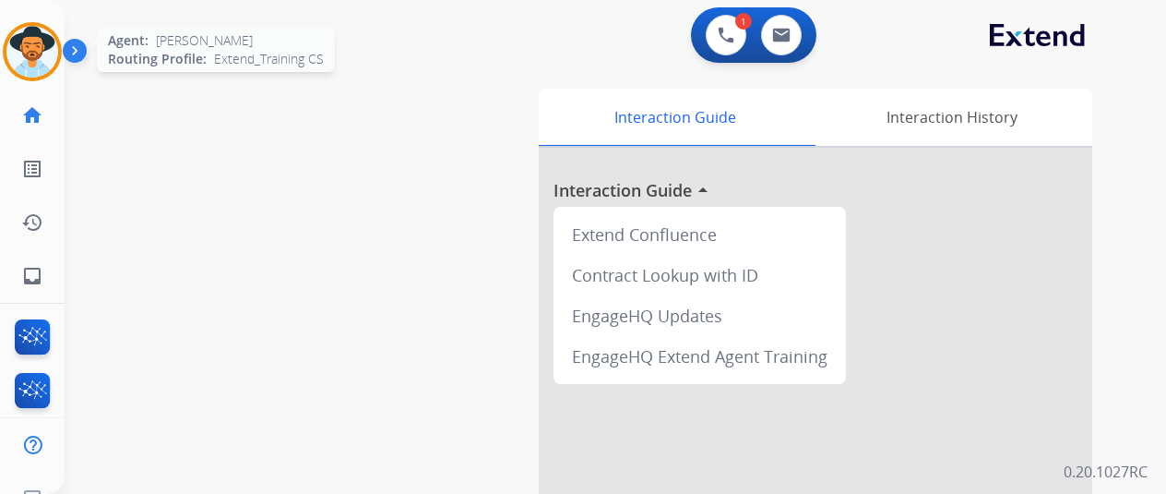
drag, startPoint x: 28, startPoint y: 51, endPoint x: 52, endPoint y: 34, distance: 29.2
click at [28, 51] on img at bounding box center [32, 52] width 52 height 52
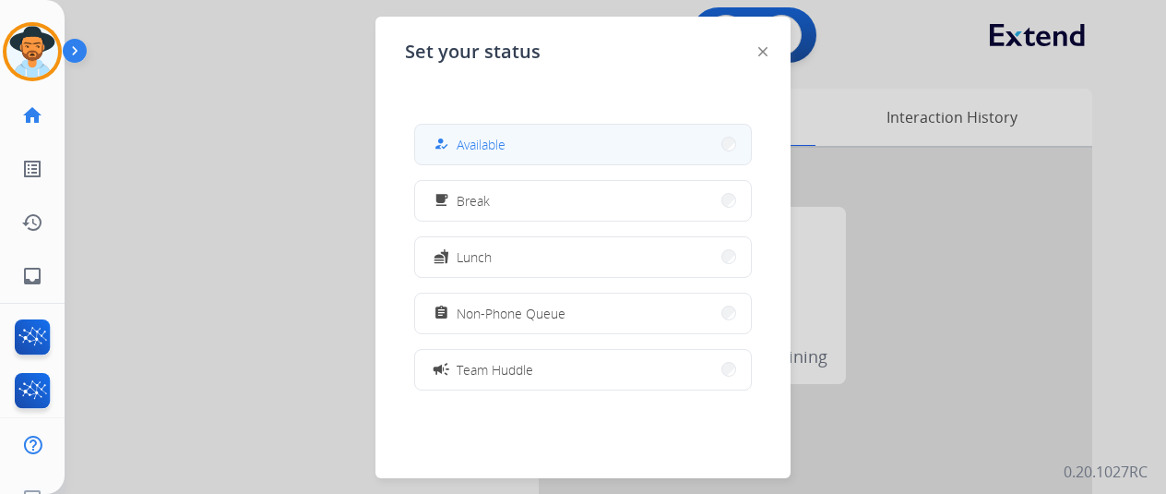
click at [492, 138] on span "Available" at bounding box center [481, 144] width 49 height 19
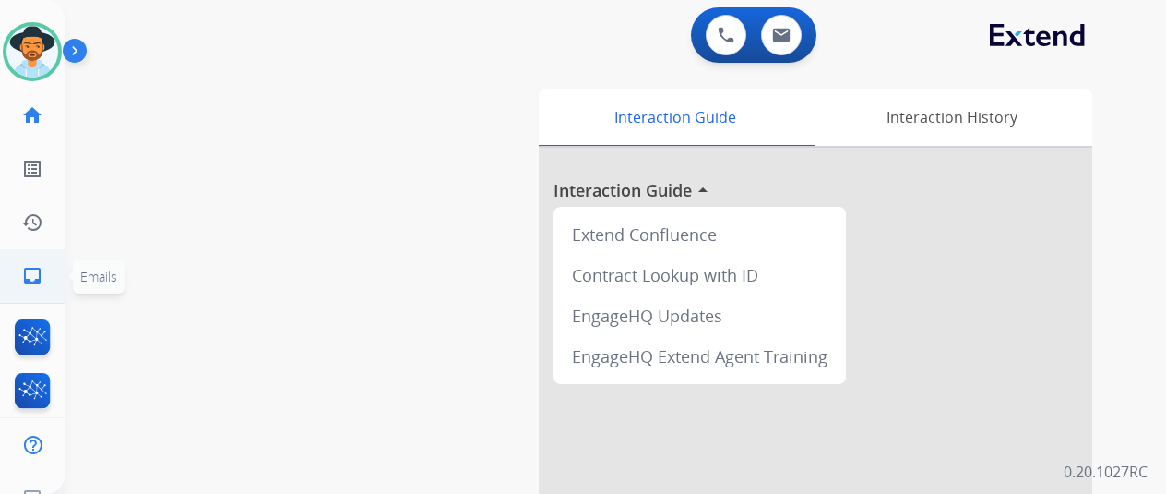
click at [31, 277] on mat-icon "inbox" at bounding box center [32, 276] width 22 height 22
select select "**********"
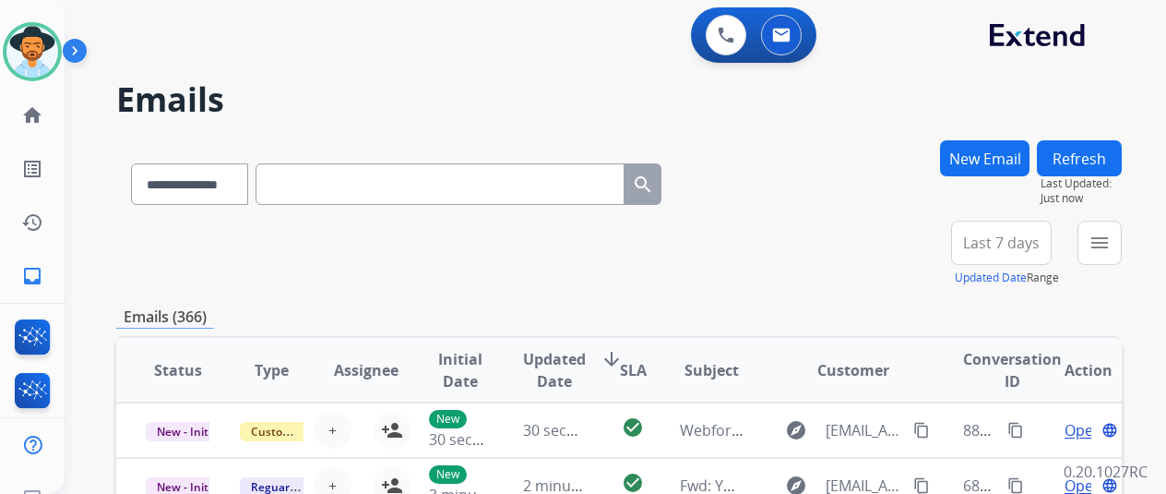
click at [335, 184] on input "text" at bounding box center [440, 184] width 369 height 42
paste input "**********"
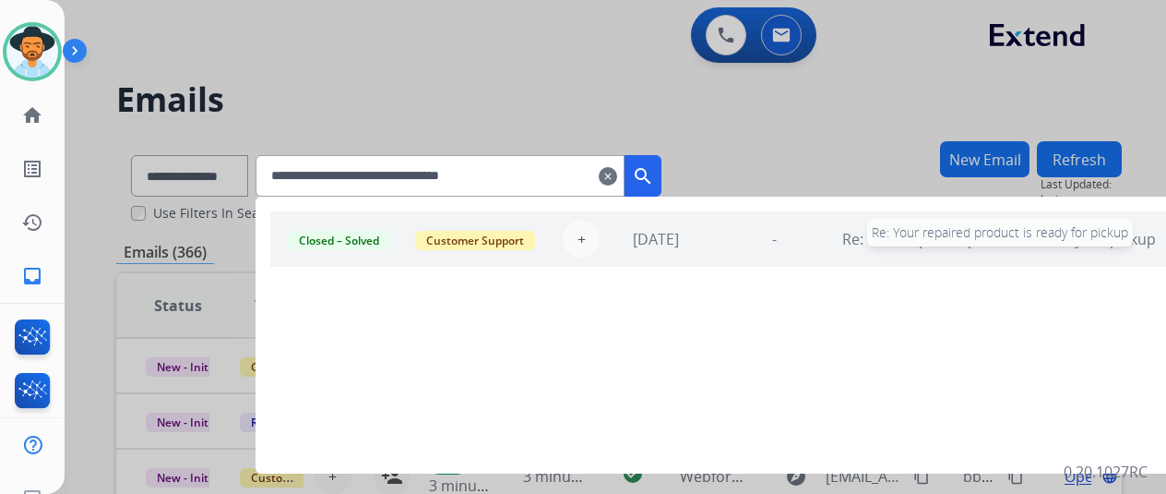
type input "**********"
click at [878, 233] on span "Re: Your repaired product is ready for pickup" at bounding box center [1000, 239] width 314 height 20
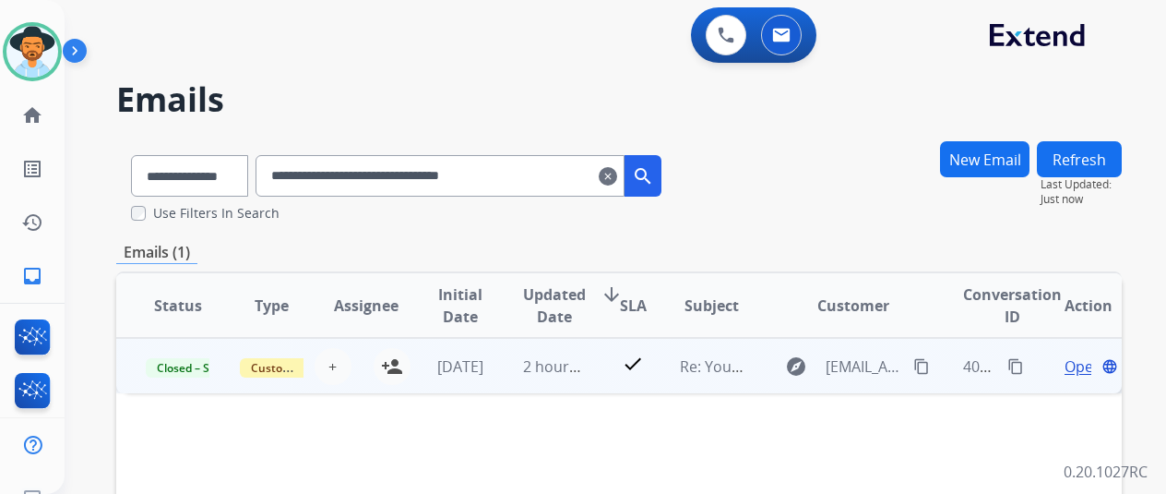
click at [1078, 361] on span "Open" at bounding box center [1084, 366] width 38 height 22
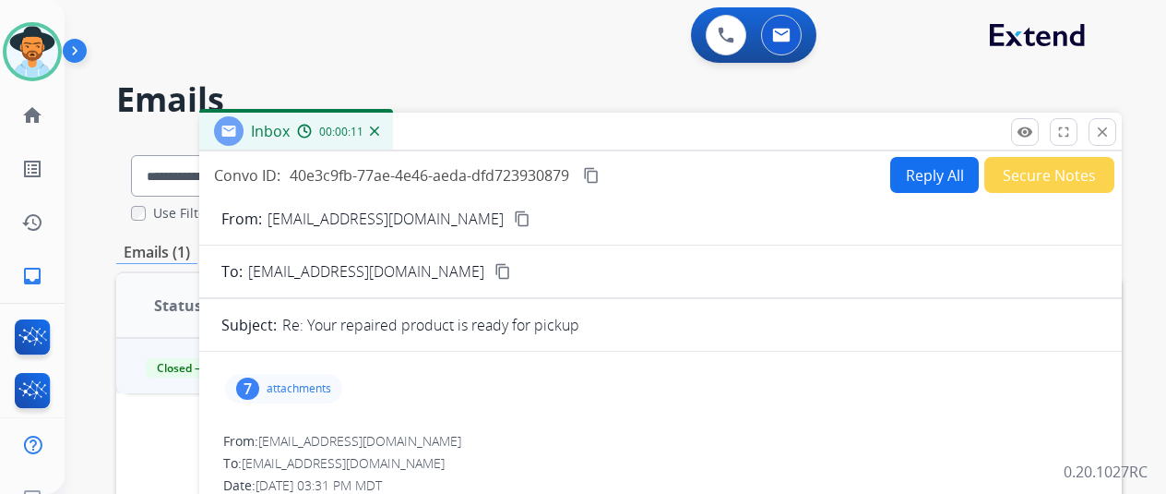
click at [257, 385] on div "7" at bounding box center [247, 388] width 23 height 22
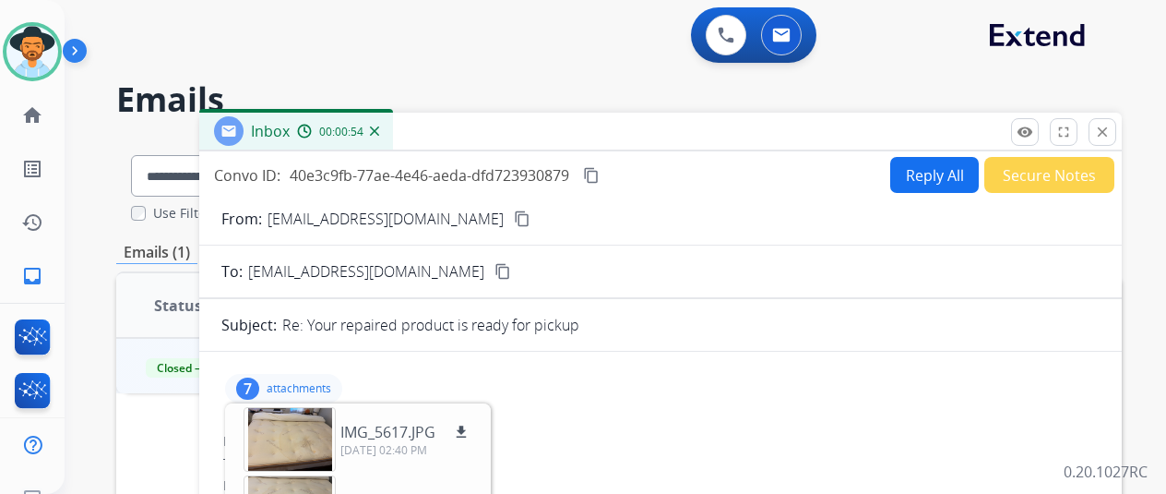
click at [379, 132] on img at bounding box center [374, 130] width 9 height 9
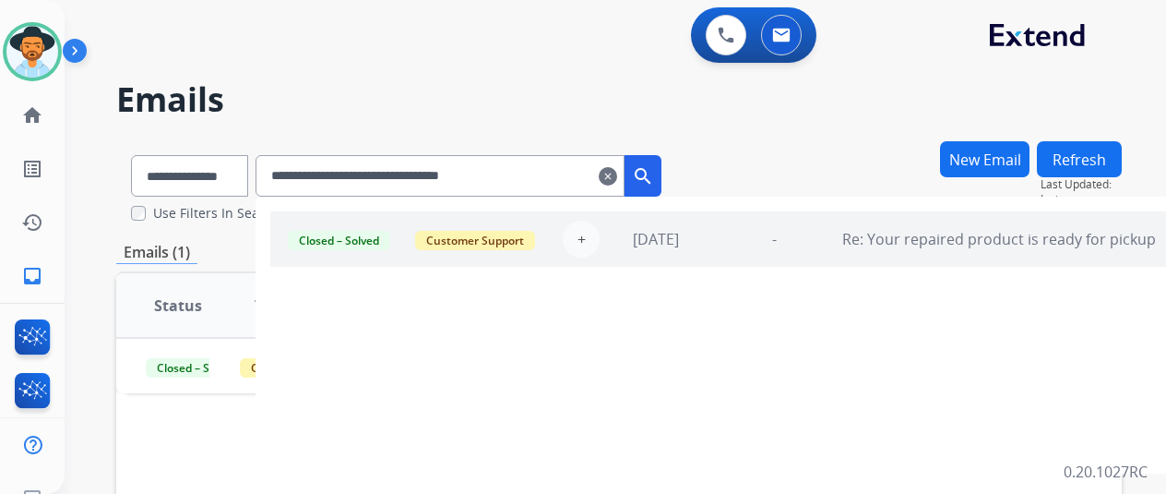
drag, startPoint x: 537, startPoint y: 178, endPoint x: 288, endPoint y: 179, distance: 249.2
click at [287, 179] on input "**********" at bounding box center [440, 176] width 369 height 42
click at [617, 173] on mat-icon "clear" at bounding box center [608, 176] width 18 height 22
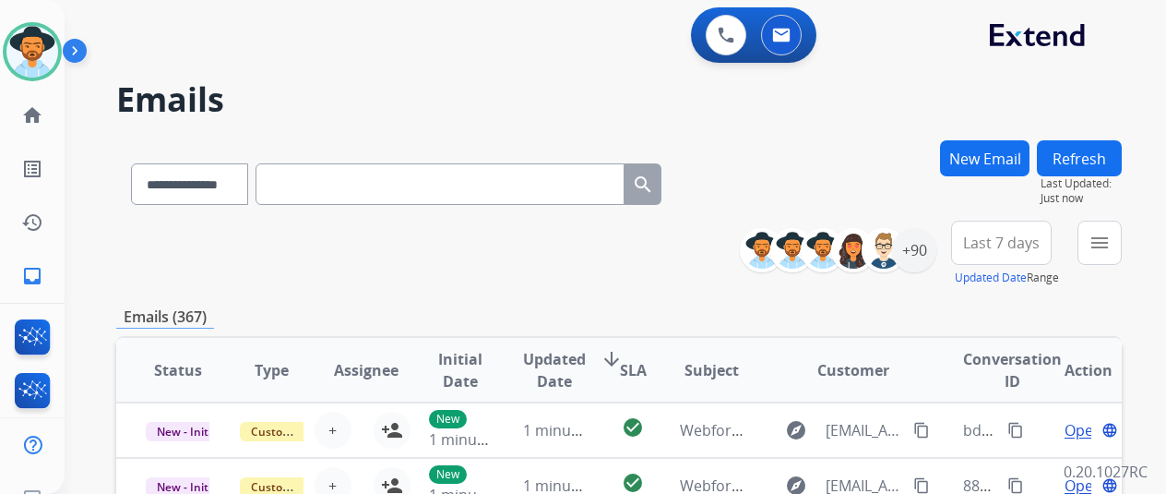
click at [341, 188] on input "text" at bounding box center [440, 184] width 369 height 42
paste input "**********"
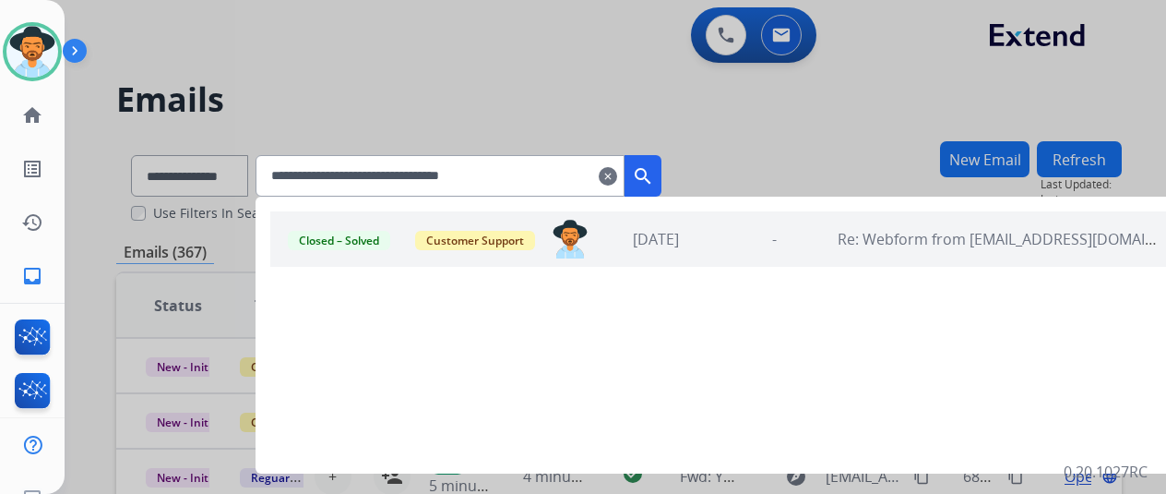
type input "**********"
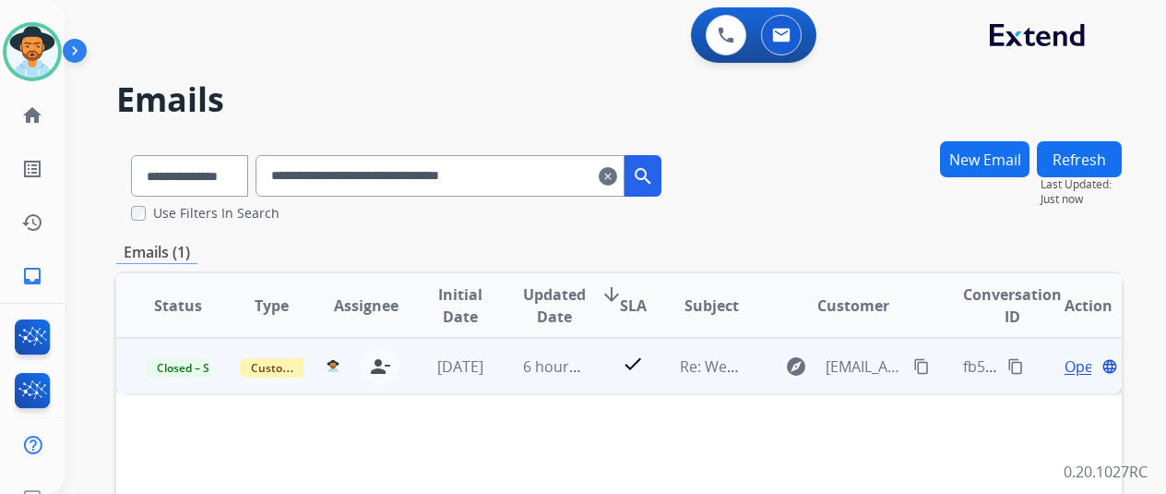
click at [1076, 367] on span "Open" at bounding box center [1084, 366] width 38 height 22
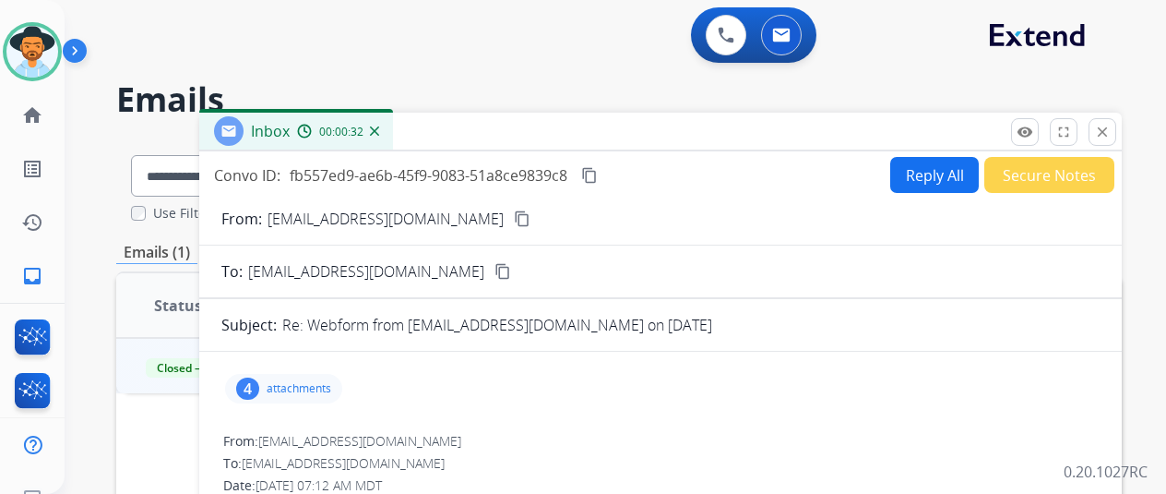
click at [379, 132] on img at bounding box center [374, 130] width 9 height 9
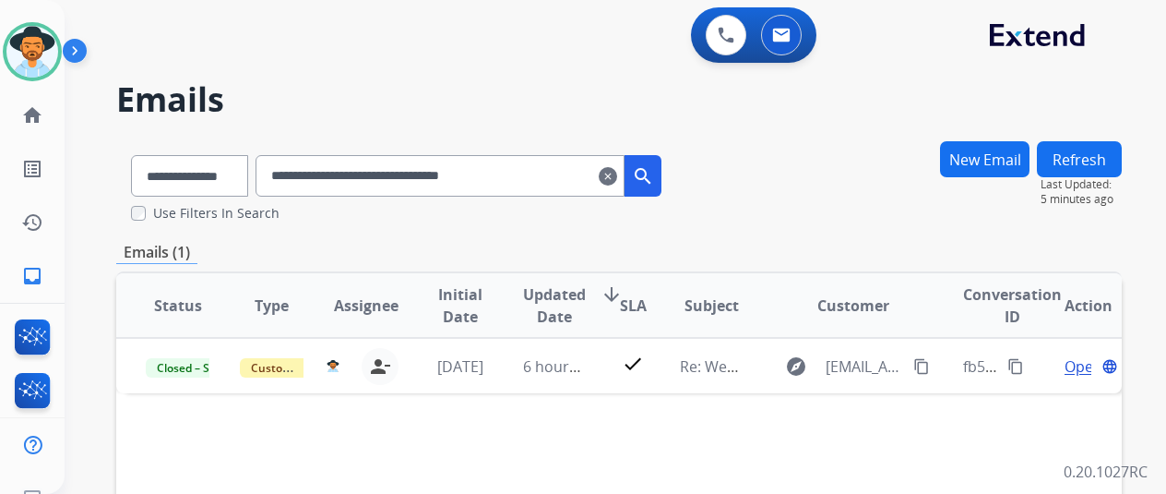
click at [617, 172] on mat-icon "clear" at bounding box center [608, 176] width 18 height 22
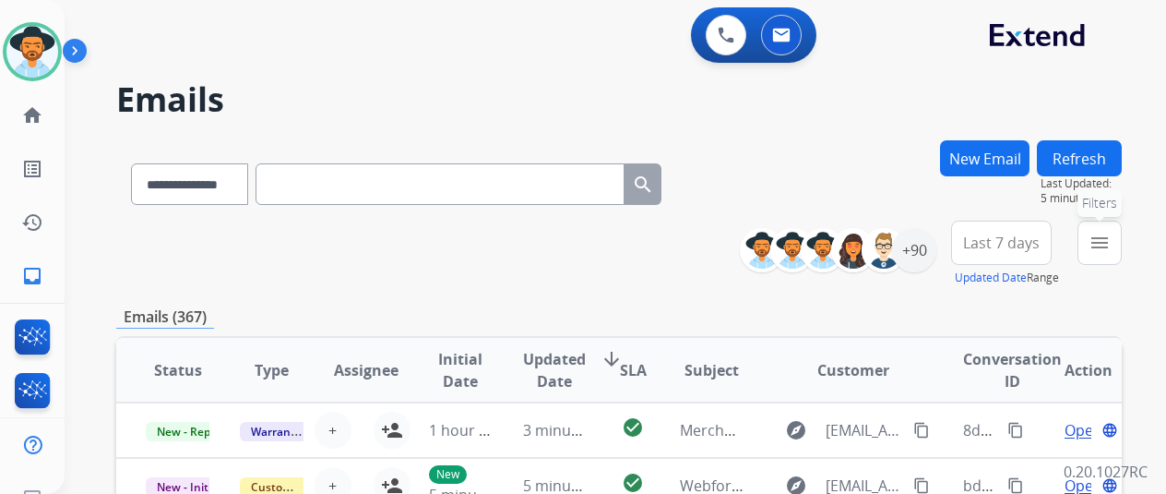
drag, startPoint x: 1118, startPoint y: 246, endPoint x: 1035, endPoint y: 278, distance: 87.9
click at [1111, 246] on mat-icon "menu" at bounding box center [1100, 243] width 22 height 22
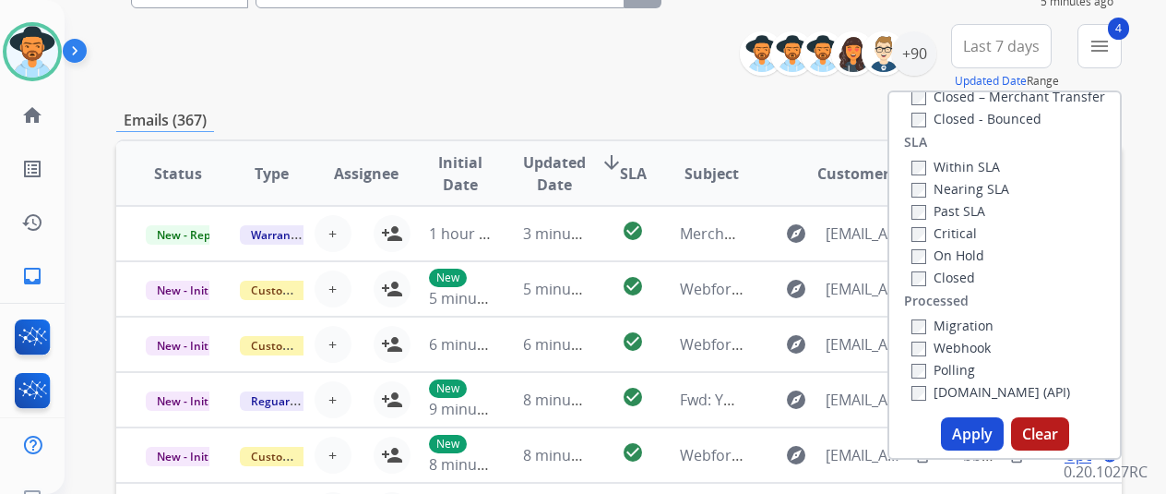
scroll to position [277, 0]
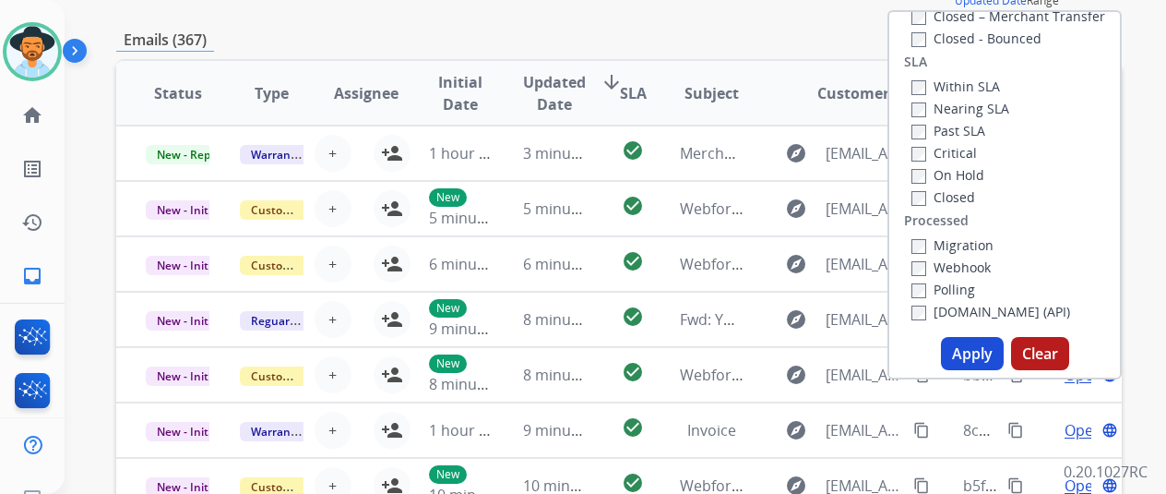
click at [976, 349] on button "Apply" at bounding box center [972, 353] width 63 height 33
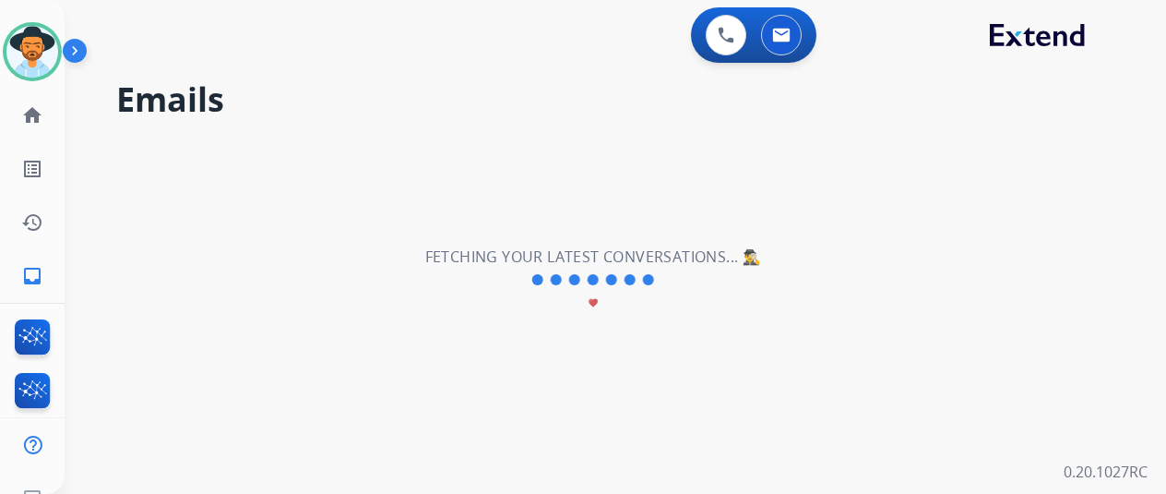
scroll to position [0, 0]
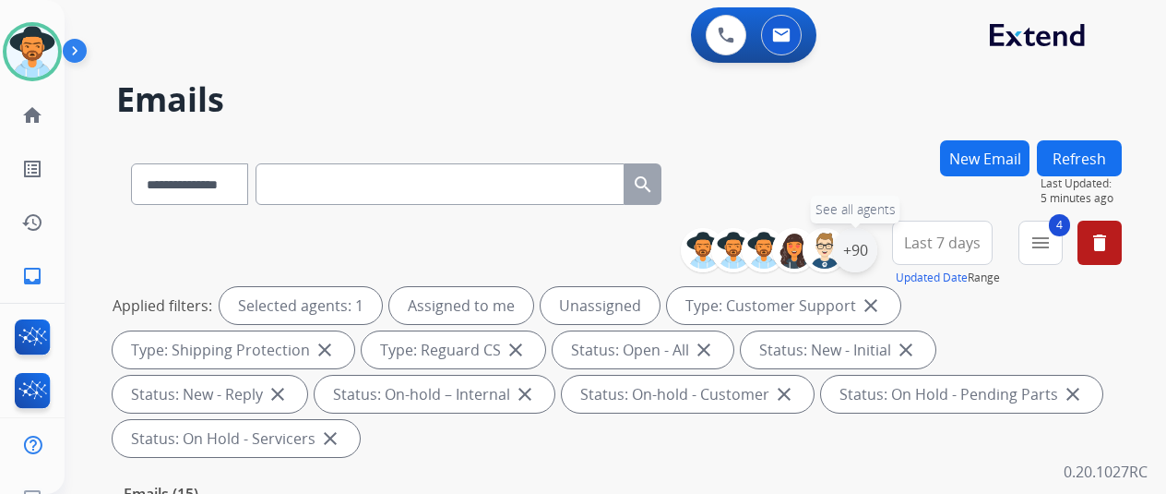
click at [871, 239] on div "+90" at bounding box center [855, 250] width 44 height 44
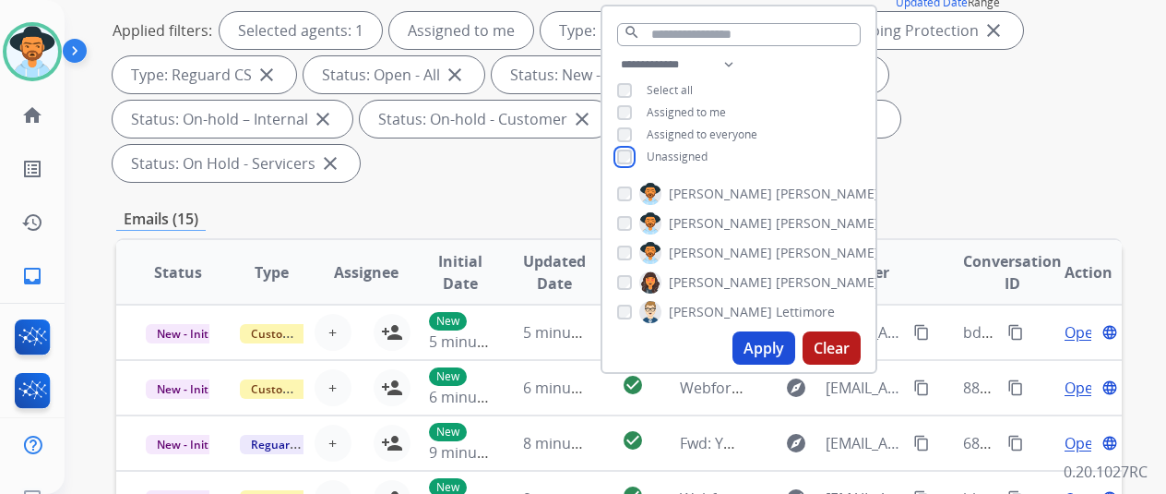
scroll to position [277, 0]
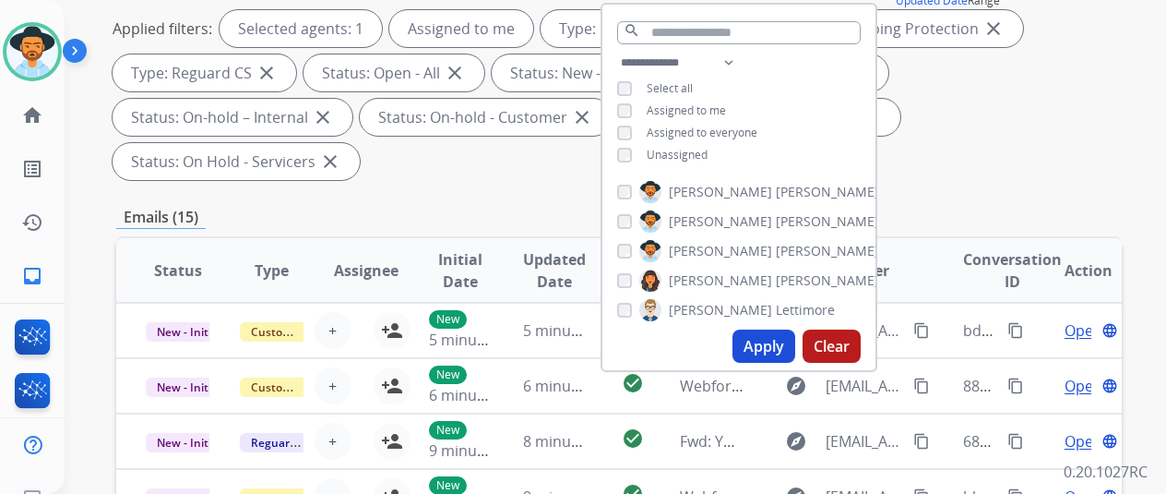
click at [772, 344] on button "Apply" at bounding box center [764, 345] width 63 height 33
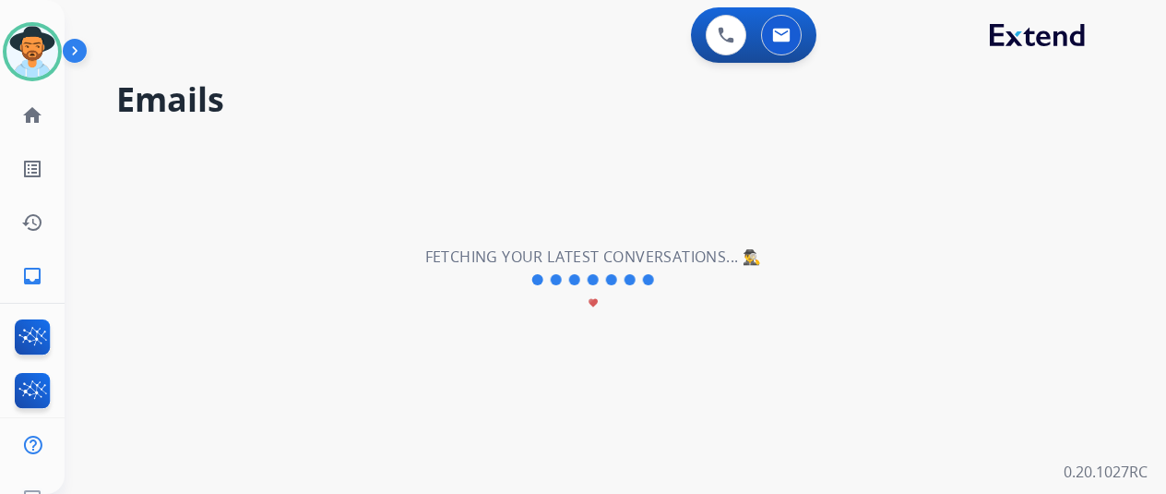
scroll to position [0, 0]
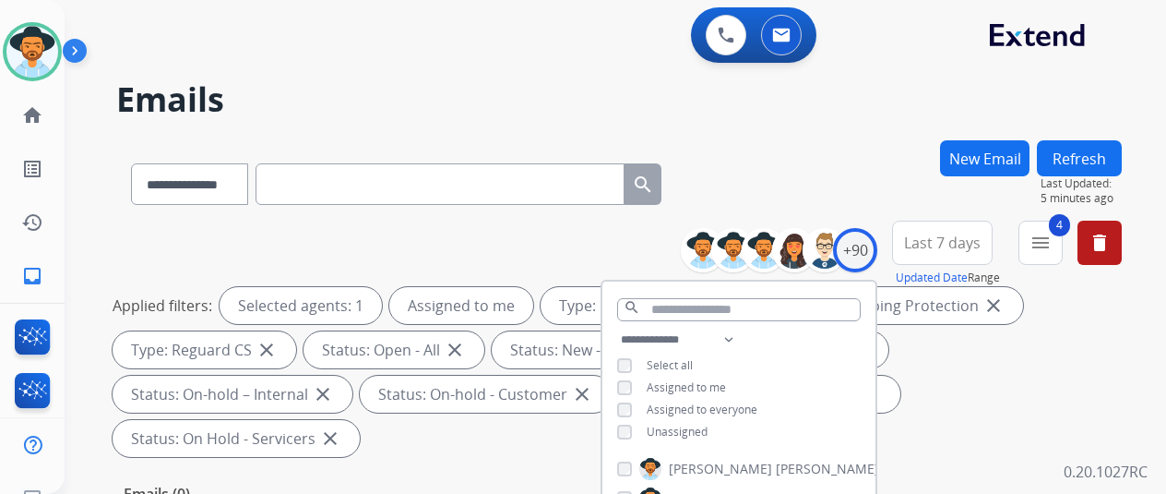
click at [866, 155] on div "**********" at bounding box center [619, 180] width 1006 height 80
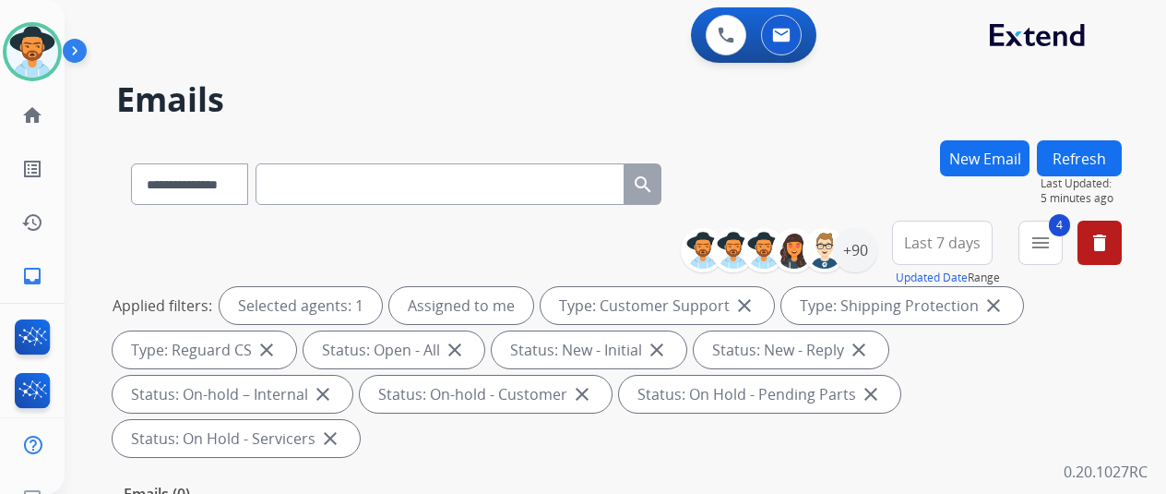
click at [350, 185] on input "text" at bounding box center [440, 184] width 369 height 42
paste input "**********"
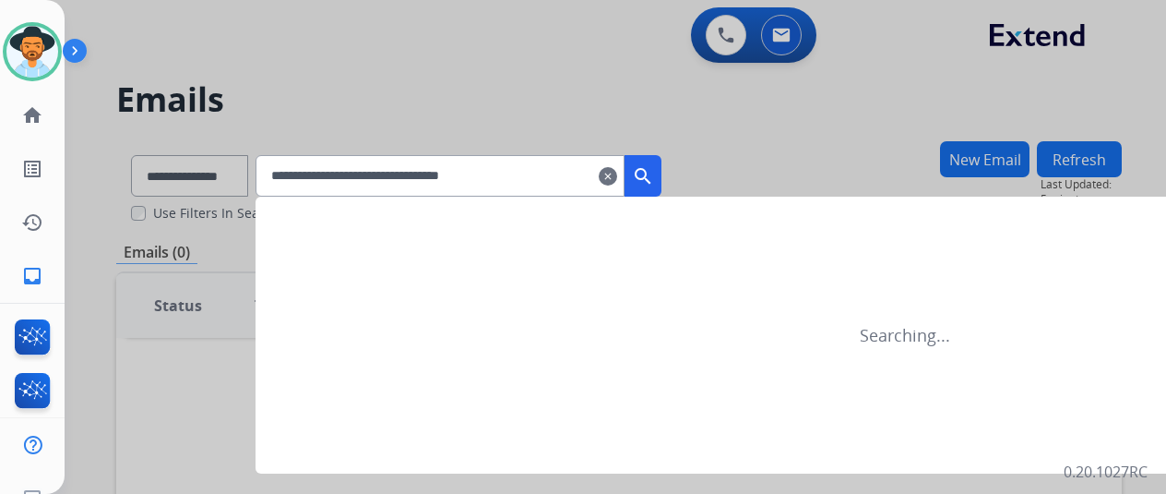
type input "**********"
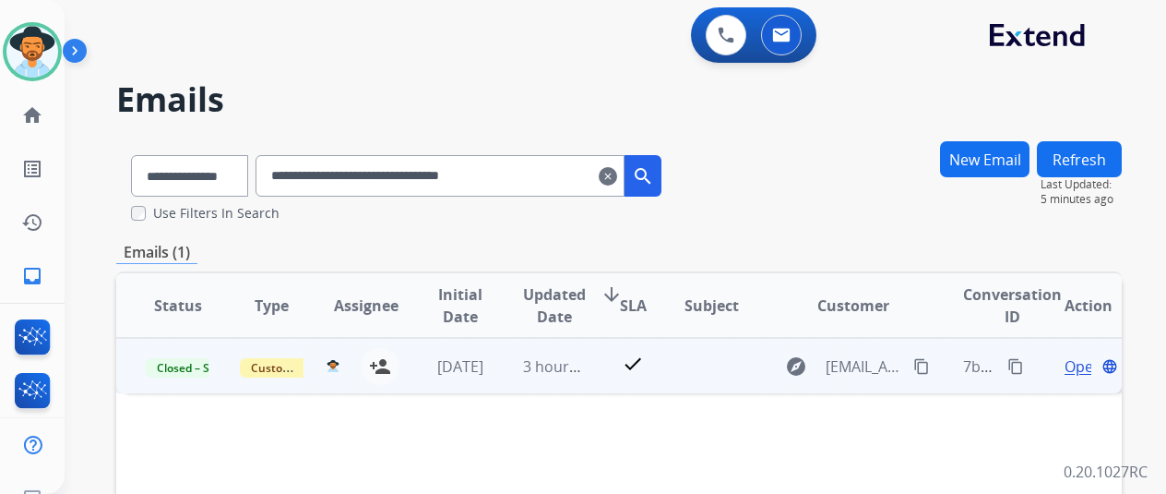
click at [1089, 365] on span "Open" at bounding box center [1084, 366] width 38 height 22
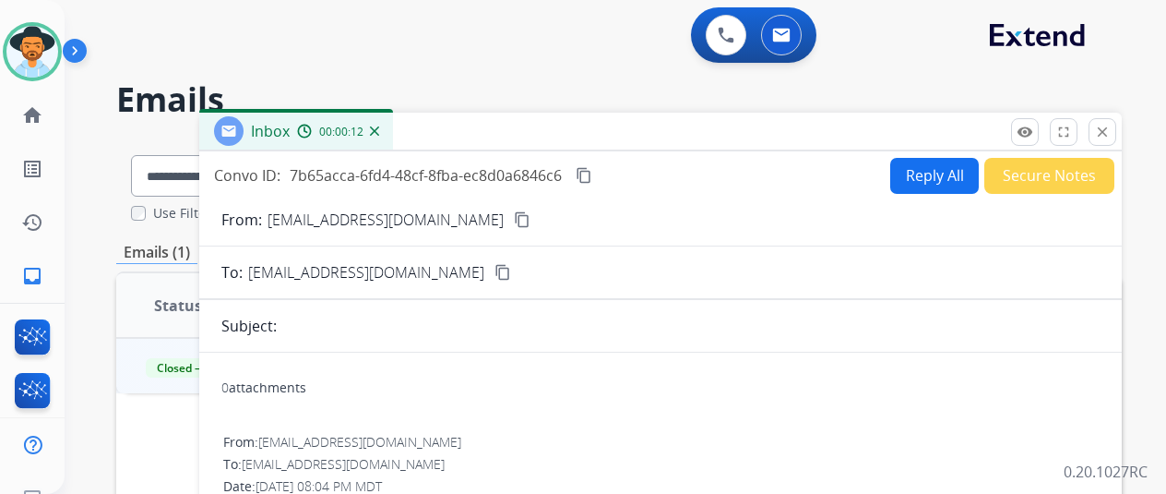
click at [514, 221] on mat-icon "content_copy" at bounding box center [522, 219] width 17 height 17
click at [943, 178] on button "Reply All" at bounding box center [935, 176] width 89 height 36
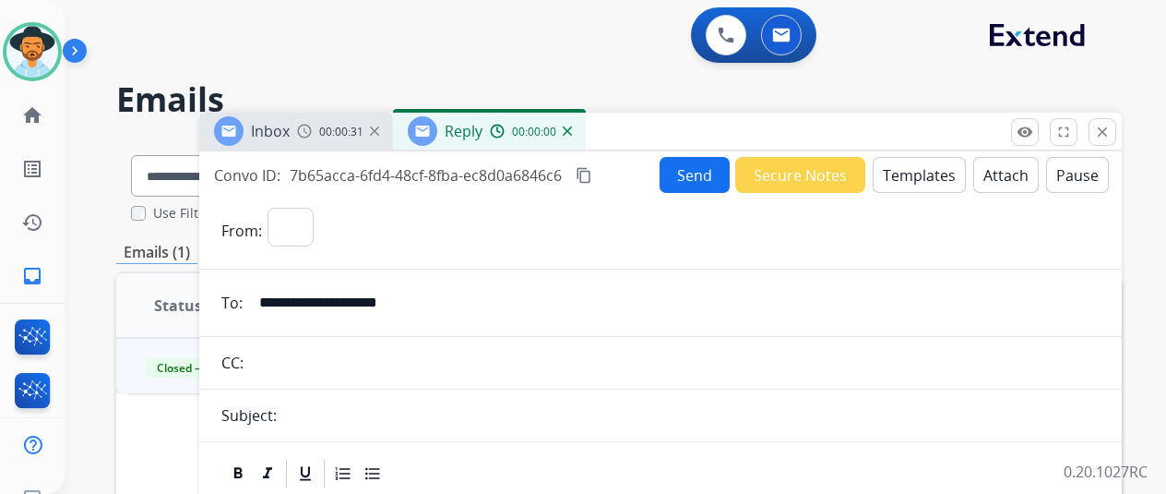
select select "**********"
click at [907, 171] on button "Templates" at bounding box center [919, 175] width 93 height 36
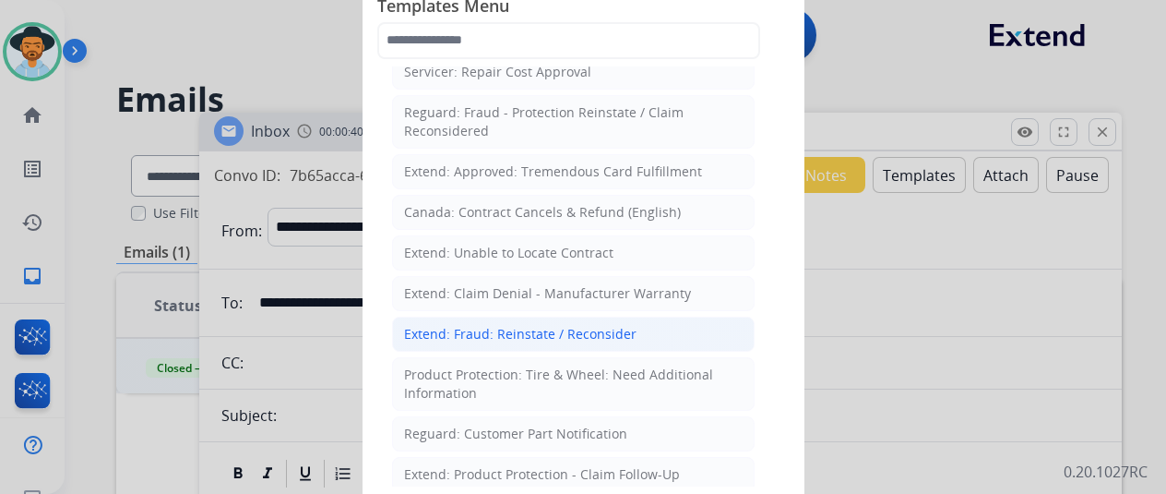
scroll to position [831, 0]
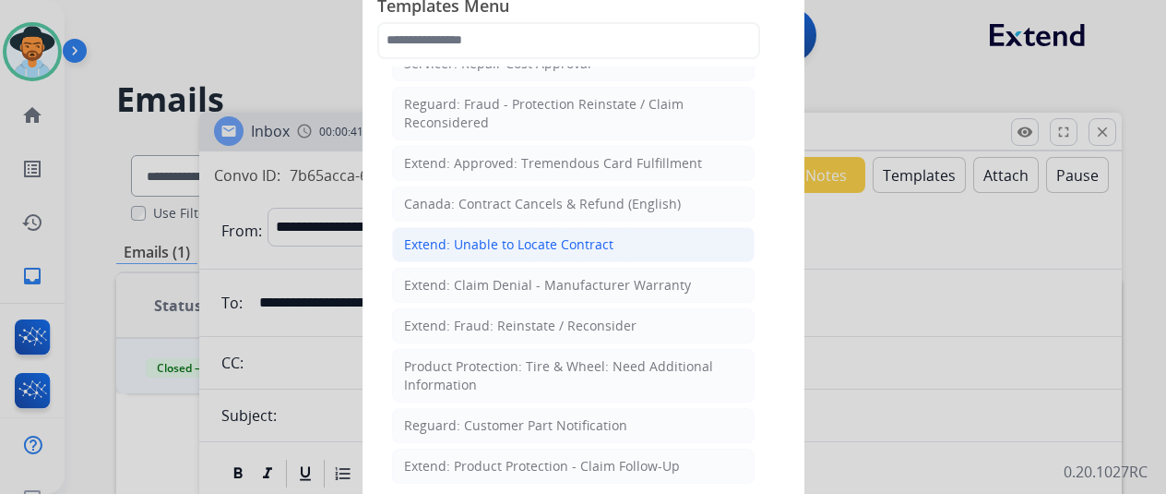
click at [487, 235] on div "Extend: Unable to Locate Contract" at bounding box center [508, 244] width 209 height 18
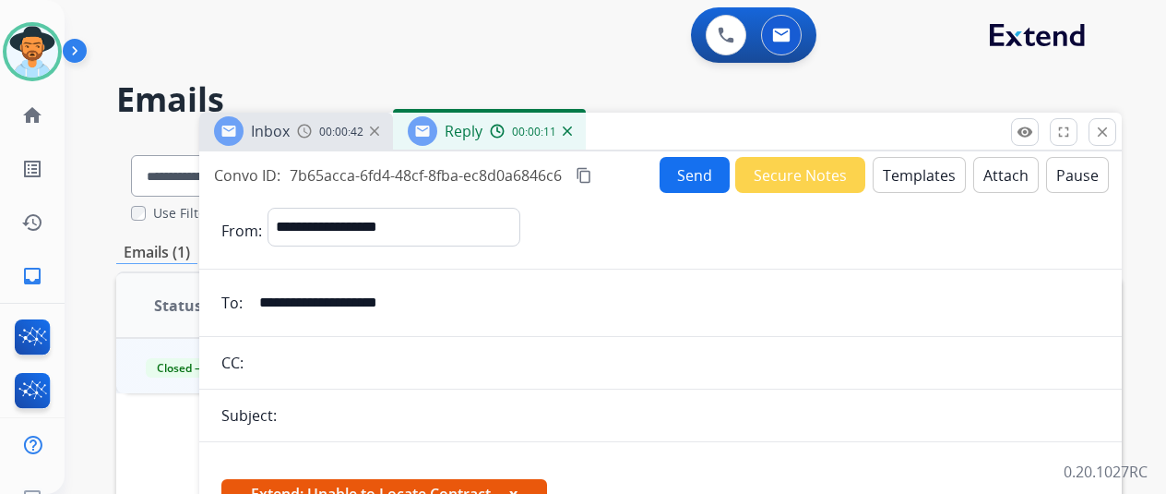
scroll to position [277, 0]
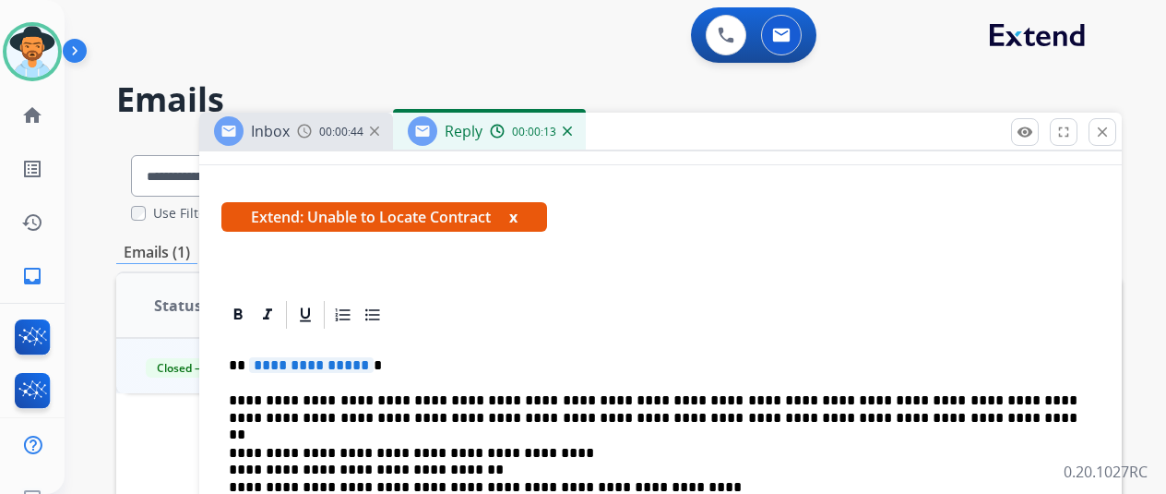
click at [371, 361] on span "**********" at bounding box center [311, 365] width 125 height 16
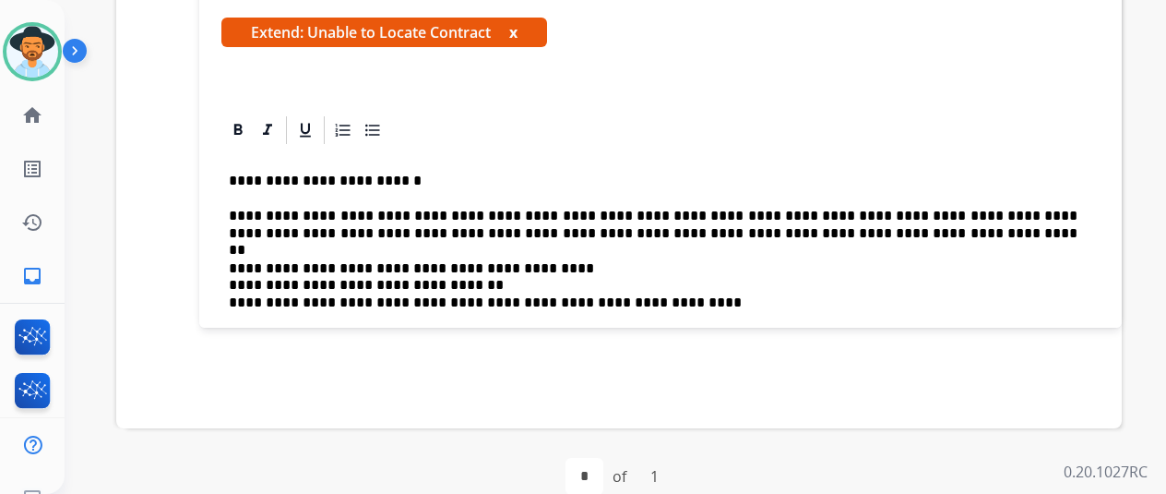
scroll to position [0, 0]
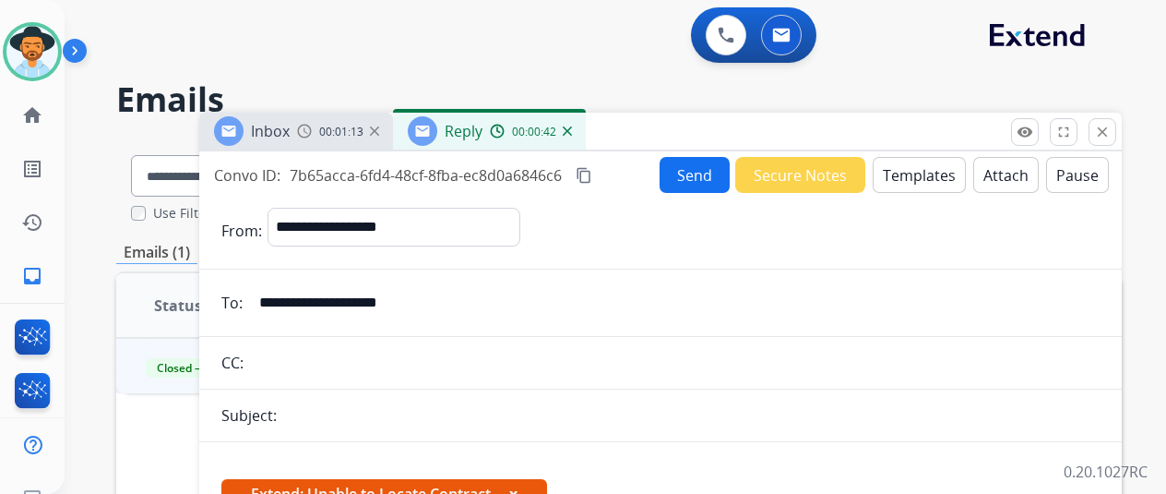
click at [698, 167] on button "Send" at bounding box center [695, 175] width 70 height 36
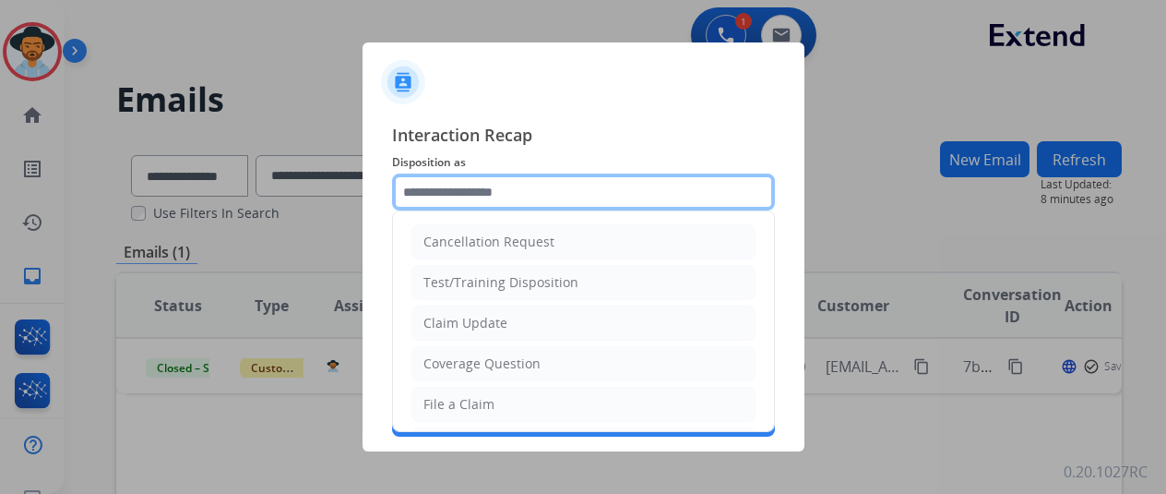
click at [429, 187] on input "text" at bounding box center [583, 191] width 383 height 37
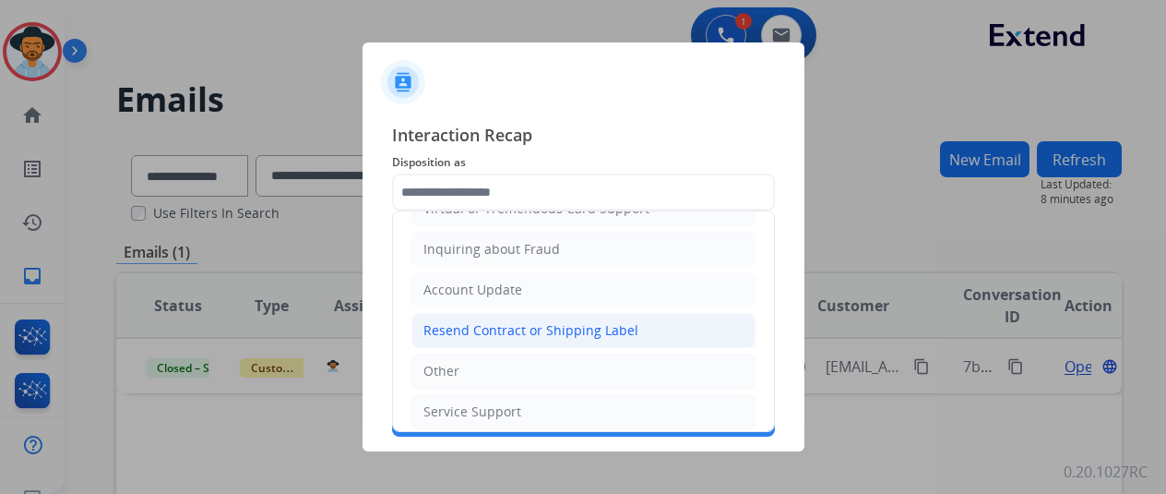
click at [487, 322] on div "Resend Contract or Shipping Label" at bounding box center [531, 330] width 215 height 18
type input "**********"
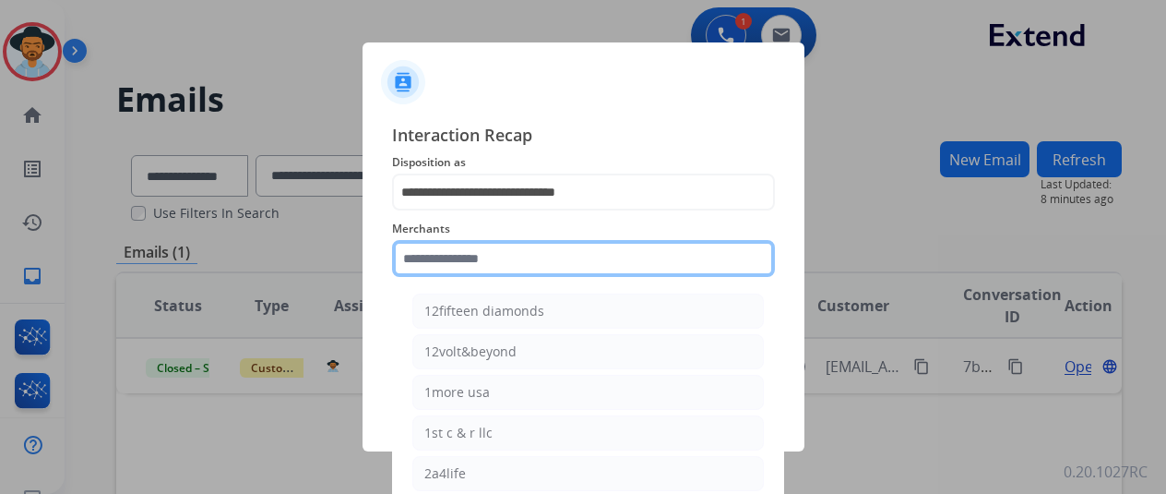
click at [448, 242] on input "text" at bounding box center [583, 258] width 383 height 37
type input "******"
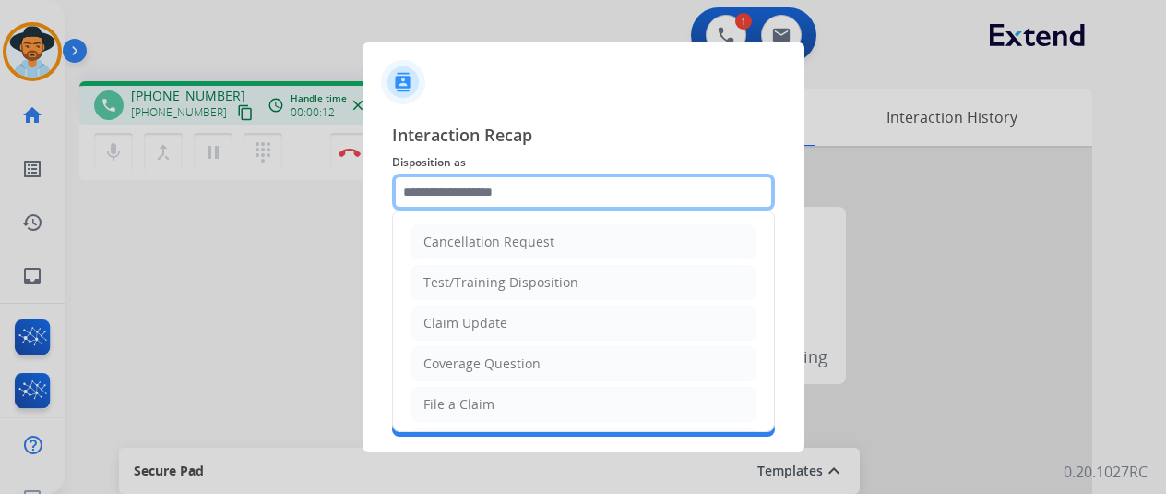
click at [452, 196] on input "text" at bounding box center [583, 191] width 383 height 37
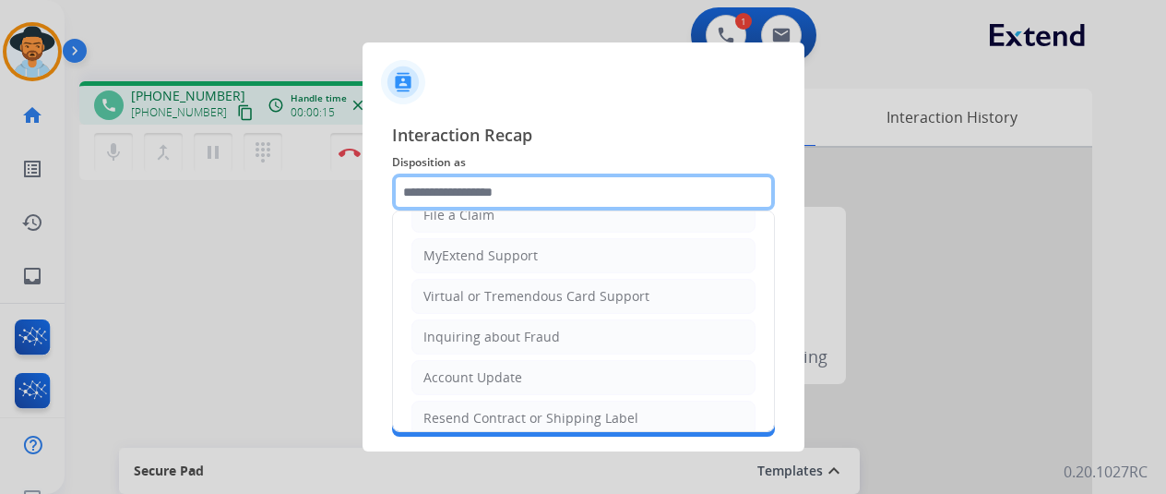
scroll to position [277, 0]
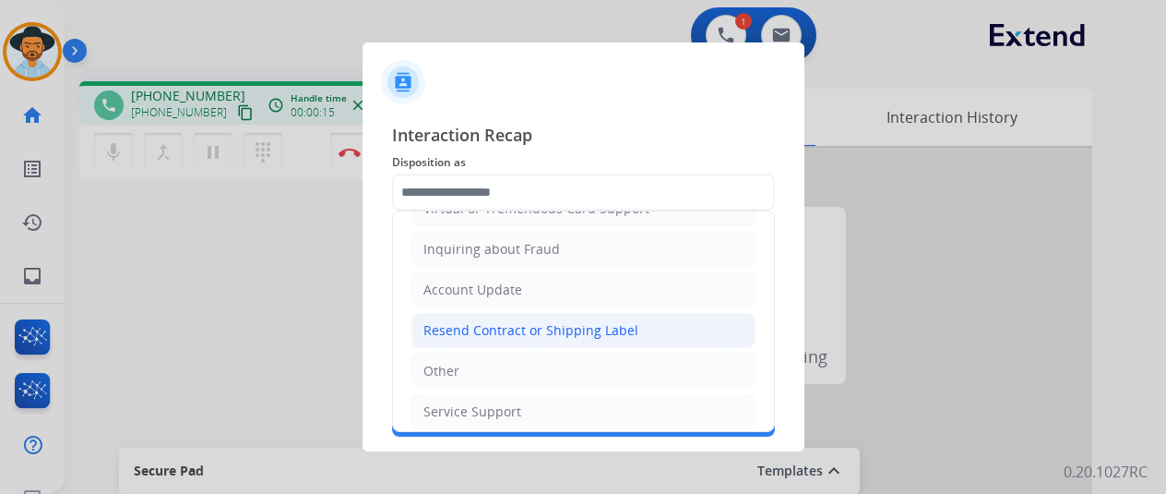
click at [493, 327] on div "Resend Contract or Shipping Label" at bounding box center [531, 330] width 215 height 18
type input "**********"
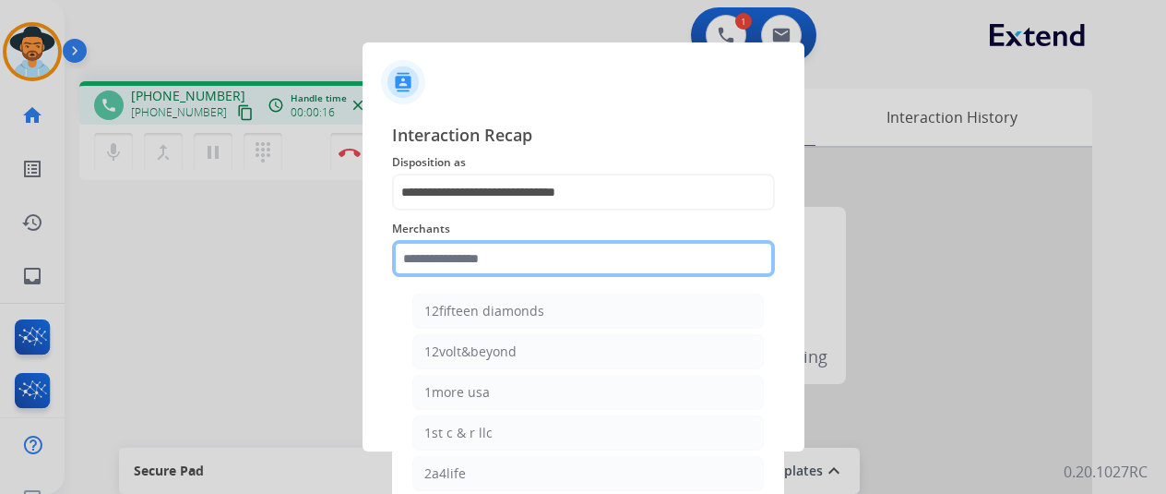
click at [469, 250] on input "text" at bounding box center [583, 258] width 383 height 37
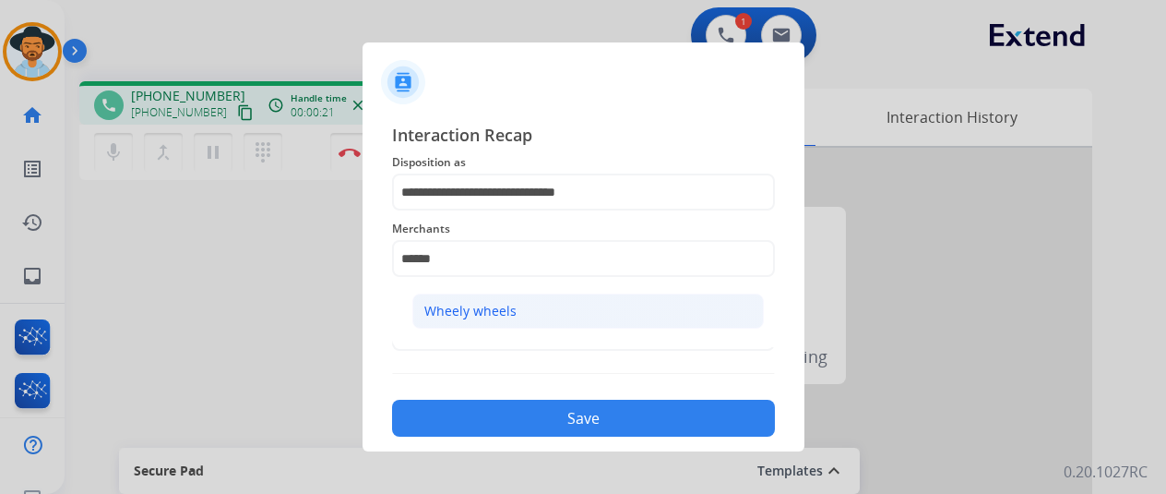
click at [476, 313] on div "Wheely wheels" at bounding box center [471, 311] width 92 height 18
type input "**********"
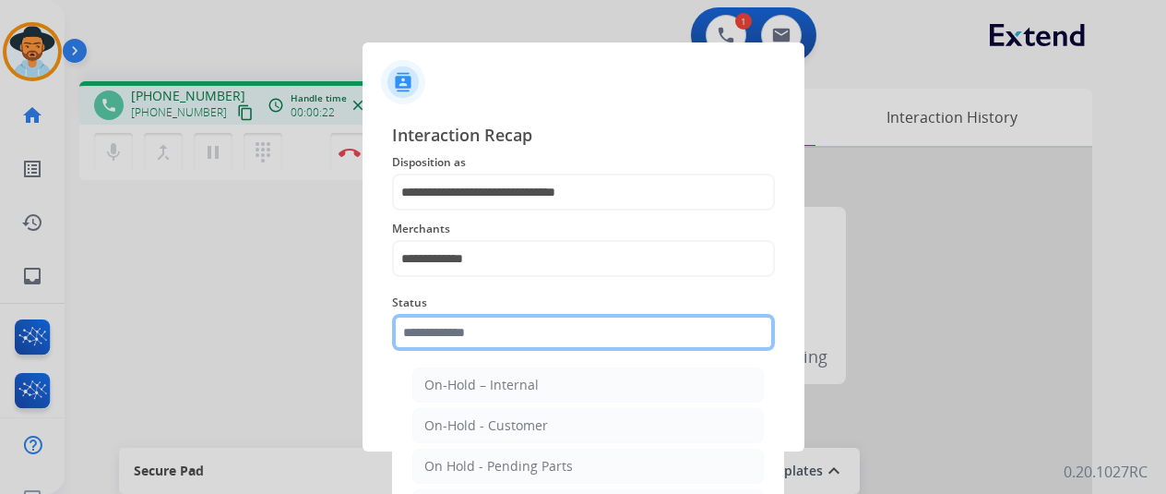
drag, startPoint x: 497, startPoint y: 344, endPoint x: 508, endPoint y: 339, distance: 11.6
click at [496, 344] on input "text" at bounding box center [583, 332] width 383 height 37
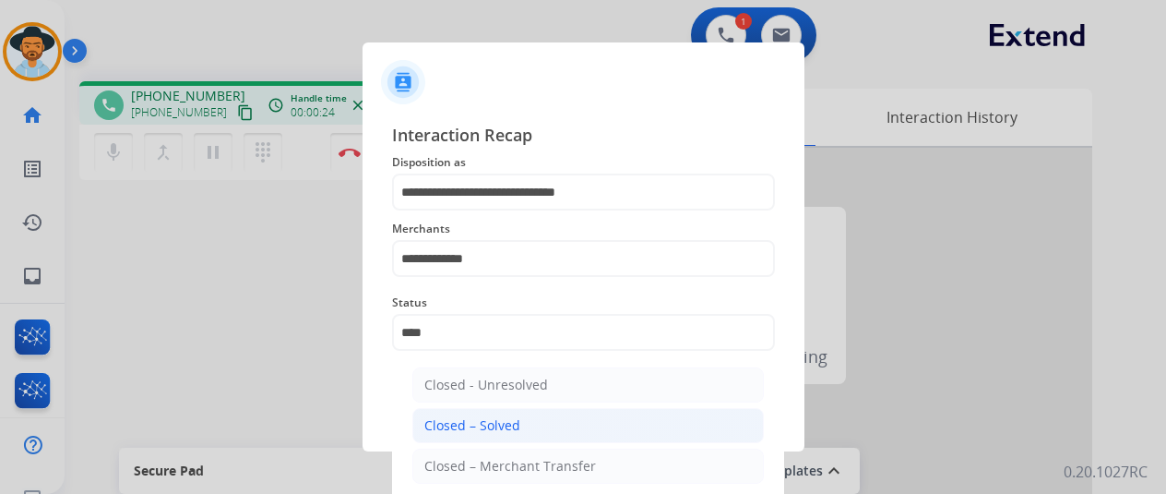
click at [497, 416] on div "Closed – Solved" at bounding box center [473, 425] width 96 height 18
type input "**********"
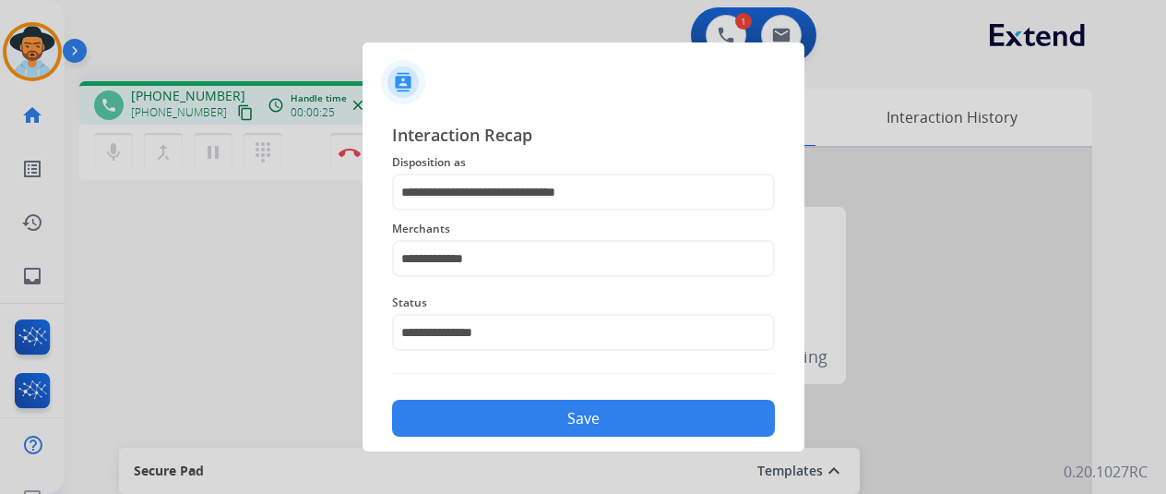
click at [528, 424] on button "Save" at bounding box center [583, 418] width 383 height 37
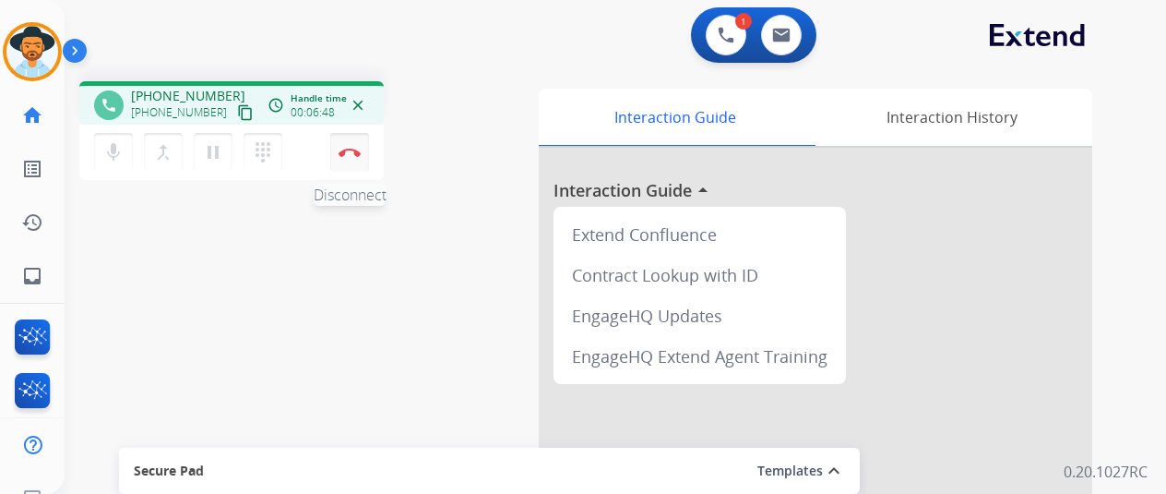
click at [346, 148] on img at bounding box center [350, 152] width 22 height 9
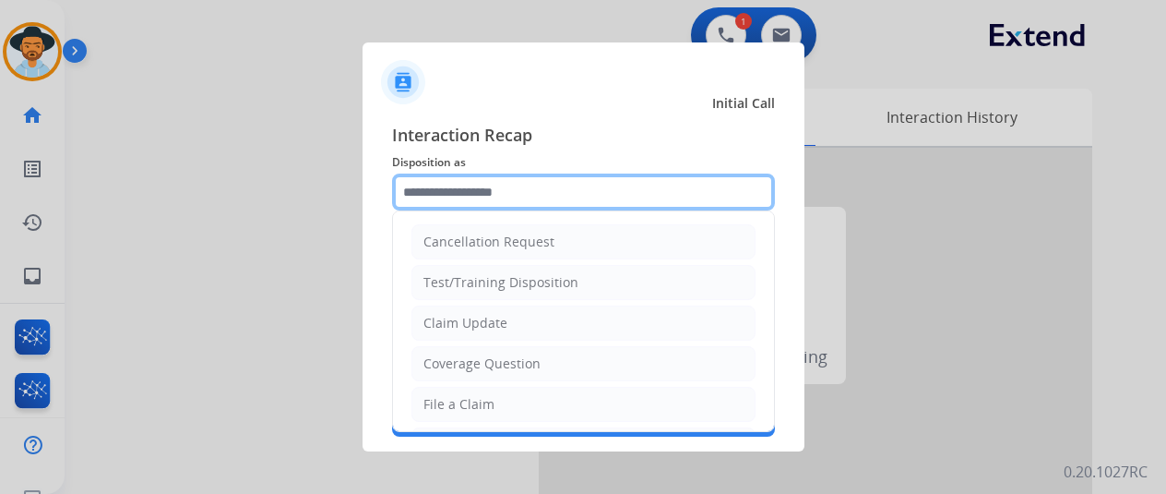
click at [443, 191] on input "text" at bounding box center [583, 191] width 383 height 37
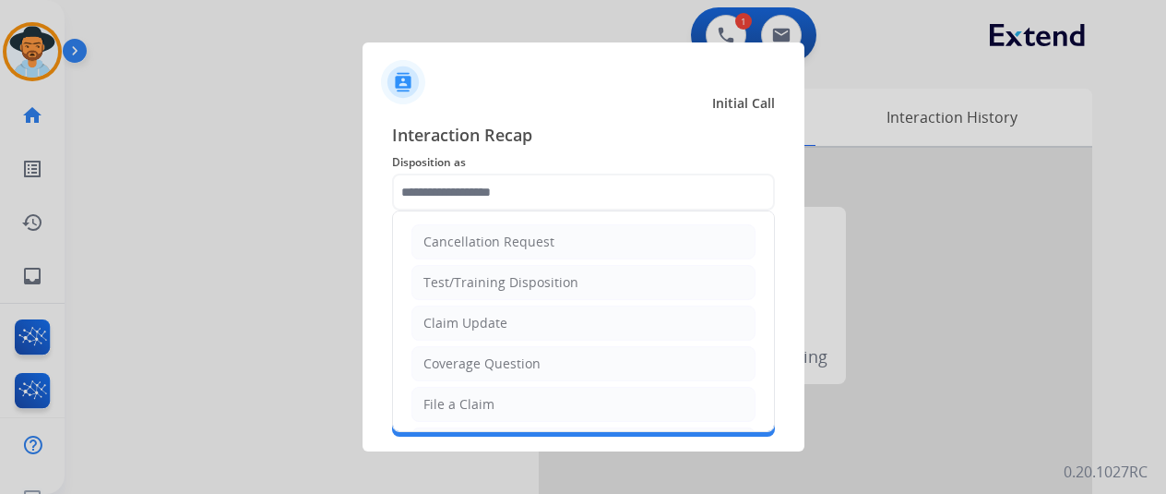
drag, startPoint x: 443, startPoint y: 401, endPoint x: 440, endPoint y: 382, distance: 19.6
click at [438, 400] on div "File a Claim" at bounding box center [459, 404] width 71 height 18
type input "**********"
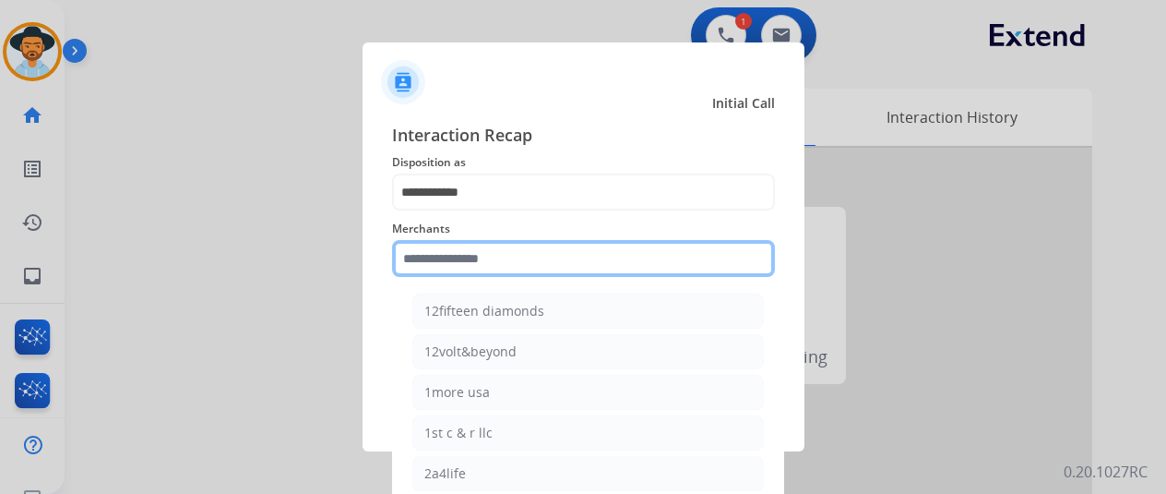
click at [468, 261] on input "text" at bounding box center [583, 258] width 383 height 37
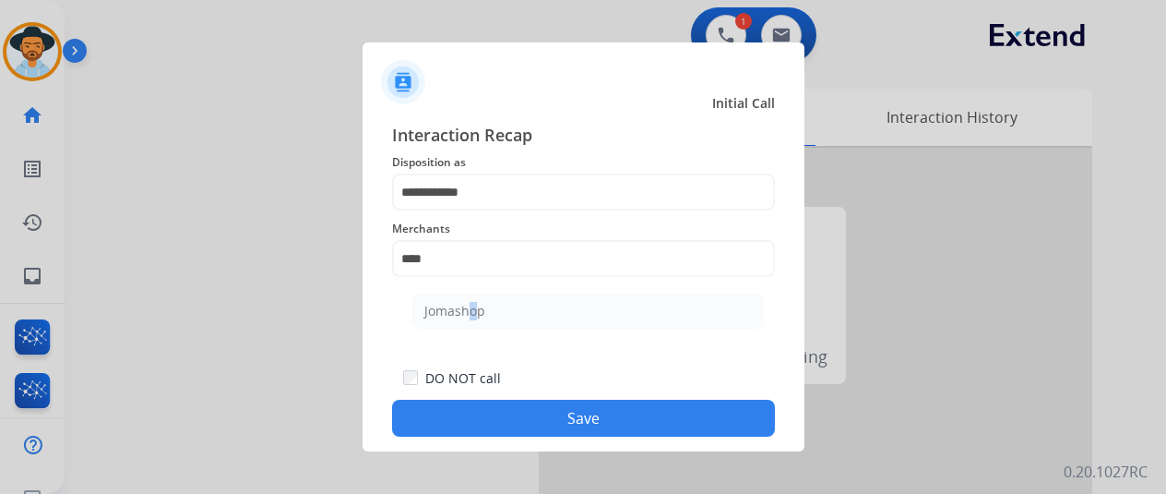
click at [467, 306] on div "Jomashop" at bounding box center [455, 311] width 61 height 18
type input "********"
click at [516, 420] on button "Save" at bounding box center [583, 418] width 383 height 37
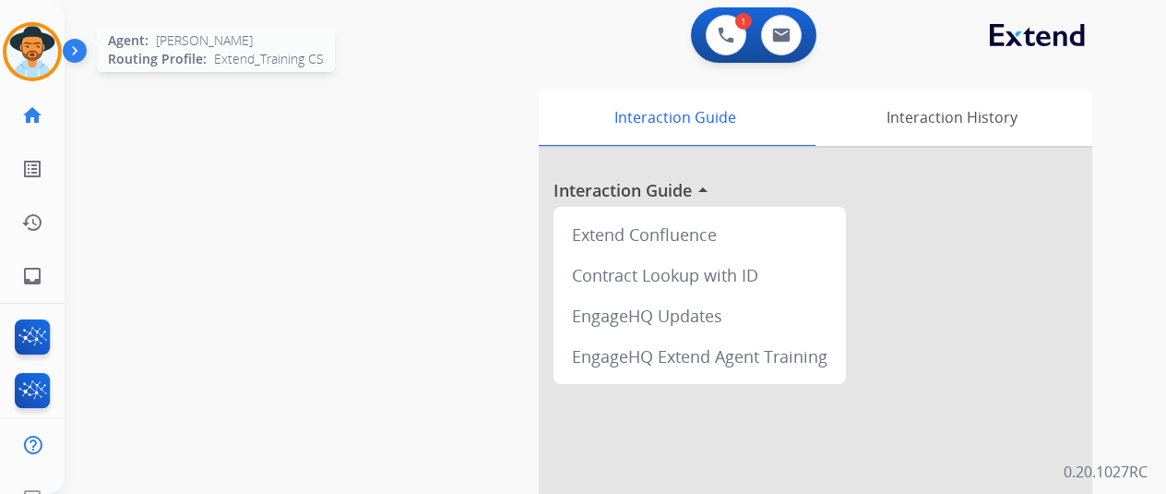
click at [31, 43] on img at bounding box center [32, 52] width 52 height 52
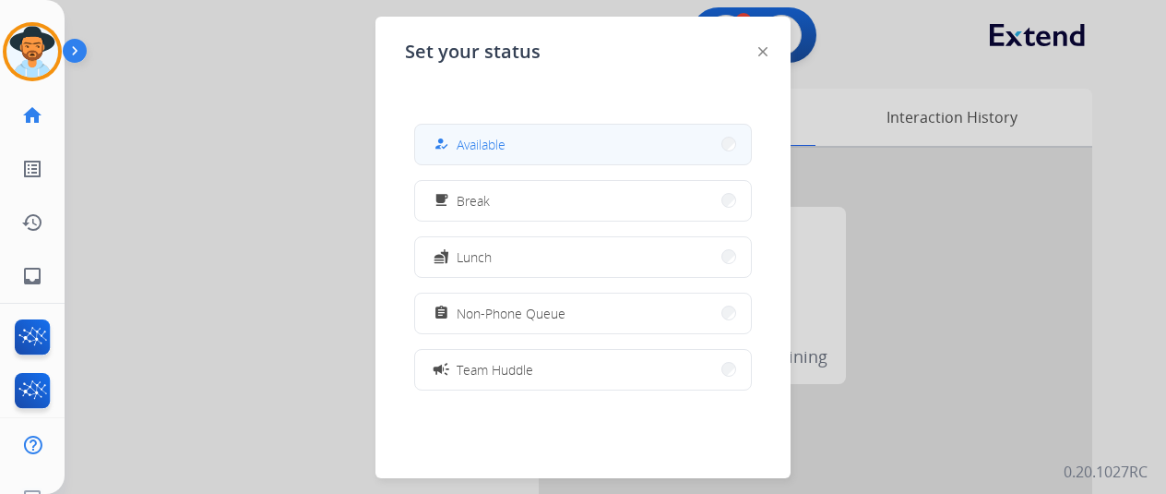
click at [524, 147] on button "how_to_reg Available" at bounding box center [583, 145] width 336 height 40
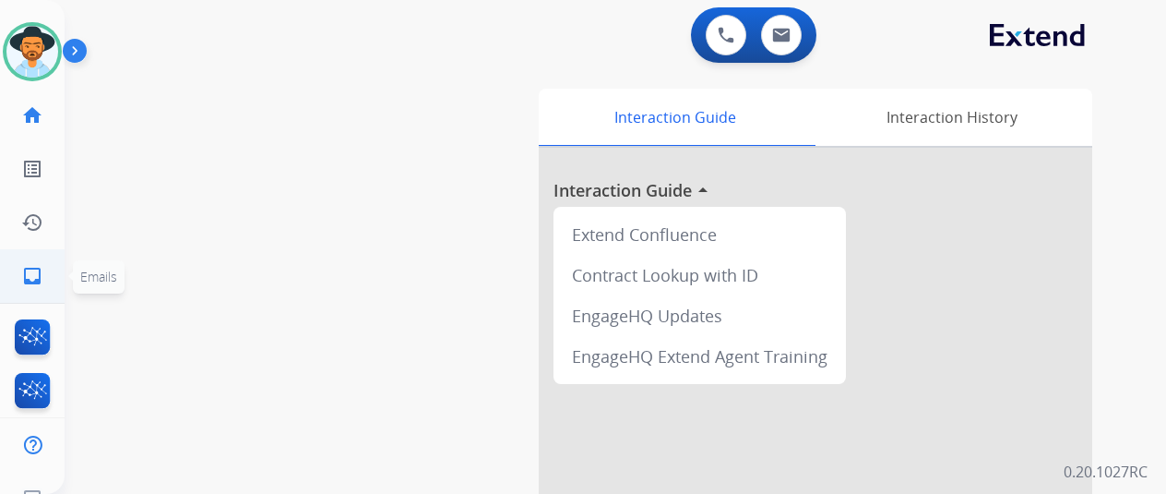
click at [31, 272] on mat-icon "inbox" at bounding box center [32, 276] width 22 height 22
select select "**********"
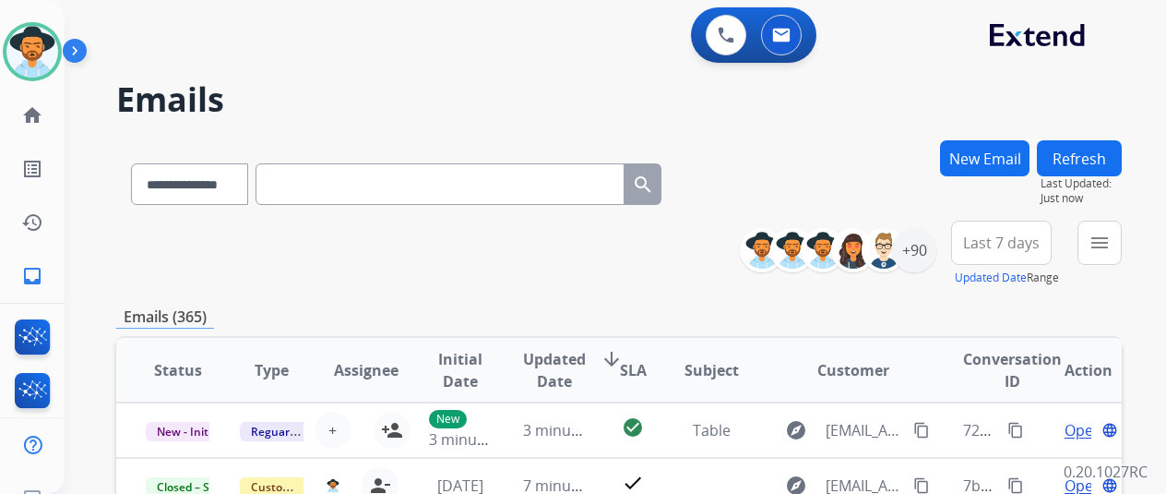
click at [310, 184] on input "text" at bounding box center [440, 184] width 369 height 42
paste input "**********"
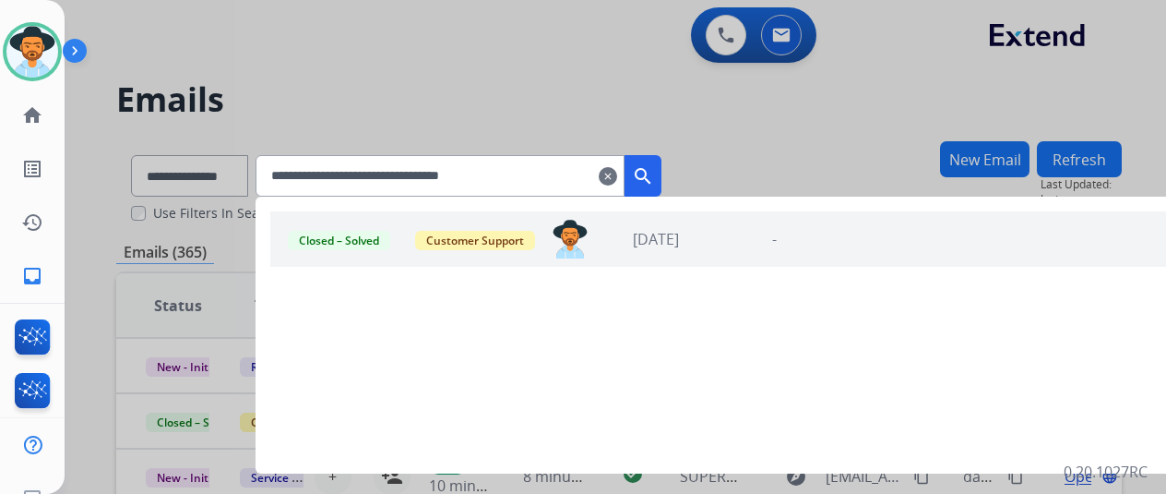
type input "**********"
click at [589, 239] on img at bounding box center [570, 239] width 39 height 39
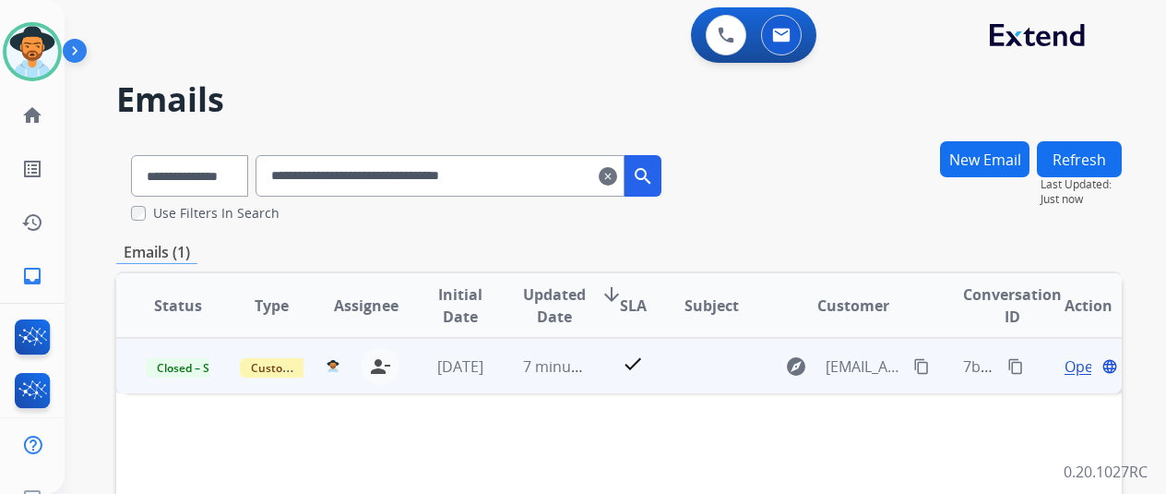
click at [1080, 361] on span "Open" at bounding box center [1084, 366] width 38 height 22
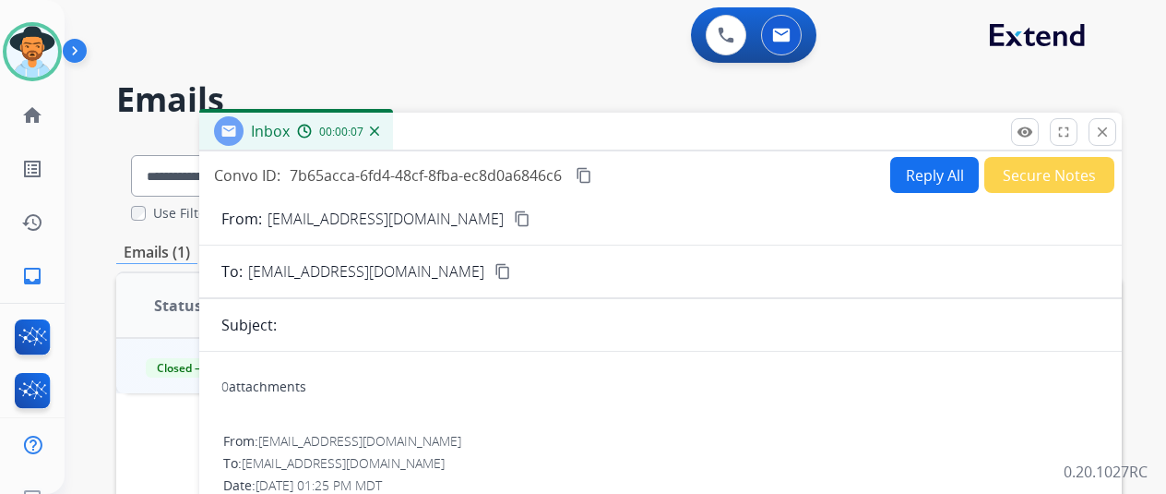
click at [379, 131] on img at bounding box center [374, 130] width 9 height 9
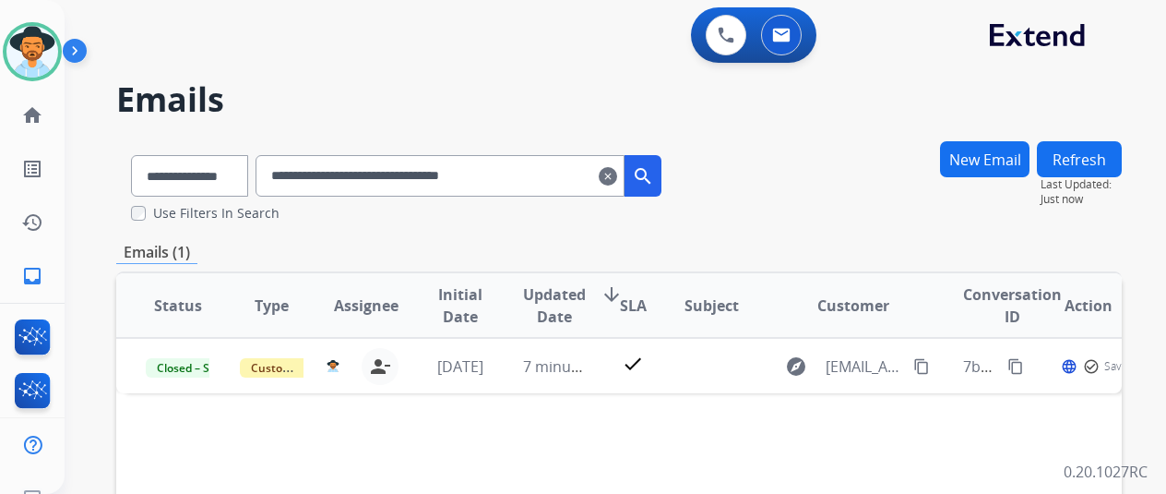
click at [617, 176] on mat-icon "clear" at bounding box center [608, 176] width 18 height 22
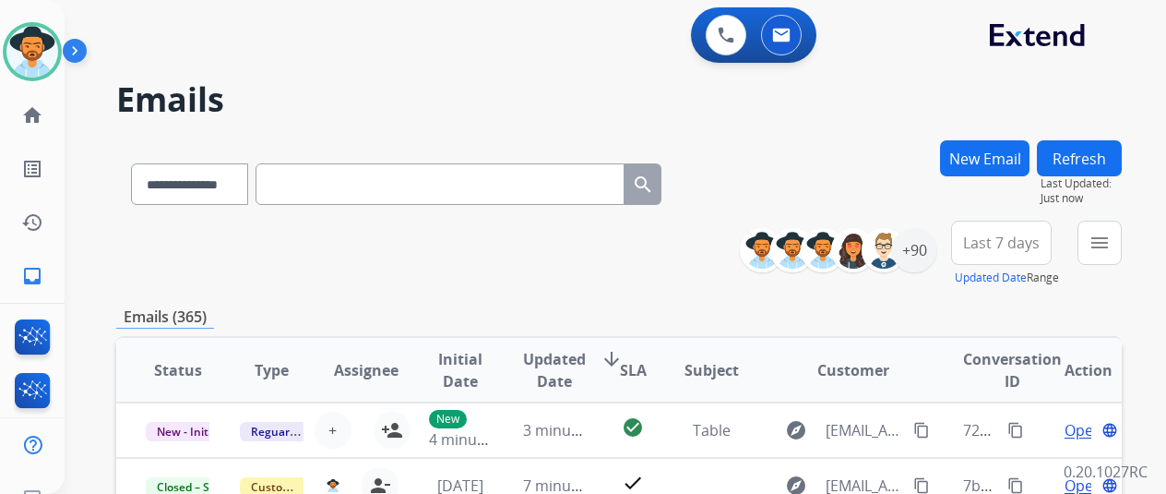
click at [334, 190] on input "text" at bounding box center [440, 184] width 369 height 42
paste input "**********"
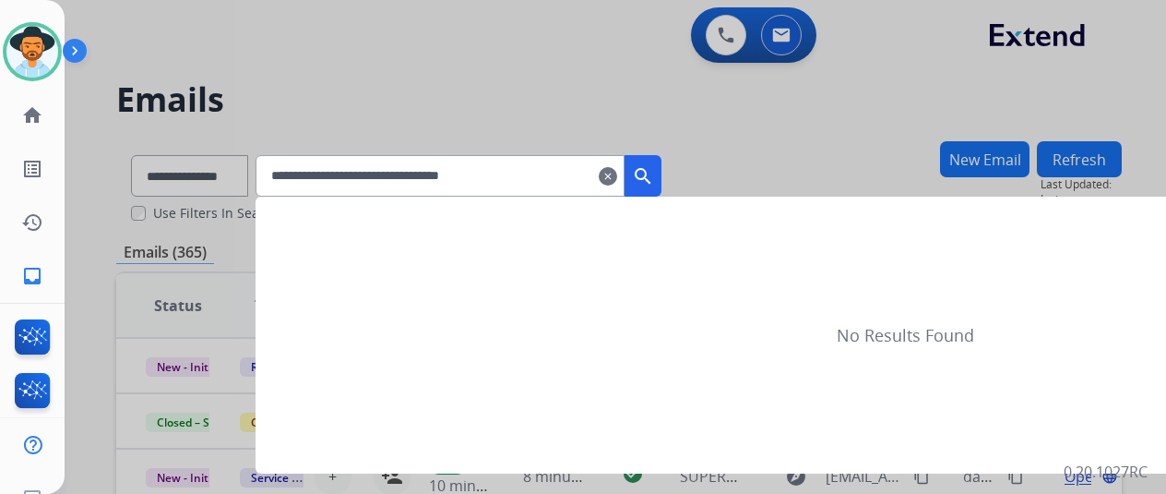
type input "**********"
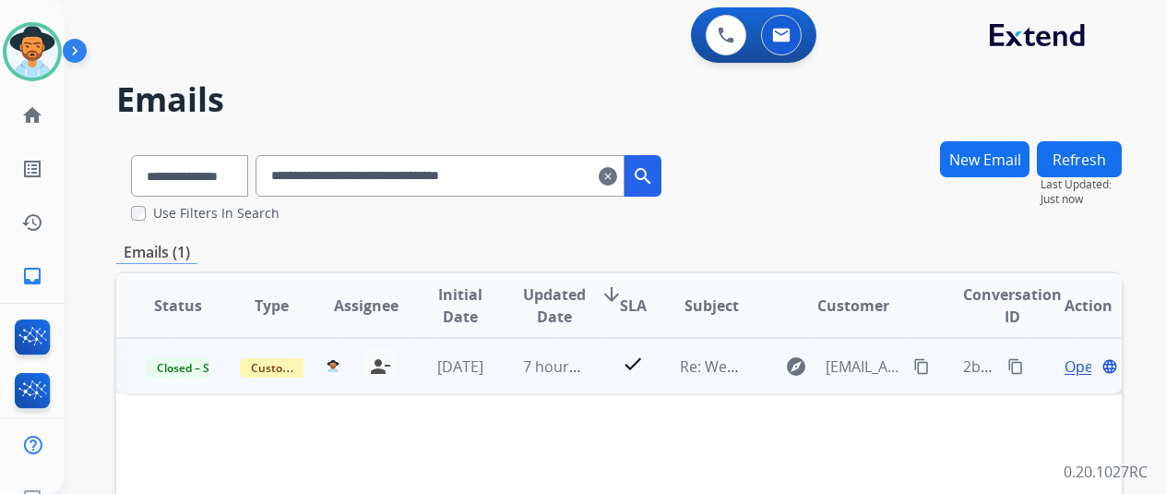
click at [1083, 366] on span "Open" at bounding box center [1084, 366] width 38 height 22
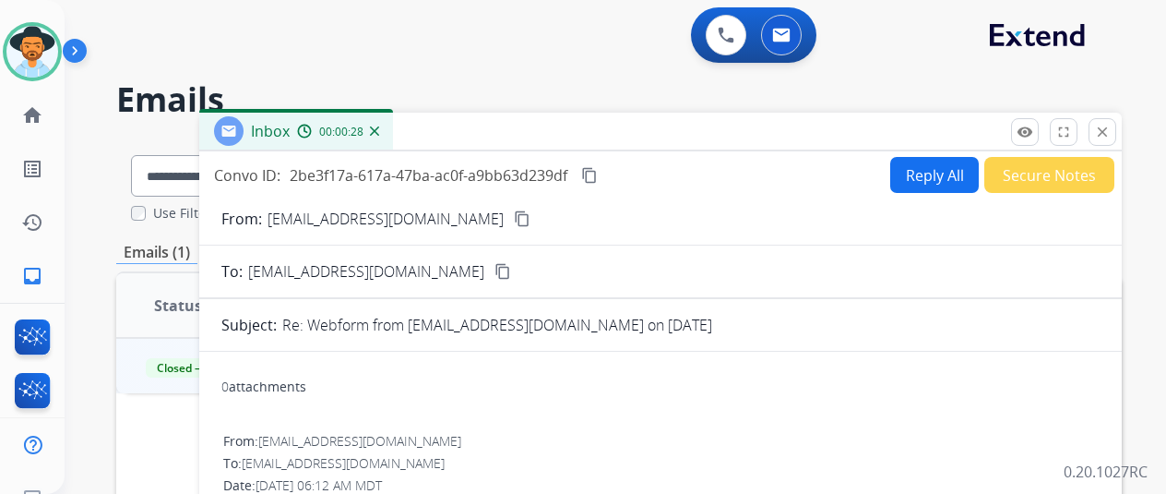
click at [379, 130] on img at bounding box center [374, 130] width 9 height 9
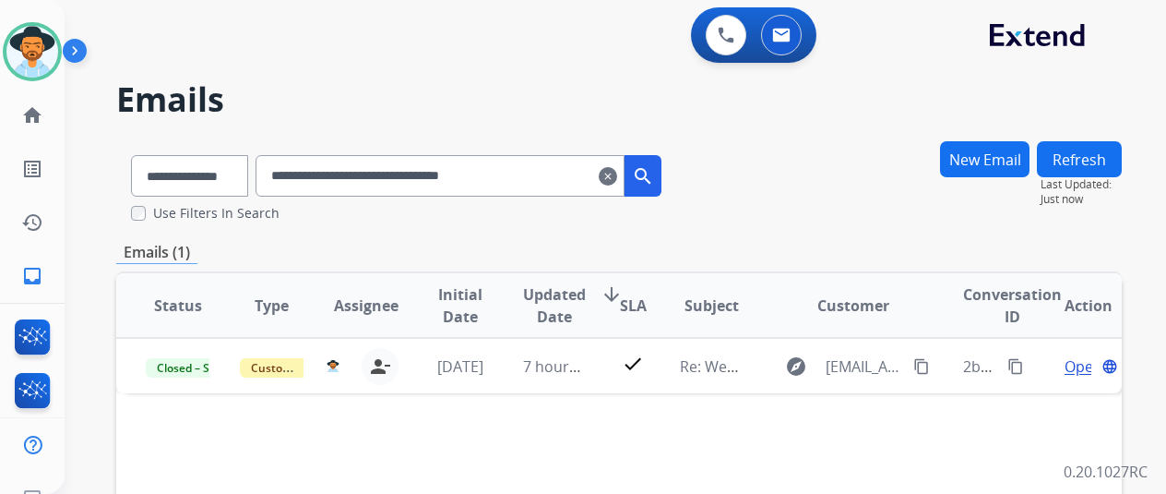
click at [617, 174] on mat-icon "clear" at bounding box center [608, 176] width 18 height 22
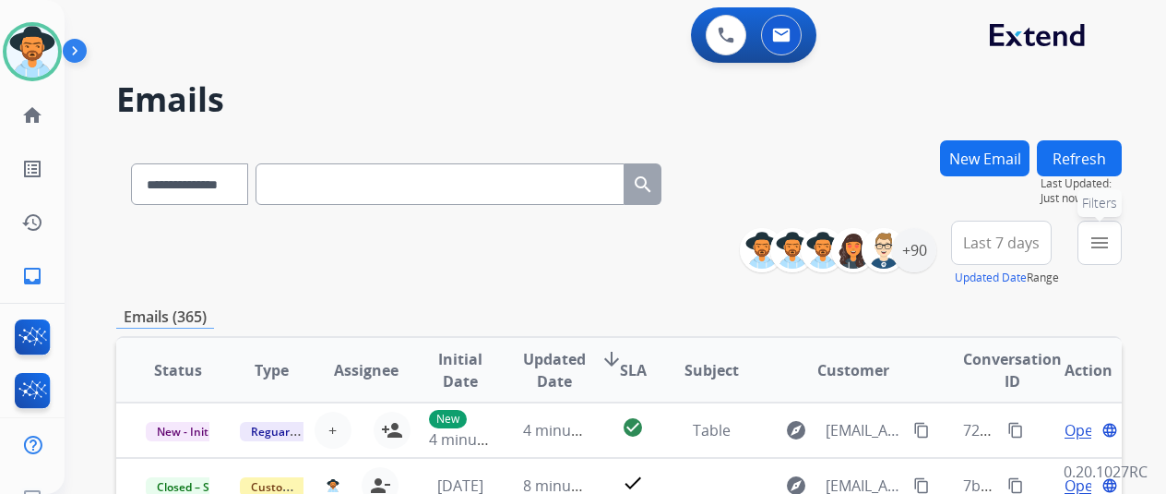
click at [1111, 238] on mat-icon "menu" at bounding box center [1100, 243] width 22 height 22
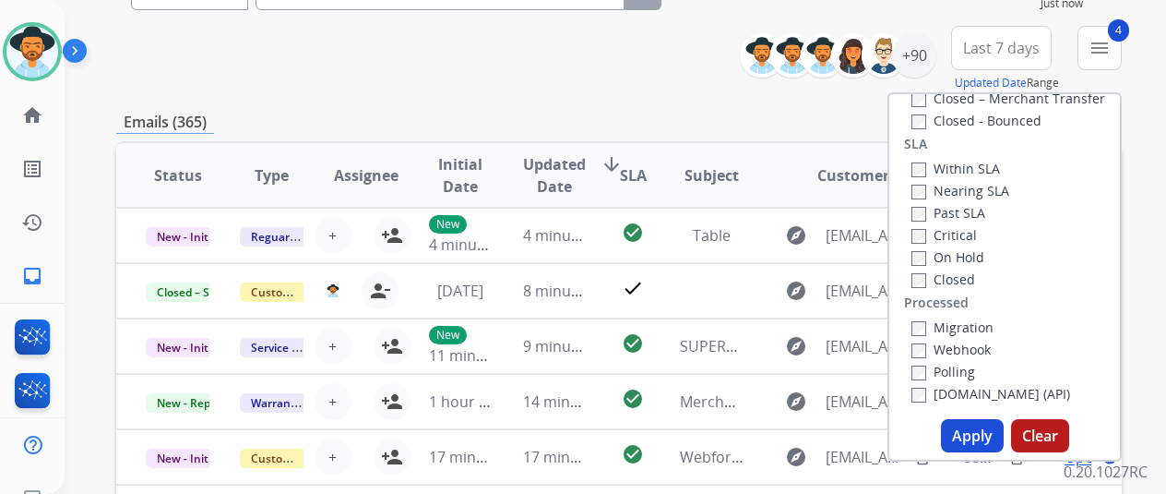
scroll to position [277, 0]
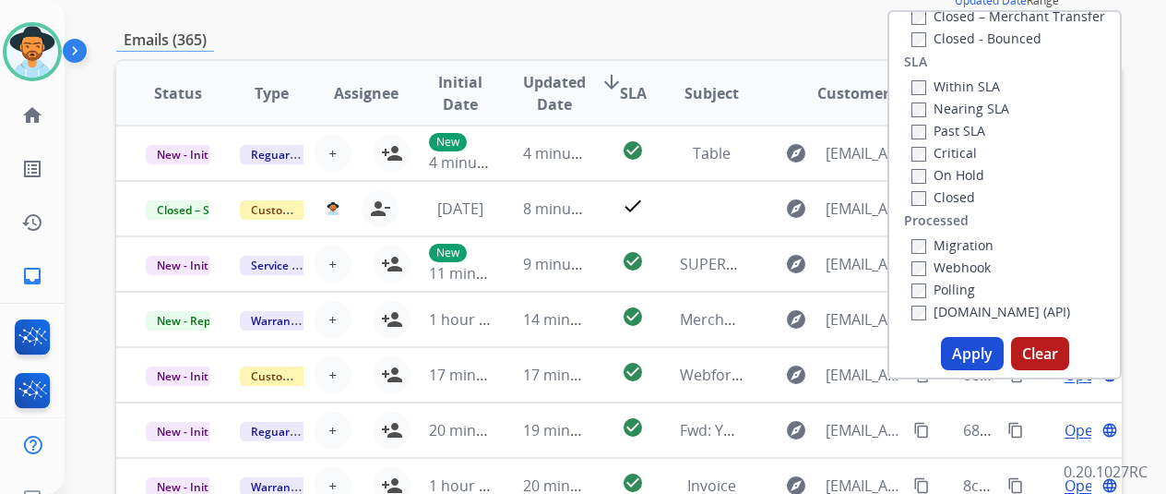
click at [973, 349] on button "Apply" at bounding box center [972, 353] width 63 height 33
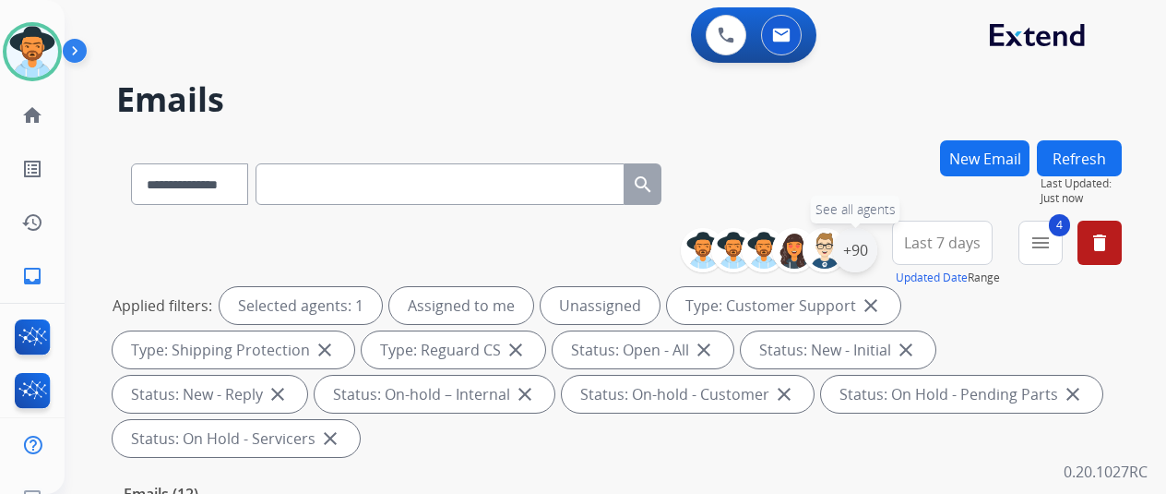
click at [874, 259] on div "+90" at bounding box center [855, 250] width 44 height 44
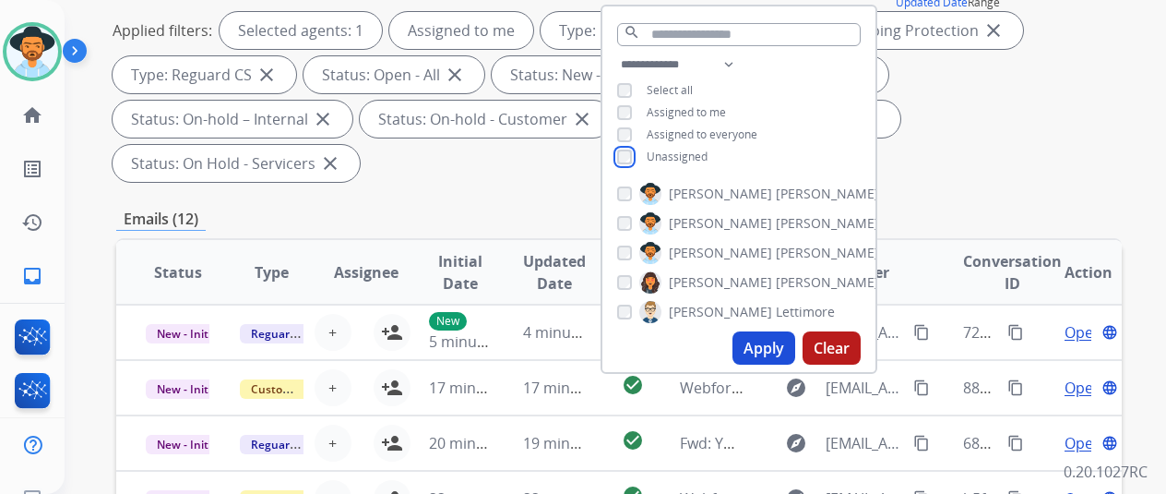
scroll to position [277, 0]
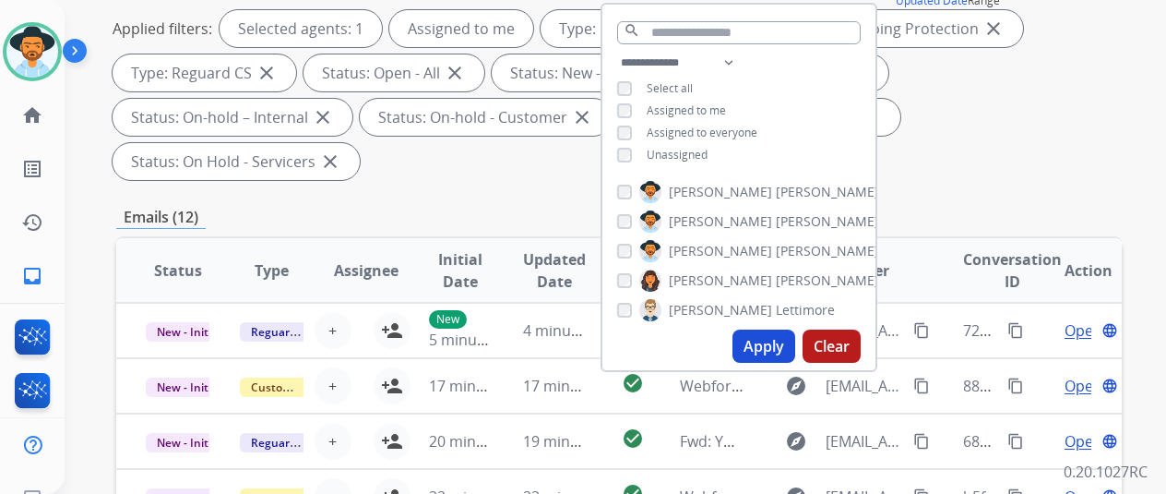
click at [768, 336] on button "Apply" at bounding box center [764, 345] width 63 height 33
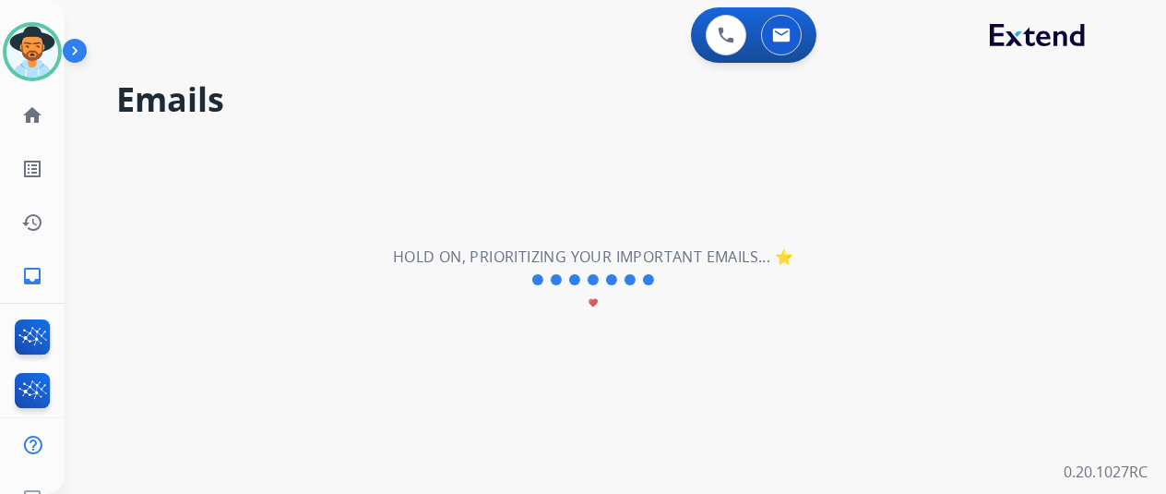
scroll to position [0, 0]
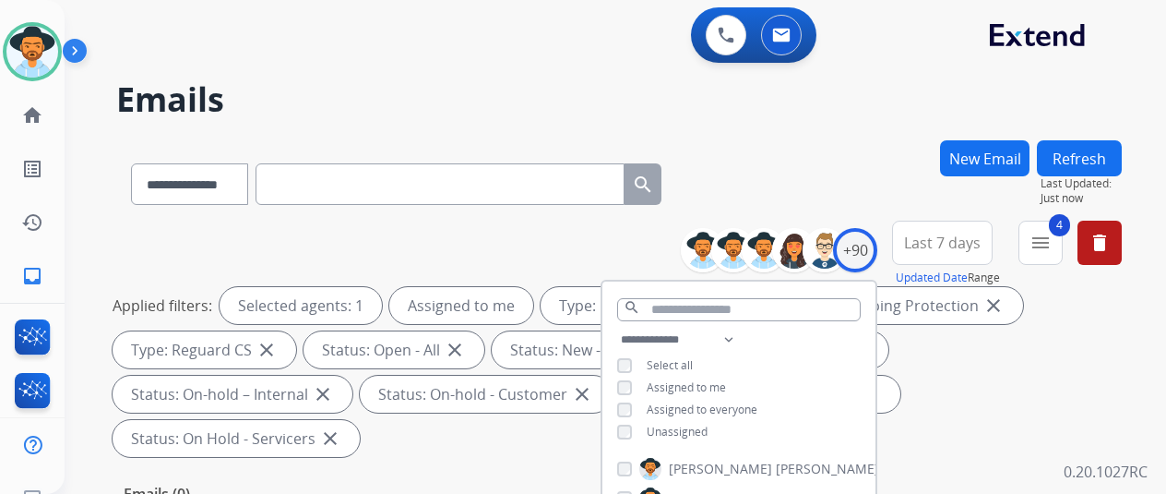
click at [791, 126] on div "**********" at bounding box center [594, 313] width 1058 height 494
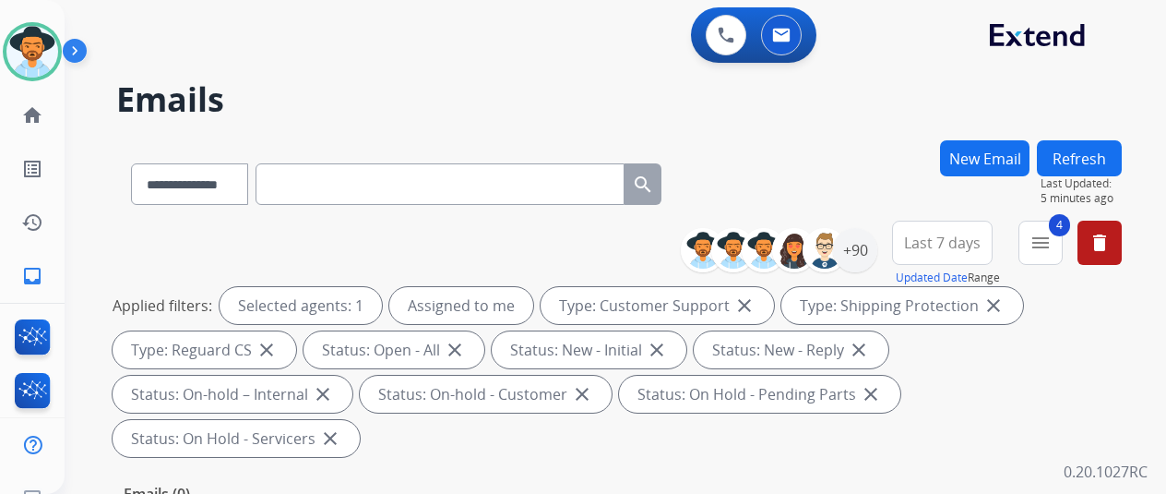
click at [309, 183] on input "text" at bounding box center [440, 184] width 369 height 42
paste input "**********"
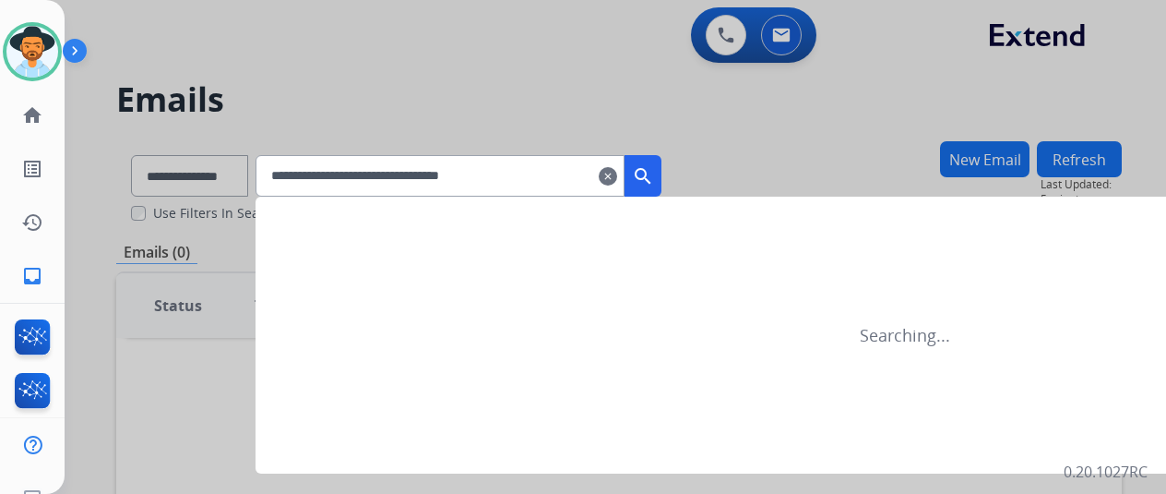
type input "**********"
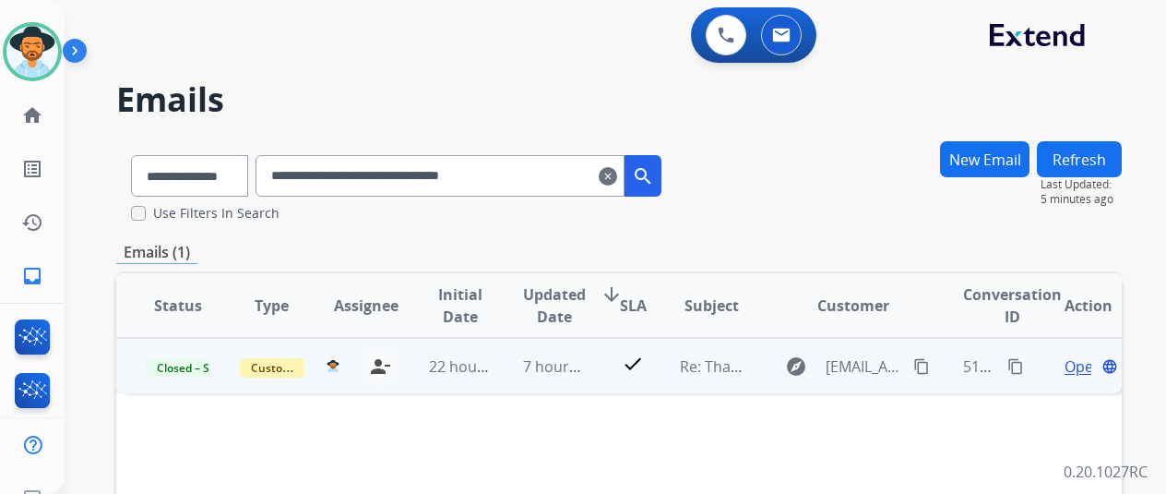
click at [1076, 368] on span "Open" at bounding box center [1084, 366] width 38 height 22
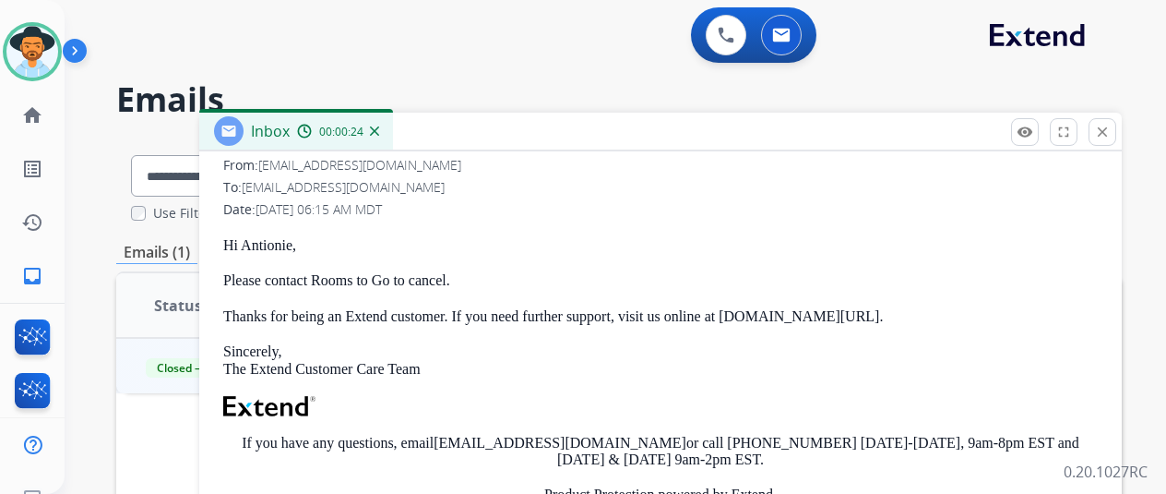
scroll to position [277, 0]
click at [379, 128] on img at bounding box center [374, 130] width 9 height 9
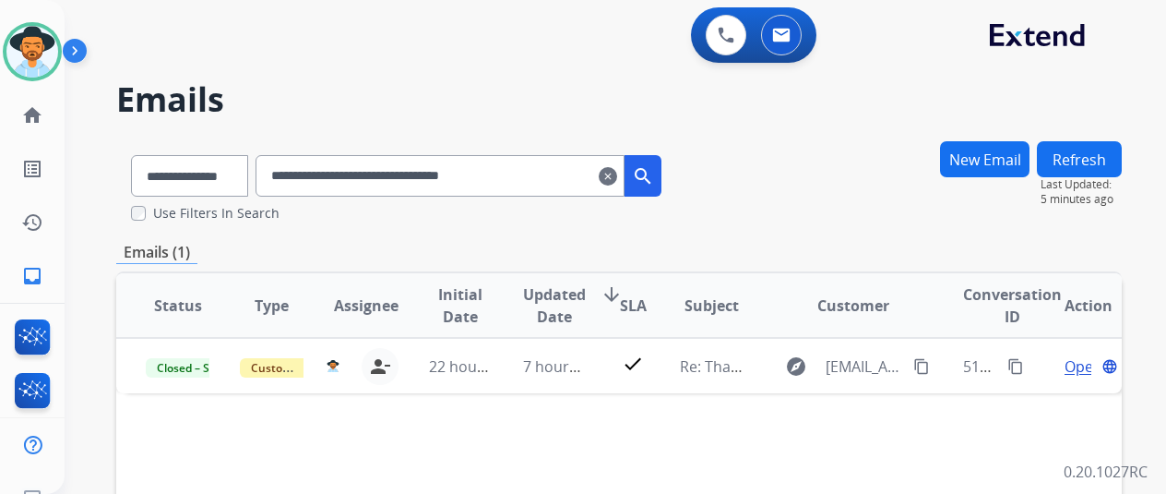
click at [617, 176] on mat-icon "clear" at bounding box center [608, 176] width 18 height 22
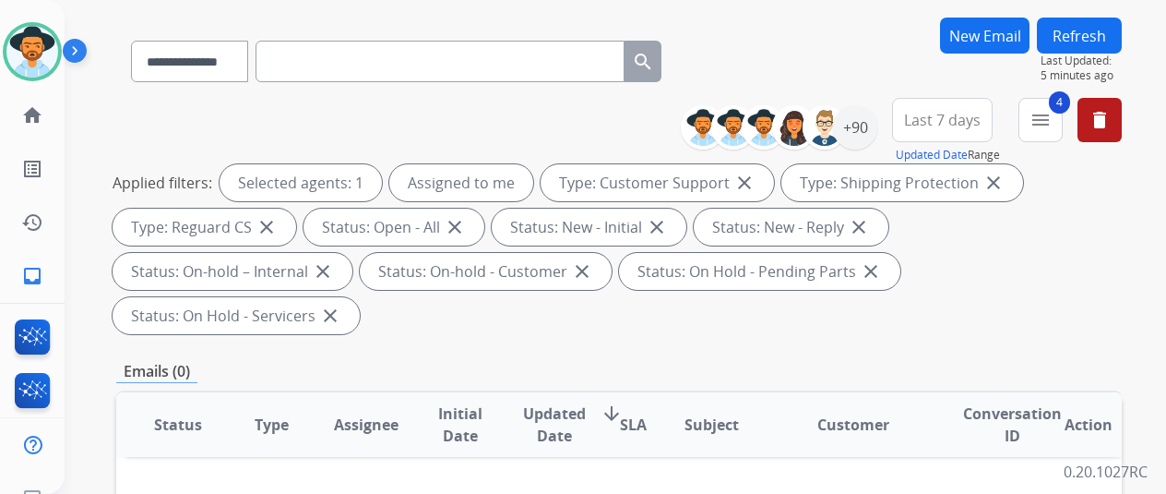
scroll to position [0, 0]
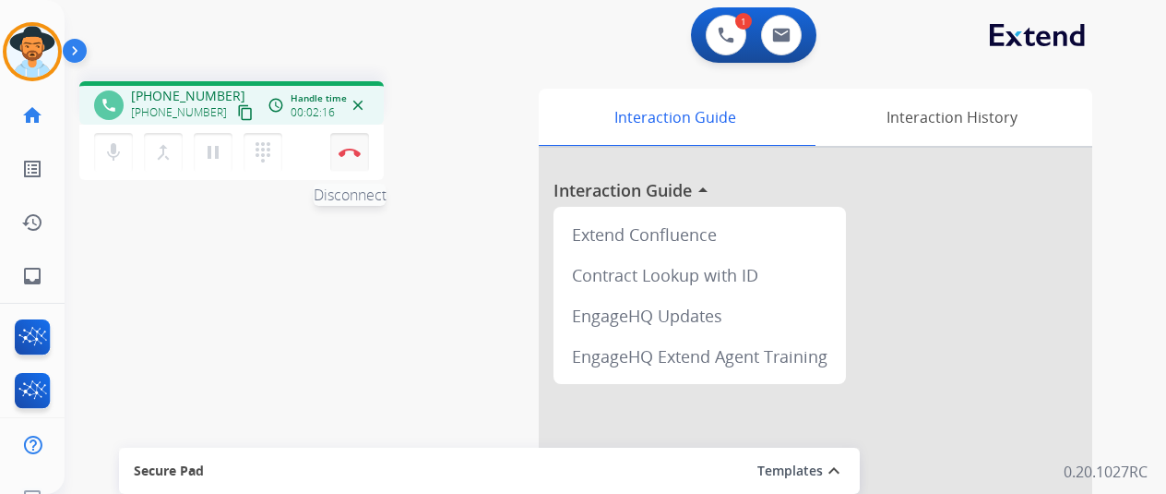
click at [345, 150] on img at bounding box center [350, 152] width 22 height 9
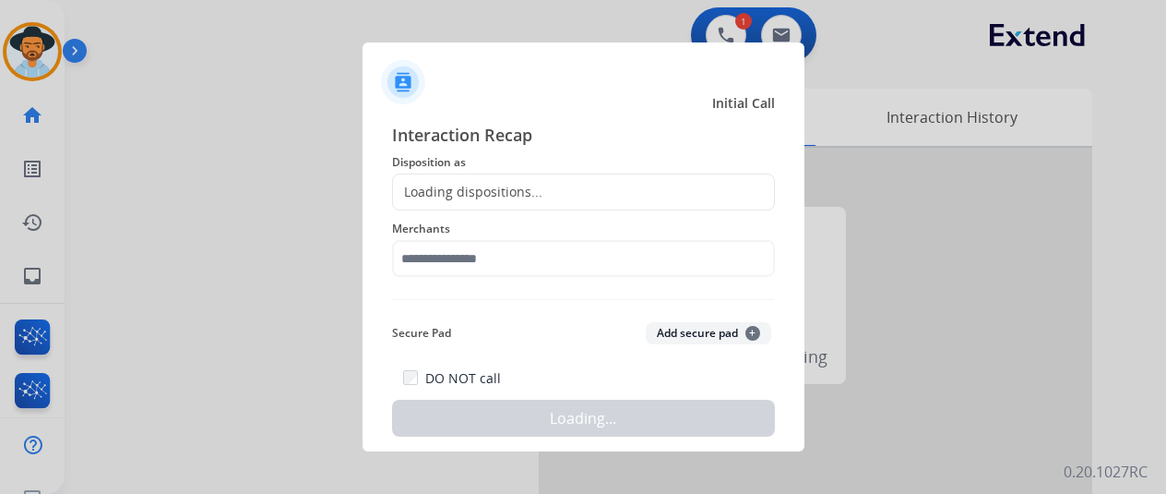
click at [443, 183] on div "Loading dispositions..." at bounding box center [467, 192] width 149 height 18
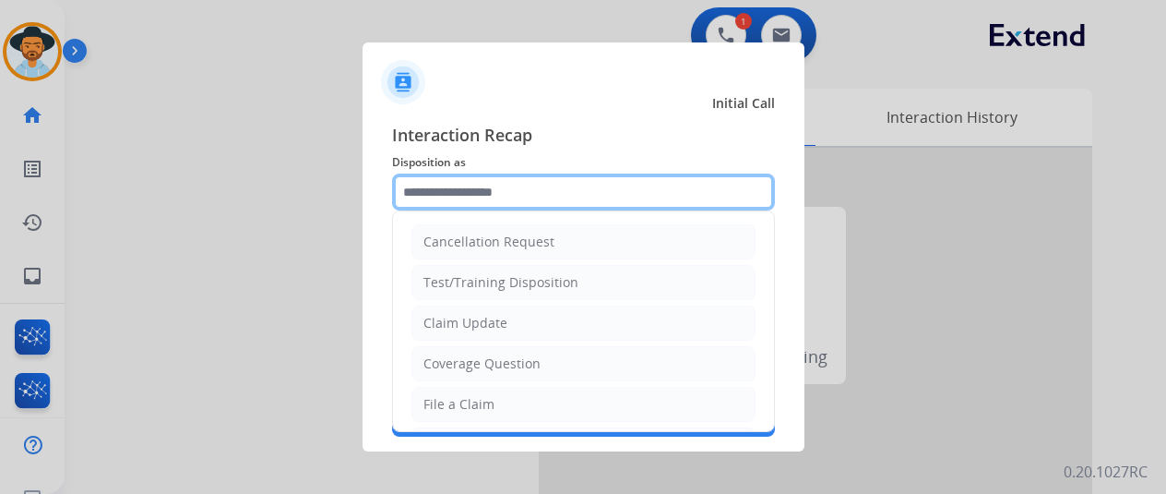
click at [443, 182] on input "text" at bounding box center [583, 191] width 383 height 37
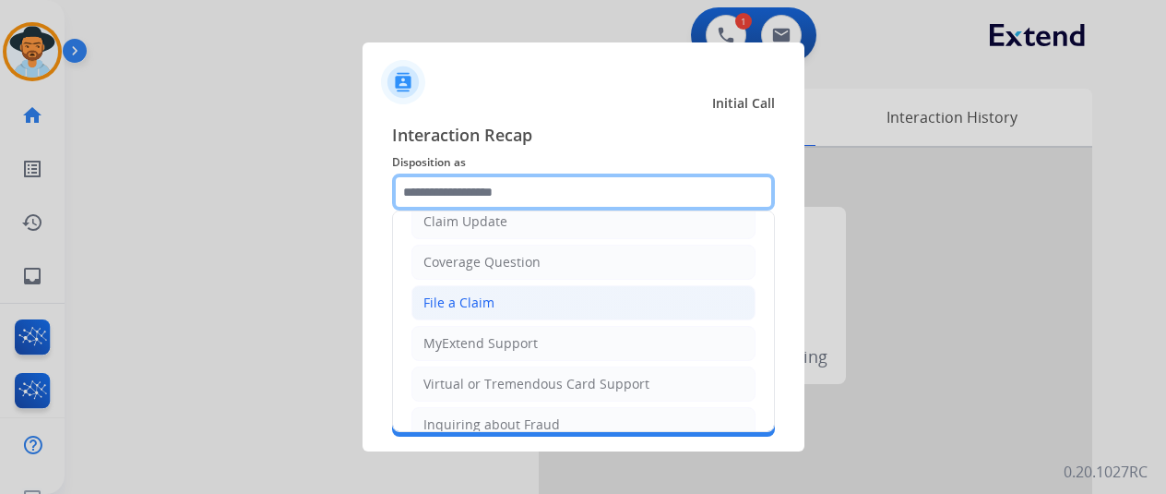
scroll to position [95, 0]
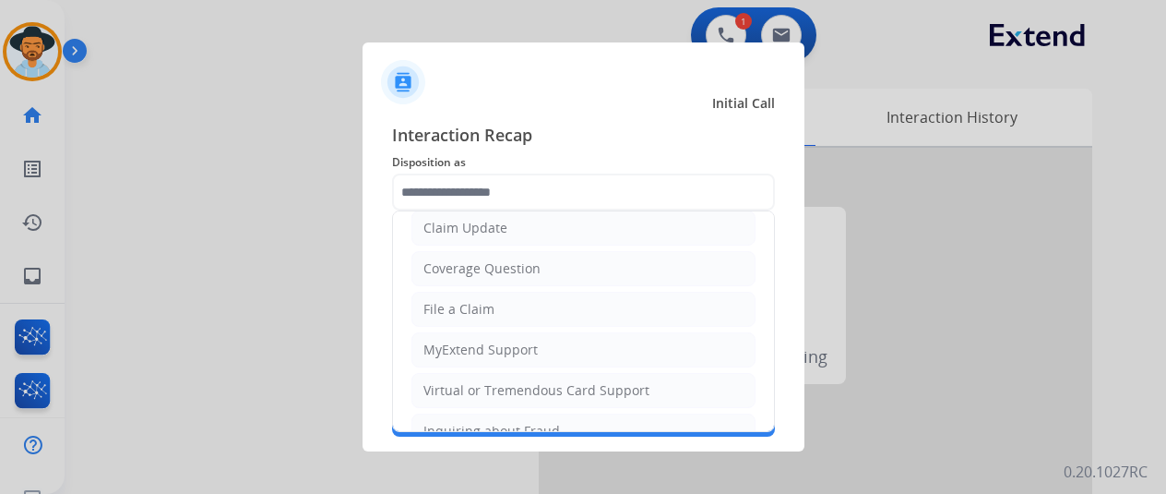
click at [465, 384] on div "Virtual or Tremendous Card Support" at bounding box center [537, 390] width 226 height 18
type input "**********"
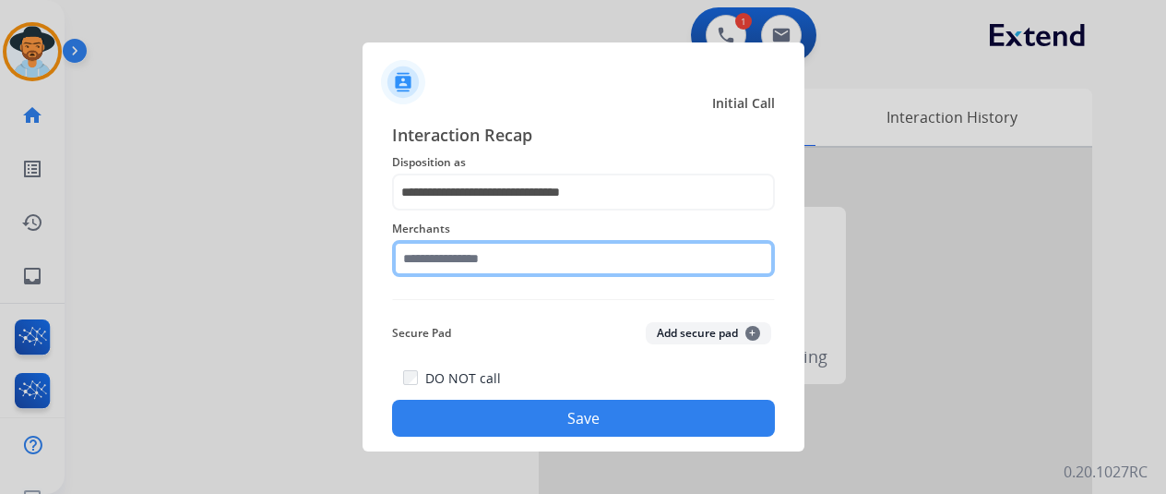
click at [468, 251] on input "text" at bounding box center [583, 258] width 383 height 37
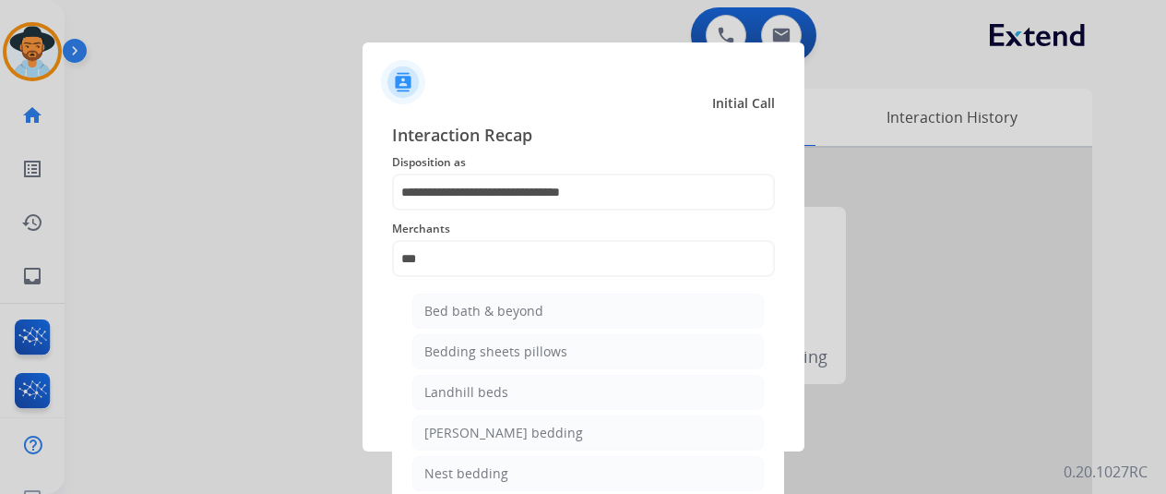
drag, startPoint x: 483, startPoint y: 308, endPoint x: 472, endPoint y: 287, distance: 23.9
click at [477, 302] on div "Bed bath & beyond" at bounding box center [484, 311] width 119 height 18
type input "**********"
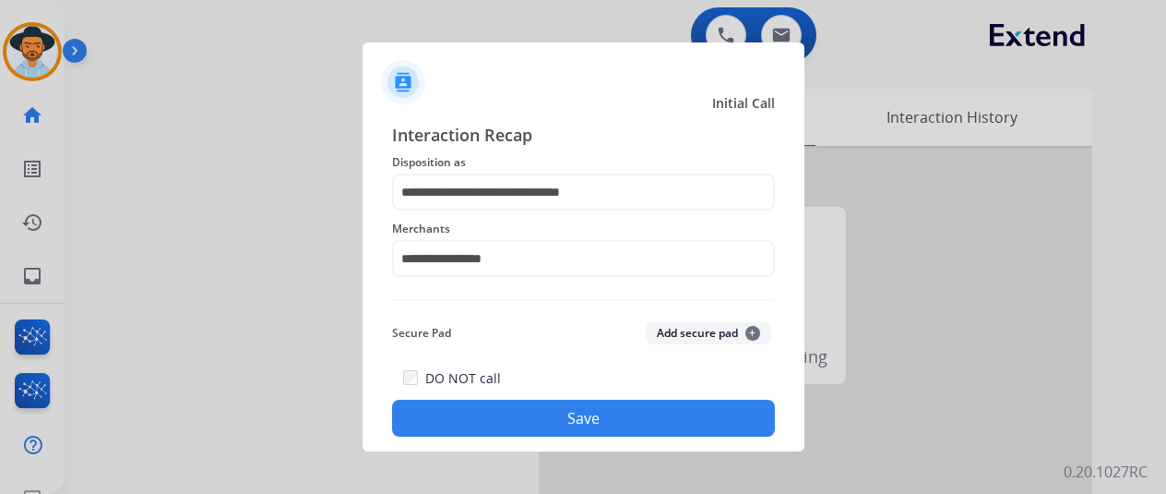
click at [555, 418] on button "Save" at bounding box center [583, 418] width 383 height 37
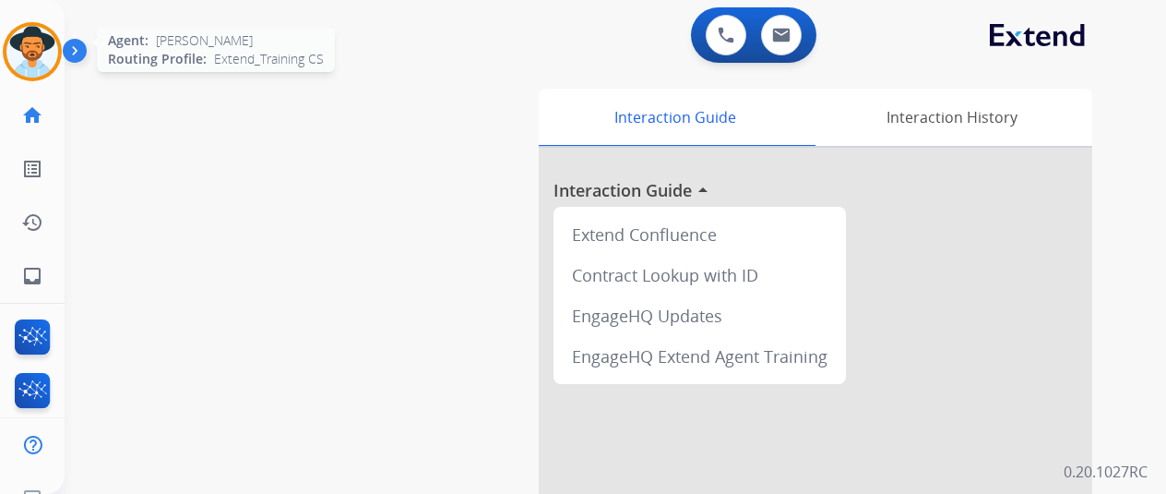
drag, startPoint x: 31, startPoint y: 54, endPoint x: 179, endPoint y: 30, distance: 149.4
click at [31, 54] on img at bounding box center [32, 52] width 52 height 52
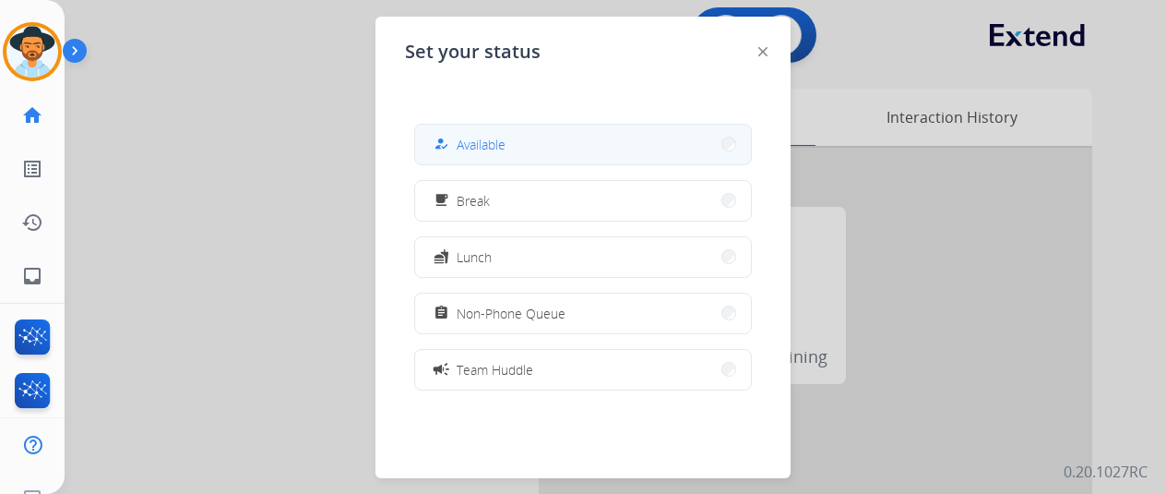
click at [482, 147] on span "Available" at bounding box center [481, 144] width 49 height 19
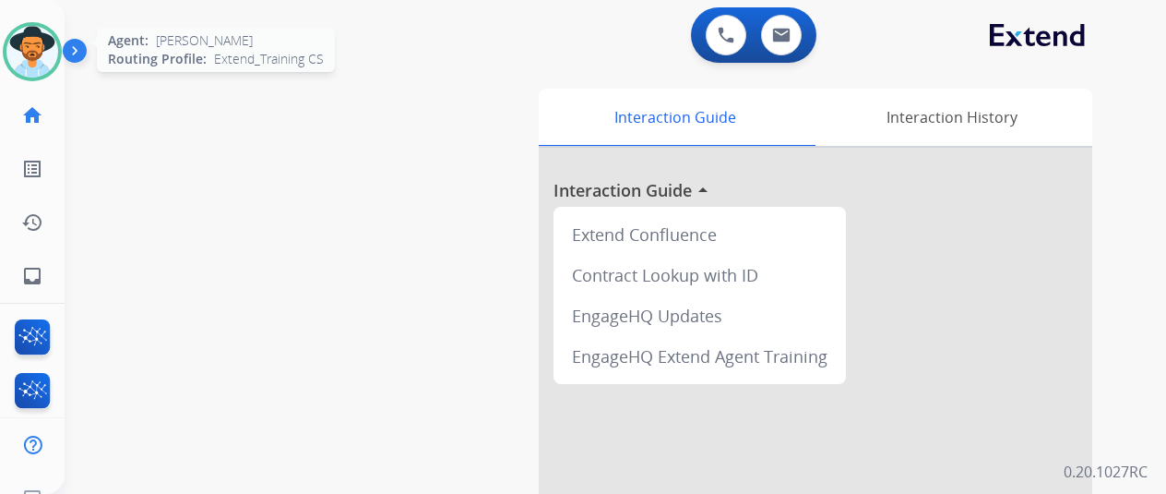
click at [29, 30] on img at bounding box center [32, 52] width 52 height 52
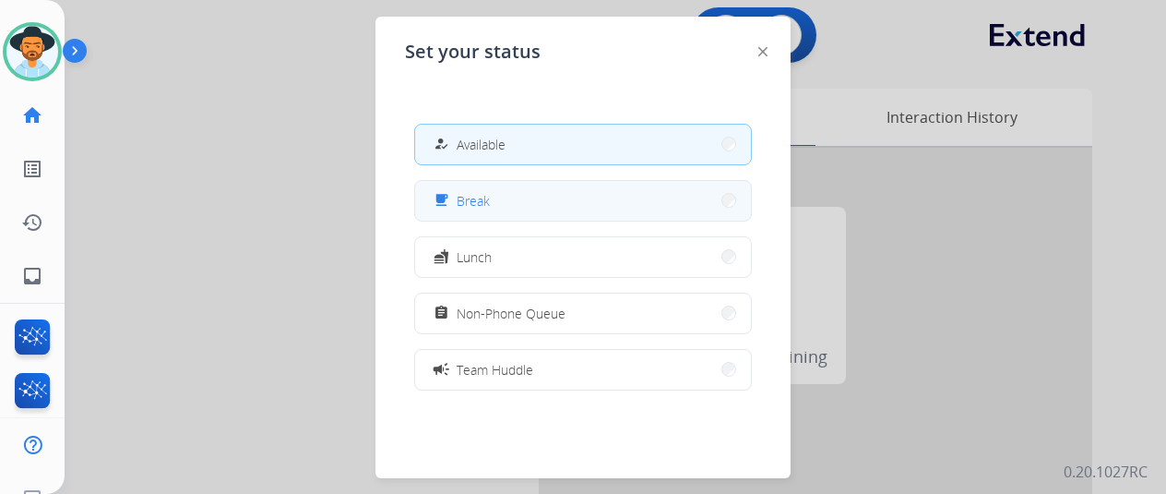
click at [528, 206] on button "free_breakfast Break" at bounding box center [583, 201] width 336 height 40
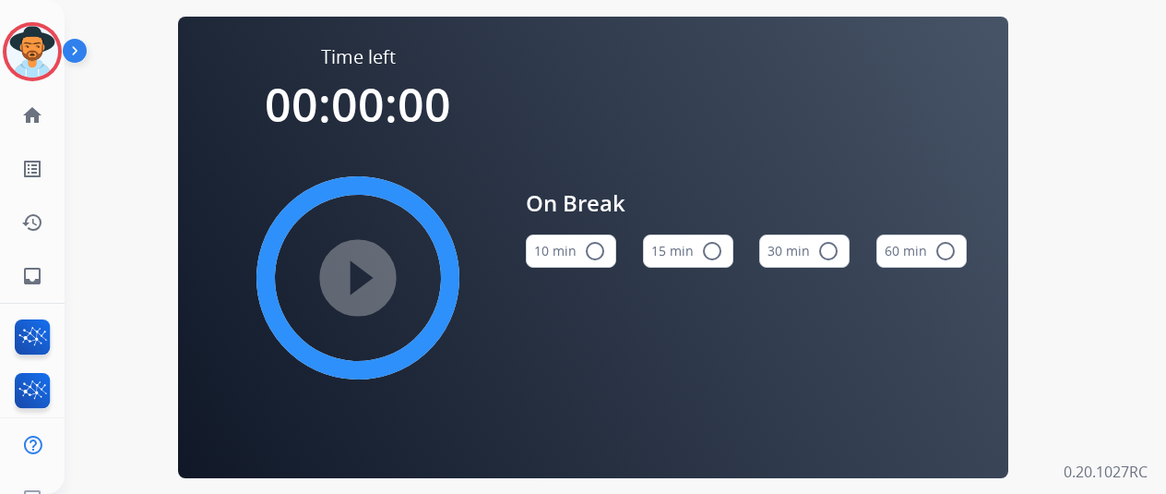
click at [606, 256] on mat-icon "radio_button_unchecked" at bounding box center [595, 251] width 22 height 22
click at [369, 278] on mat-icon "play_circle_filled" at bounding box center [358, 278] width 22 height 22
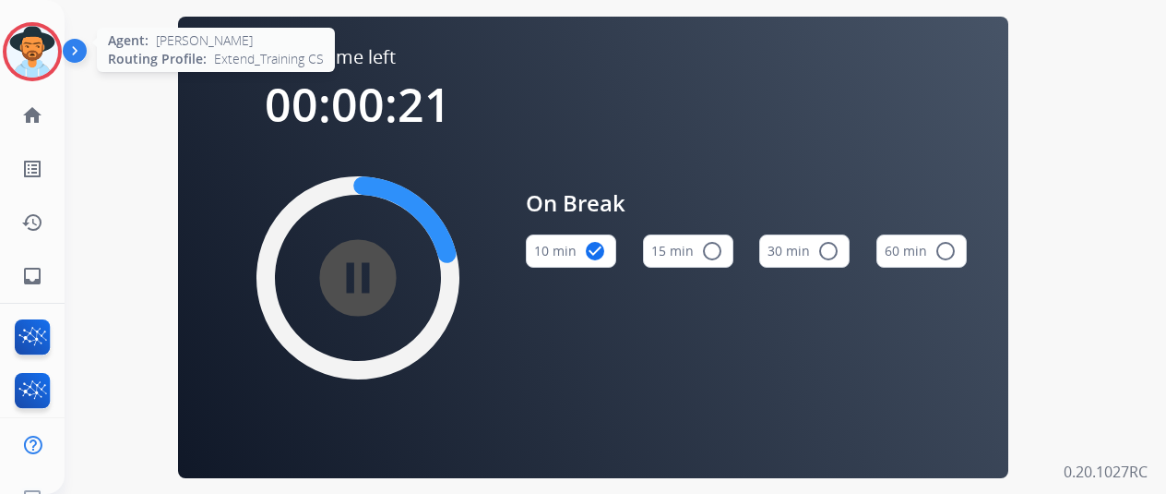
click at [26, 55] on img at bounding box center [32, 52] width 52 height 52
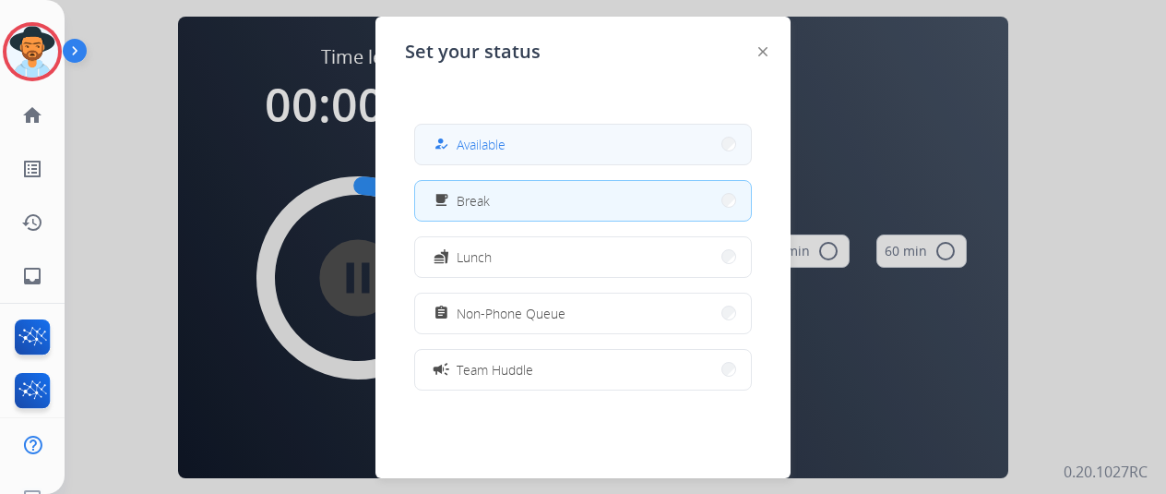
click at [495, 139] on span "Available" at bounding box center [481, 144] width 49 height 19
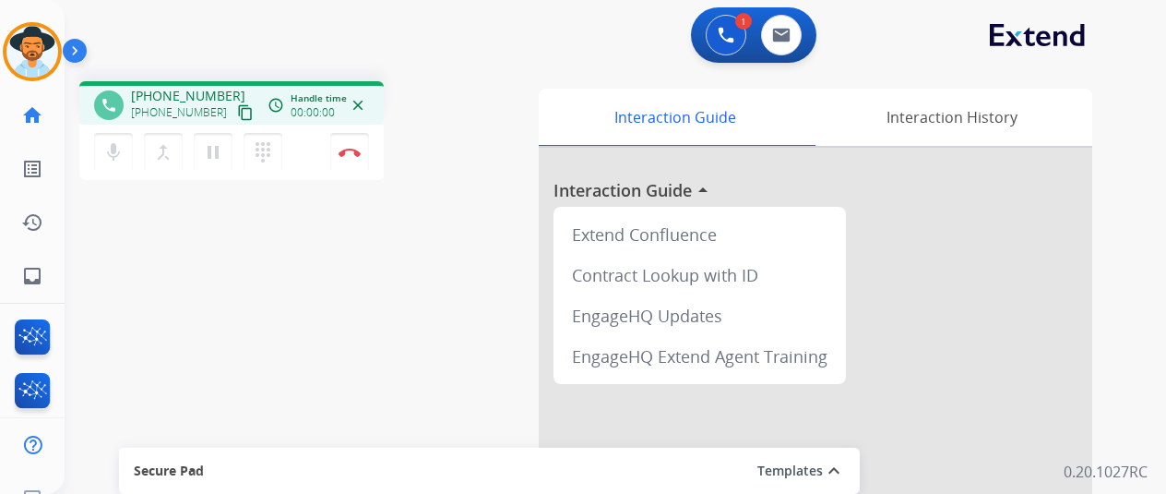
click at [217, 252] on div "phone [PHONE_NUMBER] [PHONE_NUMBER] content_copy access_time Call metrics Queue…" at bounding box center [594, 451] width 1058 height 770
click at [353, 144] on button "Disconnect" at bounding box center [349, 152] width 39 height 39
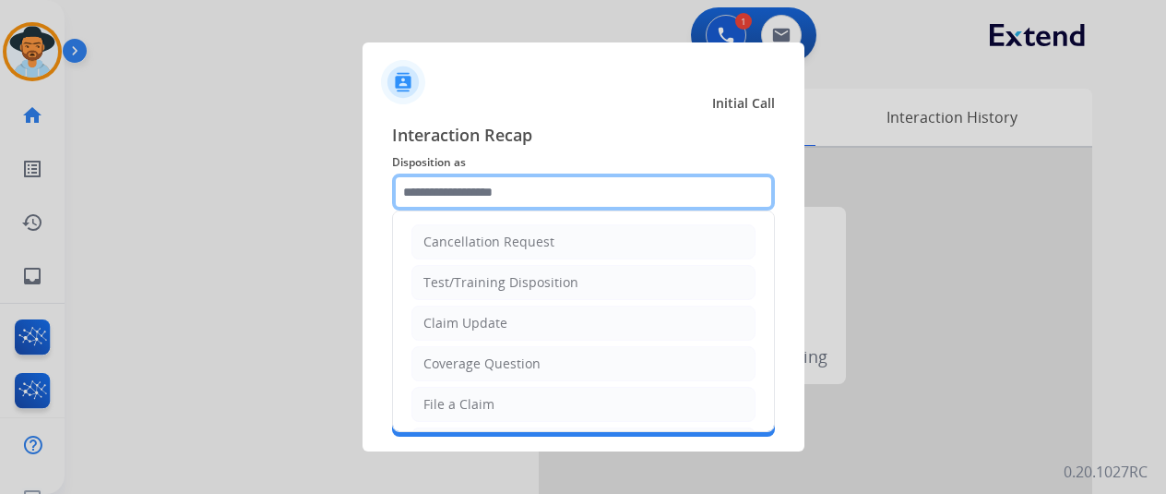
click at [466, 185] on input "text" at bounding box center [583, 191] width 383 height 37
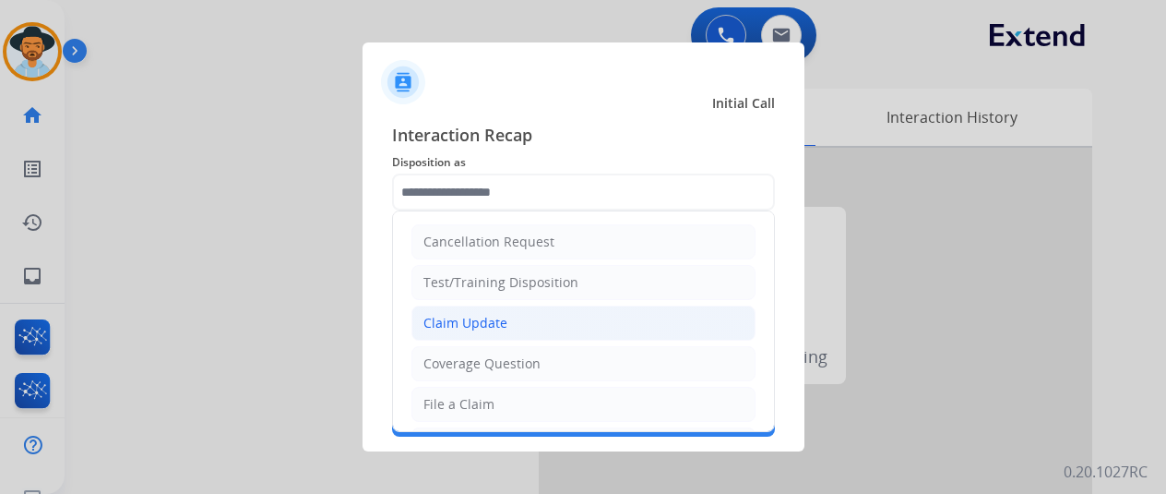
click at [474, 322] on div "Claim Update" at bounding box center [466, 323] width 84 height 18
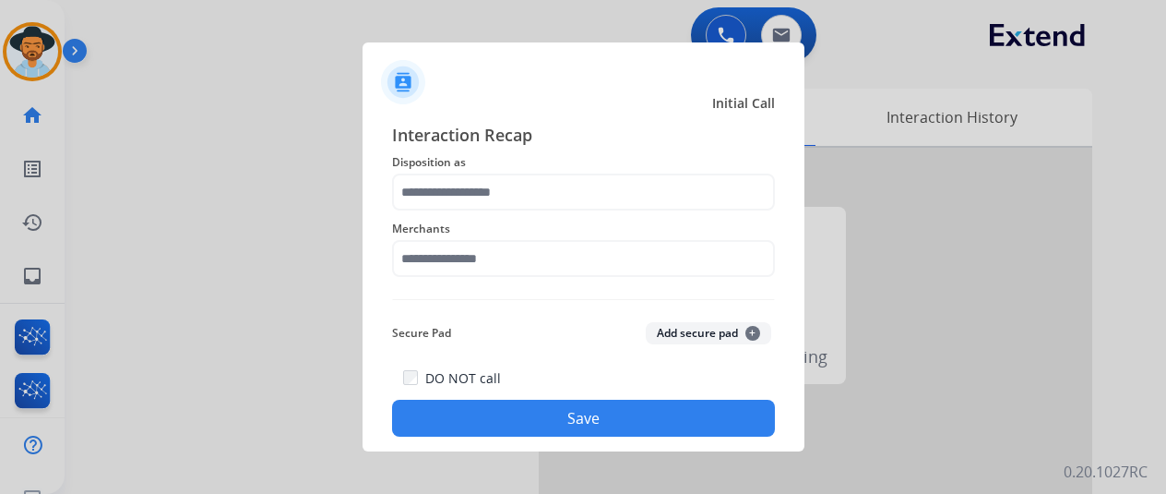
type input "**********"
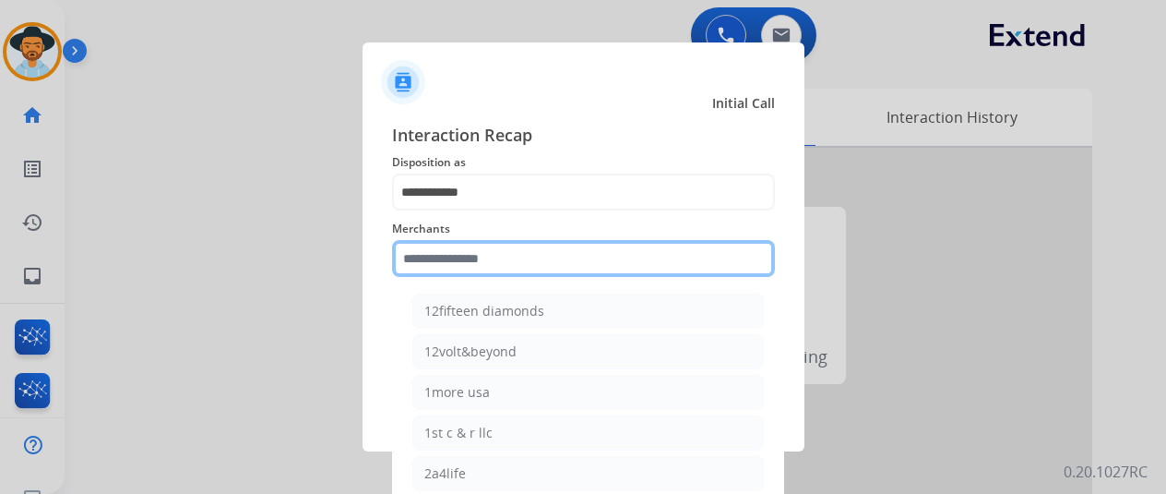
click at [456, 252] on input "text" at bounding box center [583, 258] width 383 height 37
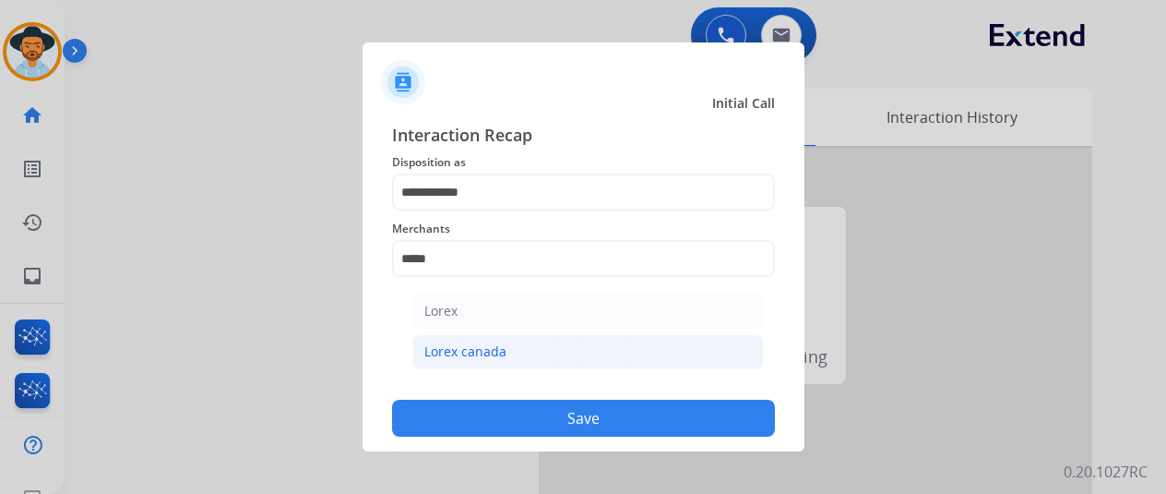
click at [495, 340] on li "Lorex canada" at bounding box center [589, 351] width 352 height 35
type input "**********"
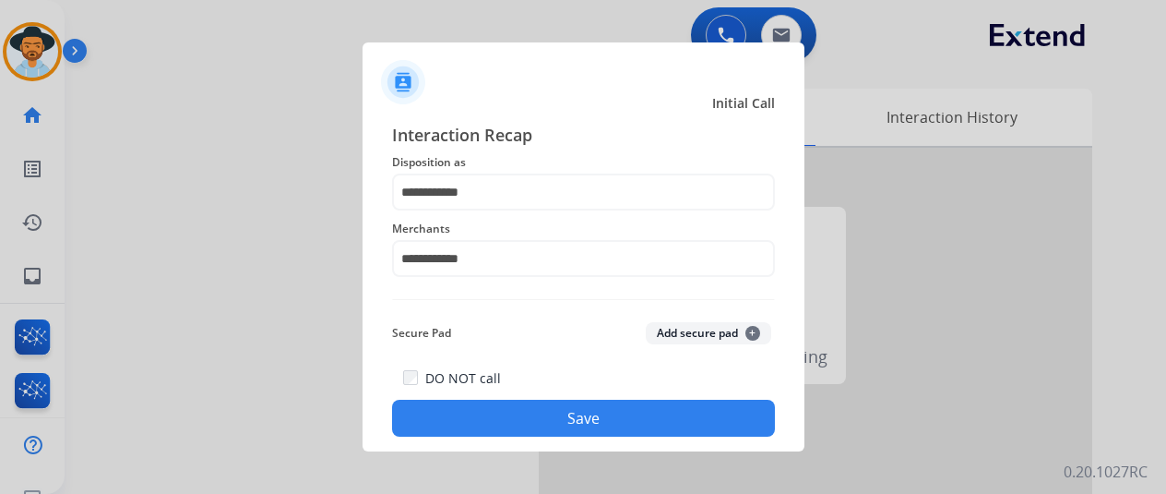
click at [534, 407] on button "Save" at bounding box center [583, 418] width 383 height 37
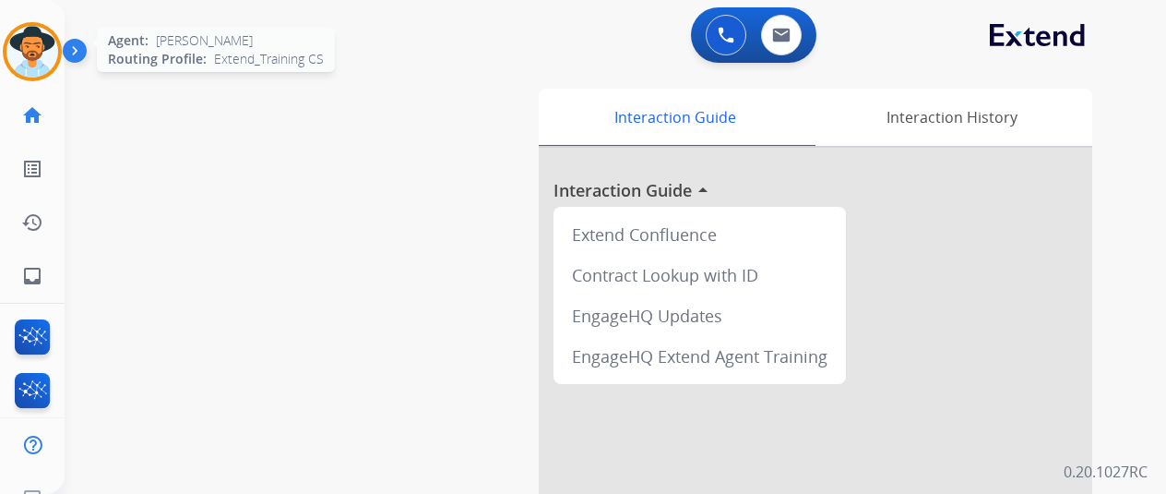
click at [41, 40] on img at bounding box center [32, 52] width 52 height 52
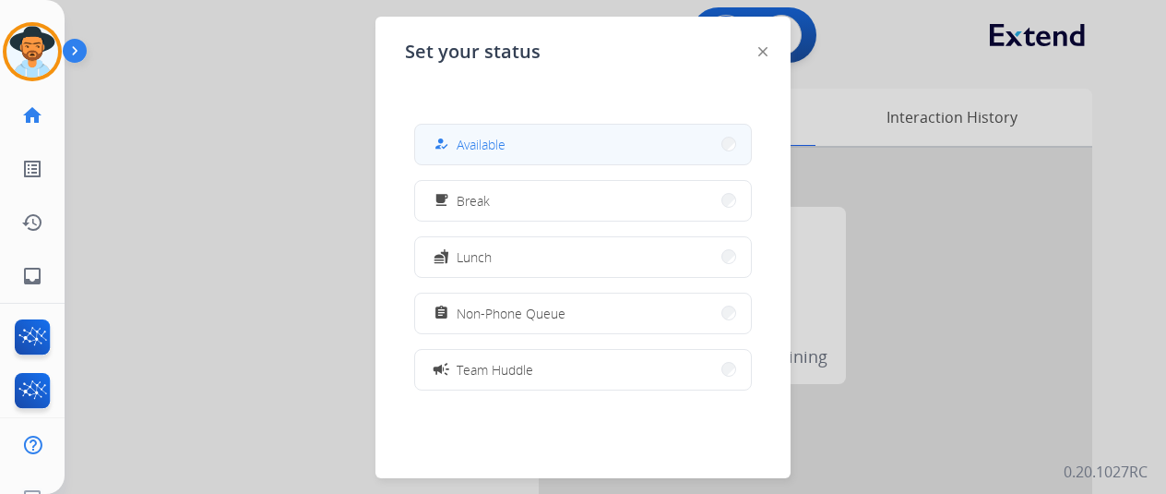
click at [581, 142] on button "how_to_reg Available" at bounding box center [583, 145] width 336 height 40
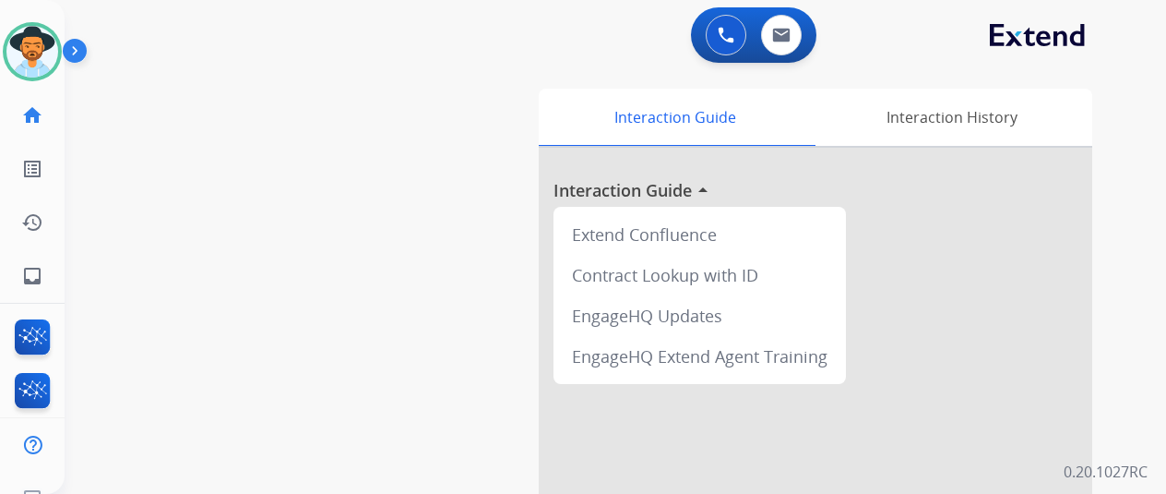
click at [125, 265] on div "swap_horiz Break voice bridge close_fullscreen Connect 3-Way Call merge_type Se…" at bounding box center [594, 451] width 1058 height 770
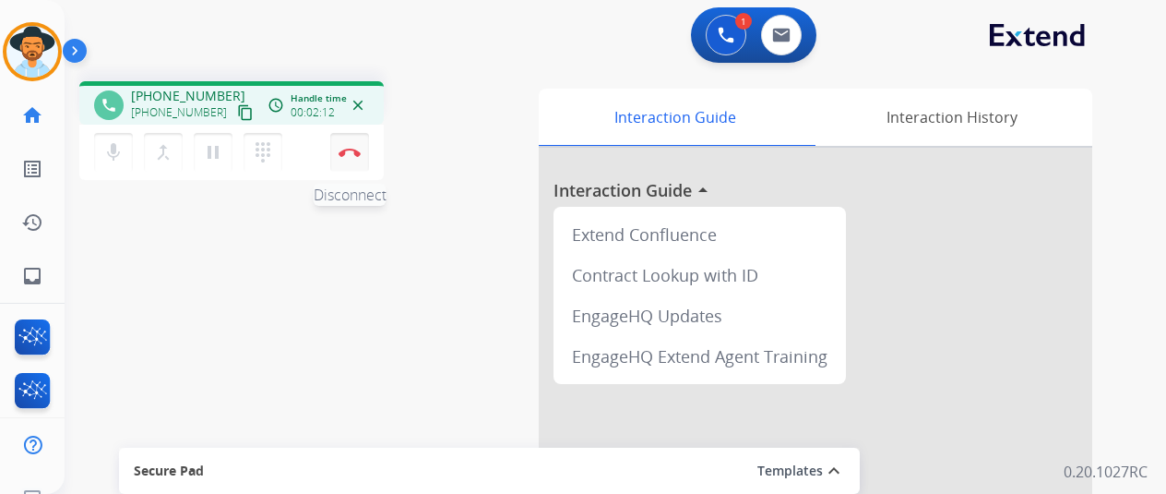
click at [356, 148] on img at bounding box center [350, 152] width 22 height 9
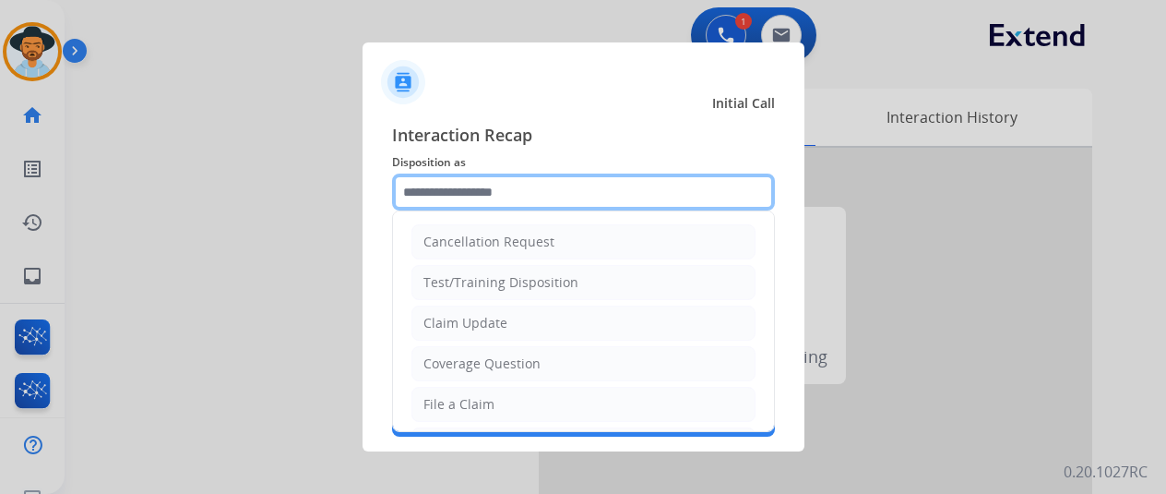
click at [448, 195] on input "text" at bounding box center [583, 191] width 383 height 37
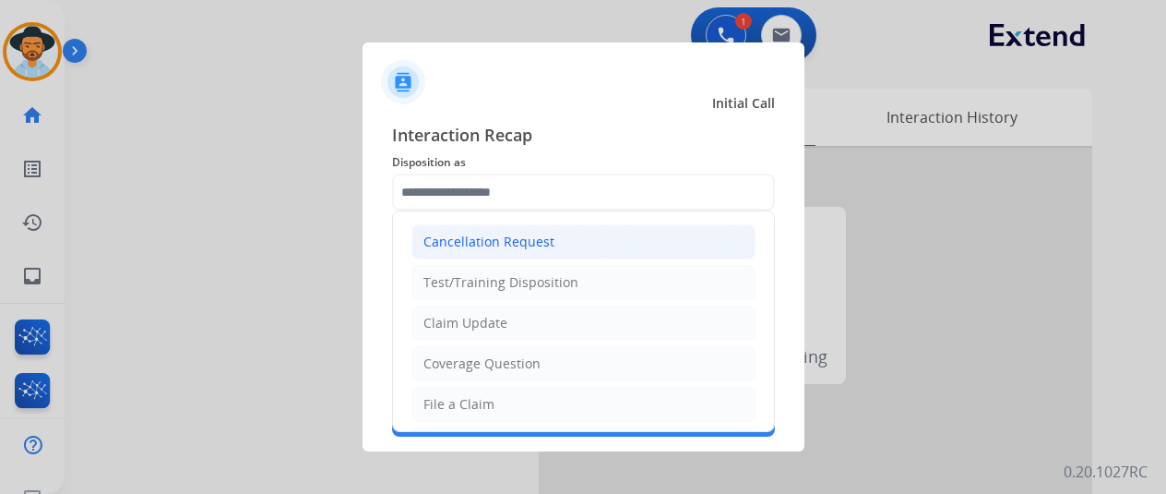
click at [470, 238] on div "Cancellation Request" at bounding box center [489, 242] width 131 height 18
type input "**********"
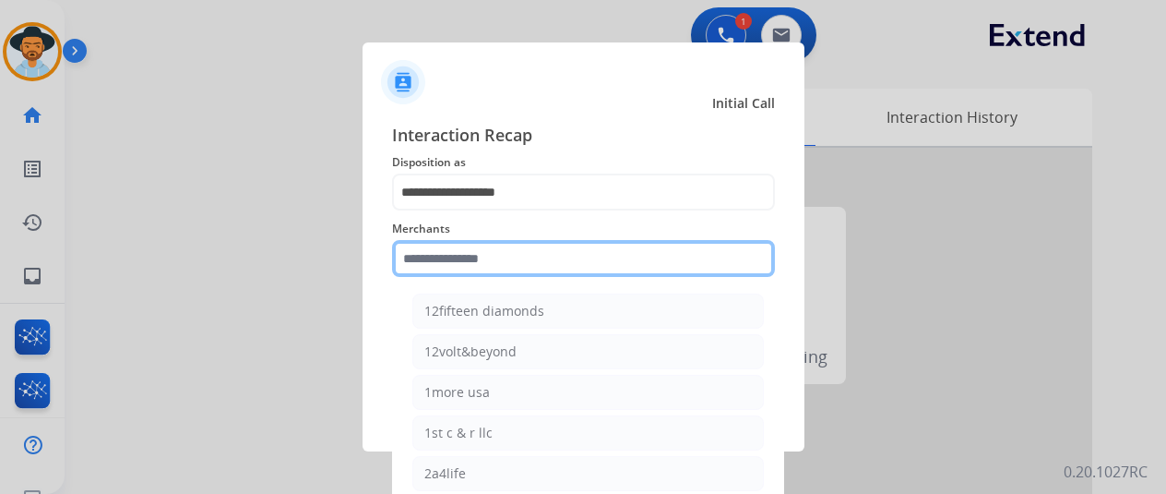
click at [448, 259] on input "text" at bounding box center [583, 258] width 383 height 37
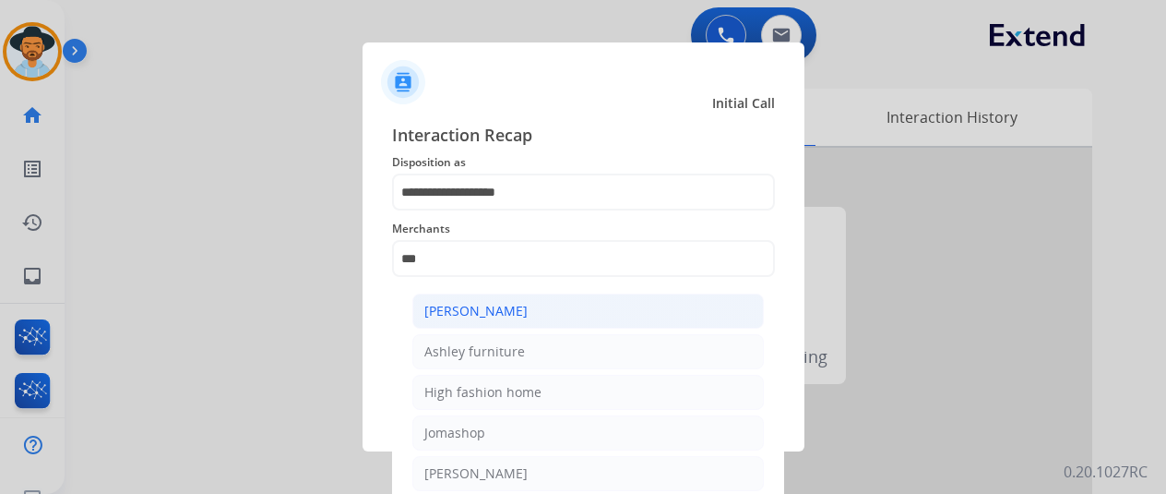
click at [467, 304] on div "[PERSON_NAME]" at bounding box center [476, 311] width 103 height 18
type input "**********"
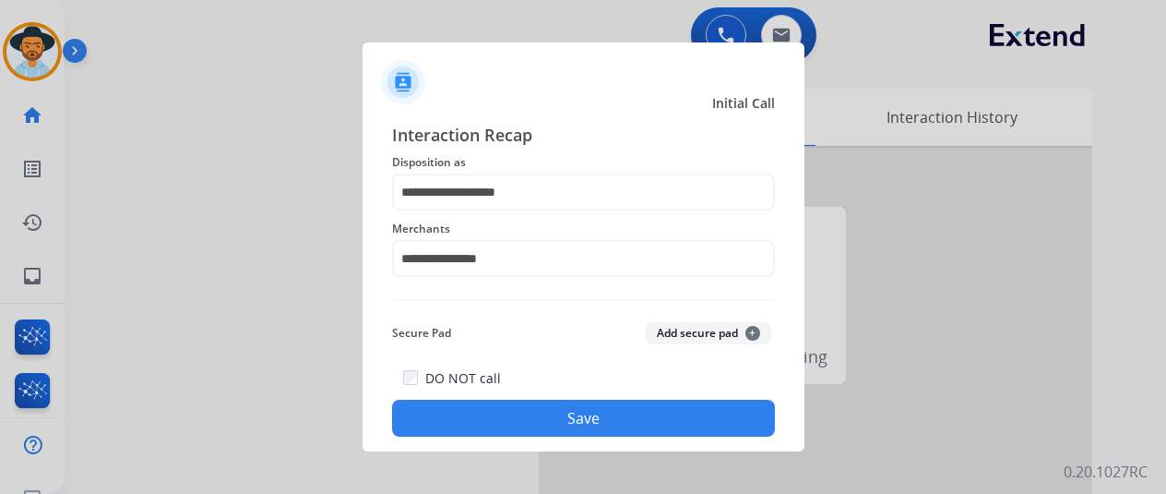
click at [553, 417] on button "Save" at bounding box center [583, 418] width 383 height 37
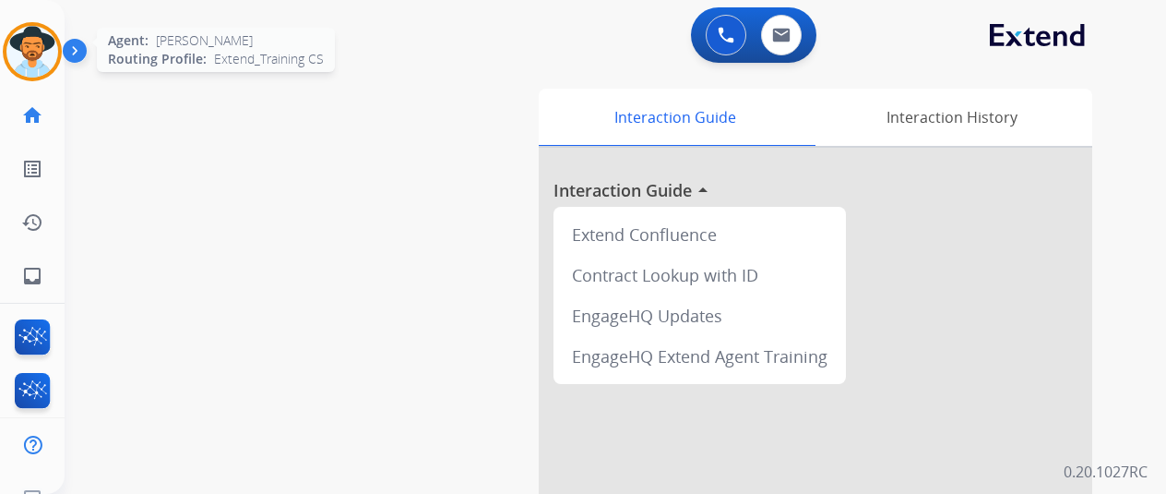
click at [28, 47] on img at bounding box center [32, 52] width 52 height 52
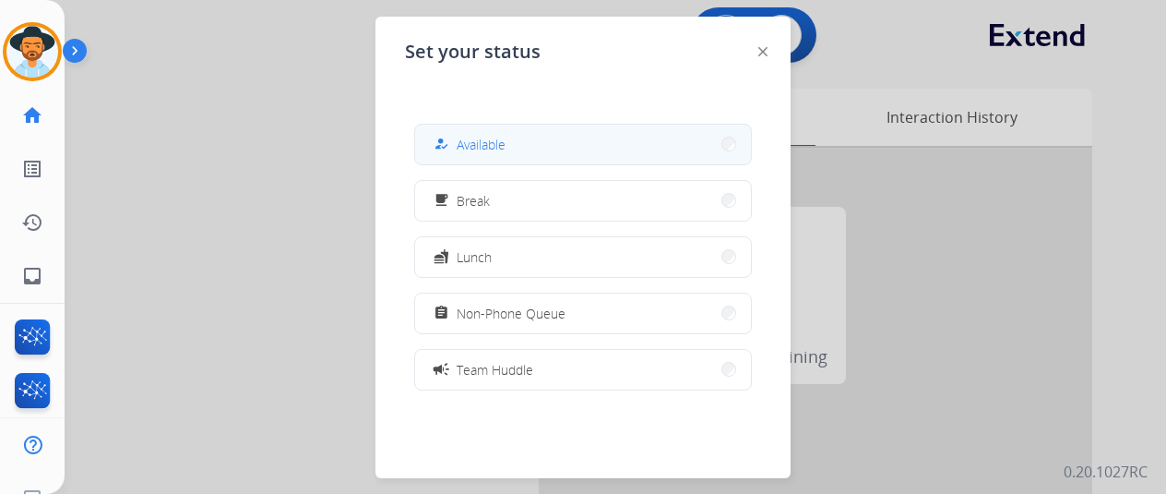
click at [511, 138] on button "how_to_reg Available" at bounding box center [583, 145] width 336 height 40
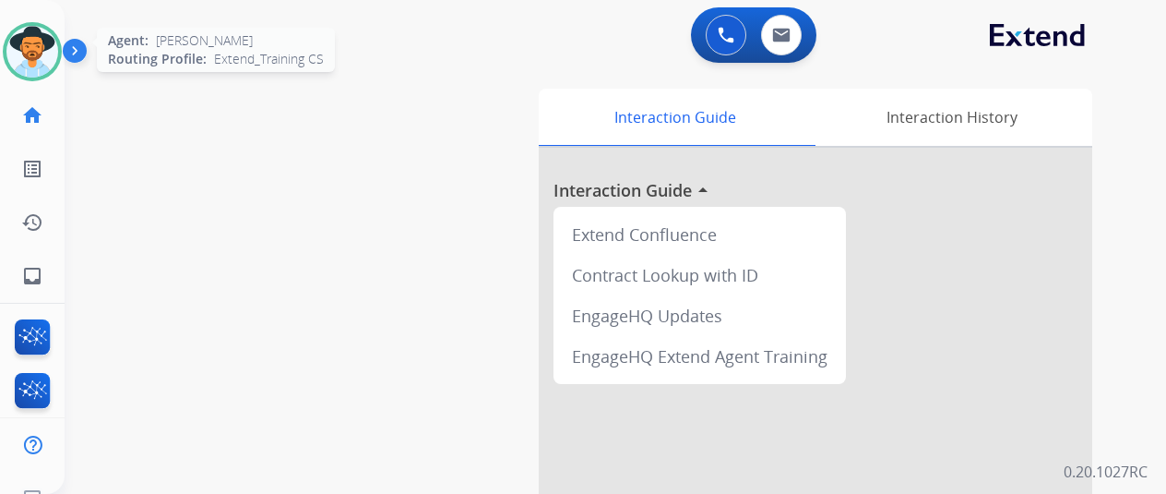
click at [41, 45] on img at bounding box center [32, 52] width 52 height 52
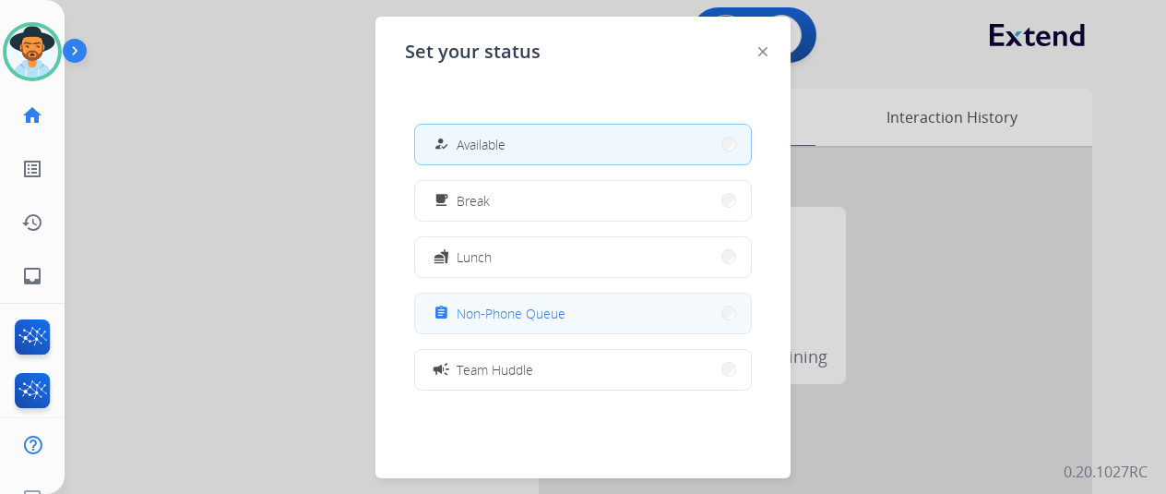
click at [521, 300] on button "assignment Non-Phone Queue" at bounding box center [583, 313] width 336 height 40
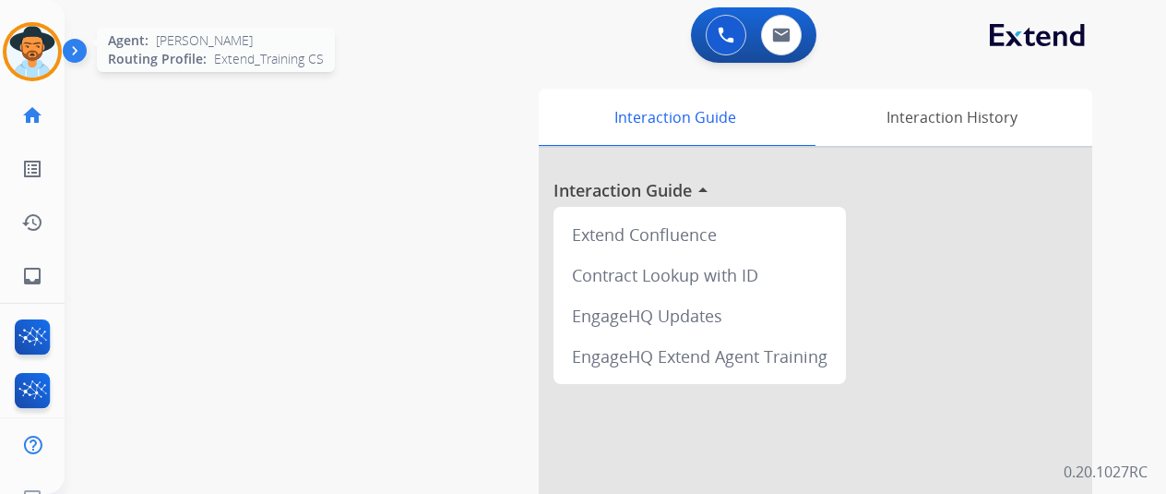
click at [35, 35] on img at bounding box center [32, 52] width 52 height 52
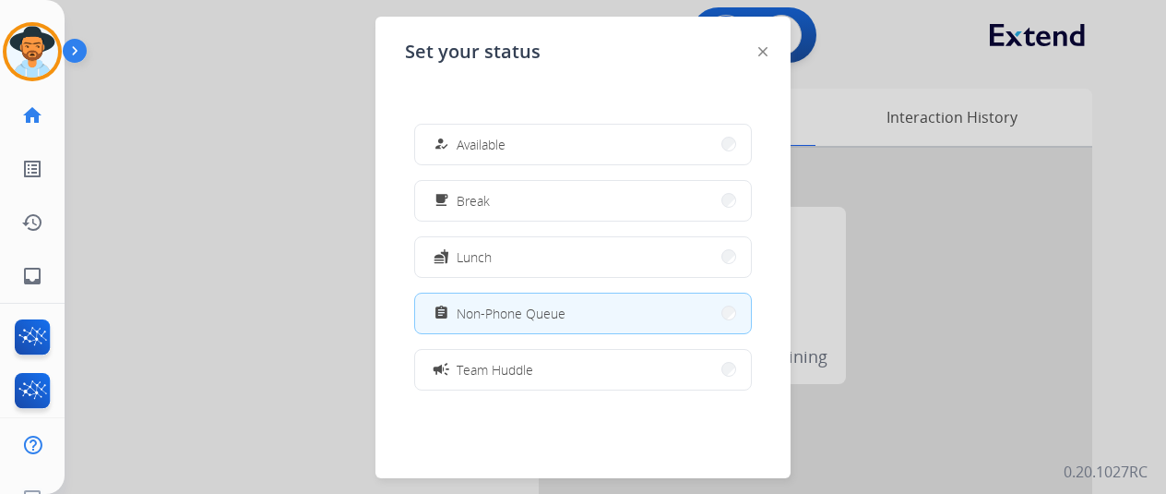
click at [467, 143] on span "Available" at bounding box center [481, 144] width 49 height 19
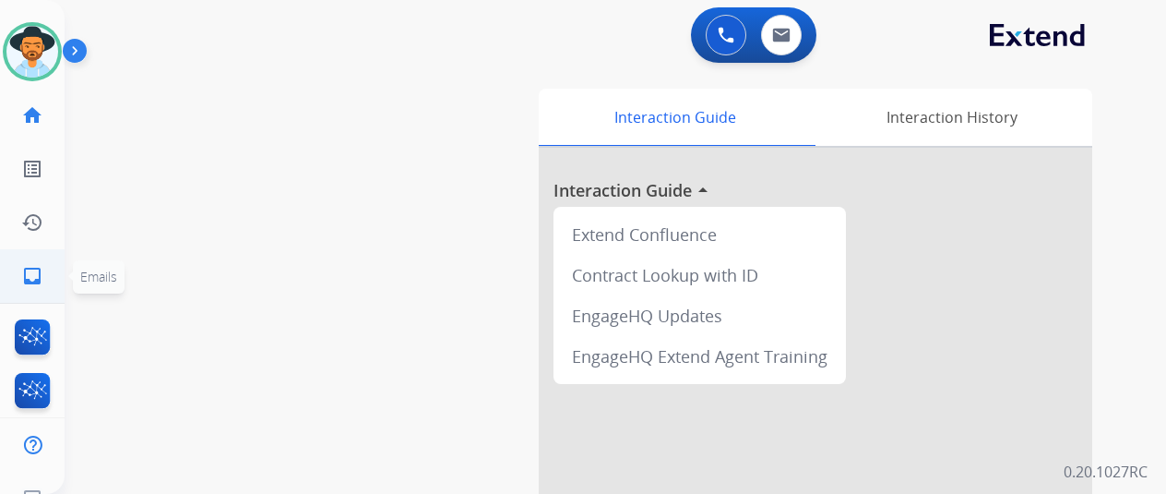
click at [34, 271] on mat-icon "inbox" at bounding box center [32, 276] width 22 height 22
select select "**********"
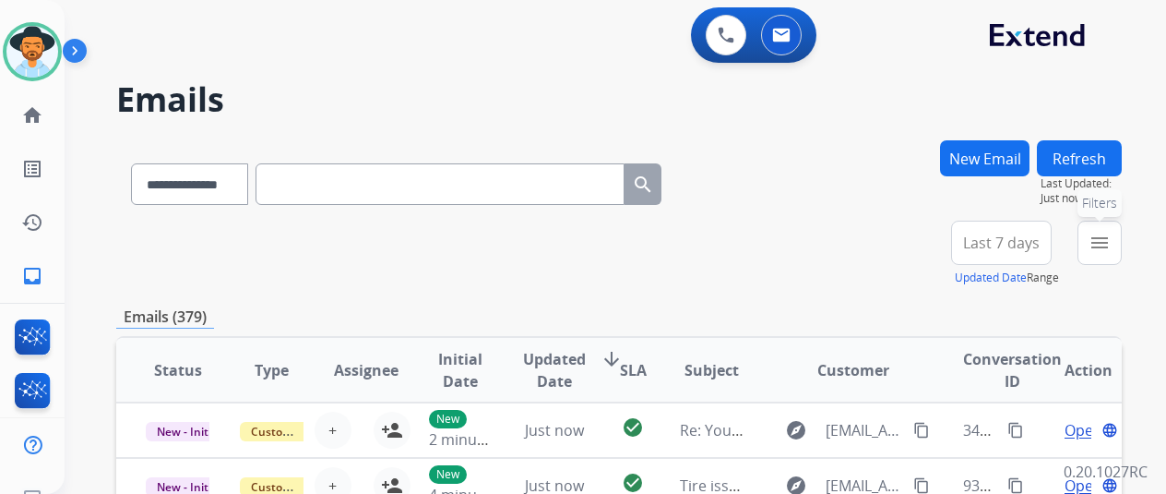
click at [1111, 236] on mat-icon "menu" at bounding box center [1100, 243] width 22 height 22
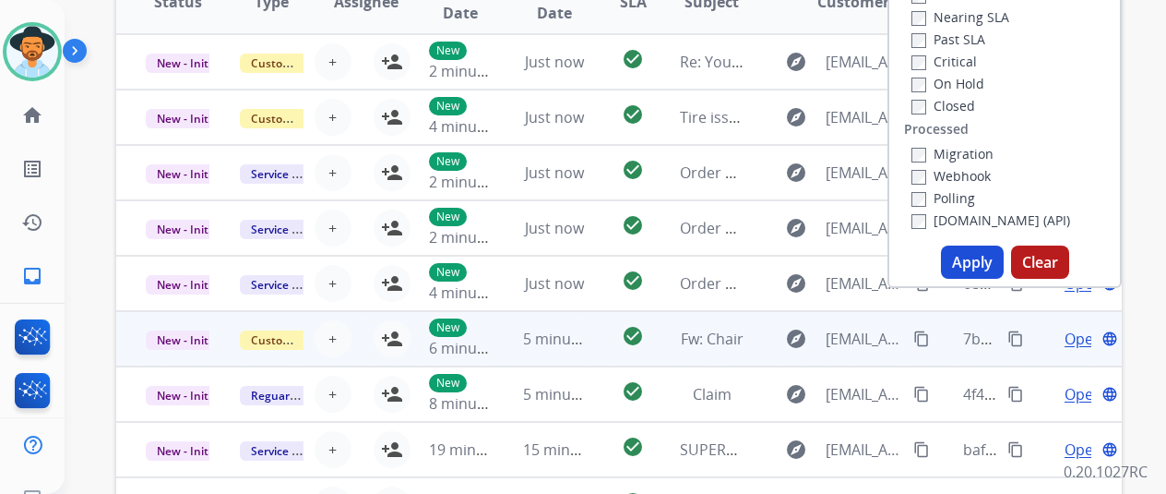
scroll to position [369, 0]
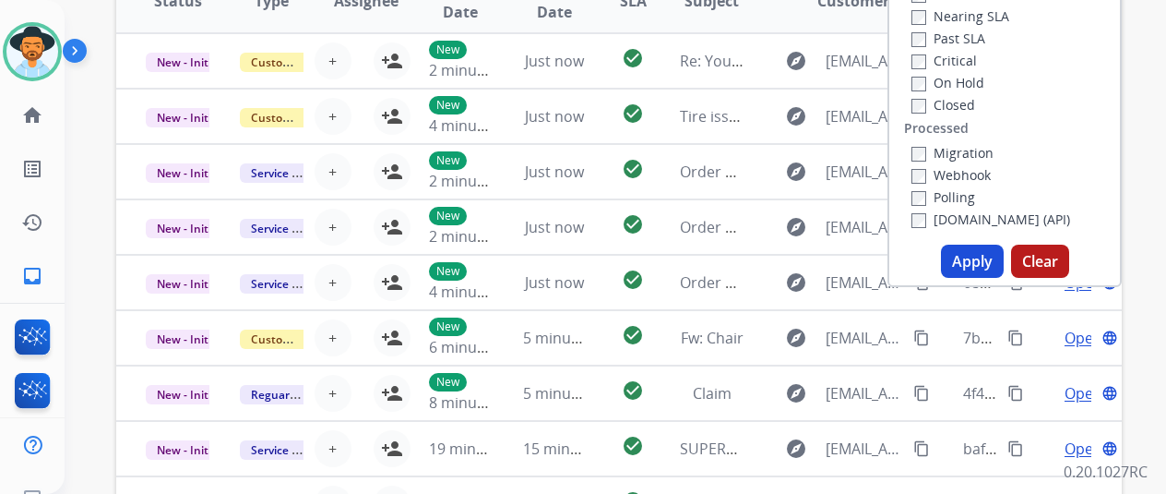
click at [973, 263] on button "Apply" at bounding box center [972, 261] width 63 height 33
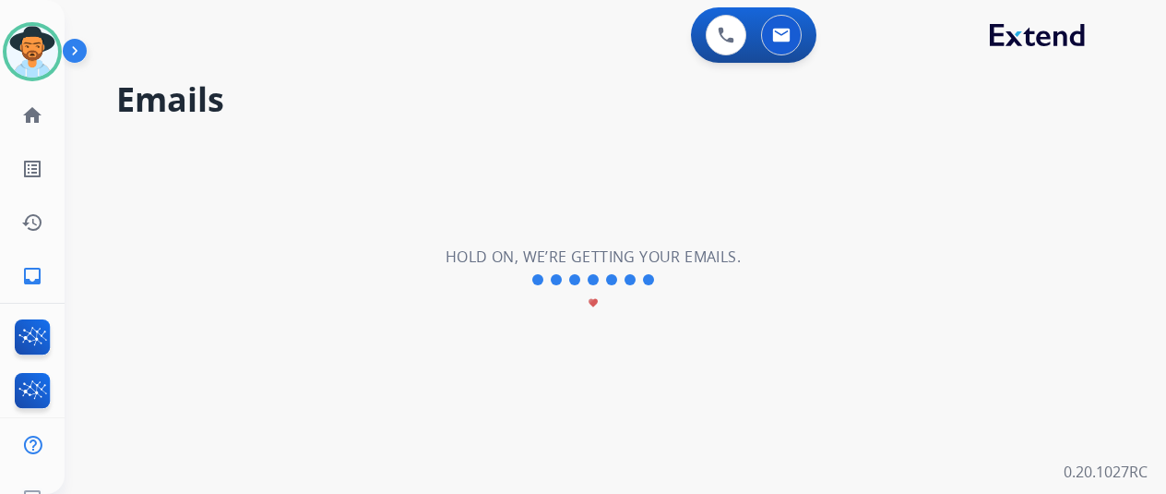
scroll to position [0, 0]
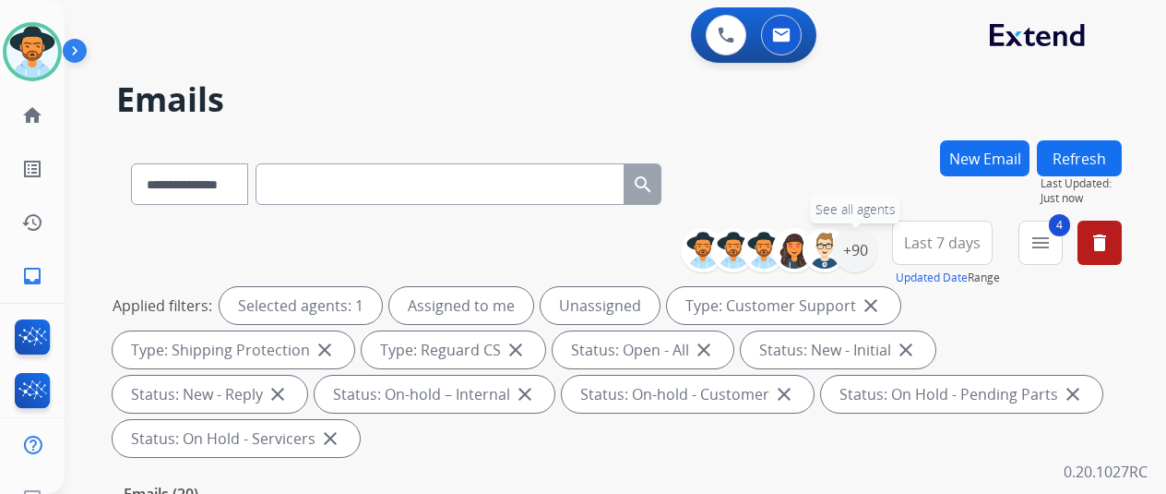
drag, startPoint x: 871, startPoint y: 241, endPoint x: 783, endPoint y: 219, distance: 91.3
click at [871, 240] on div "+90" at bounding box center [855, 250] width 44 height 44
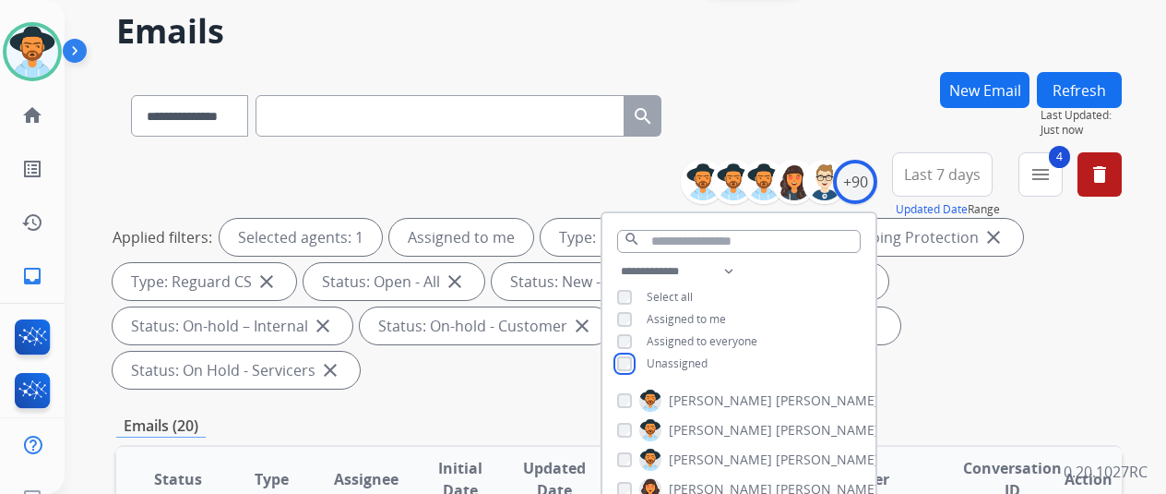
scroll to position [277, 0]
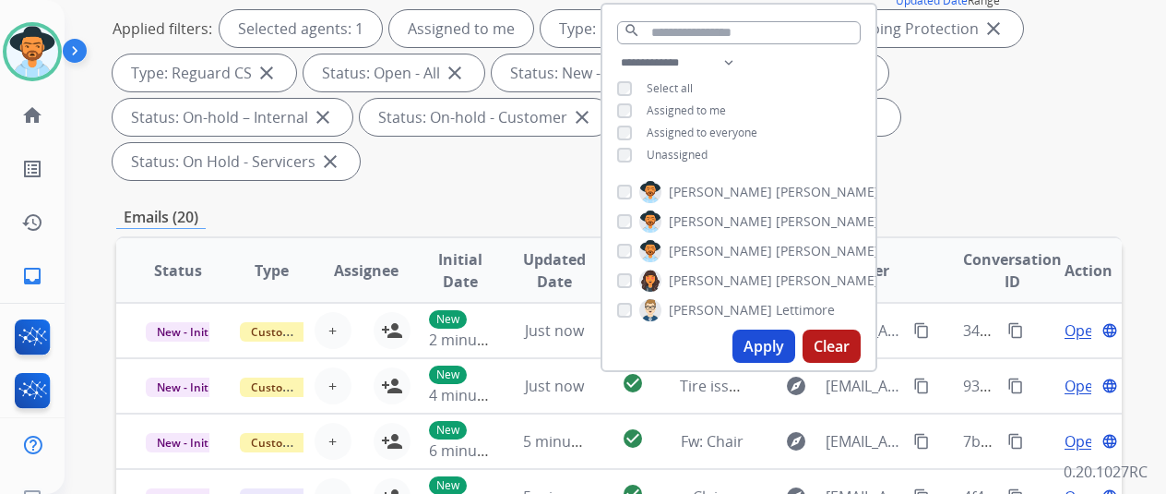
click at [768, 344] on button "Apply" at bounding box center [764, 345] width 63 height 33
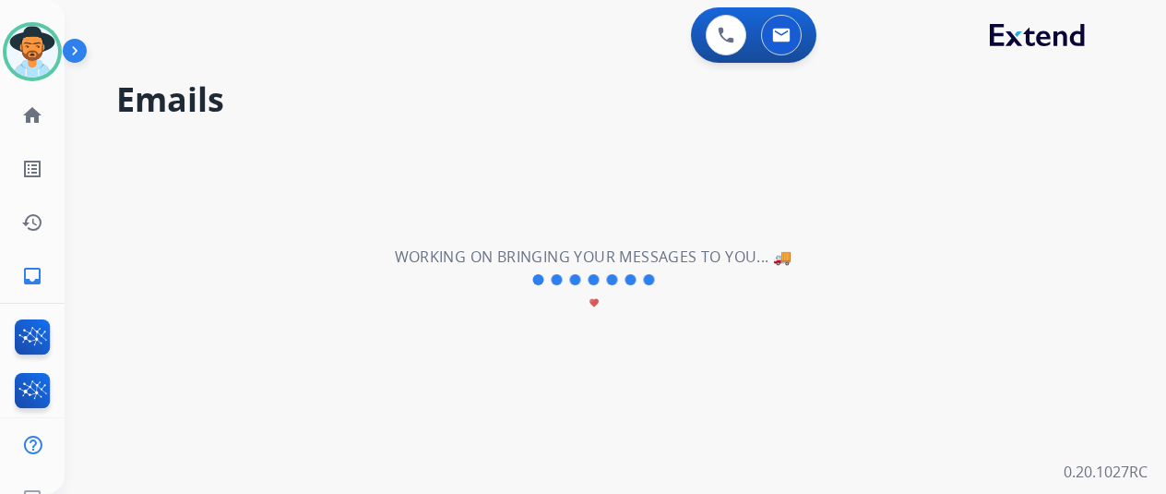
scroll to position [0, 0]
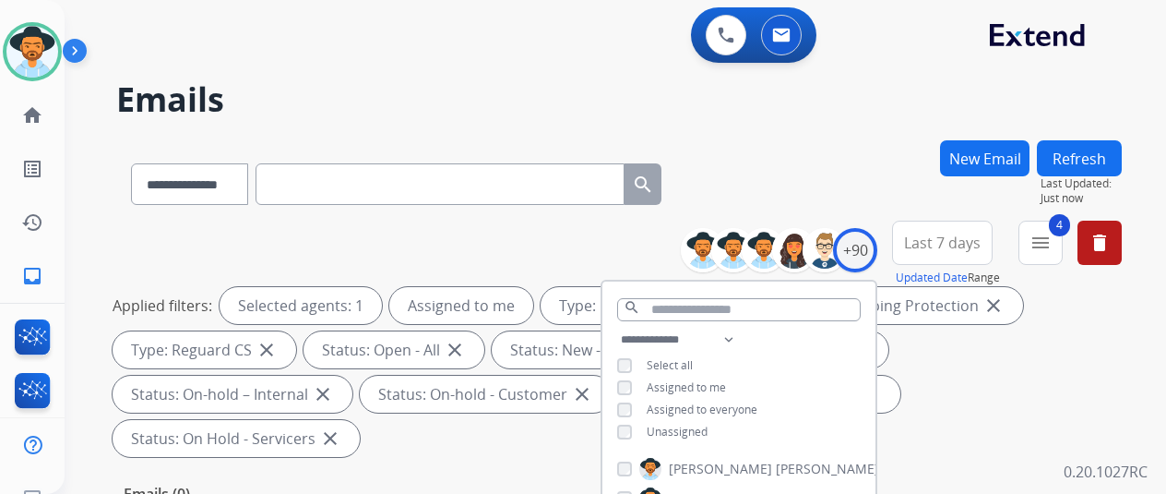
click at [844, 174] on div "**********" at bounding box center [619, 180] width 1006 height 80
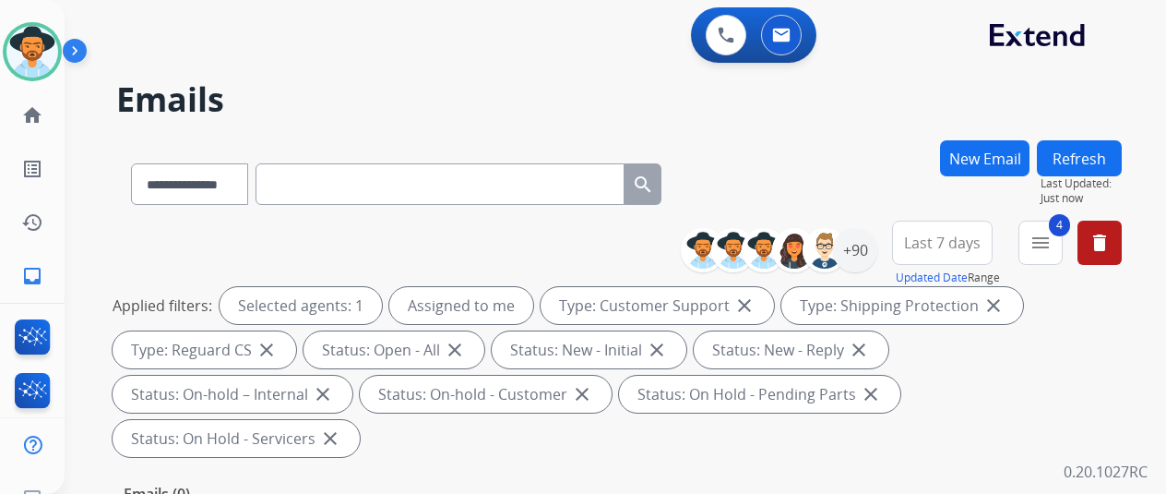
click at [808, 147] on div "**********" at bounding box center [619, 180] width 1006 height 80
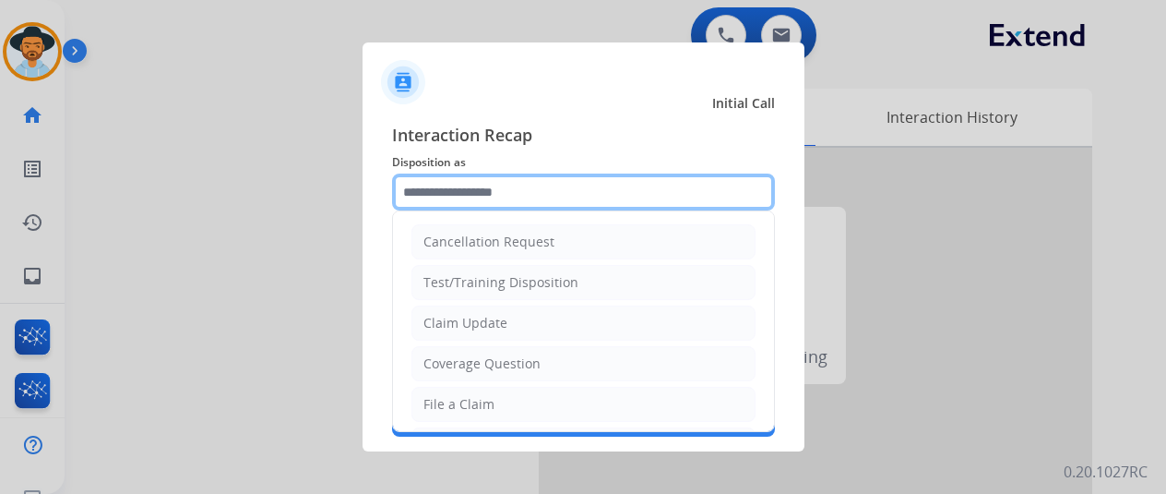
click at [462, 185] on input "text" at bounding box center [583, 191] width 383 height 37
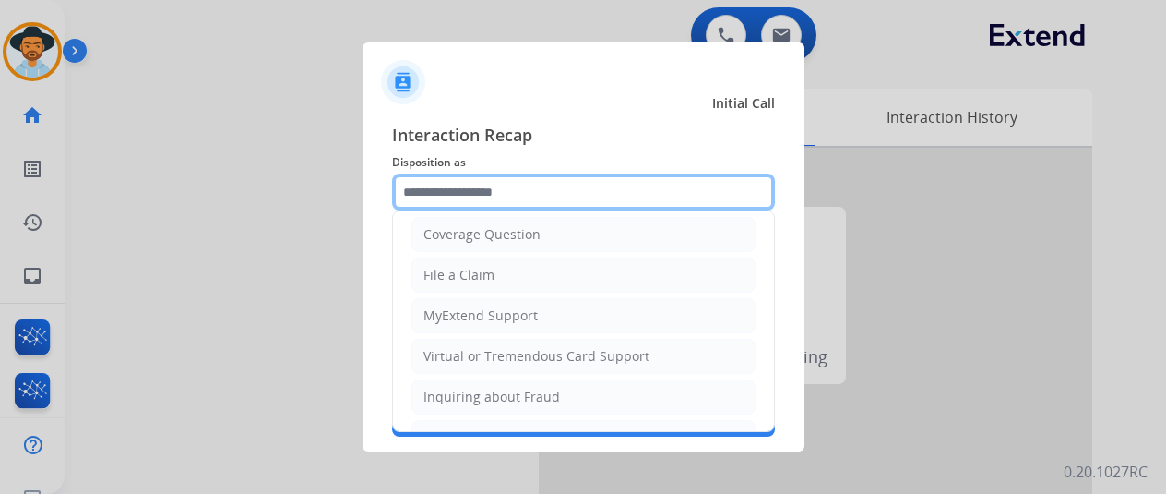
scroll to position [280, 0]
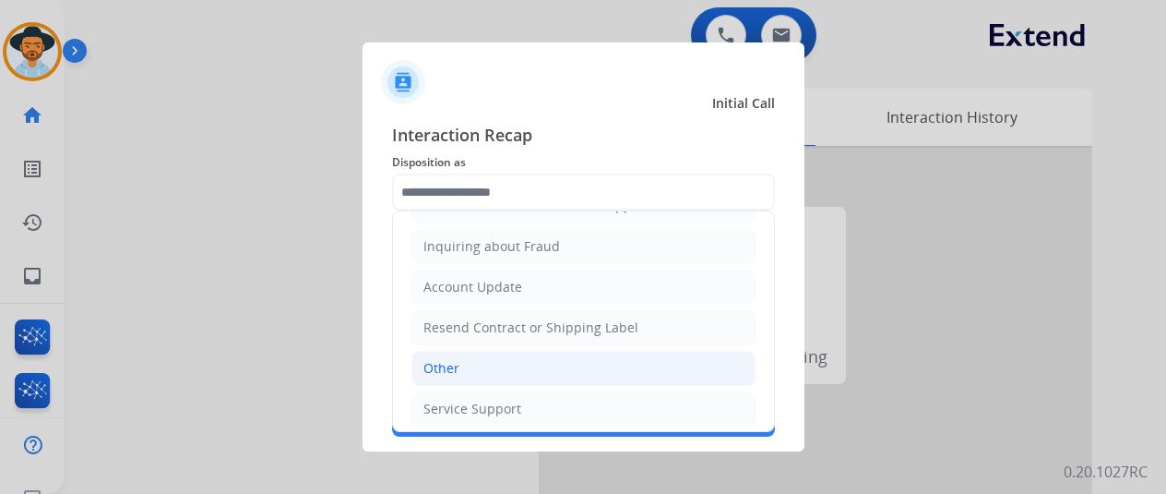
click at [463, 353] on li "Other" at bounding box center [584, 368] width 344 height 35
type input "*****"
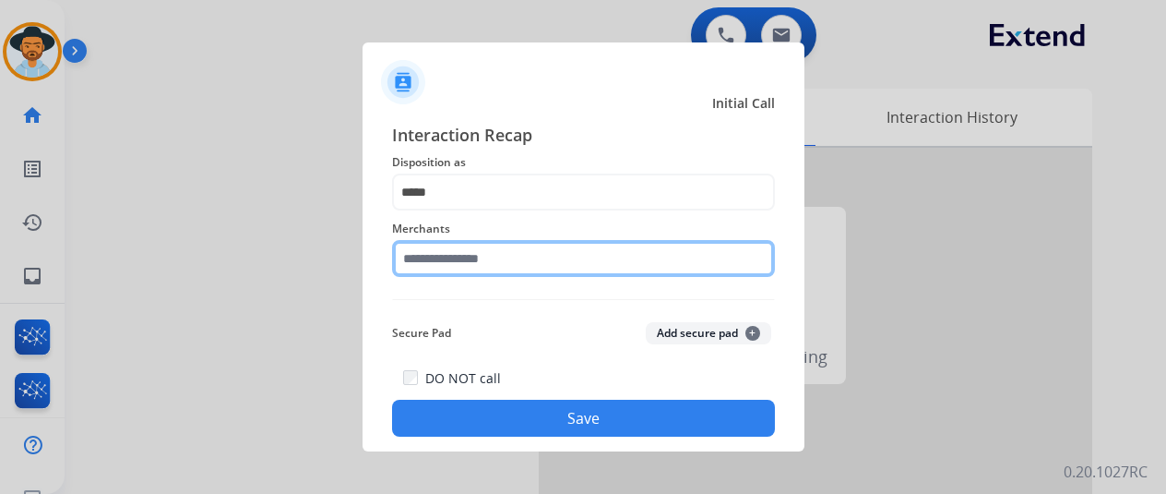
click at [455, 246] on input "text" at bounding box center [583, 258] width 383 height 37
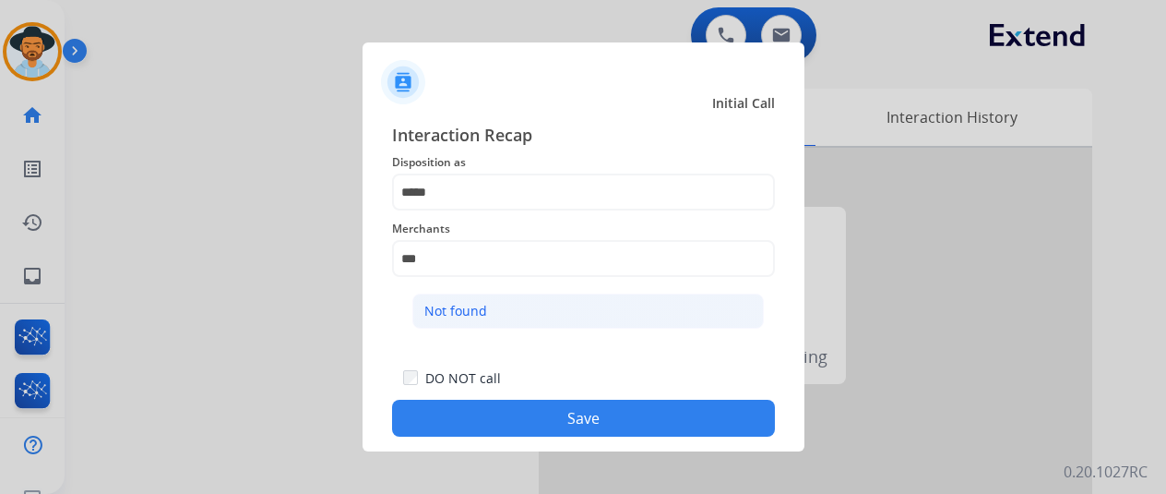
click at [543, 311] on li "Not found" at bounding box center [589, 310] width 352 height 35
type input "*********"
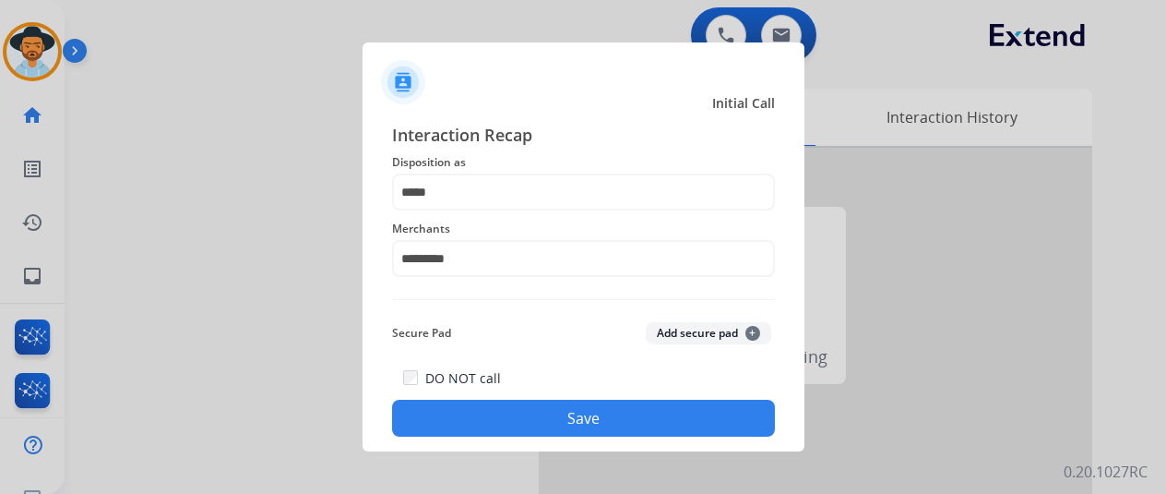
drag, startPoint x: 561, startPoint y: 411, endPoint x: 548, endPoint y: 387, distance: 27.3
click at [558, 407] on button "Save" at bounding box center [583, 418] width 383 height 37
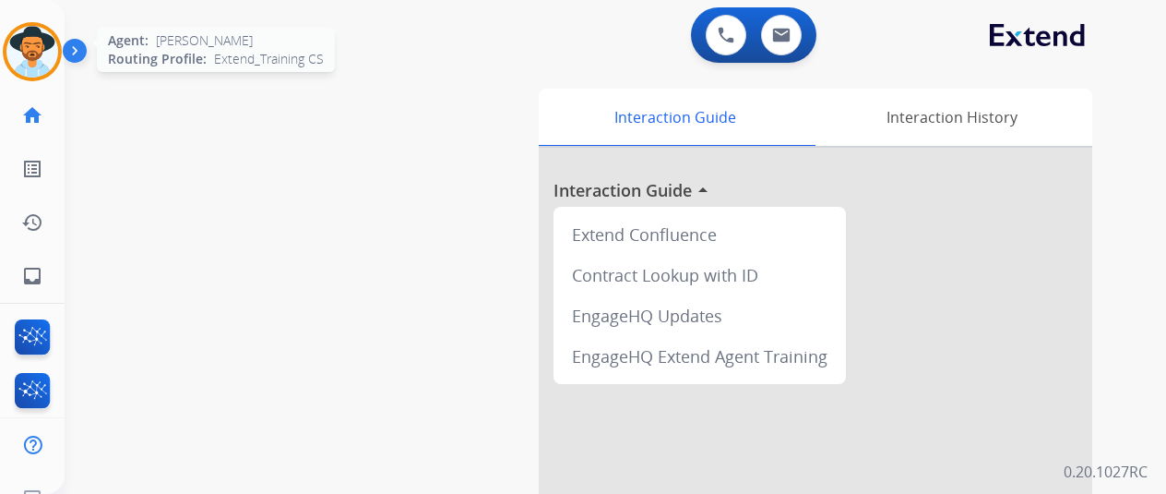
click at [24, 39] on img at bounding box center [32, 52] width 52 height 52
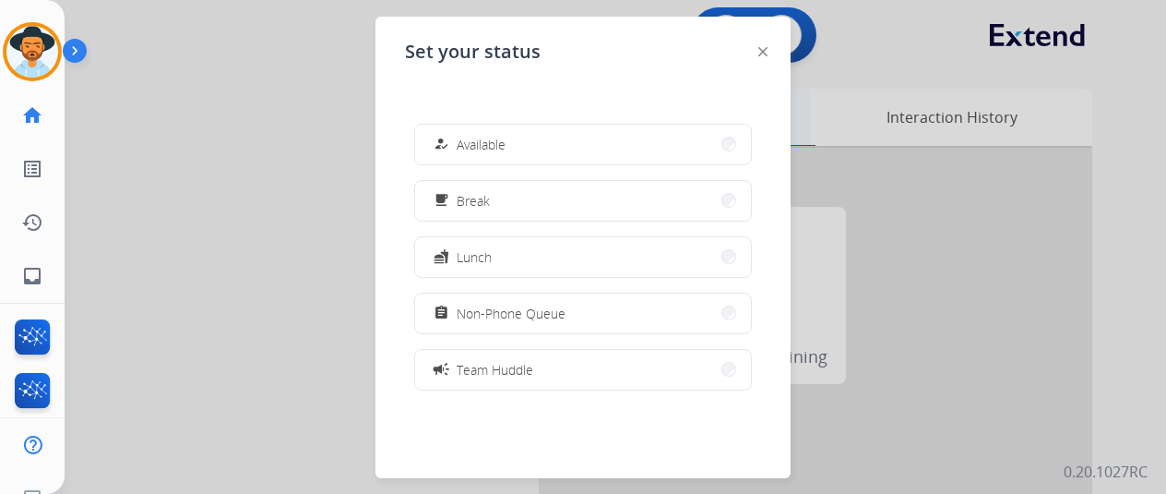
click at [607, 131] on button "how_to_reg Available" at bounding box center [583, 145] width 336 height 40
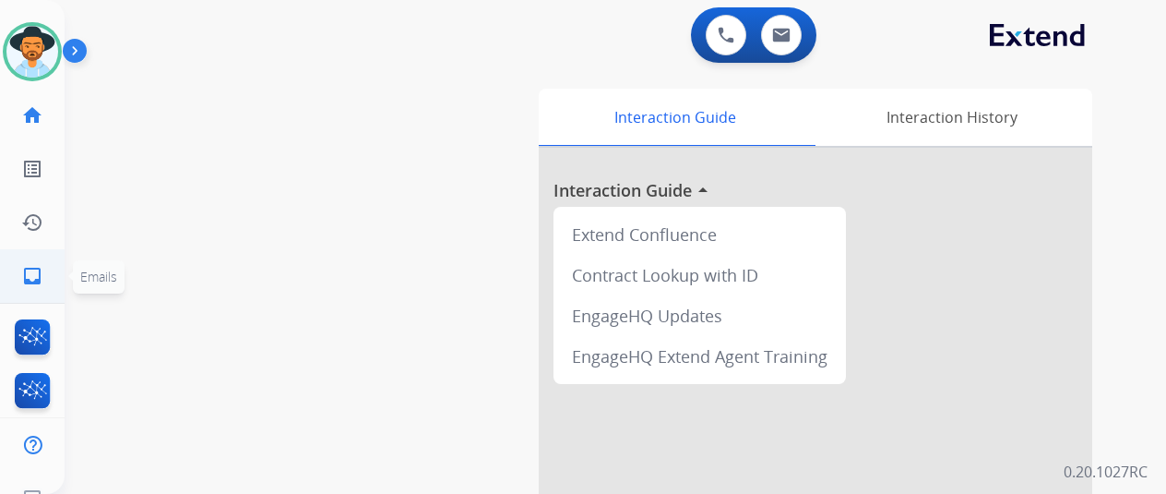
click at [24, 277] on mat-icon "inbox" at bounding box center [32, 276] width 22 height 22
select select "**********"
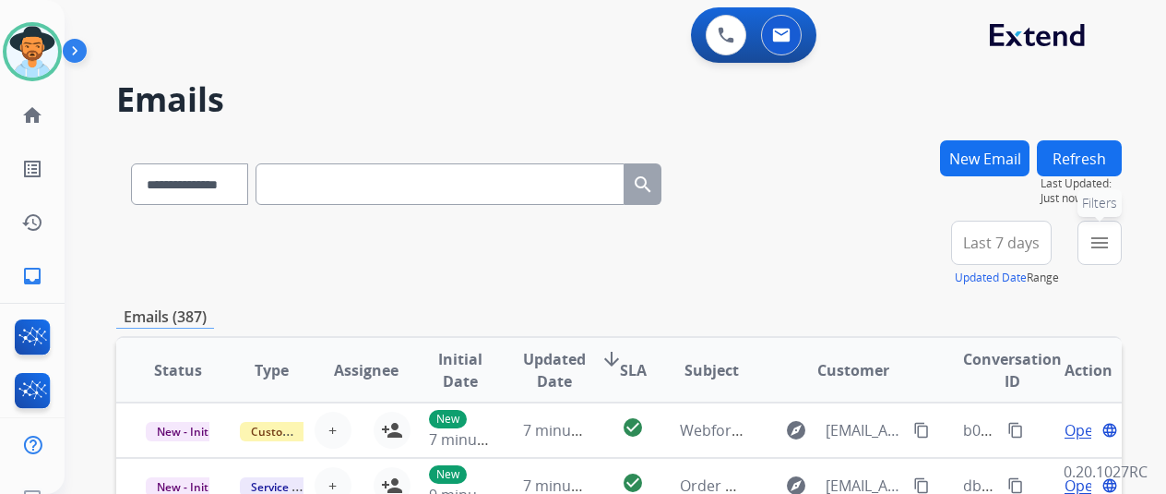
click at [1111, 234] on mat-icon "menu" at bounding box center [1100, 243] width 22 height 22
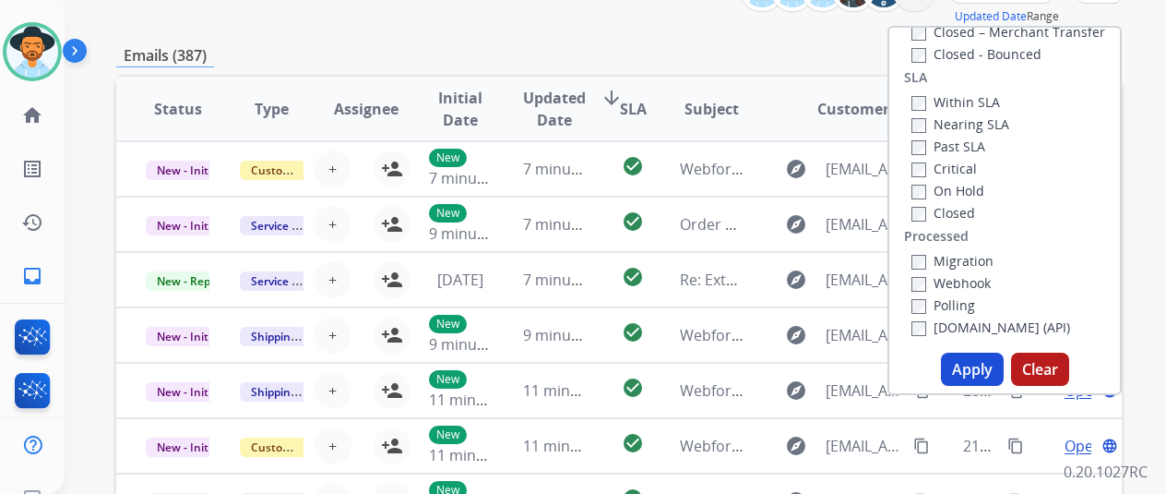
scroll to position [461, 0]
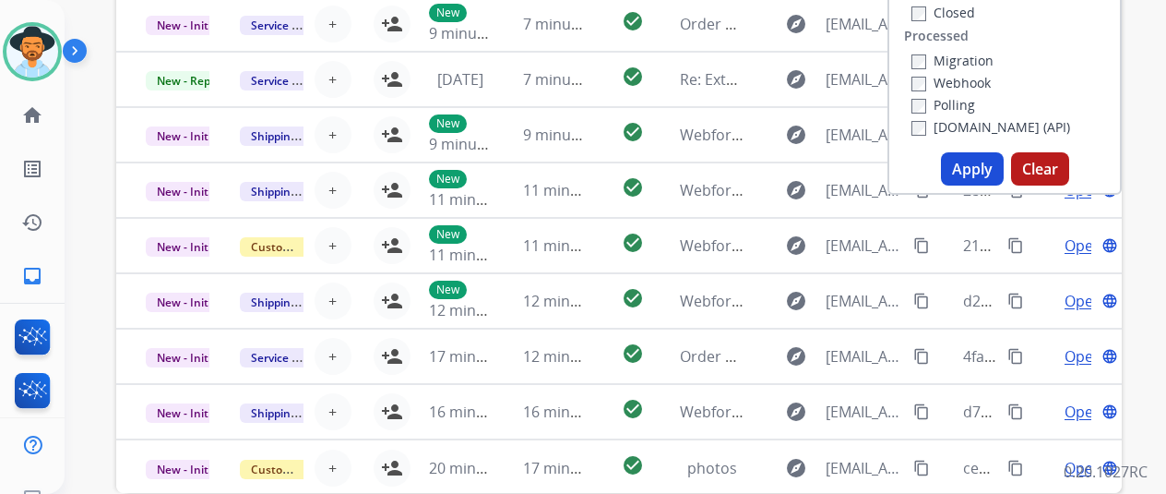
click at [969, 166] on button "Apply" at bounding box center [972, 168] width 63 height 33
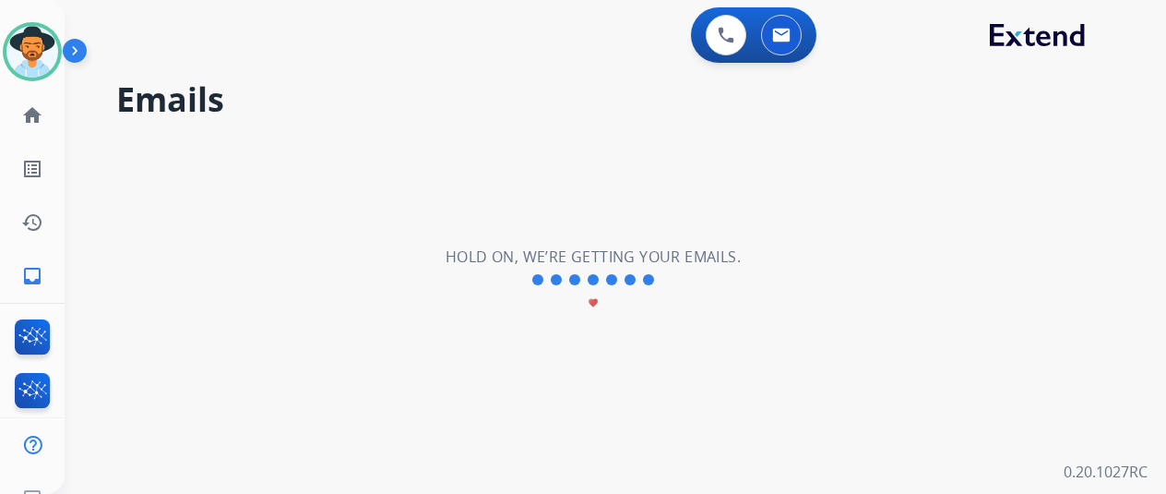
scroll to position [0, 0]
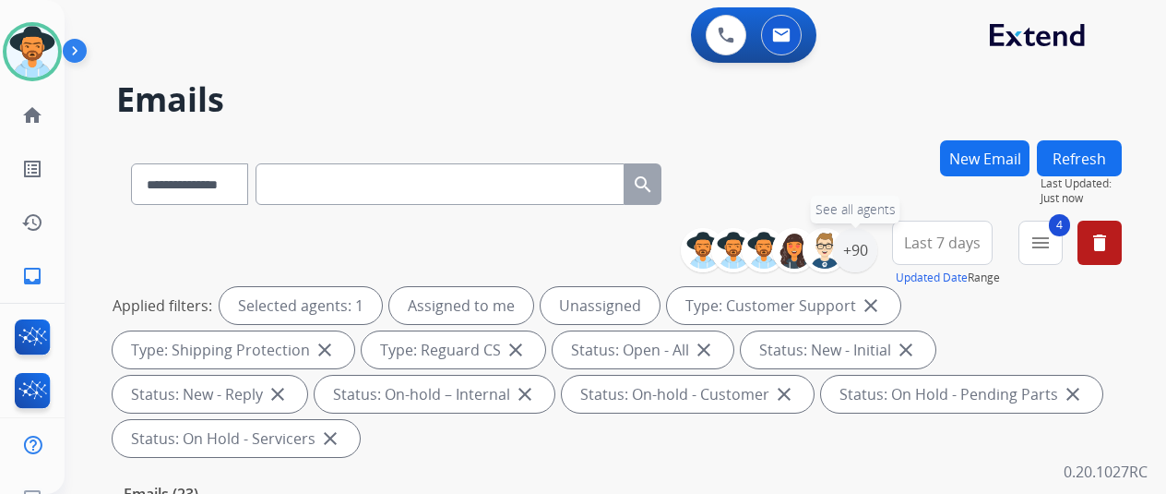
drag, startPoint x: 870, startPoint y: 237, endPoint x: 851, endPoint y: 208, distance: 35.3
click at [871, 237] on div "+90" at bounding box center [855, 250] width 44 height 44
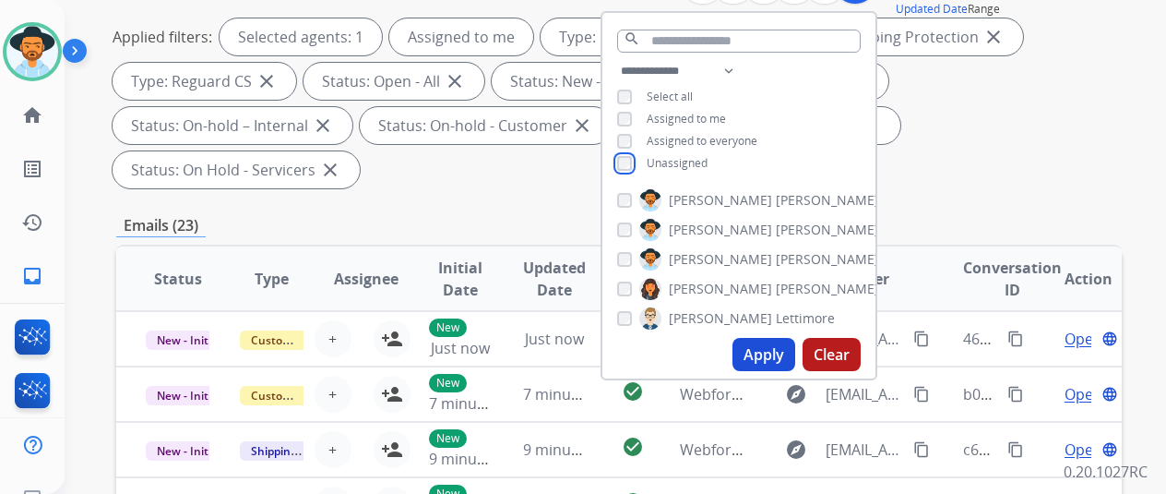
scroll to position [277, 0]
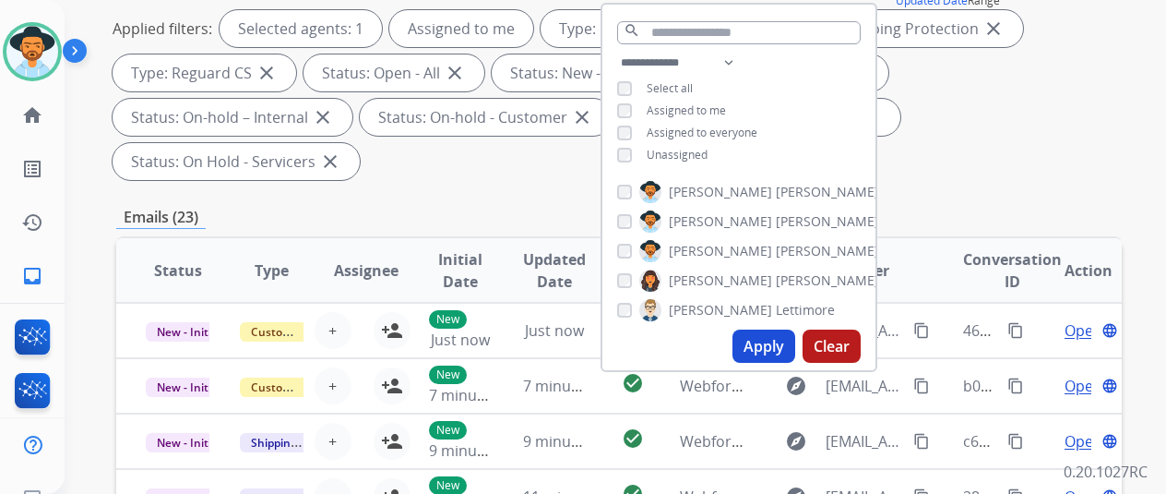
click at [766, 340] on button "Apply" at bounding box center [764, 345] width 63 height 33
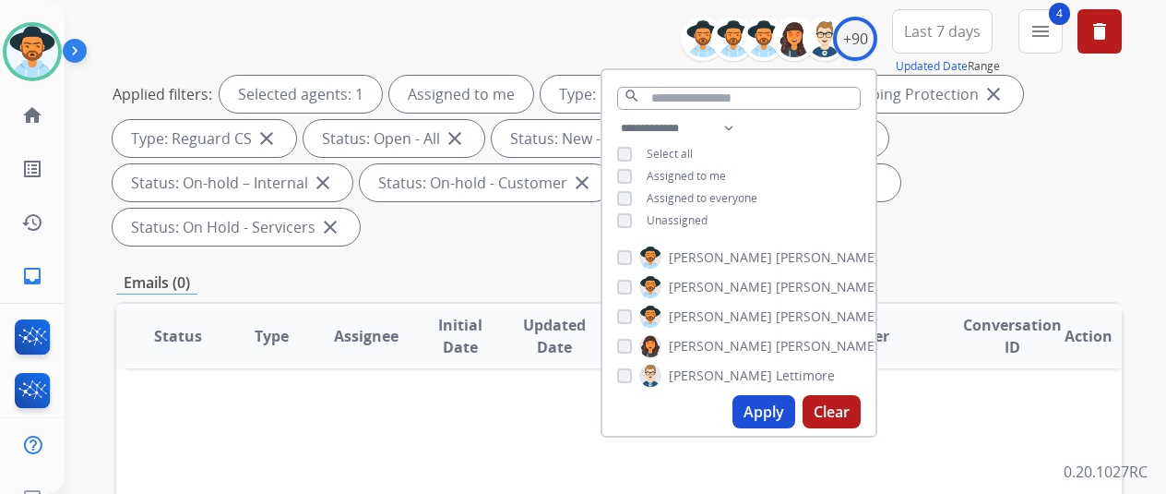
scroll to position [369, 0]
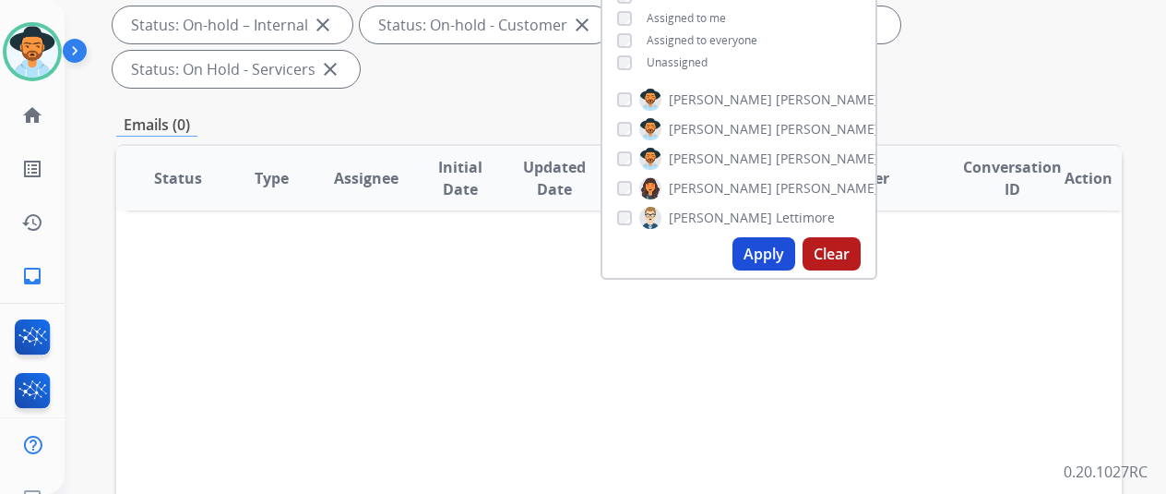
click at [574, 352] on div "Status Type Assignee Initial Date Updated Date arrow_downward SLA Subject Custo…" at bounding box center [619, 453] width 1006 height 618
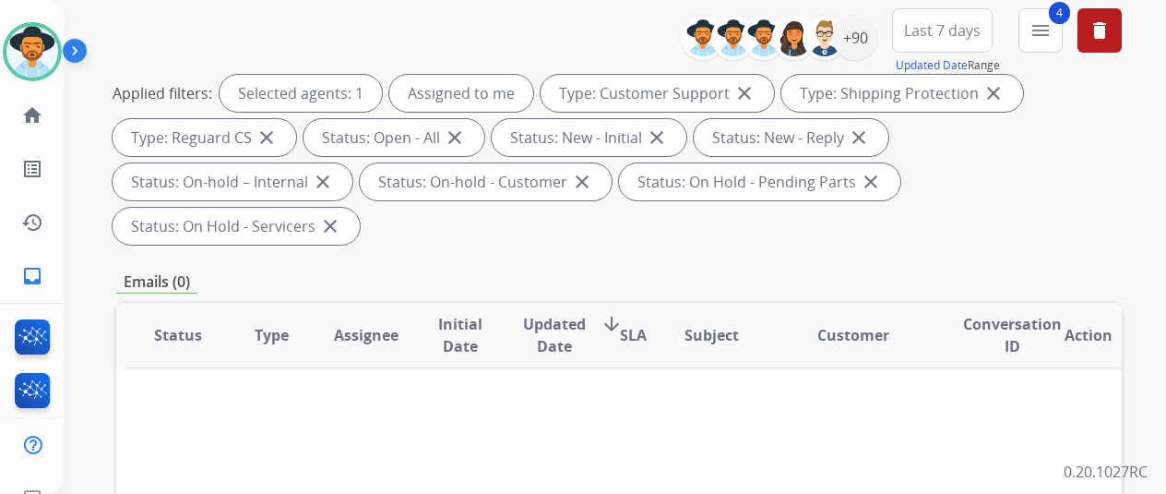
scroll to position [185, 0]
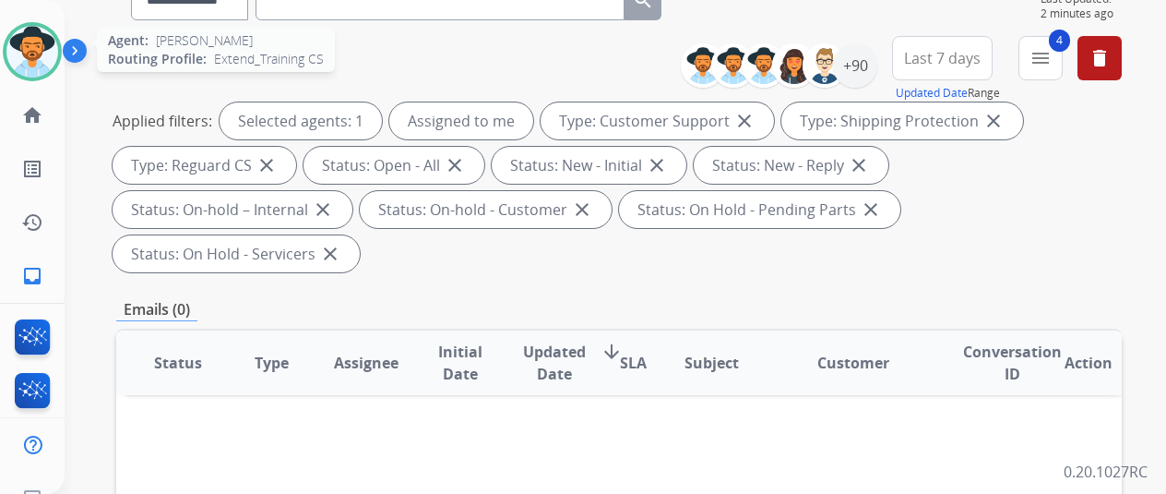
click at [24, 45] on img at bounding box center [32, 52] width 52 height 52
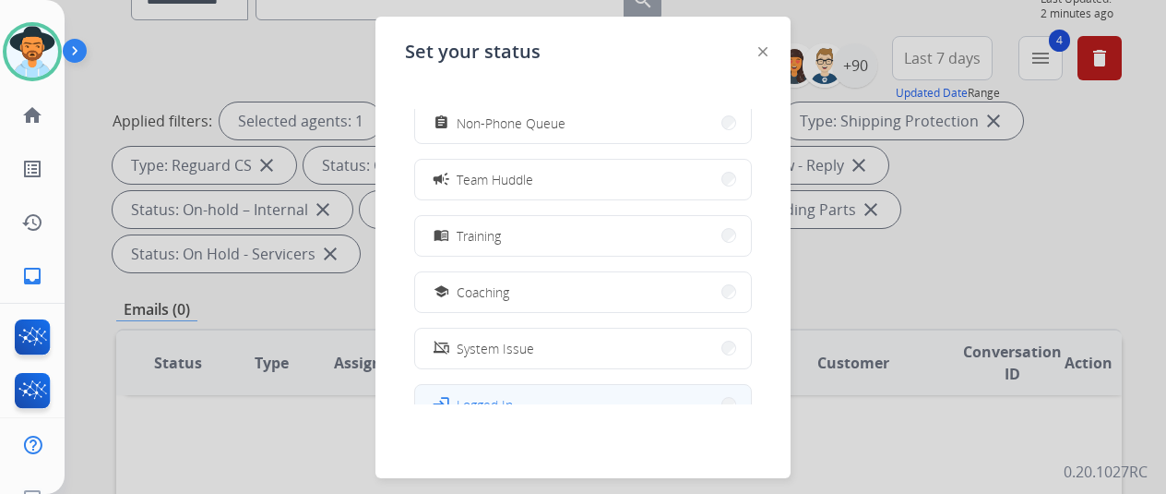
scroll to position [292, 0]
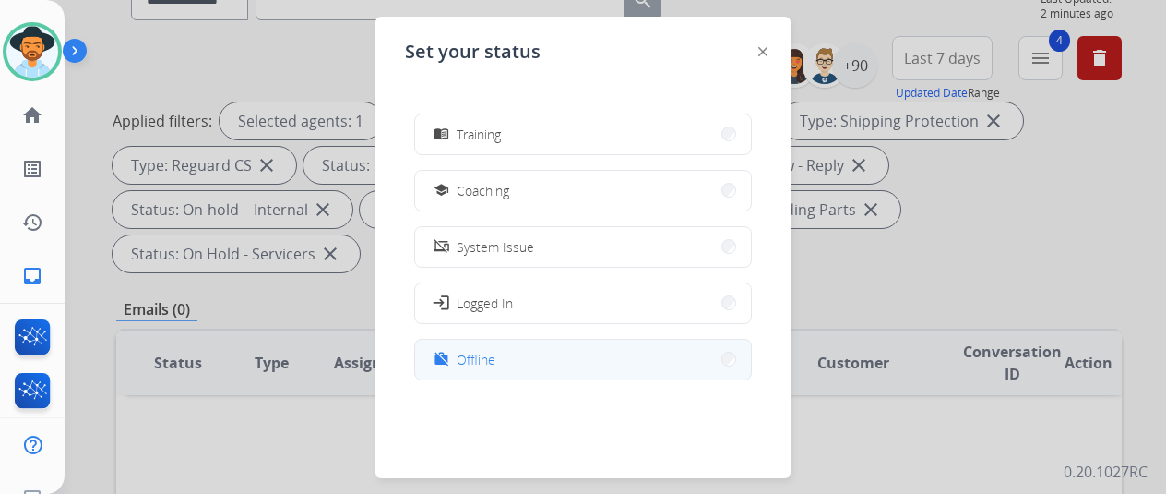
click at [496, 357] on button "work_off Offline" at bounding box center [583, 360] width 336 height 40
